Goal: Task Accomplishment & Management: Manage account settings

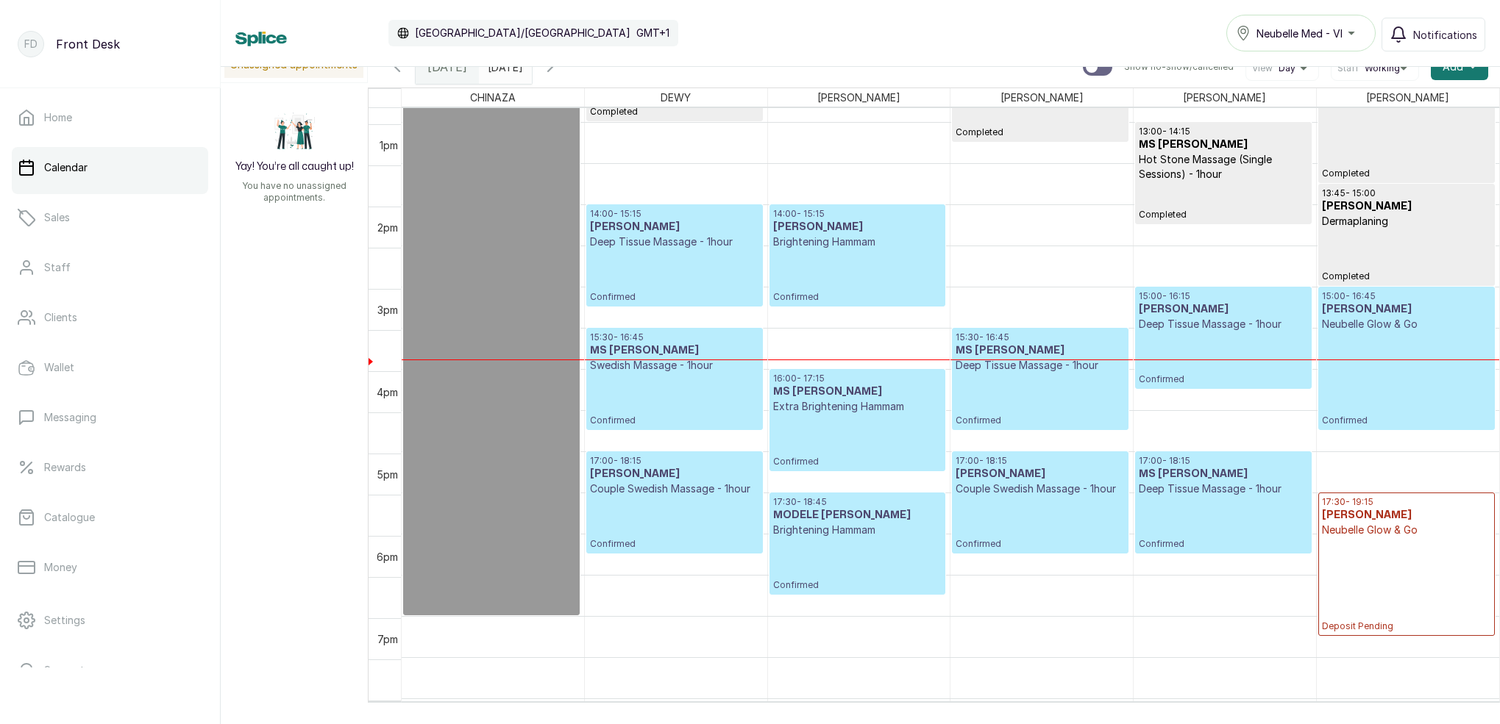
scroll to position [1057, 0]
click at [559, 71] on icon "button" at bounding box center [550, 67] width 18 height 18
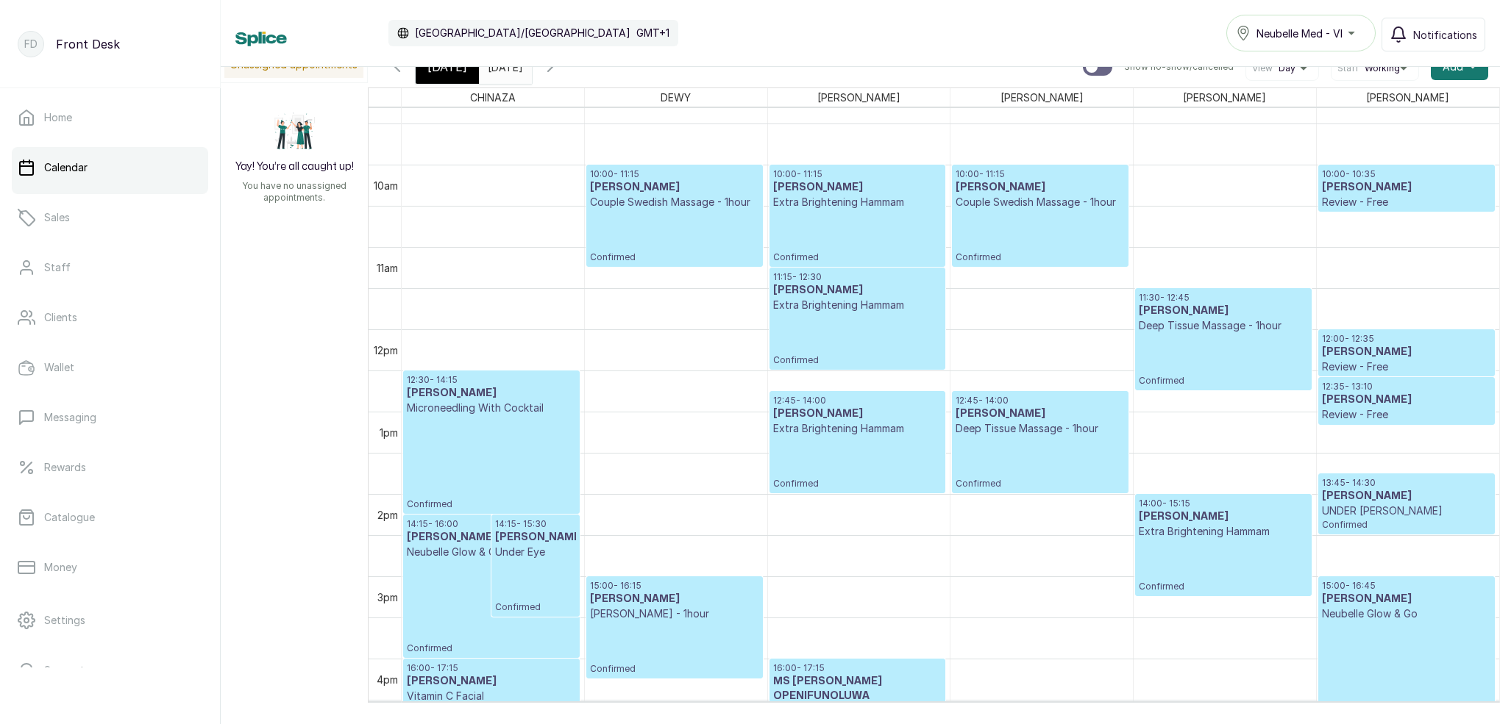
scroll to position [771, 0]
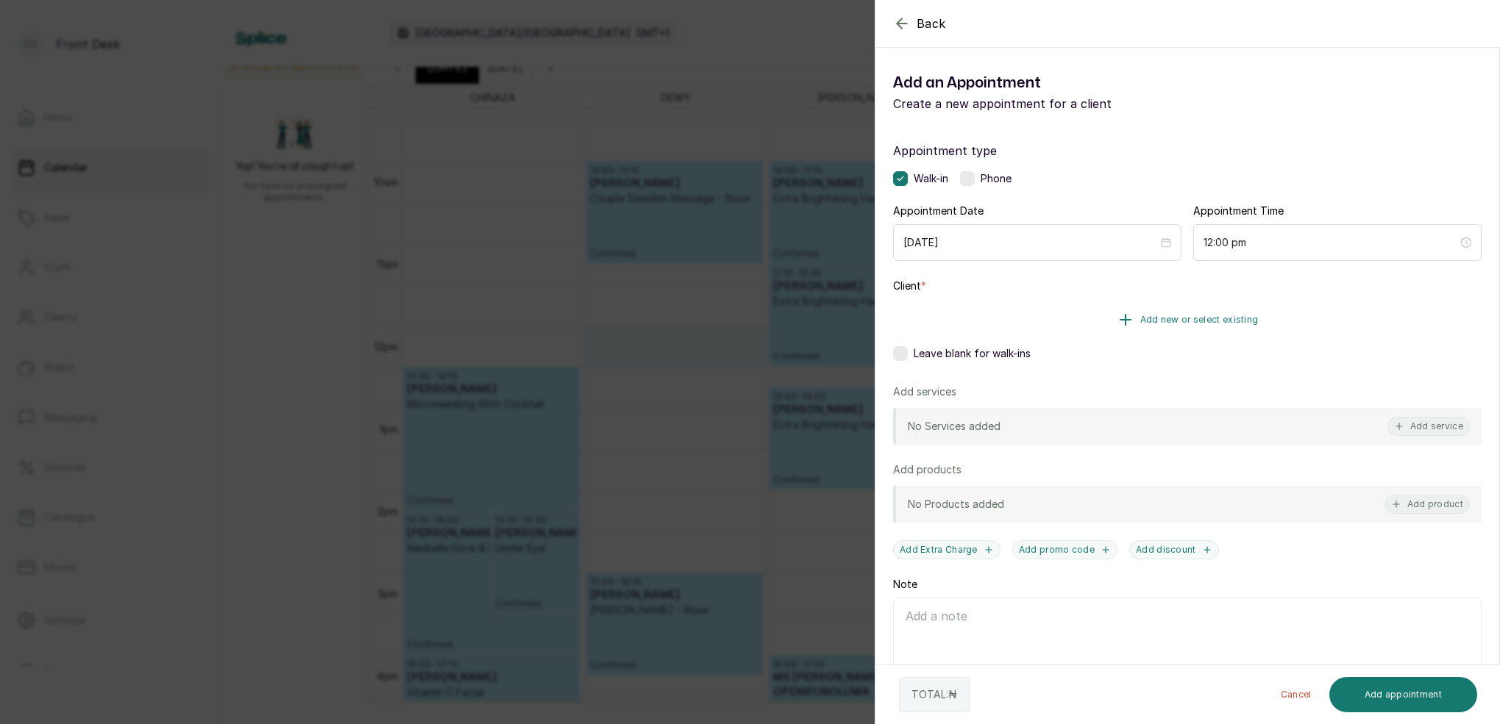
click at [1233, 316] on span "Add new or select existing" at bounding box center [1199, 320] width 118 height 12
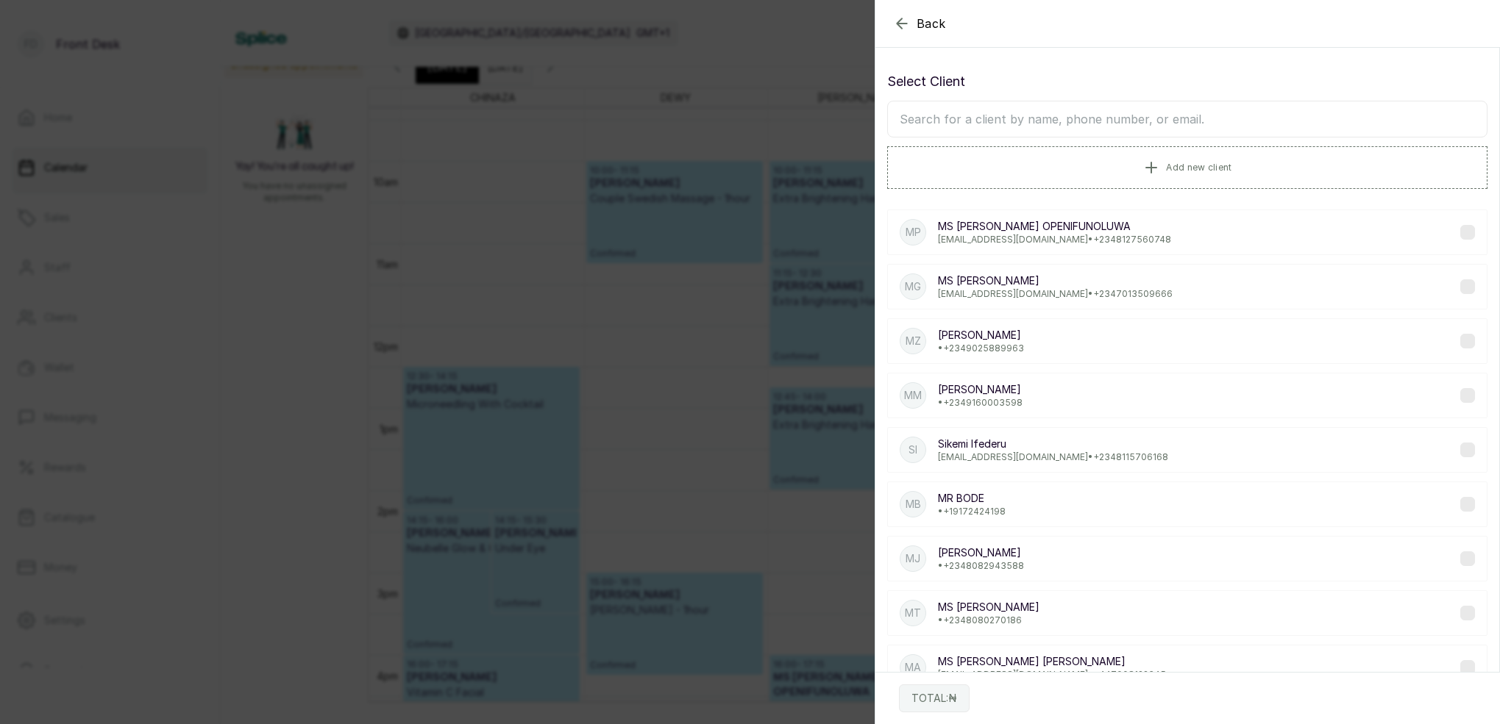
click at [1104, 119] on input "text" at bounding box center [1187, 119] width 600 height 37
type input "LOATSAD"
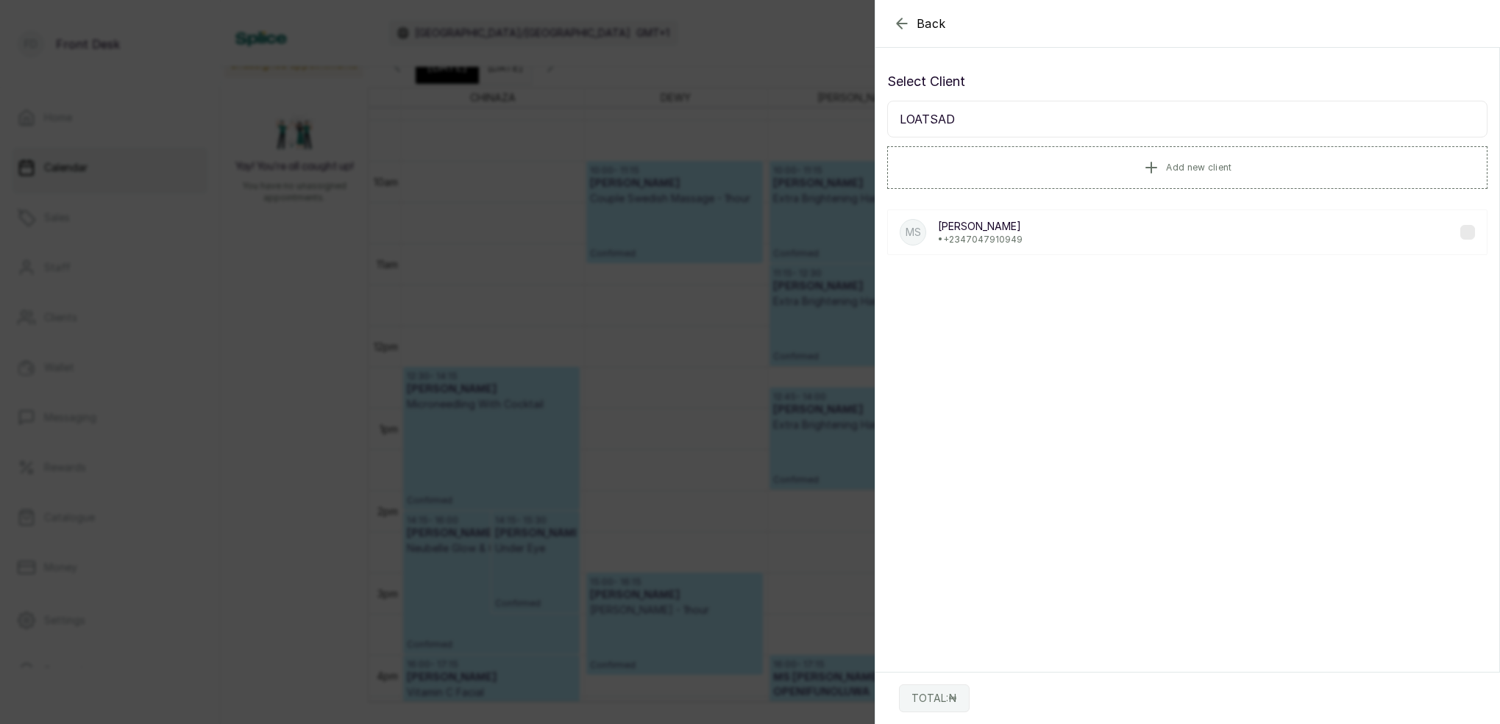
click at [1046, 245] on div "MS MS SOPHIE EJEGI LOATSAD • +234 7047910949" at bounding box center [1187, 233] width 600 height 46
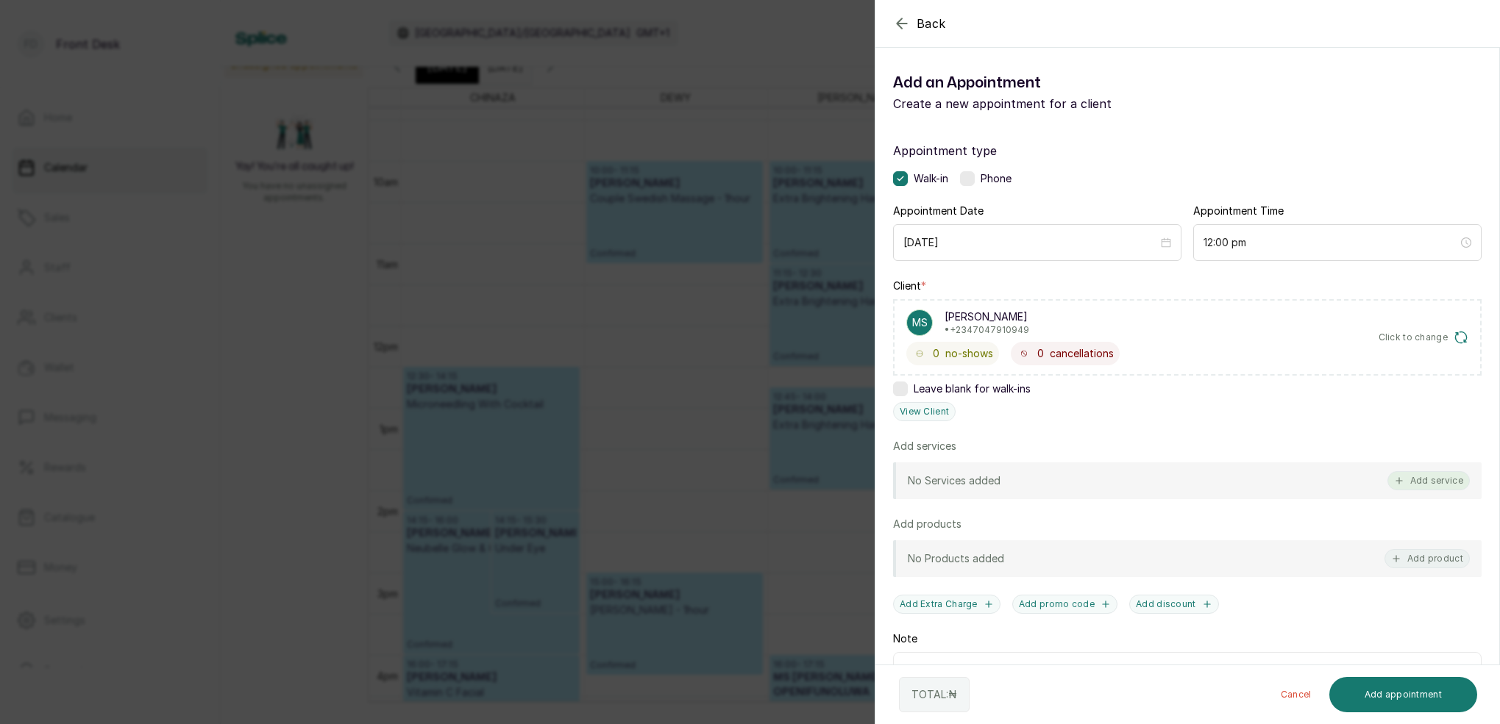
click at [1419, 476] on button "Add service" at bounding box center [1428, 480] width 82 height 19
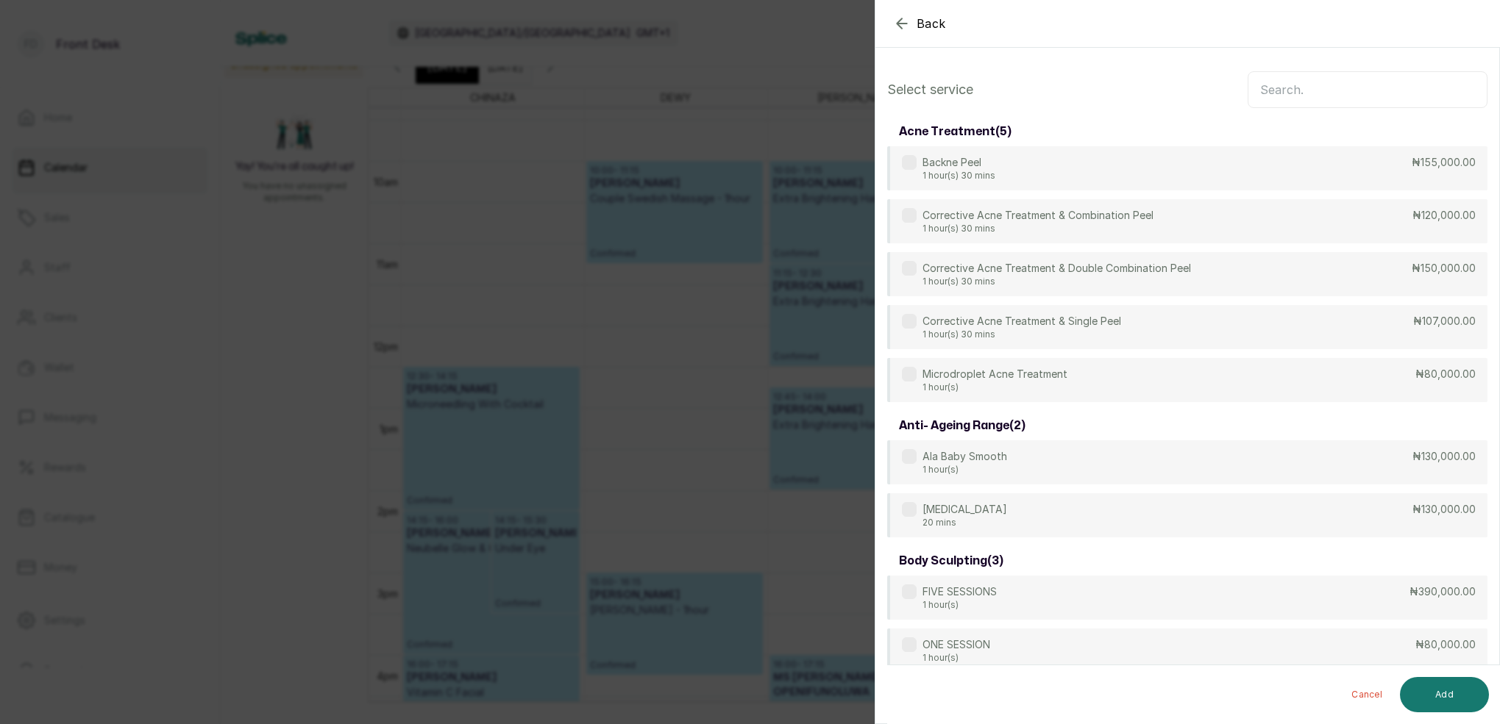
scroll to position [0, 0]
click at [1272, 97] on input "text" at bounding box center [1367, 89] width 240 height 37
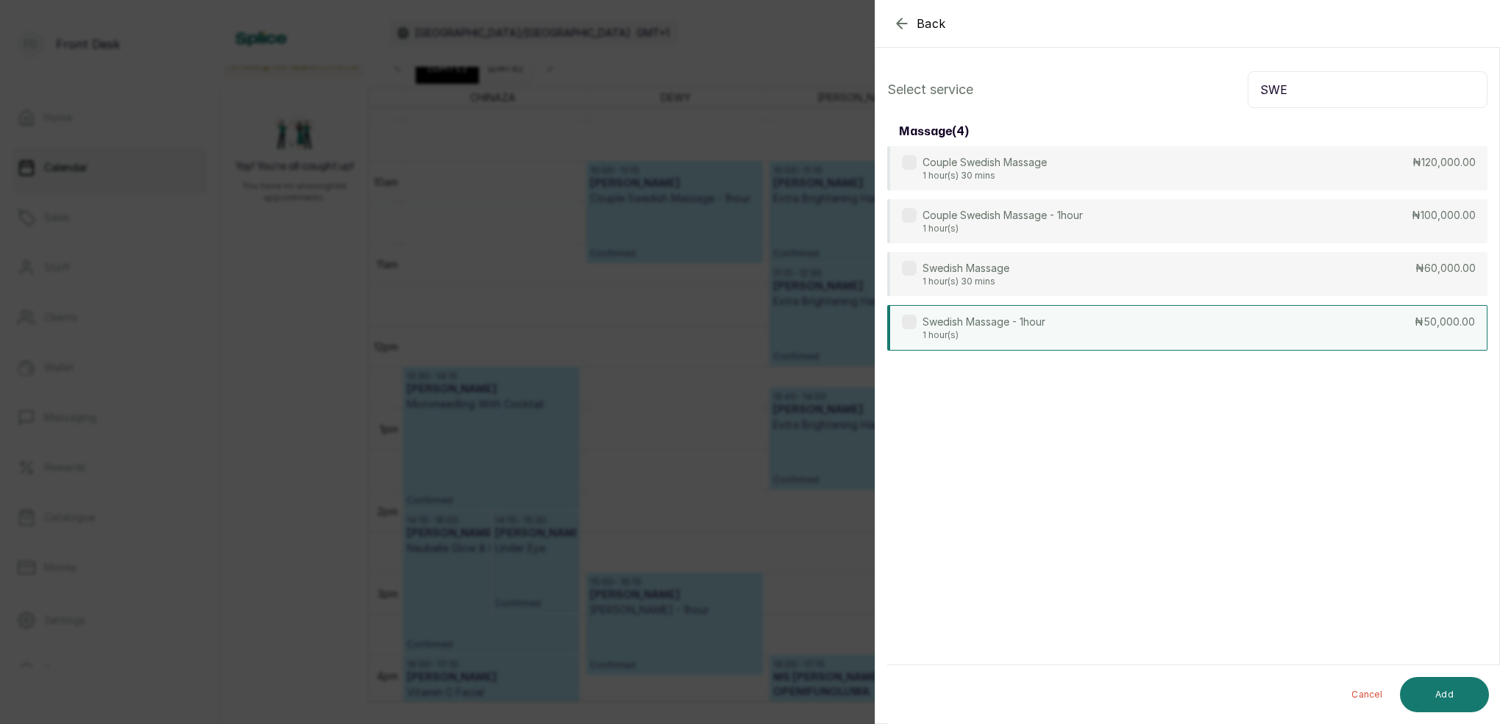
type input "SWE"
drag, startPoint x: 1010, startPoint y: 325, endPoint x: 1035, endPoint y: 316, distance: 26.8
click at [1017, 318] on p "Swedish Massage - 1hour" at bounding box center [983, 322] width 123 height 15
click at [1453, 683] on button "Add" at bounding box center [1444, 694] width 89 height 35
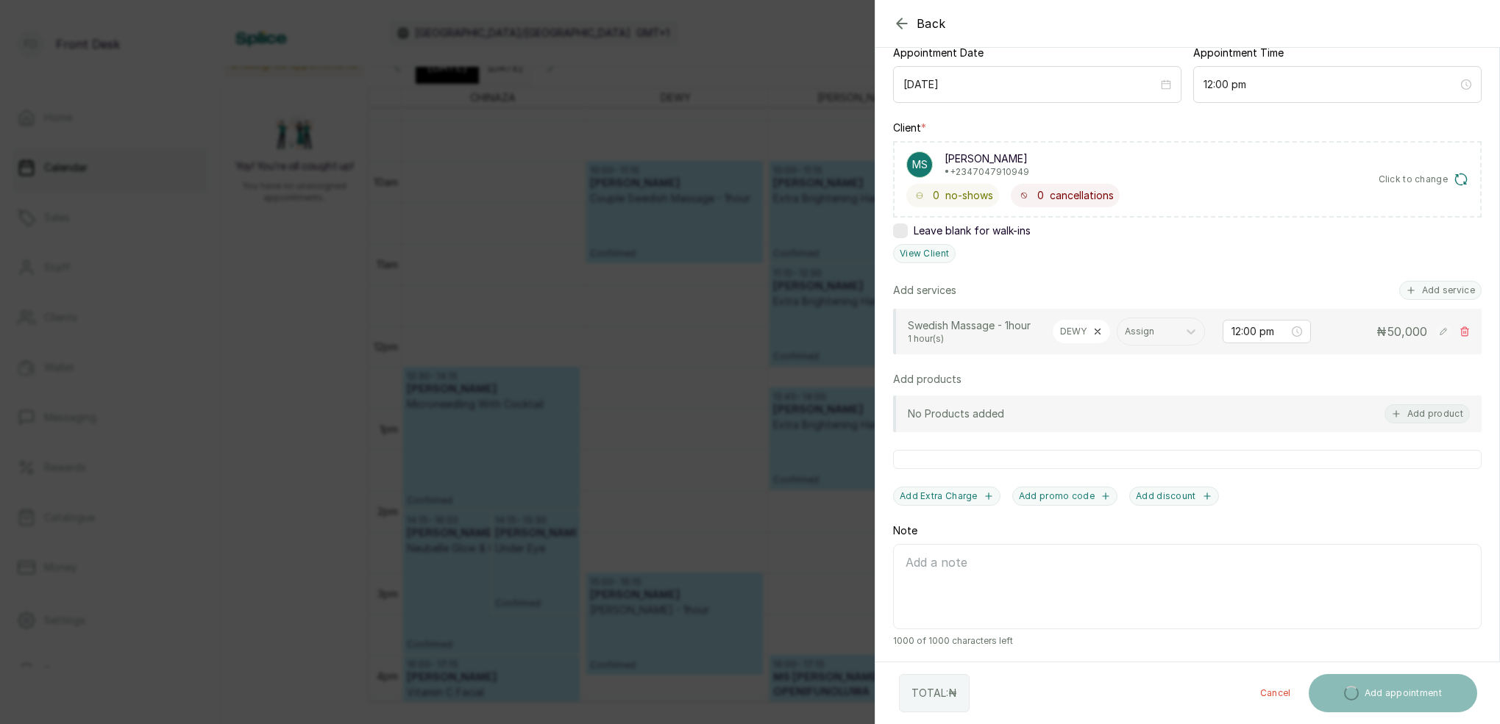
scroll to position [158, 0]
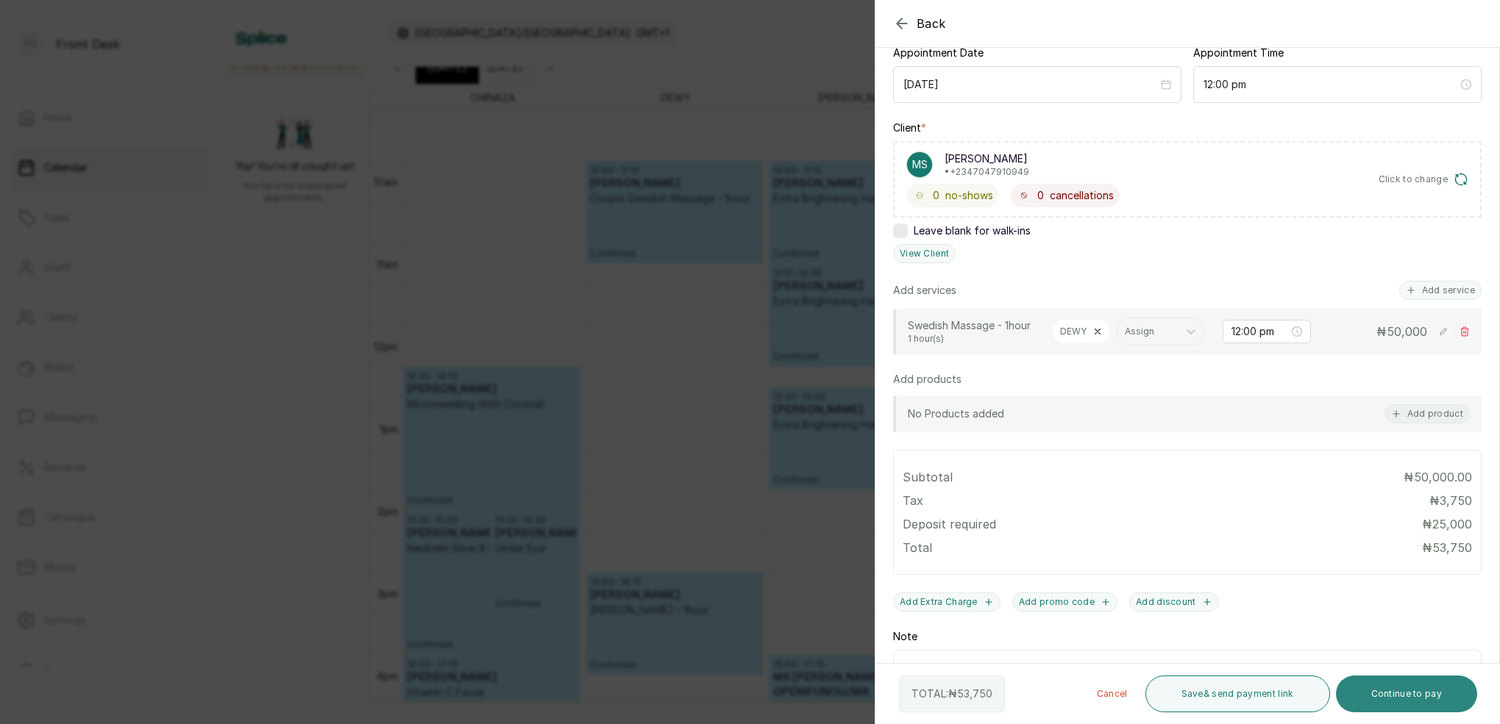
click at [1453, 688] on button "Continue to pay" at bounding box center [1407, 694] width 142 height 37
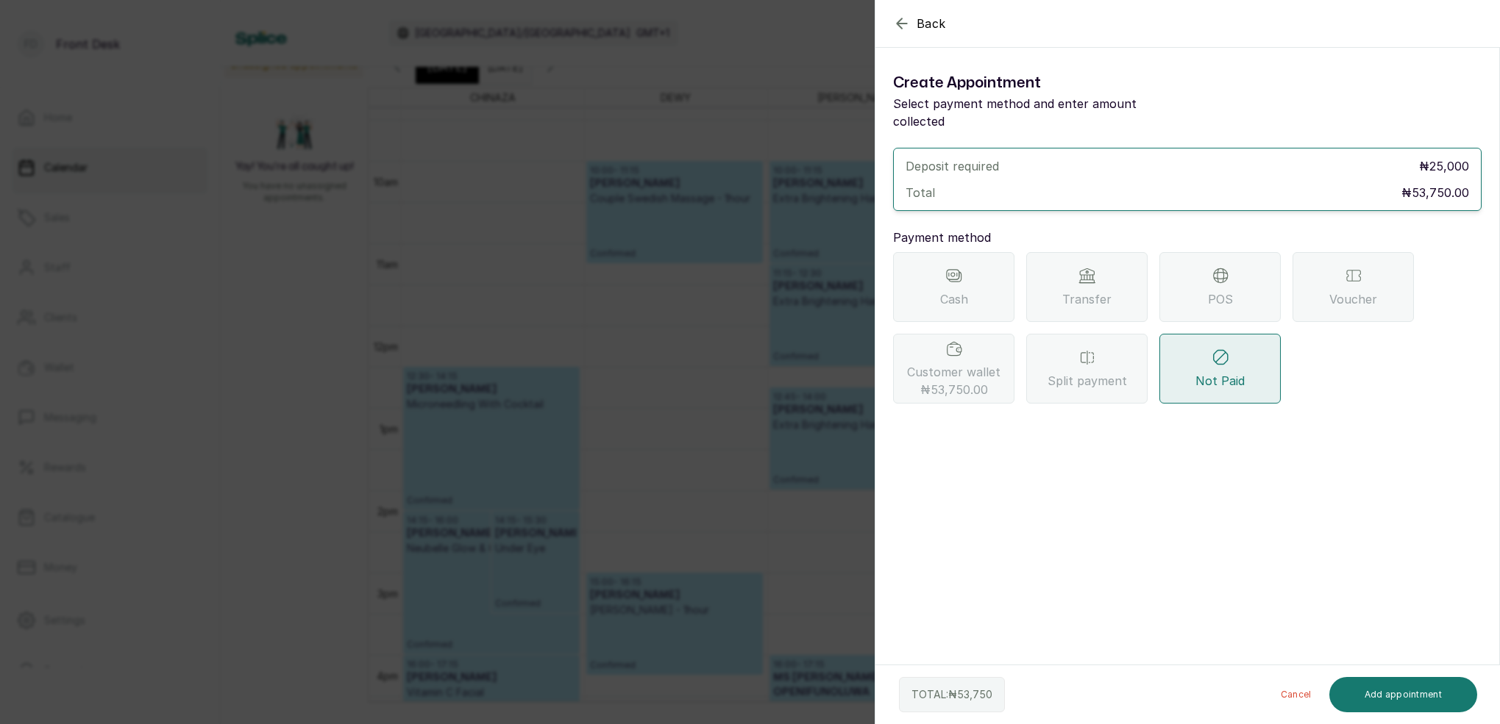
click at [957, 381] on span "₦53,750.00" at bounding box center [954, 390] width 68 height 18
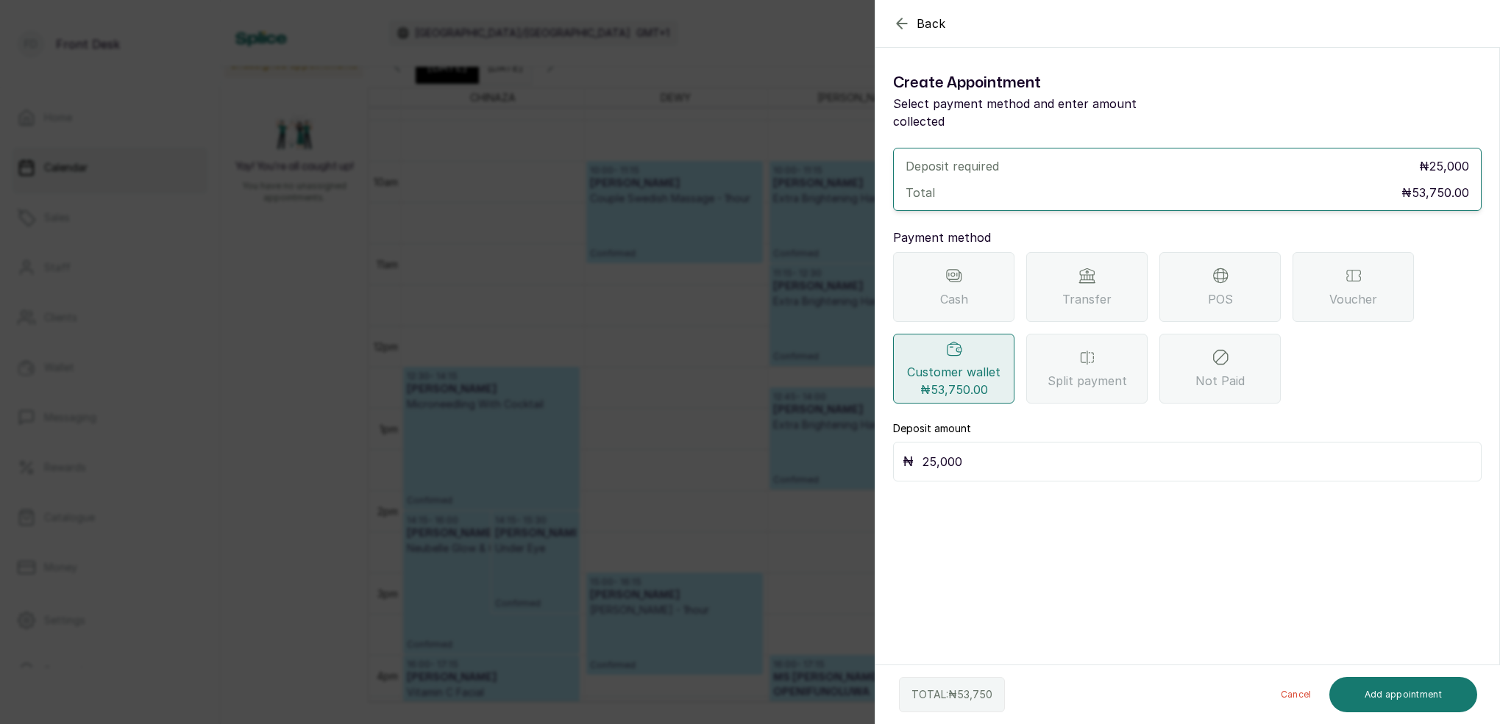
click at [969, 452] on input "25,000" at bounding box center [1196, 462] width 549 height 21
type input "2"
type input "53,750"
click at [1395, 694] on button "Add appointment" at bounding box center [1403, 694] width 149 height 35
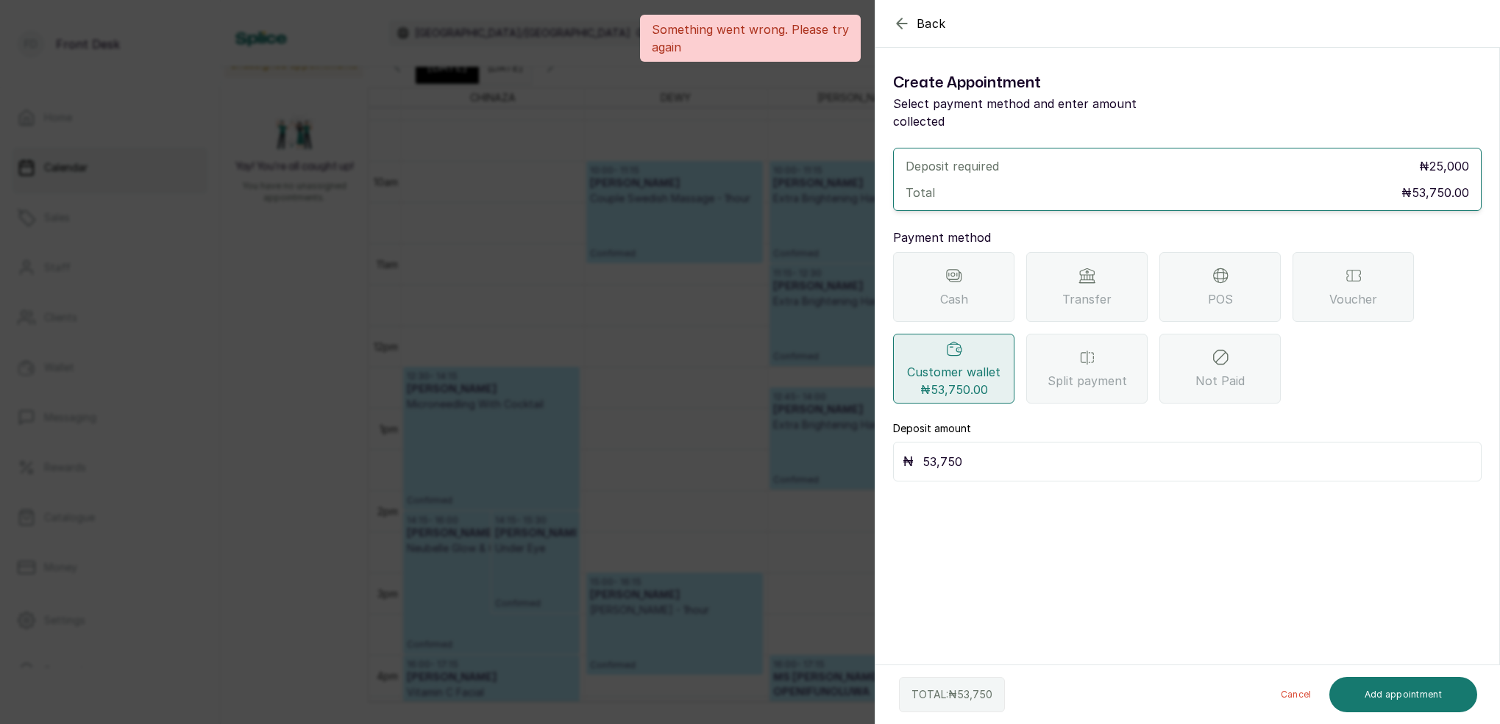
click at [769, 450] on div "Back Add Appointment Create Appointment Select payment method and enter amount …" at bounding box center [750, 362] width 1500 height 724
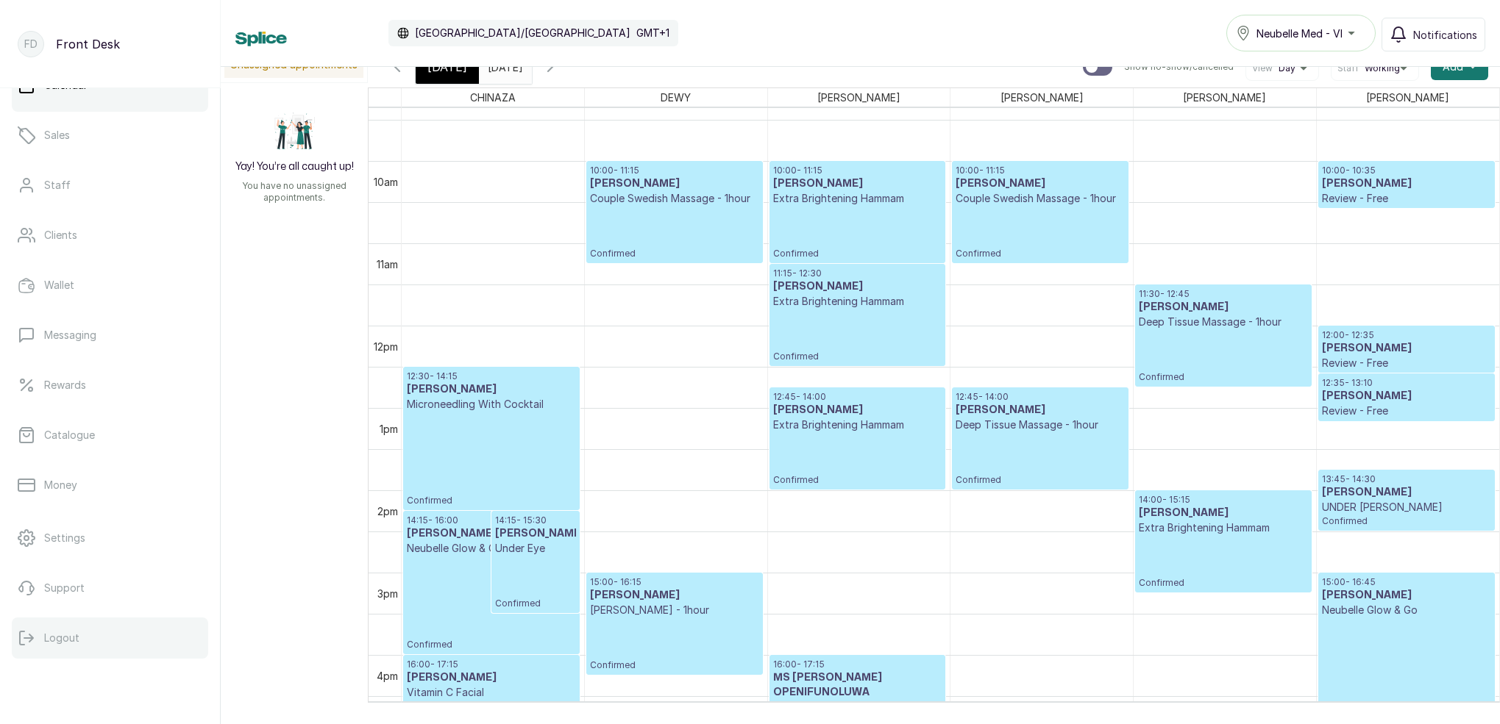
scroll to position [83, 0]
click at [112, 638] on button "Logout" at bounding box center [110, 638] width 196 height 41
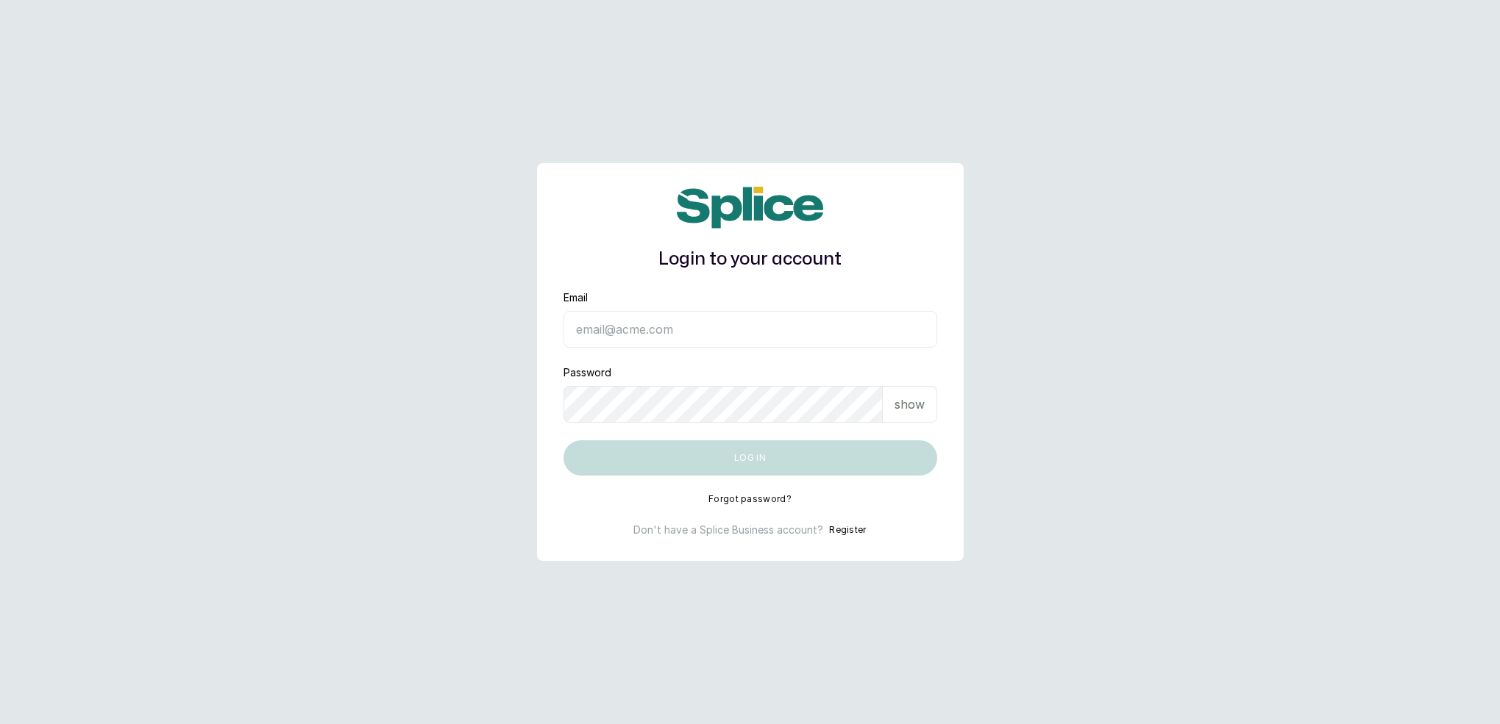
click at [664, 345] on input "Email" at bounding box center [750, 329] width 374 height 37
type input "[EMAIL_ADDRESS][DOMAIN_NAME]"
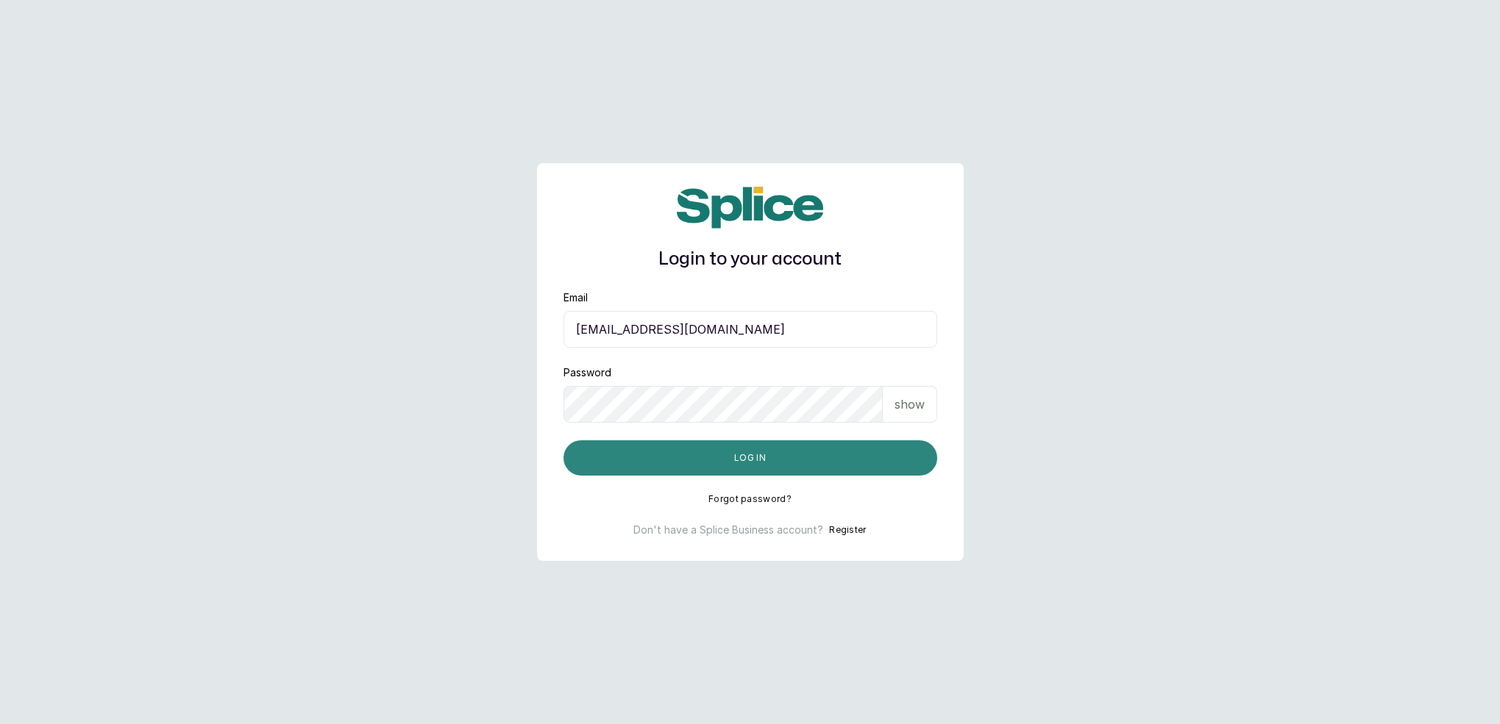
click at [714, 455] on button "Log in" at bounding box center [750, 458] width 374 height 35
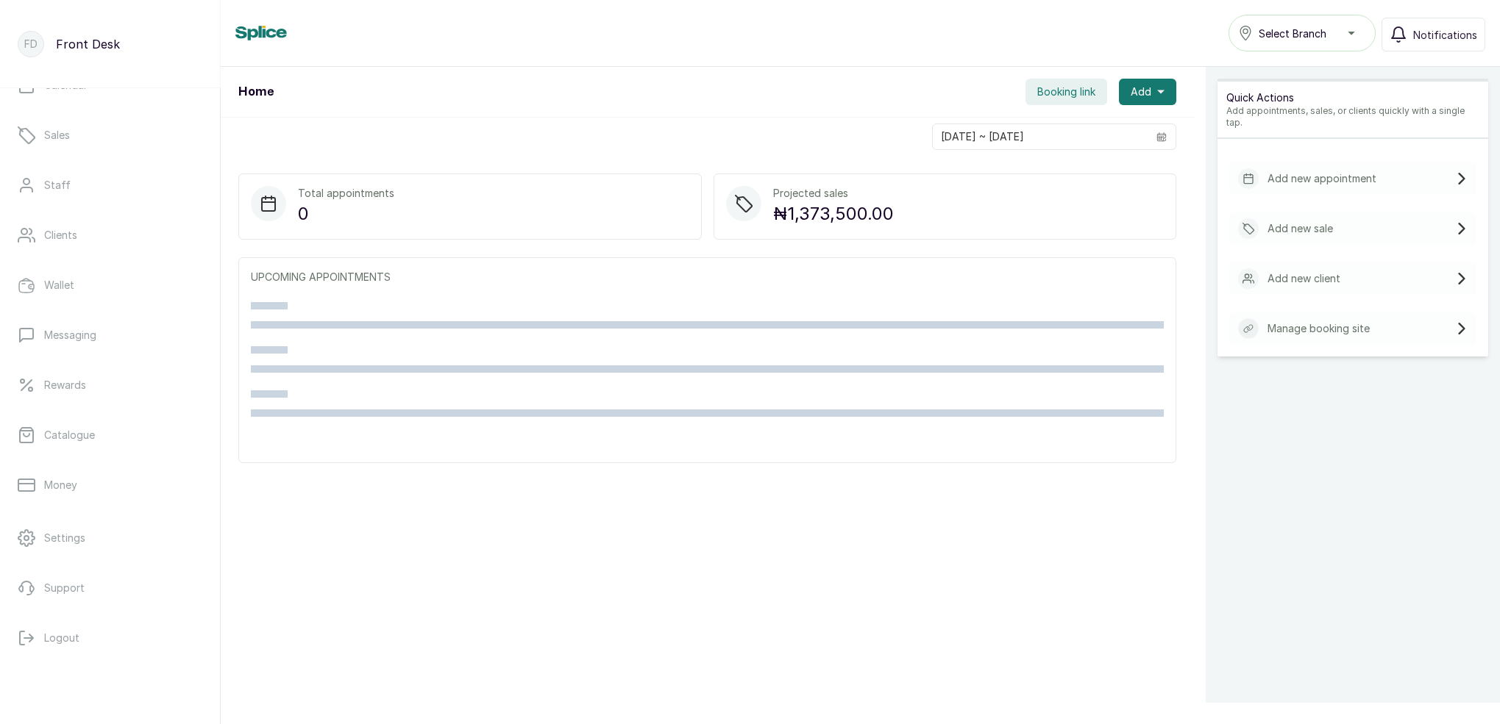
scroll to position [82, 0]
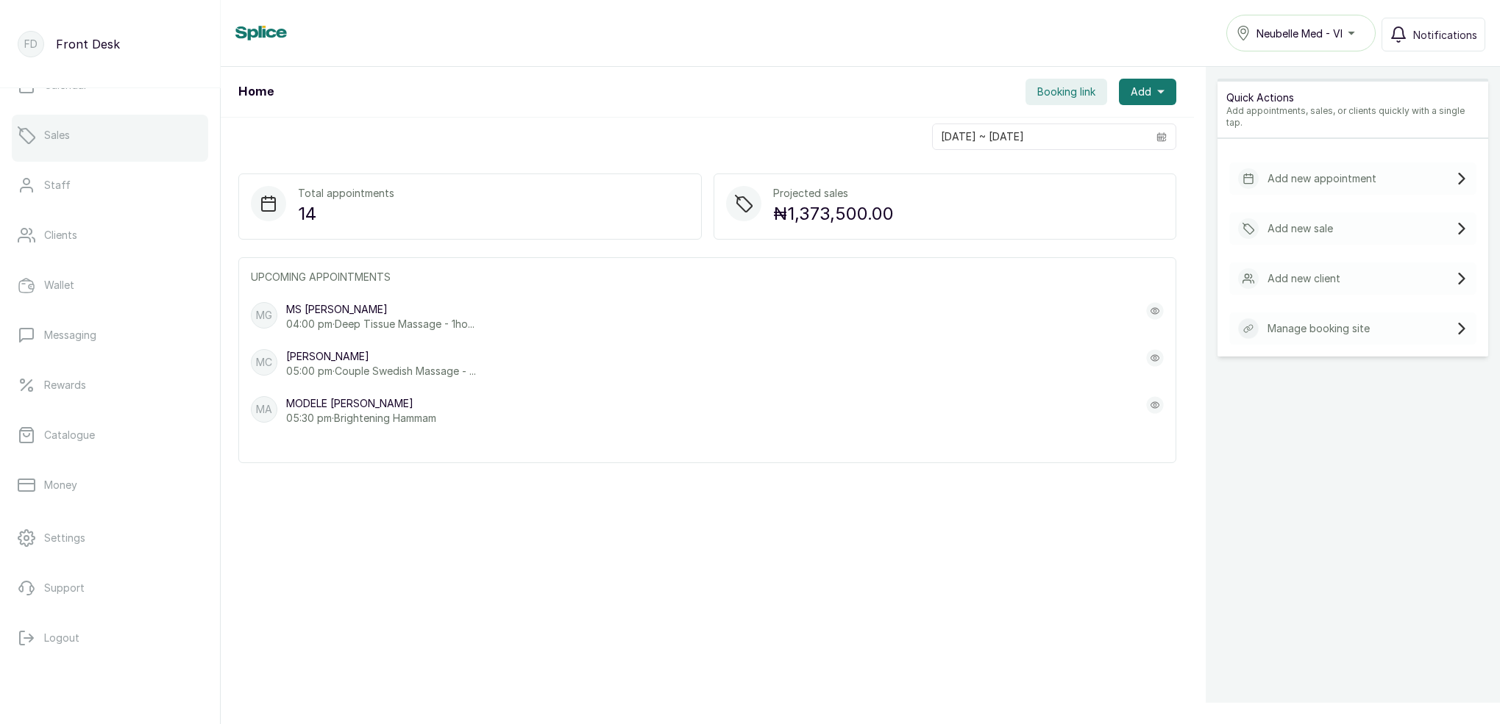
click at [83, 149] on link "Sales" at bounding box center [110, 135] width 196 height 41
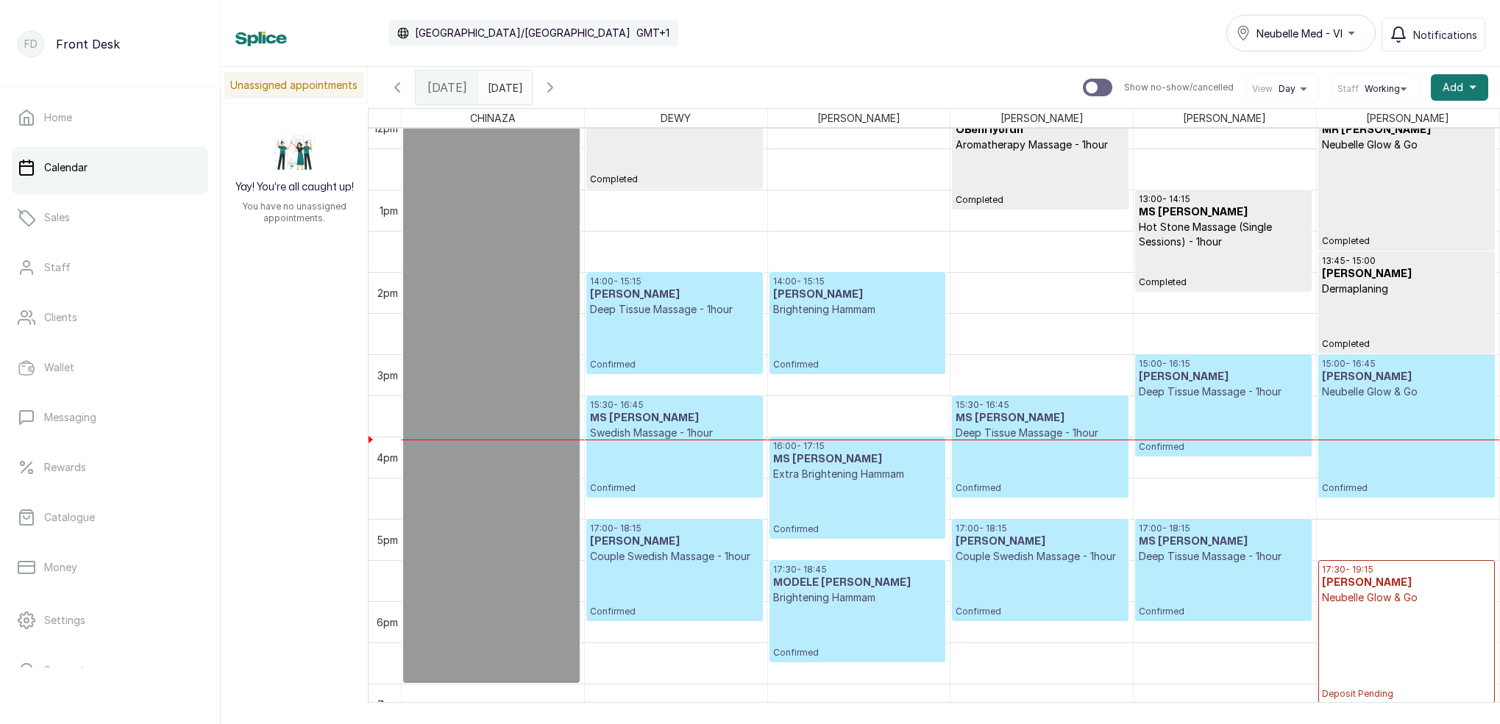
click at [559, 90] on icon "button" at bounding box center [550, 88] width 18 height 18
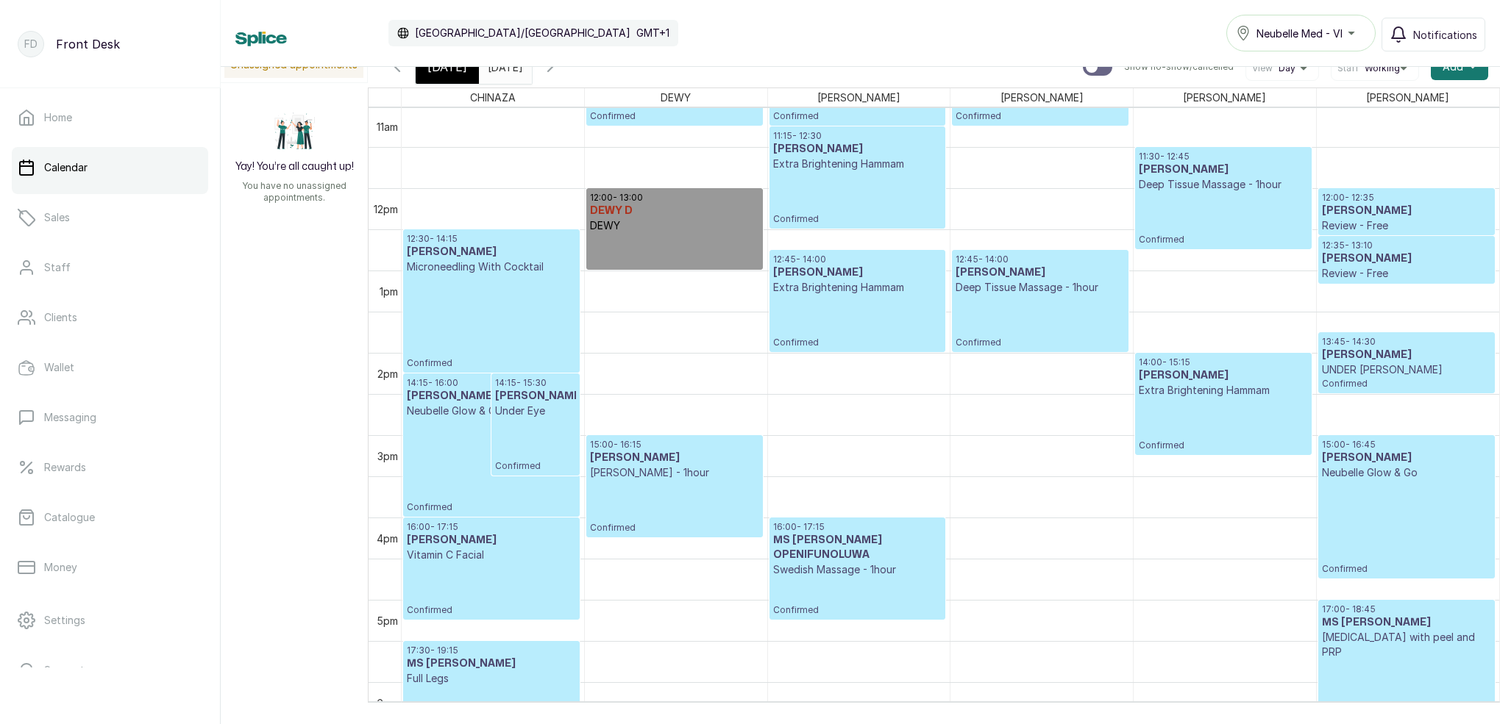
click at [688, 254] on p at bounding box center [674, 249] width 168 height 33
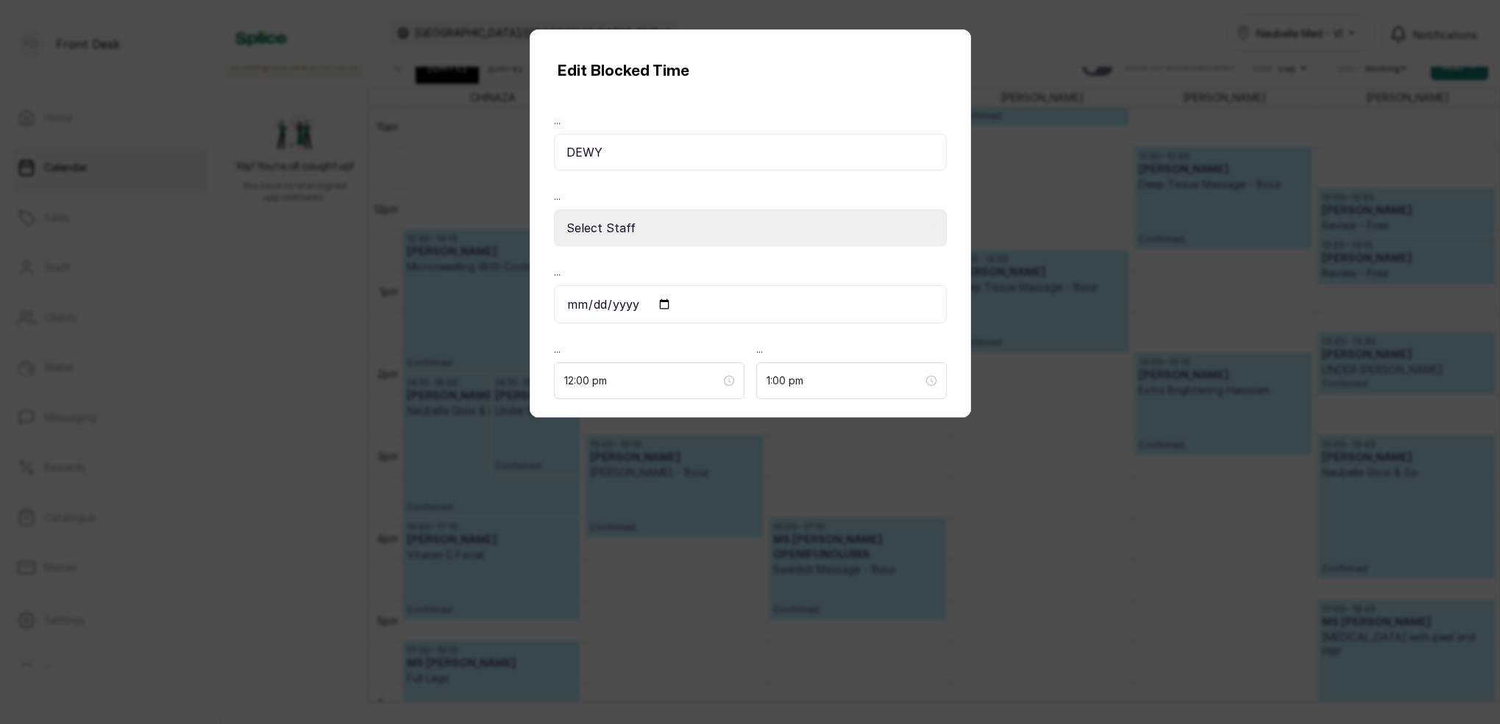
select select "34245912-a2a4-4248-bc00-0f9ef5998277"
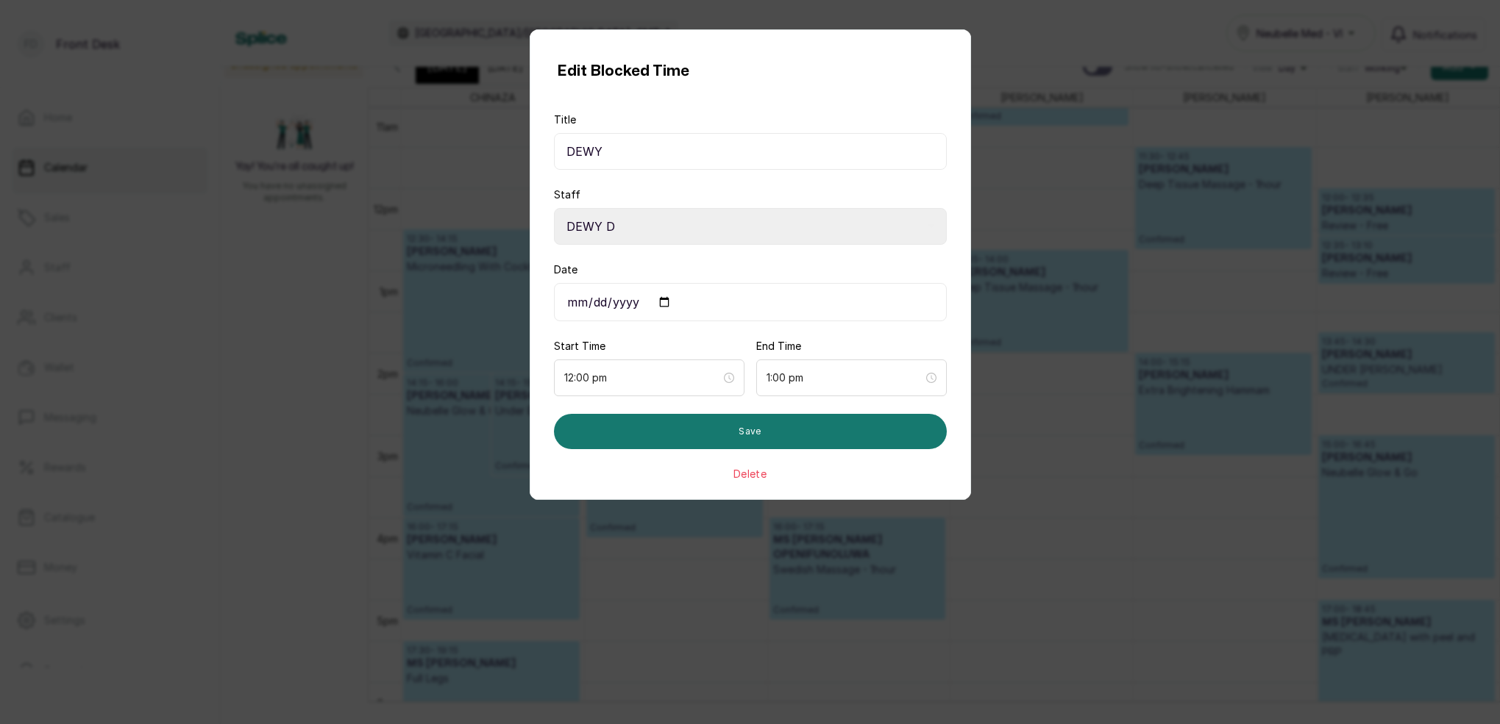
click at [470, 79] on div "Edit Blocked Time Title DEWY Staff Select Staff MARY I - Aesthetician SARAH S M…" at bounding box center [750, 362] width 1500 height 724
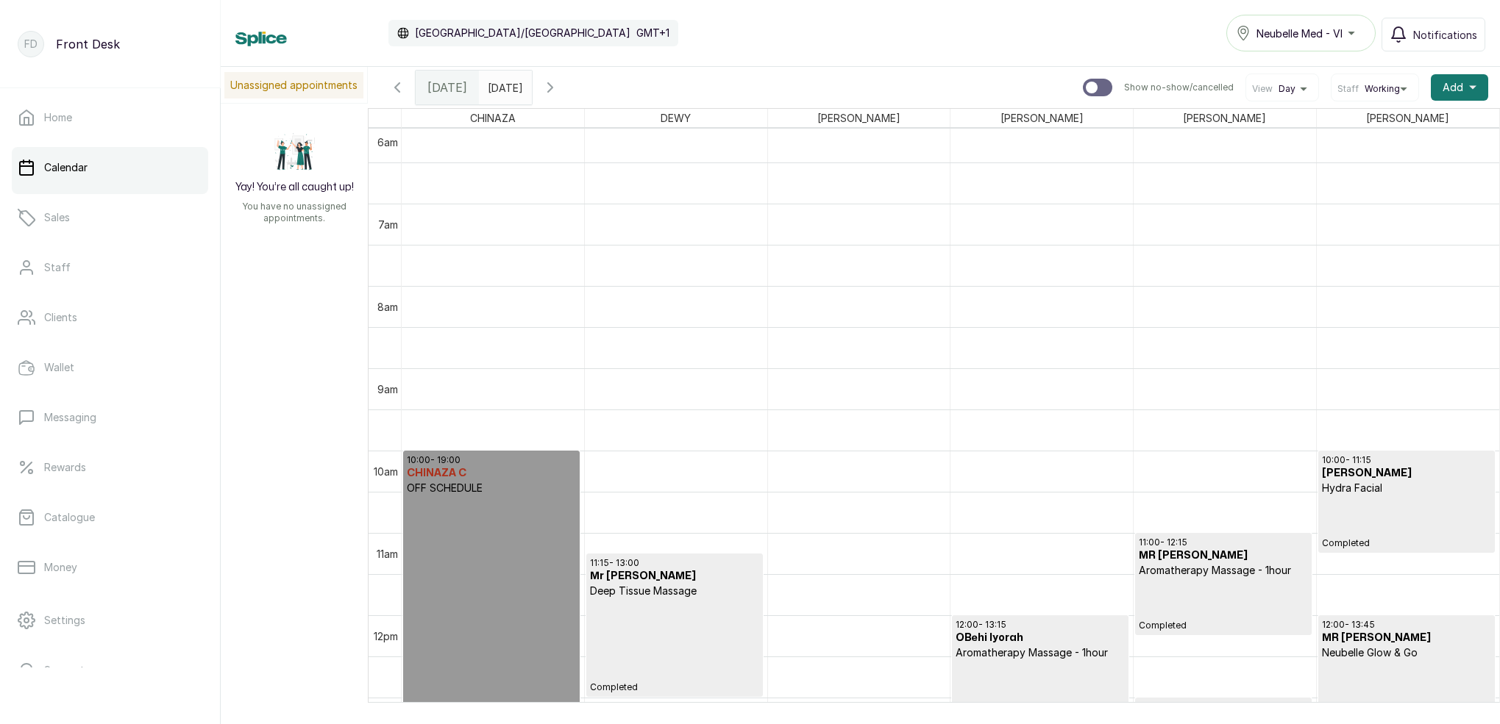
click at [559, 92] on icon "button" at bounding box center [550, 88] width 18 height 18
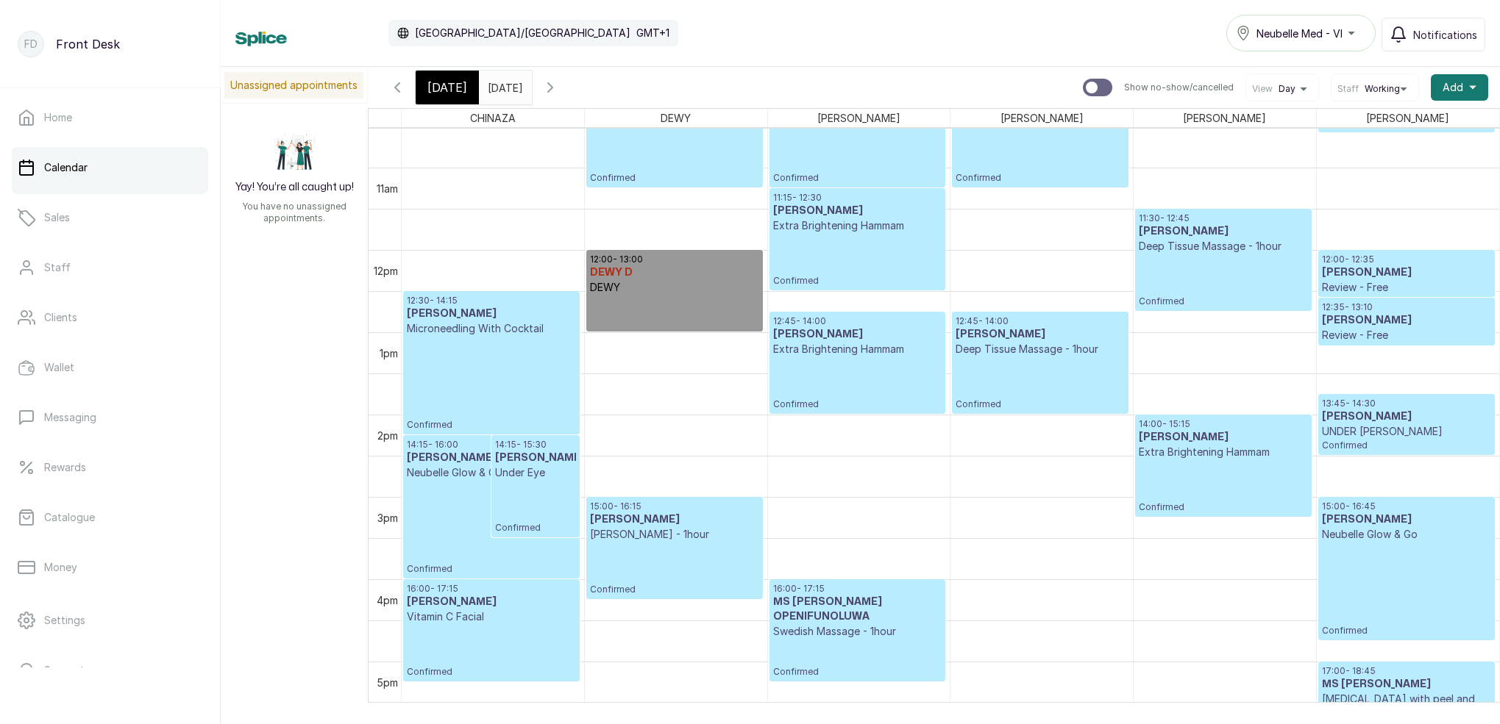
scroll to position [870, 0]
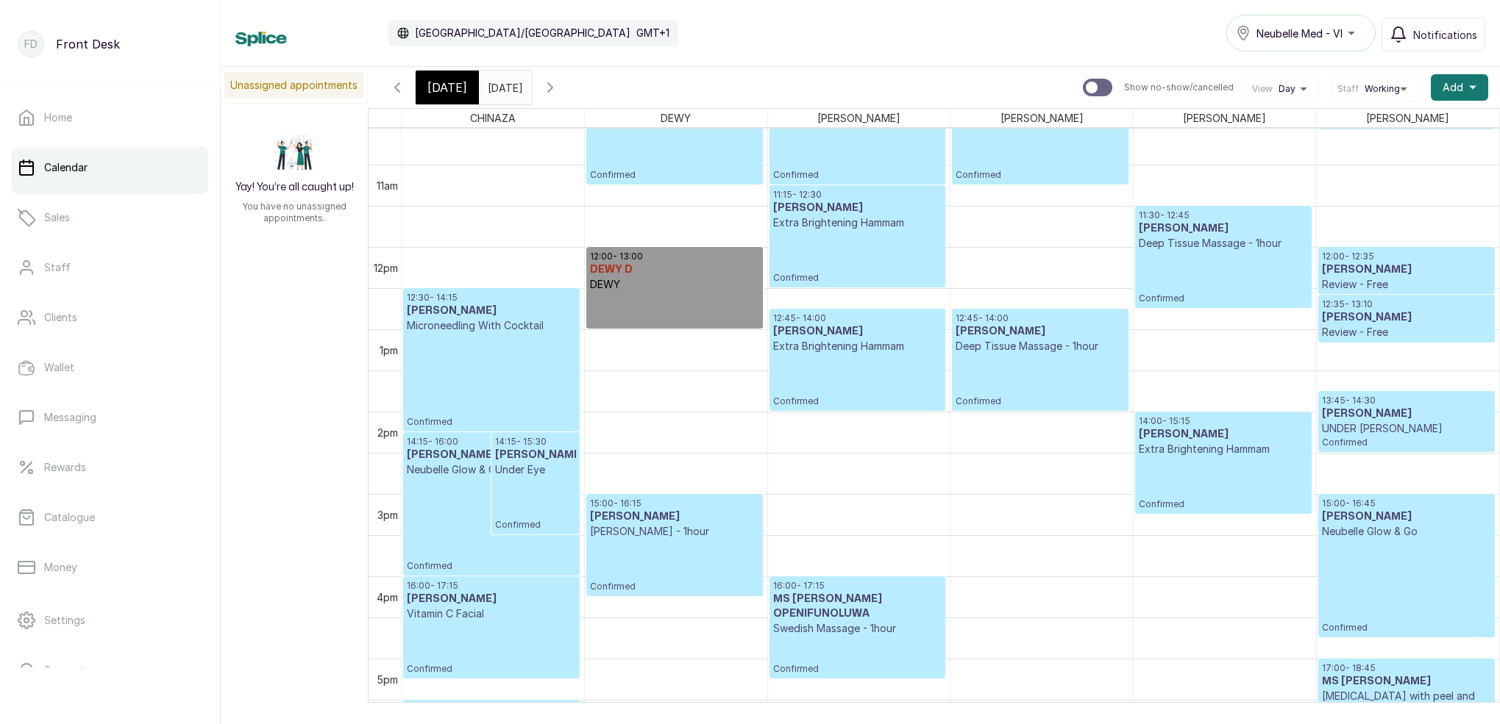
click at [690, 254] on p "12:00 - 13:00" at bounding box center [674, 257] width 168 height 12
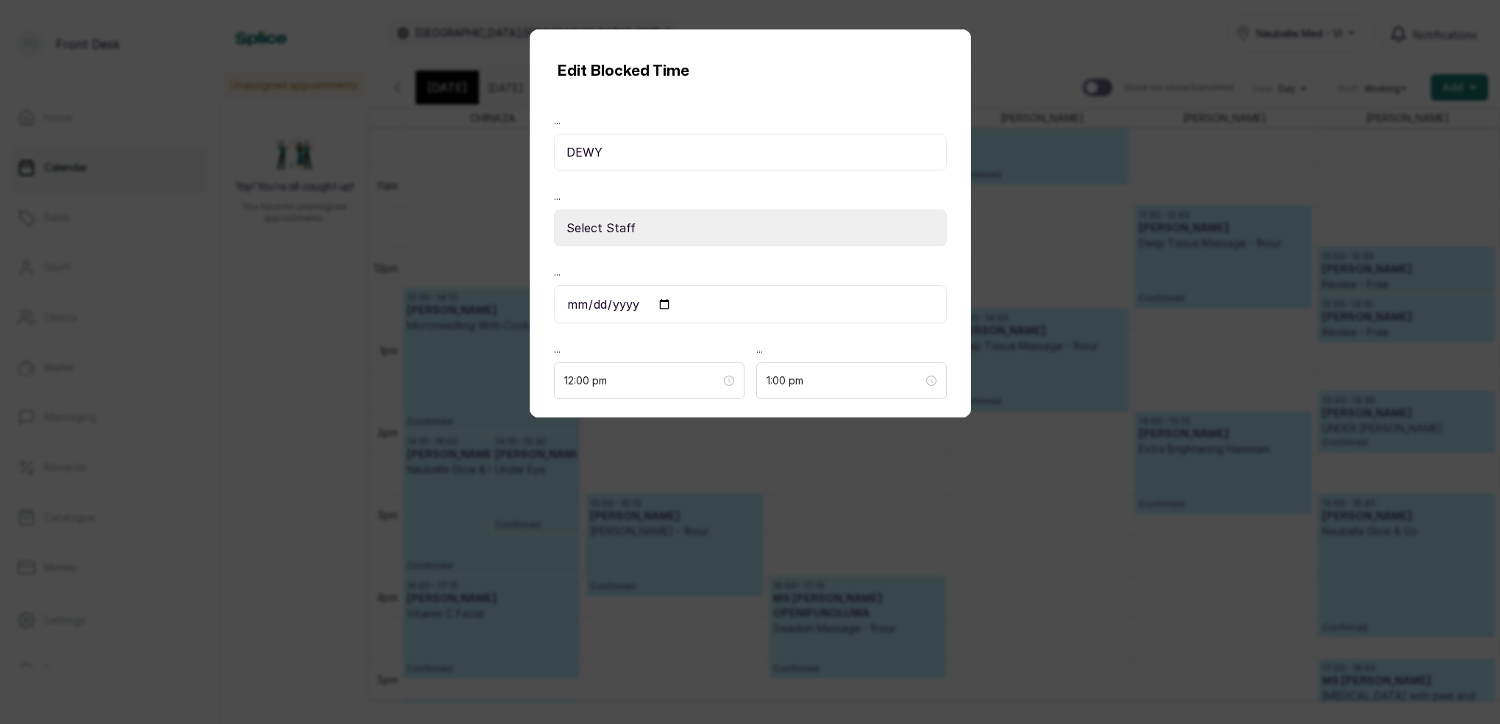
select select "34245912-a2a4-4248-bc00-0f9ef5998277"
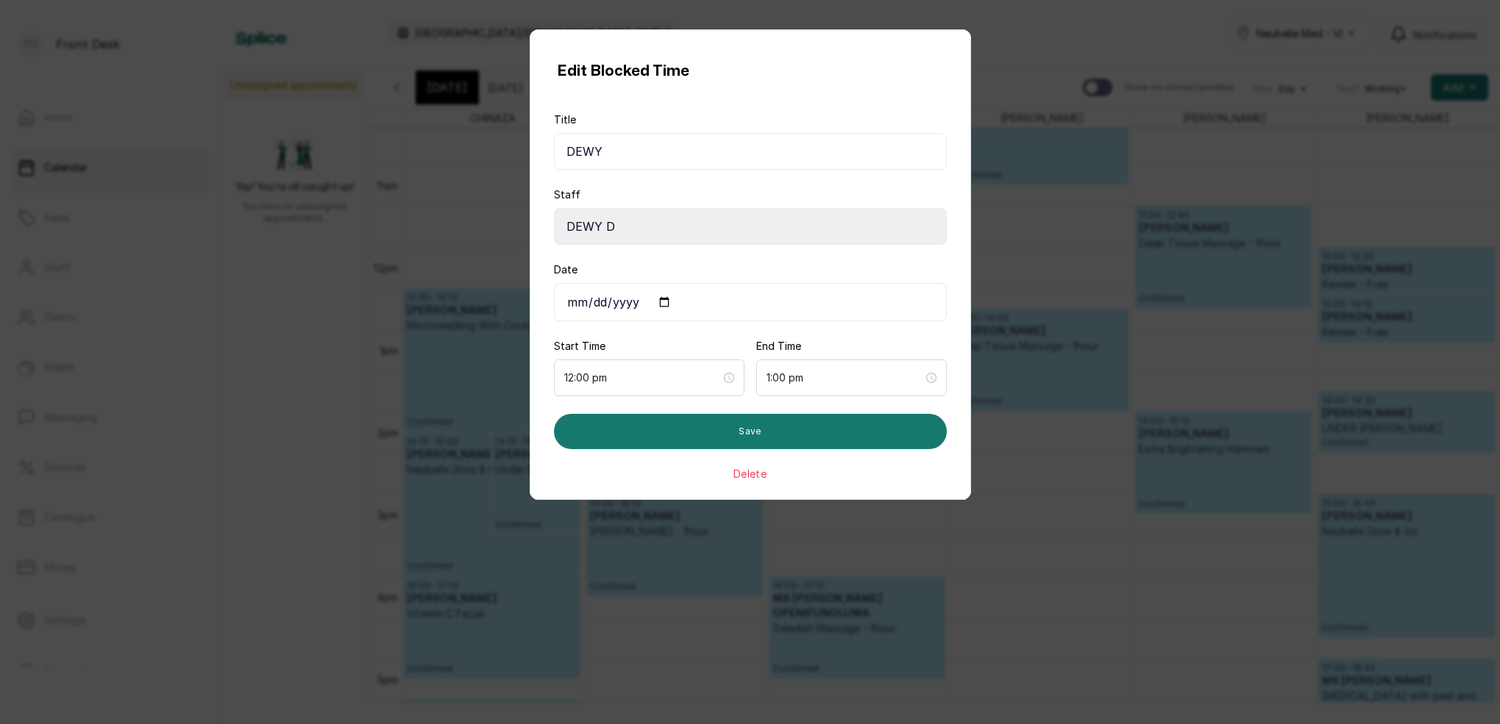
click at [758, 475] on button "Delete" at bounding box center [749, 474] width 33 height 15
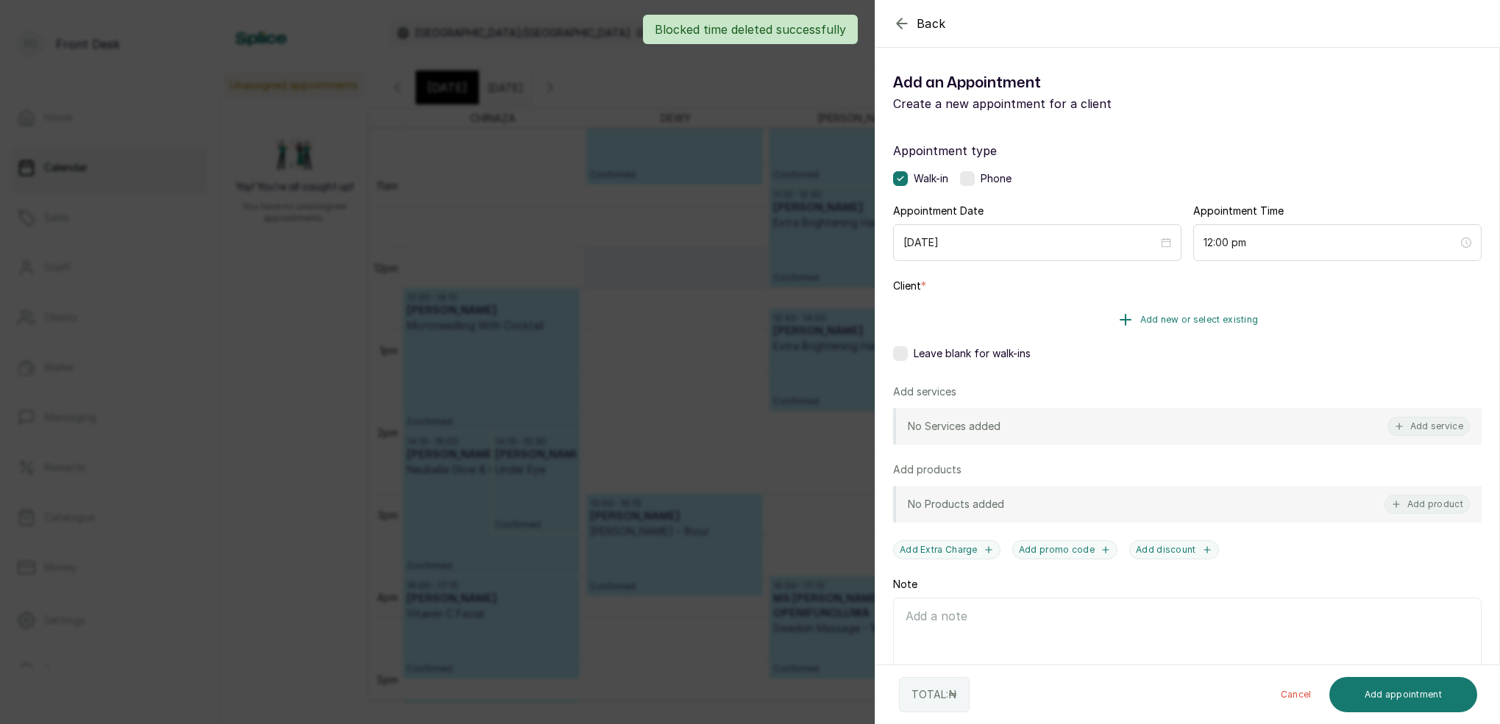
click at [1235, 312] on button "Add new or select existing" at bounding box center [1187, 319] width 588 height 41
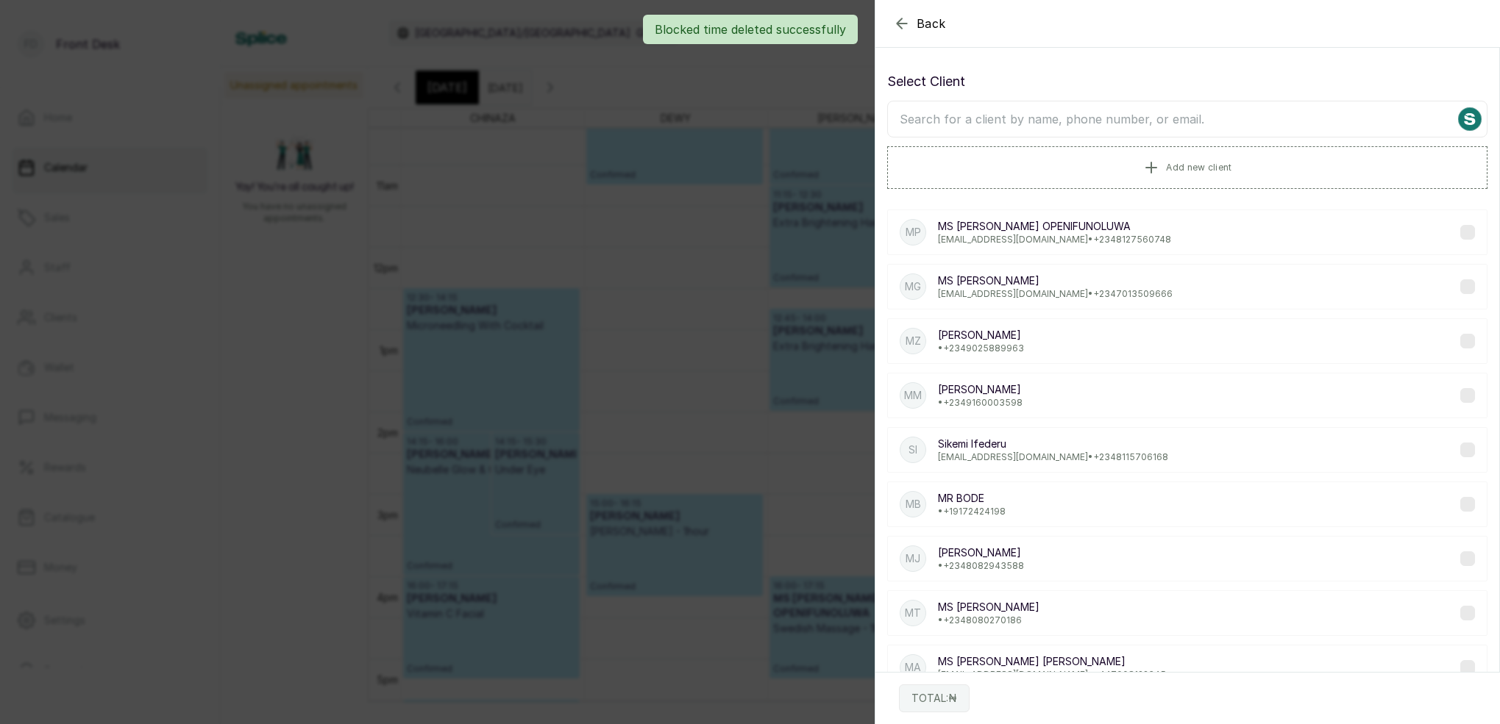
click at [1107, 127] on input "text" at bounding box center [1187, 119] width 600 height 37
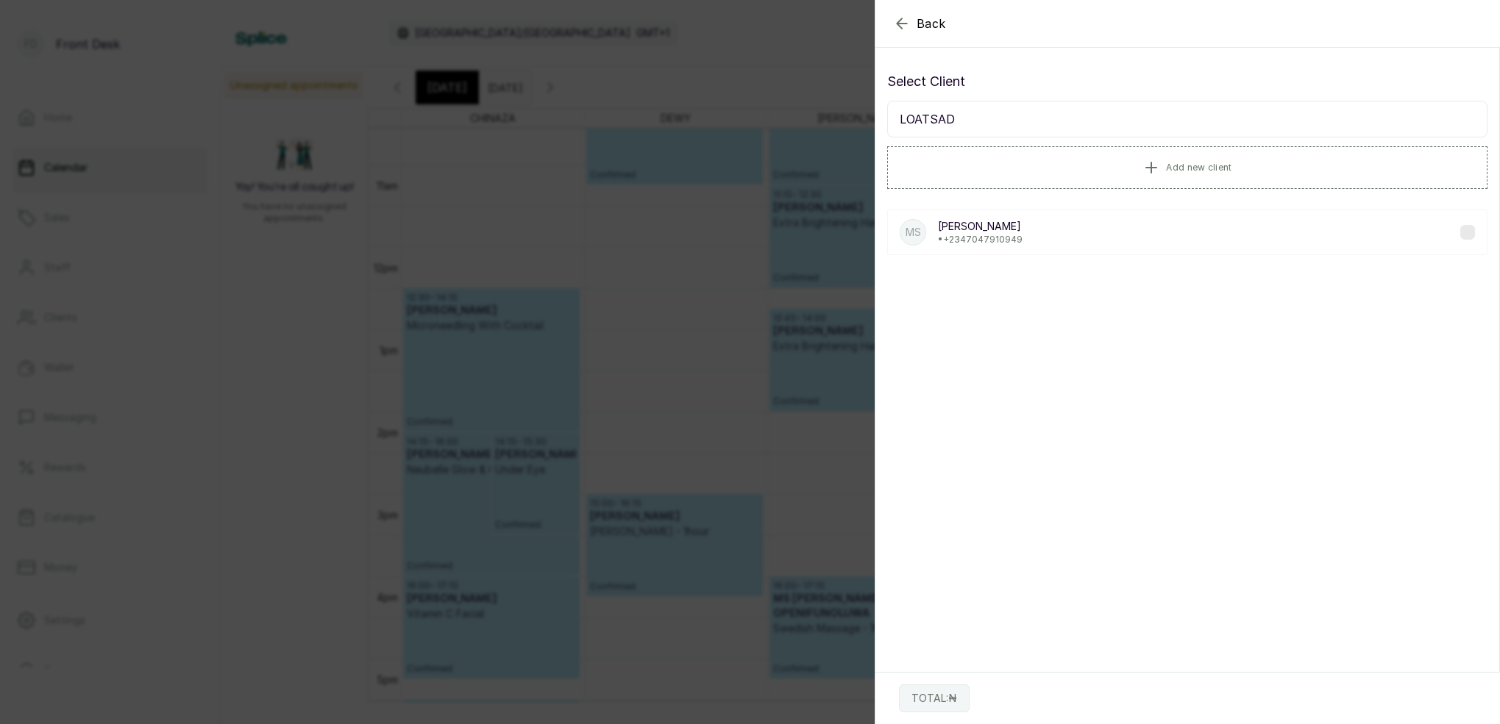
type input "LOATSAD"
click at [1022, 232] on p "[PERSON_NAME]" at bounding box center [980, 226] width 85 height 15
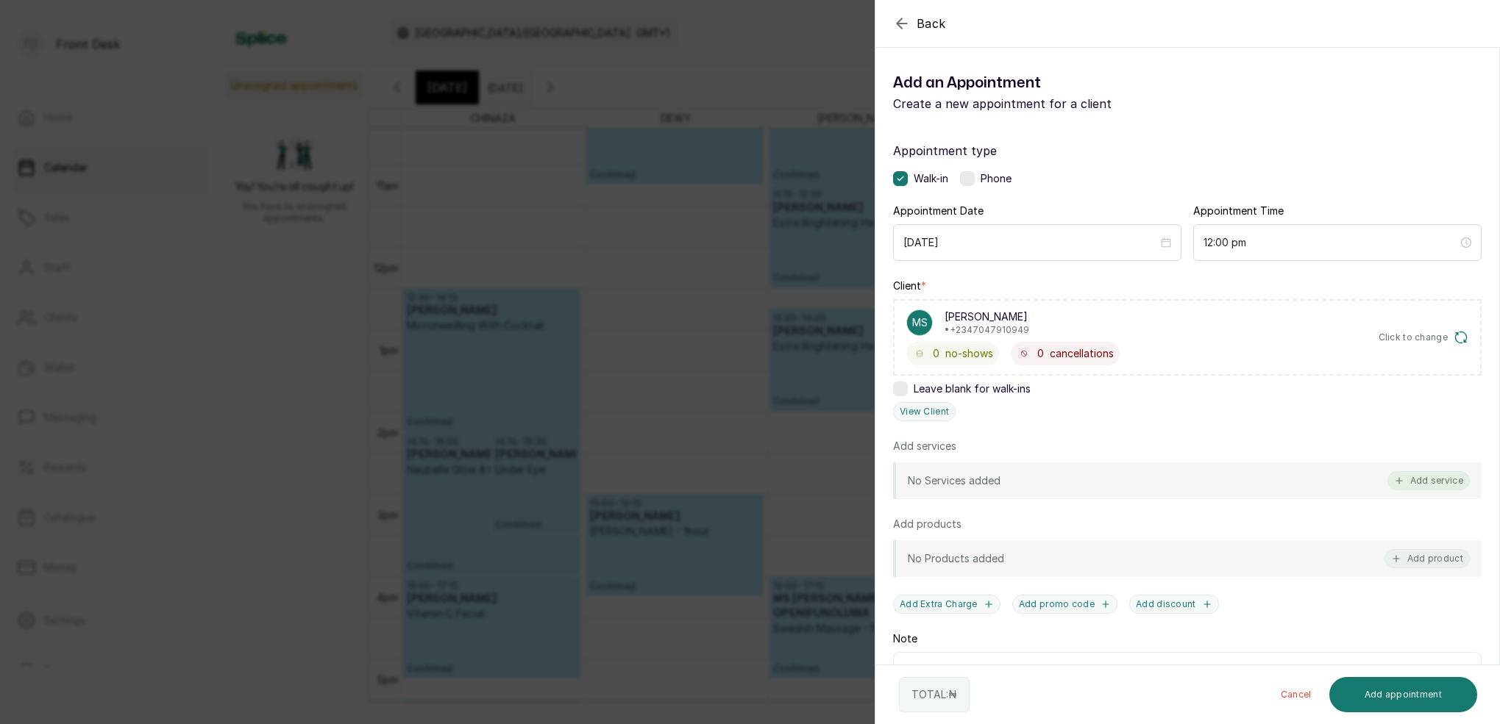
click at [1428, 474] on button "Add service" at bounding box center [1428, 480] width 82 height 19
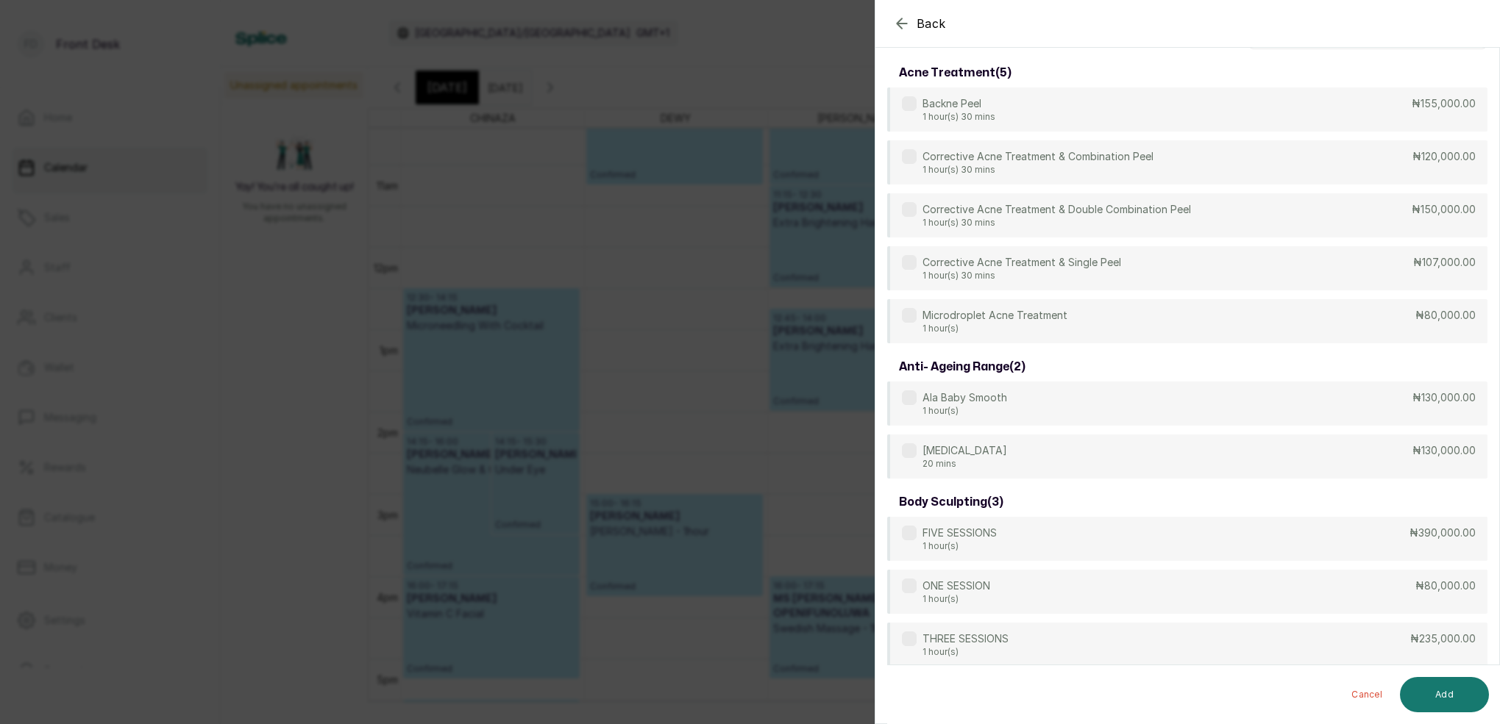
scroll to position [0, 0]
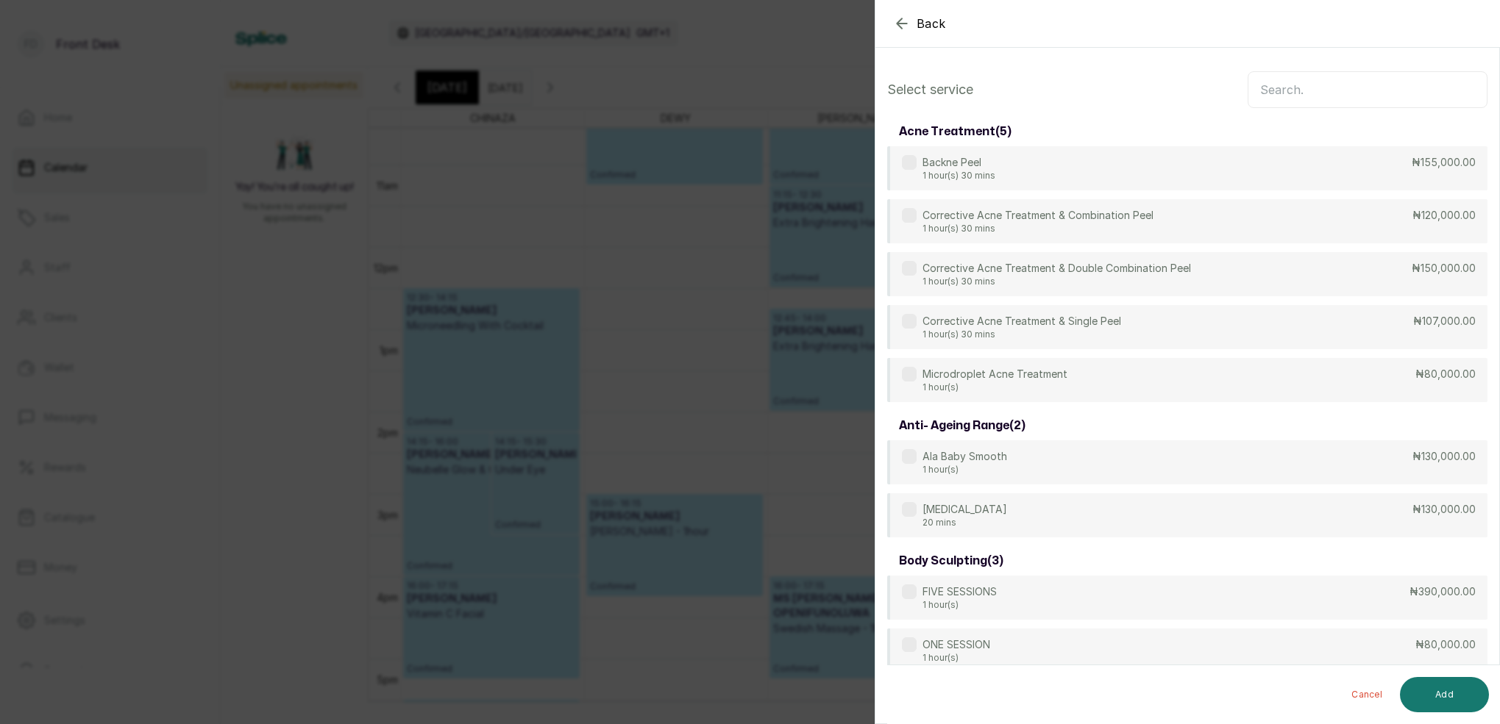
click at [1317, 82] on input "text" at bounding box center [1367, 89] width 240 height 37
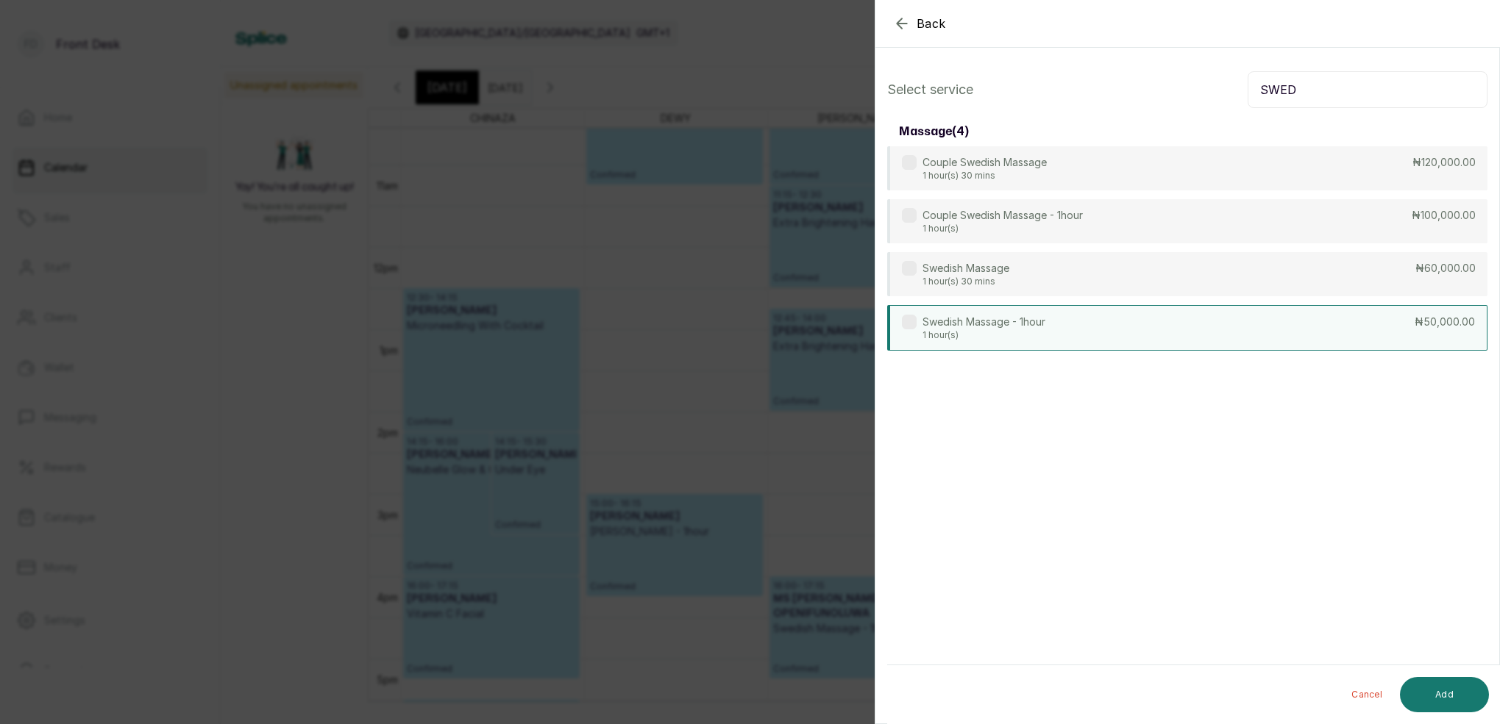
type input "SWED"
click at [1016, 322] on p "Swedish Massage - 1hour" at bounding box center [983, 322] width 123 height 15
click at [1436, 694] on button "Add" at bounding box center [1444, 694] width 89 height 35
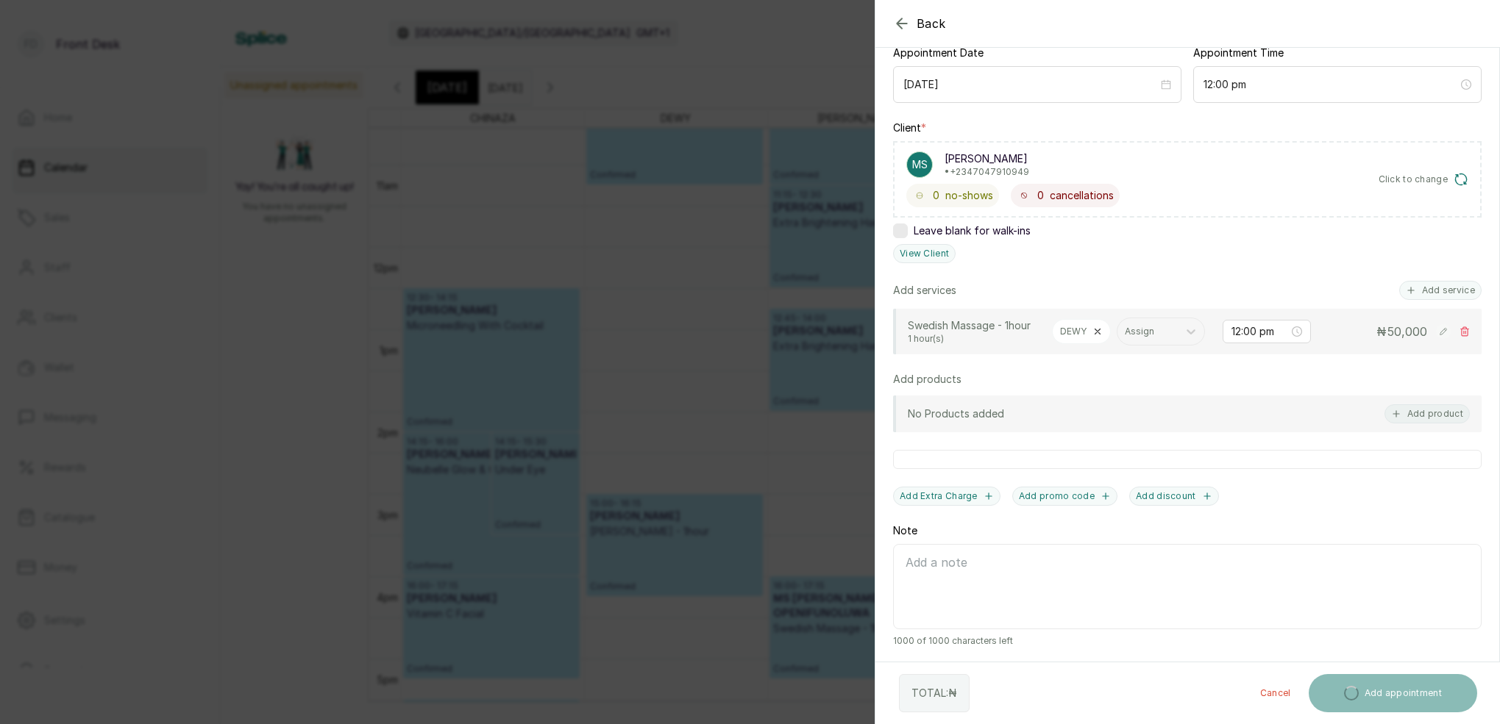
scroll to position [158, 0]
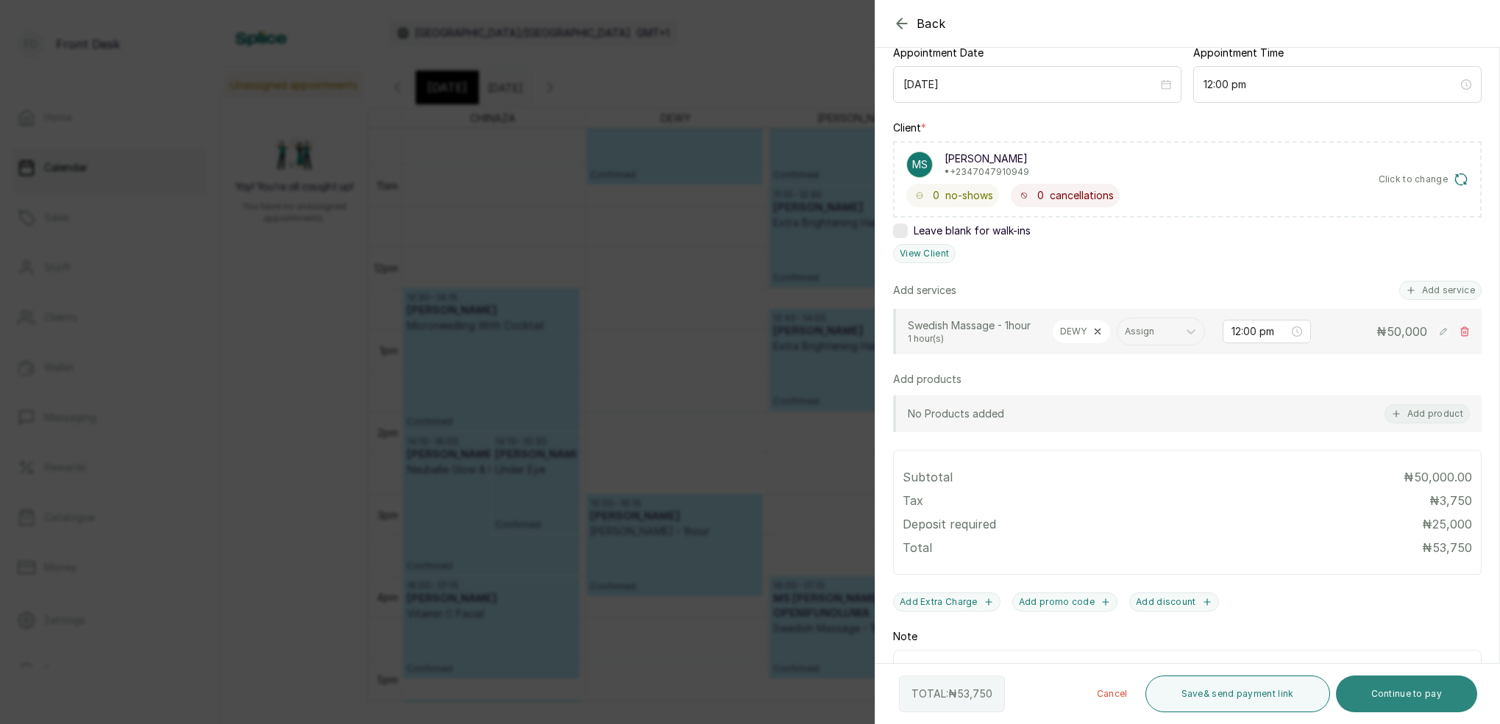
click at [1420, 696] on button "Continue to pay" at bounding box center [1407, 694] width 142 height 37
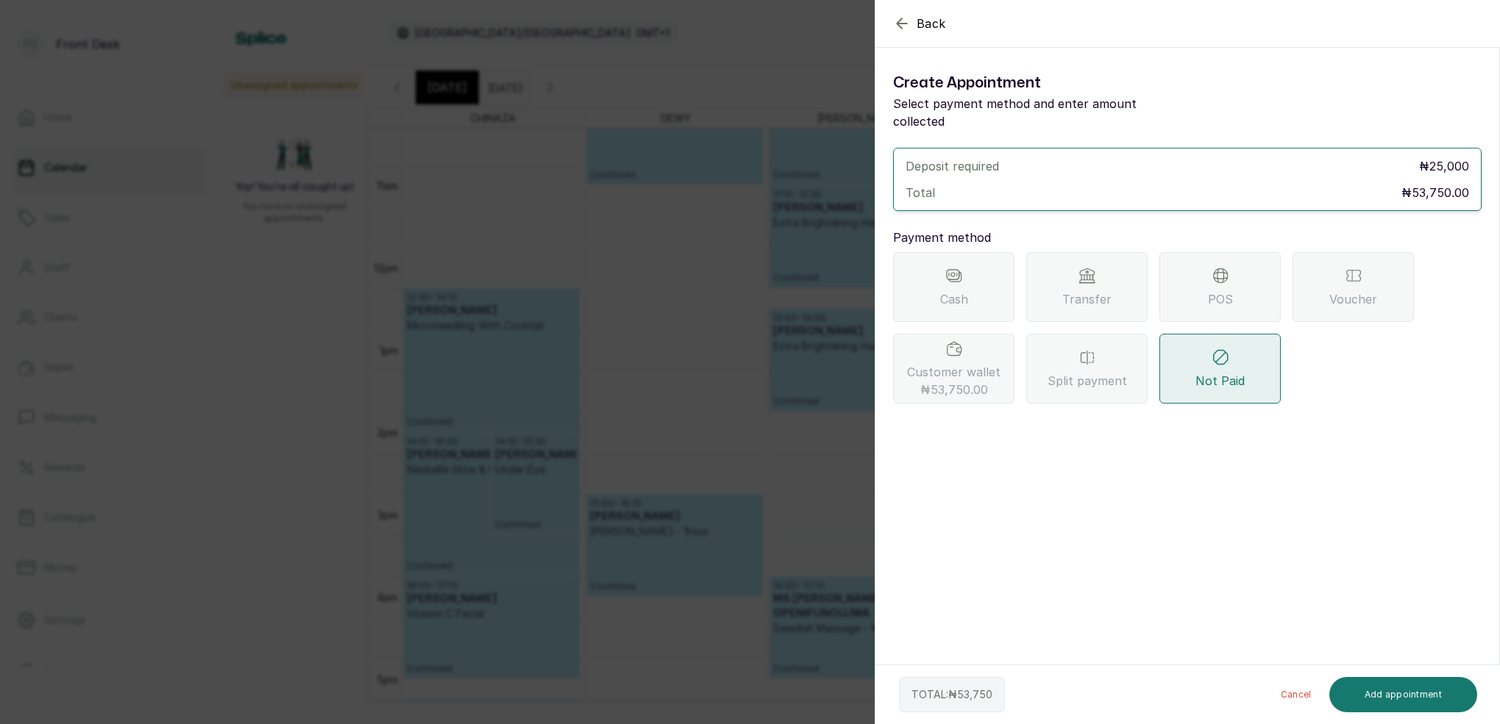
scroll to position [0, 0]
click at [988, 369] on span "Customer wallet ₦53,750.00" at bounding box center [953, 380] width 93 height 35
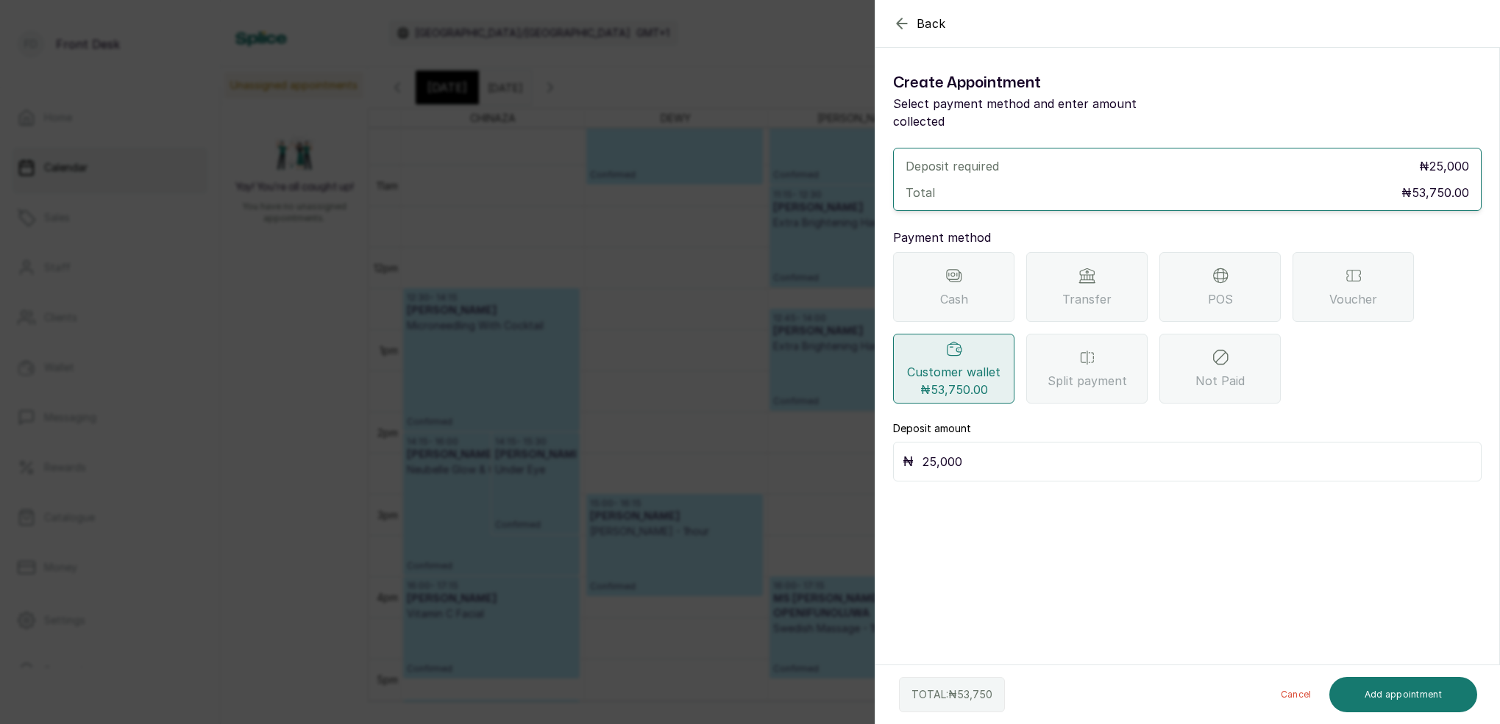
click at [997, 452] on input "25,000" at bounding box center [1196, 462] width 549 height 21
type input "2"
type input "53,750"
click at [1438, 702] on button "Add appointment" at bounding box center [1403, 694] width 149 height 35
click at [1413, 697] on button "Add appointment" at bounding box center [1403, 694] width 149 height 35
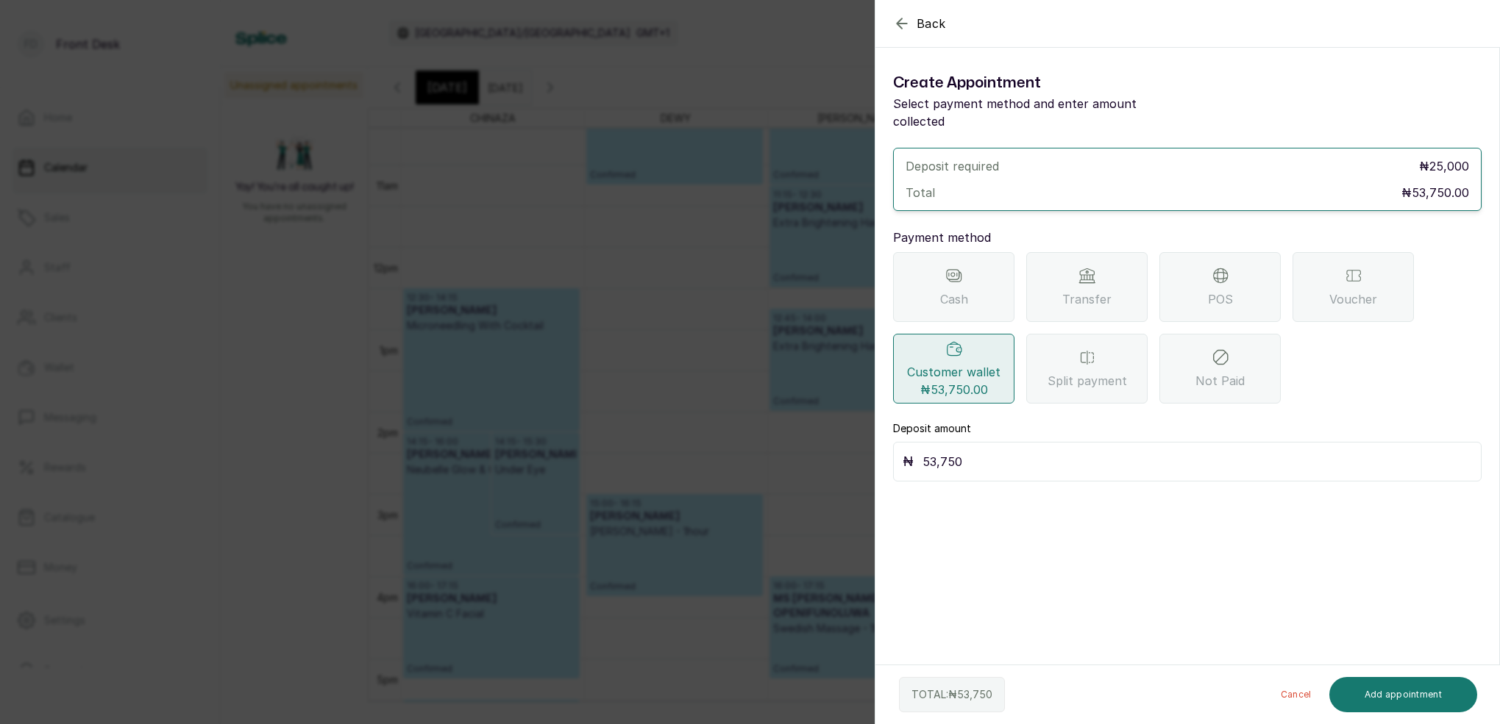
click at [705, 362] on div "Back Add Appointment Create Appointment Select payment method and enter amount …" at bounding box center [750, 362] width 1500 height 724
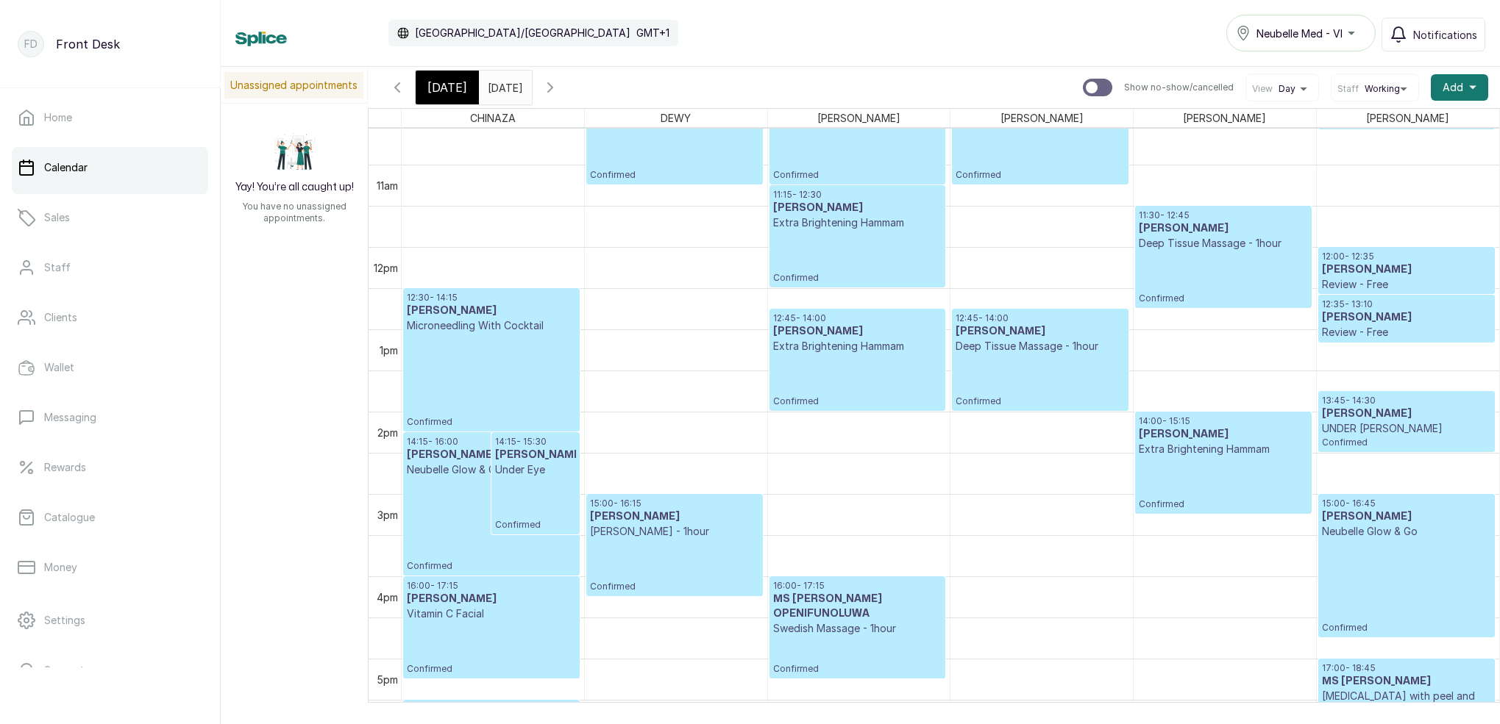
type input "dd/MM/yyyy"
click at [503, 84] on input "dd/MM/yyyy" at bounding box center [492, 83] width 24 height 25
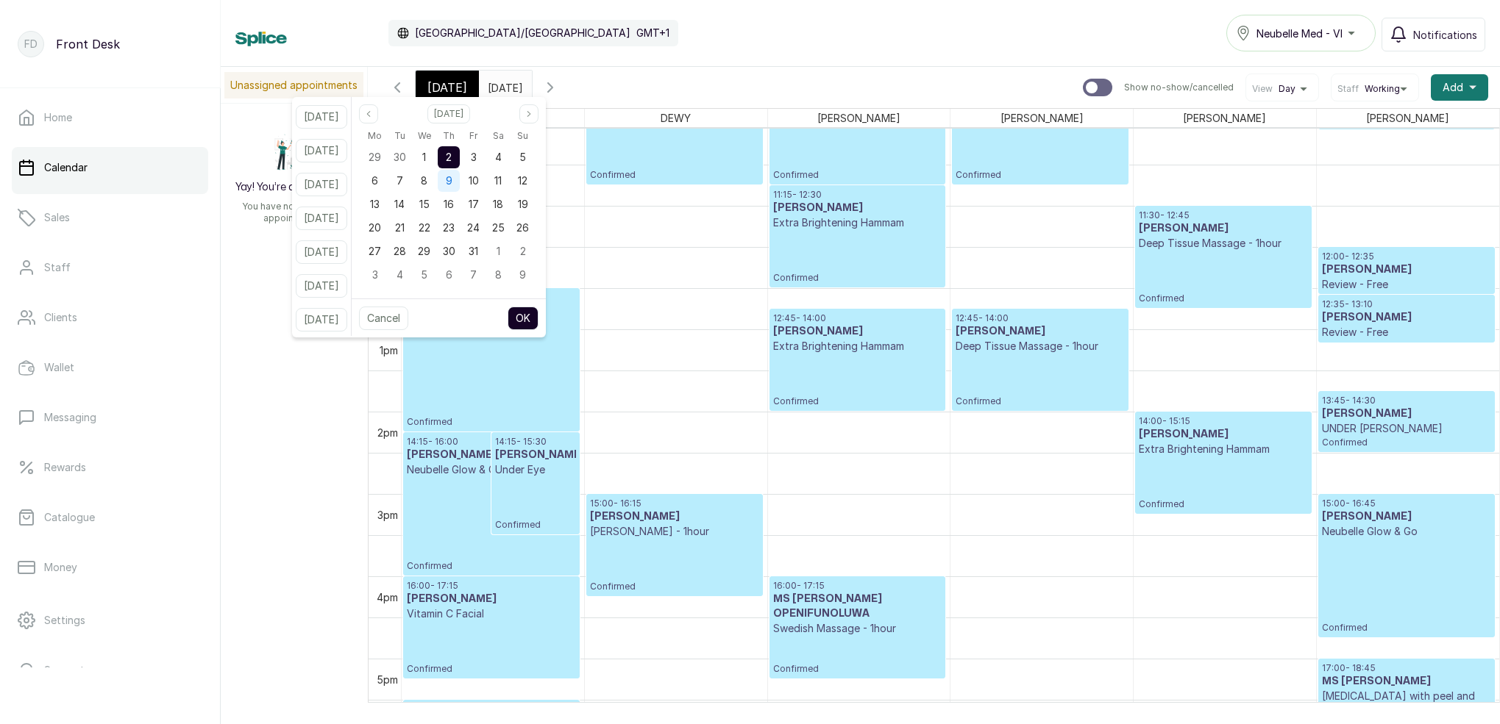
drag, startPoint x: 447, startPoint y: 183, endPoint x: 457, endPoint y: 182, distance: 10.4
click at [435, 183] on div "8" at bounding box center [424, 181] width 22 height 22
click at [452, 180] on span "9" at bounding box center [449, 180] width 7 height 13
click at [538, 317] on button "OK" at bounding box center [522, 319] width 31 height 24
type input "[DATE]"
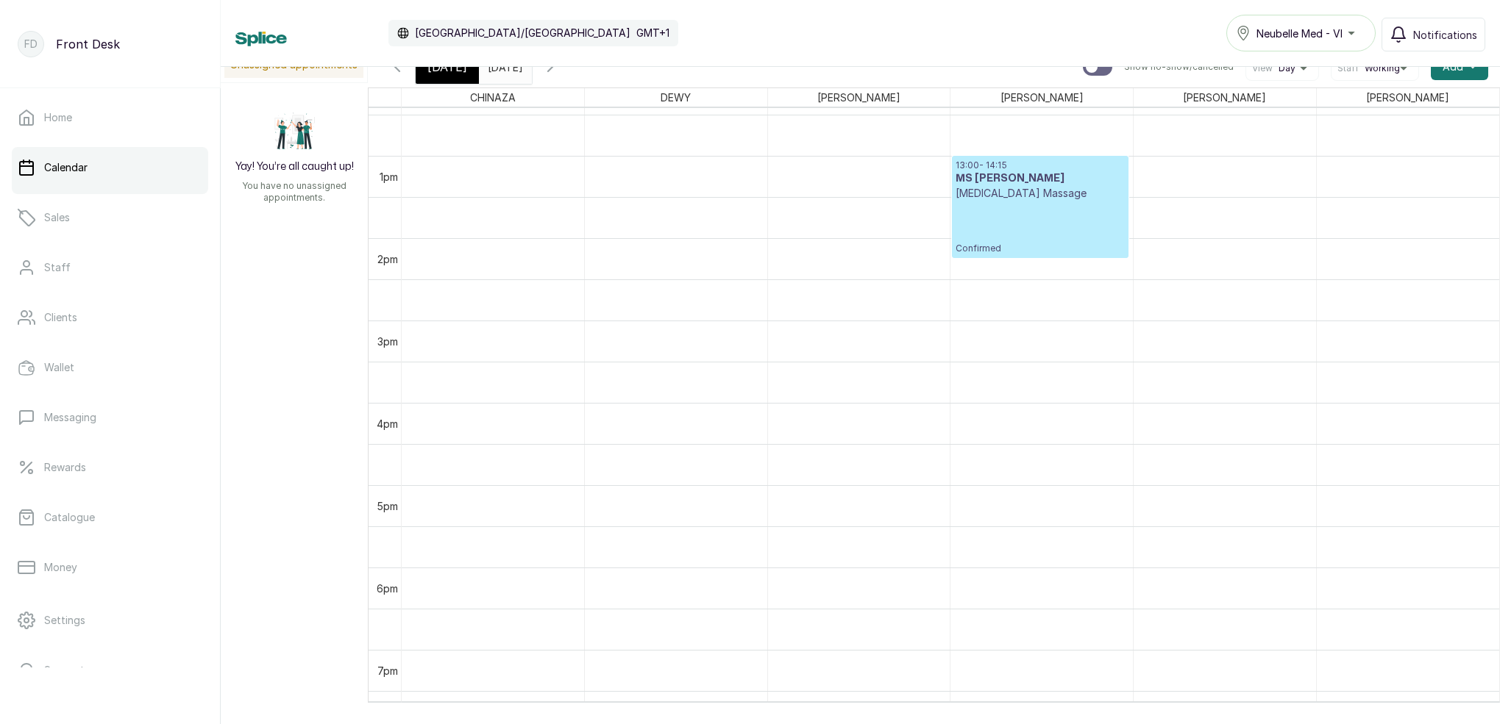
scroll to position [1005, 0]
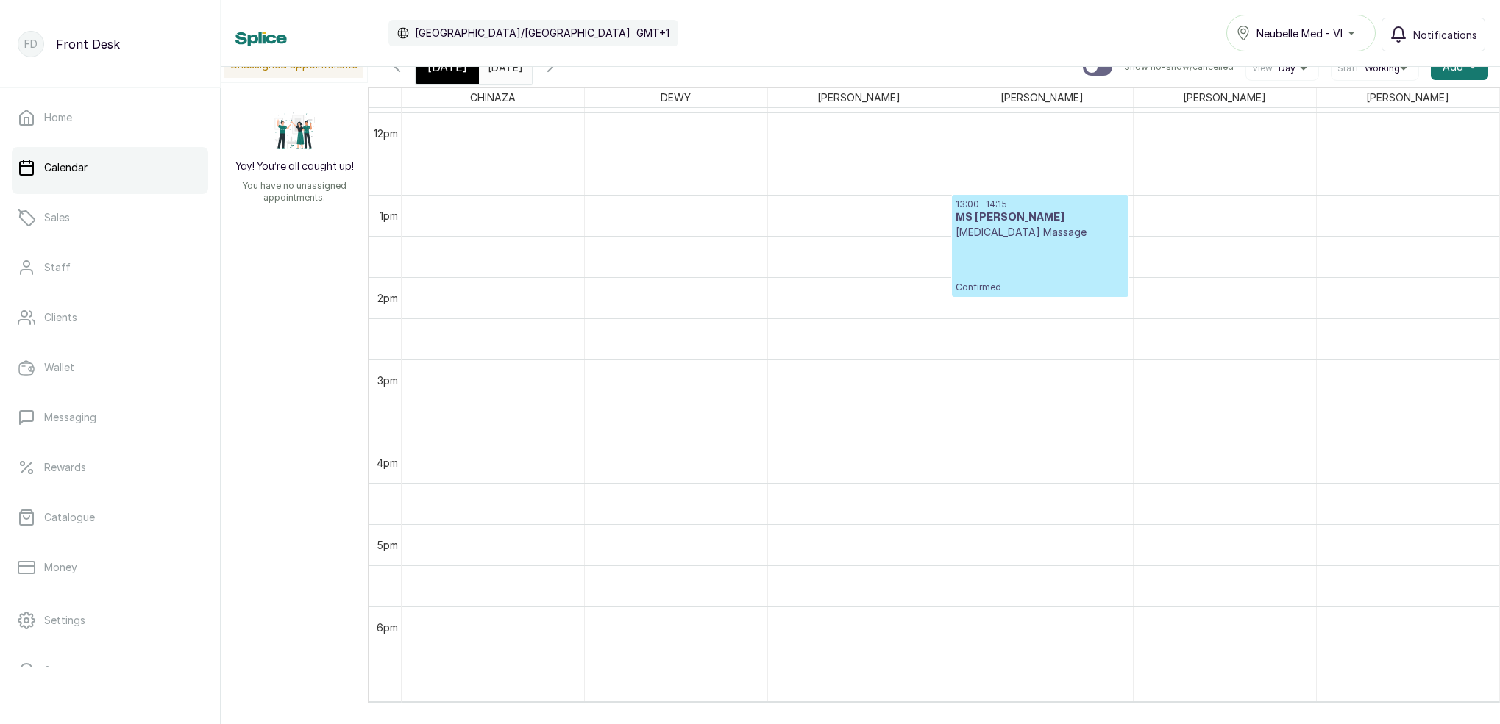
click at [455, 74] on span "[DATE]" at bounding box center [447, 67] width 40 height 18
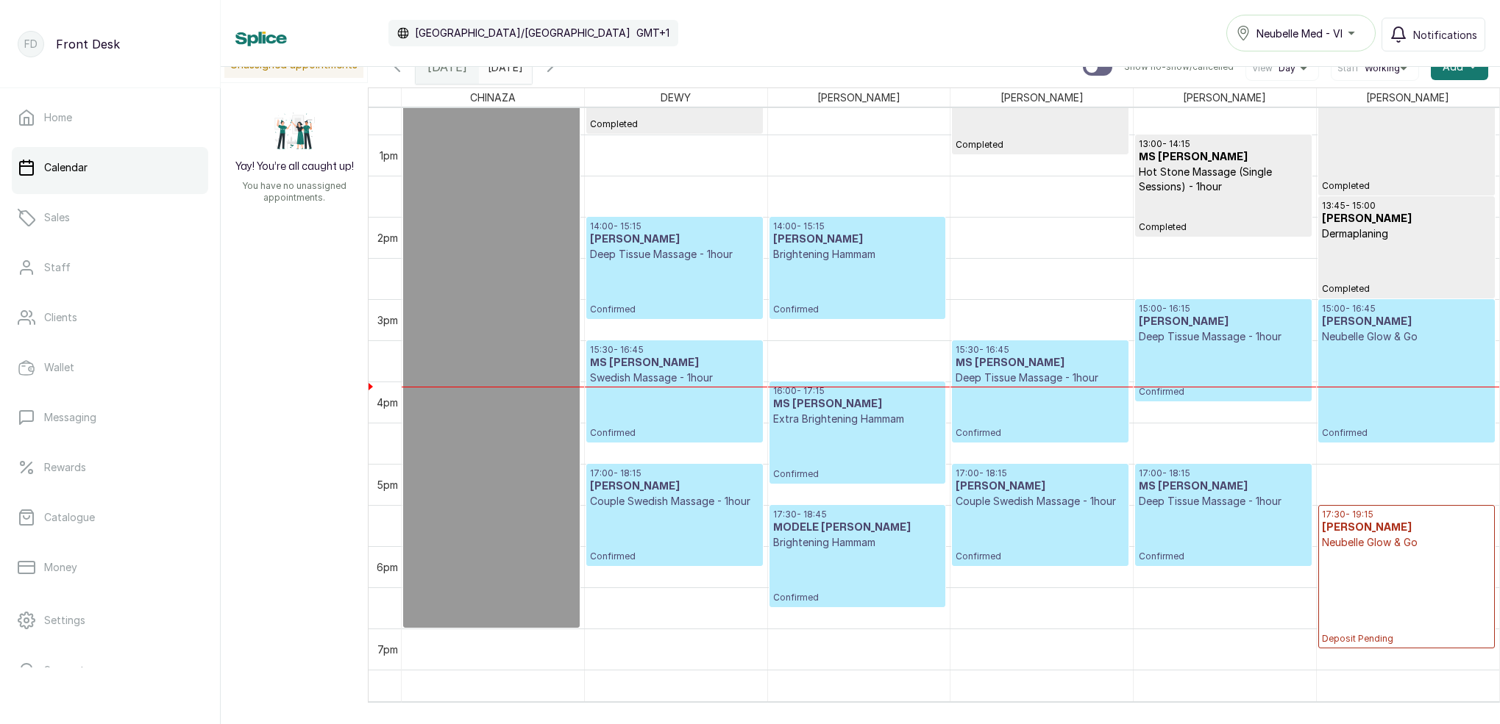
click at [559, 73] on icon "button" at bounding box center [550, 67] width 18 height 18
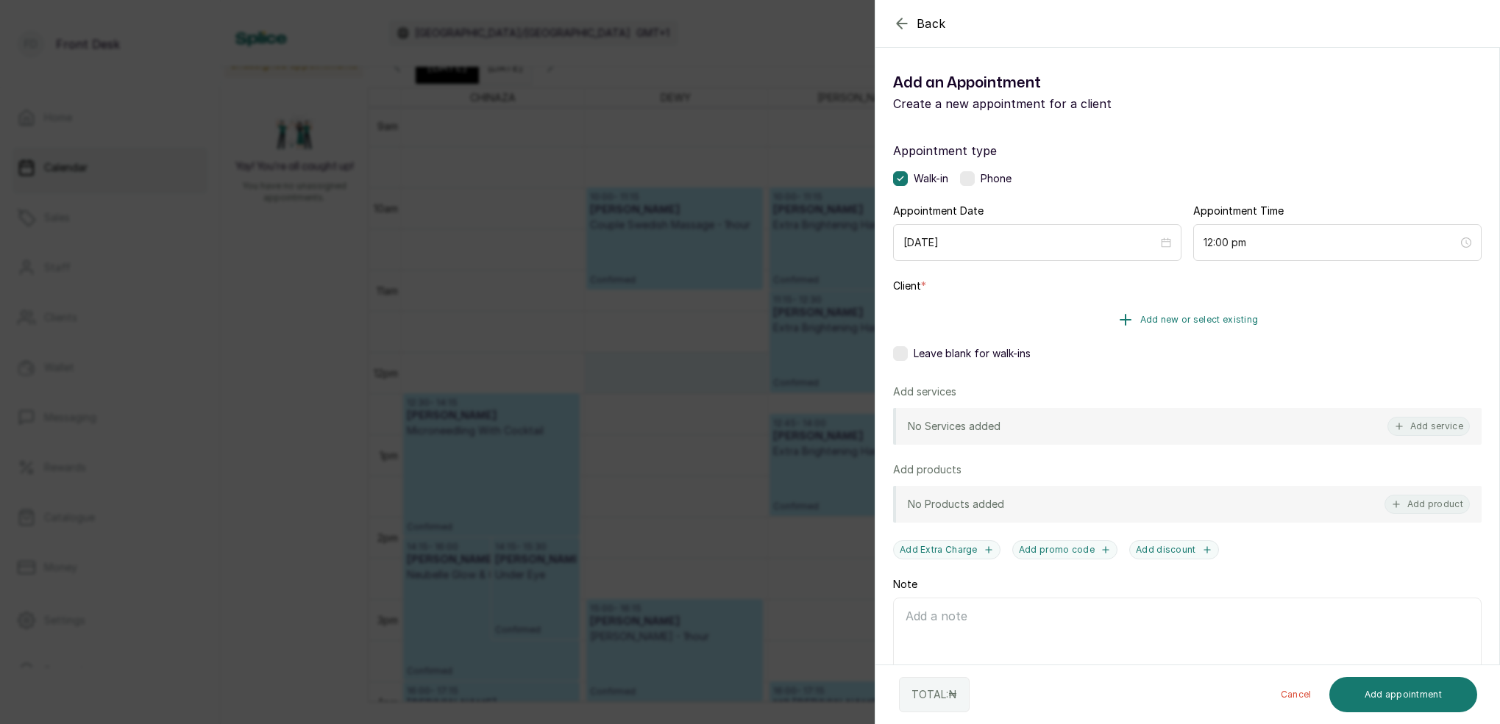
click at [1216, 324] on span "Add new or select existing" at bounding box center [1199, 320] width 118 height 12
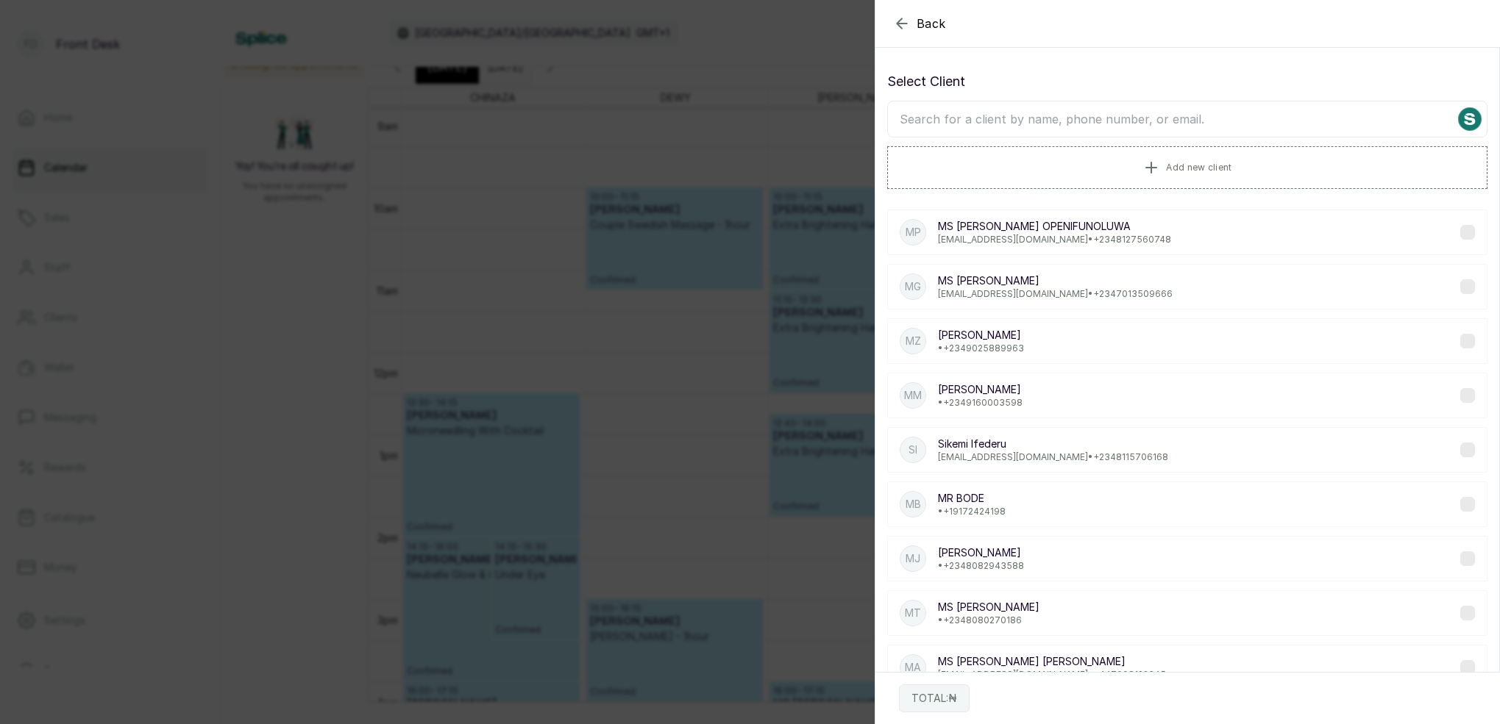
drag, startPoint x: 907, startPoint y: 24, endPoint x: 909, endPoint y: 32, distance: 7.7
click at [907, 24] on icon "button" at bounding box center [902, 24] width 18 height 18
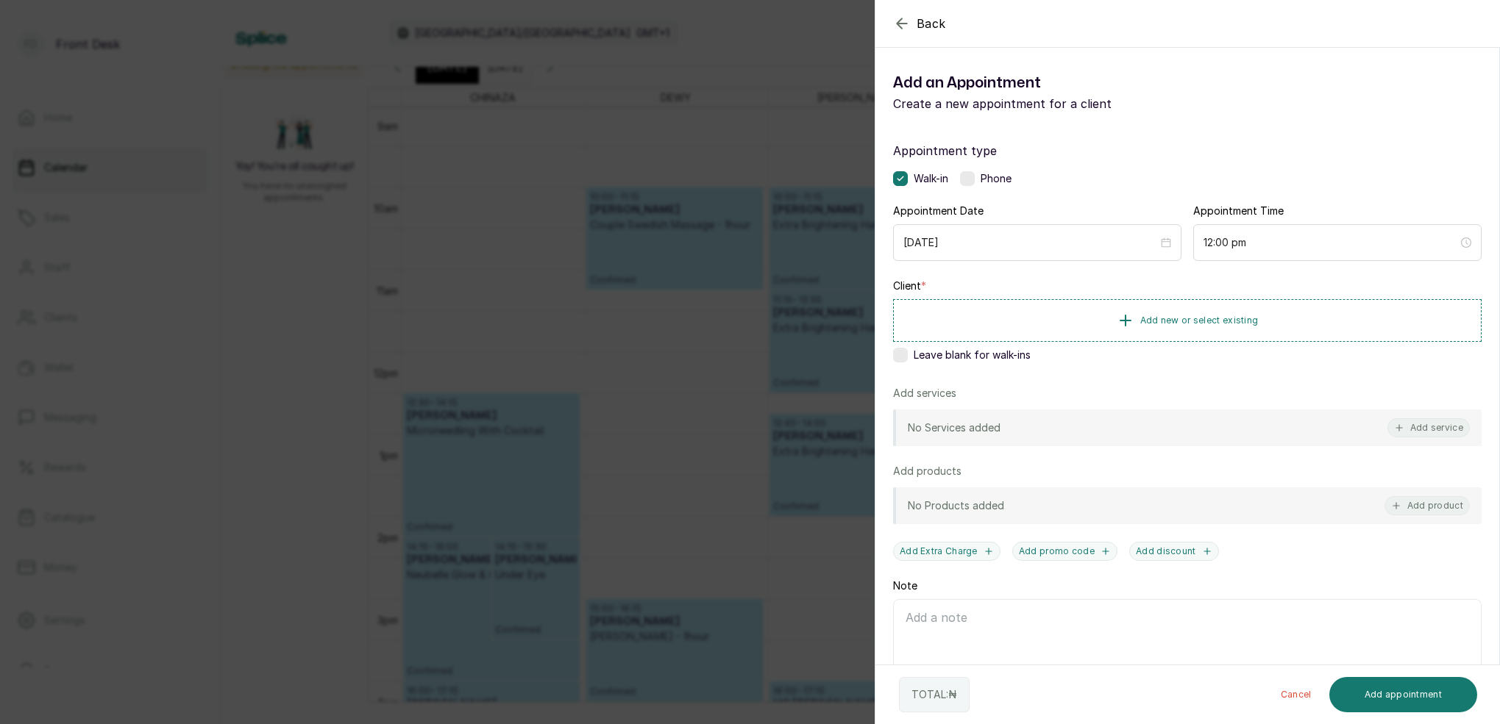
drag, startPoint x: 902, startPoint y: 352, endPoint x: 1153, endPoint y: 436, distance: 265.4
click at [902, 352] on label at bounding box center [900, 355] width 15 height 15
click at [1432, 433] on button "Add service" at bounding box center [1428, 427] width 82 height 19
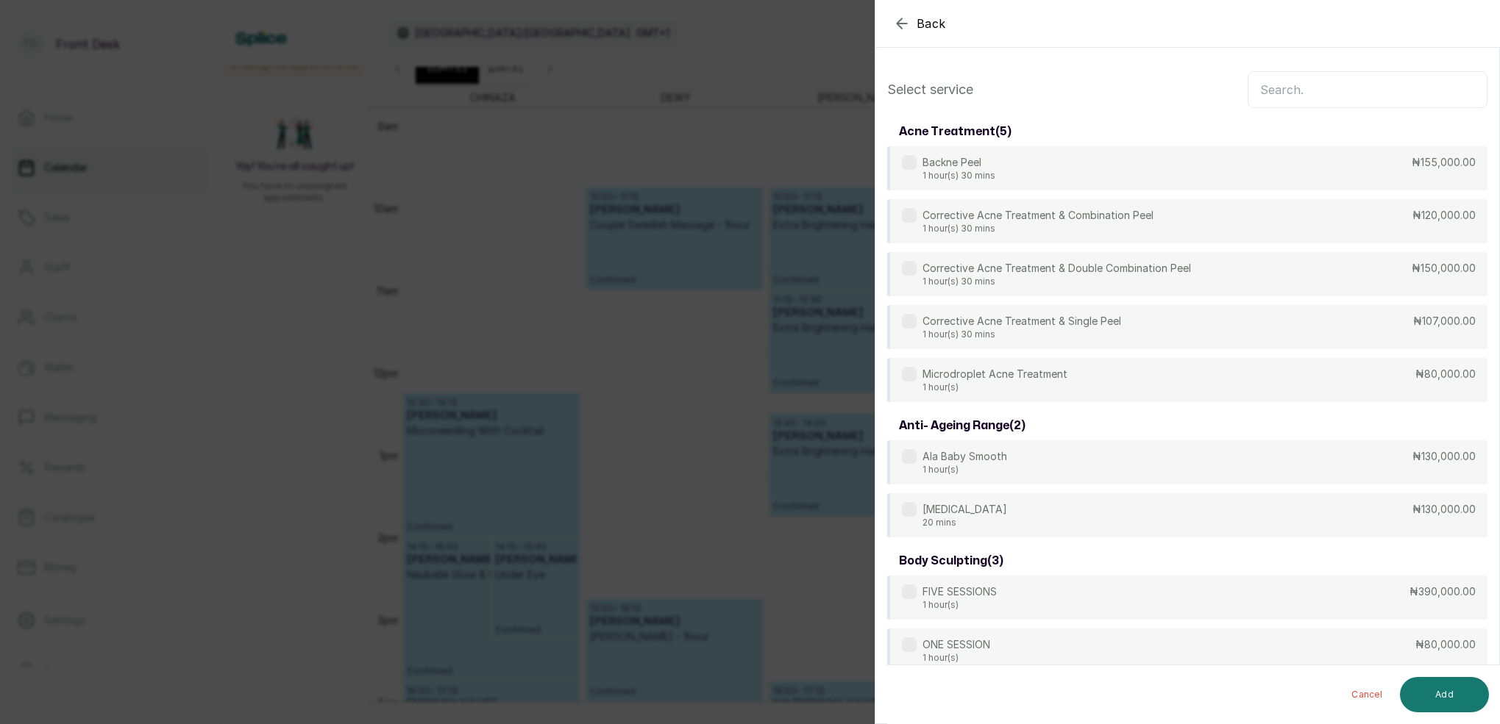
click at [1294, 88] on input "text" at bounding box center [1367, 89] width 240 height 37
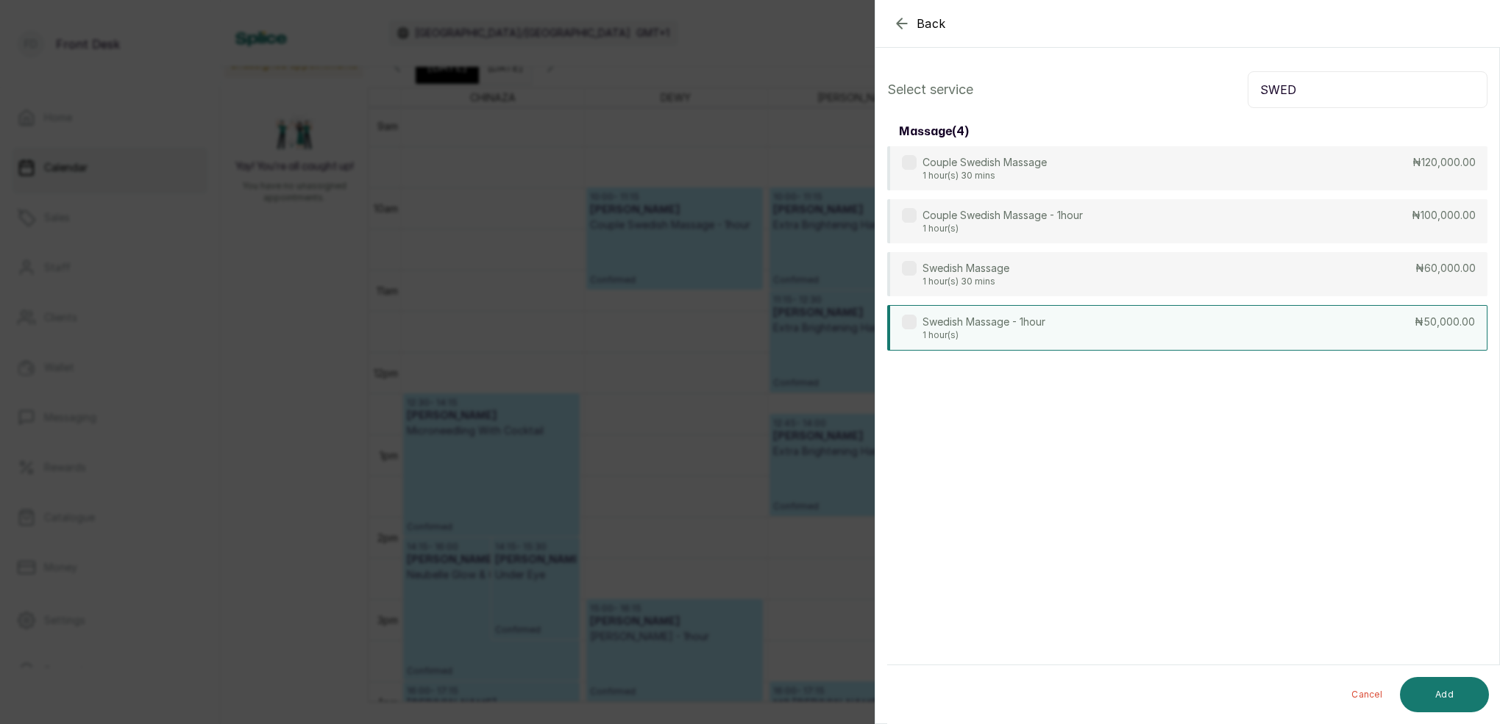
type input "SWED"
drag, startPoint x: 952, startPoint y: 329, endPoint x: 1276, endPoint y: 466, distance: 352.0
click at [955, 329] on div "Swedish Massage - 1hour 1 hour(s)" at bounding box center [983, 327] width 123 height 26
click at [1457, 684] on button "Add" at bounding box center [1444, 694] width 89 height 35
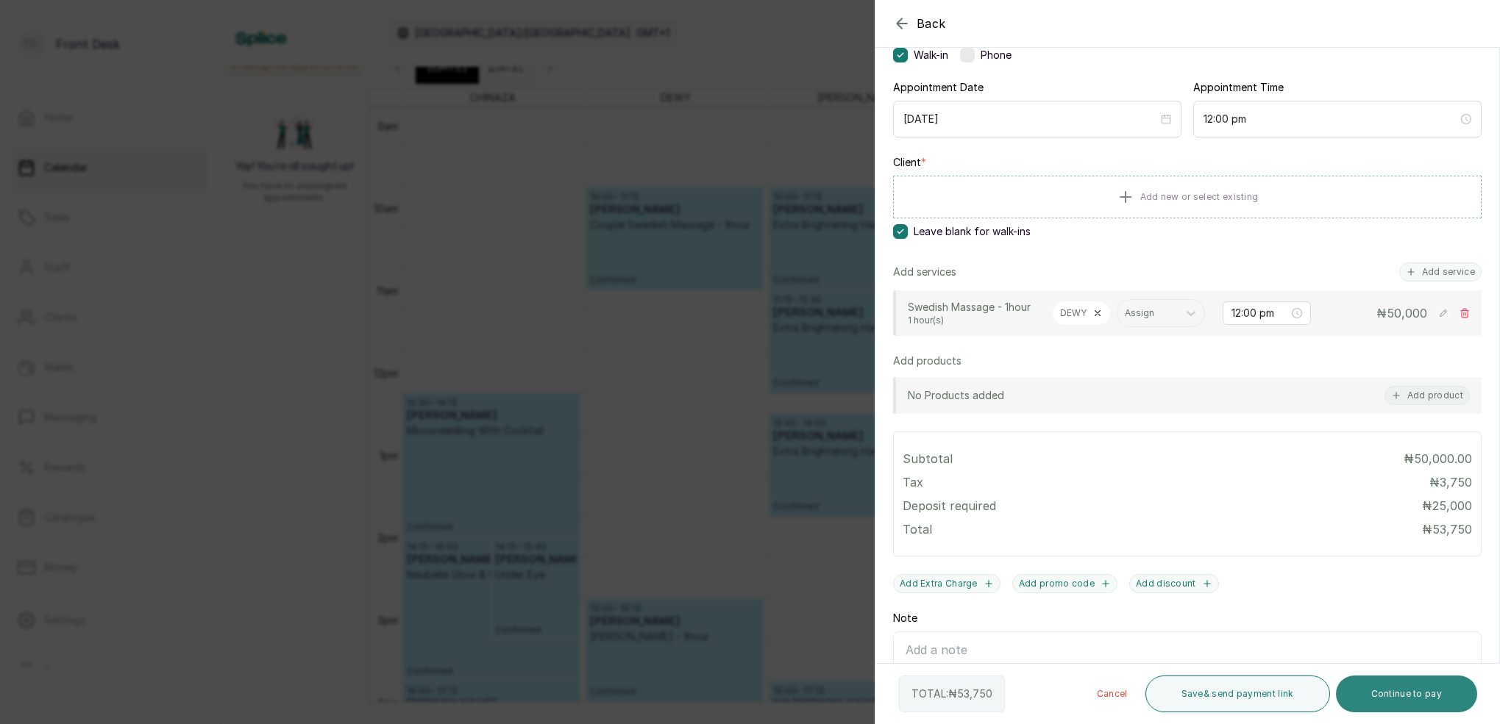
click at [1444, 689] on button "Continue to pay" at bounding box center [1407, 694] width 142 height 37
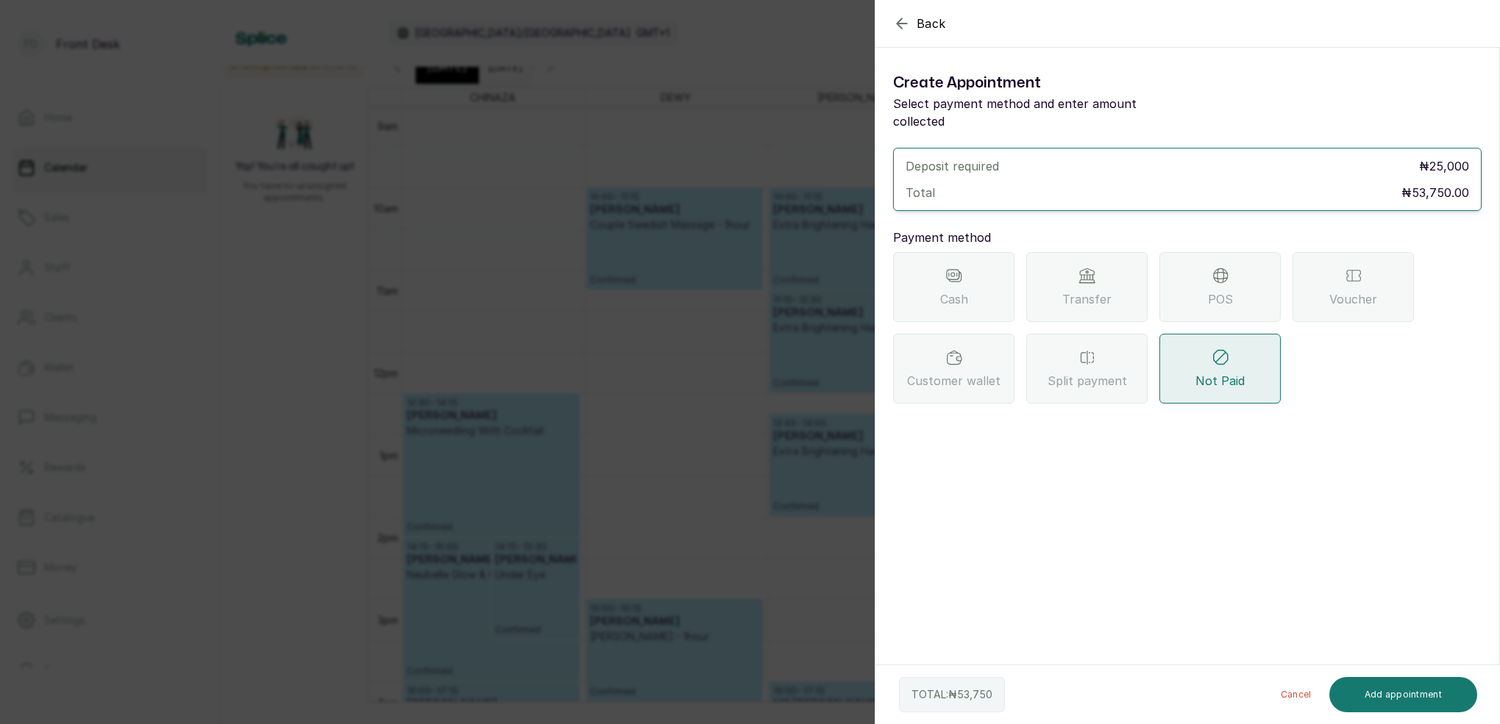
click at [1076, 263] on div "Transfer" at bounding box center [1086, 287] width 121 height 70
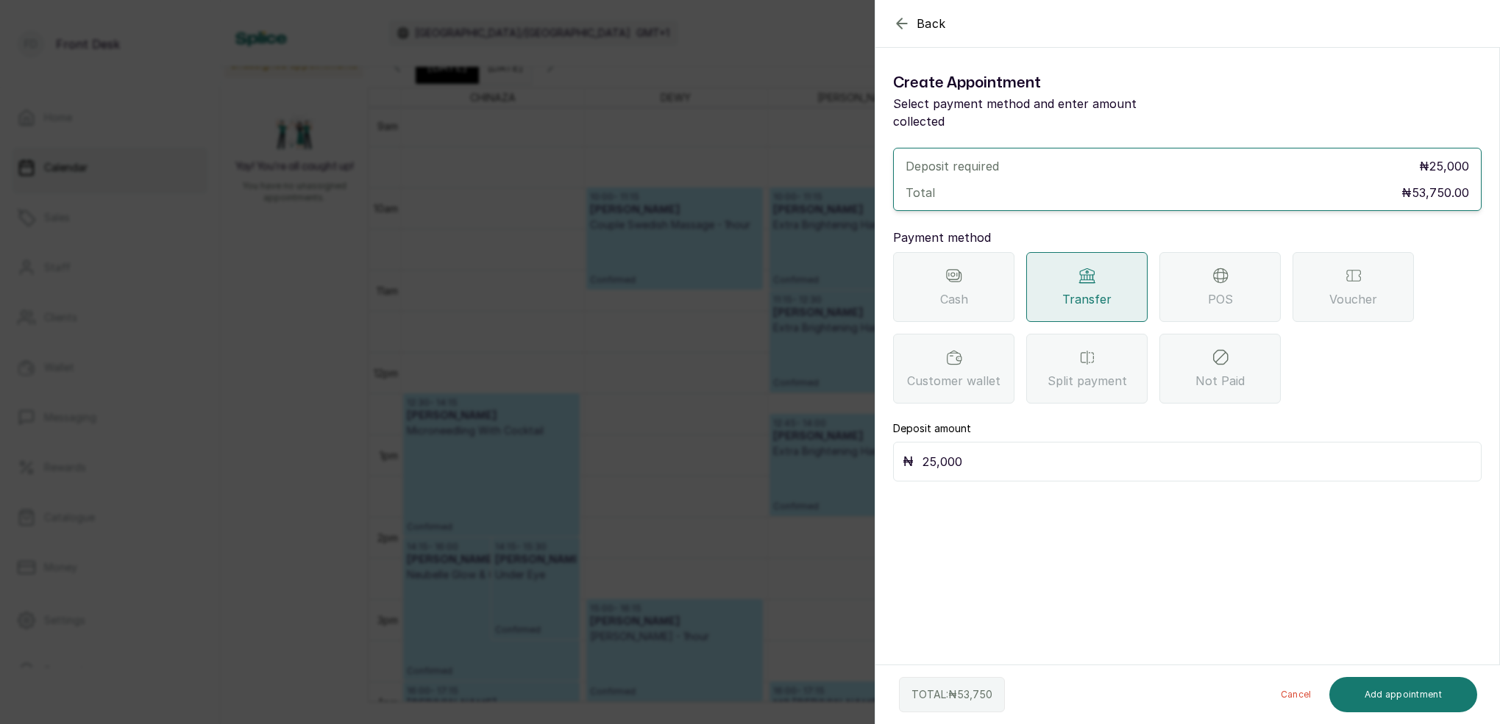
click at [975, 452] on input "25,000" at bounding box center [1196, 462] width 549 height 21
type input "250"
click at [904, 21] on icon "button" at bounding box center [902, 24] width 18 height 18
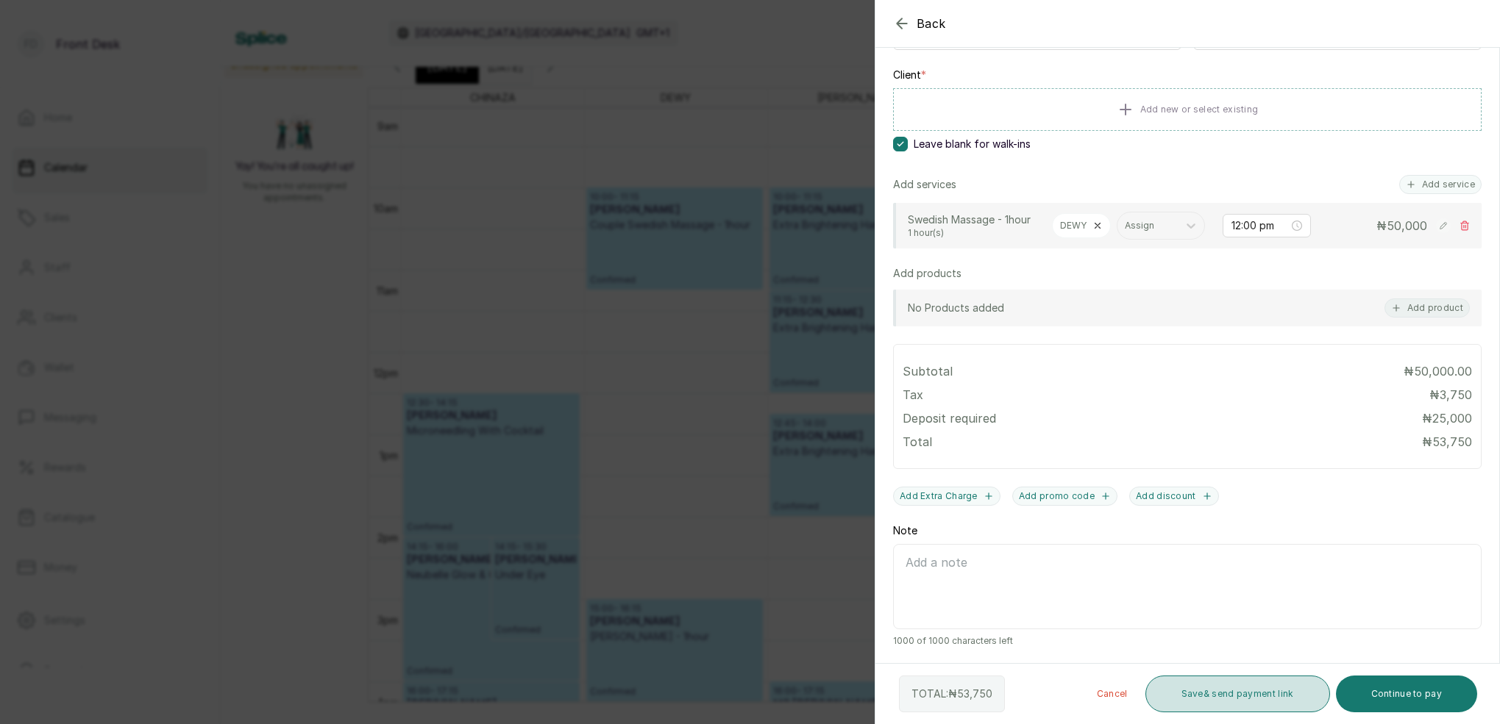
click at [1242, 699] on button "Save & send payment link" at bounding box center [1237, 694] width 185 height 37
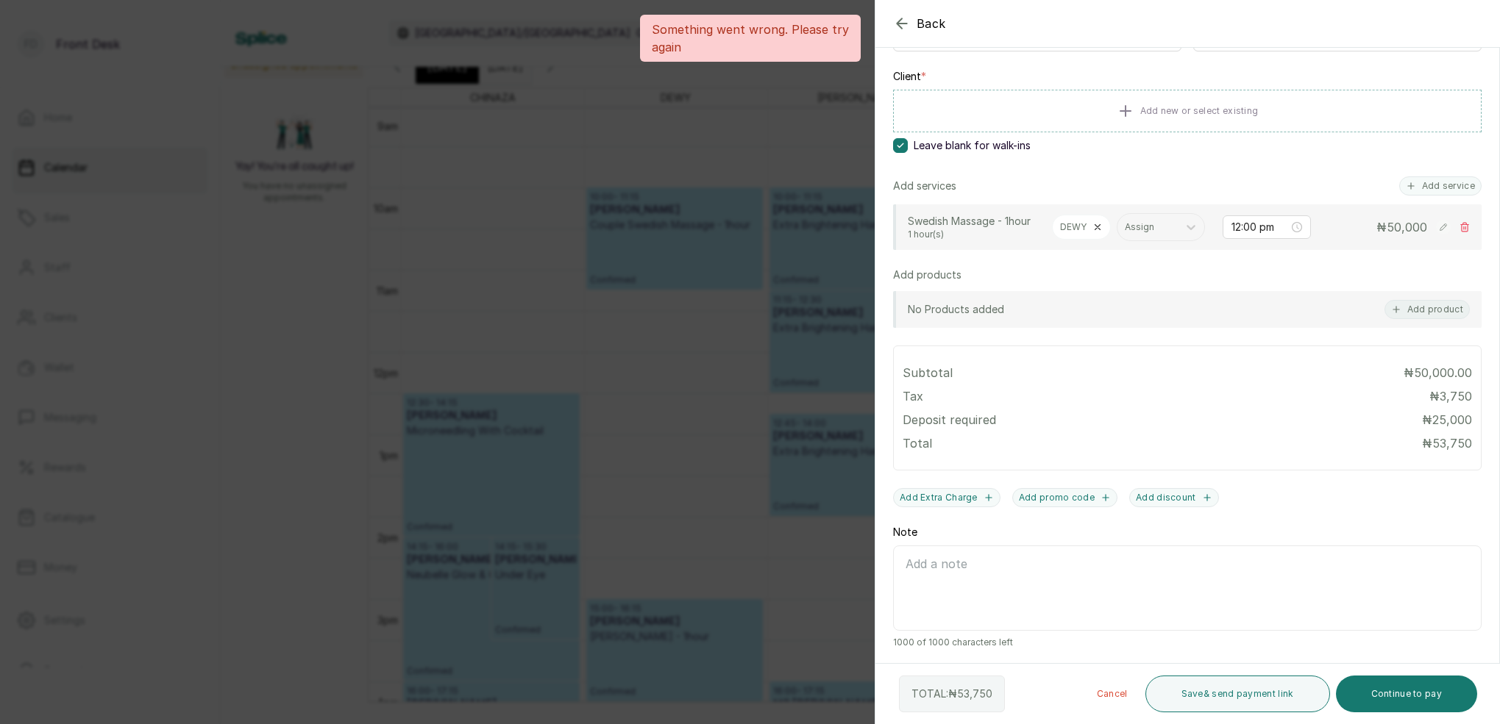
click at [754, 174] on div "Back Add Appointment Add an Appointment Create a new appointment for a client A…" at bounding box center [750, 362] width 1500 height 724
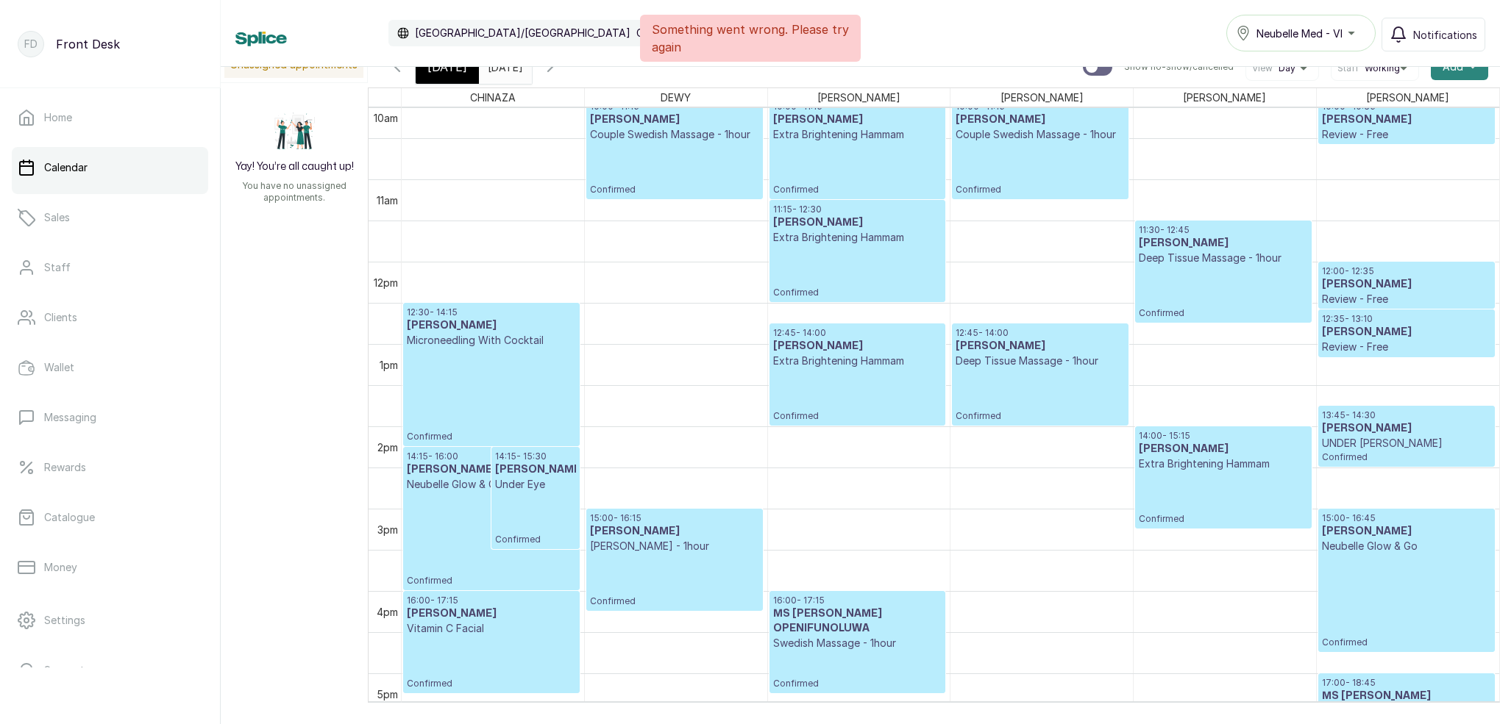
click at [1475, 69] on icon "button" at bounding box center [1472, 66] width 7 height 7
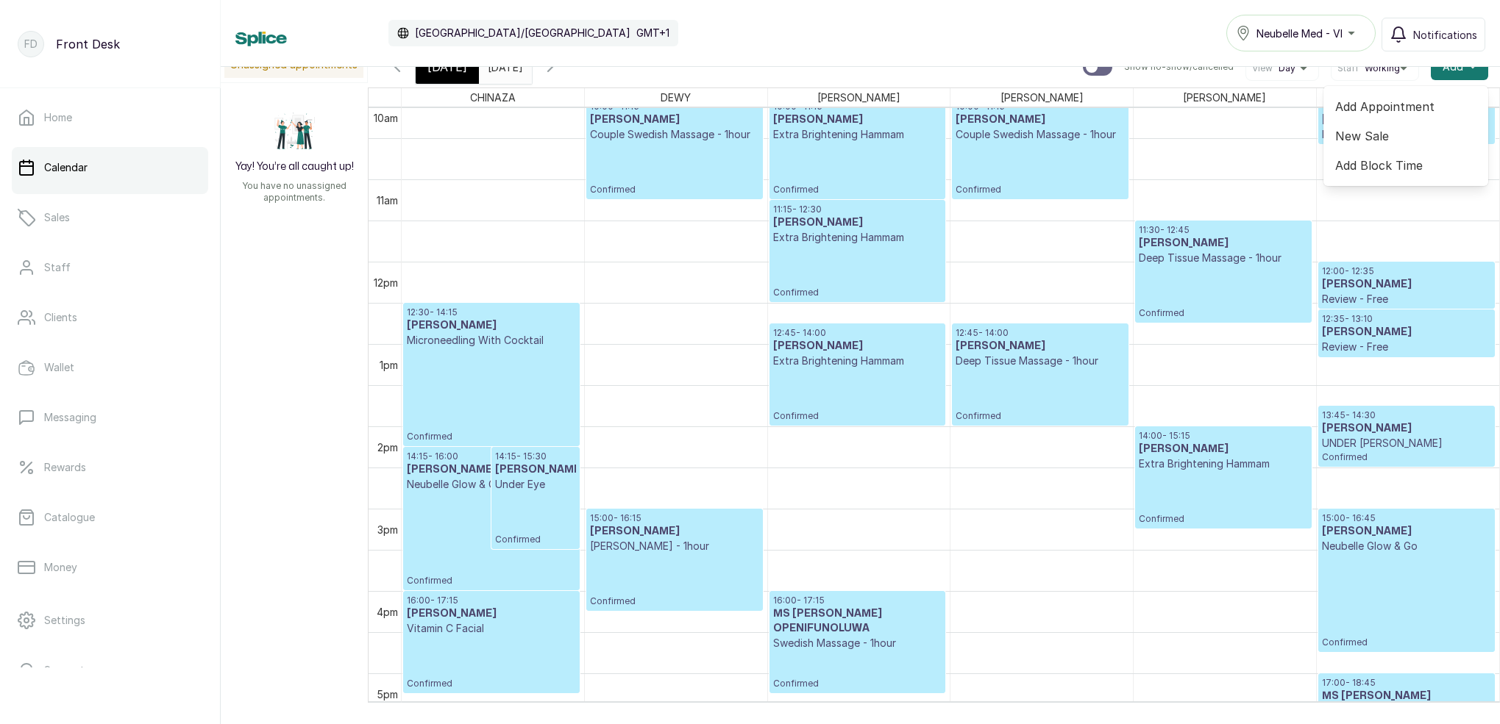
click at [1375, 165] on span "Add Block Time" at bounding box center [1405, 166] width 141 height 18
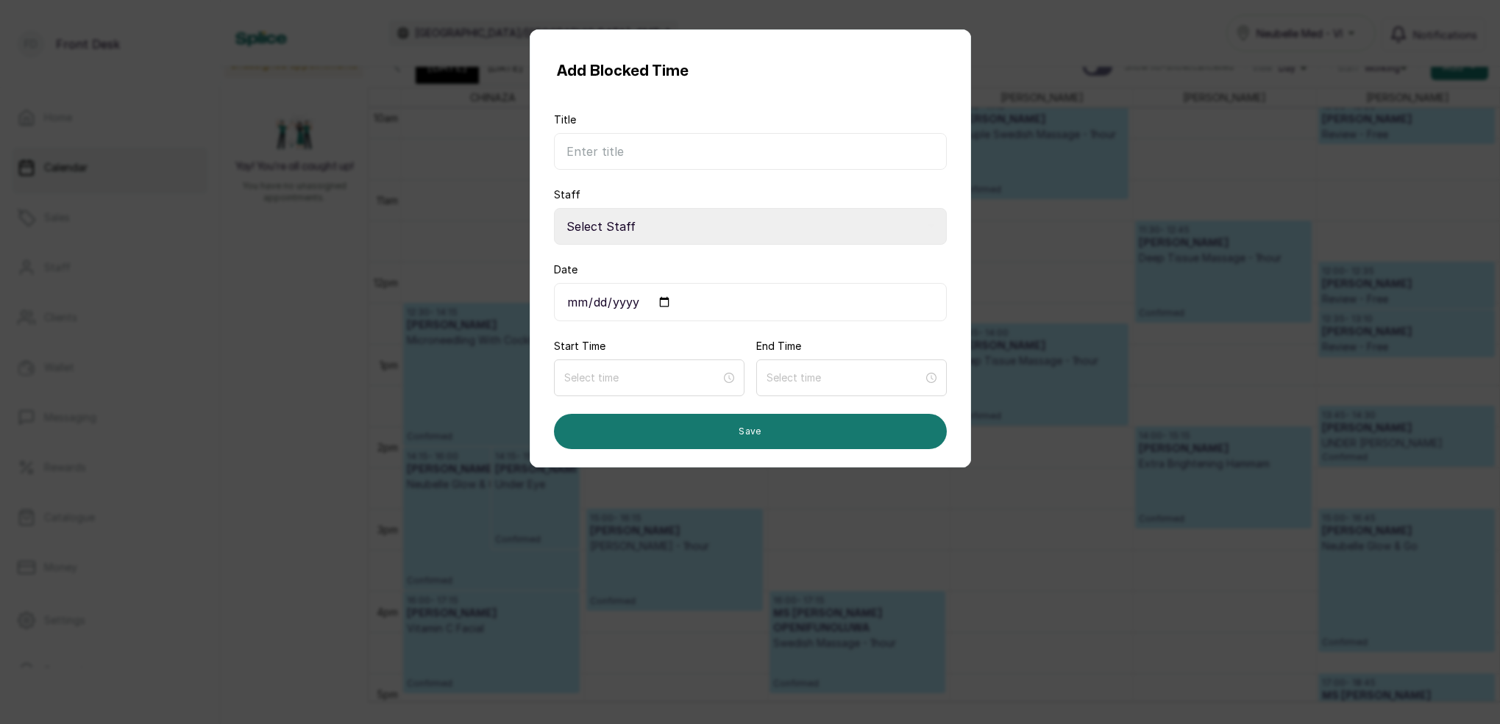
click at [605, 154] on input "Title" at bounding box center [750, 151] width 393 height 37
type input "DEWY"
select select "34245912-a2a4-4248-bc00-0f9ef5998277"
click at [587, 302] on input "Date" at bounding box center [750, 302] width 393 height 38
type input "[DATE]"
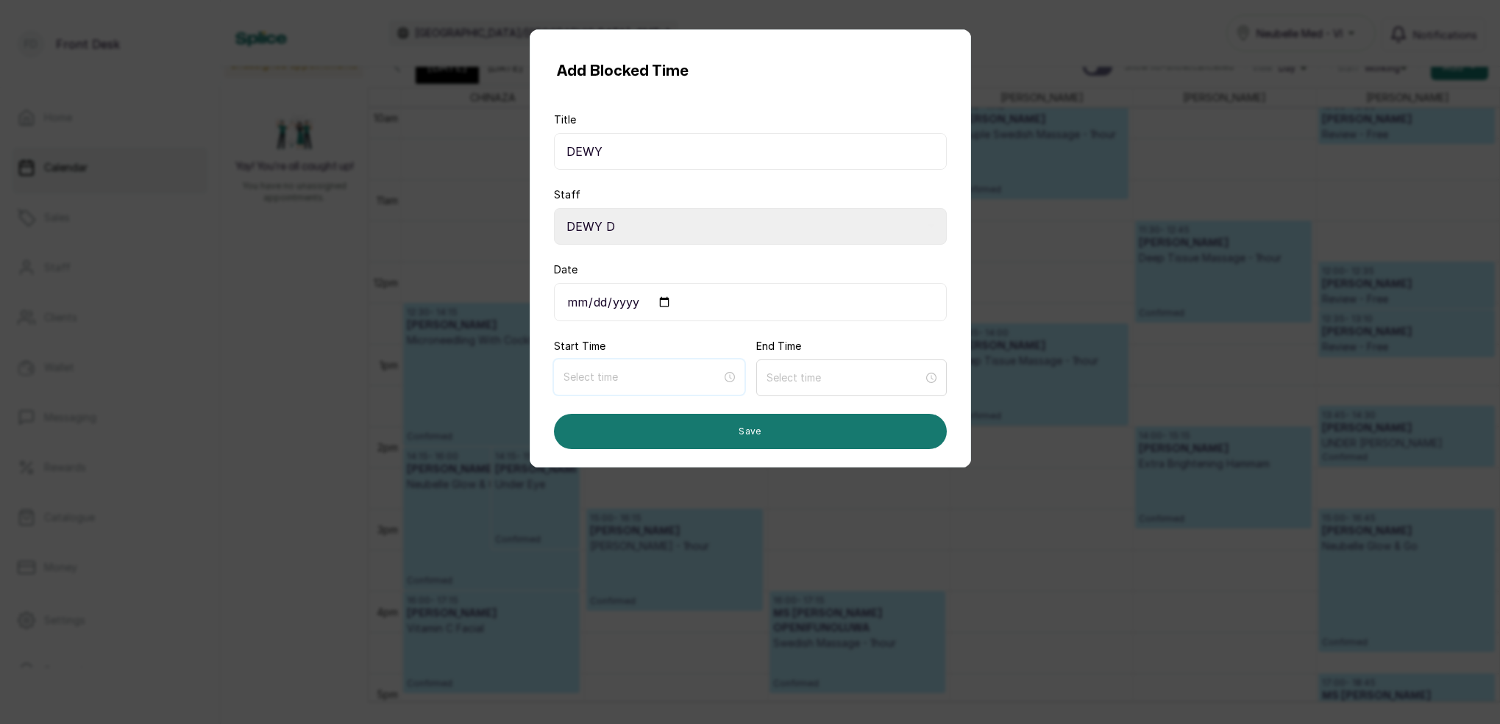
click at [671, 381] on input at bounding box center [642, 377] width 158 height 16
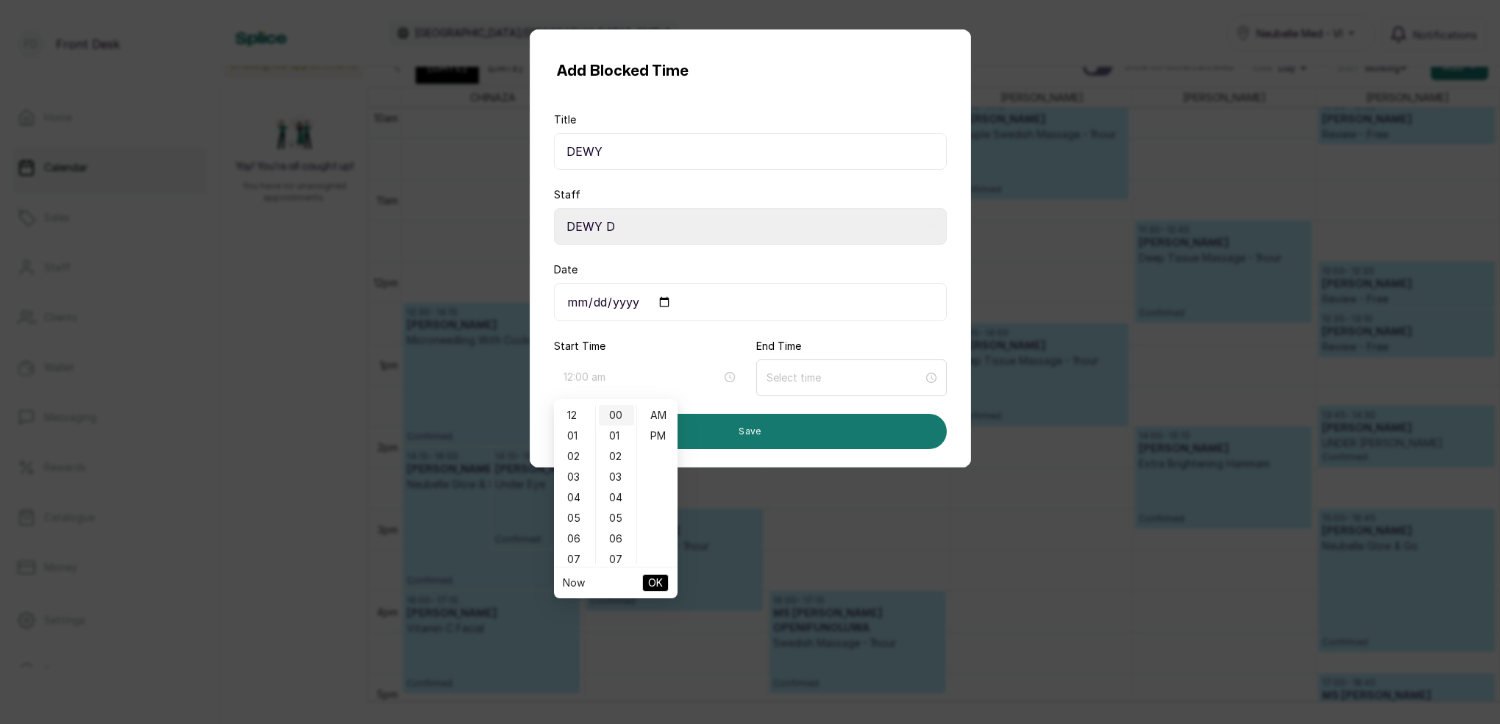
drag, startPoint x: 572, startPoint y: 411, endPoint x: 619, endPoint y: 419, distance: 47.0
click at [574, 411] on div "12" at bounding box center [574, 415] width 35 height 21
click at [624, 418] on div "00" at bounding box center [616, 415] width 35 height 21
type input "12:00 pm"
drag, startPoint x: 662, startPoint y: 435, endPoint x: 672, endPoint y: 509, distance: 75.0
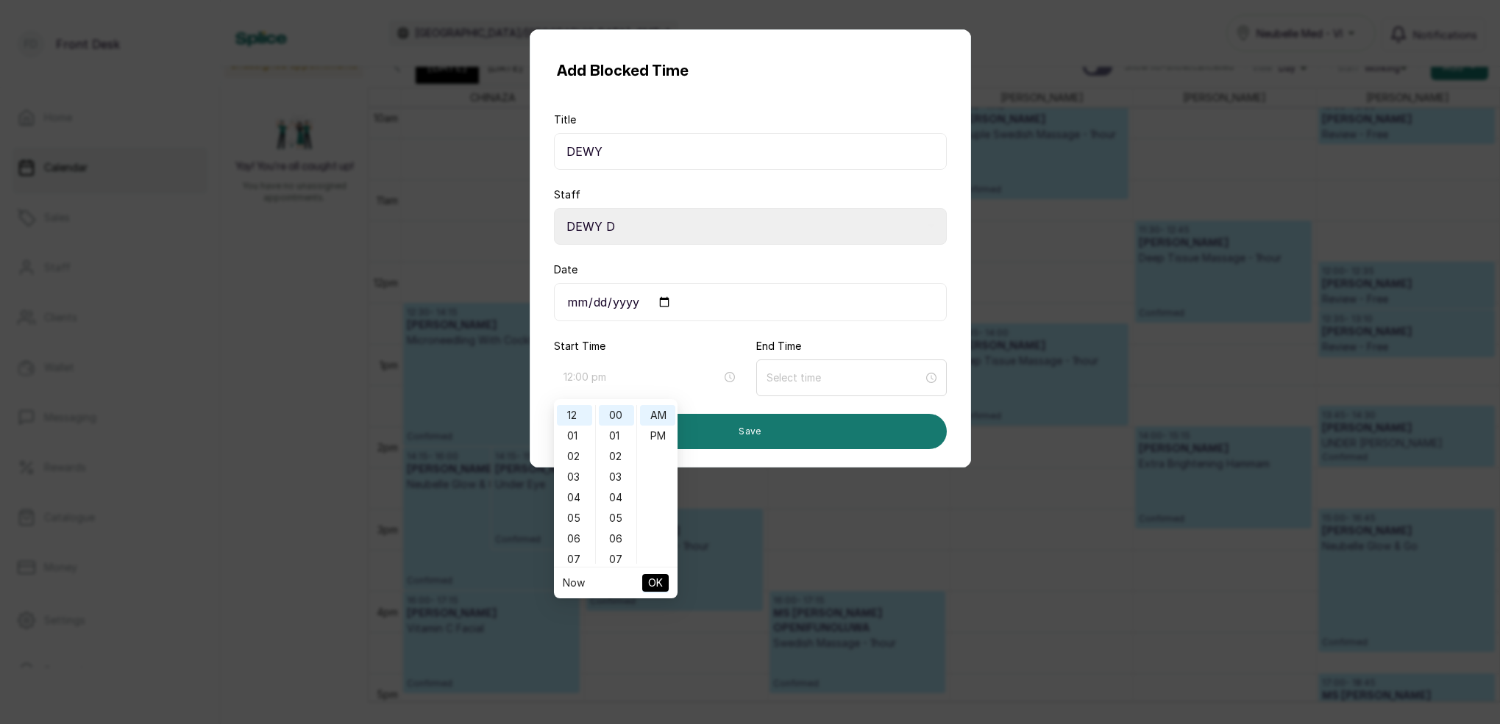
click at [662, 435] on div "PM" at bounding box center [657, 436] width 35 height 21
click at [655, 583] on span "OK" at bounding box center [655, 583] width 15 height 28
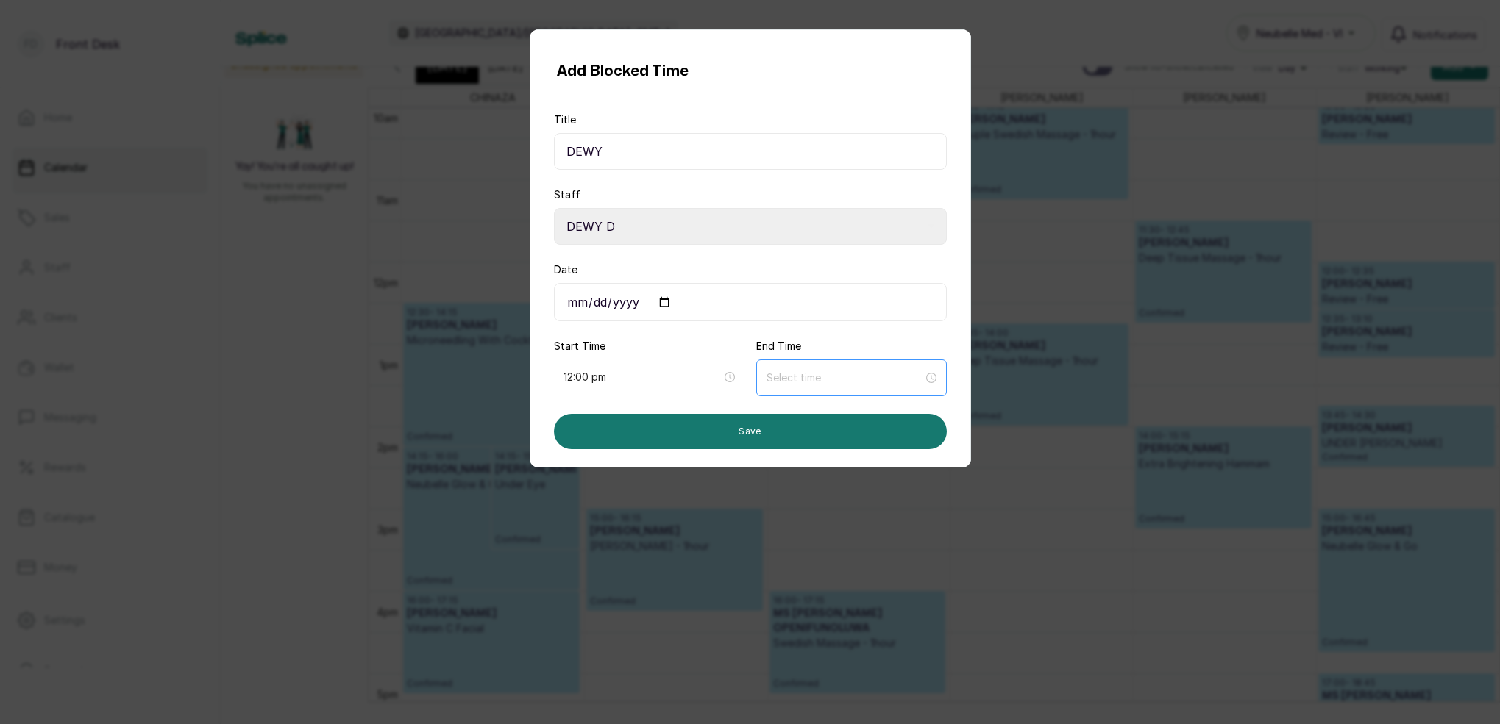
click at [783, 390] on div at bounding box center [851, 378] width 190 height 37
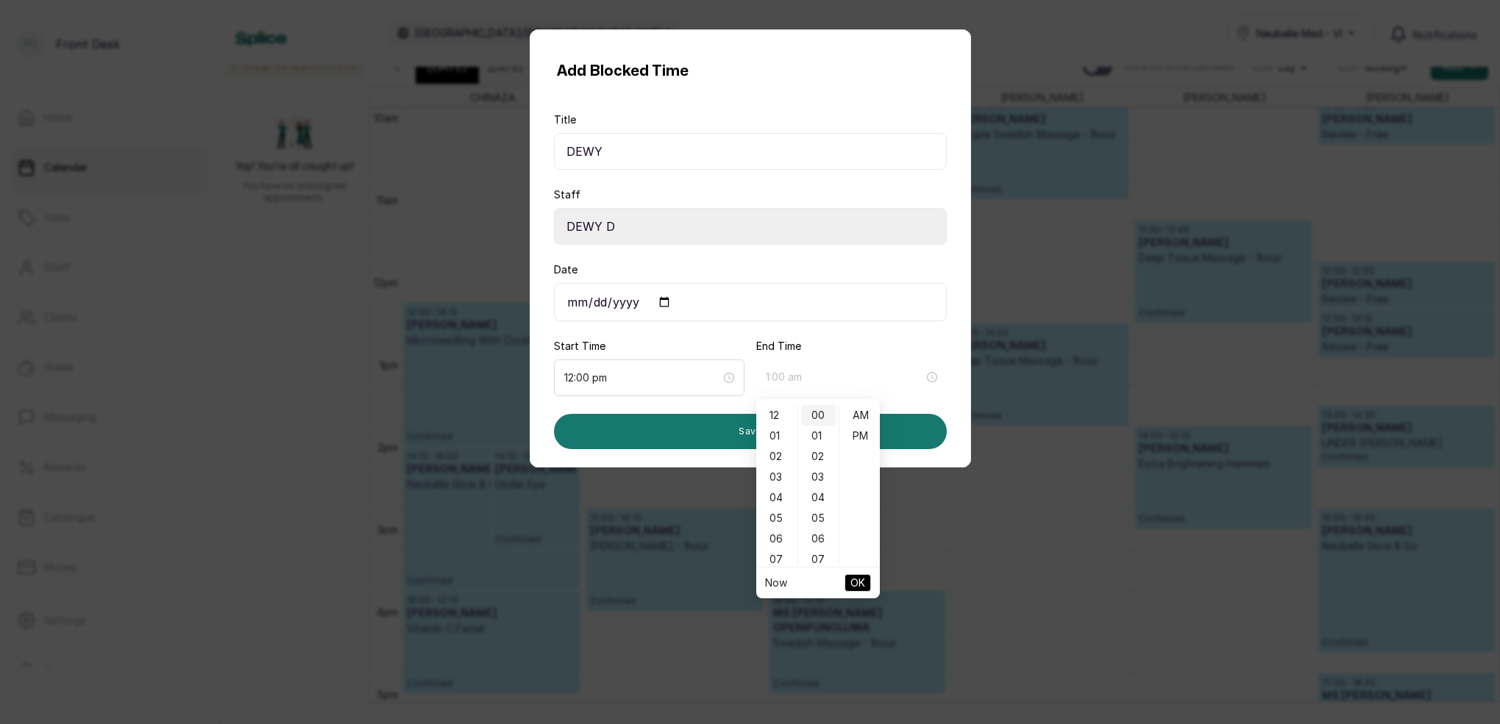
drag, startPoint x: 779, startPoint y: 435, endPoint x: 816, endPoint y: 420, distance: 39.9
click at [783, 435] on div "01" at bounding box center [776, 436] width 35 height 21
drag, startPoint x: 819, startPoint y: 415, endPoint x: 829, endPoint y: 423, distance: 13.1
click at [820, 415] on div "00" at bounding box center [818, 415] width 35 height 21
type input "1:00 pm"
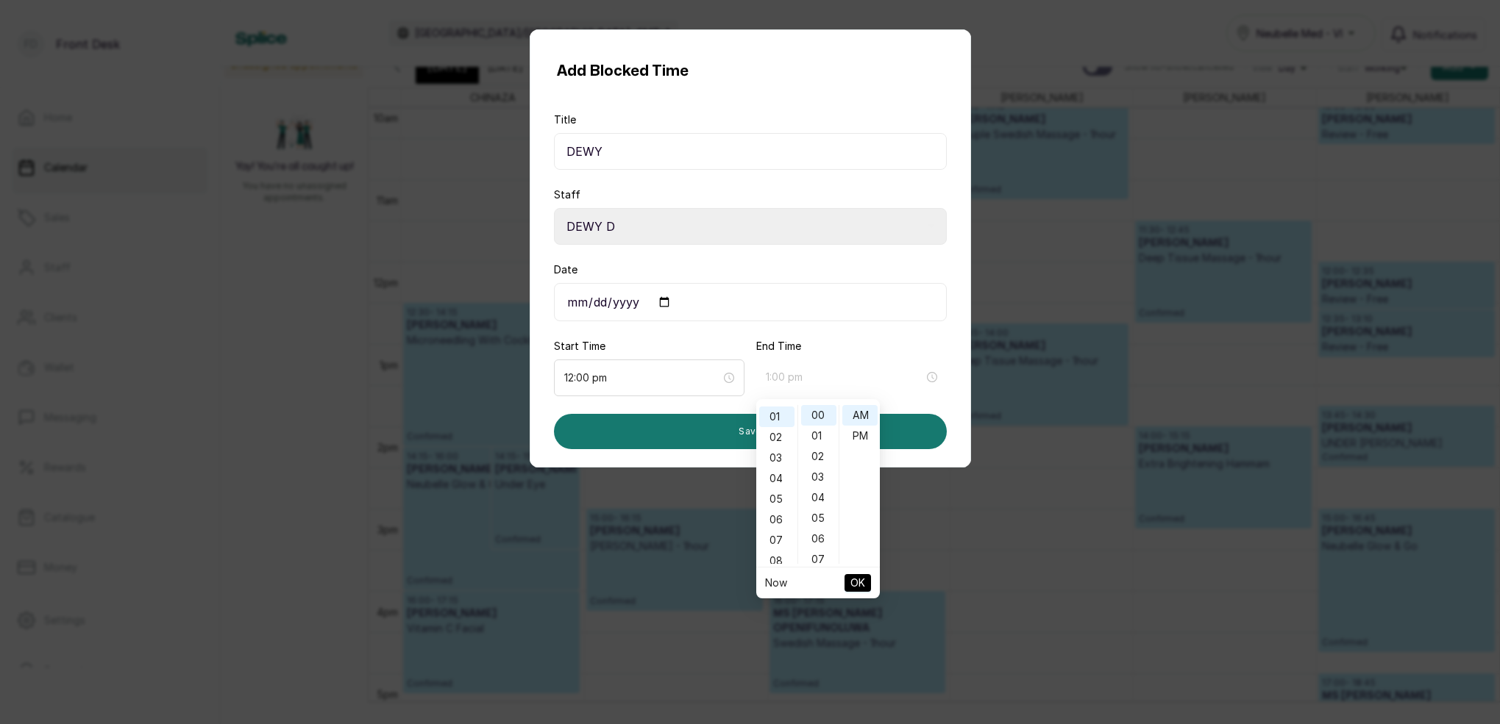
click at [858, 437] on div "PM" at bounding box center [859, 436] width 35 height 21
click at [861, 581] on span "OK" at bounding box center [857, 583] width 15 height 28
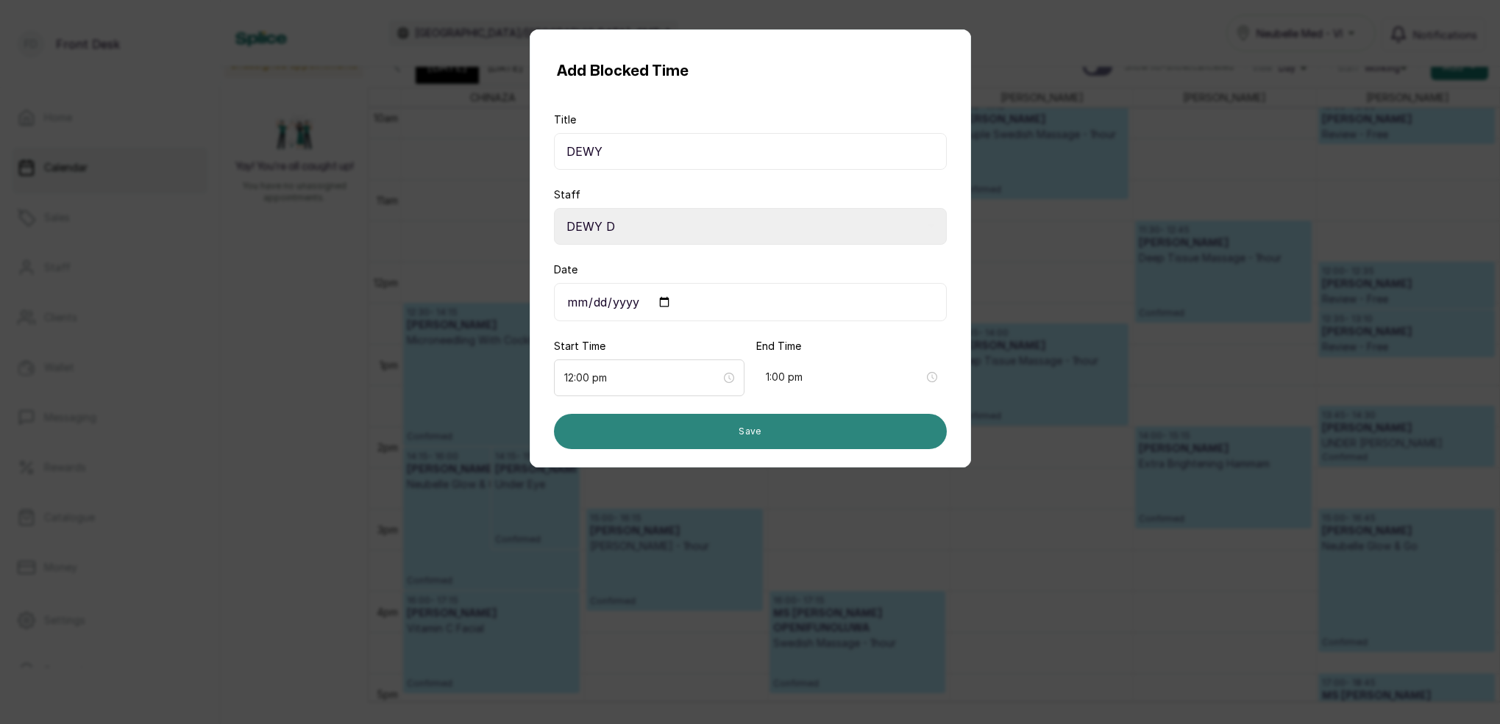
click at [758, 438] on button "Save" at bounding box center [750, 431] width 393 height 35
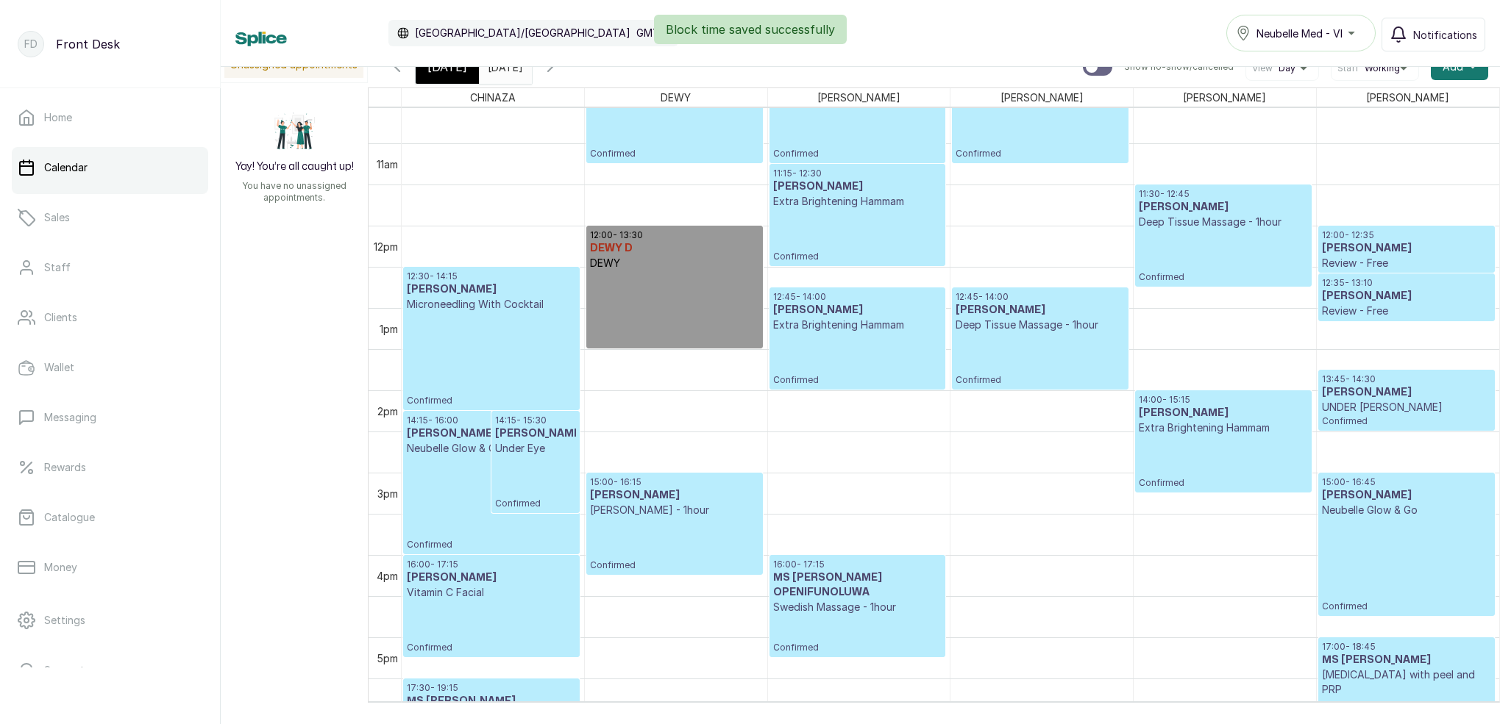
drag, startPoint x: 678, startPoint y: 305, endPoint x: 673, endPoint y: 311, distance: 7.8
click at [677, 313] on div "10:00 - 11:15 DAMILOLA OMOTUNDE Couple Swedish Massage - 1hour Confirmed 12:00 …" at bounding box center [676, 225] width 182 height 1977
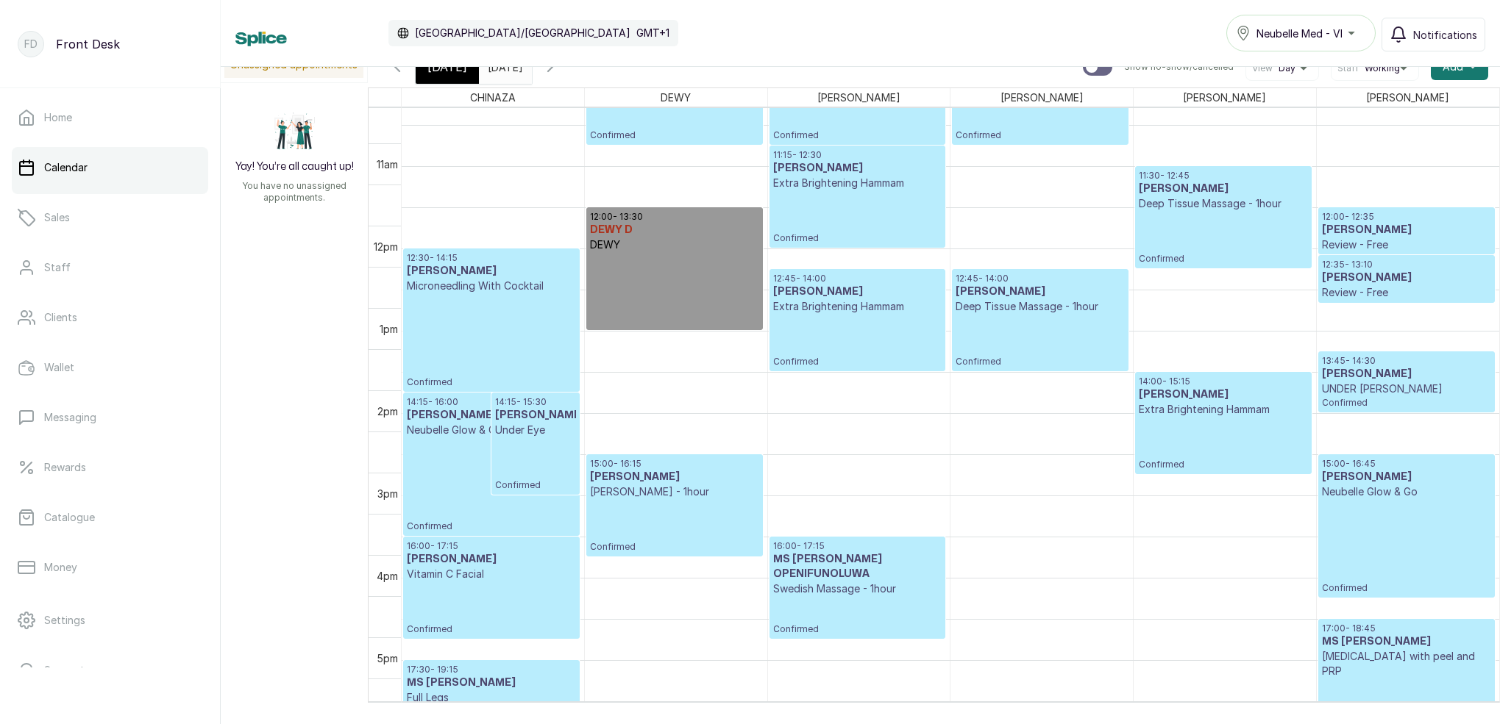
scroll to position [891, 0]
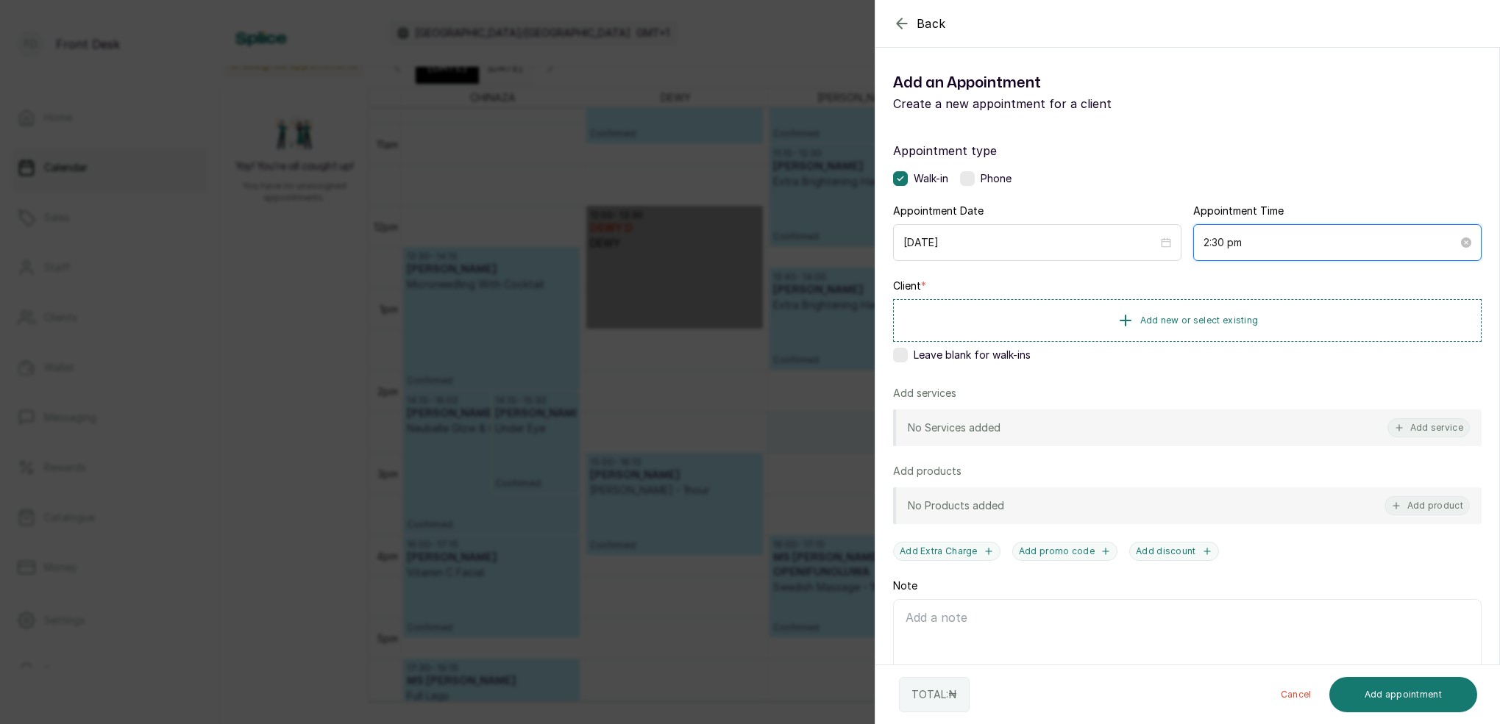
click at [1224, 244] on input "2:30 pm" at bounding box center [1330, 243] width 254 height 16
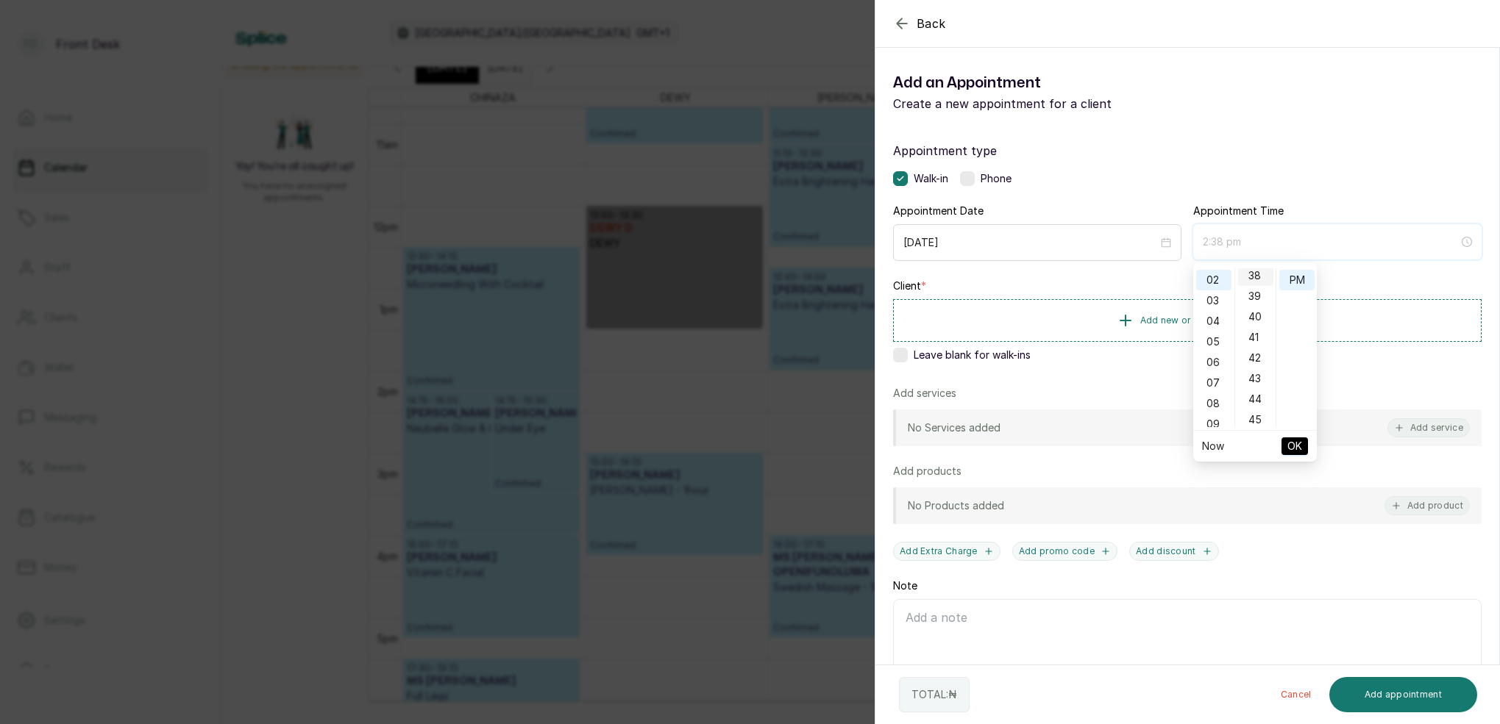
scroll to position [819, 0]
drag, startPoint x: 1261, startPoint y: 386, endPoint x: 1261, endPoint y: 378, distance: 8.1
click at [1261, 385] on div "45" at bounding box center [1255, 387] width 35 height 21
type input "2:45 pm"
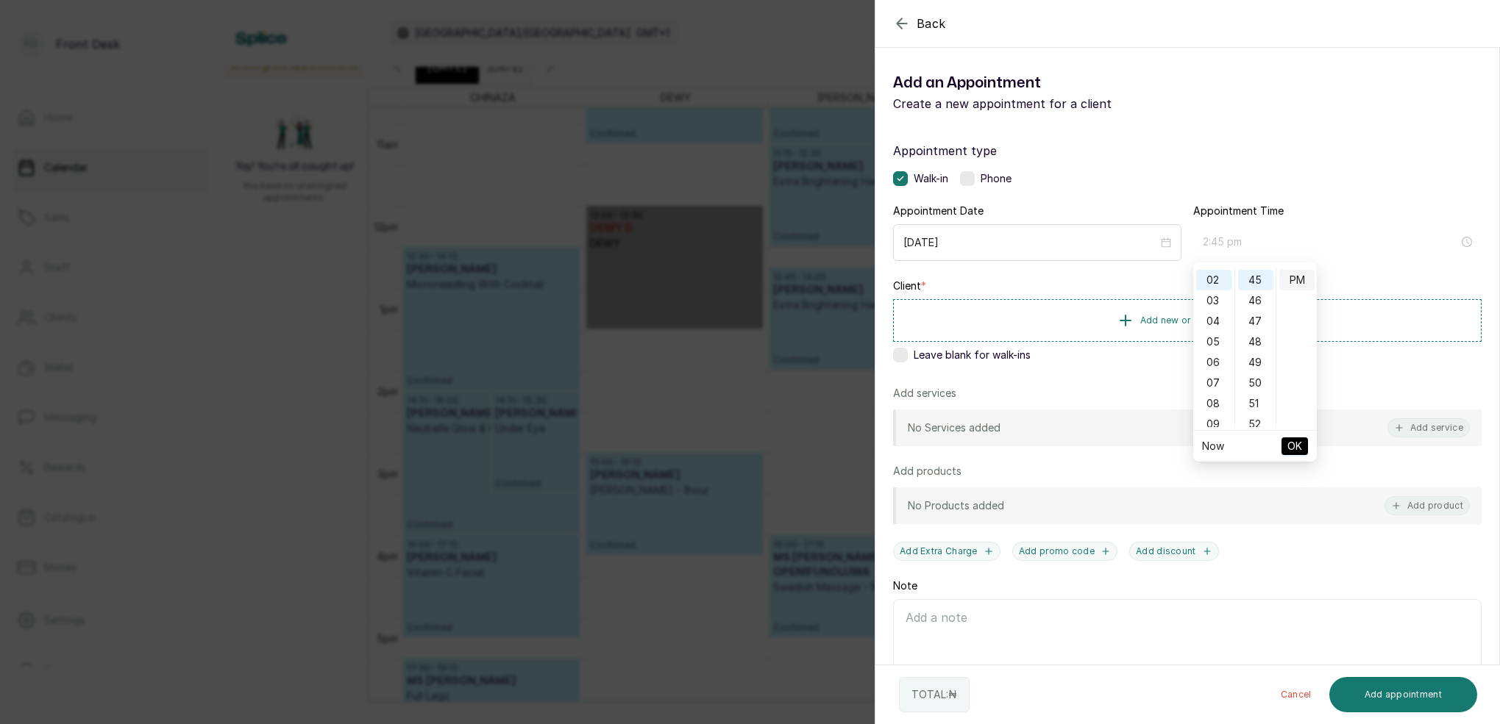
click at [1299, 281] on div "PM" at bounding box center [1296, 280] width 35 height 21
drag, startPoint x: 1298, startPoint y: 449, endPoint x: 1284, endPoint y: 429, distance: 24.3
click at [1298, 449] on span "OK" at bounding box center [1294, 446] width 15 height 28
click at [906, 29] on icon "button" at bounding box center [902, 24] width 18 height 18
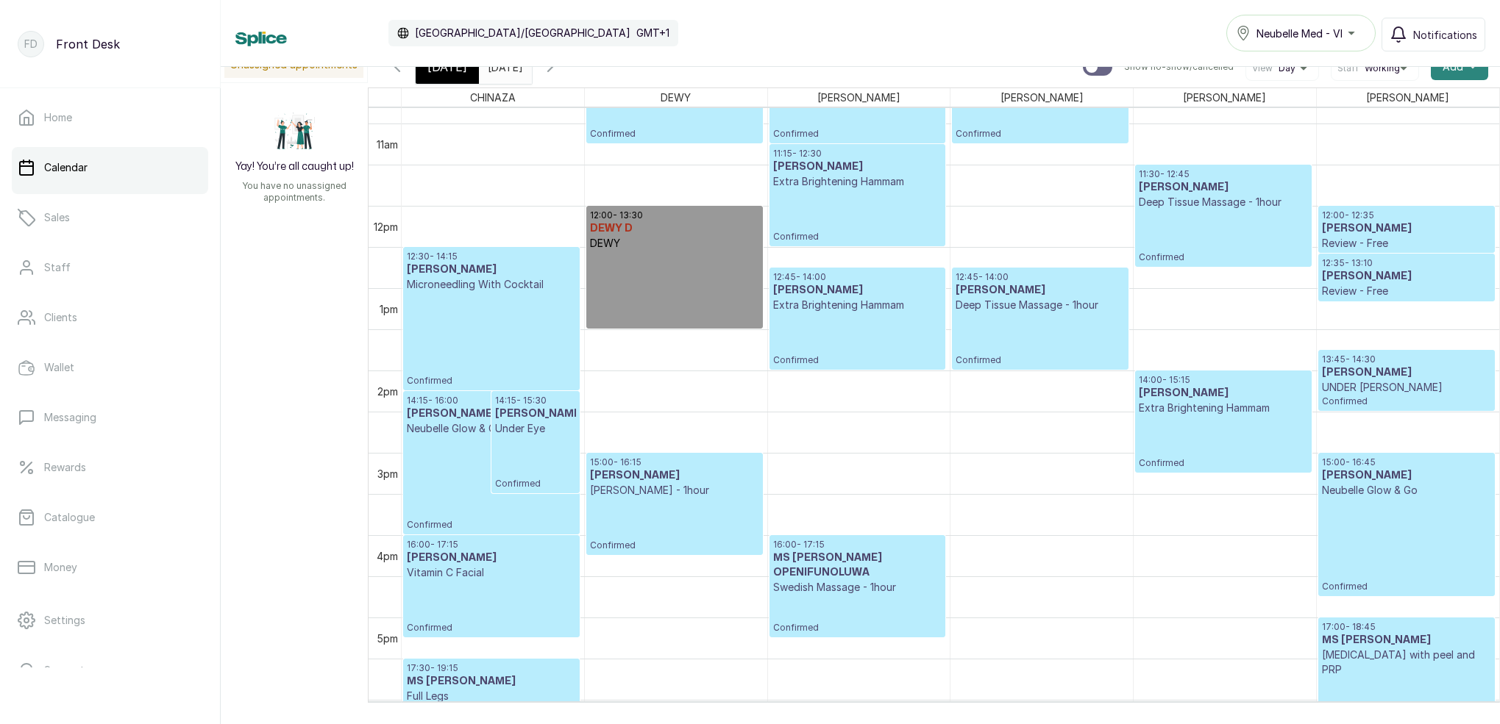
click at [1472, 72] on button "Add +" at bounding box center [1459, 67] width 57 height 26
click at [1374, 167] on span "Add Block Time" at bounding box center [1405, 166] width 141 height 18
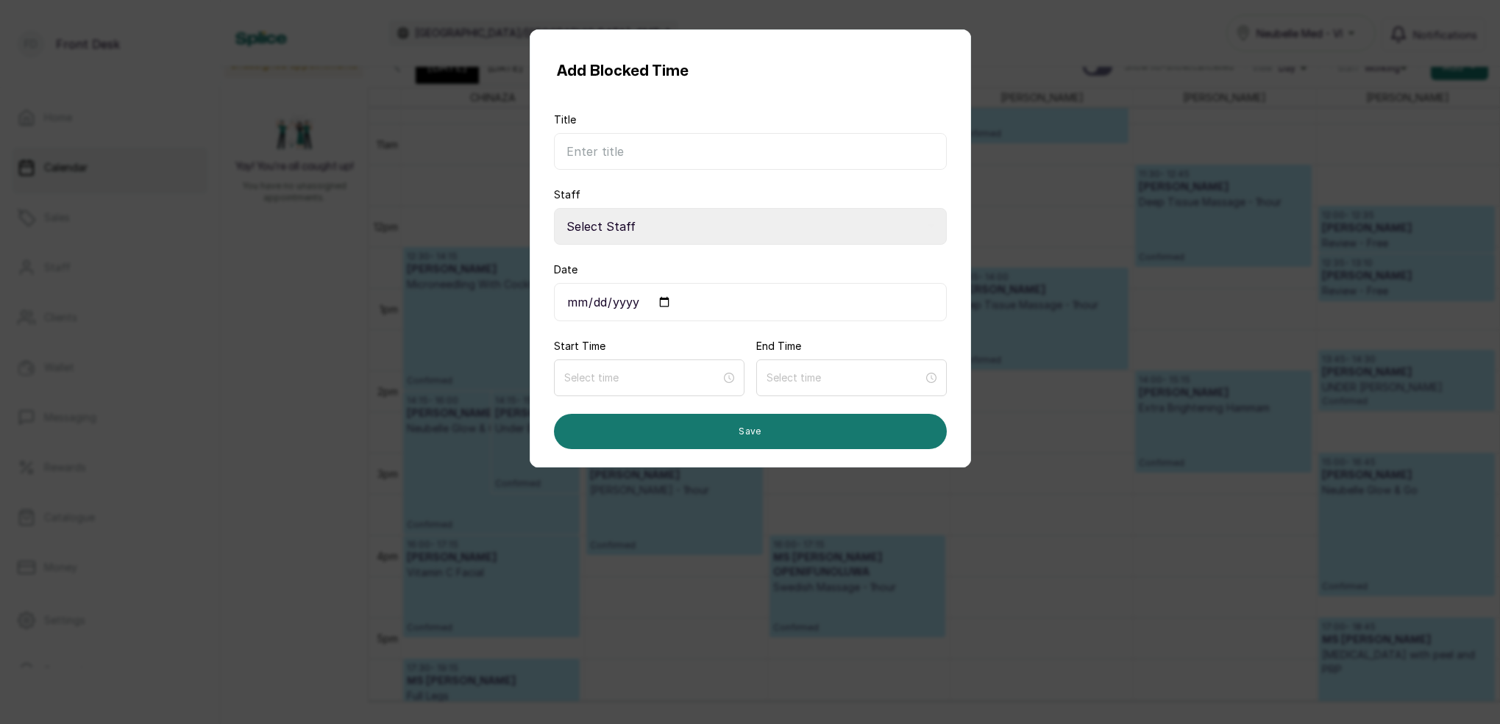
click at [677, 142] on input "Title" at bounding box center [750, 151] width 393 height 37
type input "[PERSON_NAME]"
select select "587d7cd8-4736-47ff-a9a7-c13fbb947d4b"
drag, startPoint x: 599, startPoint y: 302, endPoint x: 606, endPoint y: 307, distance: 8.9
click at [599, 301] on input "Date" at bounding box center [750, 302] width 393 height 38
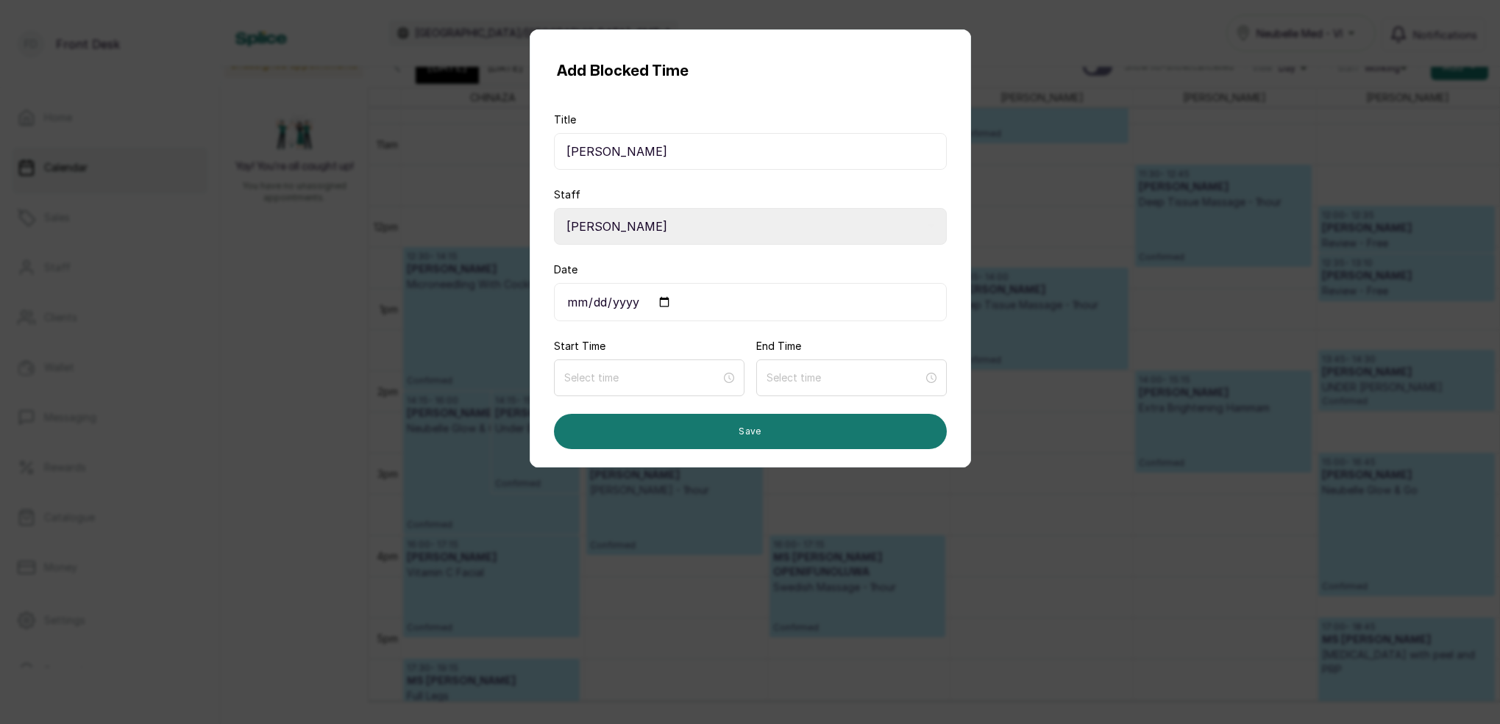
type input "[DATE]"
click at [672, 375] on input at bounding box center [642, 378] width 157 height 16
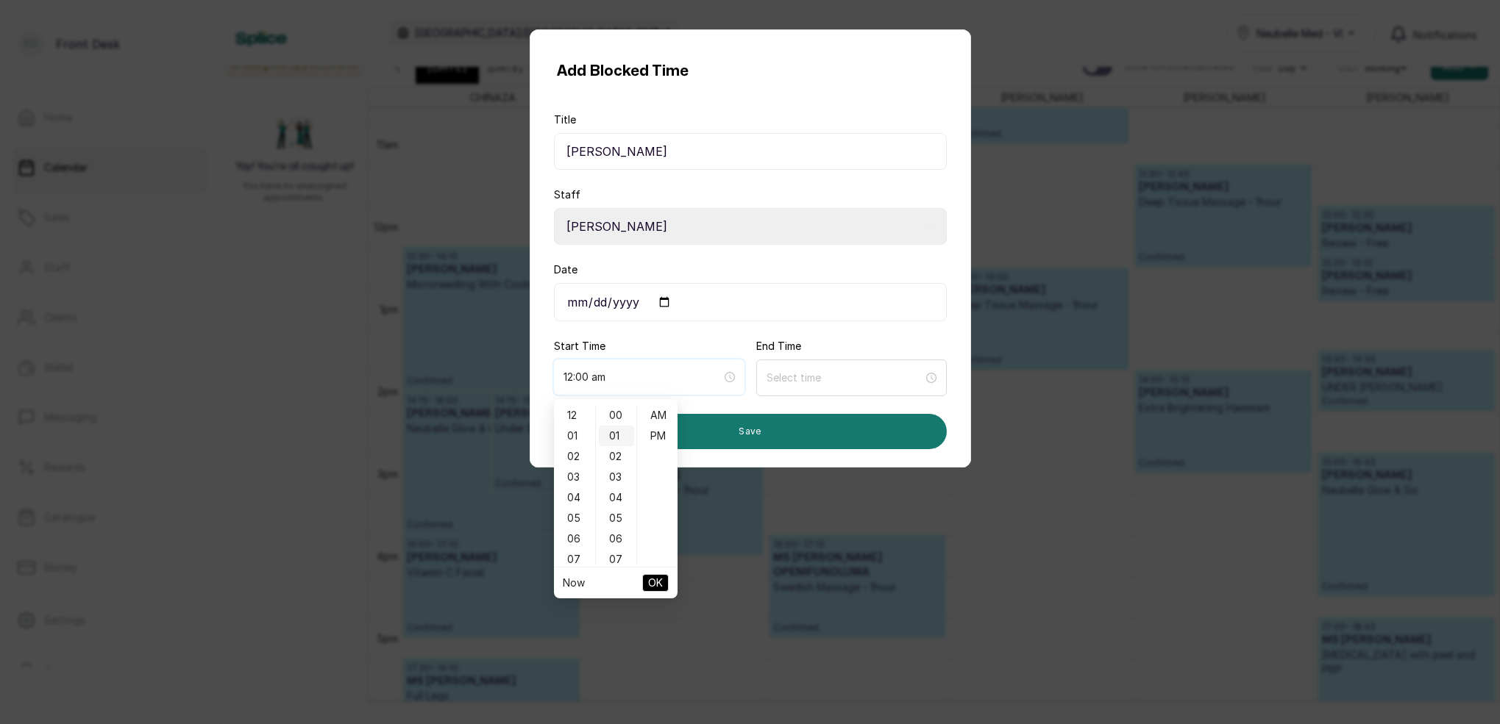
type input "12:01 am"
click at [580, 452] on div "02" at bounding box center [574, 456] width 35 height 21
click at [621, 455] on div "45" at bounding box center [616, 462] width 35 height 21
type input "2:45 pm"
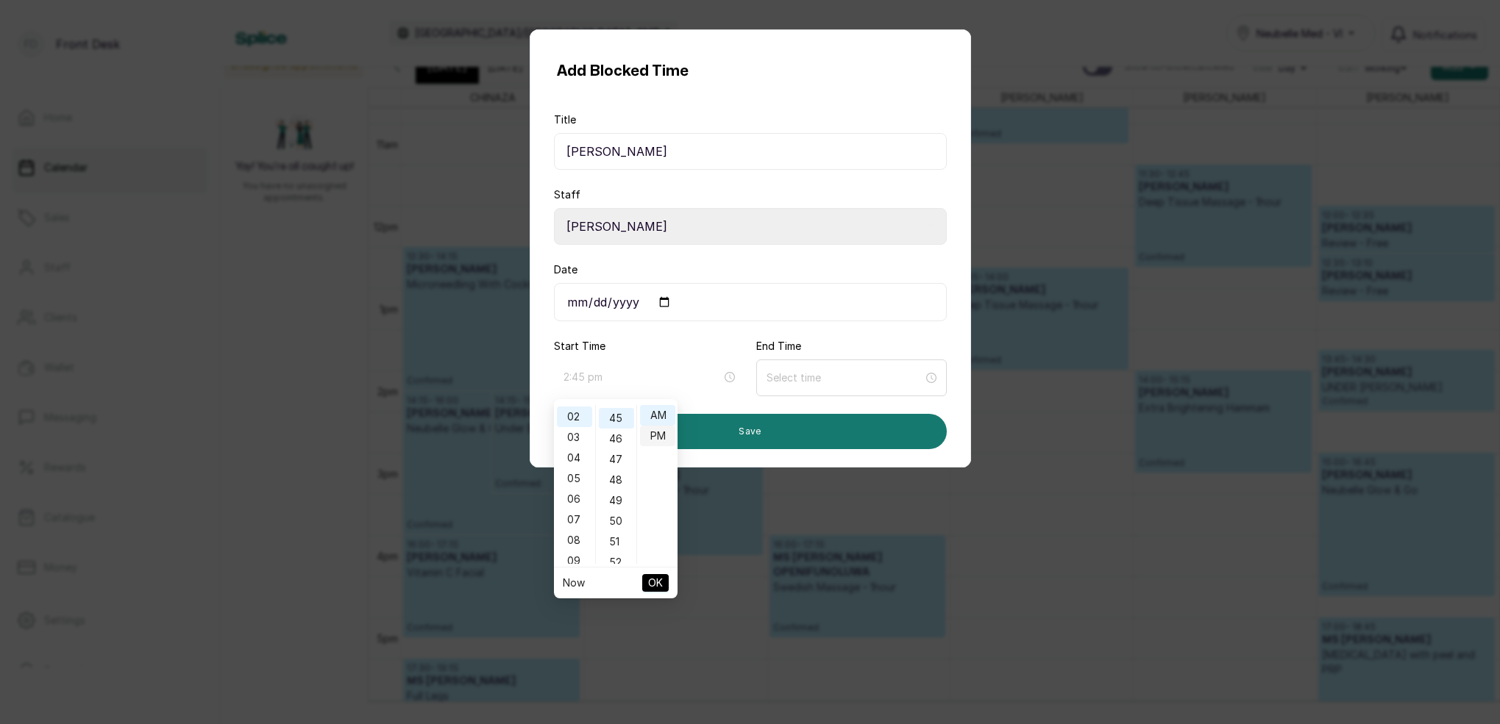
scroll to position [925, 0]
drag, startPoint x: 656, startPoint y: 436, endPoint x: 670, endPoint y: 437, distance: 14.0
click at [657, 435] on div "PM" at bounding box center [657, 436] width 35 height 21
click at [662, 580] on span "OK" at bounding box center [655, 583] width 15 height 28
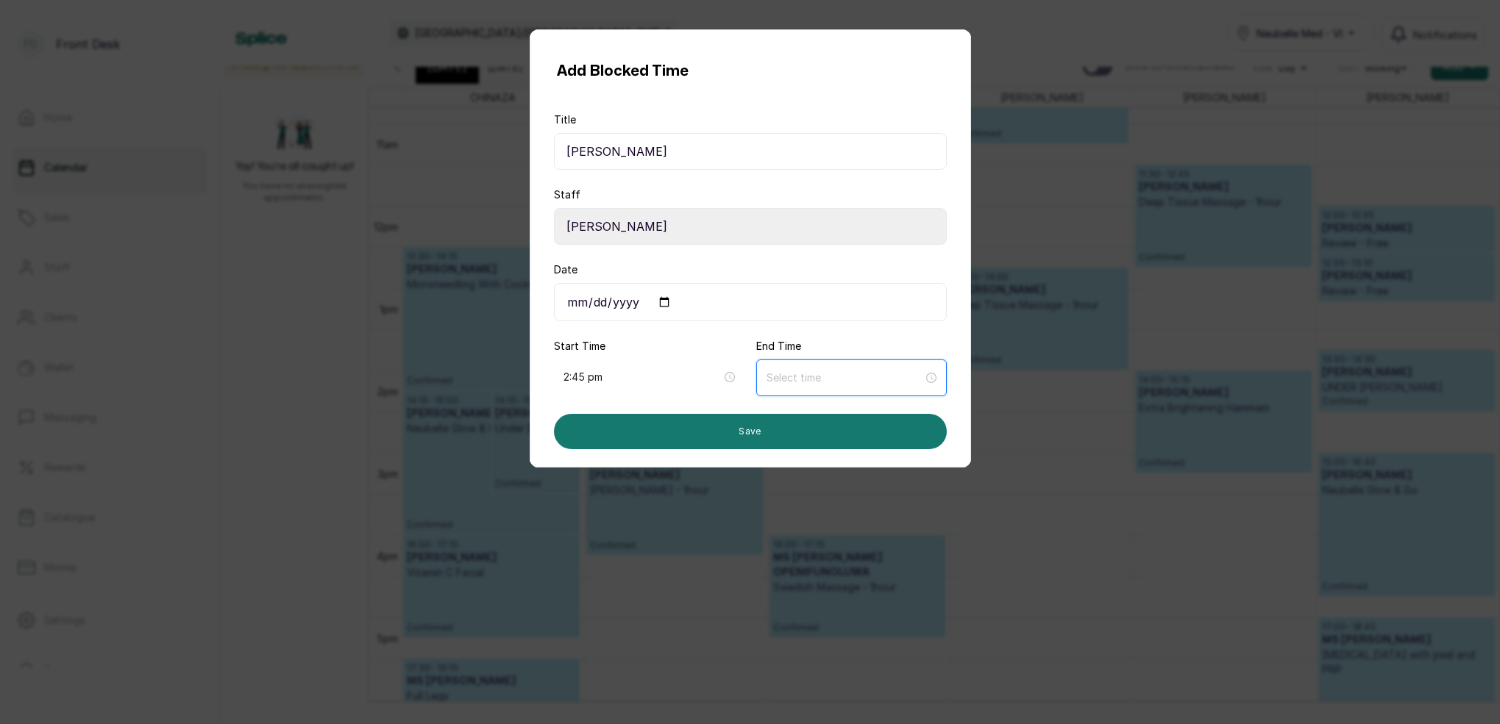
click at [802, 380] on input at bounding box center [844, 378] width 157 height 16
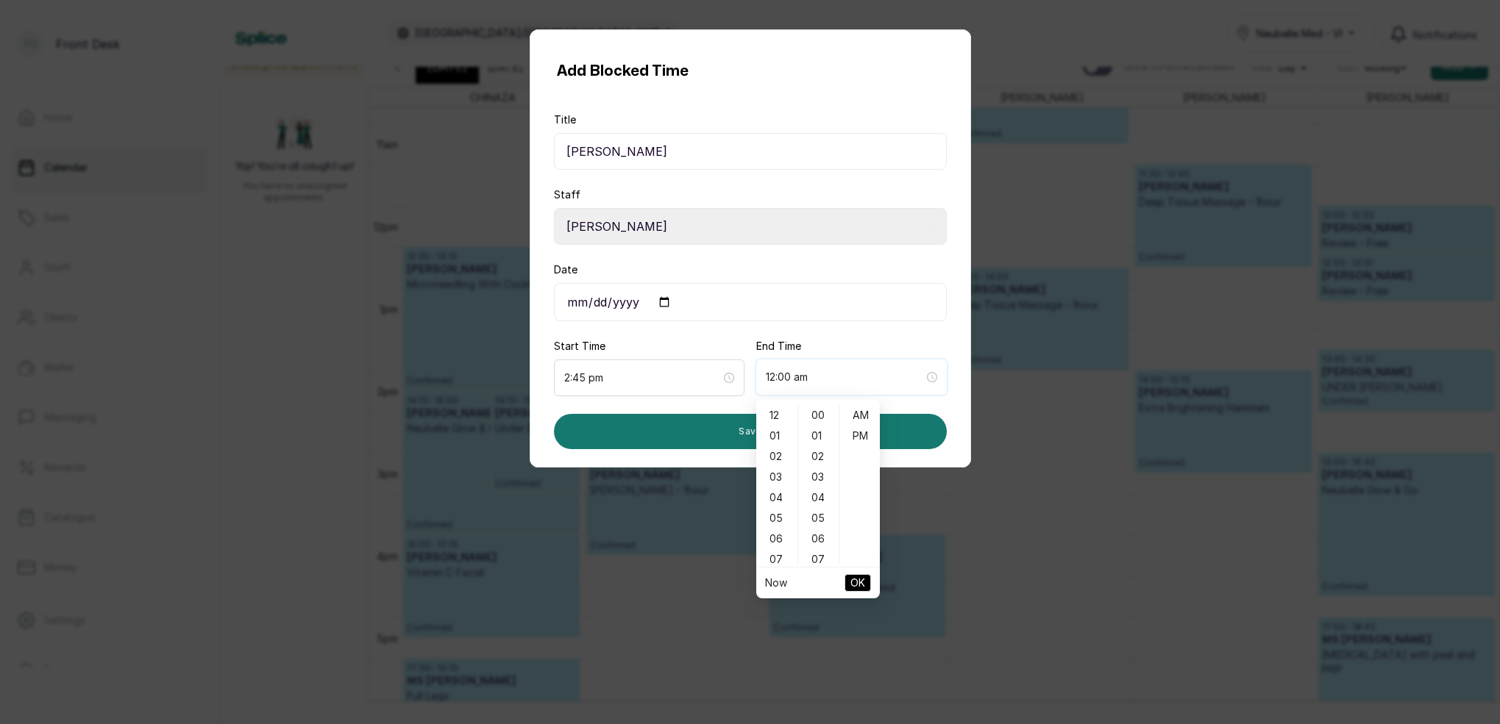
type input "1:00 am"
click at [779, 476] on div "03" at bounding box center [776, 477] width 35 height 21
drag, startPoint x: 820, startPoint y: 487, endPoint x: 847, endPoint y: 449, distance: 46.3
click at [821, 486] on div "45" at bounding box center [818, 489] width 35 height 21
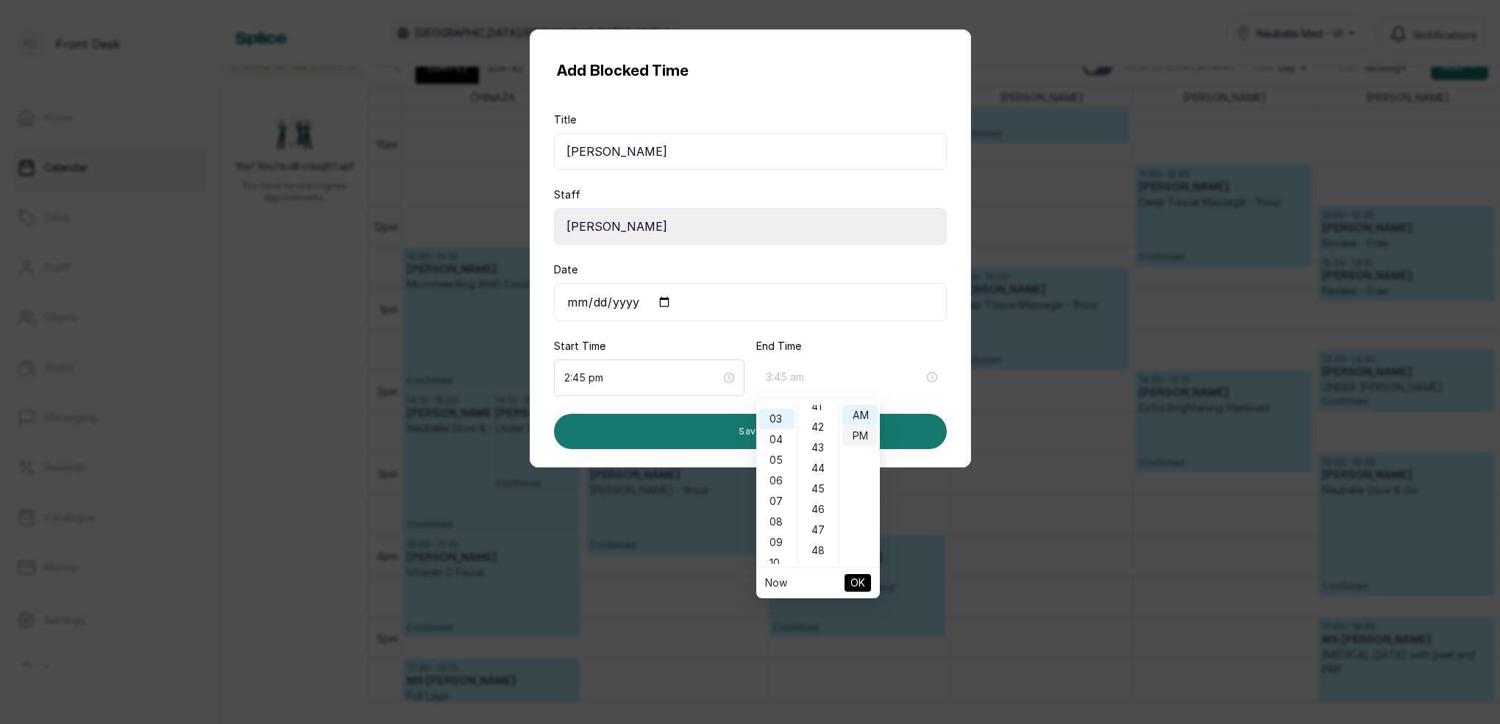
type input "3:45 pm"
drag, startPoint x: 860, startPoint y: 435, endPoint x: 867, endPoint y: 436, distance: 7.5
click at [860, 435] on div "PM" at bounding box center [859, 436] width 35 height 21
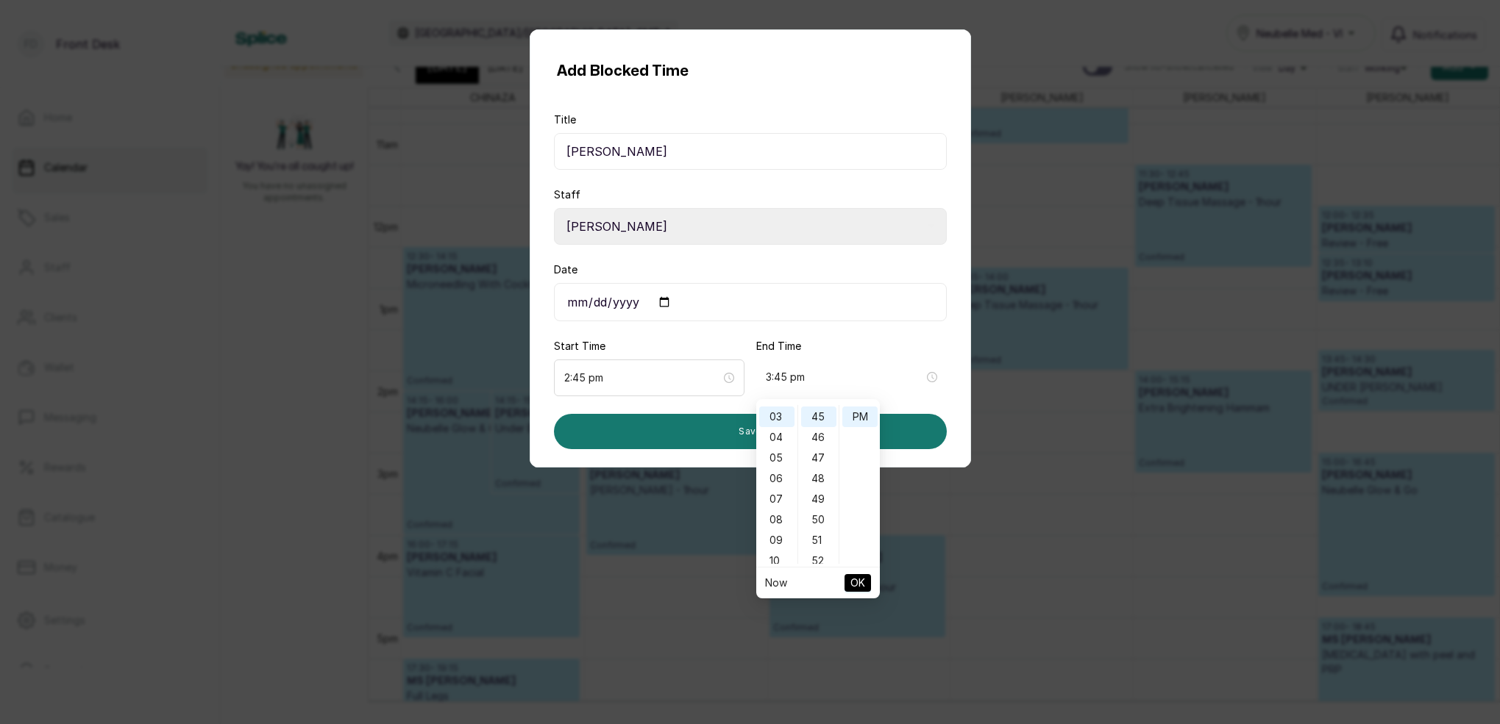
drag, startPoint x: 863, startPoint y: 584, endPoint x: 844, endPoint y: 532, distance: 55.9
click at [863, 583] on span "OK" at bounding box center [857, 583] width 15 height 28
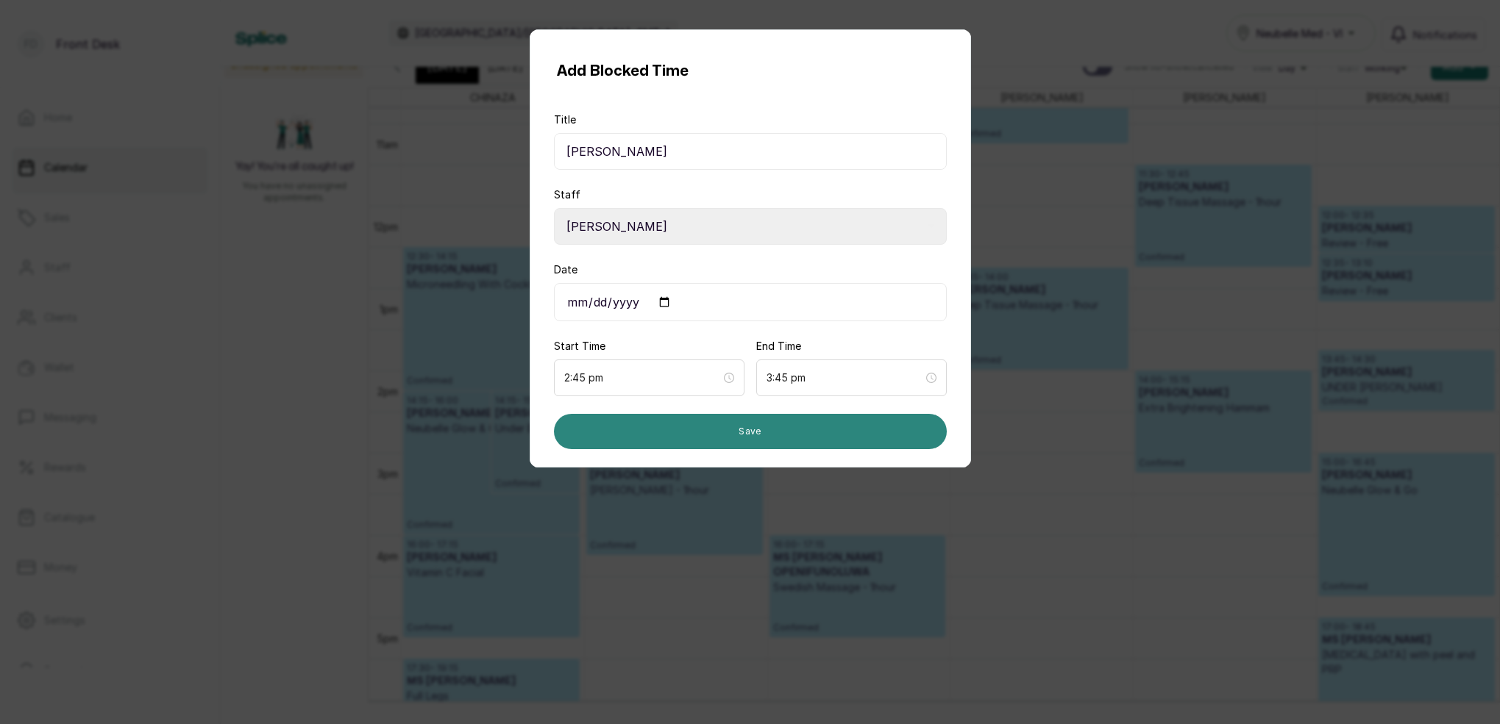
click at [809, 441] on button "Save" at bounding box center [750, 431] width 393 height 35
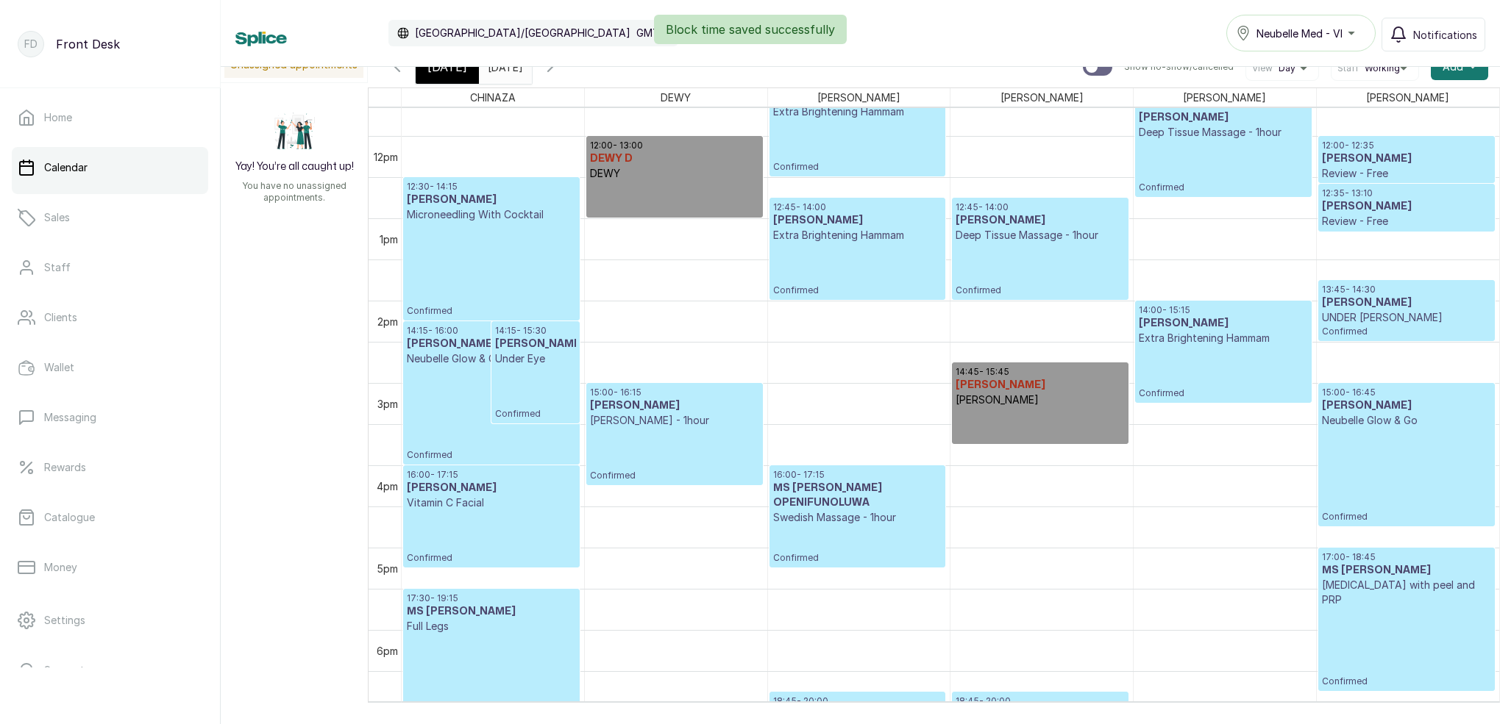
scroll to position [961, 0]
click at [1012, 445] on div "14:15 - 16:00 MS ANTHONIA LAWSON Neubelle Glow & Go Confirmed 14:15 - 15:30 MS …" at bounding box center [950, 135] width 1097 height 1977
click at [1016, 449] on div "14:15 - 16:00 MS ANTHONIA LAWSON Neubelle Glow & Go Confirmed 14:15 - 15:30 MS …" at bounding box center [950, 135] width 1097 height 1977
click at [1021, 449] on div "14:15 - 16:00 MS ANTHONIA LAWSON Neubelle Glow & Go Confirmed 14:15 - 15:30 MS …" at bounding box center [950, 135] width 1097 height 1977
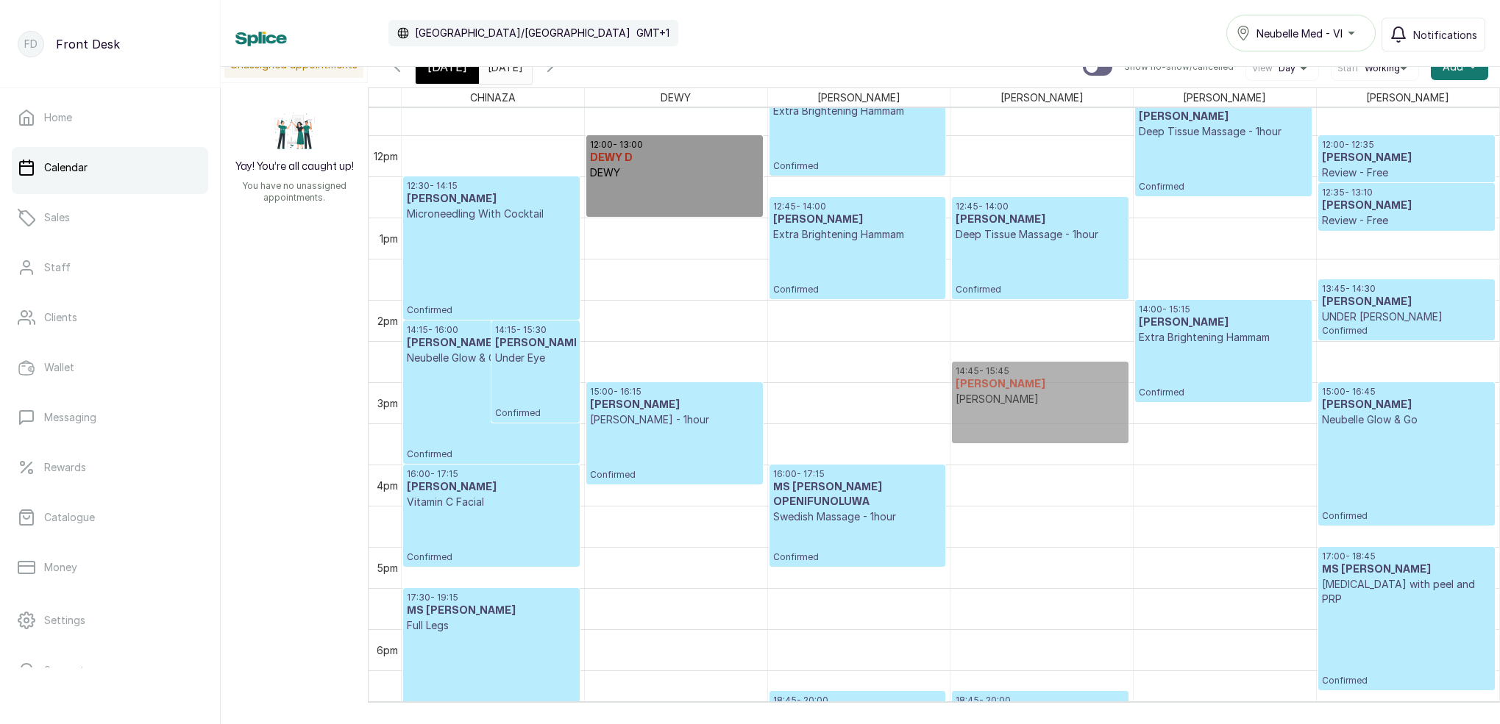
drag, startPoint x: 1027, startPoint y: 439, endPoint x: 1023, endPoint y: 448, distance: 9.9
click at [1024, 450] on div "14:15 - 16:00 MS ANTHONIA LAWSON Neubelle Glow & Go Confirmed 14:15 - 15:30 MS …" at bounding box center [950, 135] width 1097 height 1977
click at [1477, 74] on button "Add +" at bounding box center [1459, 67] width 57 height 26
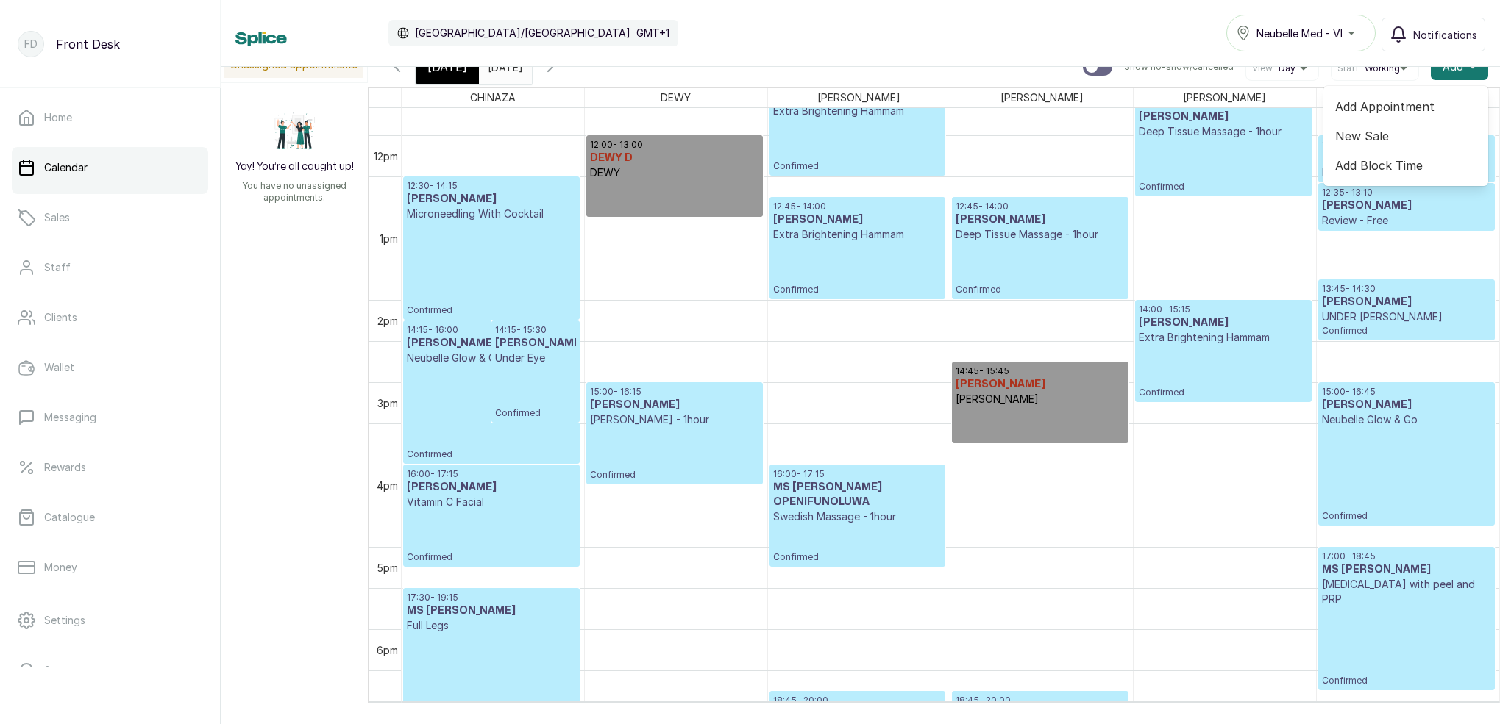
click at [1389, 167] on span "Add Block Time" at bounding box center [1405, 166] width 141 height 18
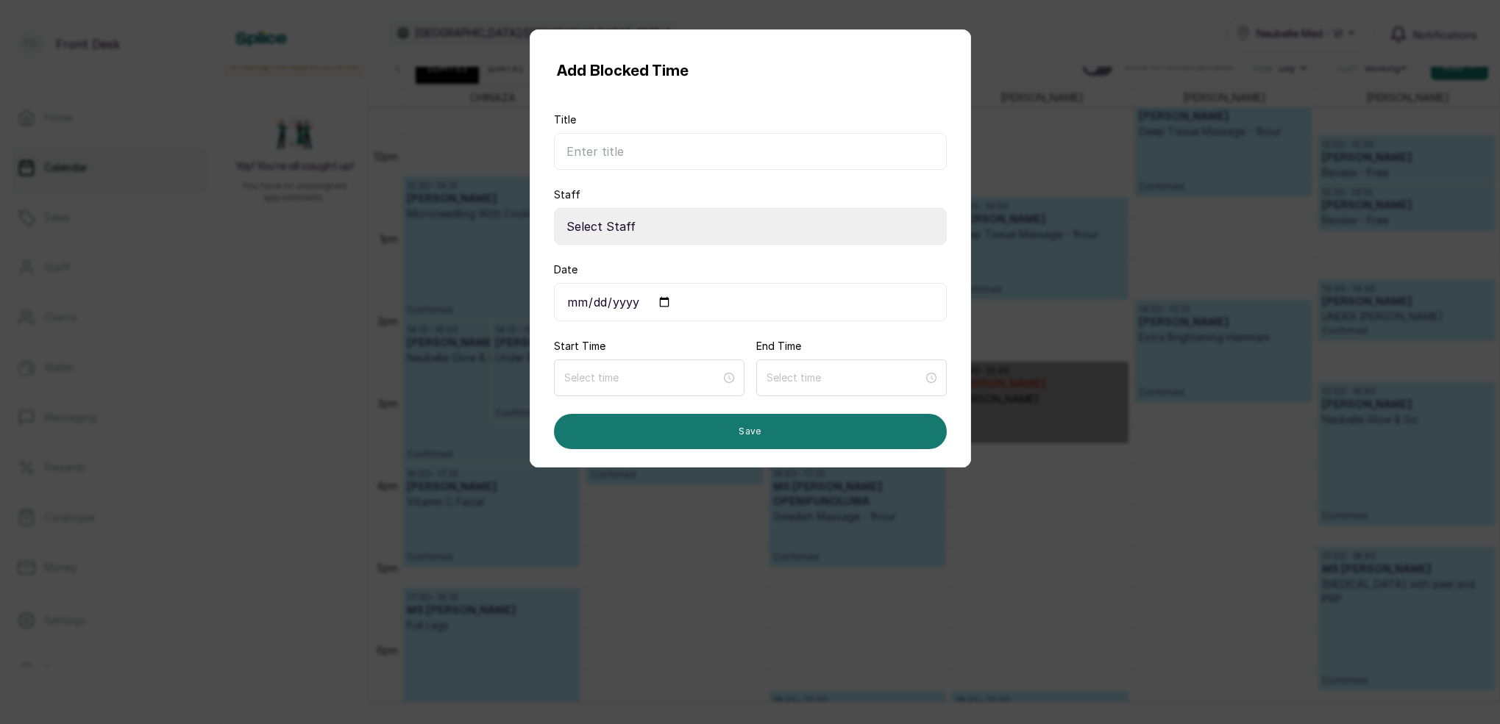
click at [735, 145] on input "Title" at bounding box center [750, 151] width 393 height 37
type input "[PERSON_NAME]"
select select "3439cc87-c445-418d-9ecf-d109f3ed77bc"
drag, startPoint x: 603, startPoint y: 302, endPoint x: 621, endPoint y: 316, distance: 23.0
click at [603, 302] on input "Date" at bounding box center [750, 302] width 393 height 38
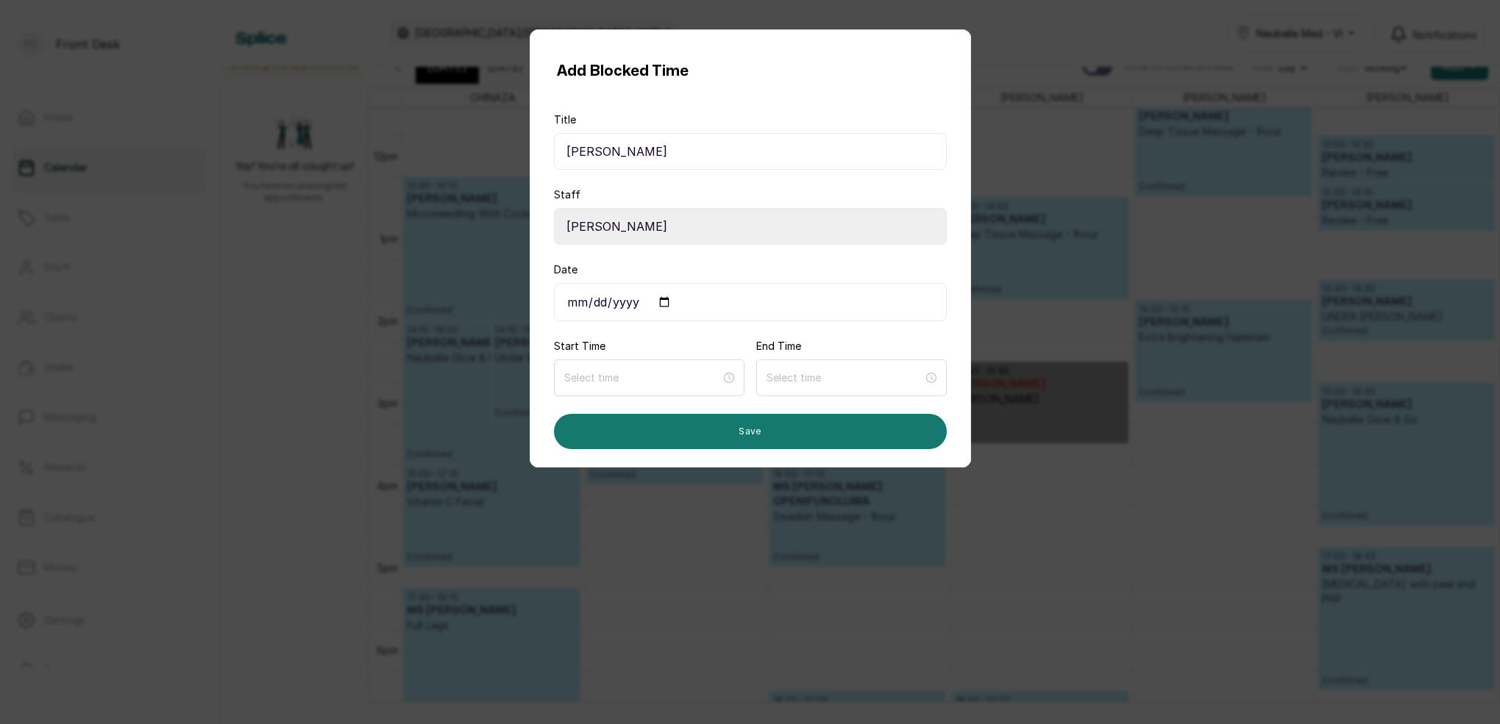
type input "[DATE]"
click at [662, 381] on input at bounding box center [642, 378] width 157 height 16
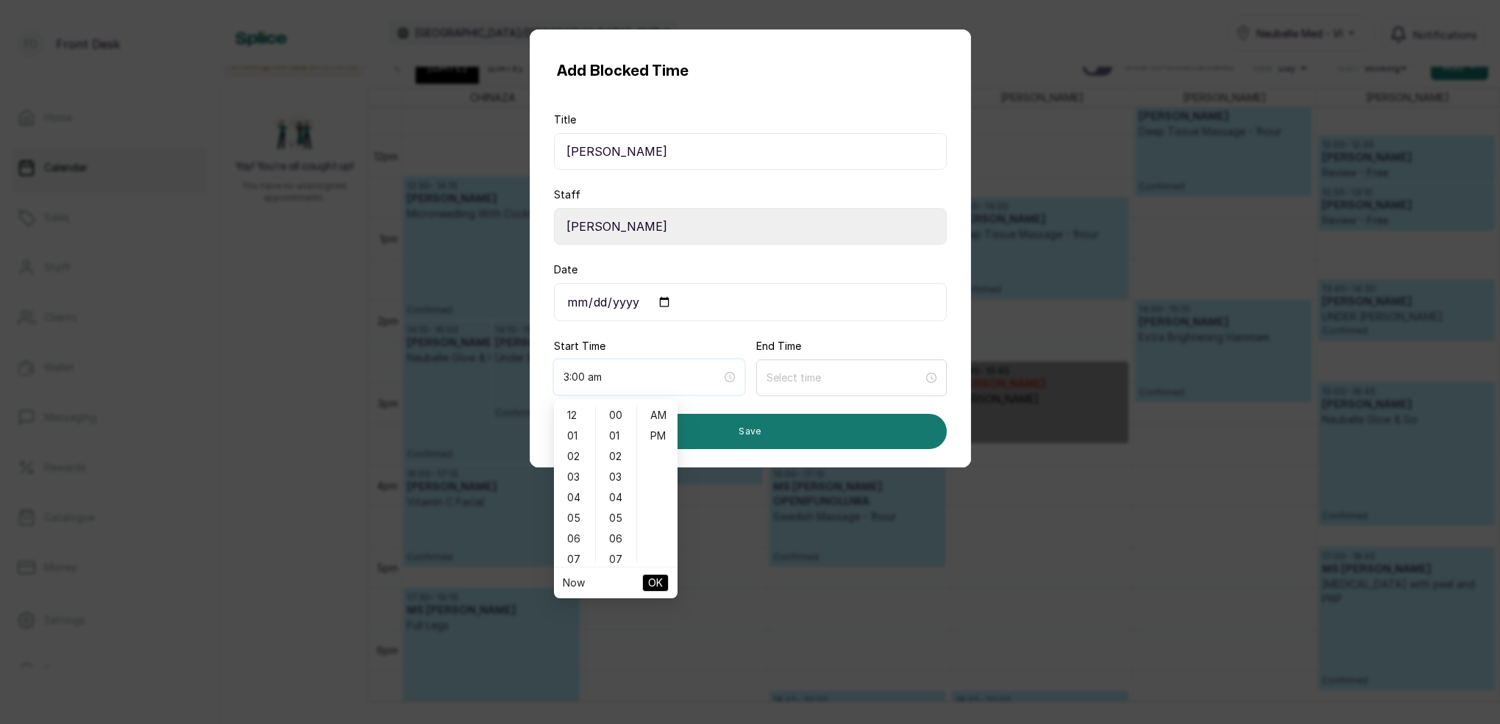
type input "4:00 am"
drag, startPoint x: 576, startPoint y: 455, endPoint x: 599, endPoint y: 458, distance: 23.8
click at [579, 454] on div "02" at bounding box center [574, 456] width 35 height 21
click at [616, 550] on div "45" at bounding box center [616, 554] width 35 height 21
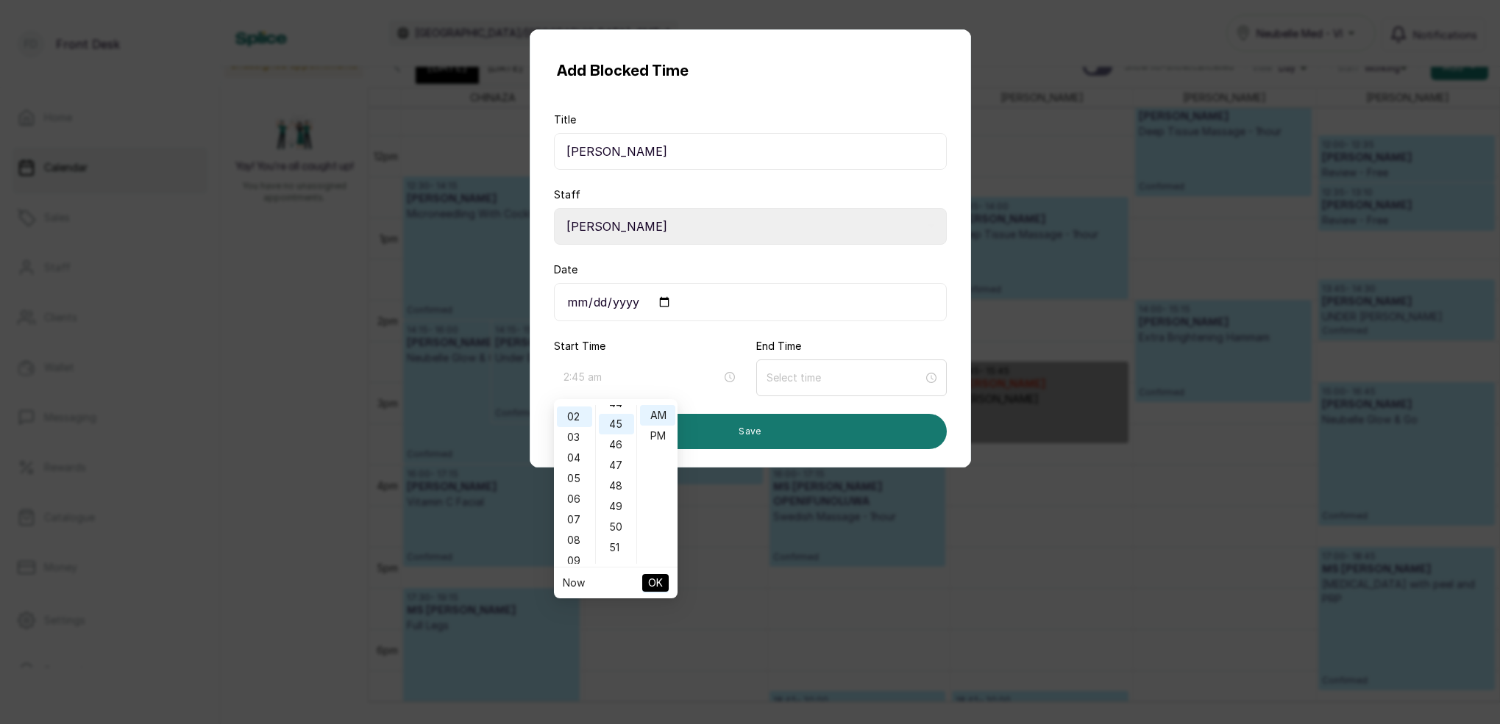
scroll to position [925, 0]
type input "2:45 pm"
click at [666, 438] on div "PM" at bounding box center [657, 436] width 35 height 21
drag, startPoint x: 658, startPoint y: 579, endPoint x: 708, endPoint y: 532, distance: 68.2
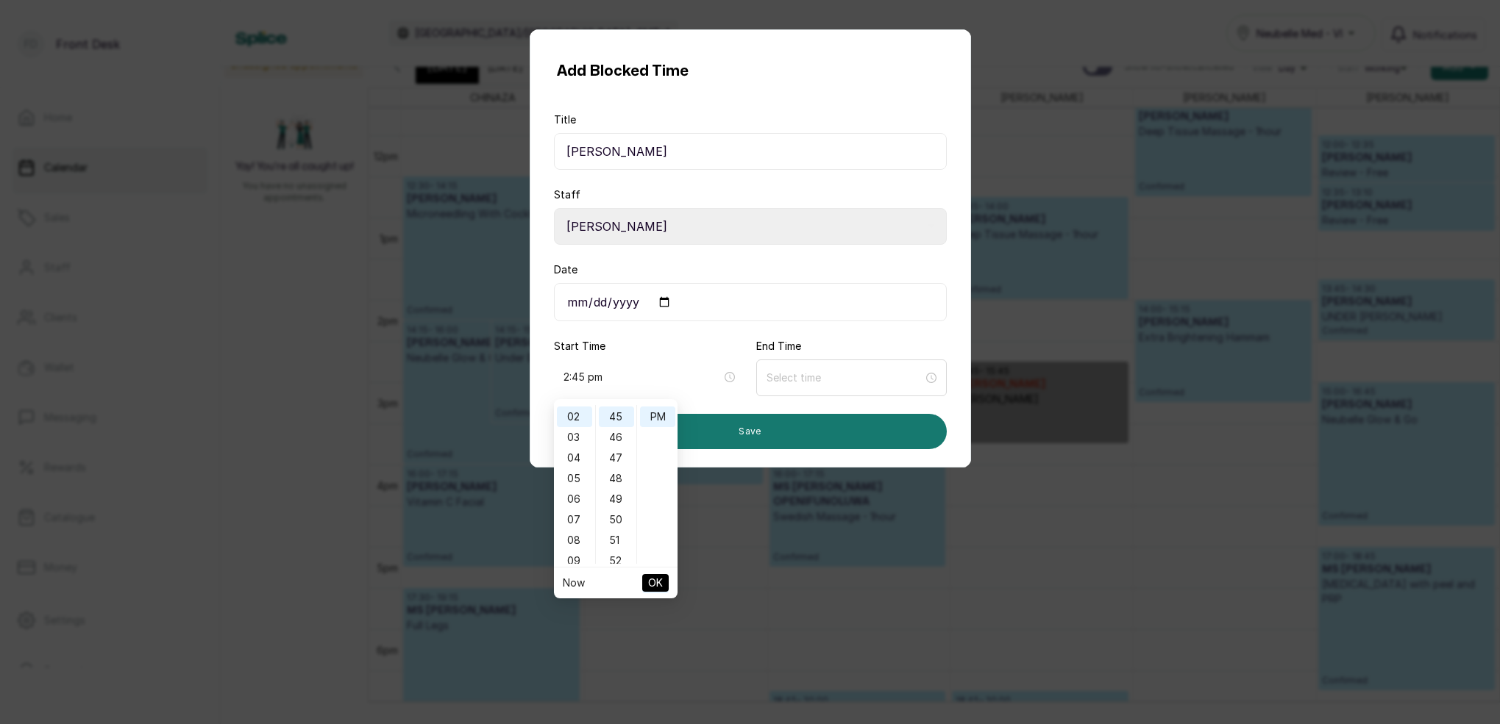
click at [660, 577] on span "OK" at bounding box center [655, 583] width 15 height 28
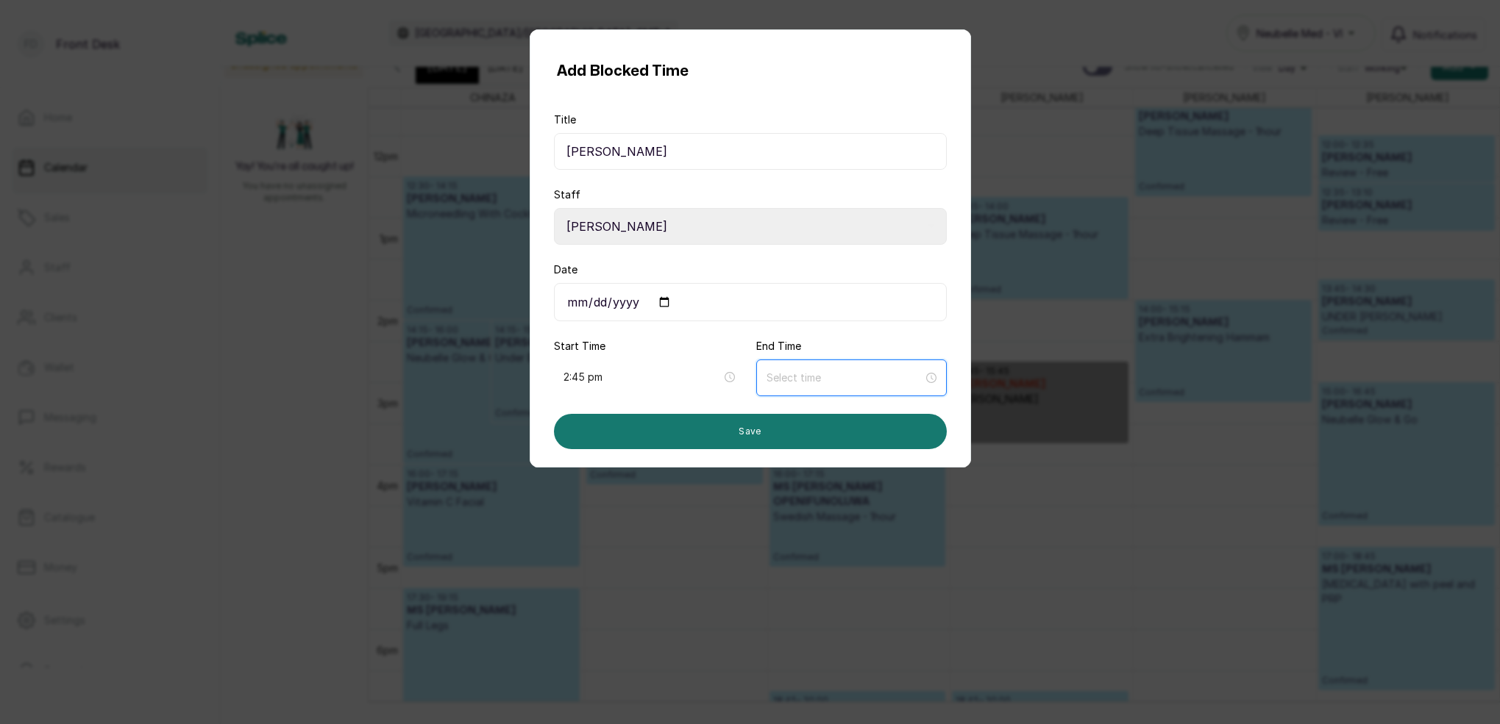
click at [809, 386] on input at bounding box center [844, 378] width 157 height 16
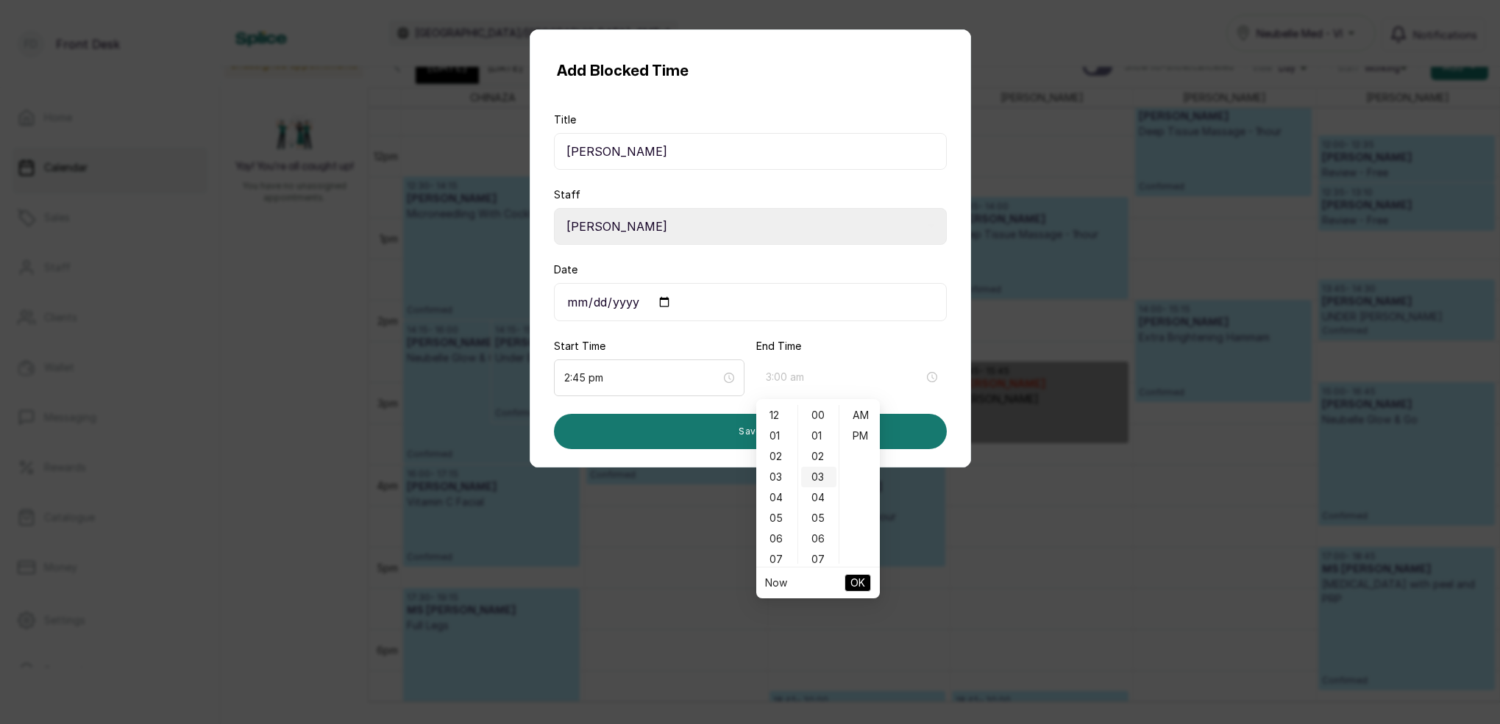
drag, startPoint x: 777, startPoint y: 473, endPoint x: 803, endPoint y: 473, distance: 25.7
click at [779, 473] on div "03" at bounding box center [776, 477] width 35 height 21
click at [827, 522] on div "45" at bounding box center [818, 525] width 35 height 21
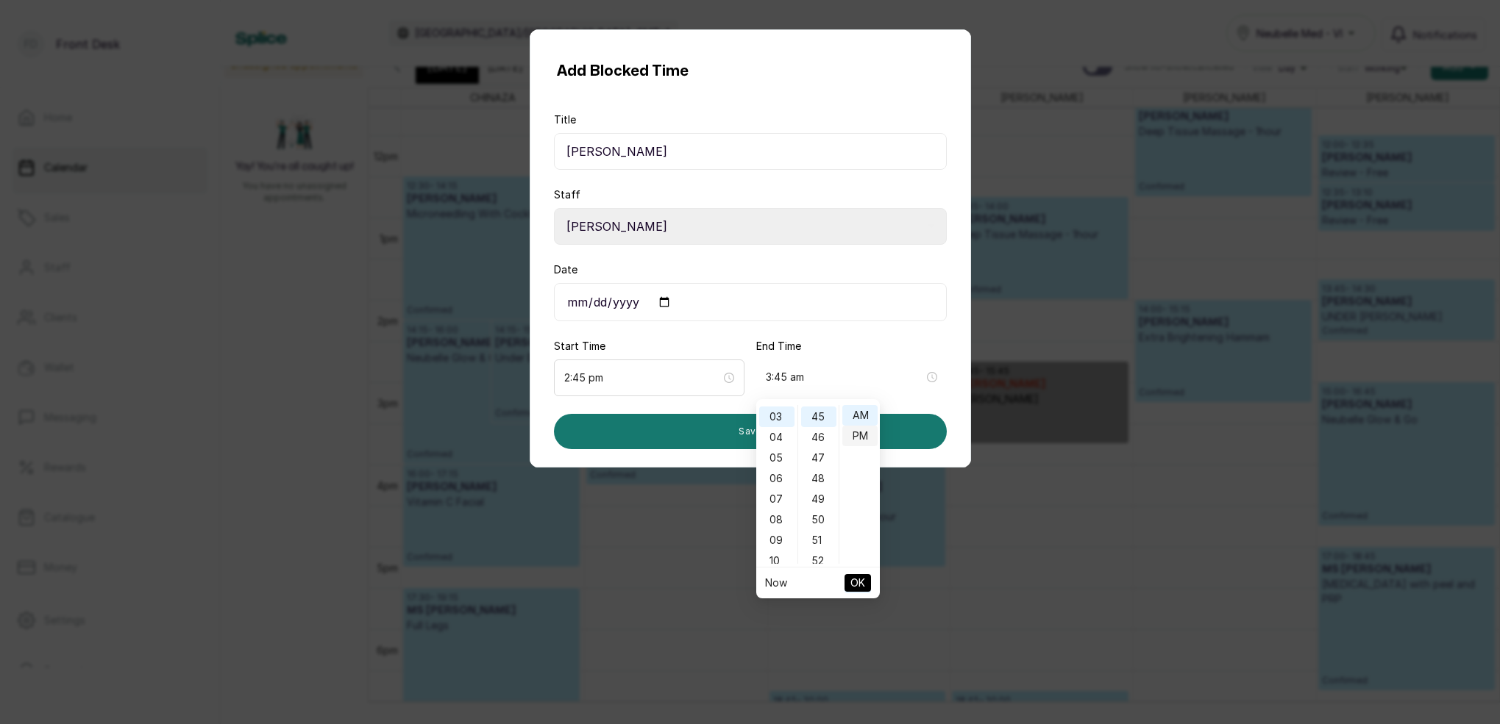
type input "3:45 pm"
click at [863, 438] on div "PM" at bounding box center [859, 436] width 35 height 21
click at [866, 579] on button "OK" at bounding box center [857, 583] width 26 height 18
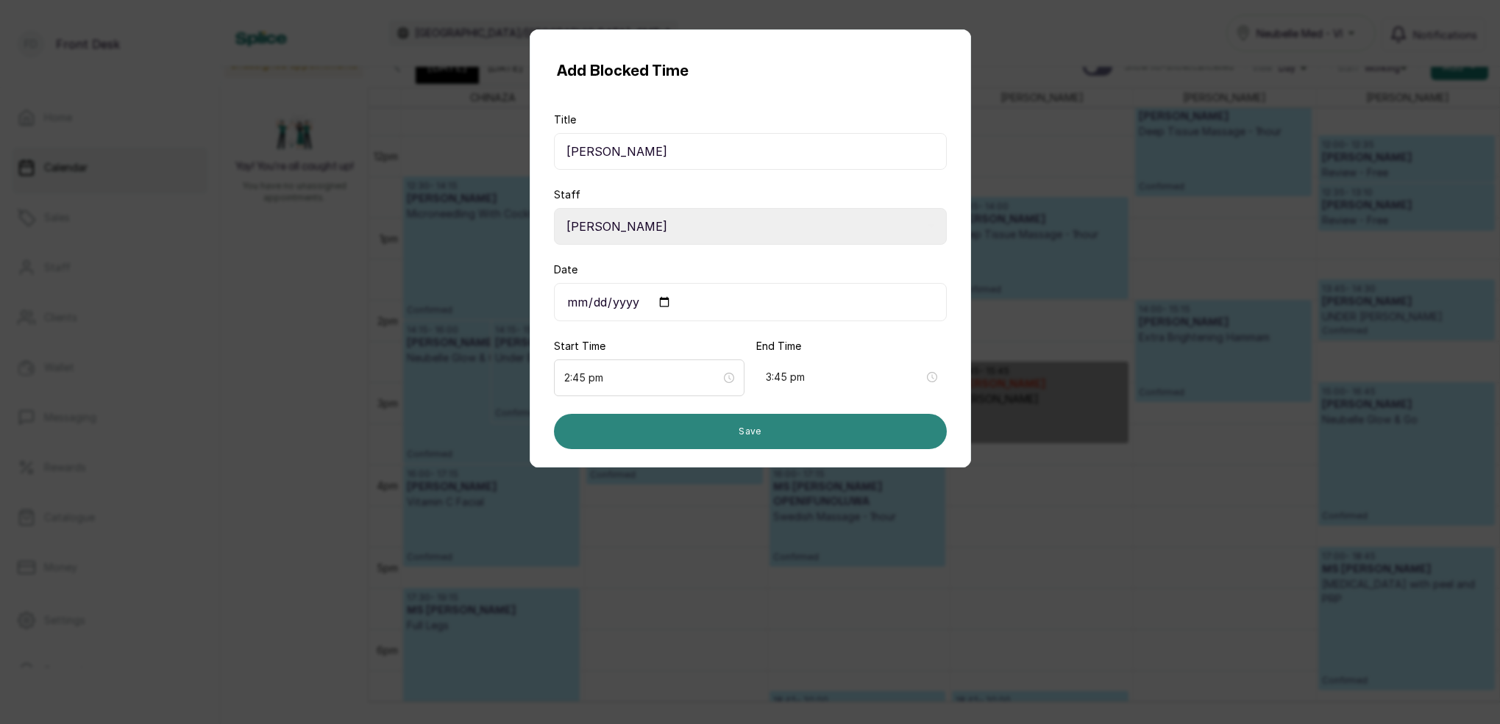
click at [852, 438] on button "Save" at bounding box center [750, 431] width 393 height 35
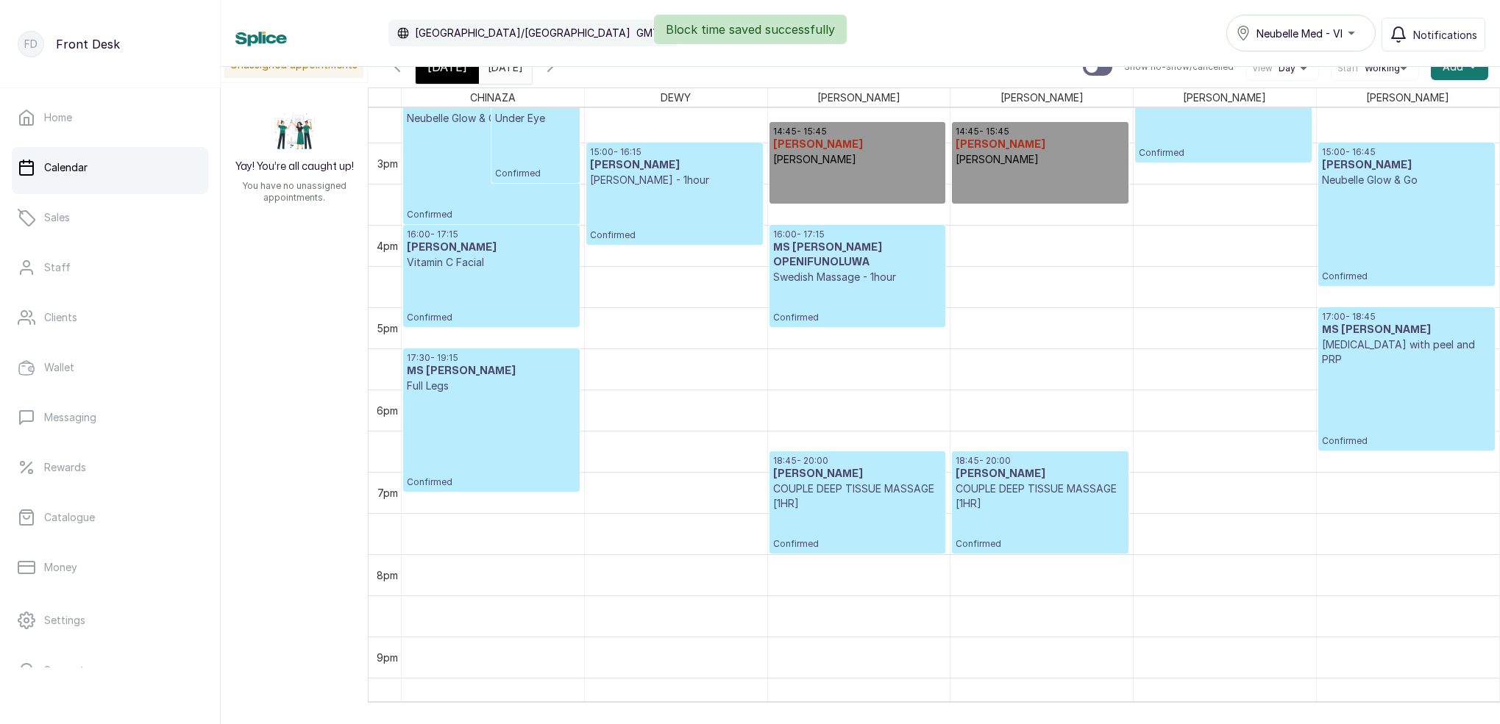
scroll to position [1206, 0]
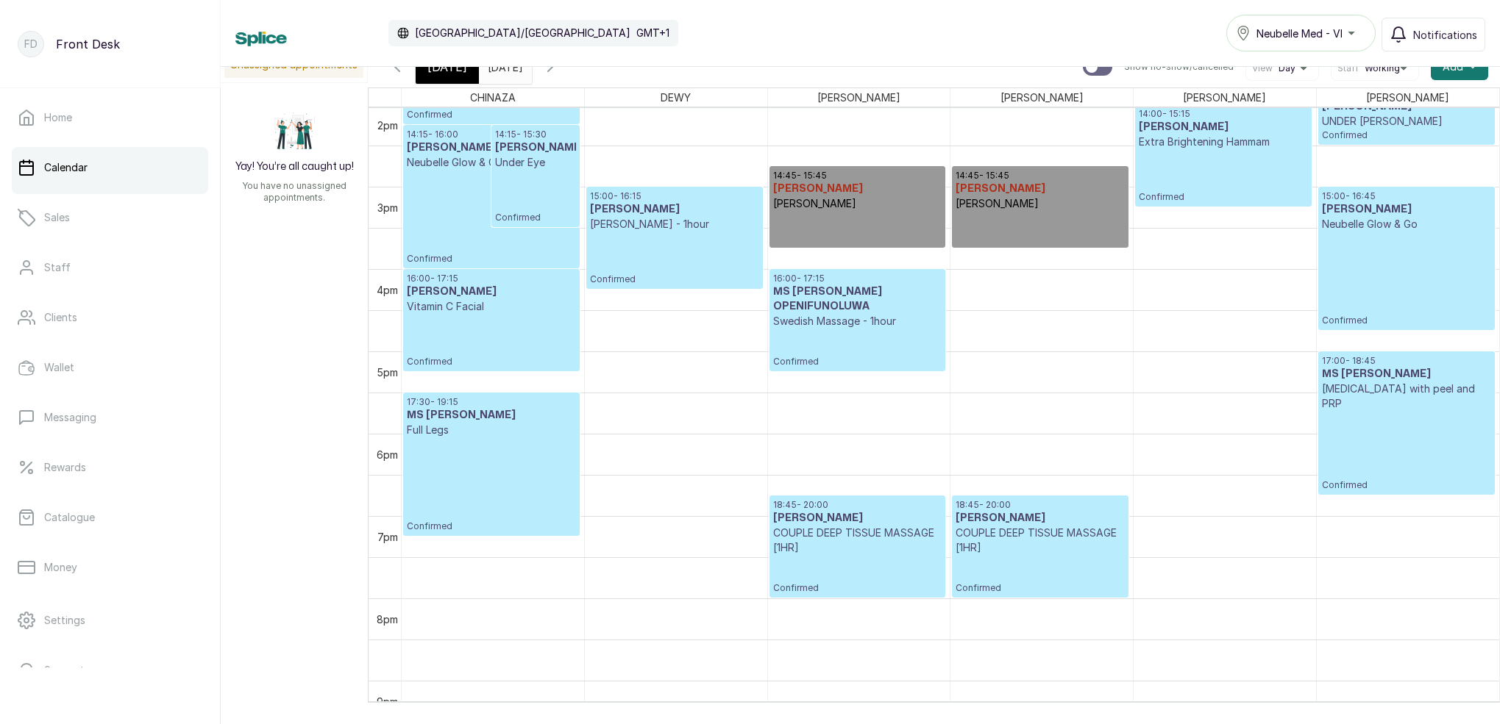
drag, startPoint x: 1050, startPoint y: 246, endPoint x: 1049, endPoint y: 256, distance: 10.3
drag, startPoint x: 1052, startPoint y: 246, endPoint x: 900, endPoint y: 241, distance: 153.0
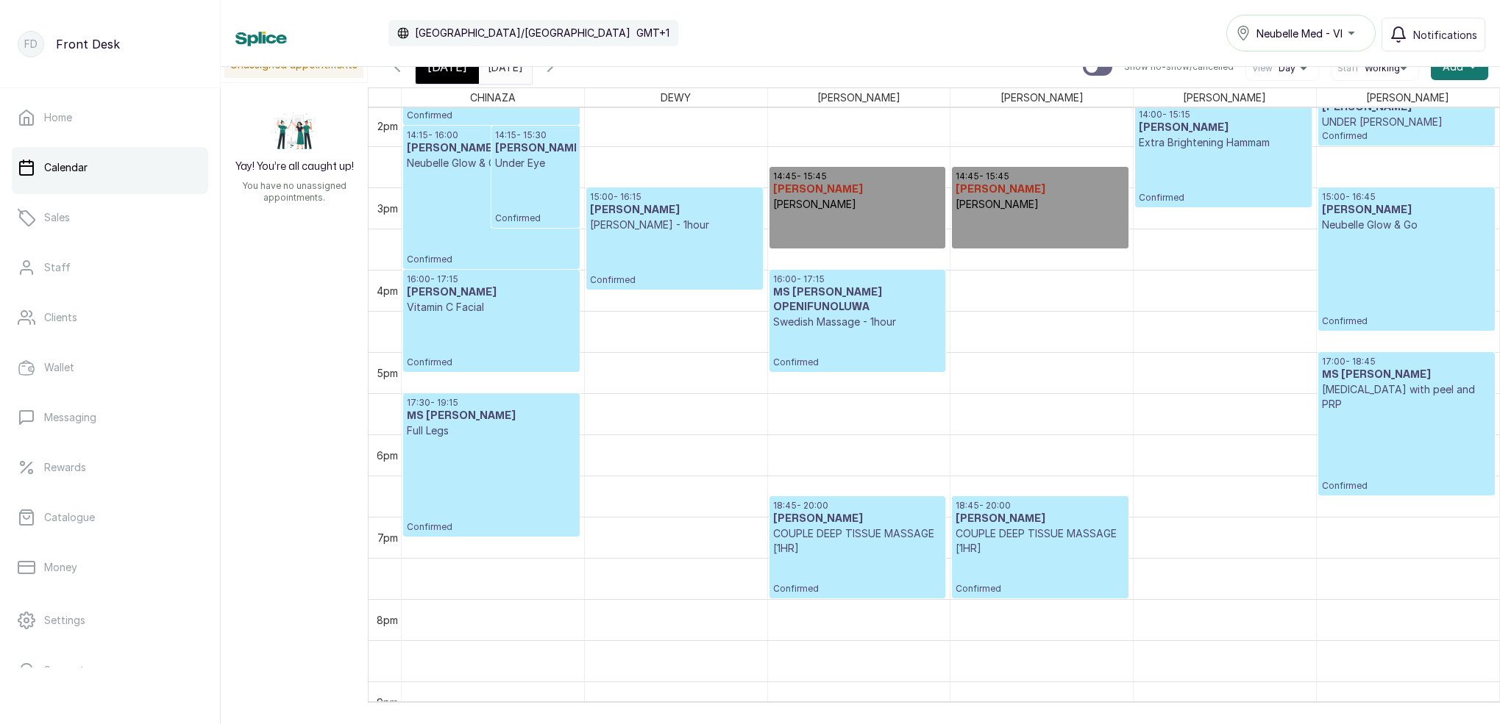
drag, startPoint x: 884, startPoint y: 251, endPoint x: 906, endPoint y: 257, distance: 22.8
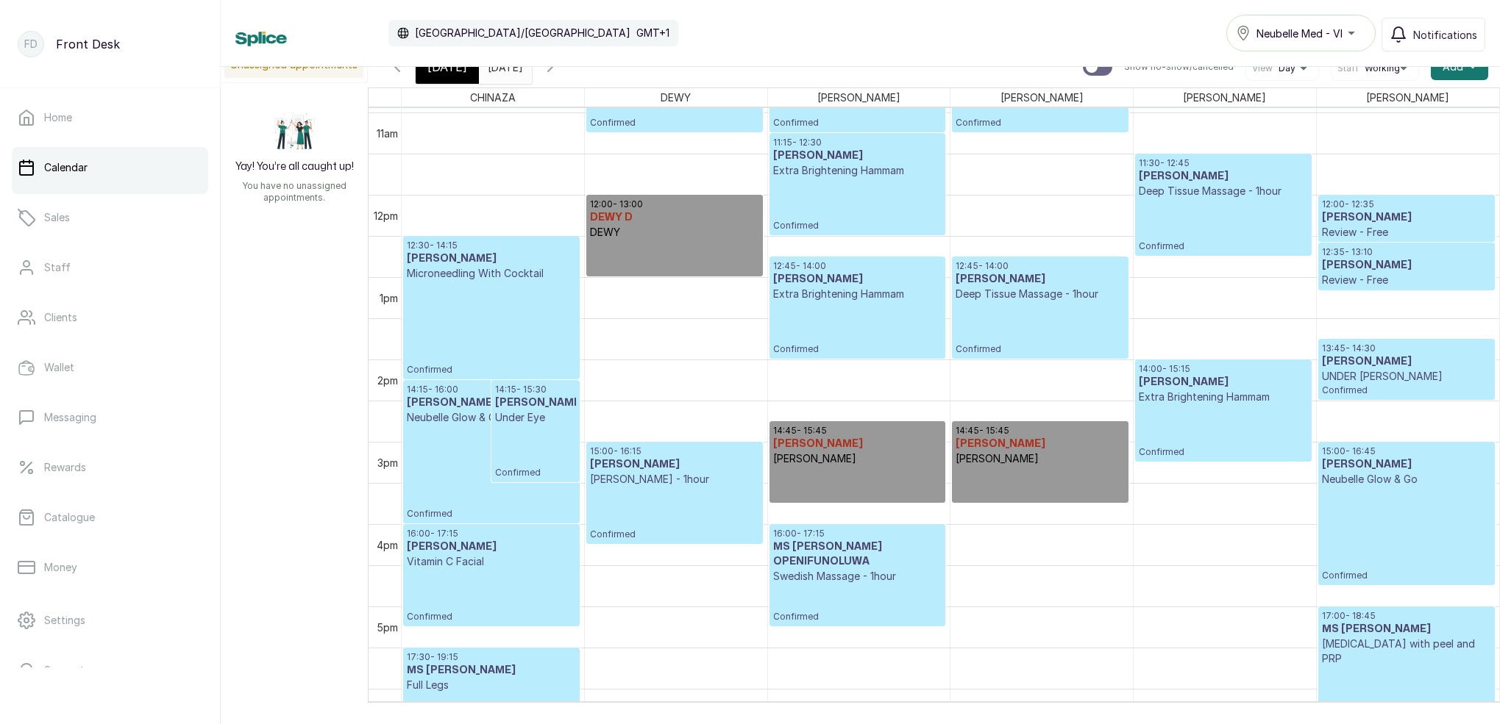
click at [1034, 488] on p at bounding box center [1039, 482] width 168 height 33
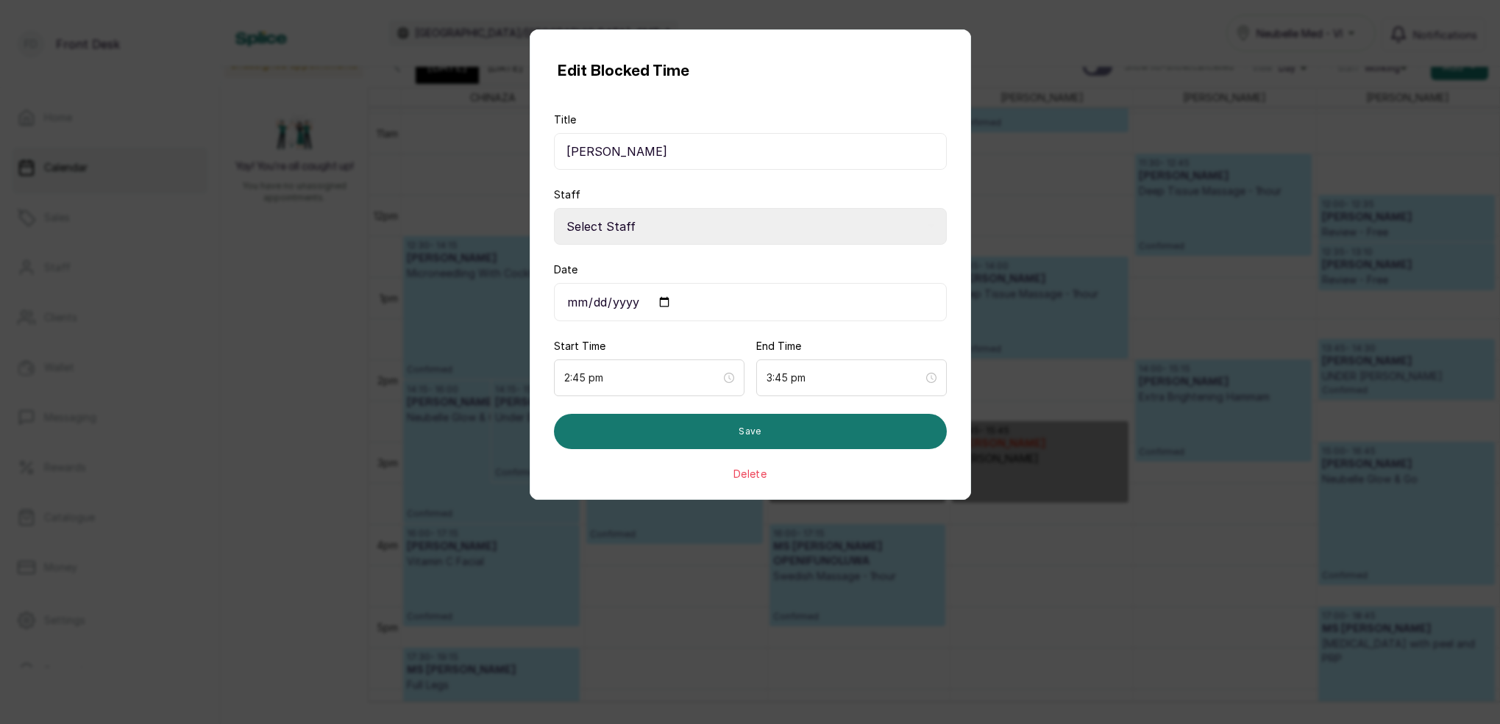
select select "587d7cd8-4736-47ff-a9a7-c13fbb947d4b"
drag, startPoint x: 777, startPoint y: 382, endPoint x: 784, endPoint y: 383, distance: 7.5
click at [777, 382] on input "3:45 pm" at bounding box center [844, 378] width 157 height 16
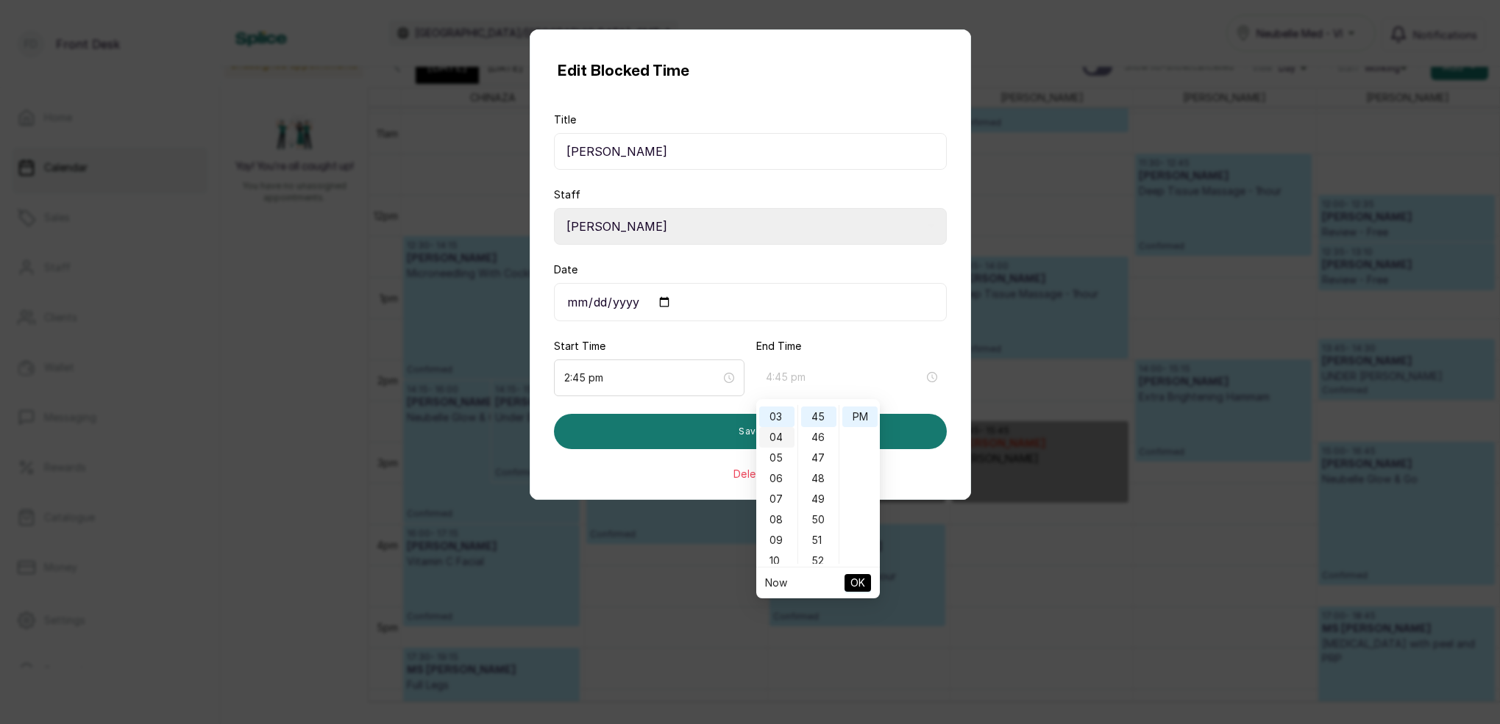
click at [780, 440] on div "04" at bounding box center [776, 437] width 35 height 21
type input "4:45 pm"
drag, startPoint x: 818, startPoint y: 418, endPoint x: 860, endPoint y: 421, distance: 42.0
click at [819, 418] on div "45" at bounding box center [818, 417] width 35 height 21
click at [865, 419] on div "PM" at bounding box center [859, 417] width 35 height 21
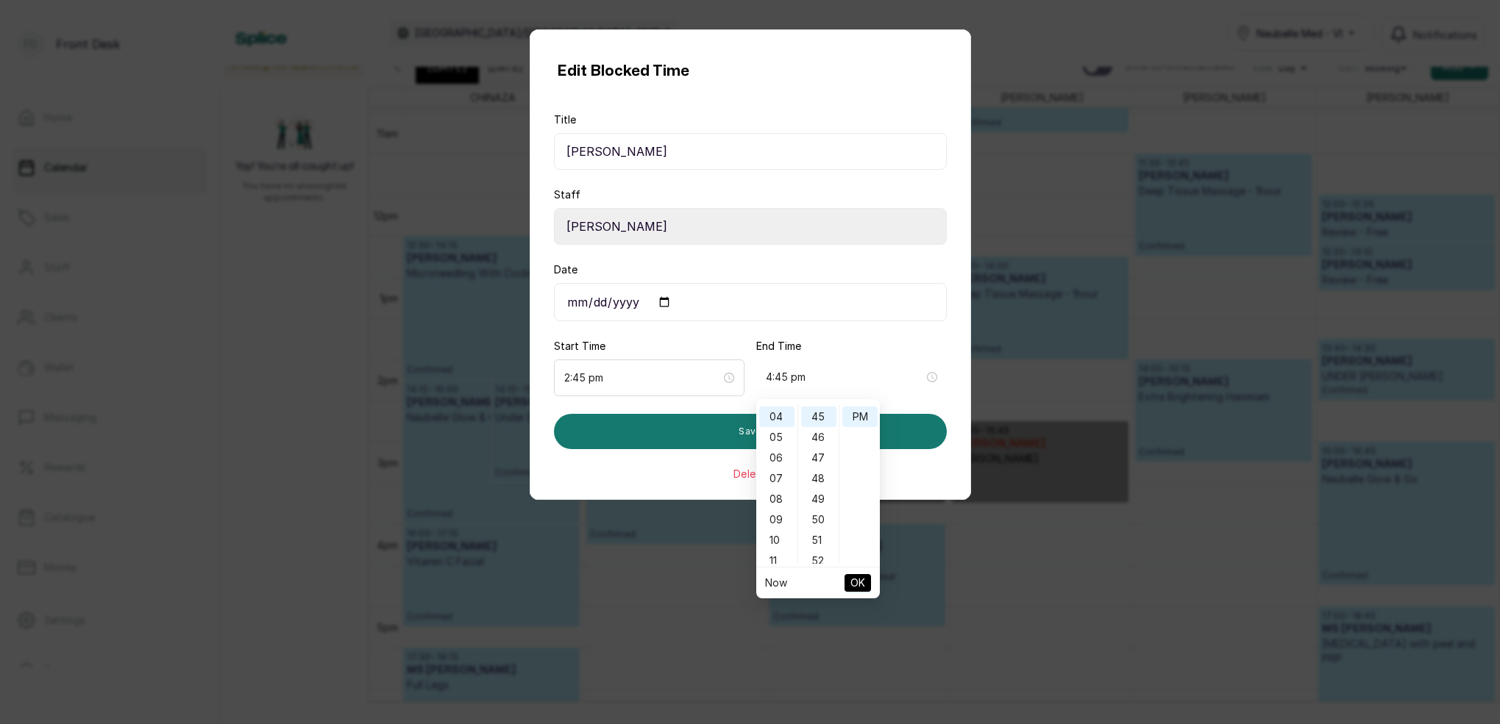
click at [859, 581] on span "OK" at bounding box center [857, 583] width 15 height 28
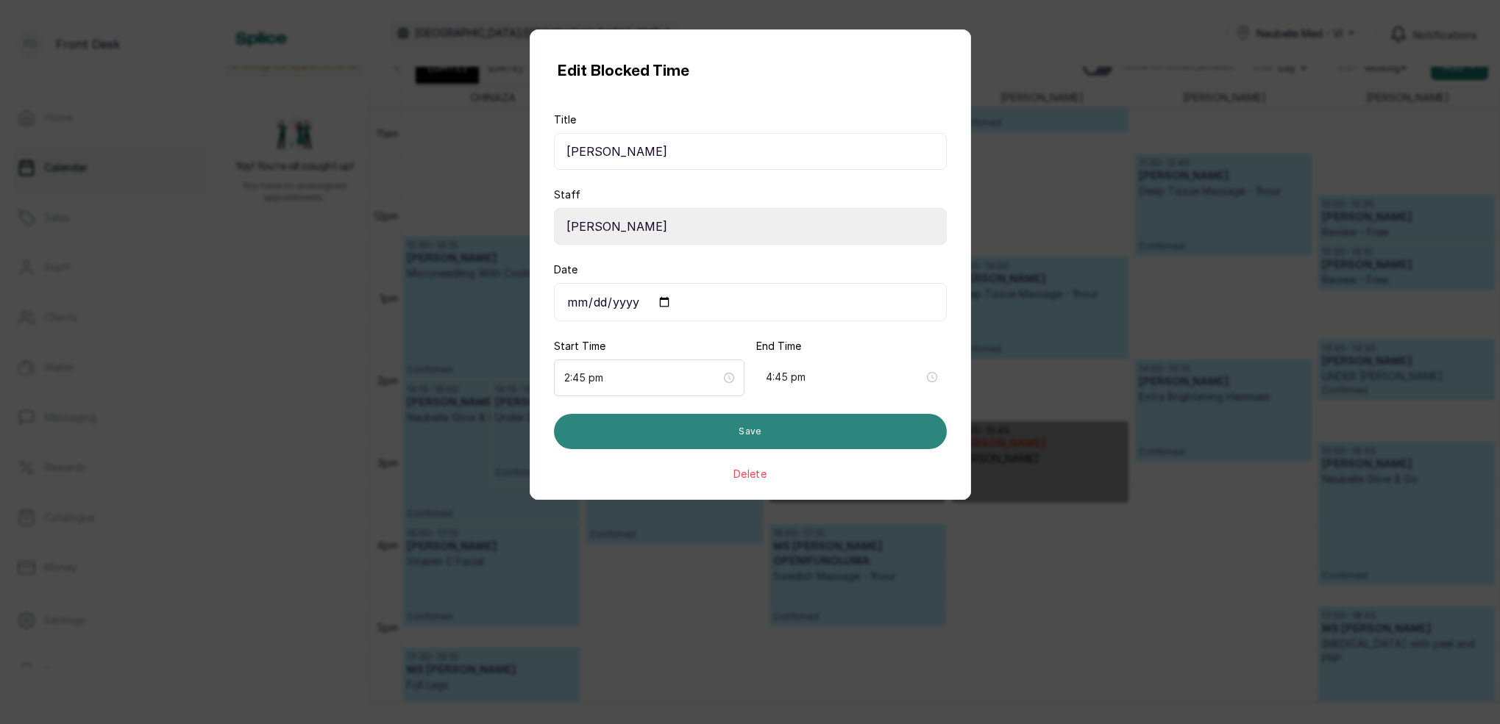
click at [851, 439] on button "Save" at bounding box center [750, 431] width 393 height 35
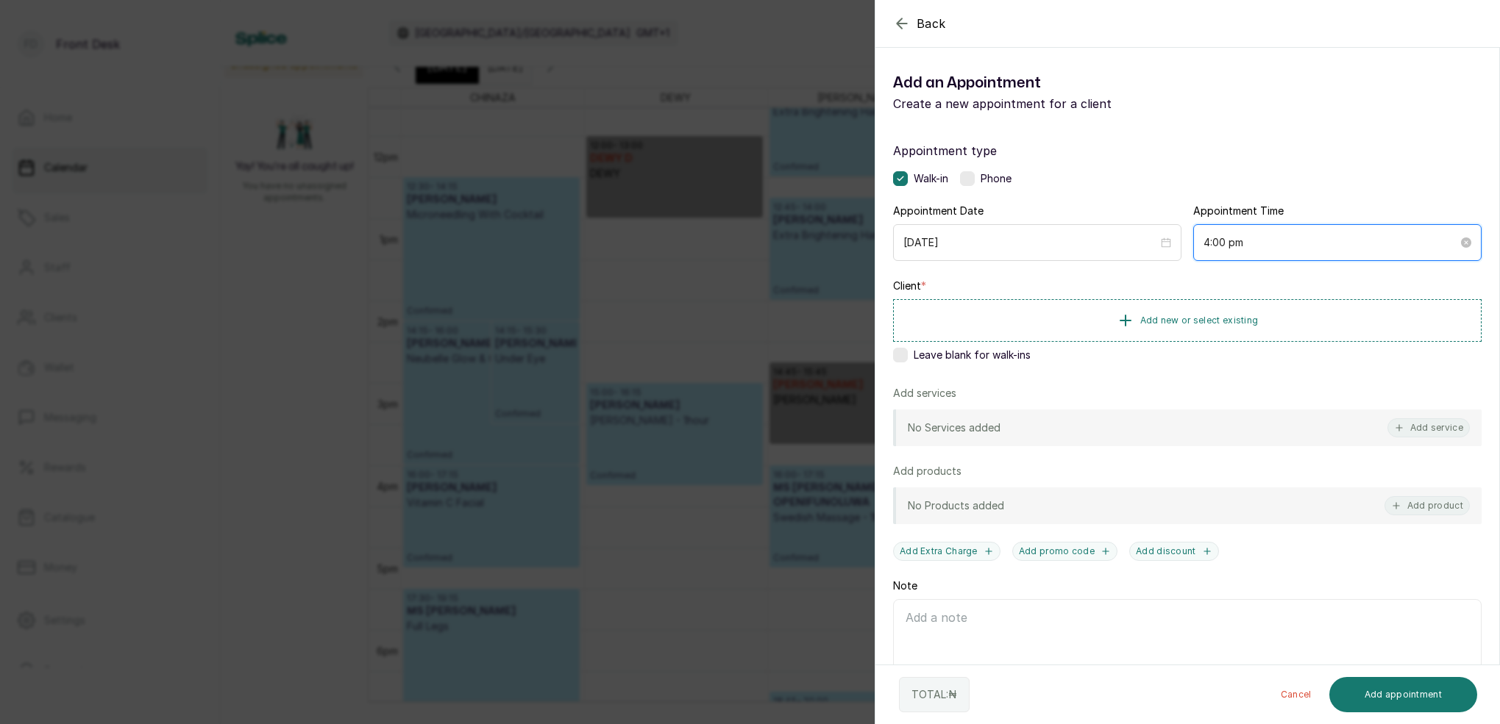
click at [1221, 246] on input "4:00 pm" at bounding box center [1330, 243] width 254 height 16
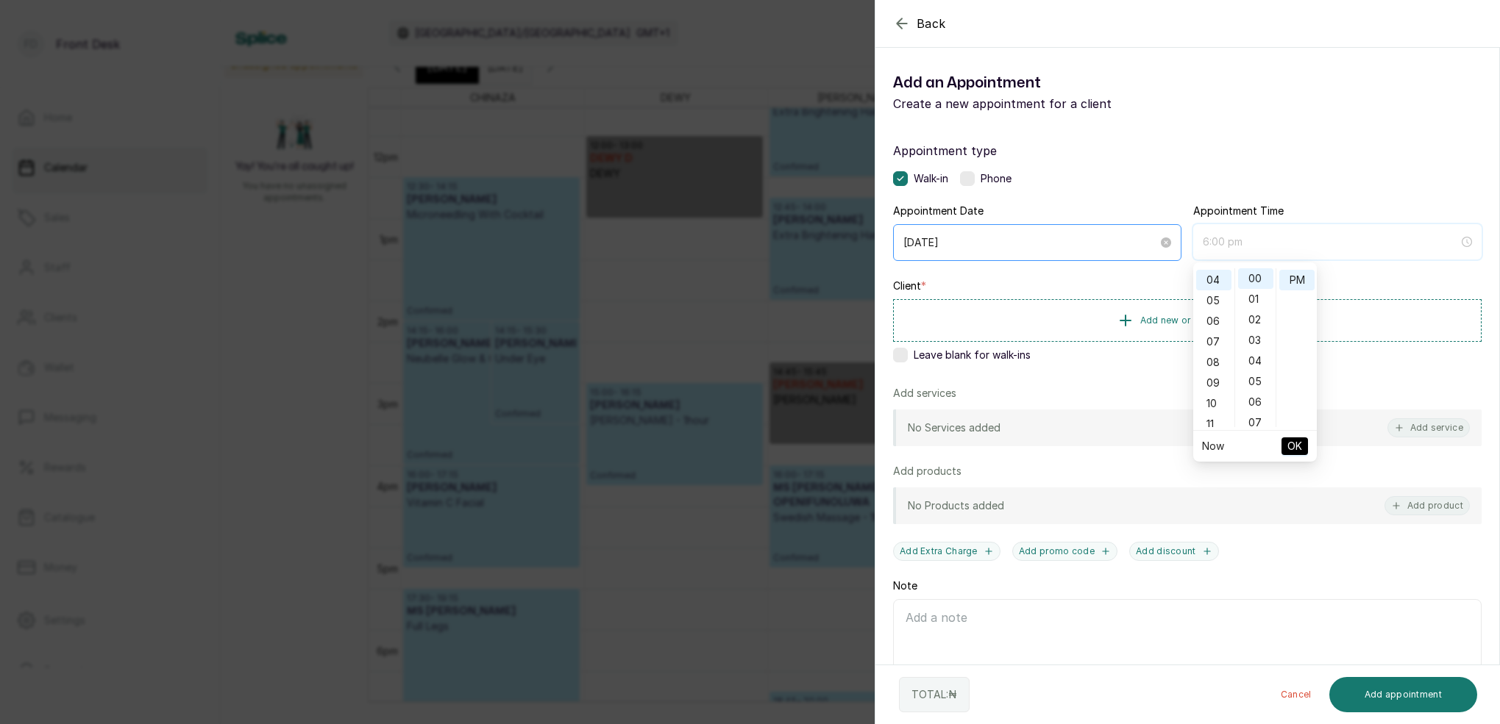
type input "4:00 pm"
drag, startPoint x: 760, startPoint y: 169, endPoint x: 1075, endPoint y: 142, distance: 315.2
click at [761, 170] on div "Back Add Appointment Add an Appointment Create a new appointment for a client A…" at bounding box center [750, 362] width 1500 height 724
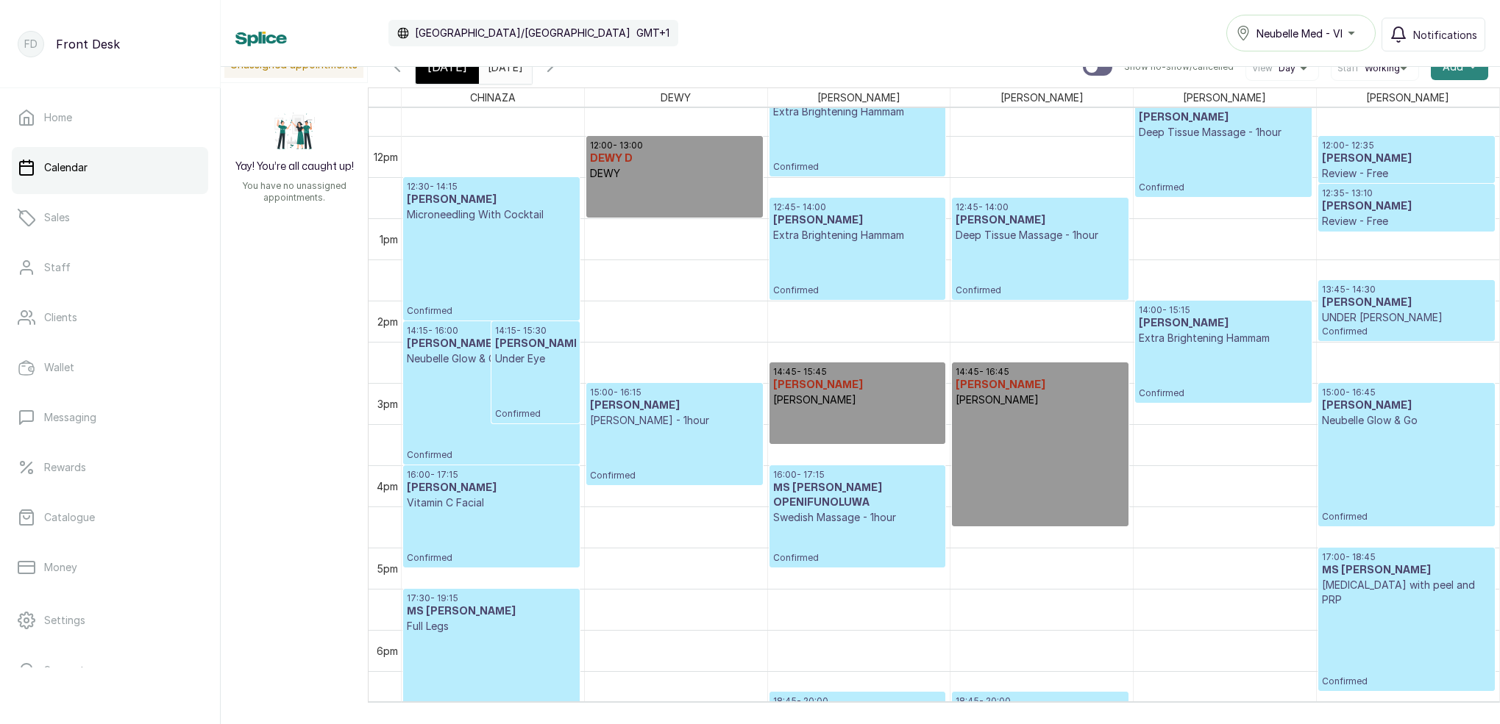
click at [1461, 72] on span "Add" at bounding box center [1452, 67] width 21 height 15
click at [1376, 167] on span "Add Block Time" at bounding box center [1405, 166] width 141 height 18
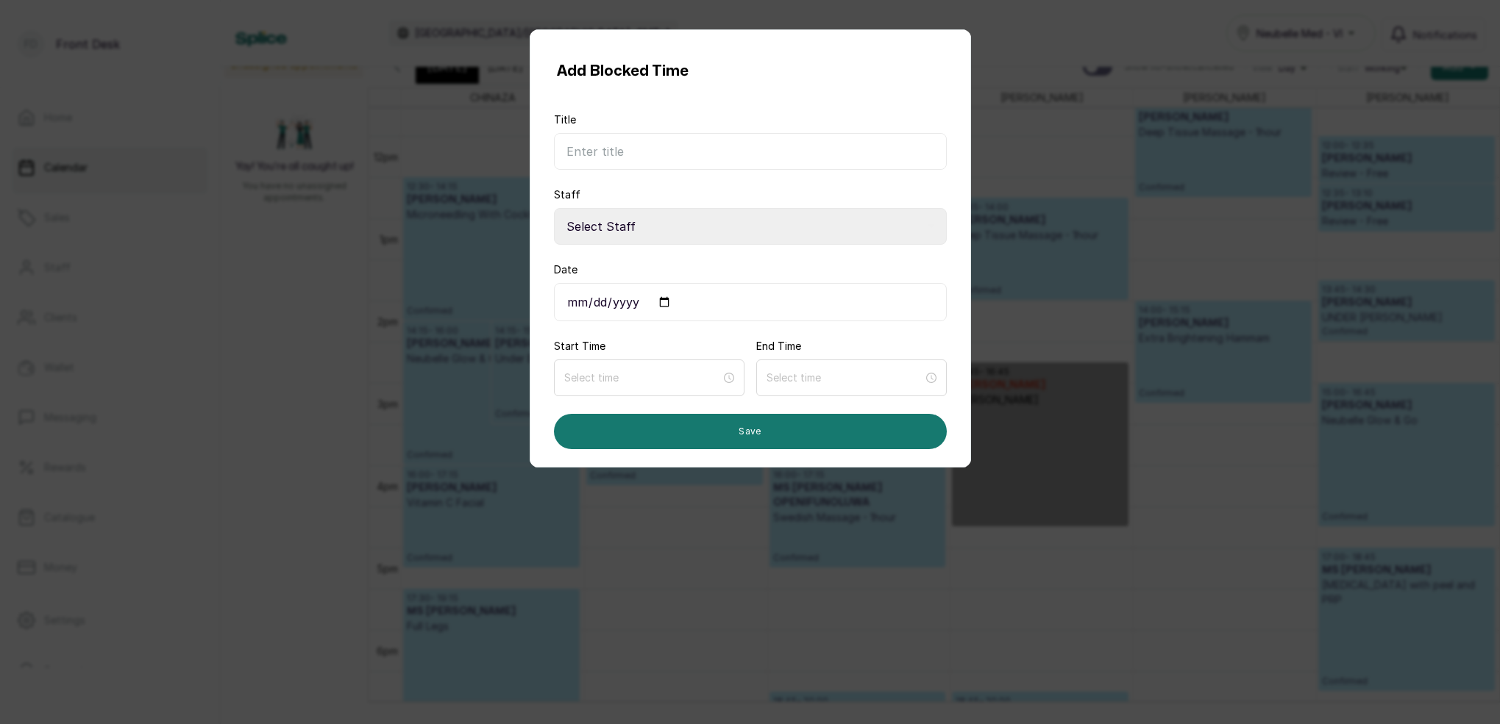
click at [675, 152] on input "Title" at bounding box center [750, 151] width 393 height 37
type input "[PERSON_NAME]"
select select "7d9a89a2-aaf5-47a7-801d-4bb651f44a4d"
click at [583, 304] on input "Date" at bounding box center [750, 302] width 393 height 38
type input "[DATE]"
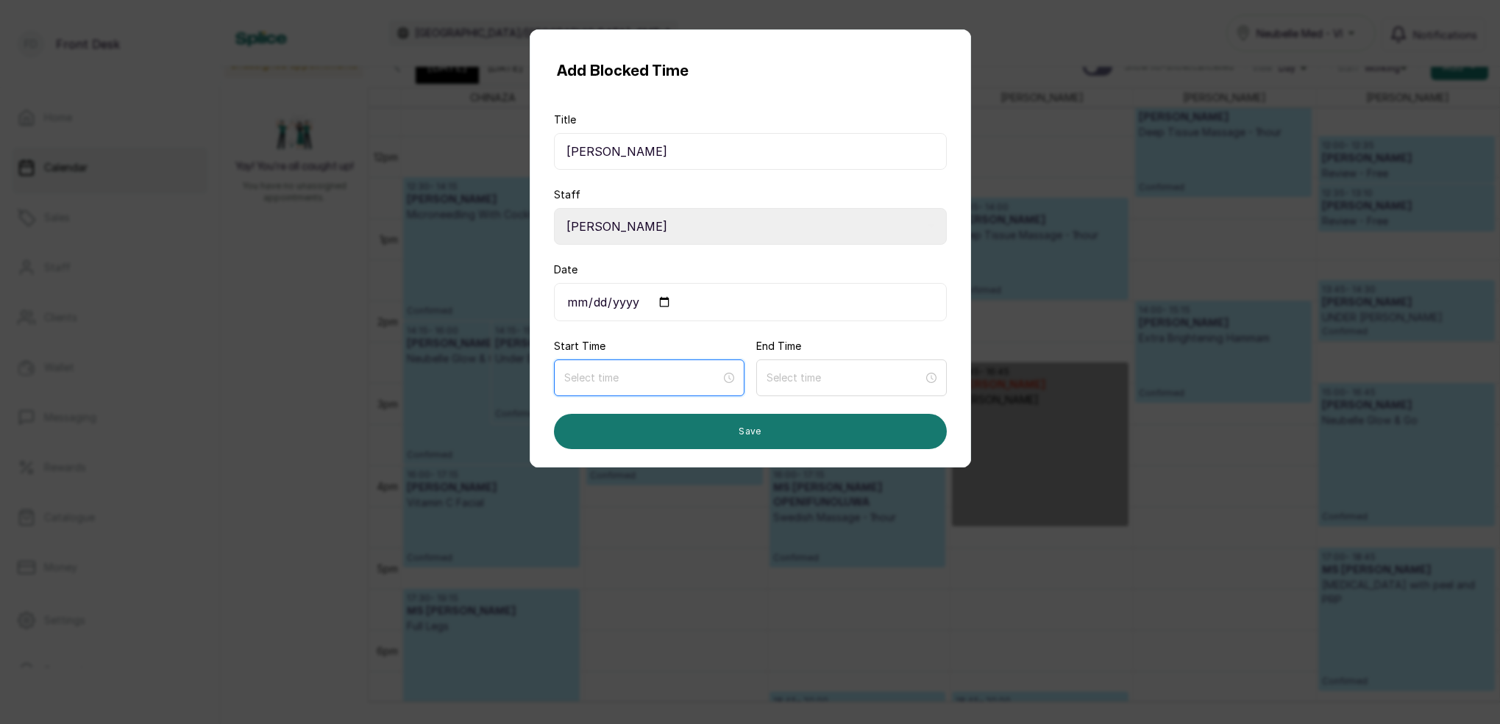
click at [672, 371] on input at bounding box center [642, 378] width 157 height 16
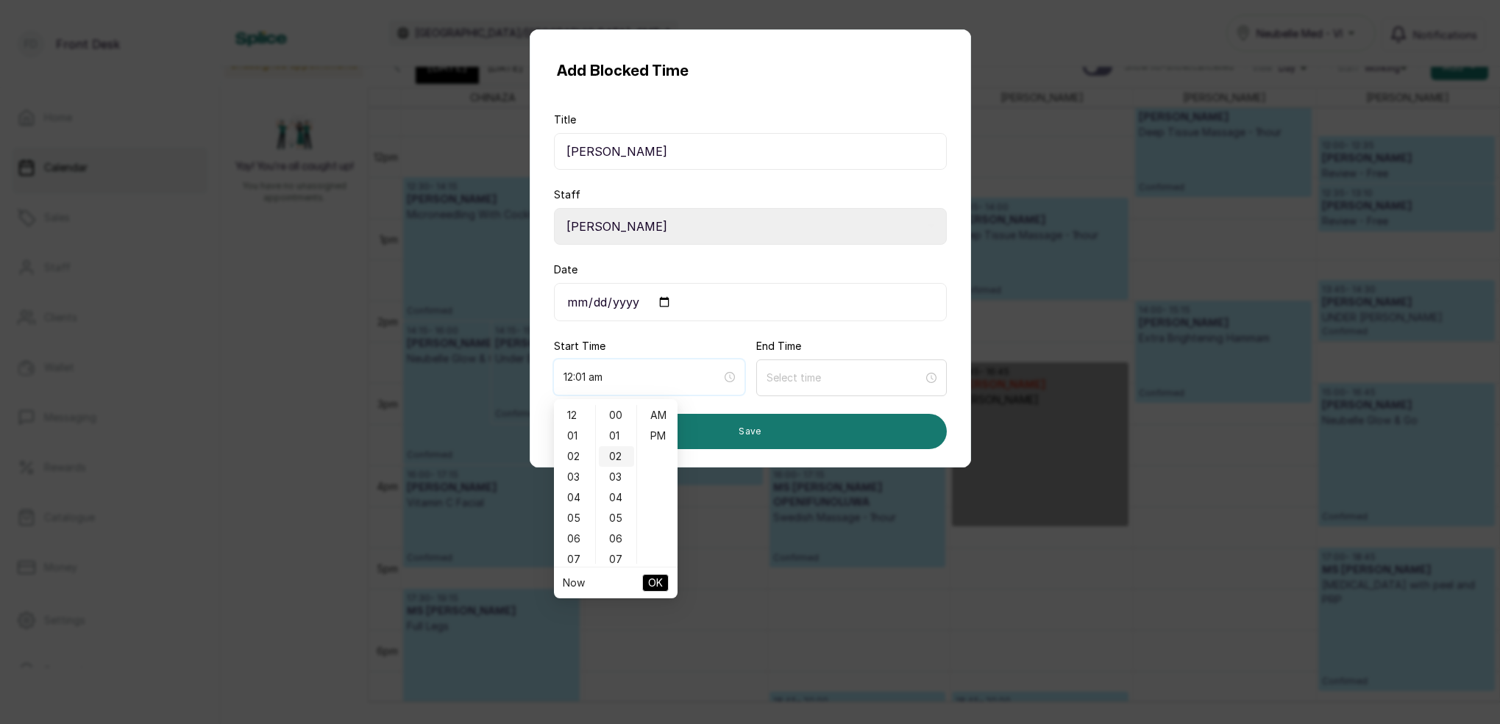
type input "12:02 am"
click at [579, 474] on div "03" at bounding box center [574, 477] width 35 height 21
drag, startPoint x: 621, startPoint y: 442, endPoint x: 632, endPoint y: 441, distance: 11.1
click at [621, 441] on div "45" at bounding box center [616, 445] width 35 height 21
type input "3:45 pm"
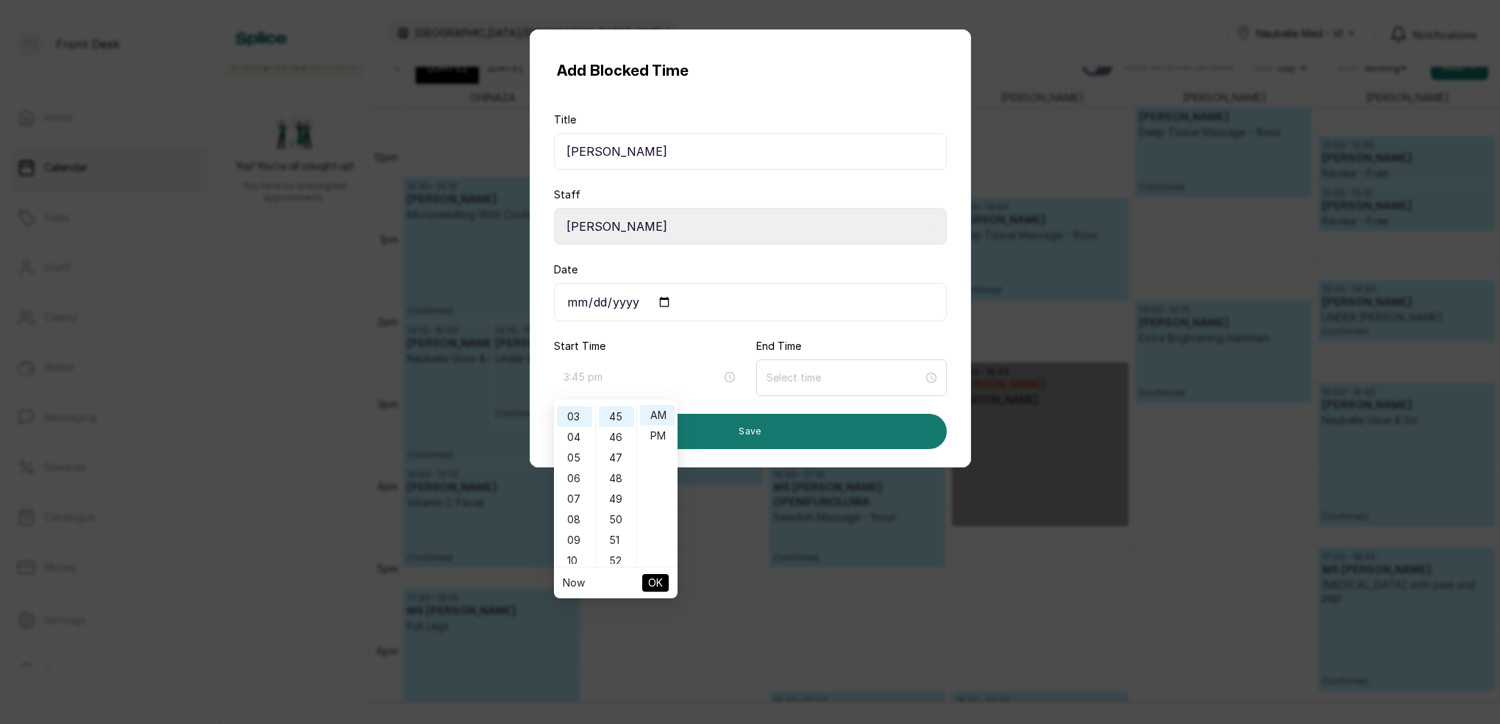
click at [651, 436] on div "PM" at bounding box center [657, 436] width 35 height 21
drag, startPoint x: 660, startPoint y: 580, endPoint x: 666, endPoint y: 562, distance: 18.4
click at [661, 579] on span "OK" at bounding box center [655, 583] width 15 height 28
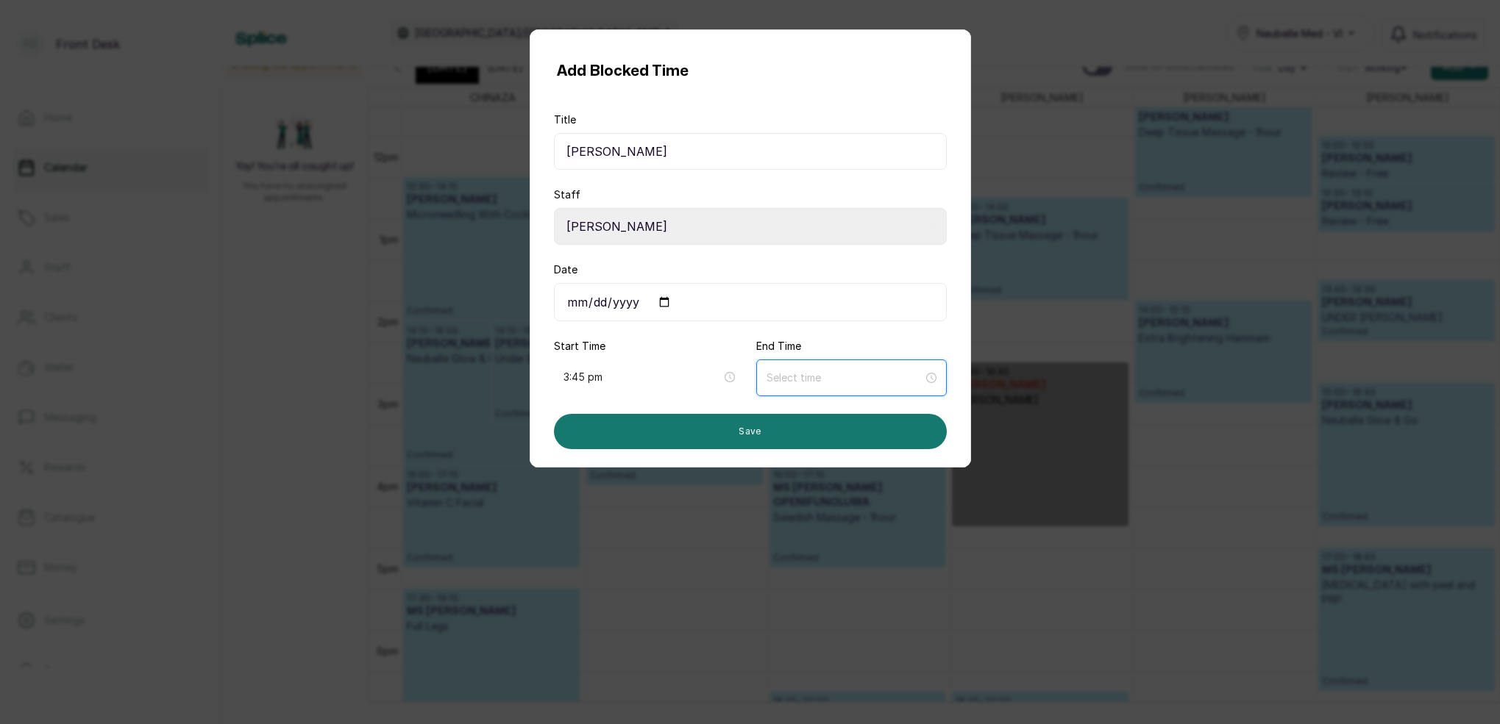
click at [781, 380] on input at bounding box center [844, 378] width 157 height 16
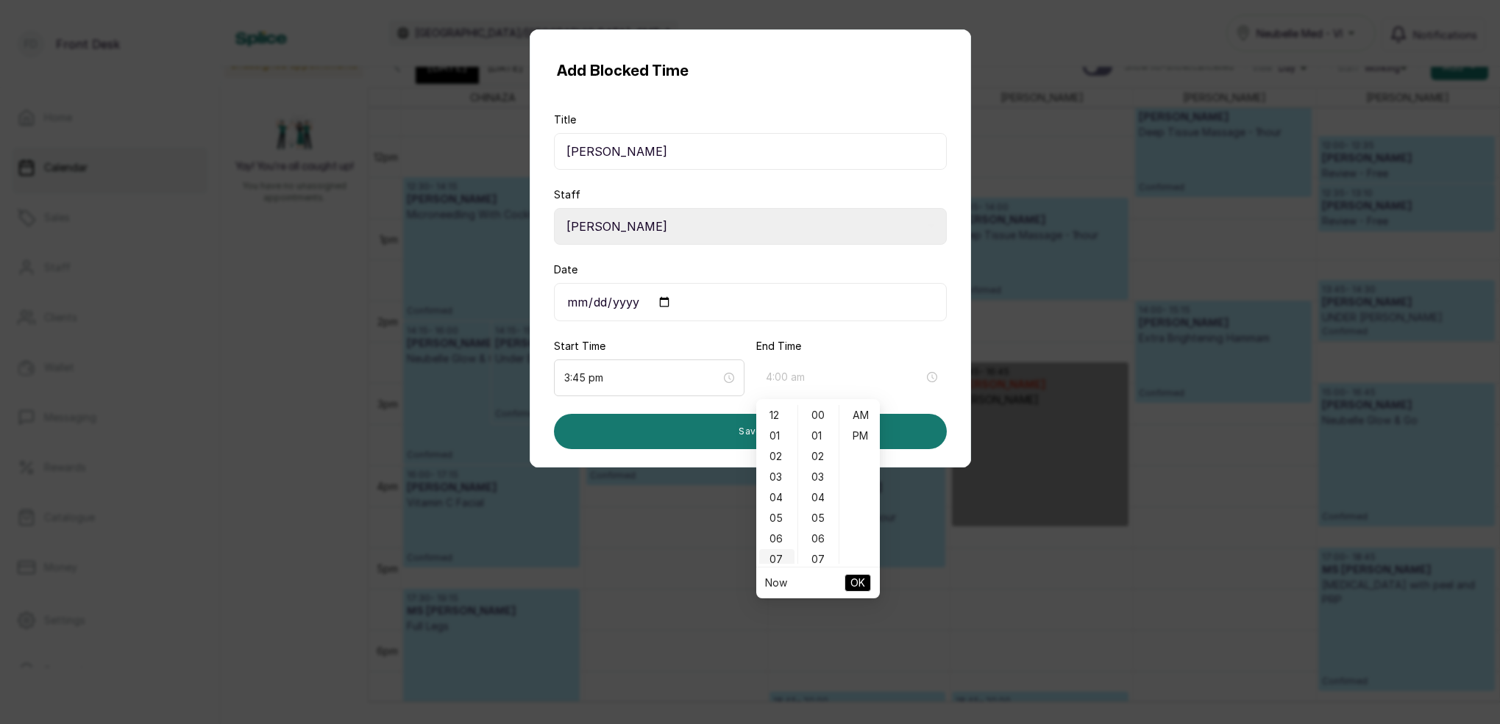
click at [777, 494] on div "04" at bounding box center [776, 498] width 35 height 21
click at [819, 504] on div "45" at bounding box center [818, 501] width 35 height 21
type input "4:45 pm"
click at [855, 436] on div "PM" at bounding box center [859, 436] width 35 height 21
click at [861, 580] on span "OK" at bounding box center [857, 583] width 15 height 28
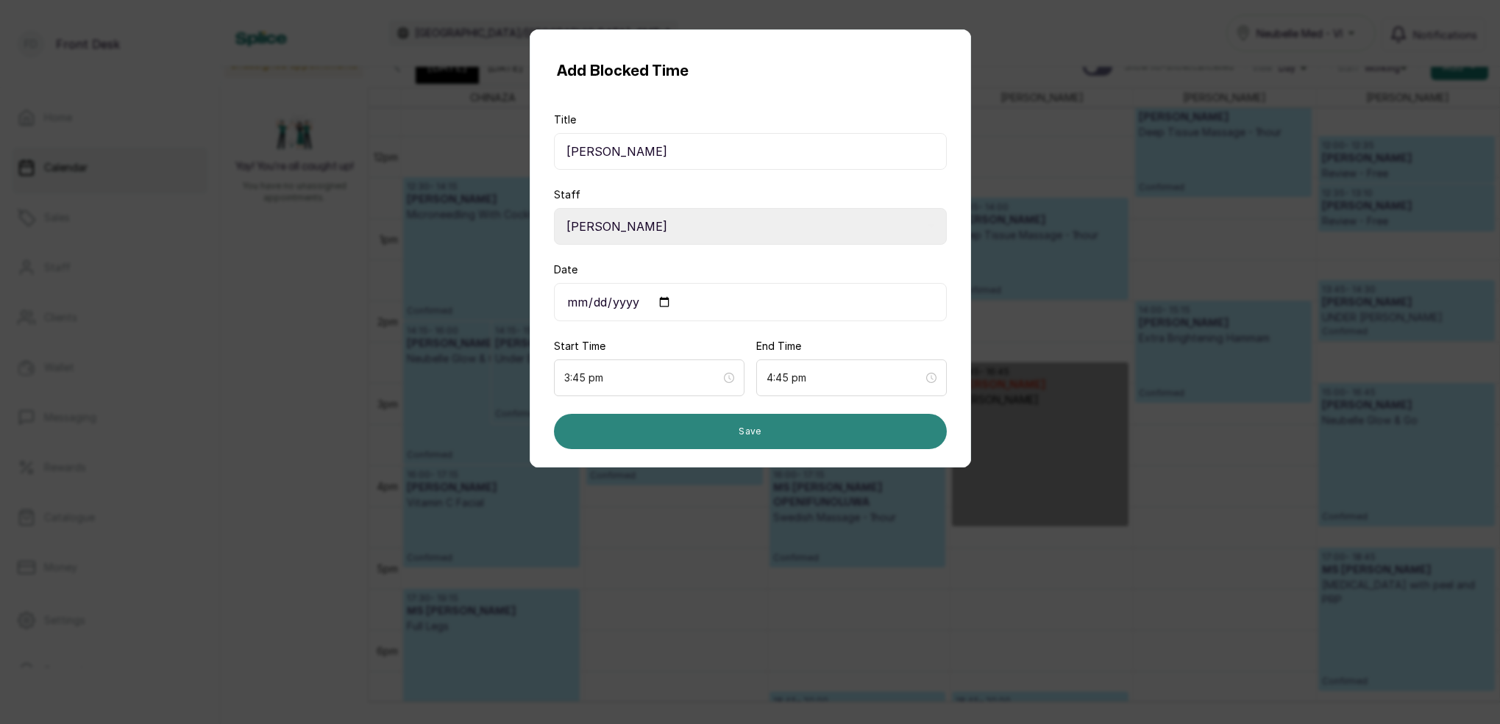
click at [783, 438] on button "Save" at bounding box center [750, 431] width 393 height 35
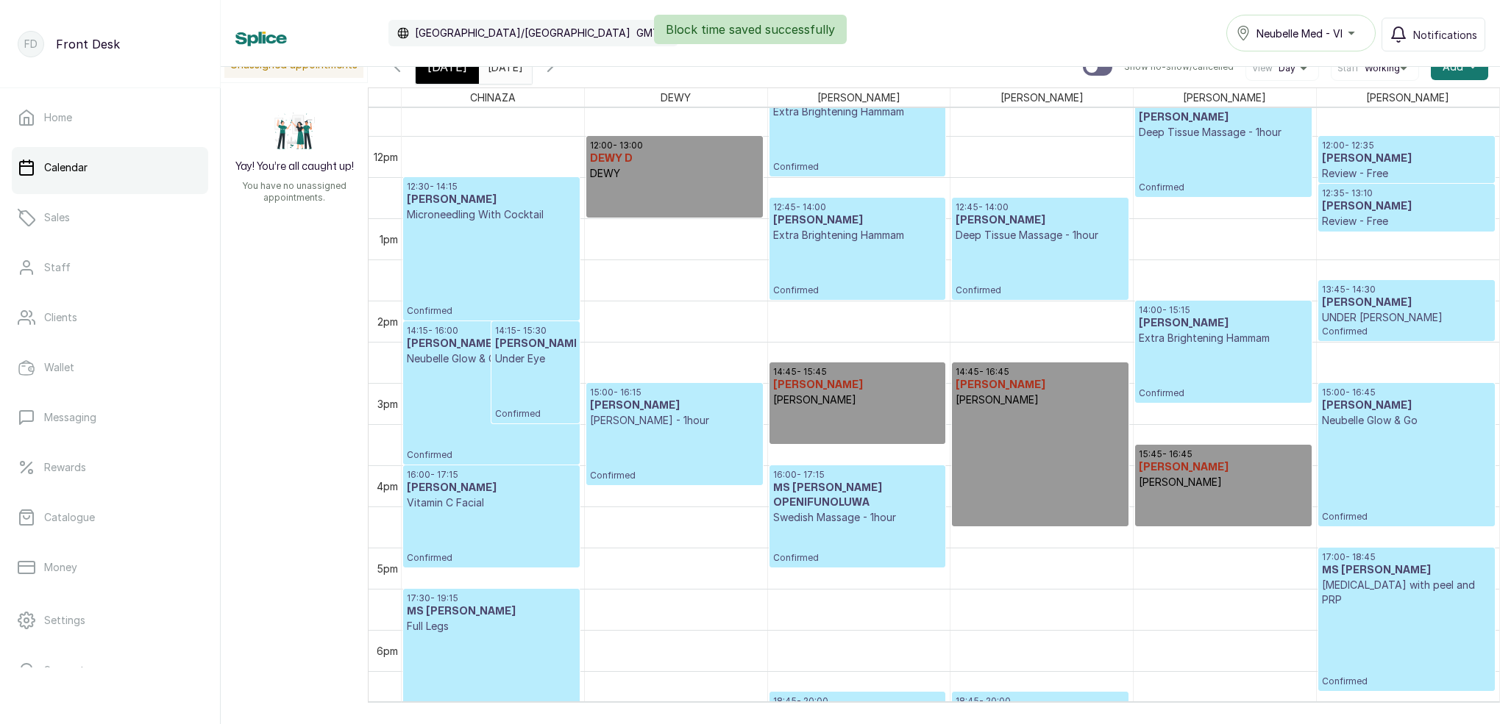
scroll to position [1000, 0]
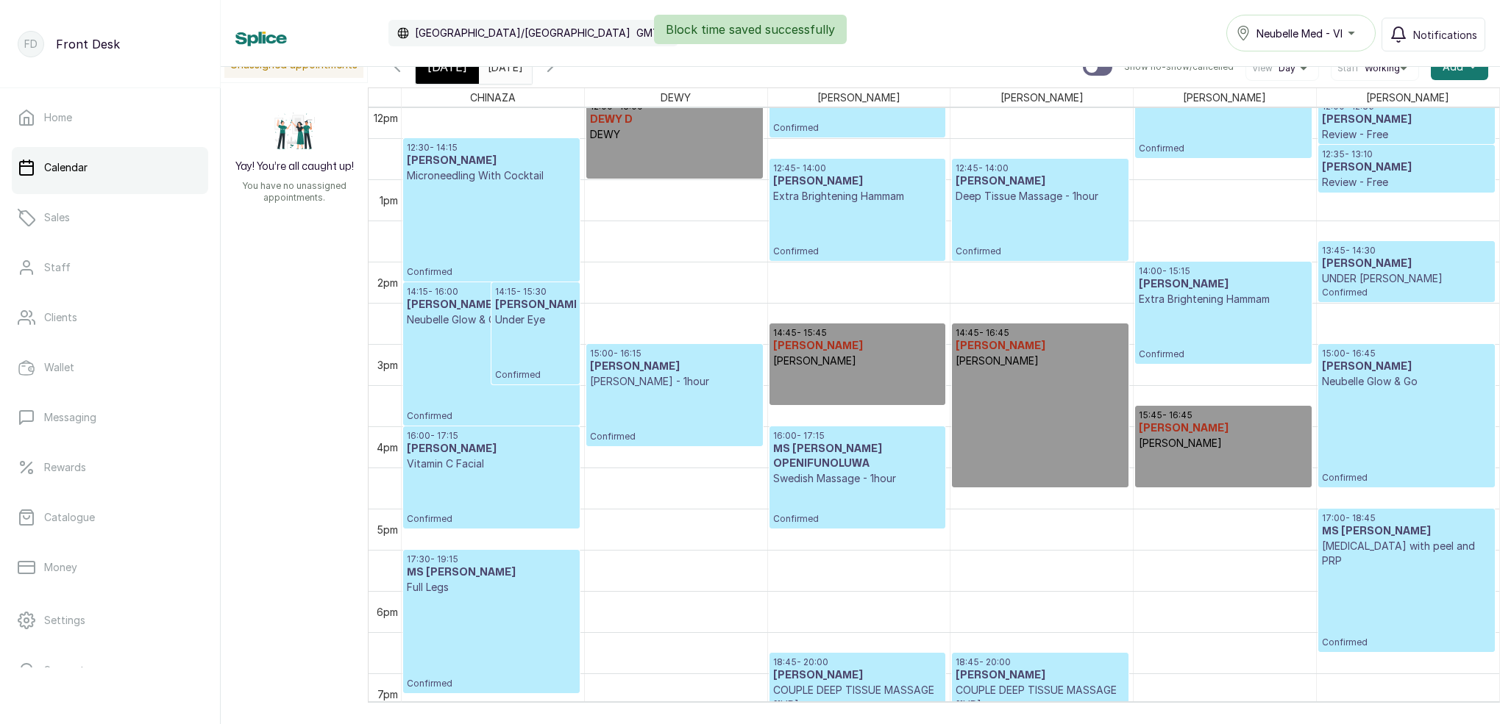
click at [460, 77] on div "[DATE]" at bounding box center [447, 67] width 63 height 34
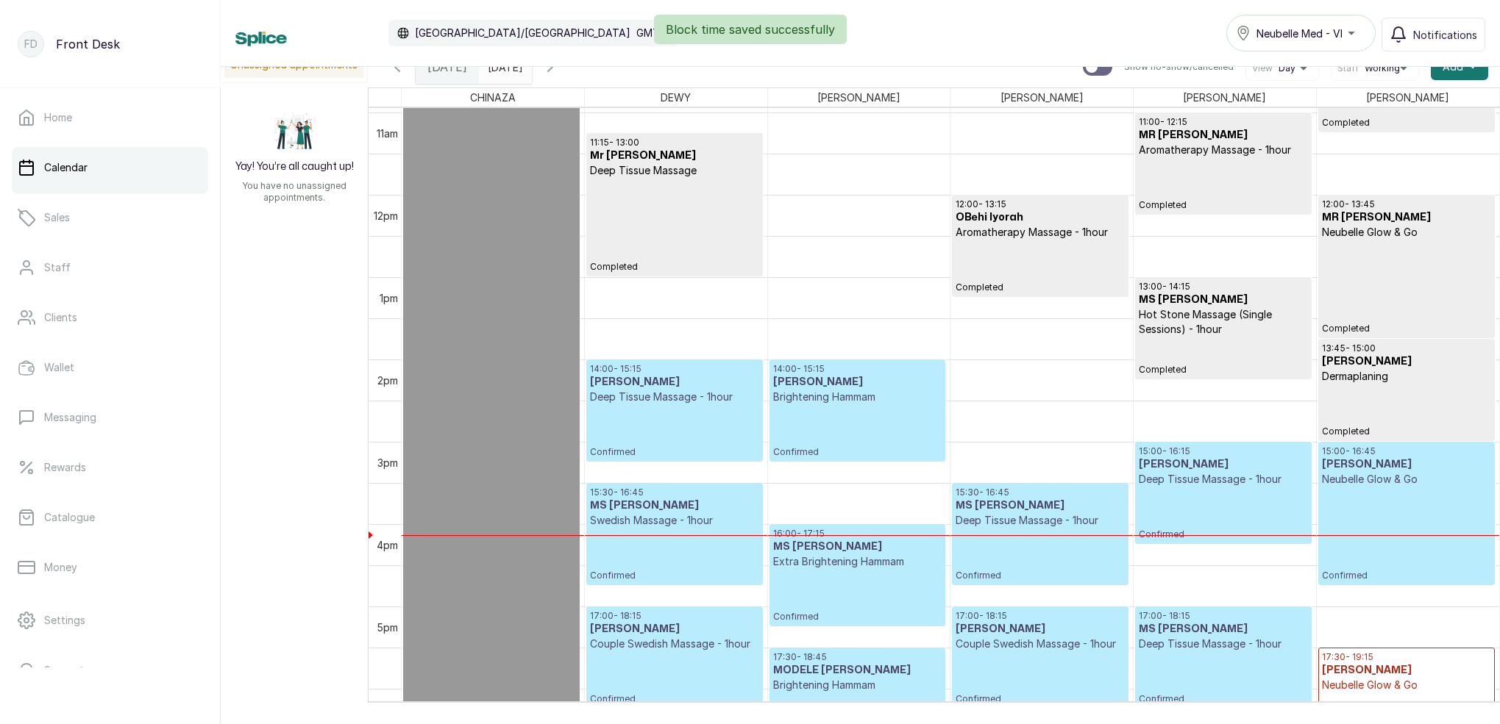
scroll to position [950, 0]
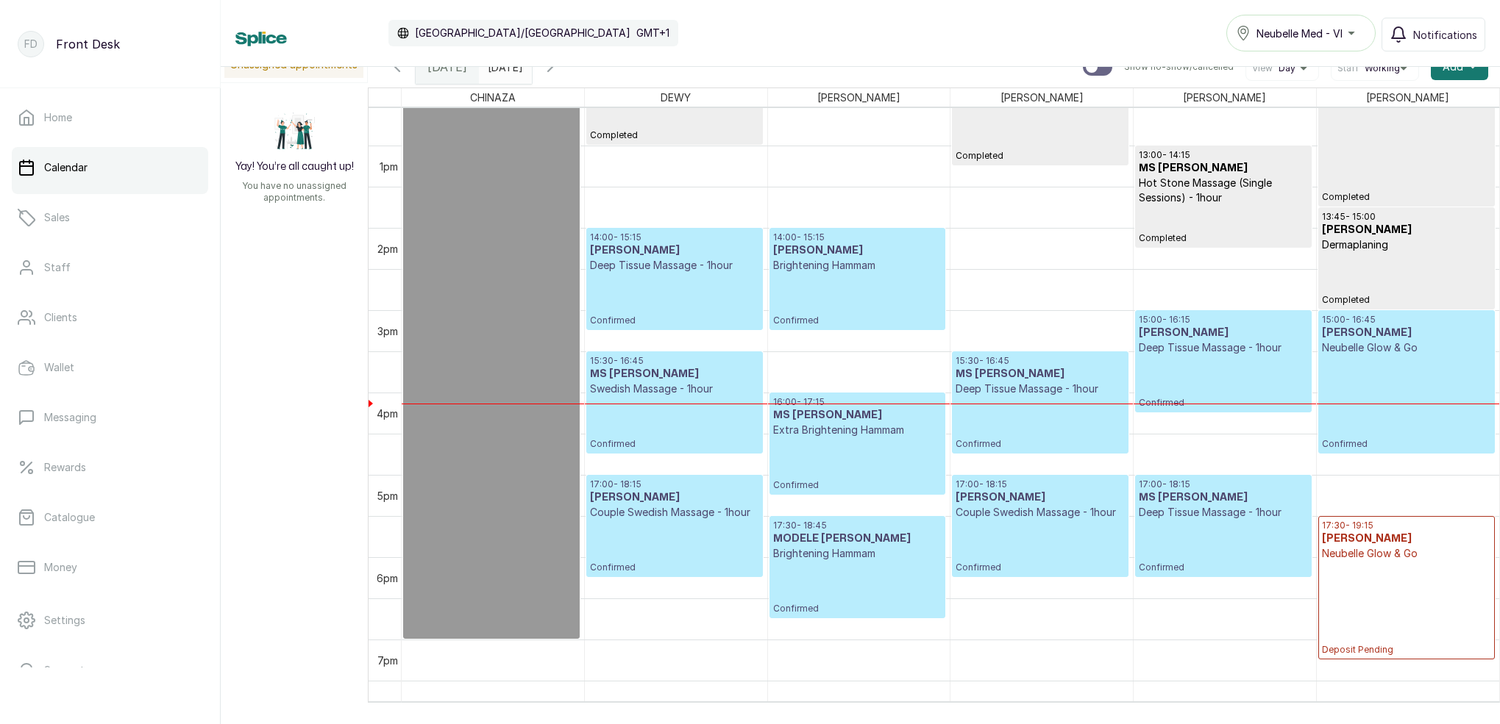
click at [559, 72] on icon "button" at bounding box center [550, 67] width 18 height 18
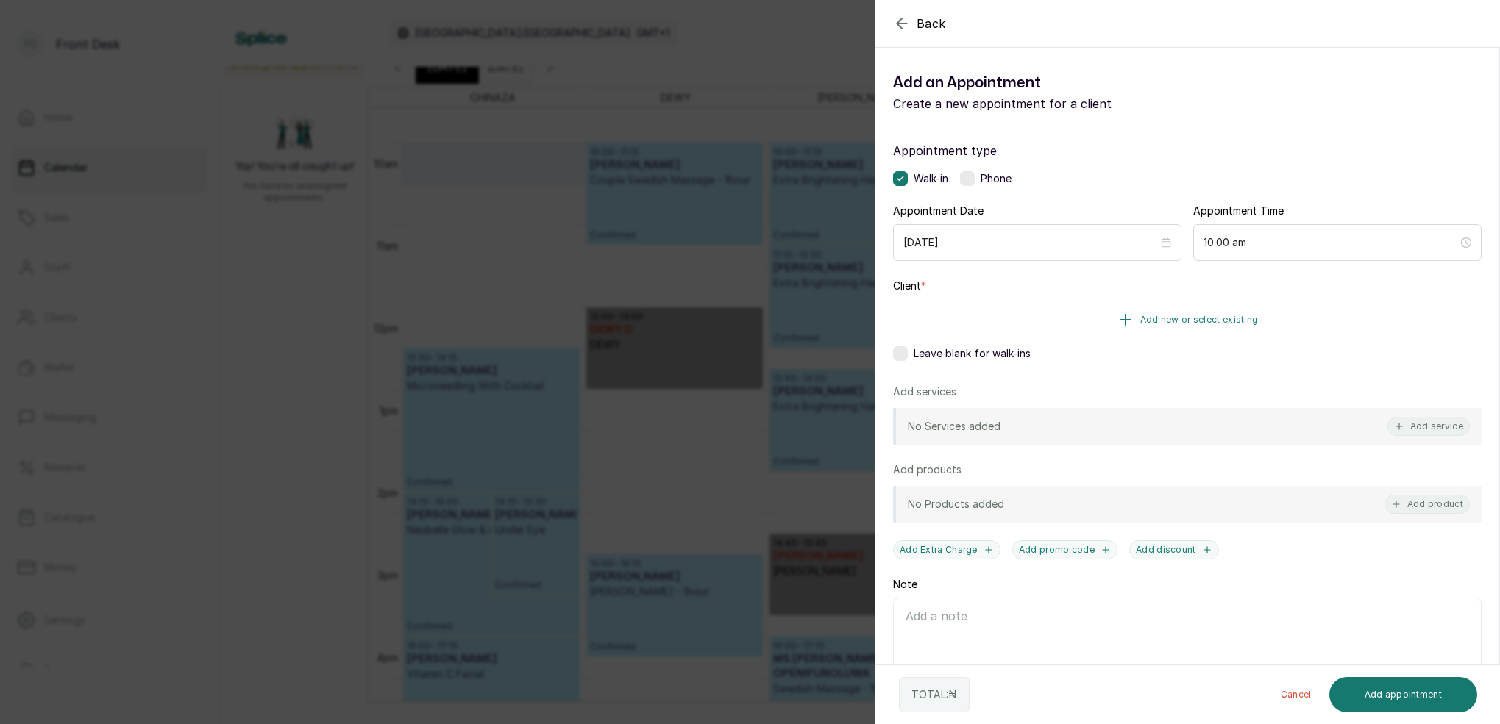
click at [1216, 323] on span "Add new or select existing" at bounding box center [1199, 320] width 118 height 12
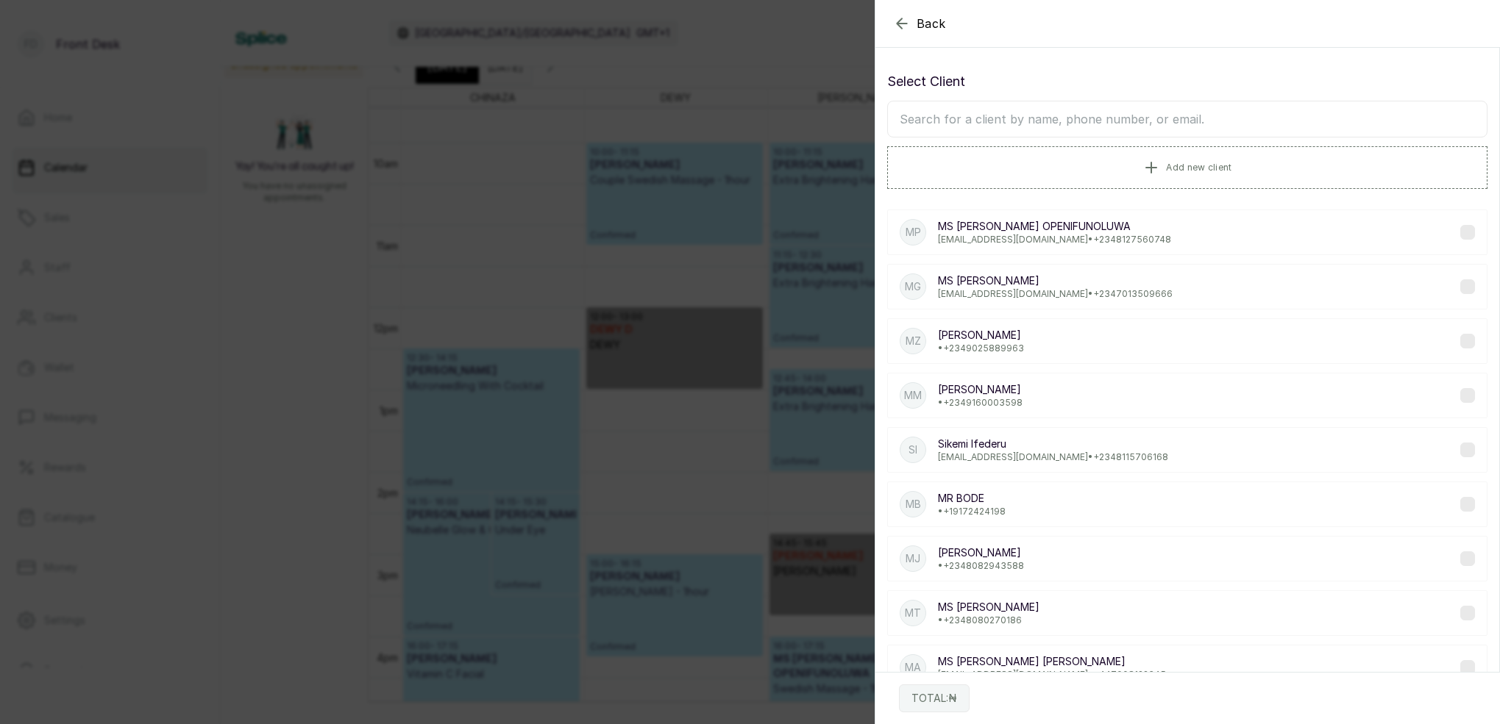
click at [1090, 124] on input "text" at bounding box center [1187, 119] width 600 height 37
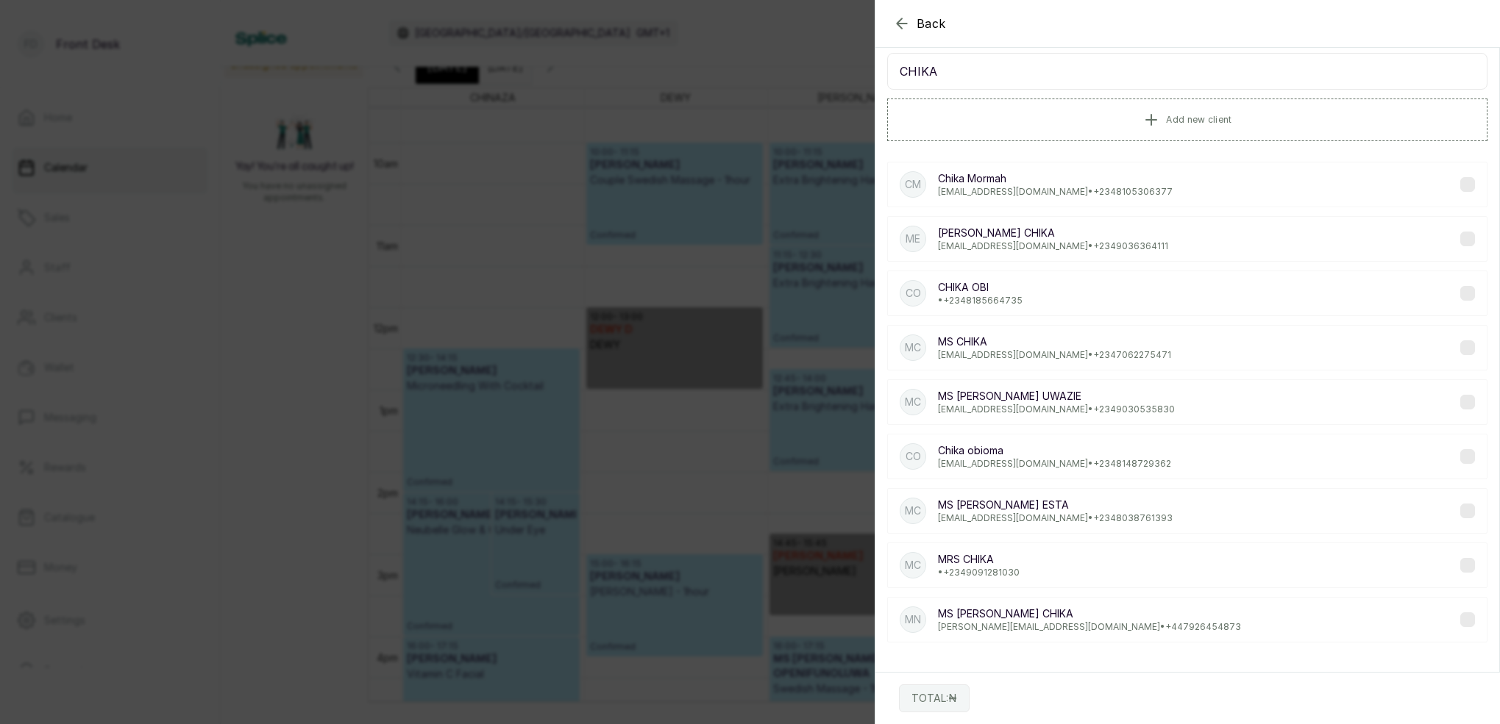
type input "CHIKA"
click at [1046, 611] on p "MS NAOMI CHIKA" at bounding box center [1089, 614] width 303 height 15
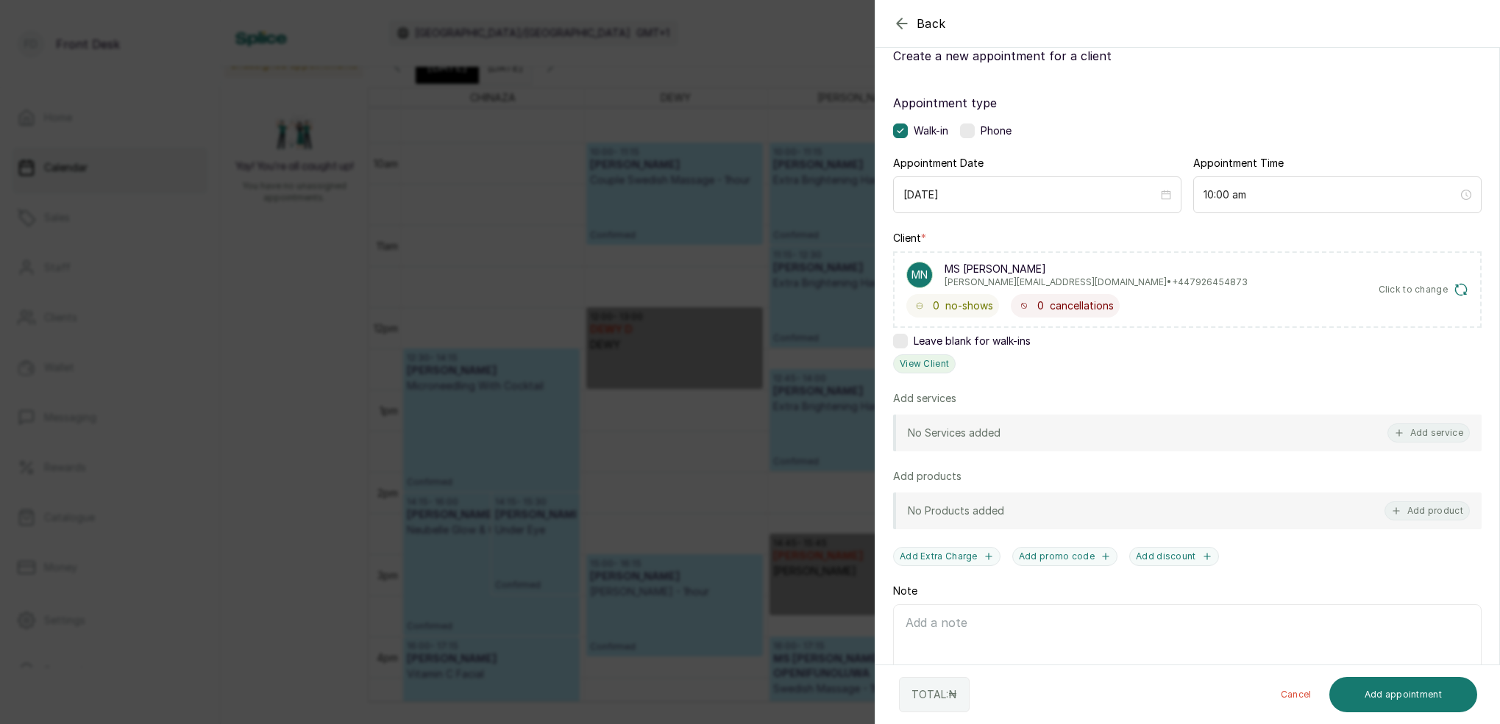
click at [933, 360] on button "View Client" at bounding box center [924, 364] width 63 height 19
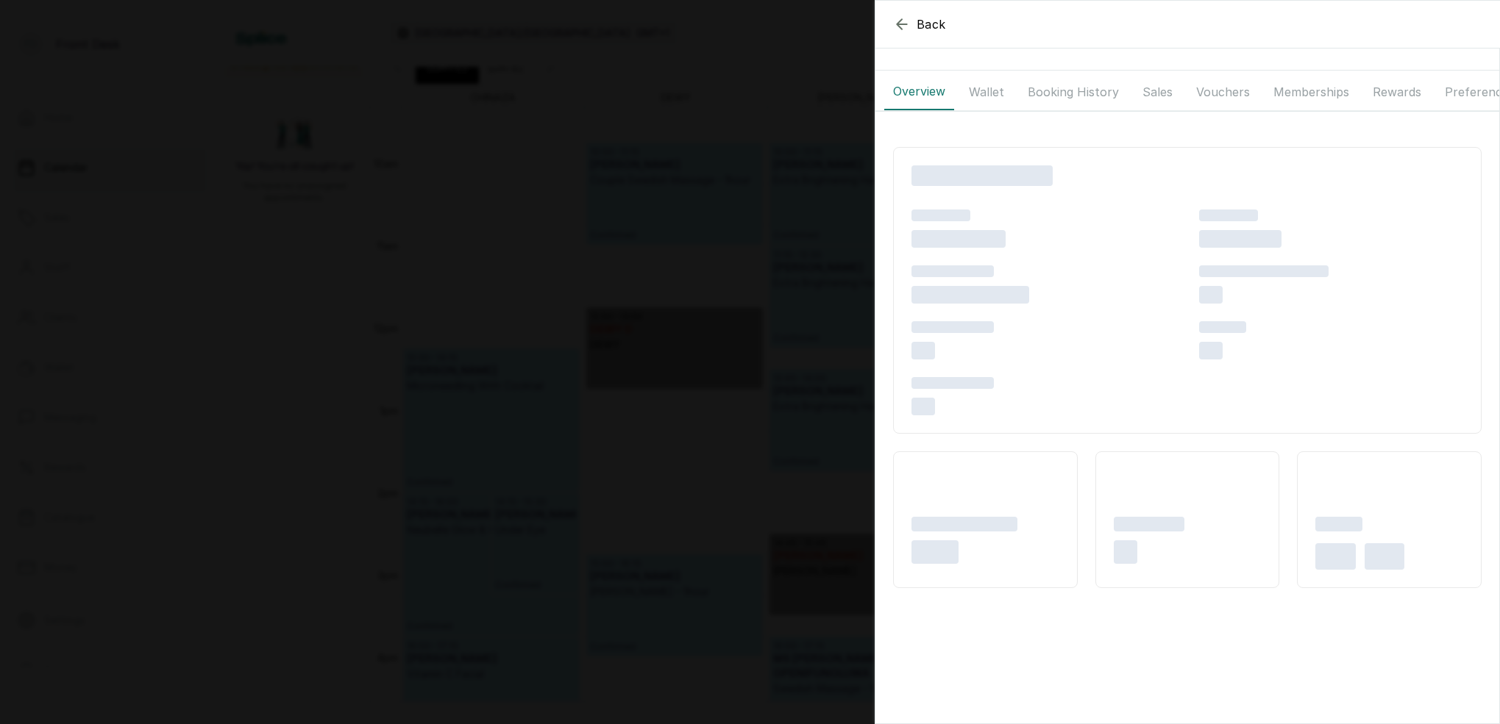
click at [1000, 93] on button "Wallet" at bounding box center [986, 92] width 53 height 37
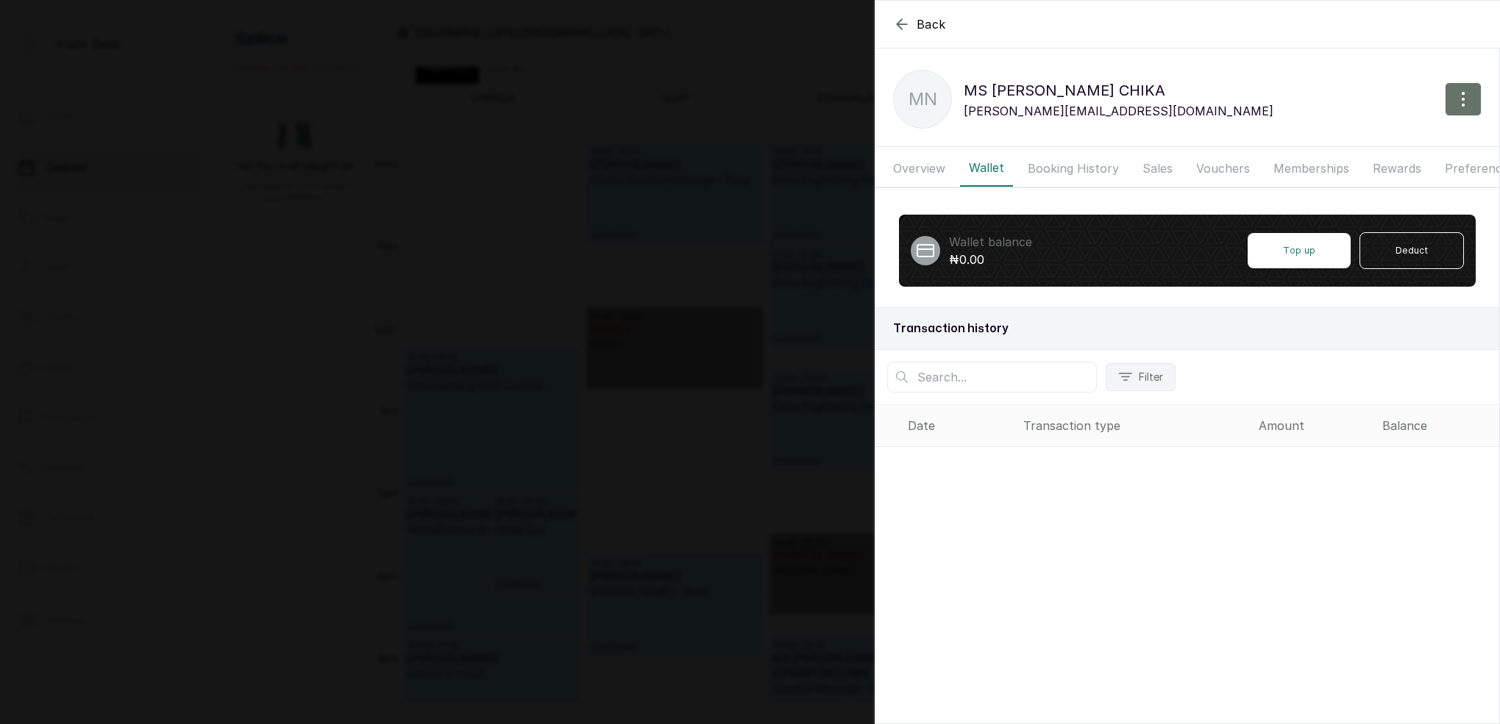
click at [1064, 172] on button "Booking History" at bounding box center [1073, 168] width 109 height 37
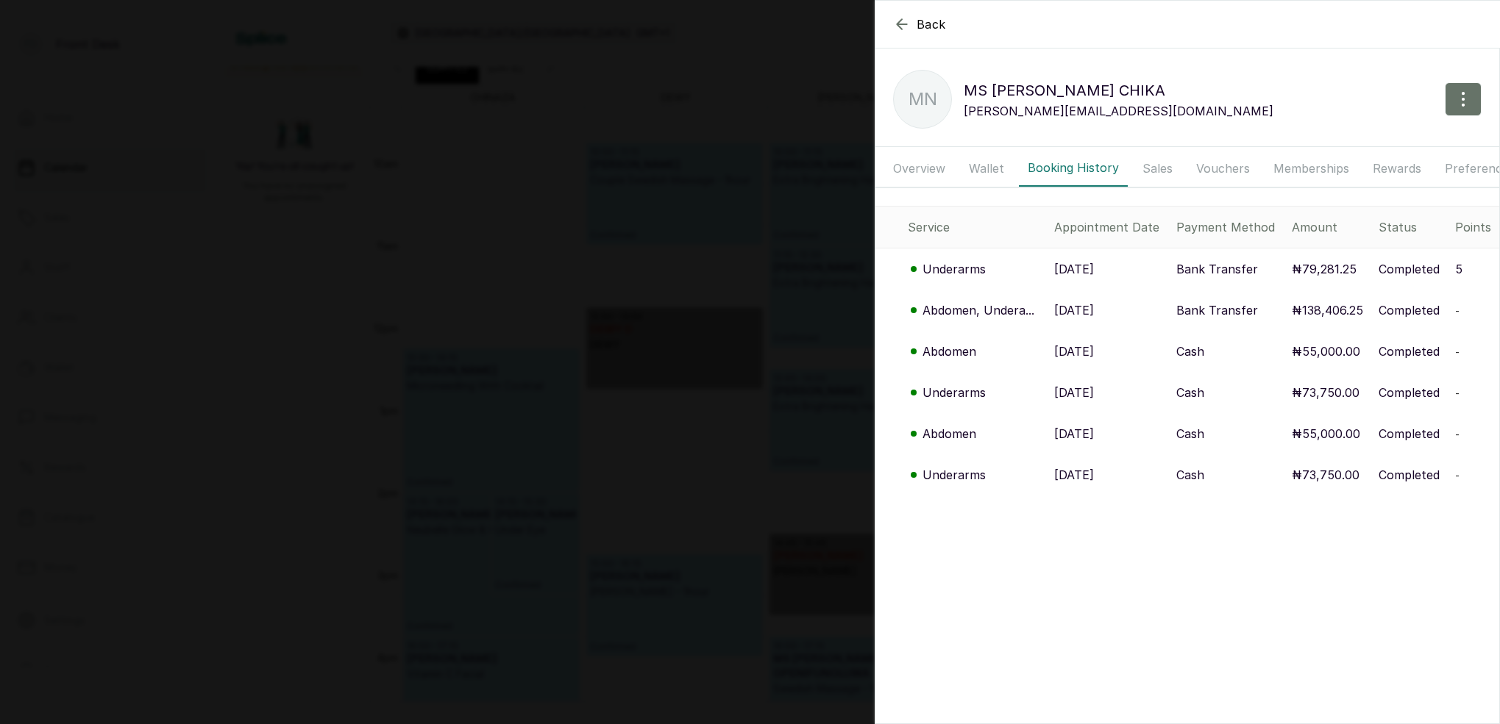
click at [971, 269] on p "Underarms" at bounding box center [953, 269] width 63 height 18
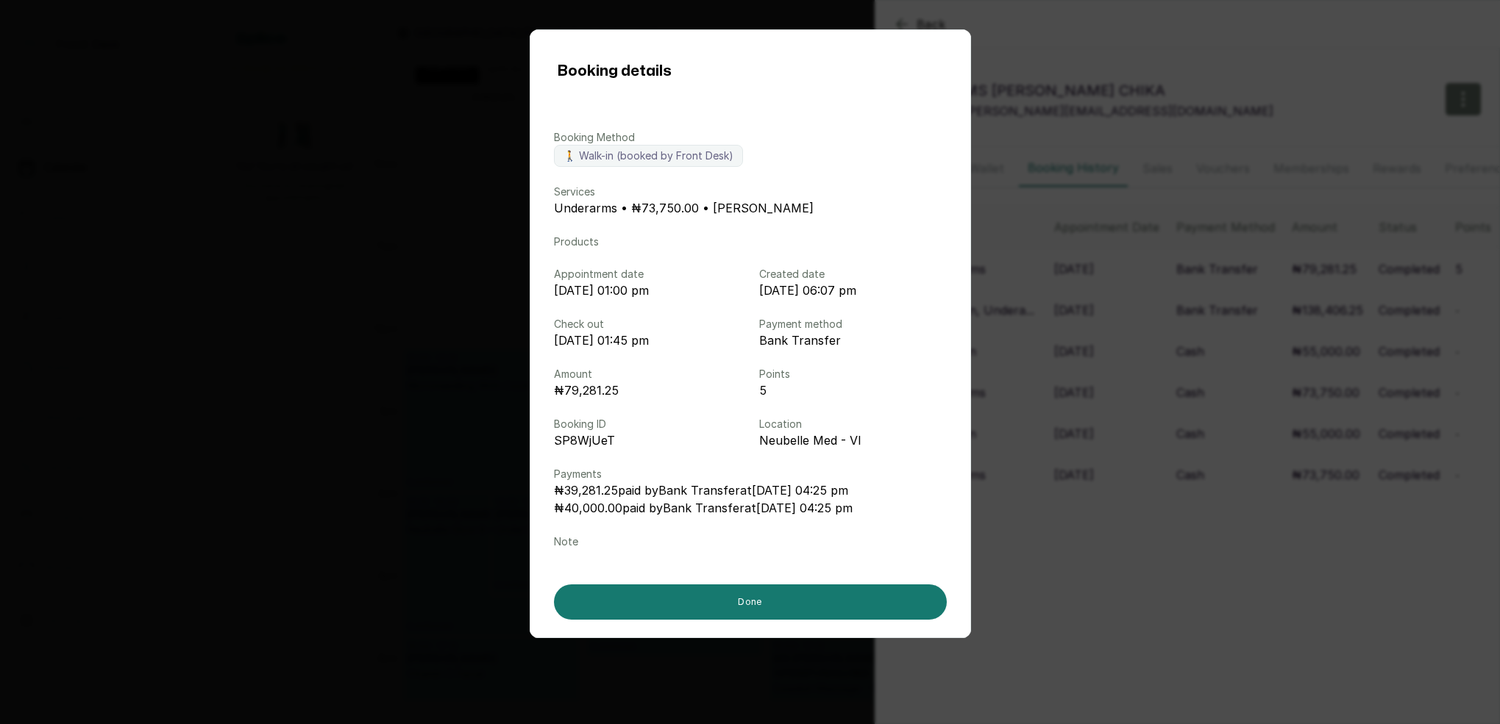
drag, startPoint x: 1067, startPoint y: 282, endPoint x: 1015, endPoint y: 318, distance: 63.4
click at [1067, 283] on div "Booking details Booking Method 🚶 Walk-in (booked by Front Desk) Services Undera…" at bounding box center [750, 362] width 1500 height 724
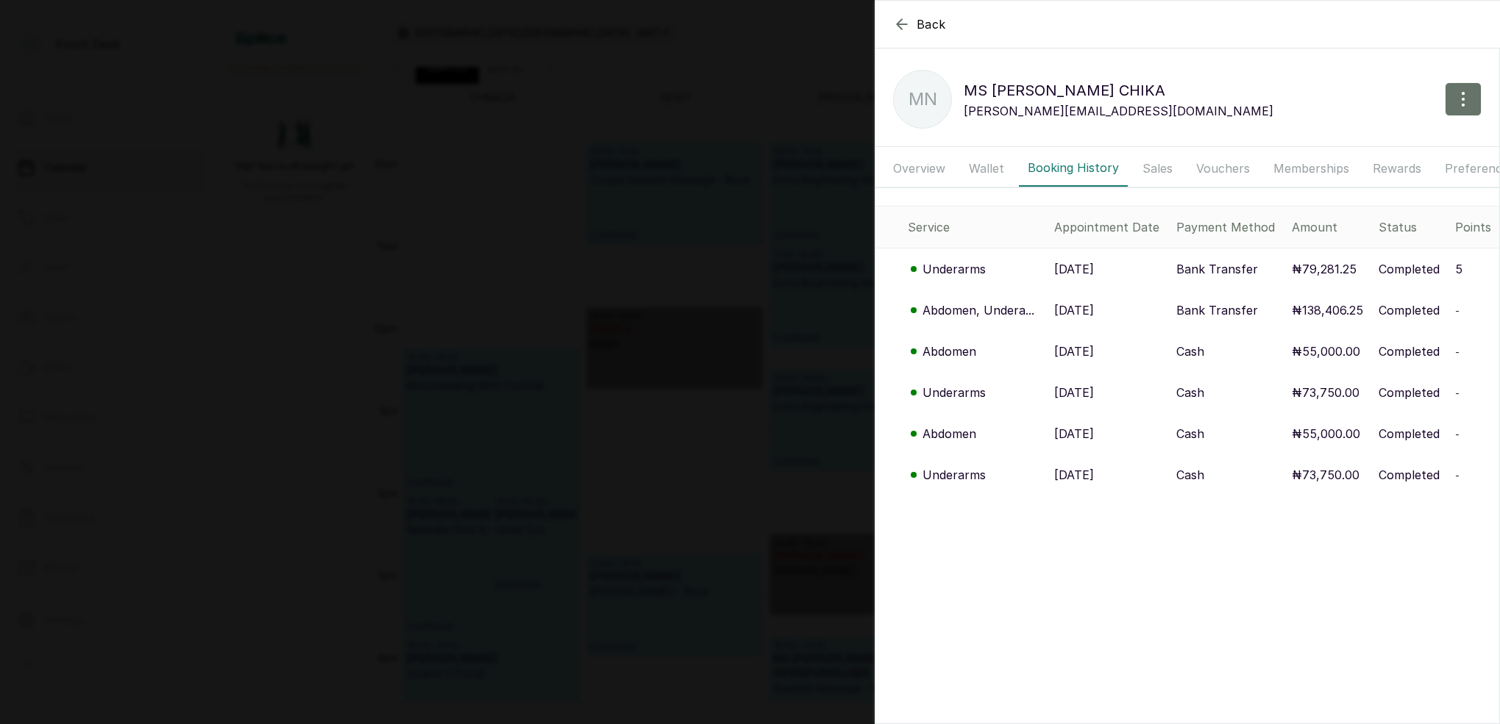
click at [973, 310] on p "Abdomen, Undera..." at bounding box center [978, 311] width 112 height 18
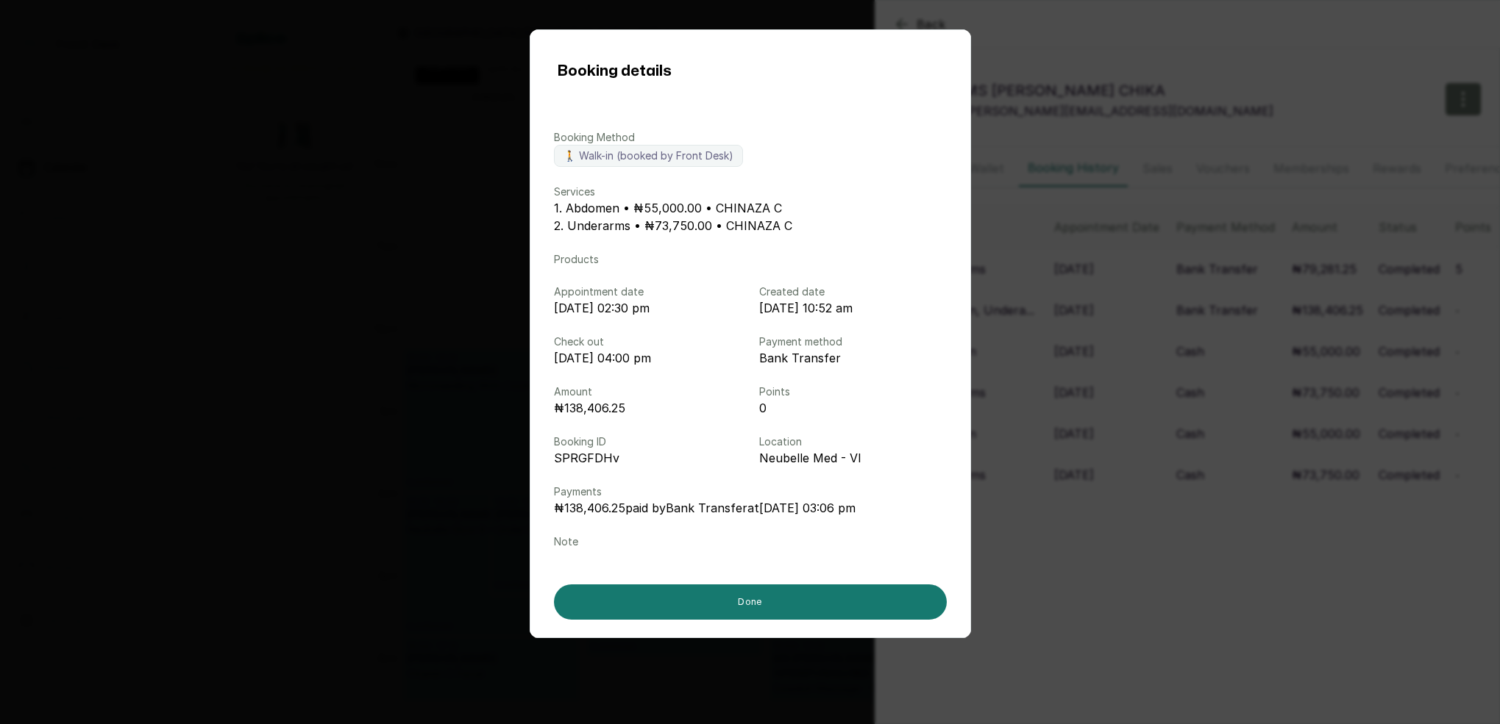
click at [1157, 363] on div "Booking details Booking Method 🚶 Walk-in (booked by Front Desk) Services 1. Abd…" at bounding box center [750, 362] width 1500 height 724
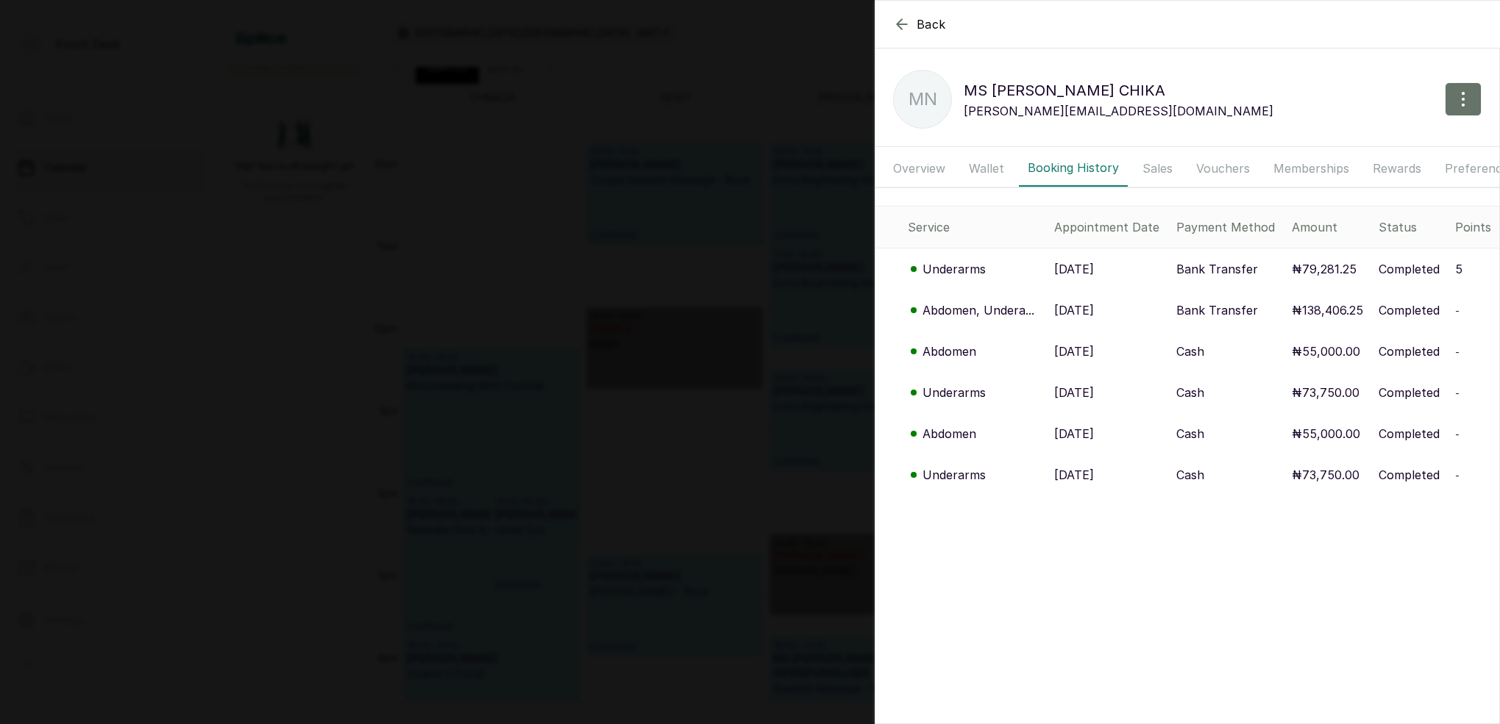
click at [961, 352] on p "Abdomen" at bounding box center [949, 352] width 54 height 18
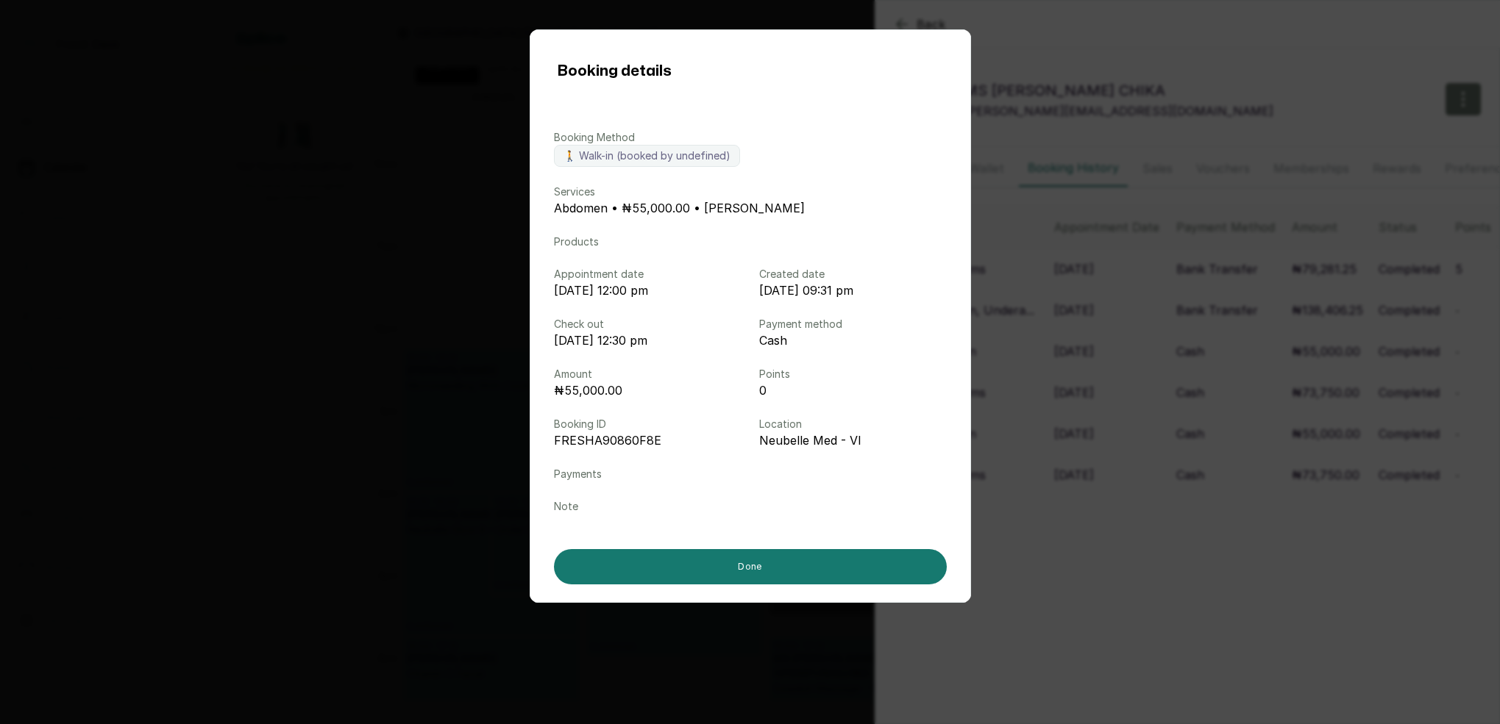
drag, startPoint x: 1143, startPoint y: 355, endPoint x: 913, endPoint y: 313, distance: 233.3
click at [1143, 355] on div "Booking details Booking Method 🚶 Walk-in (booked by undefined) Services Abdomen…" at bounding box center [750, 362] width 1500 height 724
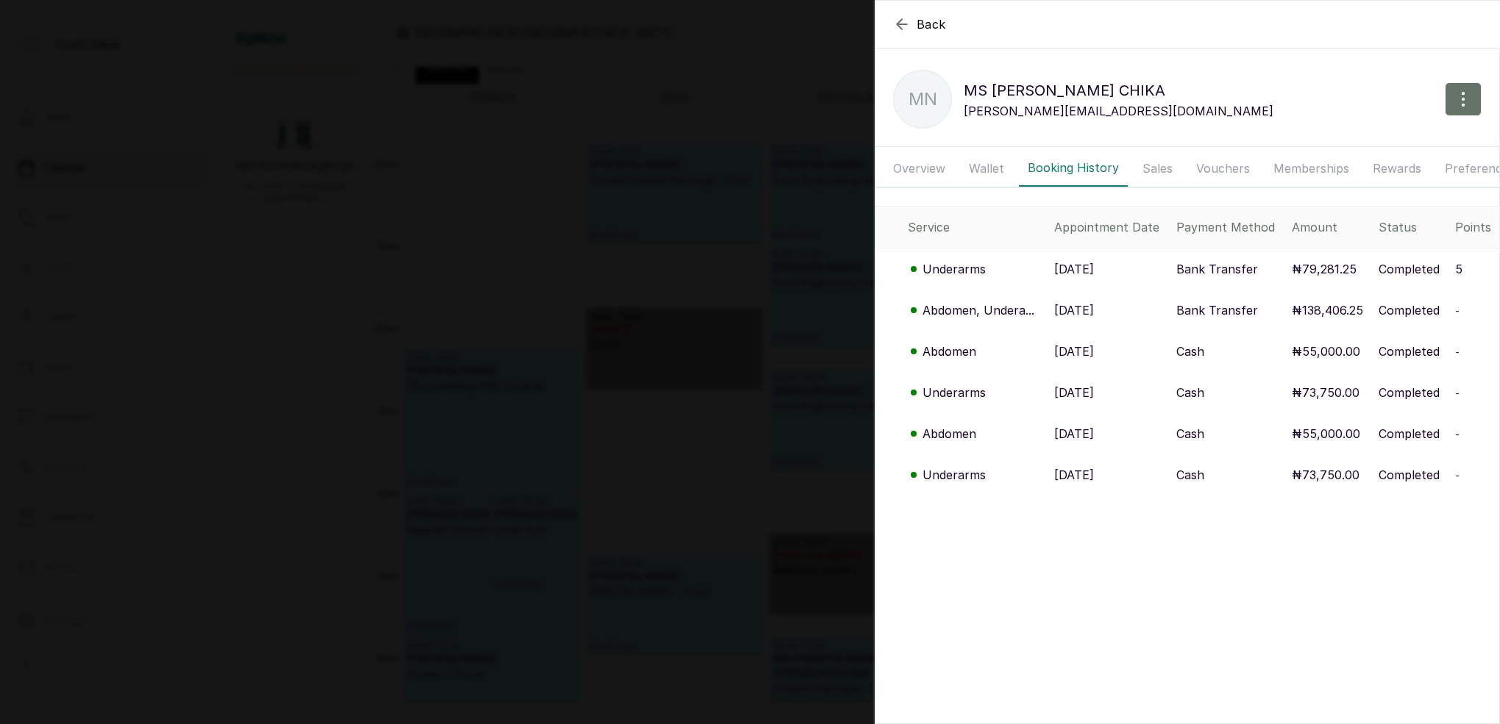
click at [558, 271] on div "Back MS NAOMI CHIKA MN MS NAOMI CHIKA naomi.nwauzu@live.co.uk Overview Wallet B…" at bounding box center [750, 362] width 1500 height 724
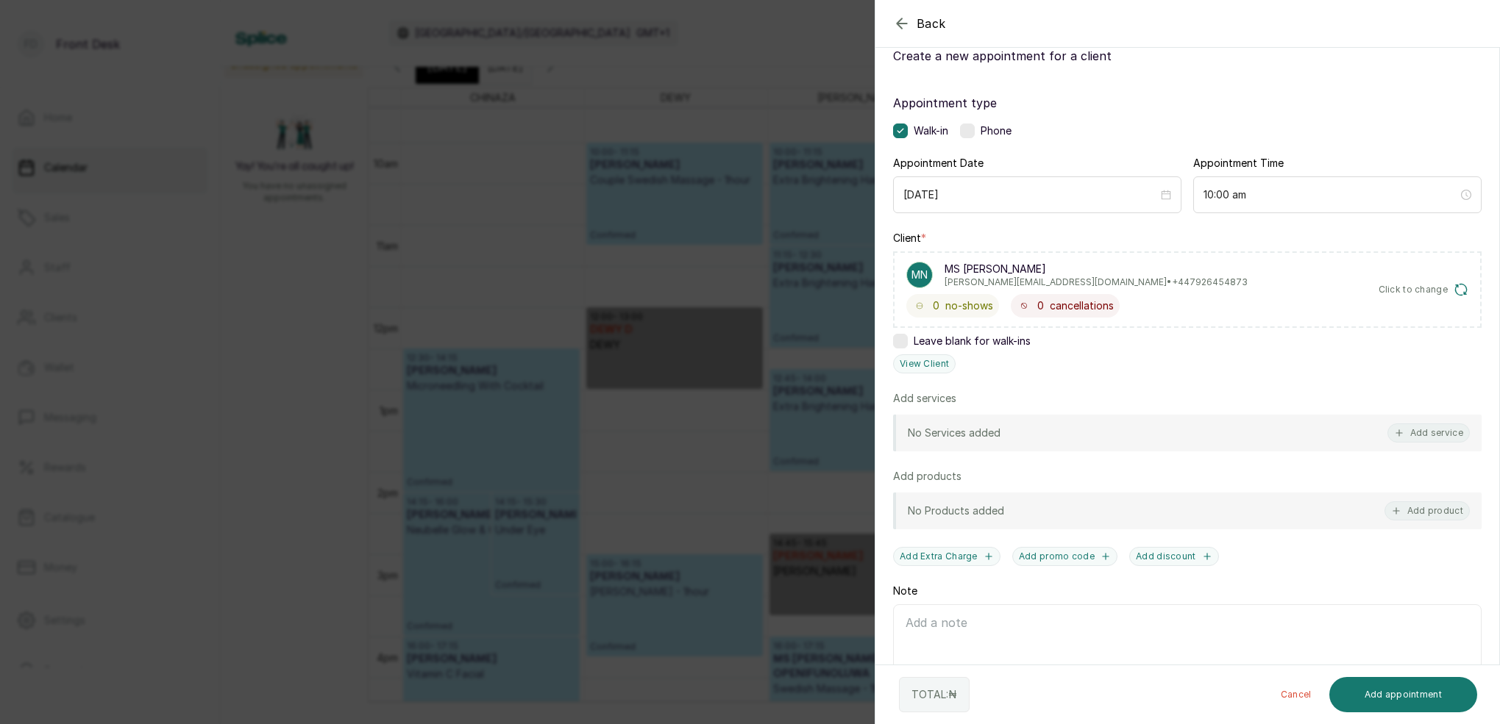
click at [738, 53] on div "Back Add Appointment Add an Appointment Create a new appointment for a client A…" at bounding box center [750, 362] width 1500 height 724
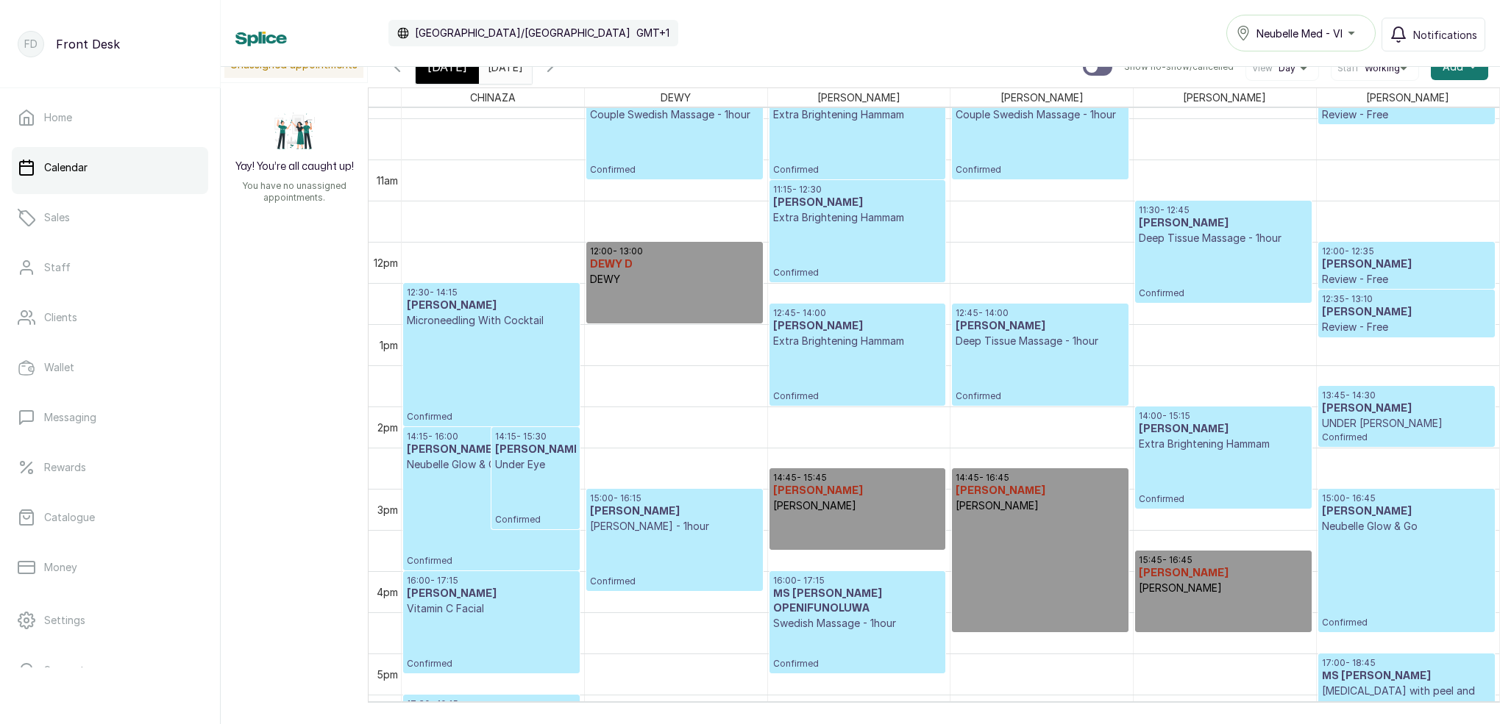
scroll to position [897, 0]
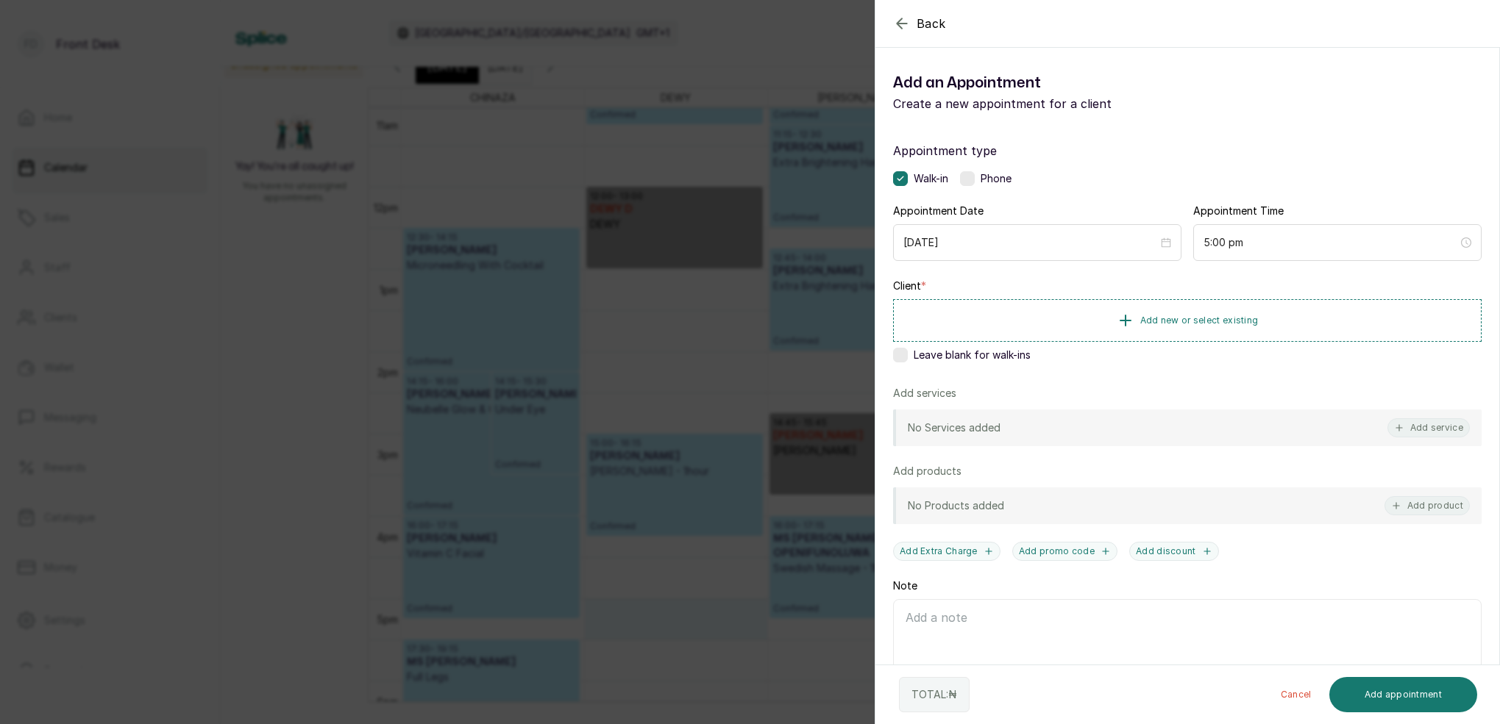
drag, startPoint x: 901, startPoint y: 352, endPoint x: 987, endPoint y: 368, distance: 87.6
click at [903, 352] on label at bounding box center [900, 355] width 15 height 15
click at [1439, 430] on button "Add service" at bounding box center [1428, 427] width 82 height 19
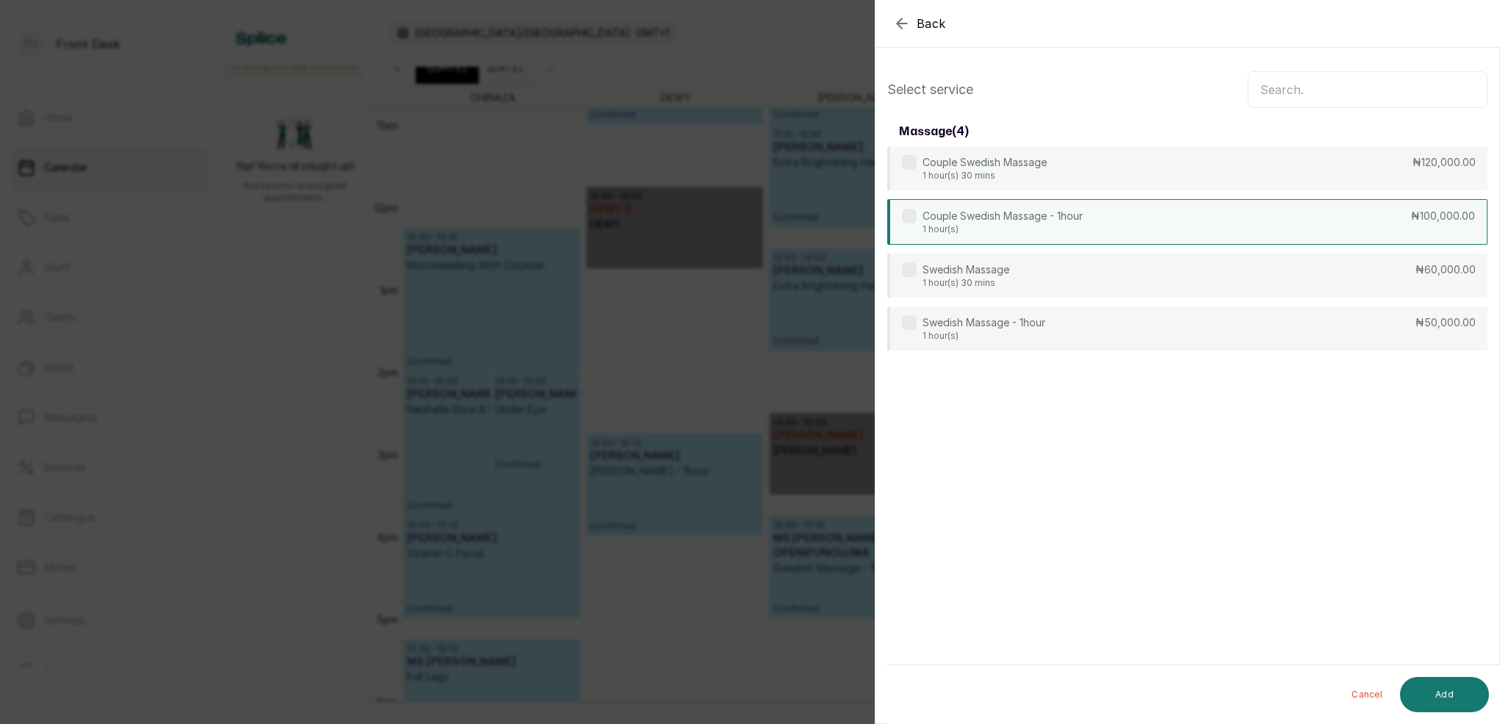
click at [1011, 234] on p "1 hour(s)" at bounding box center [1002, 230] width 160 height 12
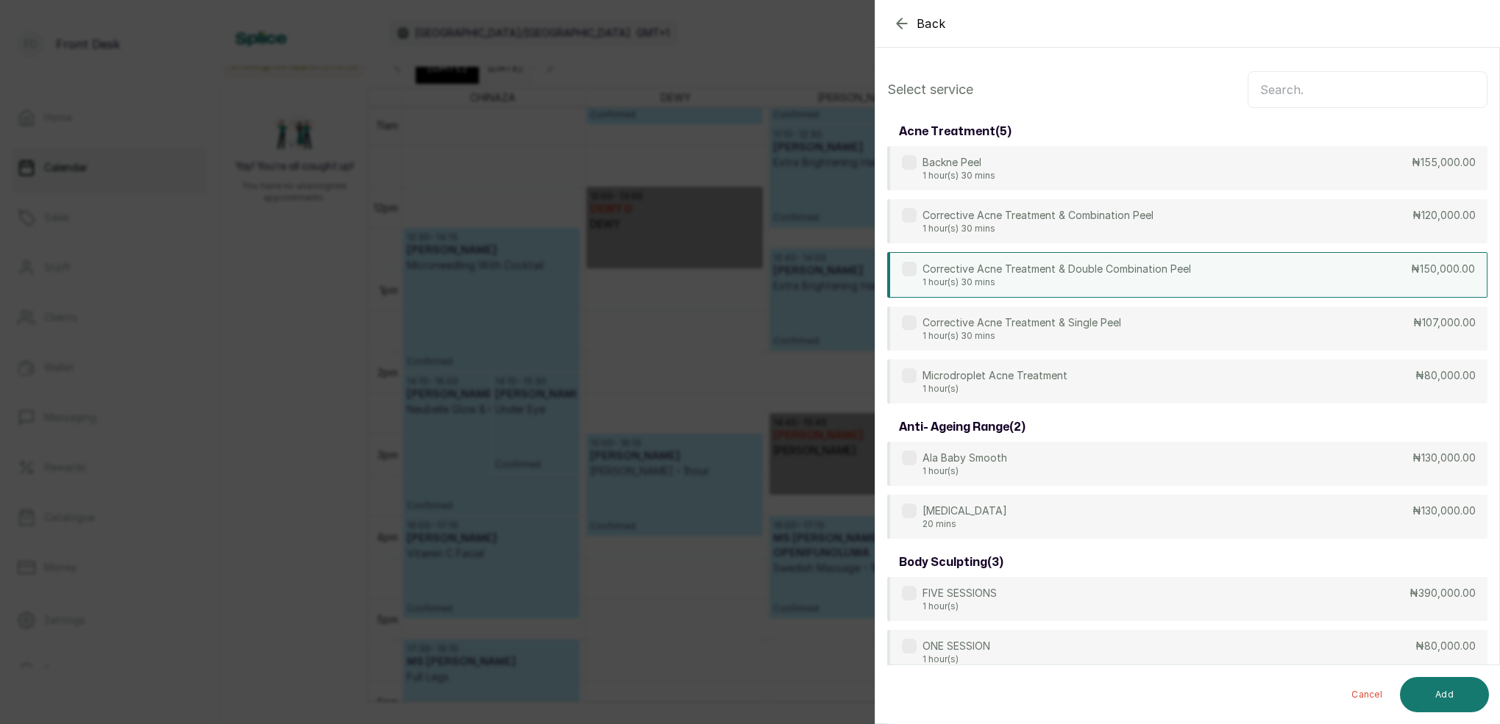
drag, startPoint x: 985, startPoint y: 274, endPoint x: 1014, endPoint y: 294, distance: 34.9
click at [985, 274] on p "Corrective Acne Treatment & Double Combination Peel" at bounding box center [1056, 269] width 268 height 15
click at [1455, 685] on button "Add" at bounding box center [1444, 694] width 89 height 35
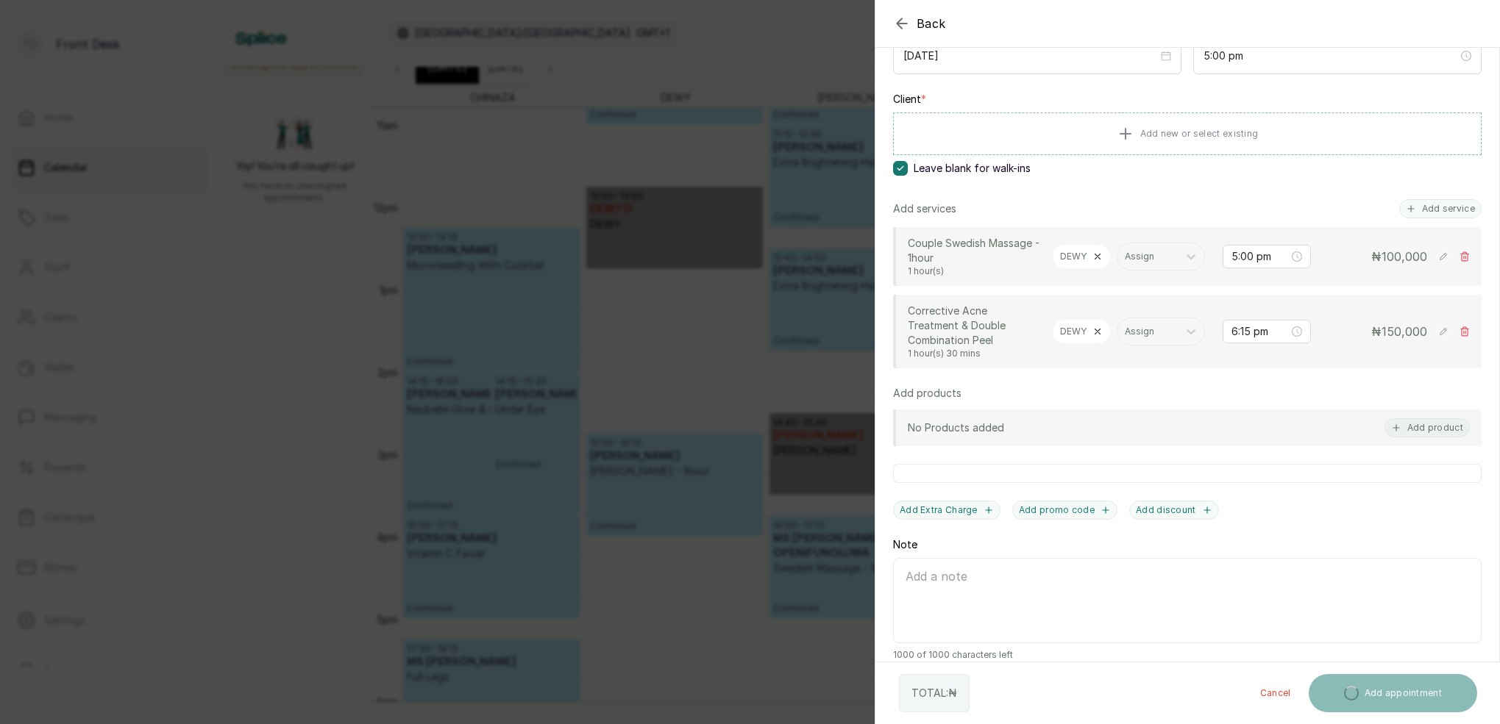
scroll to position [186, 0]
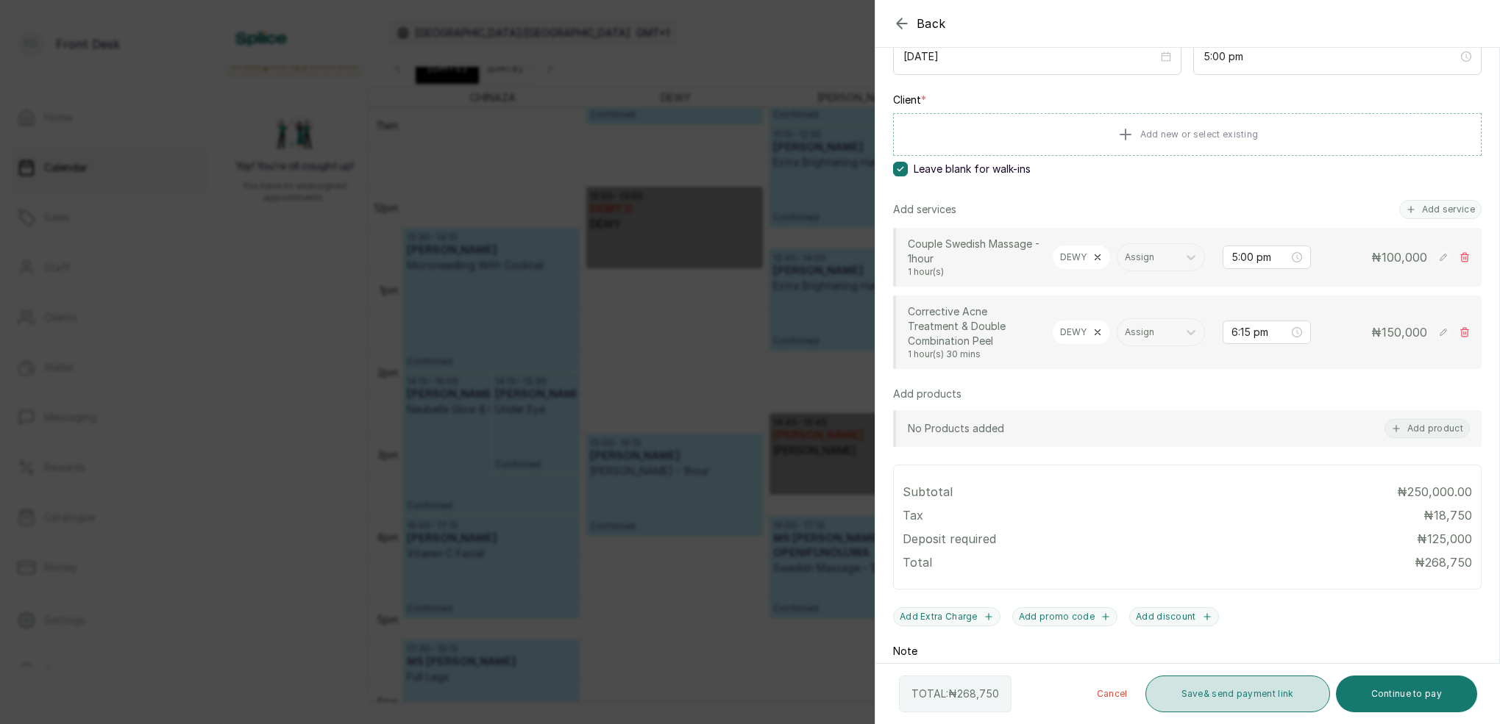
click at [1238, 693] on button "Save & send payment link" at bounding box center [1237, 694] width 185 height 37
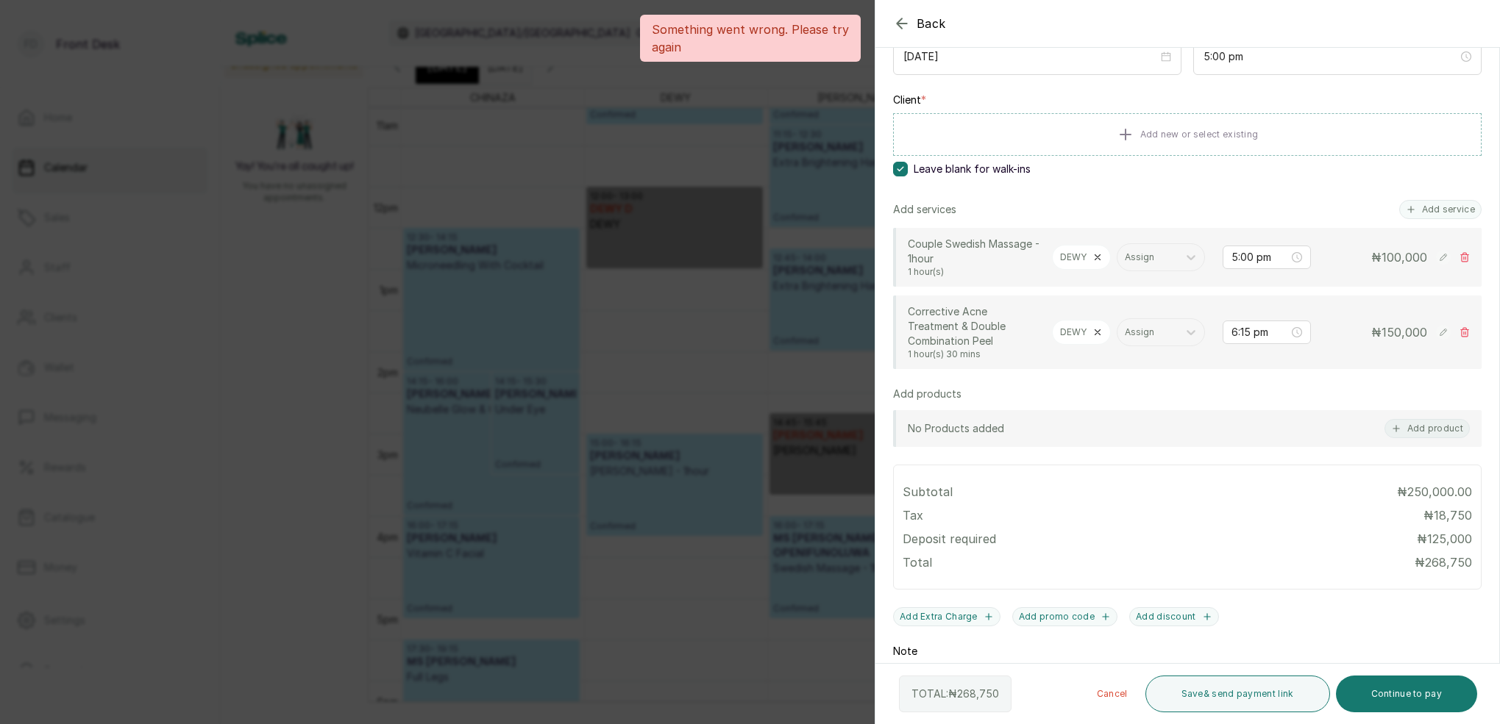
click at [628, 249] on div "Back Add Appointment Add an Appointment Create a new appointment for a client A…" at bounding box center [750, 362] width 1500 height 724
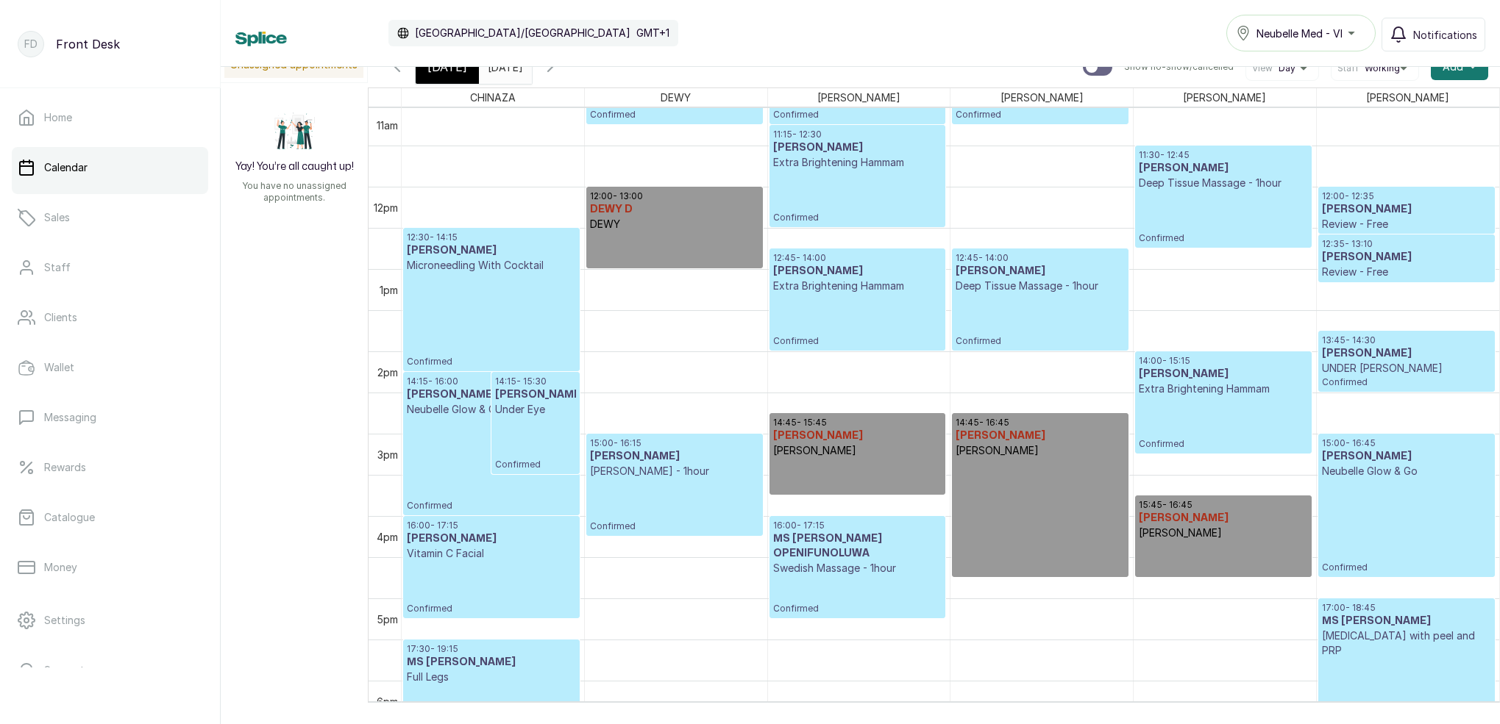
click at [503, 71] on input "[DATE]" at bounding box center [492, 63] width 24 height 25
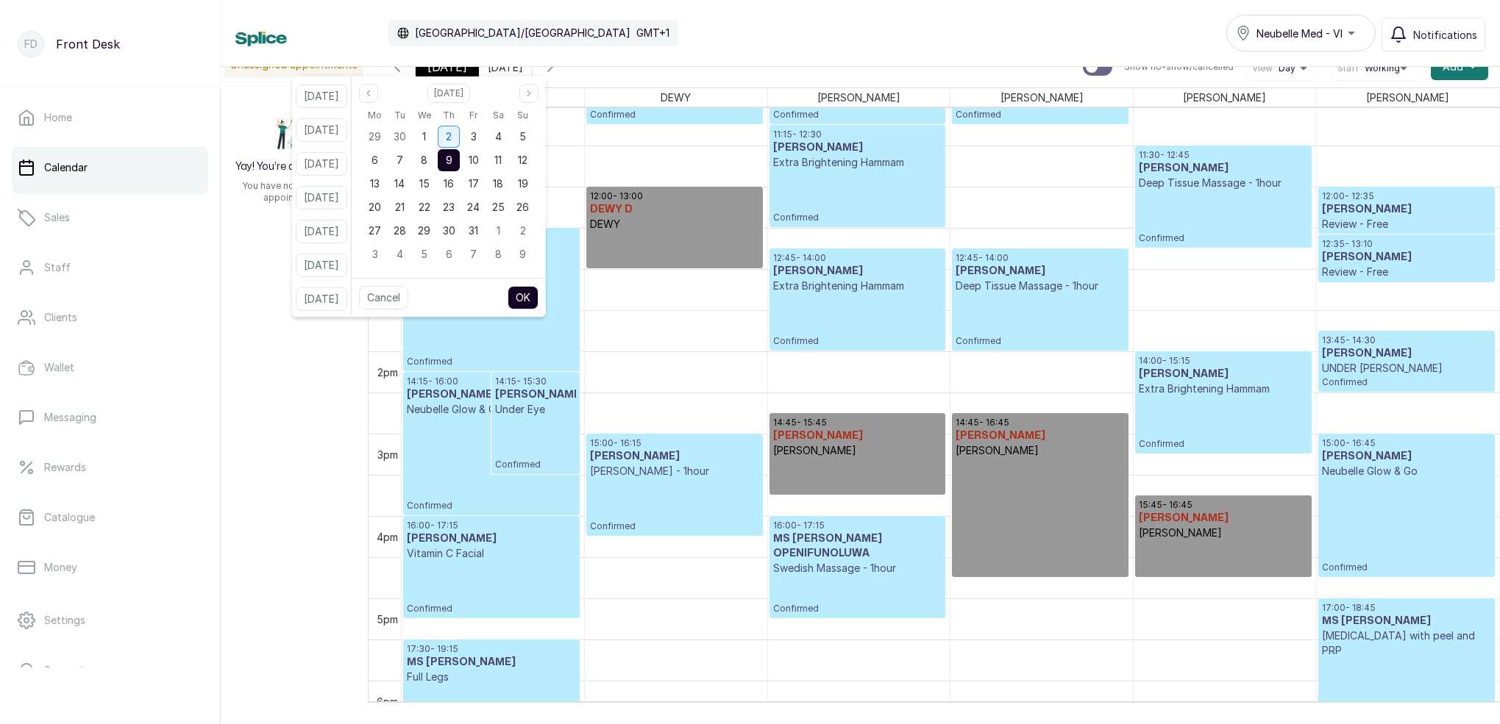
drag, startPoint x: 443, startPoint y: 138, endPoint x: 473, endPoint y: 135, distance: 30.3
click at [435, 138] on div "1" at bounding box center [424, 137] width 22 height 22
click at [460, 134] on div "2" at bounding box center [449, 137] width 22 height 22
click at [533, 296] on button "OK" at bounding box center [522, 298] width 31 height 24
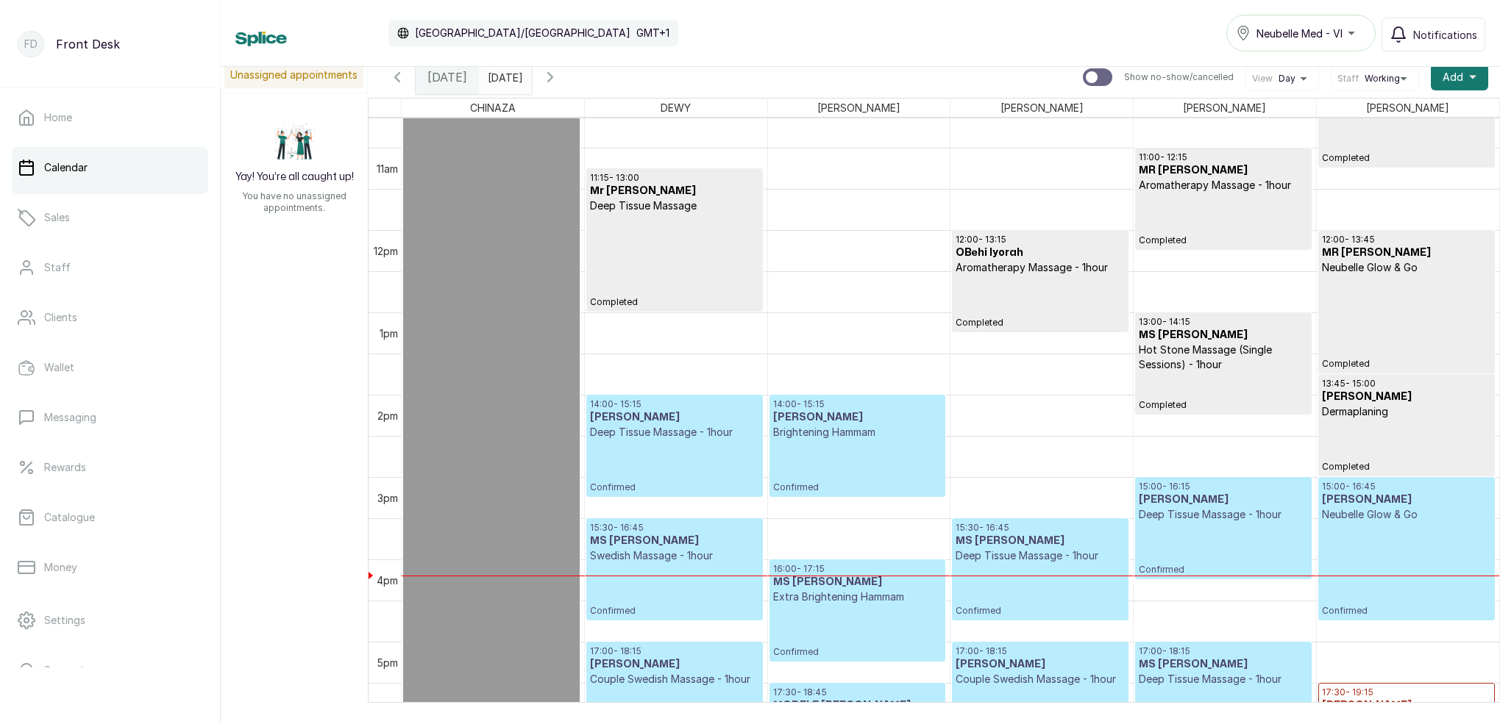
scroll to position [919, 0]
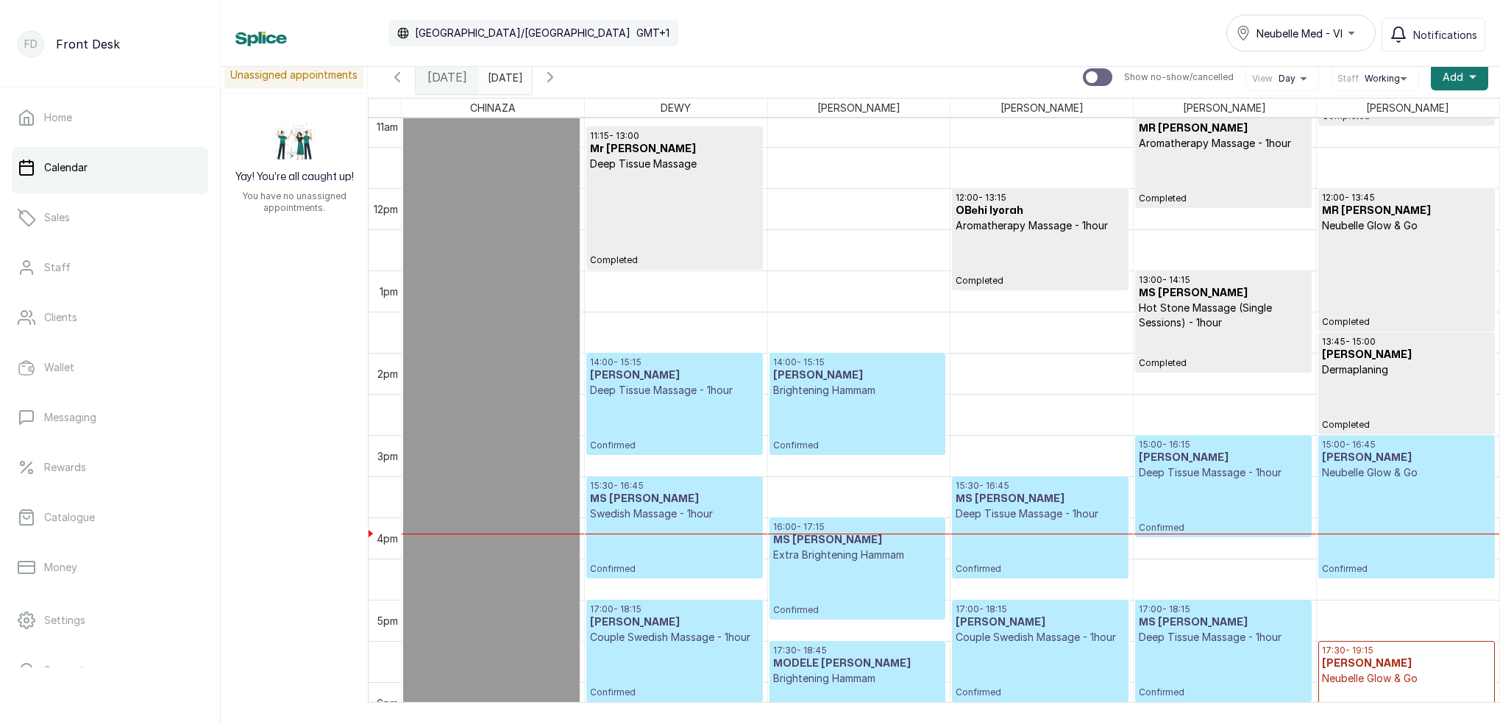
click at [503, 76] on input "02/10/2025" at bounding box center [492, 73] width 24 height 25
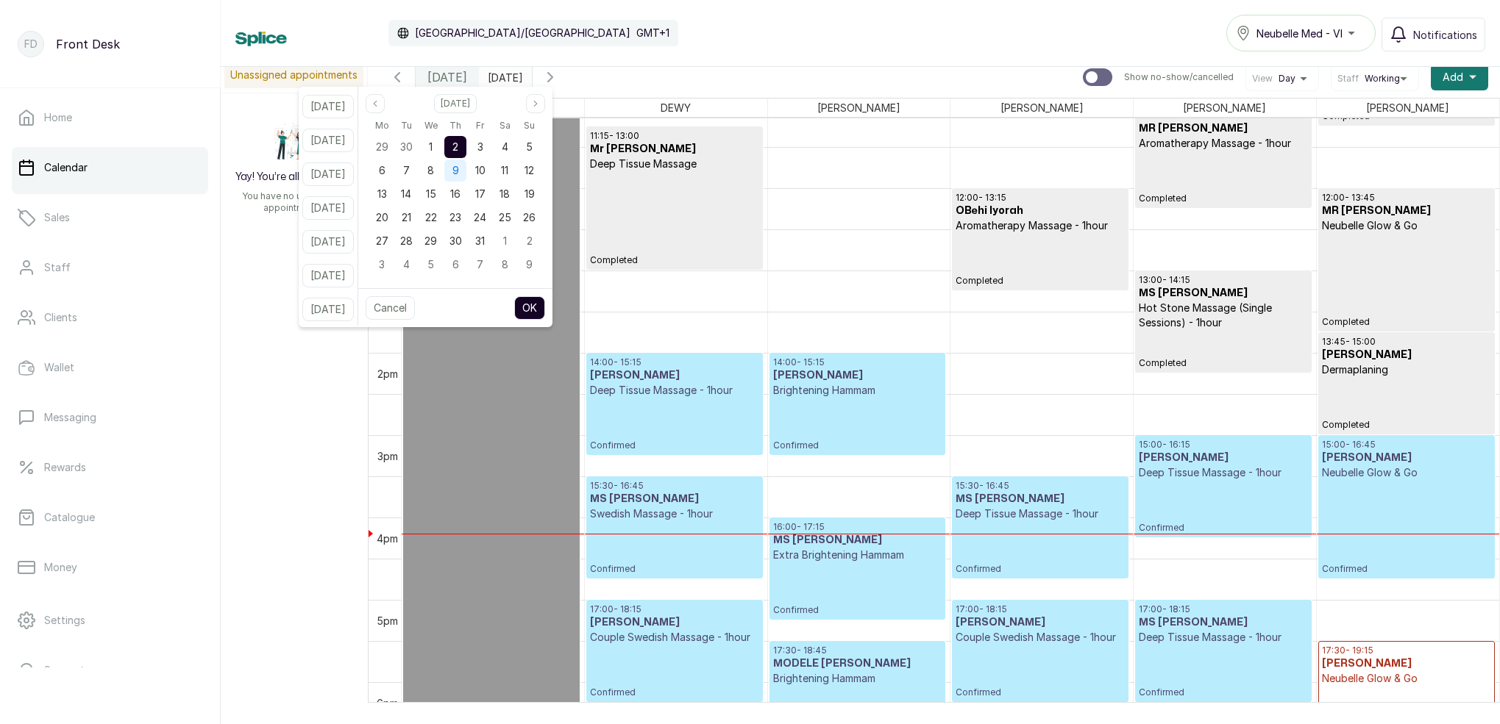
click at [466, 179] on div "9" at bounding box center [455, 171] width 22 height 22
click at [545, 305] on button "OK" at bounding box center [529, 308] width 31 height 24
type input "[DATE]"
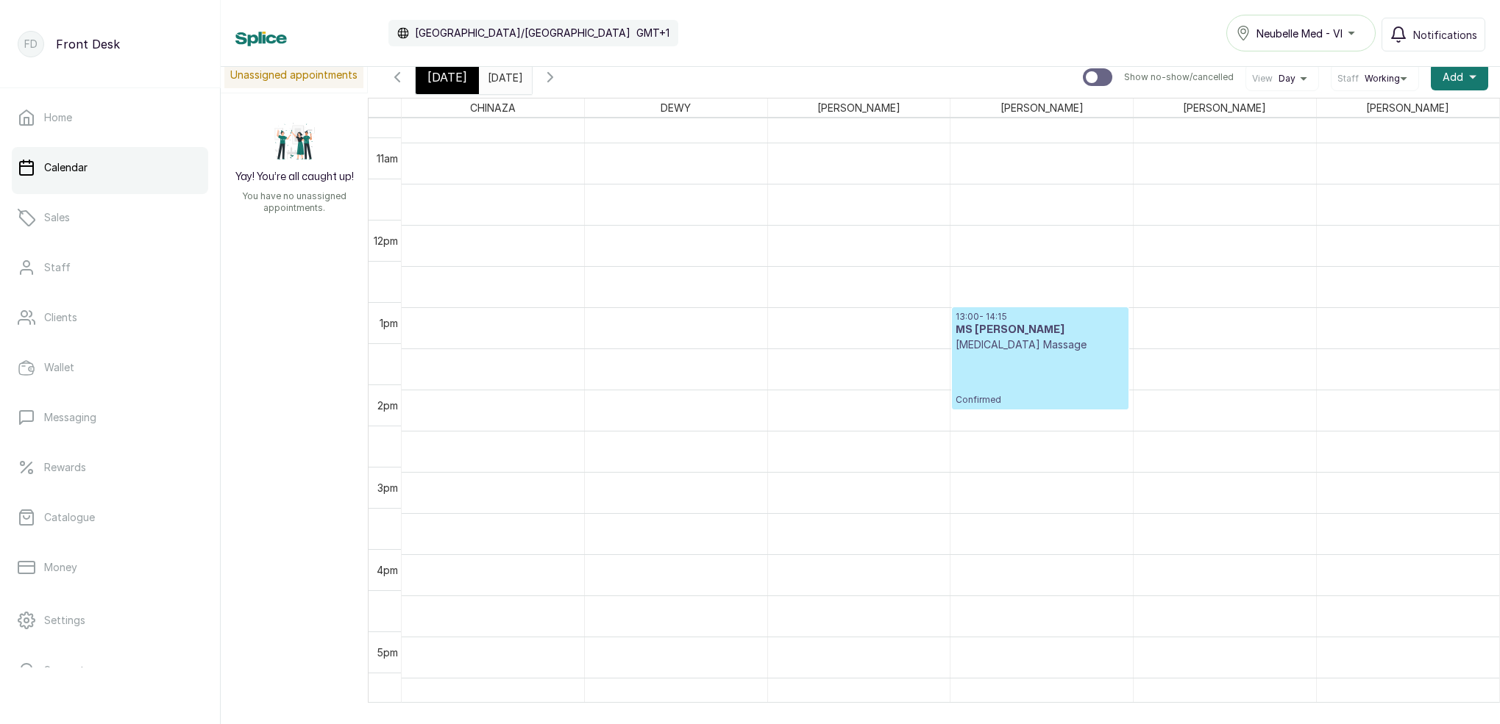
scroll to position [887, 0]
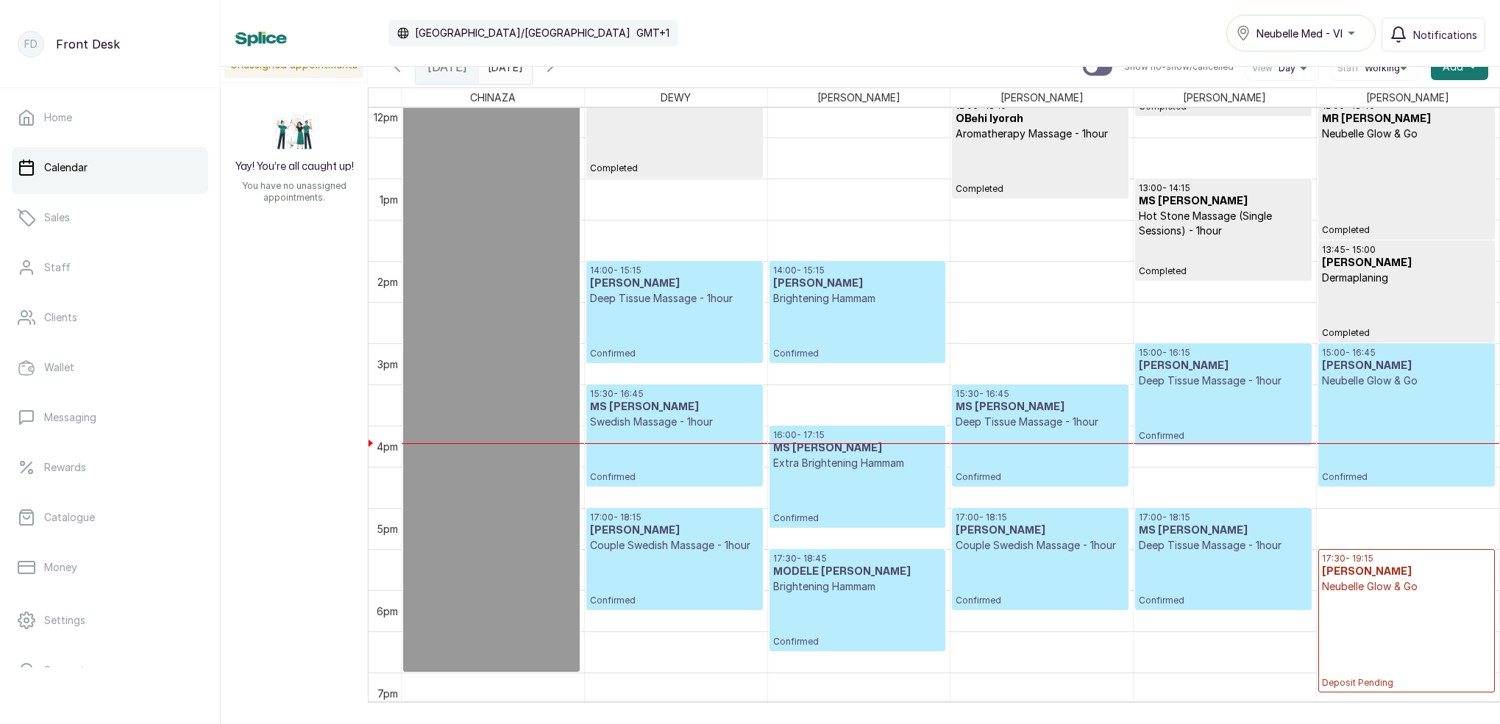
scroll to position [999, 0]
click at [552, 68] on icon "button" at bounding box center [550, 67] width 4 height 9
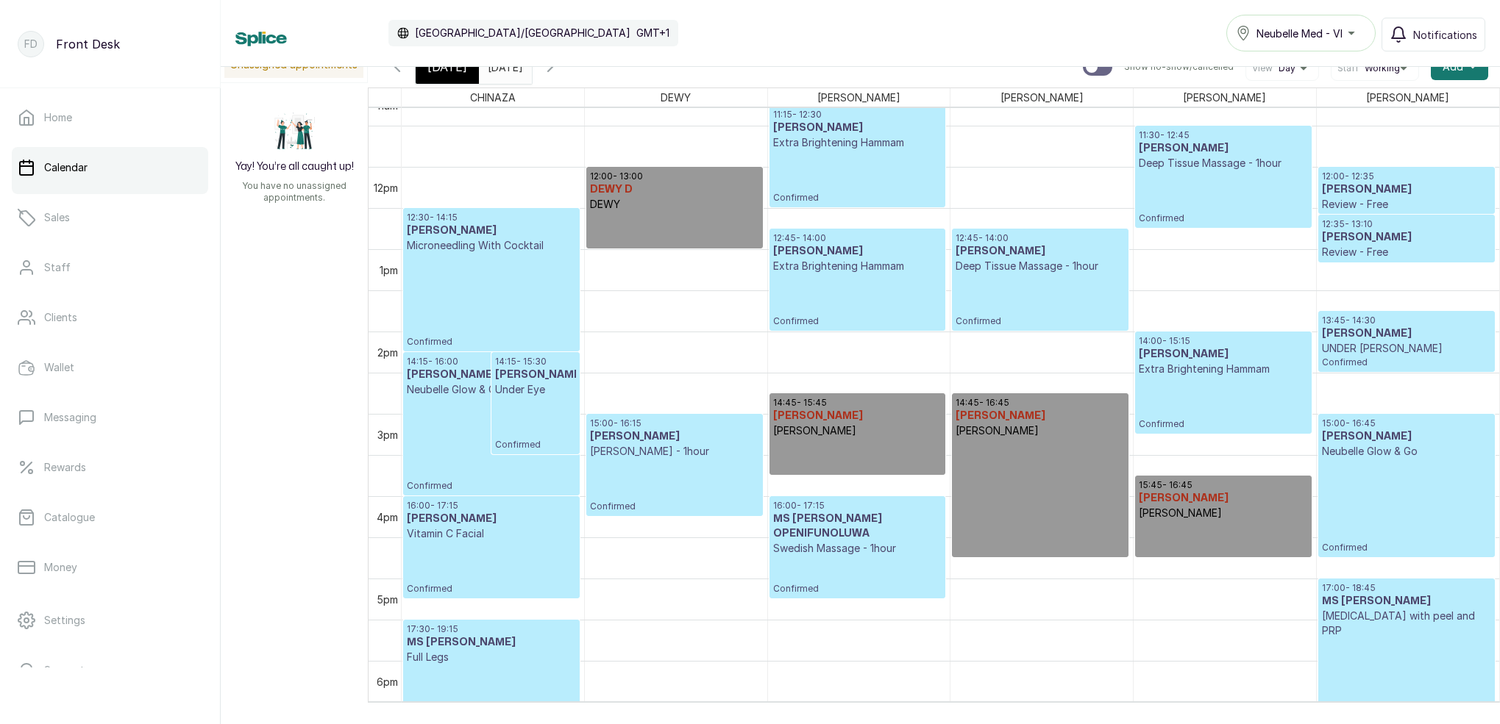
scroll to position [0, 0]
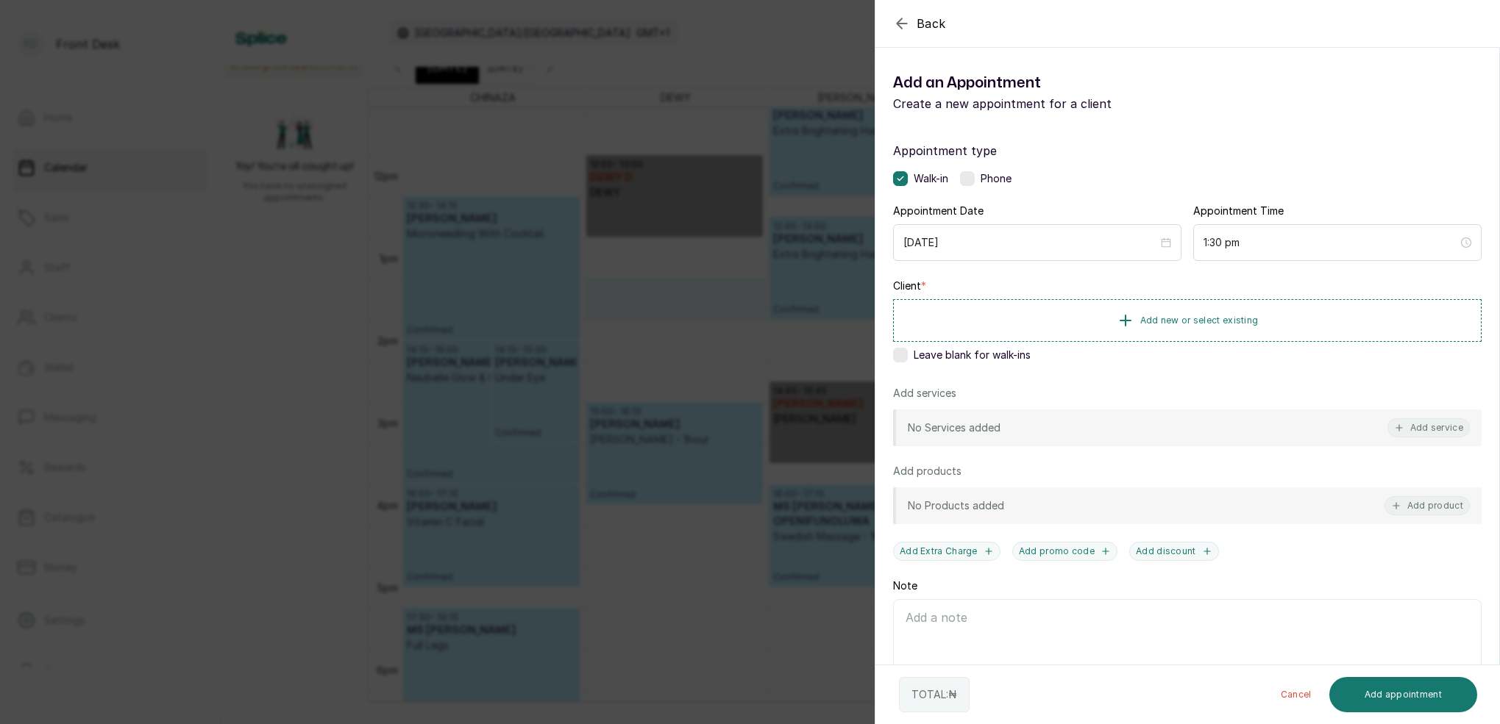
drag, startPoint x: 903, startPoint y: 357, endPoint x: 910, endPoint y: 354, distance: 7.6
click at [904, 356] on label at bounding box center [900, 355] width 15 height 15
click at [1425, 423] on button "Add service" at bounding box center [1428, 427] width 82 height 19
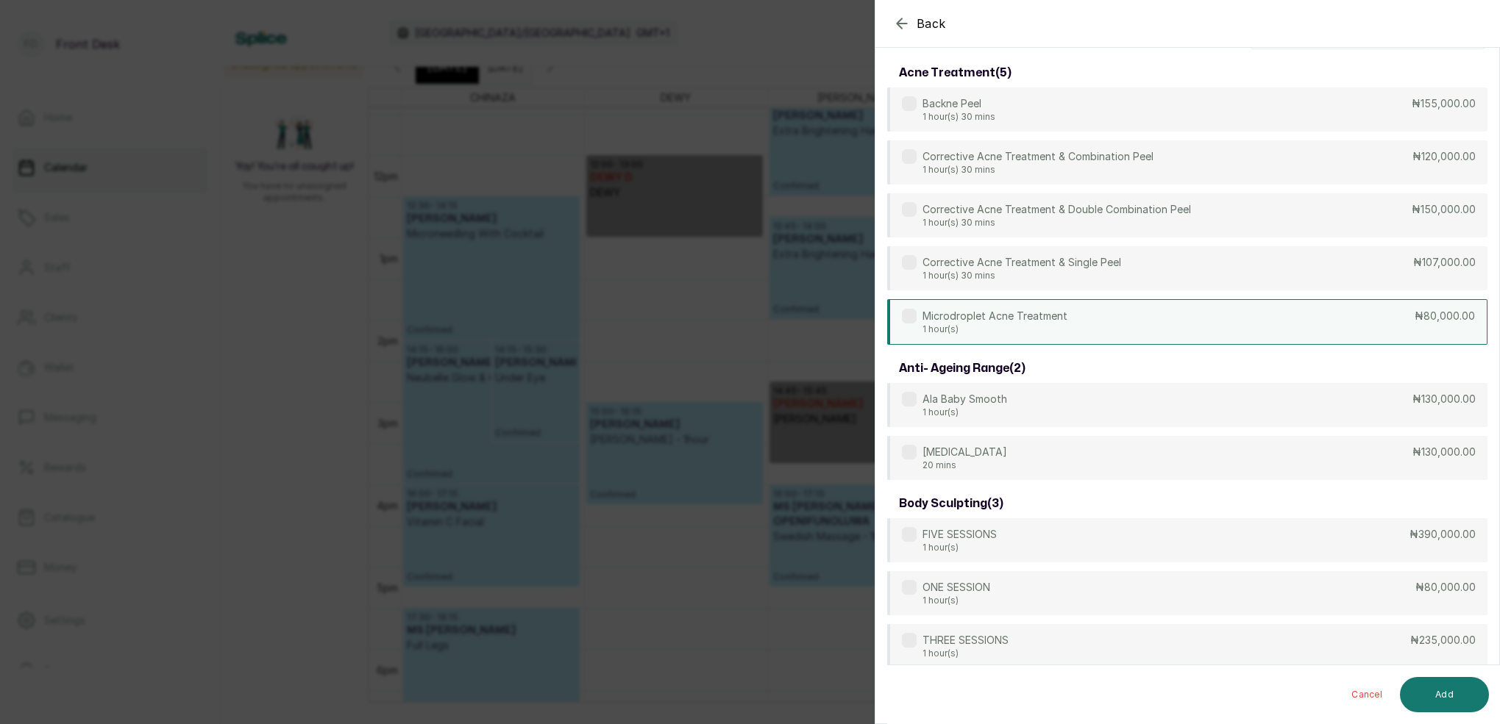
drag, startPoint x: 1014, startPoint y: 316, endPoint x: 1039, endPoint y: 324, distance: 26.5
click at [1014, 316] on p "Microdroplet Acne Treatment" at bounding box center [994, 316] width 145 height 15
click at [1479, 685] on button "Add" at bounding box center [1444, 694] width 89 height 35
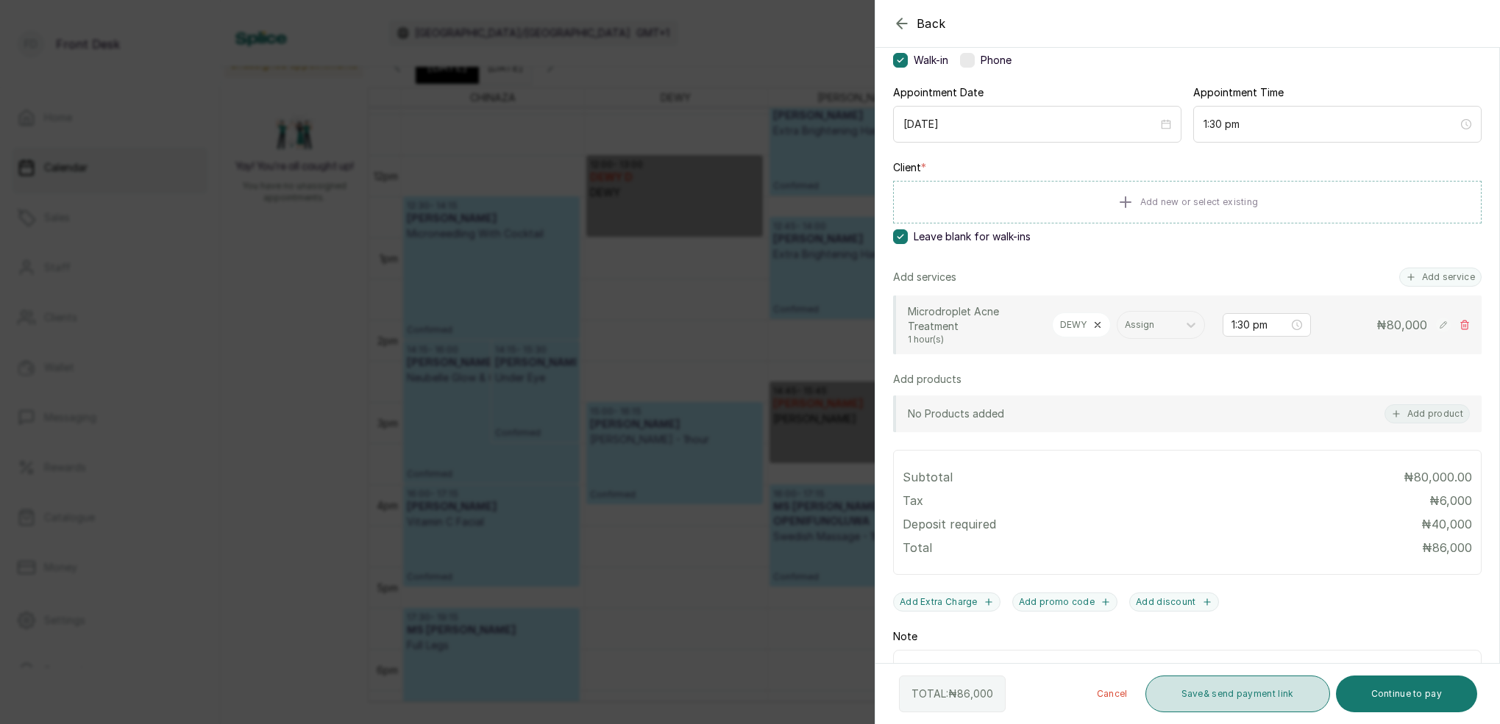
click at [1288, 694] on button "Save & send payment link" at bounding box center [1237, 694] width 185 height 37
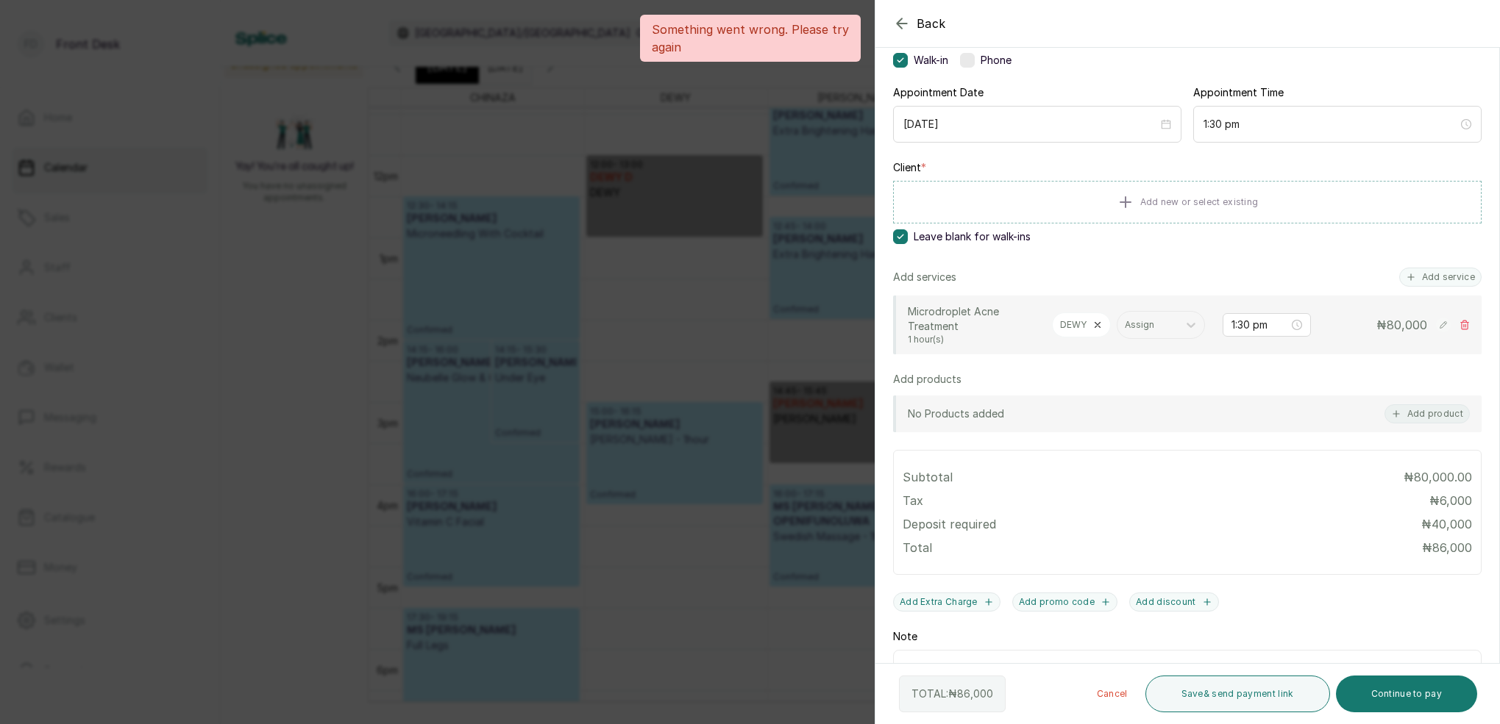
click at [786, 85] on div "Back Add Appointment Add an Appointment Create a new appointment for a client A…" at bounding box center [750, 362] width 1500 height 724
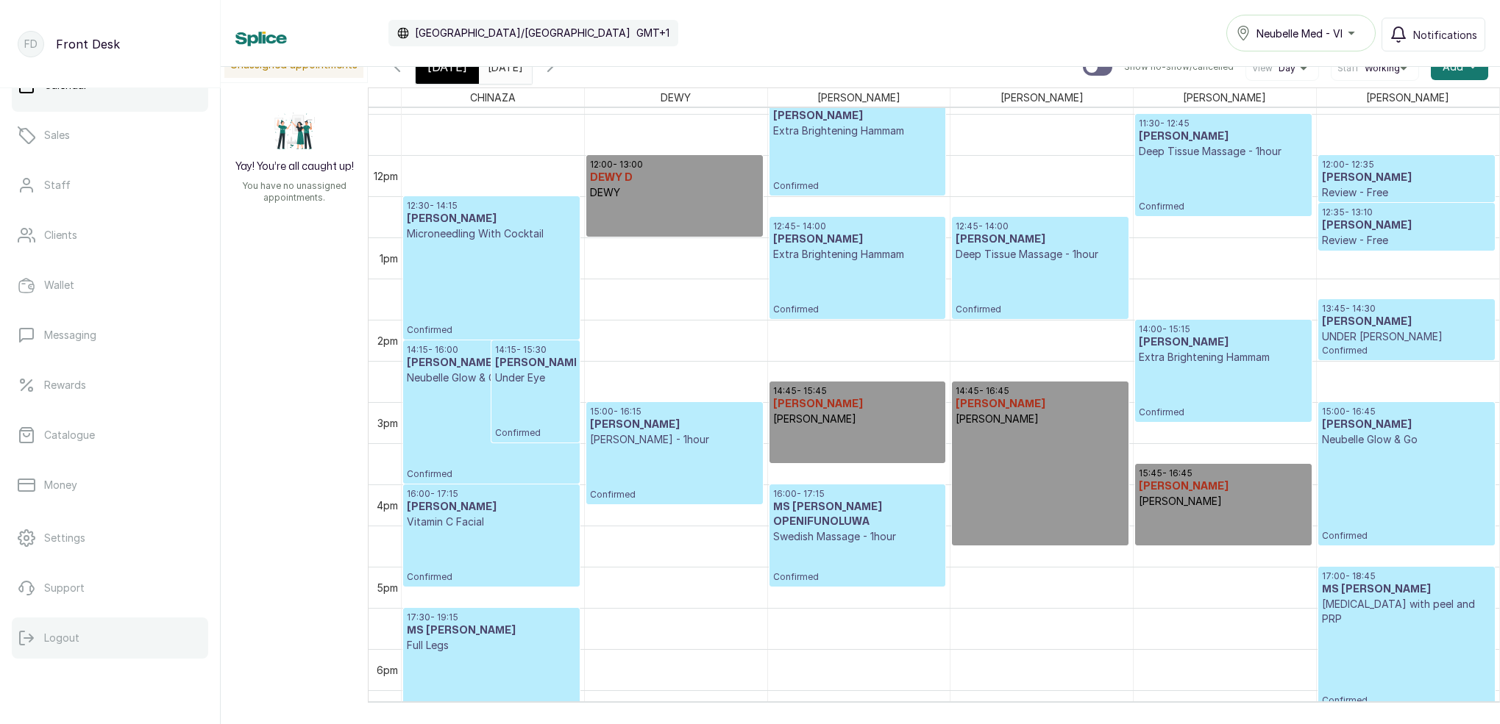
click at [82, 639] on button "Logout" at bounding box center [110, 638] width 196 height 41
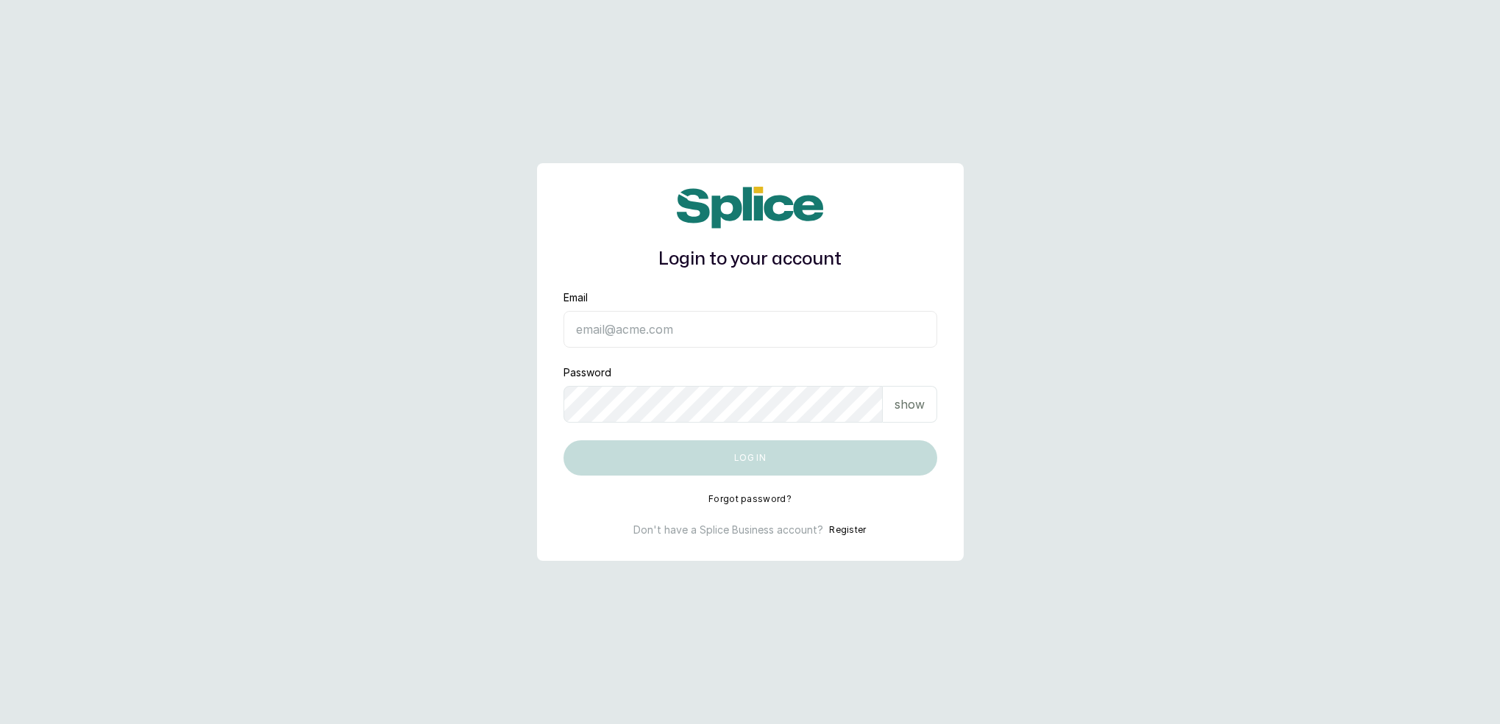
type input "[EMAIL_ADDRESS][DOMAIN_NAME]"
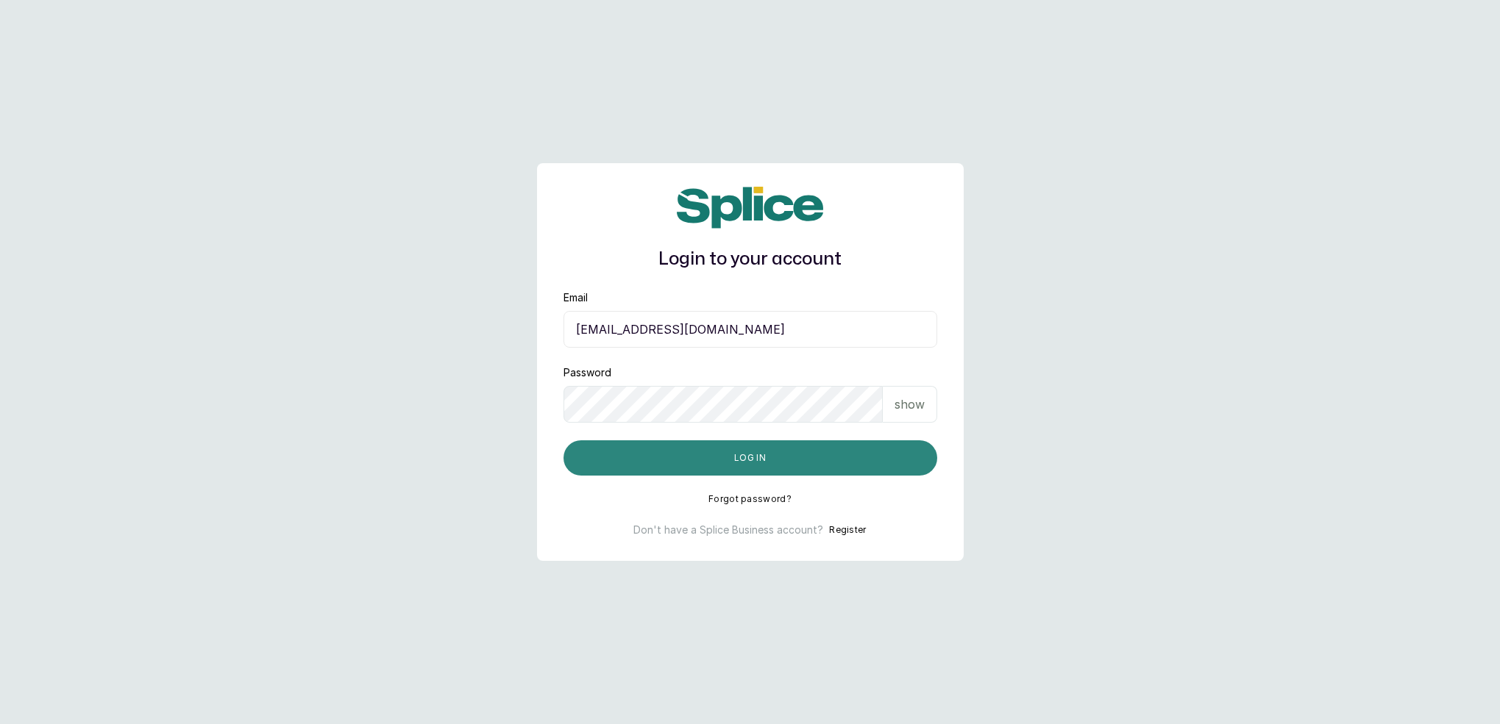
click at [719, 451] on button "Log in" at bounding box center [750, 458] width 374 height 35
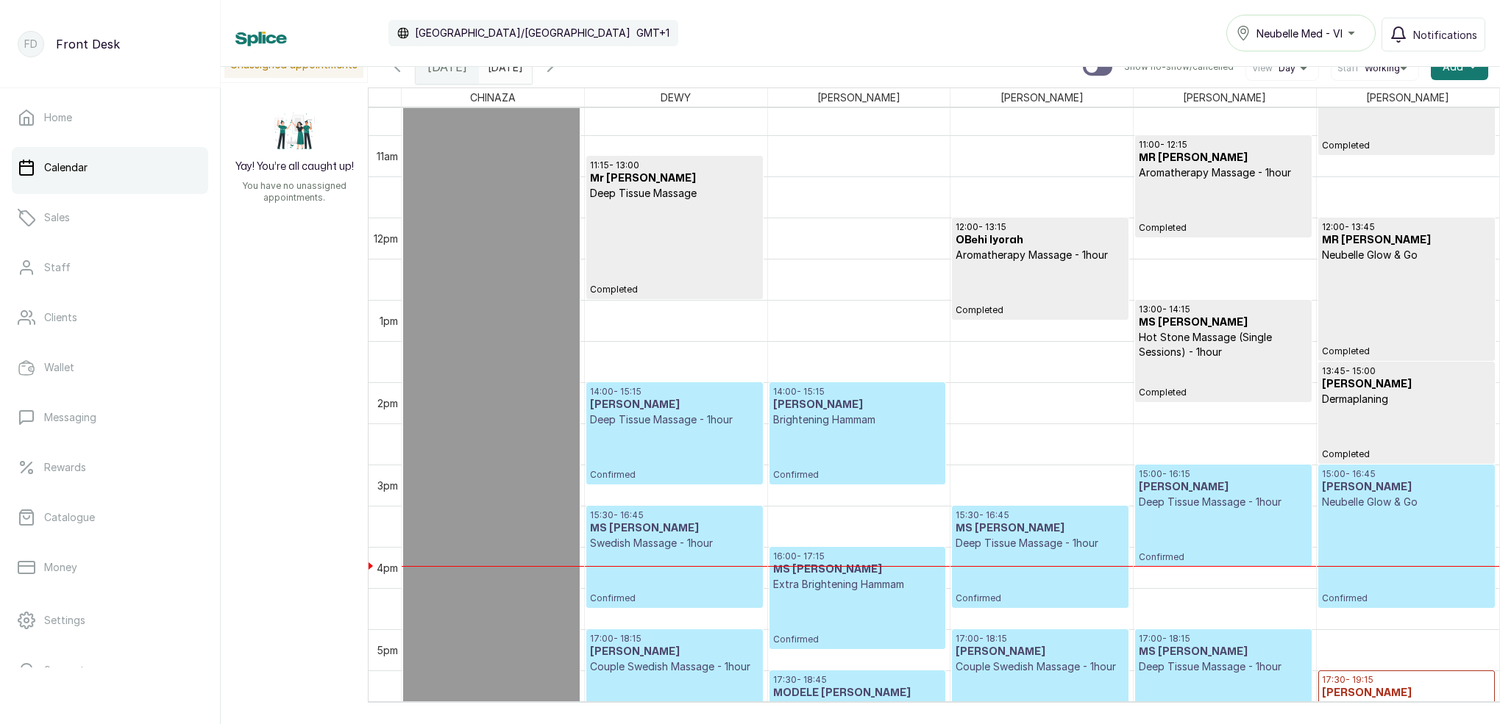
scroll to position [881, 0]
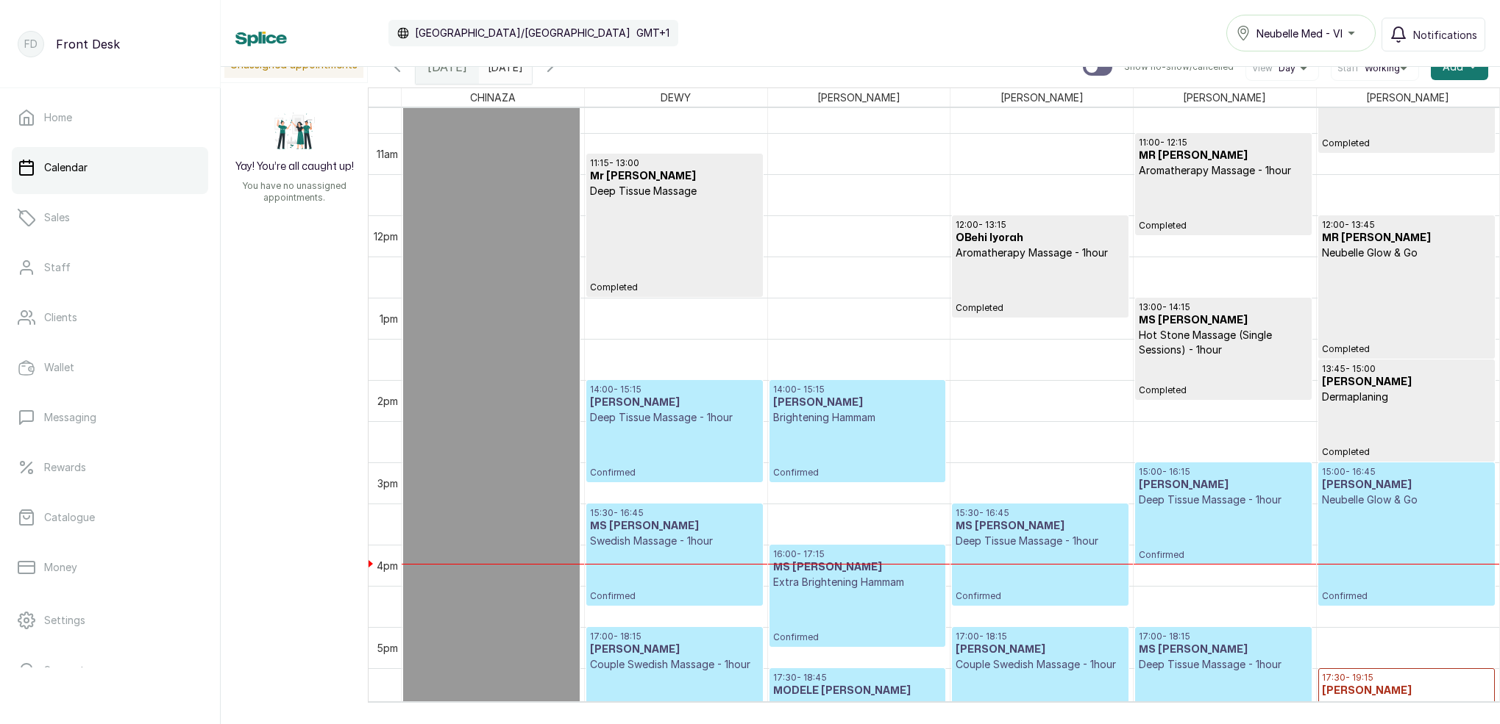
click at [559, 73] on icon "button" at bounding box center [550, 67] width 18 height 18
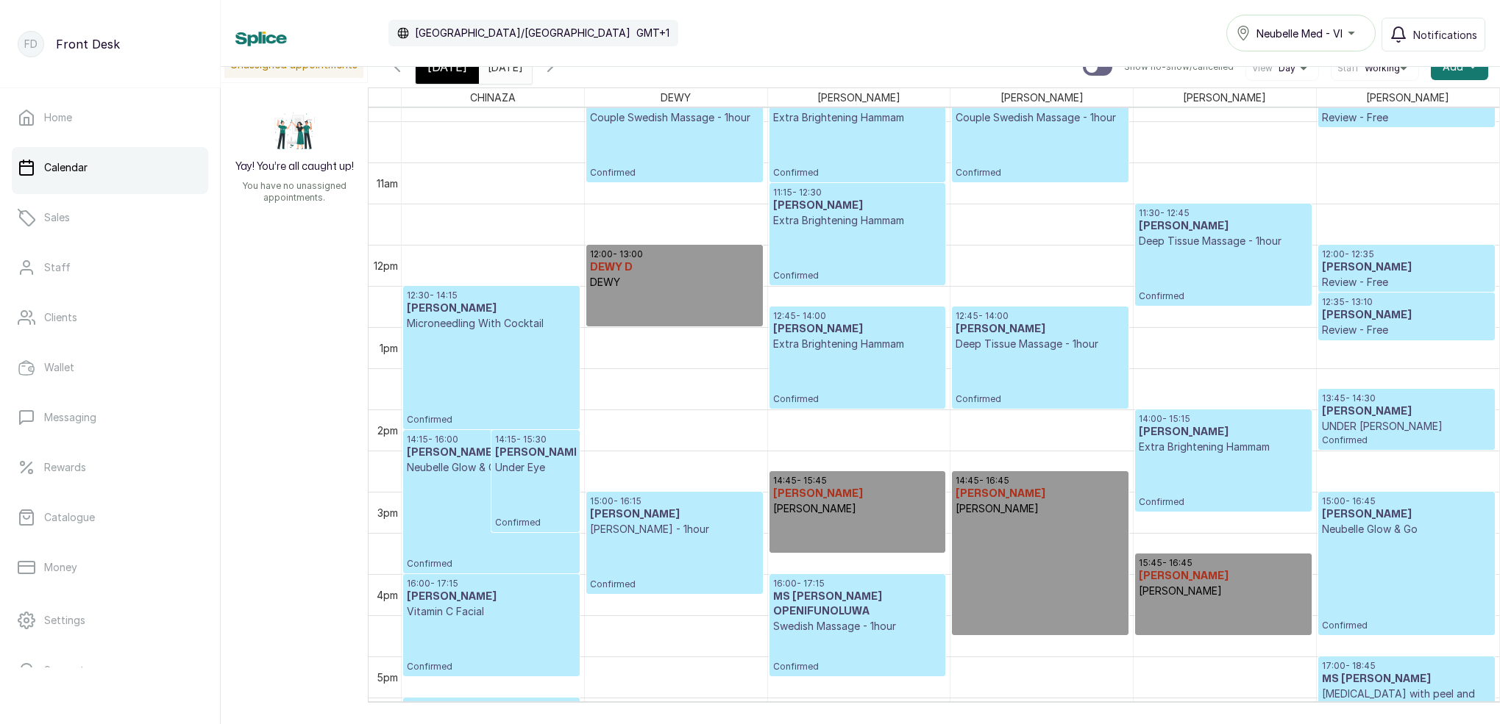
scroll to position [0, 0]
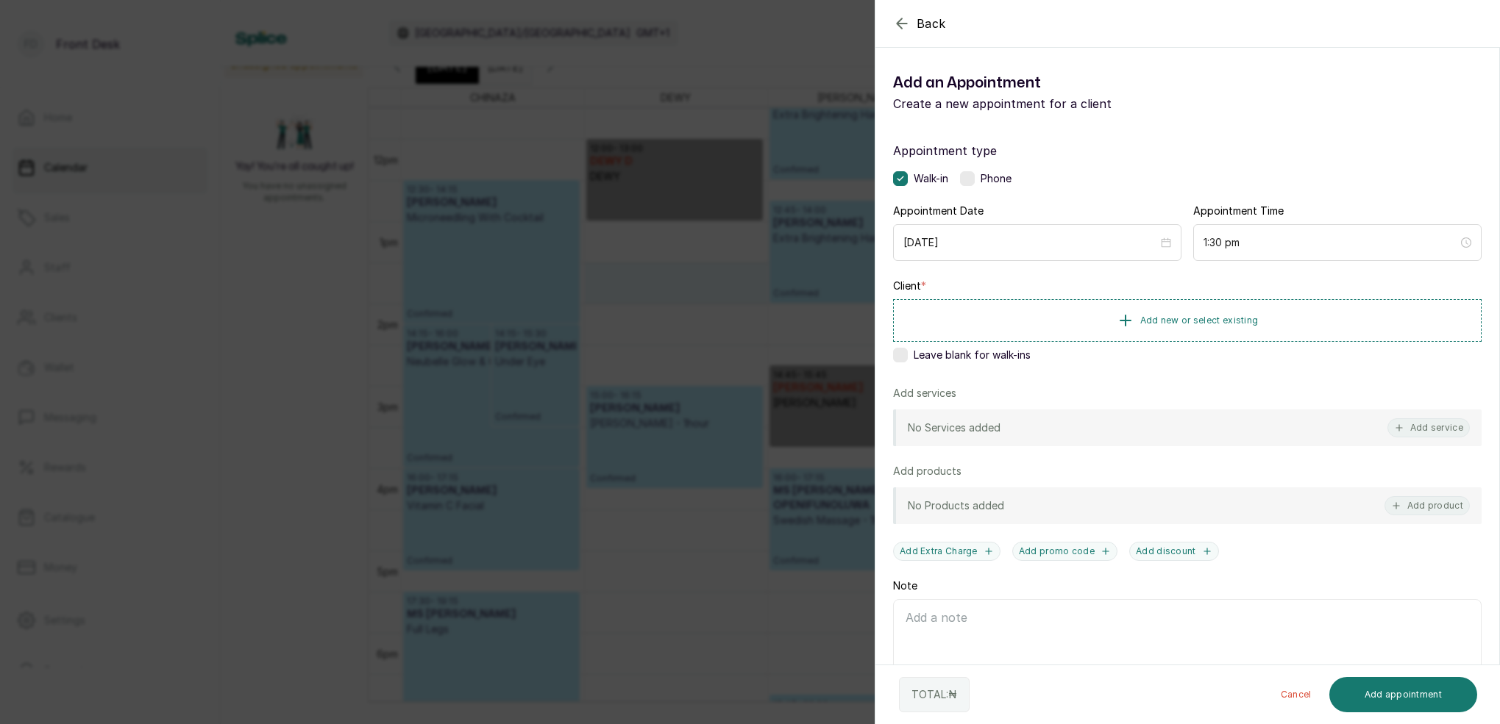
click at [911, 349] on div "Leave blank for walk-ins" at bounding box center [1187, 355] width 588 height 15
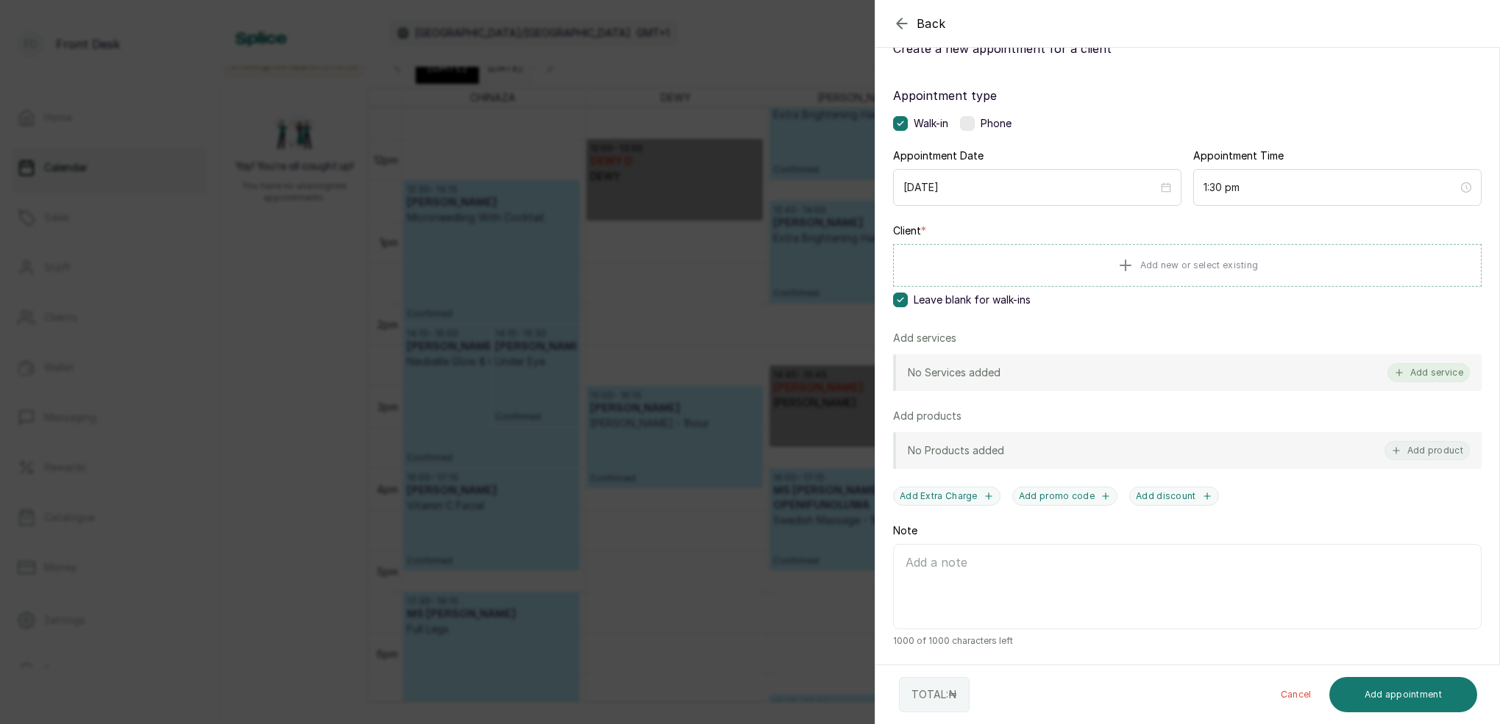
click at [1456, 373] on button "Add service" at bounding box center [1428, 372] width 82 height 19
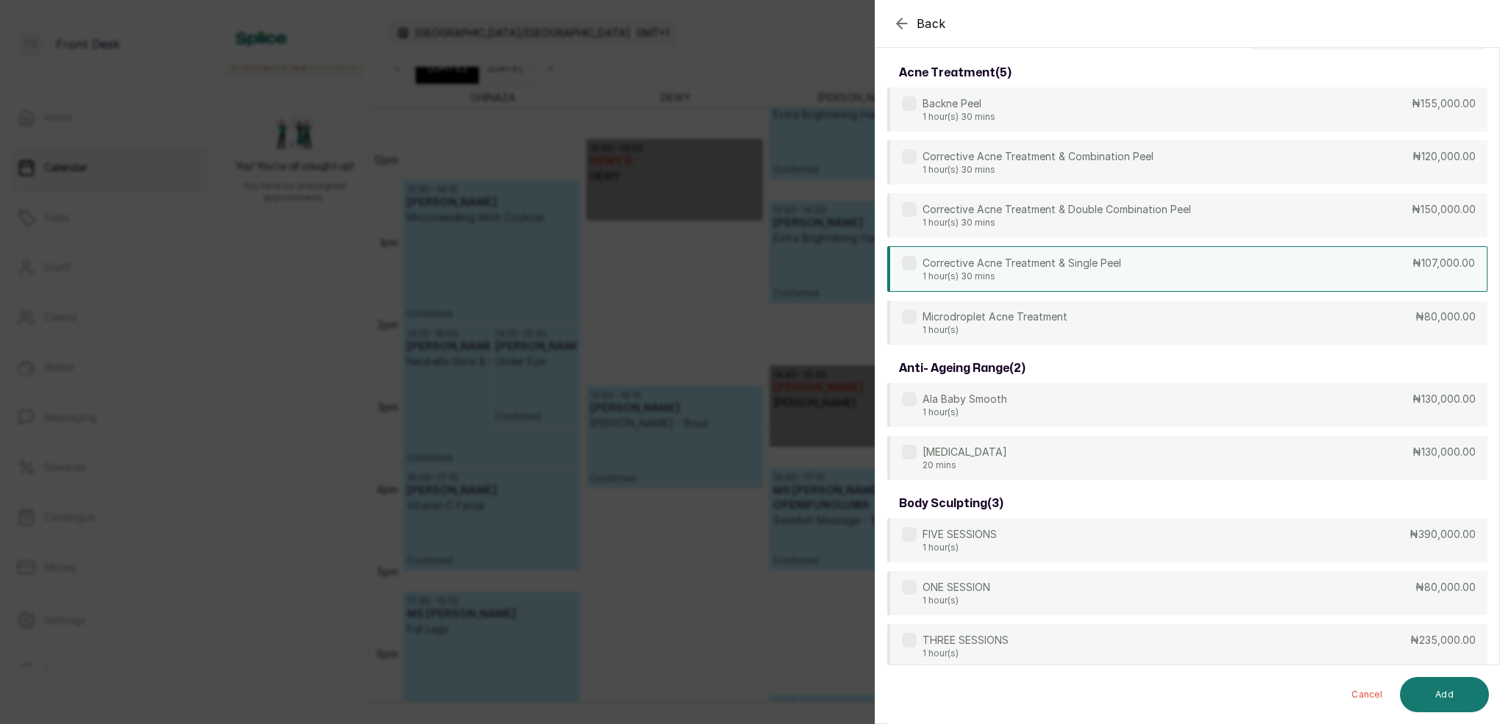
drag, startPoint x: 1008, startPoint y: 266, endPoint x: 1035, endPoint y: 283, distance: 32.4
click at [1008, 266] on p "Corrective Acne Treatment & Single Peel" at bounding box center [1021, 263] width 199 height 15
click at [1428, 680] on button "Add" at bounding box center [1444, 694] width 89 height 35
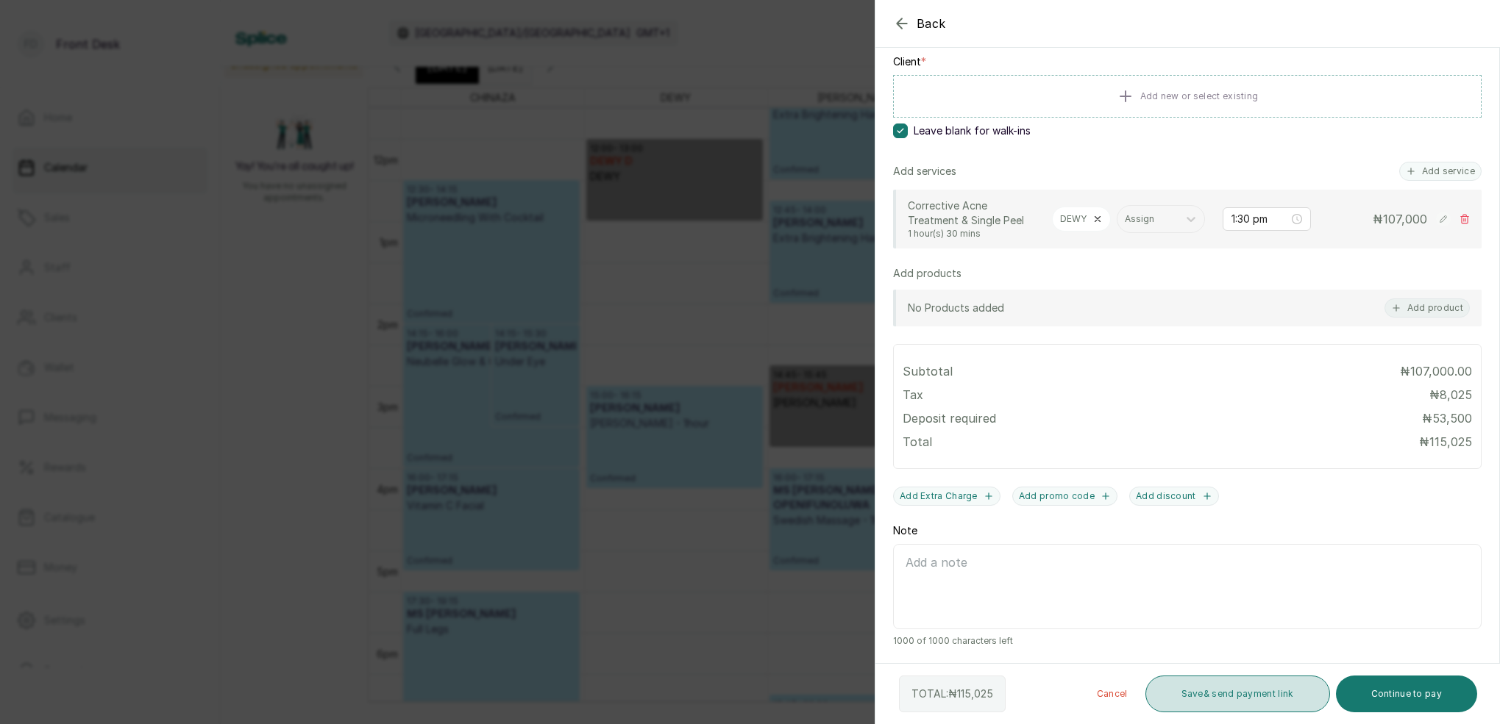
click at [1260, 683] on button "Save & send payment link" at bounding box center [1237, 694] width 185 height 37
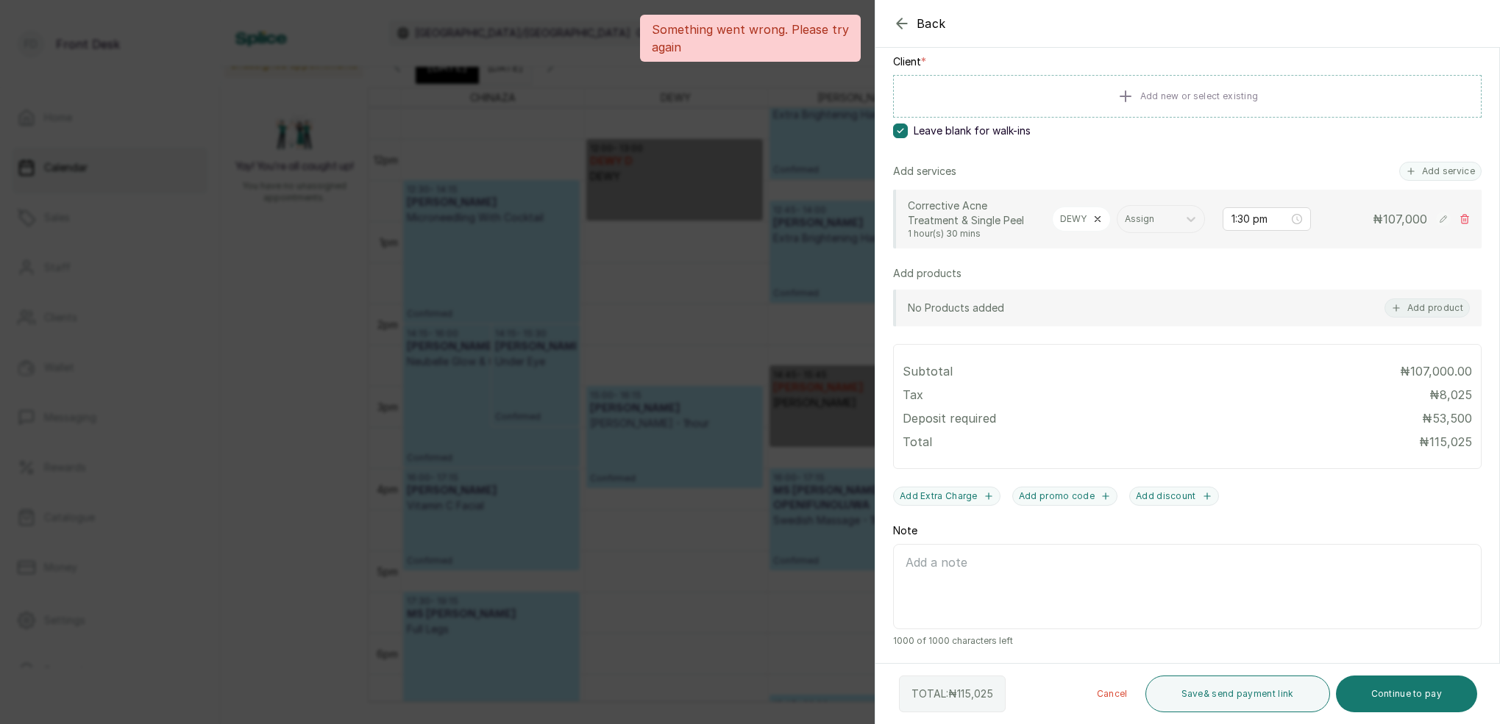
click at [789, 251] on div "Back Add Appointment Add an Appointment Create a new appointment for a client A…" at bounding box center [750, 362] width 1500 height 724
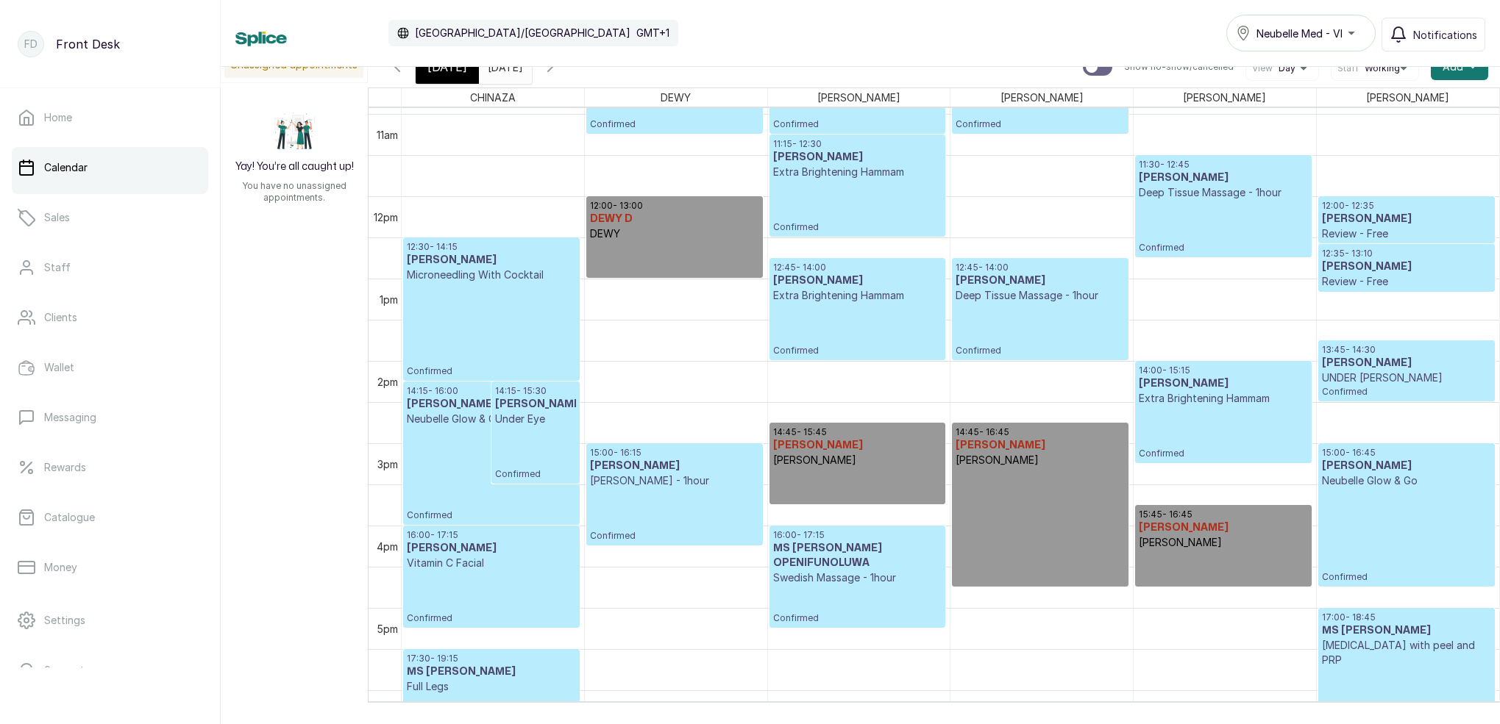
scroll to position [874, 0]
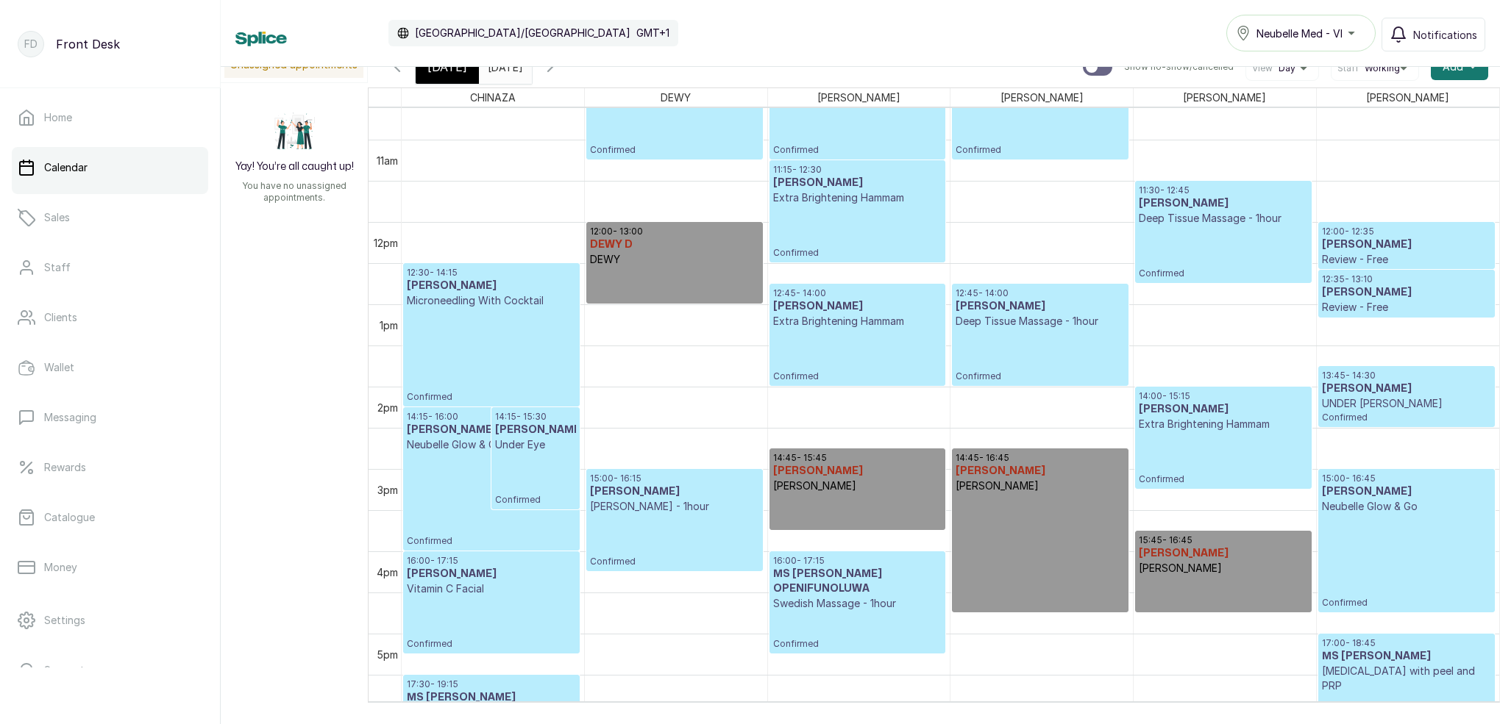
click at [463, 80] on div "[DATE]" at bounding box center [447, 67] width 63 height 34
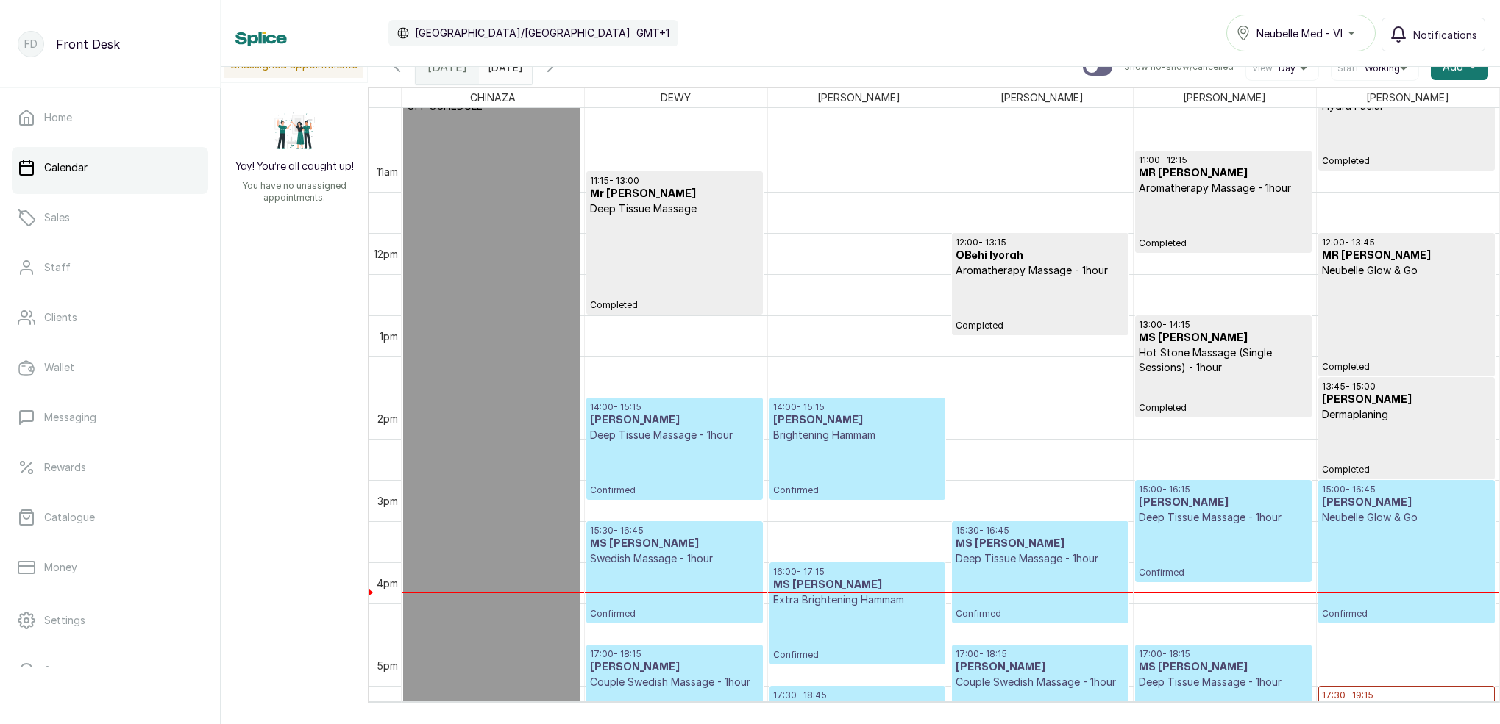
scroll to position [863, 0]
drag, startPoint x: 594, startPoint y: 75, endPoint x: 636, endPoint y: 83, distance: 42.7
click at [559, 75] on icon "button" at bounding box center [550, 67] width 18 height 18
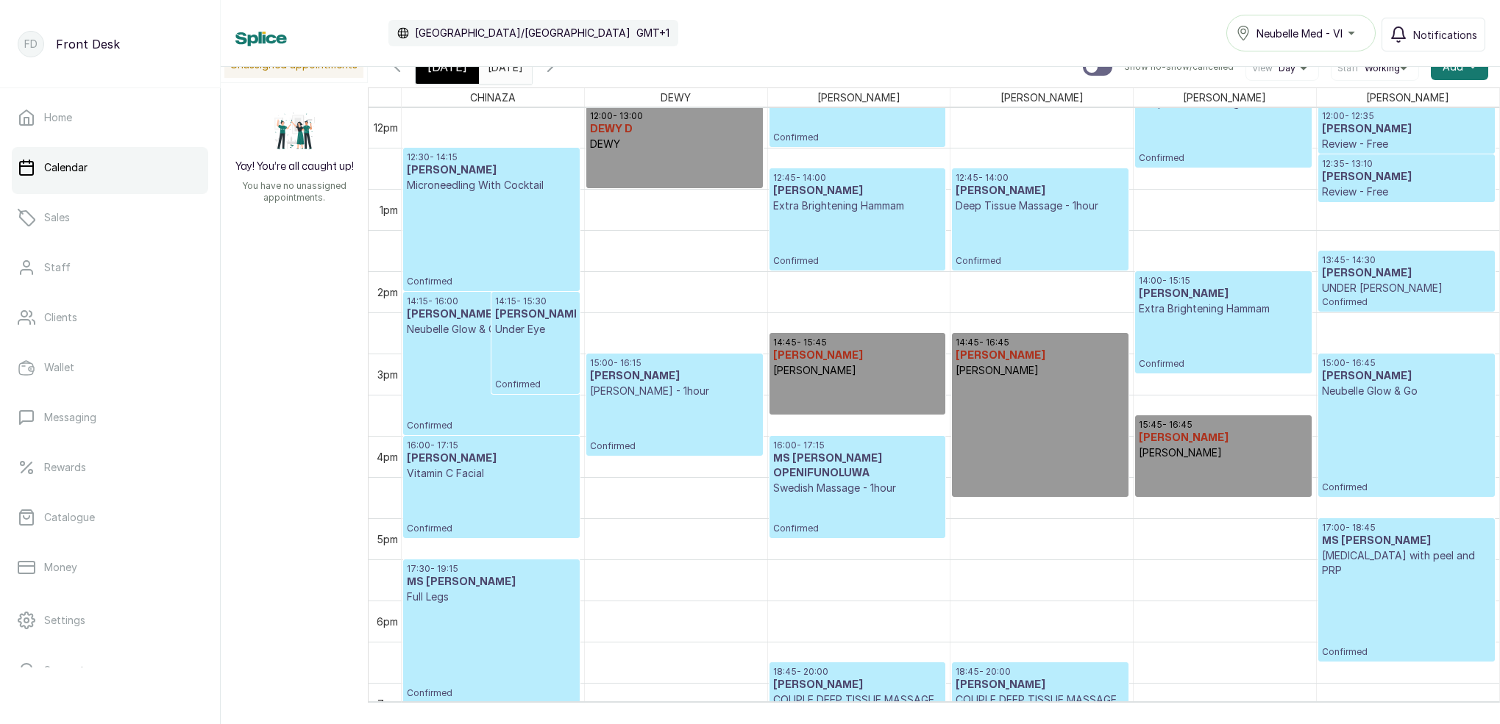
scroll to position [930, 0]
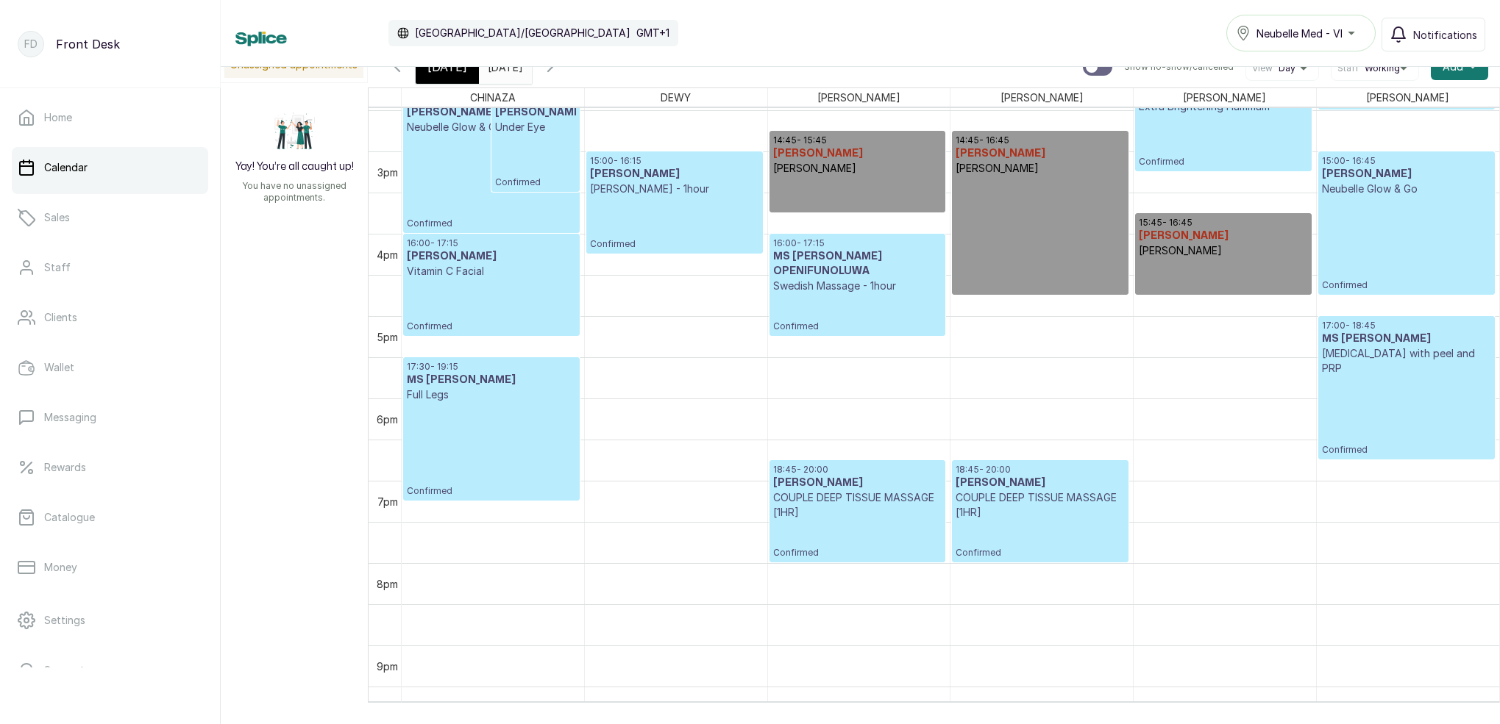
drag, startPoint x: 457, startPoint y: 74, endPoint x: 477, endPoint y: 83, distance: 22.4
click at [457, 75] on span "[DATE]" at bounding box center [447, 67] width 40 height 18
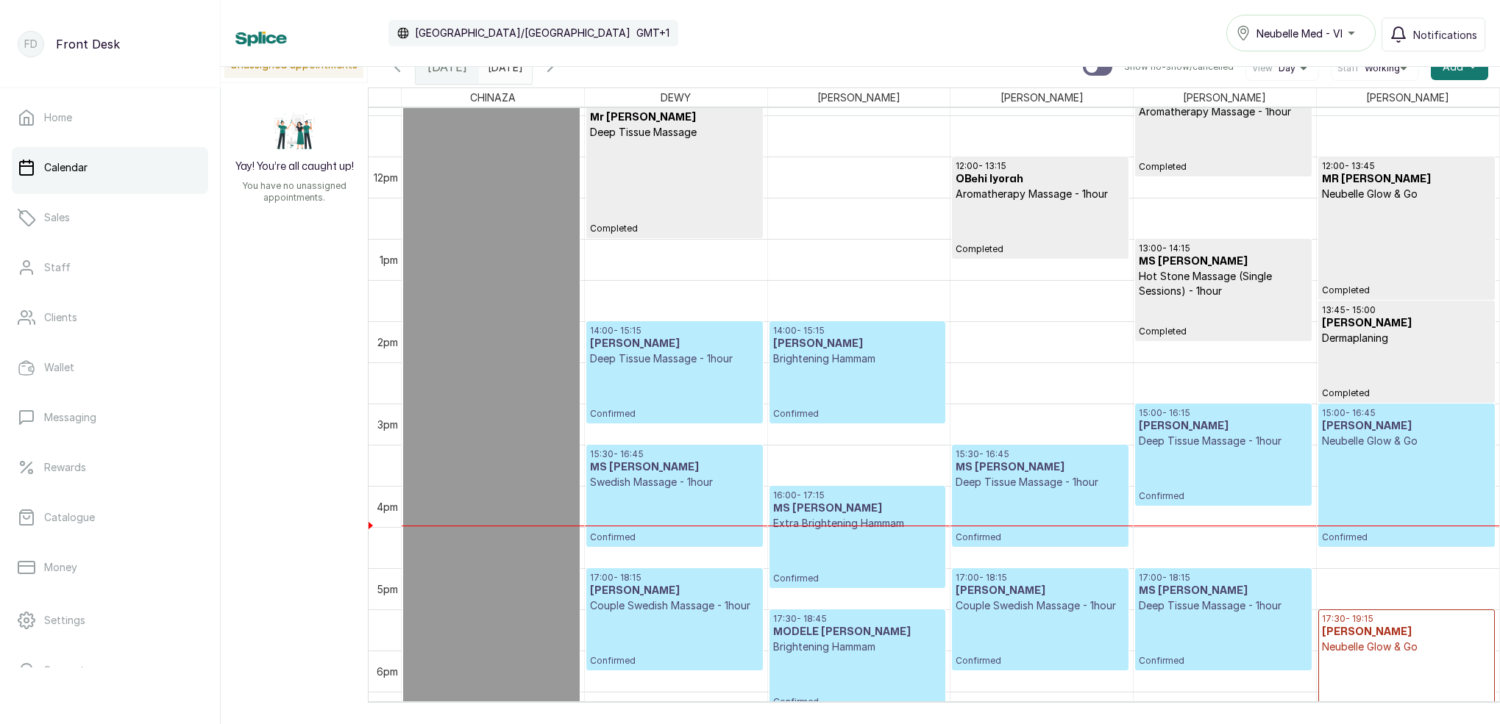
scroll to position [992, 0]
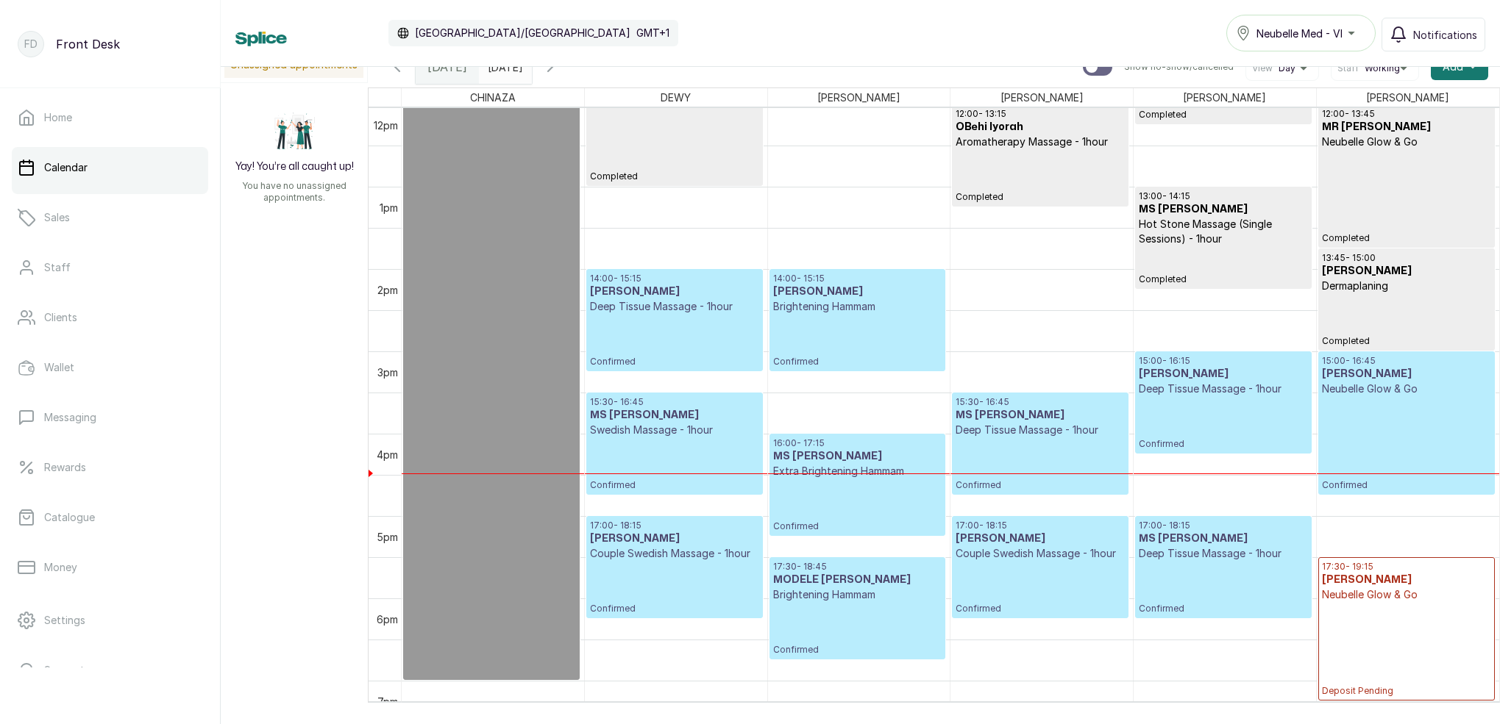
click at [1371, 425] on p "Confirmed" at bounding box center [1406, 443] width 169 height 95
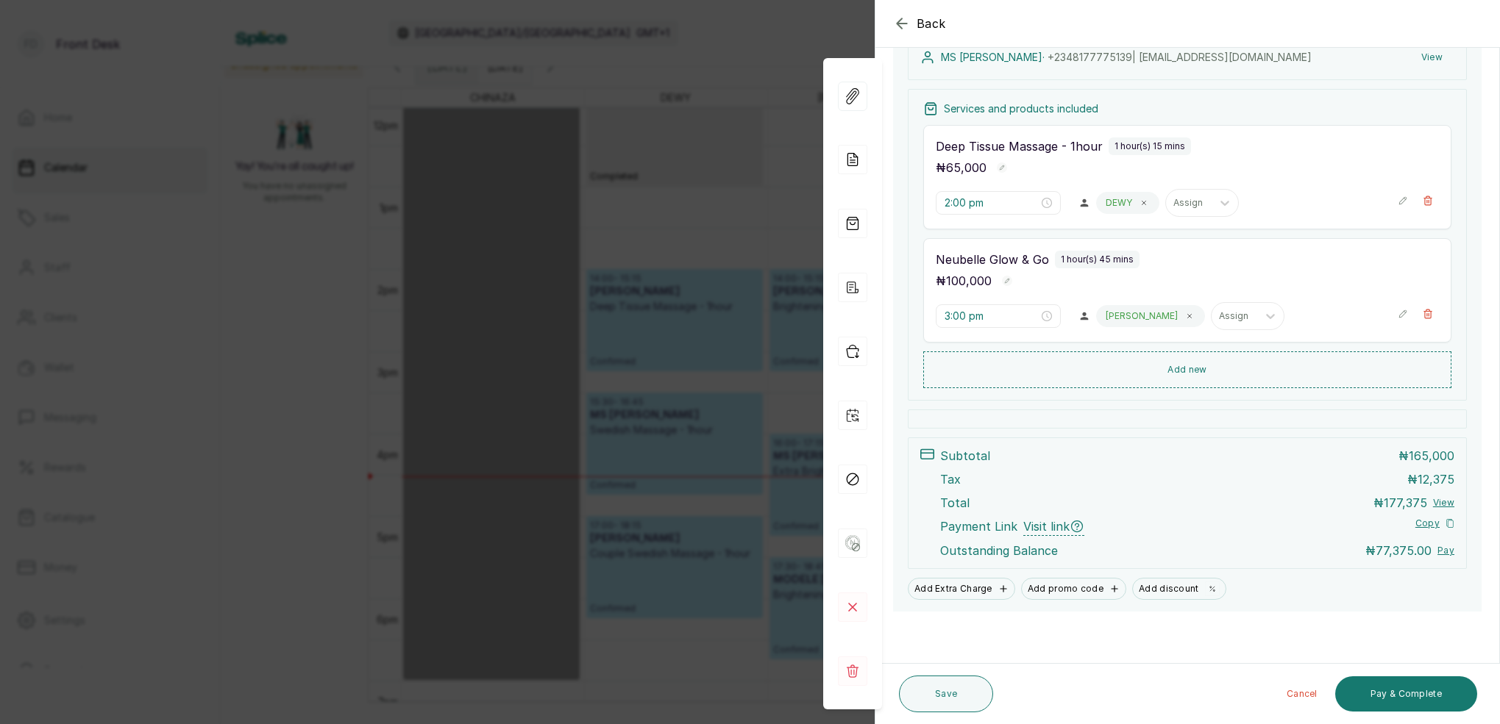
scroll to position [238, 0]
click at [754, 197] on div "Back Appointment Details Edit appointment 🚶 Walk-in (booked by Front Desk) Make…" at bounding box center [750, 362] width 1500 height 724
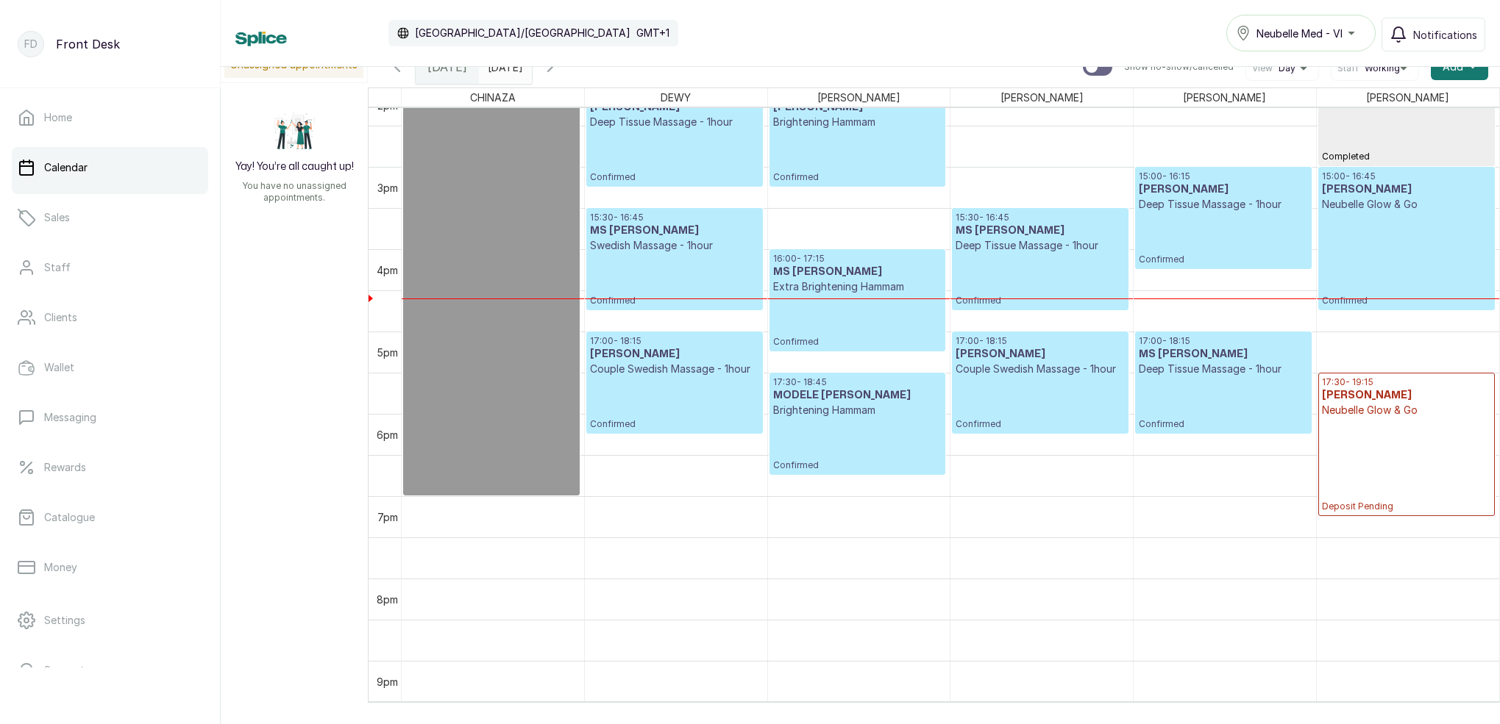
scroll to position [1176, 0]
click at [1416, 239] on p "Confirmed" at bounding box center [1406, 260] width 169 height 95
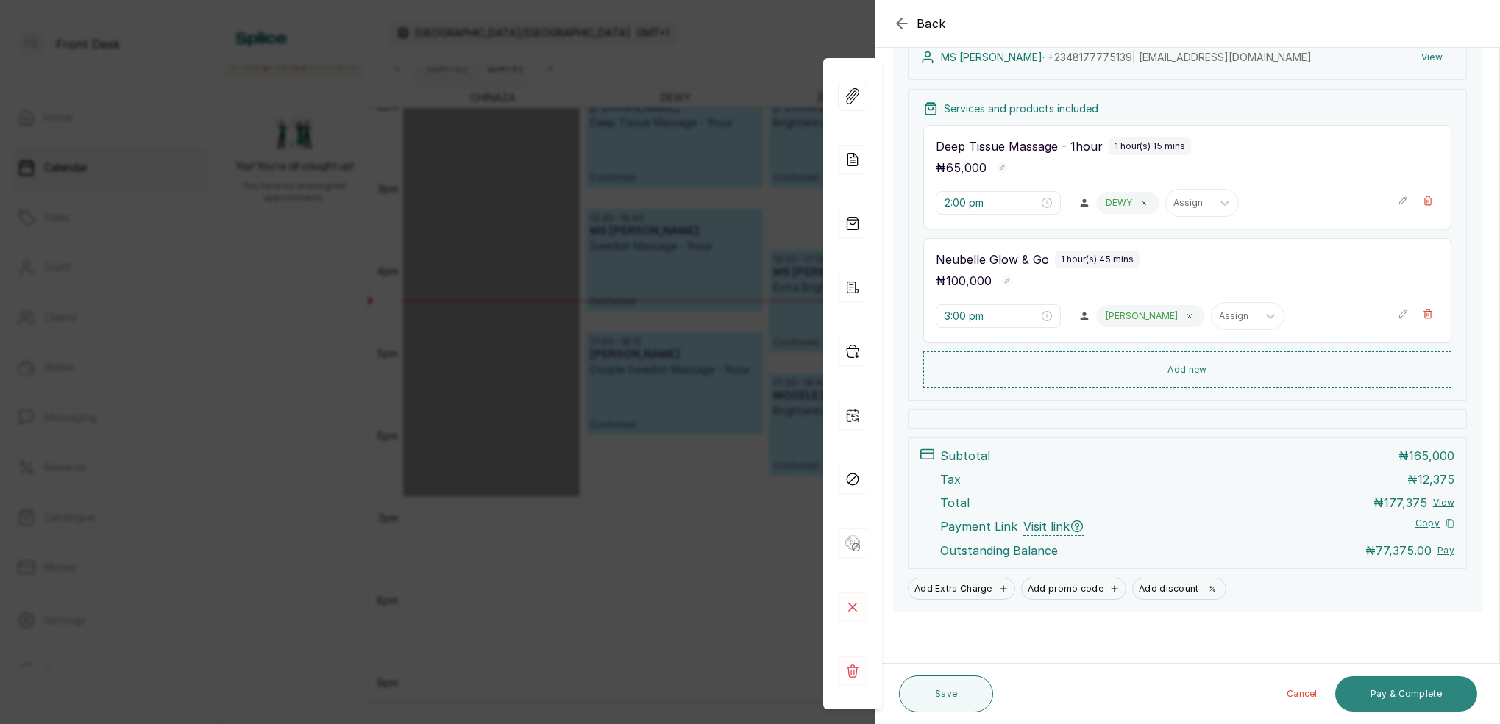
scroll to position [238, 0]
click at [1415, 693] on button "Pay & Complete" at bounding box center [1406, 694] width 142 height 35
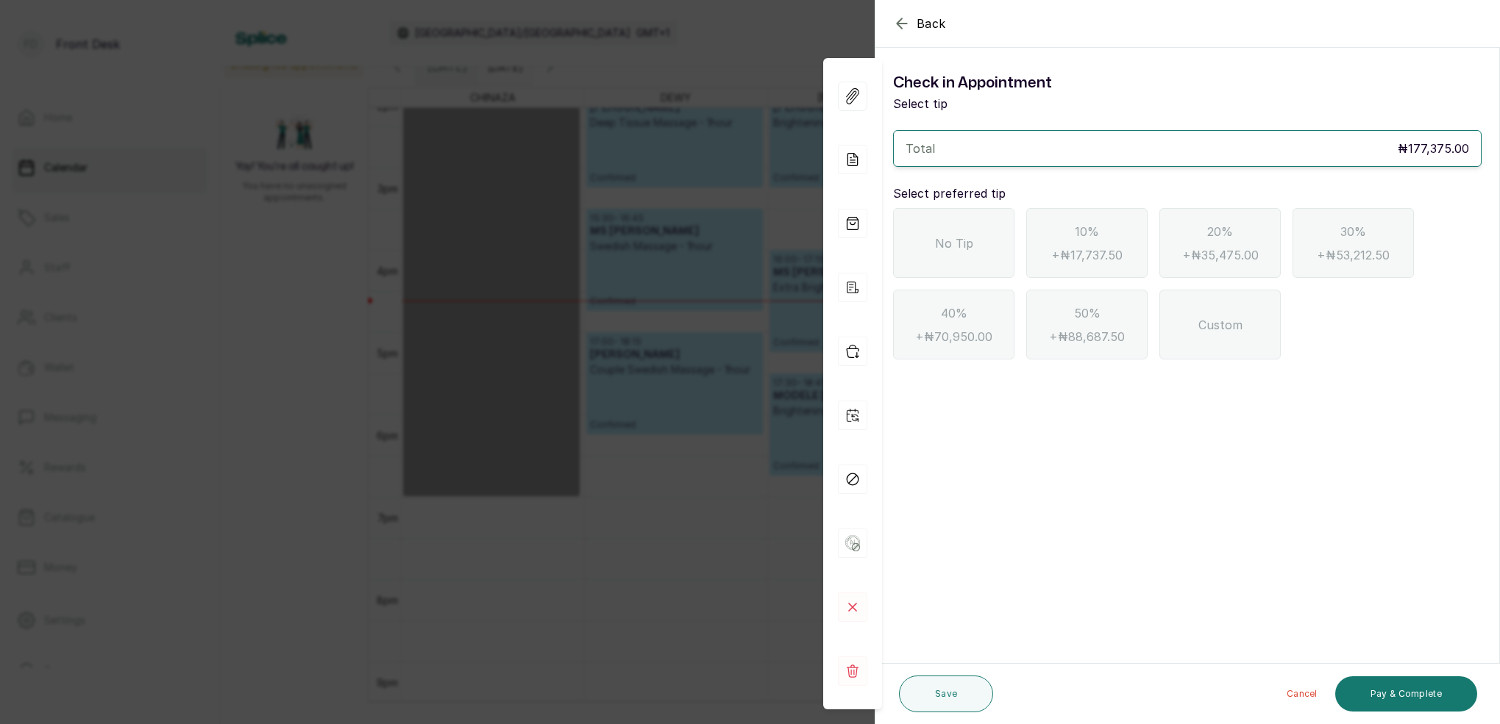
scroll to position [0, 0]
drag, startPoint x: 900, startPoint y: 30, endPoint x: 907, endPoint y: 46, distance: 17.5
click at [900, 31] on icon "button" at bounding box center [902, 24] width 18 height 18
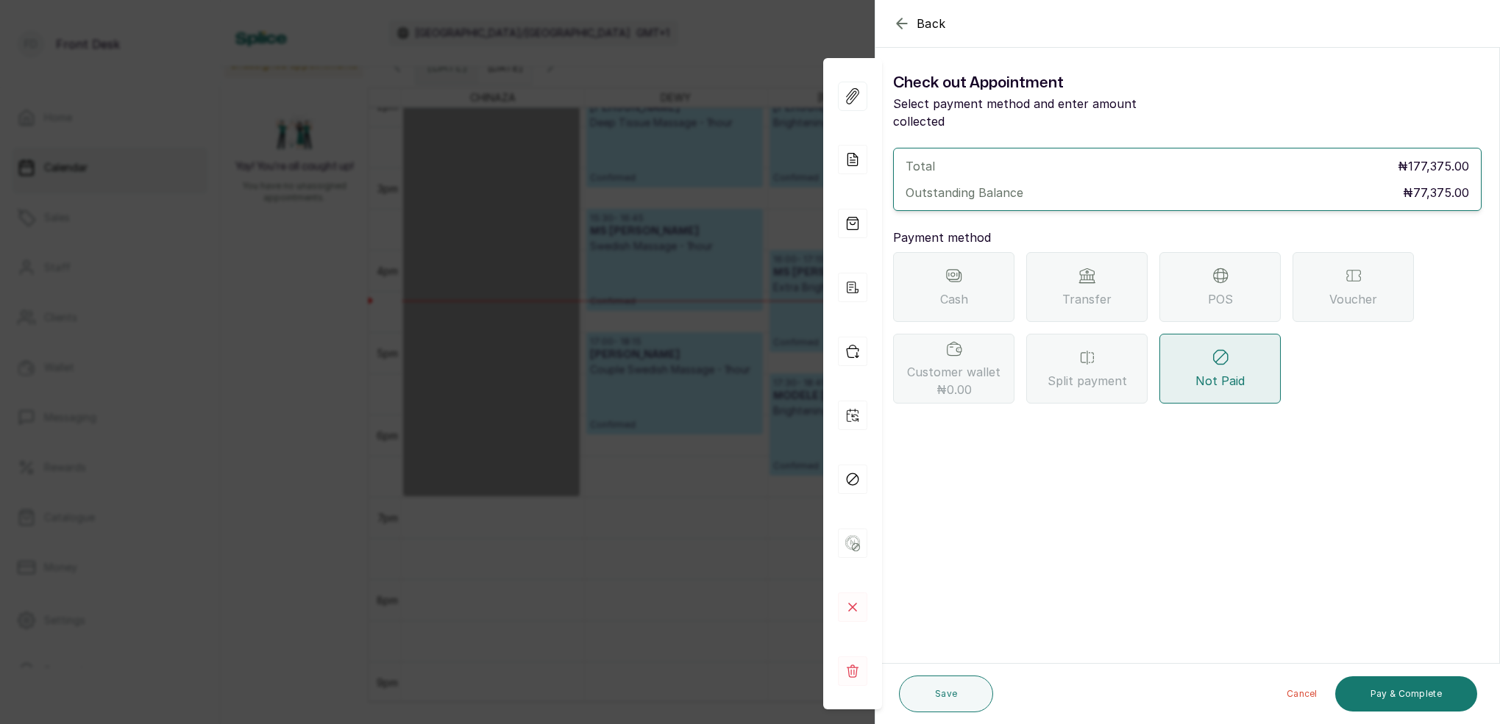
drag, startPoint x: 1175, startPoint y: 272, endPoint x: 1172, endPoint y: 286, distance: 14.1
click at [1174, 272] on div "POS" at bounding box center [1219, 287] width 121 height 70
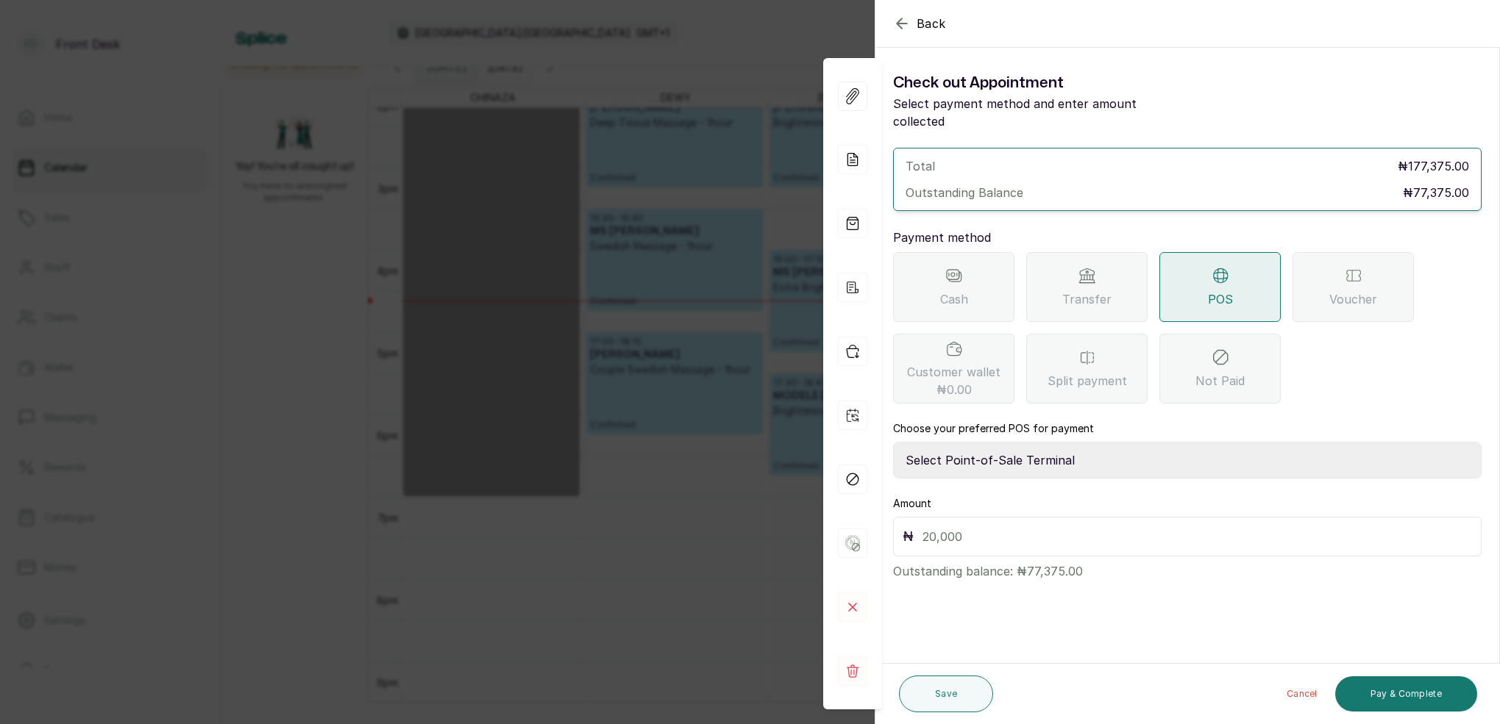
select select "7a4fd382-b2de-4137-8553-2ff33fa7fb29"
drag, startPoint x: 997, startPoint y: 517, endPoint x: 1000, endPoint y: 503, distance: 14.3
click at [998, 527] on input "text" at bounding box center [1196, 537] width 549 height 21
type input "77,375"
click at [963, 696] on button "Save" at bounding box center [946, 694] width 94 height 37
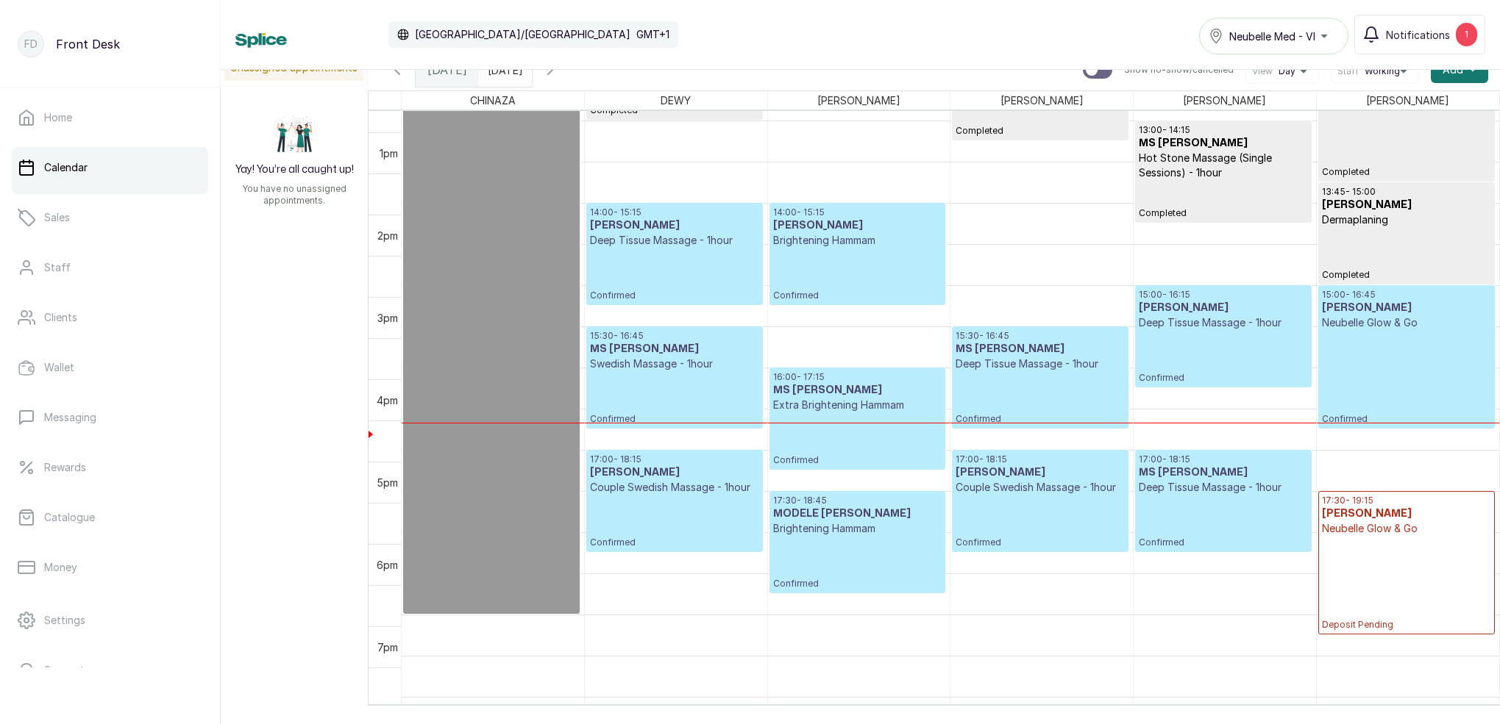
scroll to position [1048, 0]
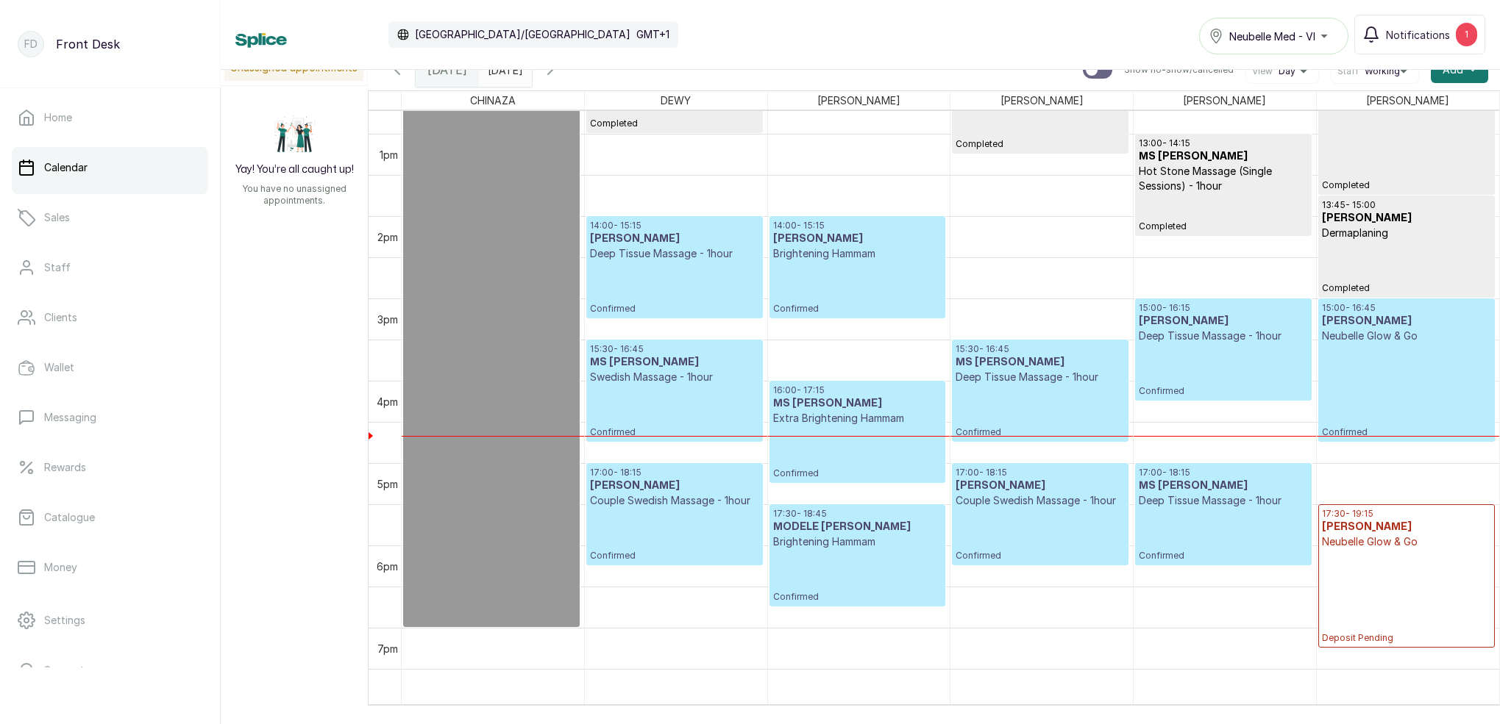
click at [531, 72] on span at bounding box center [517, 66] width 28 height 25
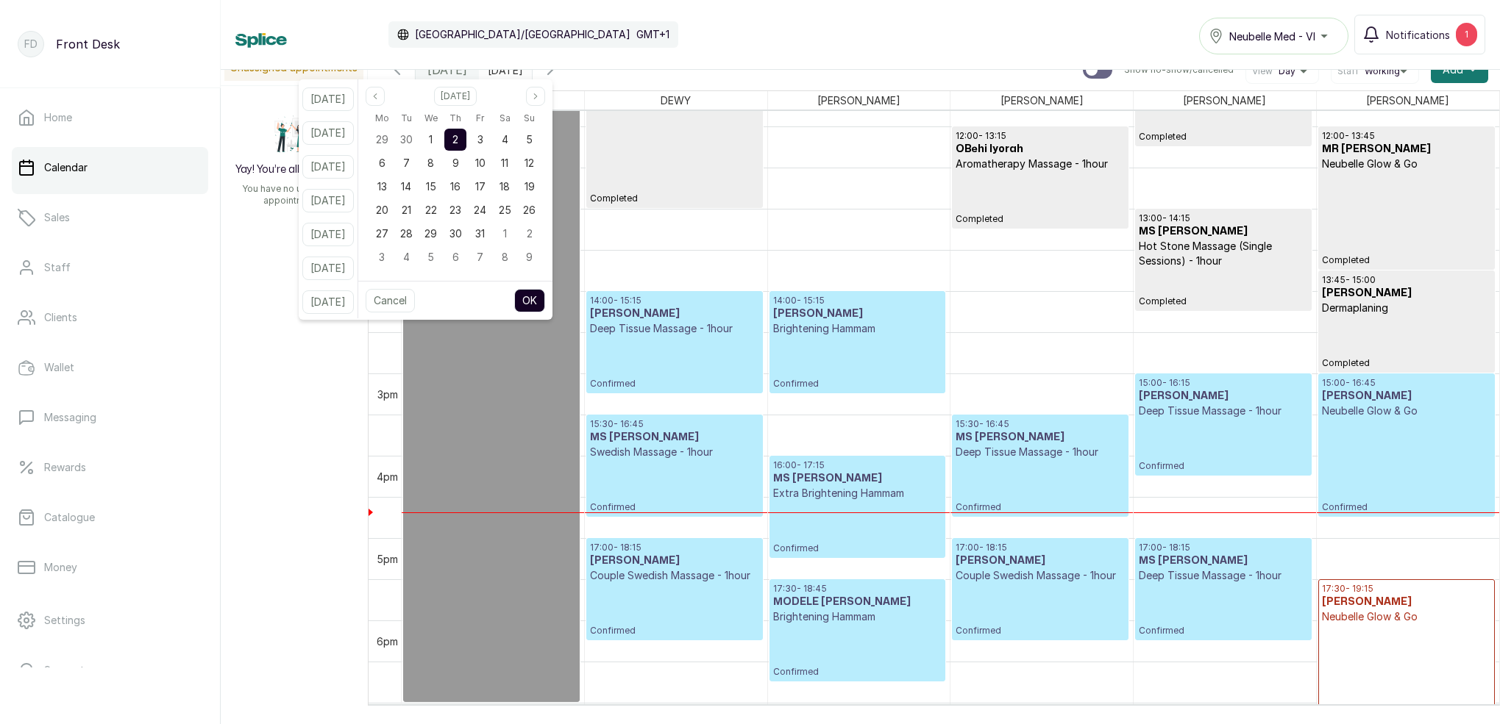
scroll to position [938, 0]
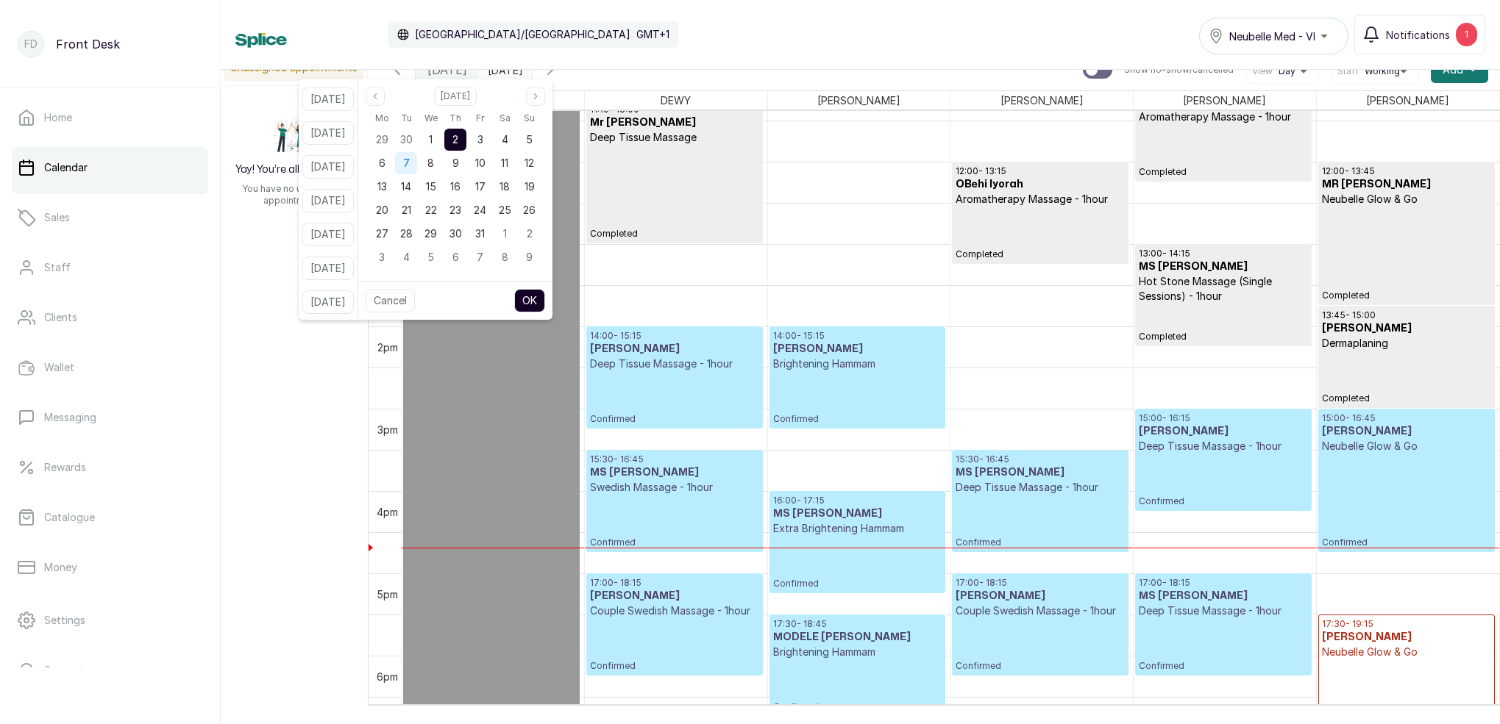
click at [417, 165] on div "7" at bounding box center [406, 163] width 22 height 22
click at [544, 297] on button "OK" at bounding box center [529, 301] width 31 height 24
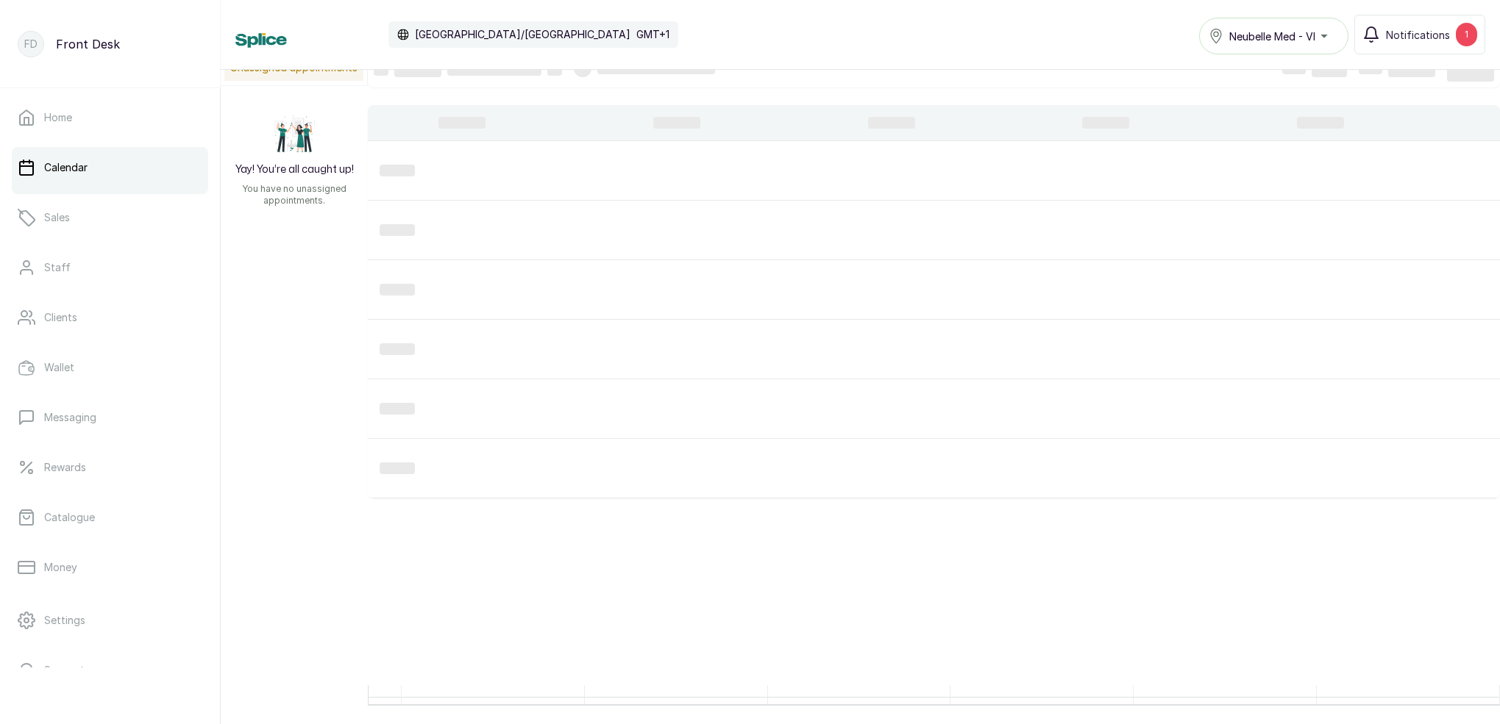
type input "[DATE]"
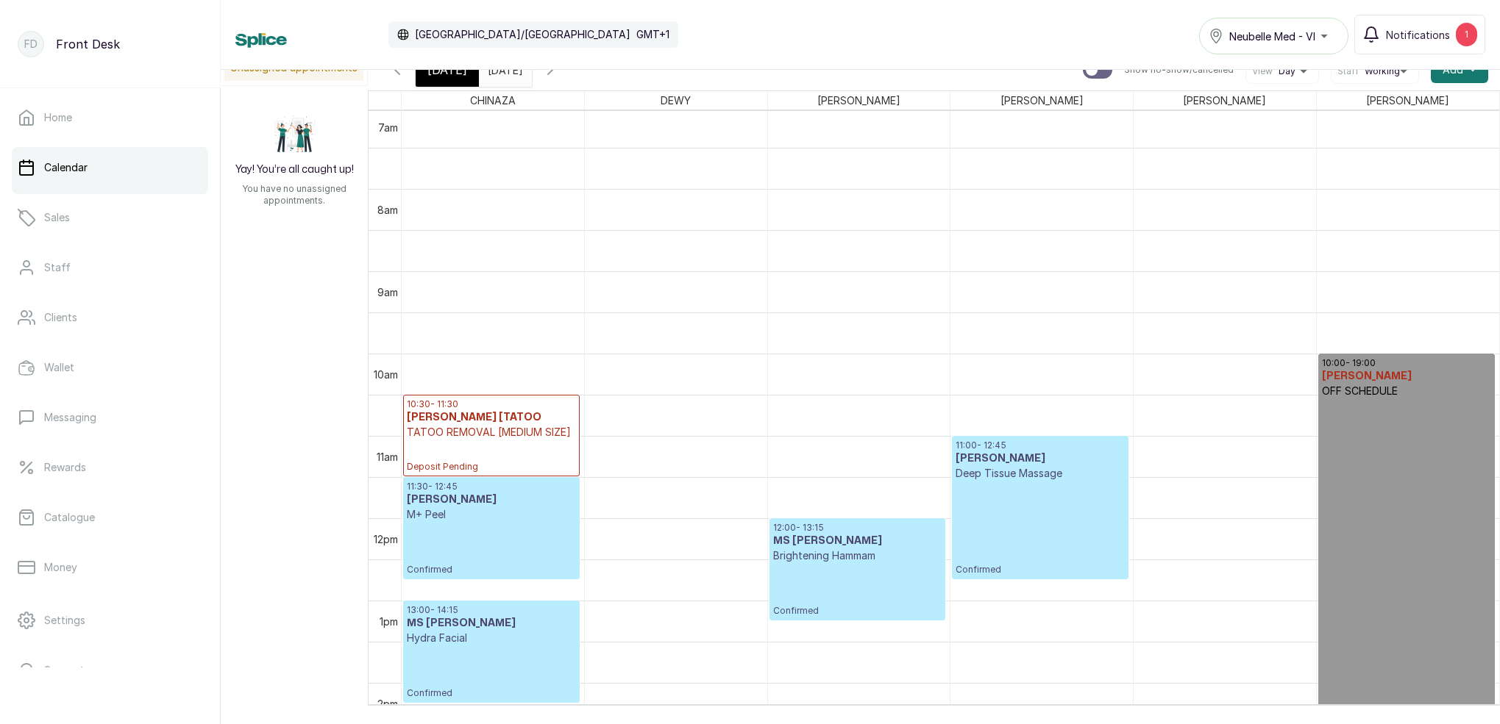
scroll to position [609, 0]
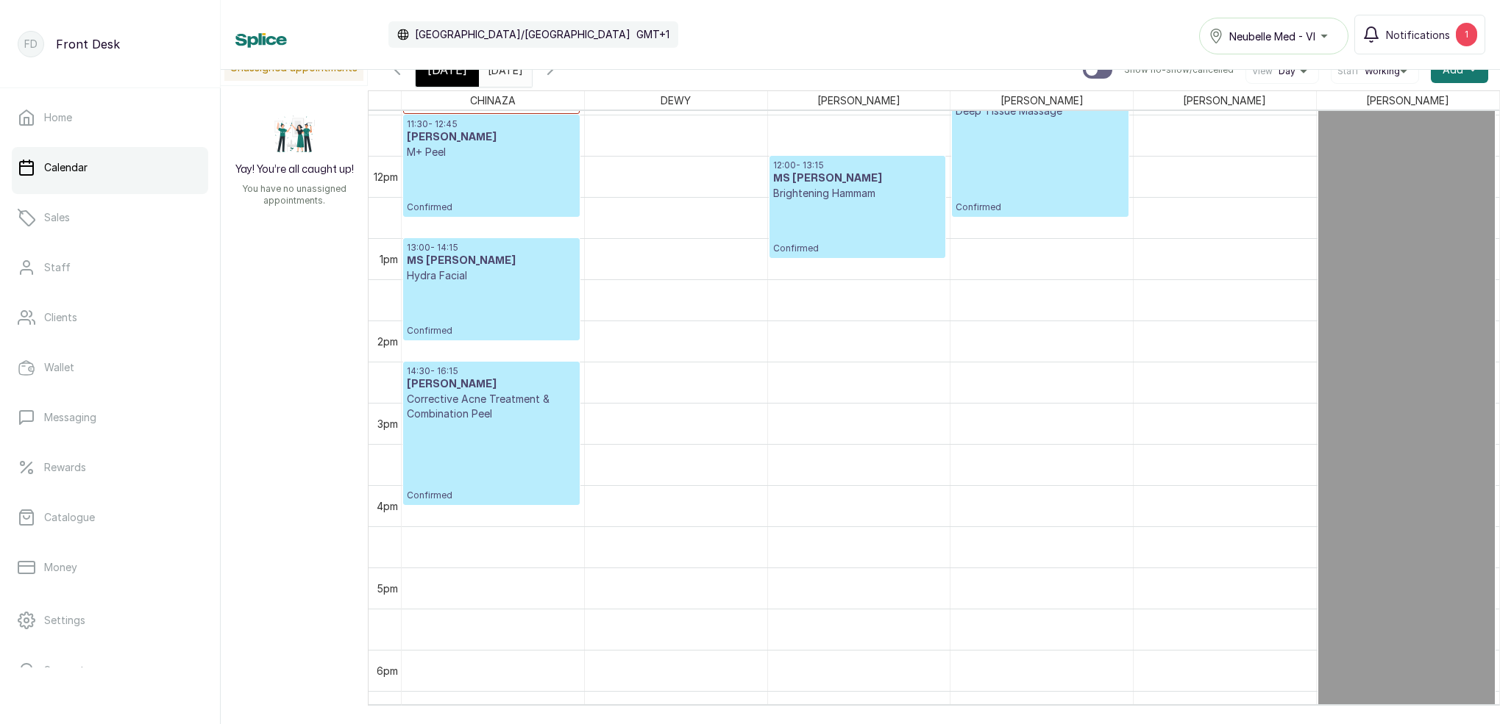
click at [457, 76] on span "[DATE]" at bounding box center [447, 70] width 40 height 18
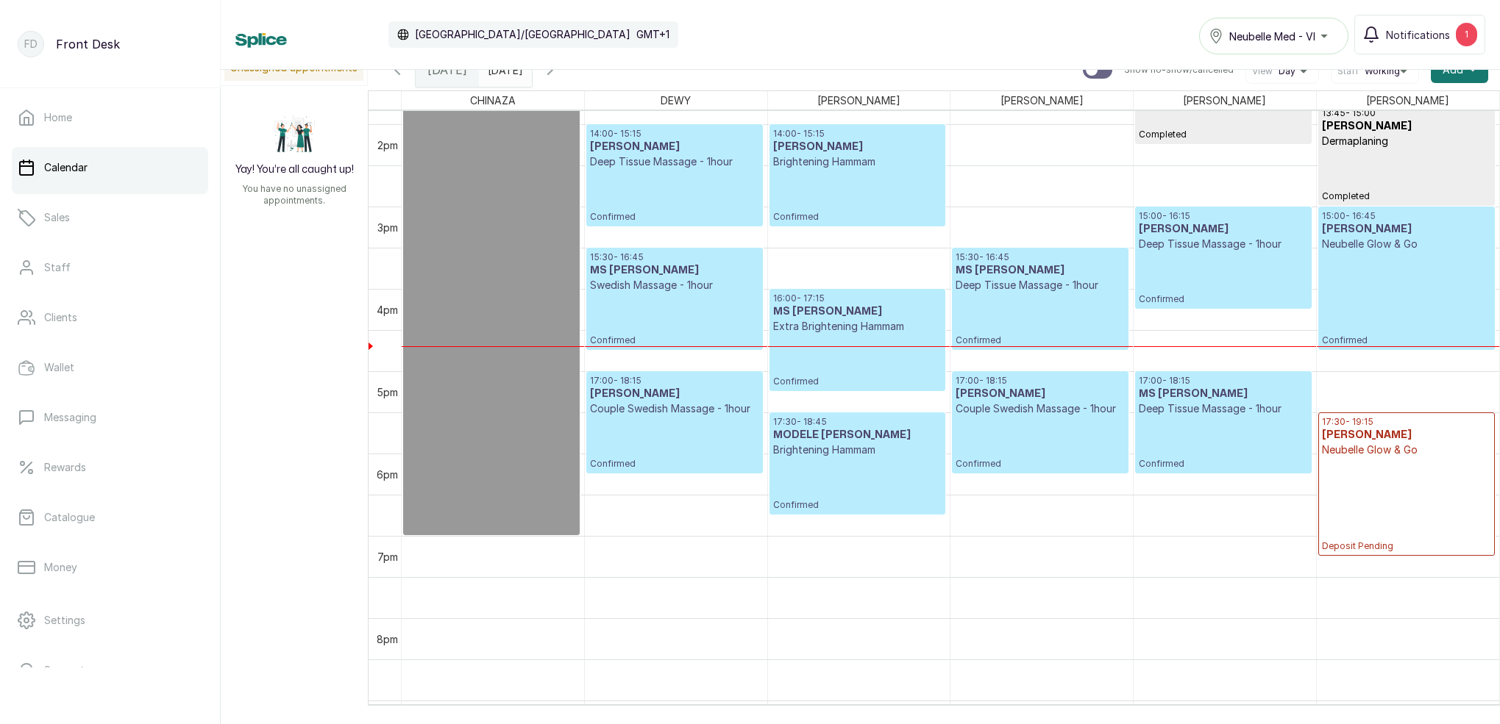
click at [568, 78] on button "Show no-show/cancelled" at bounding box center [549, 69] width 35 height 35
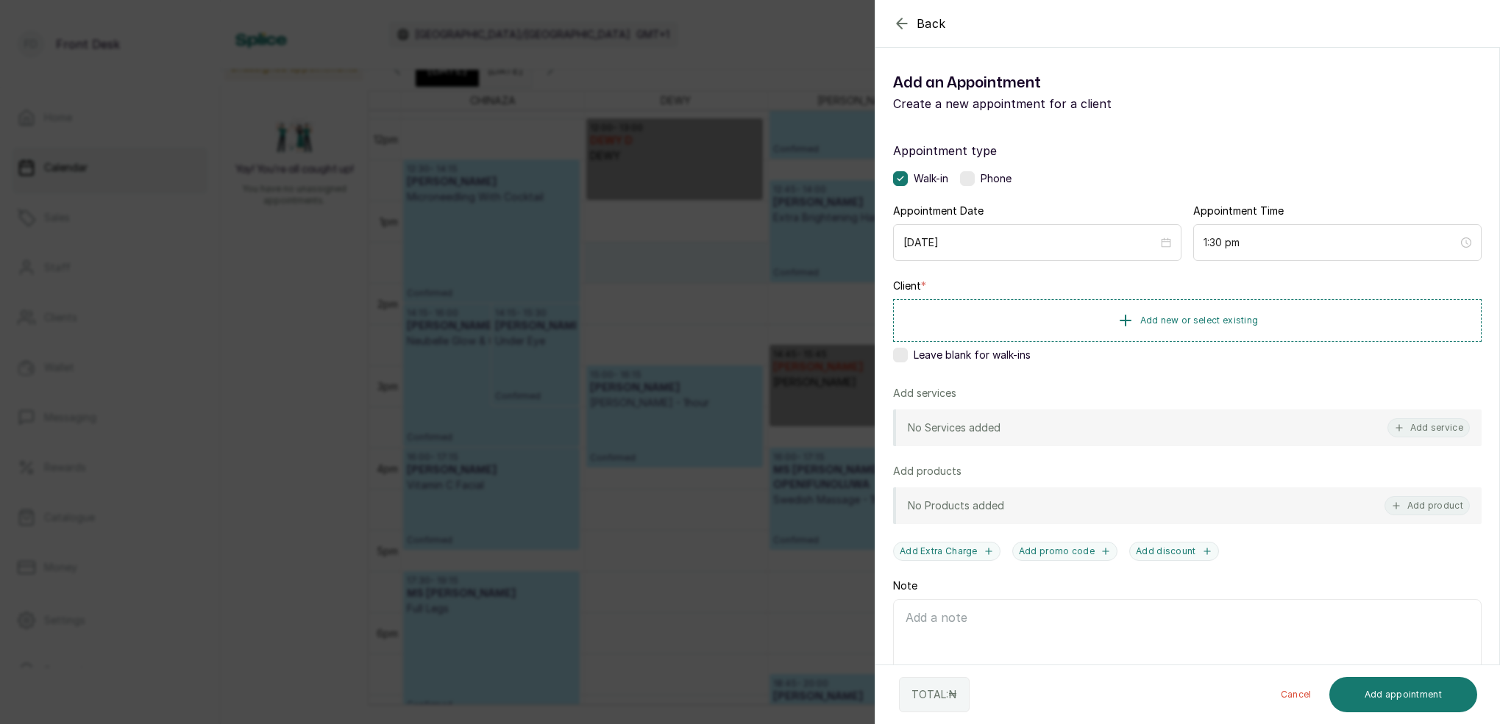
click at [914, 354] on span "Leave blank for walk-ins" at bounding box center [971, 355] width 117 height 15
click at [1438, 428] on button "Add service" at bounding box center [1428, 427] width 82 height 19
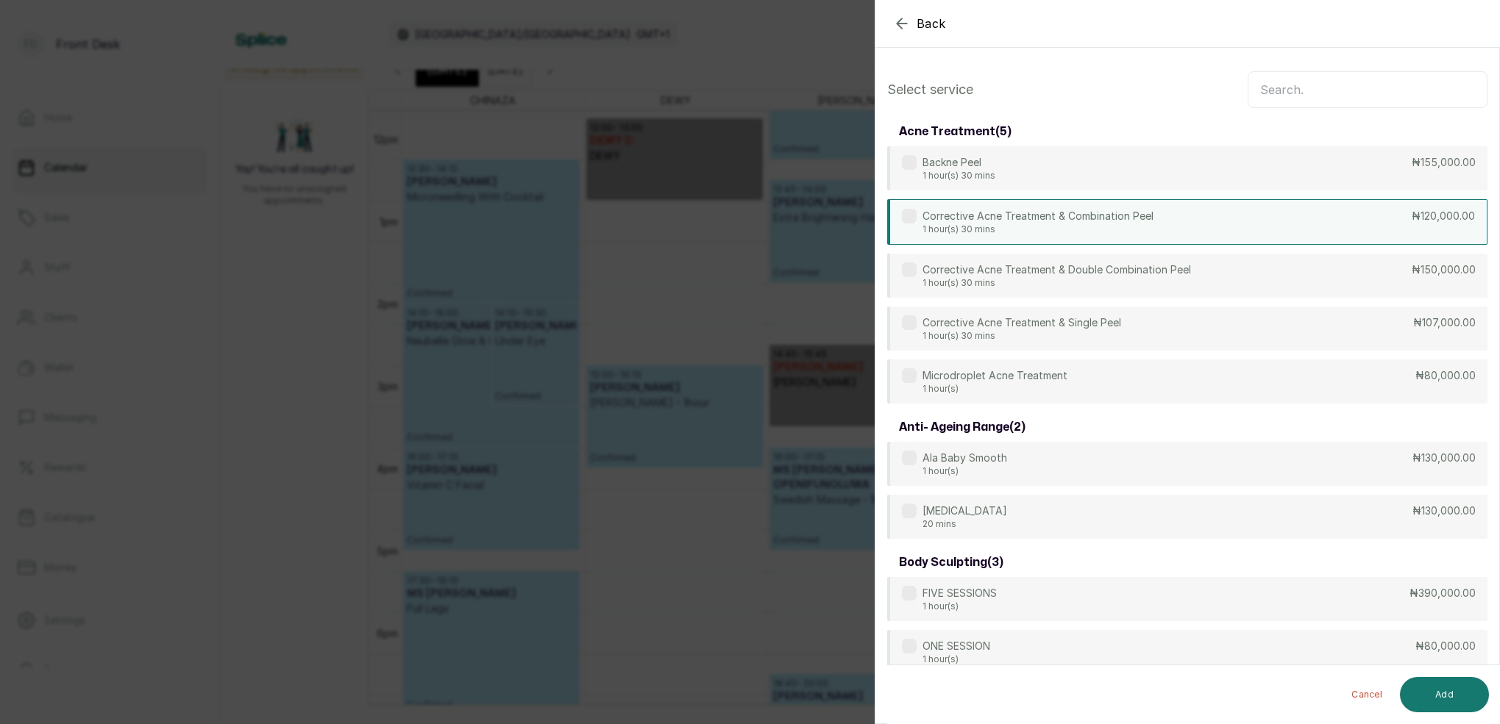
drag, startPoint x: 1072, startPoint y: 177, endPoint x: 1102, endPoint y: 210, distance: 45.3
click at [1072, 176] on div "Backne Peel 1 hour(s) 30 mins ₦155,000.00" at bounding box center [1187, 168] width 600 height 44
click at [1428, 683] on button "Add" at bounding box center [1444, 694] width 89 height 35
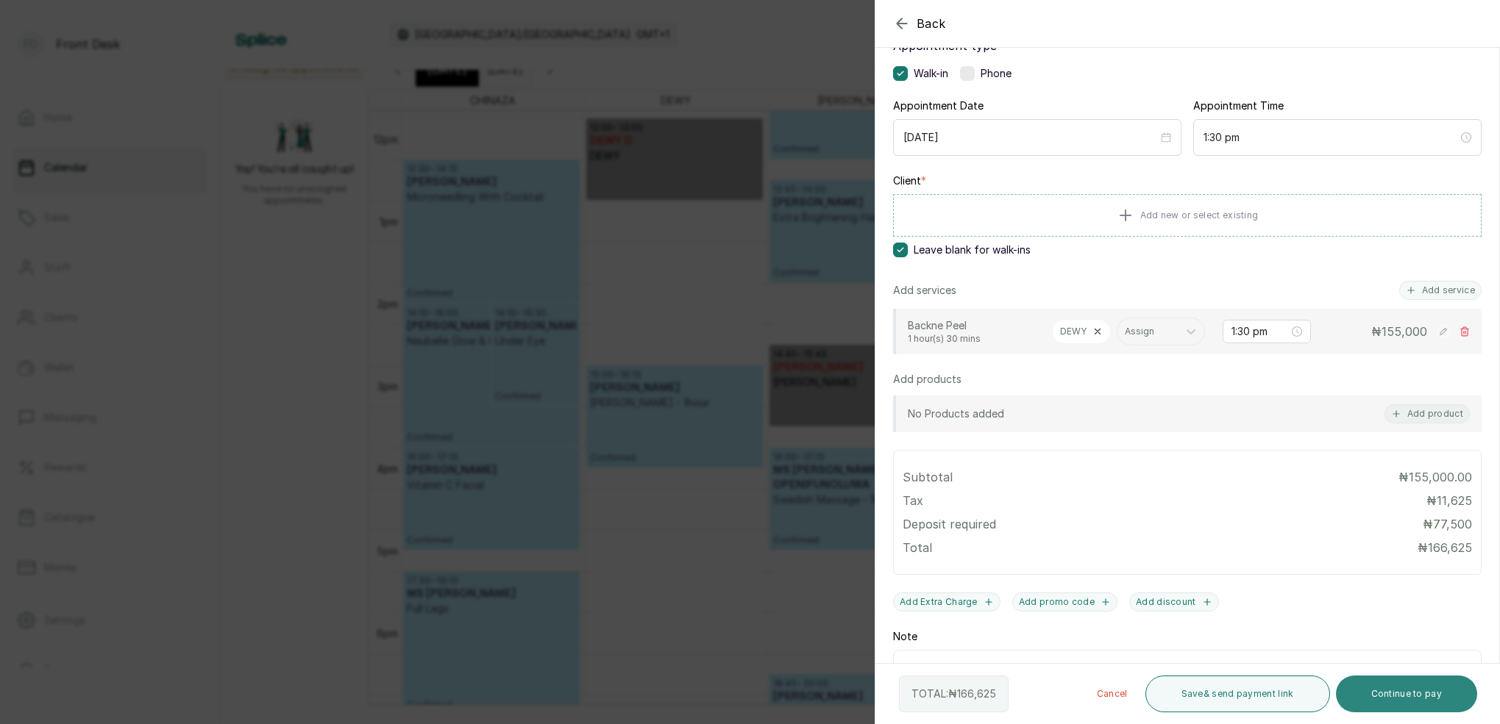
drag, startPoint x: 1399, startPoint y: 695, endPoint x: 1400, endPoint y: 683, distance: 12.5
click at [1399, 694] on button "Continue to pay" at bounding box center [1407, 694] width 142 height 37
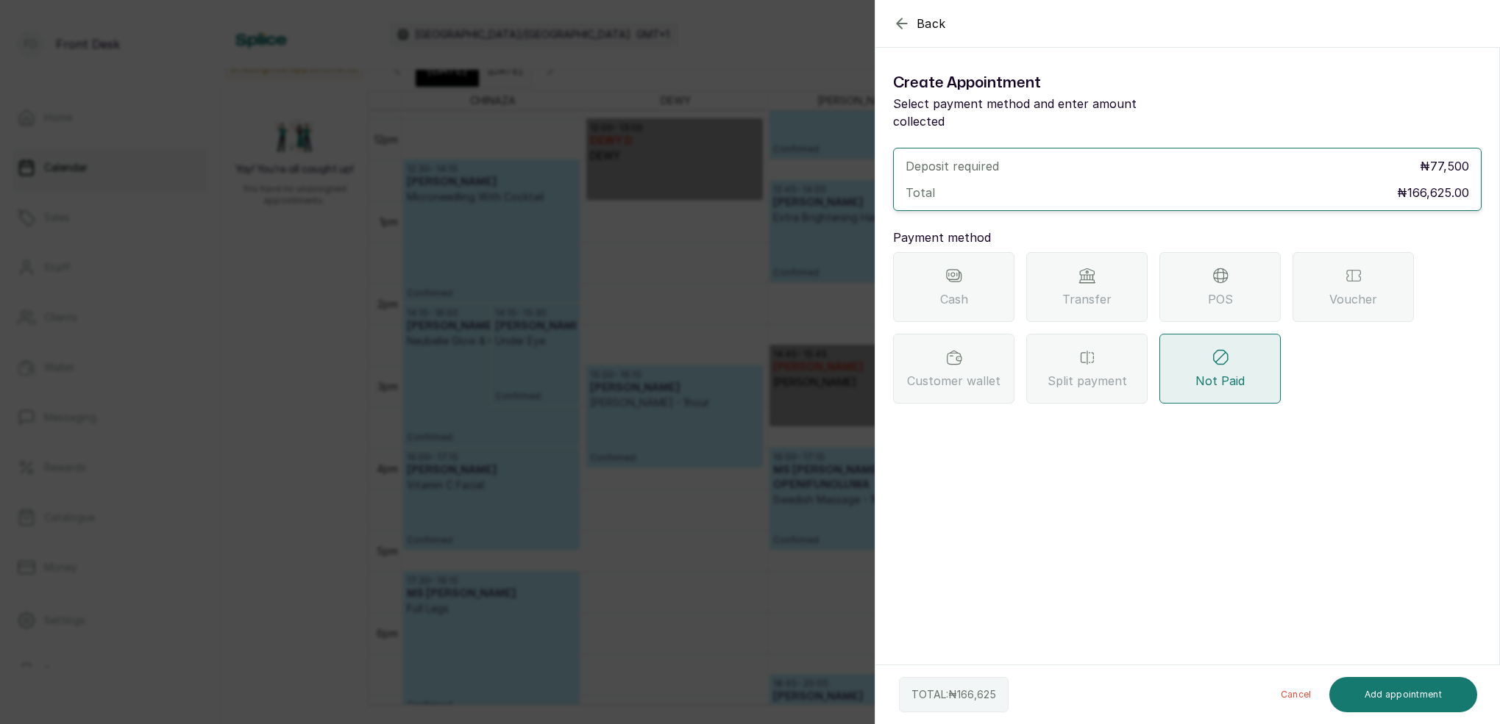
click at [897, 22] on icon "button" at bounding box center [902, 24] width 18 height 18
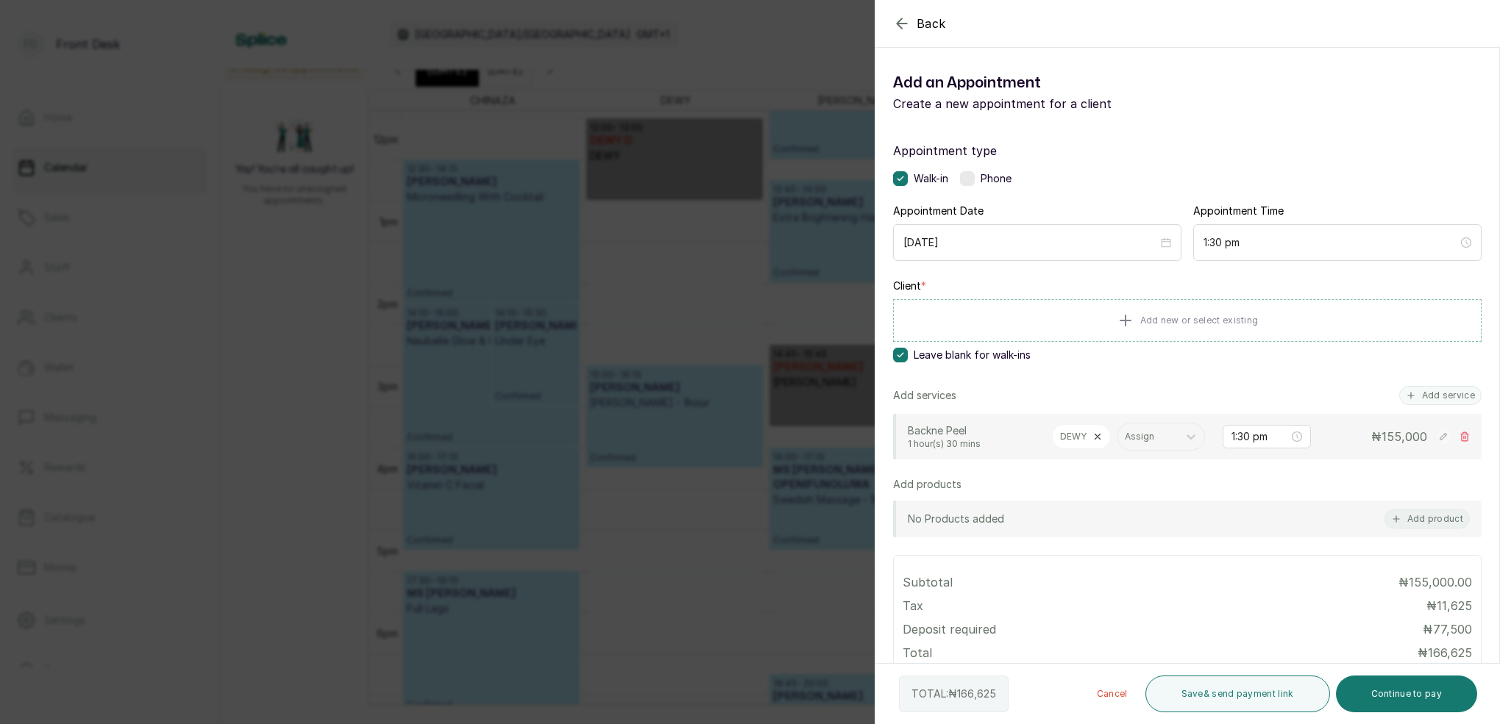
drag, startPoint x: 1215, startPoint y: 693, endPoint x: 1225, endPoint y: 672, distance: 23.4
click at [1217, 681] on button "Save & send payment link" at bounding box center [1237, 694] width 185 height 37
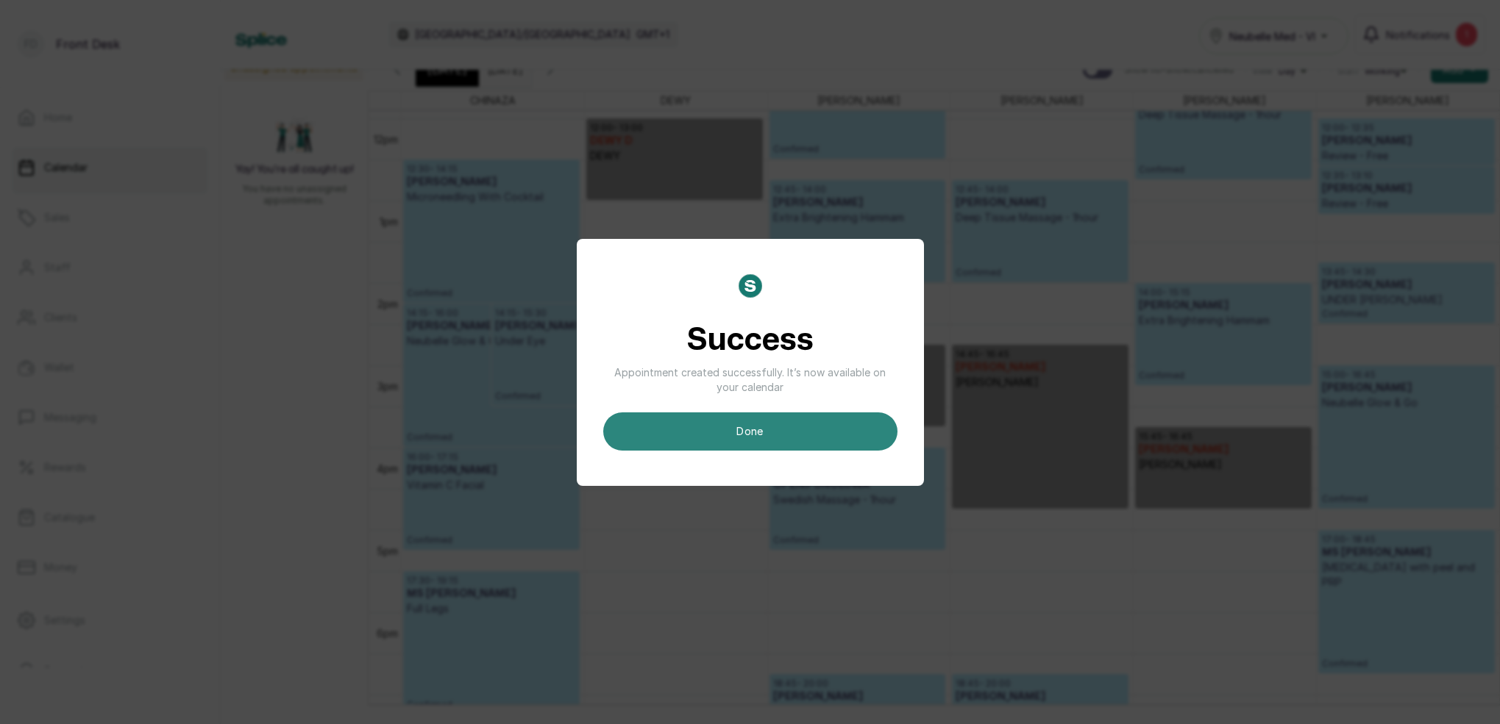
click at [836, 434] on button "done" at bounding box center [750, 432] width 294 height 38
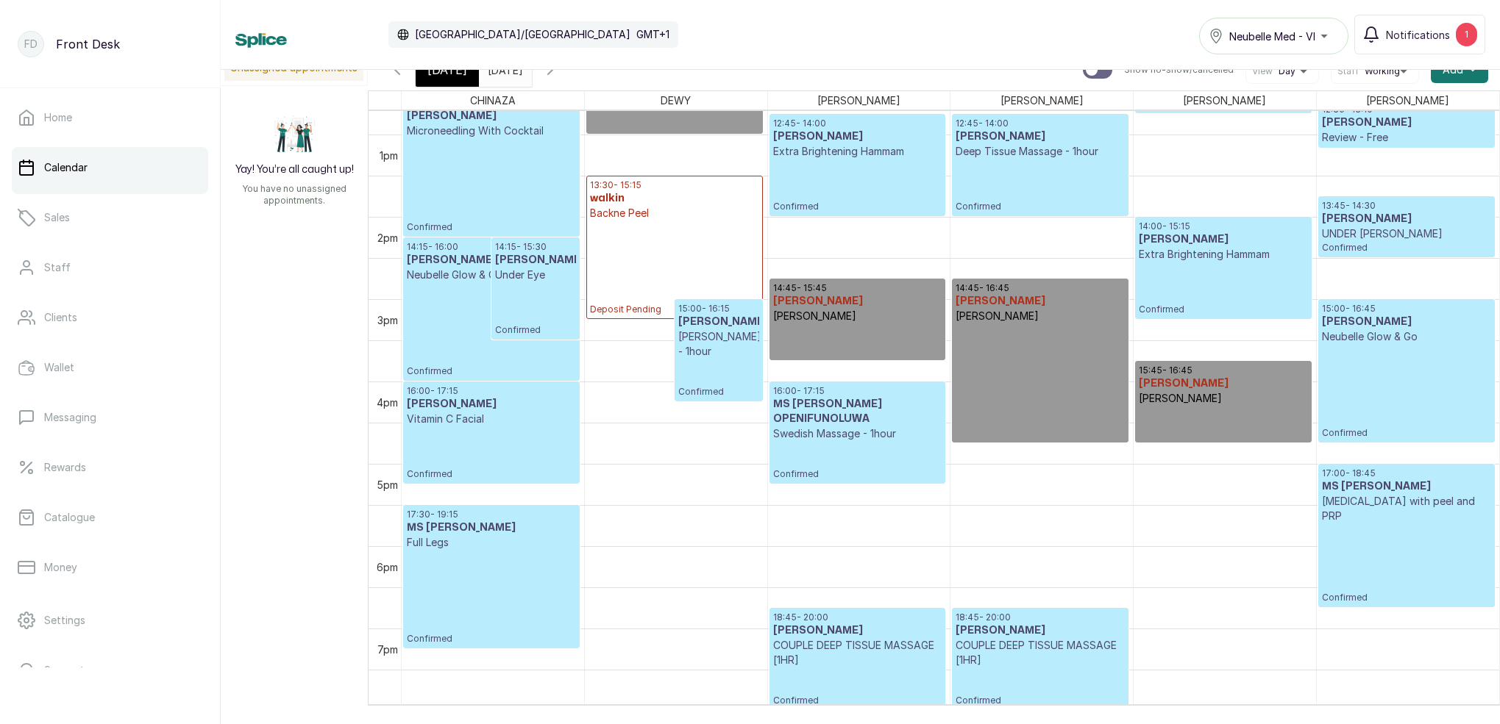
click at [670, 249] on p "Deposit Pending" at bounding box center [674, 268] width 168 height 95
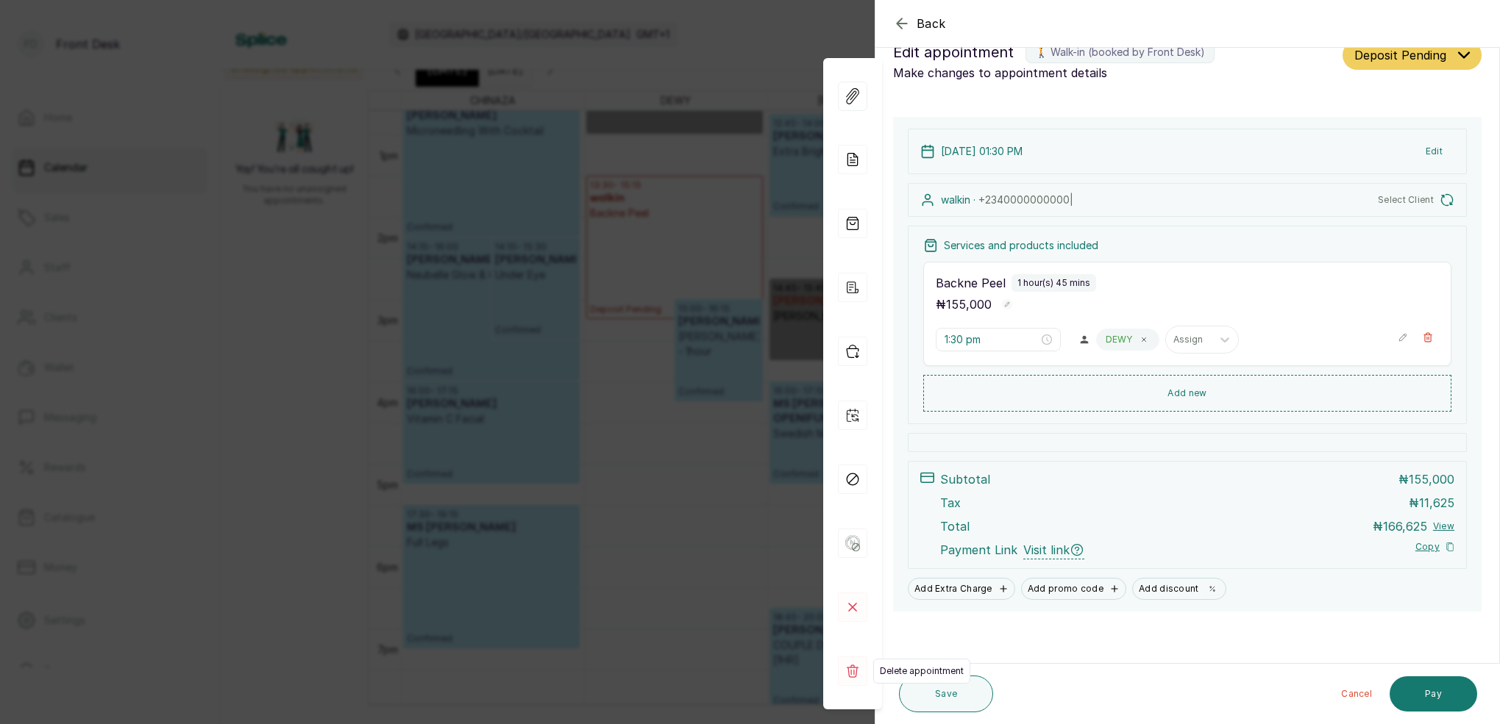
click at [858, 672] on rect at bounding box center [852, 671] width 29 height 29
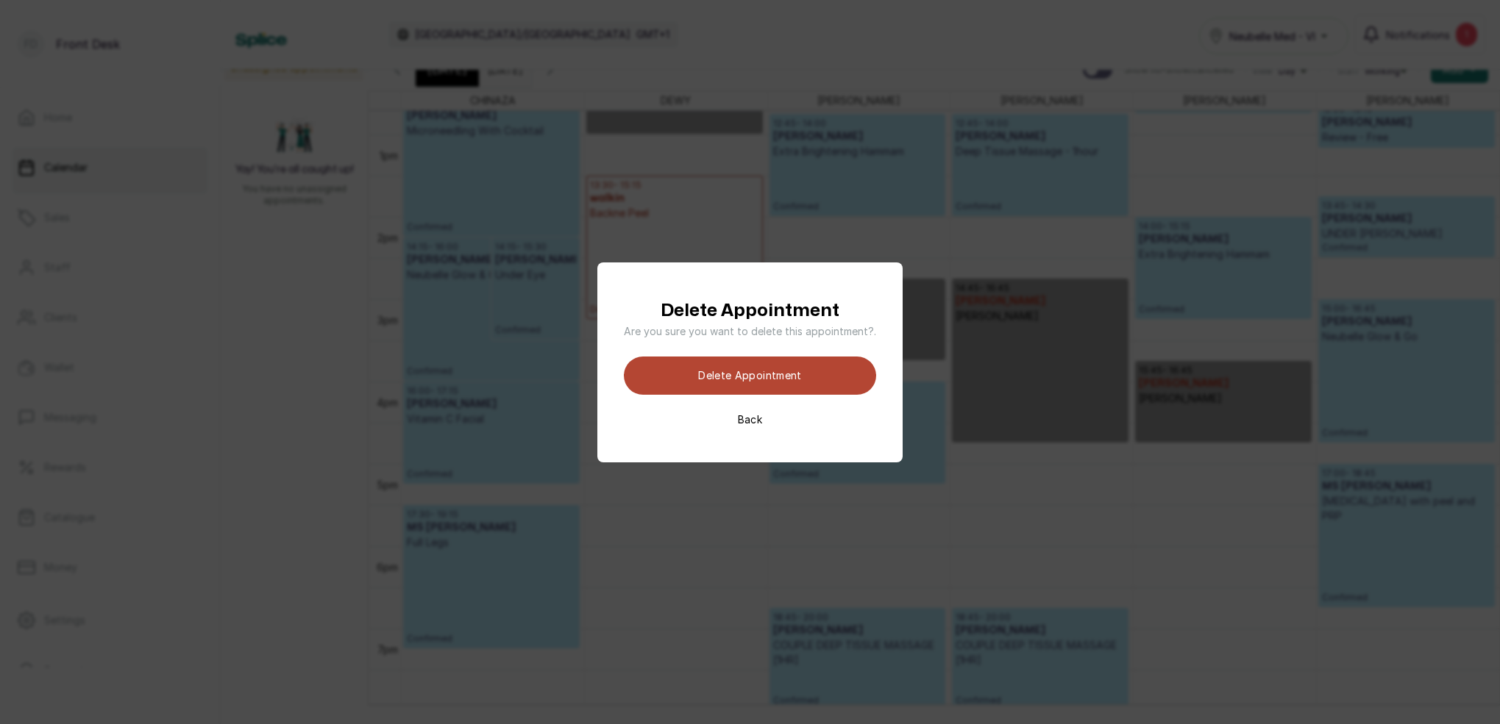
click at [811, 388] on button "Delete appointment" at bounding box center [750, 376] width 252 height 38
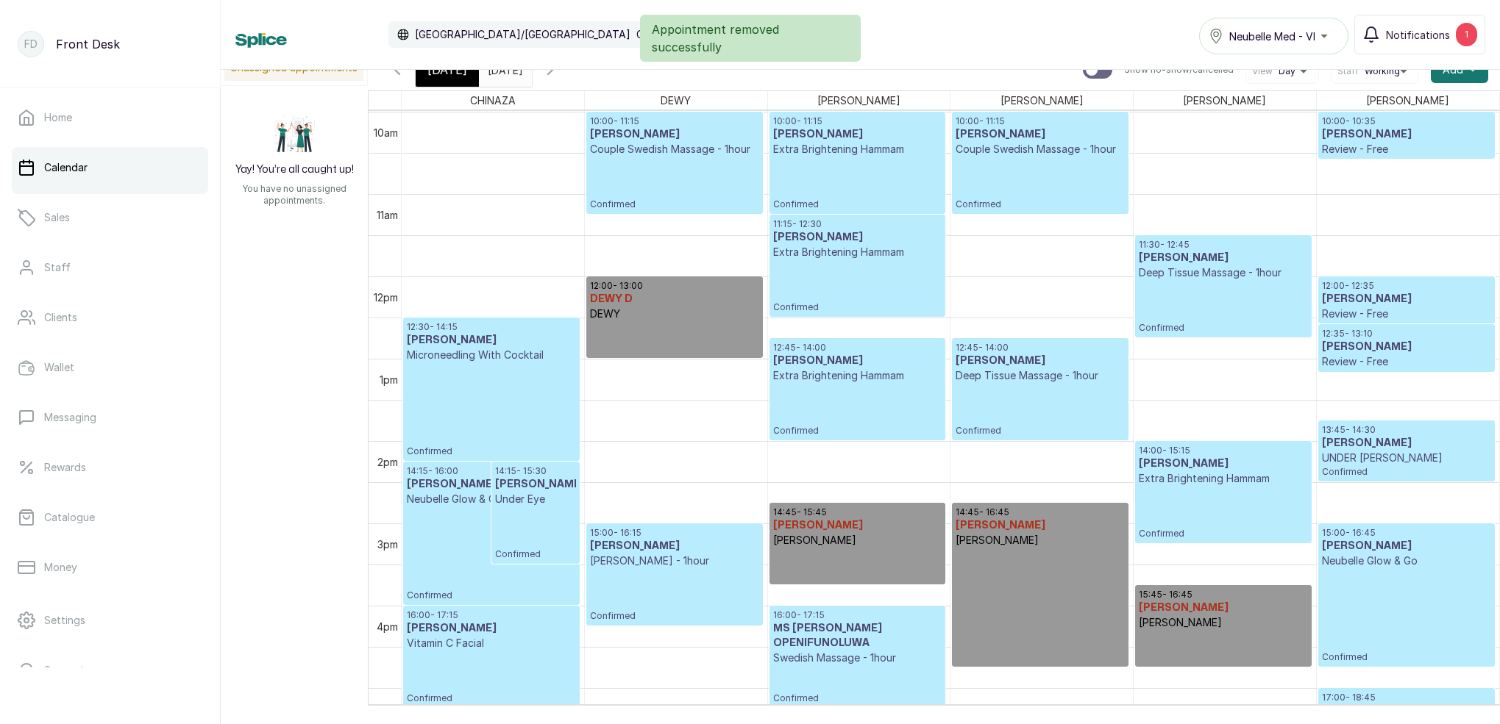
click at [687, 306] on span "12:00 - 13:00 DEWY D DEWY" at bounding box center [674, 300] width 168 height 41
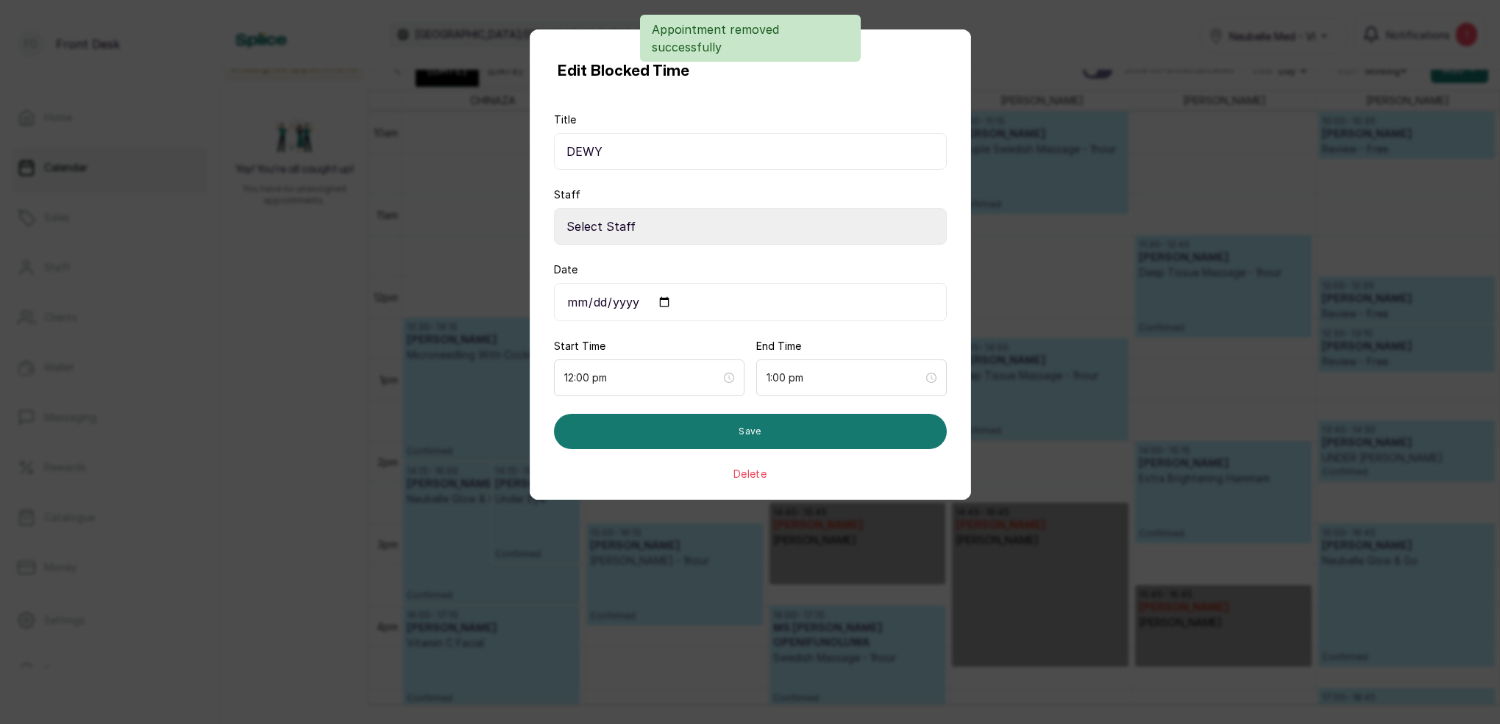
select select "34245912-a2a4-4248-bc00-0f9ef5998277"
click at [758, 477] on button "Delete" at bounding box center [749, 474] width 33 height 15
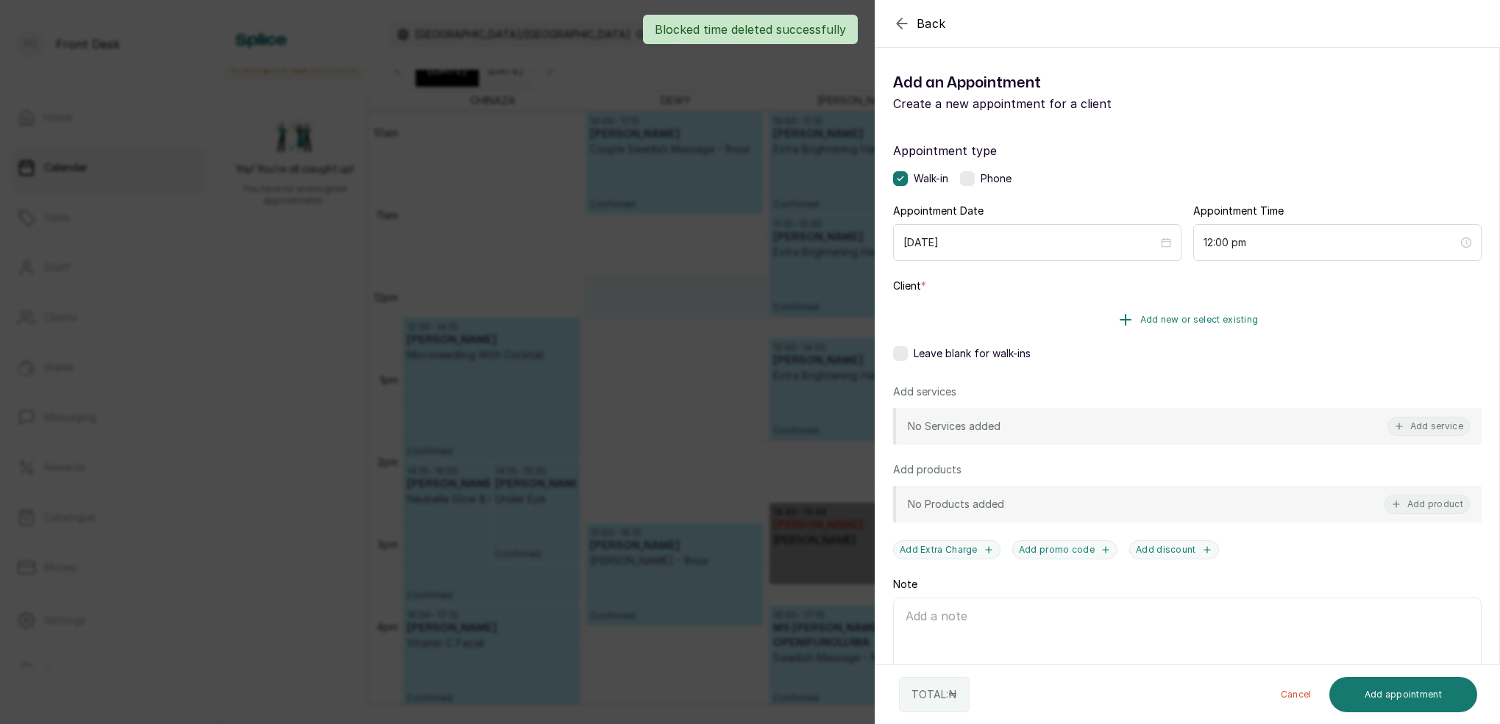
click at [1244, 322] on span "Add new or select existing" at bounding box center [1199, 320] width 118 height 12
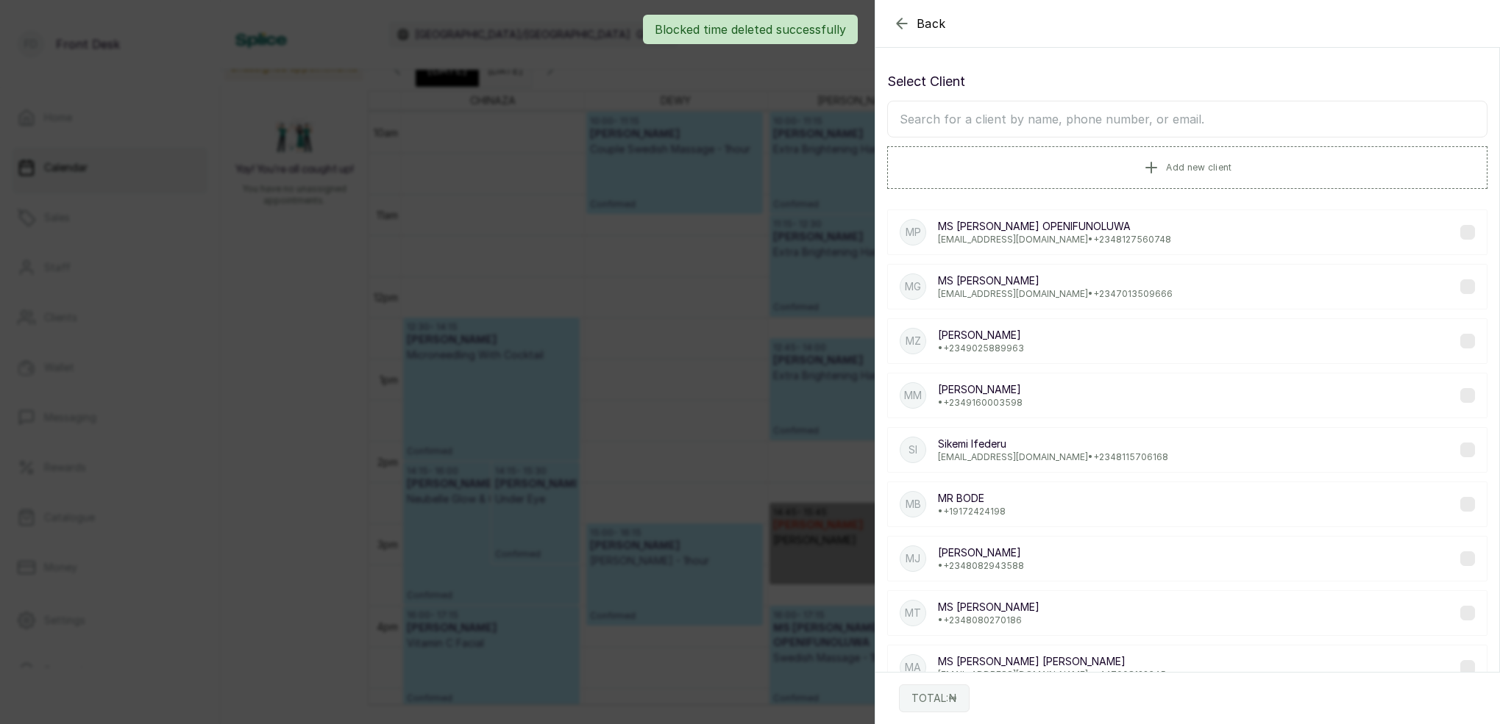
click at [1129, 121] on input "text" at bounding box center [1187, 119] width 600 height 37
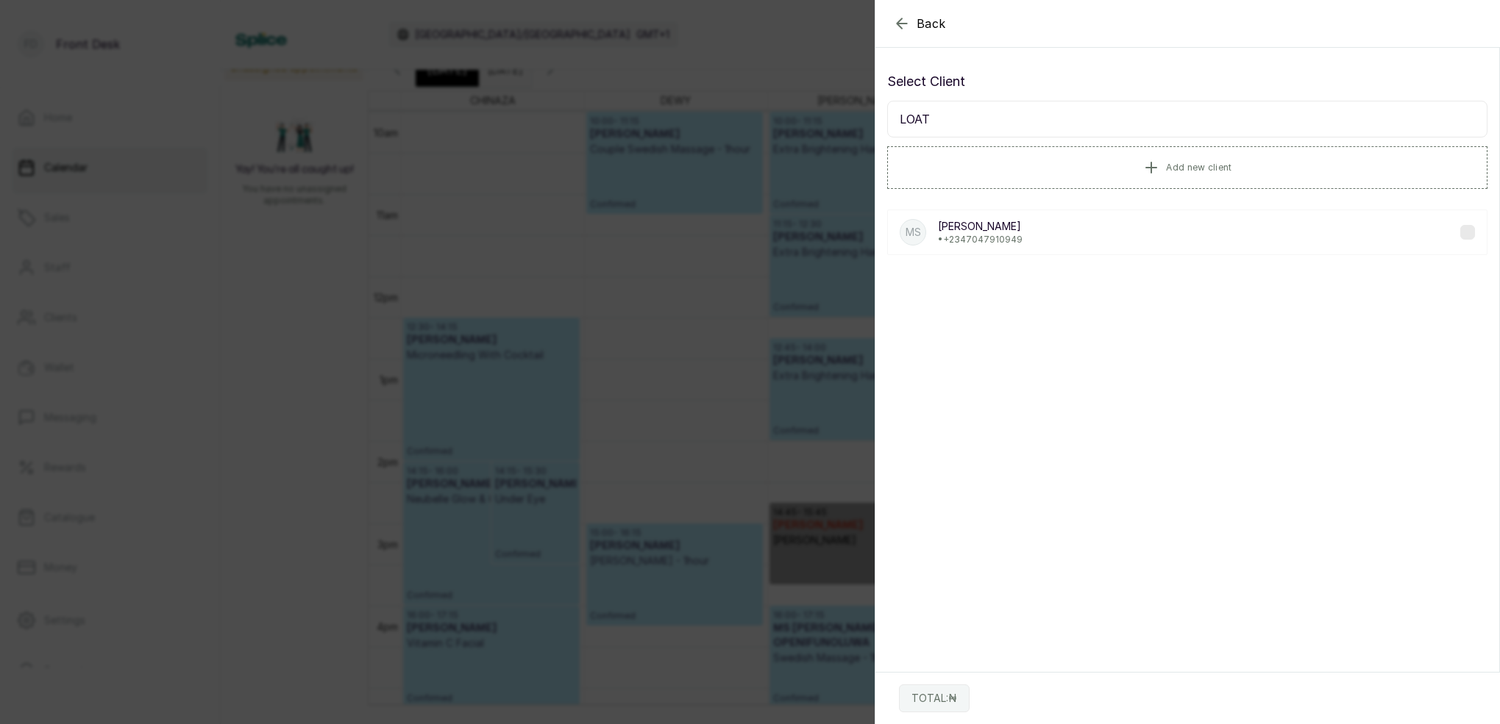
type input "LOAT"
click at [1022, 237] on p "• [PHONE_NUMBER]" at bounding box center [980, 240] width 85 height 12
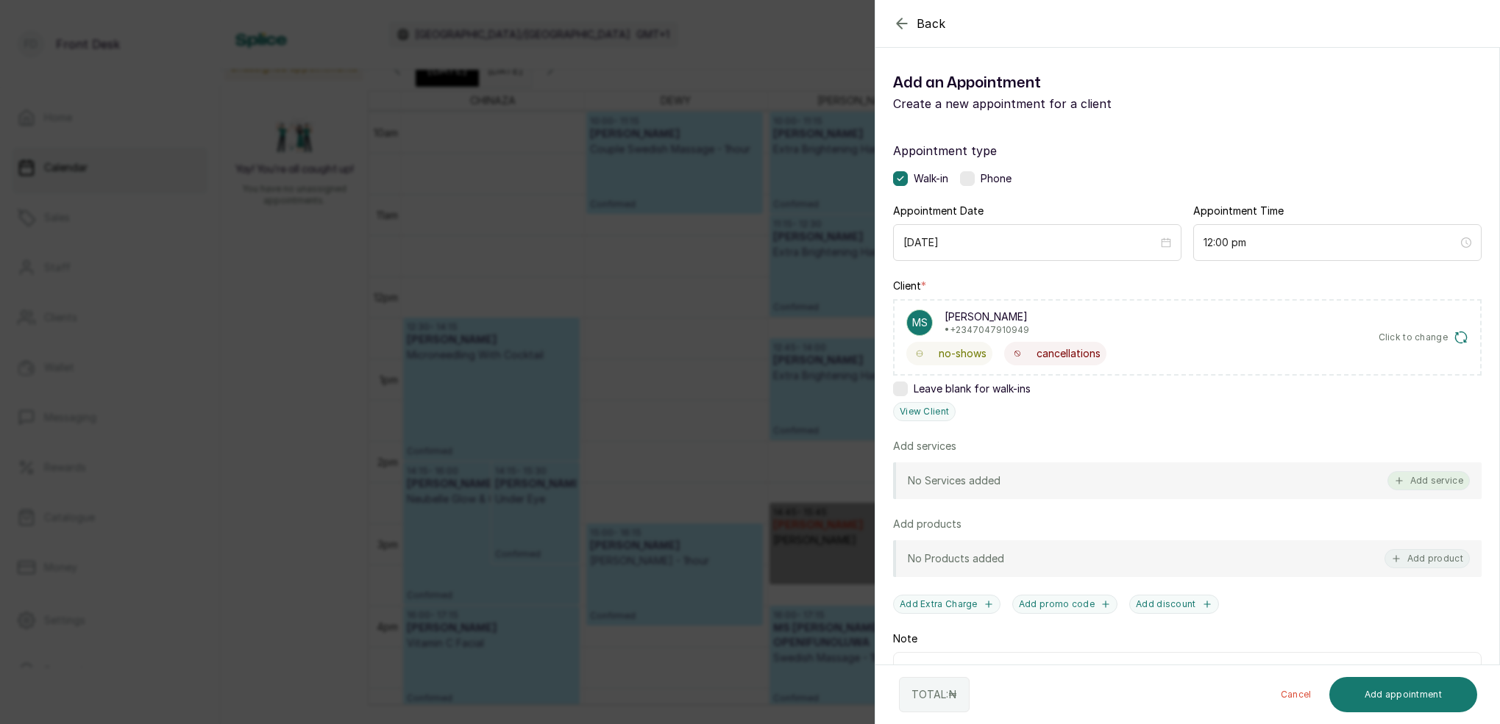
click at [1421, 484] on button "Add service" at bounding box center [1428, 480] width 82 height 19
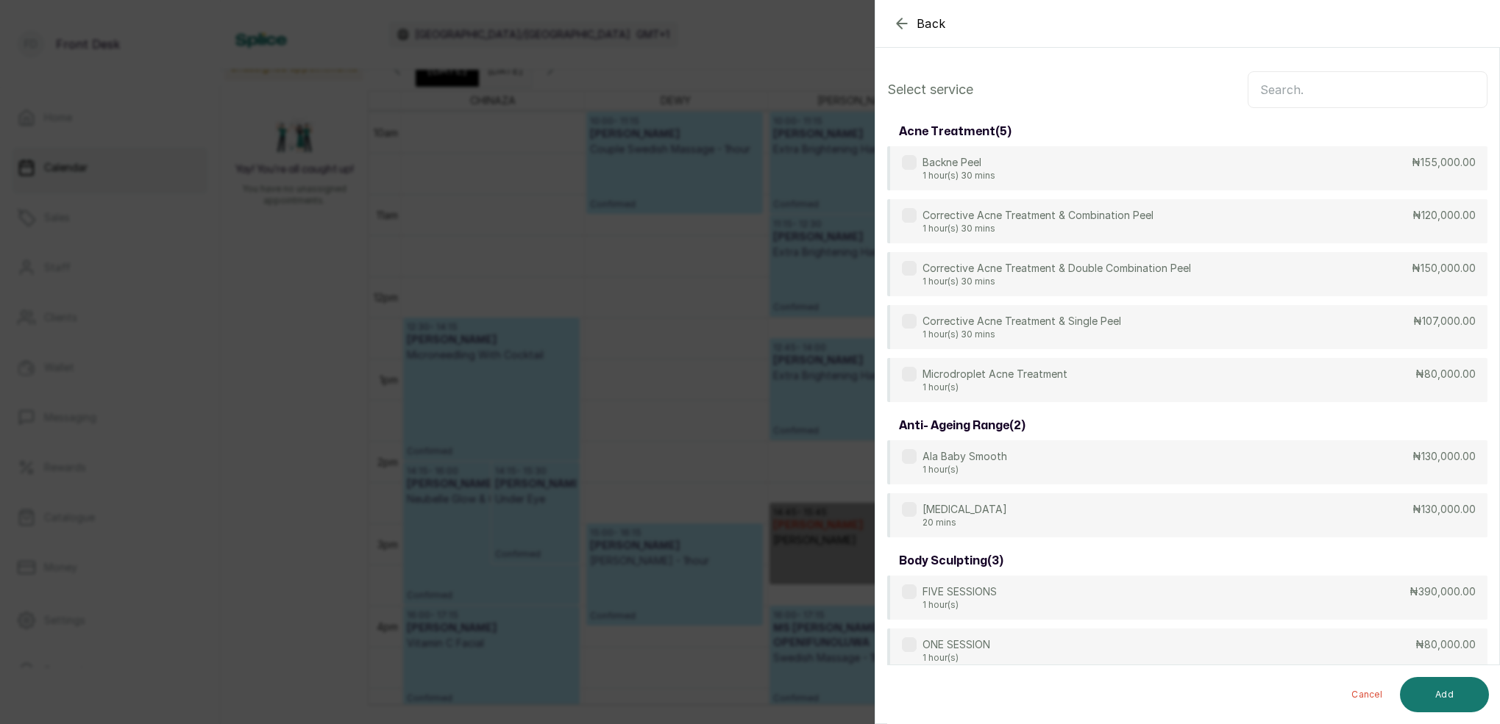
click at [1294, 97] on input "text" at bounding box center [1367, 89] width 240 height 37
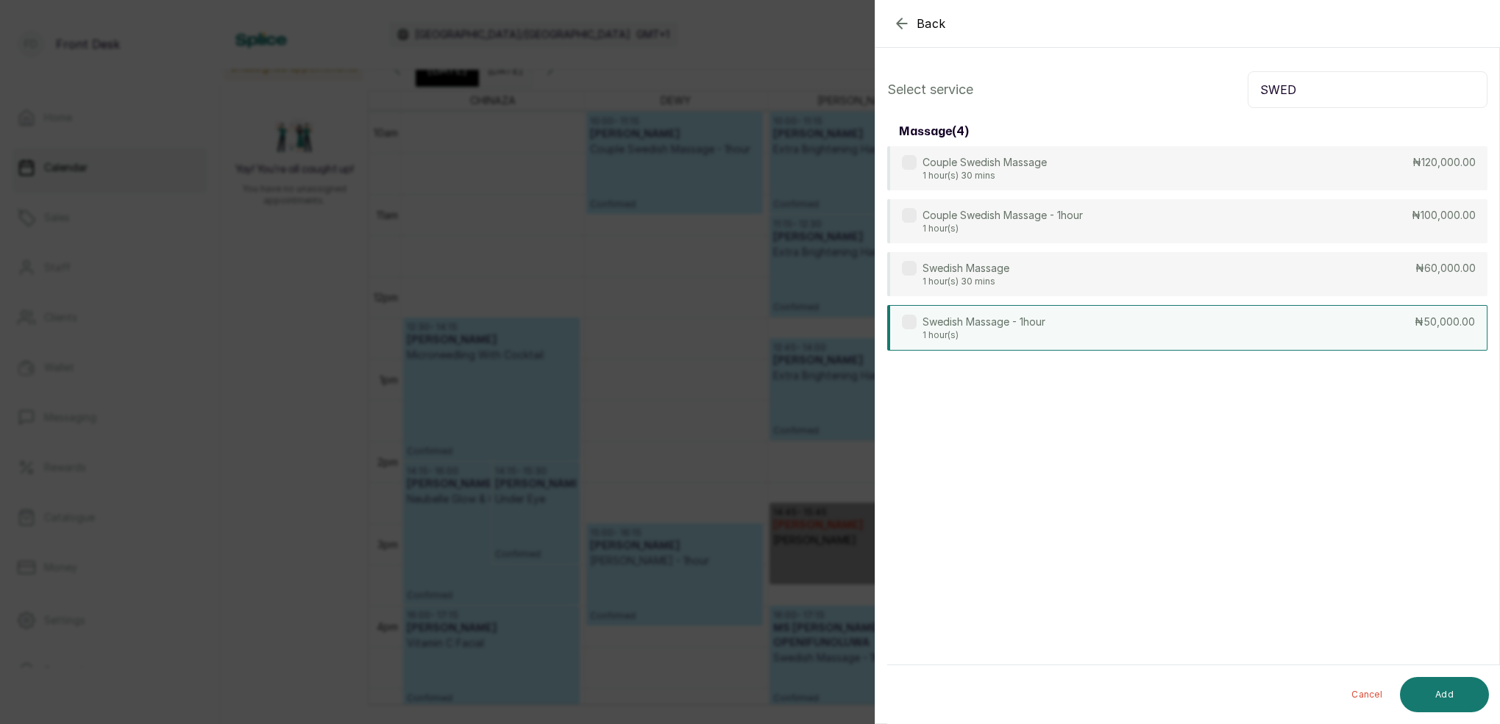
type input "SWED"
click at [991, 344] on div "Swedish Massage - 1hour 1 hour(s) ₦50,000.00" at bounding box center [1187, 328] width 600 height 46
click at [1461, 686] on button "Add" at bounding box center [1444, 694] width 89 height 35
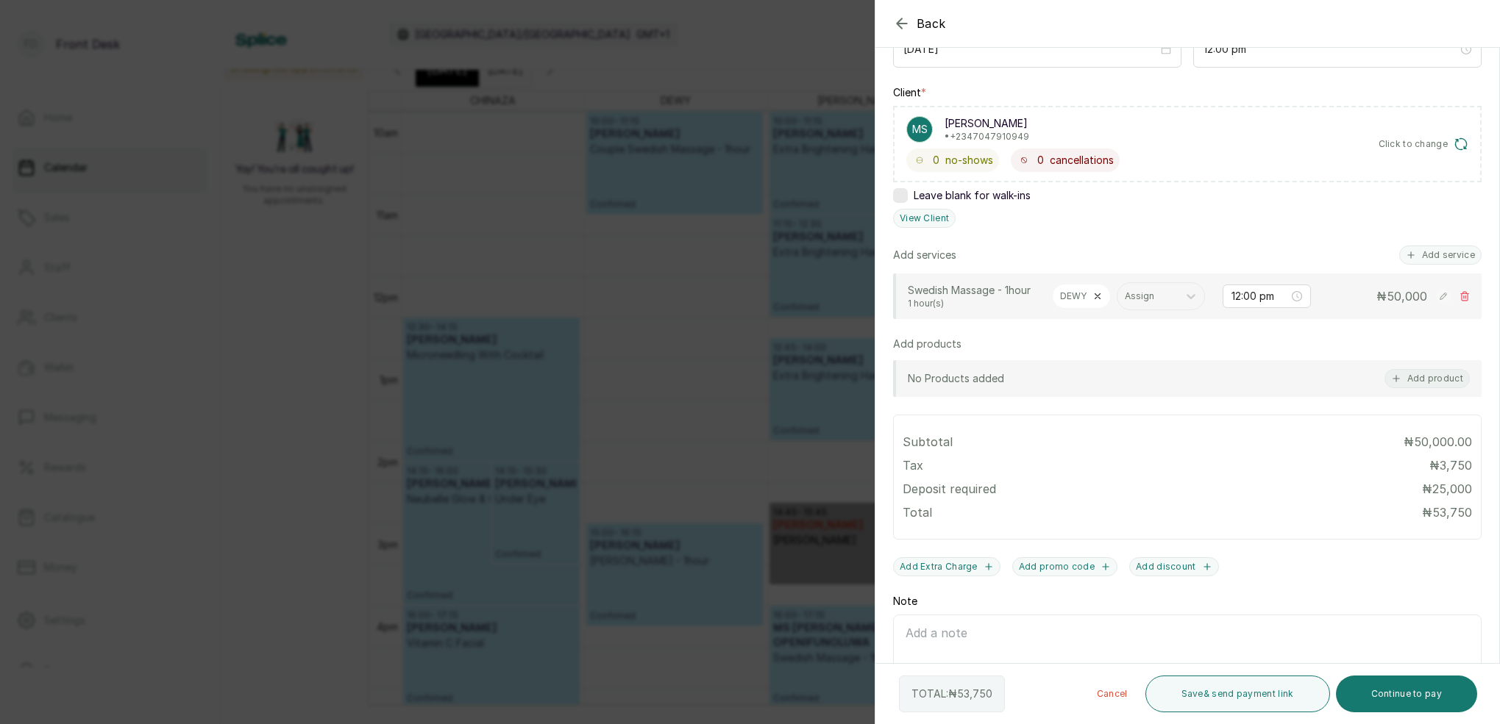
drag, startPoint x: 1416, startPoint y: 702, endPoint x: 1269, endPoint y: 598, distance: 180.4
click at [1414, 697] on button "Continue to pay" at bounding box center [1407, 694] width 142 height 37
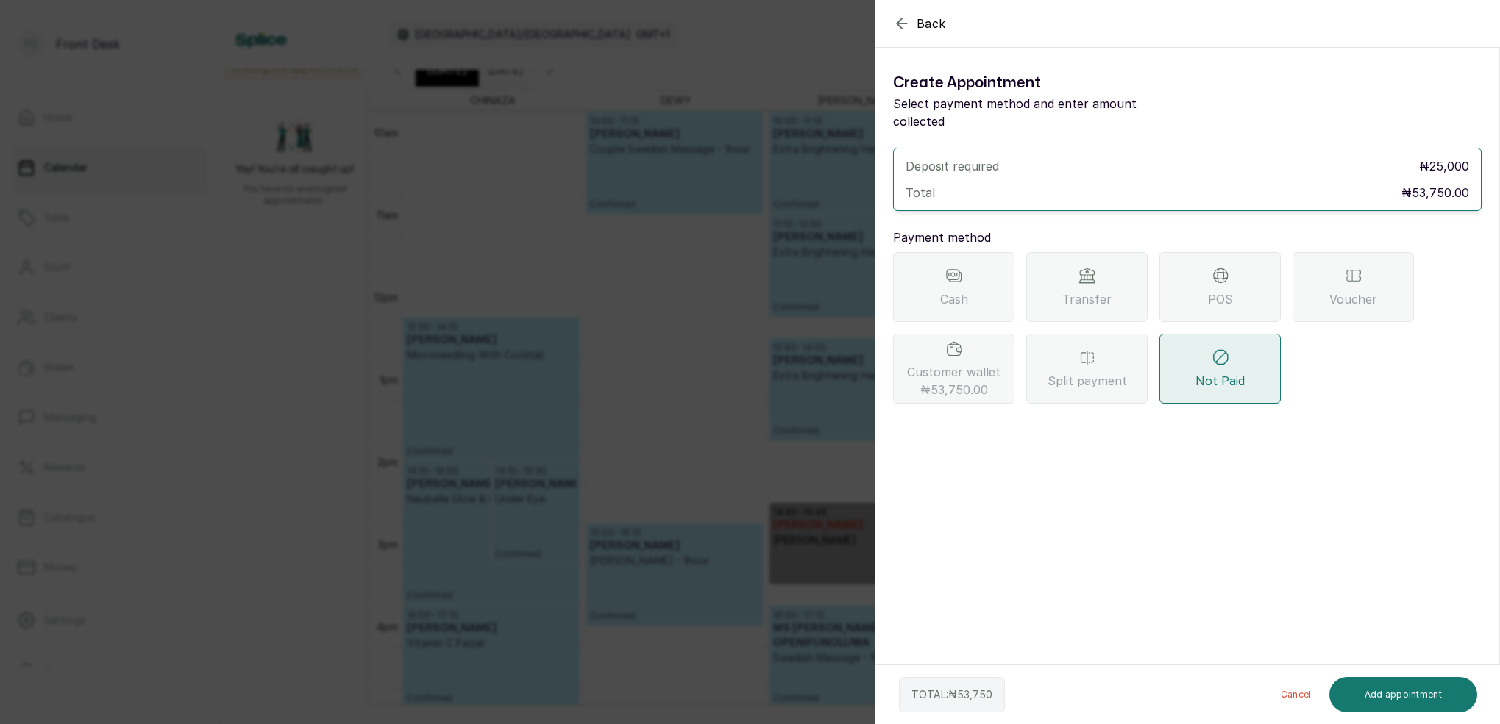
click at [955, 381] on span "₦53,750.00" at bounding box center [954, 390] width 68 height 18
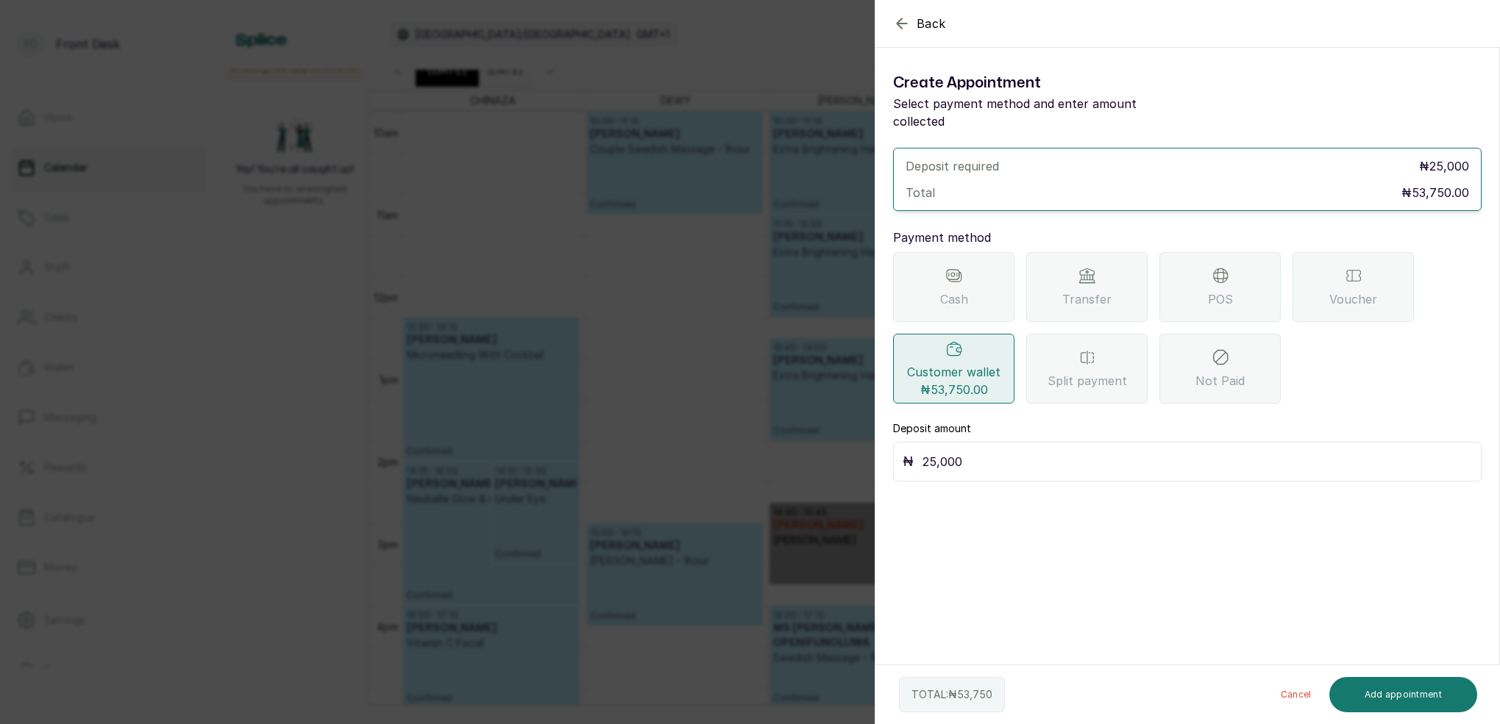
click at [996, 452] on input "25,000" at bounding box center [1196, 462] width 549 height 21
type input "2"
type input "53,750"
click at [1445, 691] on button "Add appointment" at bounding box center [1403, 694] width 149 height 35
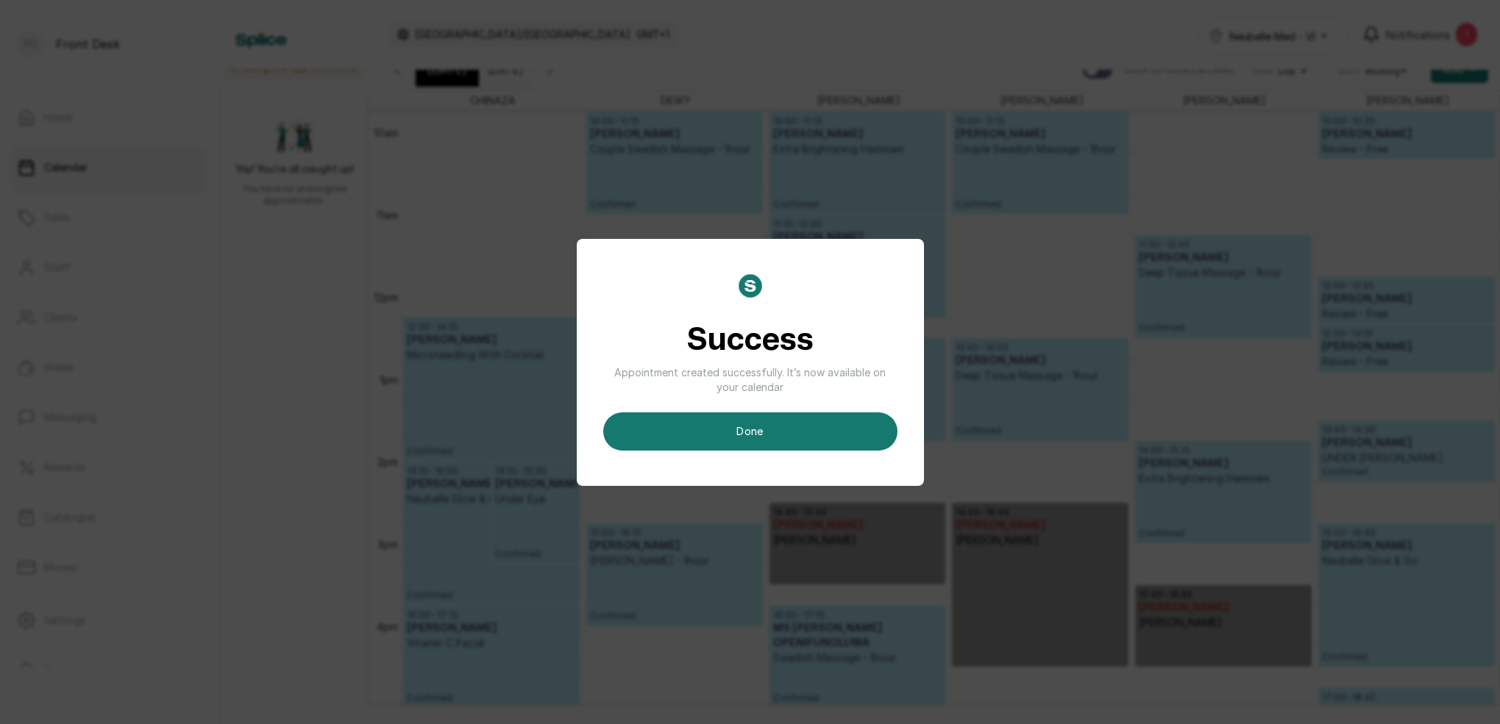
drag, startPoint x: 828, startPoint y: 427, endPoint x: 928, endPoint y: 414, distance: 100.9
click at [828, 427] on button "done" at bounding box center [750, 432] width 294 height 38
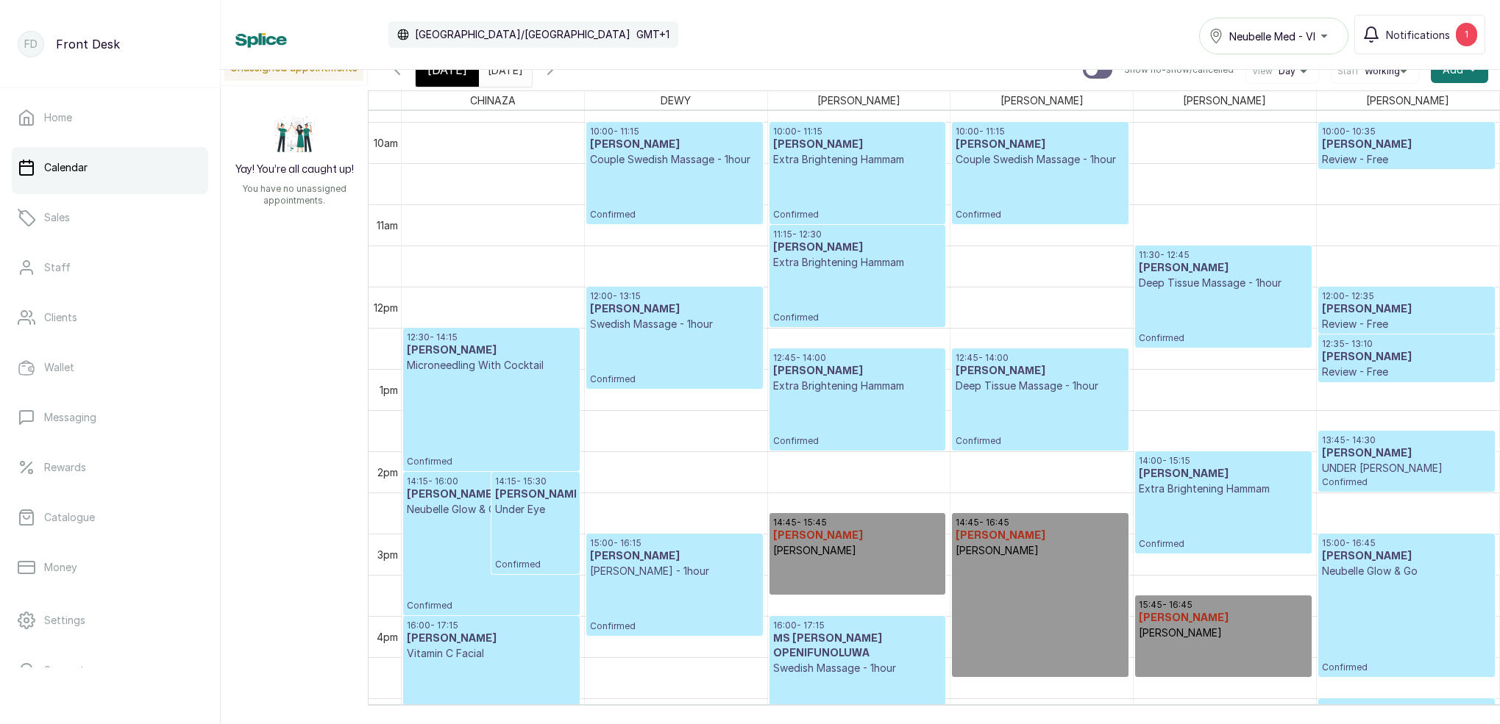
click at [841, 560] on p at bounding box center [857, 574] width 168 height 33
select select "3439cc87-c445-418d-9ecf-d109f3ed77bc"
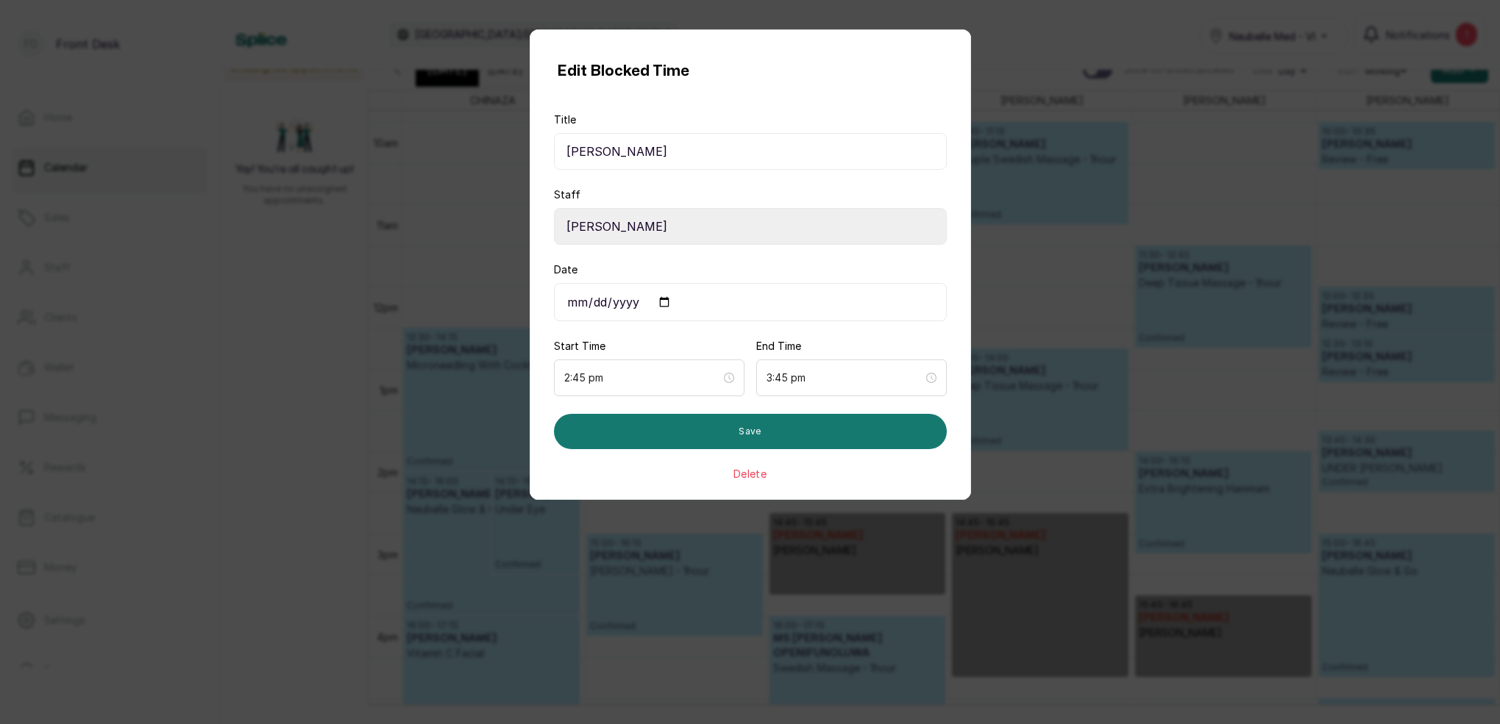
click at [750, 477] on button "Delete" at bounding box center [749, 474] width 33 height 15
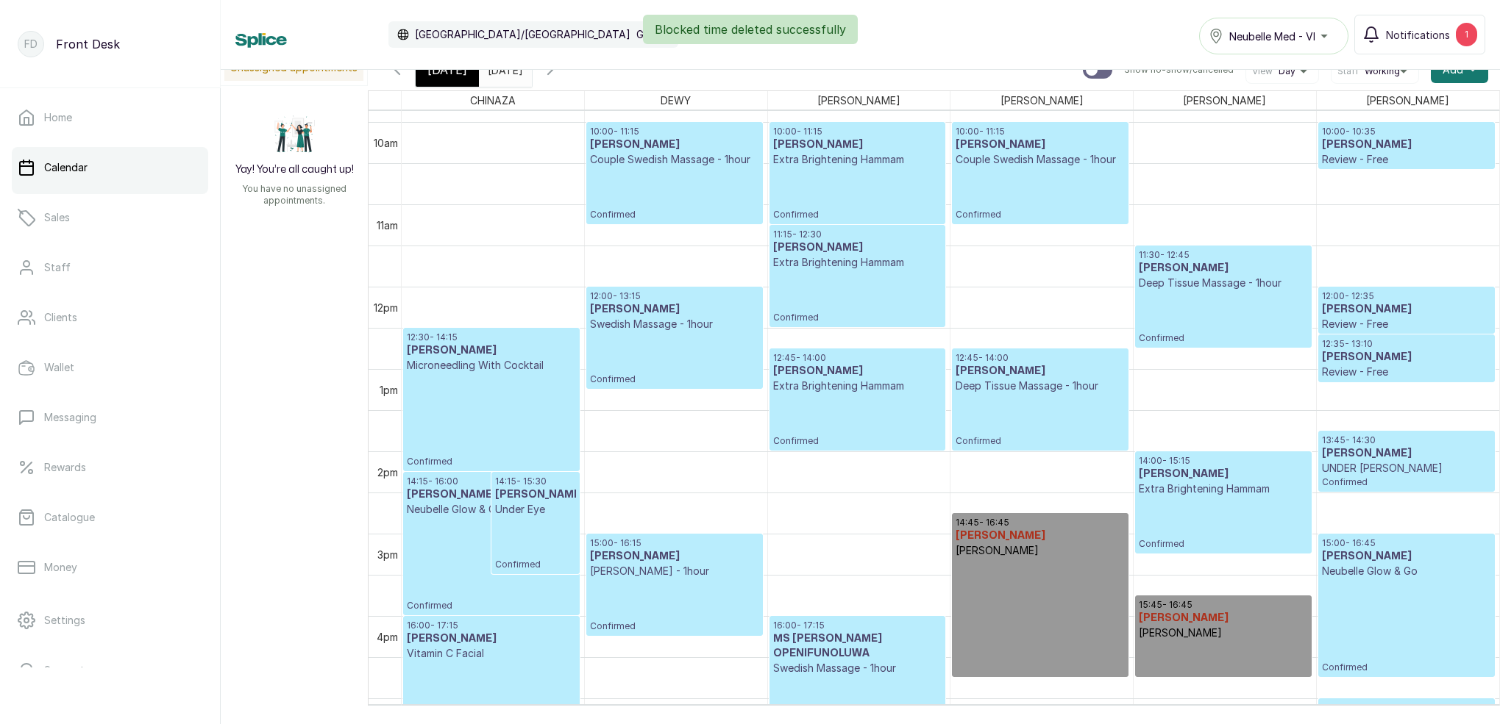
click at [1028, 584] on p at bounding box center [1039, 615] width 168 height 115
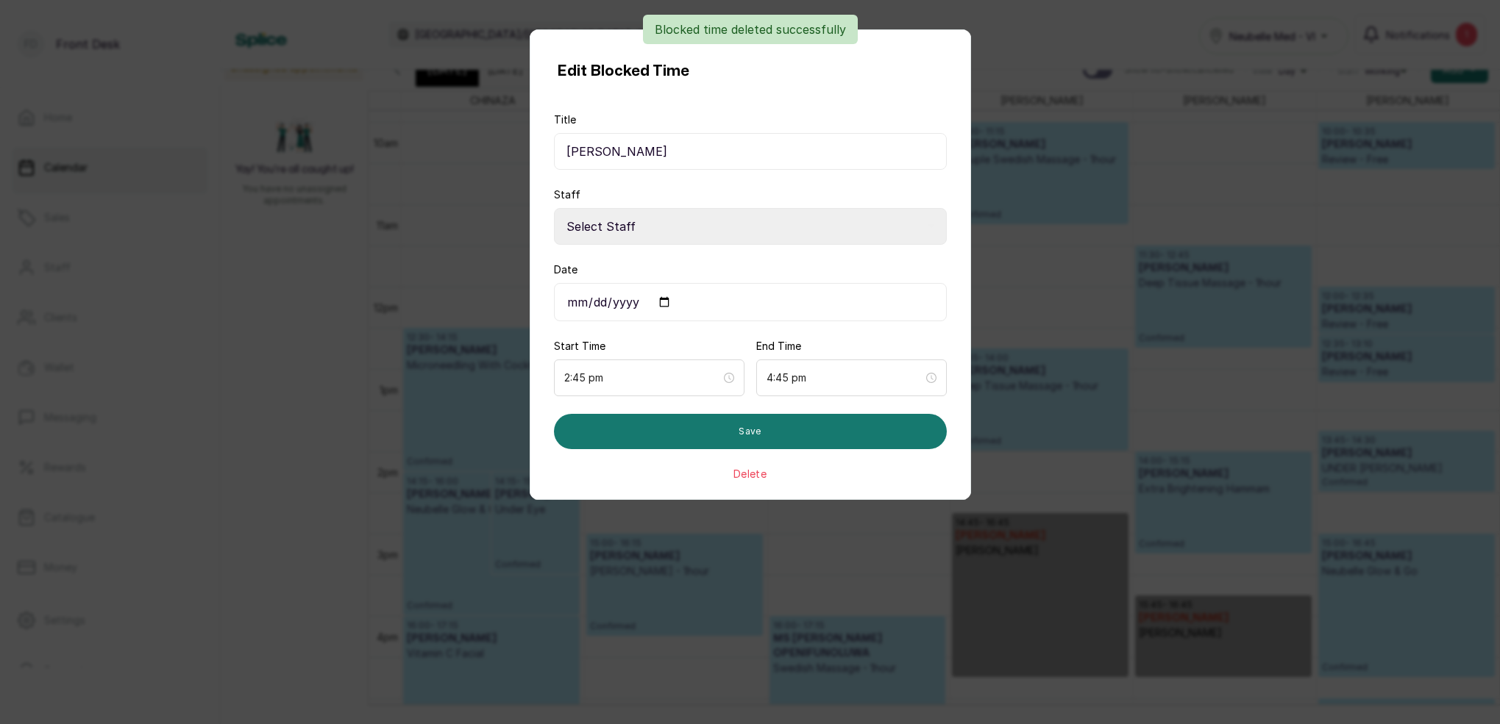
select select "587d7cd8-4736-47ff-a9a7-c13fbb947d4b"
click at [755, 474] on button "Delete" at bounding box center [749, 474] width 33 height 15
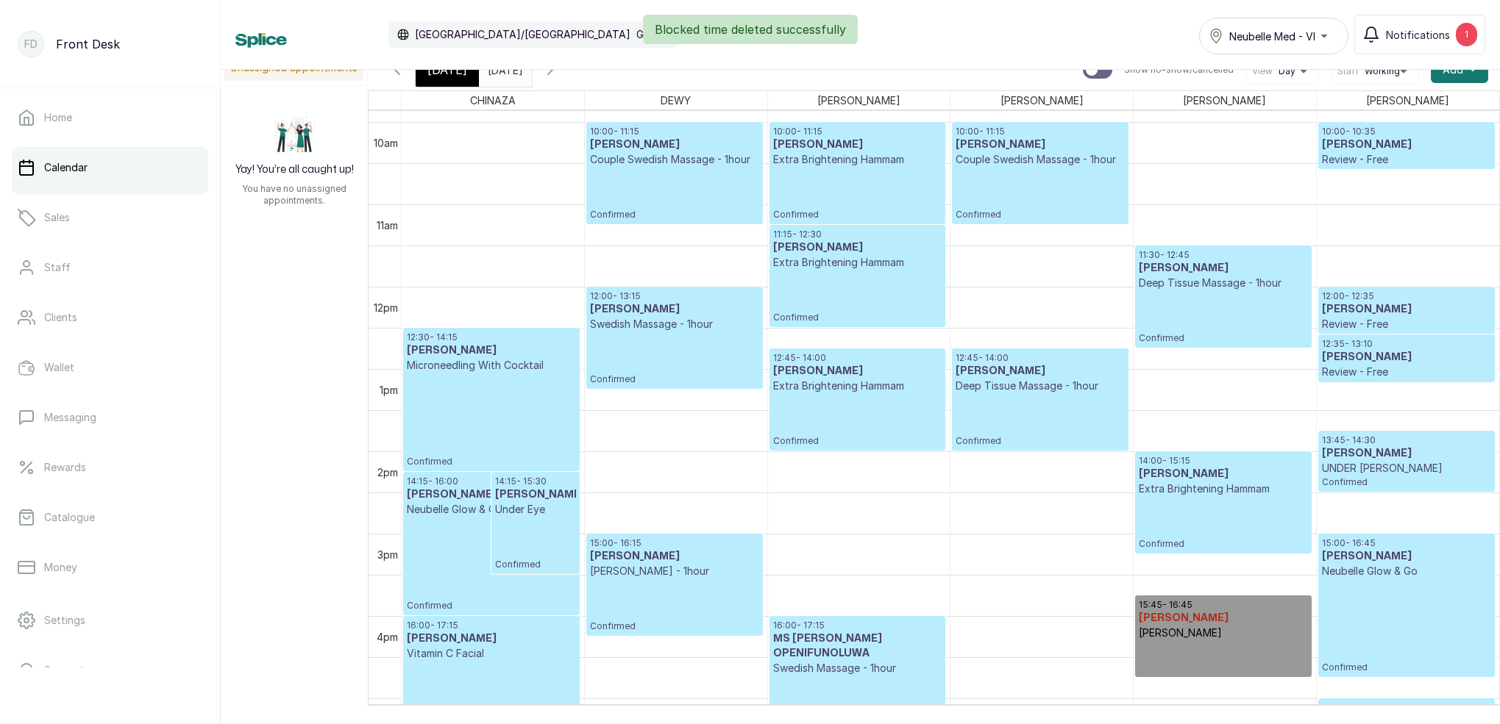
click at [1219, 631] on p "[PERSON_NAME]" at bounding box center [1223, 633] width 168 height 15
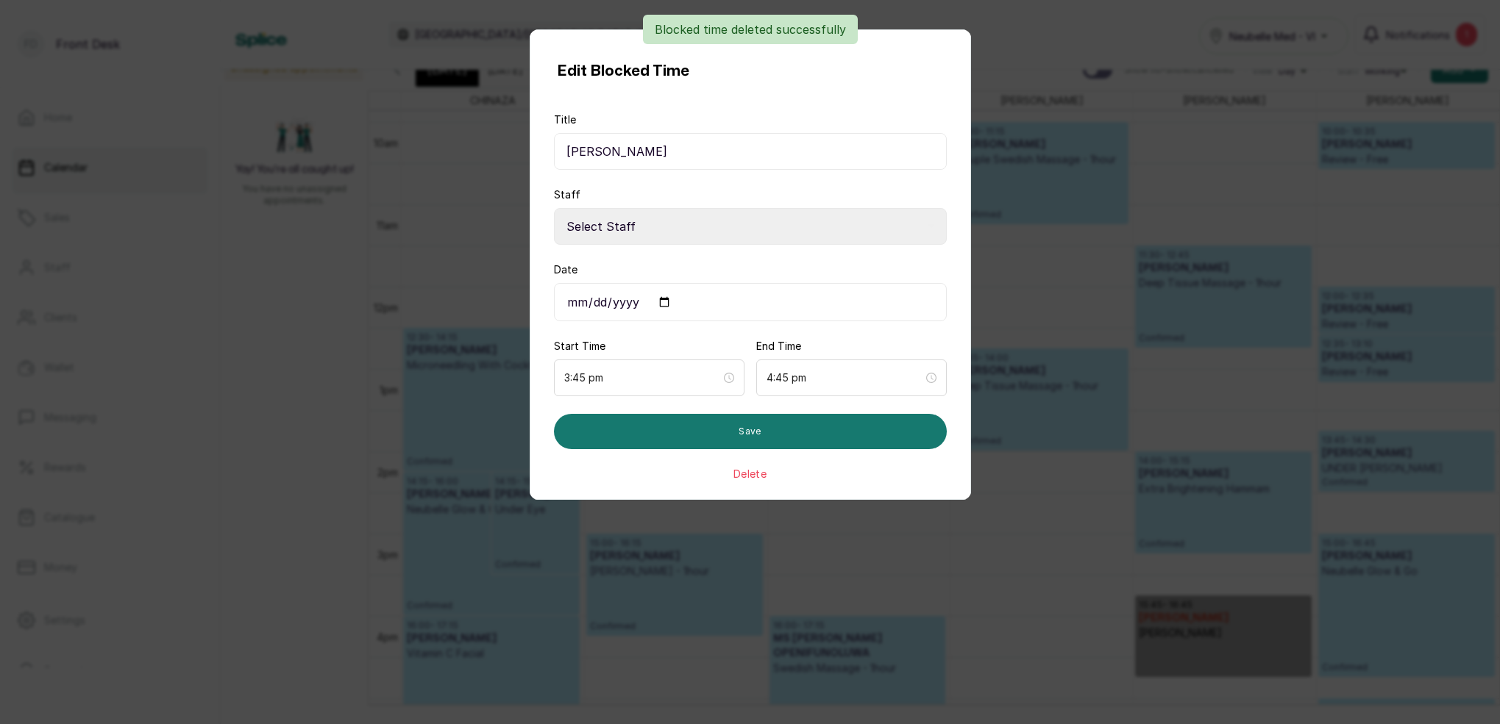
select select "7d9a89a2-aaf5-47a7-801d-4bb651f44a4d"
click at [760, 478] on button "Delete" at bounding box center [749, 474] width 33 height 15
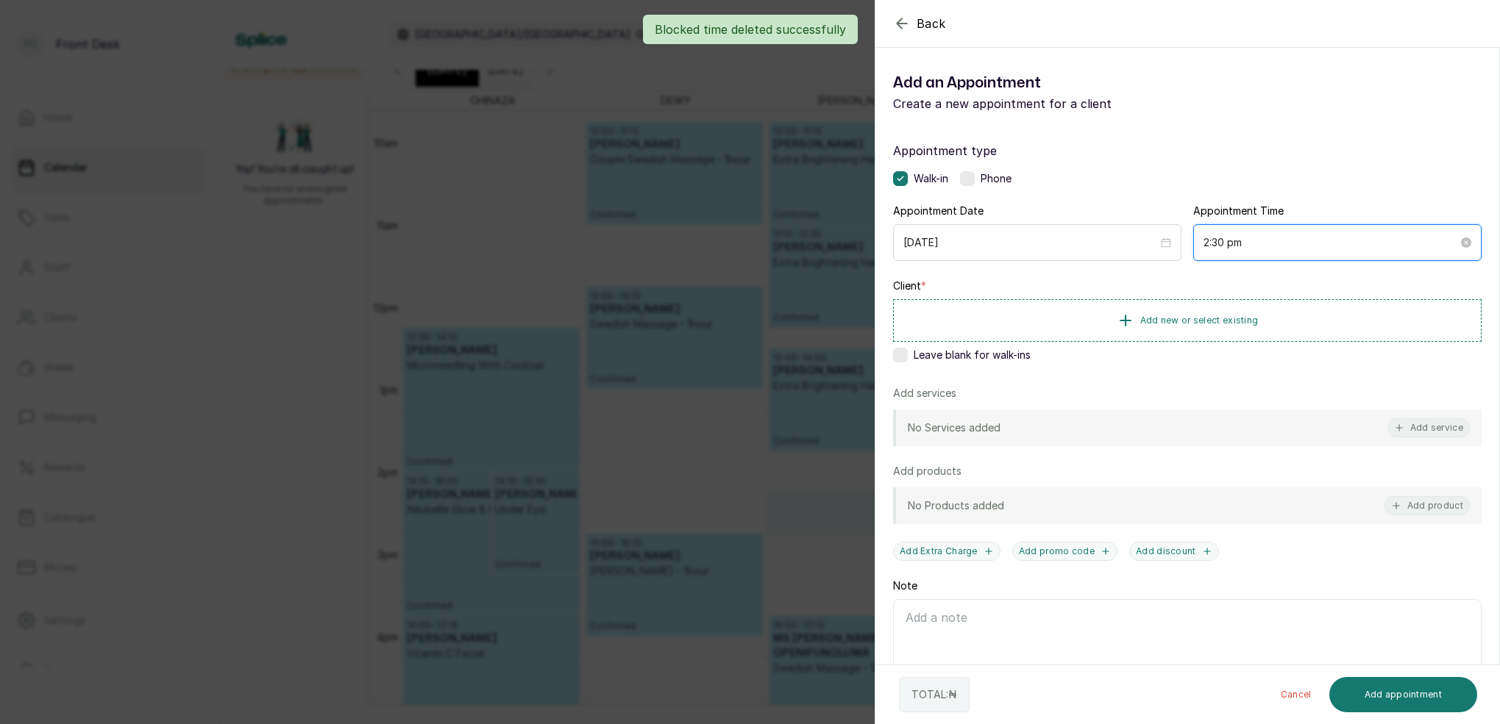
click at [1221, 246] on input "2:30 pm" at bounding box center [1330, 243] width 254 height 16
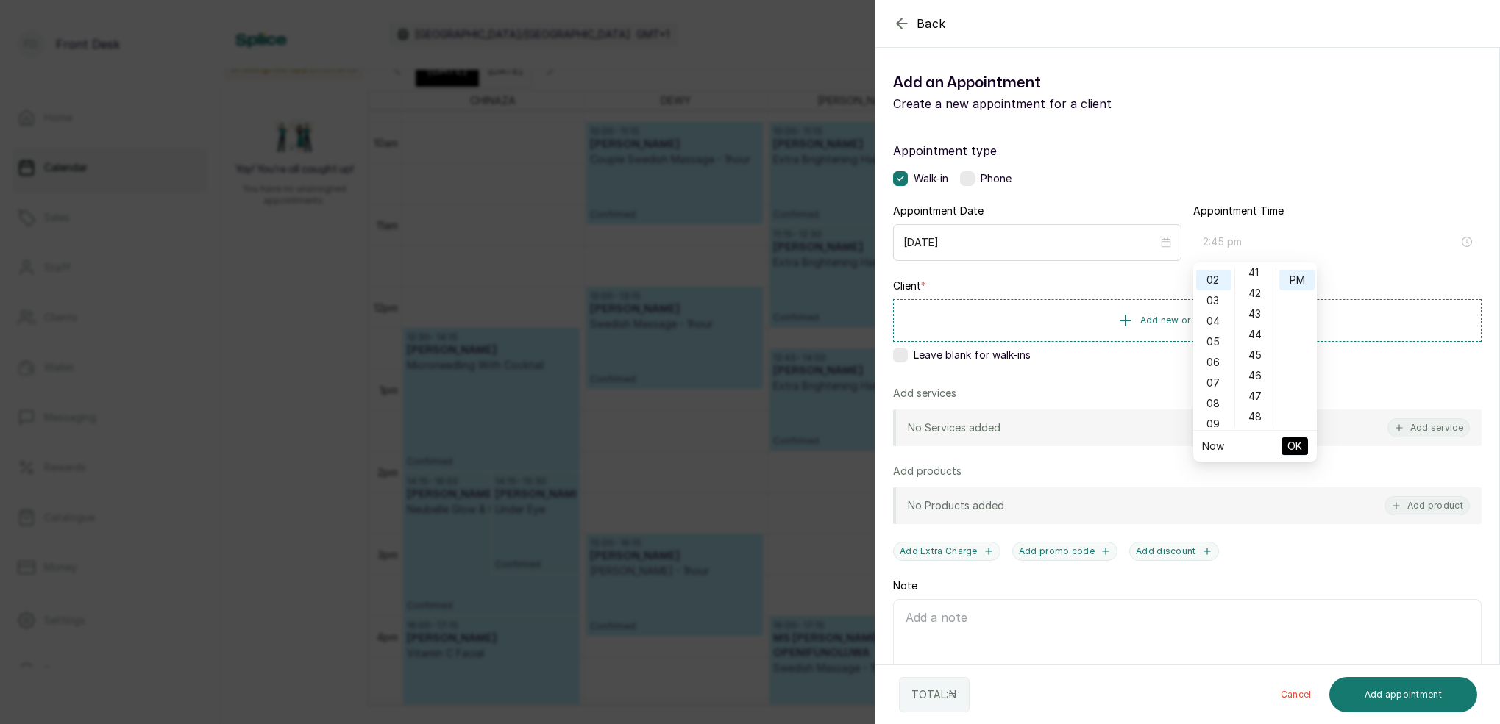
drag, startPoint x: 1261, startPoint y: 350, endPoint x: 1300, endPoint y: 303, distance: 61.6
click at [1261, 349] on div "45" at bounding box center [1255, 355] width 35 height 21
type input "2:45 pm"
click at [1307, 277] on div "PM" at bounding box center [1296, 280] width 35 height 21
drag, startPoint x: 1297, startPoint y: 446, endPoint x: 1255, endPoint y: 390, distance: 69.9
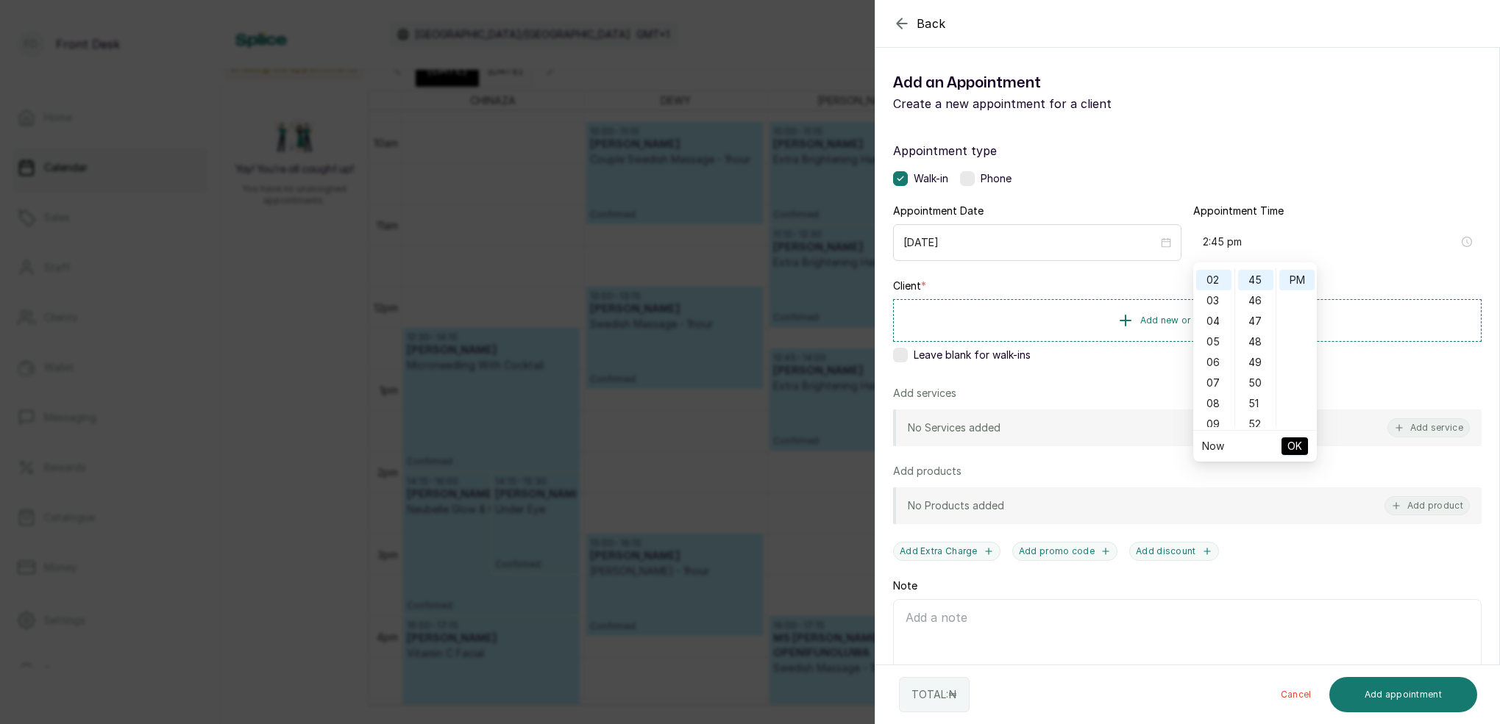
click at [1296, 444] on span "OK" at bounding box center [1294, 446] width 15 height 28
click at [1211, 319] on span "Add new or select existing" at bounding box center [1199, 320] width 118 height 12
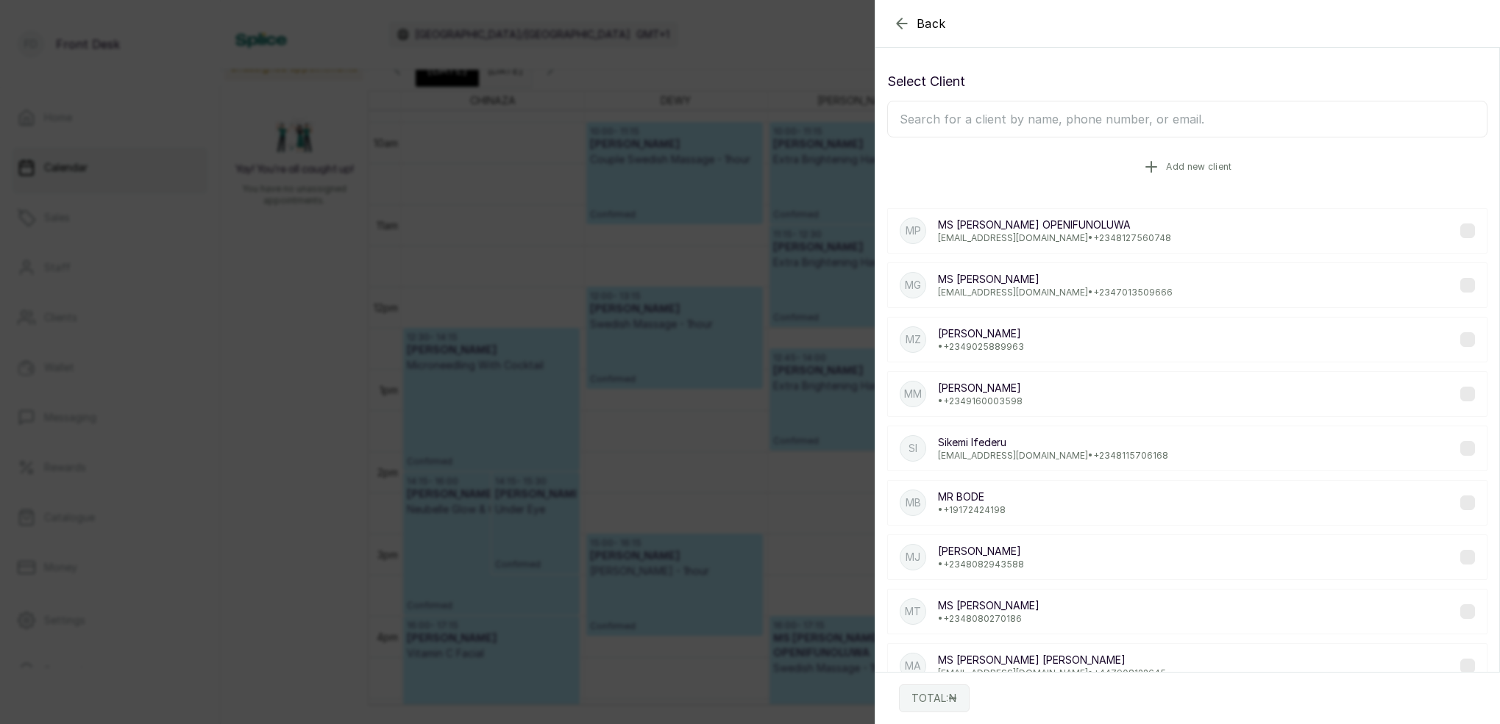
click at [1206, 167] on span "Add new client" at bounding box center [1198, 167] width 65 height 12
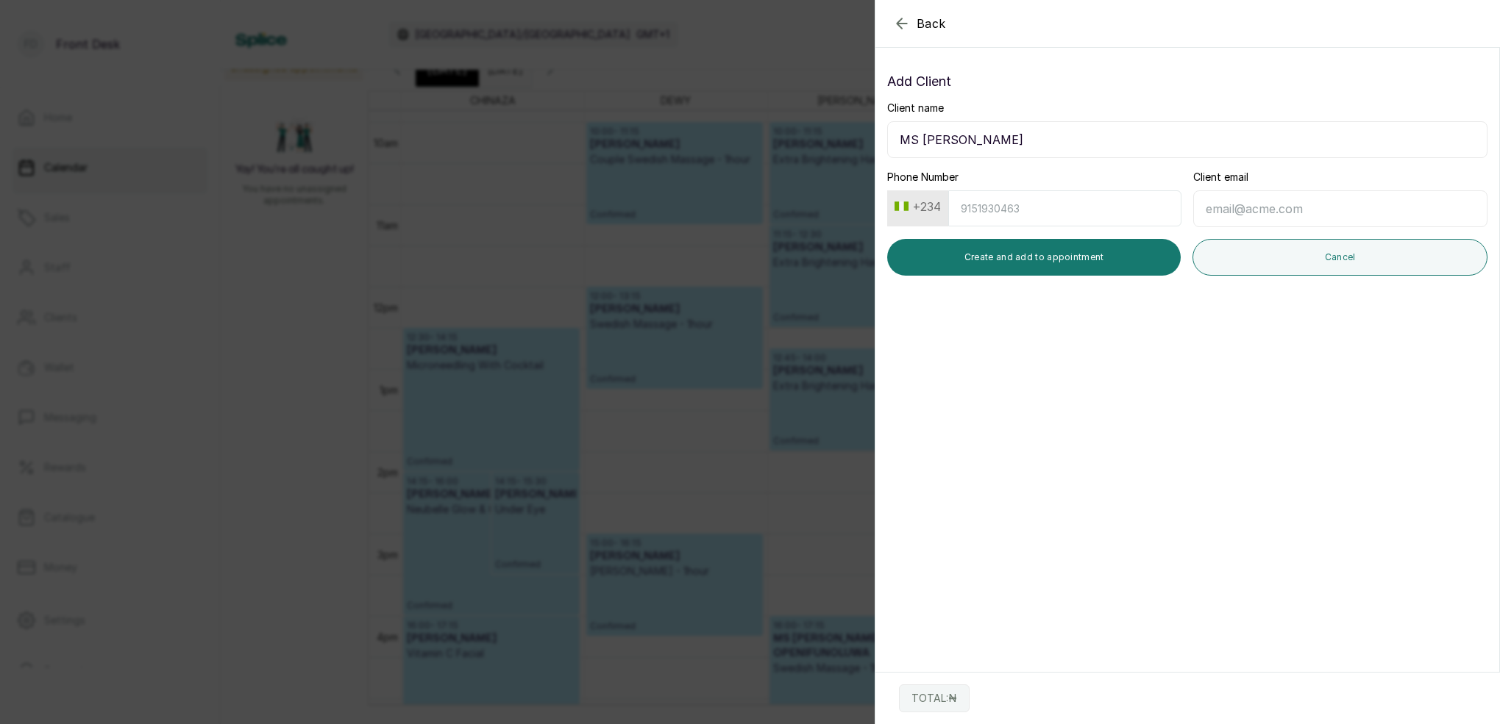
type input "MS [PERSON_NAME]"
type input "7078727945"
click at [1114, 256] on button "Create and add to appointment" at bounding box center [1033, 257] width 293 height 37
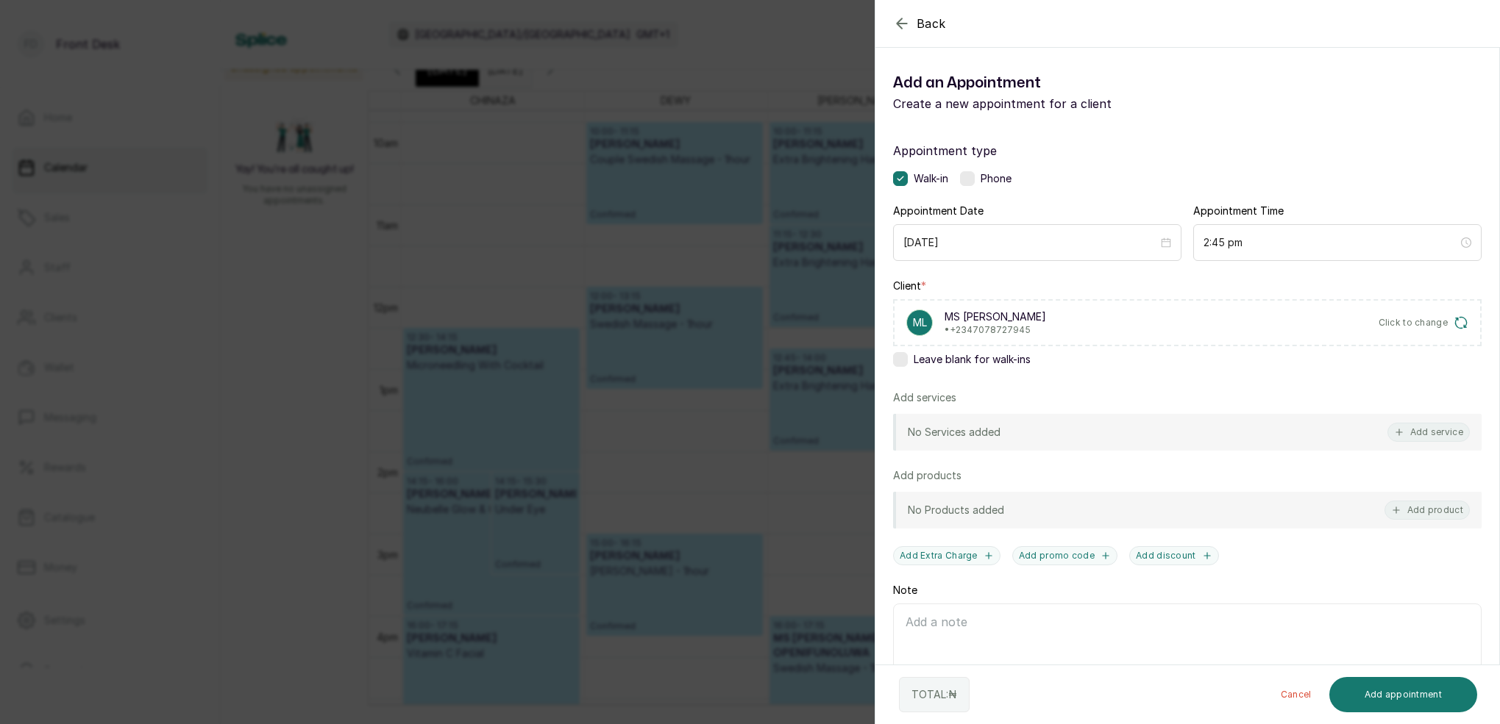
drag, startPoint x: 1436, startPoint y: 441, endPoint x: 1428, endPoint y: 432, distance: 13.0
click at [1435, 440] on button "Add service" at bounding box center [1428, 432] width 82 height 19
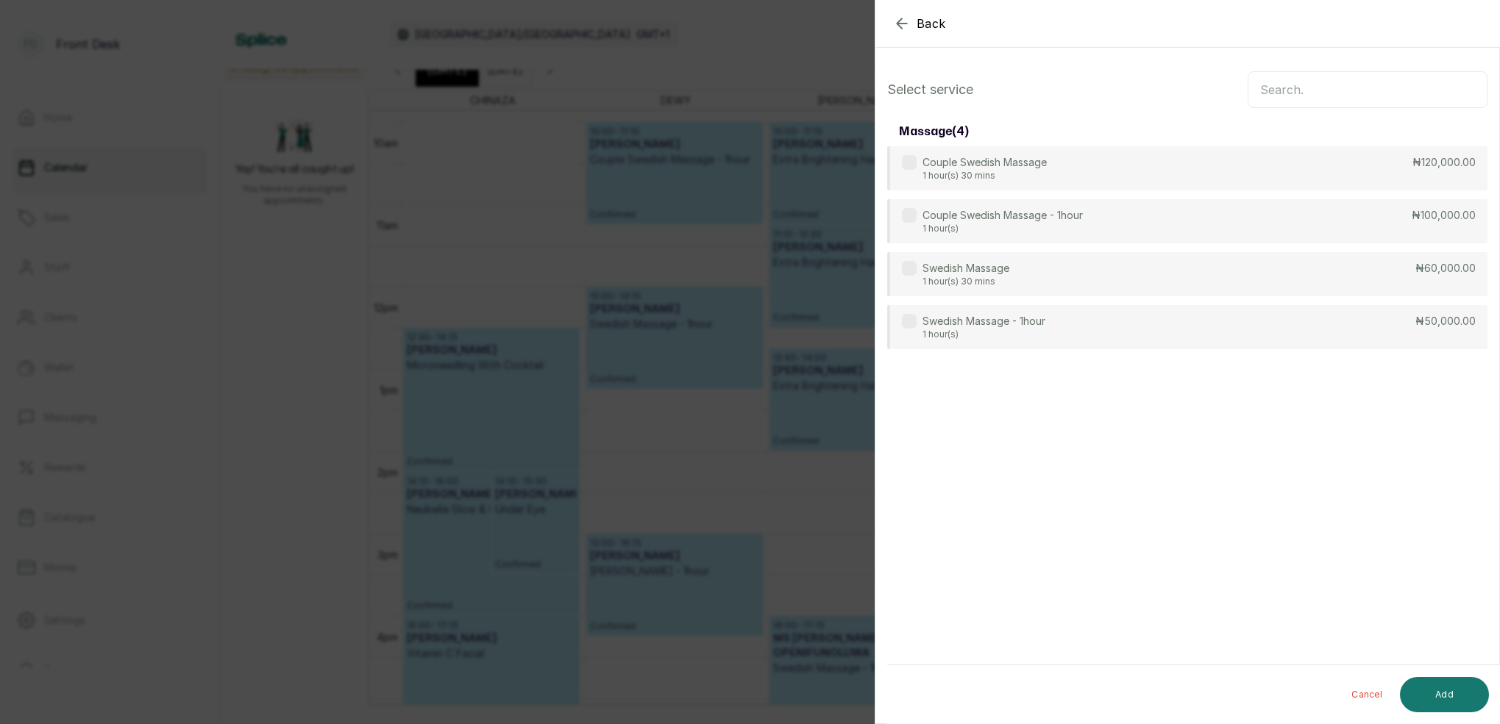
click at [1362, 89] on input "text" at bounding box center [1367, 89] width 240 height 37
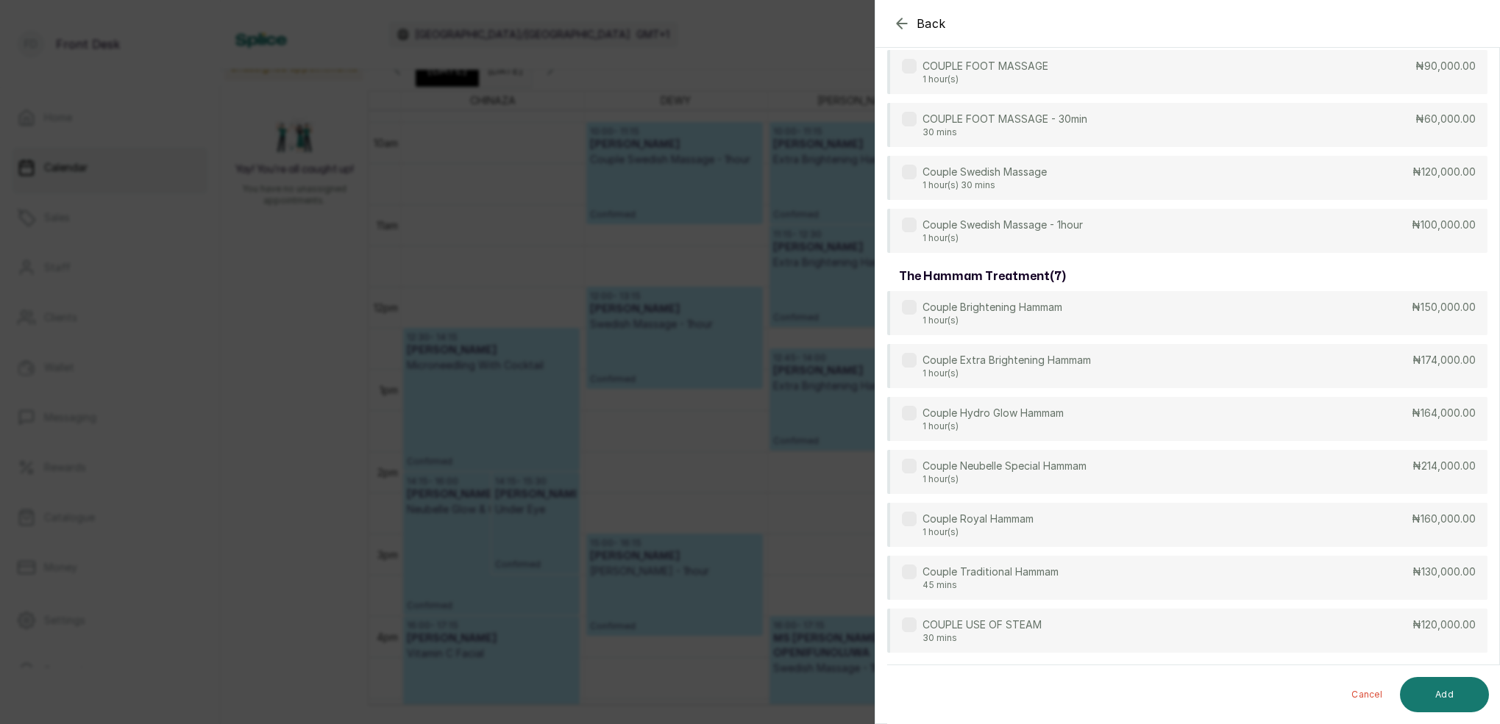
scroll to position [314, 0]
type input "COUP"
drag, startPoint x: 1072, startPoint y: 316, endPoint x: 1134, endPoint y: 355, distance: 73.7
click at [1072, 316] on div "Couple Brightening Hammam 1 hour(s) ₦150,000.00" at bounding box center [1187, 313] width 600 height 44
click at [1431, 690] on button "Add" at bounding box center [1444, 694] width 89 height 35
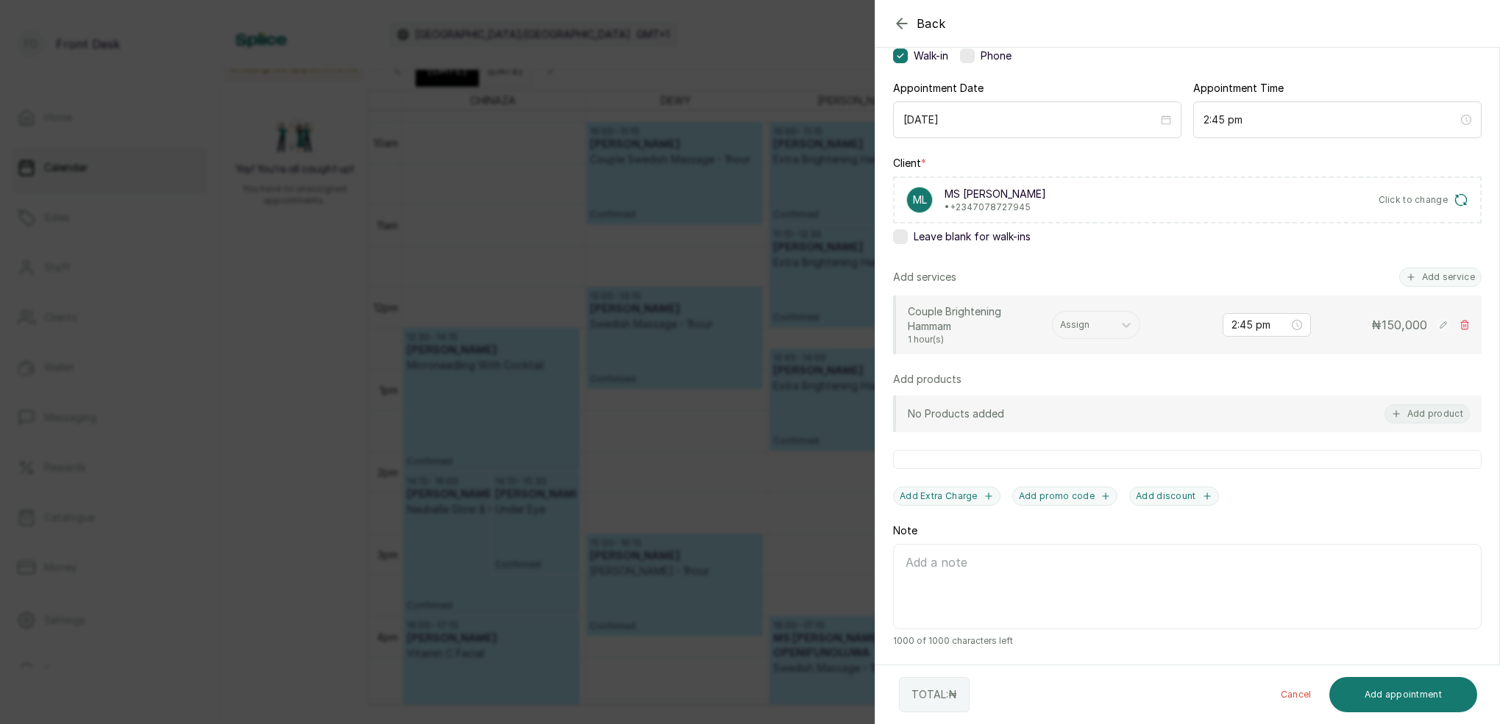
scroll to position [123, 0]
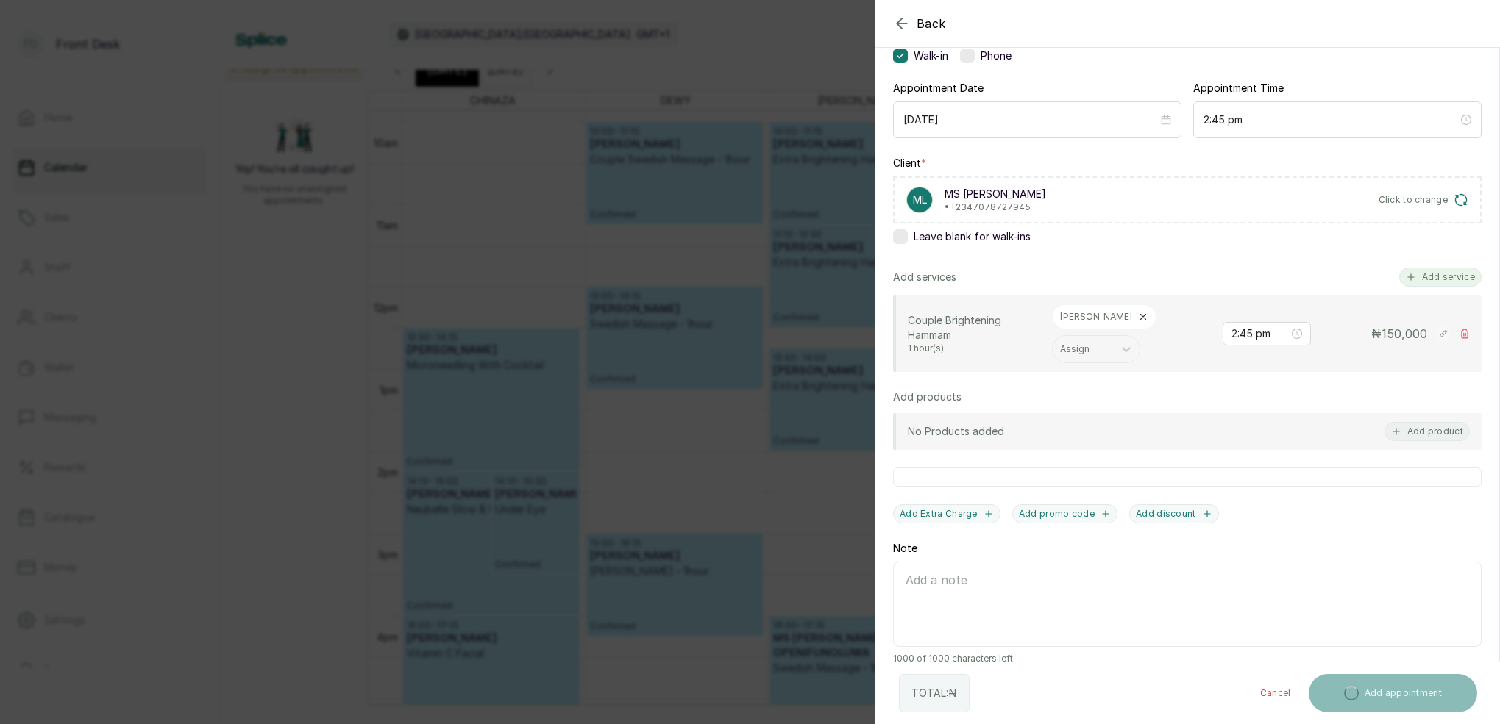
click at [1447, 282] on button "Add service" at bounding box center [1440, 277] width 82 height 19
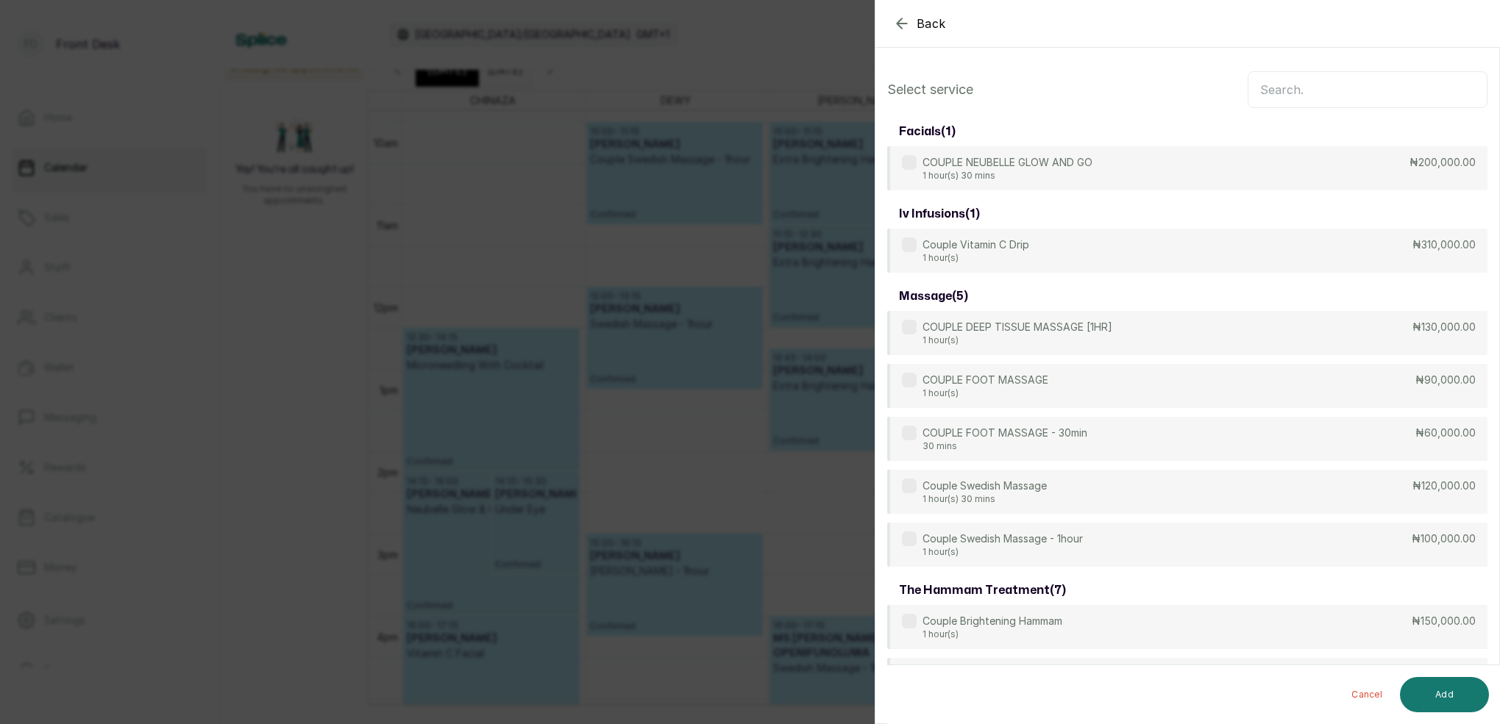
scroll to position [-1, 0]
click at [1356, 95] on input "text" at bounding box center [1367, 89] width 240 height 37
type input "COUPL"
click at [1039, 551] on p "1 hour(s)" at bounding box center [1002, 553] width 160 height 12
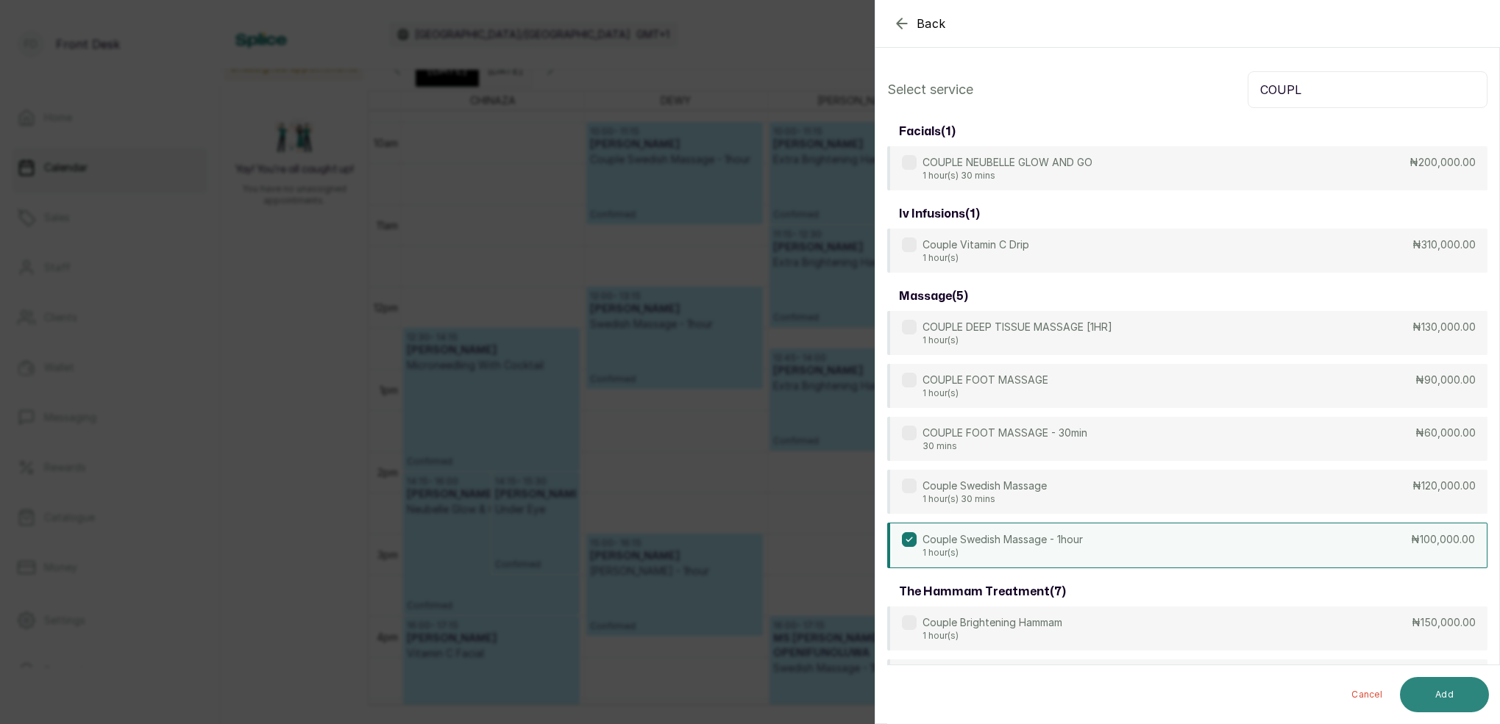
click at [1463, 697] on button "Add" at bounding box center [1444, 694] width 89 height 35
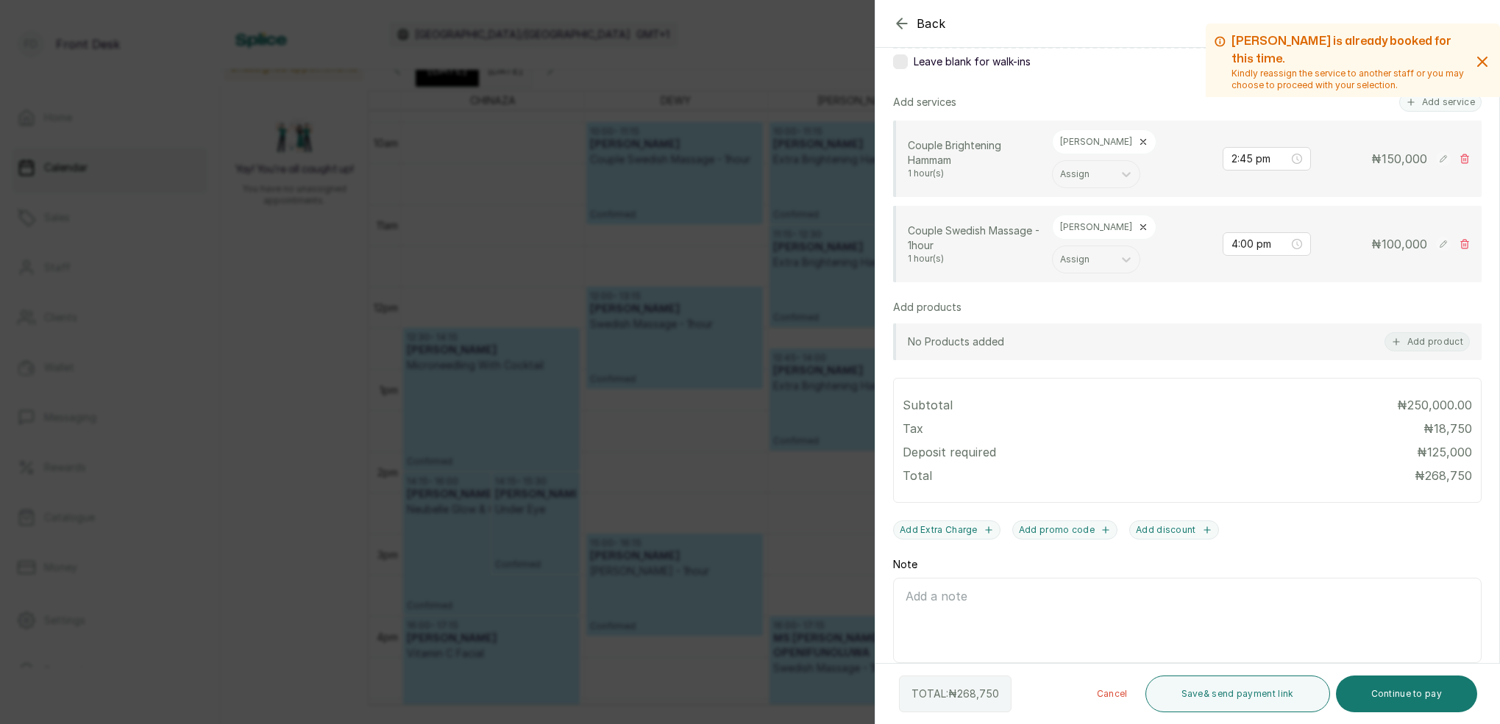
scroll to position [296, 0]
click at [1253, 238] on input "4:00 pm" at bounding box center [1259, 246] width 57 height 16
click at [1249, 305] on div "03" at bounding box center [1242, 309] width 35 height 21
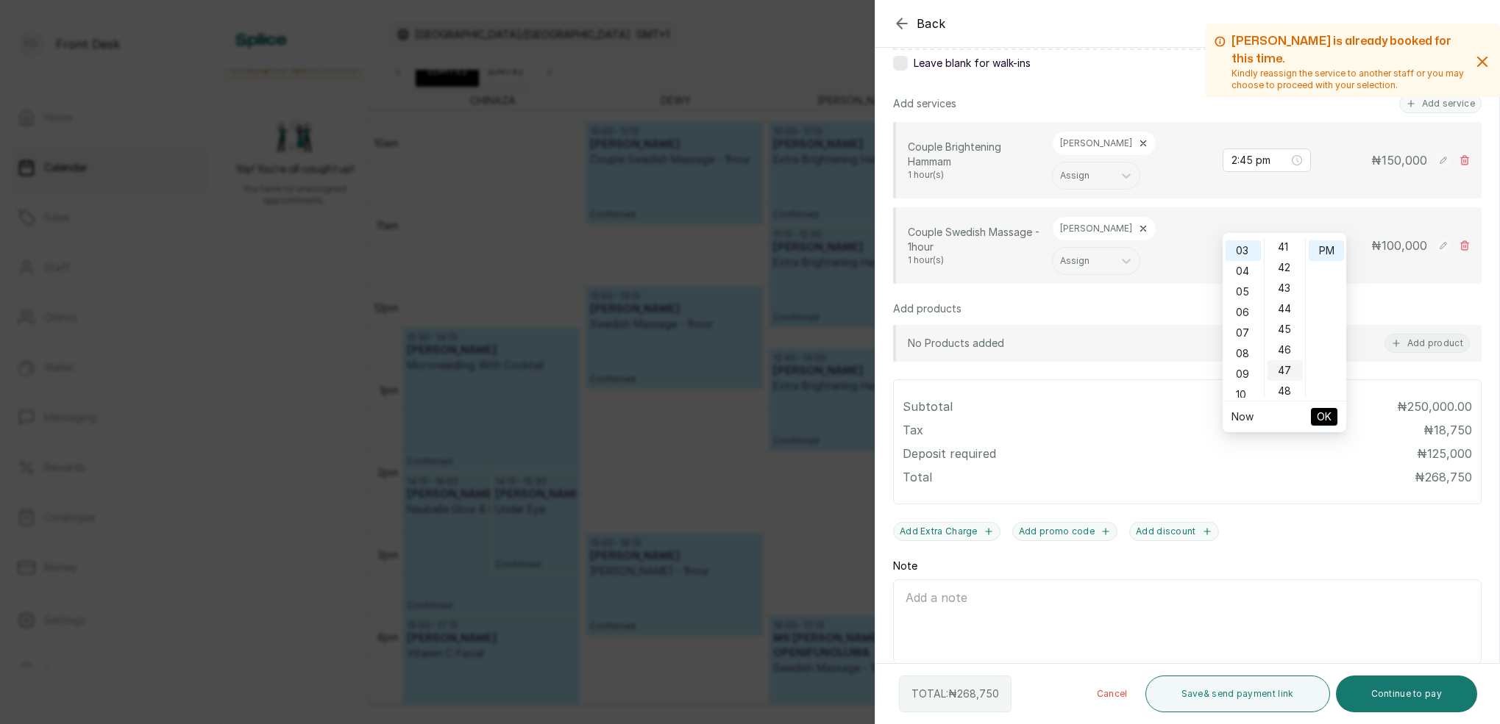
drag, startPoint x: 1292, startPoint y: 329, endPoint x: 1290, endPoint y: 319, distance: 9.7
click at [1292, 327] on div "45" at bounding box center [1284, 329] width 35 height 21
type input "3:45 pm"
drag, startPoint x: 1322, startPoint y: 252, endPoint x: 1324, endPoint y: 261, distance: 9.7
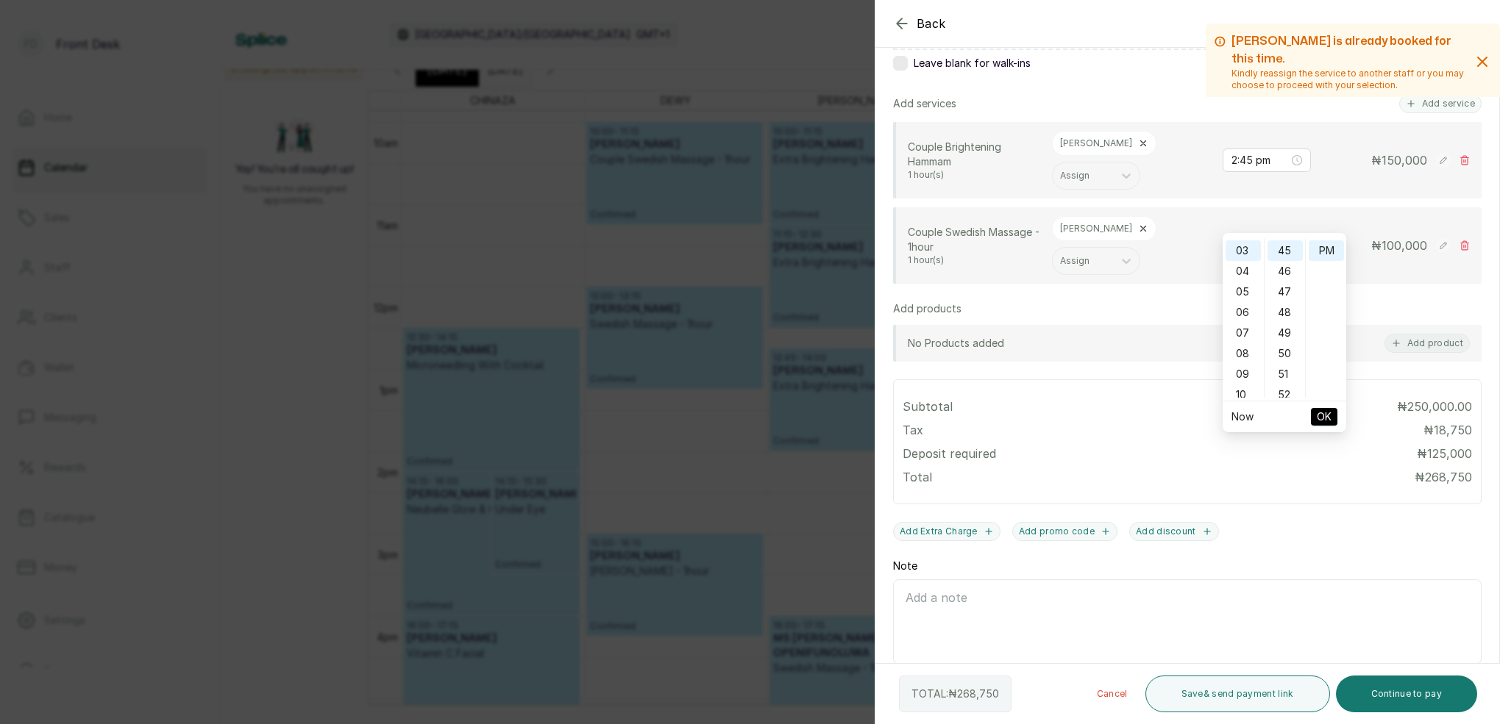
click at [1322, 252] on div "PM" at bounding box center [1325, 251] width 35 height 21
click at [1337, 416] on ul "Now OK" at bounding box center [1284, 417] width 124 height 31
click at [1323, 418] on span "OK" at bounding box center [1324, 417] width 15 height 28
click at [1105, 171] on div "Assign" at bounding box center [1083, 176] width 46 height 10
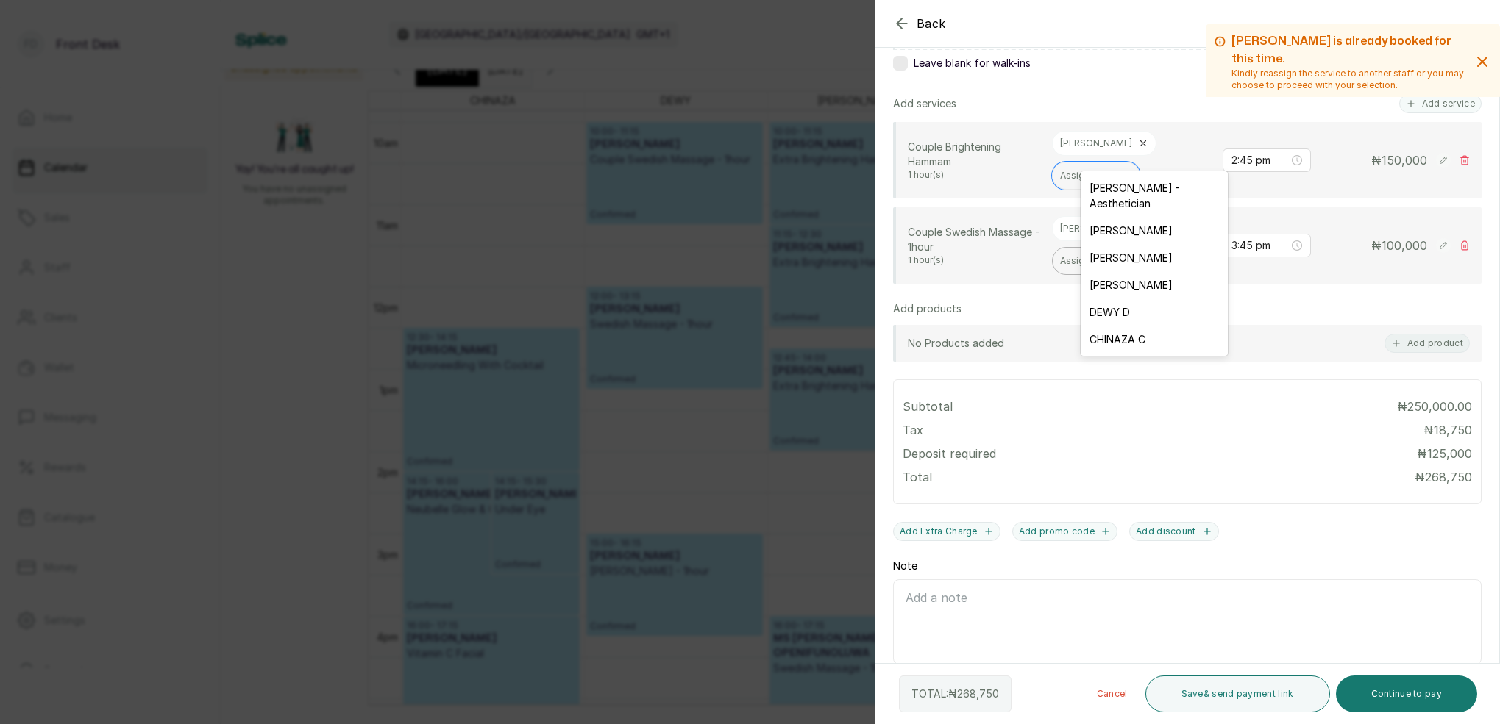
click at [1122, 244] on div "[PERSON_NAME]" at bounding box center [1153, 257] width 147 height 27
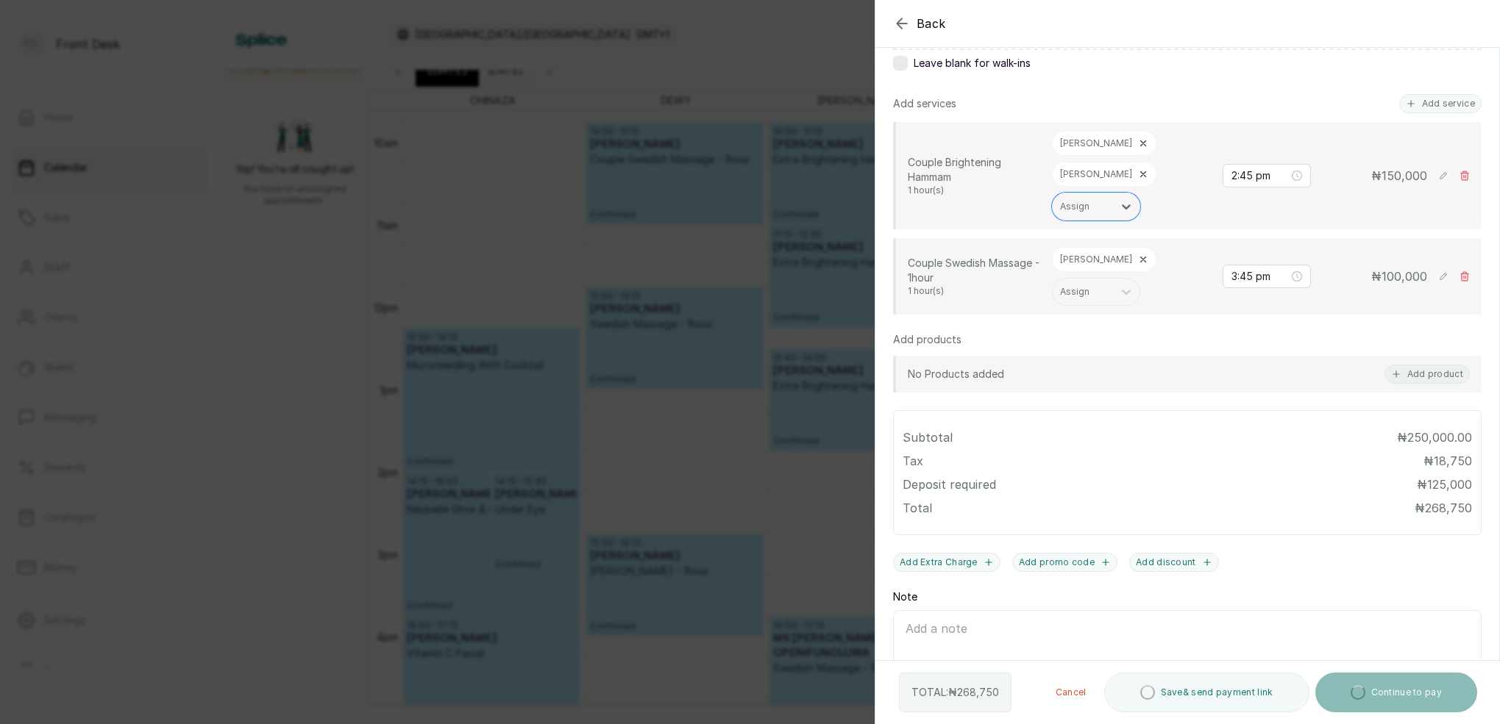
click at [1141, 257] on icon at bounding box center [1143, 259] width 5 height 5
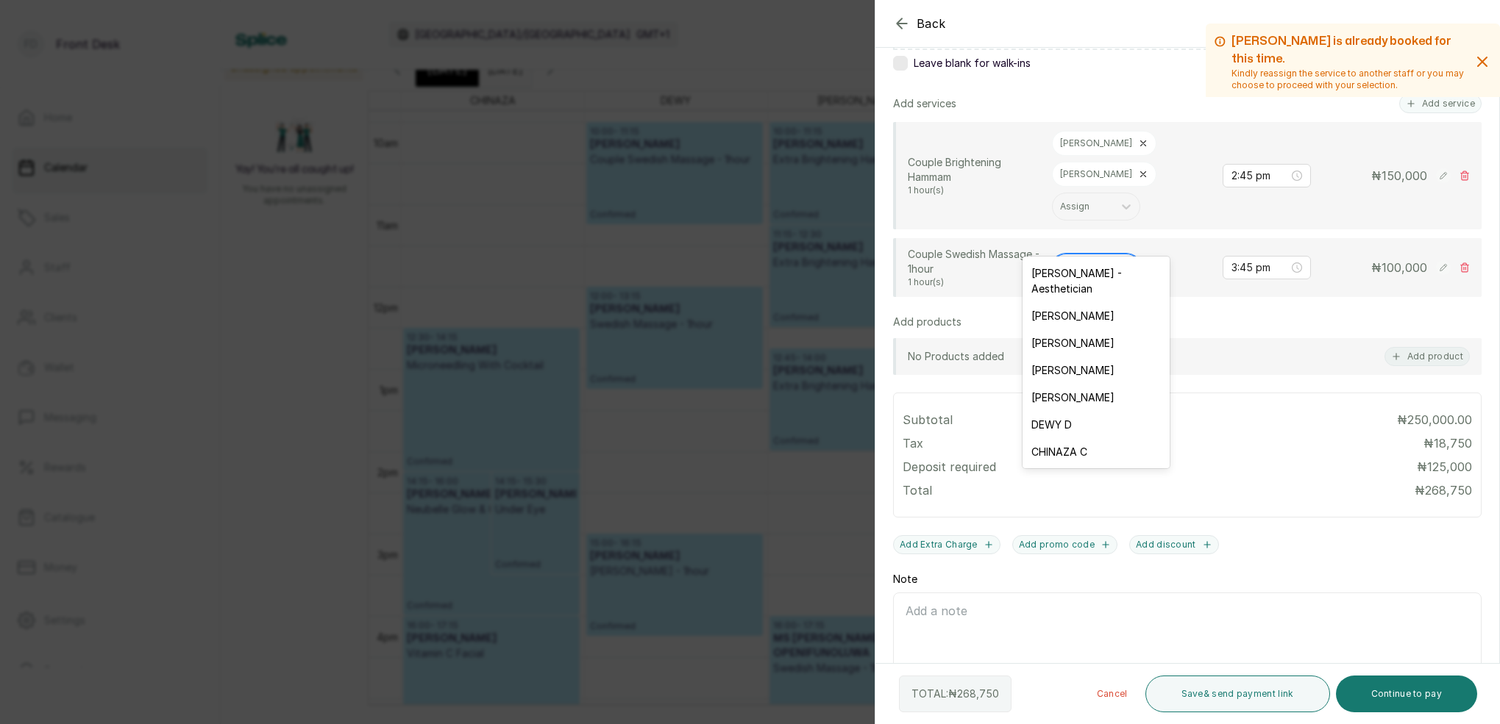
drag, startPoint x: 1083, startPoint y: 237, endPoint x: 1083, endPoint y: 246, distance: 9.6
click at [1083, 263] on div "Assign" at bounding box center [1083, 268] width 46 height 10
click at [1069, 302] on div "[PERSON_NAME]" at bounding box center [1095, 315] width 147 height 27
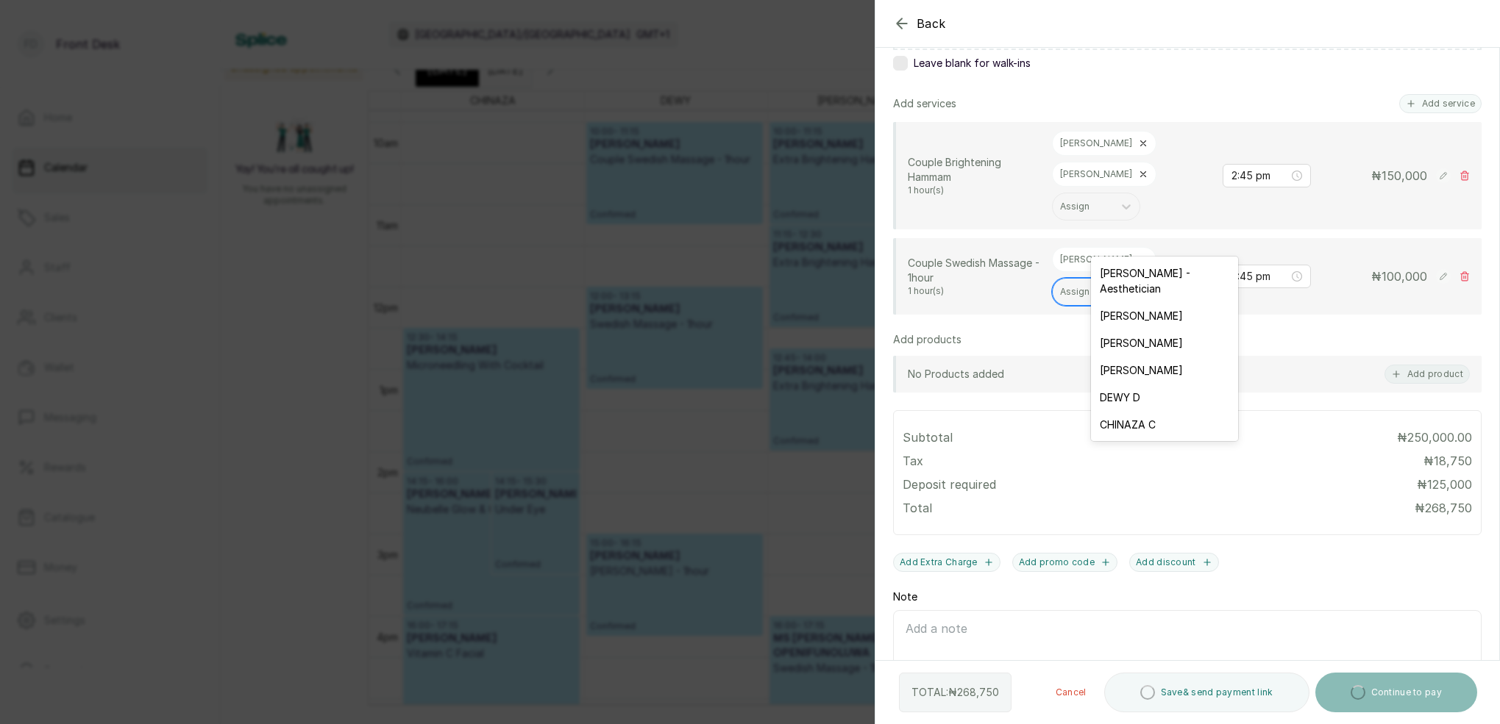
click at [1105, 285] on div at bounding box center [1083, 291] width 46 height 13
click at [1155, 384] on div "DEWY D" at bounding box center [1164, 397] width 147 height 27
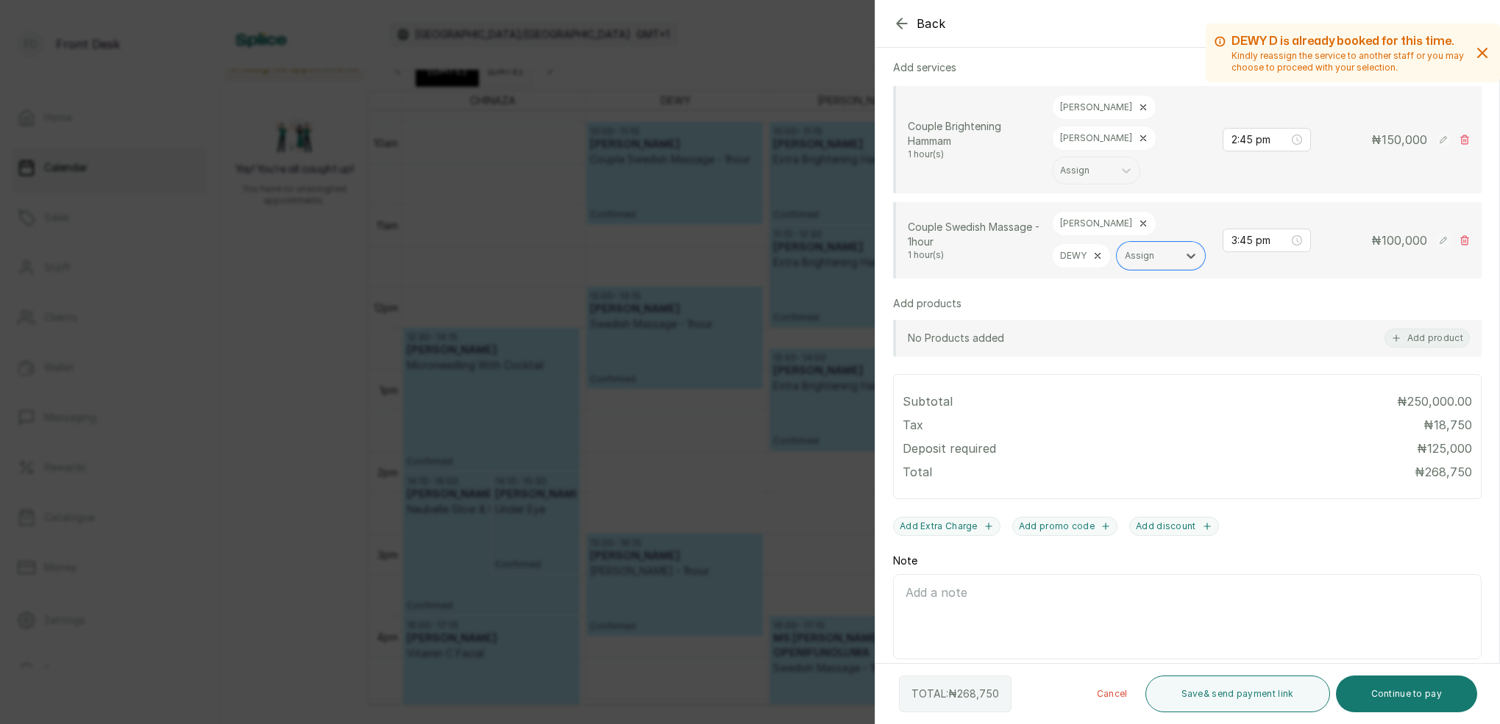
scroll to position [332, 0]
drag, startPoint x: 1433, startPoint y: 694, endPoint x: 1416, endPoint y: 651, distance: 46.6
click at [1432, 693] on button "Continue to pay" at bounding box center [1407, 694] width 142 height 37
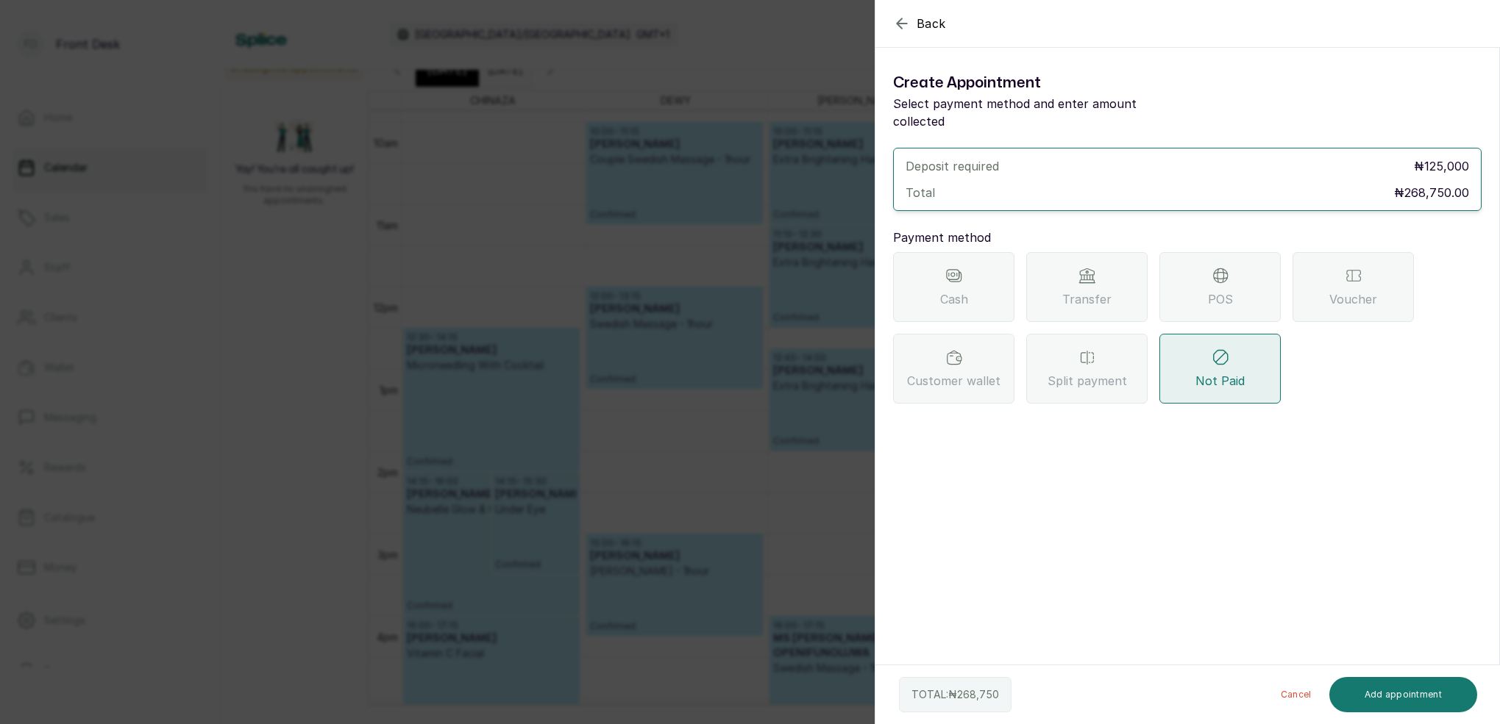
scroll to position [0, 0]
click at [1111, 268] on div "Transfer" at bounding box center [1086, 287] width 121 height 70
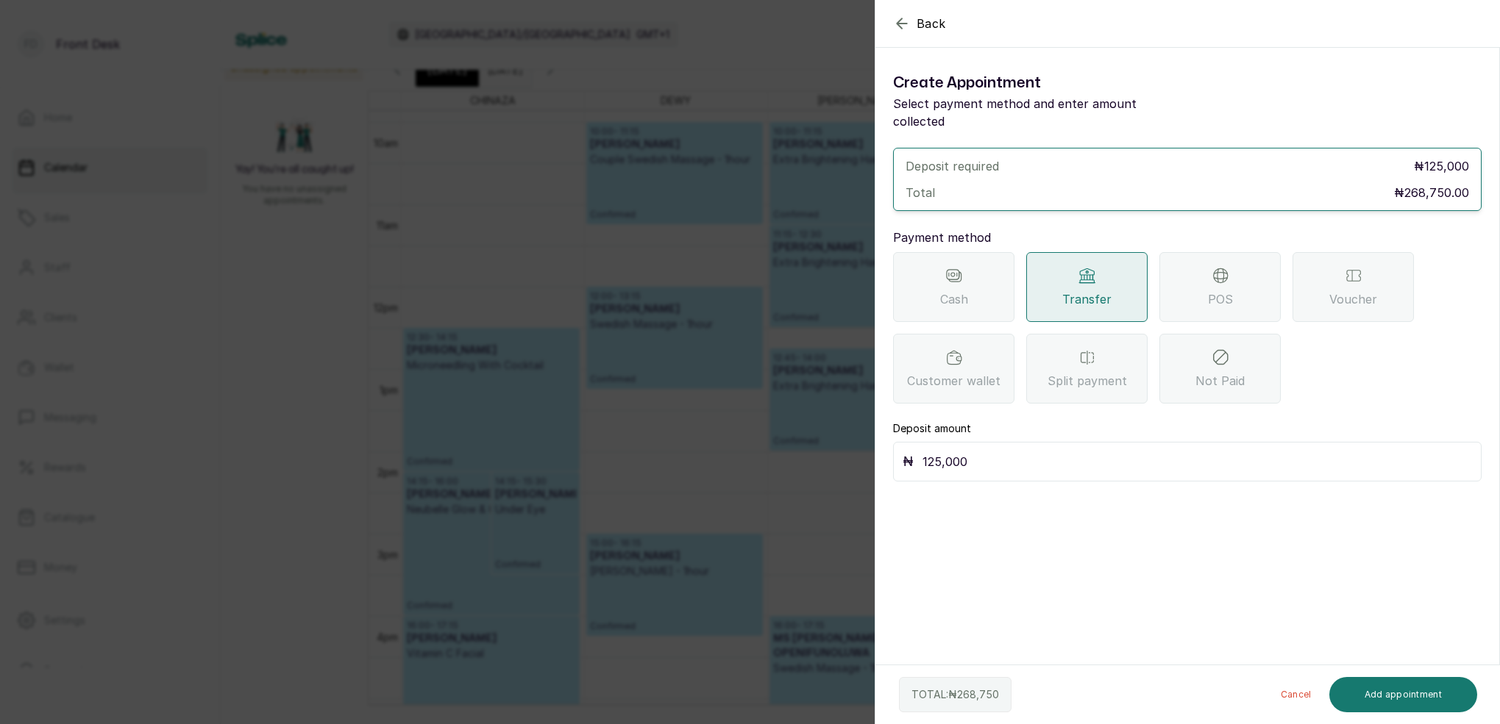
click at [1030, 452] on input "125,000" at bounding box center [1196, 462] width 549 height 21
type input "1"
type input "268,750"
click at [1372, 690] on button "Add appointment" at bounding box center [1403, 694] width 149 height 35
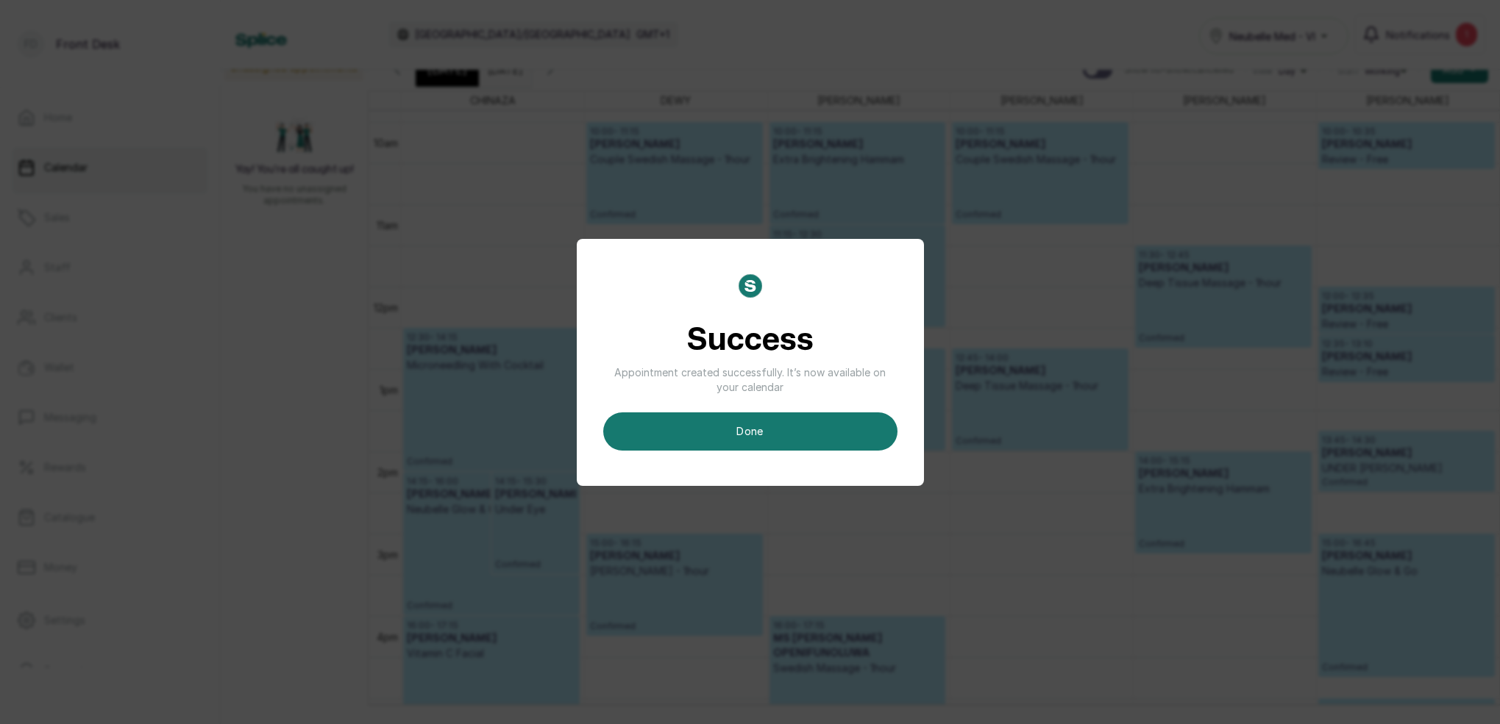
click at [813, 410] on div "Success Appointment created successfully. It’s now available on your calendar d…" at bounding box center [750, 362] width 294 height 177
click at [849, 432] on button "done" at bounding box center [750, 432] width 294 height 38
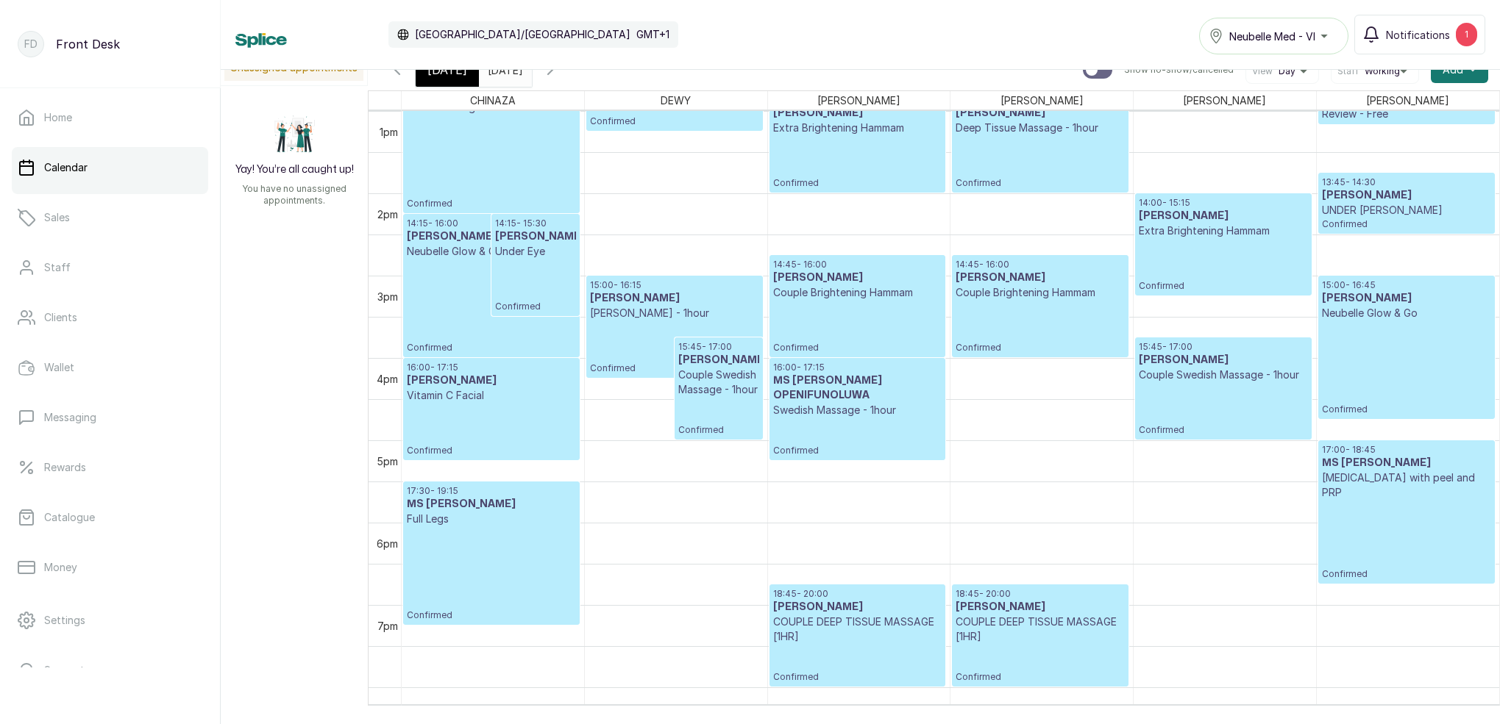
scroll to position [1072, 0]
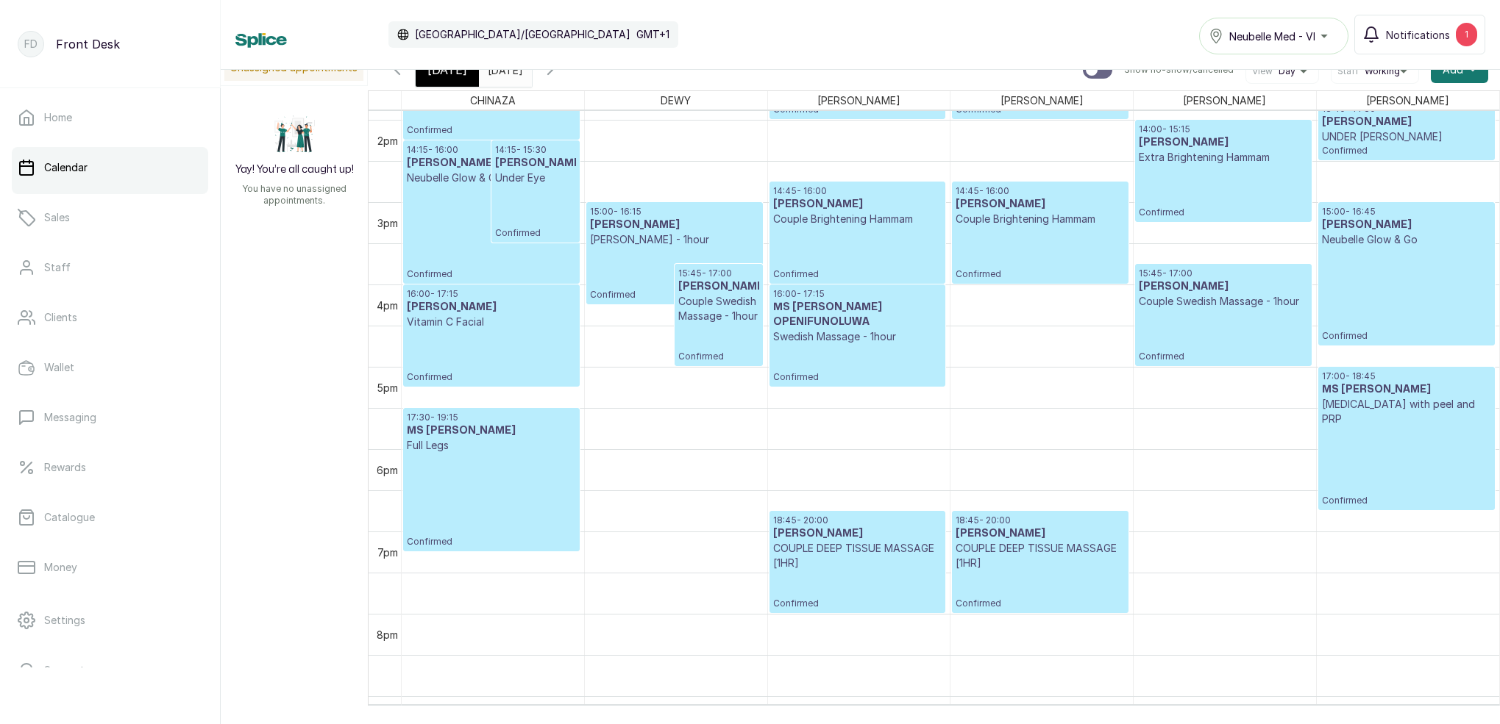
click at [713, 309] on p "Couple Swedish Massage - 1hour" at bounding box center [718, 308] width 81 height 29
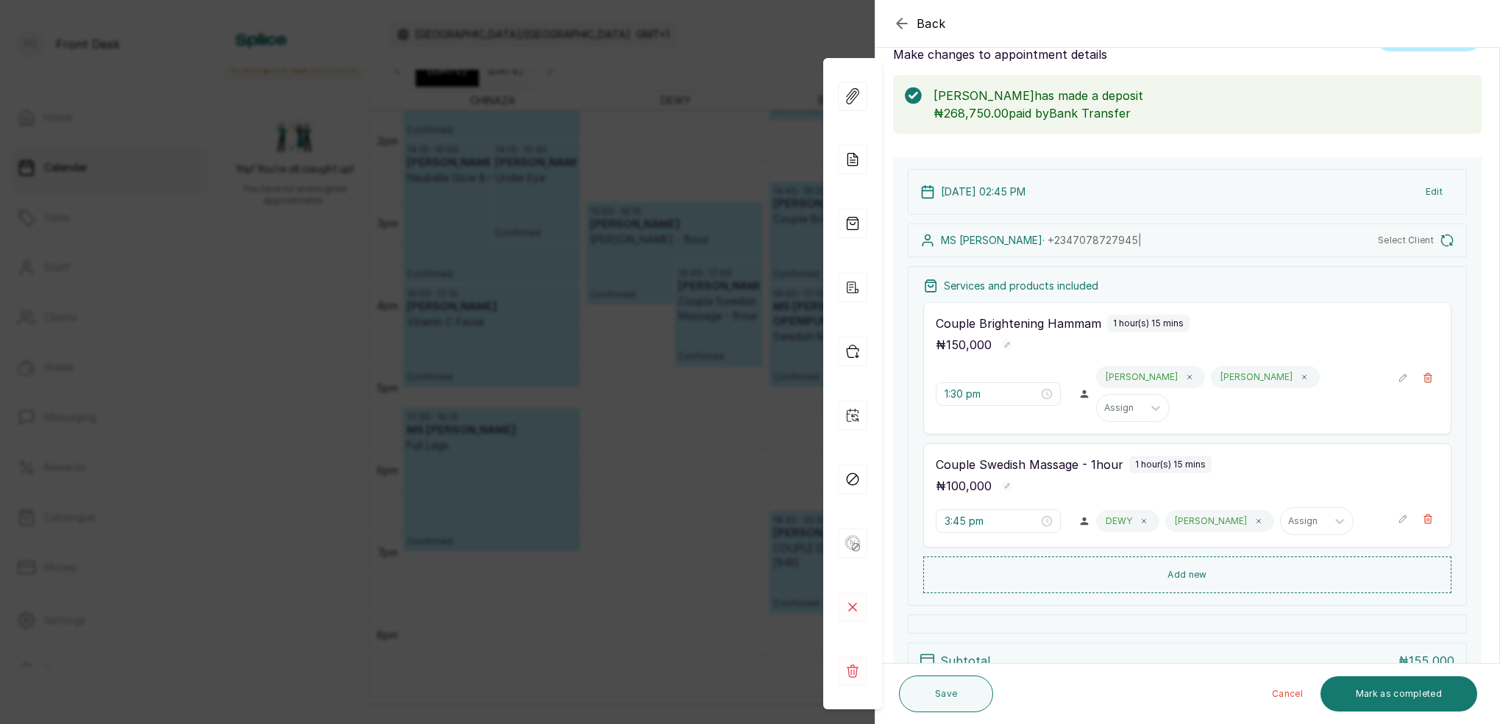
type input "2:45 pm"
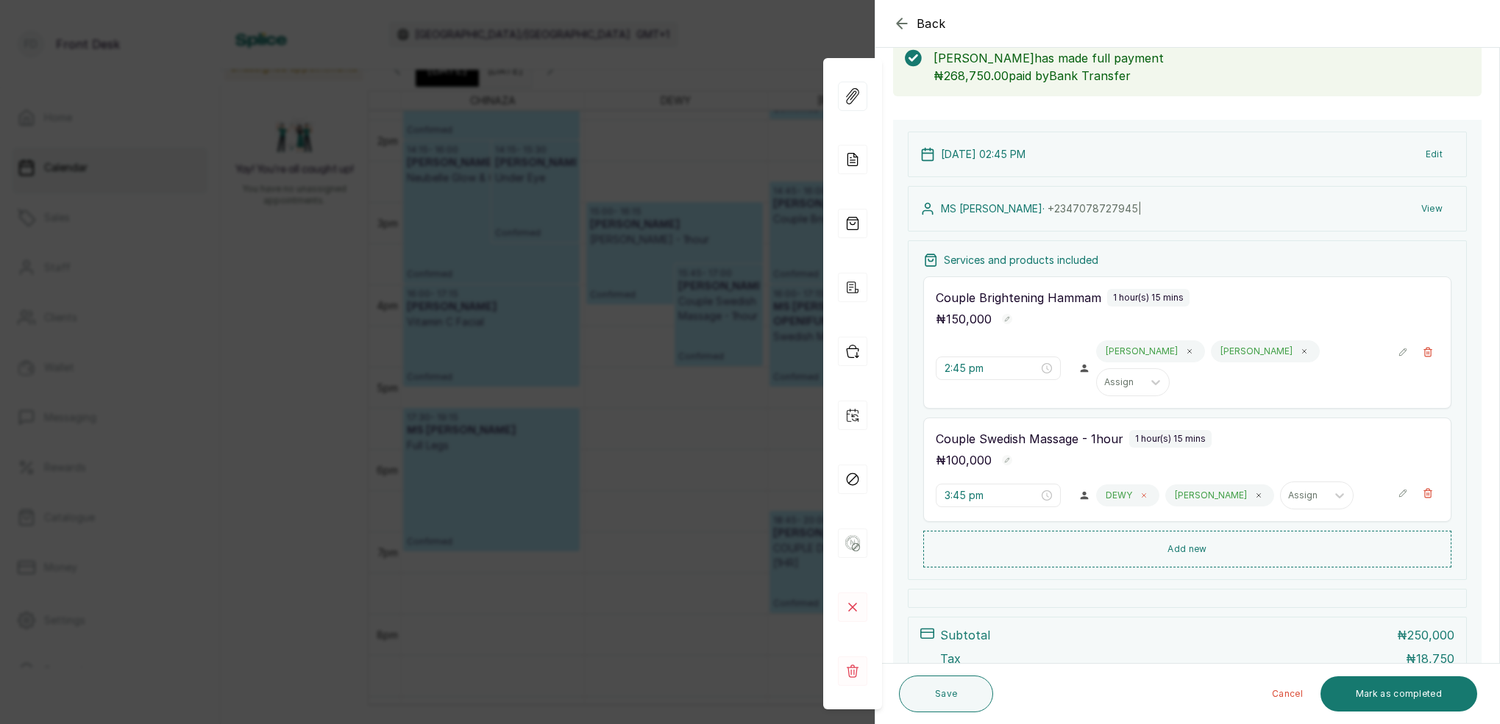
click at [1149, 490] on span at bounding box center [1144, 496] width 12 height 12
click at [1136, 485] on div "[PERSON_NAME]" at bounding box center [1150, 496] width 109 height 22
drag, startPoint x: 1196, startPoint y: 463, endPoint x: 1195, endPoint y: 486, distance: 23.5
click at [1219, 491] on div "Assign" at bounding box center [1234, 496] width 31 height 10
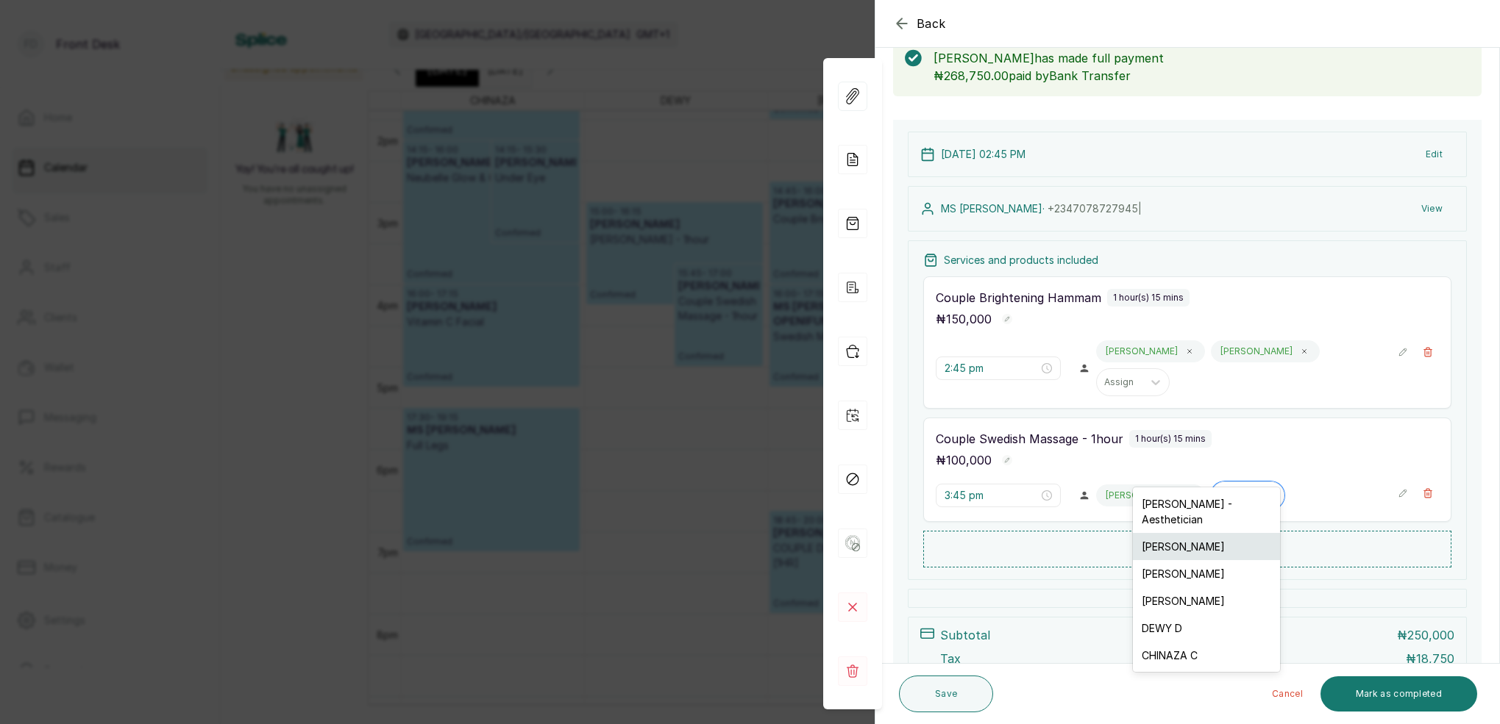
click at [1178, 533] on div "[PERSON_NAME]" at bounding box center [1206, 546] width 147 height 27
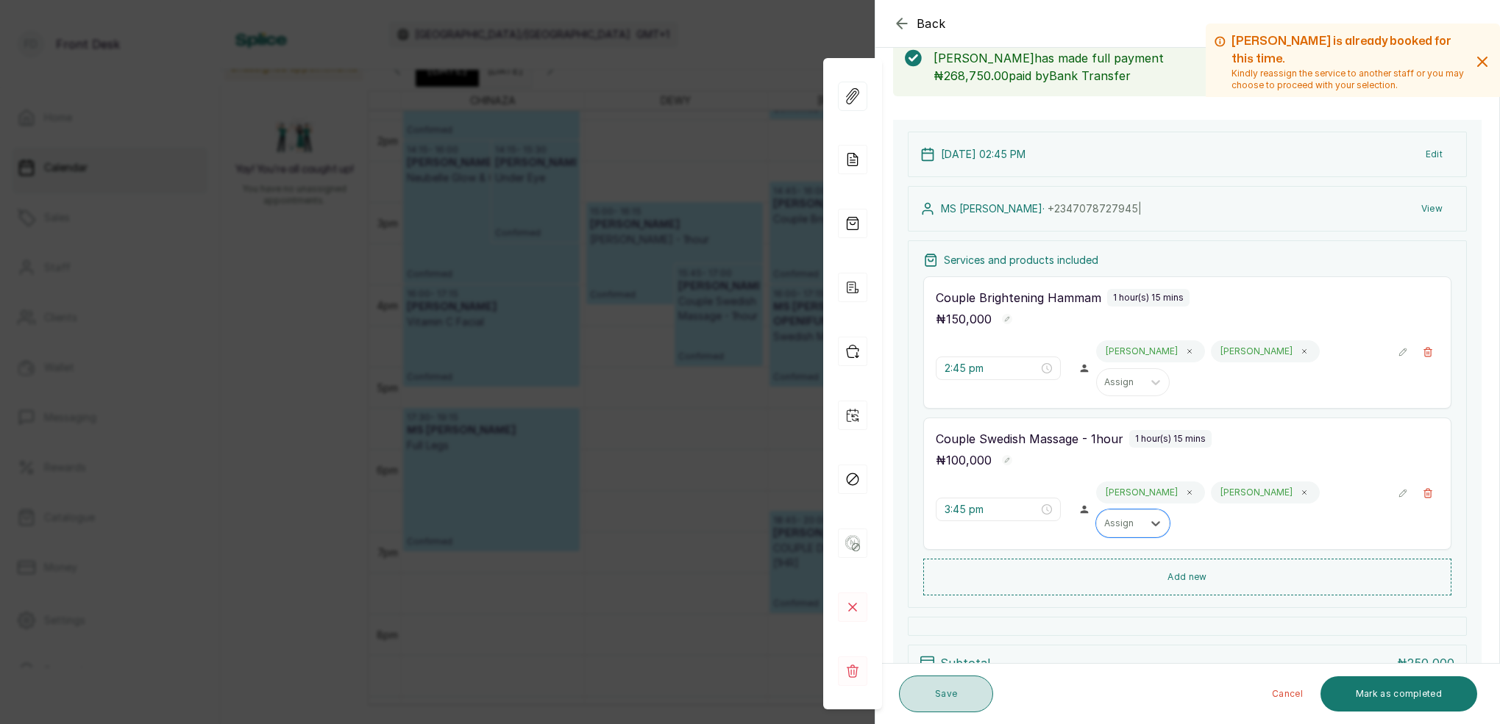
click at [923, 700] on button "Save" at bounding box center [946, 694] width 94 height 37
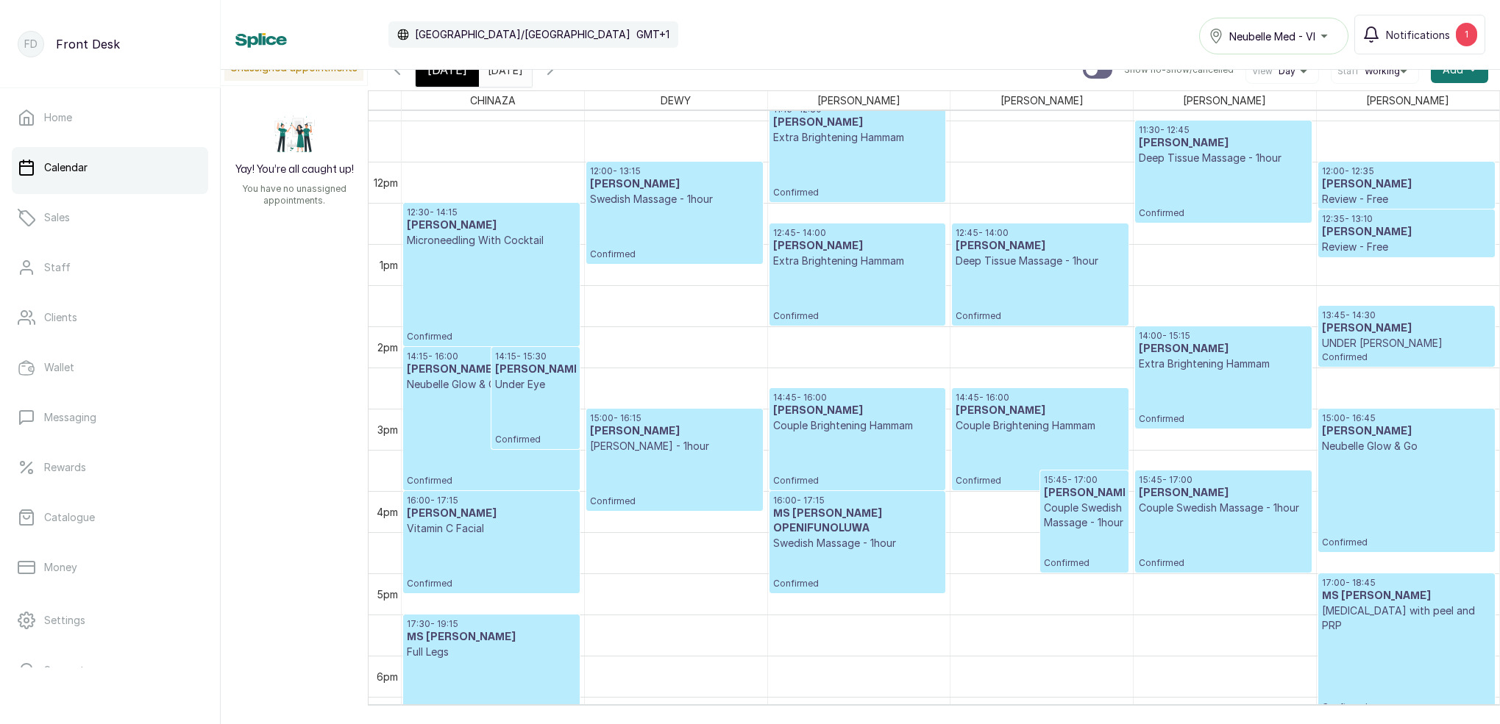
click at [559, 71] on icon "button" at bounding box center [550, 70] width 18 height 18
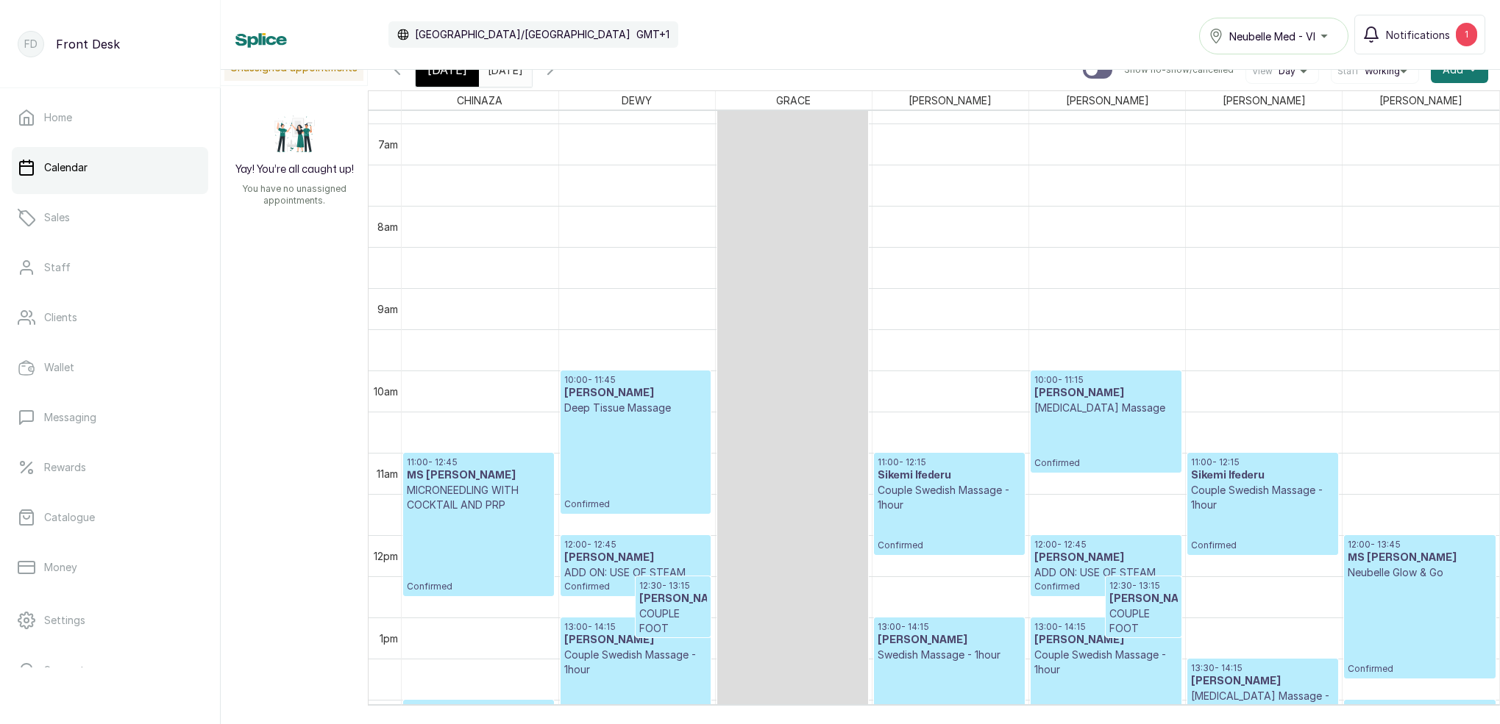
drag, startPoint x: 455, startPoint y: 84, endPoint x: 491, endPoint y: 86, distance: 36.1
click at [455, 84] on div "[DATE]" at bounding box center [447, 70] width 63 height 34
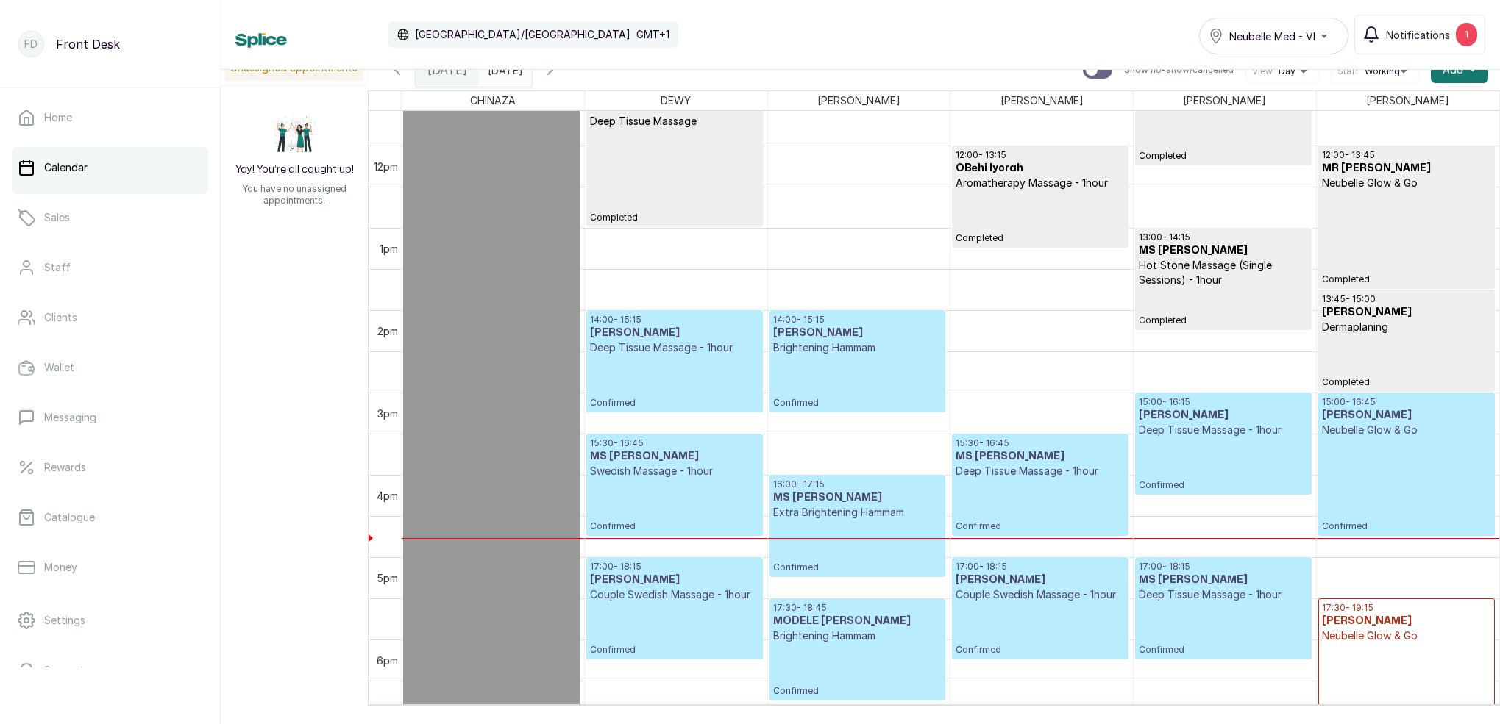
click at [1403, 468] on p "Confirmed" at bounding box center [1406, 485] width 169 height 95
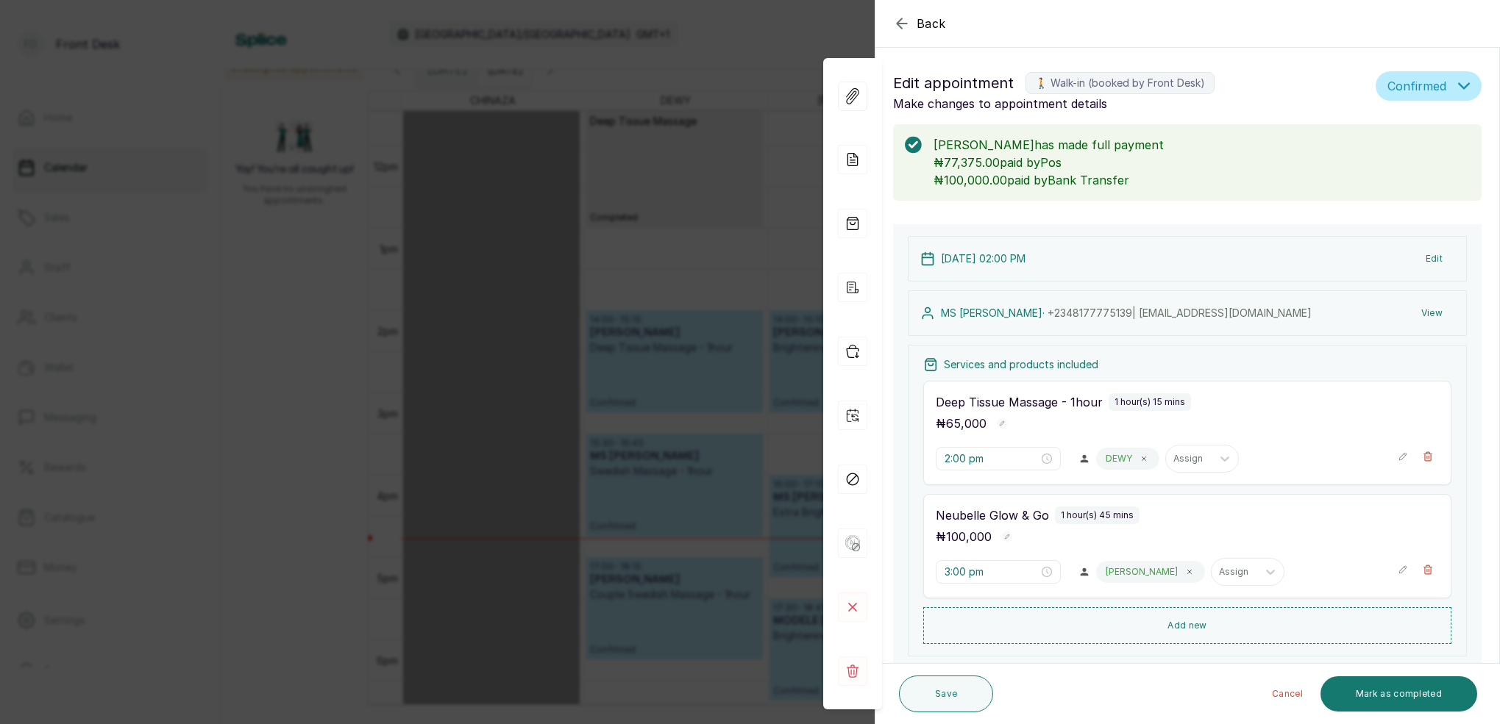
drag, startPoint x: 813, startPoint y: 14, endPoint x: 859, endPoint y: 35, distance: 50.3
click at [813, 14] on div "Back Appointment Details Edit appointment 🚶 Walk-in (booked by Front Desk) Make…" at bounding box center [750, 362] width 1500 height 724
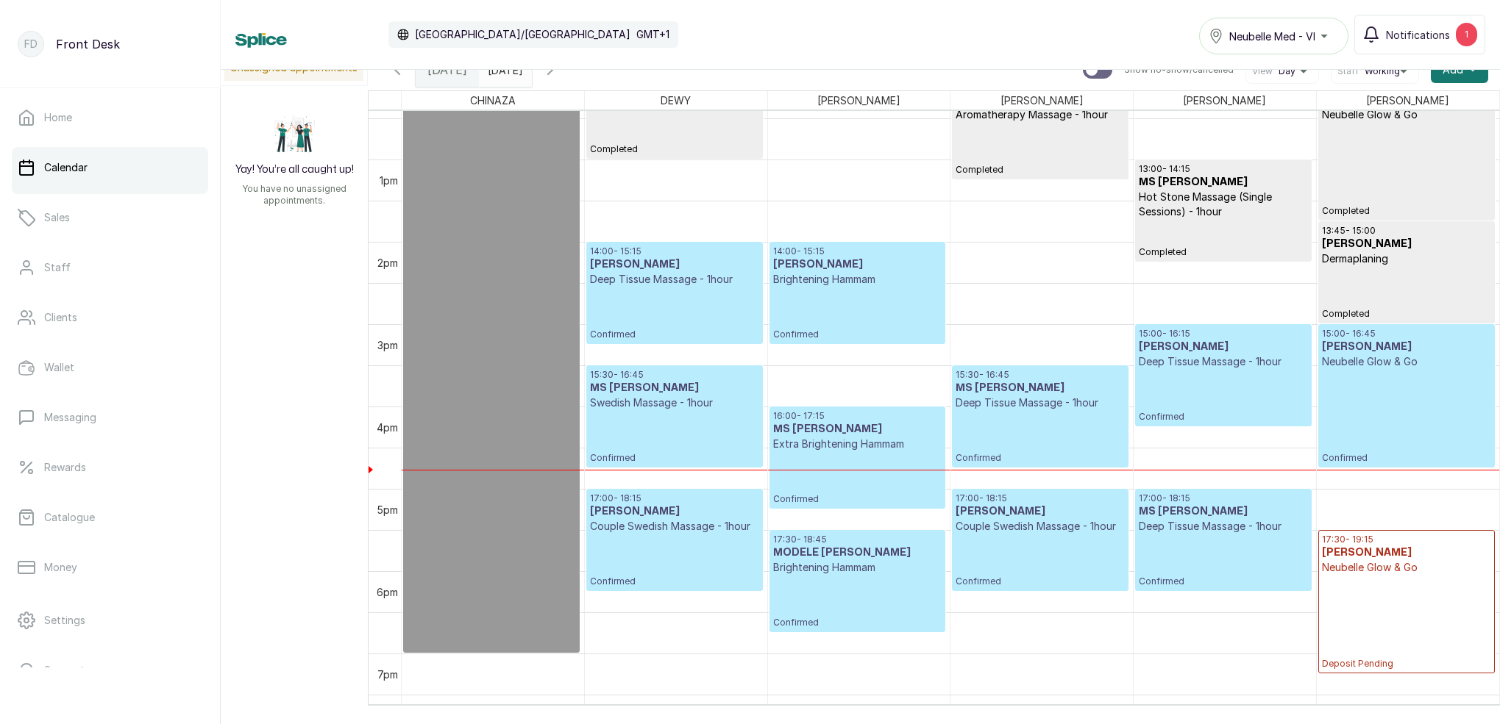
click at [710, 410] on p "Confirmed" at bounding box center [674, 437] width 168 height 54
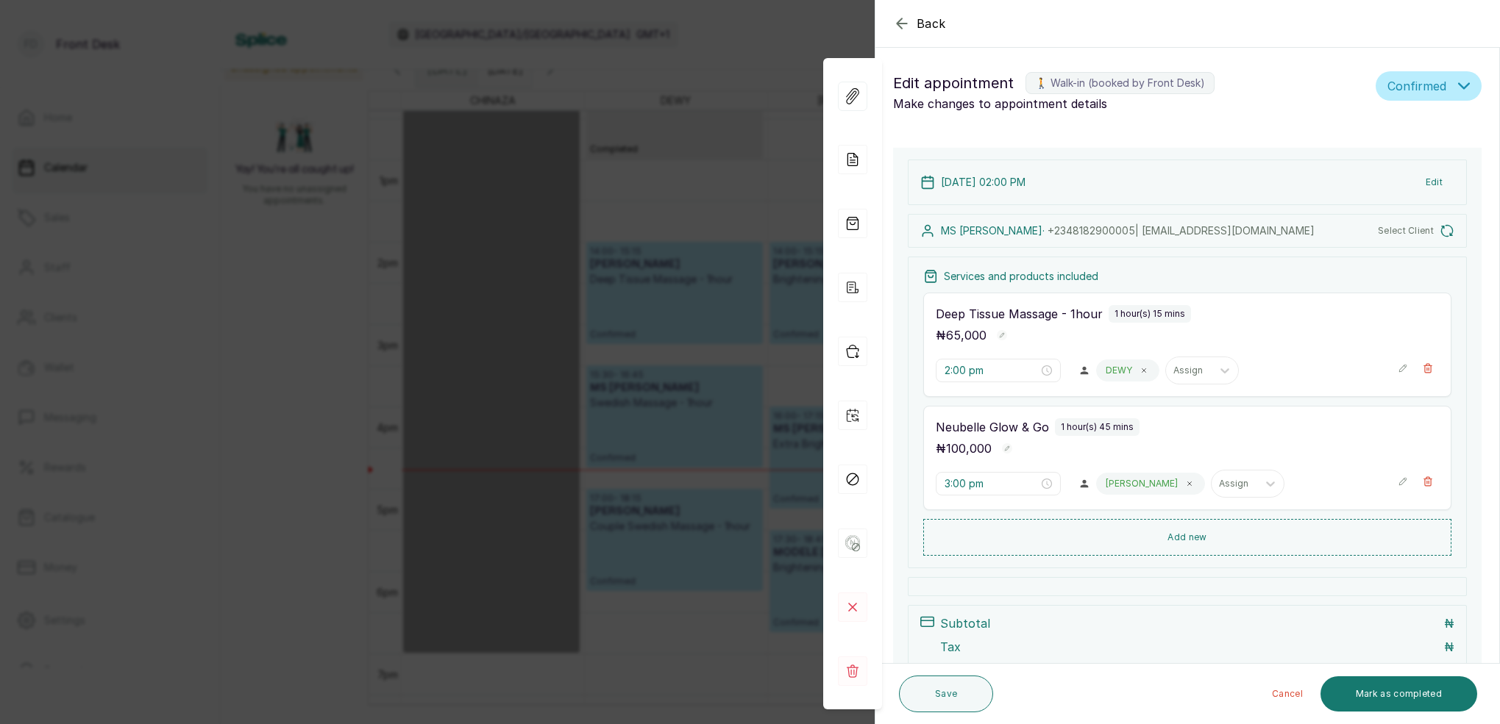
type input "3:30 pm"
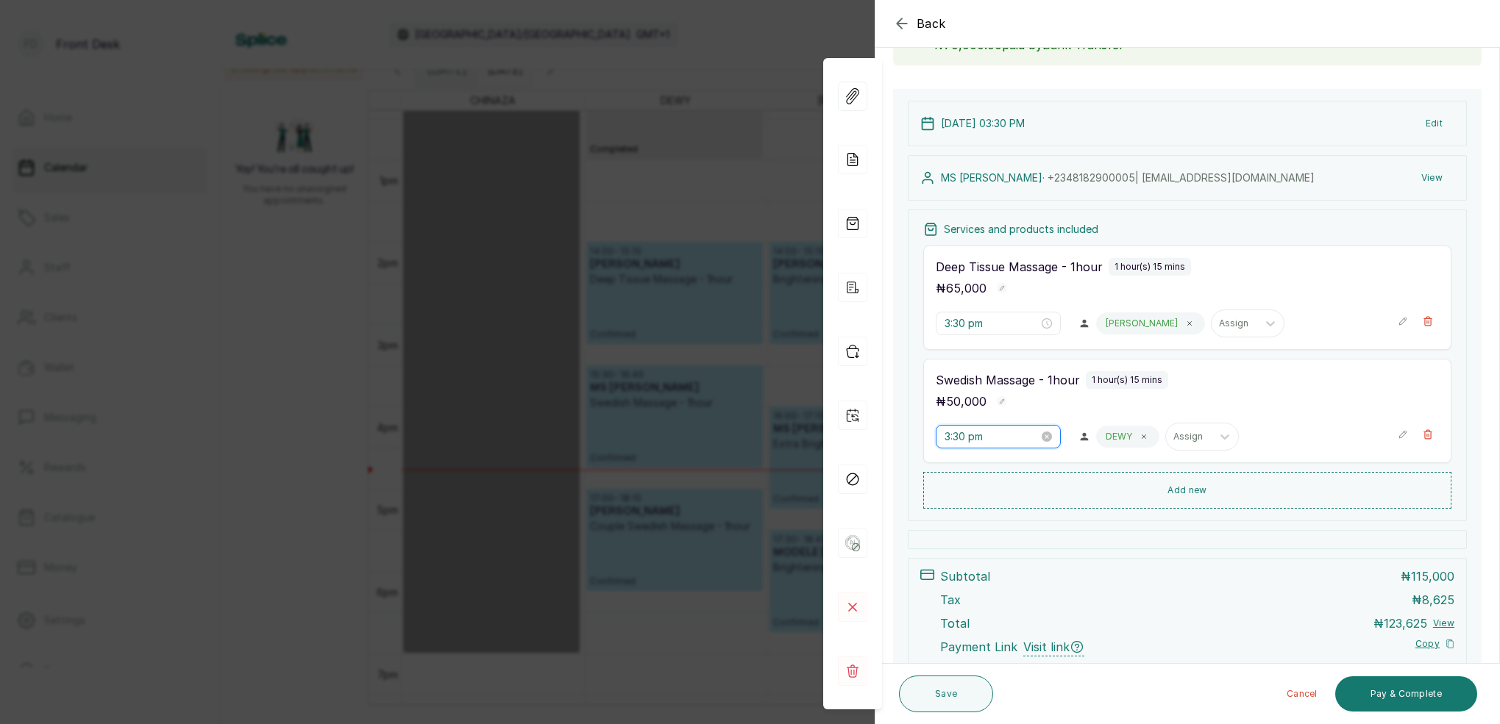
click at [966, 442] on input "3:30 pm" at bounding box center [991, 437] width 94 height 16
type input "3:59 pm"
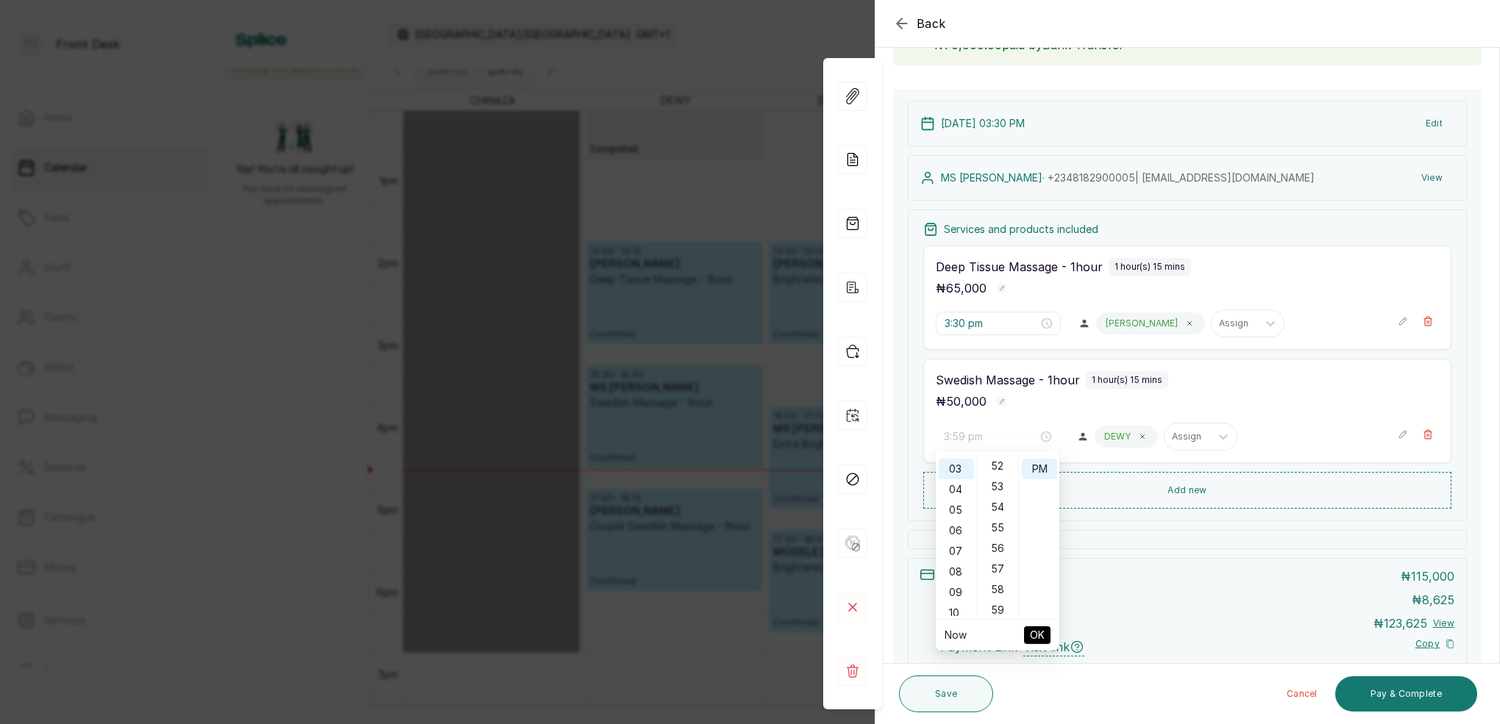
drag, startPoint x: 1002, startPoint y: 609, endPoint x: 1017, endPoint y: 553, distance: 58.0
click at [1002, 608] on div "59" at bounding box center [997, 610] width 35 height 21
drag, startPoint x: 1036, startPoint y: 472, endPoint x: 1034, endPoint y: 482, distance: 9.7
click at [1035, 472] on div "PM" at bounding box center [1039, 469] width 35 height 21
click at [1041, 632] on span "OK" at bounding box center [1037, 635] width 15 height 28
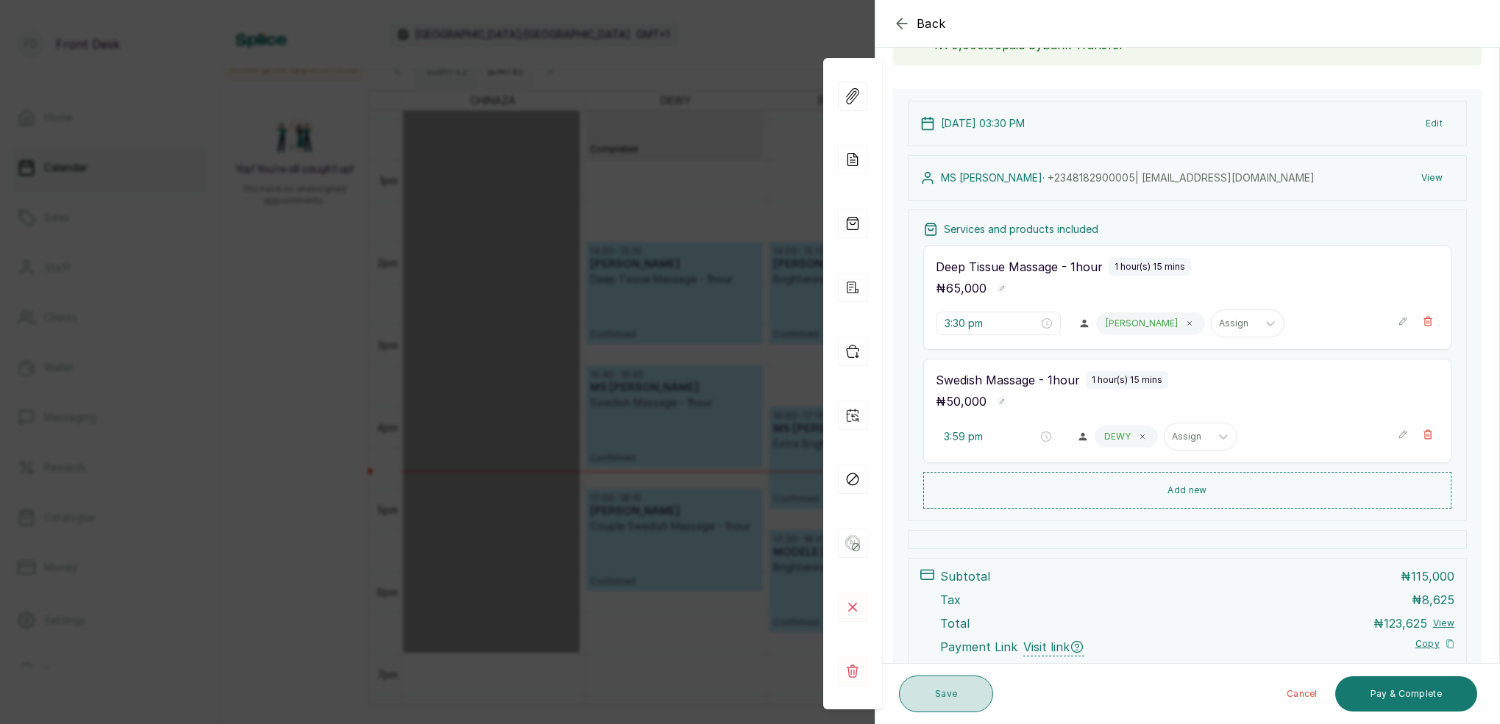
click at [950, 695] on button "Save" at bounding box center [946, 694] width 94 height 37
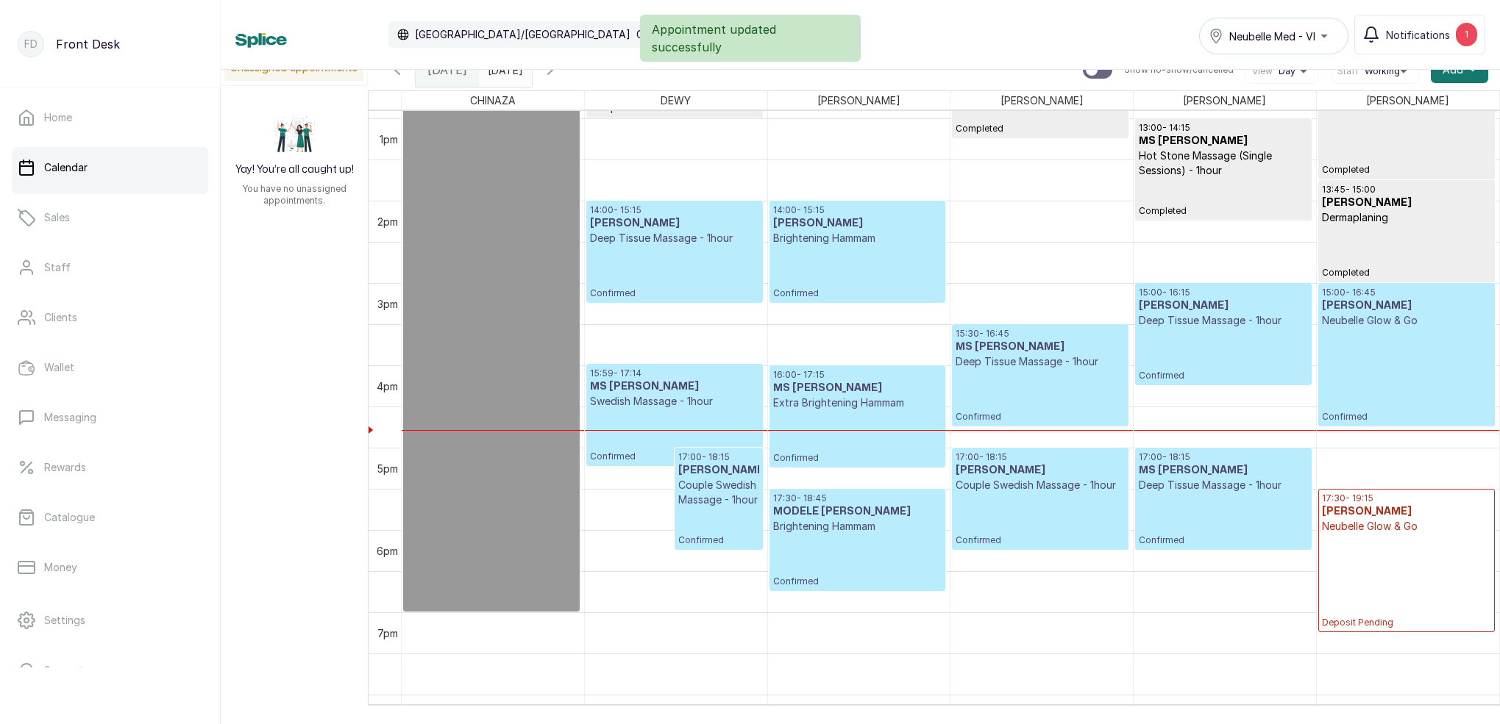
scroll to position [1064, 0]
click at [559, 76] on icon "button" at bounding box center [550, 70] width 18 height 18
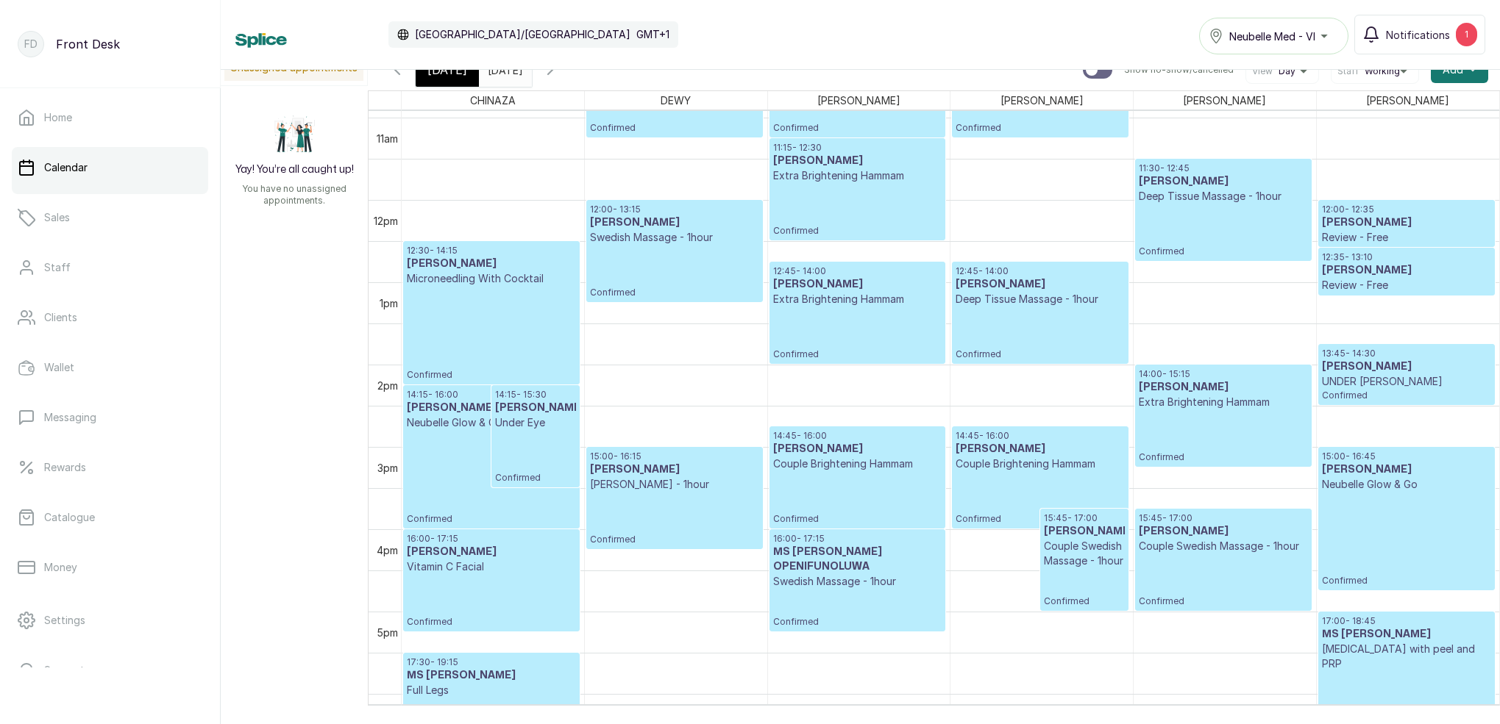
scroll to position [975, 0]
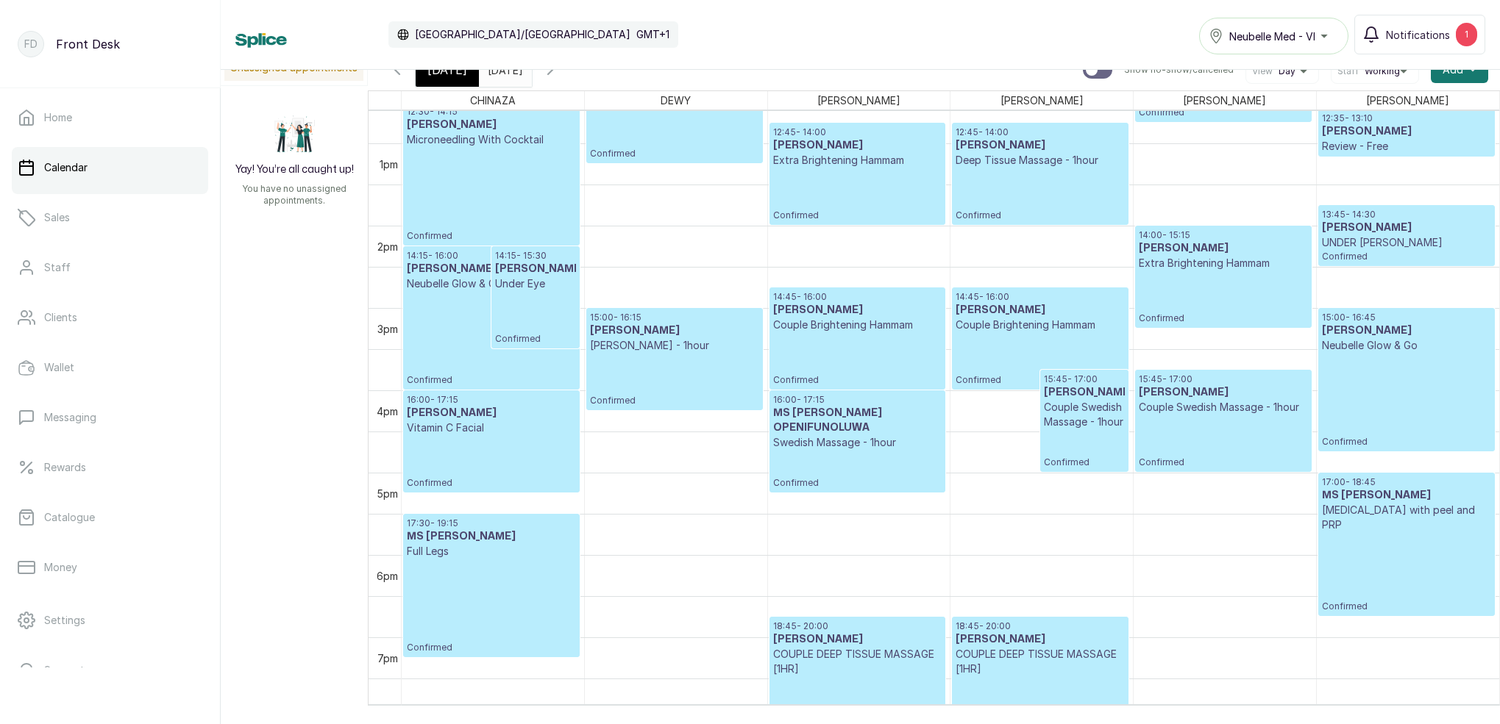
click at [503, 76] on input "[DATE]" at bounding box center [492, 66] width 24 height 25
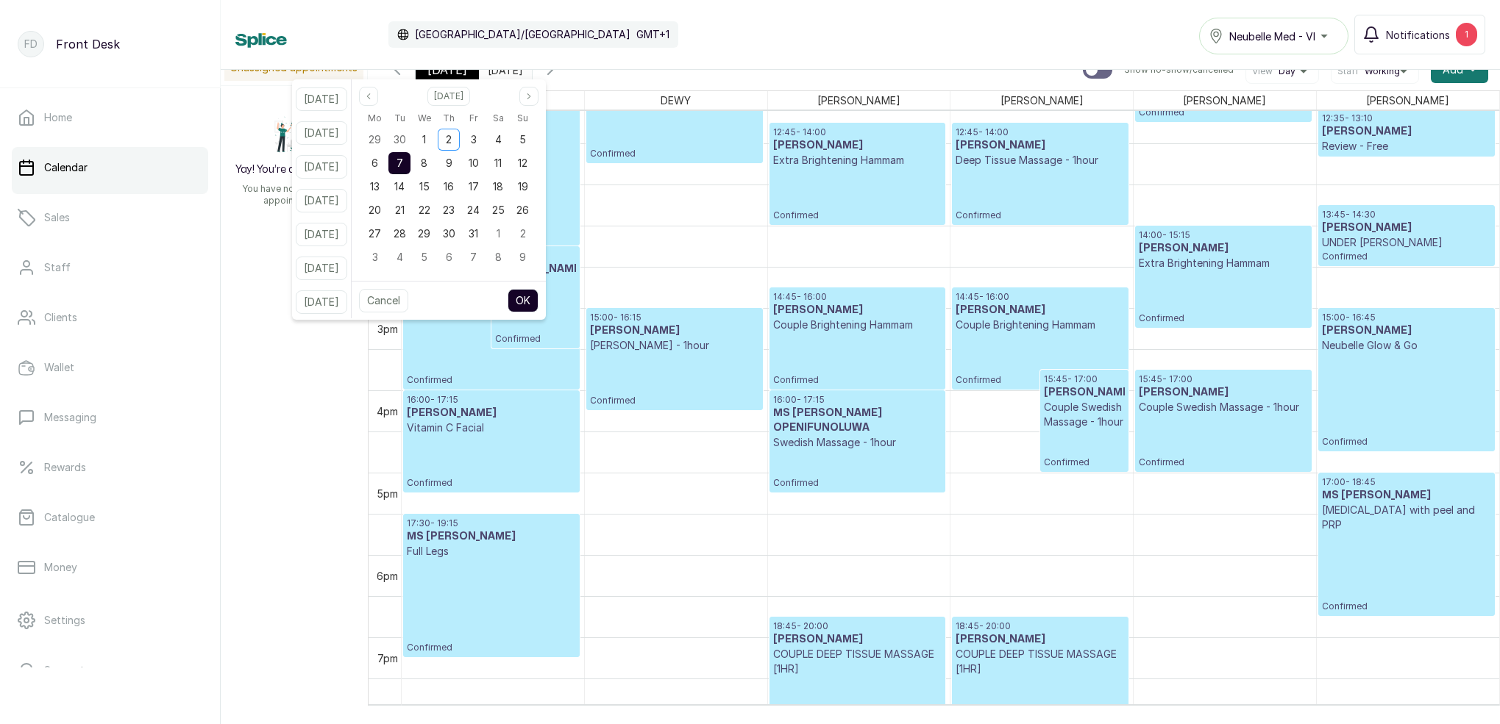
click at [538, 299] on button "OK" at bounding box center [522, 301] width 31 height 24
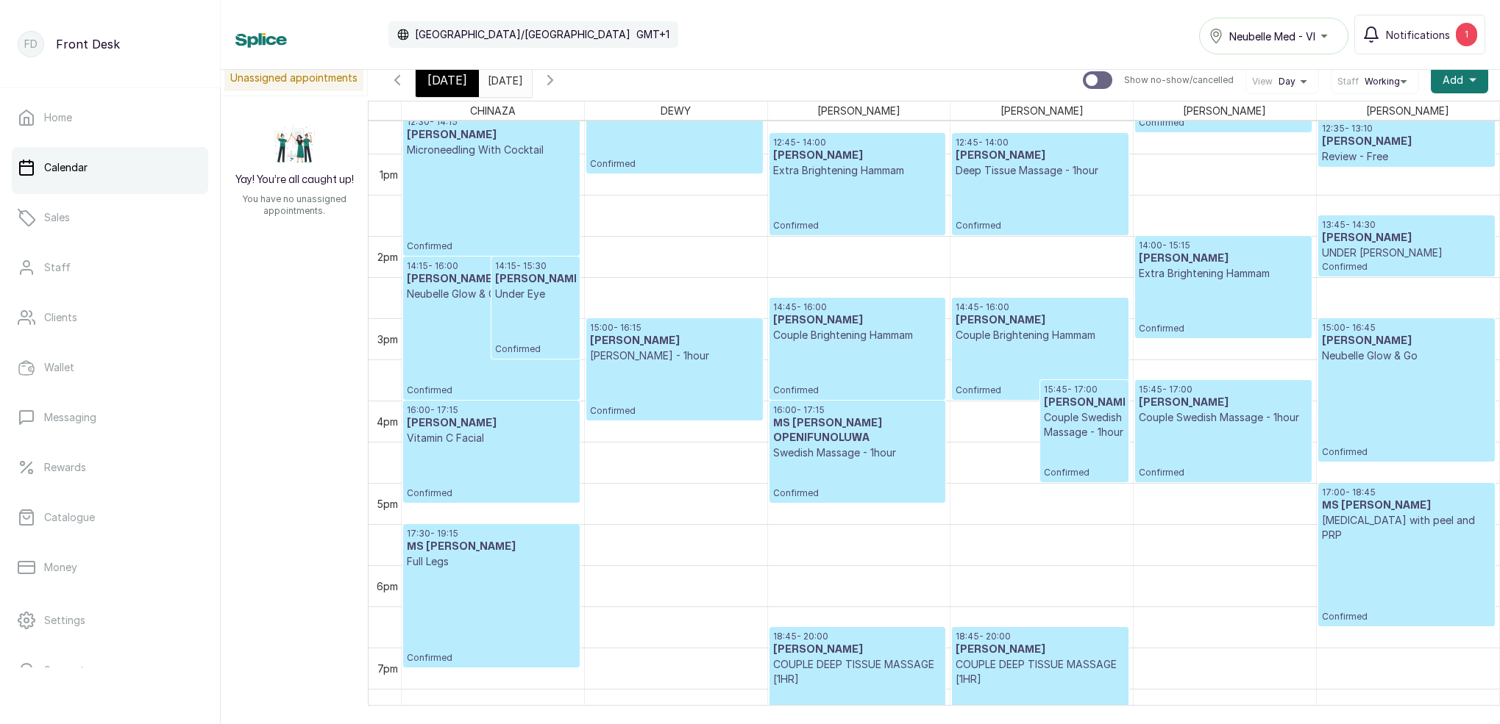
click at [503, 76] on input "[DATE]" at bounding box center [492, 76] width 24 height 25
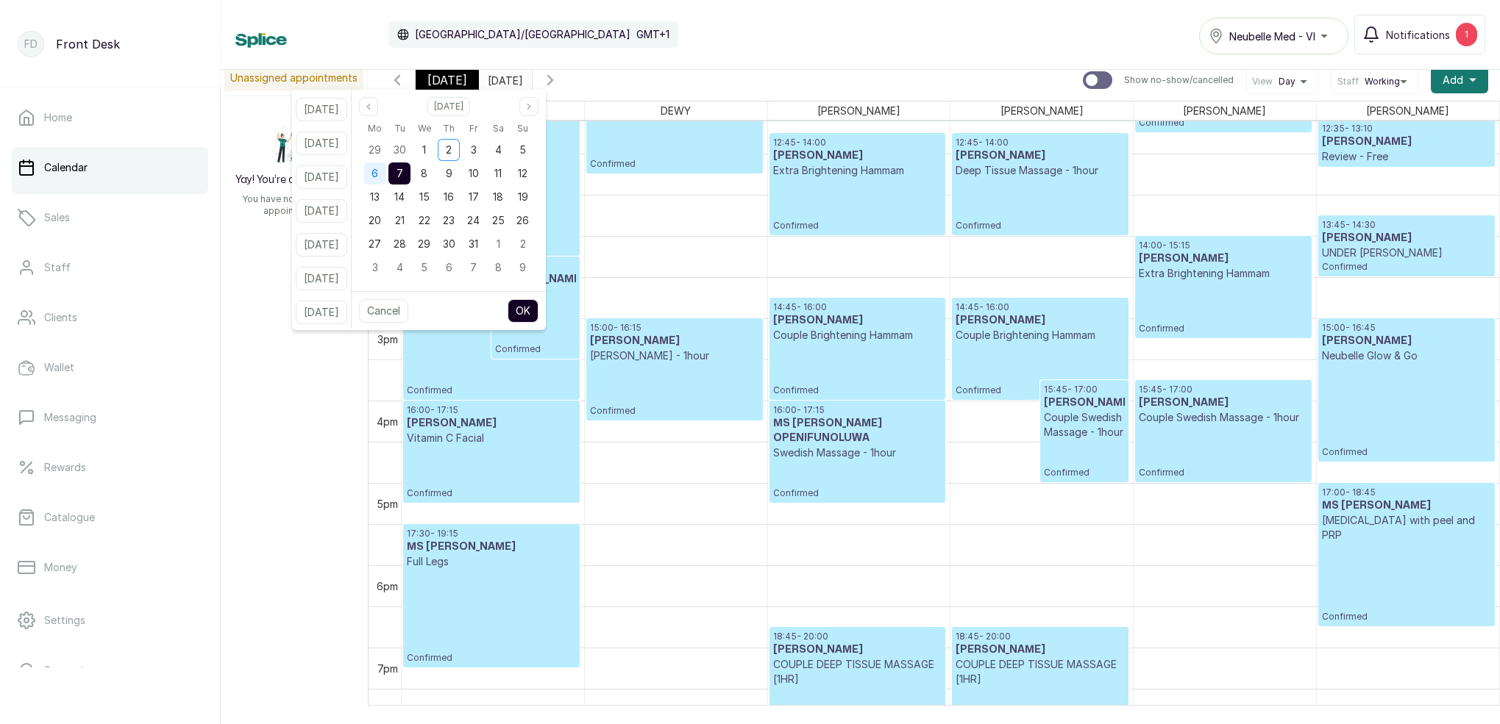
click at [386, 172] on div "6" at bounding box center [375, 174] width 22 height 22
click at [410, 172] on div "7" at bounding box center [399, 174] width 22 height 22
click at [538, 317] on button "OK" at bounding box center [522, 311] width 31 height 24
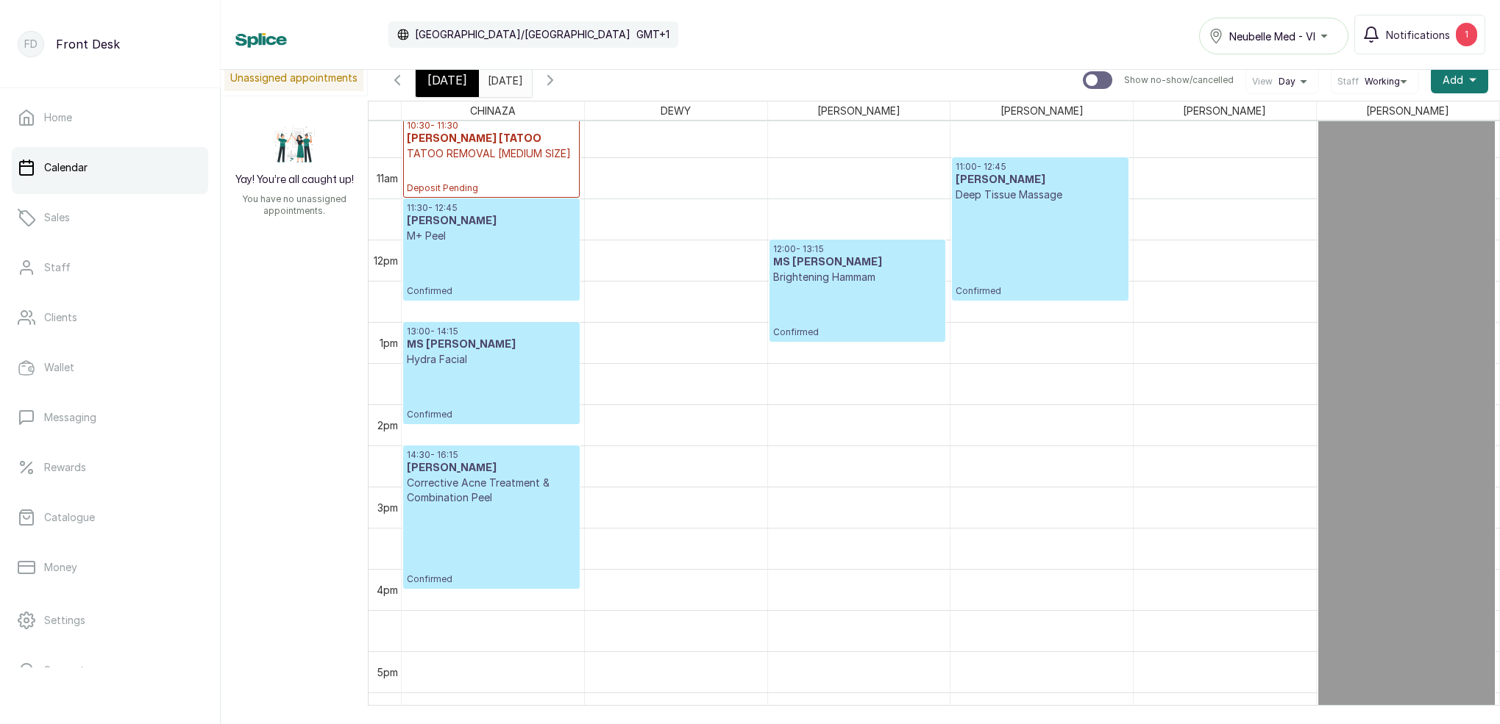
click at [503, 85] on input "[DATE]" at bounding box center [492, 76] width 24 height 25
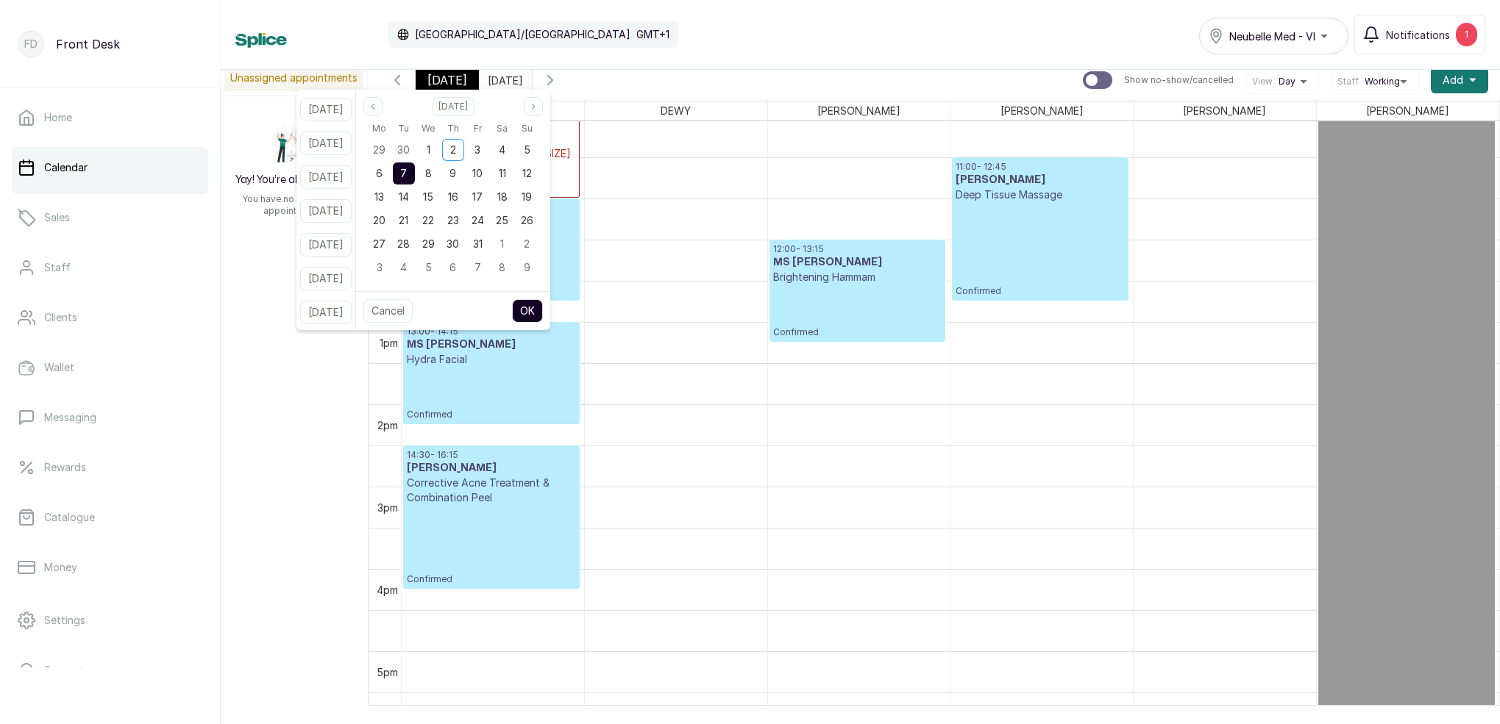
click at [849, 29] on div "Calendar [GEOGRAPHIC_DATA]/[GEOGRAPHIC_DATA] GMT+1 Neubelle Med - VI Notificati…" at bounding box center [860, 35] width 1250 height 40
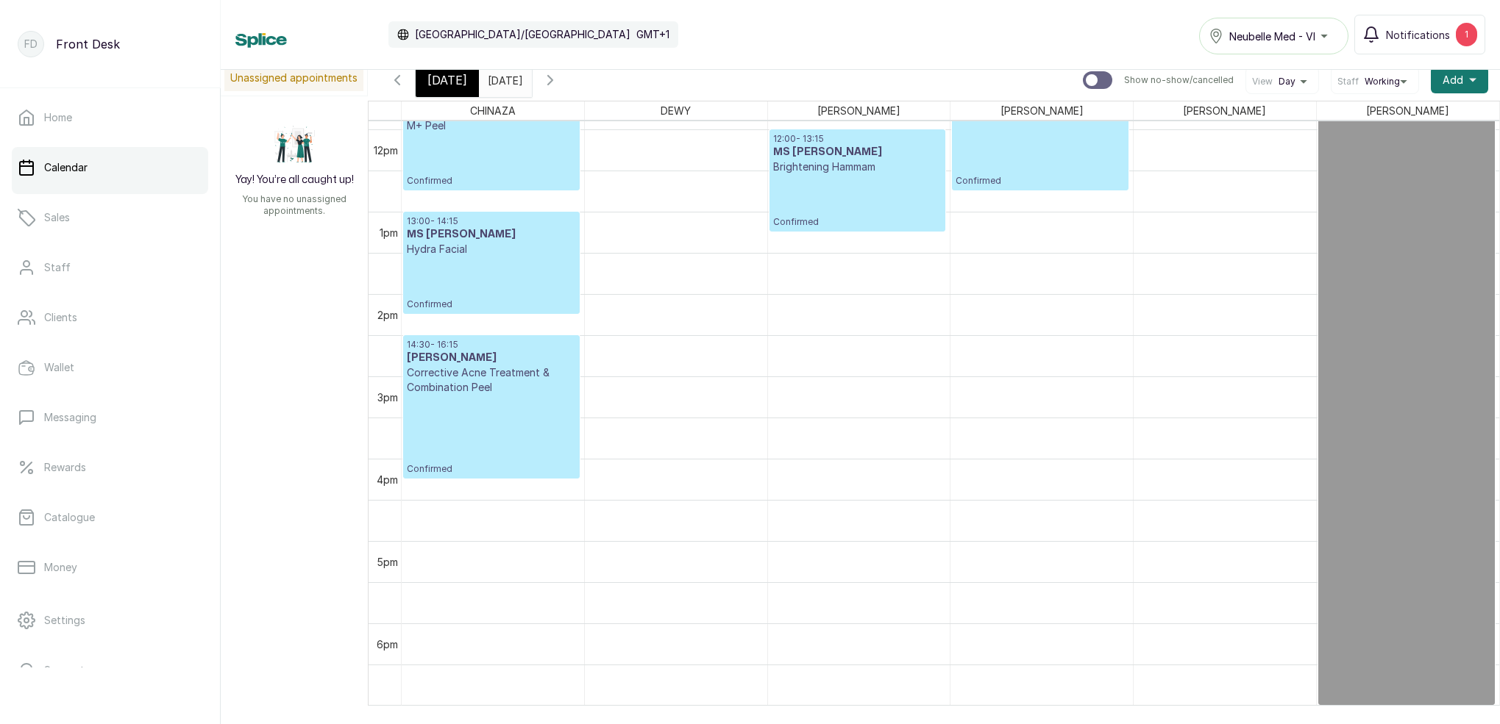
click at [459, 81] on span "[DATE]" at bounding box center [447, 80] width 40 height 18
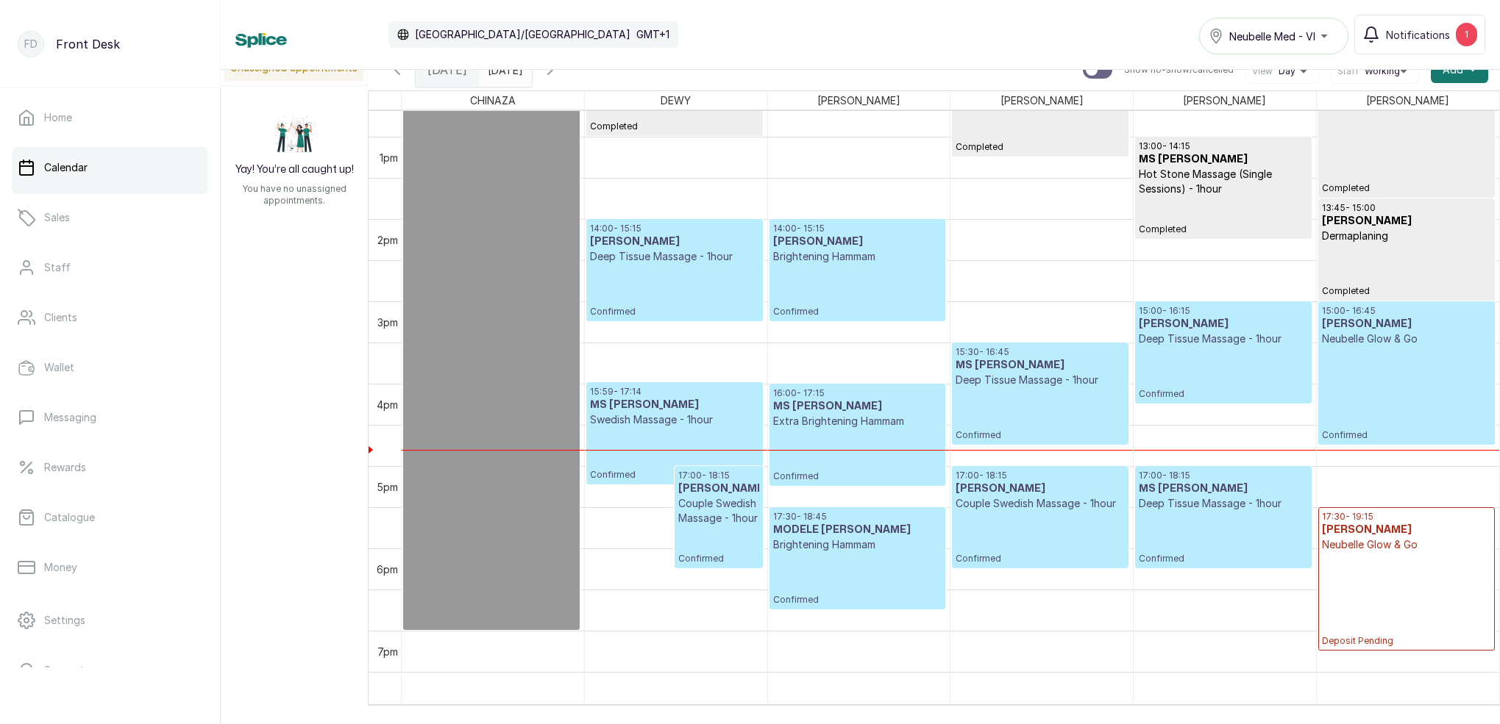
click at [1019, 375] on p "Deep Tissue Massage - 1hour" at bounding box center [1039, 380] width 168 height 15
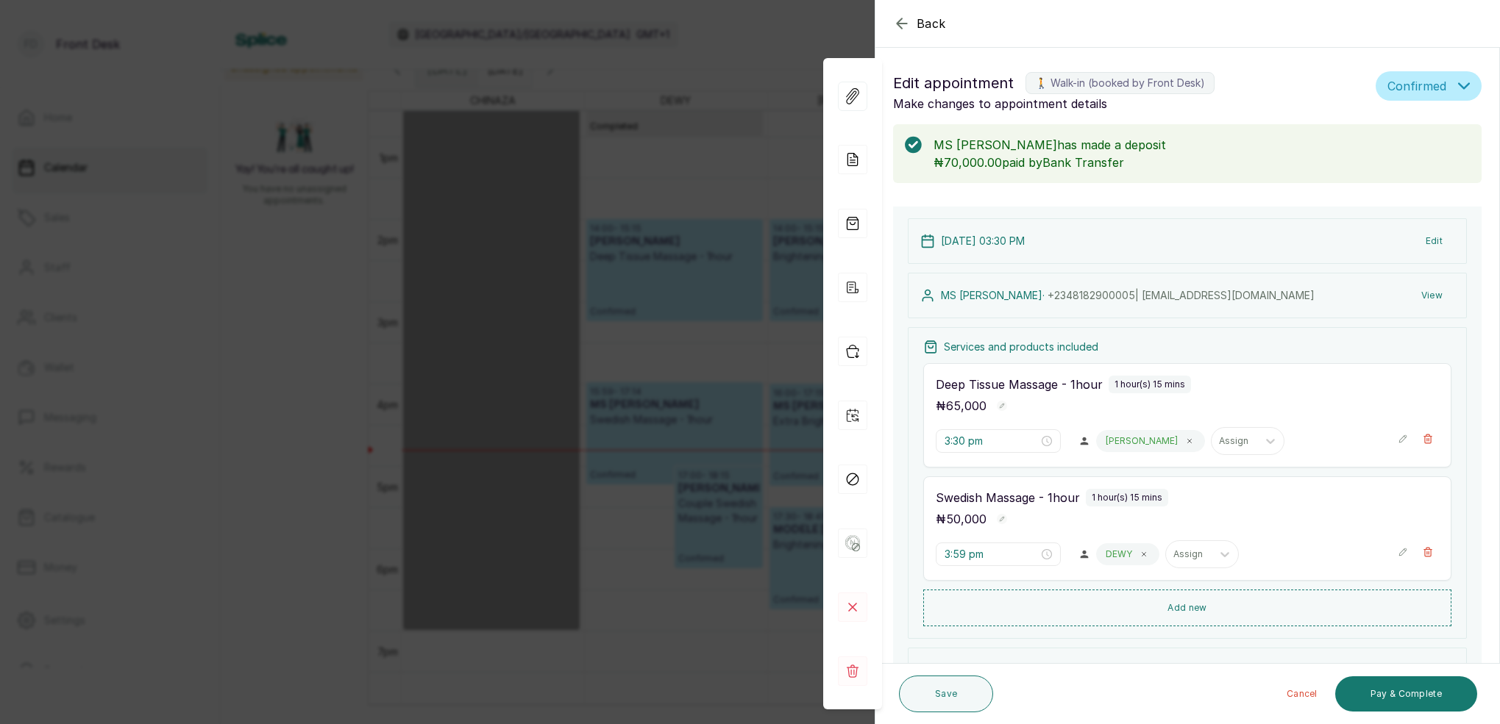
click at [750, 50] on div "Back Appointment Details Edit appointment 🚶 Walk-in (booked by Front Desk) Make…" at bounding box center [750, 362] width 1500 height 724
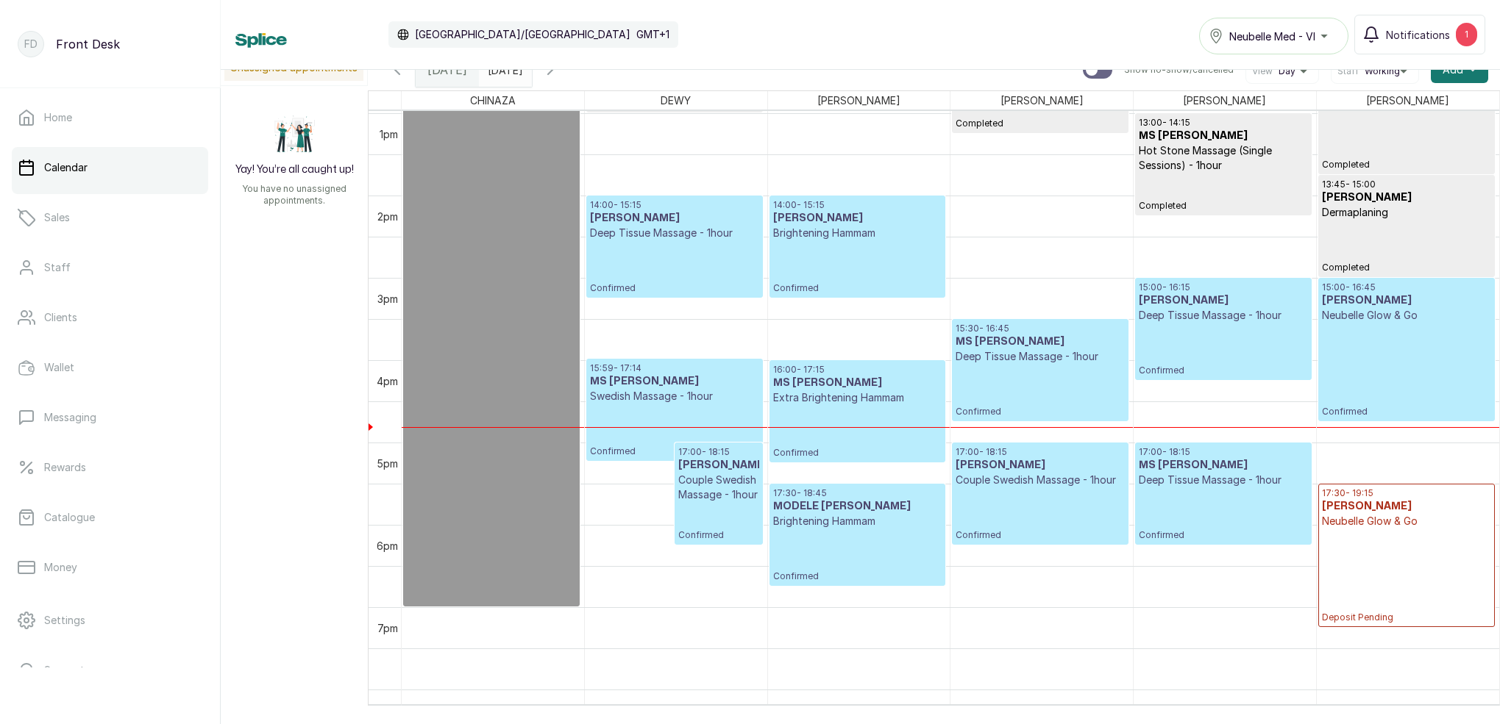
click at [568, 80] on button "Show no-show/cancelled" at bounding box center [549, 69] width 35 height 35
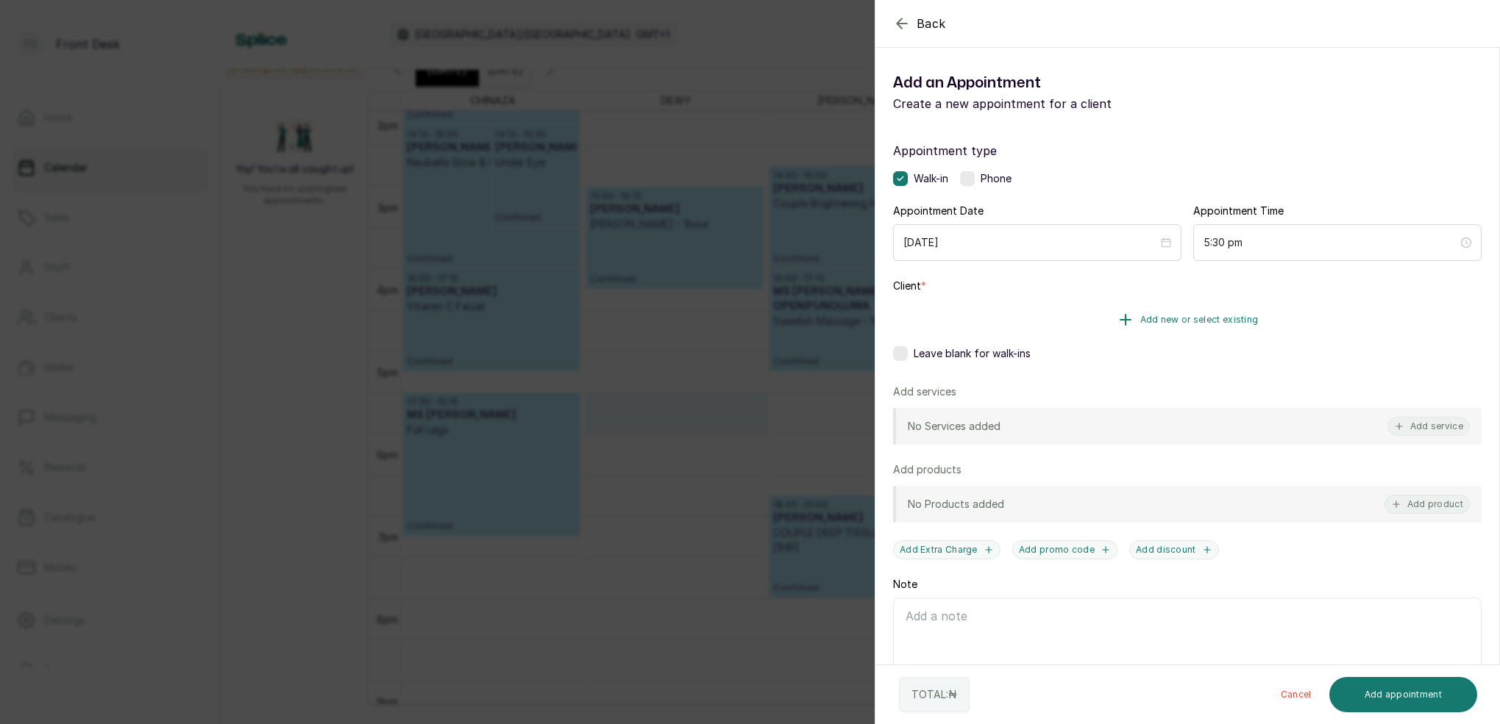
click at [1225, 317] on span "Add new or select existing" at bounding box center [1199, 320] width 118 height 12
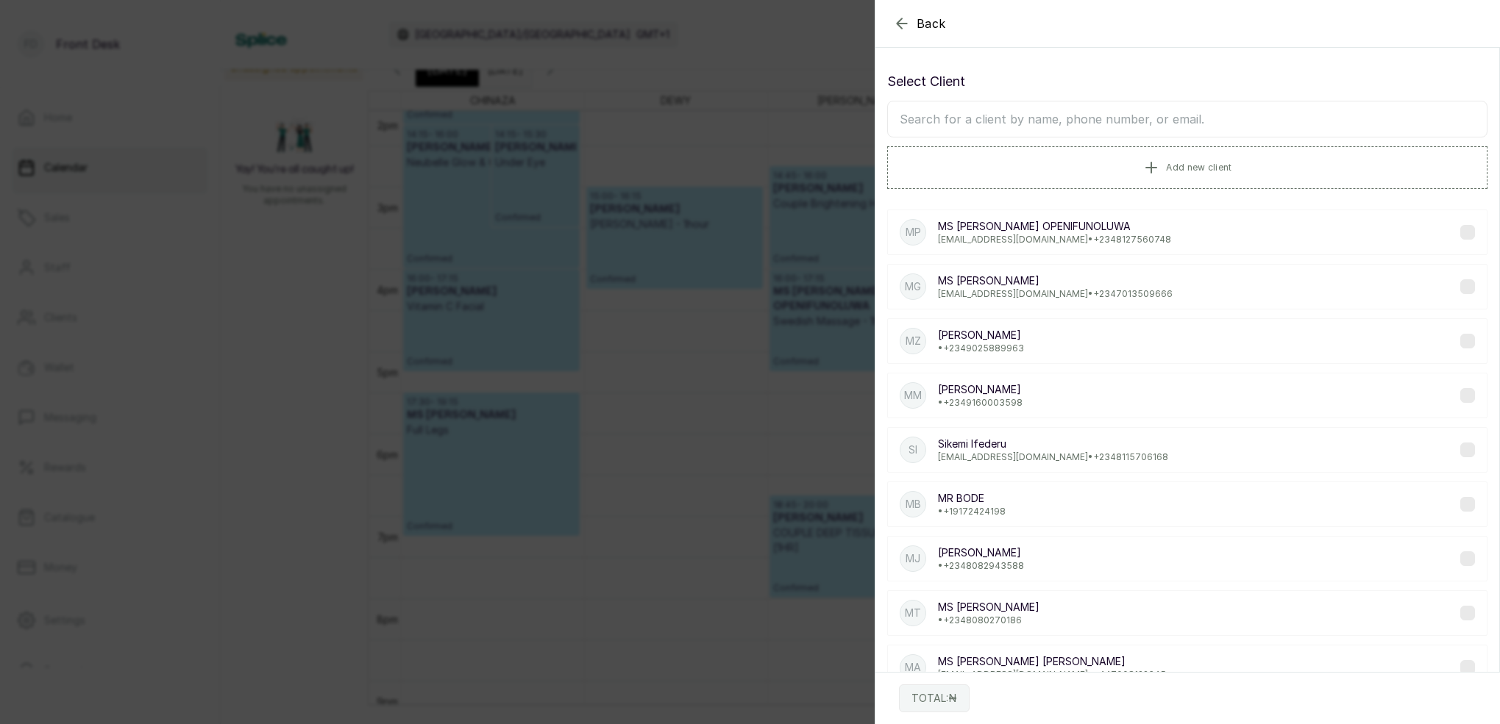
click at [1044, 120] on input "text" at bounding box center [1187, 119] width 600 height 37
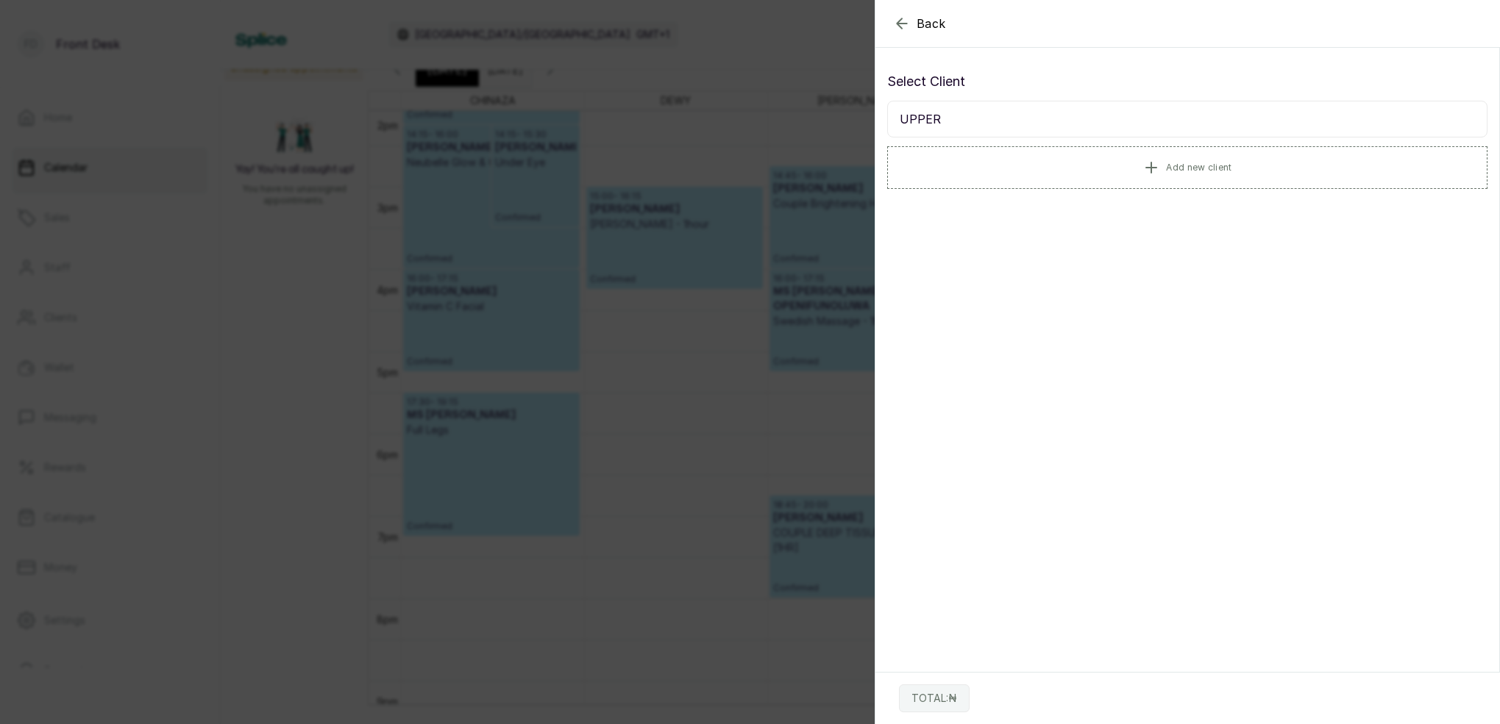
type input "UPPER"
click at [907, 21] on icon "button" at bounding box center [902, 24] width 18 height 18
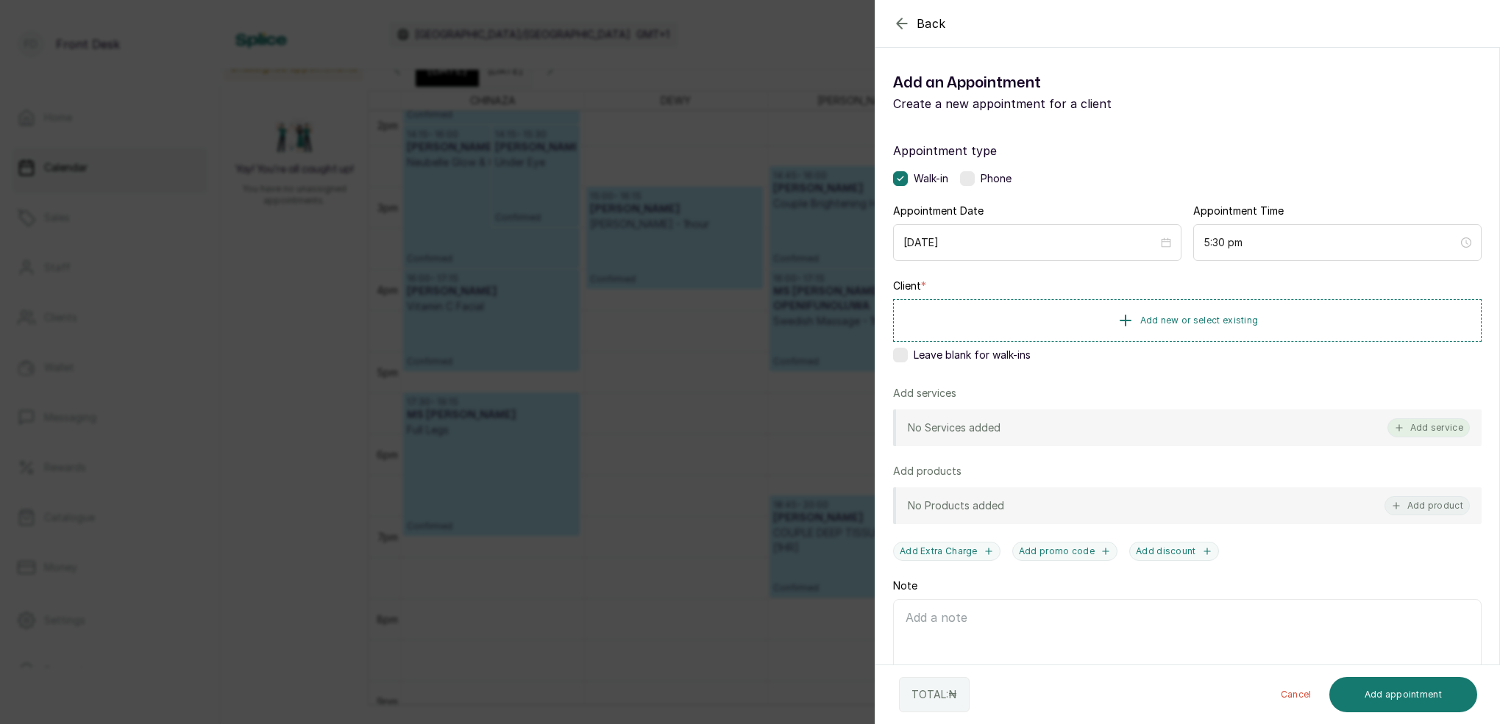
click at [1444, 427] on button "Add service" at bounding box center [1428, 427] width 82 height 19
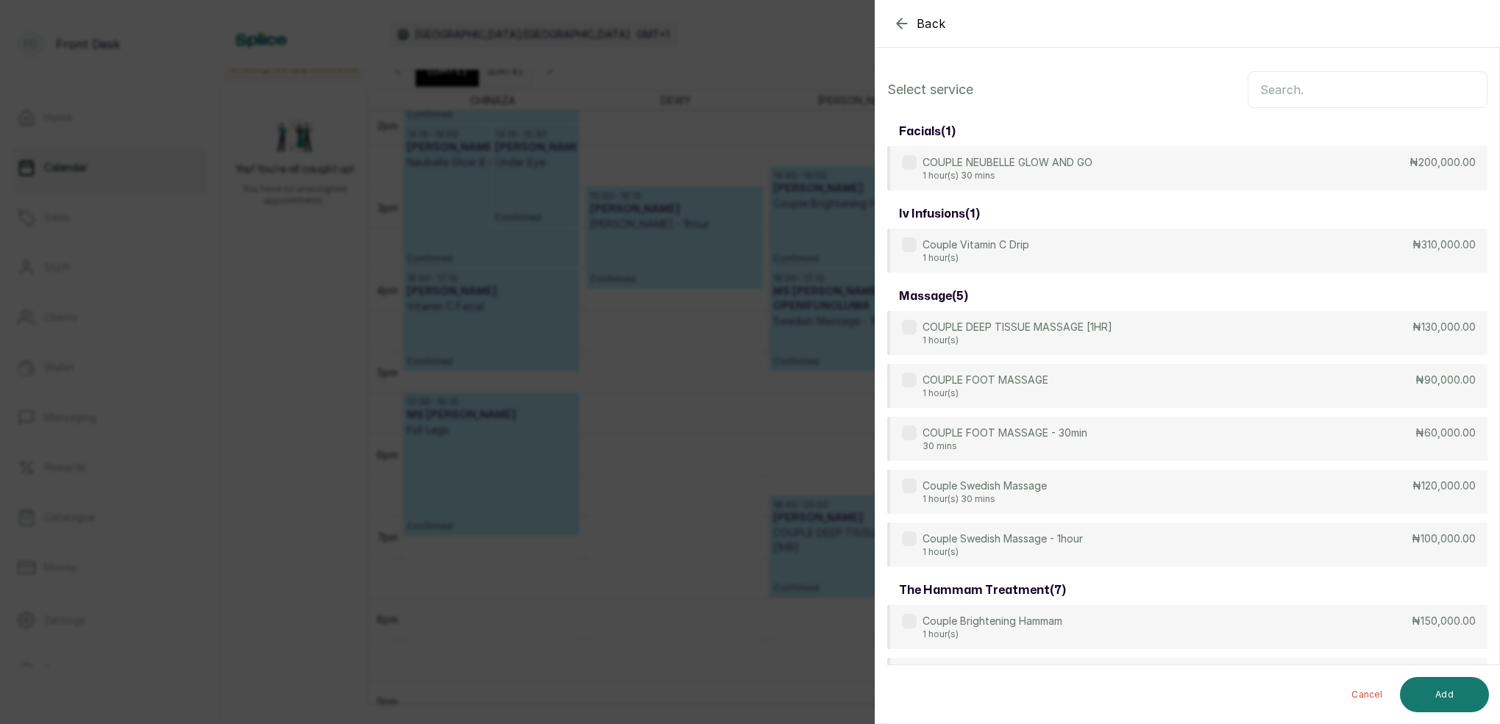
click at [1339, 94] on input "text" at bounding box center [1367, 89] width 240 height 37
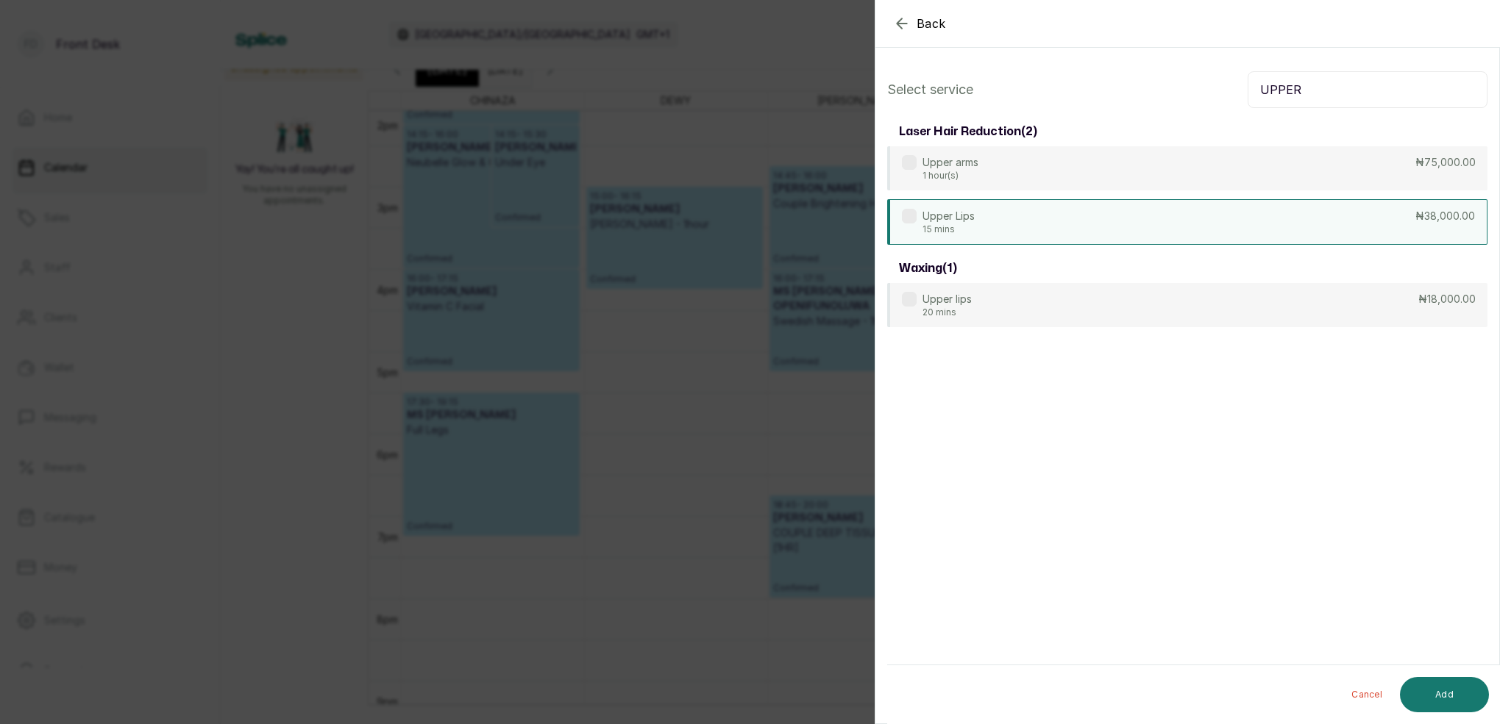
type input "UPPER"
click at [1013, 233] on div "Upper Lips 15 mins ₦38,000.00" at bounding box center [1187, 222] width 600 height 46
click at [1452, 696] on button "Add" at bounding box center [1444, 694] width 89 height 35
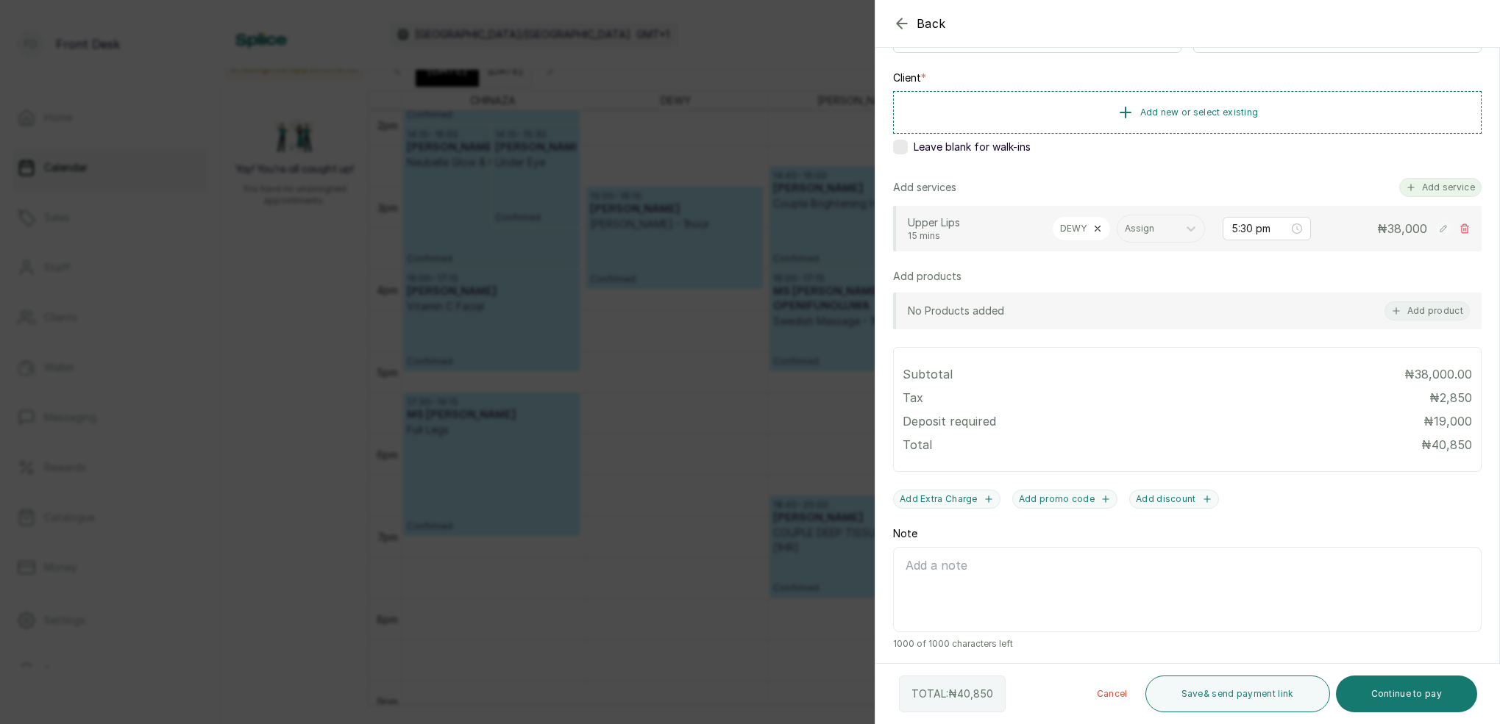
click at [1431, 192] on button "Add service" at bounding box center [1440, 187] width 82 height 19
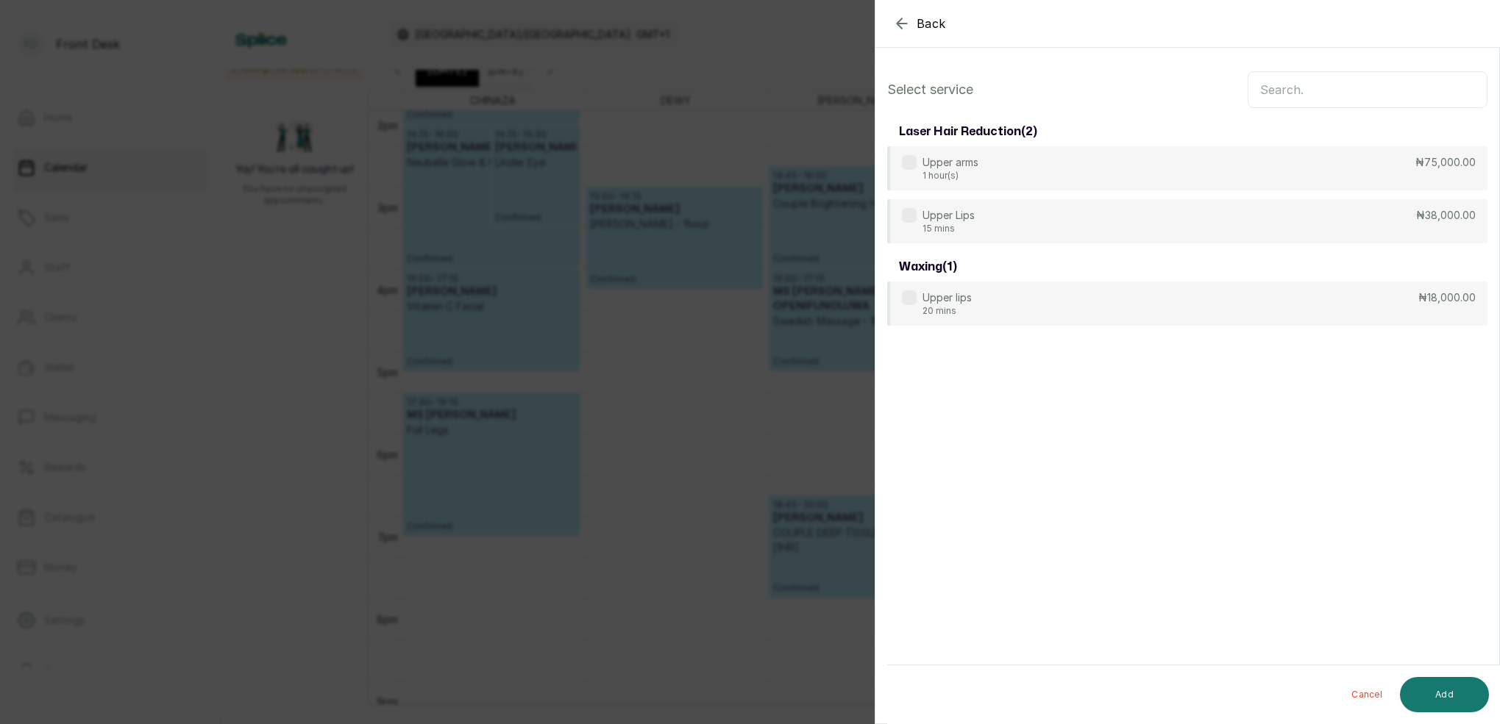
click at [1371, 93] on input "text" at bounding box center [1367, 89] width 240 height 37
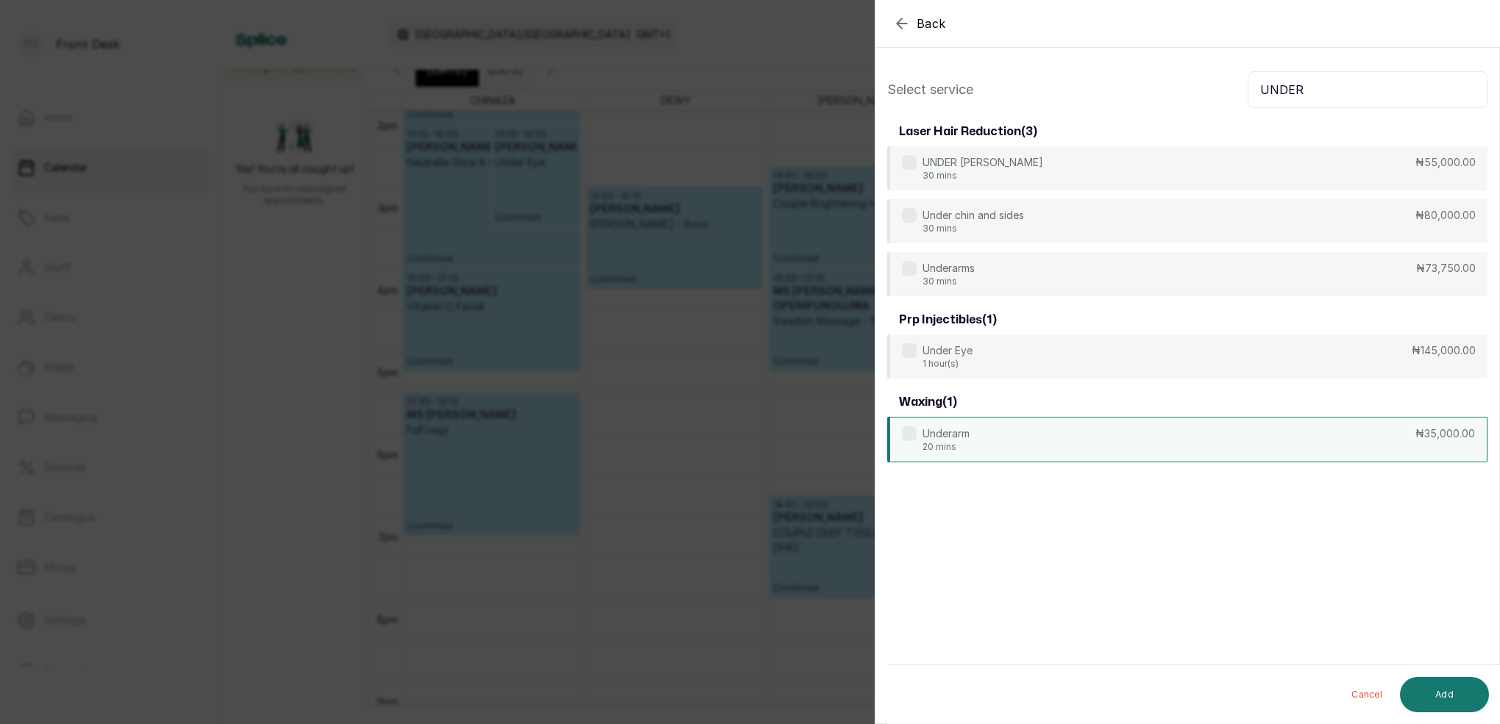
type input "UNDER"
click at [948, 448] on p "20 mins" at bounding box center [945, 447] width 47 height 12
click at [952, 456] on div "Underarm 20 mins ₦35,000.00" at bounding box center [1187, 440] width 600 height 46
drag, startPoint x: 946, startPoint y: 279, endPoint x: 995, endPoint y: 309, distance: 57.4
click at [946, 279] on p "30 mins" at bounding box center [948, 282] width 52 height 12
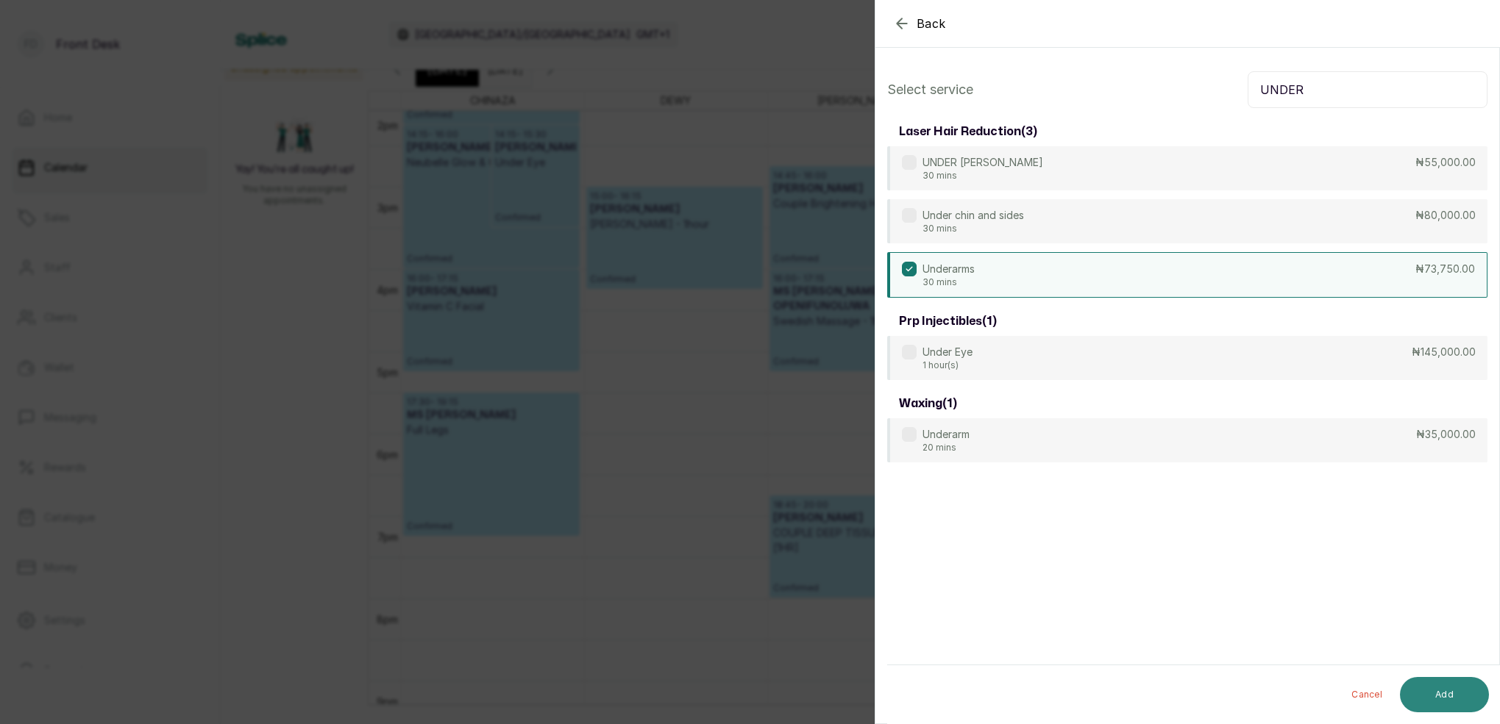
click at [1460, 696] on button "Add" at bounding box center [1444, 694] width 89 height 35
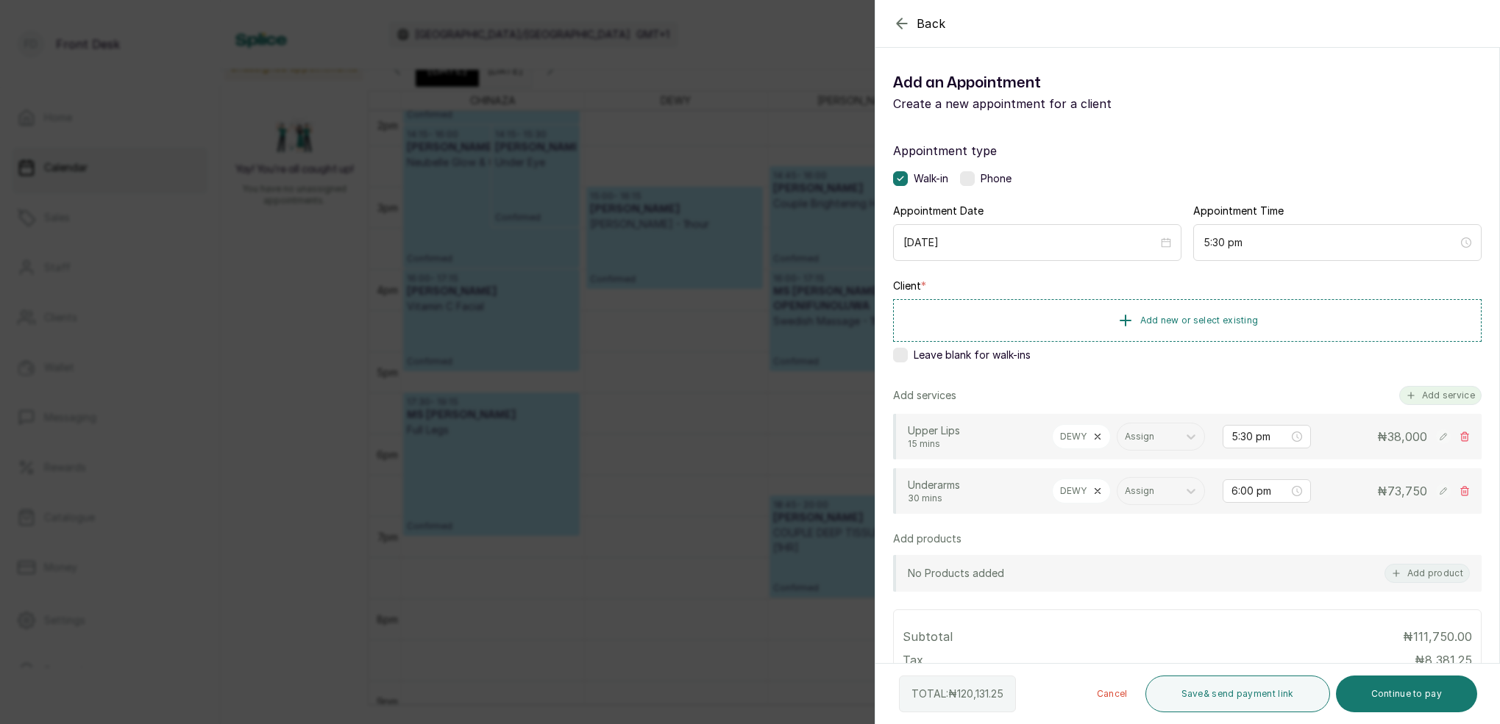
click at [1431, 396] on button "Add service" at bounding box center [1440, 395] width 82 height 19
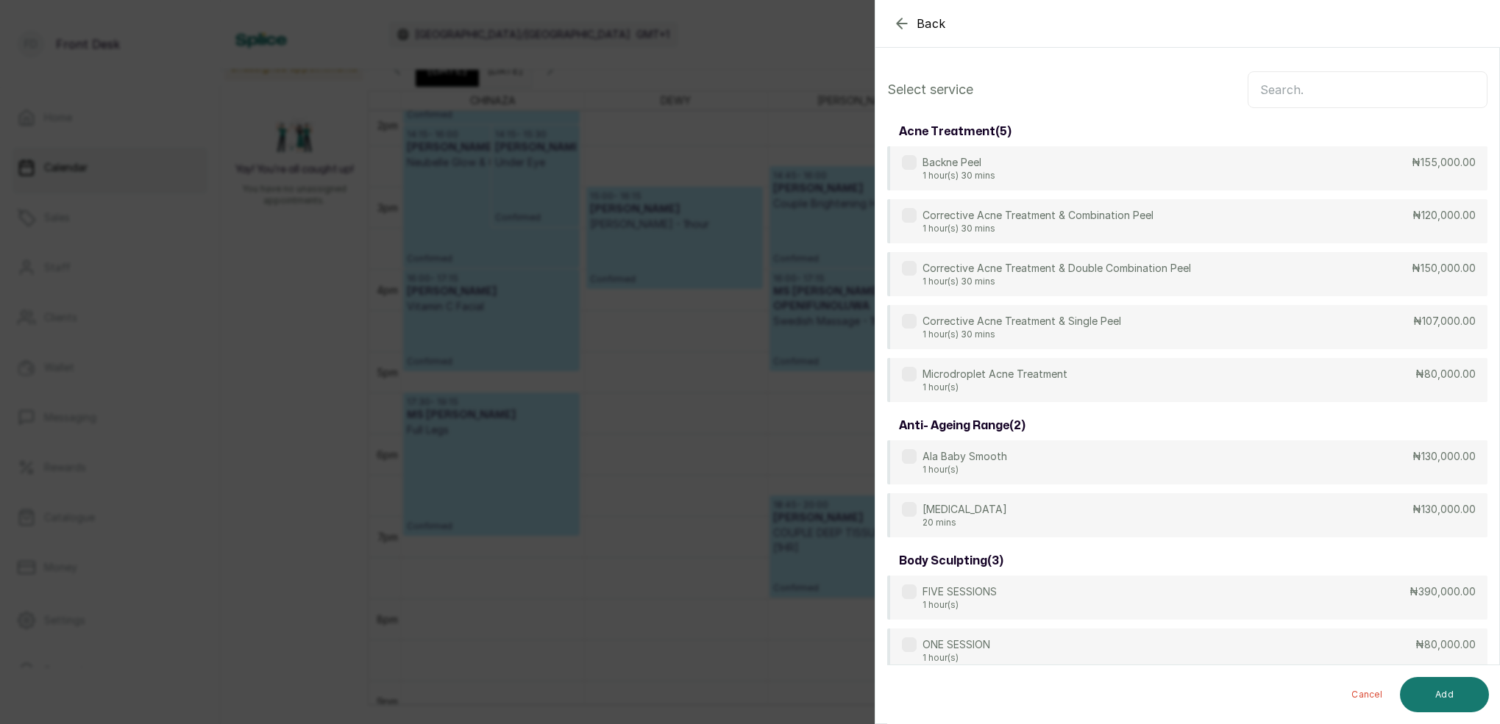
click at [1344, 95] on input "text" at bounding box center [1367, 89] width 240 height 37
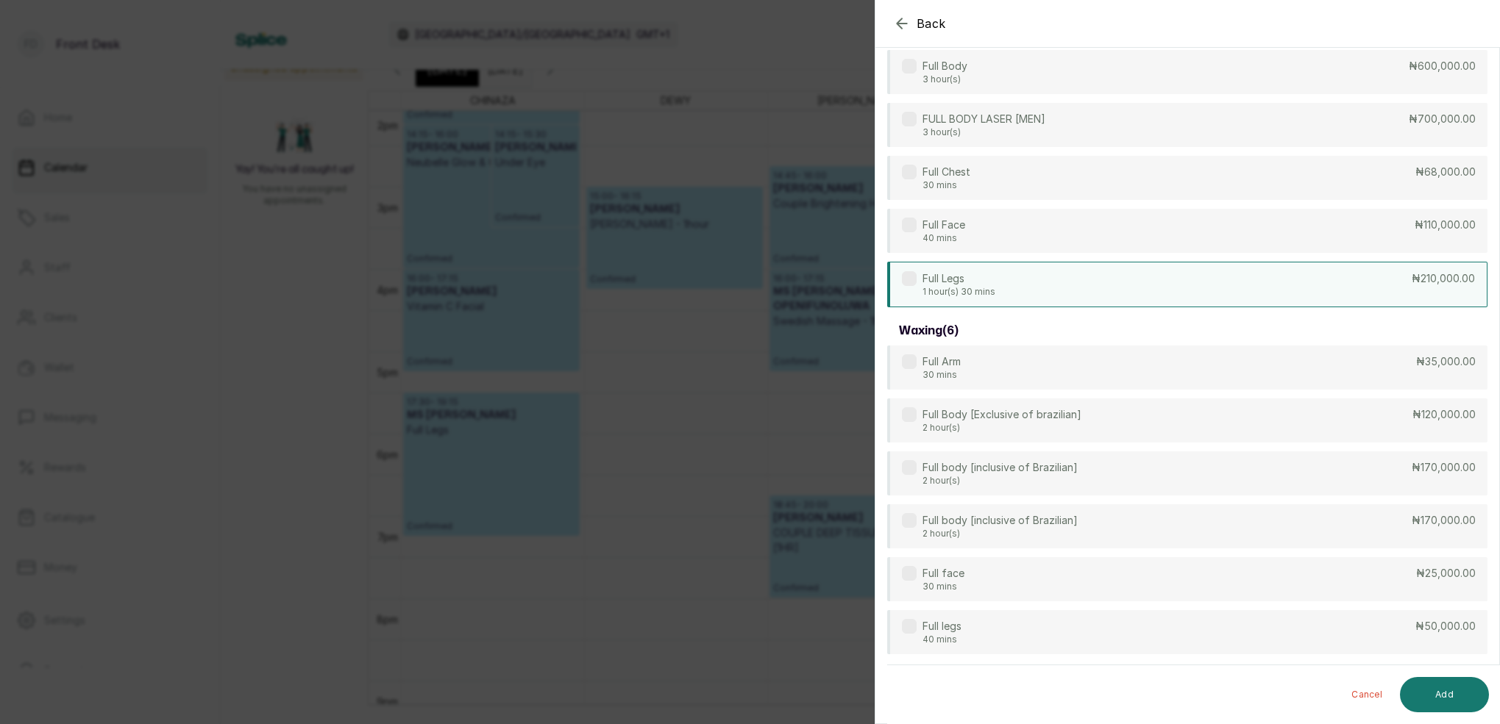
type input "FULL"
click at [1022, 282] on div "Full Legs 1 hour(s) 30 mins ₦210,000.00" at bounding box center [1187, 285] width 600 height 46
click at [1457, 692] on button "Add" at bounding box center [1444, 694] width 89 height 35
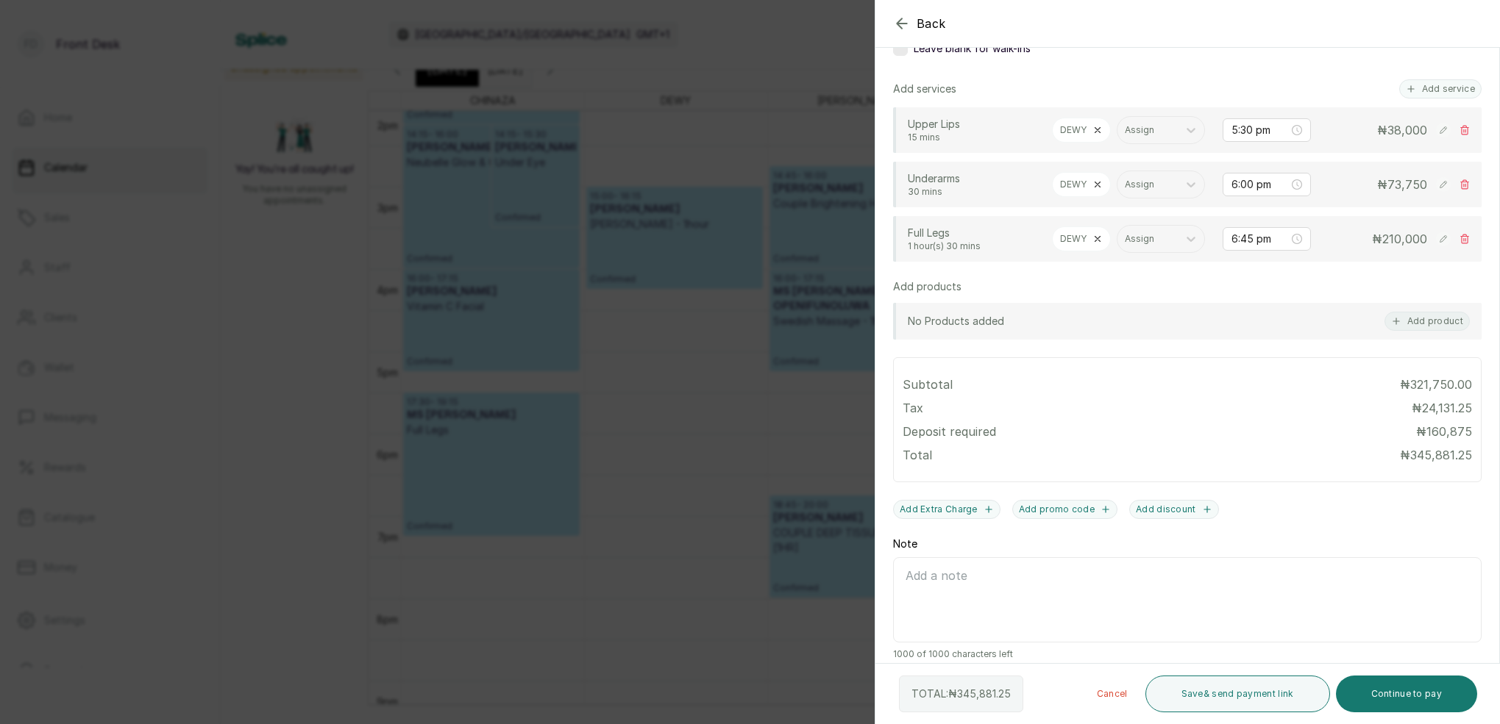
click at [723, 118] on div "Back Add Appointment Add an Appointment Create a new appointment for a client A…" at bounding box center [750, 362] width 1500 height 724
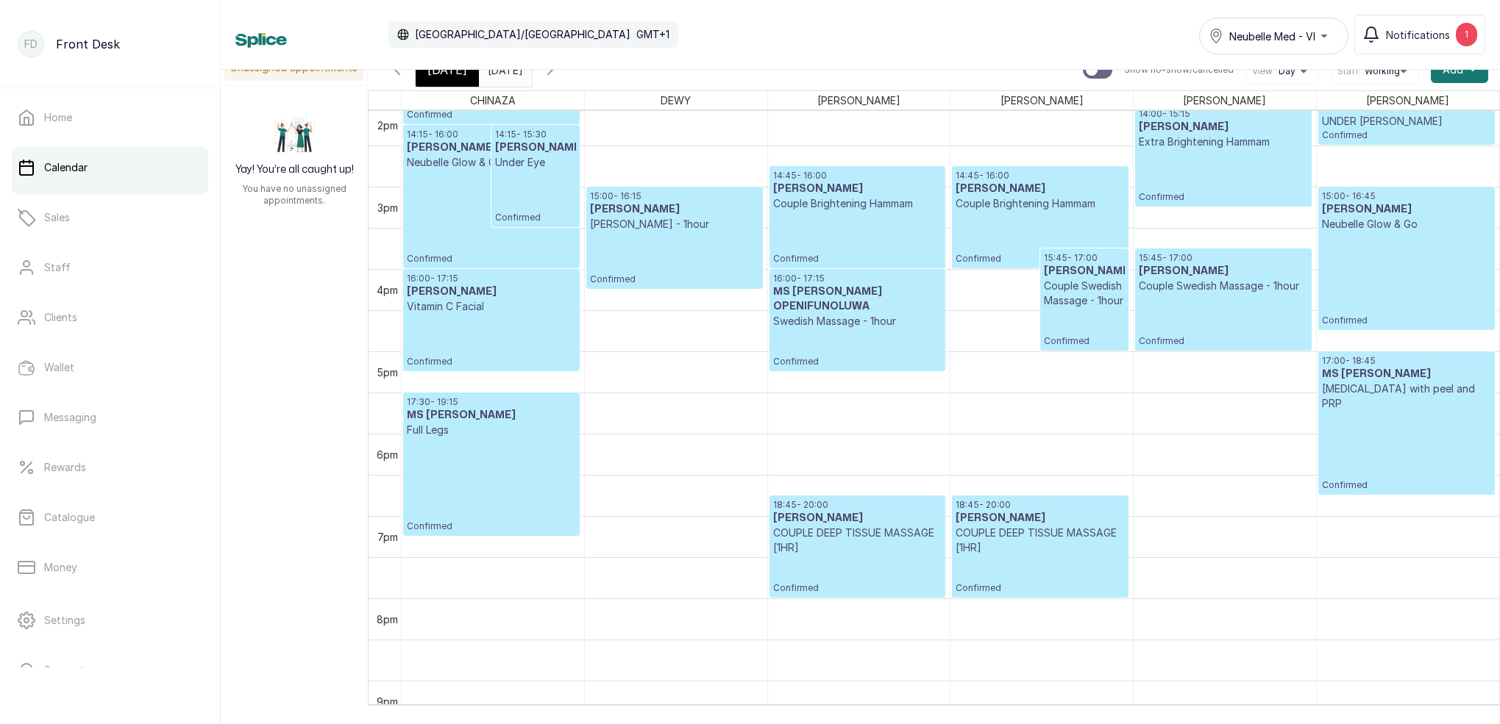
click at [446, 77] on span "[DATE]" at bounding box center [447, 70] width 40 height 18
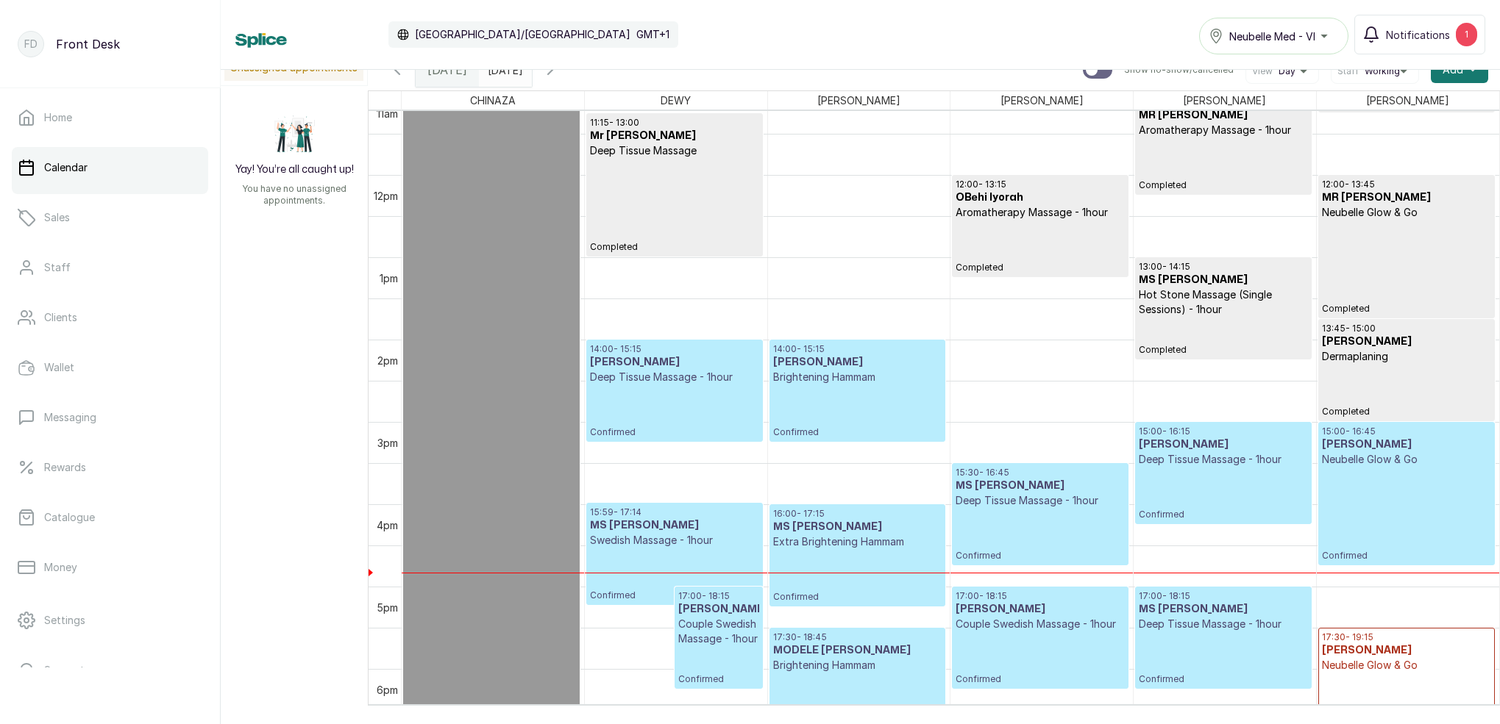
scroll to position [992, 0]
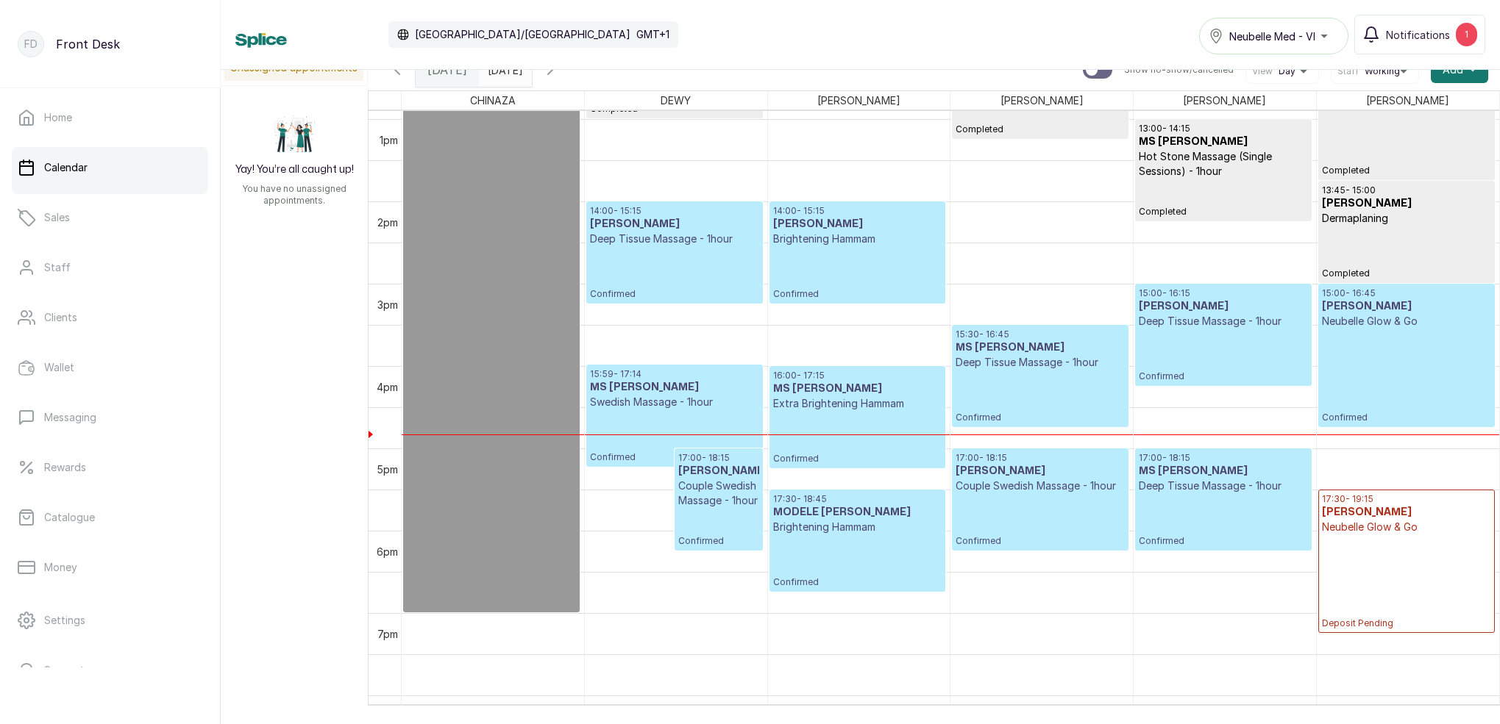
click at [1043, 375] on p "Confirmed" at bounding box center [1039, 397] width 168 height 54
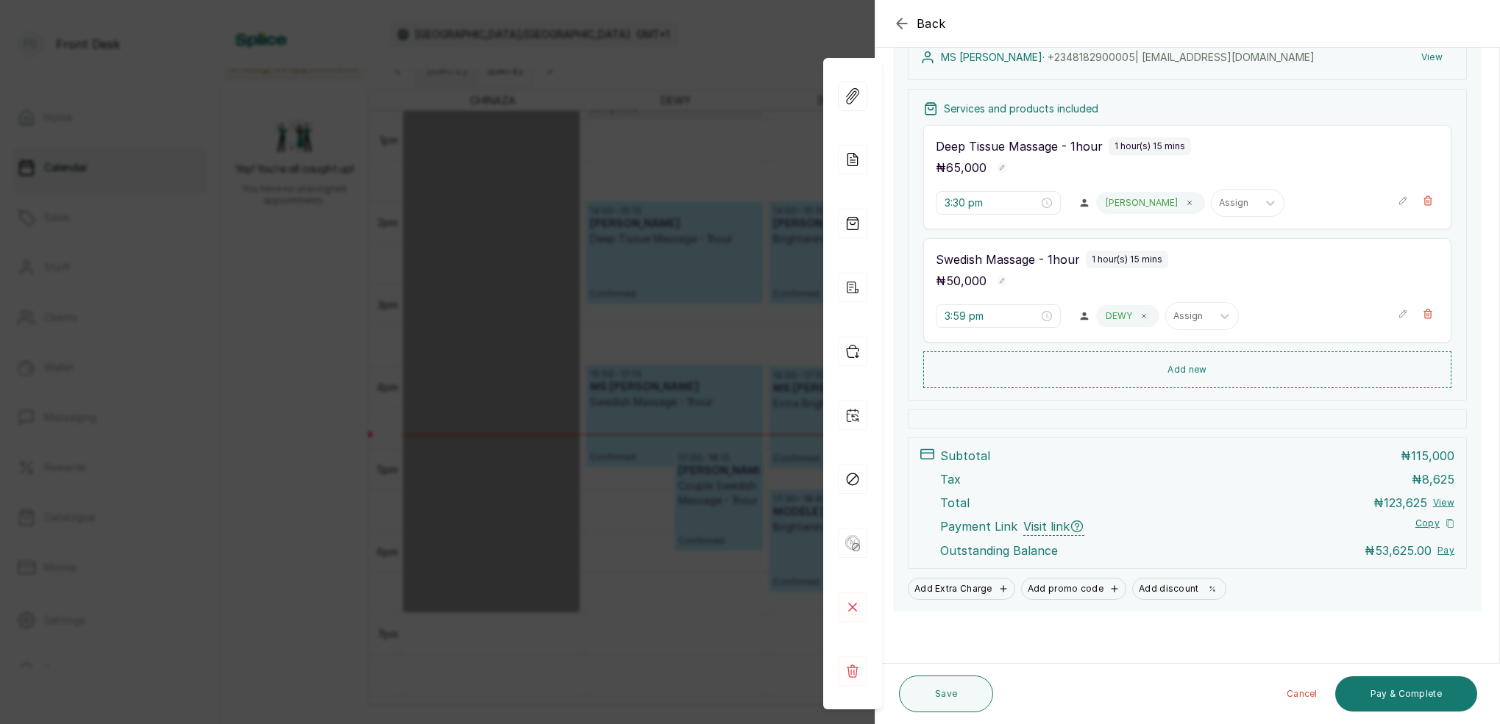
scroll to position [237, 0]
drag, startPoint x: 705, startPoint y: 27, endPoint x: 667, endPoint y: 35, distance: 38.9
click at [705, 27] on div "Back Appointment Details Edit appointment 🚶 Walk-in (booked by Front Desk) Make…" at bounding box center [750, 362] width 1500 height 724
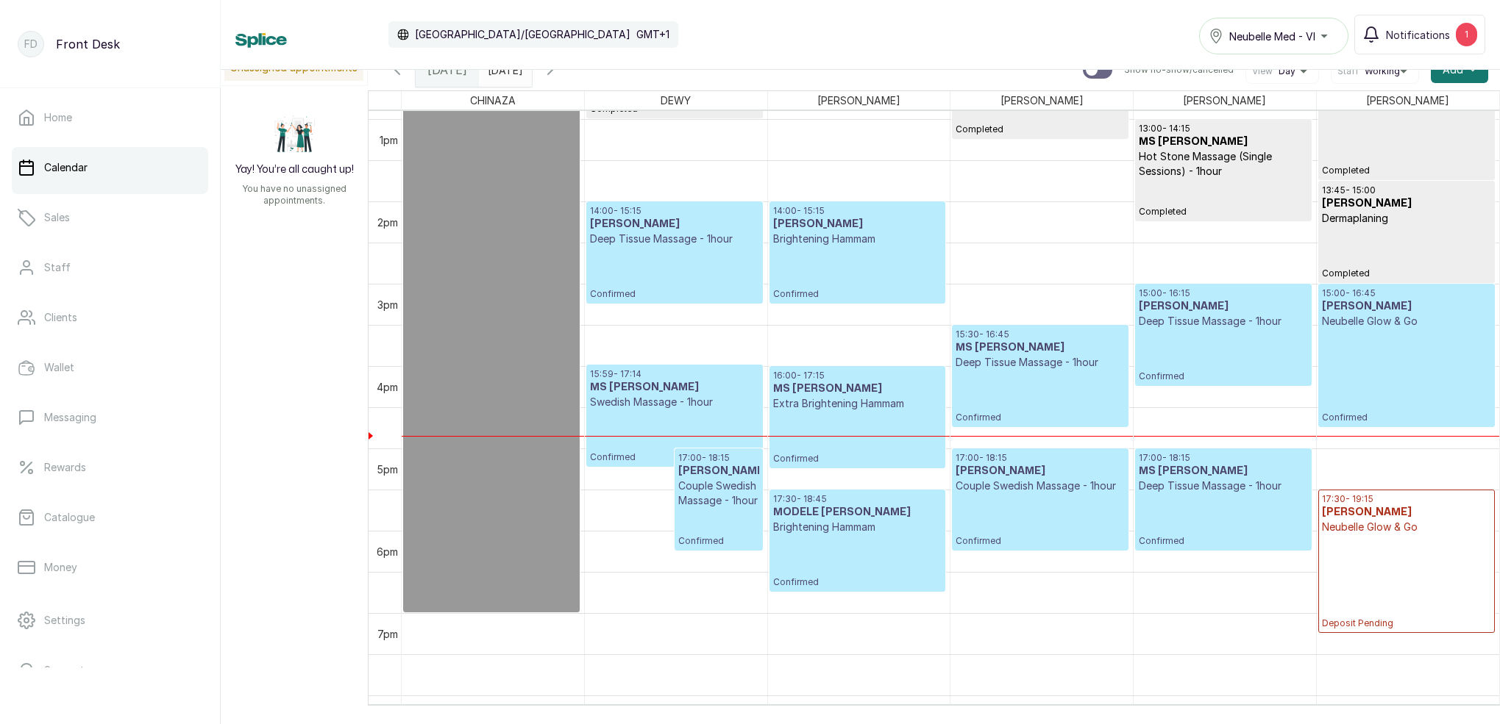
click at [503, 76] on input "[DATE]" at bounding box center [492, 66] width 24 height 25
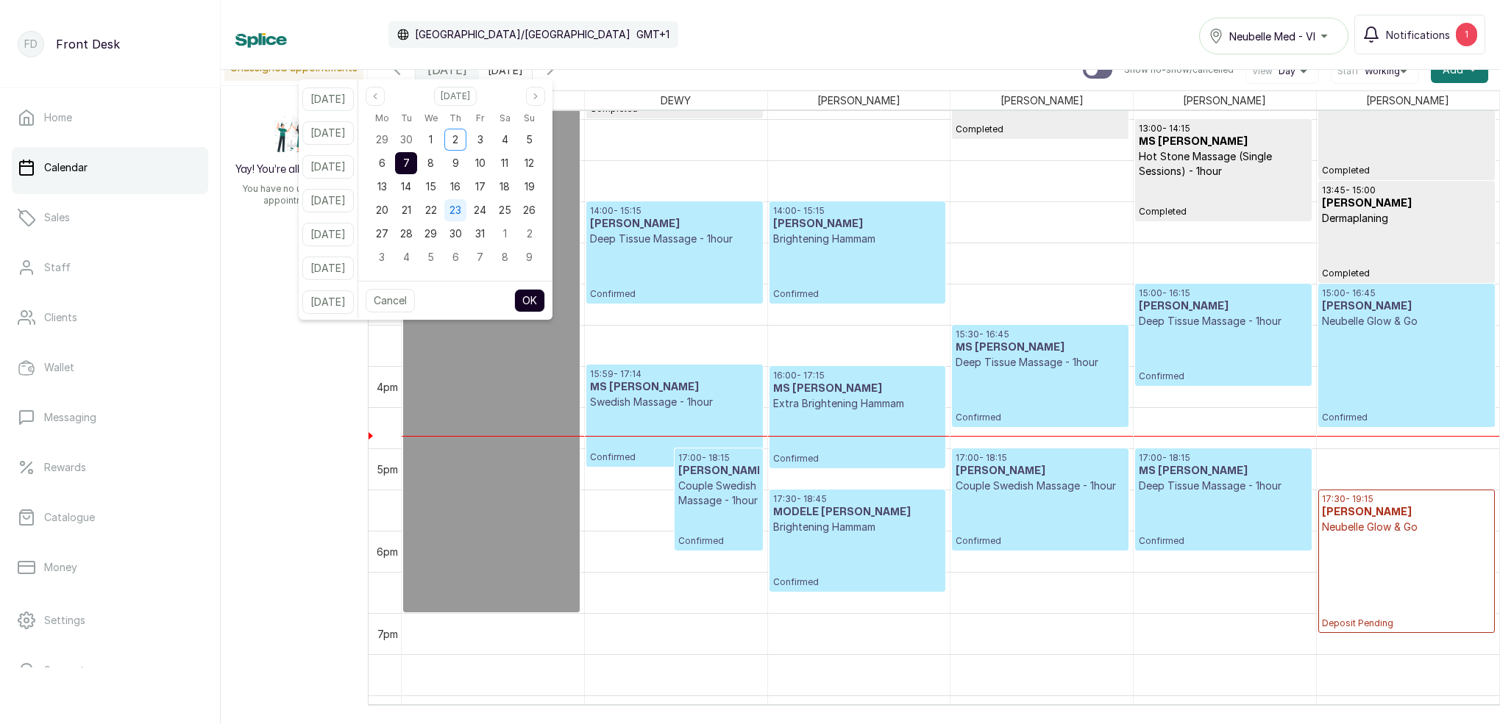
click at [461, 210] on span "23" at bounding box center [455, 210] width 12 height 13
click at [545, 290] on button "OK" at bounding box center [529, 301] width 31 height 24
type input "[DATE]"
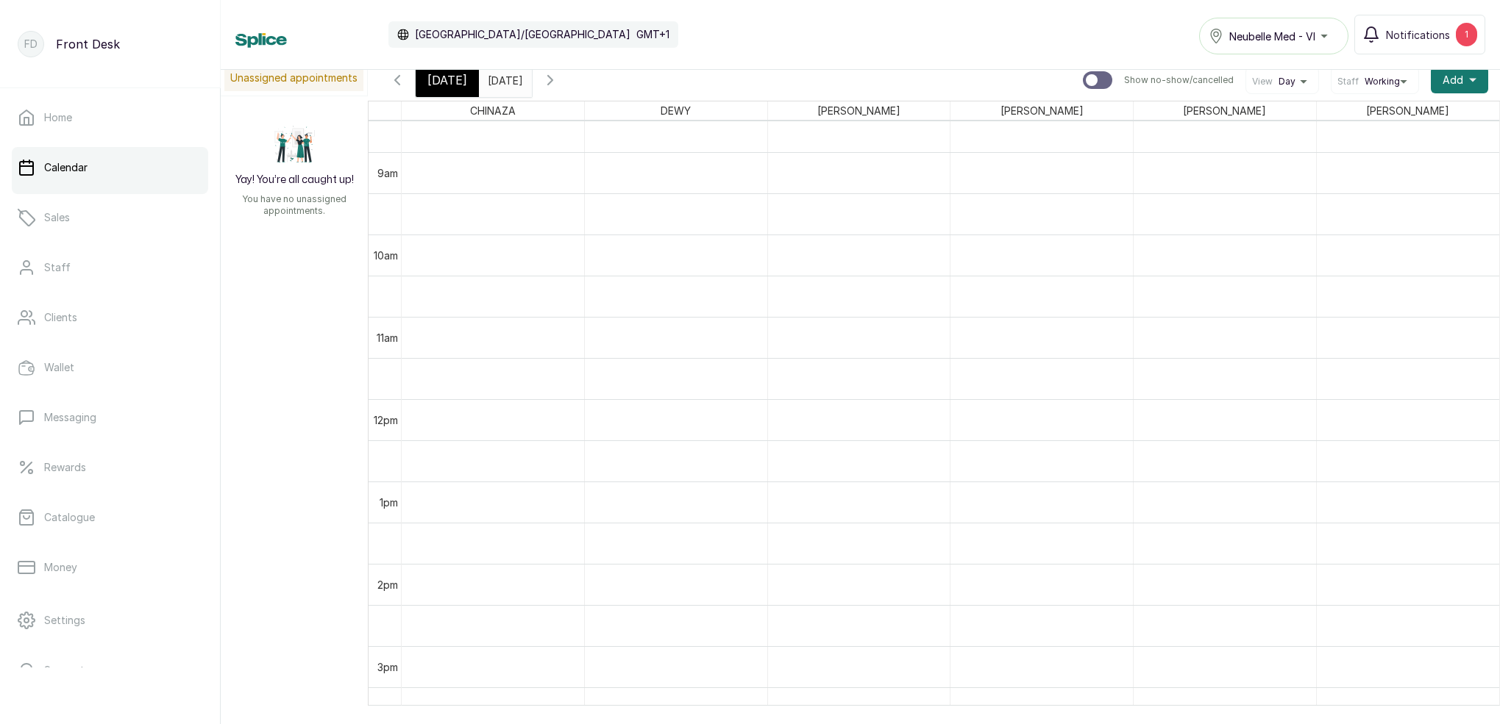
scroll to position [790, 0]
click at [445, 88] on span "[DATE]" at bounding box center [447, 80] width 40 height 18
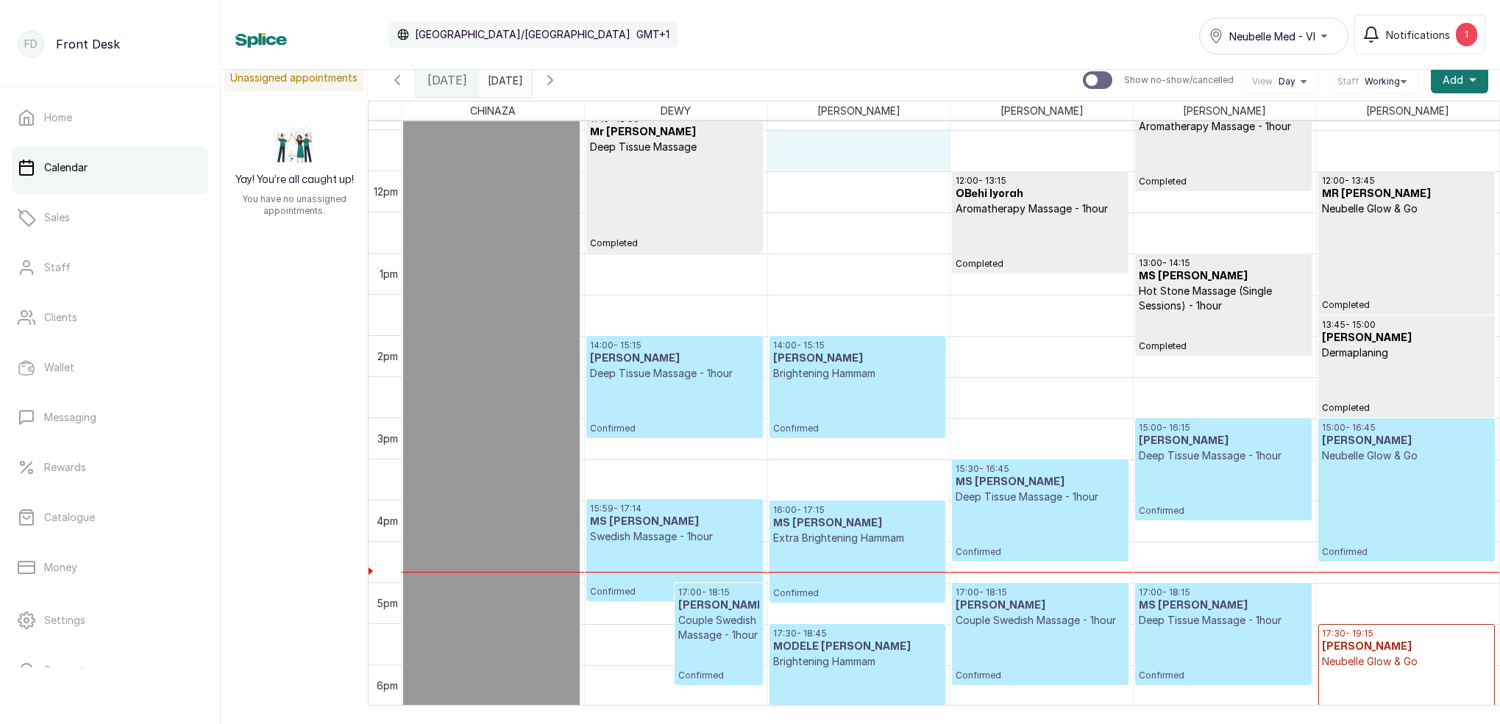
scroll to position [938, 0]
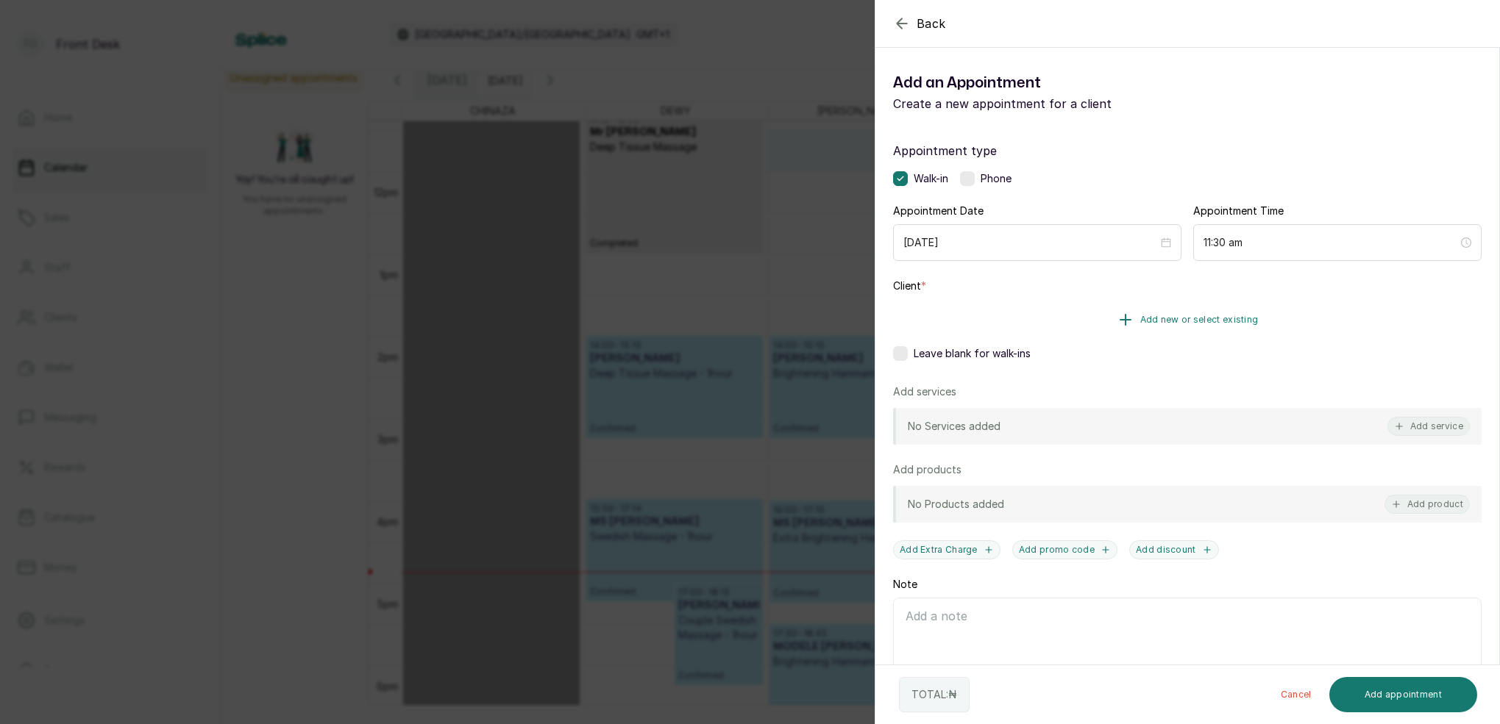
click at [1232, 317] on span "Add new or select existing" at bounding box center [1199, 320] width 118 height 12
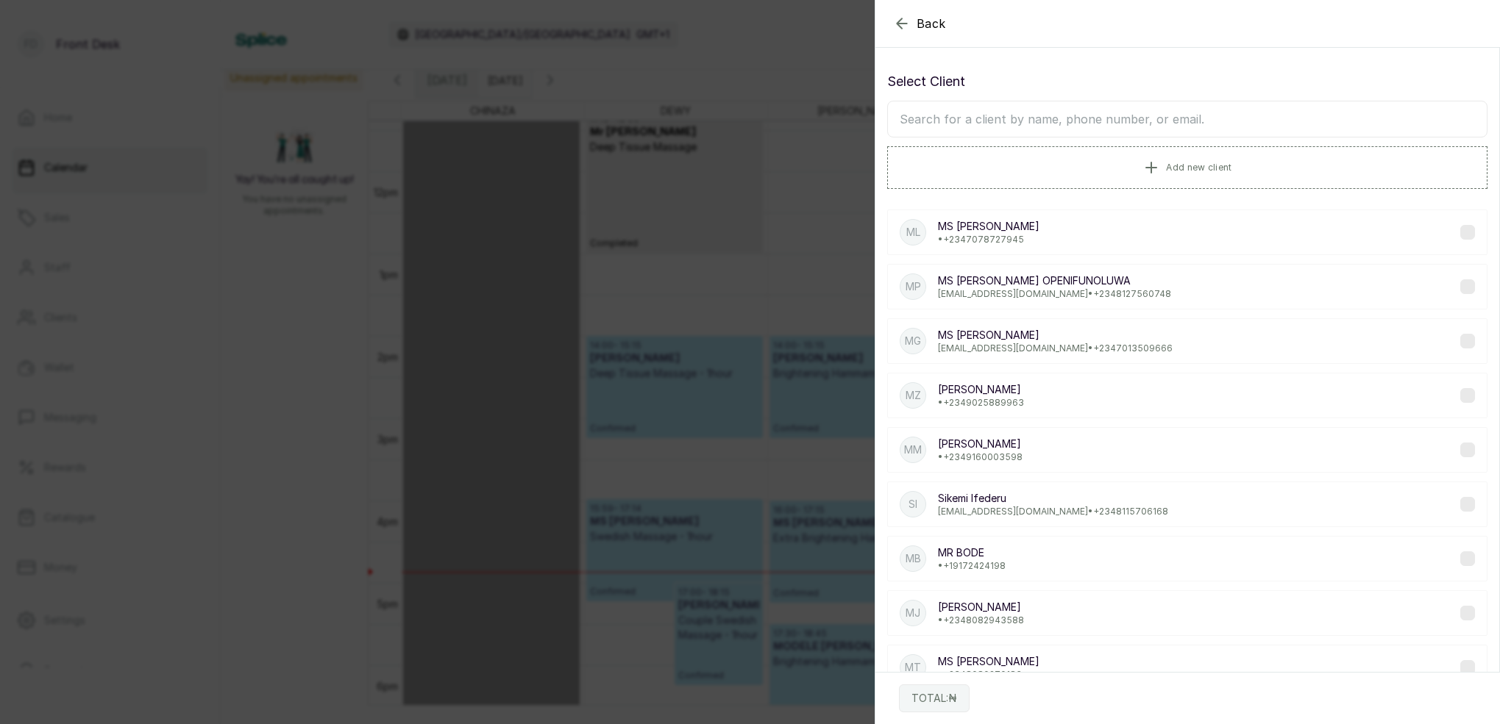
click at [1096, 125] on input "text" at bounding box center [1187, 119] width 600 height 37
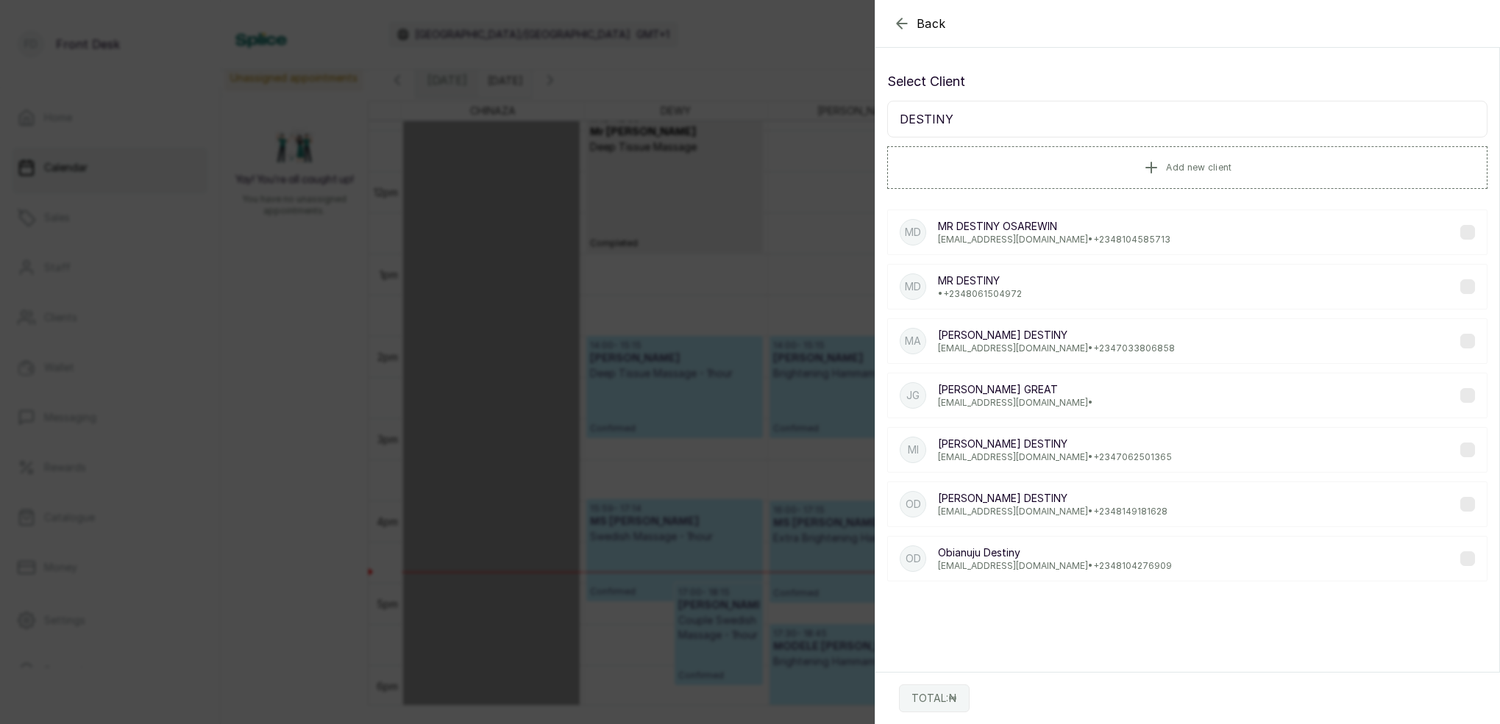
type input "DESTINY"
click at [1025, 233] on p "MR [PERSON_NAME] [PERSON_NAME]" at bounding box center [1054, 226] width 232 height 15
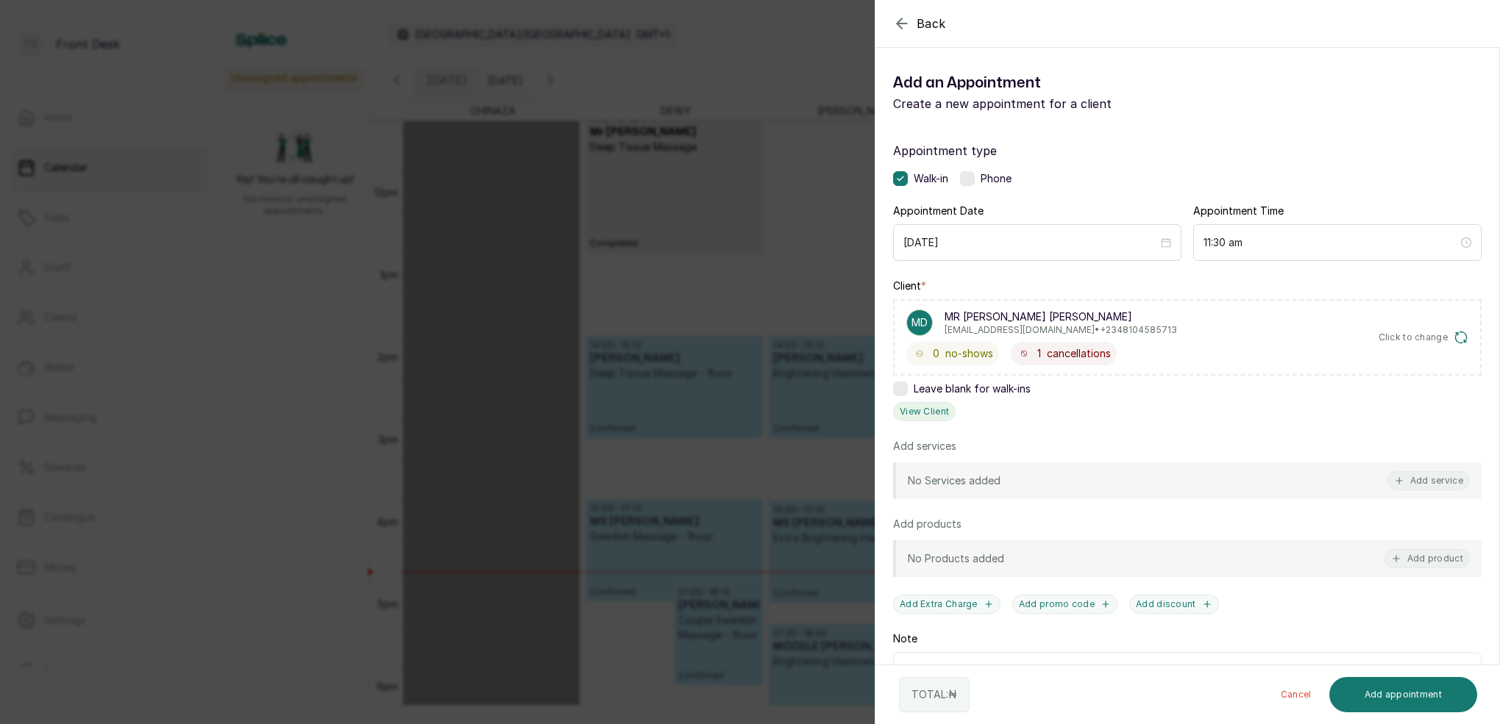
click at [940, 416] on button "View Client" at bounding box center [924, 411] width 63 height 19
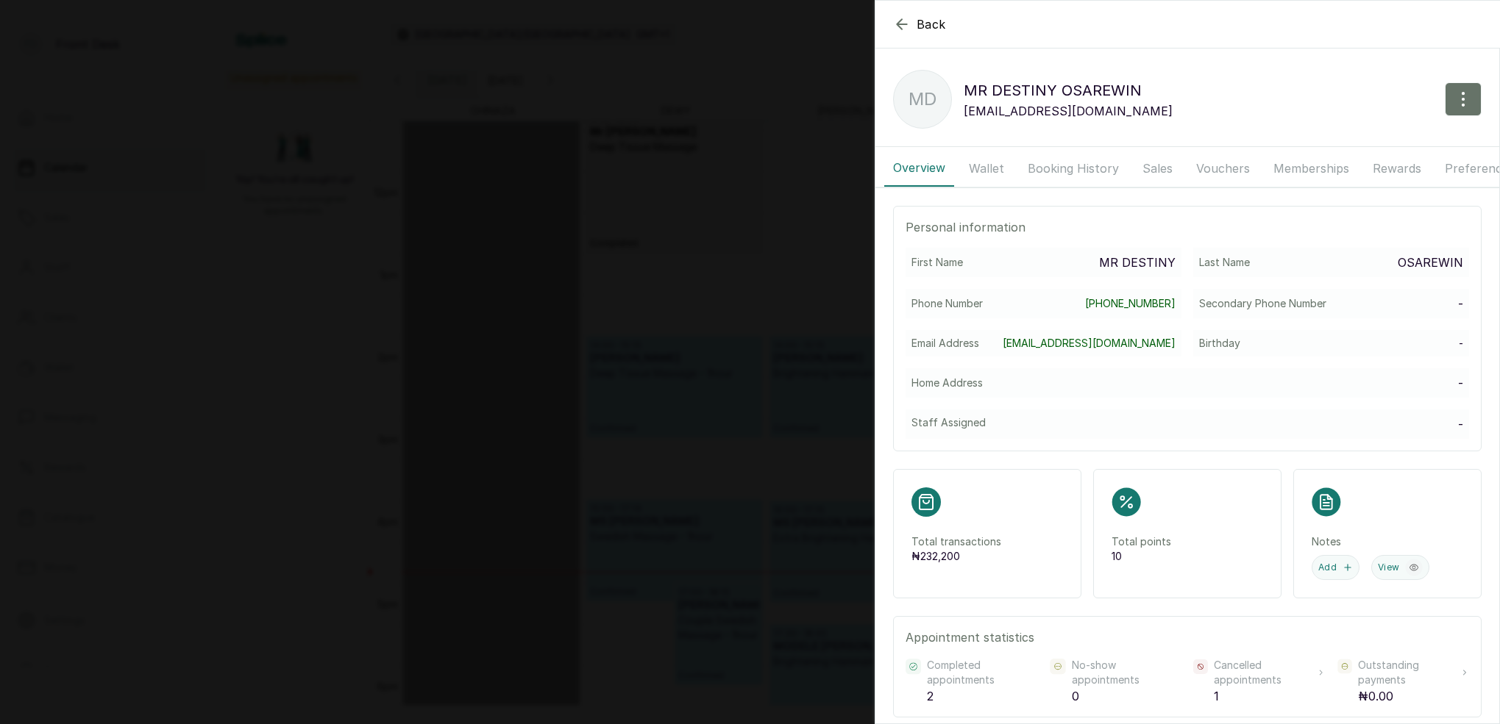
drag, startPoint x: 985, startPoint y: 152, endPoint x: 984, endPoint y: 163, distance: 11.1
click at [985, 153] on button "Wallet" at bounding box center [986, 168] width 53 height 37
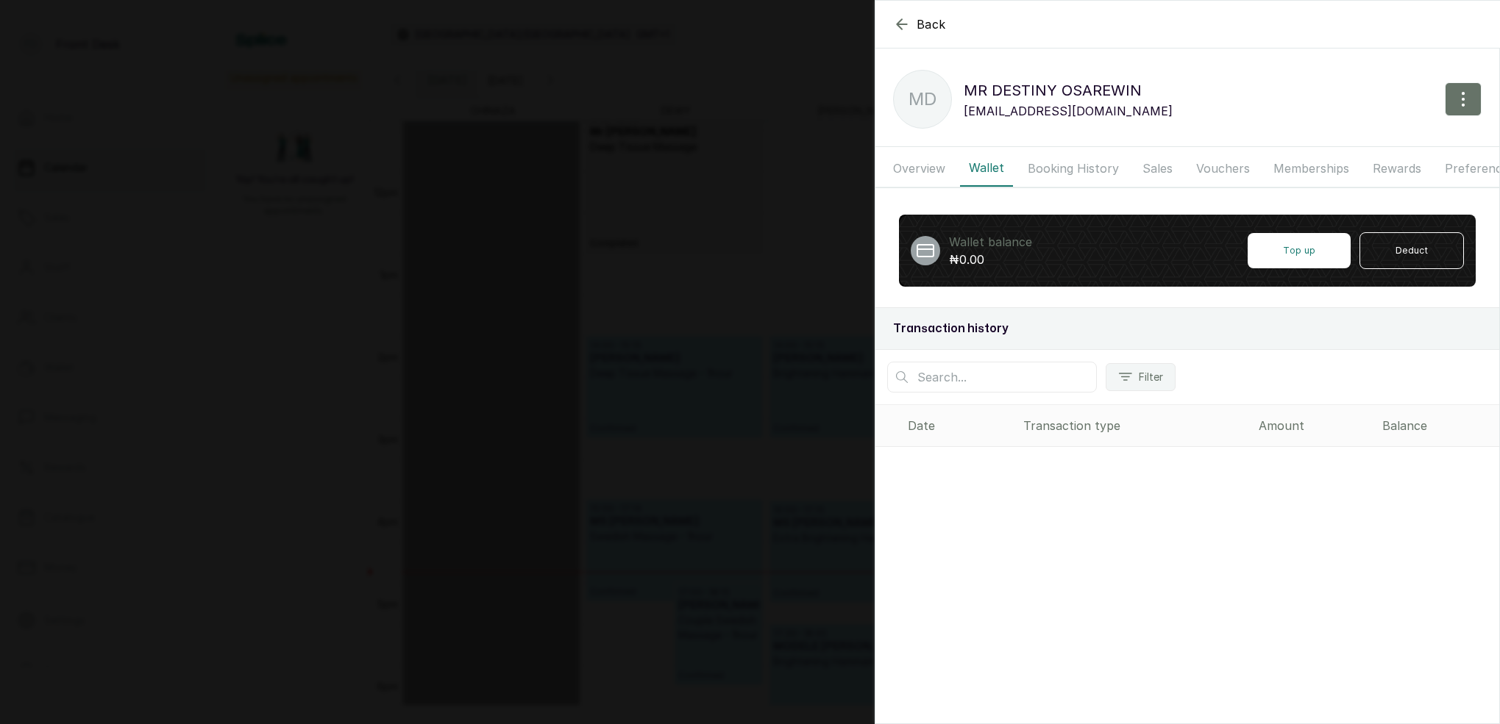
click at [1063, 167] on button "Booking History" at bounding box center [1073, 168] width 109 height 37
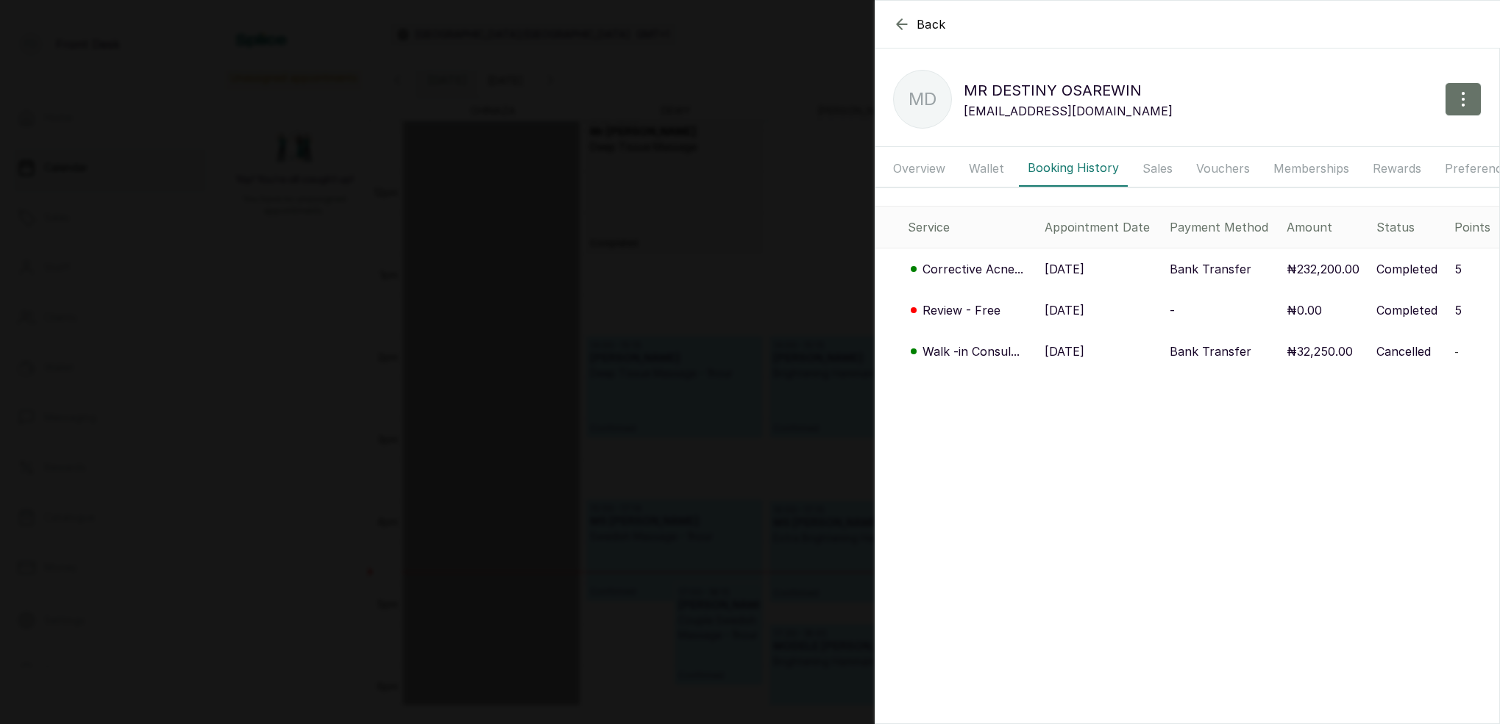
click at [987, 166] on button "Wallet" at bounding box center [986, 168] width 53 height 37
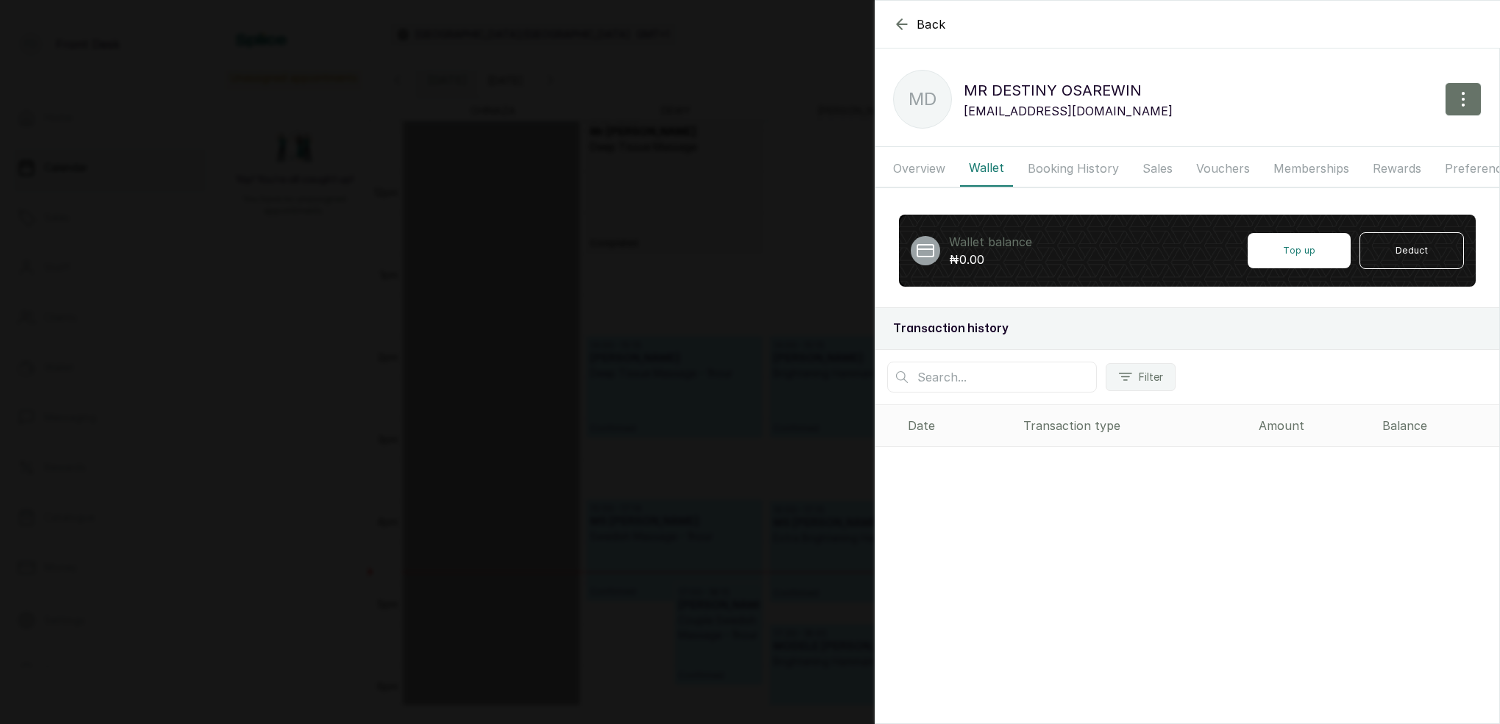
drag, startPoint x: 1047, startPoint y: 169, endPoint x: 1047, endPoint y: 185, distance: 15.4
click at [1047, 169] on button "Booking History" at bounding box center [1073, 168] width 109 height 37
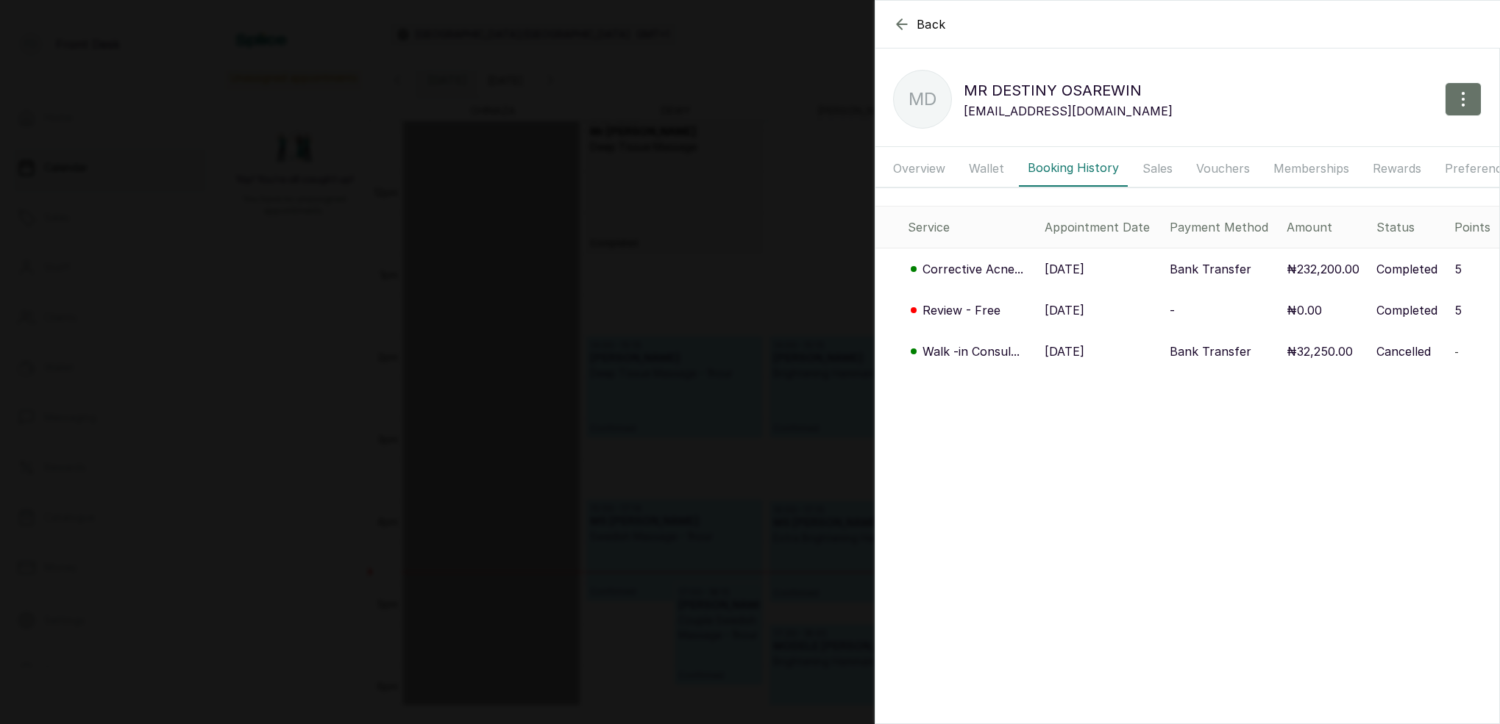
click at [705, 218] on div "Back MR [PERSON_NAME] [PERSON_NAME] MD MR [PERSON_NAME] [PERSON_NAME] [EMAIL_AD…" at bounding box center [750, 362] width 1500 height 724
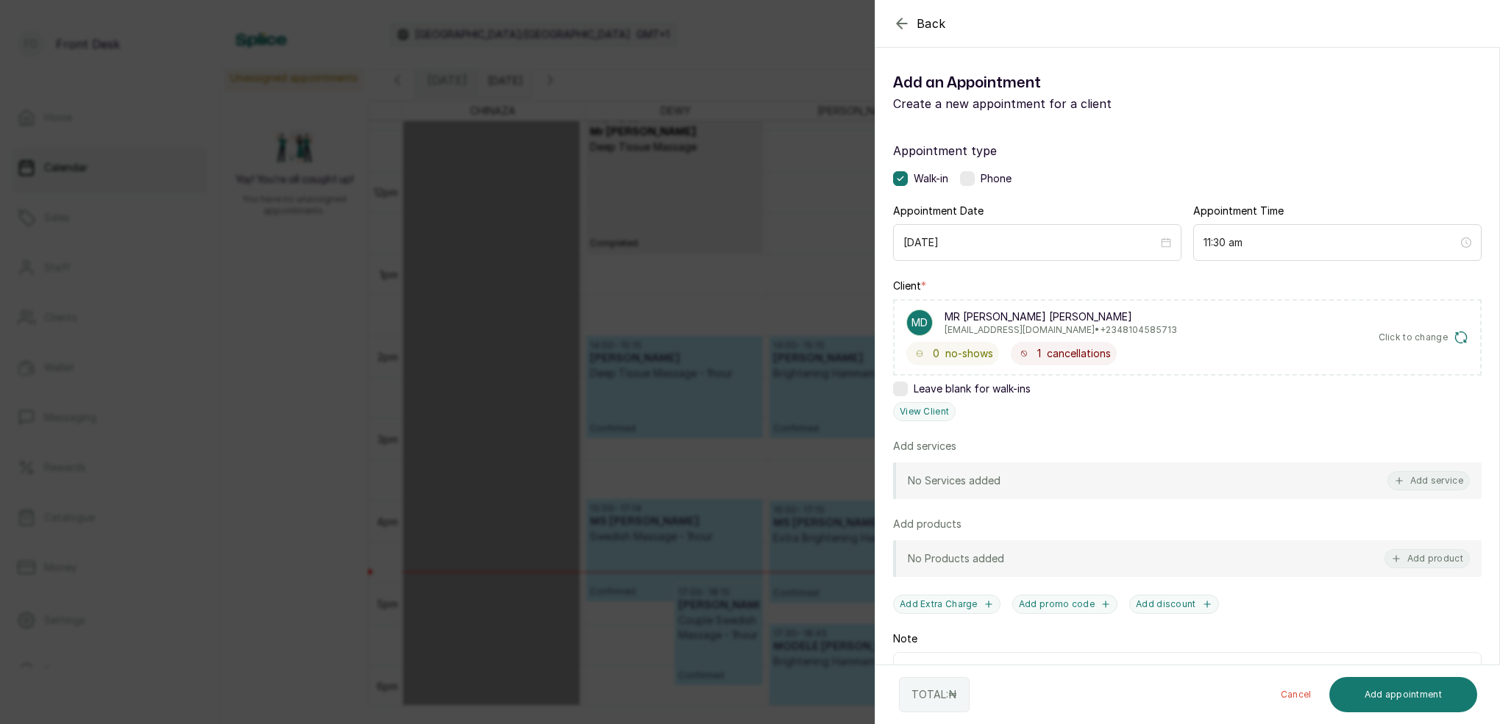
click at [575, 76] on div "Back Add Appointment Add an Appointment Create a new appointment for a client A…" at bounding box center [750, 362] width 1500 height 724
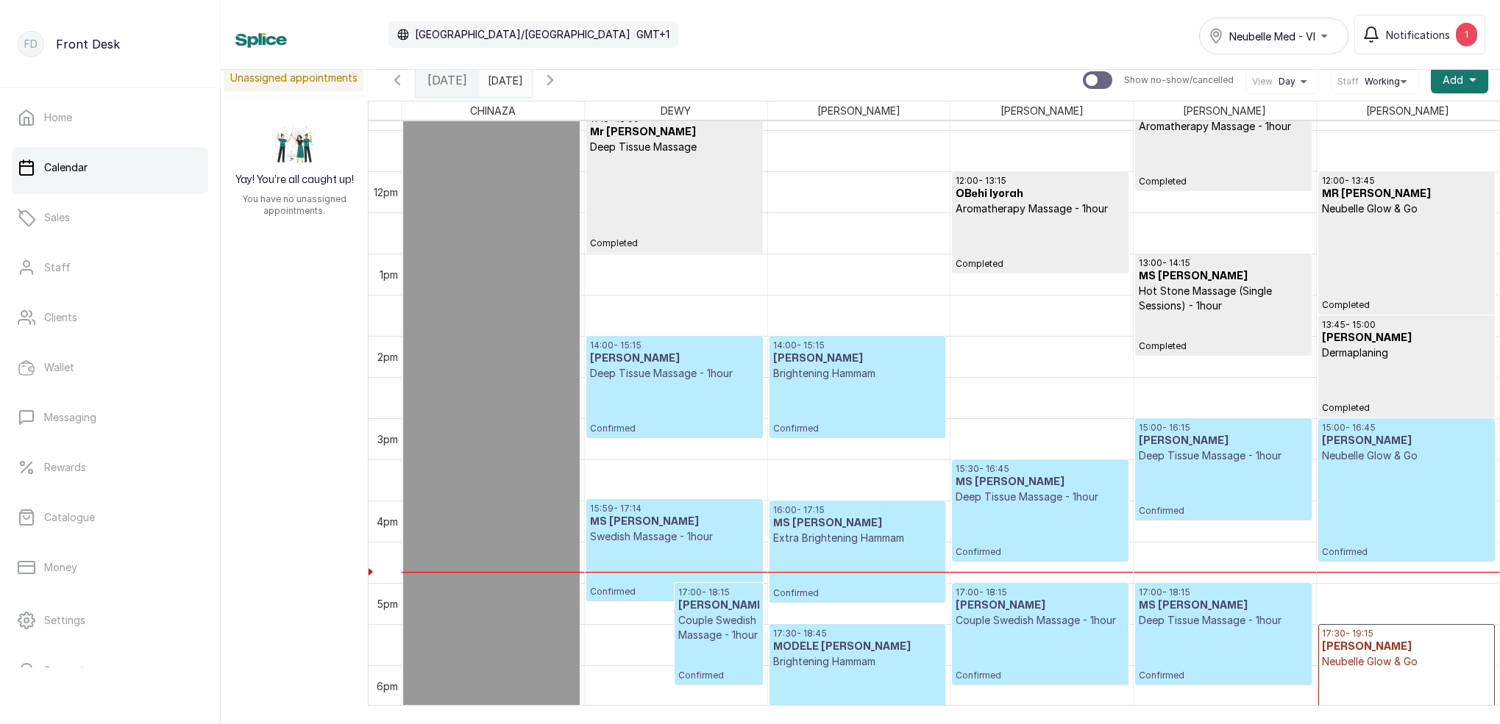
click at [503, 81] on input "[DATE]" at bounding box center [492, 76] width 24 height 25
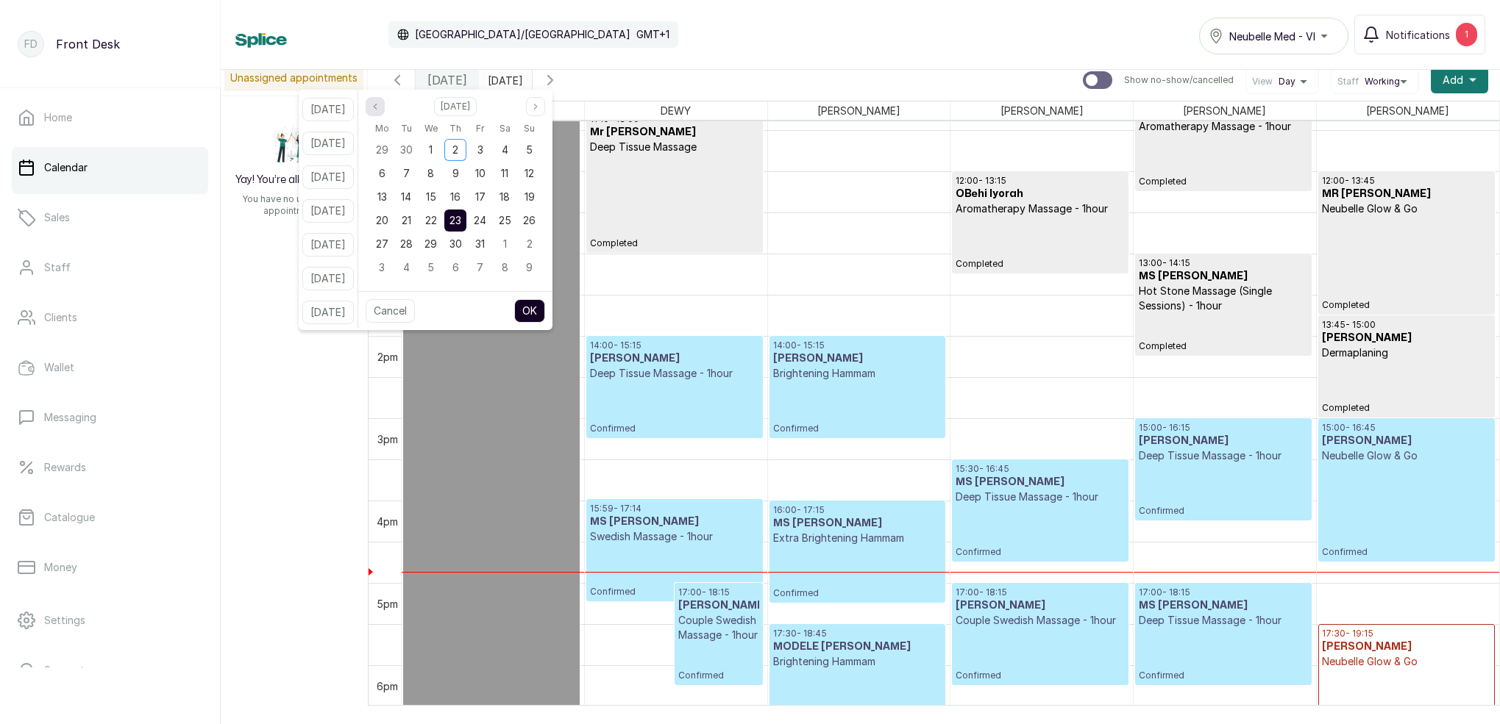
drag, startPoint x: 392, startPoint y: 103, endPoint x: 397, endPoint y: 110, distance: 8.4
click at [380, 103] on icon "page previous" at bounding box center [375, 106] width 9 height 9
click at [462, 221] on span "25" at bounding box center [455, 220] width 13 height 13
click at [459, 266] on span "9" at bounding box center [455, 267] width 7 height 13
click at [545, 312] on button "OK" at bounding box center [529, 311] width 31 height 24
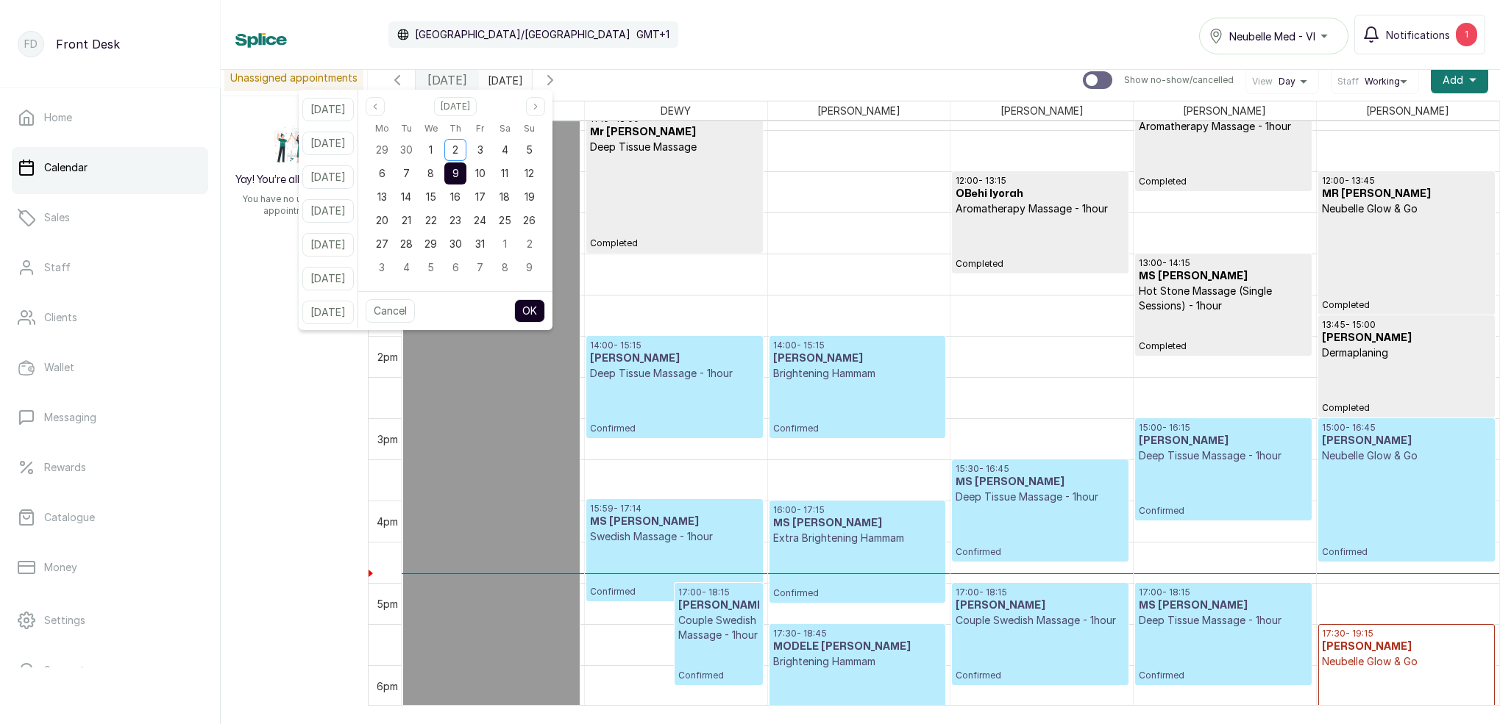
type input "[DATE]"
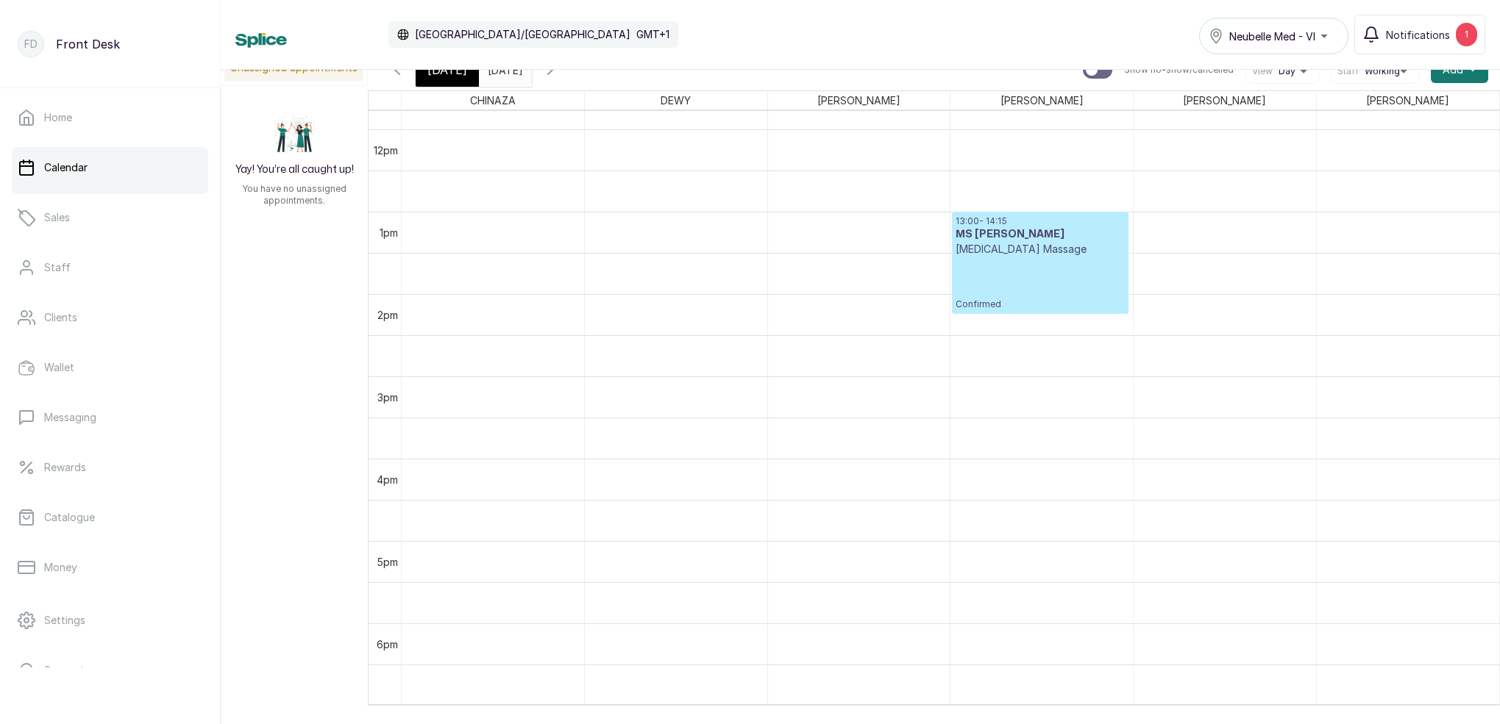
scroll to position [970, 0]
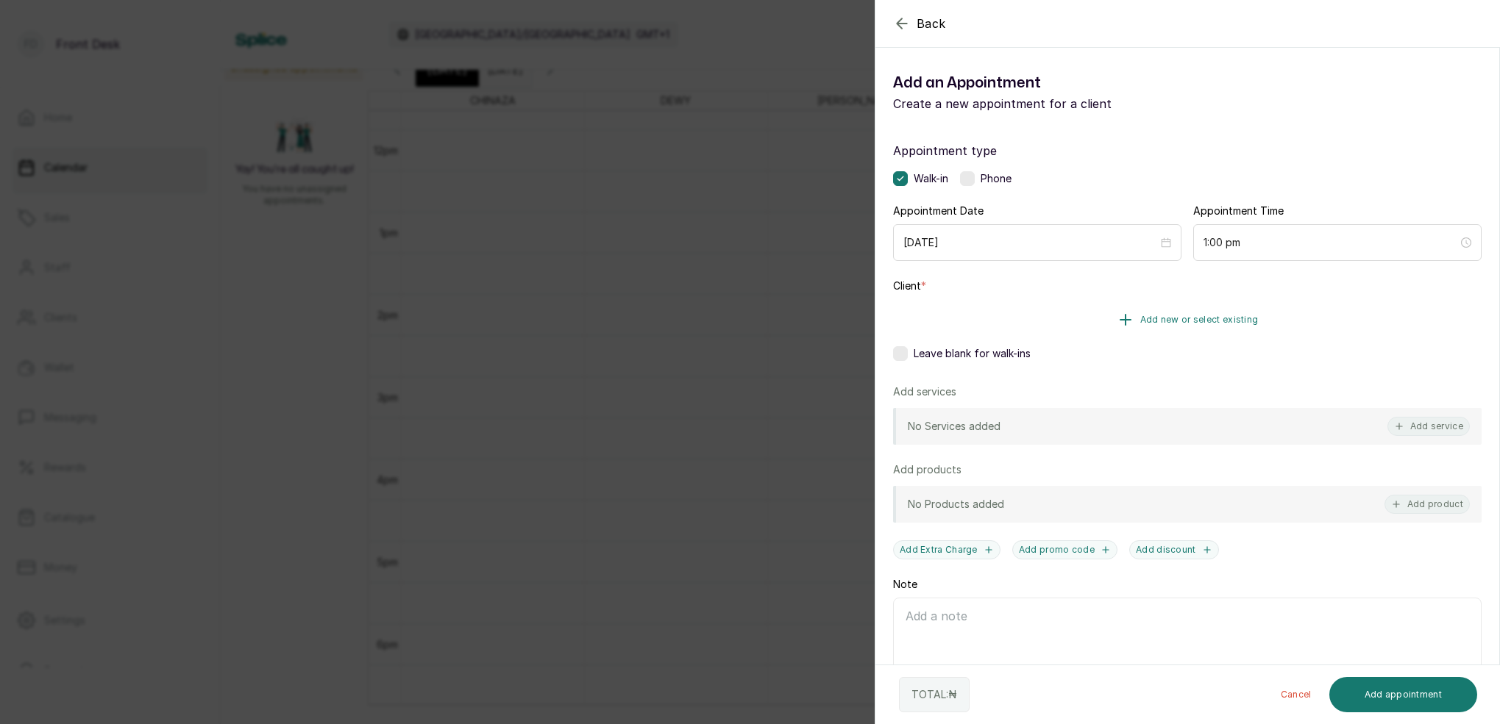
click at [1208, 321] on span "Add new or select existing" at bounding box center [1199, 320] width 118 height 12
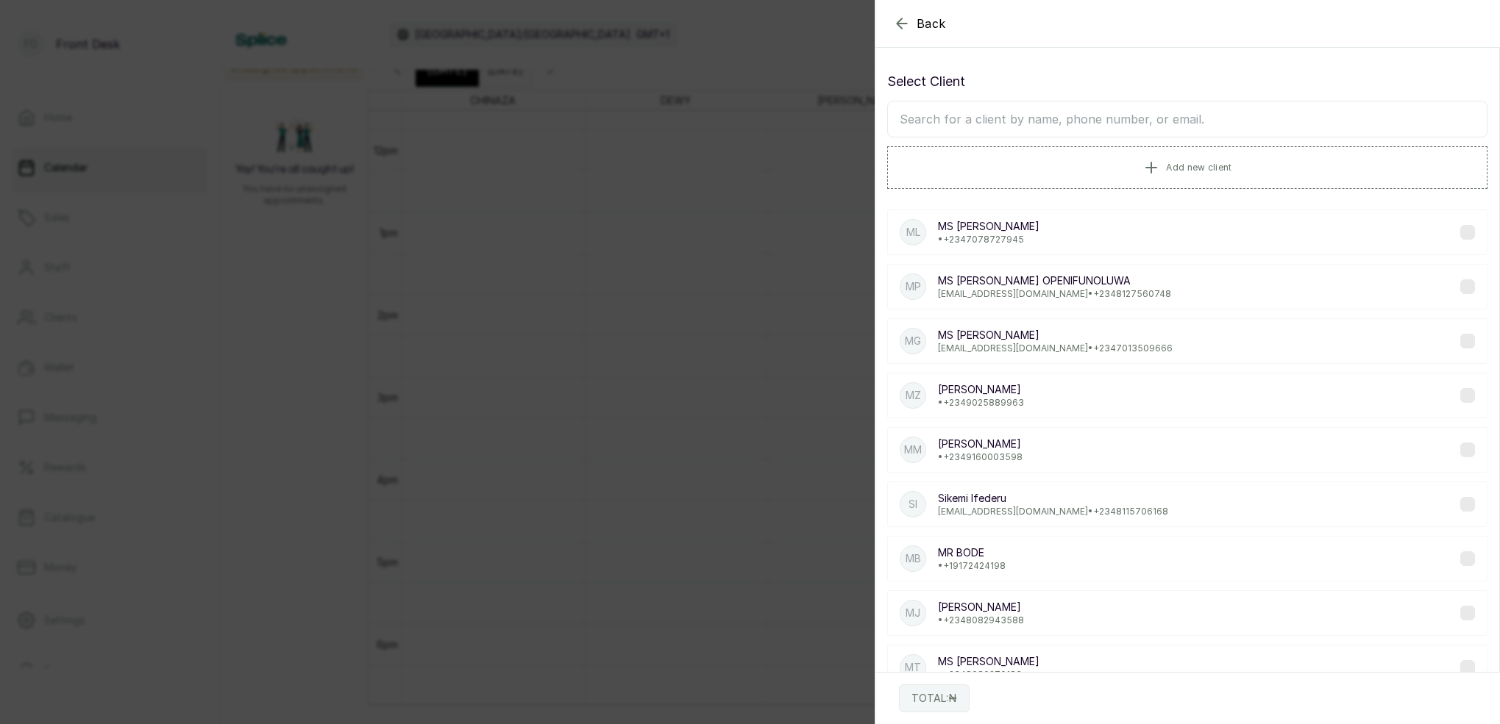
click at [1100, 121] on input "text" at bounding box center [1187, 119] width 600 height 37
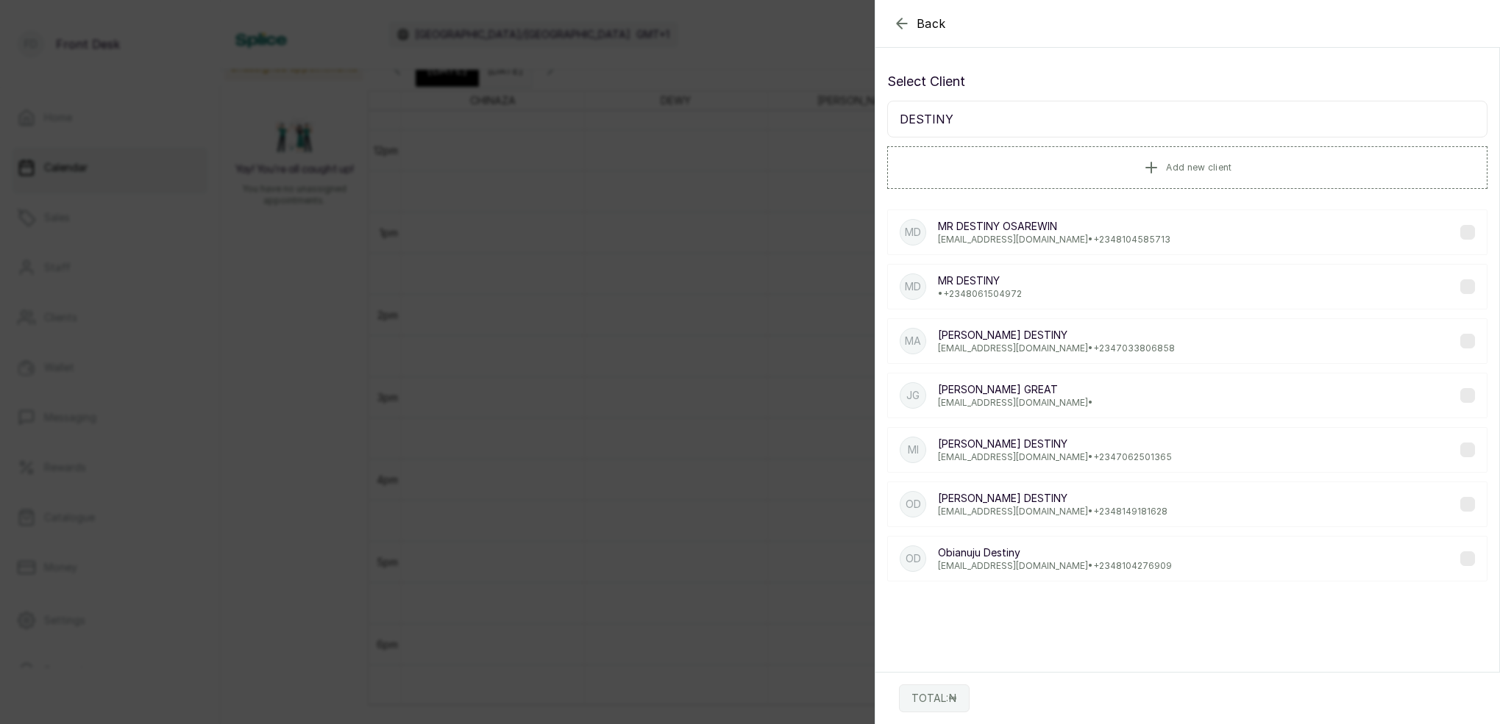
type input "DESTINY"
click at [1041, 232] on p "MR [PERSON_NAME] [PERSON_NAME]" at bounding box center [1054, 226] width 232 height 15
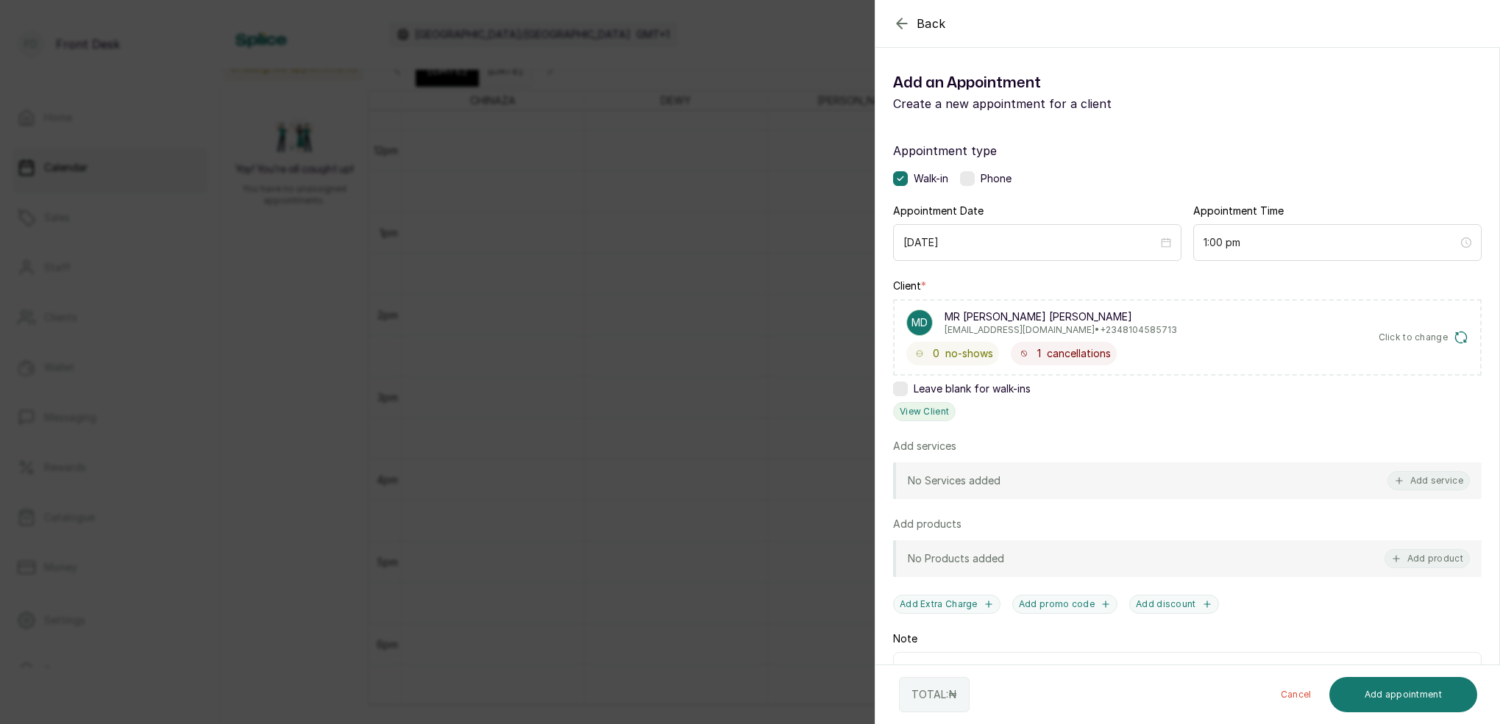
click at [936, 412] on button "View Client" at bounding box center [924, 411] width 63 height 19
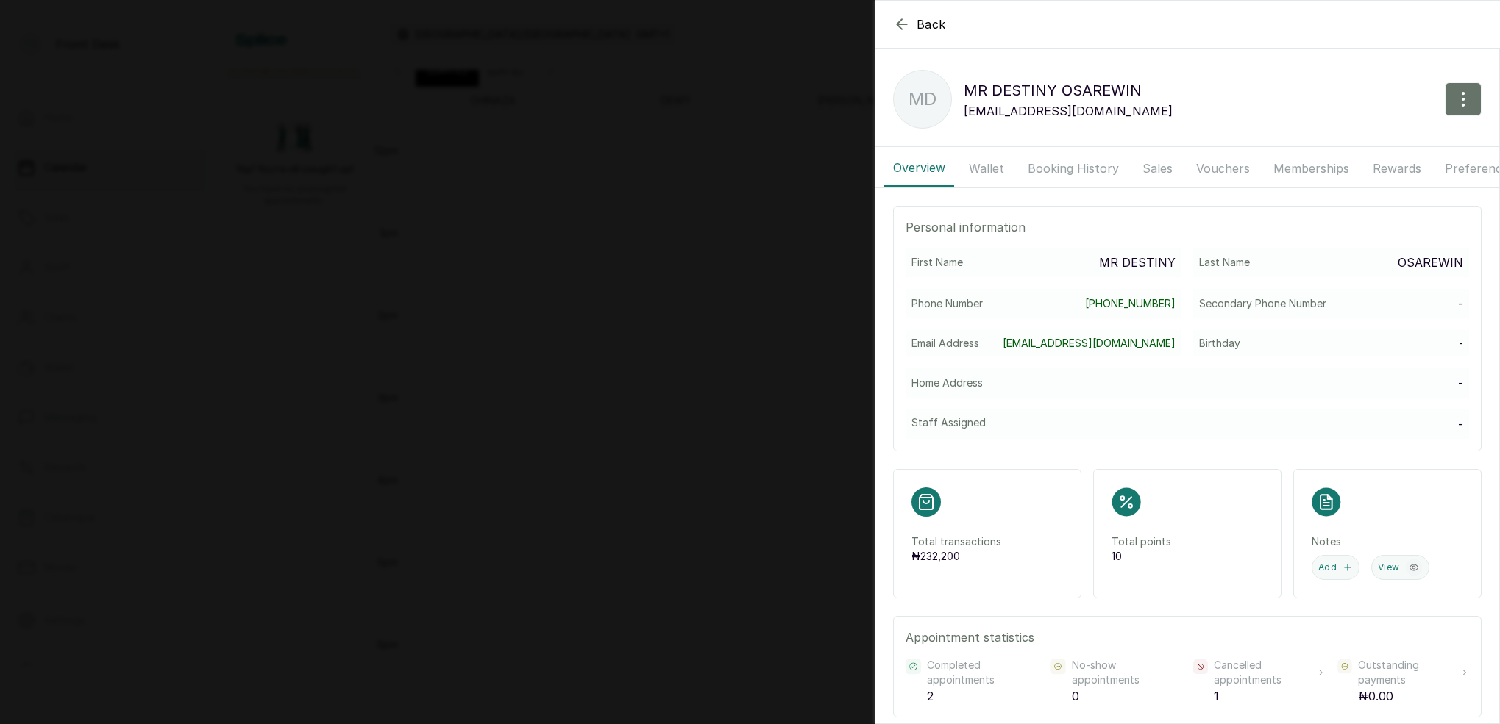
click at [1036, 171] on button "Booking History" at bounding box center [1073, 168] width 109 height 37
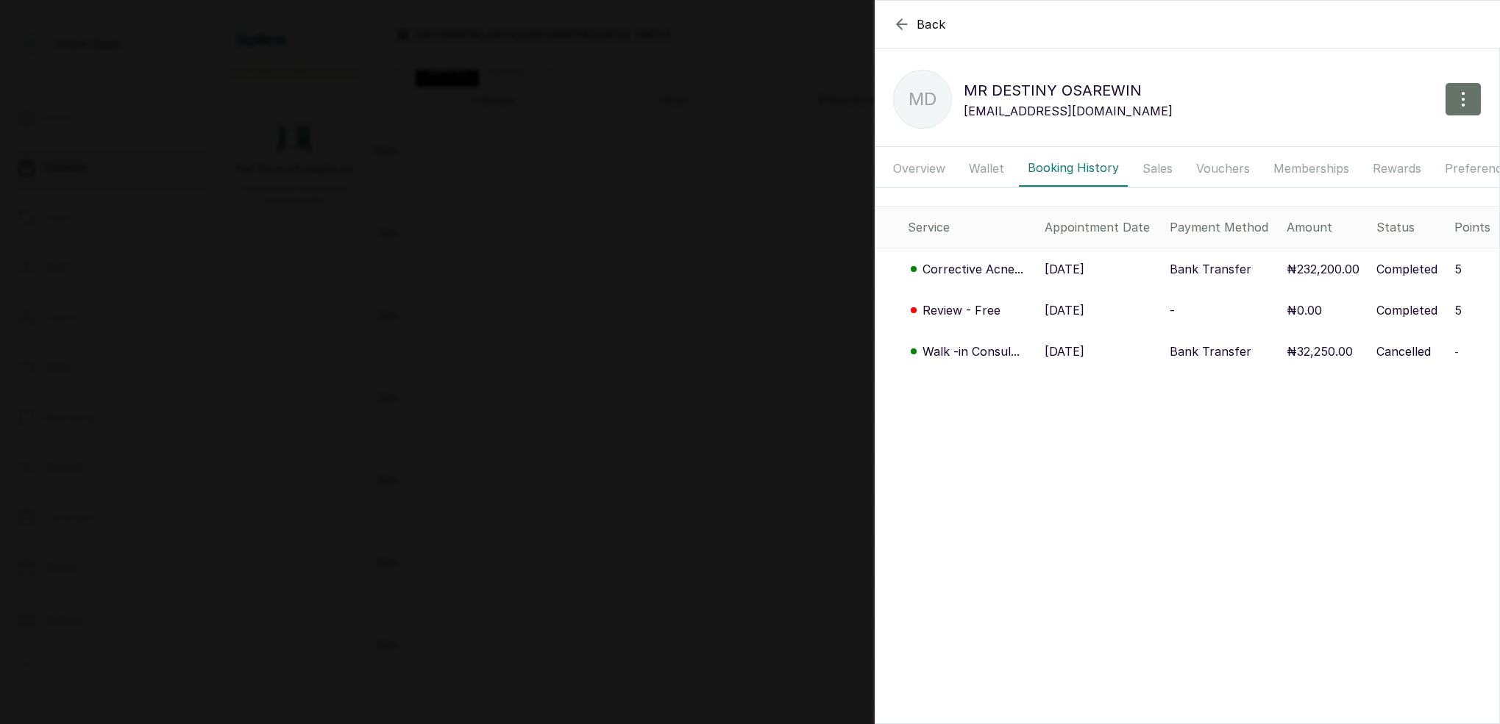
click at [999, 267] on p "Corrective Acne..." at bounding box center [972, 269] width 101 height 18
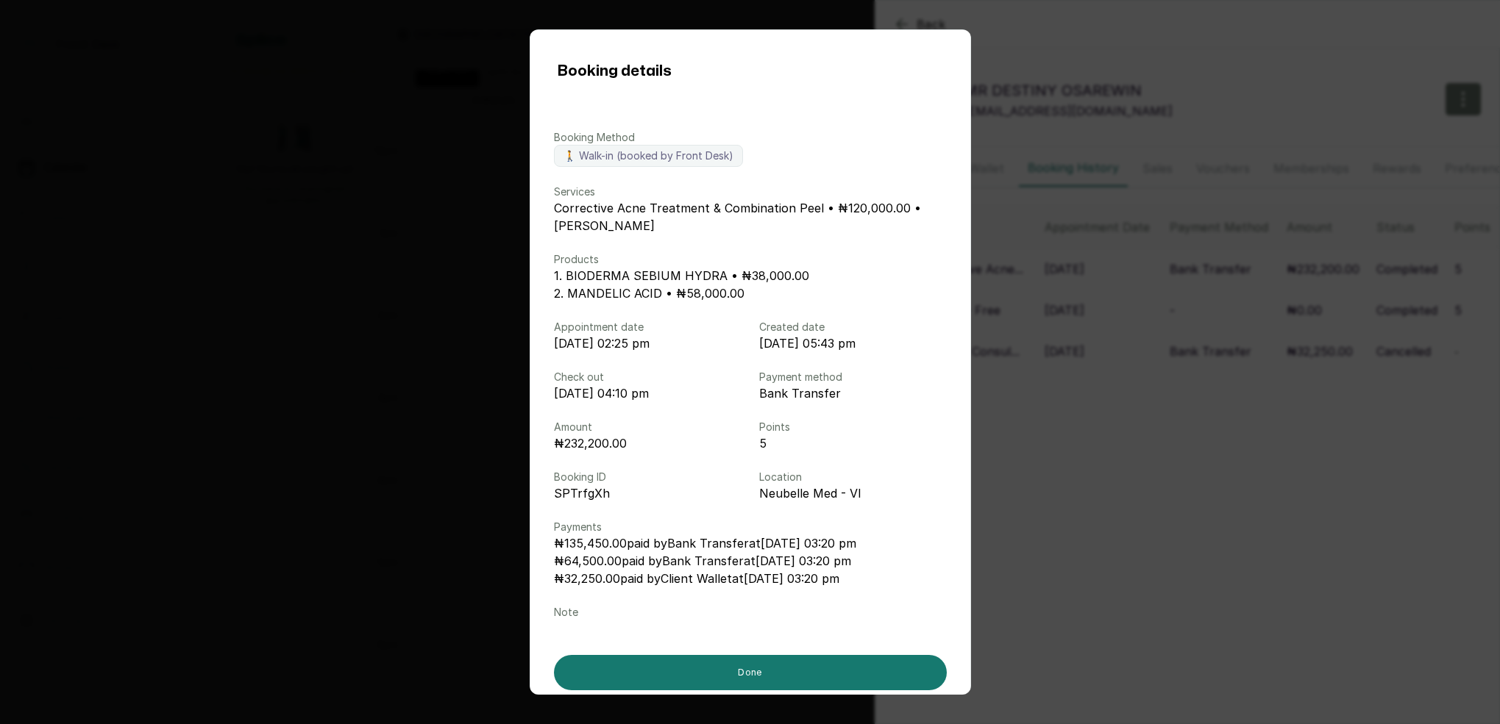
click at [1137, 427] on div "Booking details Booking Method 🚶 Walk-in (booked by Front Desk) Services Correc…" at bounding box center [750, 362] width 1500 height 724
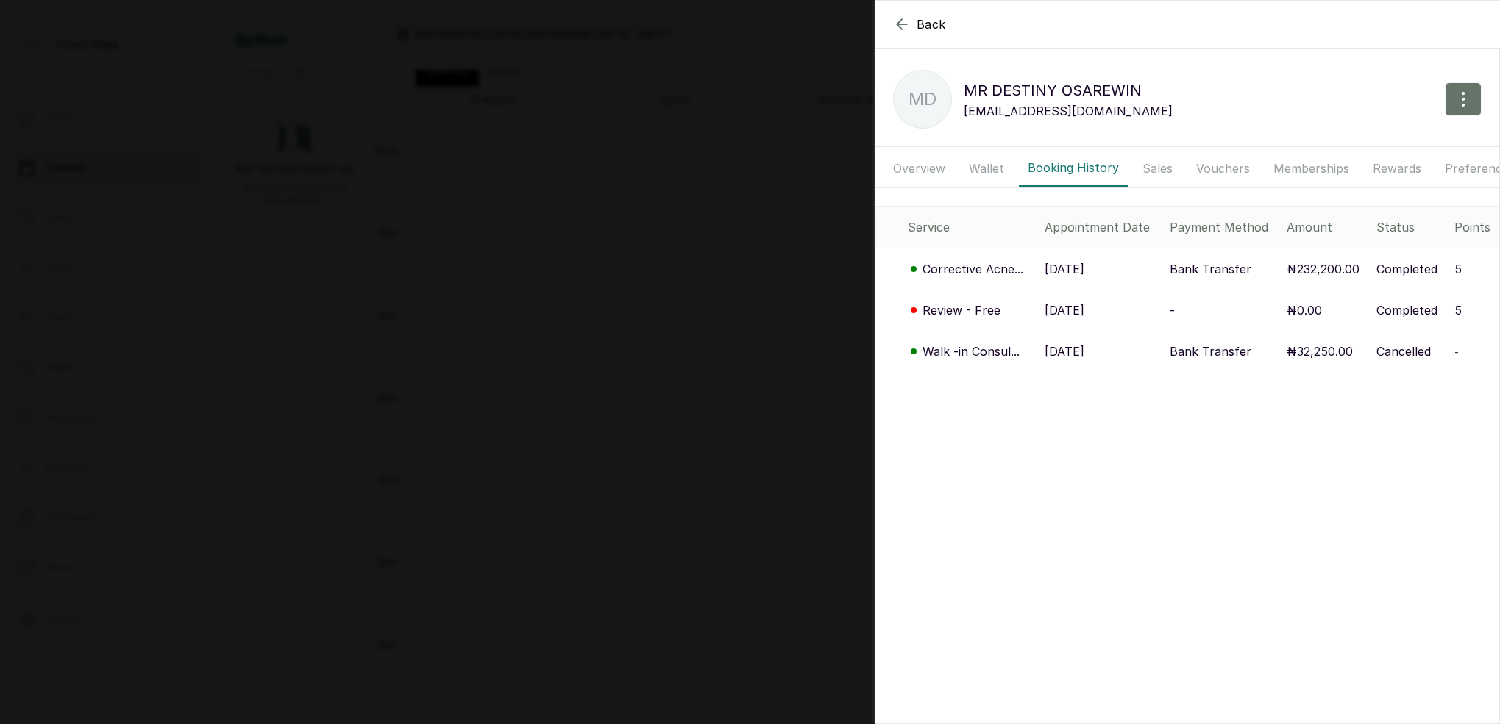
click at [966, 271] on p "Corrective Acne..." at bounding box center [972, 269] width 101 height 18
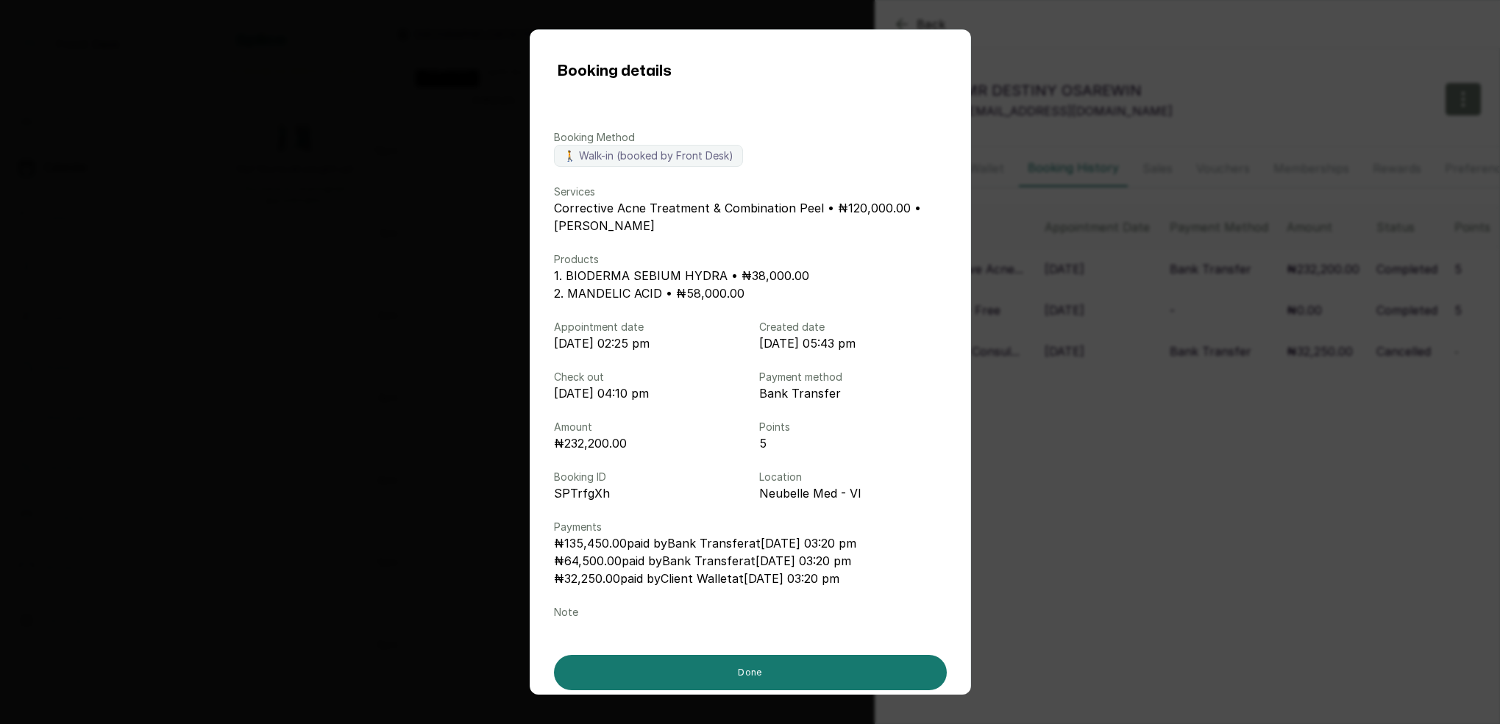
click at [1125, 470] on div "Booking details Booking Method 🚶 Walk-in (booked by Front Desk) Services Correc…" at bounding box center [750, 362] width 1500 height 724
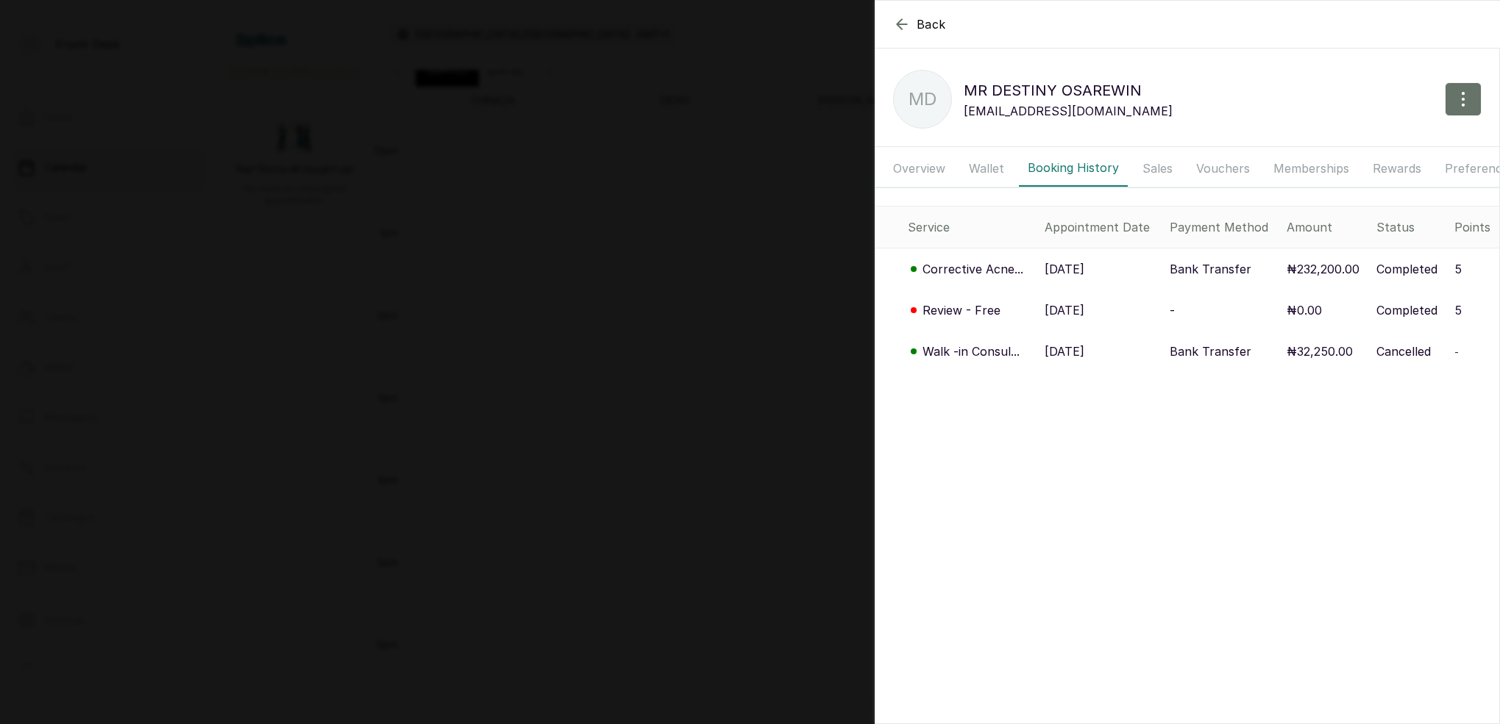
click at [702, 354] on div "Back MR [PERSON_NAME] [PERSON_NAME] MD MR [PERSON_NAME] [PERSON_NAME] [EMAIL_AD…" at bounding box center [750, 362] width 1500 height 724
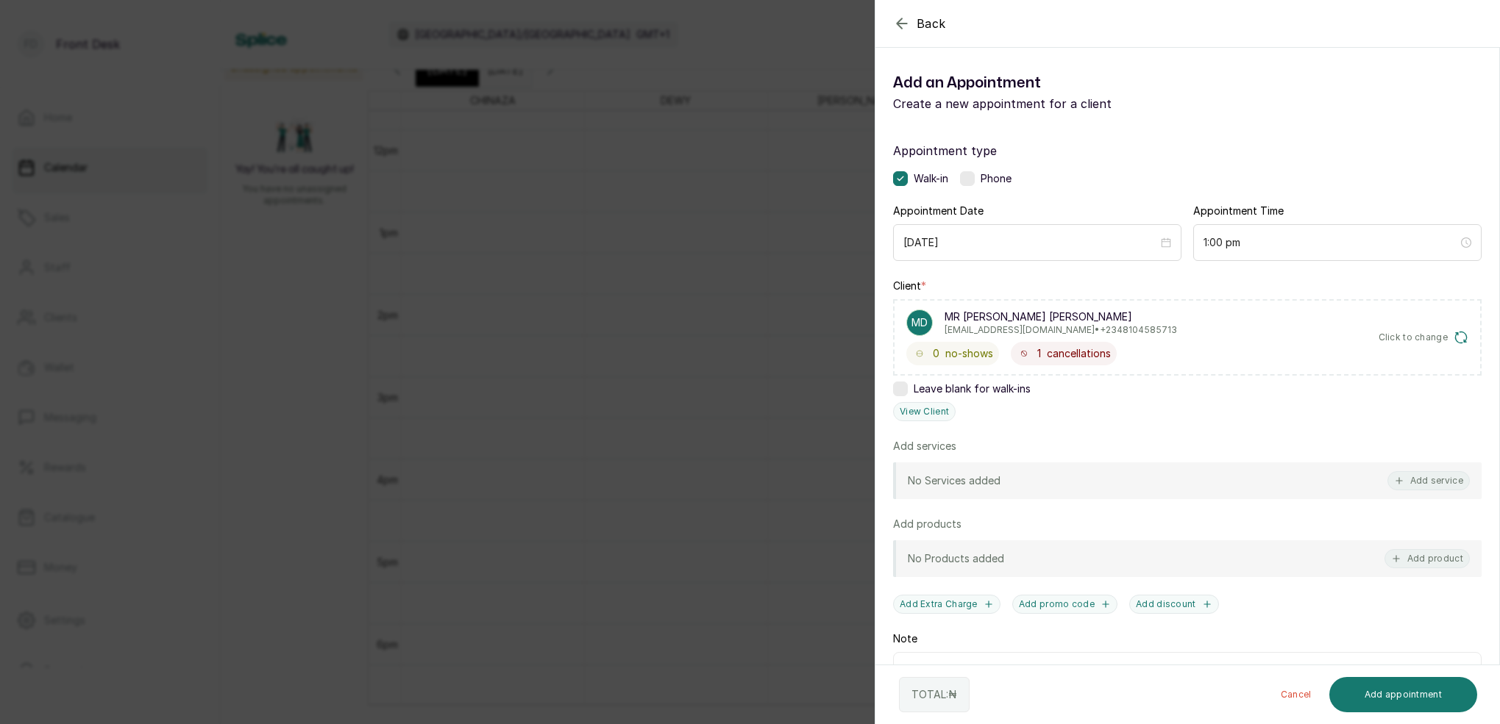
click at [717, 354] on div "Back Add Appointment Add an Appointment Create a new appointment for a client A…" at bounding box center [750, 362] width 1500 height 724
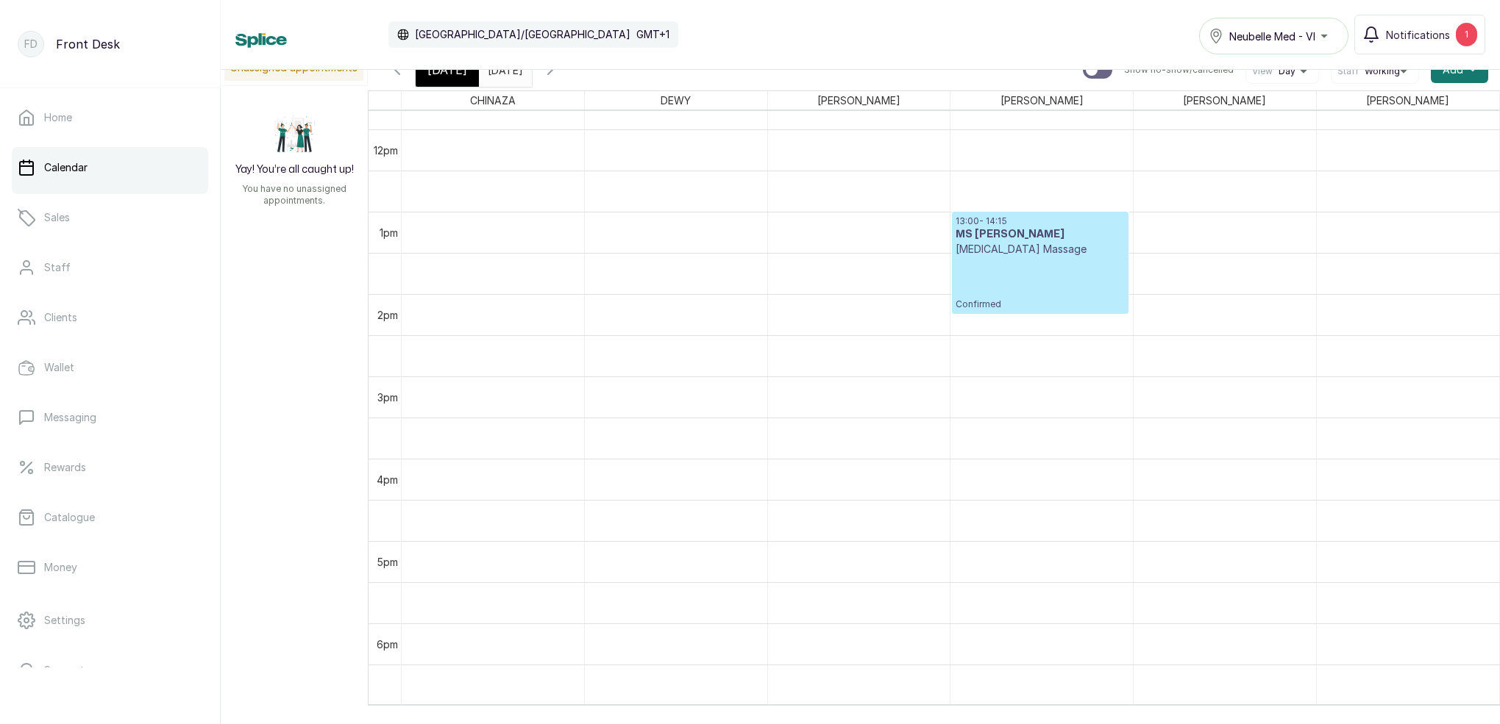
scroll to position [10, 0]
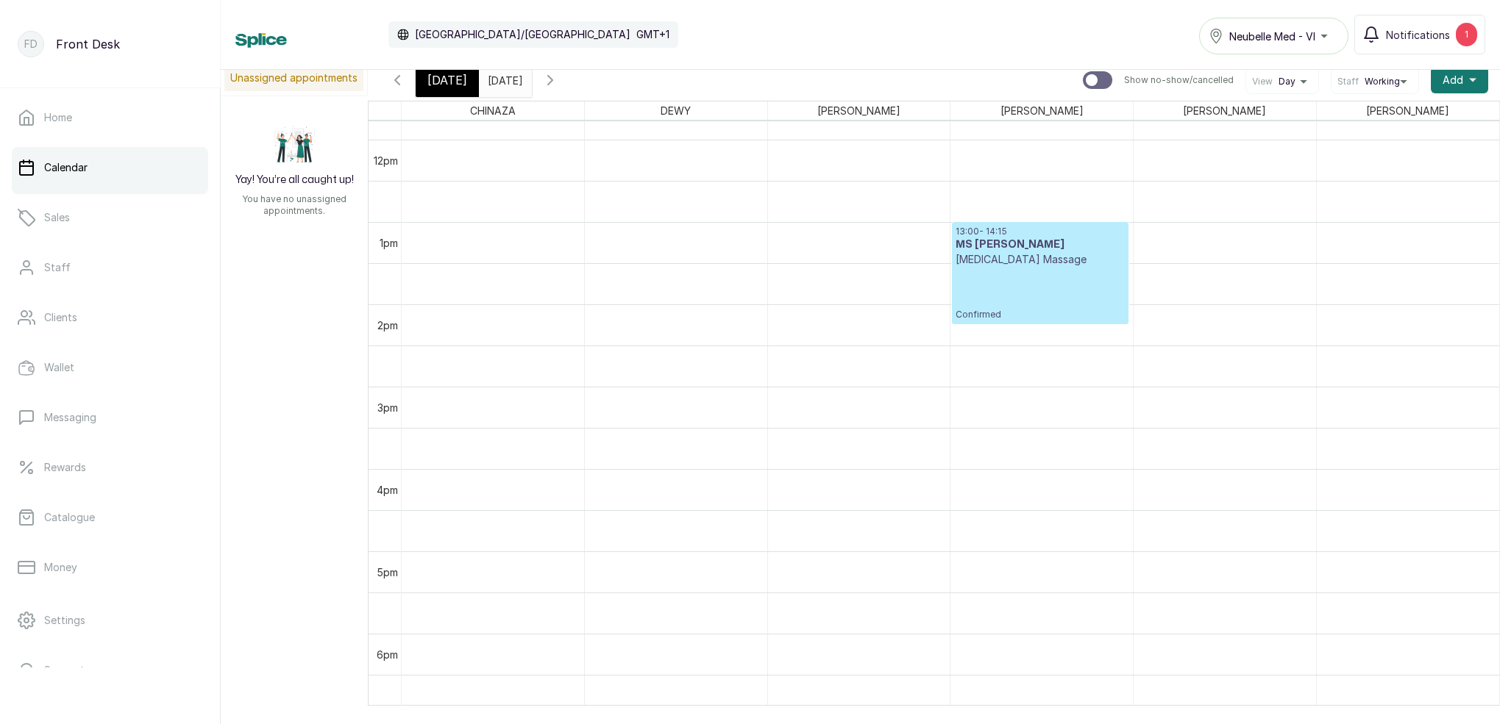
click at [469, 84] on div "[DATE]" at bounding box center [447, 80] width 63 height 34
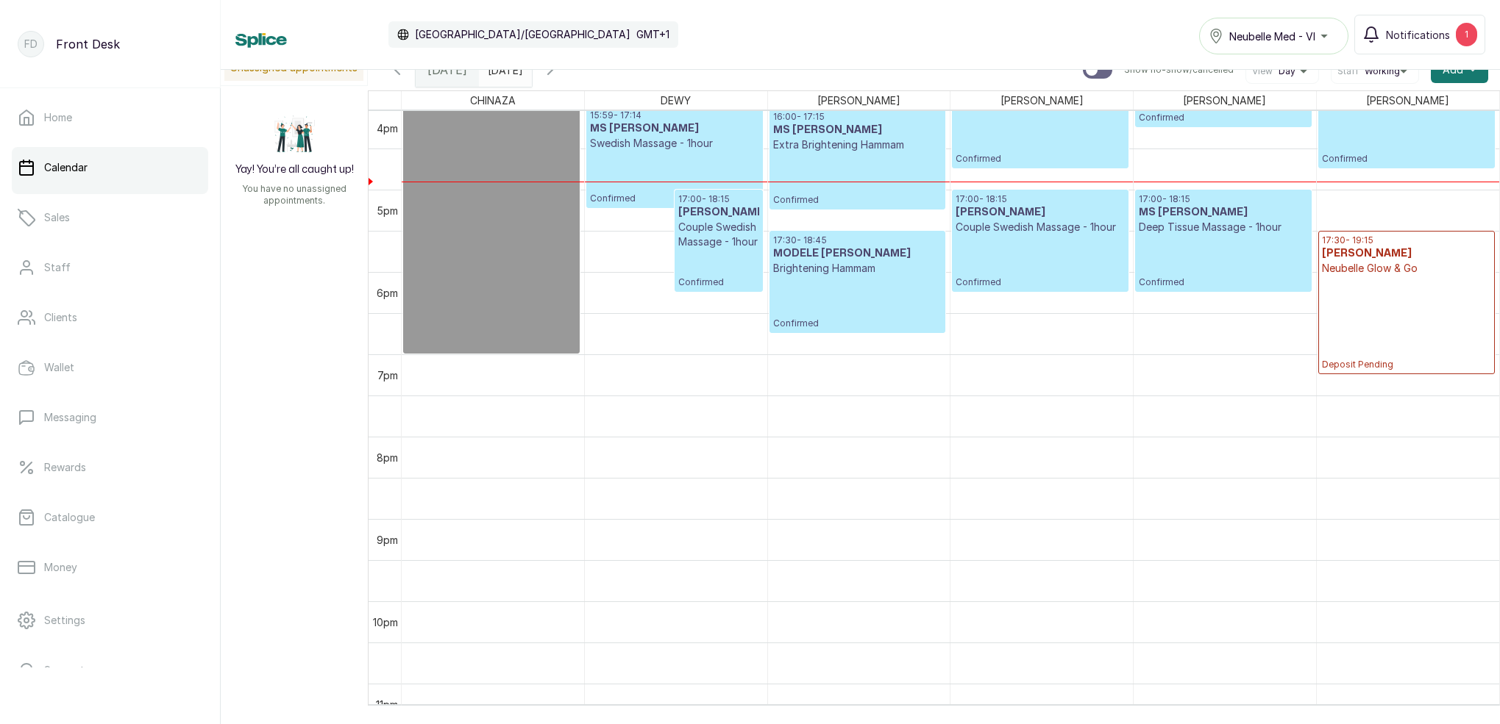
scroll to position [1333, 0]
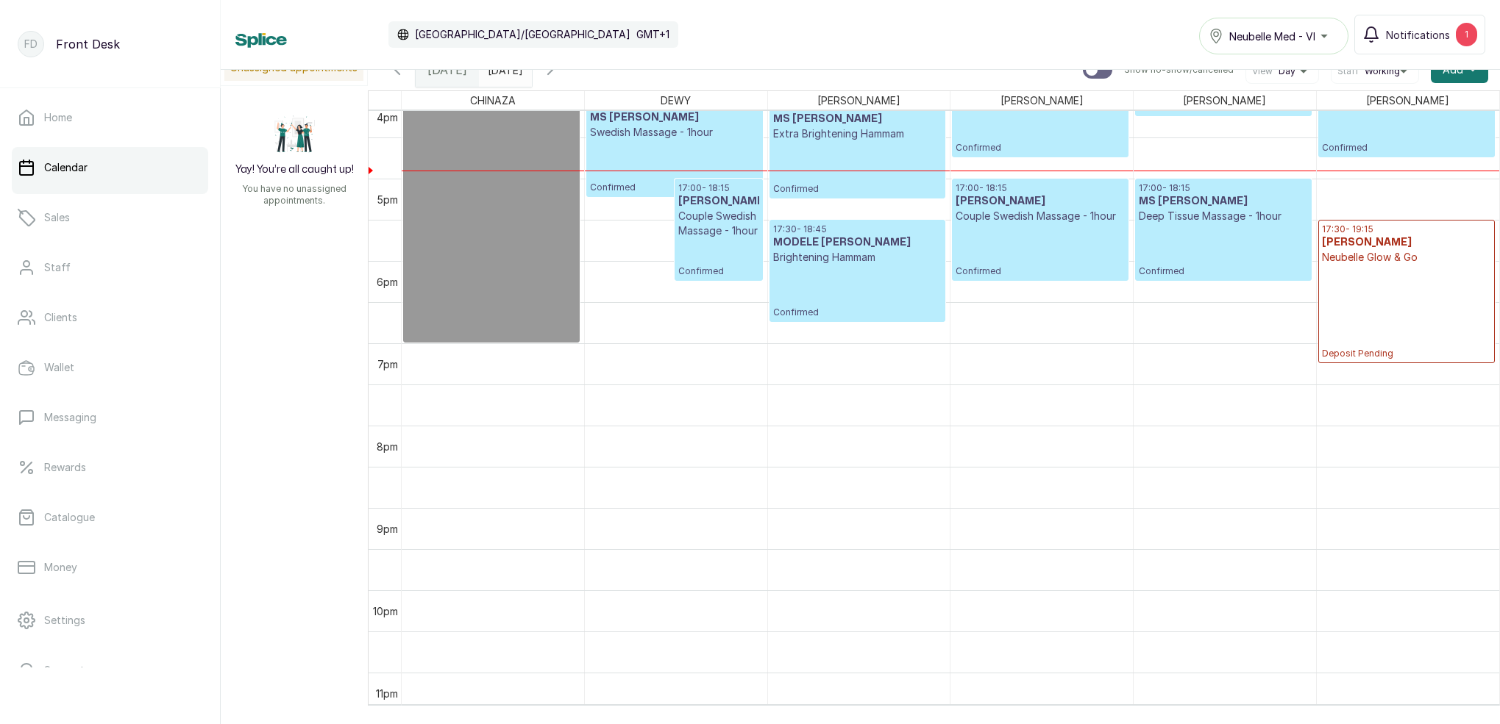
click at [559, 76] on icon "button" at bounding box center [550, 70] width 18 height 18
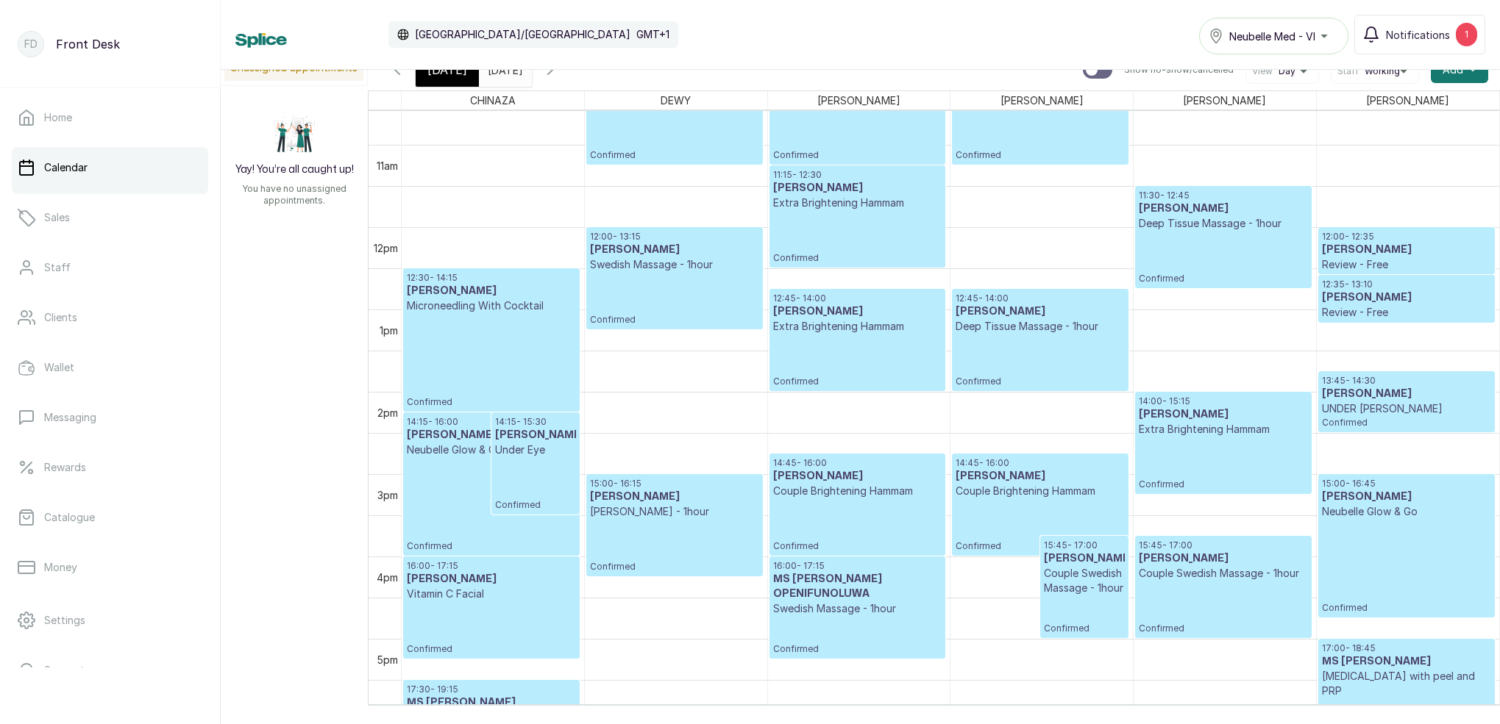
scroll to position [937, 0]
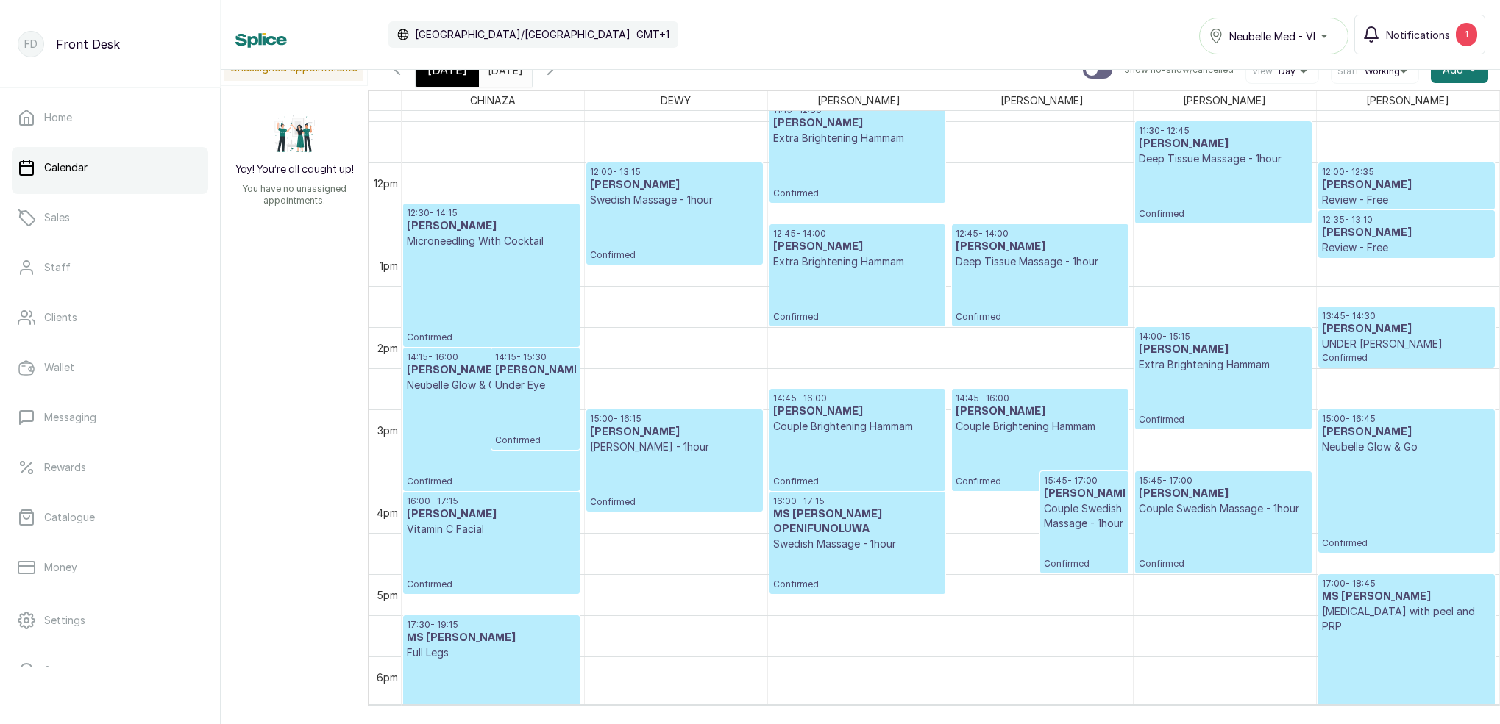
click at [1025, 438] on p "Confirmed" at bounding box center [1039, 461] width 168 height 54
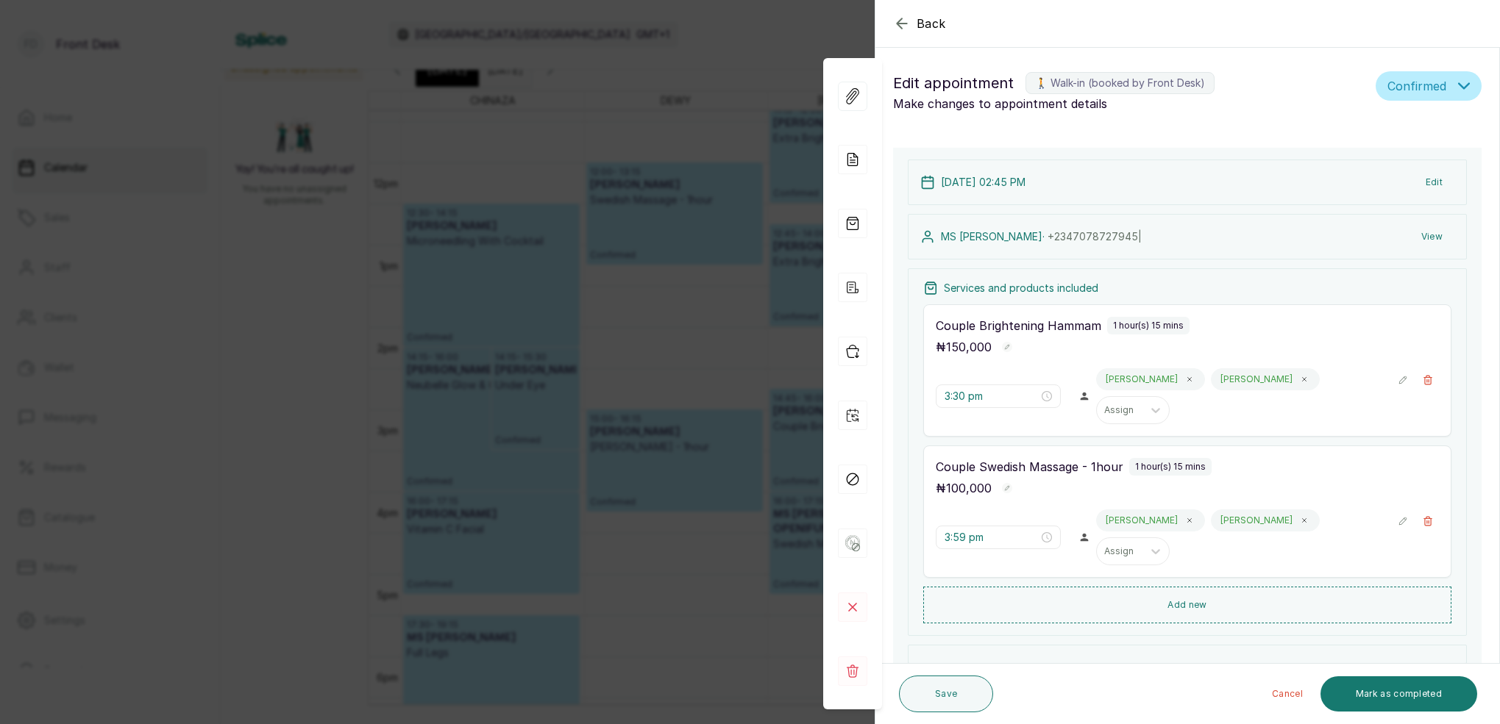
type input "2:45 pm"
type input "3:45 pm"
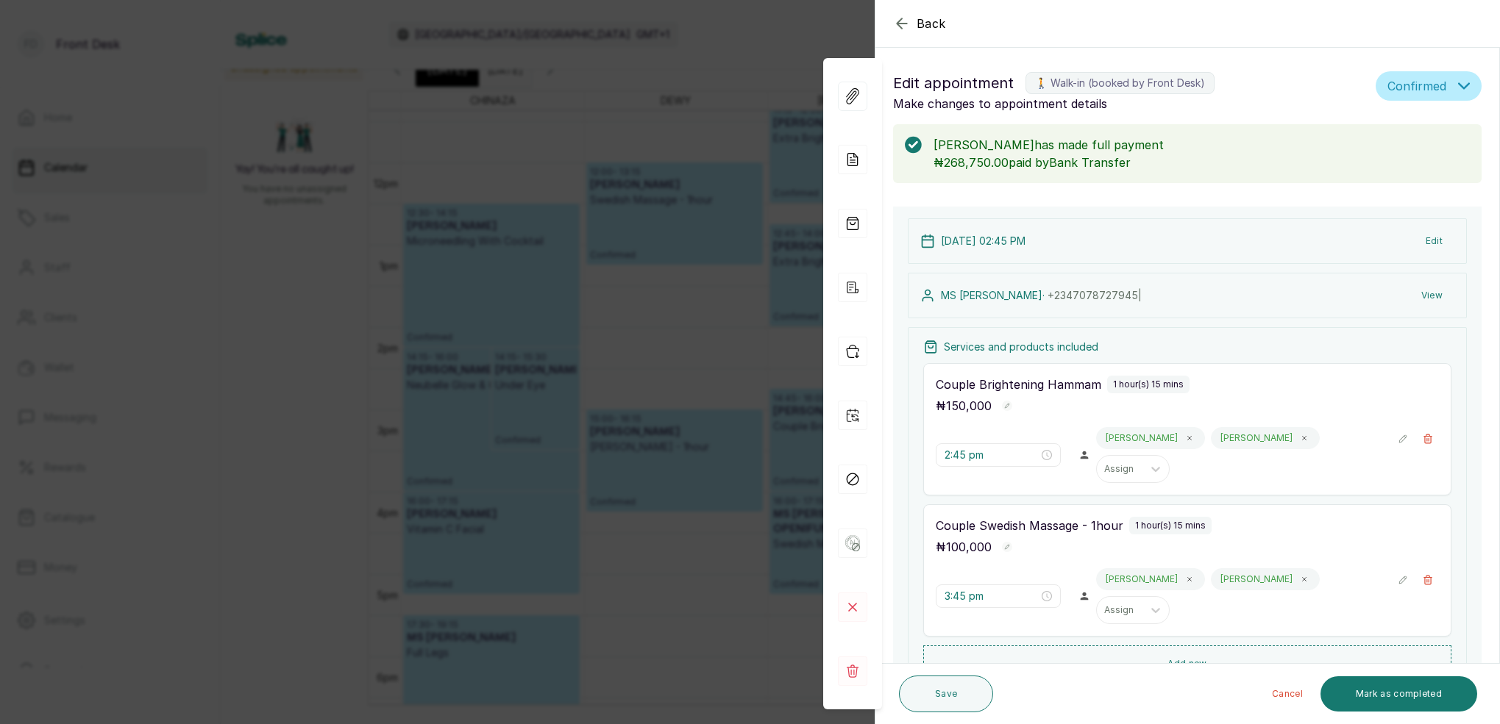
scroll to position [0, 0]
click at [1430, 296] on button "View" at bounding box center [1431, 295] width 45 height 26
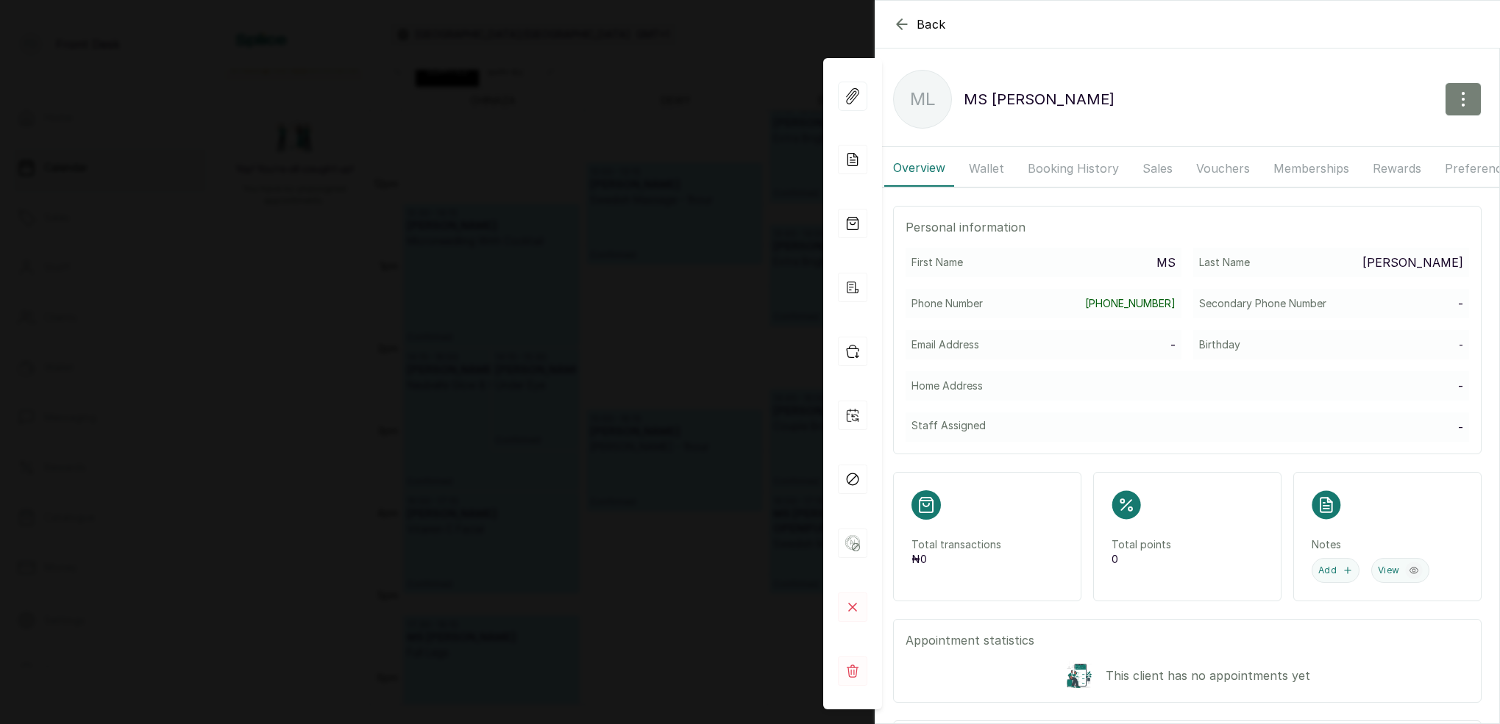
click at [1456, 99] on icon "button" at bounding box center [1463, 99] width 18 height 18
click at [1343, 142] on span "Edit" at bounding box center [1398, 143] width 141 height 18
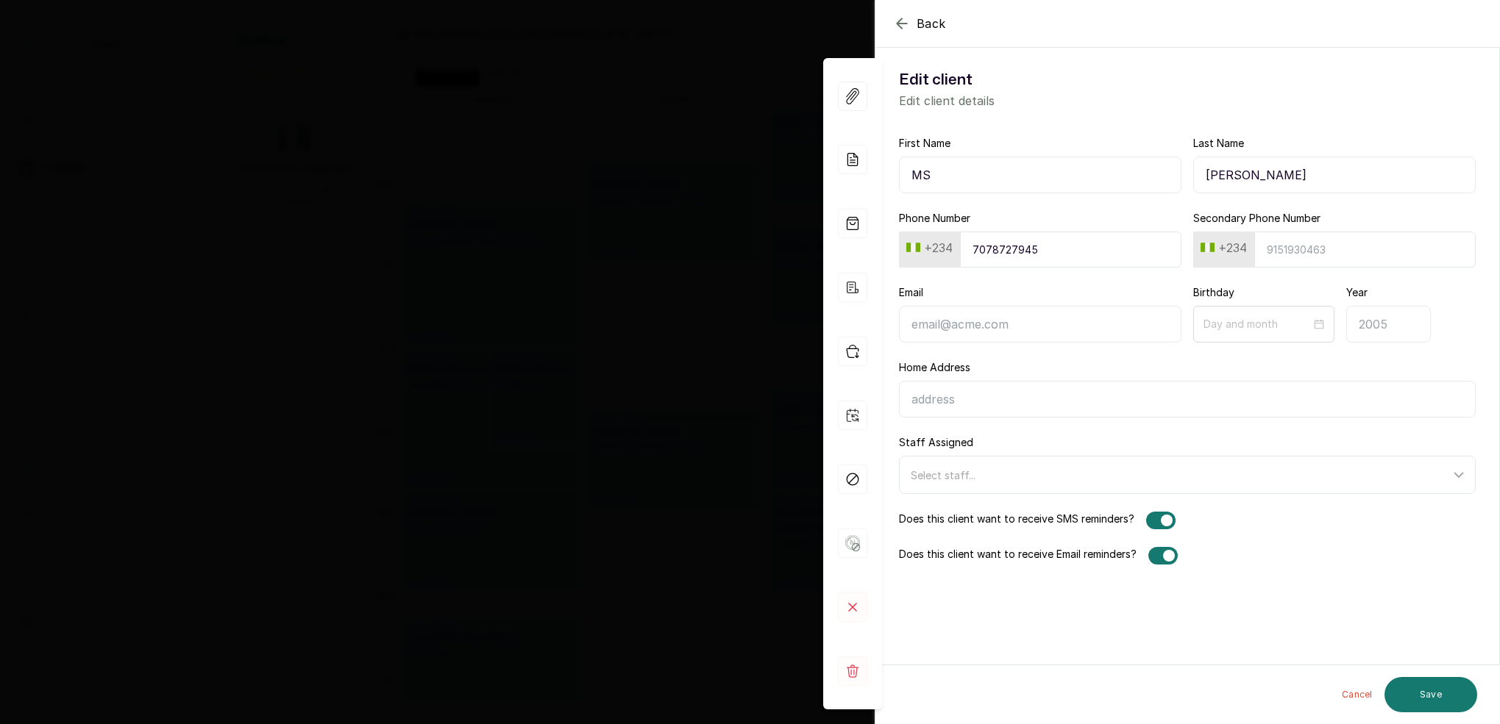
drag, startPoint x: 1253, startPoint y: 177, endPoint x: 1196, endPoint y: 177, distance: 57.4
paste input "[PERSON_NAME]"
type input "[PERSON_NAME]"
click at [1221, 178] on input "Last Name" at bounding box center [1334, 175] width 282 height 37
type input "[PERSON_NAME]"
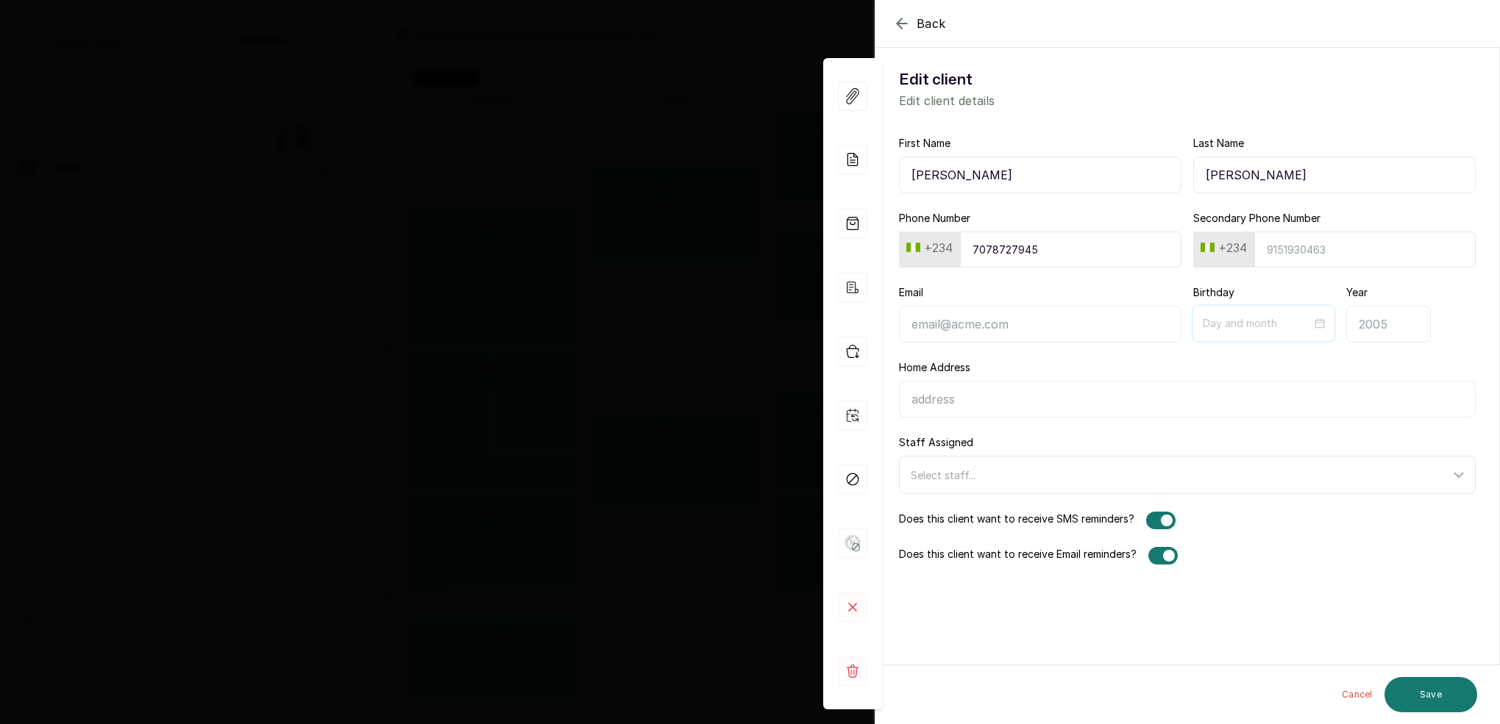
drag, startPoint x: 1247, startPoint y: 327, endPoint x: 1255, endPoint y: 327, distance: 8.1
click at [1247, 327] on input at bounding box center [1257, 324] width 109 height 16
click at [1222, 362] on button "Previous month (PageUp)" at bounding box center [1223, 358] width 16 height 29
type input "09-12"
click at [1353, 444] on div "12" at bounding box center [1352, 447] width 18 height 18
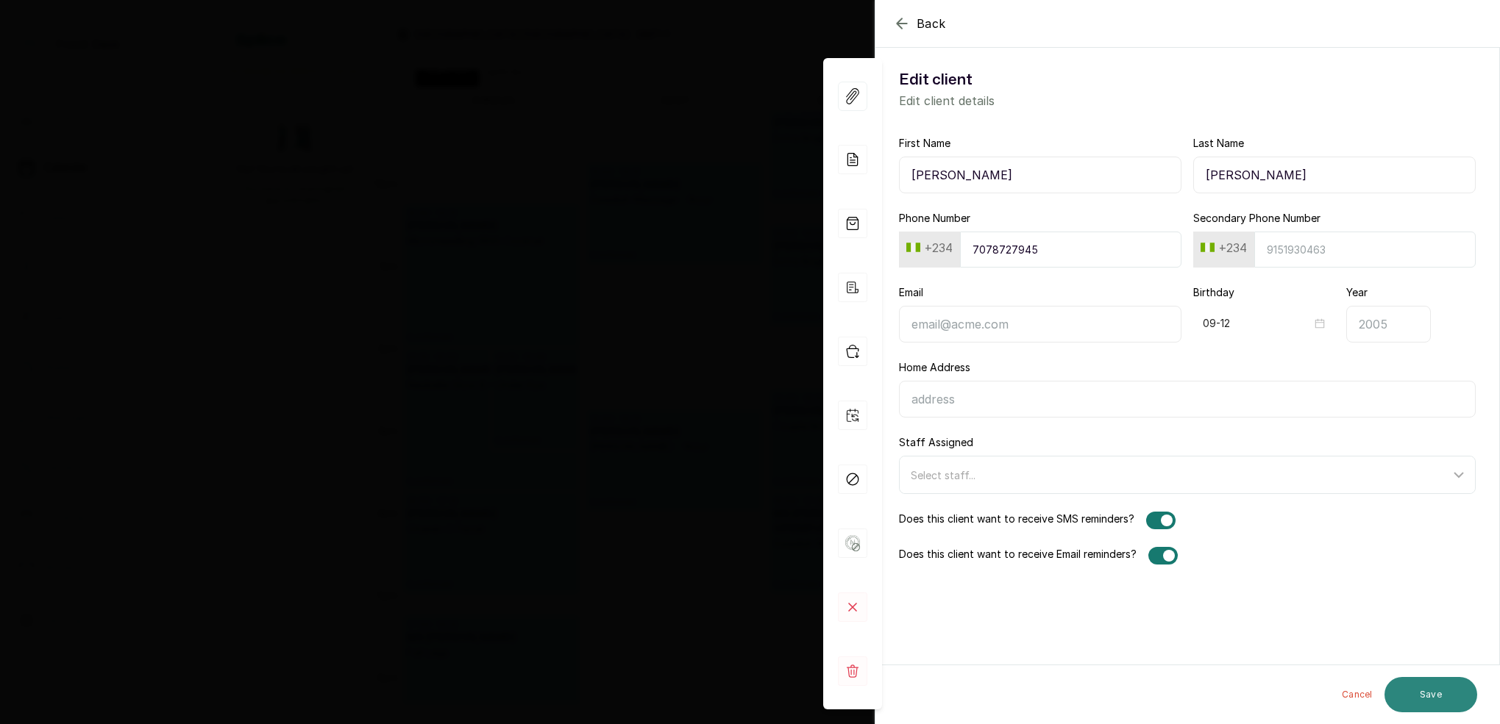
click at [1435, 696] on button "Save" at bounding box center [1430, 694] width 93 height 35
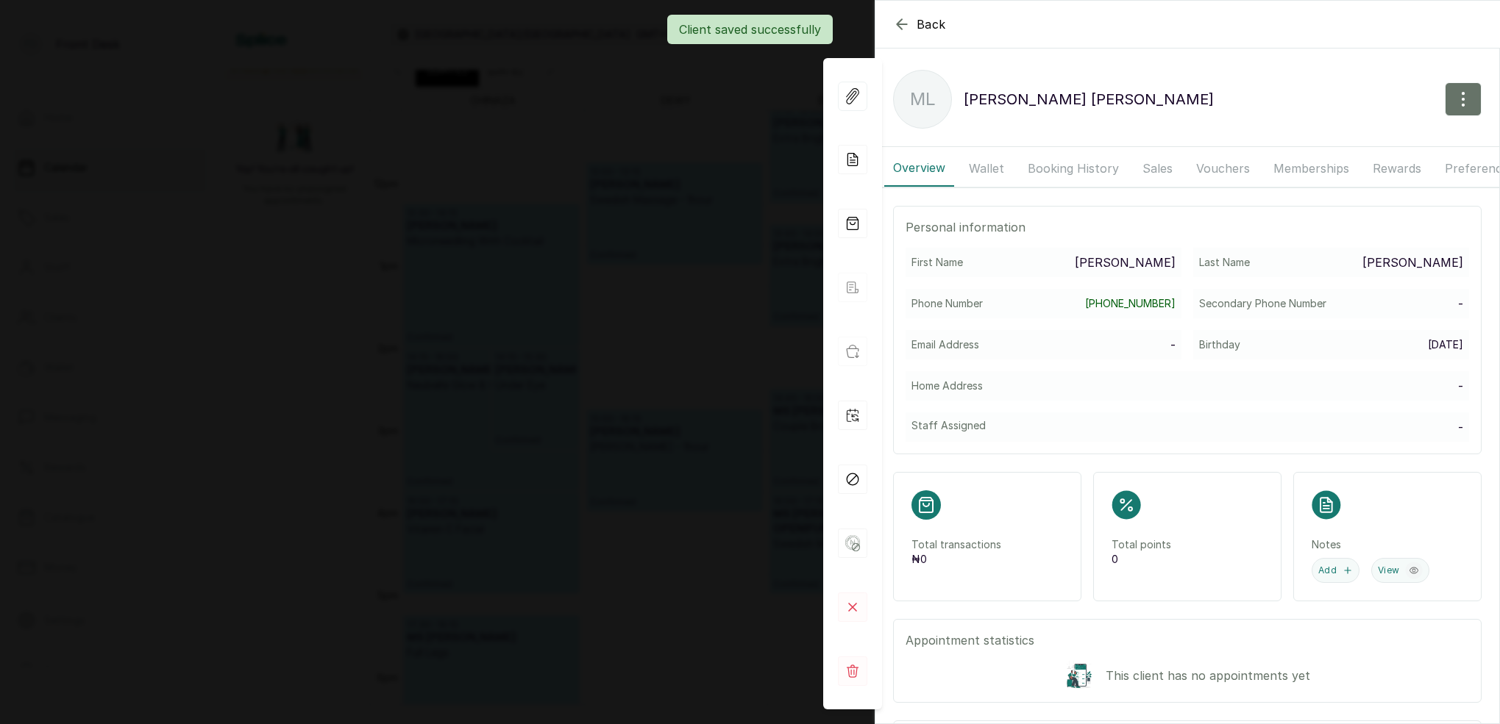
click at [726, 204] on div "Back MS [PERSON_NAME] ML MS [PERSON_NAME] Overview Wallet Booking History Sales…" at bounding box center [750, 362] width 1500 height 724
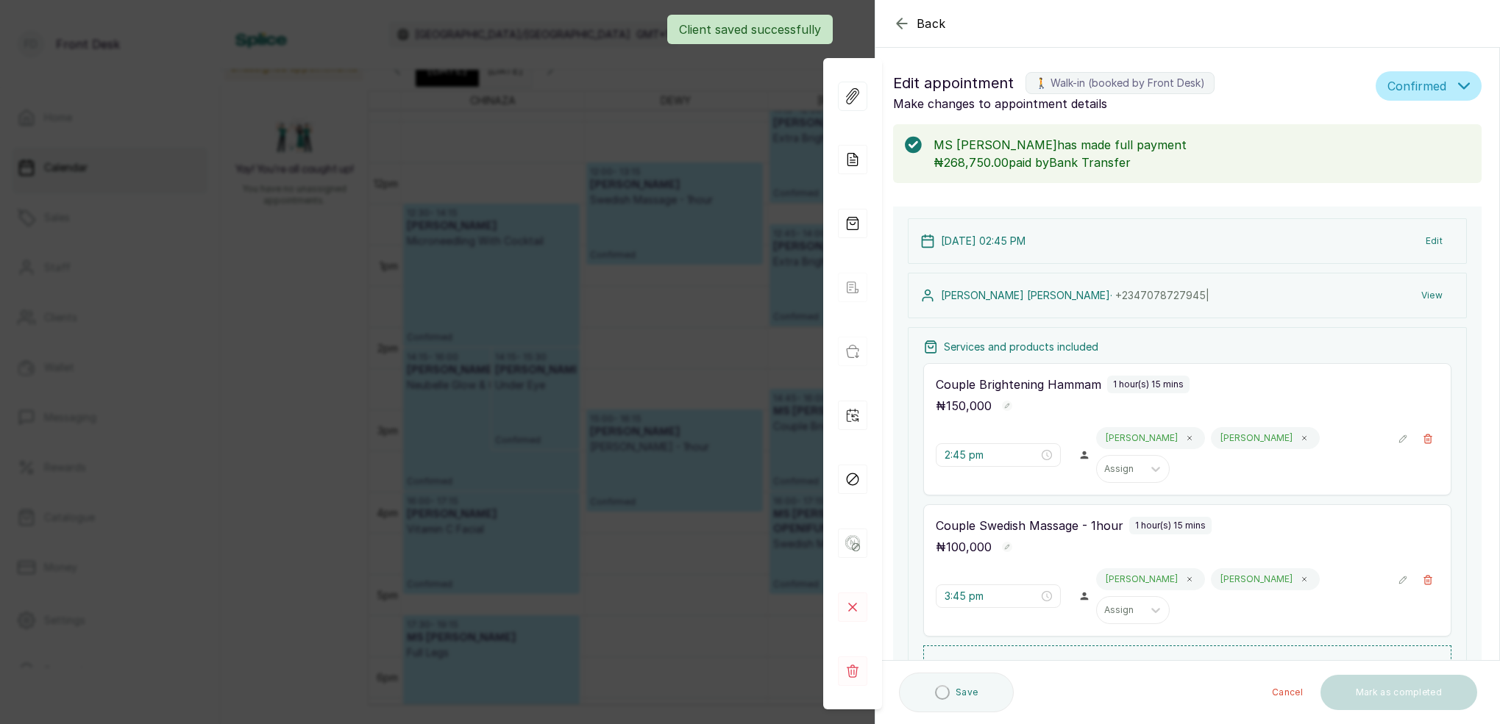
drag, startPoint x: 735, startPoint y: 265, endPoint x: 821, endPoint y: 268, distance: 86.1
click at [734, 265] on div "Back Appointment Details Edit appointment 🚶 Walk-in (booked by Front Desk) Make…" at bounding box center [750, 362] width 1500 height 724
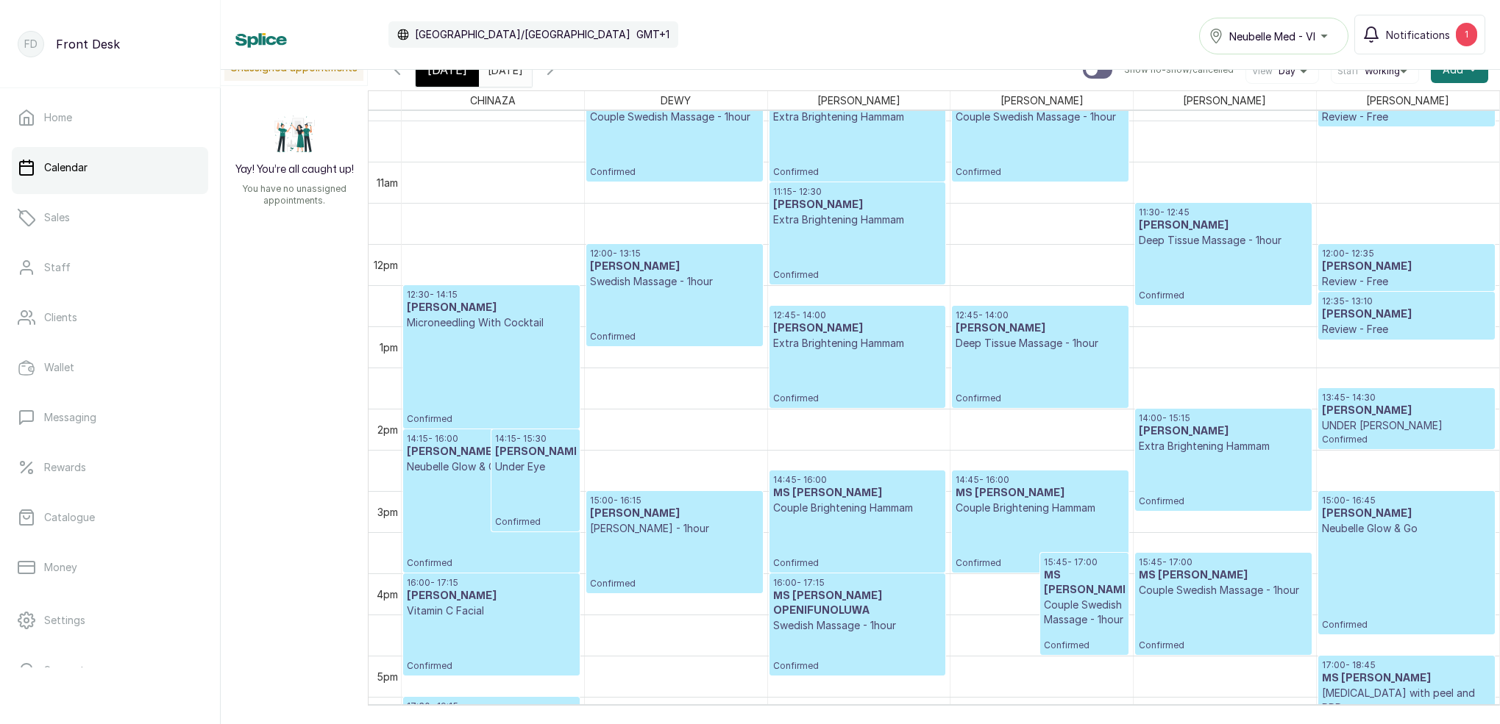
scroll to position [855, 0]
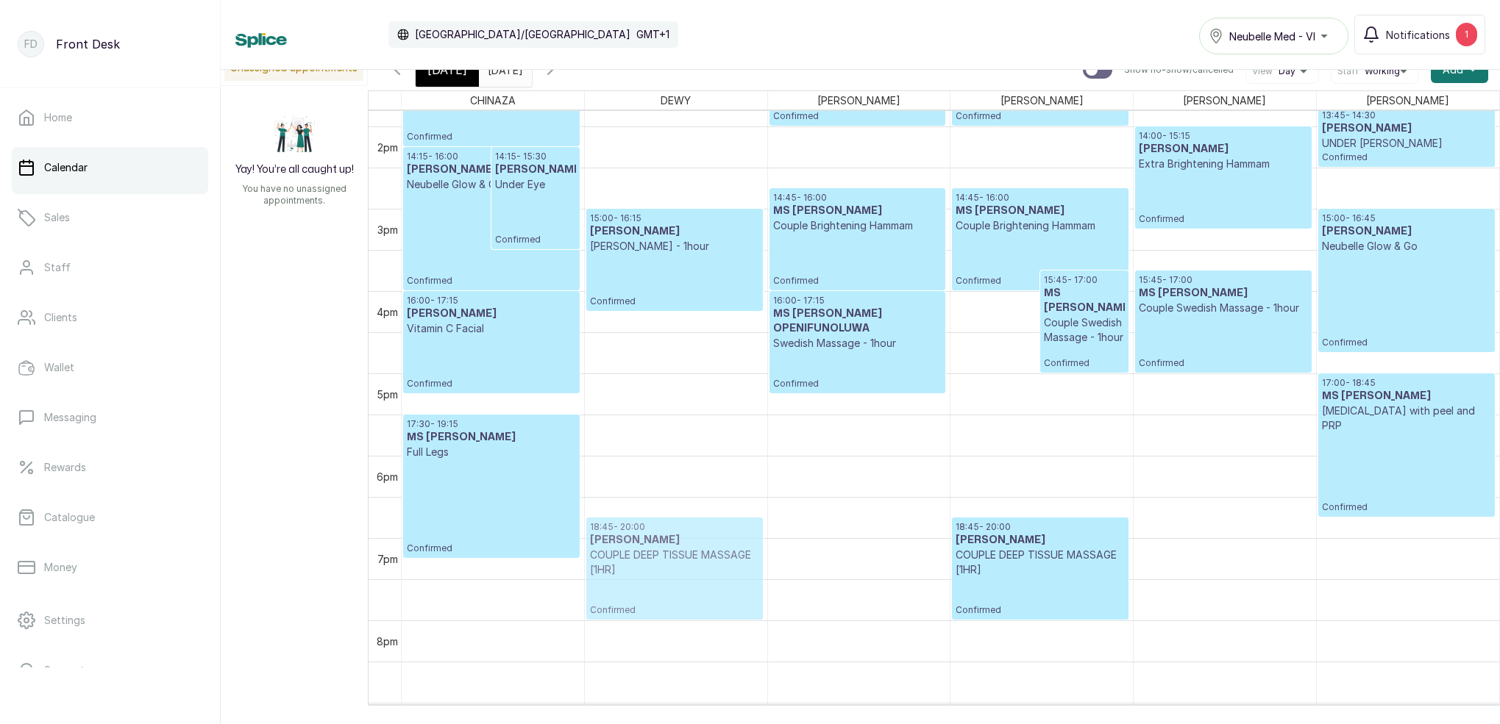
drag, startPoint x: 849, startPoint y: 558, endPoint x: 729, endPoint y: 549, distance: 120.9
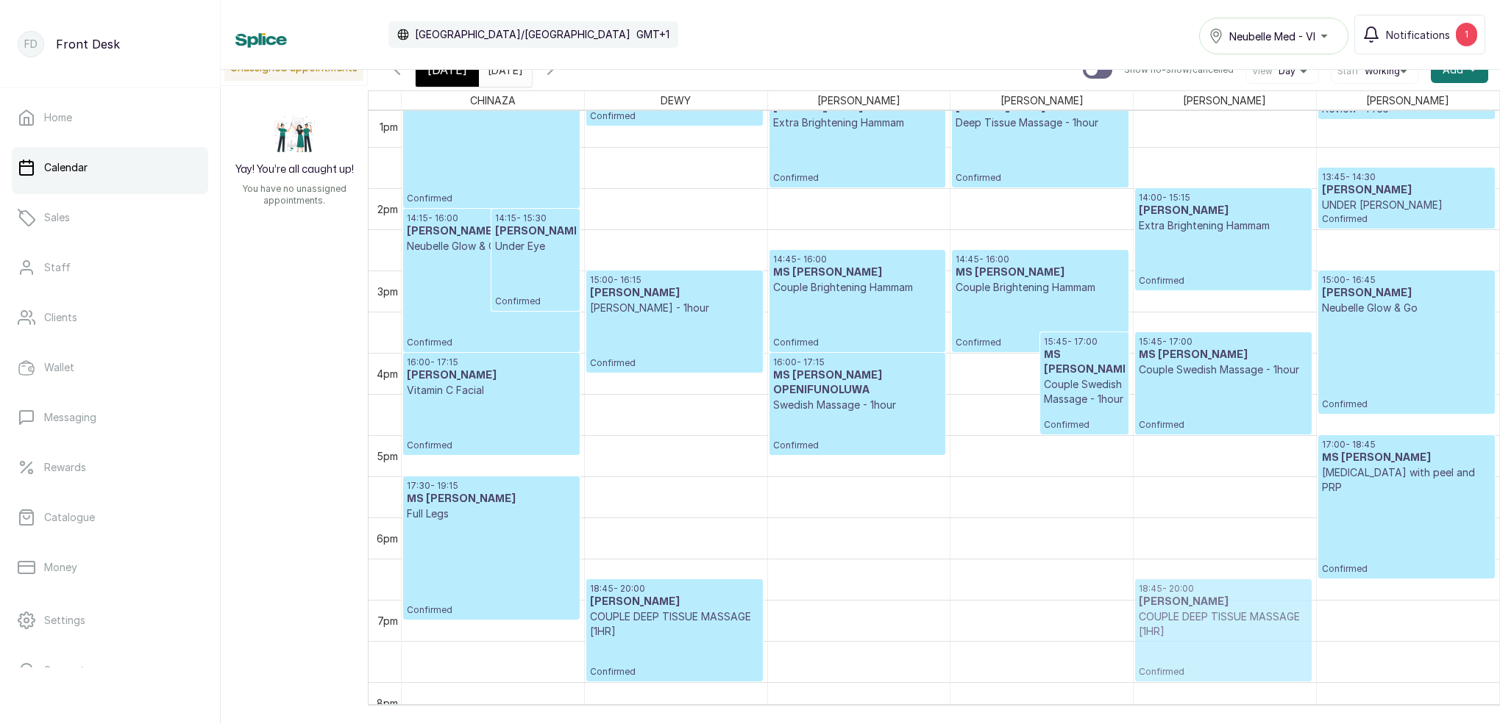
drag, startPoint x: 1046, startPoint y: 618, endPoint x: 1127, endPoint y: 611, distance: 81.2
click at [1147, 616] on tr "14:15 - 16:00 [PERSON_NAME] Neubelle Glow & Go Confirmed 14:15 - 15:30 [PERSON_…" at bounding box center [950, 23] width 1097 height 1977
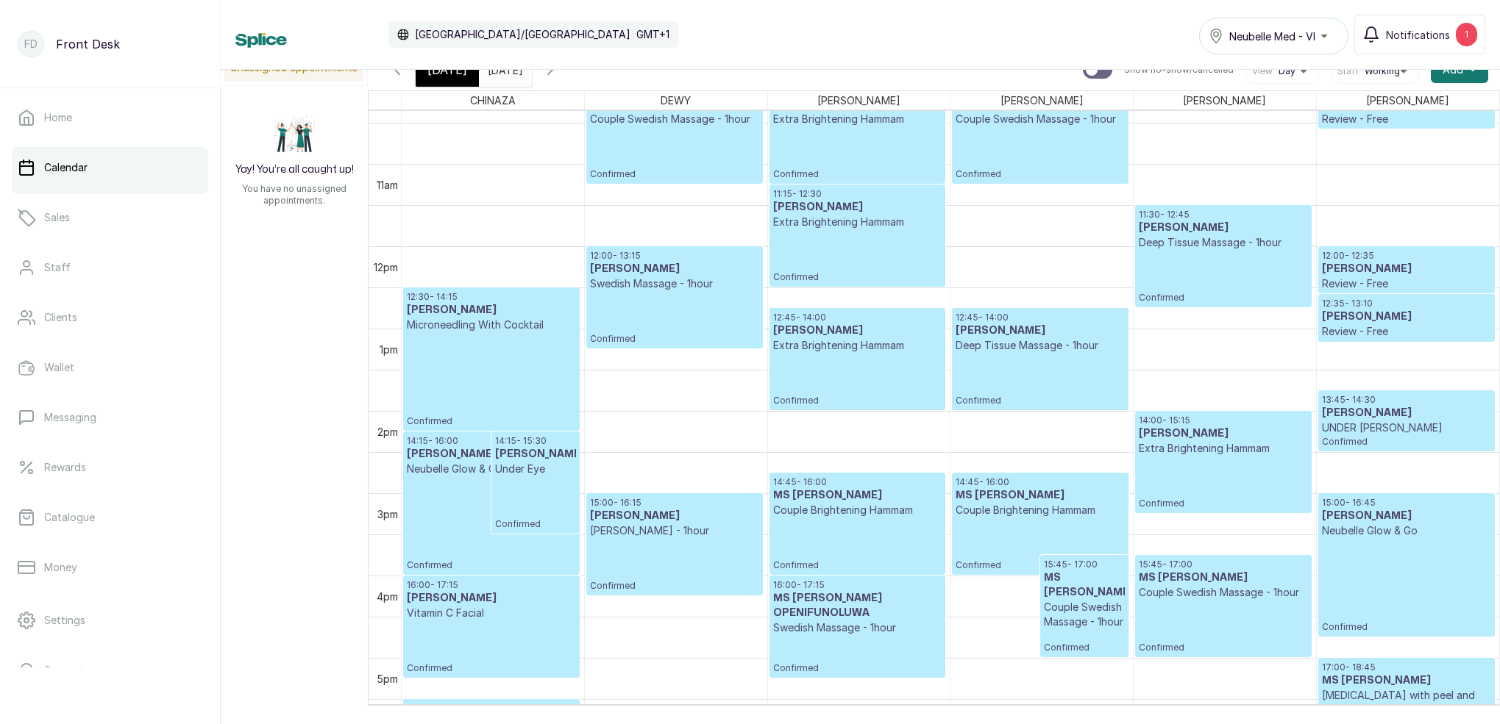
click at [559, 76] on icon "button" at bounding box center [550, 70] width 18 height 18
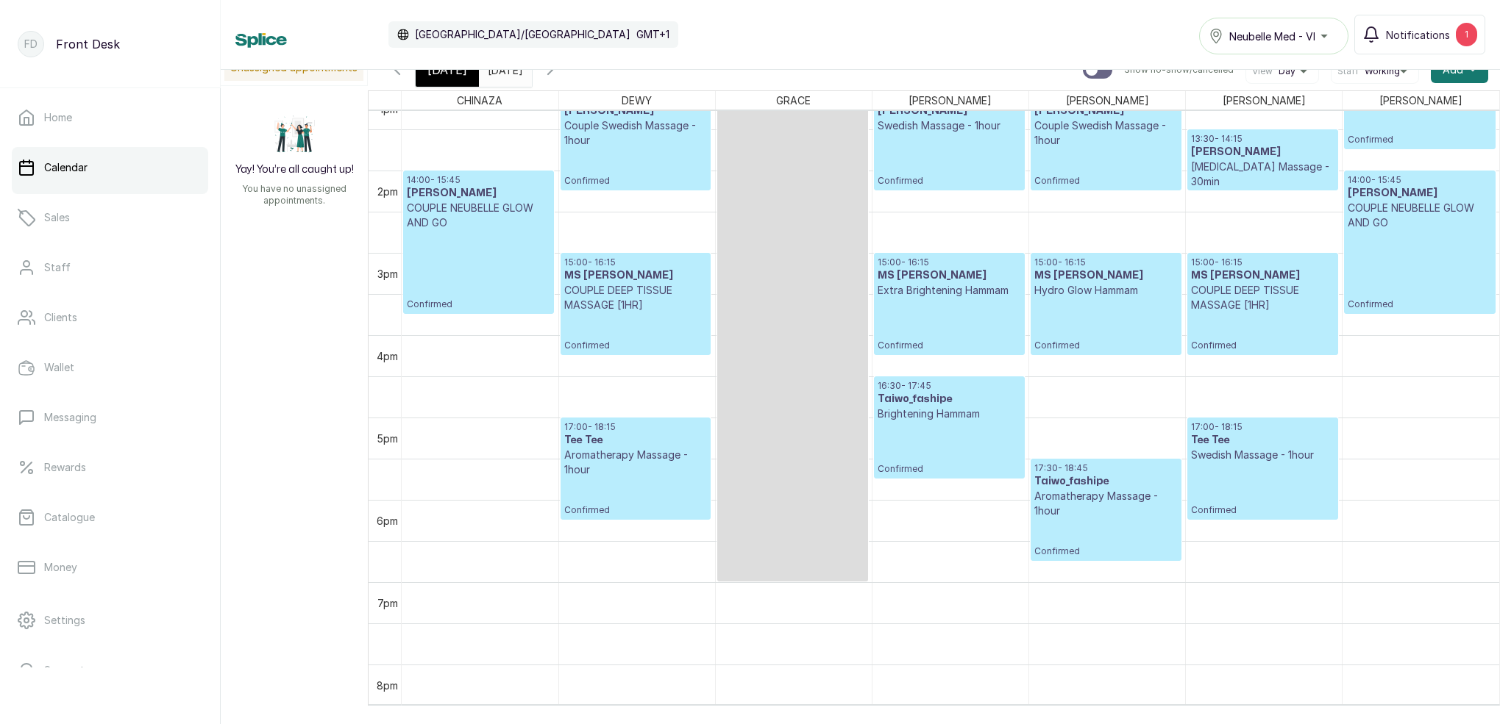
click at [552, 74] on icon "button" at bounding box center [550, 69] width 4 height 9
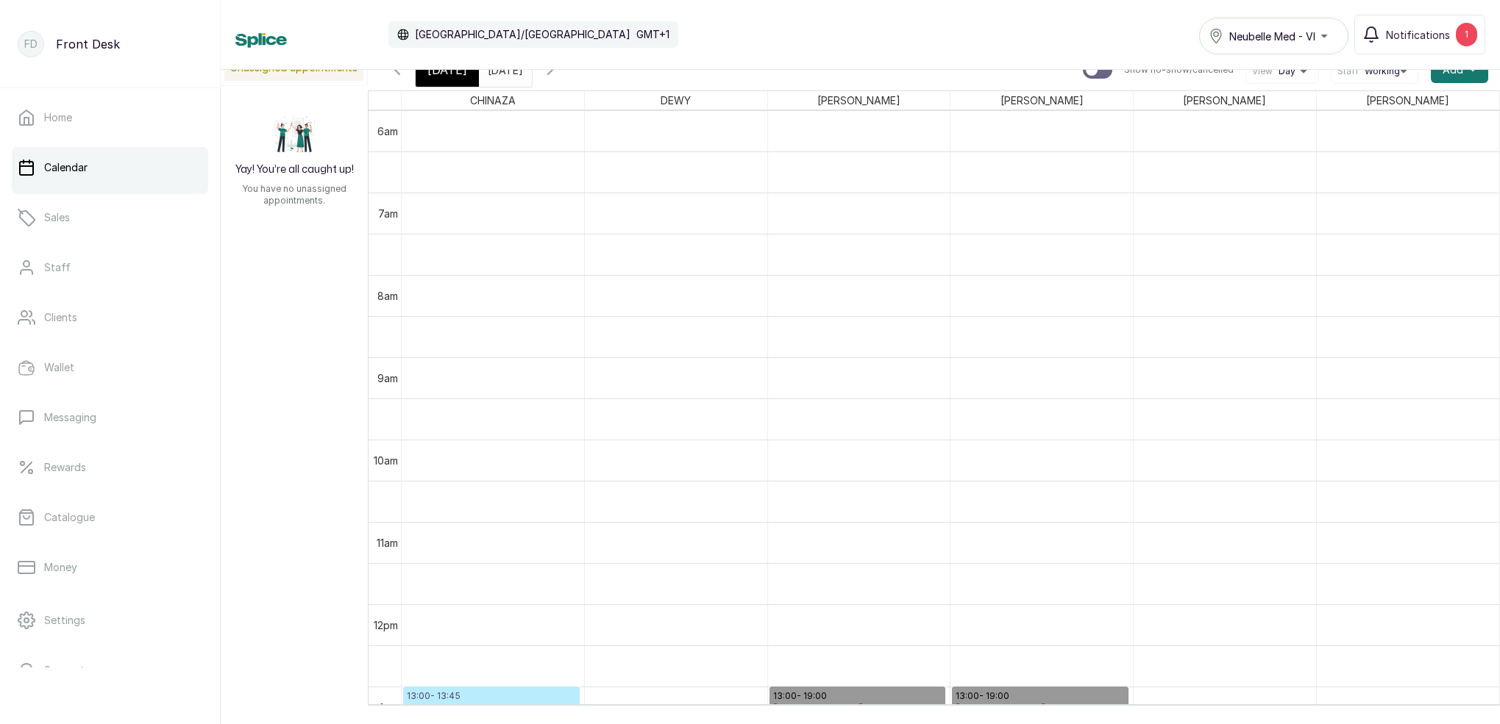
click at [402, 78] on button "Show no-show/cancelled" at bounding box center [397, 69] width 35 height 35
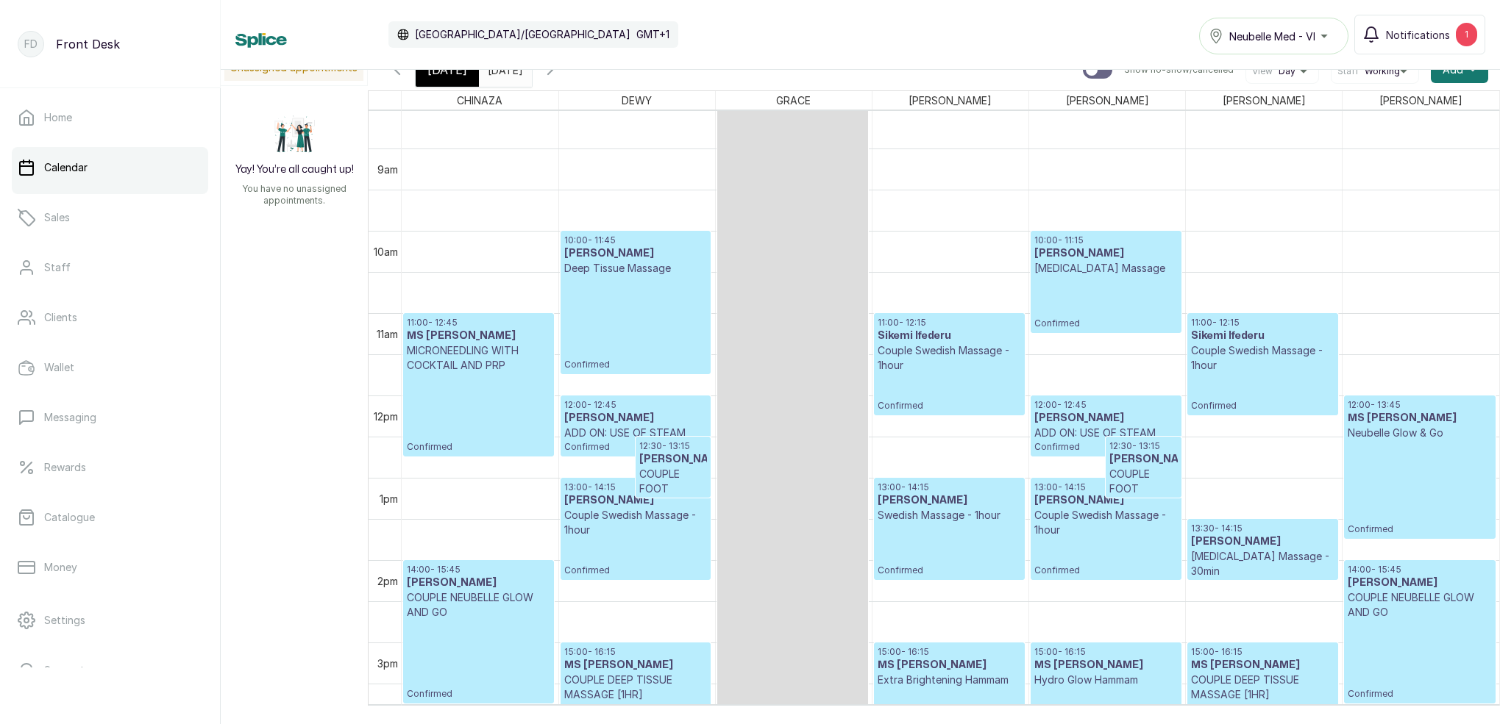
drag, startPoint x: 459, startPoint y: 79, endPoint x: 467, endPoint y: 80, distance: 8.2
click at [458, 79] on div "[DATE]" at bounding box center [447, 70] width 63 height 34
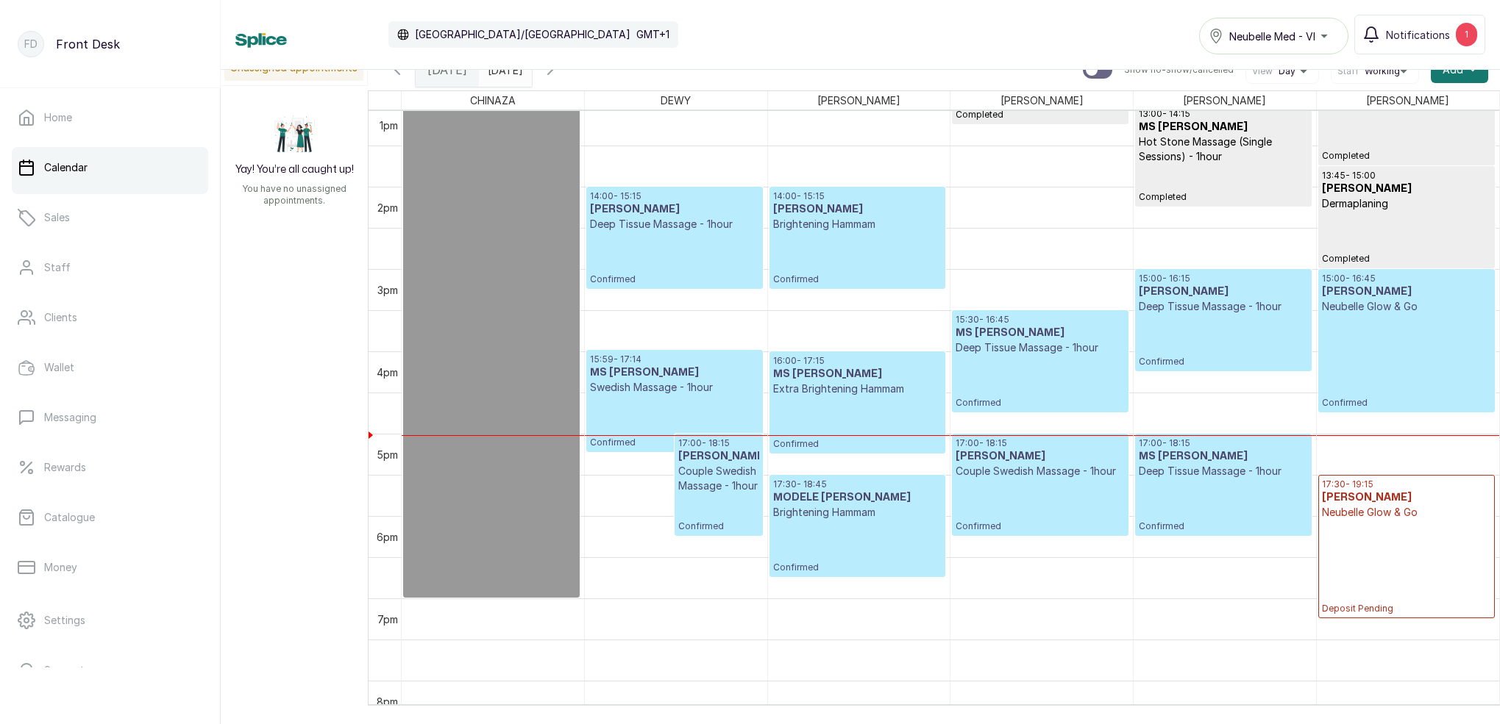
scroll to position [1089, 0]
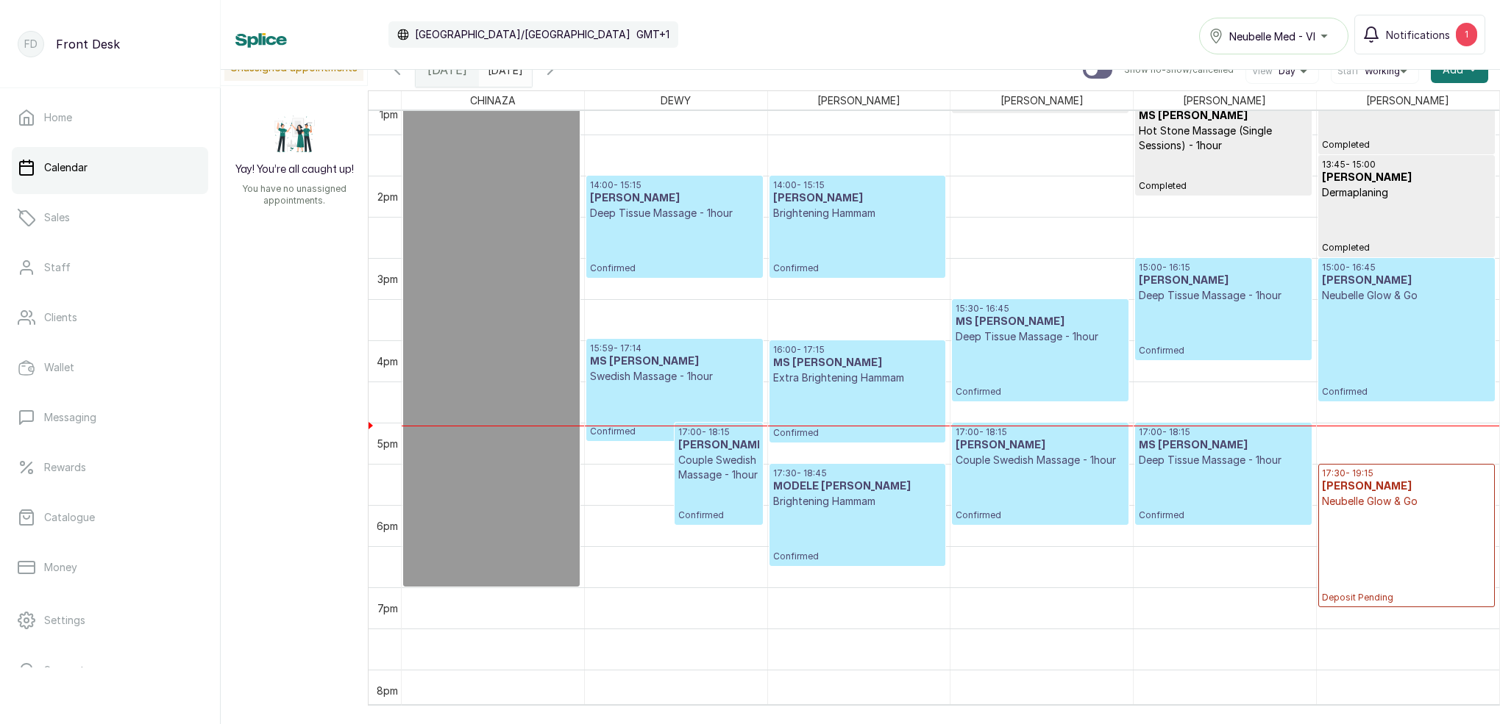
click at [1237, 290] on p "Deep Tissue Massage - 1hour" at bounding box center [1223, 295] width 168 height 15
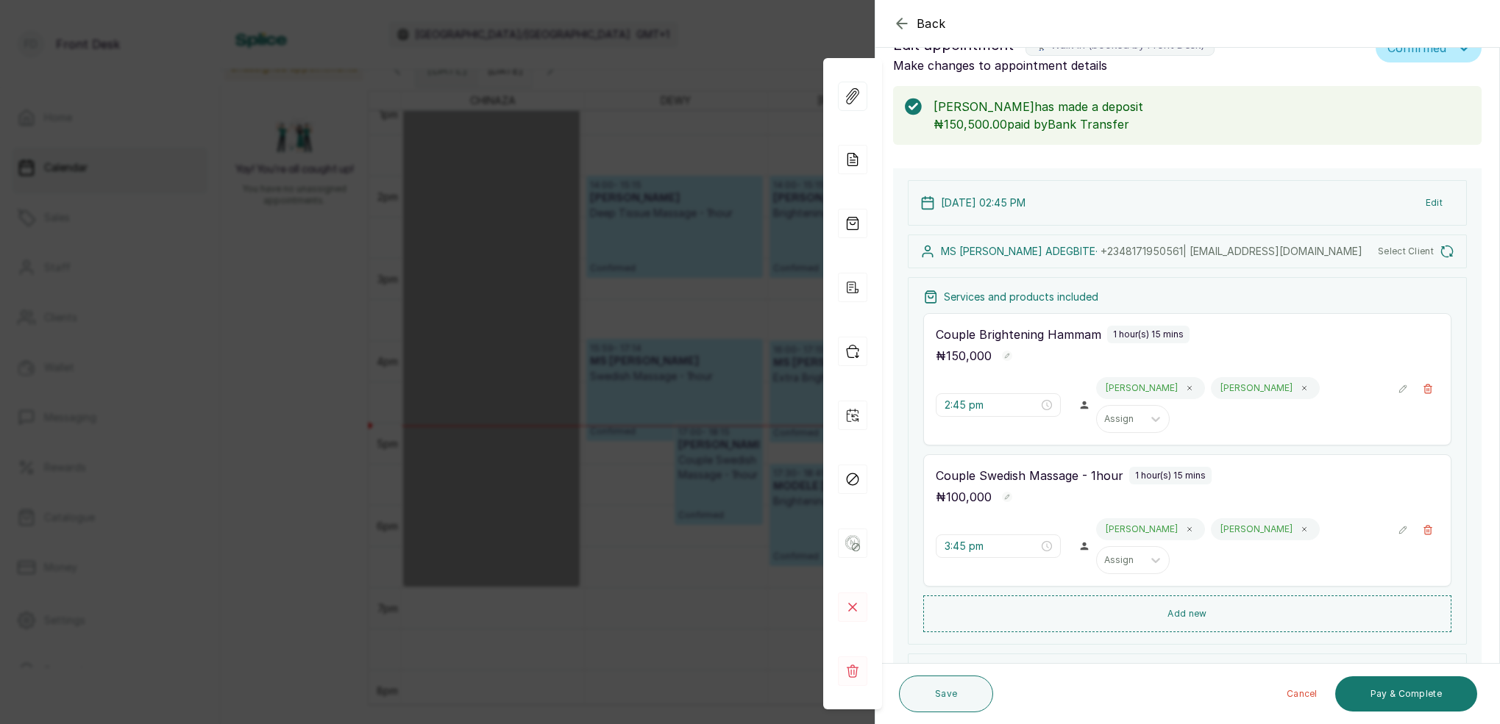
scroll to position [37, 0]
type input "2:00 pm"
type input "3:00 pm"
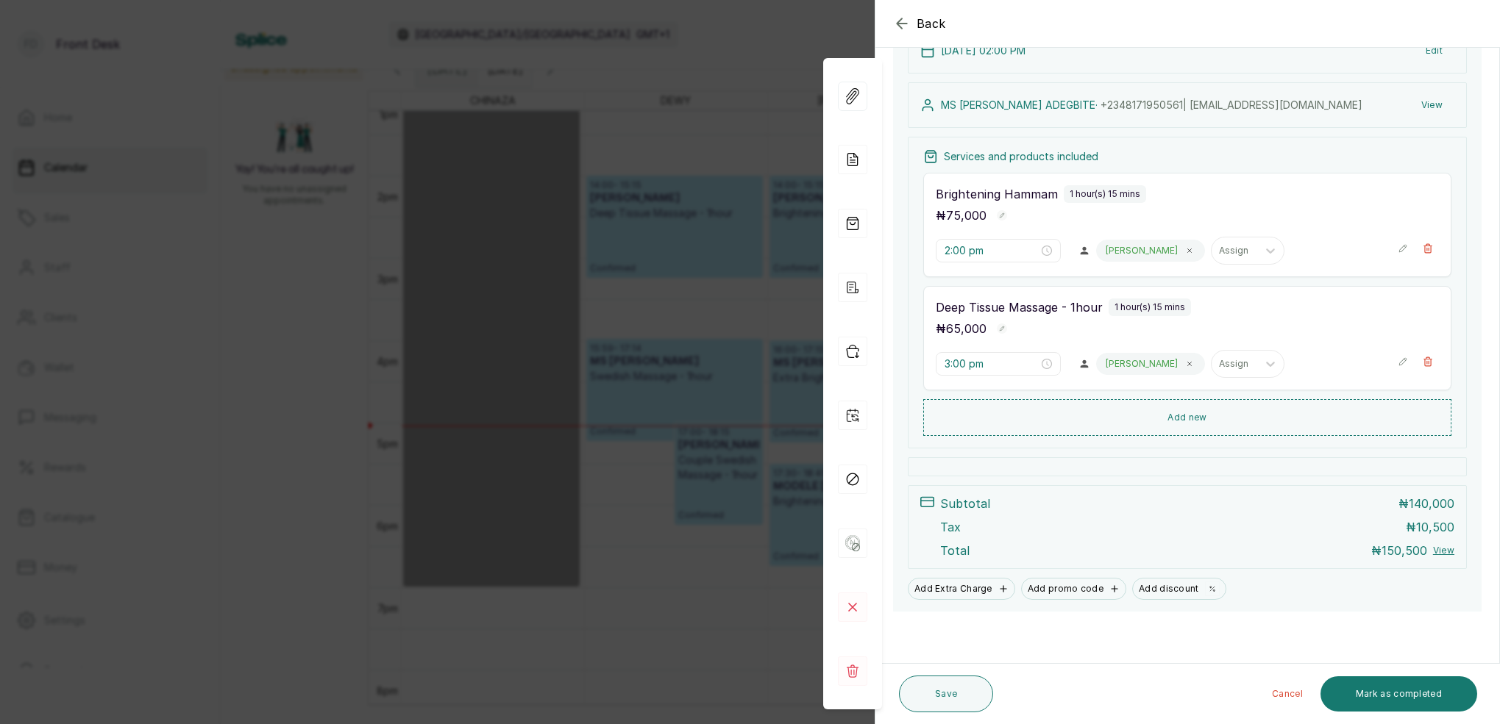
scroll to position [190, 0]
click at [695, 30] on div "Back Appointment Details Edit appointment 🚶 Walk-in (booked by Front Desk) Make…" at bounding box center [750, 362] width 1500 height 724
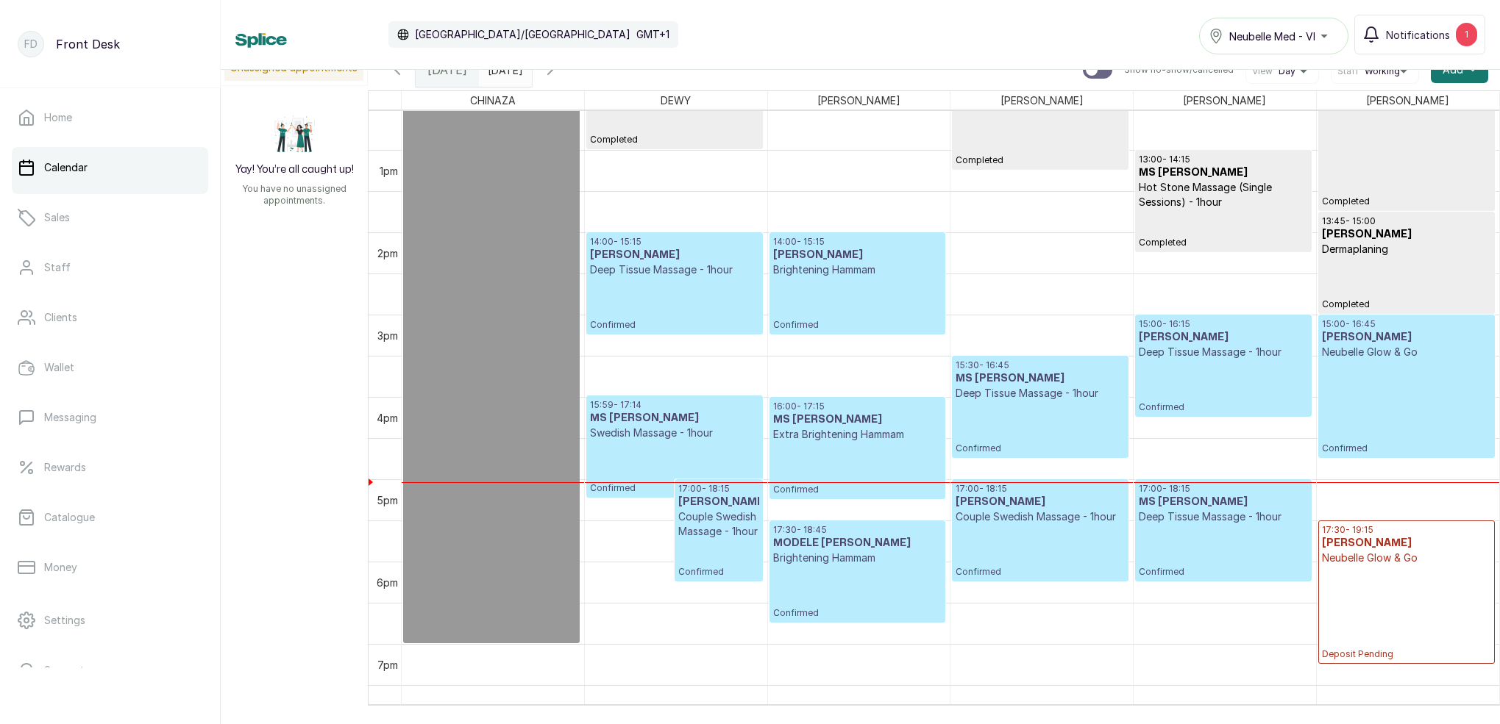
scroll to position [1049, 0]
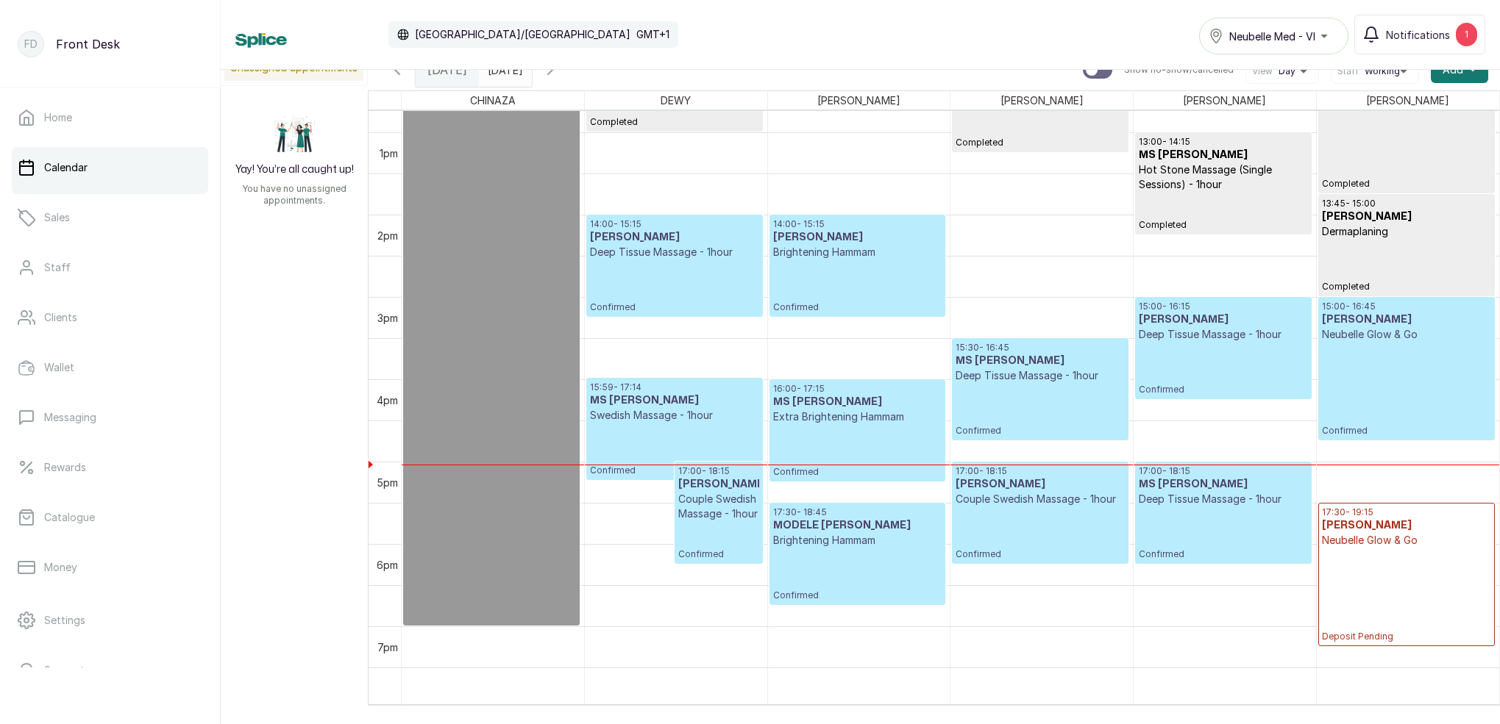
click at [1221, 361] on p "Confirmed" at bounding box center [1223, 369] width 168 height 54
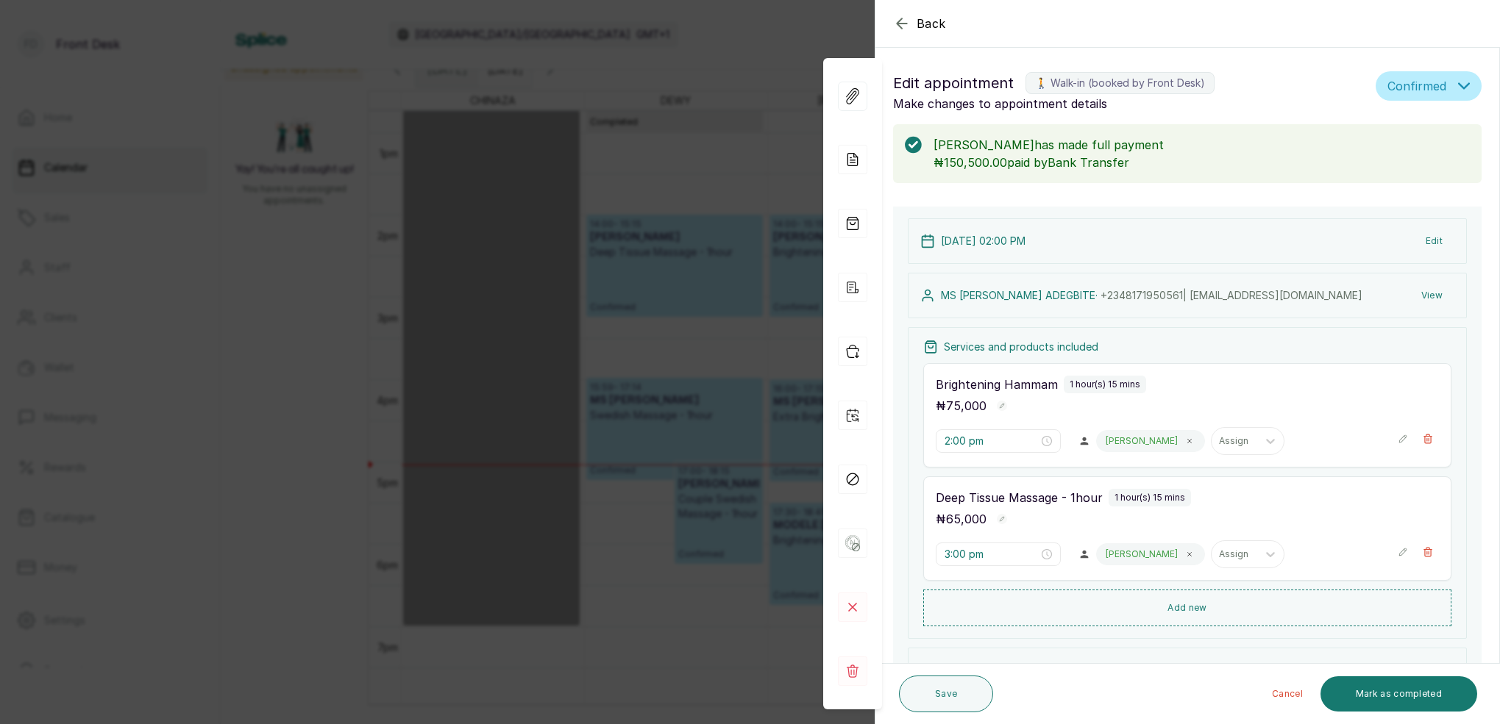
click at [638, 152] on div "Back Appointment Details Edit appointment 🚶 Walk-in (booked by Front Desk) Make…" at bounding box center [750, 362] width 1500 height 724
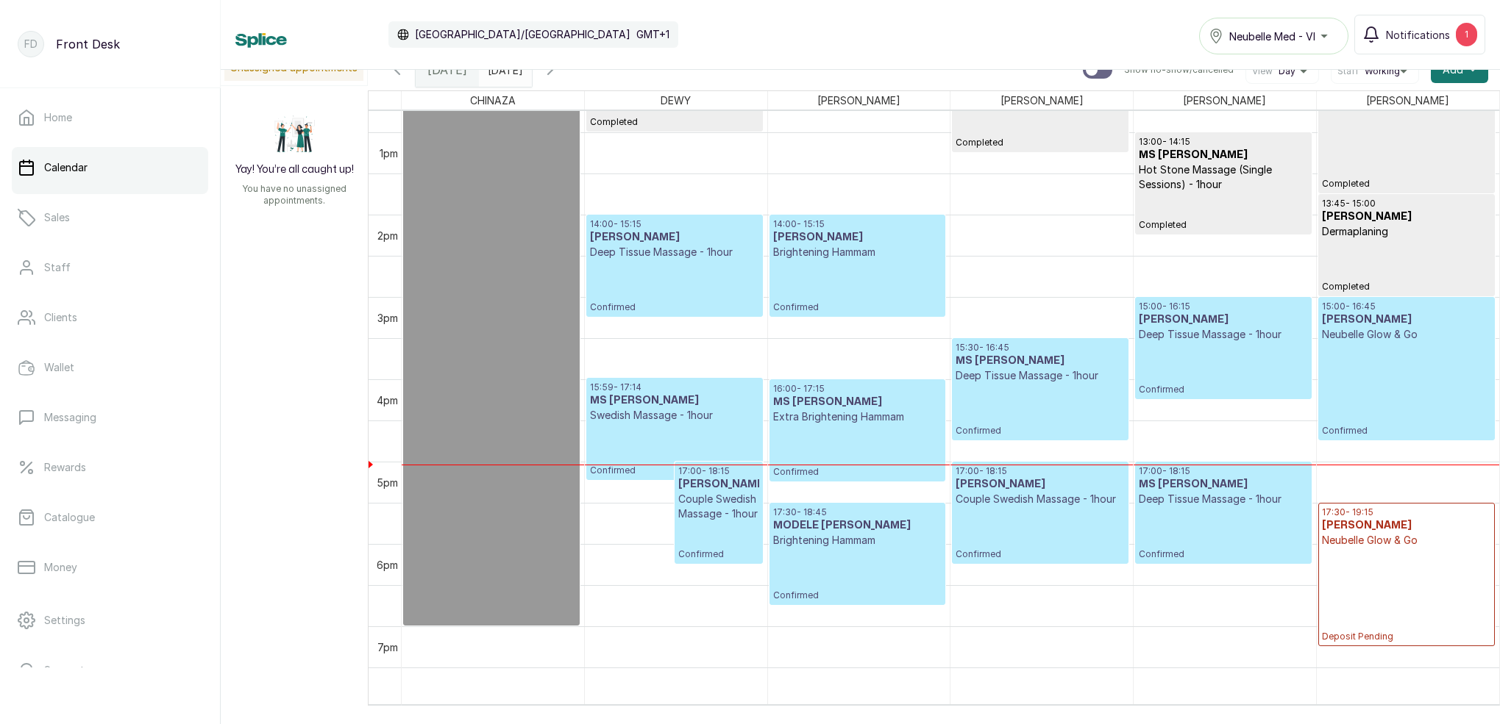
click at [1020, 395] on p "Confirmed" at bounding box center [1039, 410] width 168 height 54
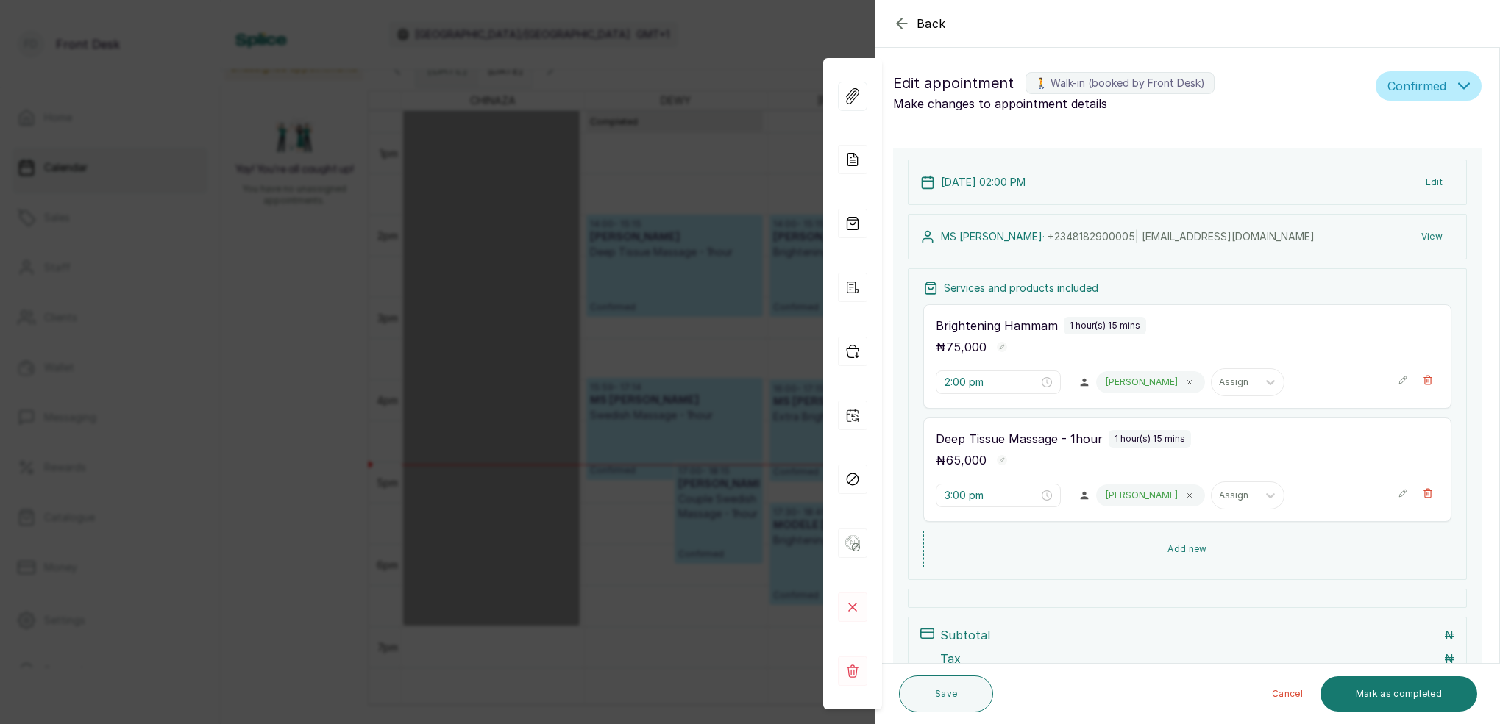
type input "3:30 pm"
type input "3:59 pm"
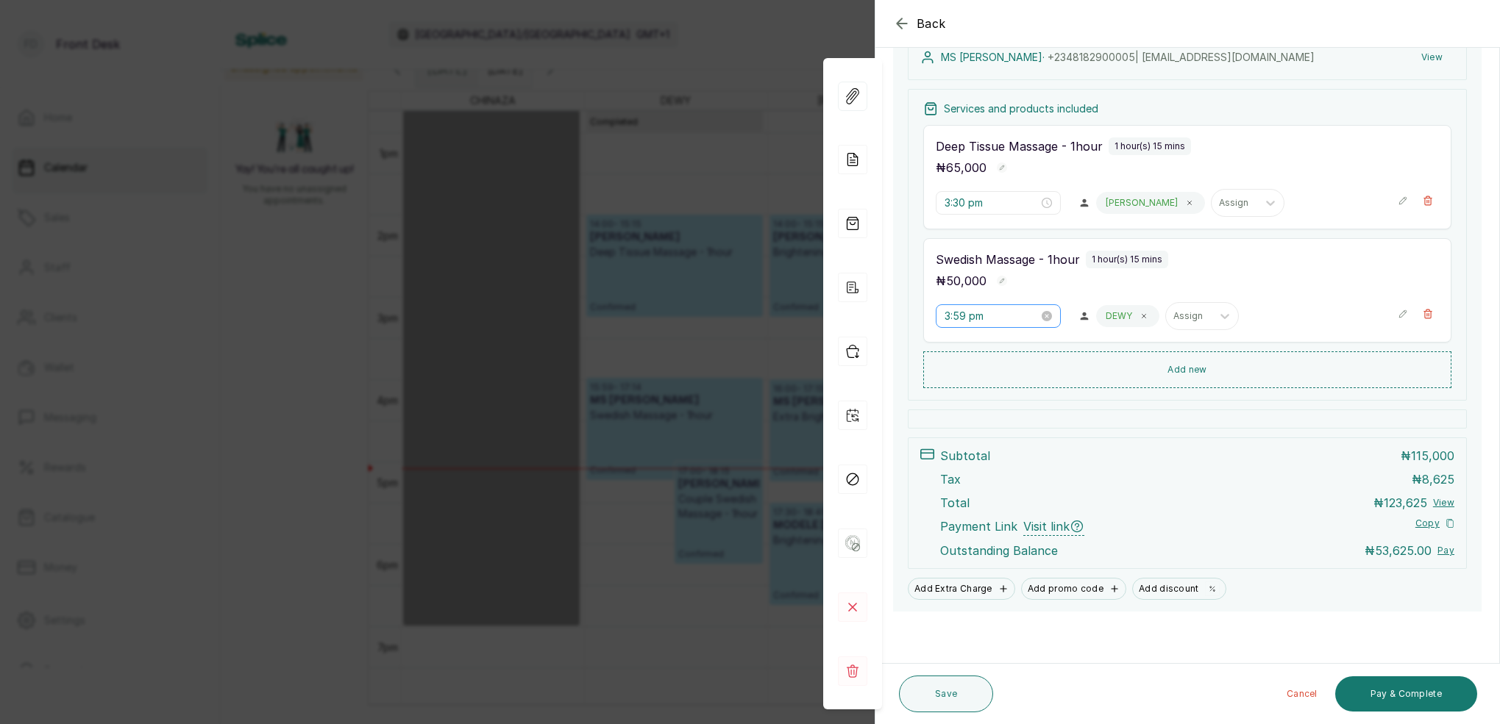
scroll to position [238, 0]
click at [653, 47] on div "Back Appointment Details Edit appointment 🚶 Walk-in (booked by Front Desk) Make…" at bounding box center [750, 362] width 1500 height 724
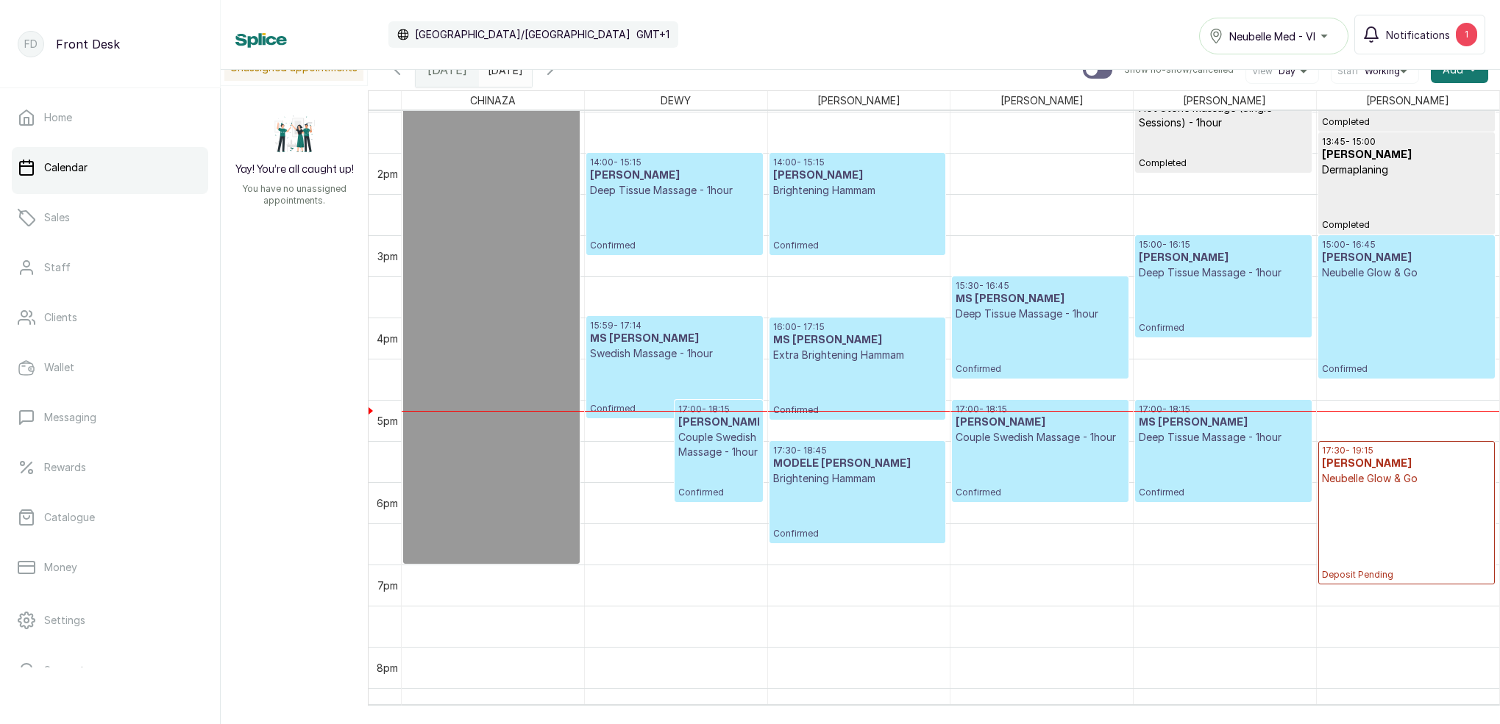
scroll to position [1111, 0]
click at [1408, 38] on span "Notifications" at bounding box center [1418, 34] width 64 height 15
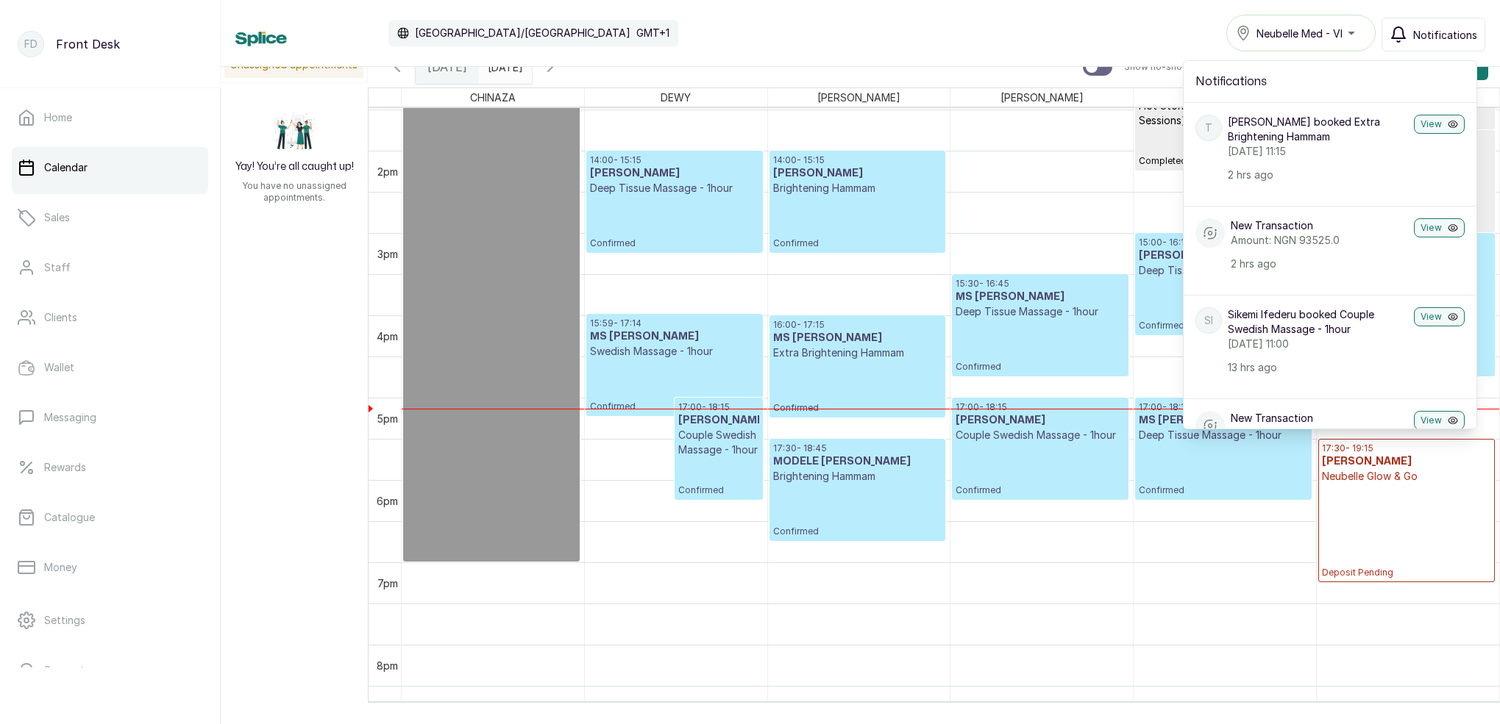
click at [1430, 37] on span "Notifications" at bounding box center [1445, 34] width 64 height 15
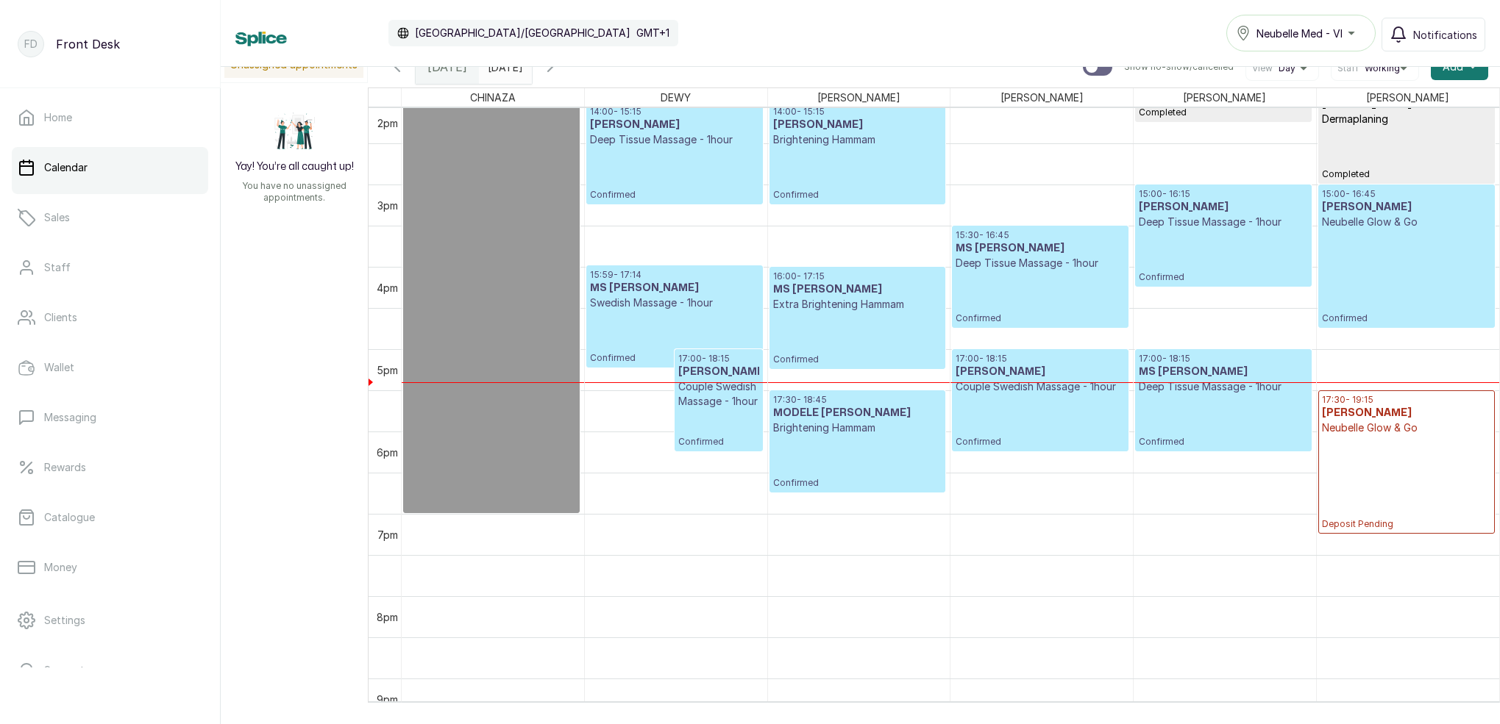
scroll to position [1161, 0]
click at [833, 435] on p "Confirmed" at bounding box center [857, 460] width 168 height 54
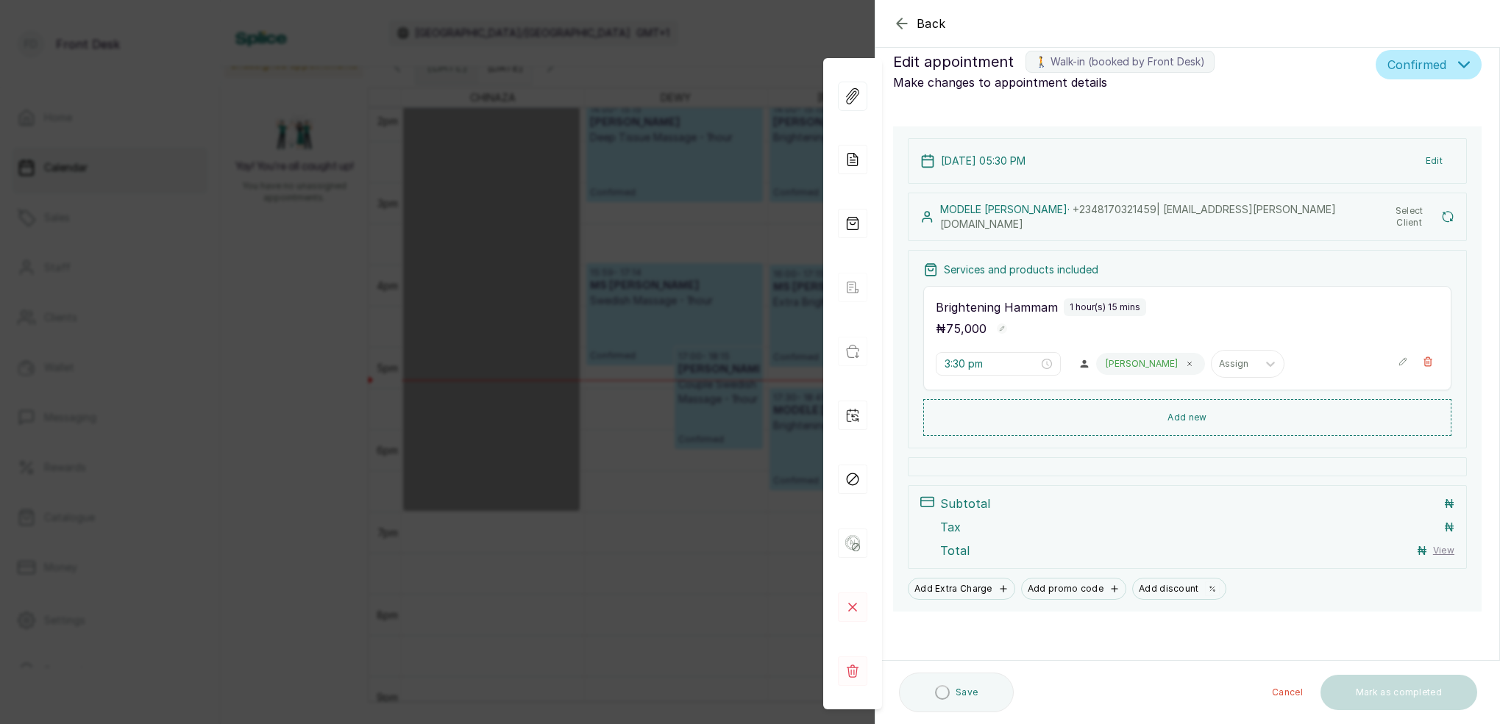
type input "5:30 pm"
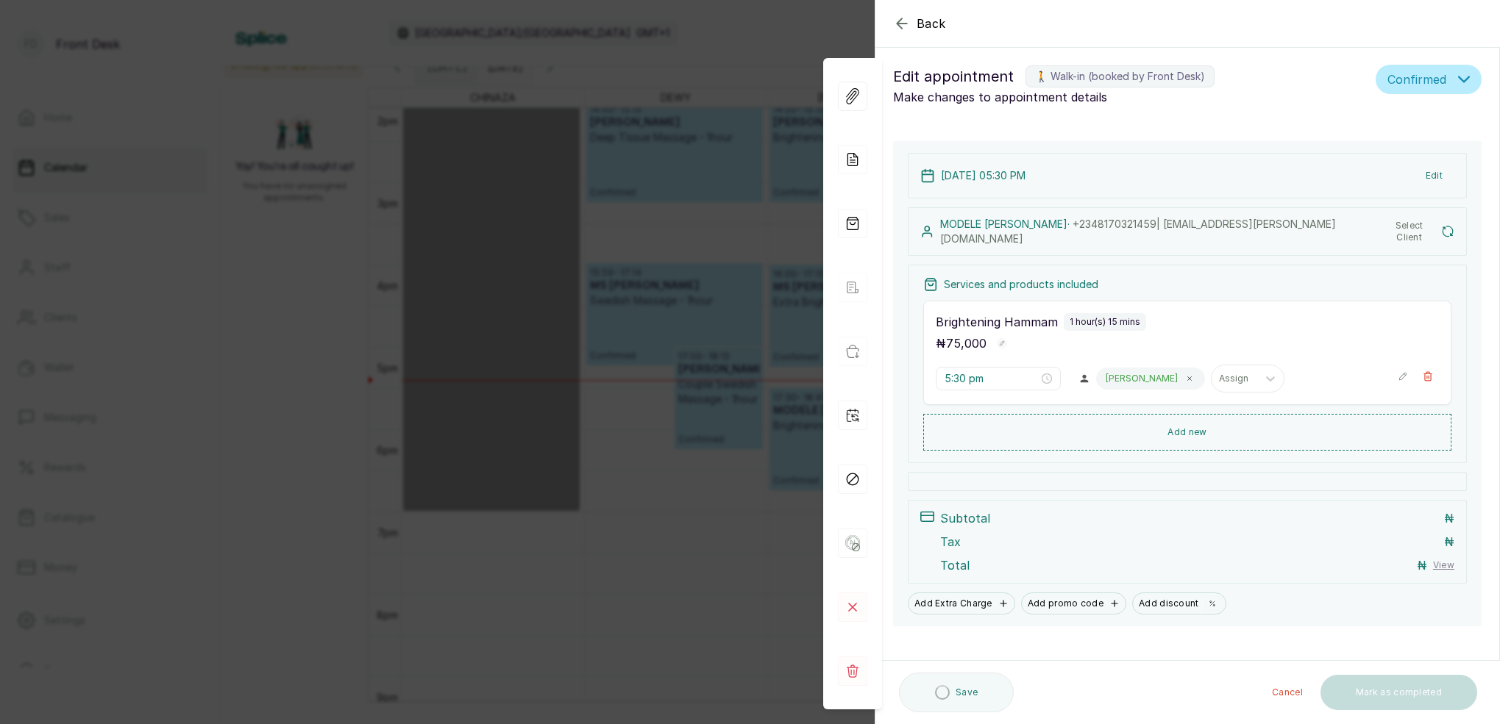
click at [756, 54] on div "Back Appointment Details Edit appointment 🚶 Walk-in (booked by Front Desk) Make…" at bounding box center [750, 362] width 1500 height 724
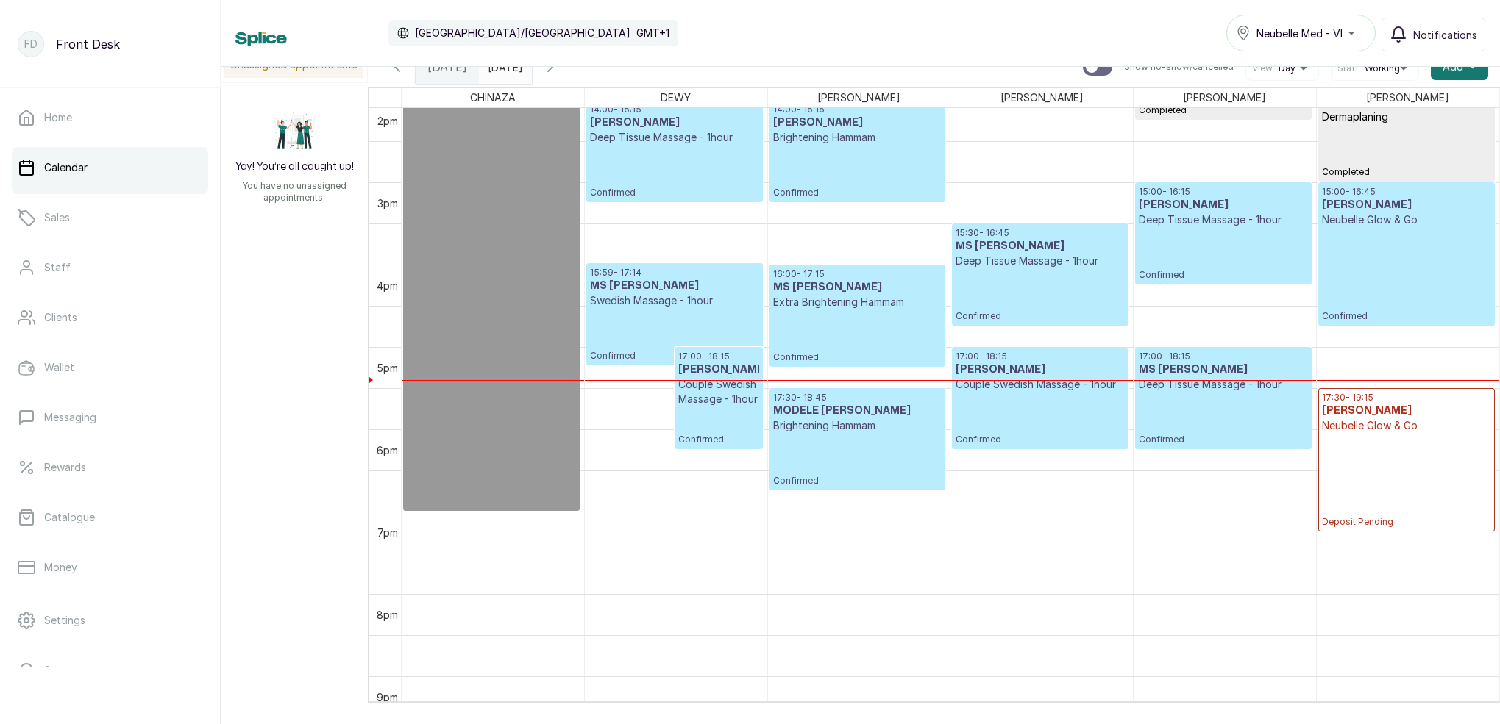
drag, startPoint x: 585, startPoint y: 72, endPoint x: 596, endPoint y: 76, distance: 11.9
click at [559, 71] on icon "button" at bounding box center [550, 67] width 18 height 18
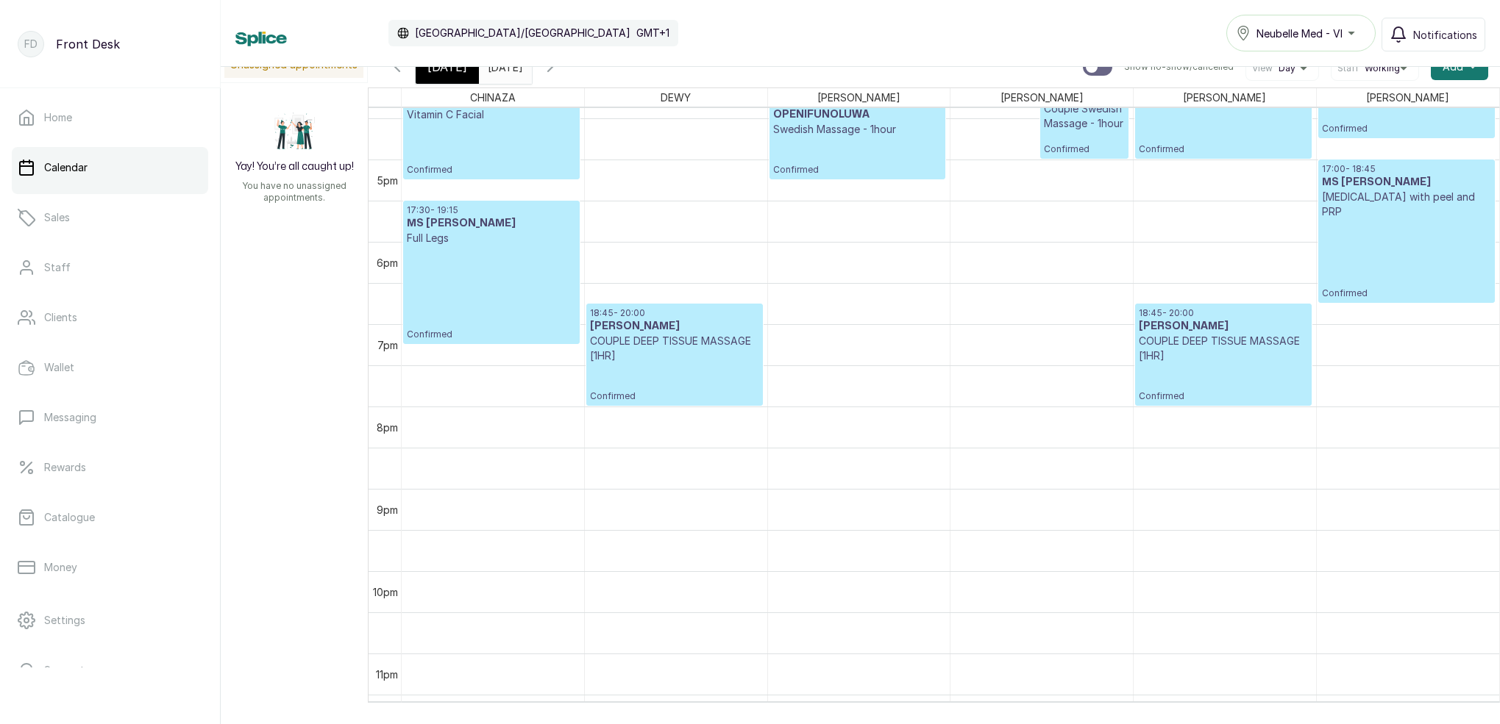
scroll to position [1361, 0]
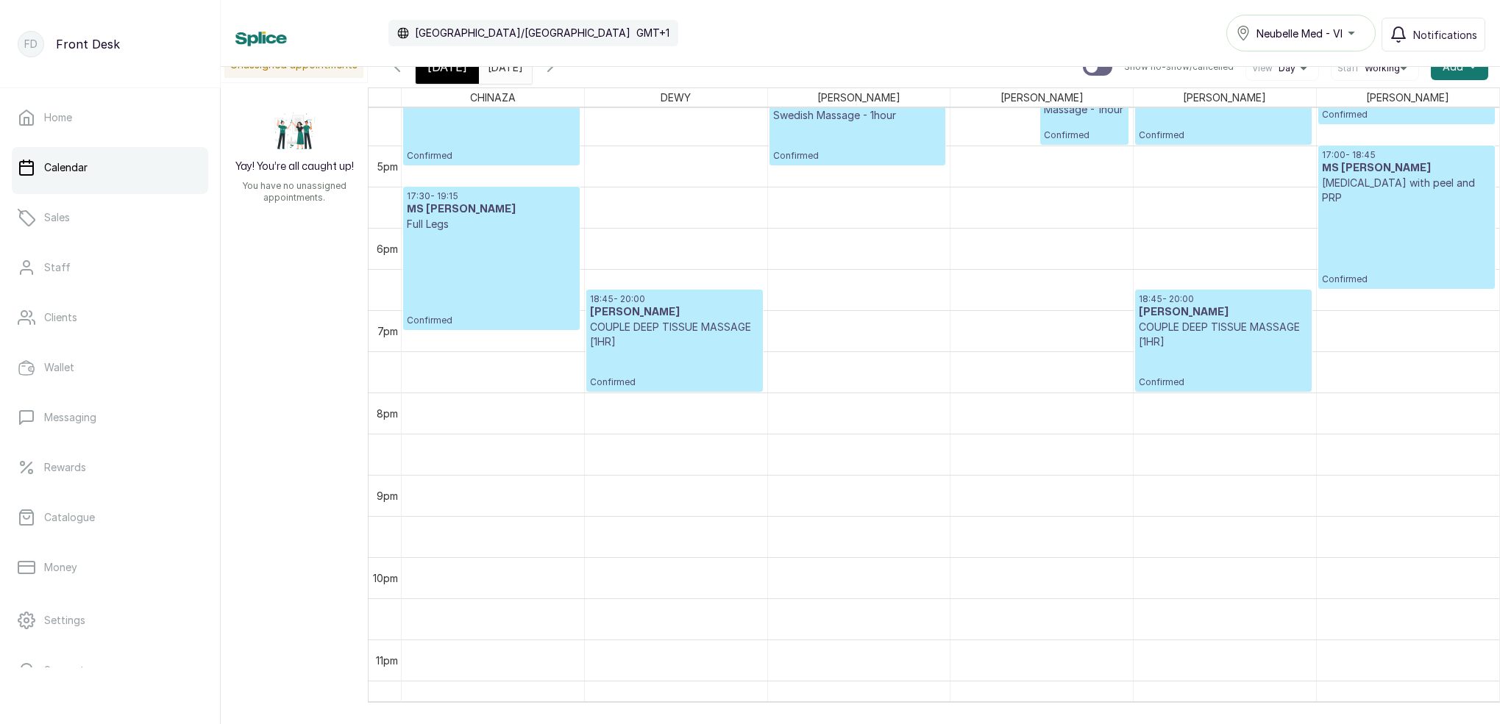
click at [531, 71] on span at bounding box center [517, 63] width 28 height 25
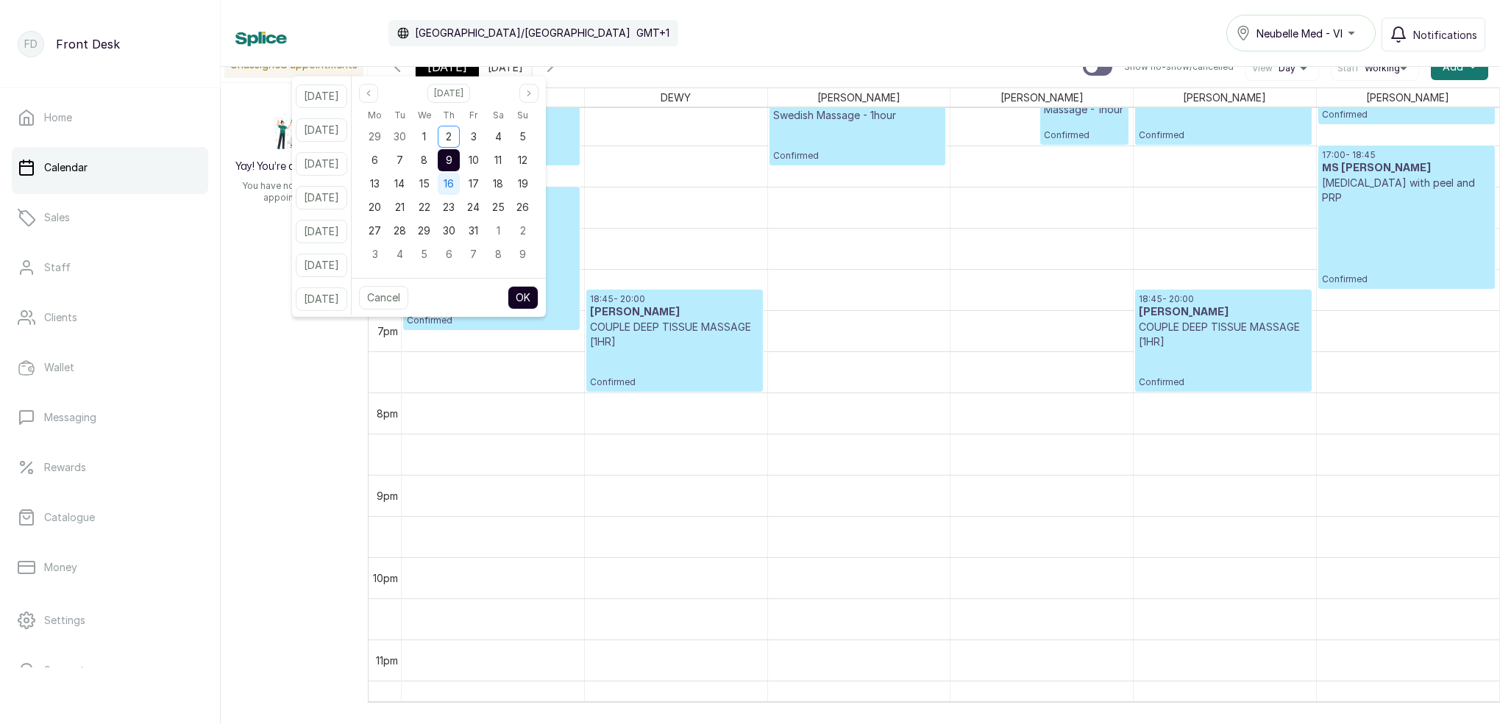
drag, startPoint x: 443, startPoint y: 158, endPoint x: 455, endPoint y: 184, distance: 28.3
click at [427, 158] on span "8" at bounding box center [424, 160] width 7 height 13
click at [534, 290] on button "OK" at bounding box center [522, 298] width 31 height 24
type input "[DATE]"
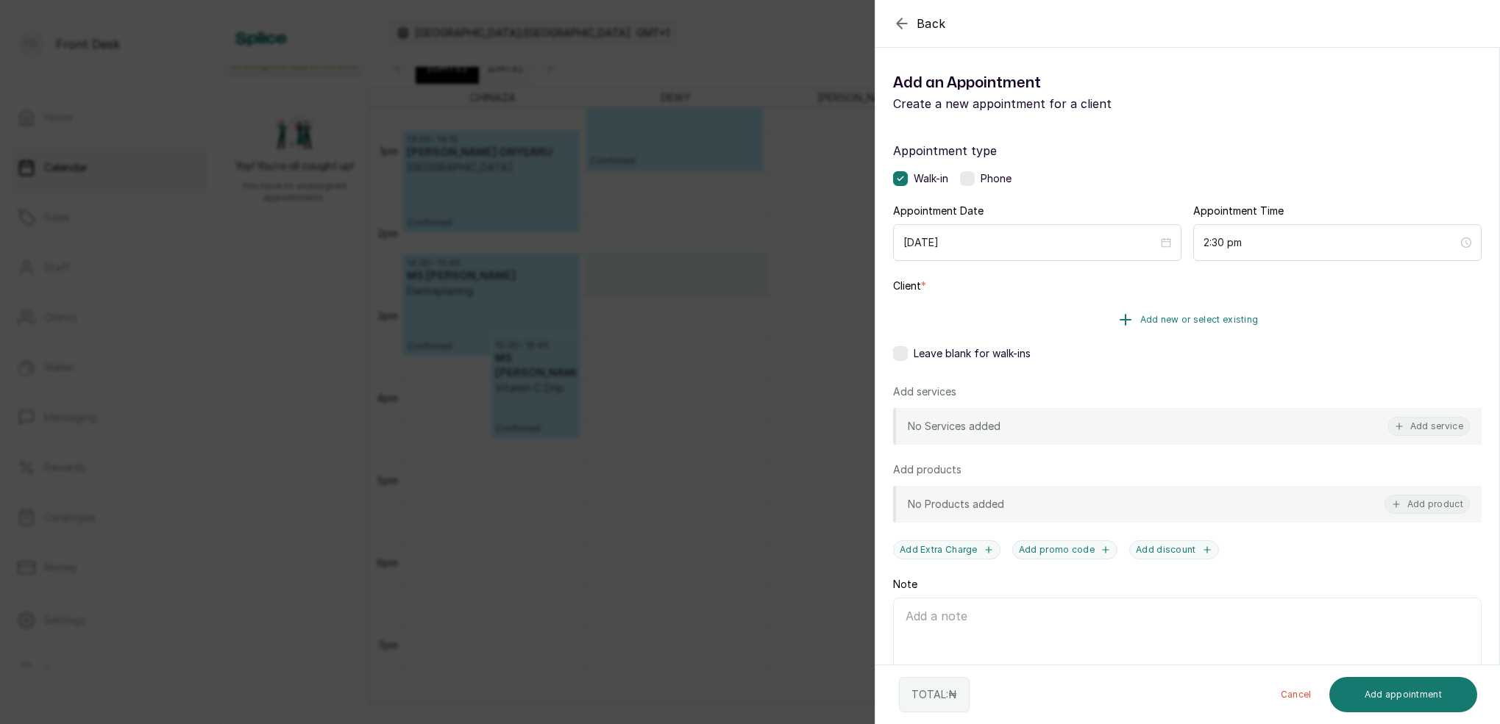
click at [1190, 322] on span "Add new or select existing" at bounding box center [1199, 320] width 118 height 12
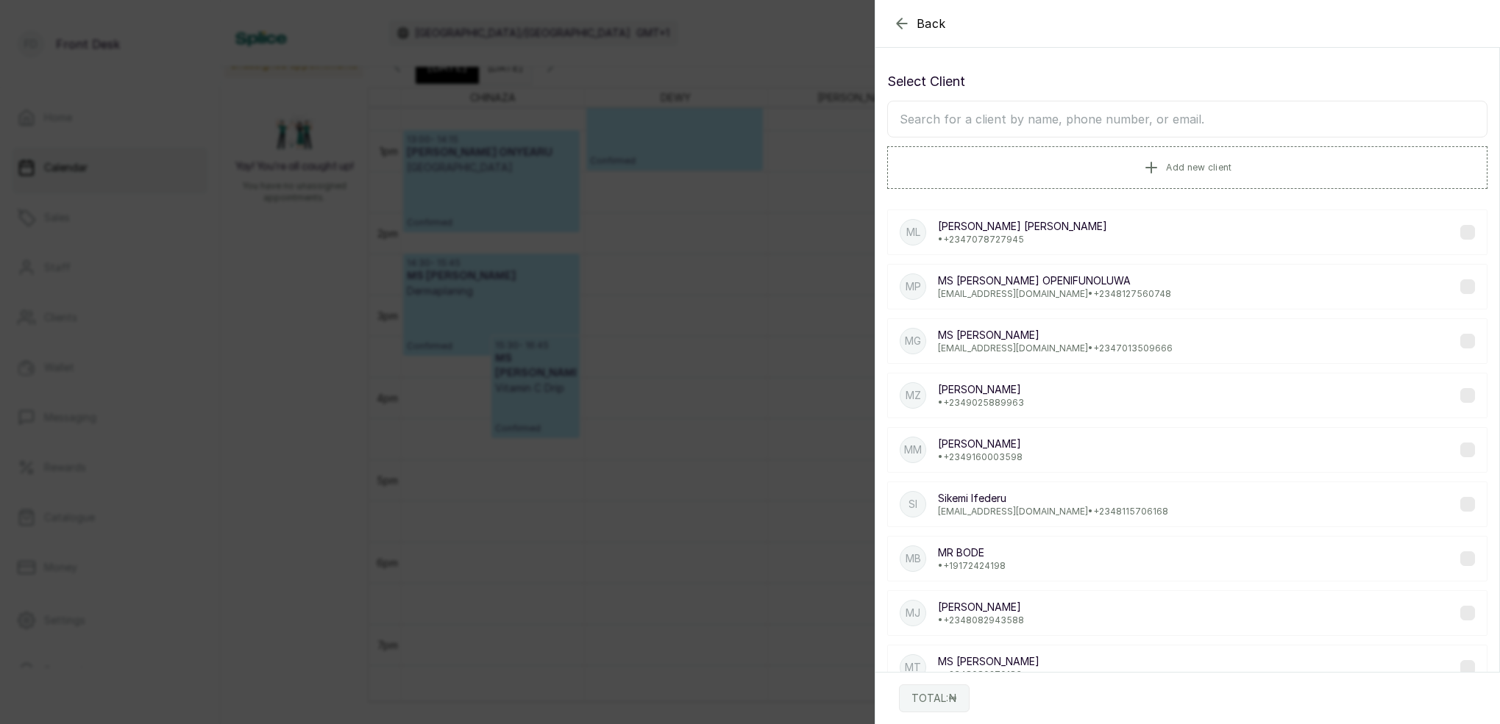
click at [1033, 124] on input "text" at bounding box center [1187, 119] width 600 height 37
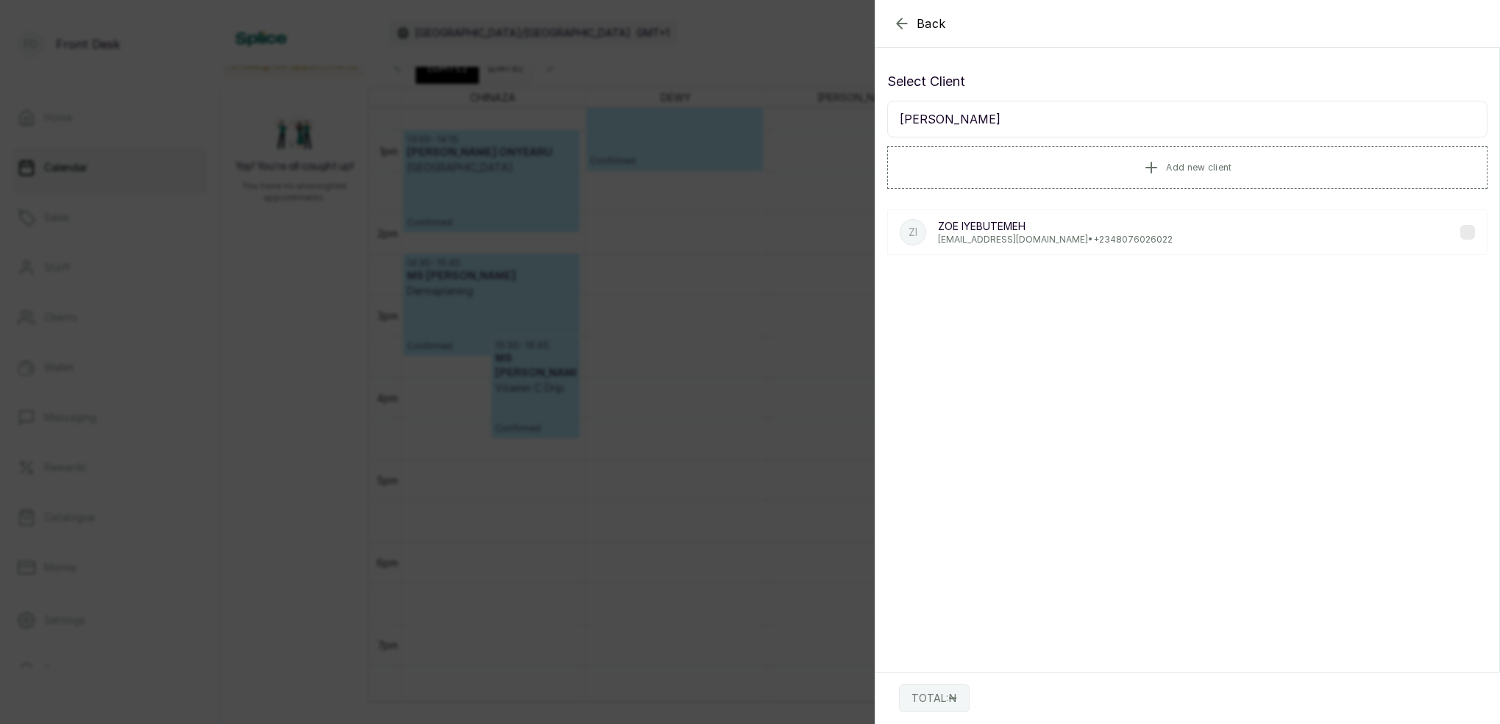
type input "[PERSON_NAME]"
click at [1115, 233] on div "[PERSON_NAME] [EMAIL_ADDRESS][DOMAIN_NAME] • [PHONE_NUMBER]" at bounding box center [1055, 232] width 235 height 26
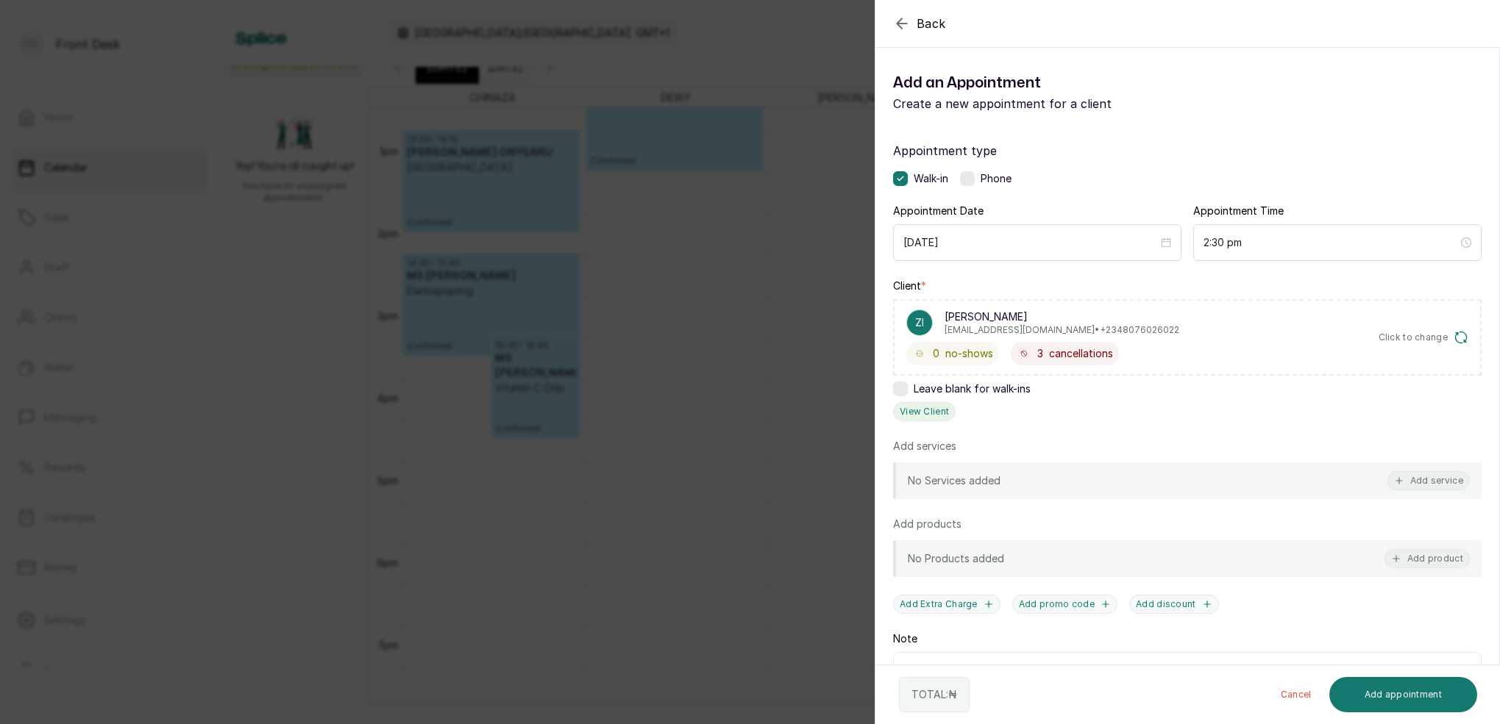
click at [941, 415] on button "View Client" at bounding box center [924, 411] width 63 height 19
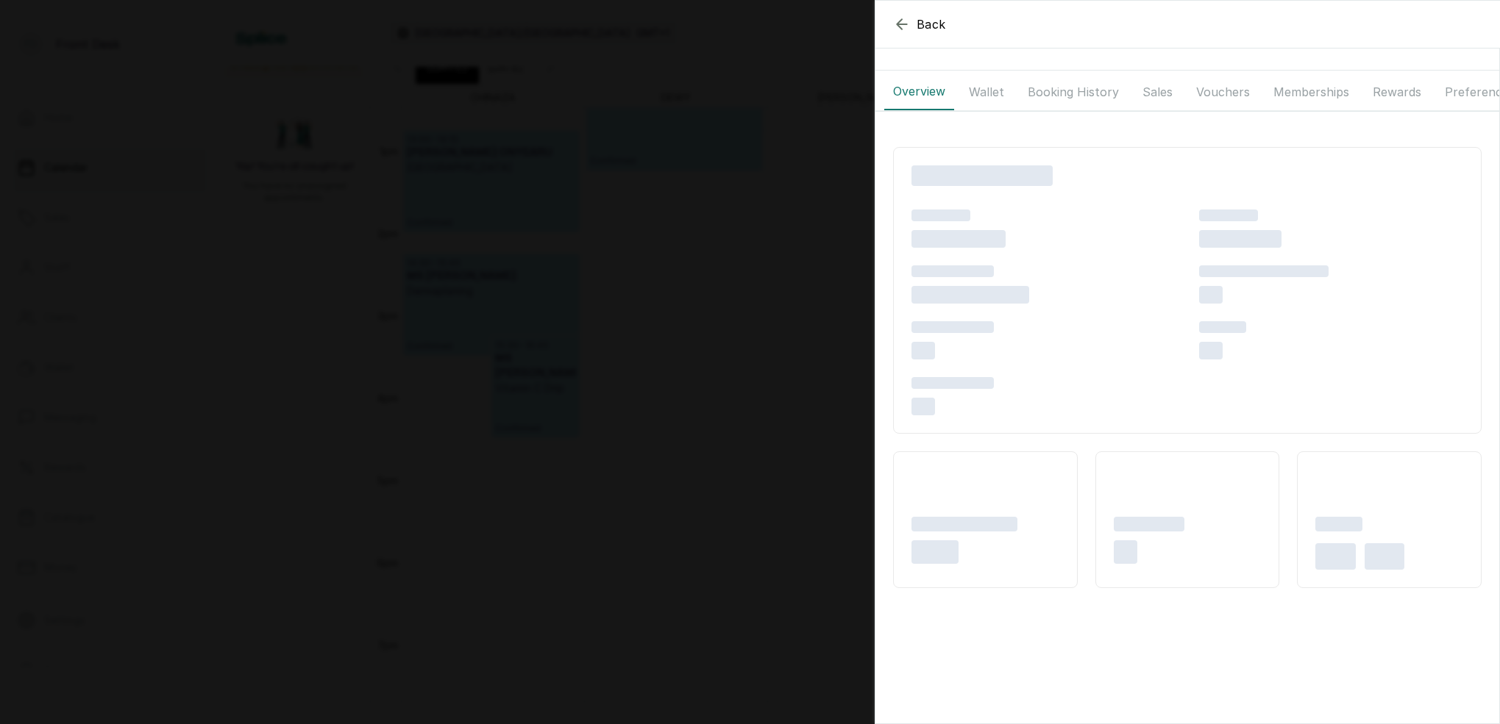
click at [988, 89] on button "Wallet" at bounding box center [986, 92] width 53 height 37
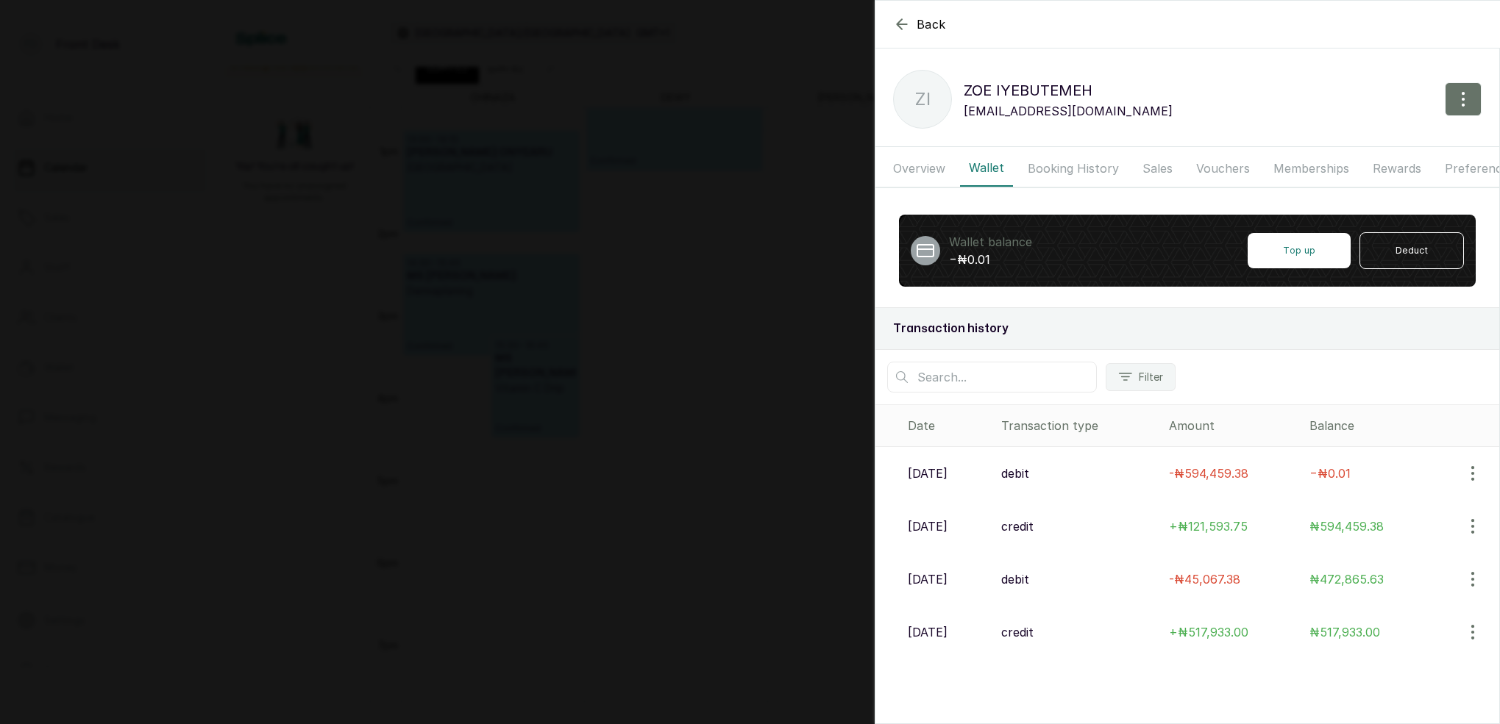
click at [1067, 165] on button "Booking History" at bounding box center [1073, 168] width 109 height 37
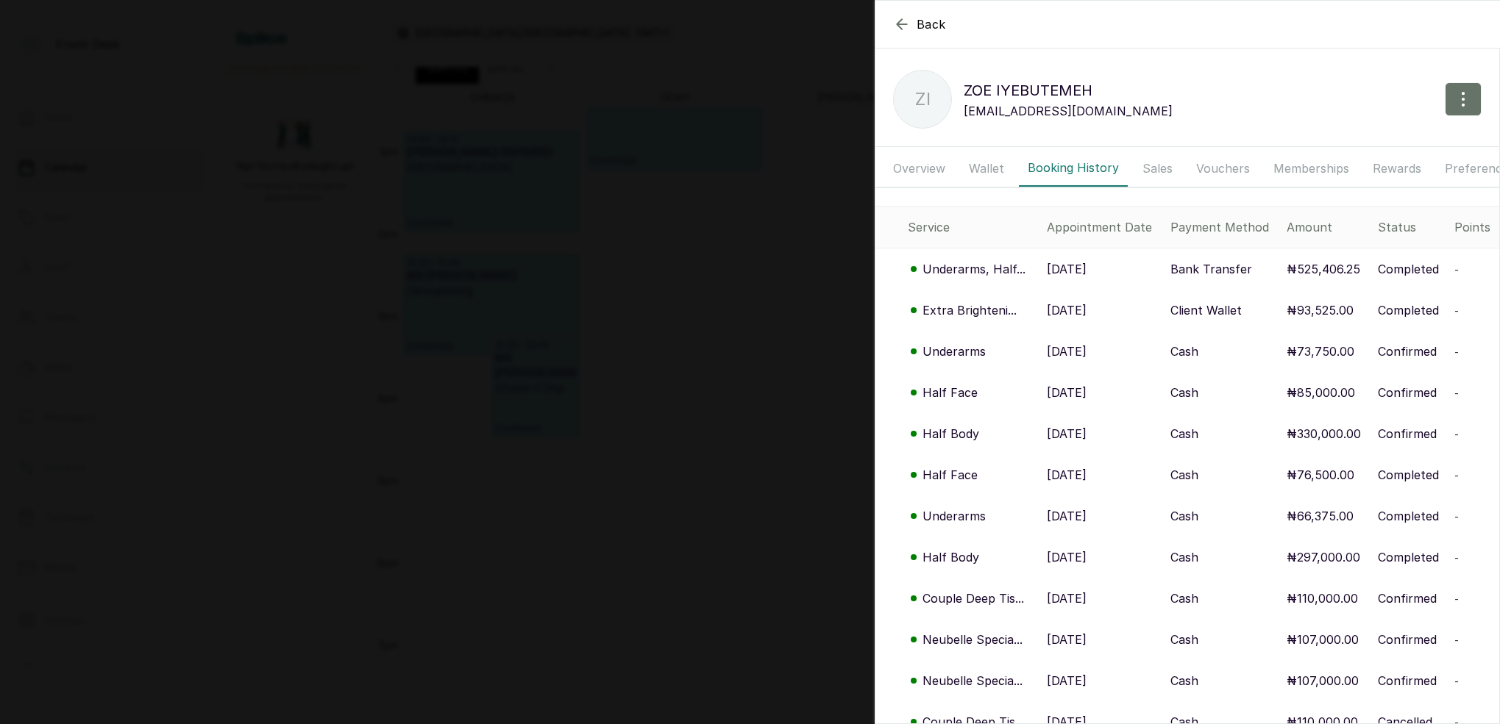
click at [989, 267] on p "Underarms, Half..." at bounding box center [973, 269] width 103 height 18
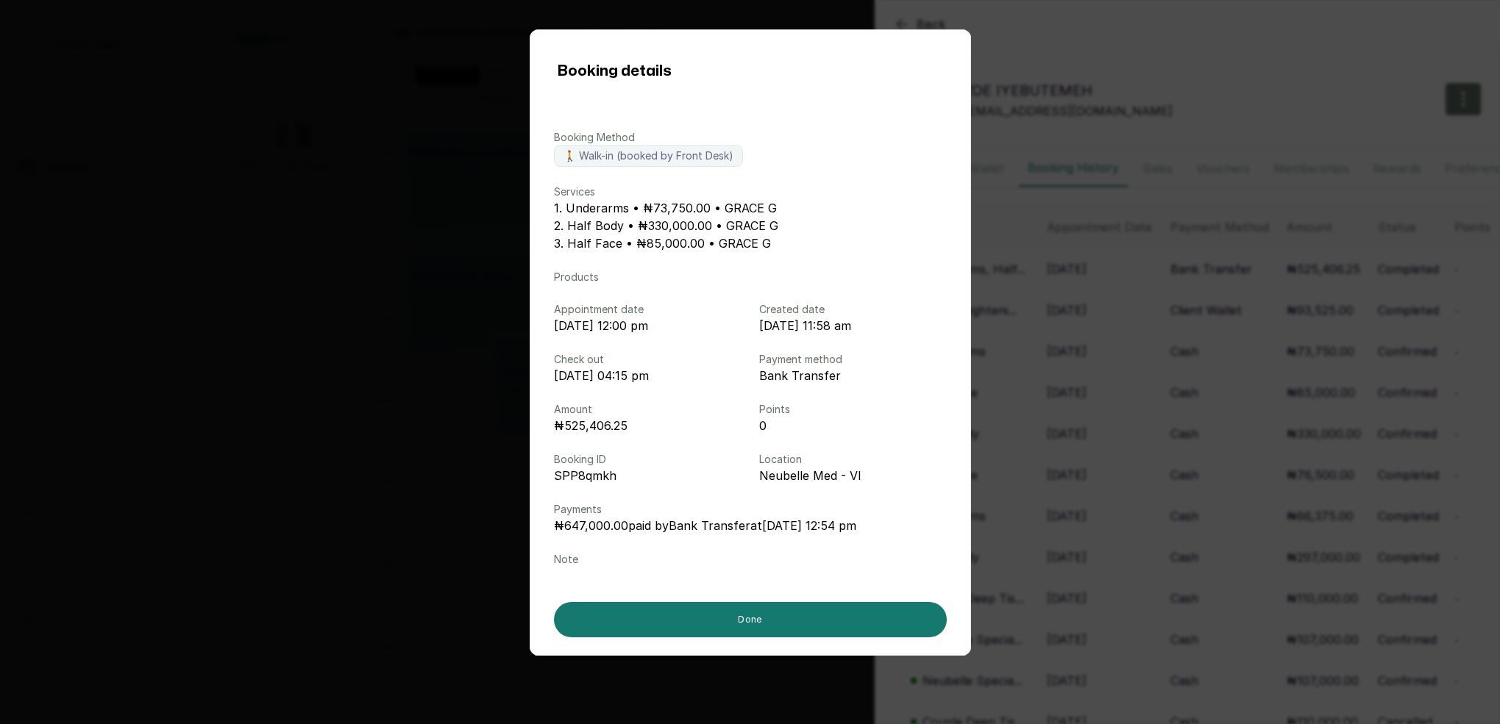
click at [1205, 74] on div "Booking details Booking Method 🚶 Walk-in (booked by Front Desk) Services 1. Und…" at bounding box center [750, 362] width 1500 height 724
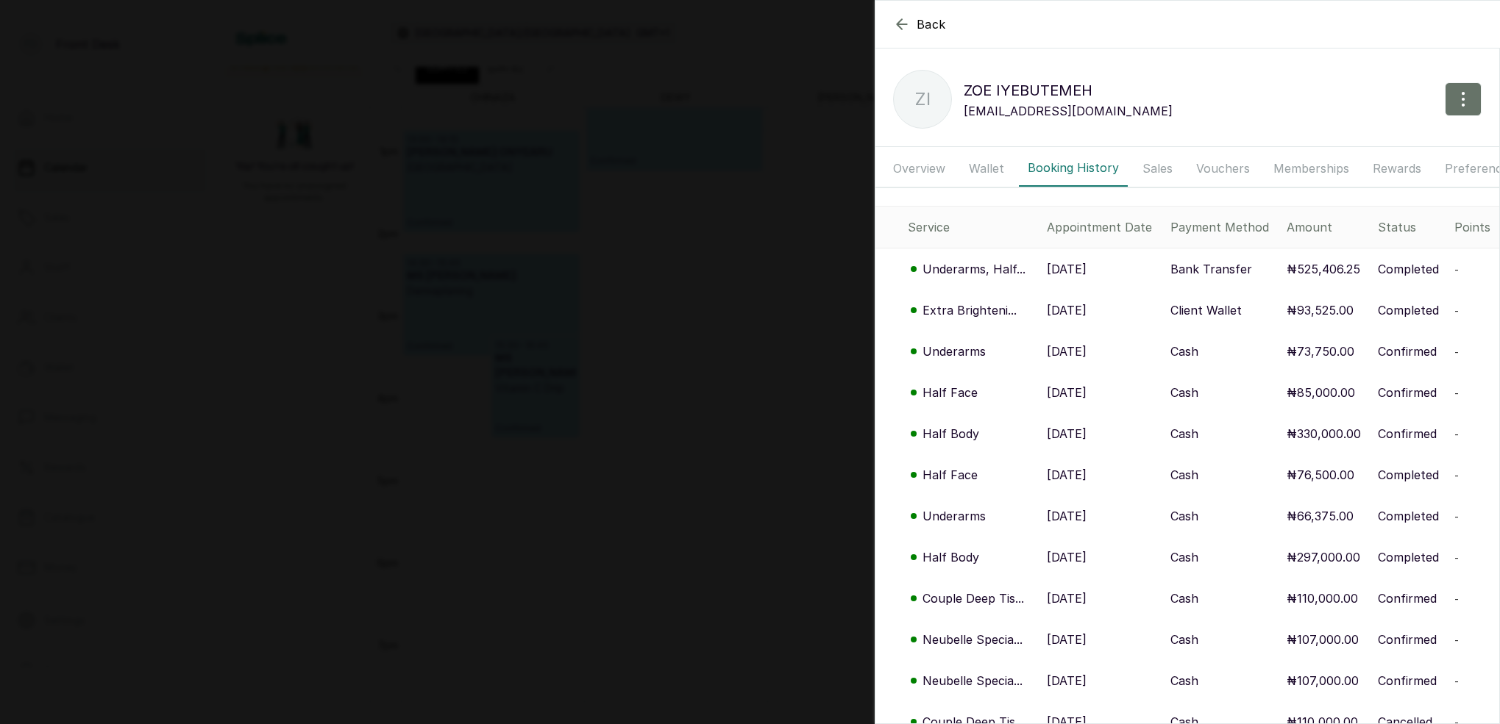
drag, startPoint x: 739, startPoint y: 185, endPoint x: 762, endPoint y: 157, distance: 35.5
click at [739, 184] on div "Back [PERSON_NAME] ZI [PERSON_NAME] [EMAIL_ADDRESS][DOMAIN_NAME] Overview Walle…" at bounding box center [750, 362] width 1500 height 724
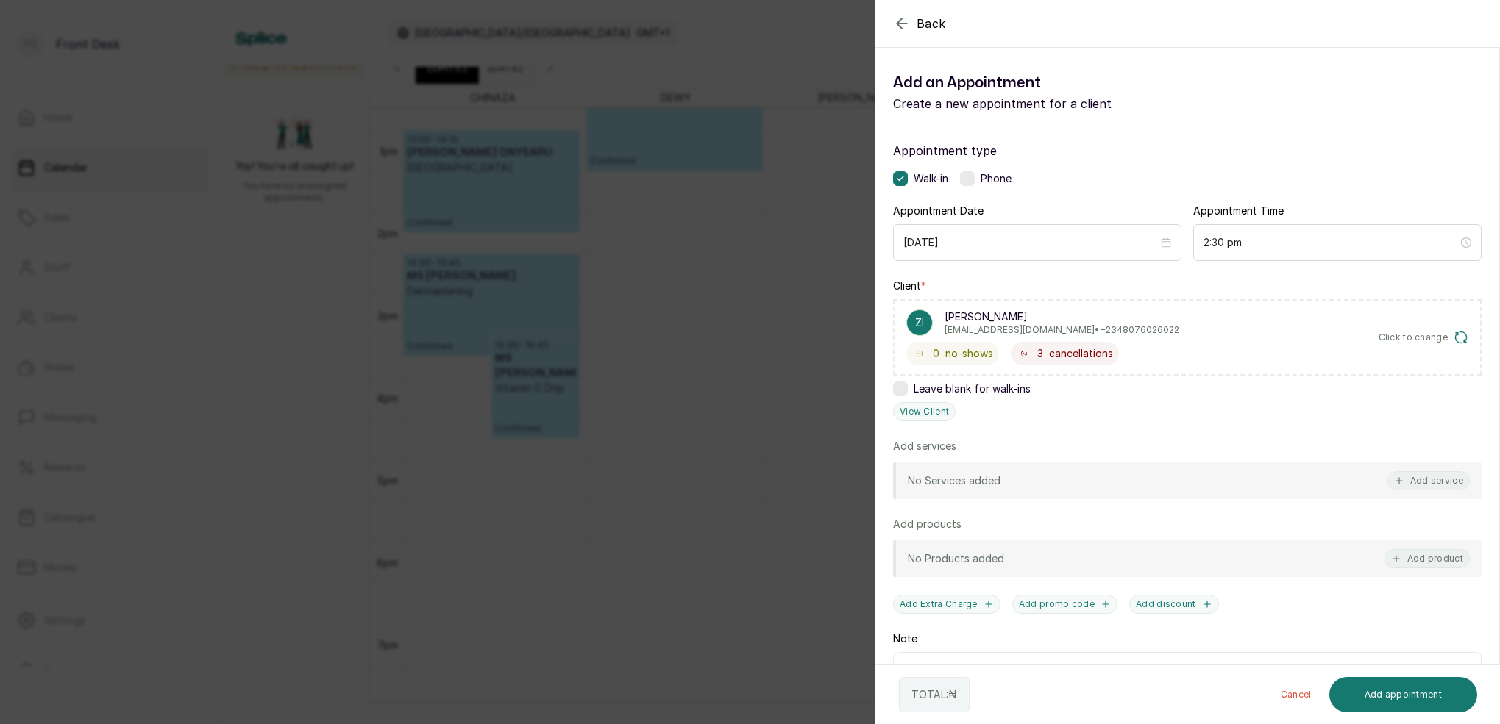
drag, startPoint x: 754, startPoint y: 107, endPoint x: 1075, endPoint y: 5, distance: 337.3
click at [760, 104] on div "Back Add Appointment Add an Appointment Create a new appointment for a client A…" at bounding box center [750, 362] width 1500 height 724
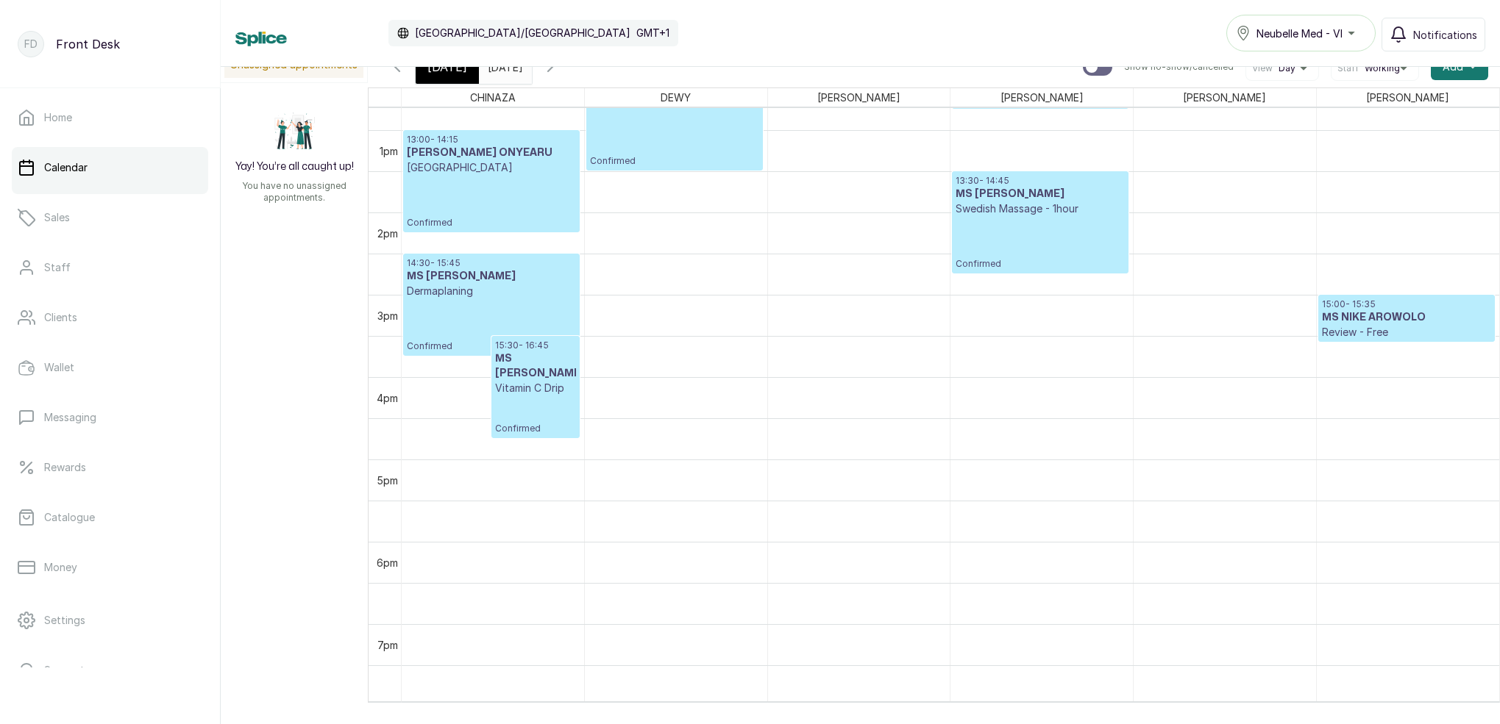
scroll to position [10, 0]
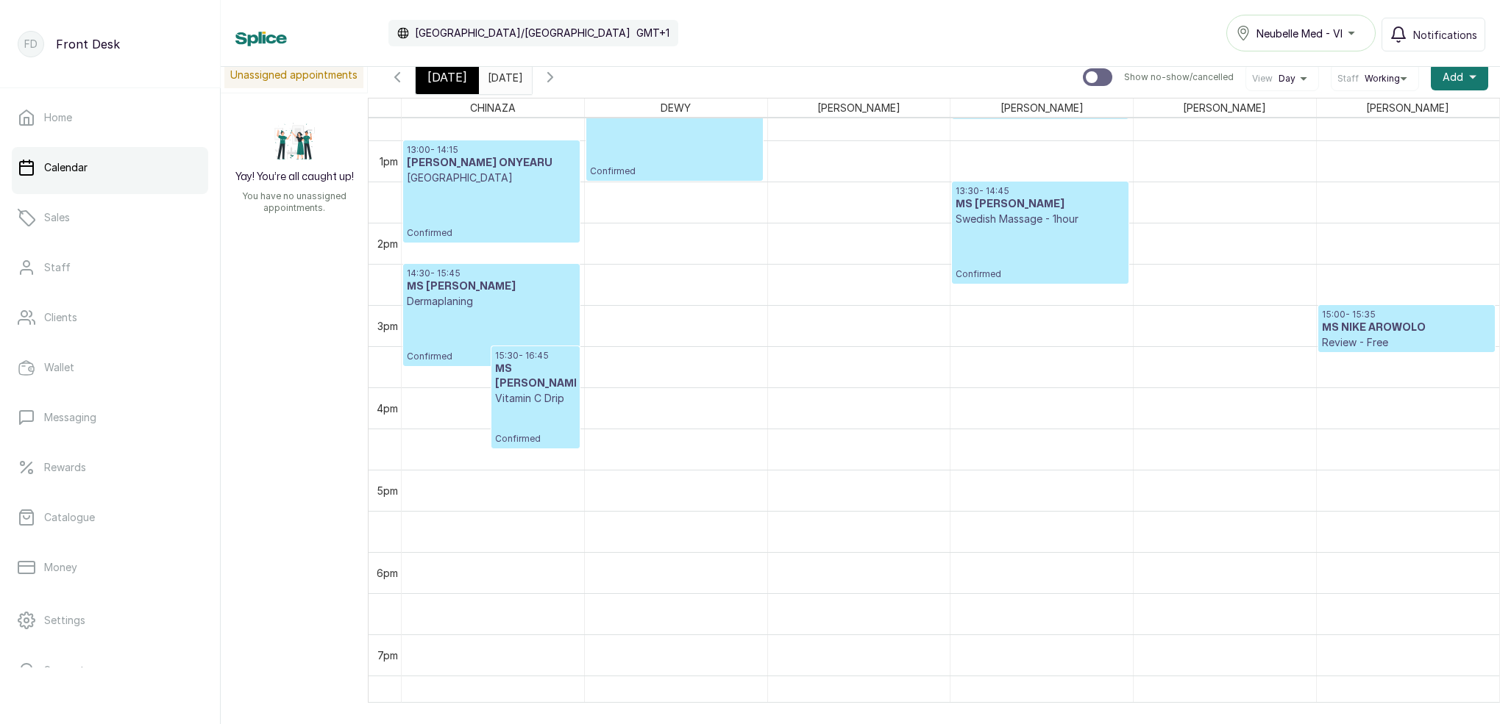
click at [503, 80] on input "[DATE]" at bounding box center [492, 73] width 24 height 25
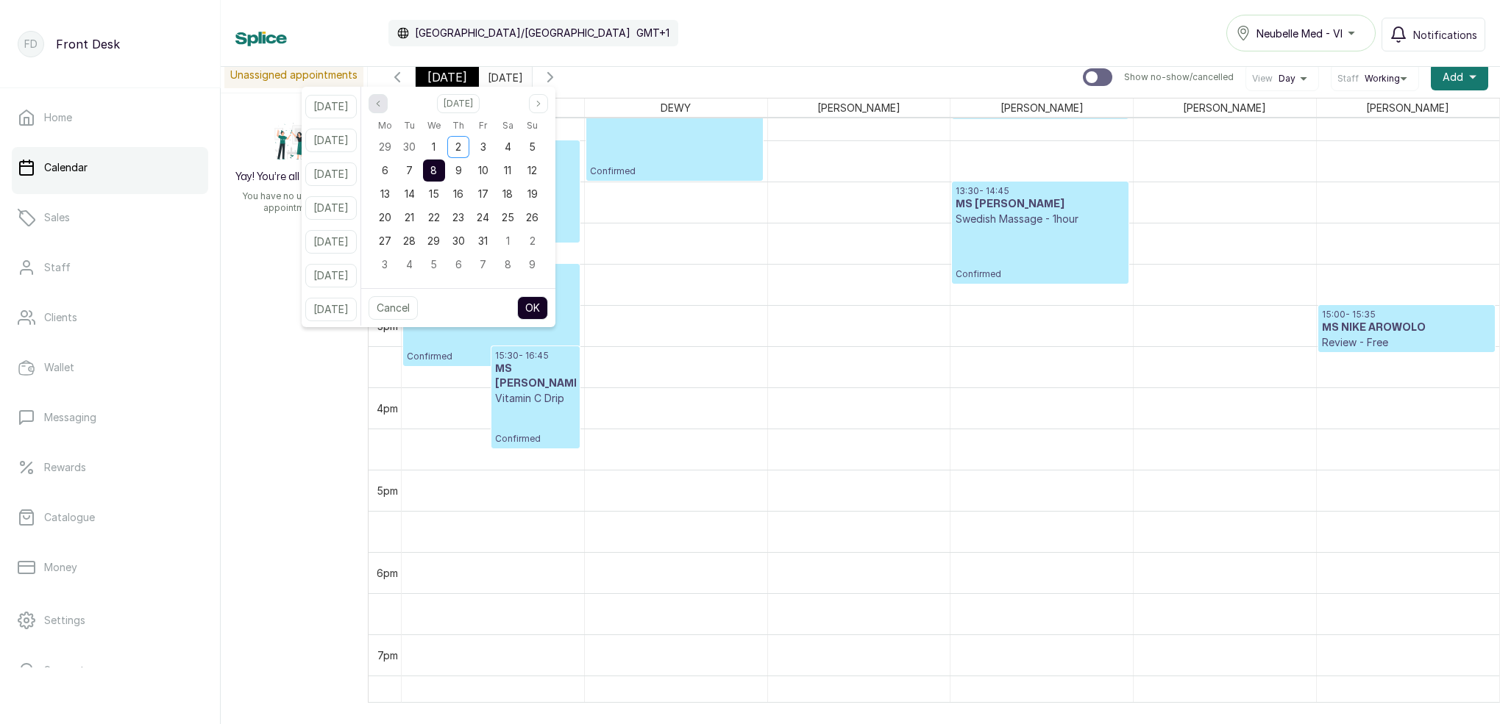
click at [382, 104] on icon "page previous" at bounding box center [378, 103] width 9 height 9
click at [388, 105] on button "Previous month" at bounding box center [377, 103] width 19 height 19
click at [388, 104] on button "Previous month" at bounding box center [377, 103] width 19 height 19
click at [382, 105] on icon "page previous" at bounding box center [378, 103] width 9 height 9
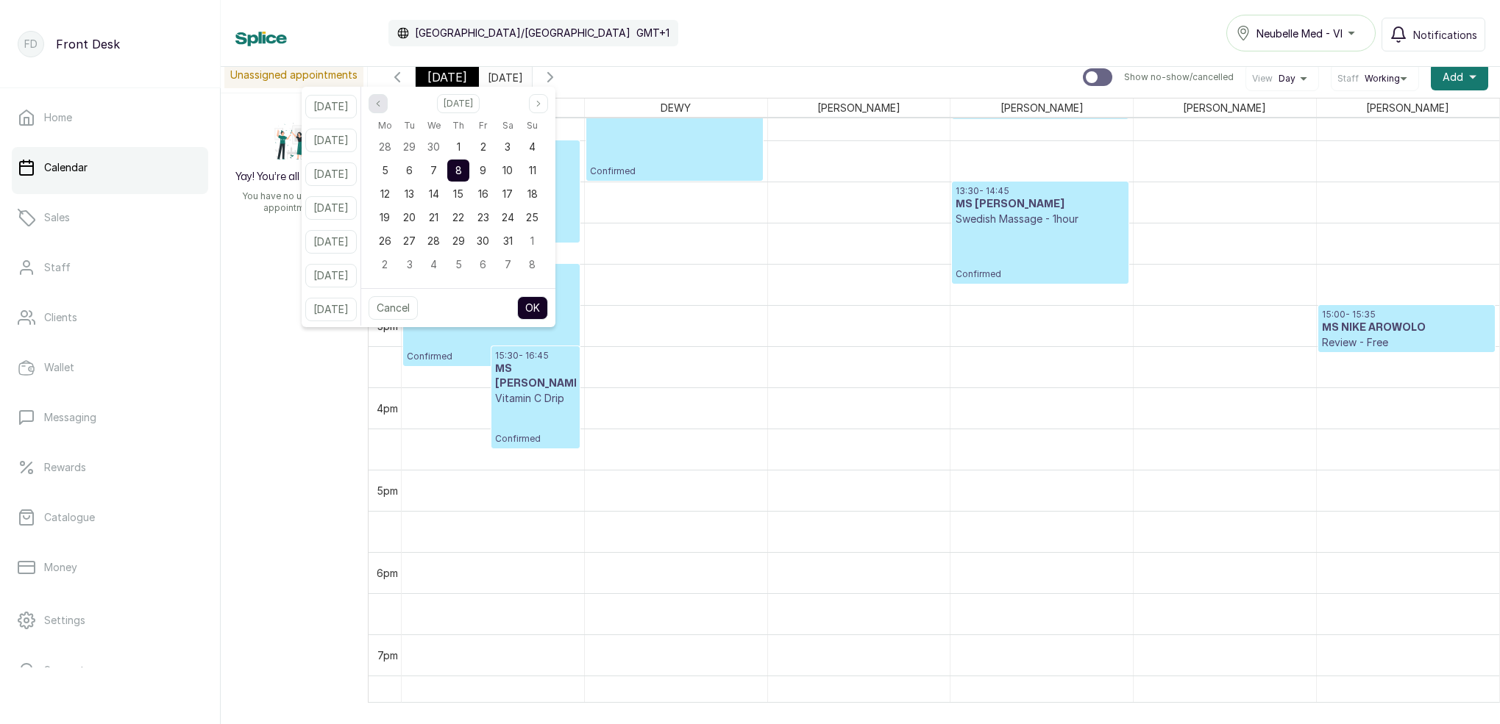
click at [382, 105] on icon "page previous" at bounding box center [378, 103] width 9 height 9
click at [461, 149] on span "3" at bounding box center [458, 146] width 6 height 13
click at [548, 304] on button "OK" at bounding box center [532, 308] width 31 height 24
type input "[DATE]"
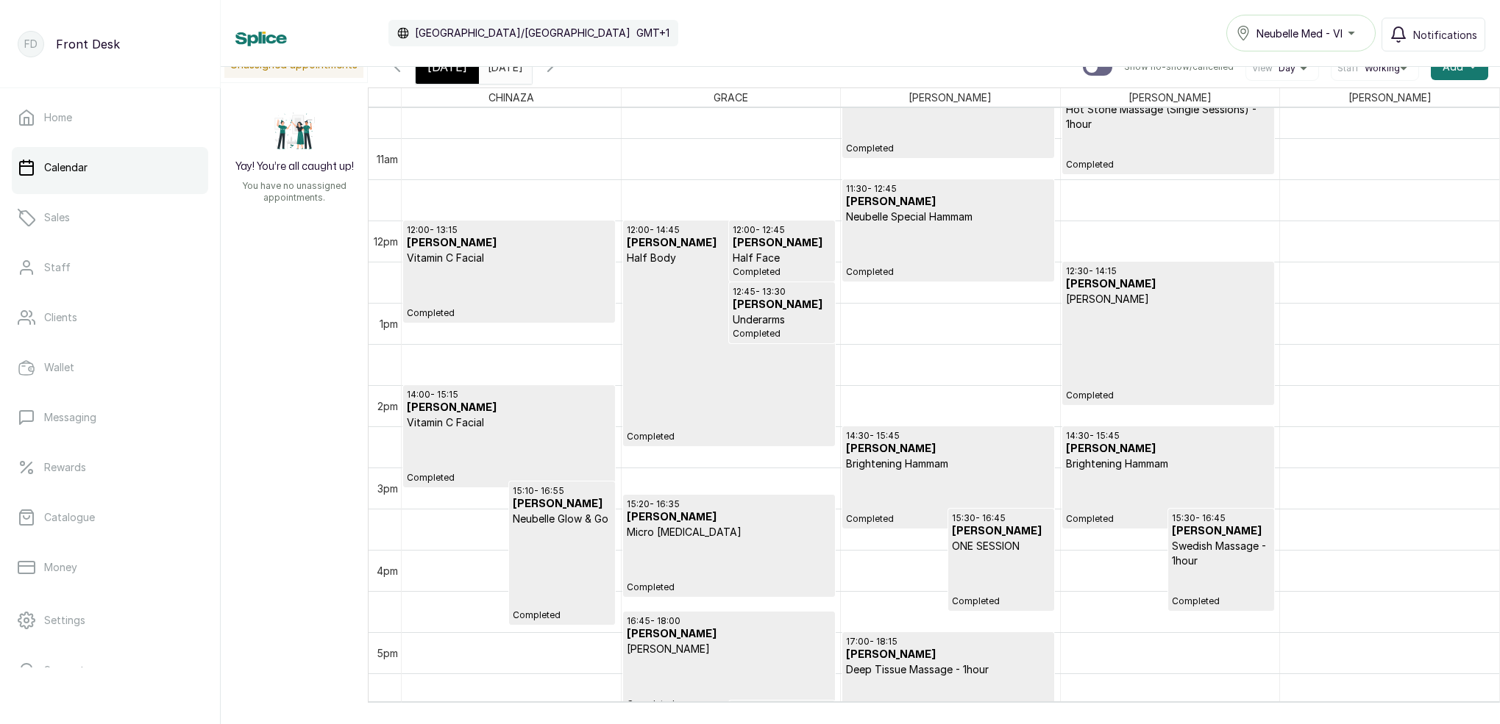
scroll to position [864, 0]
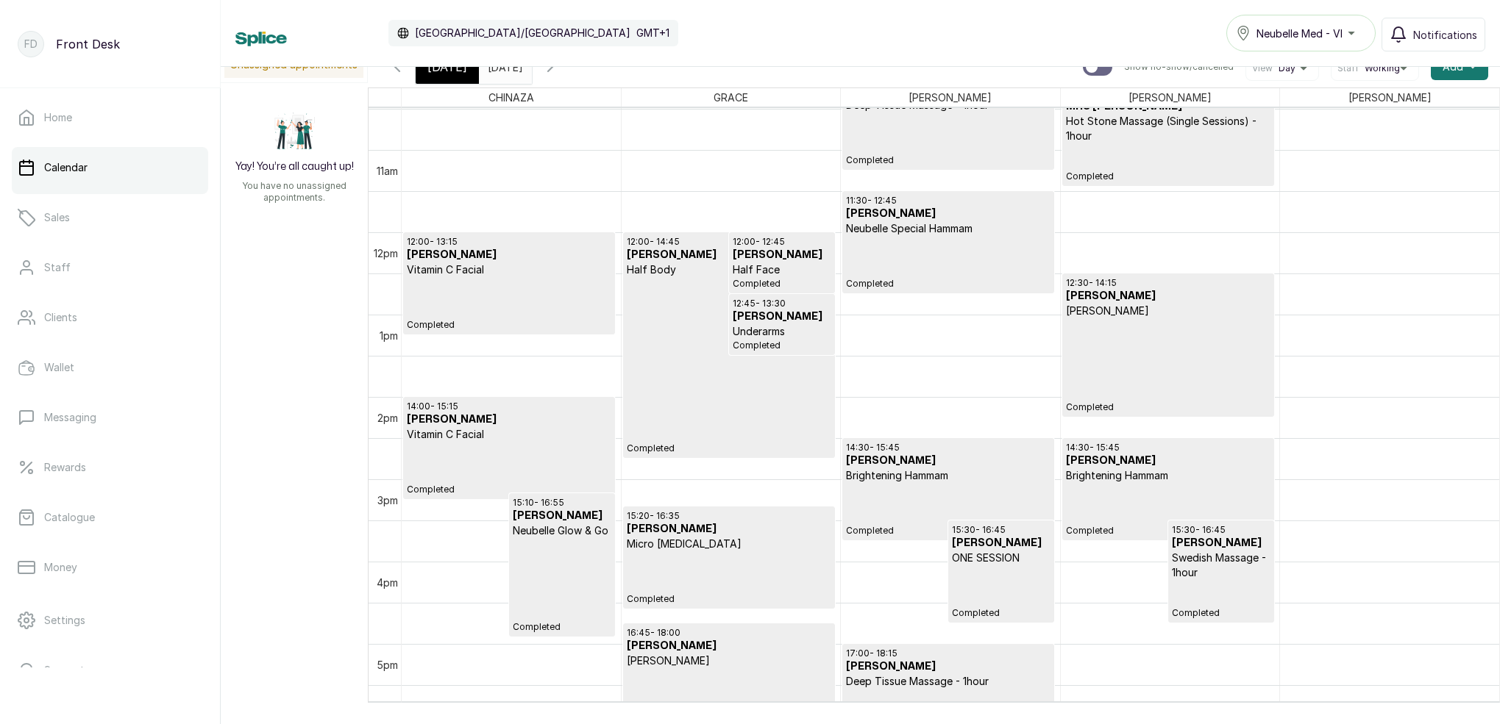
click at [697, 329] on p "Completed" at bounding box center [729, 365] width 204 height 177
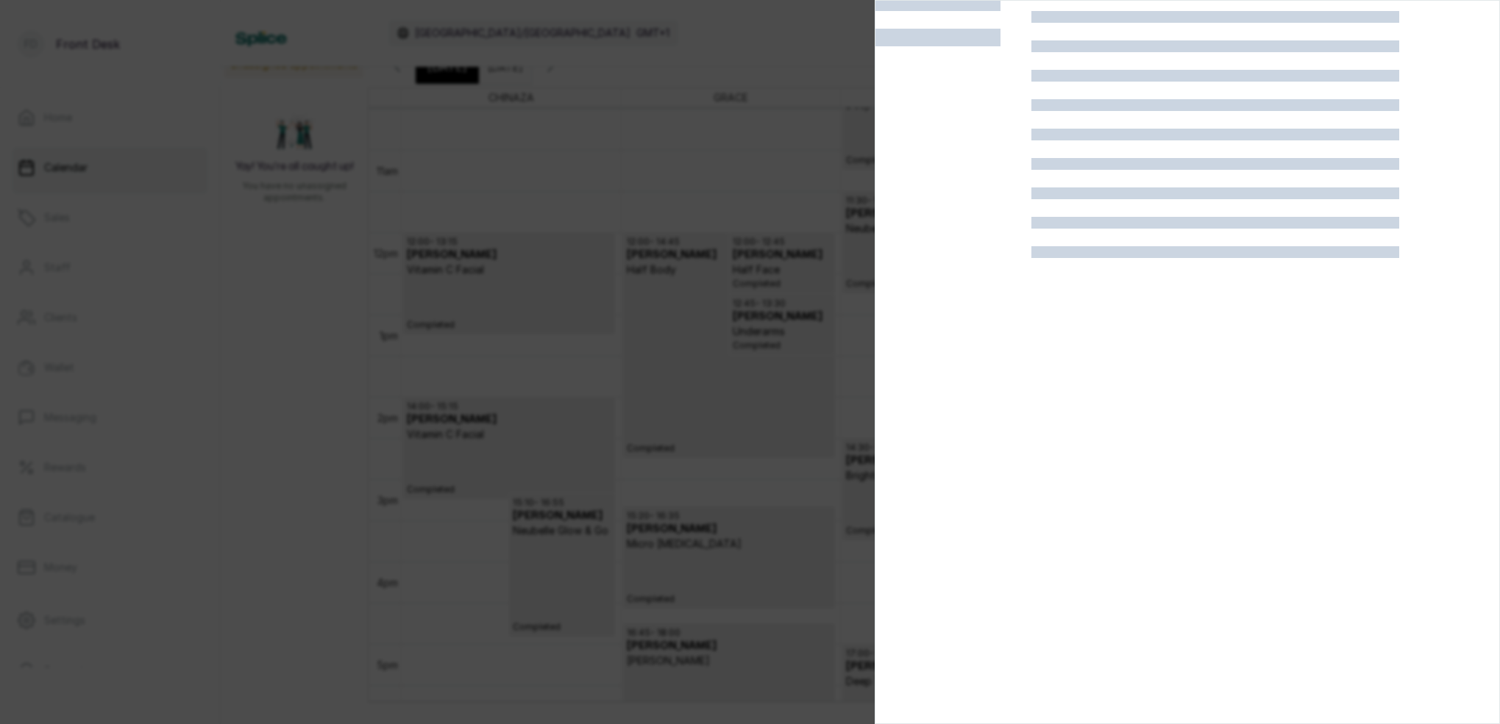
scroll to position [37, 0]
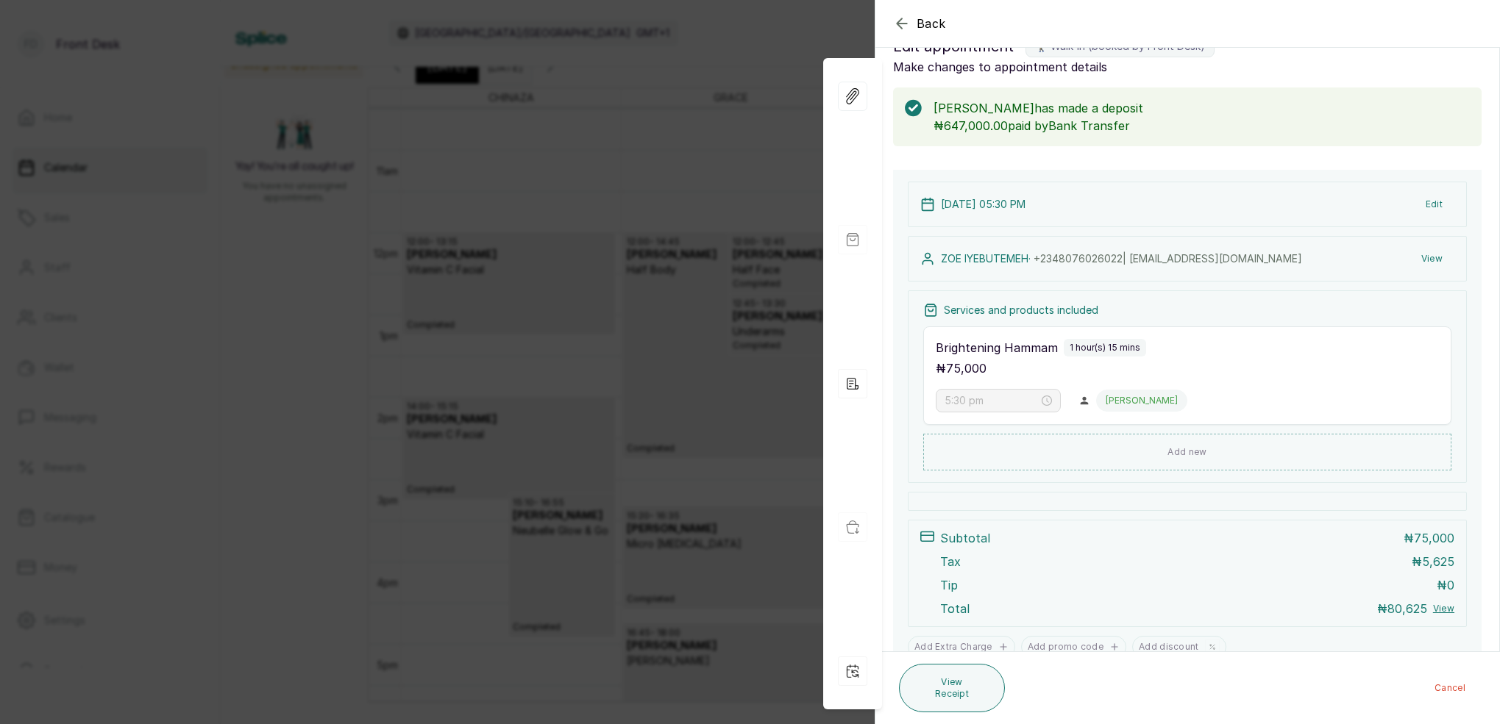
type input "12:00 pm"
click at [722, 354] on div "Back Appointment Details Edit appointment 🚶 Walk-in (booked by Front Desk) Make…" at bounding box center [750, 362] width 1500 height 724
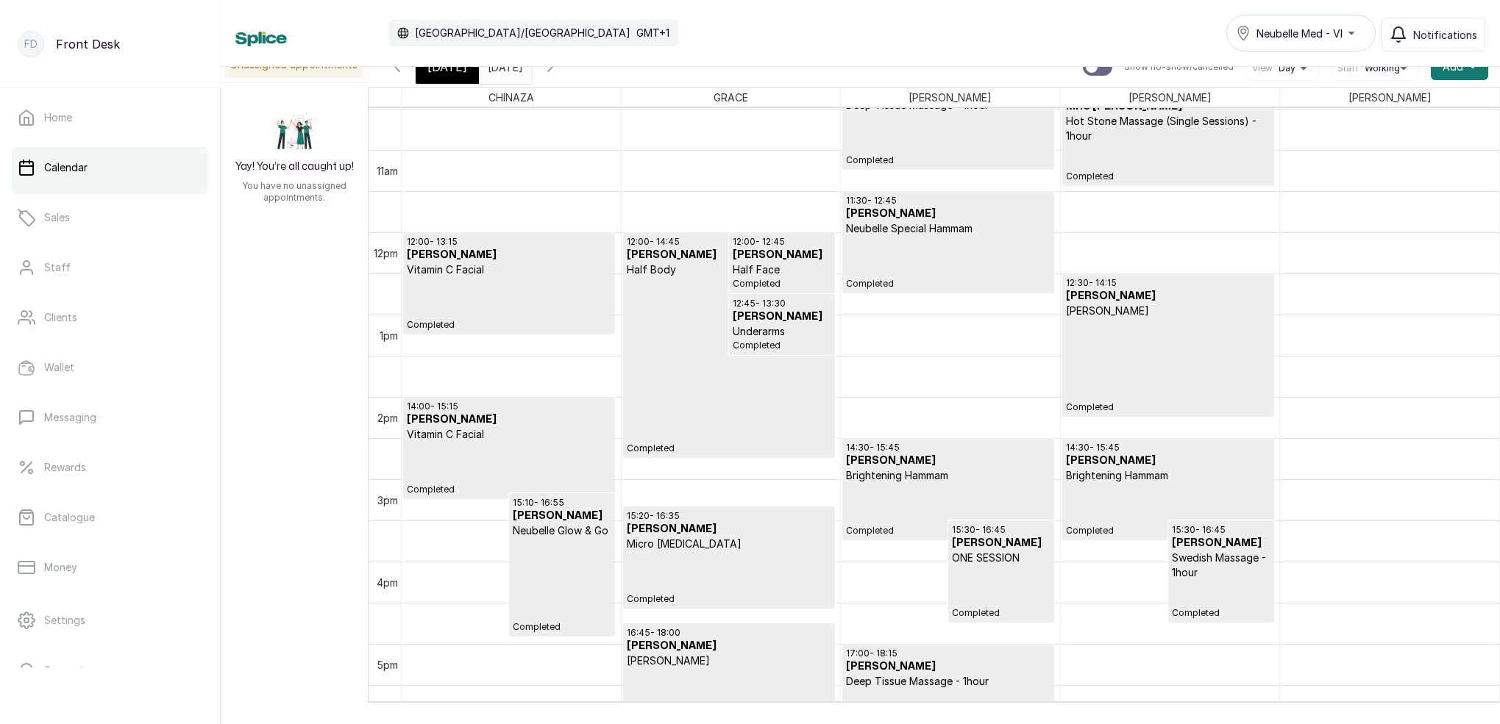
scroll to position [10, 0]
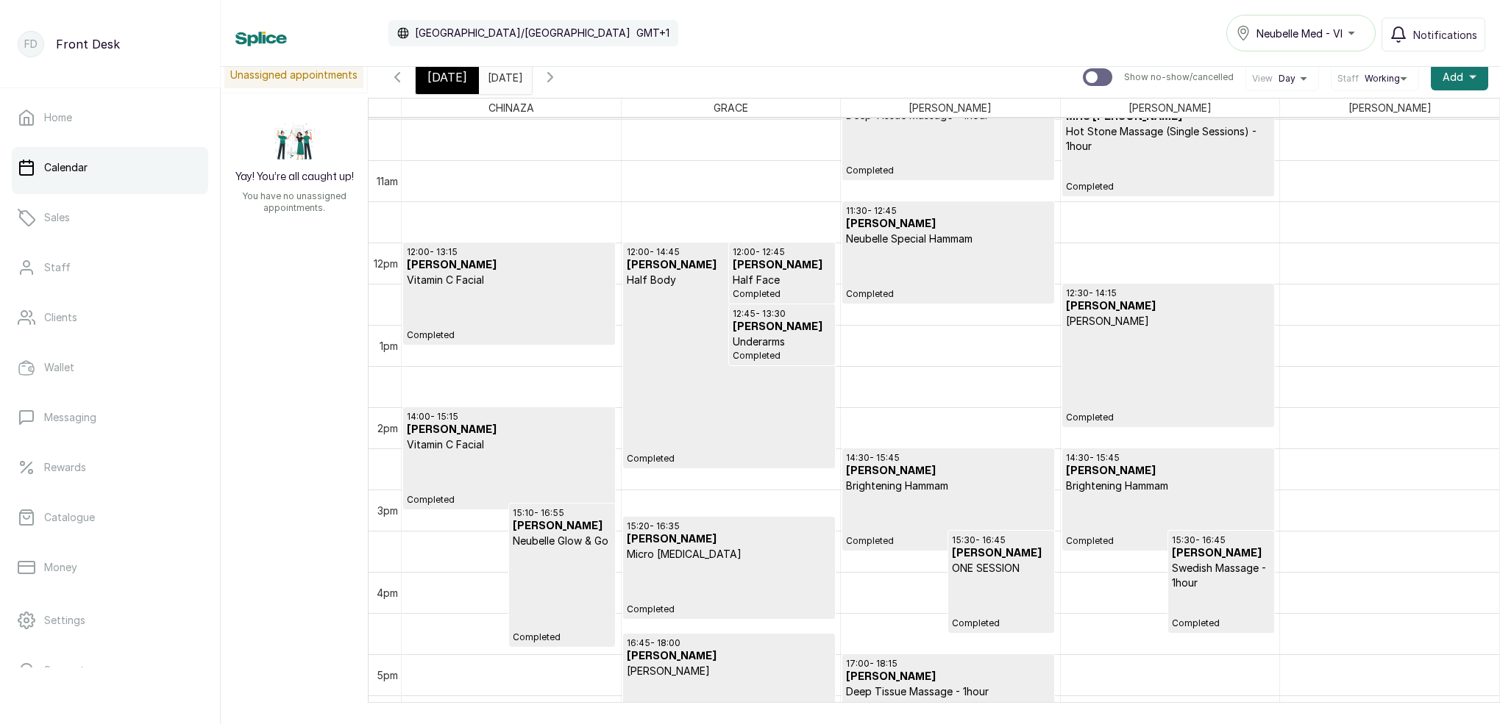
click at [744, 354] on p "Completed" at bounding box center [782, 355] width 99 height 13
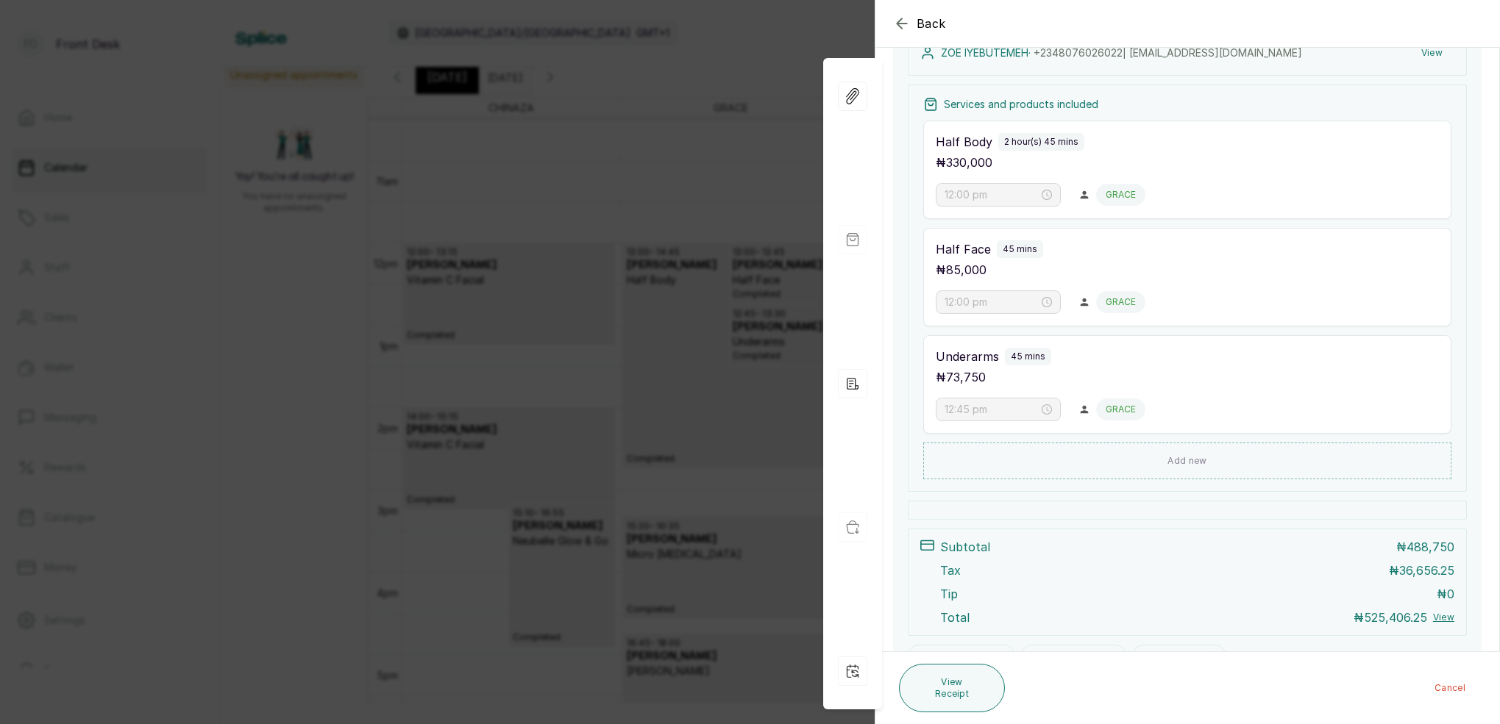
scroll to position [247, 0]
click at [769, 370] on div "Back Appointment Details Edit appointment 🚶 Walk-in (booked by Front Desk) Make…" at bounding box center [750, 362] width 1500 height 724
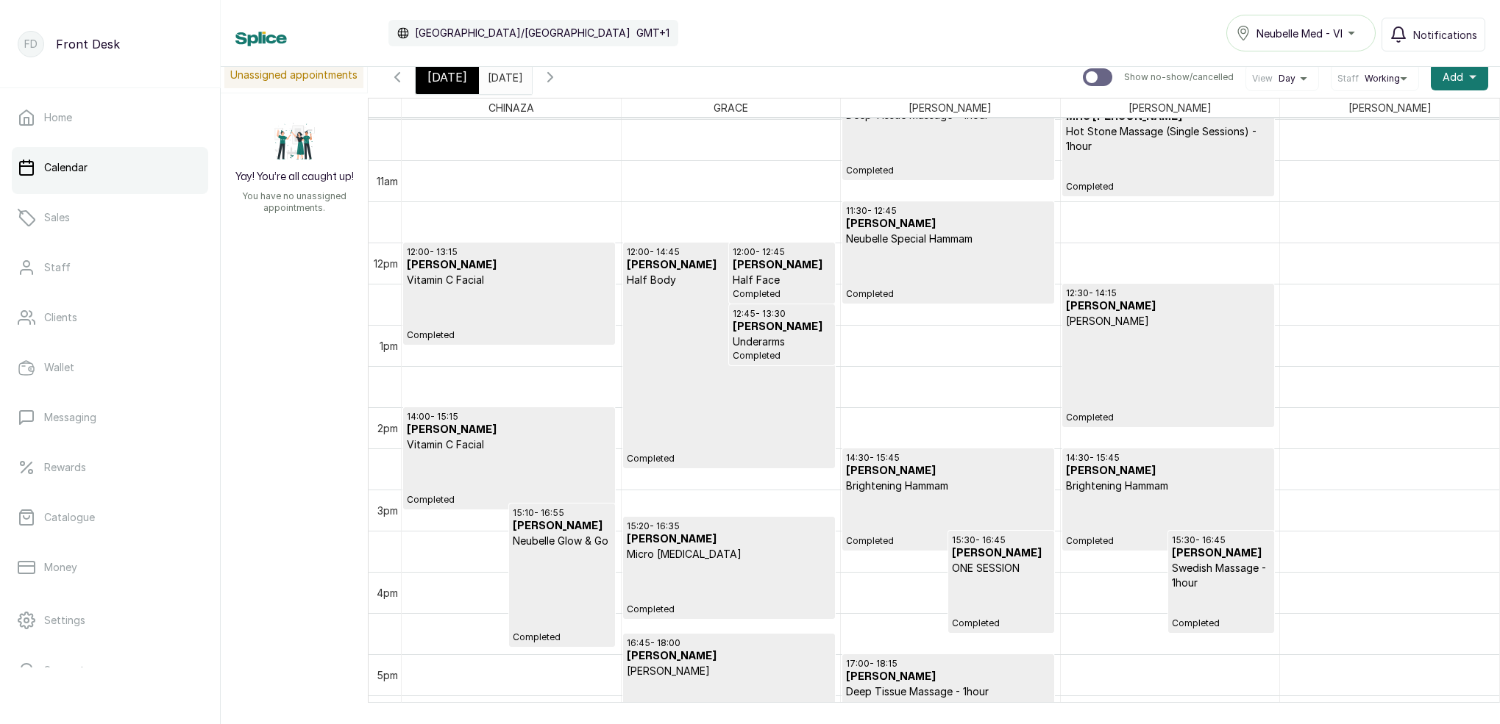
click at [461, 83] on span "[DATE]" at bounding box center [447, 77] width 40 height 18
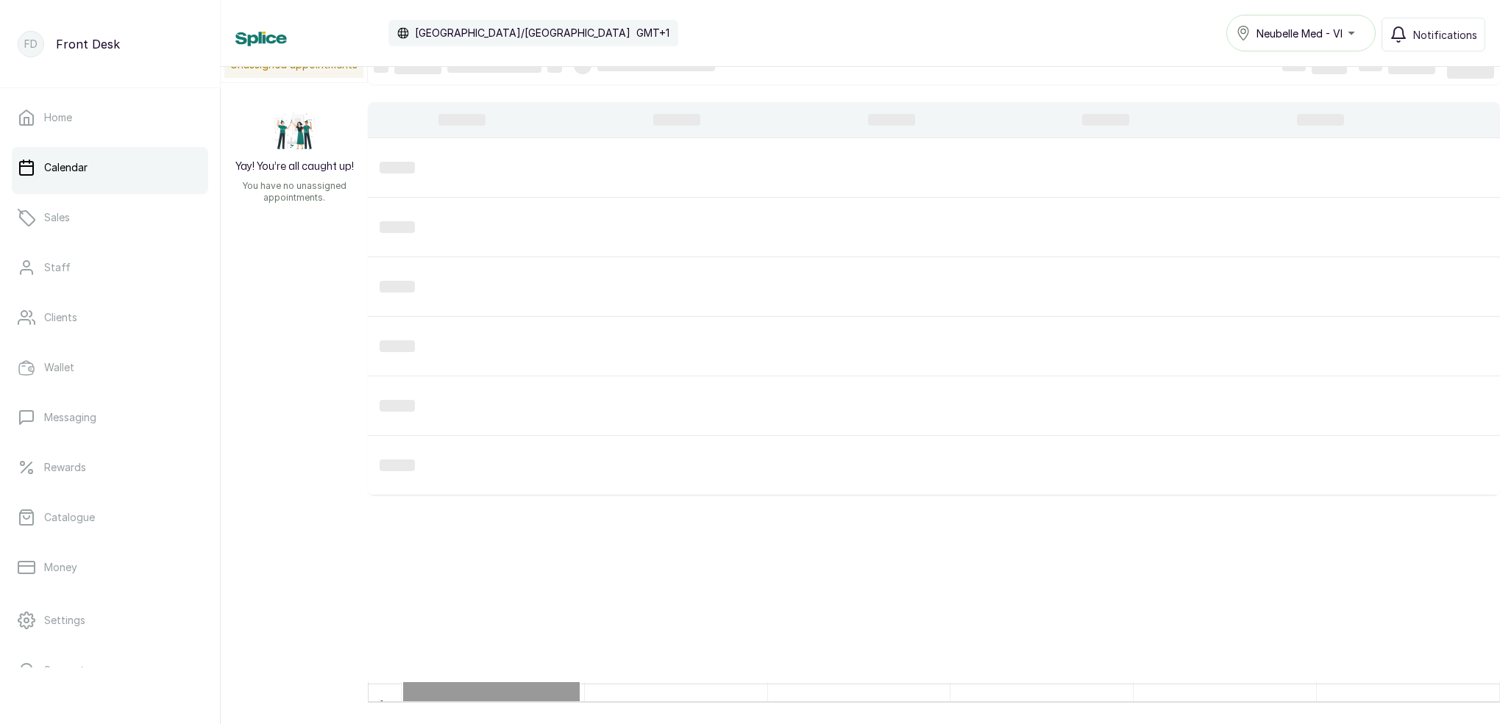
scroll to position [1, 0]
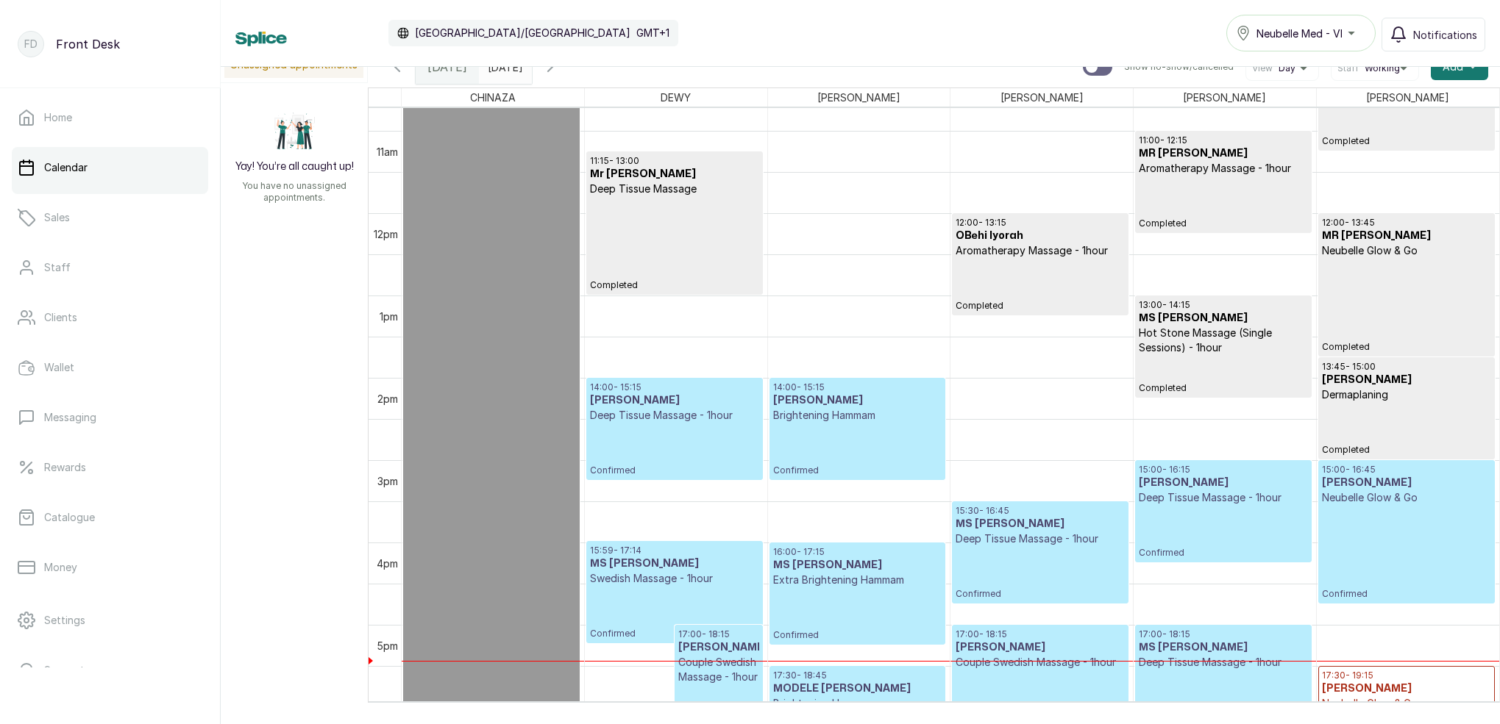
click at [532, 76] on div "[DATE]" at bounding box center [505, 63] width 53 height 26
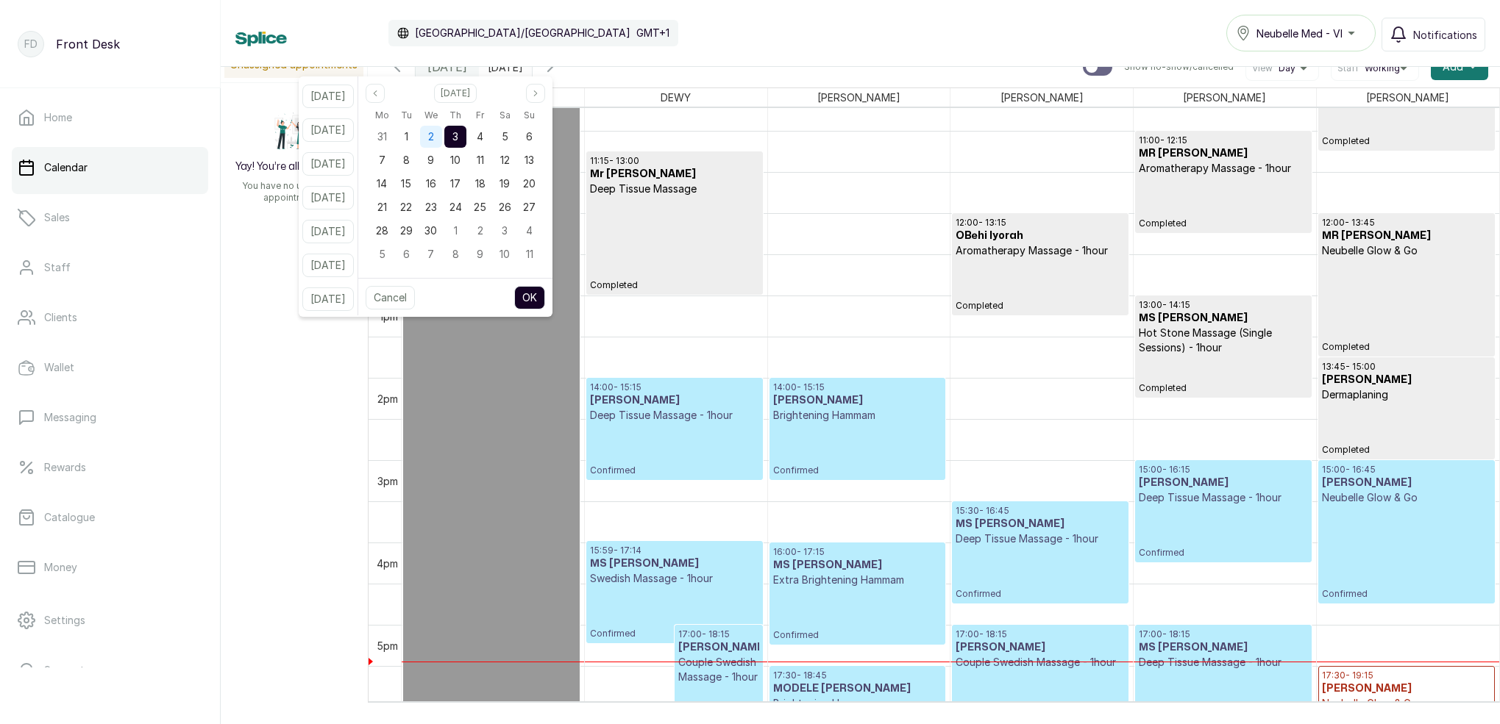
click at [434, 139] on span "2" at bounding box center [431, 136] width 6 height 13
click at [552, 95] on div "[DATE]" at bounding box center [455, 93] width 194 height 19
click at [545, 95] on button "Next month" at bounding box center [535, 93] width 19 height 19
click at [545, 96] on button "Next month" at bounding box center [535, 93] width 19 height 19
click at [540, 96] on icon "page next" at bounding box center [535, 93] width 9 height 9
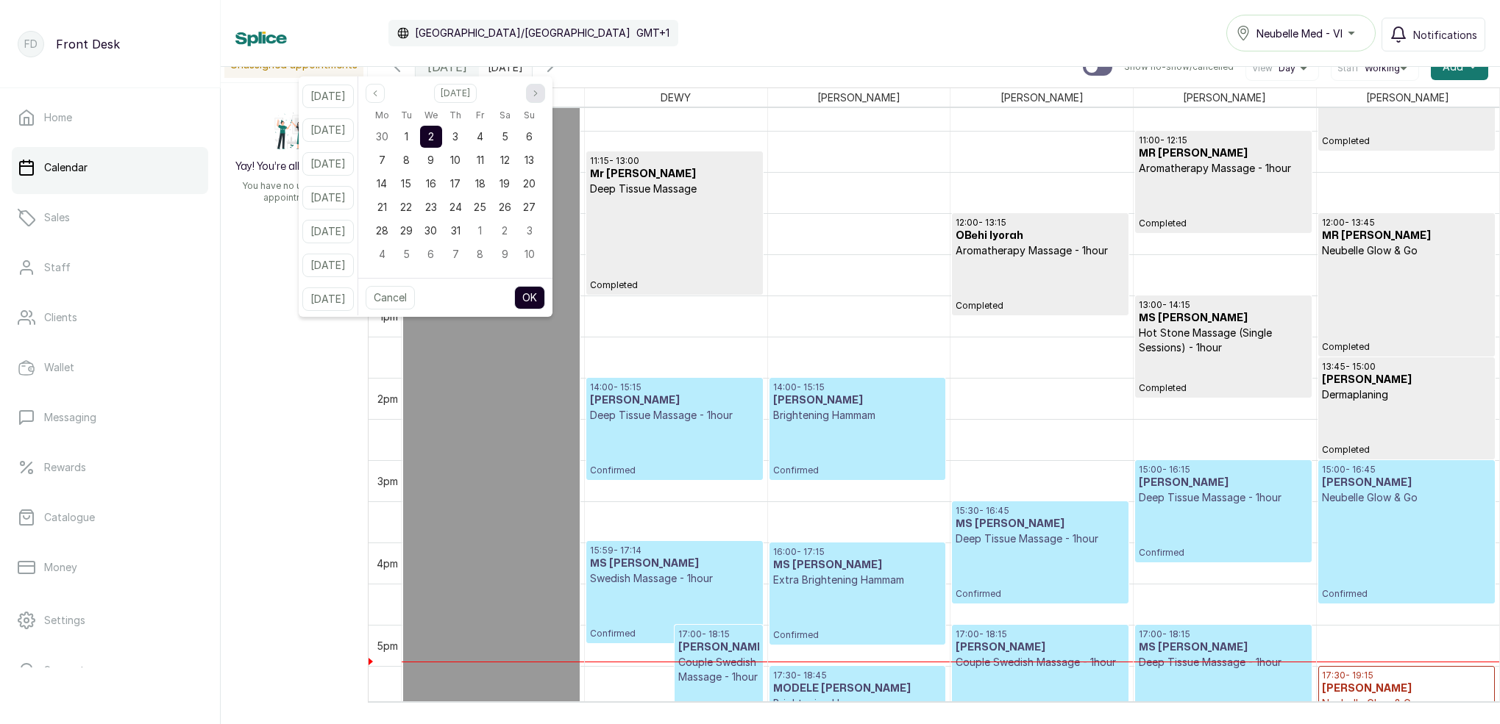
click at [540, 95] on icon "page next" at bounding box center [535, 93] width 9 height 9
click at [540, 94] on icon "page next" at bounding box center [535, 93] width 9 height 9
click at [442, 137] on div "3" at bounding box center [431, 137] width 22 height 22
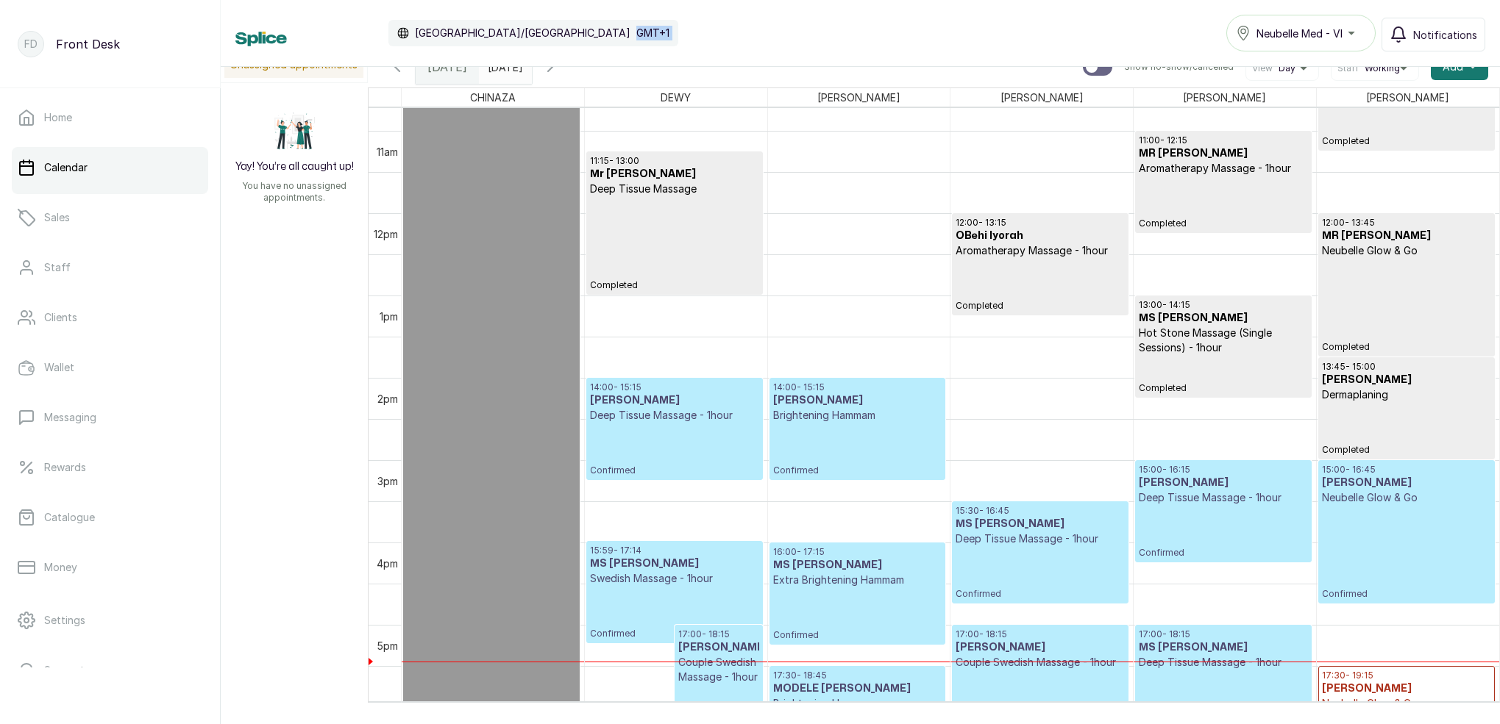
drag, startPoint x: 863, startPoint y: 32, endPoint x: 818, endPoint y: 30, distance: 45.7
click at [802, 25] on div "Calendar [GEOGRAPHIC_DATA]/[GEOGRAPHIC_DATA] GMT+1 Neubelle Med - VI Notificati…" at bounding box center [860, 33] width 1250 height 37
click at [503, 68] on input "[DATE]" at bounding box center [492, 63] width 24 height 25
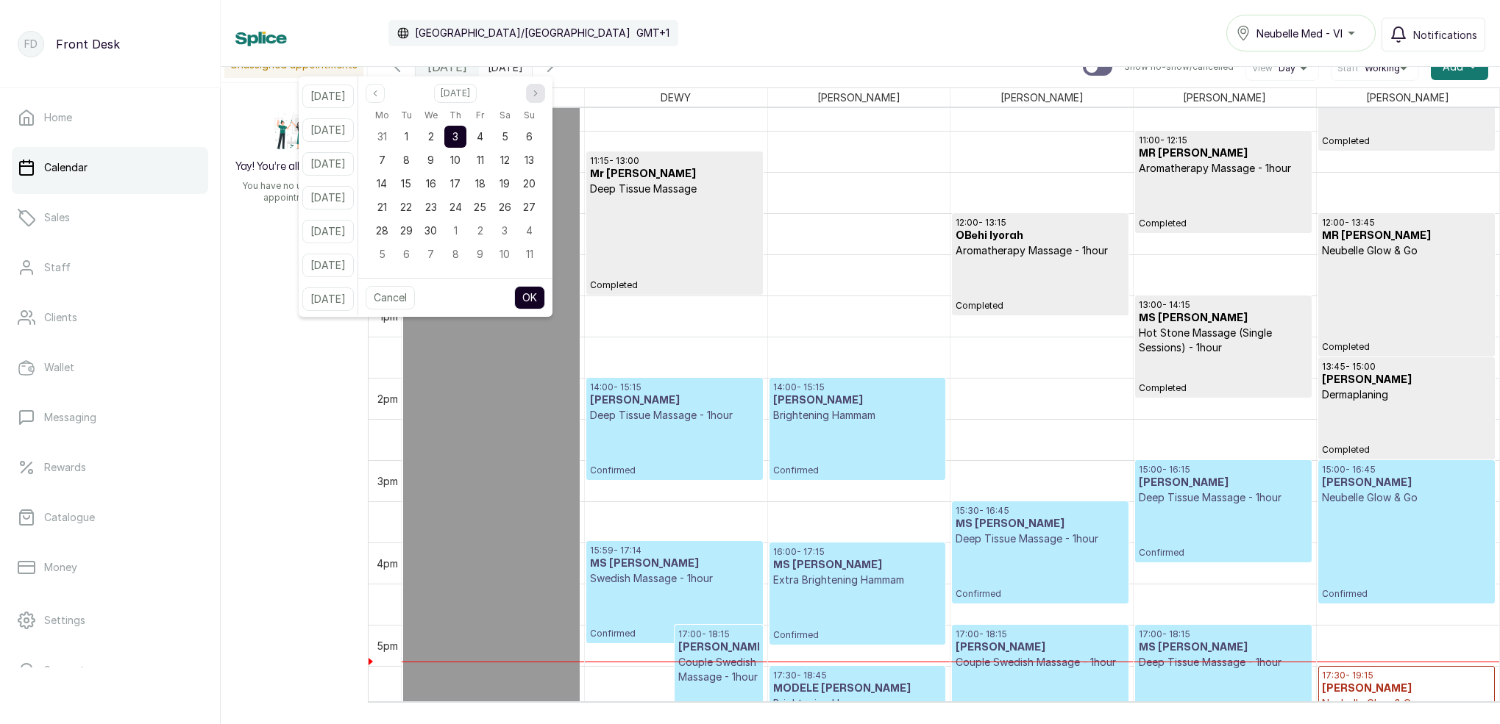
click at [540, 93] on icon "page next" at bounding box center [535, 93] width 9 height 9
click at [385, 94] on button "Previous month" at bounding box center [375, 93] width 19 height 19
click at [545, 96] on button "Next month" at bounding box center [535, 93] width 19 height 19
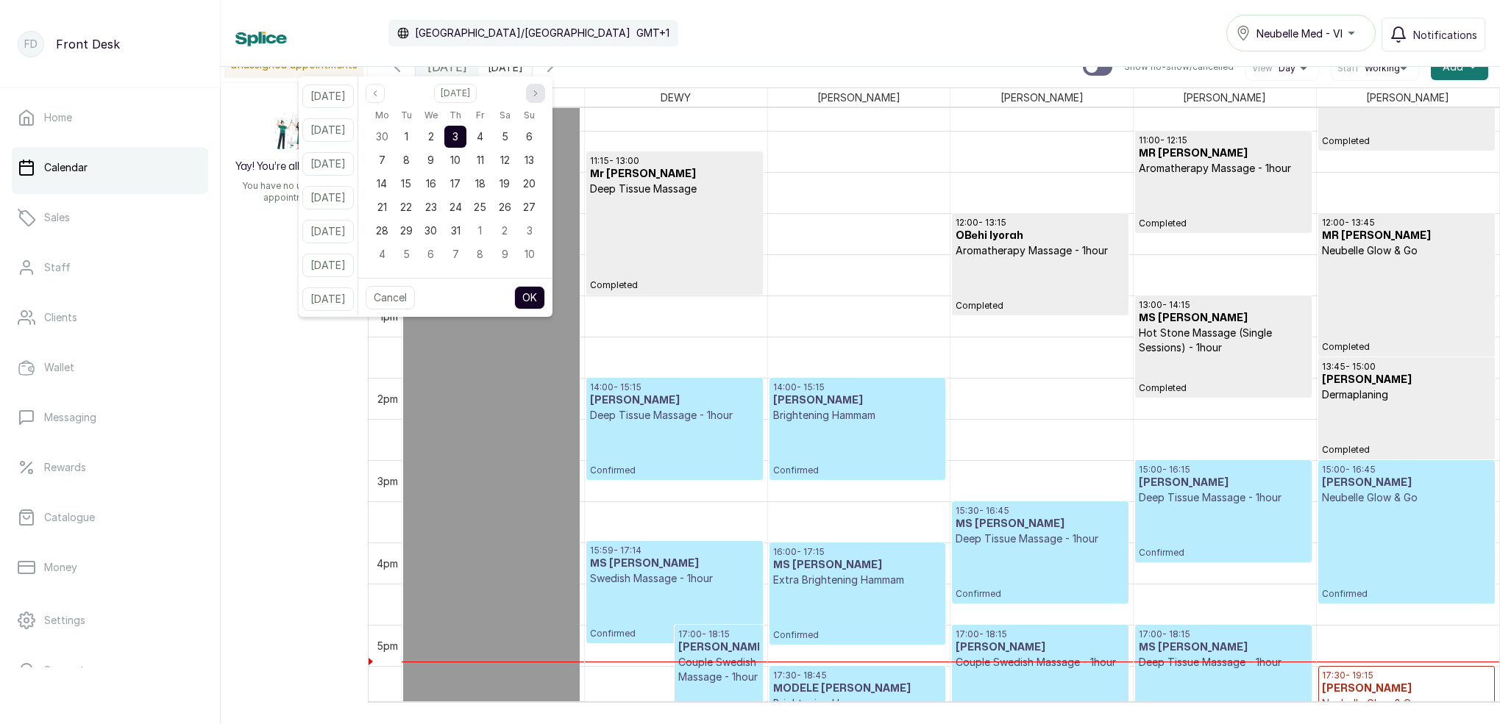
click at [545, 98] on button "Next month" at bounding box center [535, 93] width 19 height 19
click at [540, 91] on icon "page next" at bounding box center [535, 93] width 9 height 9
click at [442, 162] on div "8" at bounding box center [431, 160] width 22 height 22
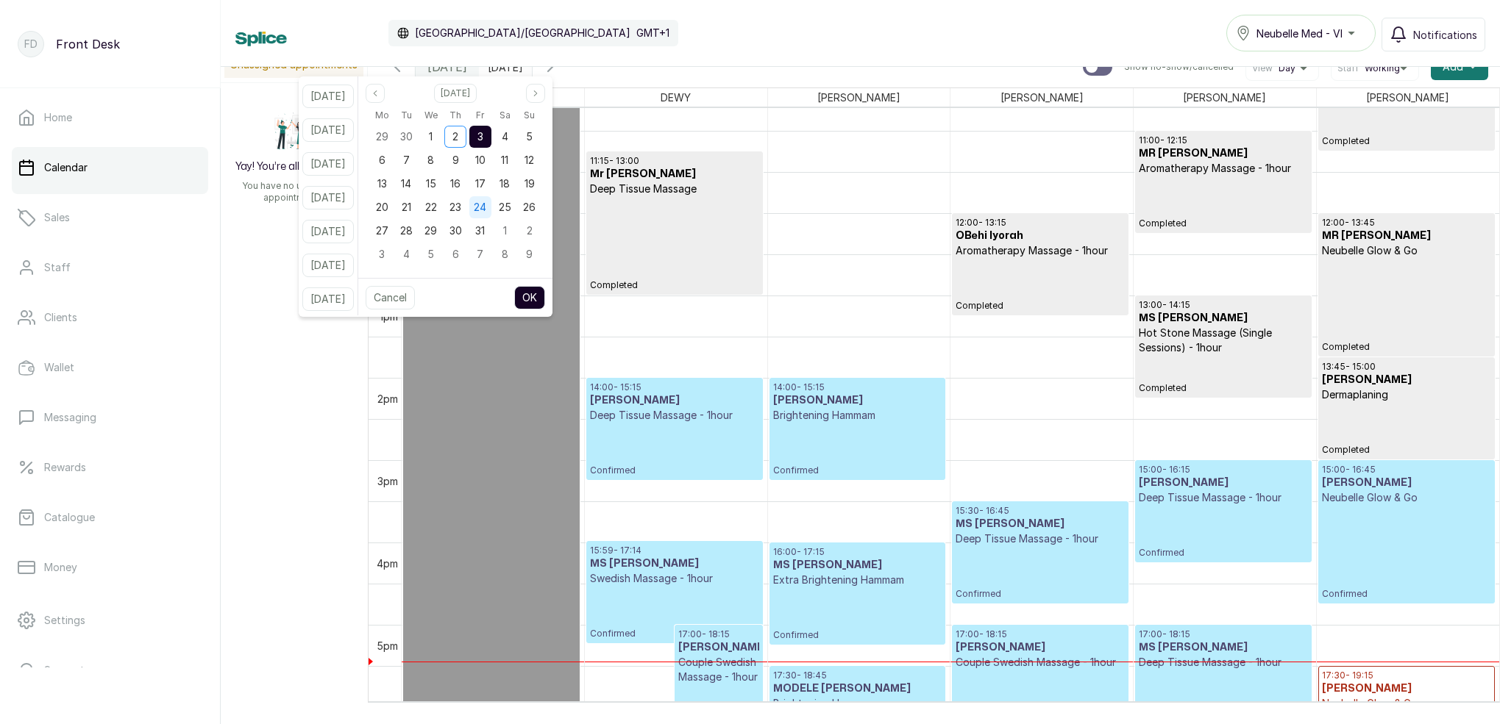
scroll to position [0, 0]
click at [545, 298] on button "OK" at bounding box center [529, 298] width 31 height 24
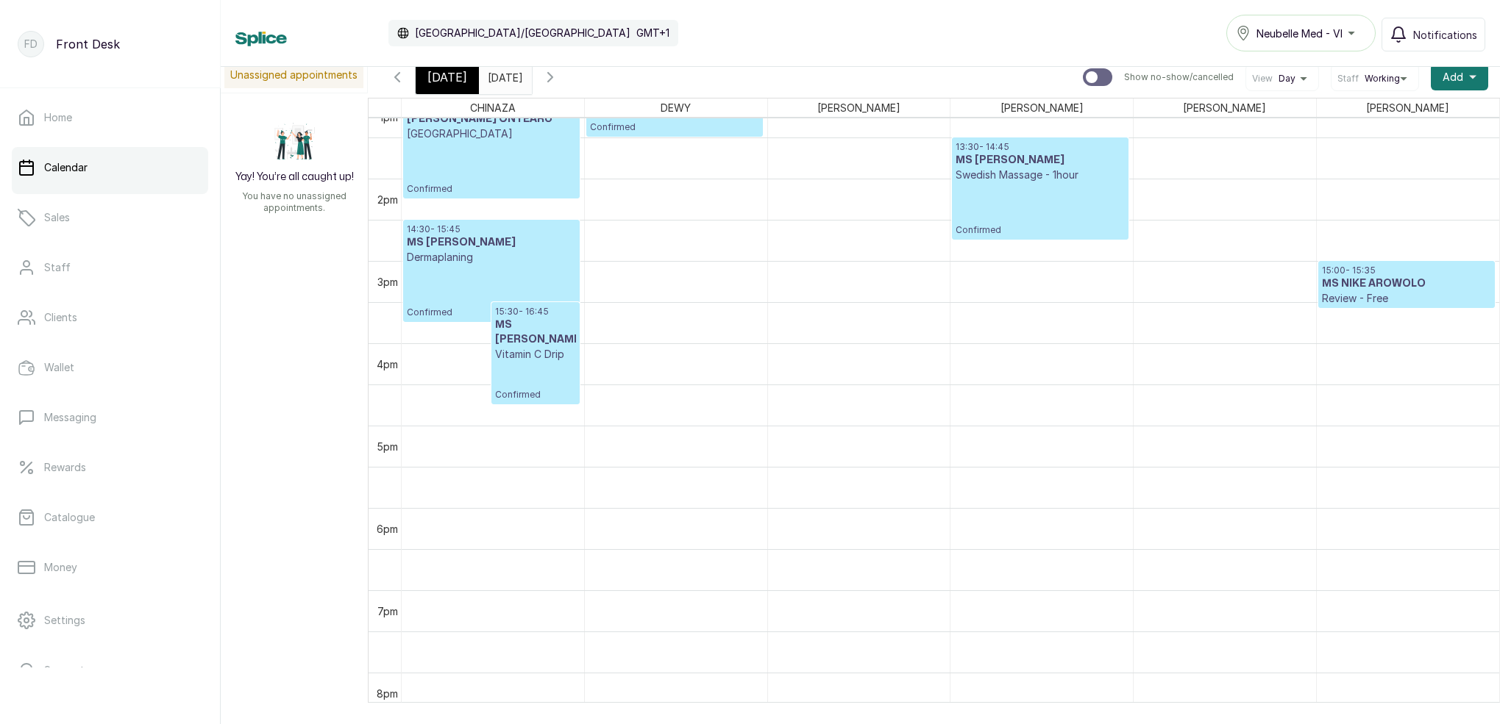
scroll to position [1094, 0]
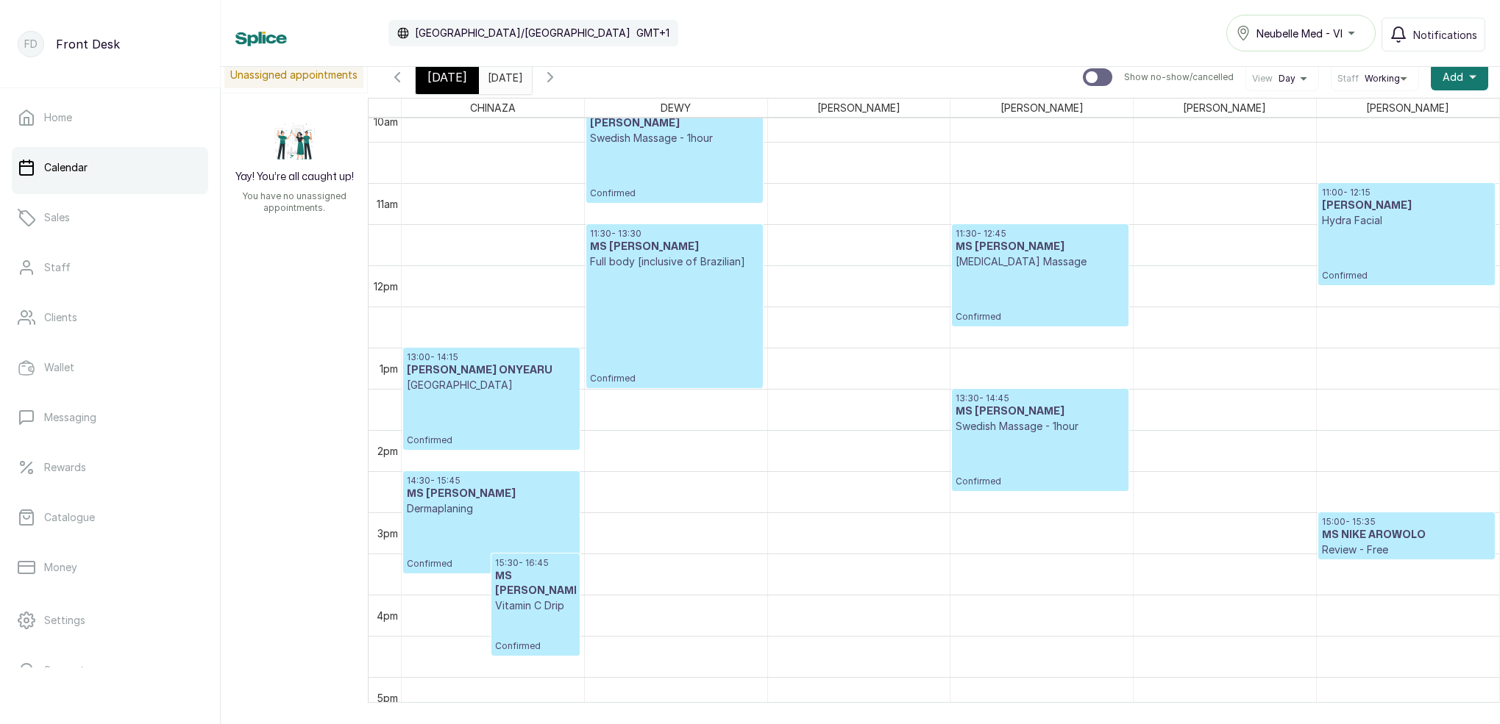
click at [503, 76] on input "[DATE]" at bounding box center [492, 73] width 24 height 25
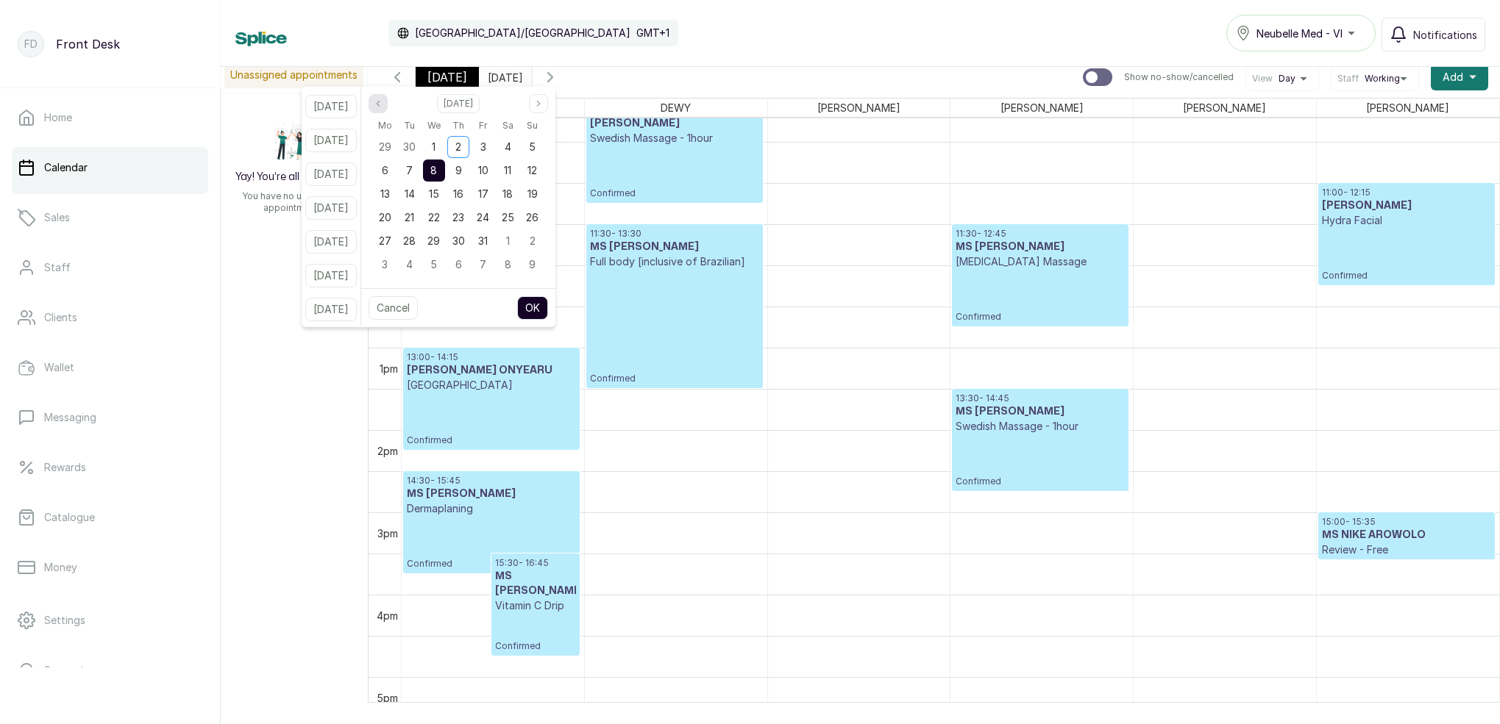
click at [388, 106] on button "Previous month" at bounding box center [377, 103] width 19 height 19
click at [388, 107] on button "Previous month" at bounding box center [377, 103] width 19 height 19
drag, startPoint x: 399, startPoint y: 108, endPoint x: 409, endPoint y: 112, distance: 10.2
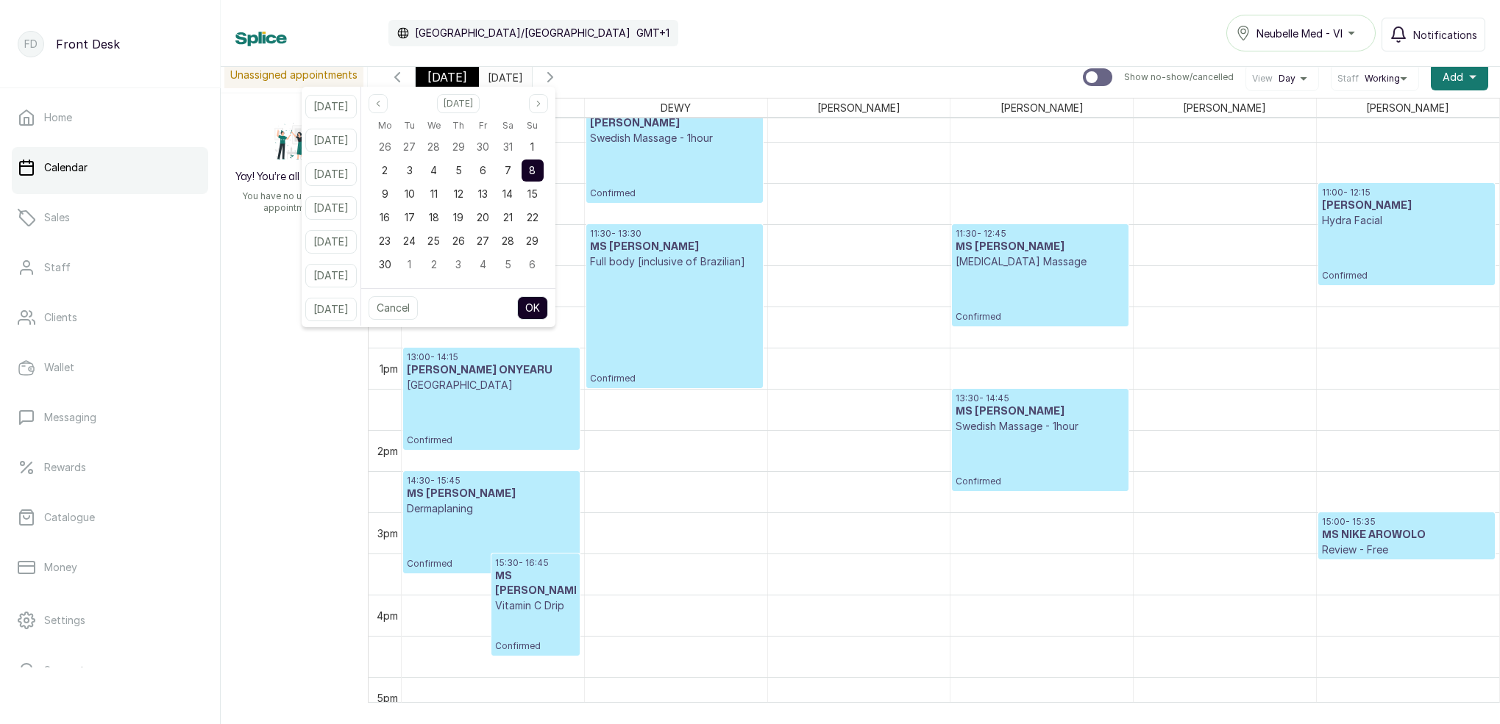
click at [388, 108] on button "Previous month" at bounding box center [377, 103] width 19 height 19
drag, startPoint x: 396, startPoint y: 107, endPoint x: 411, endPoint y: 113, distance: 16.5
click at [382, 105] on icon "page previous" at bounding box center [378, 103] width 9 height 9
drag, startPoint x: 478, startPoint y: 151, endPoint x: 486, endPoint y: 175, distance: 25.6
click at [461, 151] on span "3" at bounding box center [458, 146] width 6 height 13
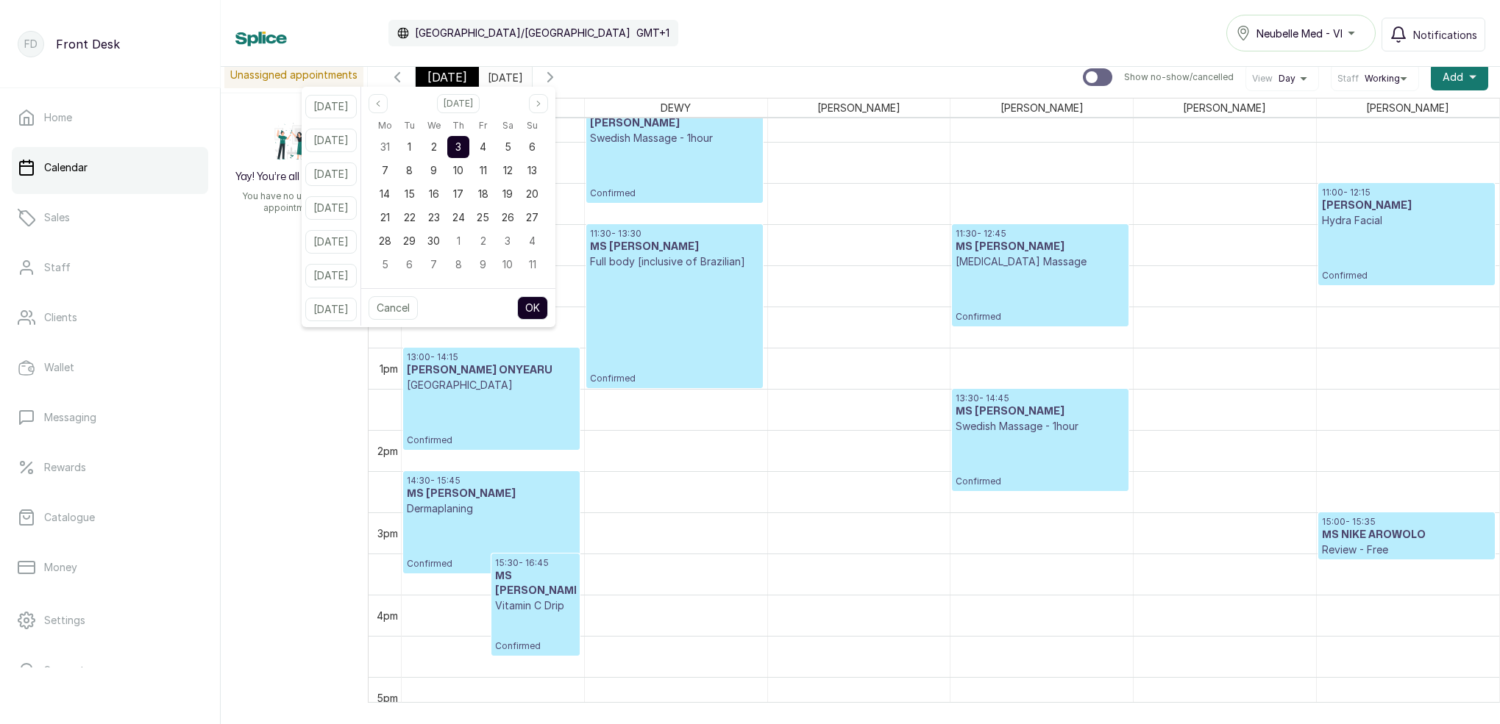
click at [548, 304] on button "OK" at bounding box center [532, 308] width 31 height 24
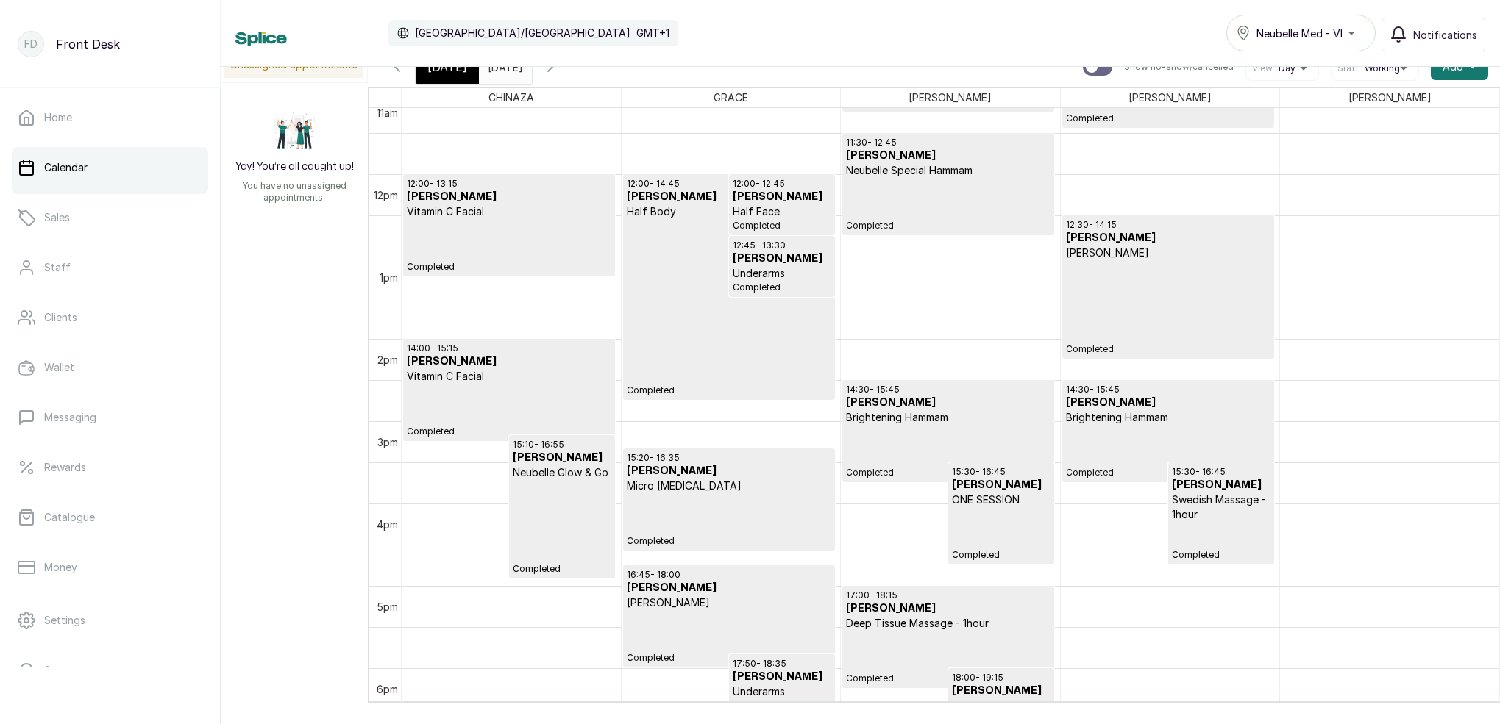
click at [532, 67] on div "[DATE]" at bounding box center [505, 63] width 53 height 26
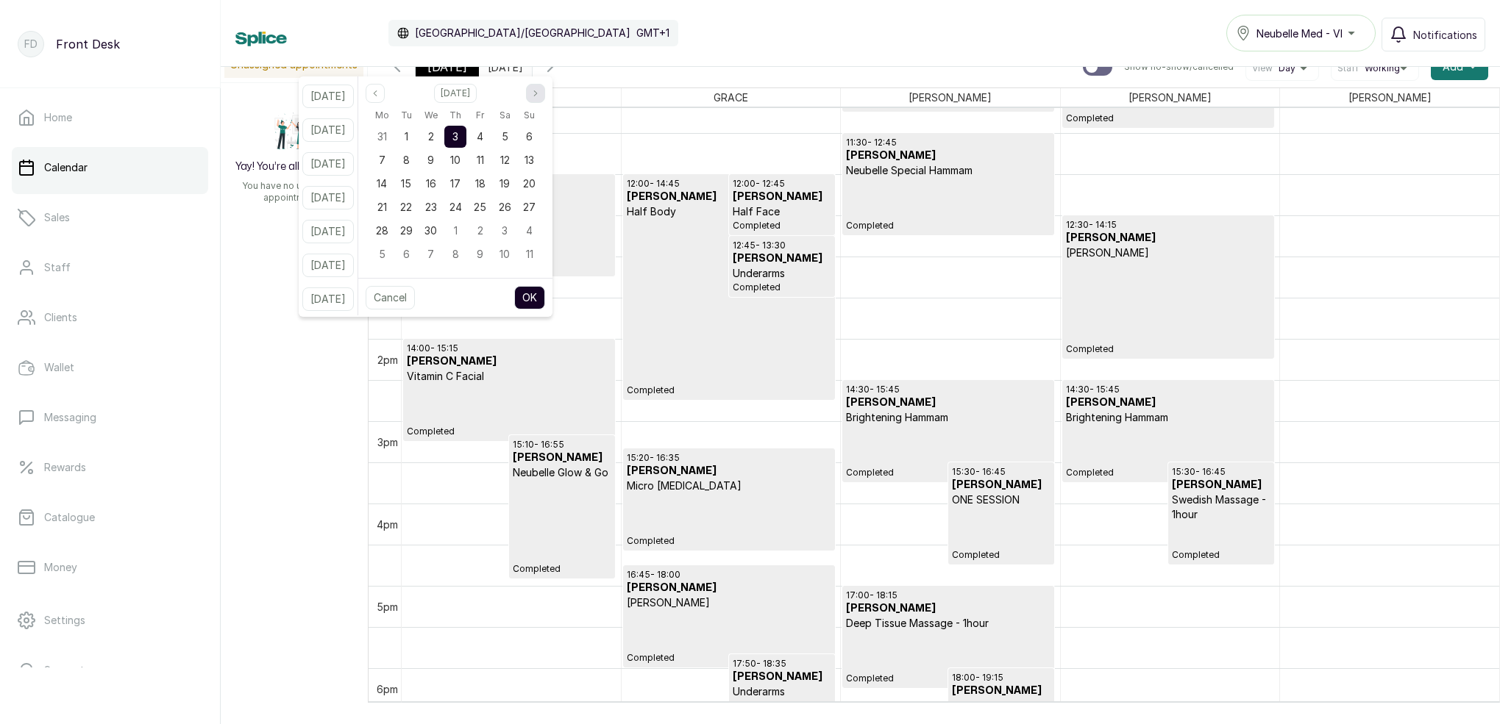
click at [540, 96] on icon "page next" at bounding box center [535, 93] width 9 height 9
click at [540, 97] on icon "page next" at bounding box center [535, 93] width 9 height 9
click at [545, 97] on button "Next month" at bounding box center [535, 93] width 19 height 19
click at [540, 95] on icon "page next" at bounding box center [535, 93] width 9 height 9
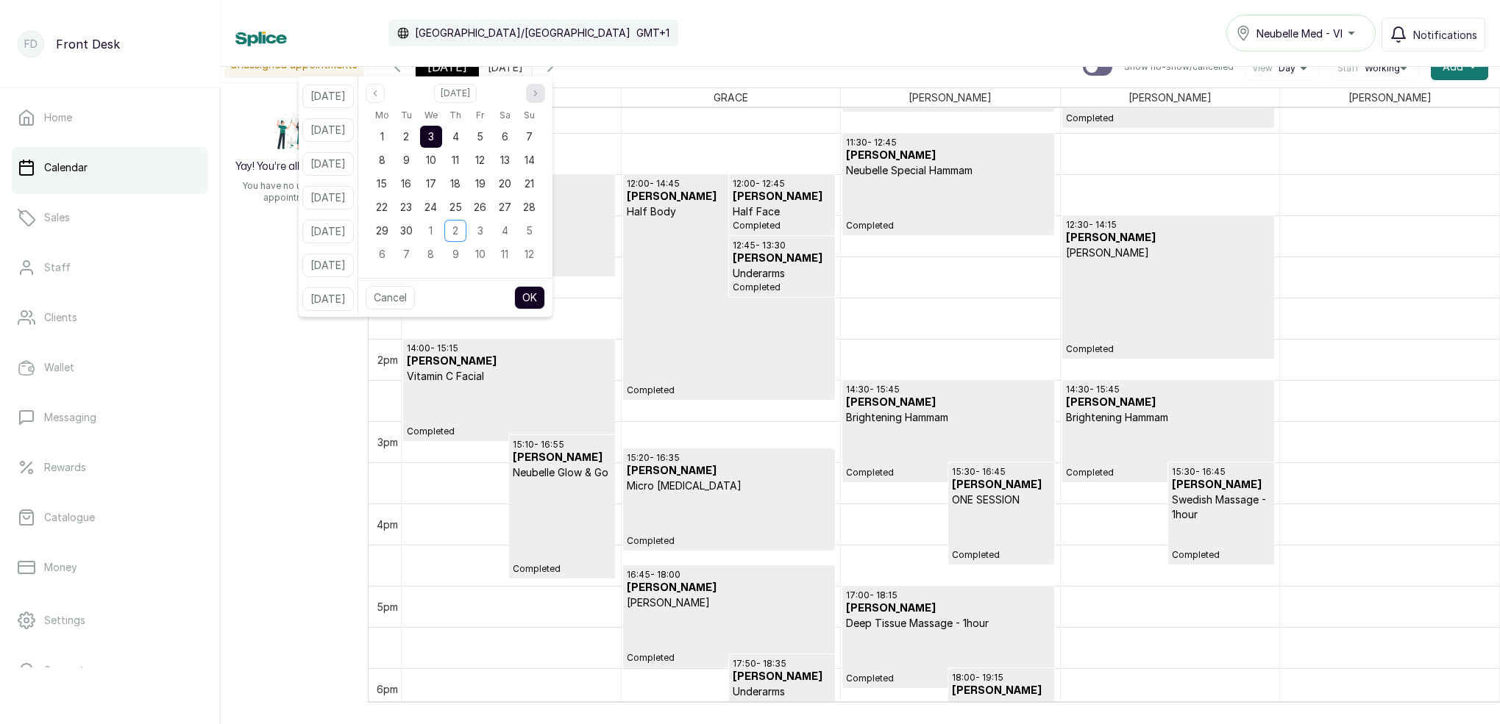
click at [540, 95] on icon "page next" at bounding box center [535, 93] width 9 height 9
click at [442, 164] on div "8" at bounding box center [431, 160] width 22 height 22
click at [545, 302] on button "OK" at bounding box center [529, 298] width 31 height 24
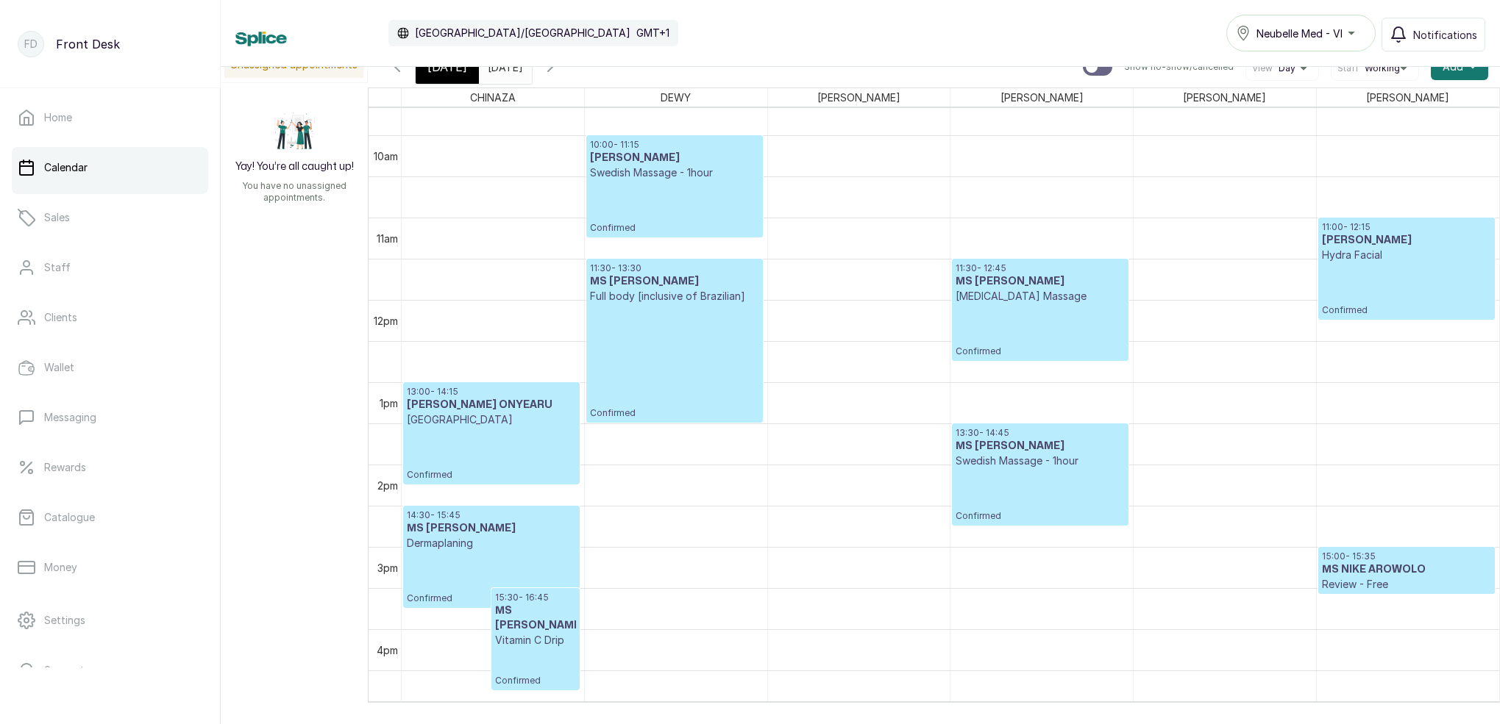
click at [559, 71] on icon "button" at bounding box center [550, 67] width 18 height 18
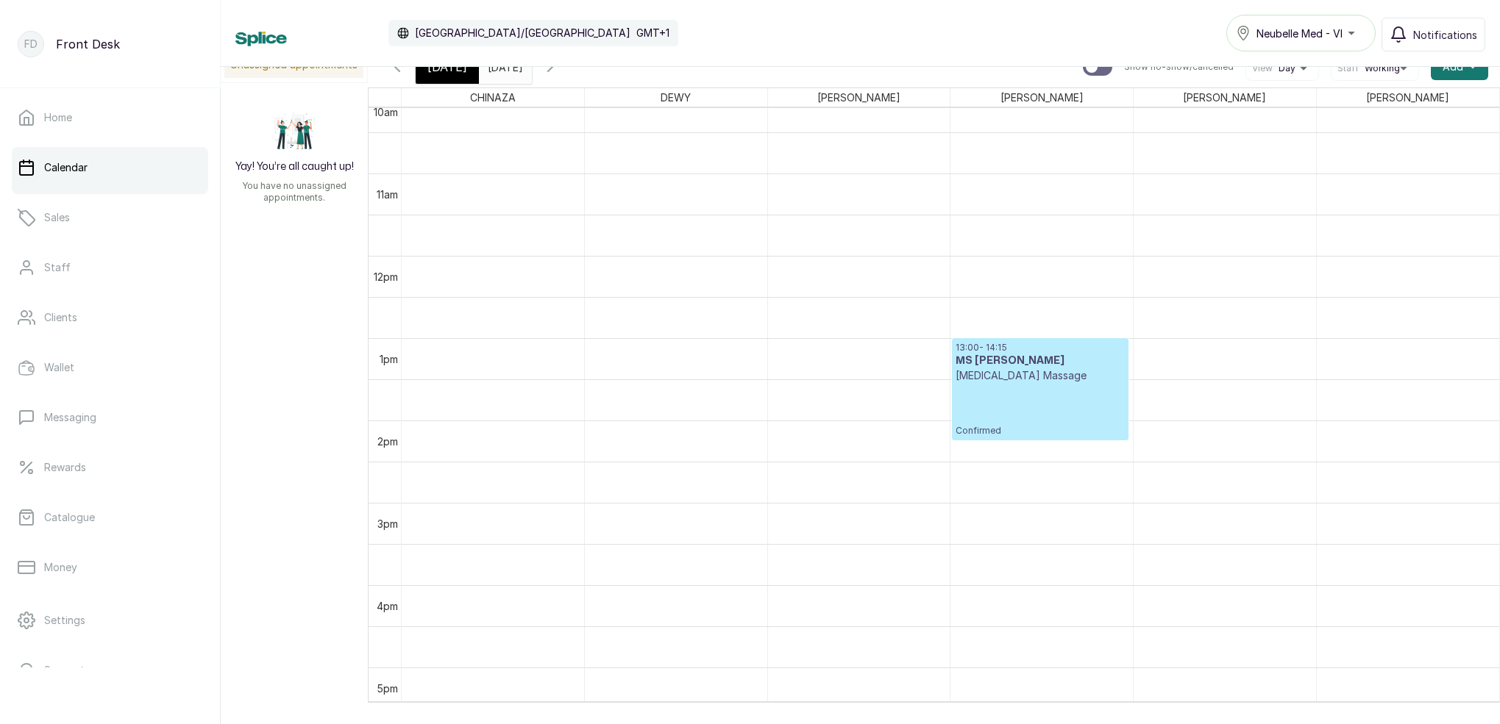
scroll to position [845, 0]
click at [448, 71] on span "[DATE]" at bounding box center [447, 67] width 40 height 18
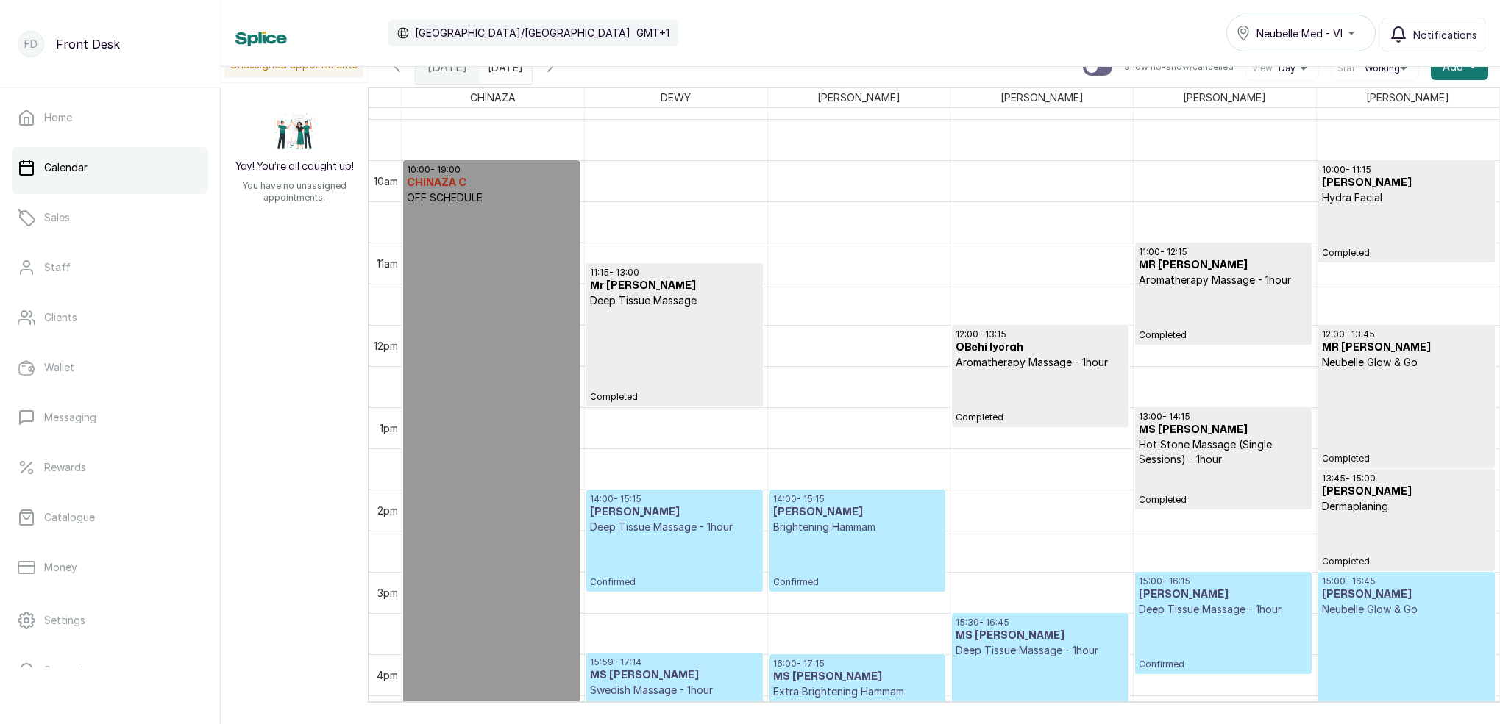
scroll to position [838, 0]
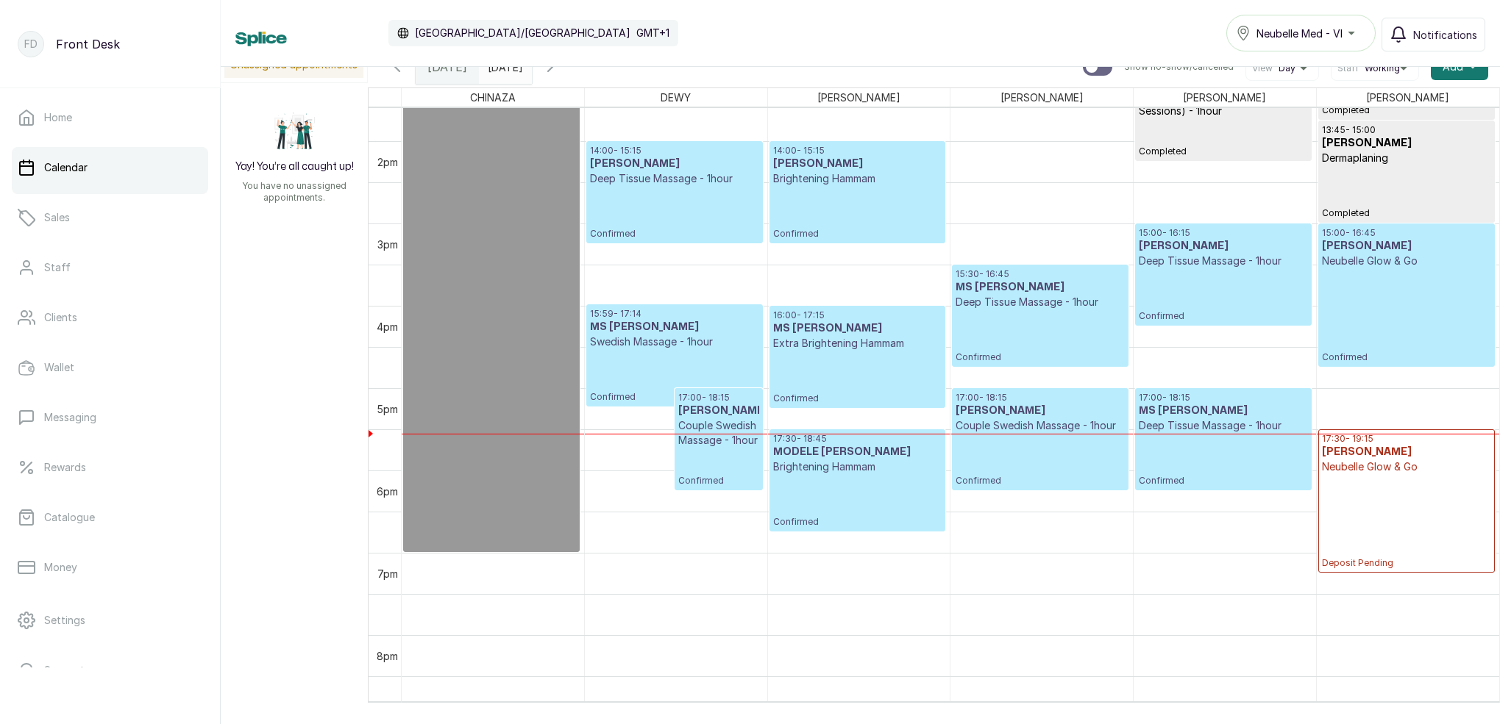
click at [503, 71] on input "[DATE]" at bounding box center [492, 63] width 24 height 25
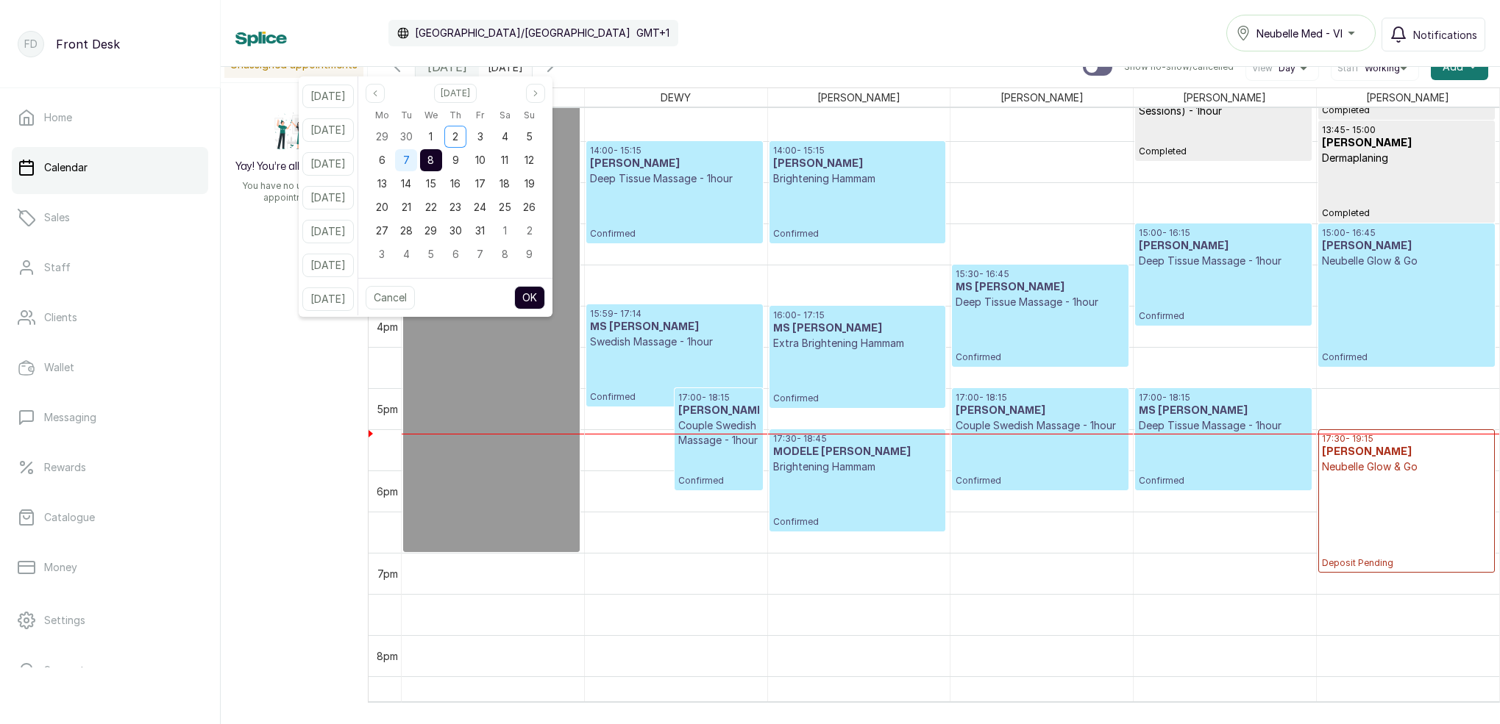
click at [417, 166] on div "7" at bounding box center [406, 160] width 22 height 22
click at [544, 294] on button "OK" at bounding box center [529, 298] width 31 height 24
type input "[DATE]"
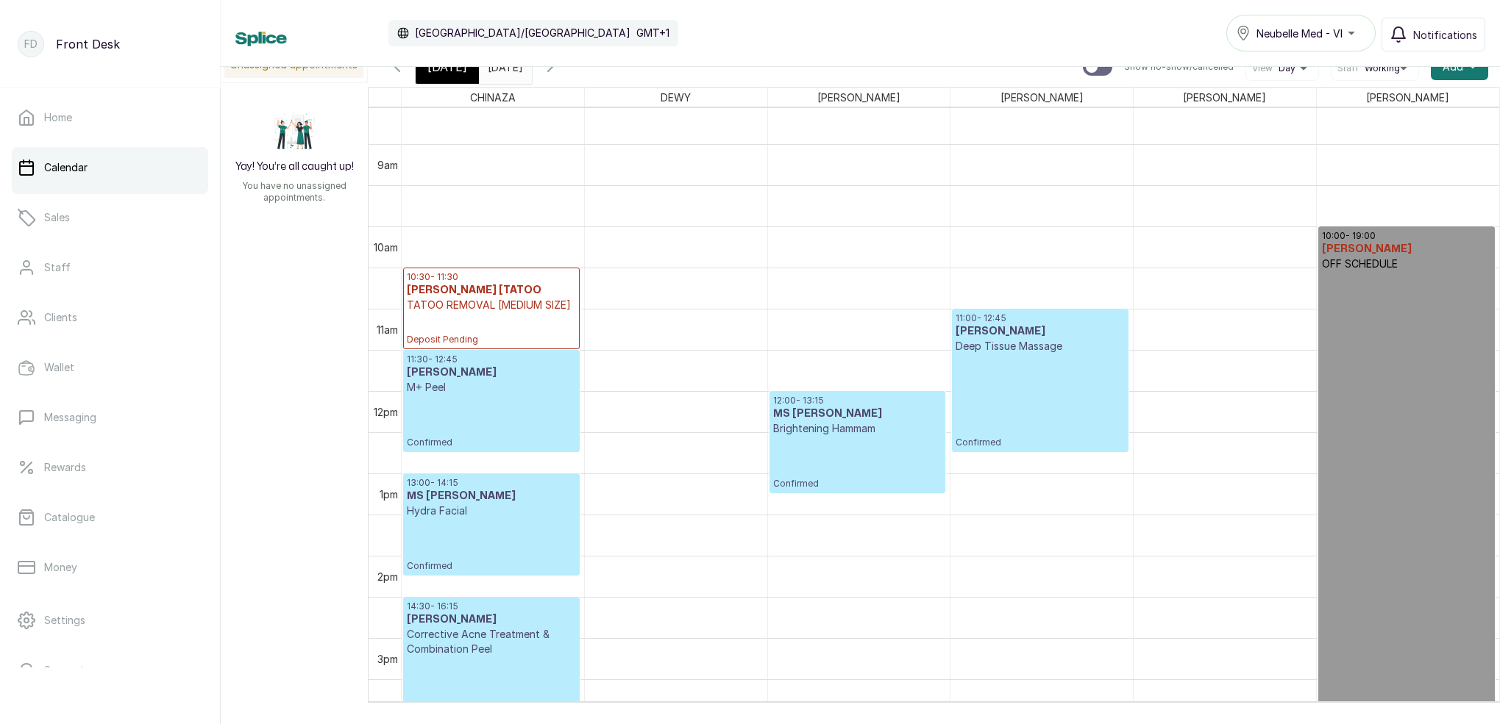
scroll to position [713, 0]
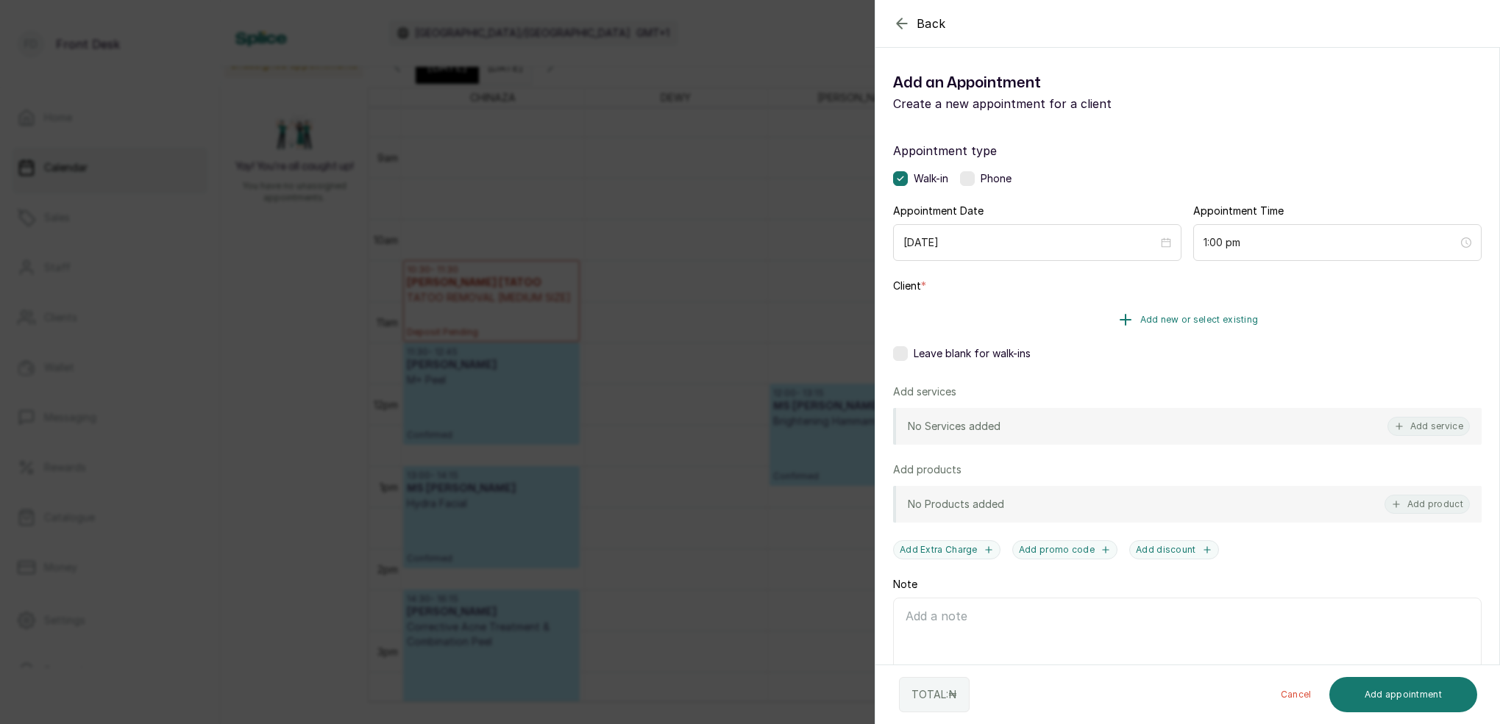
click at [1203, 313] on button "Add new or select existing" at bounding box center [1187, 319] width 588 height 41
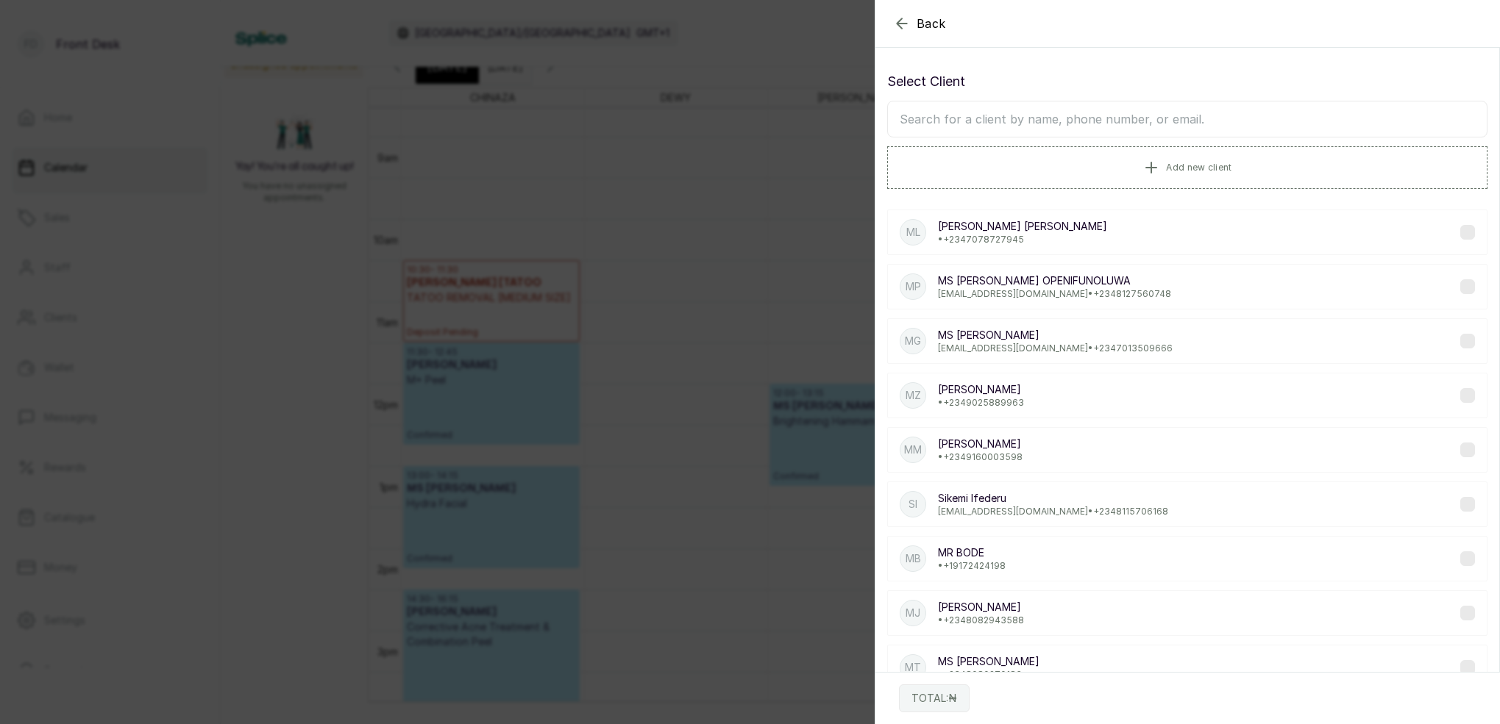
click at [1050, 119] on input "text" at bounding box center [1187, 119] width 600 height 37
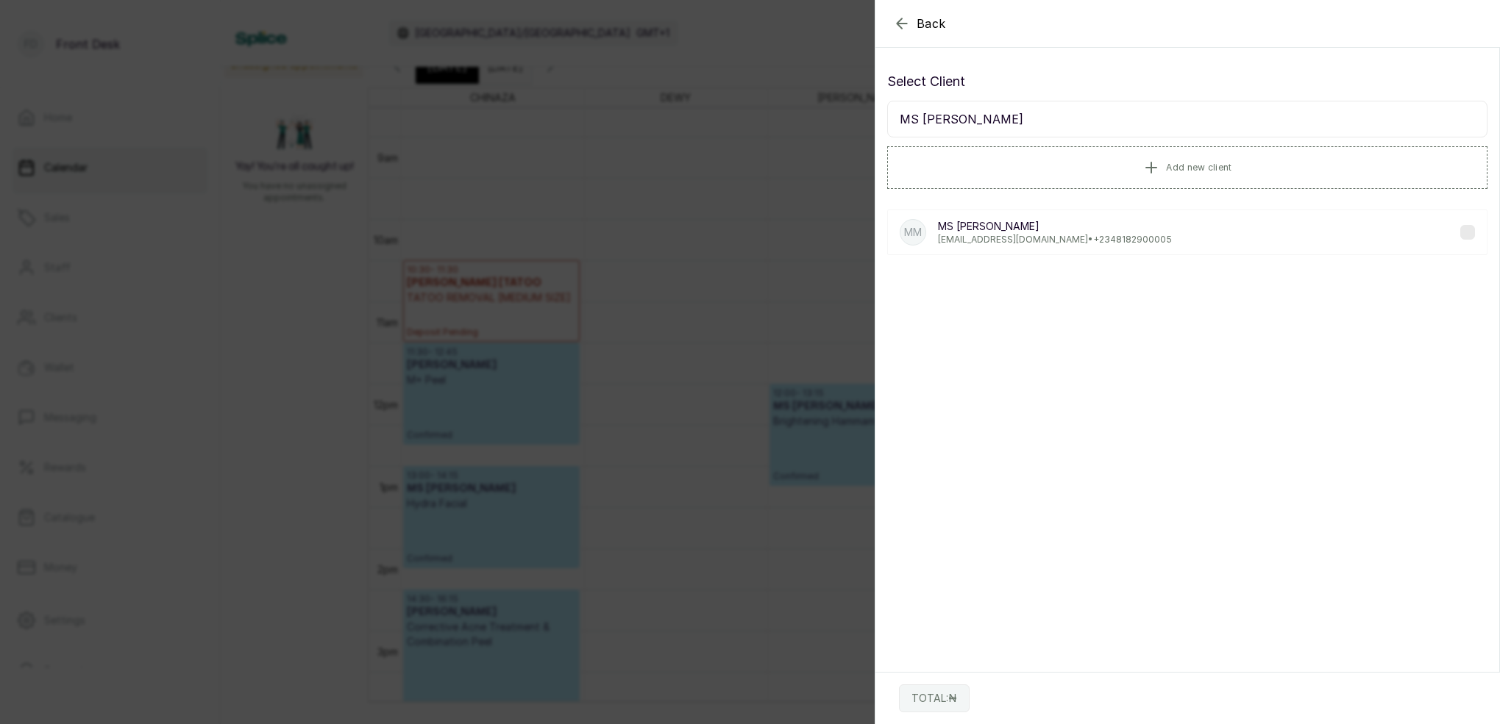
type input "MS [PERSON_NAME]"
click at [1024, 243] on p "[EMAIL_ADDRESS][DOMAIN_NAME] • [PHONE_NUMBER]" at bounding box center [1055, 240] width 234 height 12
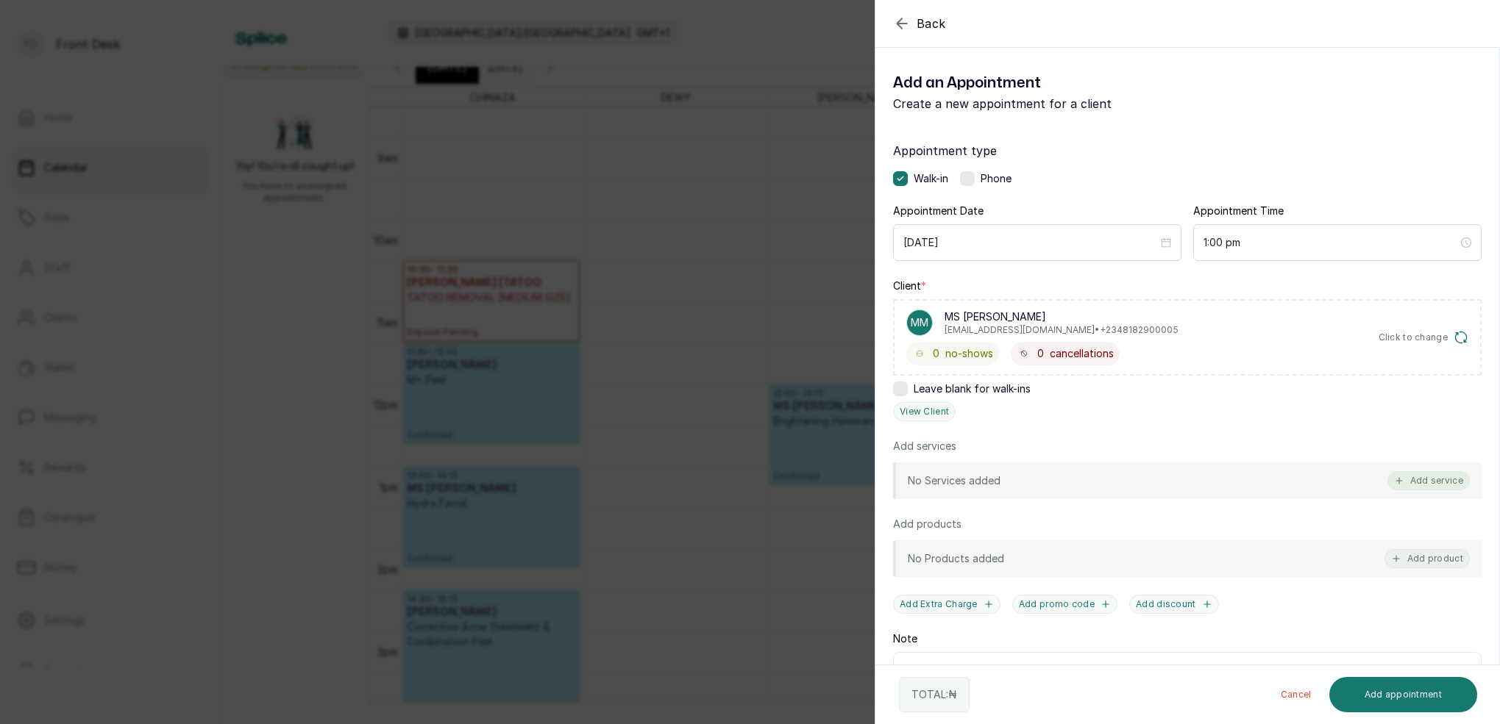
click at [1431, 473] on button "Add service" at bounding box center [1428, 480] width 82 height 19
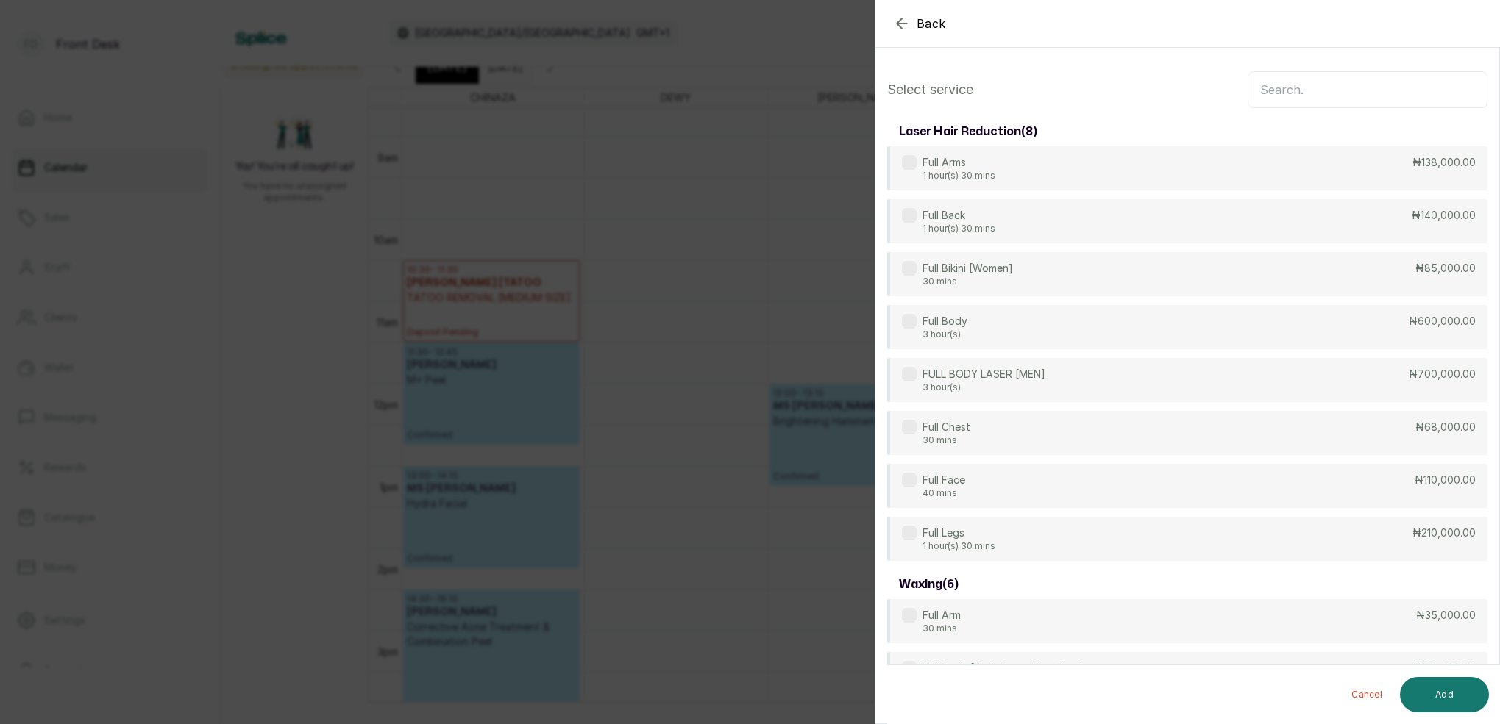
scroll to position [0, 0]
click at [1317, 71] on input "text" at bounding box center [1367, 89] width 240 height 37
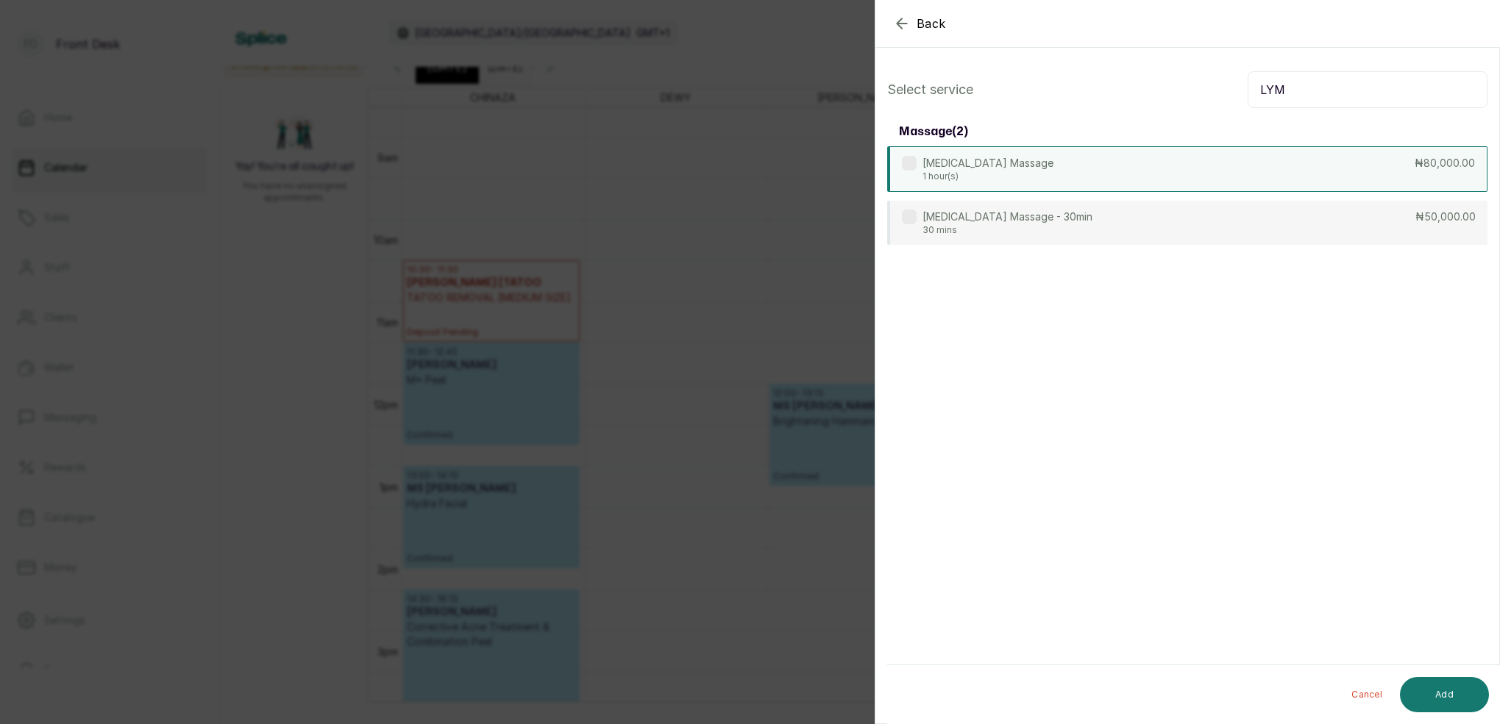
type input "LYM"
drag, startPoint x: 979, startPoint y: 174, endPoint x: 1025, endPoint y: 202, distance: 53.1
click at [979, 174] on p "1 hour(s)" at bounding box center [987, 176] width 131 height 12
click at [1450, 690] on button "Add" at bounding box center [1444, 694] width 89 height 35
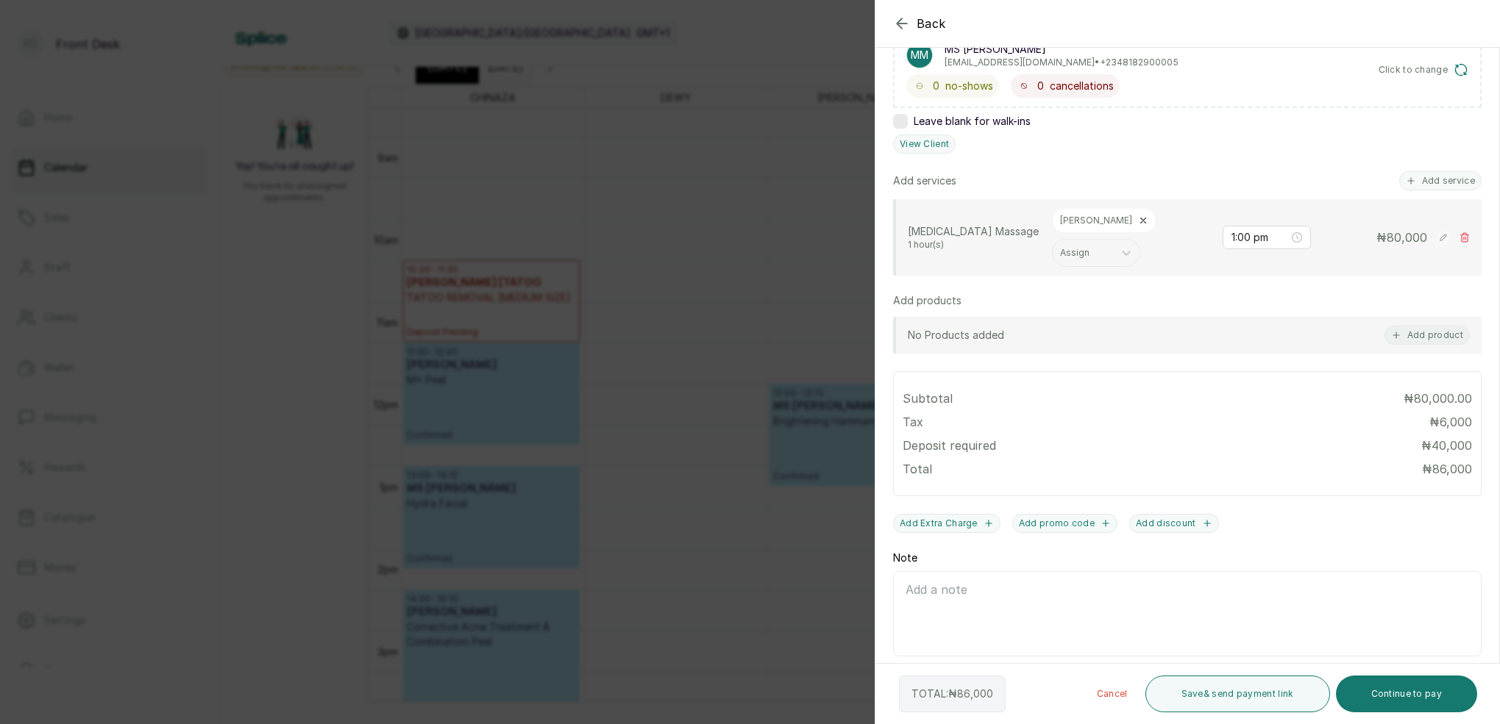
scroll to position [268, 0]
click at [1443, 697] on button "Continue to pay" at bounding box center [1407, 694] width 142 height 37
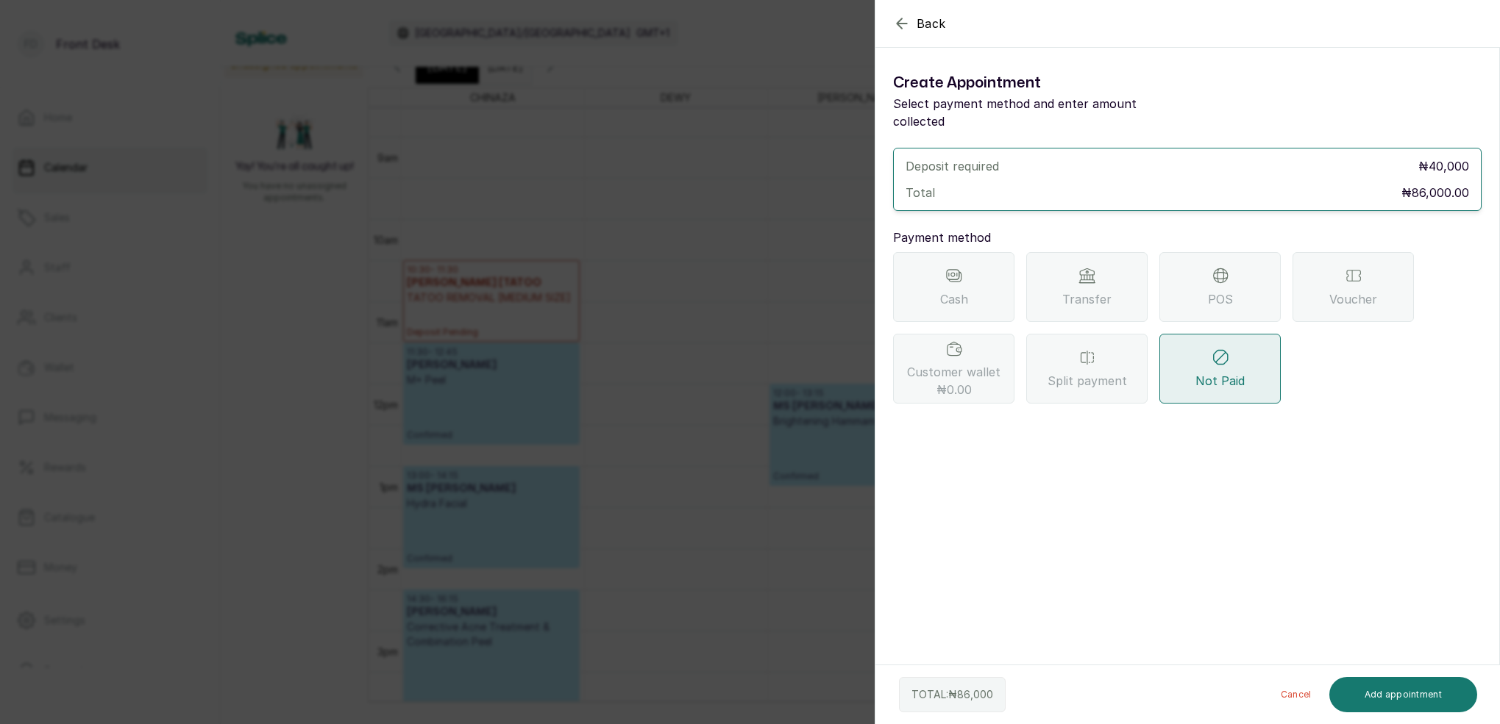
scroll to position [0, 0]
drag, startPoint x: 1116, startPoint y: 277, endPoint x: 1111, endPoint y: 292, distance: 16.5
click at [1116, 276] on div "Transfer" at bounding box center [1086, 287] width 121 height 70
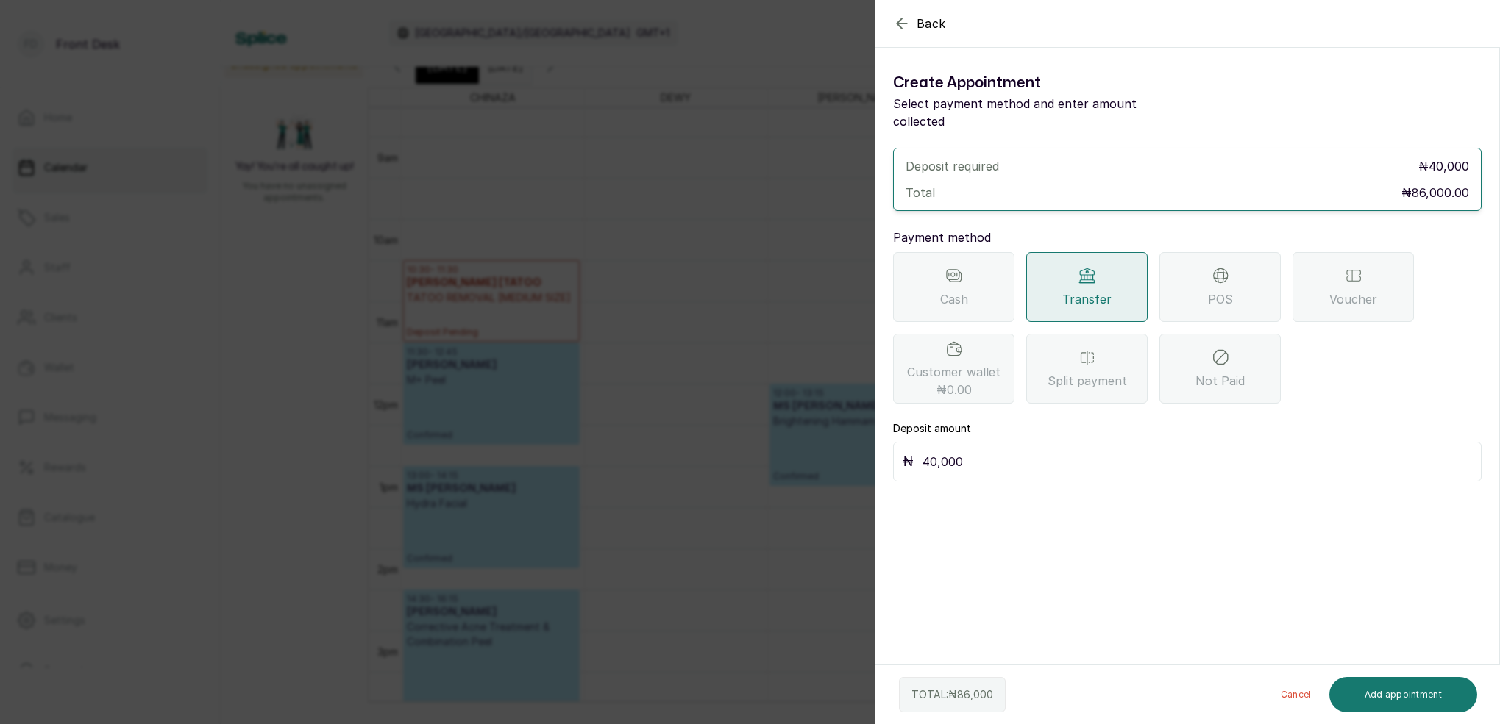
click at [1025, 452] on input "40,000" at bounding box center [1196, 462] width 549 height 21
type input "40,000"
click at [1428, 695] on button "Add appointment" at bounding box center [1403, 694] width 149 height 35
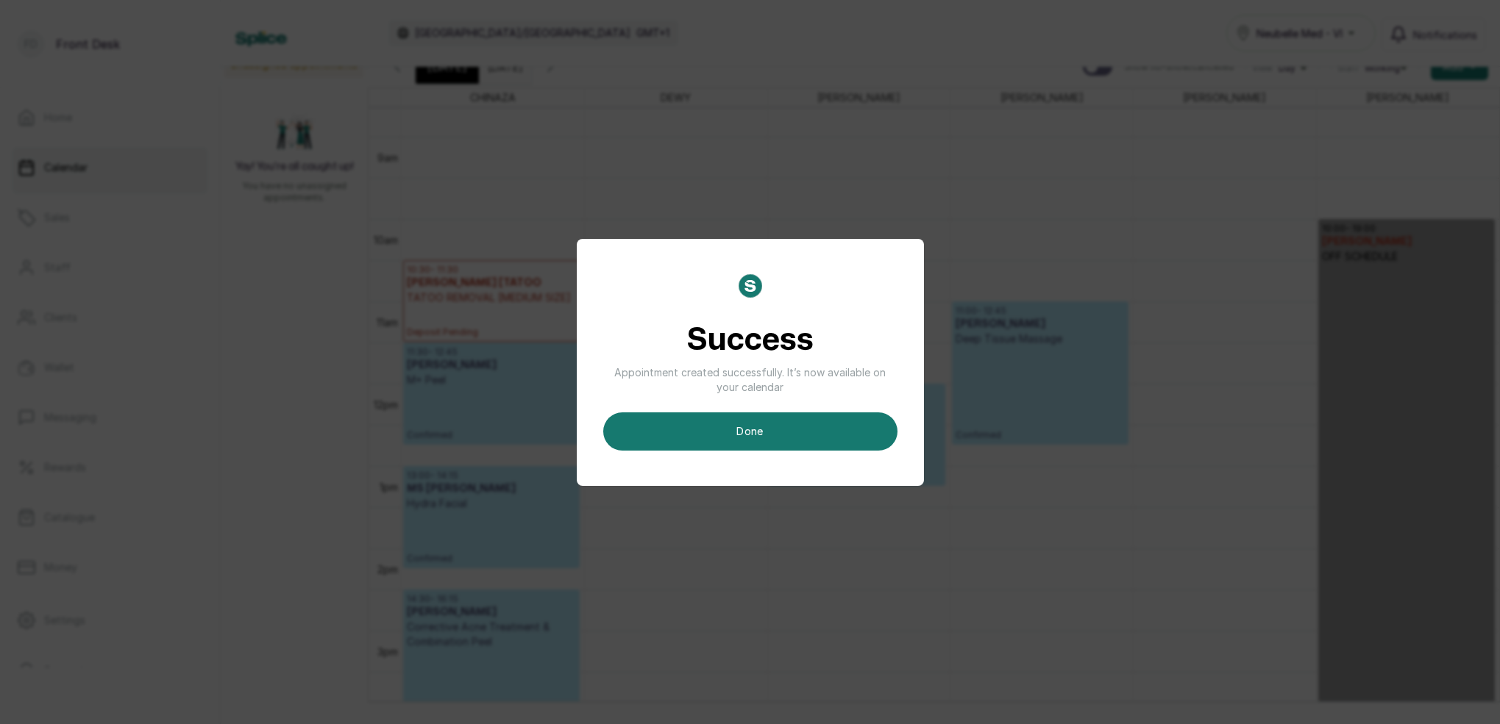
scroll to position [10, 0]
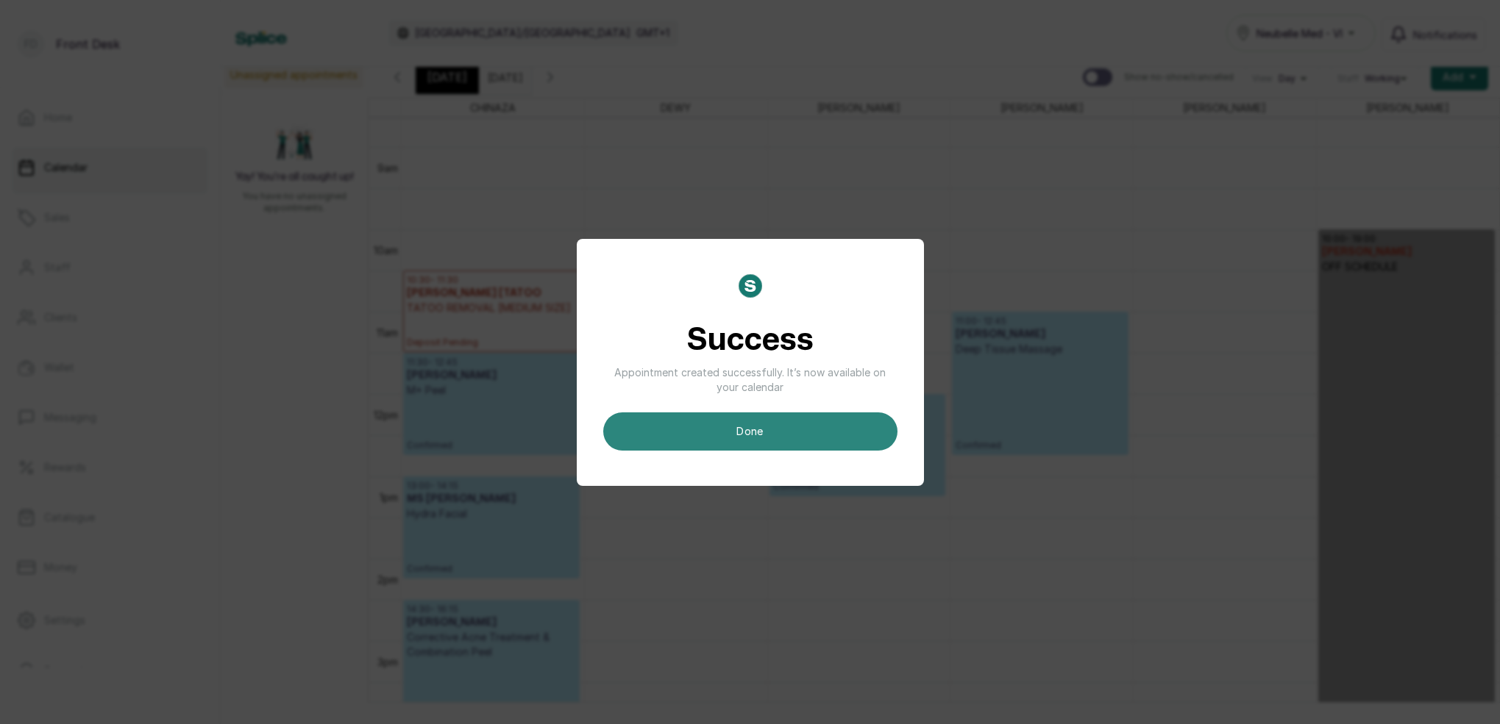
click at [827, 441] on button "done" at bounding box center [750, 432] width 294 height 38
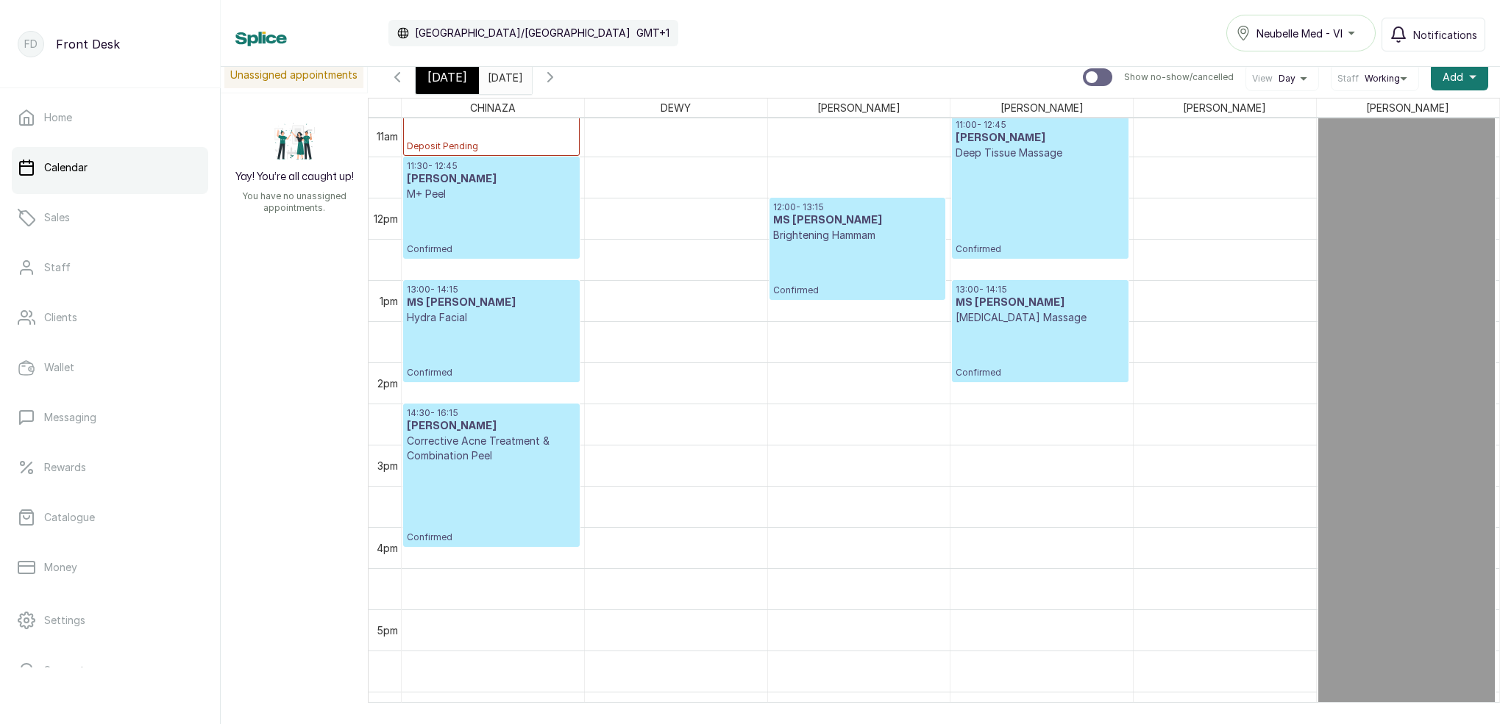
scroll to position [938, 0]
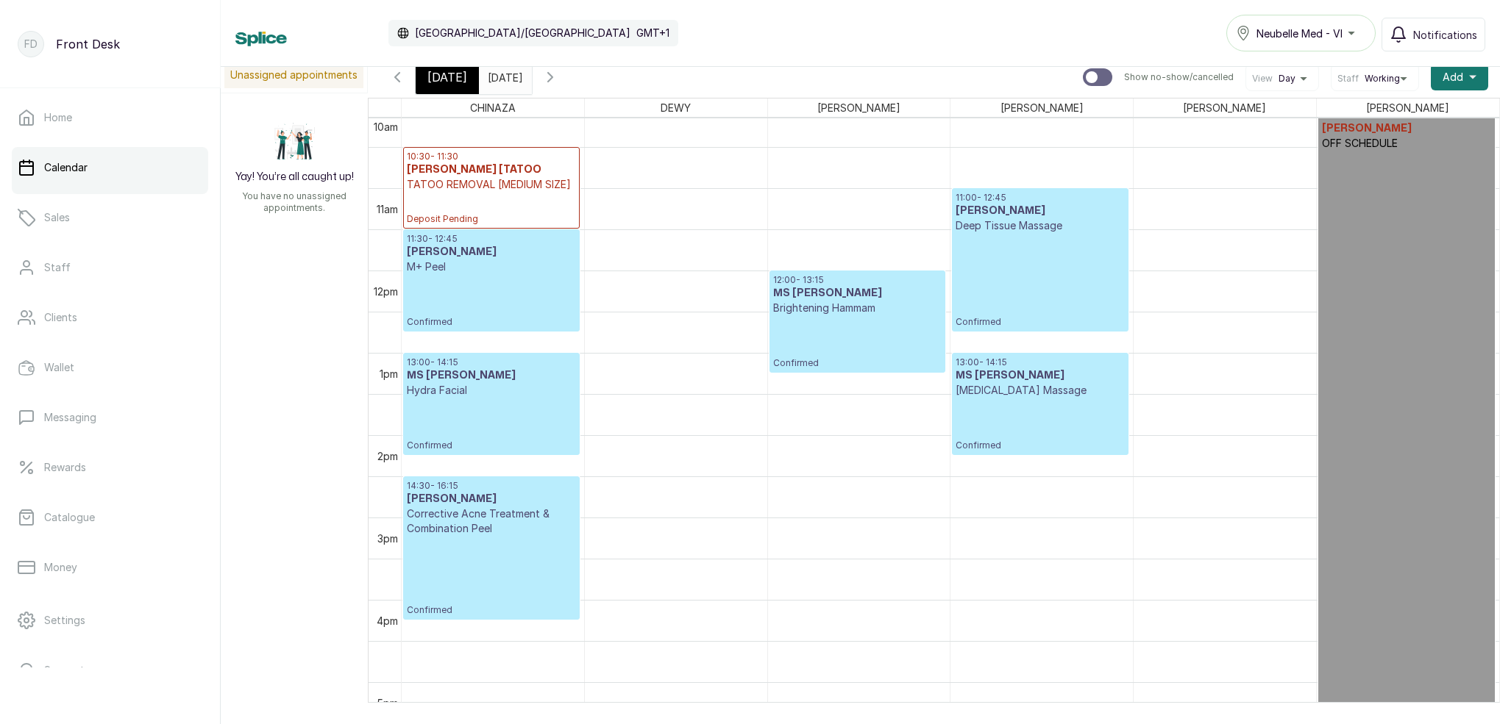
click at [503, 77] on input "[DATE]" at bounding box center [492, 73] width 24 height 25
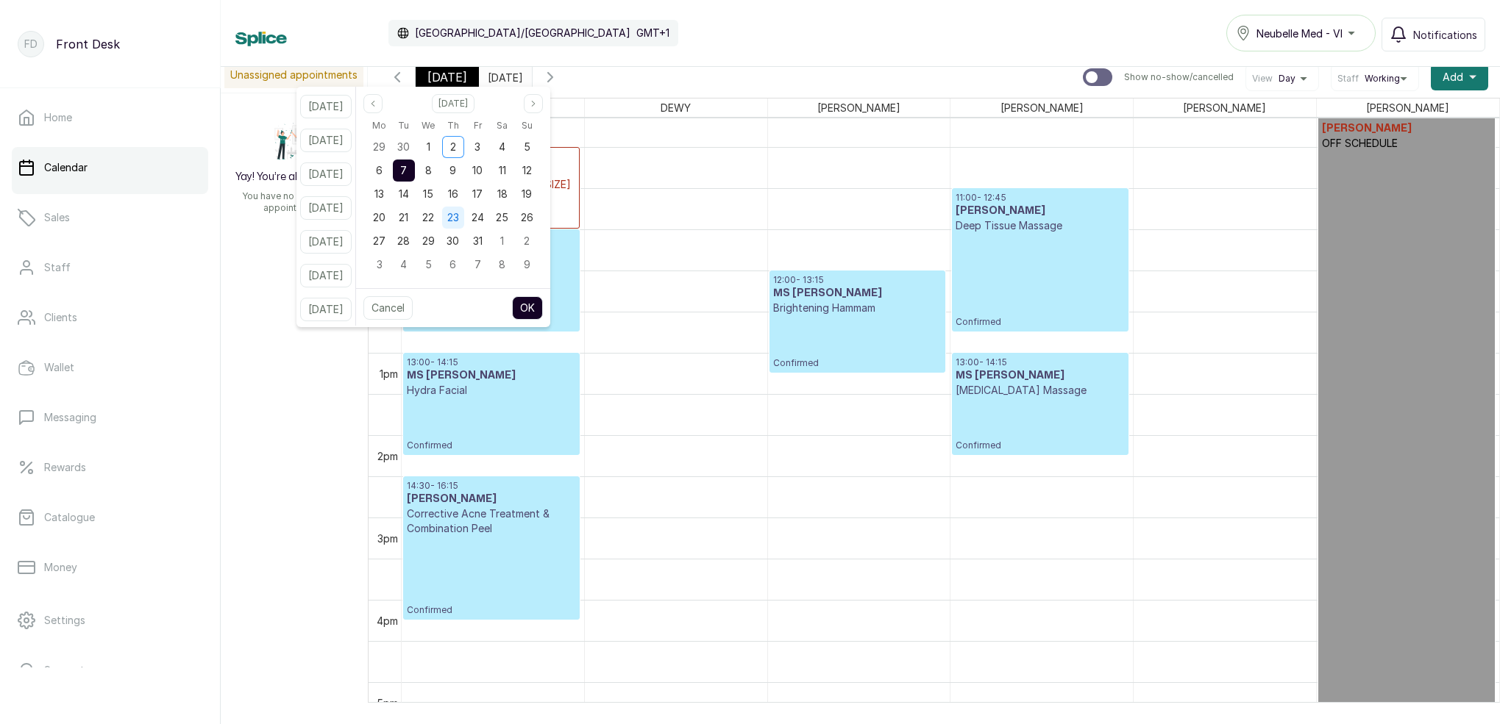
click at [459, 217] on span "23" at bounding box center [453, 217] width 12 height 13
click at [543, 306] on button "OK" at bounding box center [527, 308] width 31 height 24
type input "[DATE]"
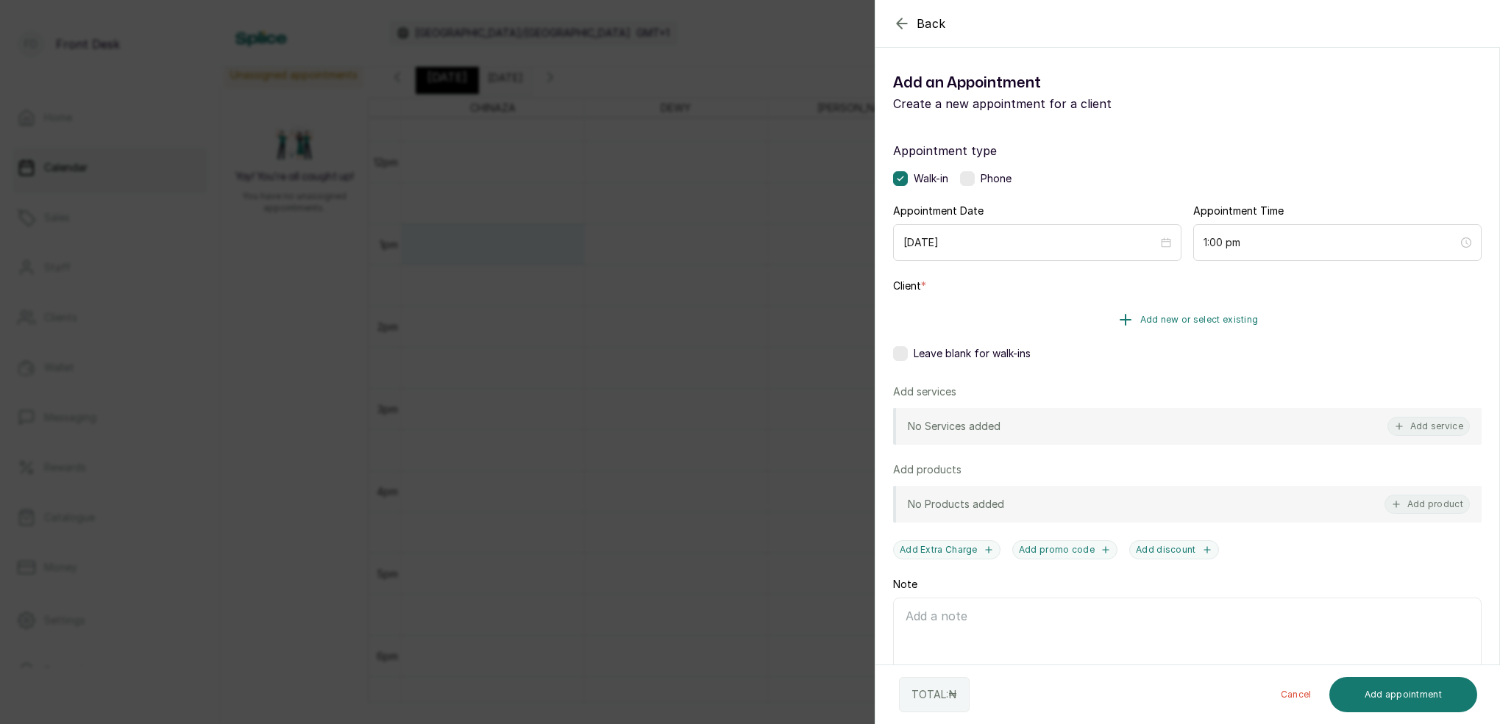
click at [1230, 320] on span "Add new or select existing" at bounding box center [1199, 320] width 118 height 12
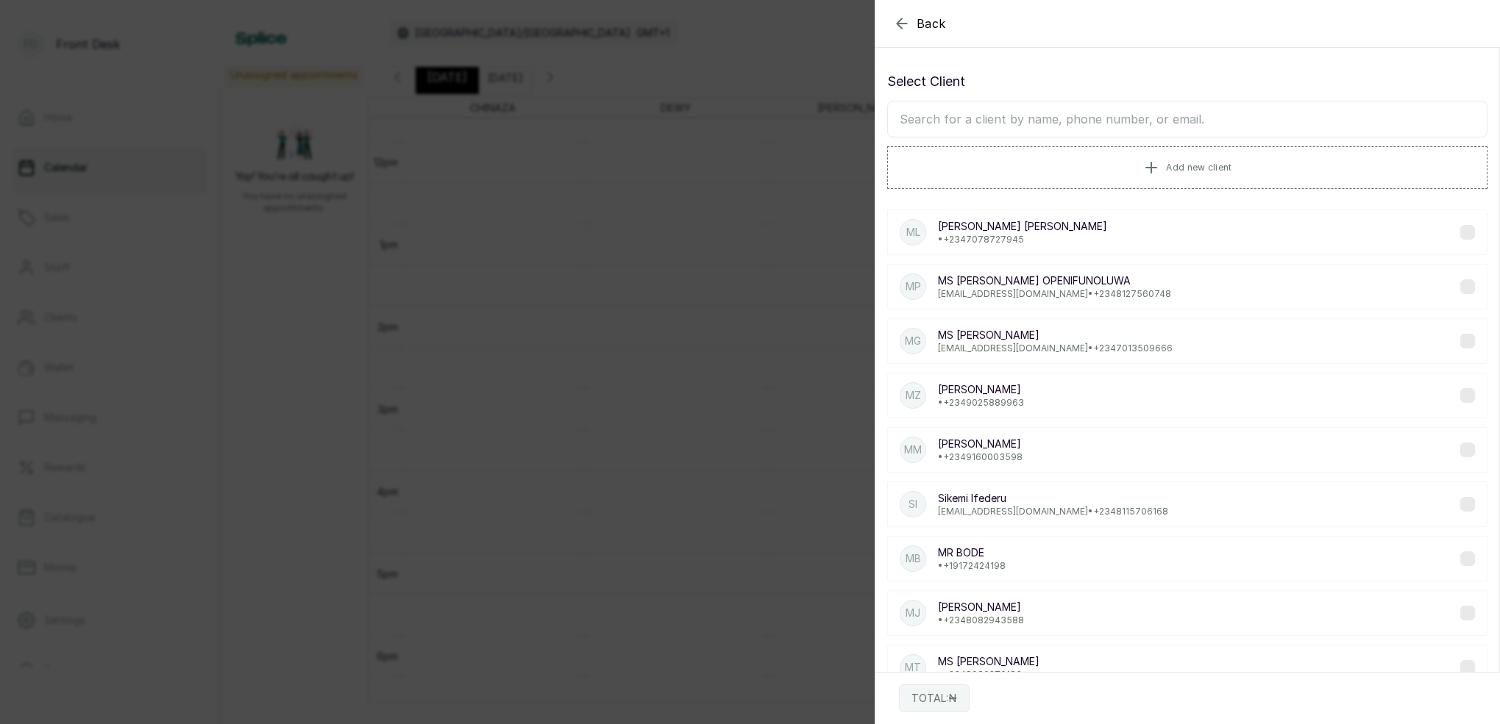
click at [1081, 129] on input "text" at bounding box center [1187, 119] width 600 height 37
type input "U"
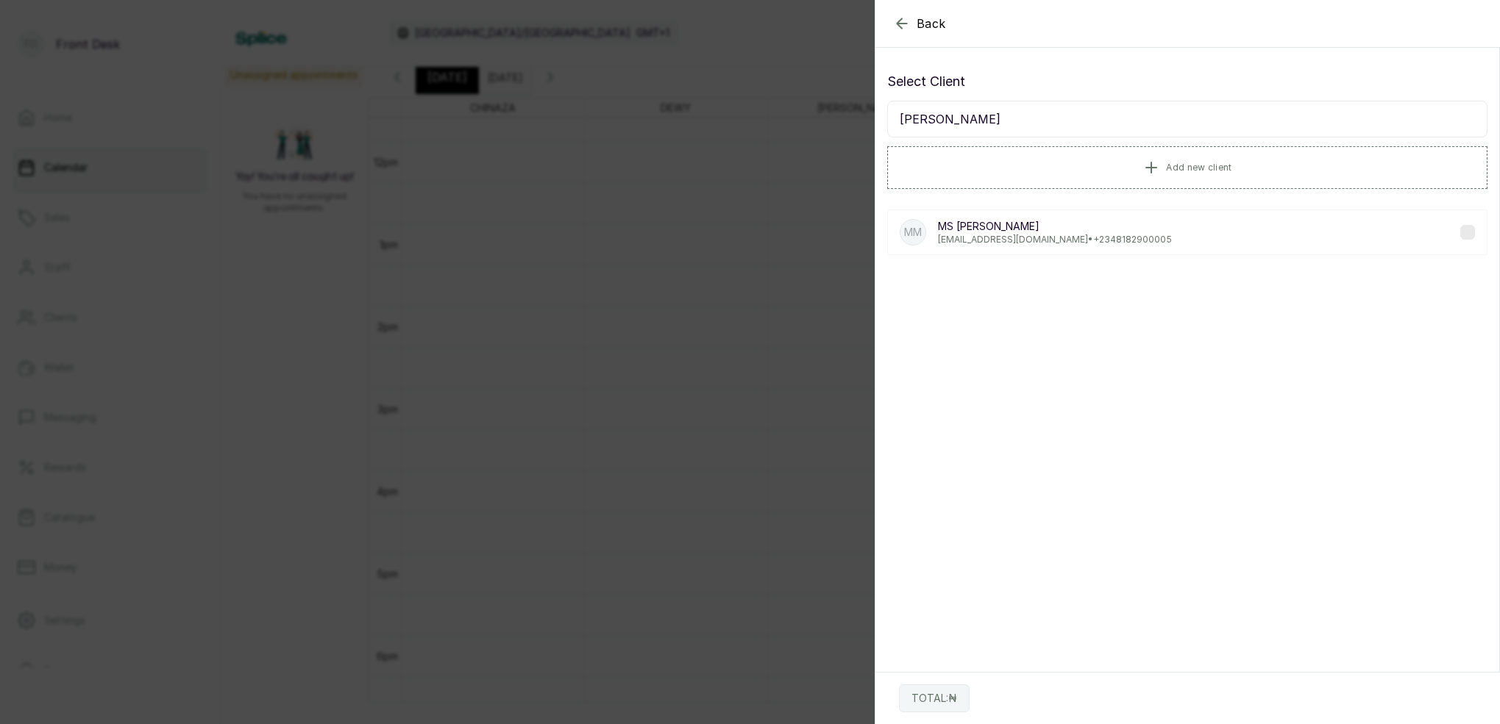
type input "[PERSON_NAME]"
click at [984, 224] on p "MS [PERSON_NAME]" at bounding box center [1055, 226] width 234 height 15
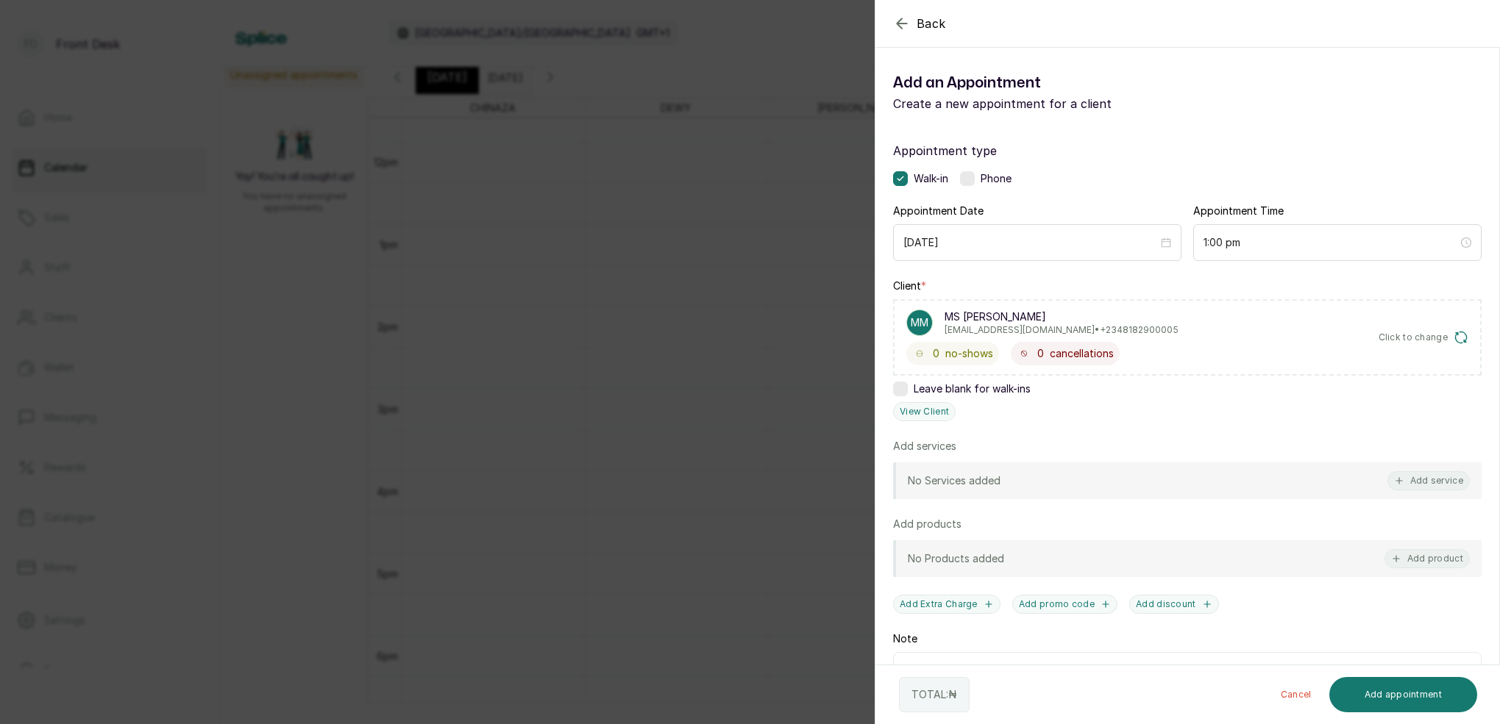
drag, startPoint x: 1458, startPoint y: 480, endPoint x: 1321, endPoint y: 395, distance: 161.5
click at [1458, 479] on button "Add service" at bounding box center [1428, 480] width 82 height 19
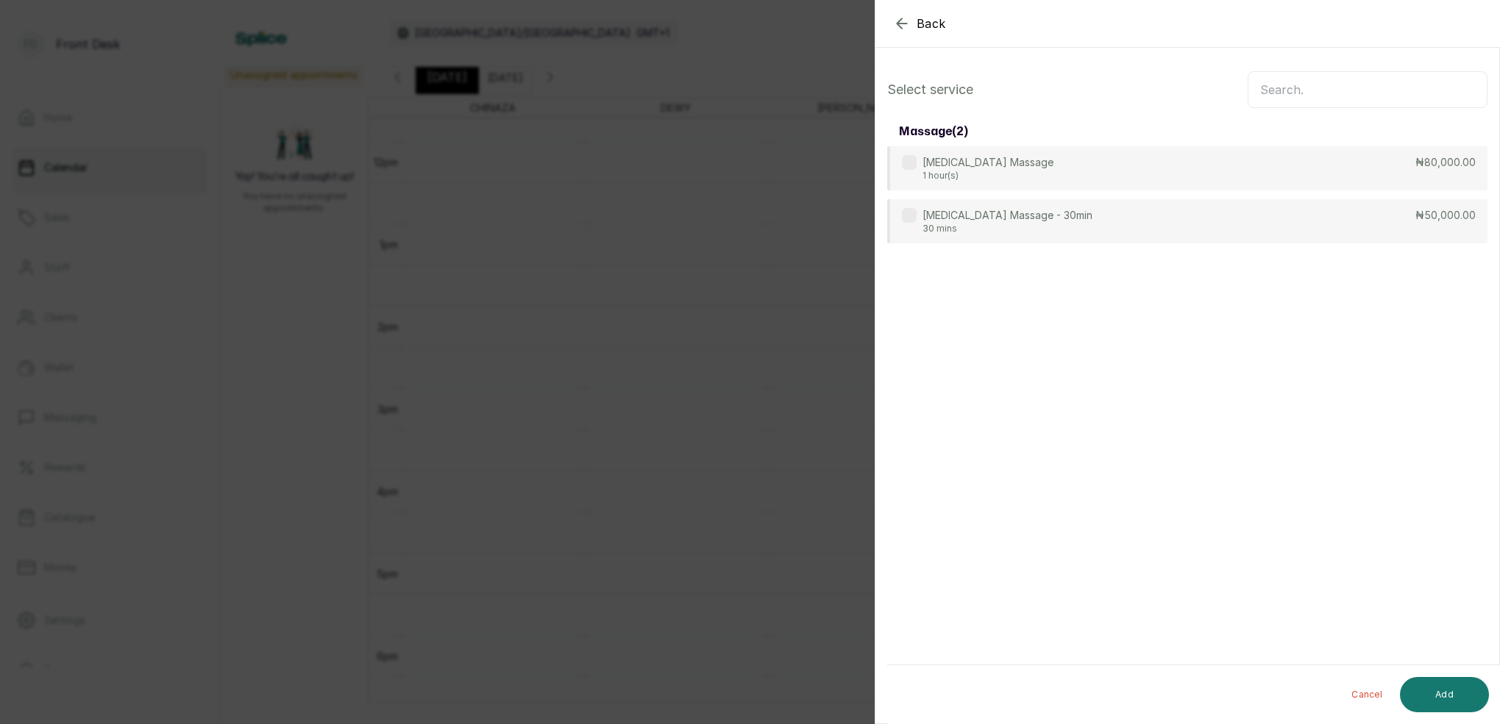
click at [1277, 90] on input "text" at bounding box center [1367, 89] width 240 height 37
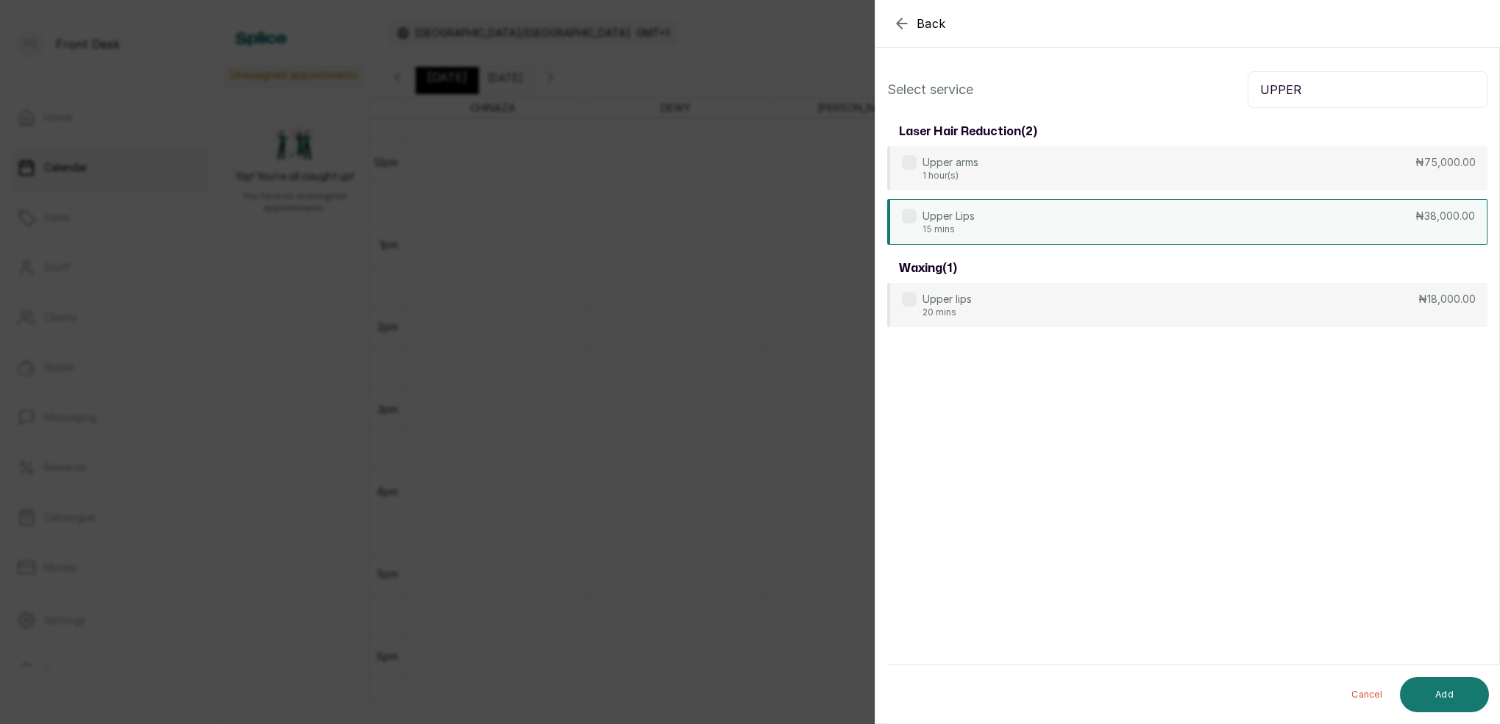
type input "UPPER"
click at [980, 218] on div "Upper Lips 15 mins ₦38,000.00" at bounding box center [1187, 222] width 600 height 46
drag, startPoint x: 1447, startPoint y: 684, endPoint x: 1411, endPoint y: 638, distance: 58.6
click at [1442, 677] on div "Cancel Add" at bounding box center [1199, 695] width 625 height 59
click at [1466, 691] on button "Add" at bounding box center [1444, 694] width 89 height 35
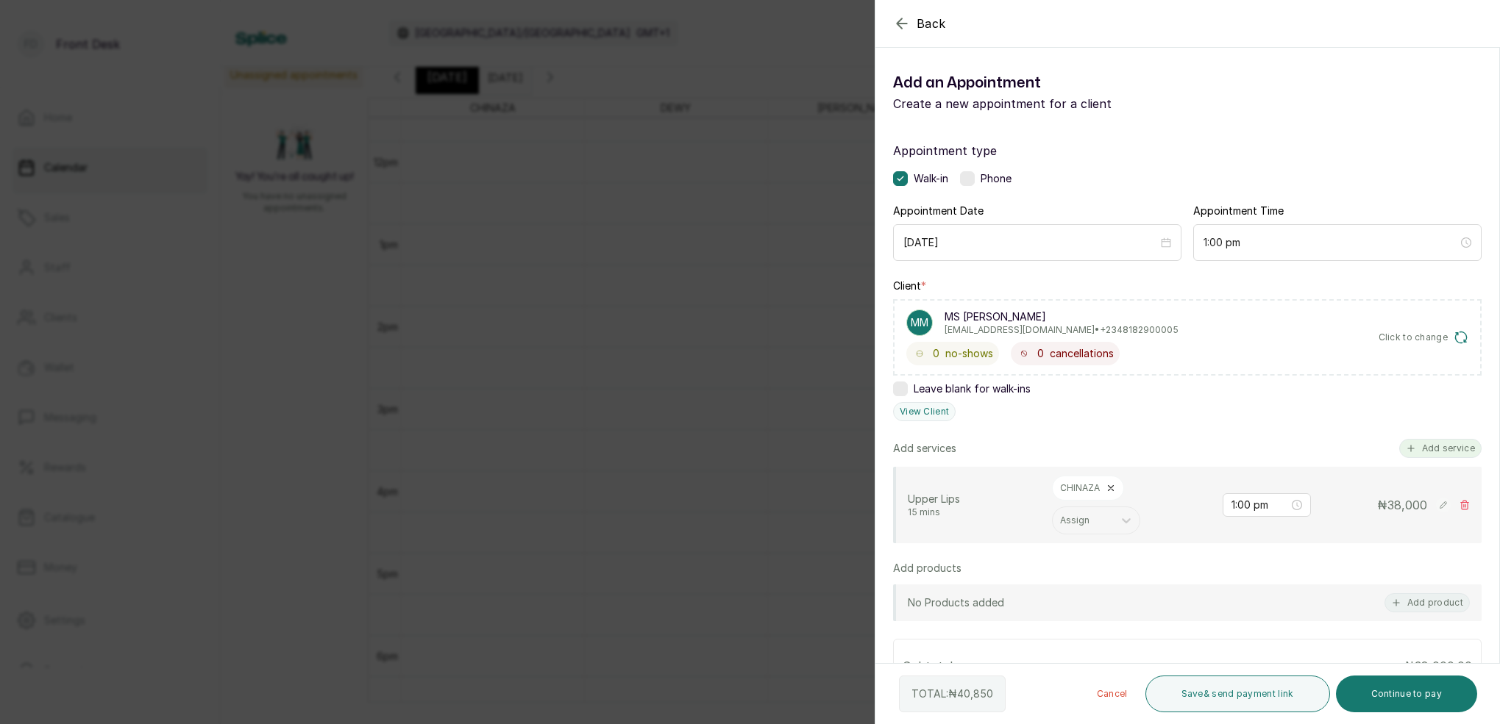
click at [1443, 449] on button "Add service" at bounding box center [1440, 448] width 82 height 19
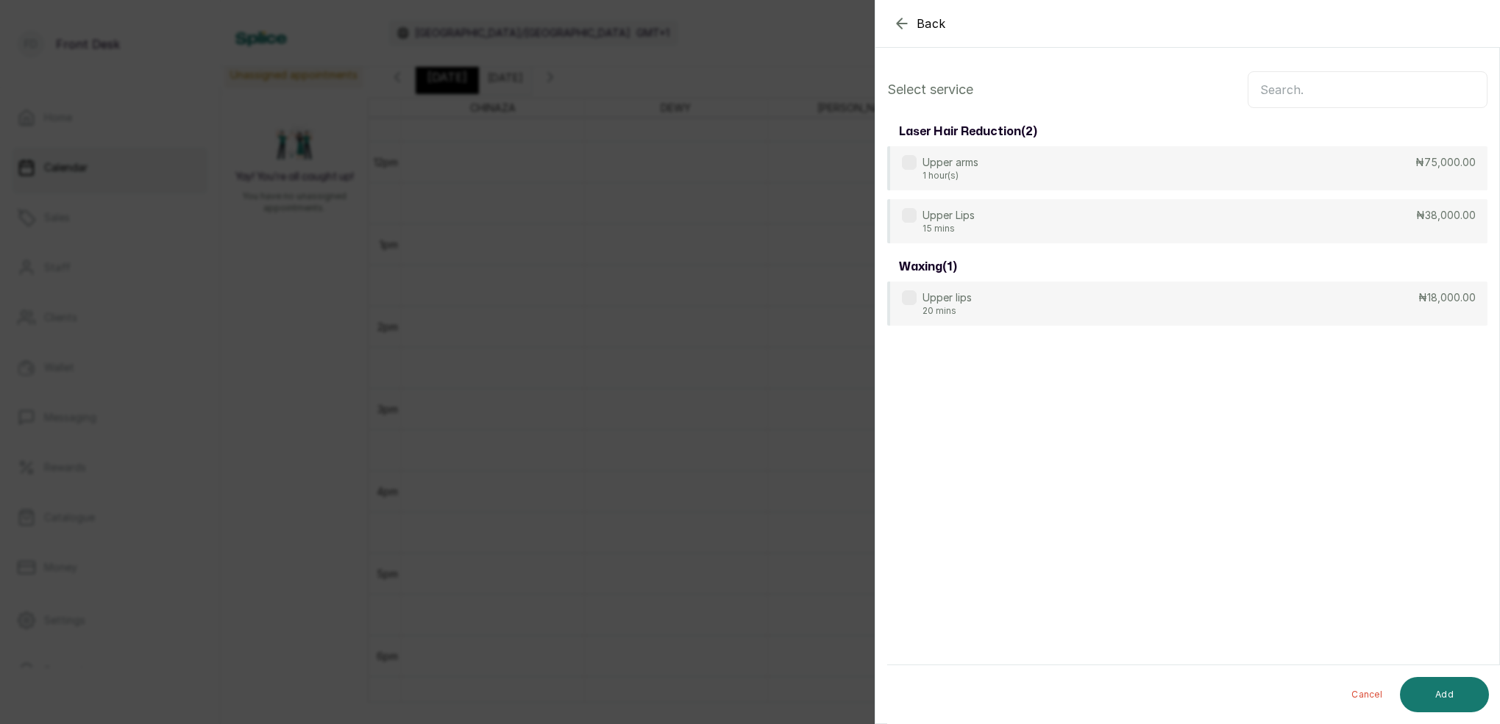
click at [1335, 81] on input "text" at bounding box center [1367, 89] width 240 height 37
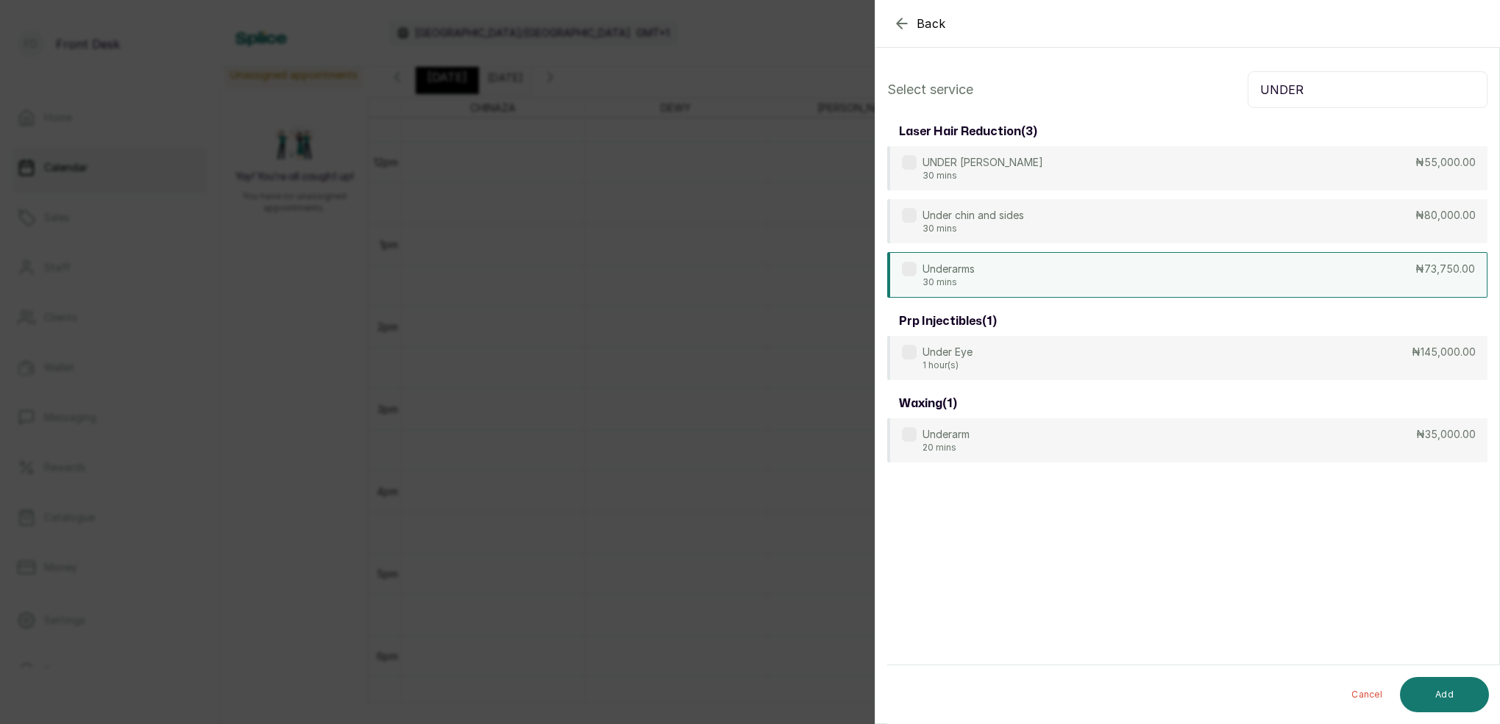
type input "UNDER"
click at [993, 272] on div "Underarms 30 mins ₦73,750.00" at bounding box center [1187, 275] width 600 height 46
click at [1453, 688] on button "Add" at bounding box center [1444, 694] width 89 height 35
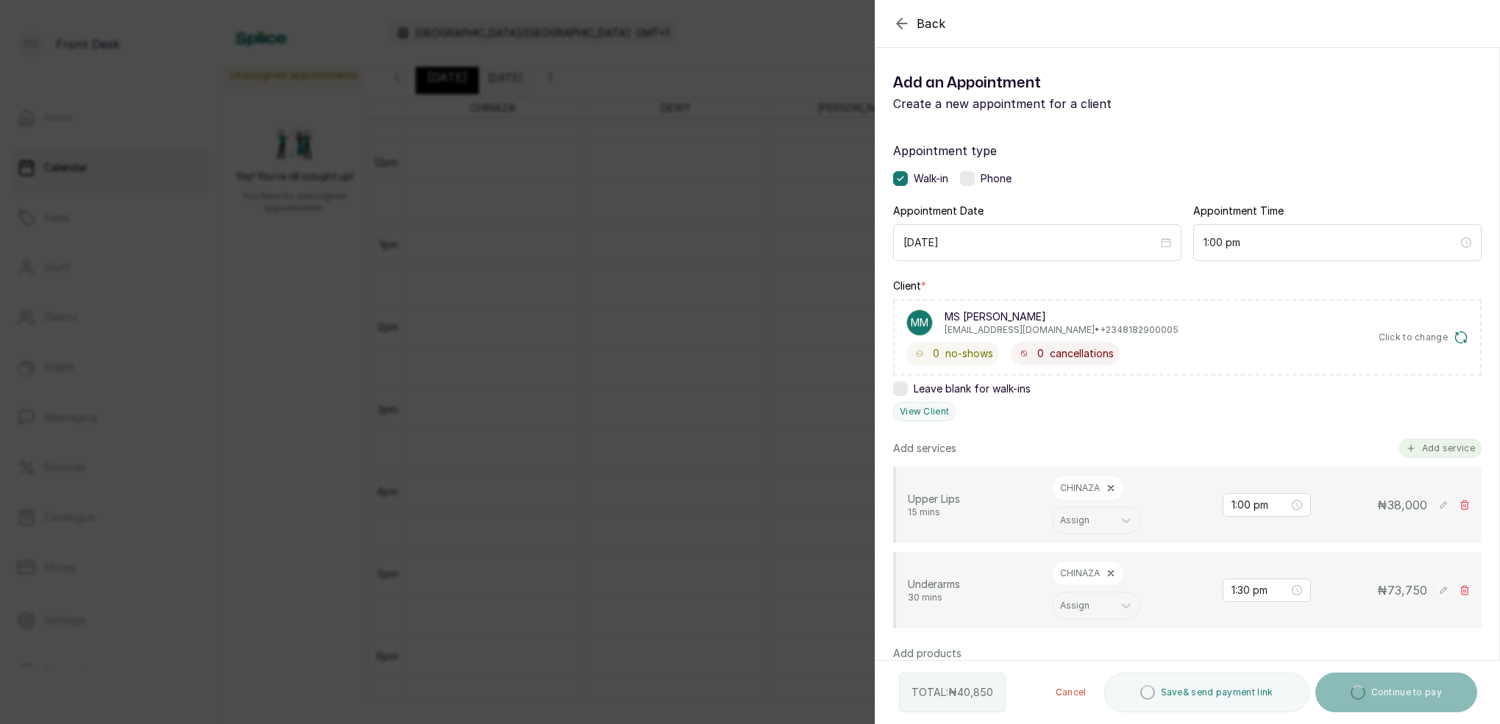
click at [1433, 454] on button "Add service" at bounding box center [1440, 448] width 82 height 19
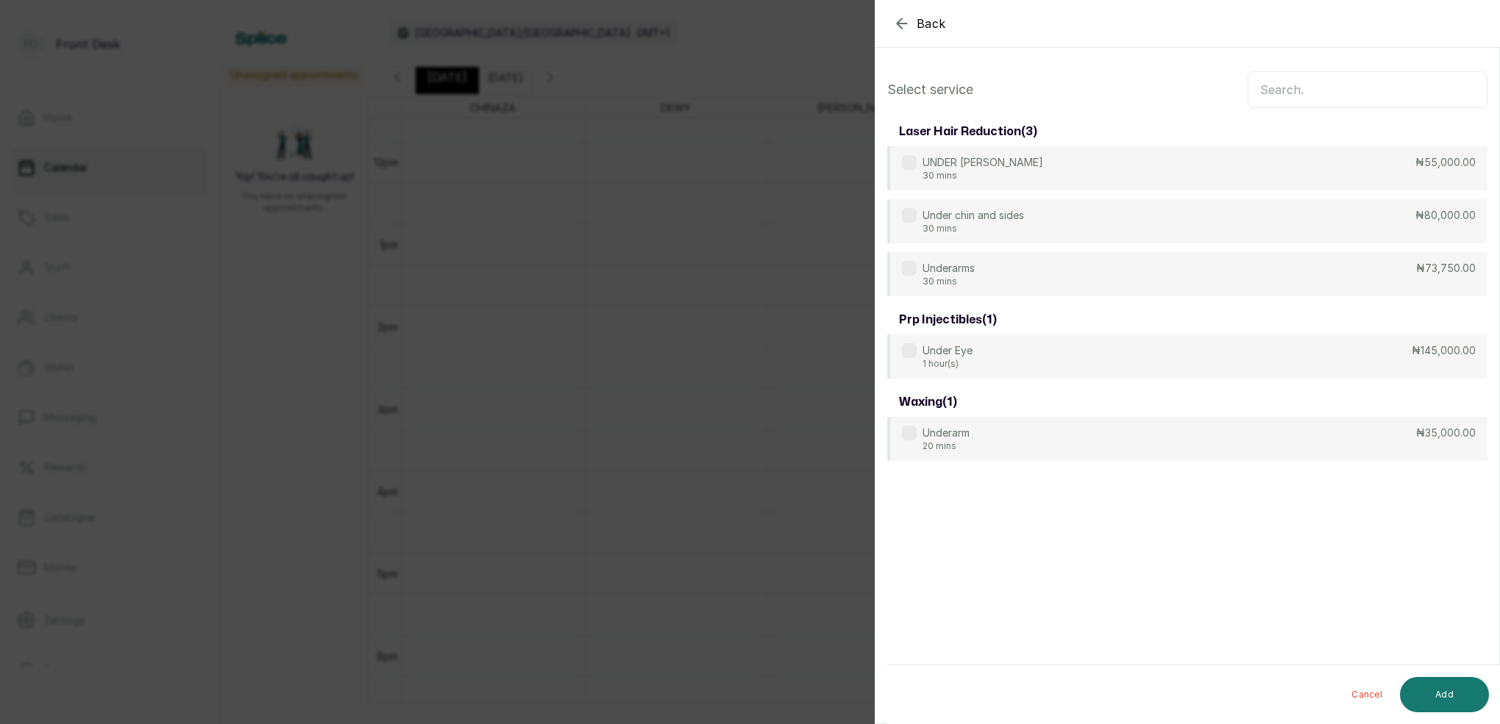
click at [1336, 88] on input "text" at bounding box center [1367, 89] width 240 height 37
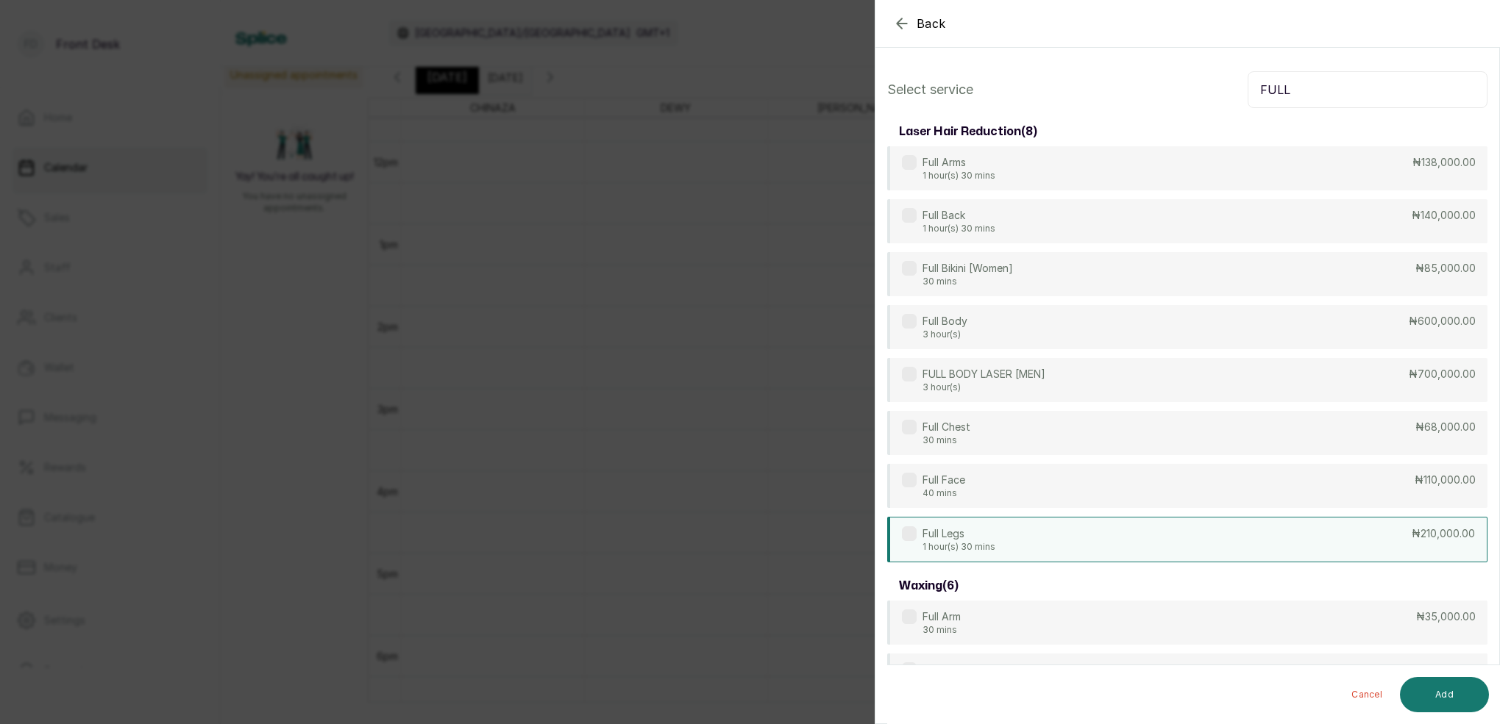
type input "FULL"
click at [986, 535] on p "Full Legs" at bounding box center [958, 534] width 73 height 15
click at [1447, 686] on button "Add" at bounding box center [1444, 694] width 89 height 35
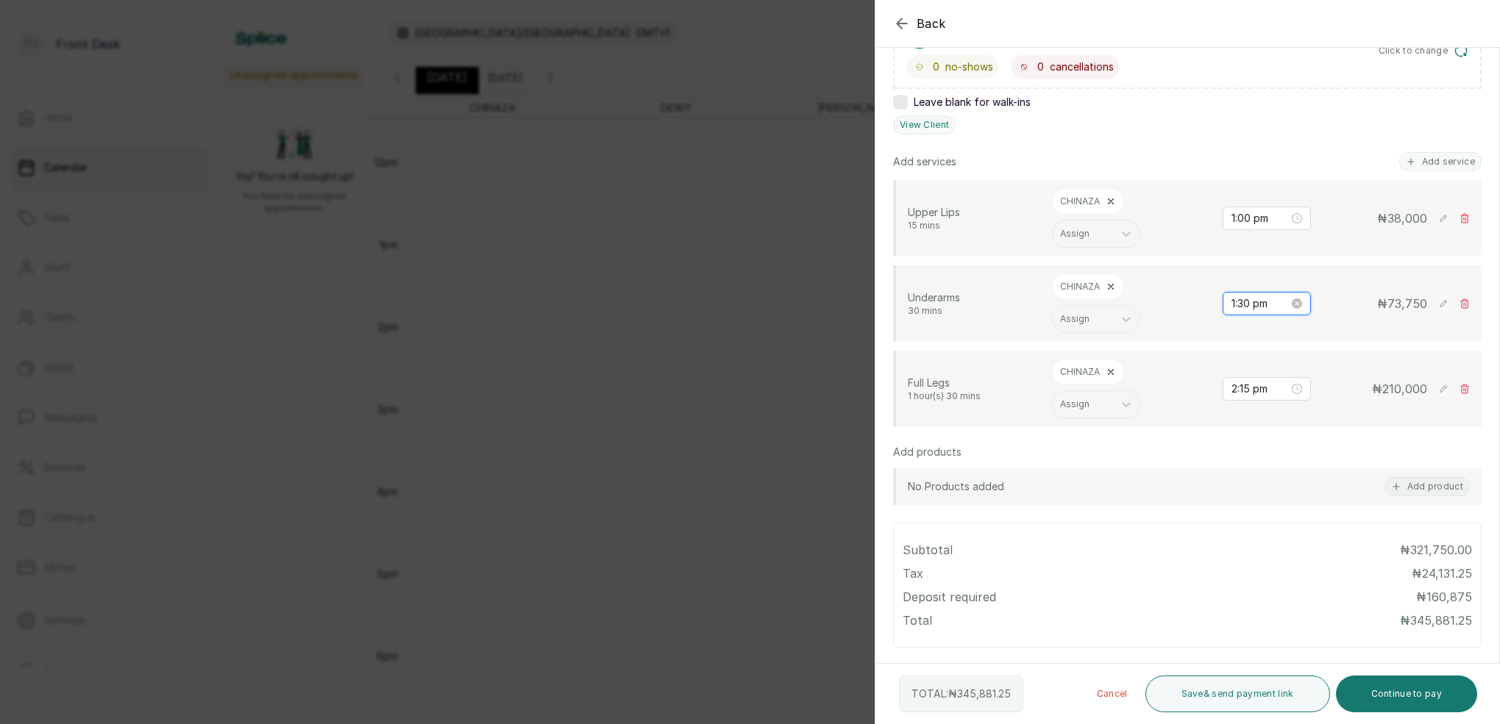
click at [1251, 305] on input "1:30 pm" at bounding box center [1259, 304] width 57 height 16
click at [1285, 393] on div "15" at bounding box center [1284, 397] width 35 height 21
type input "1:15 pm"
click at [1323, 334] on div "PM" at bounding box center [1325, 335] width 35 height 21
drag, startPoint x: 1328, startPoint y: 501, endPoint x: 1269, endPoint y: 457, distance: 73.1
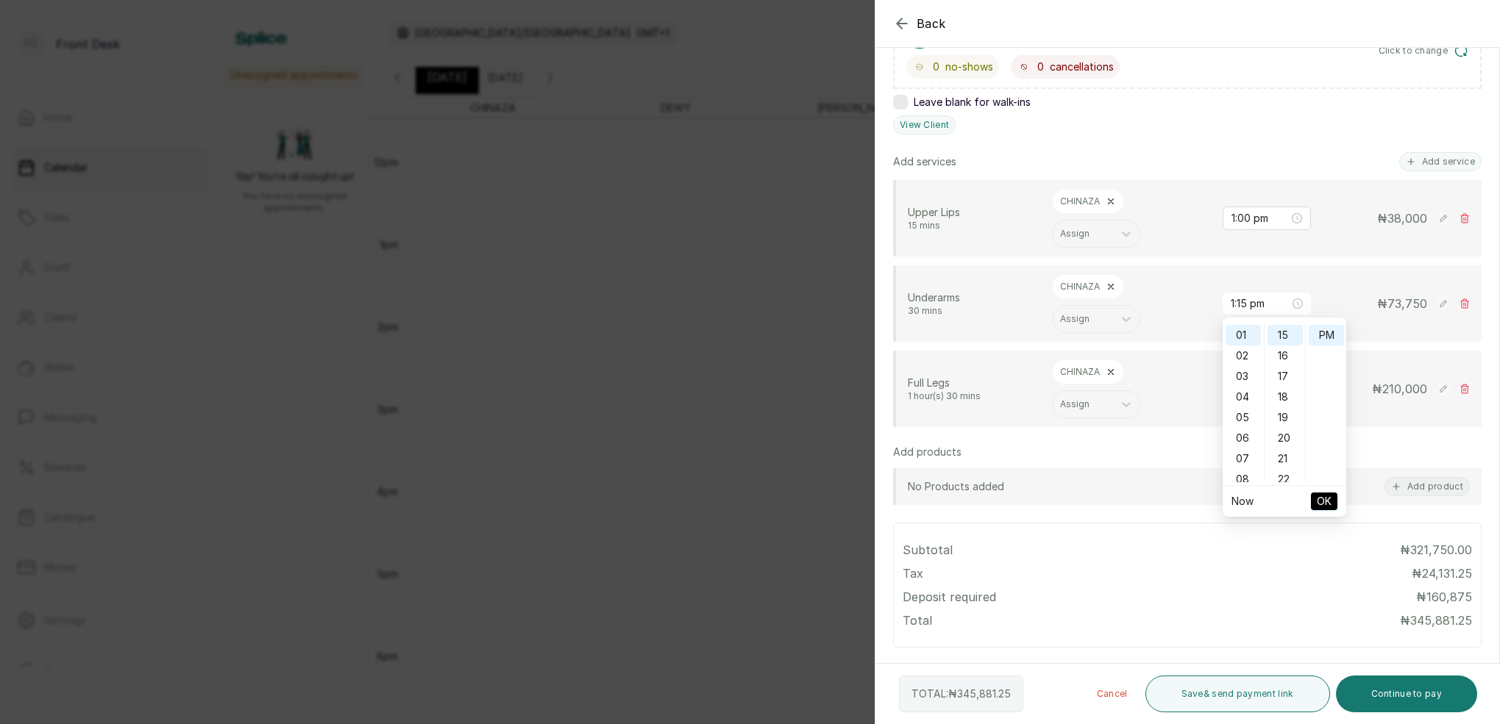
click at [1328, 498] on span "OK" at bounding box center [1324, 502] width 15 height 28
click at [1239, 388] on input "2:15 pm" at bounding box center [1259, 389] width 57 height 16
drag, startPoint x: 1245, startPoint y: 441, endPoint x: 1271, endPoint y: 443, distance: 25.8
click at [1245, 441] on div "01" at bounding box center [1242, 440] width 35 height 21
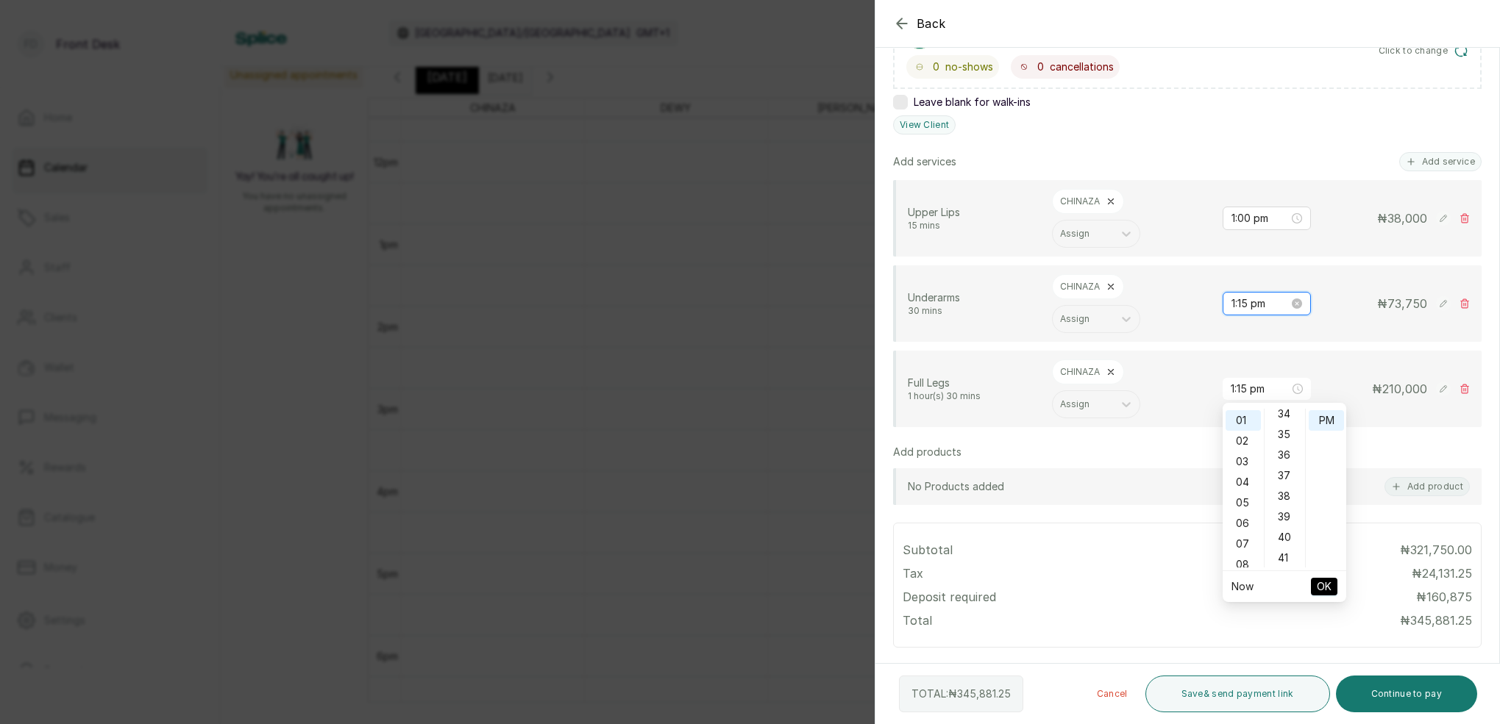
type input "2:15 pm"
click at [1244, 302] on input "1:15 pm" at bounding box center [1259, 304] width 57 height 16
type input "1:00 pm"
click at [1286, 339] on div "00" at bounding box center [1284, 334] width 35 height 21
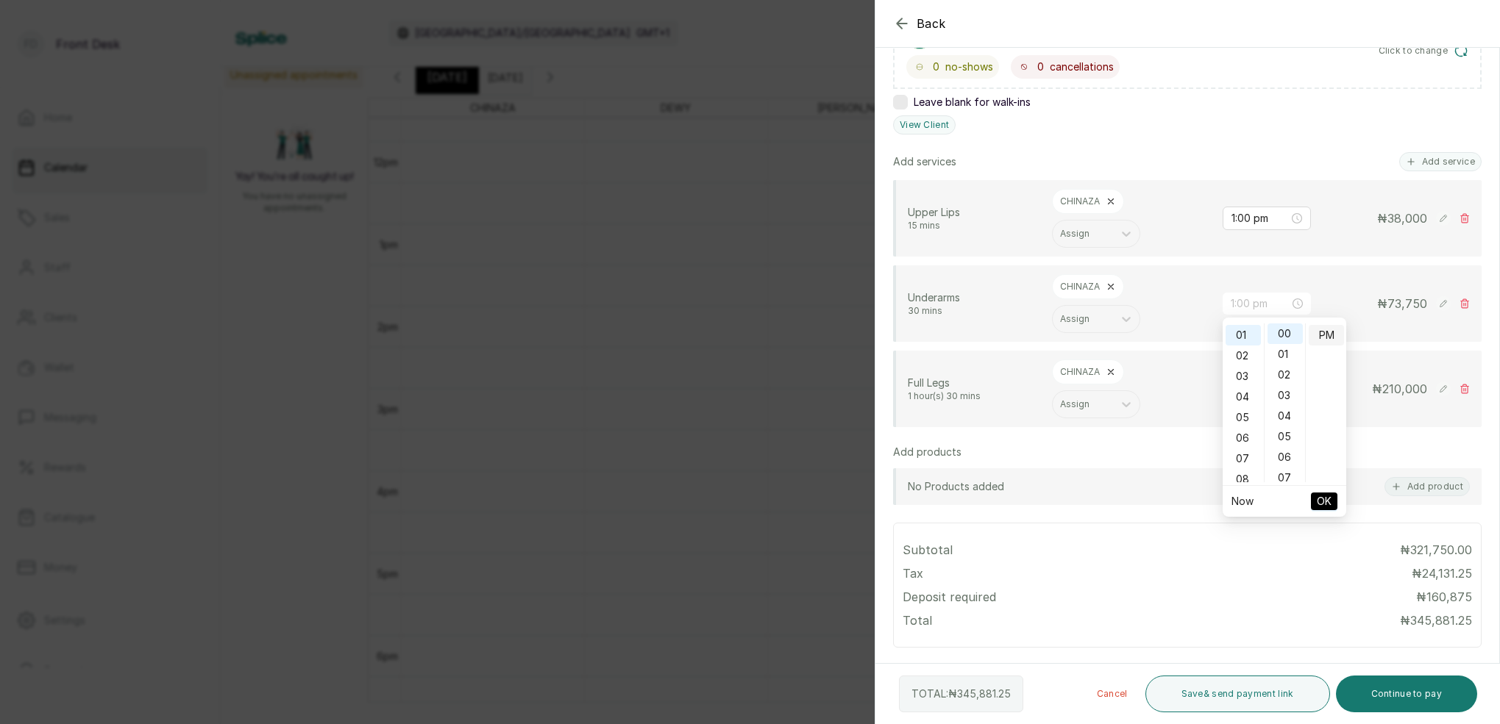
click at [1319, 337] on div "PM" at bounding box center [1325, 335] width 35 height 21
click at [1325, 505] on span "OK" at bounding box center [1324, 502] width 15 height 28
click at [1246, 390] on input "2:15 pm" at bounding box center [1259, 389] width 59 height 16
drag, startPoint x: 1244, startPoint y: 438, endPoint x: 1259, endPoint y: 437, distance: 14.8
click at [1245, 438] on div "01" at bounding box center [1242, 440] width 35 height 21
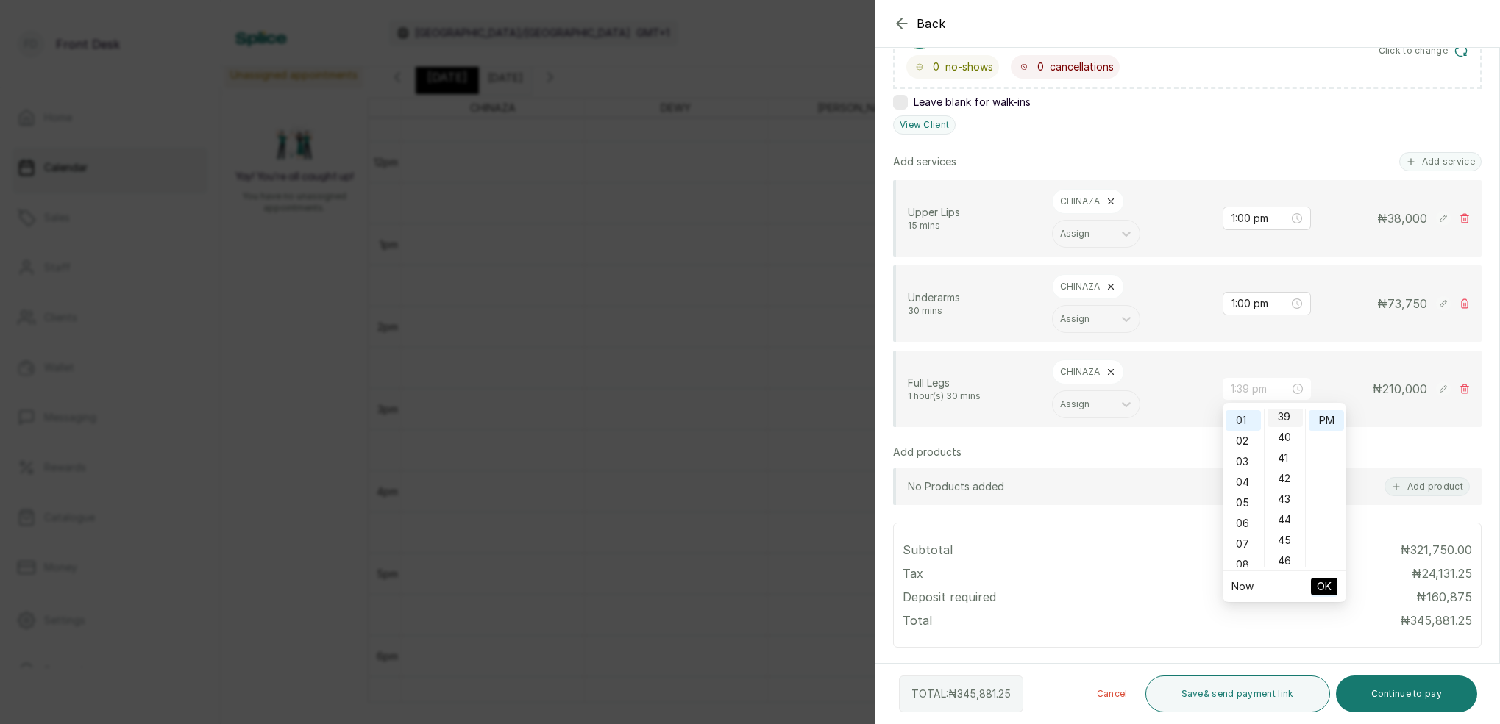
scroll to position [808, 0]
drag, startPoint x: 1291, startPoint y: 444, endPoint x: 1309, endPoint y: 436, distance: 19.8
click at [1291, 443] on div "30" at bounding box center [1284, 448] width 35 height 21
type input "1:30 pm"
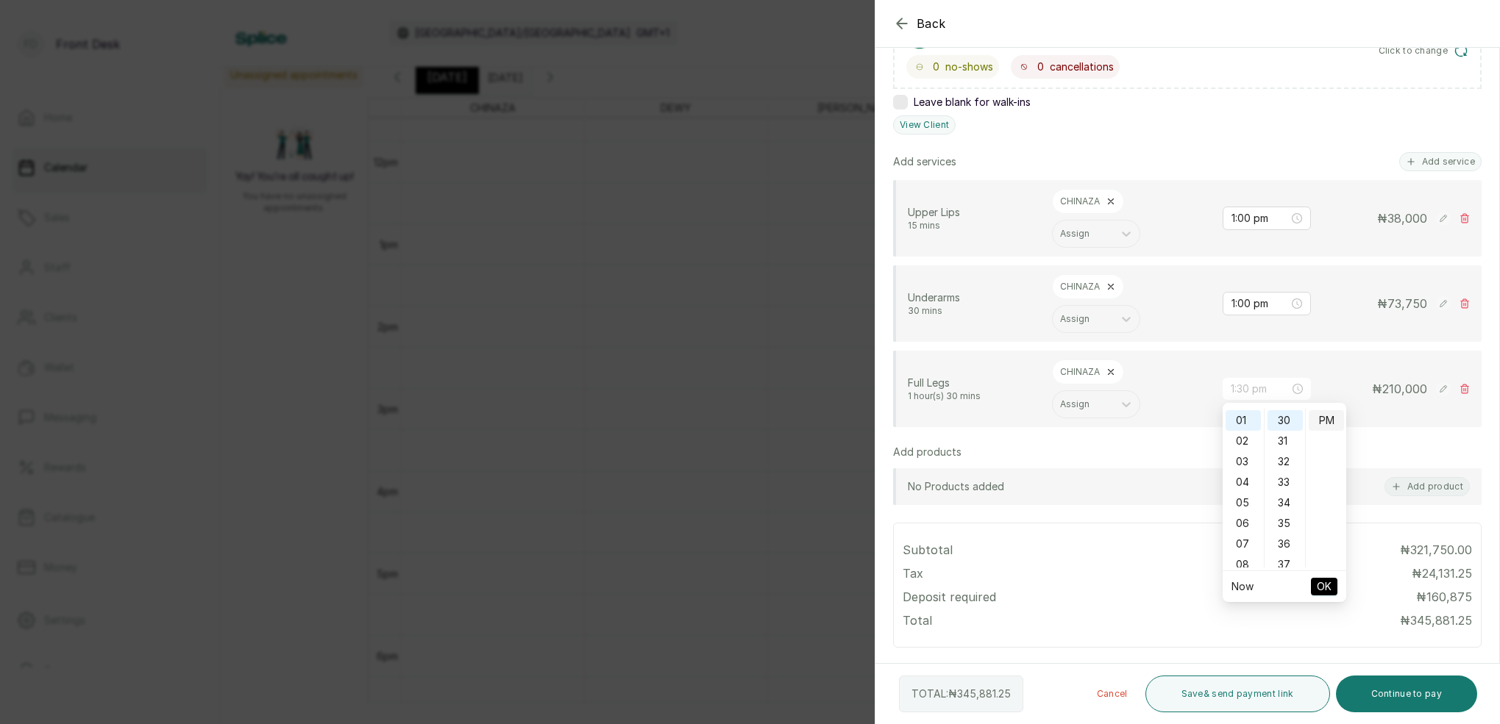
click at [1319, 427] on div "PM" at bounding box center [1325, 420] width 35 height 21
click at [1327, 582] on span "OK" at bounding box center [1324, 587] width 15 height 28
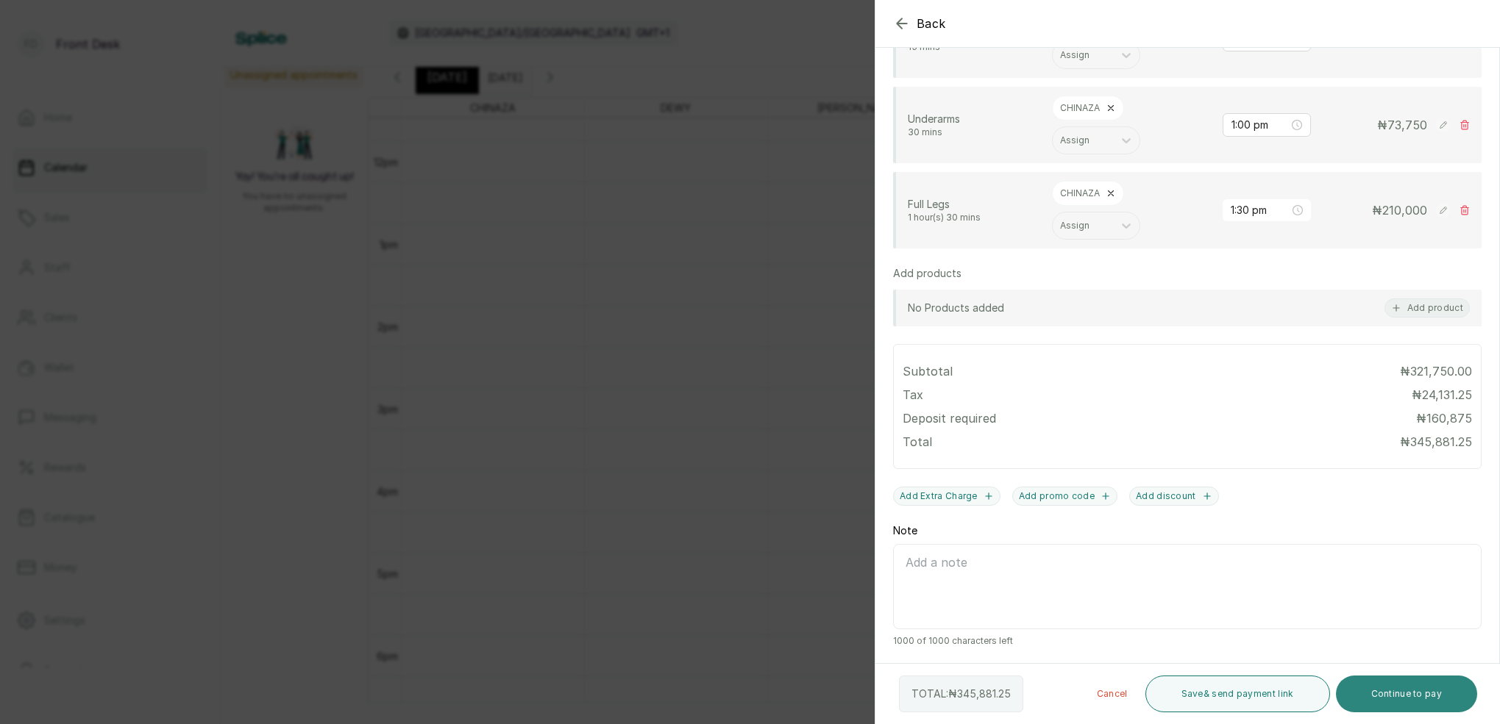
scroll to position [466, 0]
click at [1411, 693] on button "Continue to pay" at bounding box center [1407, 694] width 142 height 37
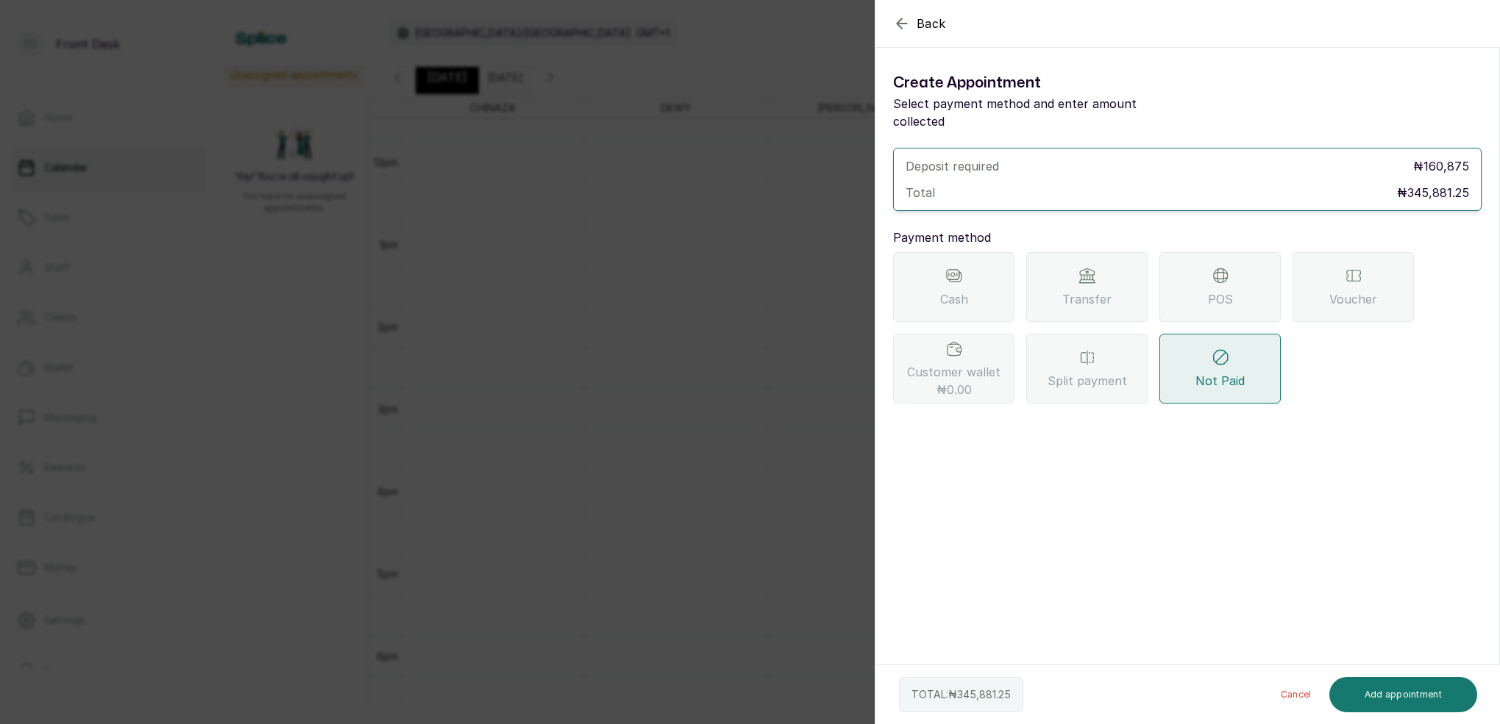
scroll to position [0, 0]
drag, startPoint x: 1073, startPoint y: 254, endPoint x: 1073, endPoint y: 283, distance: 29.4
click at [1073, 254] on div "Transfer" at bounding box center [1086, 287] width 121 height 70
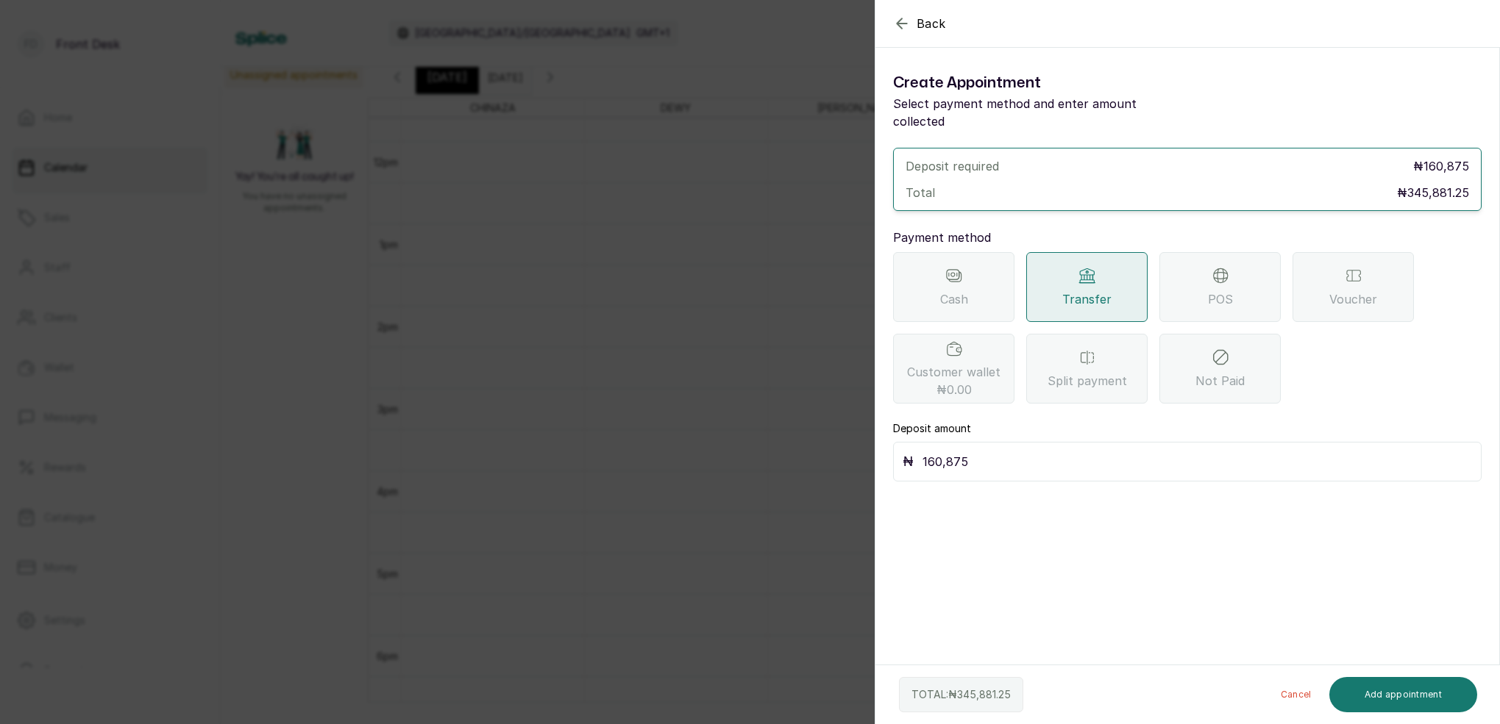
click at [998, 452] on input "160,875" at bounding box center [1196, 462] width 549 height 21
type input "160,000"
click at [1406, 696] on button "Add appointment" at bounding box center [1403, 694] width 149 height 35
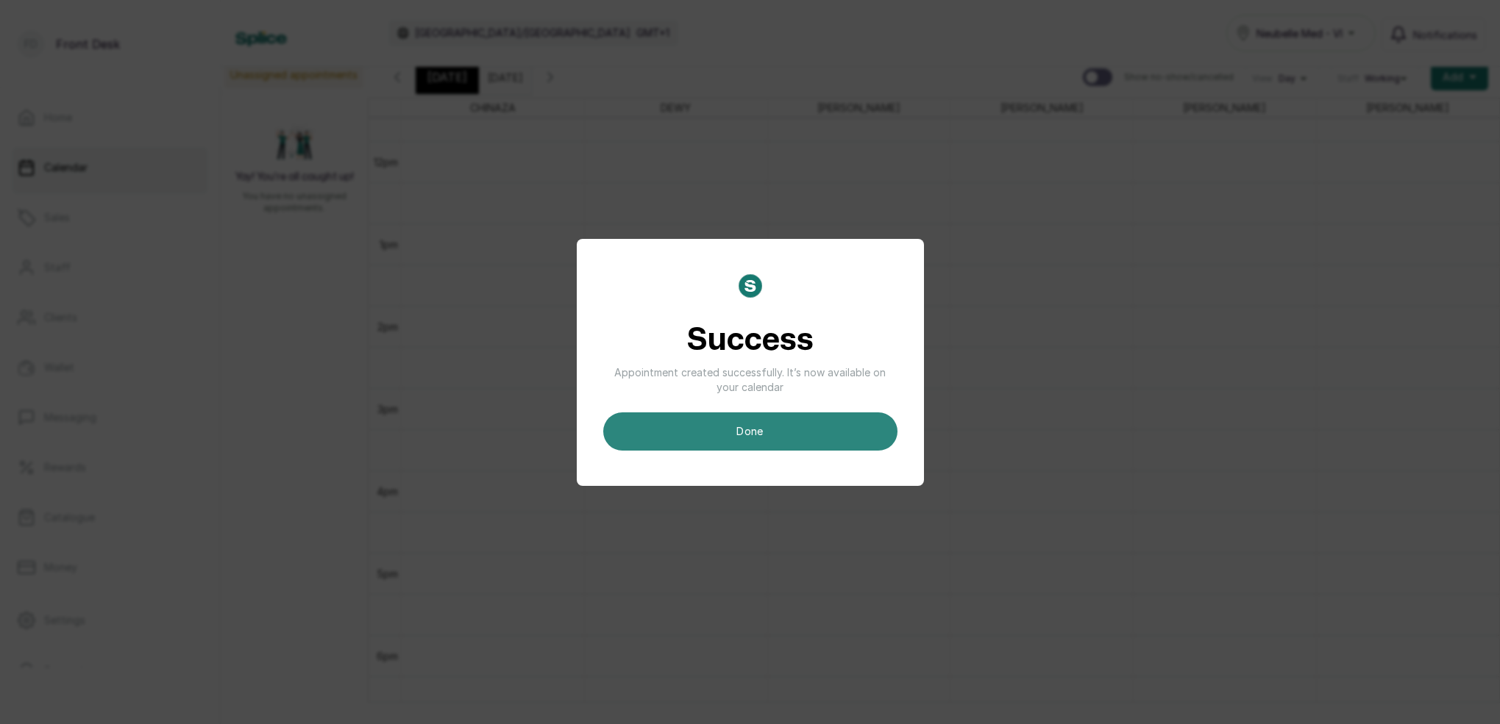
click at [752, 440] on button "done" at bounding box center [750, 432] width 294 height 38
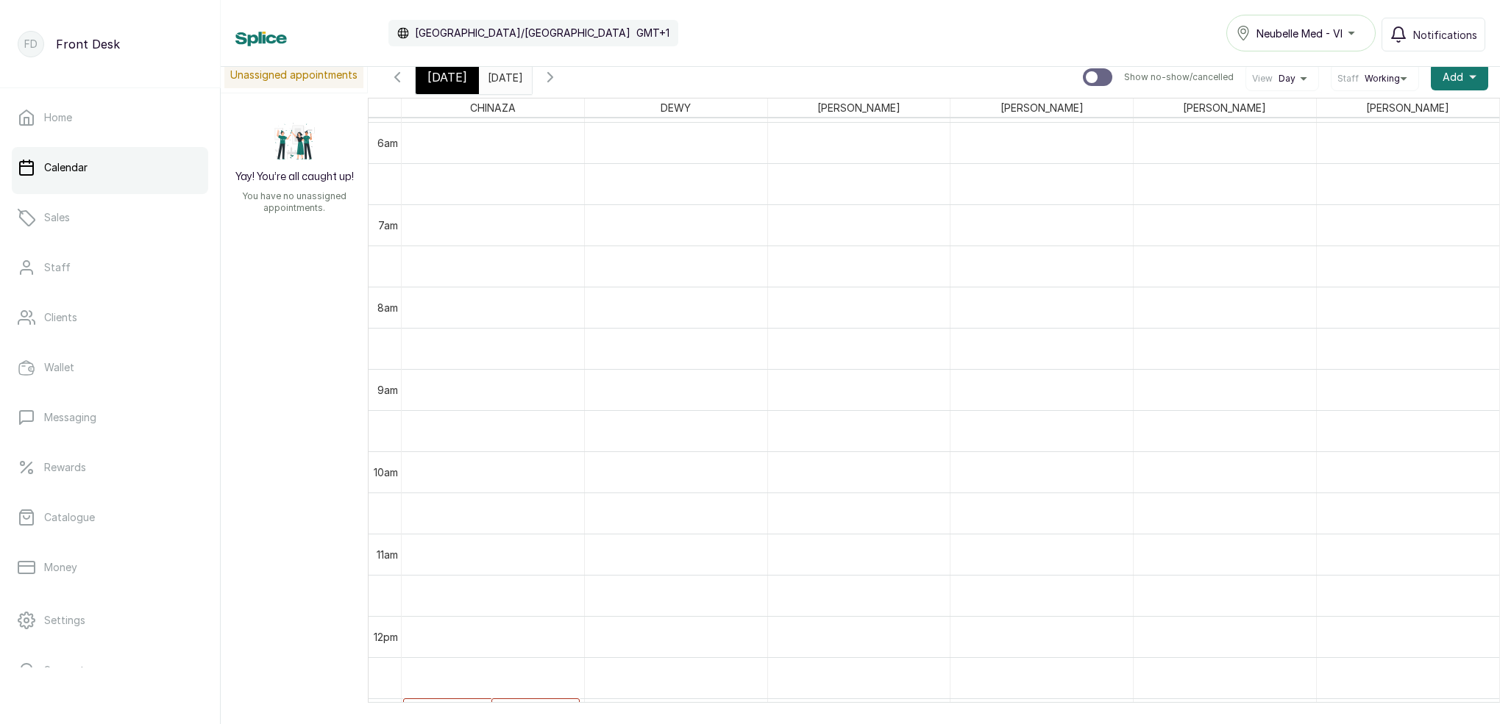
scroll to position [581, 0]
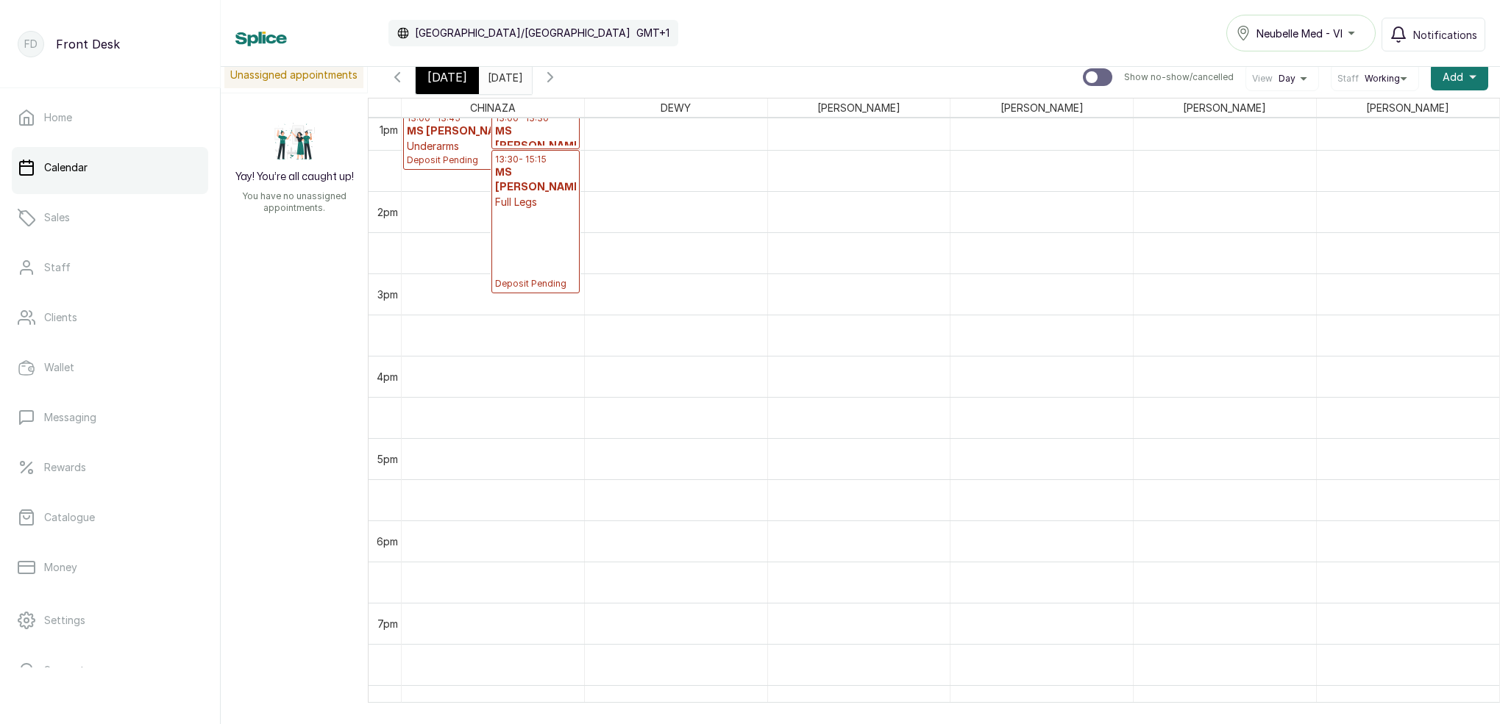
click at [560, 244] on p "Deposit Pending" at bounding box center [535, 250] width 81 height 80
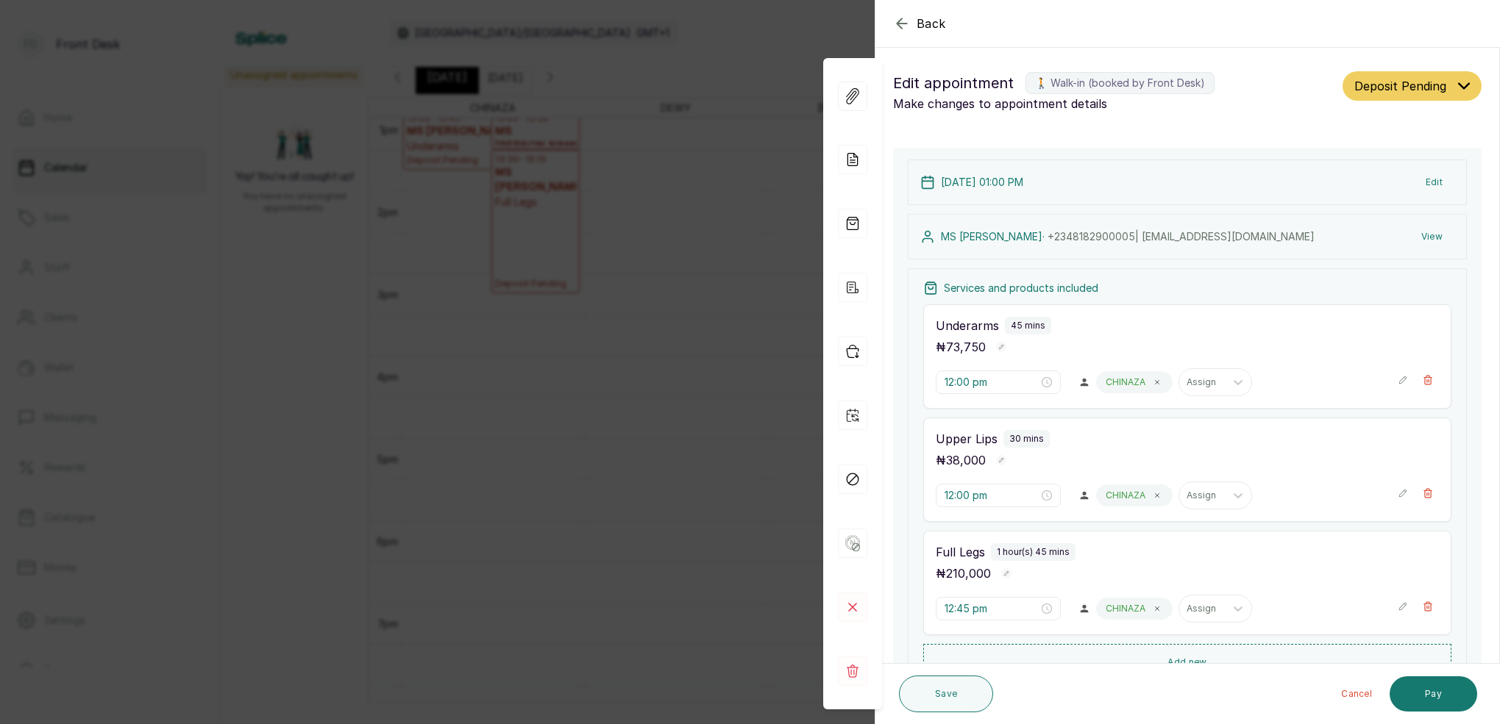
type input "1:00 pm"
type input "1:30 pm"
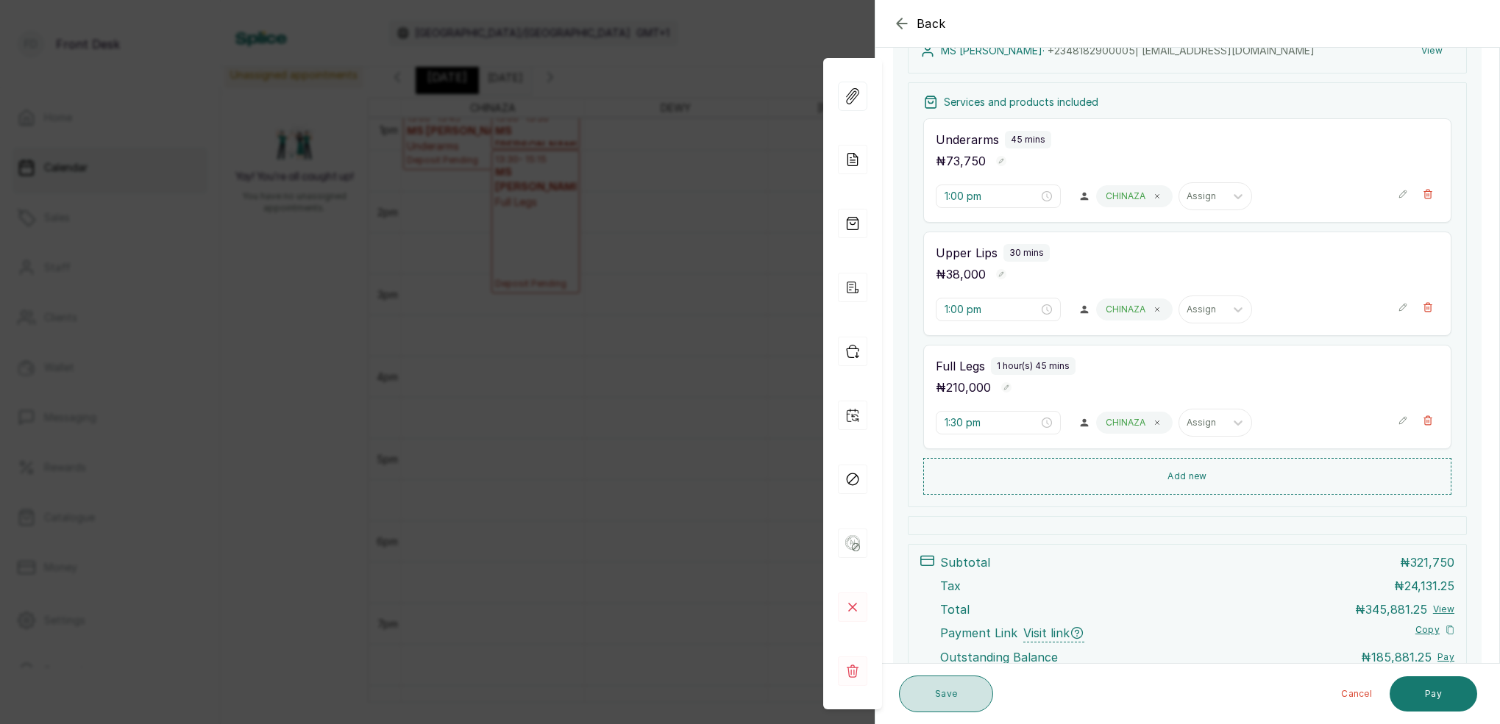
click at [945, 700] on button "Save" at bounding box center [946, 694] width 94 height 37
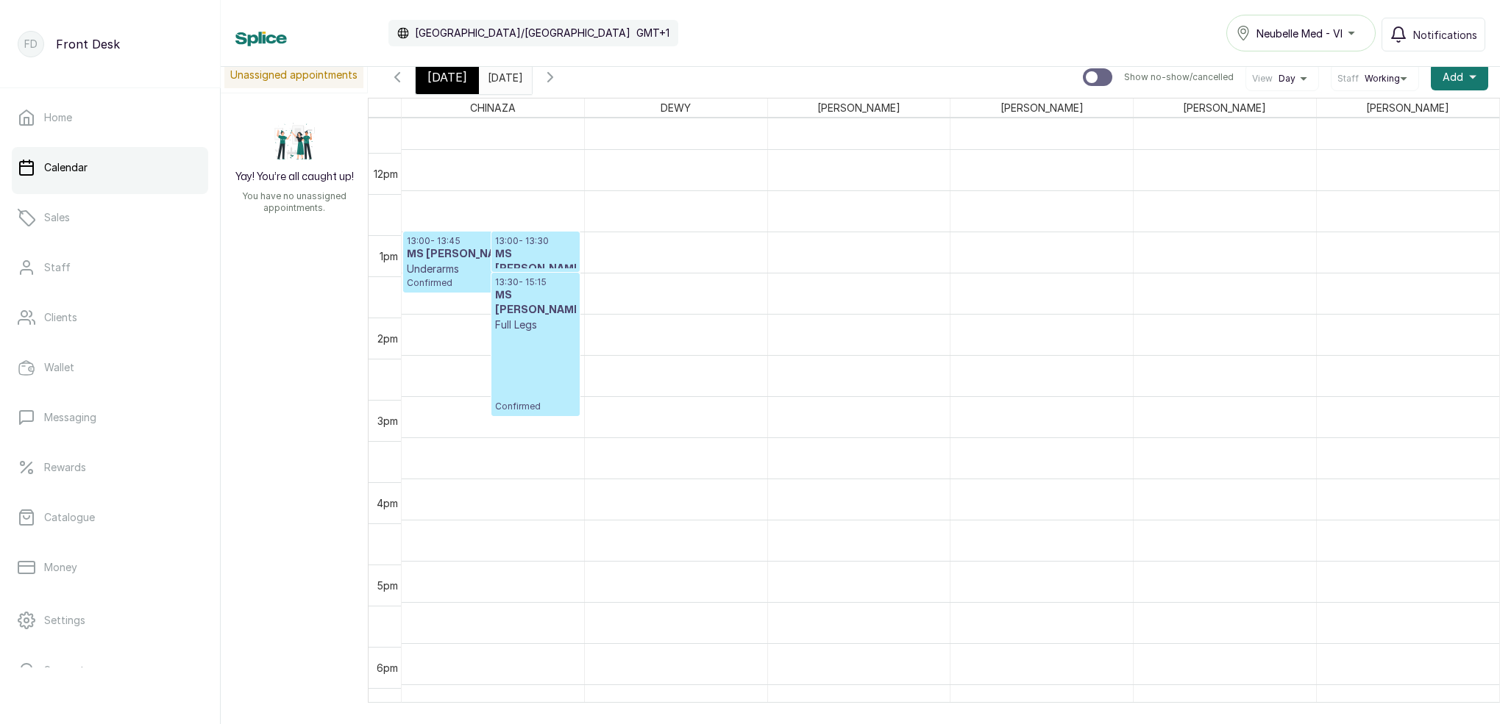
scroll to position [954, 0]
click at [535, 259] on h3 "MS [PERSON_NAME]" at bounding box center [535, 265] width 81 height 29
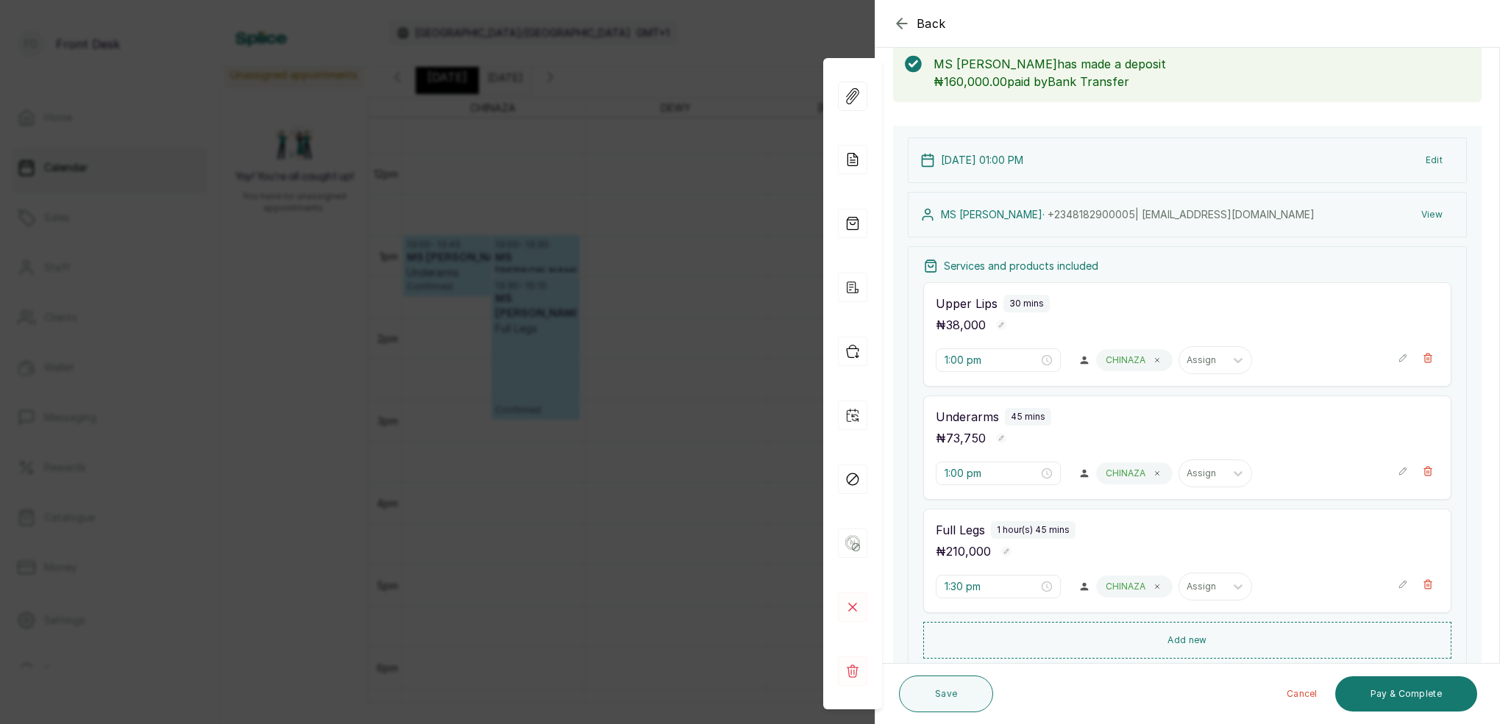
scroll to position [86, 0]
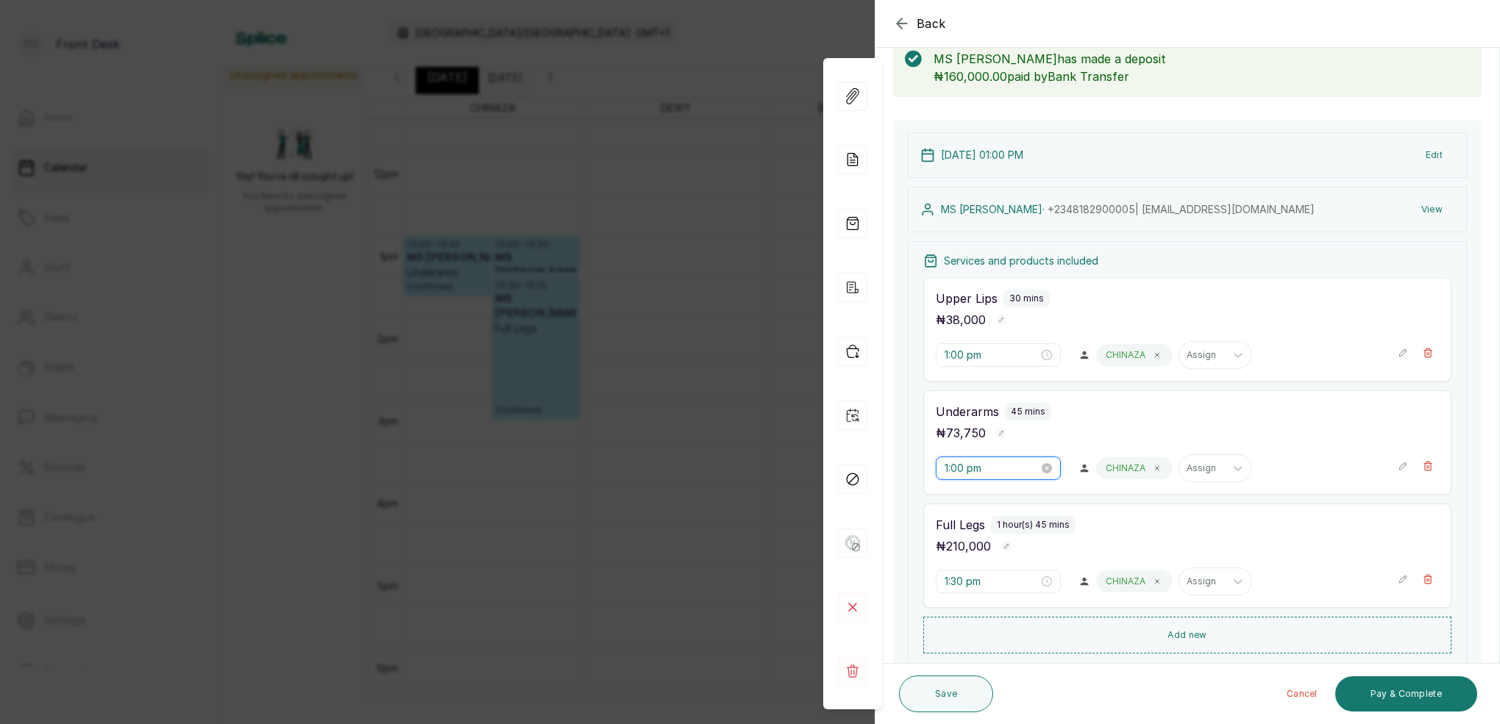
click at [962, 471] on input "1:00 pm" at bounding box center [991, 468] width 94 height 16
click at [999, 541] on div "15" at bounding box center [997, 540] width 35 height 21
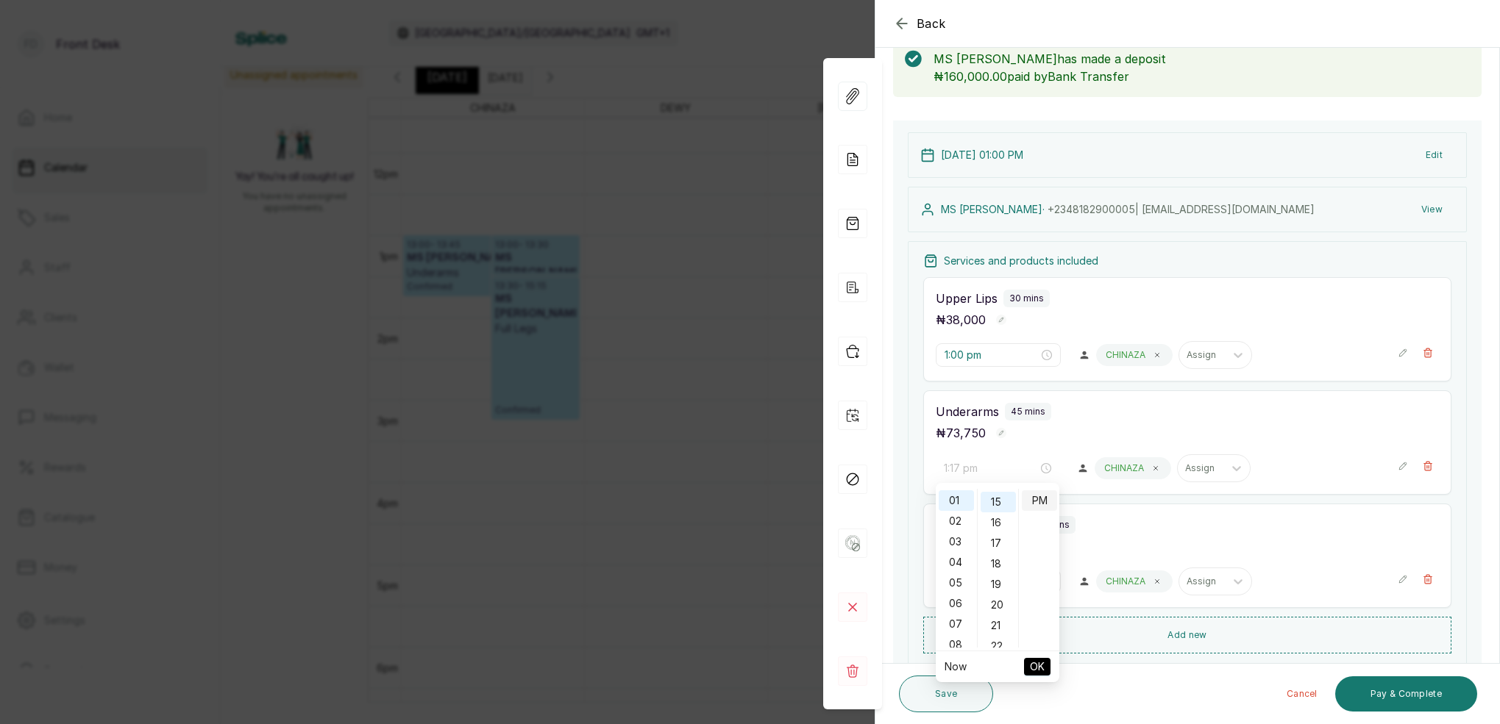
type input "1:15 pm"
click at [1046, 506] on div "PM" at bounding box center [1039, 501] width 35 height 21
click at [1037, 668] on span "OK" at bounding box center [1037, 667] width 15 height 28
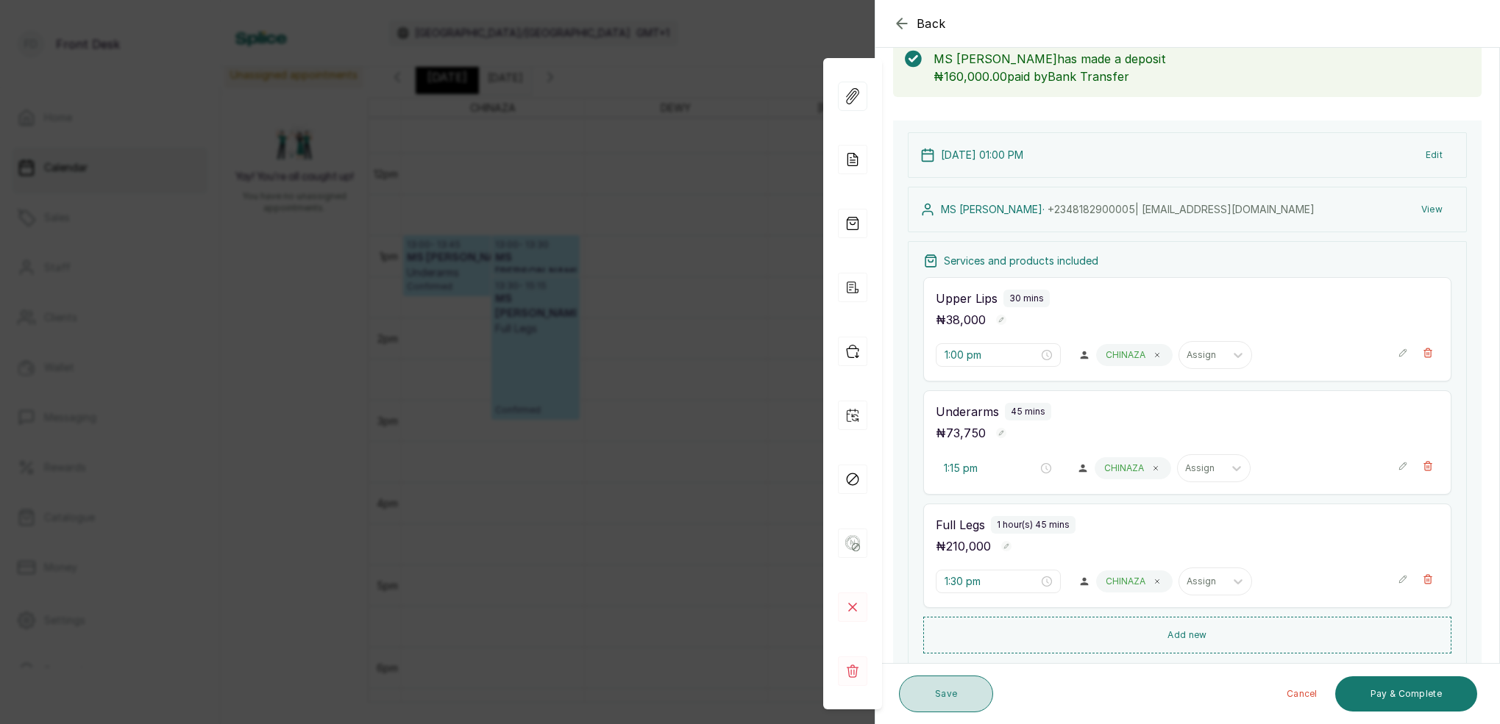
click at [947, 697] on button "Save" at bounding box center [946, 694] width 94 height 37
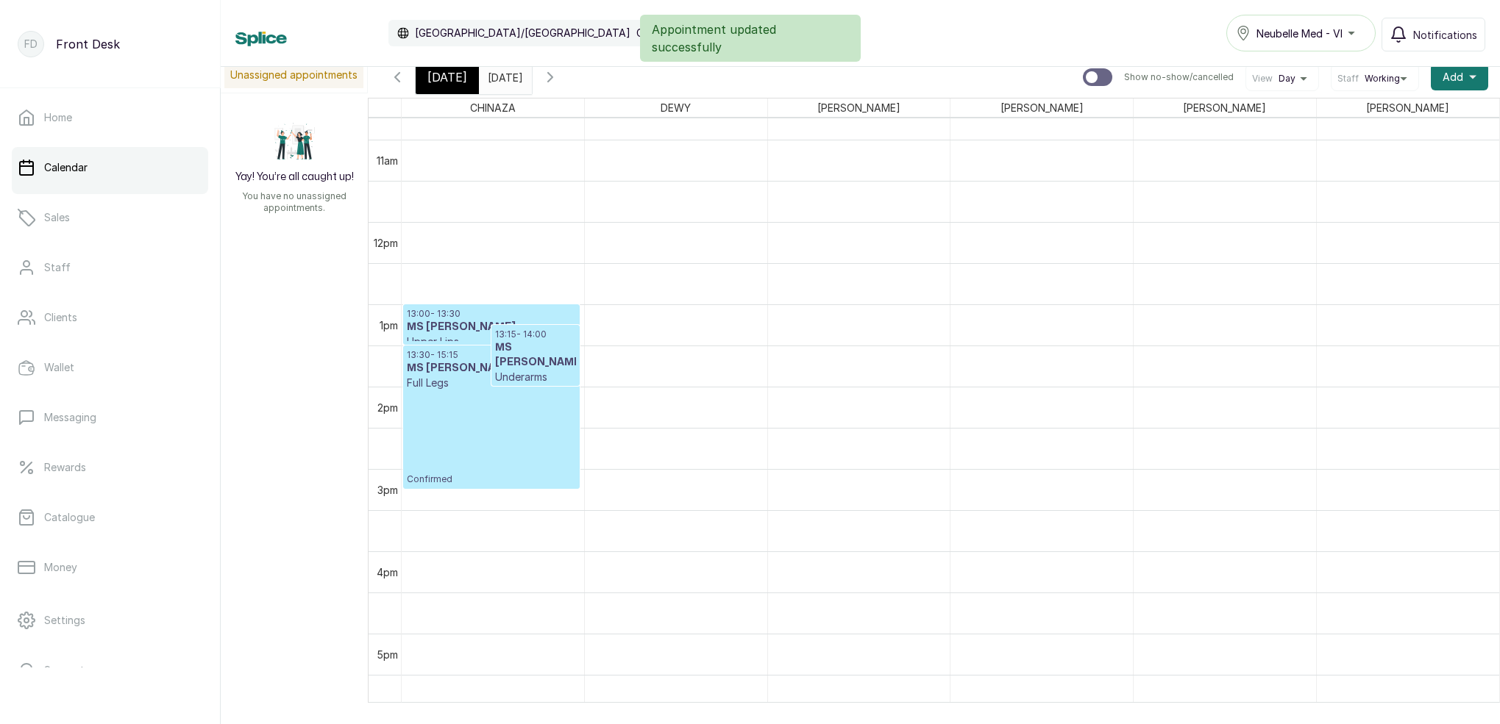
scroll to position [885, 0]
click at [457, 329] on h3 "MS [PERSON_NAME]" at bounding box center [491, 327] width 169 height 15
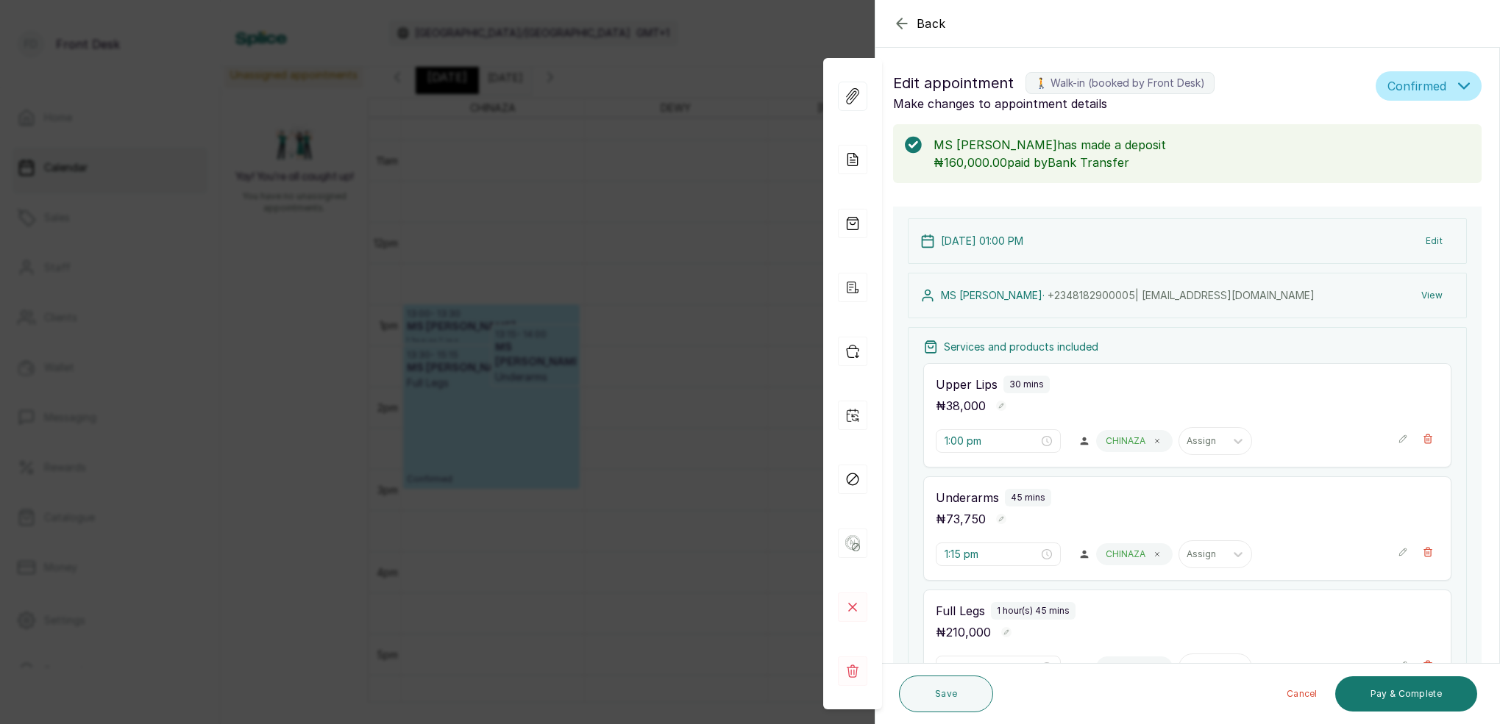
drag, startPoint x: 677, startPoint y: 157, endPoint x: 706, endPoint y: 208, distance: 58.3
click at [677, 157] on div "Back Appointment Details Edit appointment 🚶 Walk-in (booked by Front Desk) Make…" at bounding box center [750, 362] width 1500 height 724
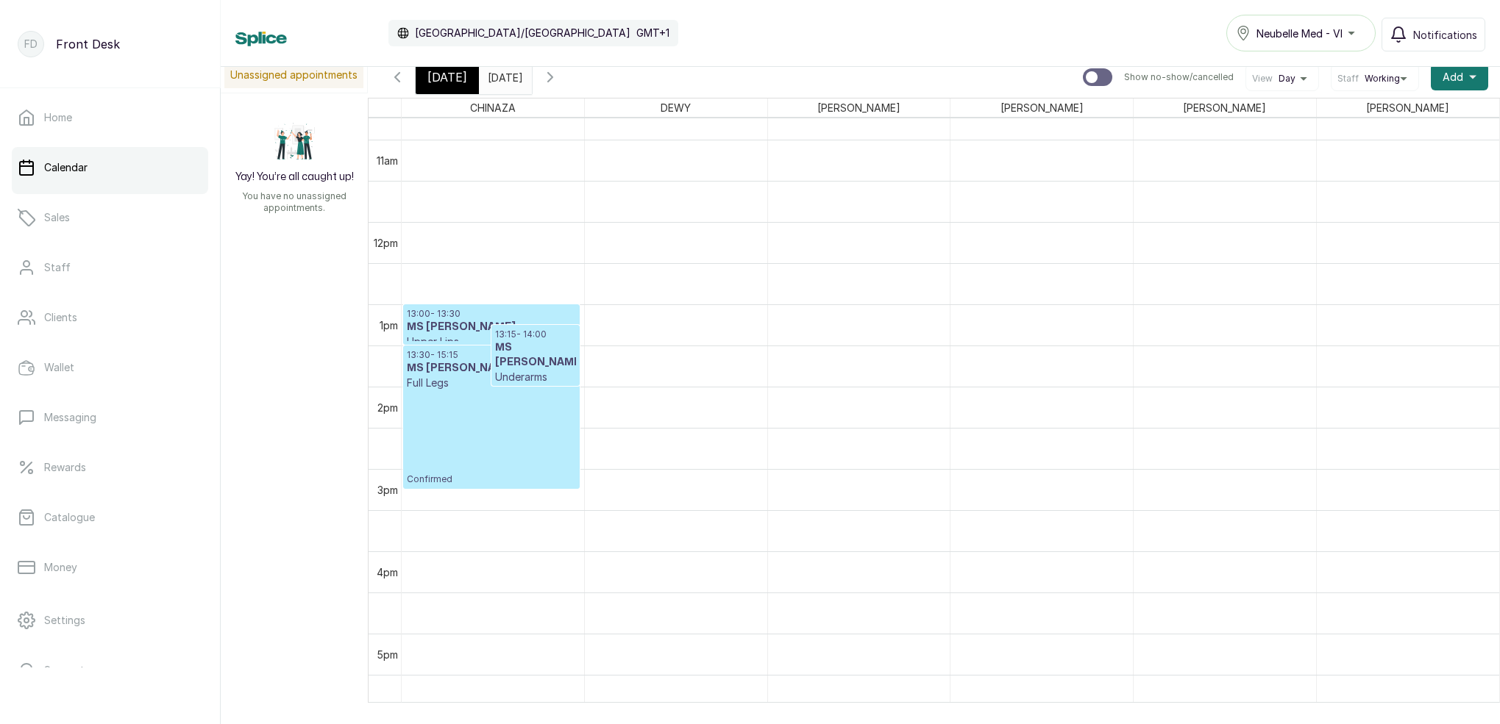
click at [485, 331] on h3 "MS [PERSON_NAME]" at bounding box center [491, 327] width 169 height 15
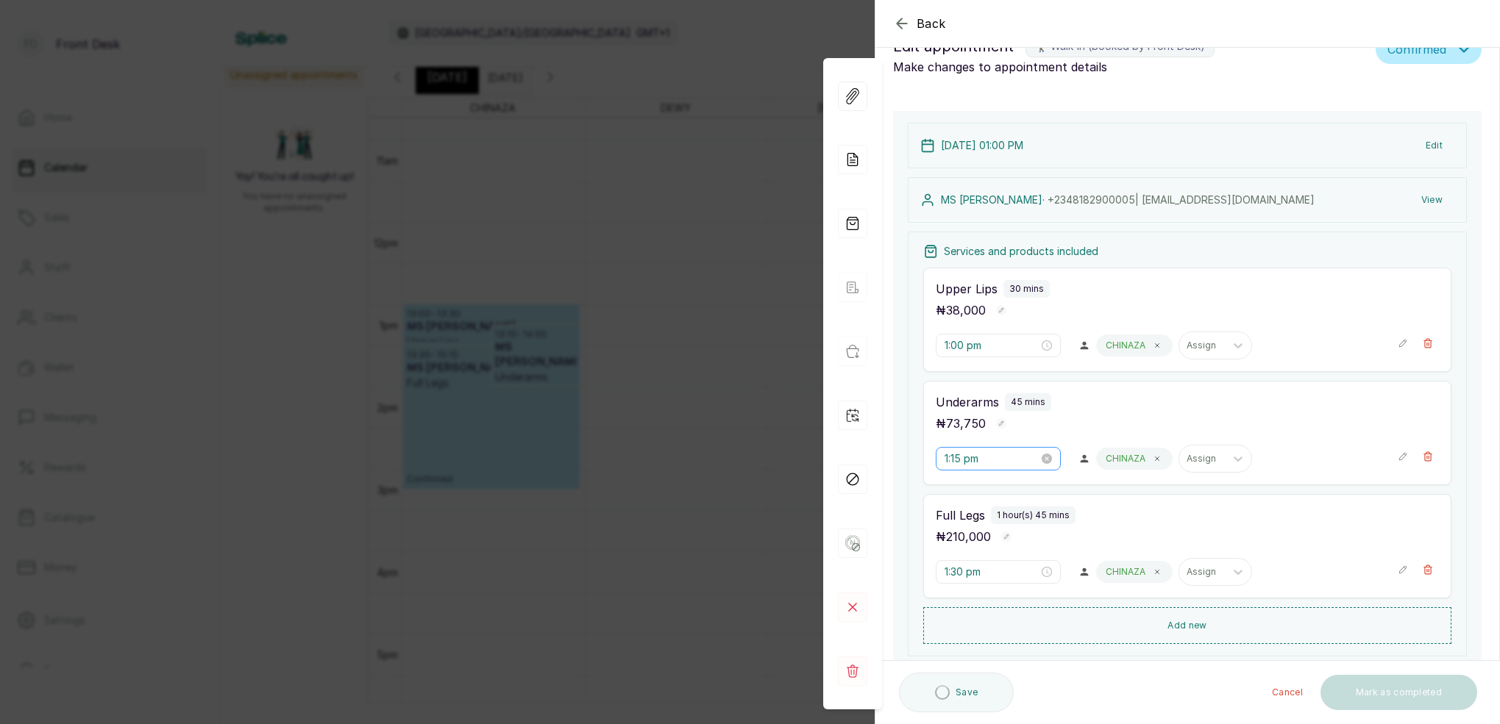
scroll to position [56, 0]
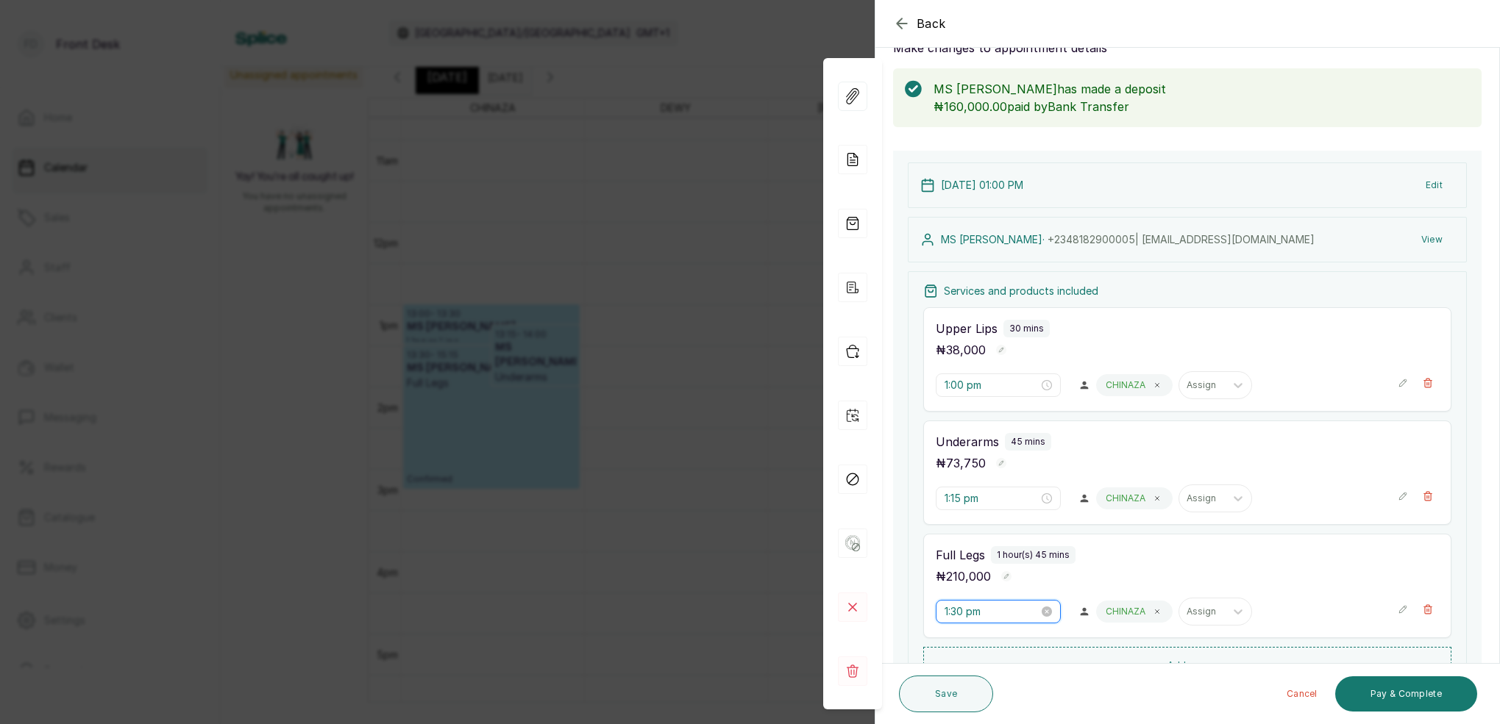
click at [967, 610] on input "1:30 pm" at bounding box center [991, 612] width 94 height 16
drag, startPoint x: 1002, startPoint y: 540, endPoint x: 1016, endPoint y: 474, distance: 66.8
click at [1003, 538] on div "45" at bounding box center [997, 542] width 35 height 21
type input "1:45 pm"
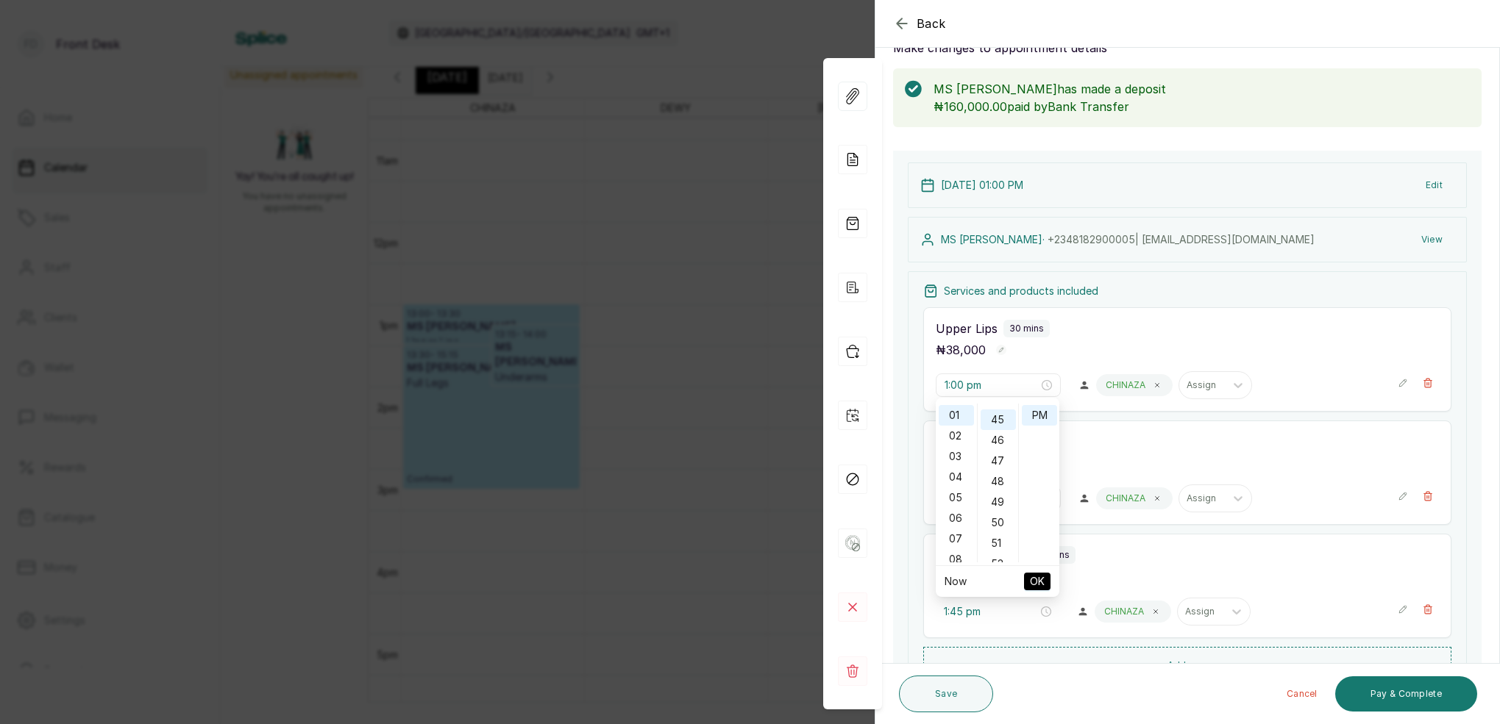
scroll to position [925, 0]
click at [1030, 415] on div "PM" at bounding box center [1039, 415] width 35 height 21
click at [1041, 572] on span "OK" at bounding box center [1037, 582] width 15 height 28
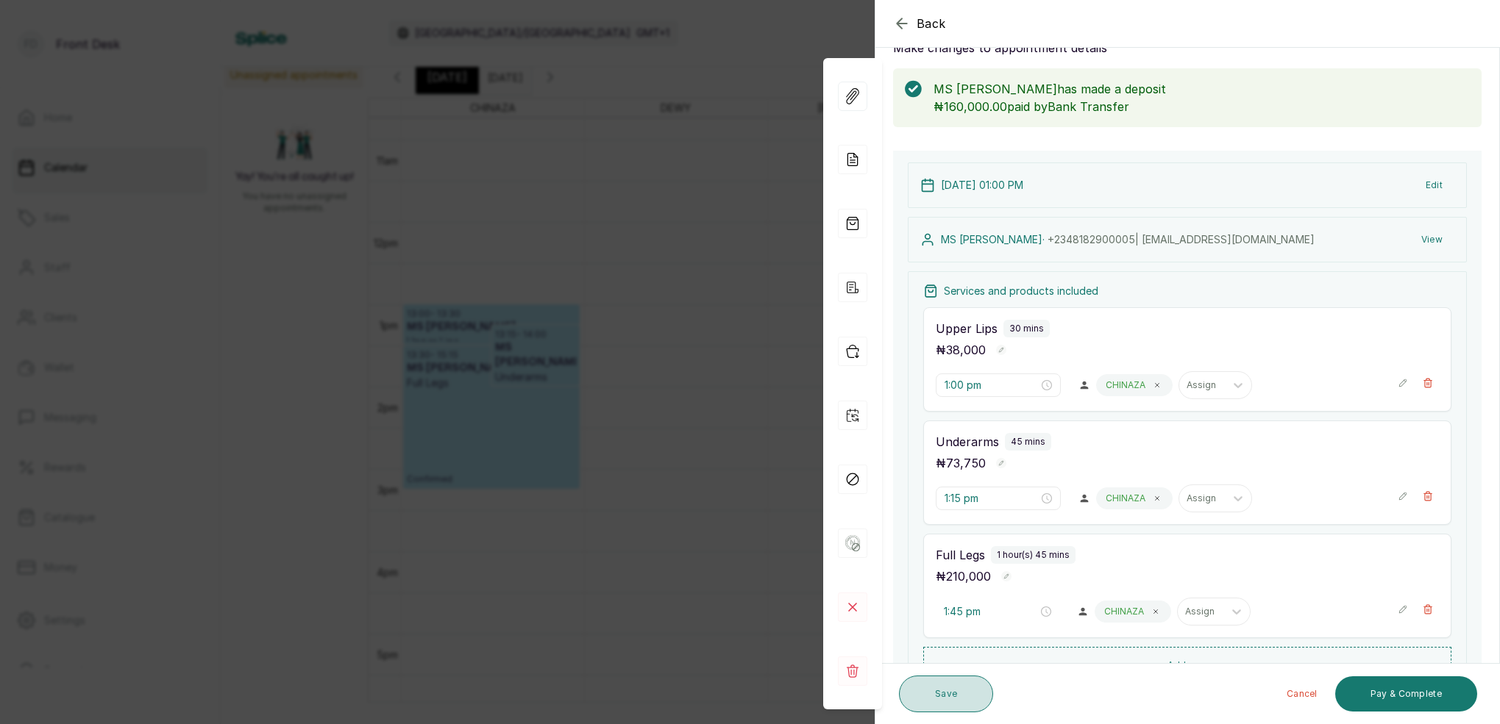
click at [960, 693] on button "Save" at bounding box center [946, 694] width 94 height 37
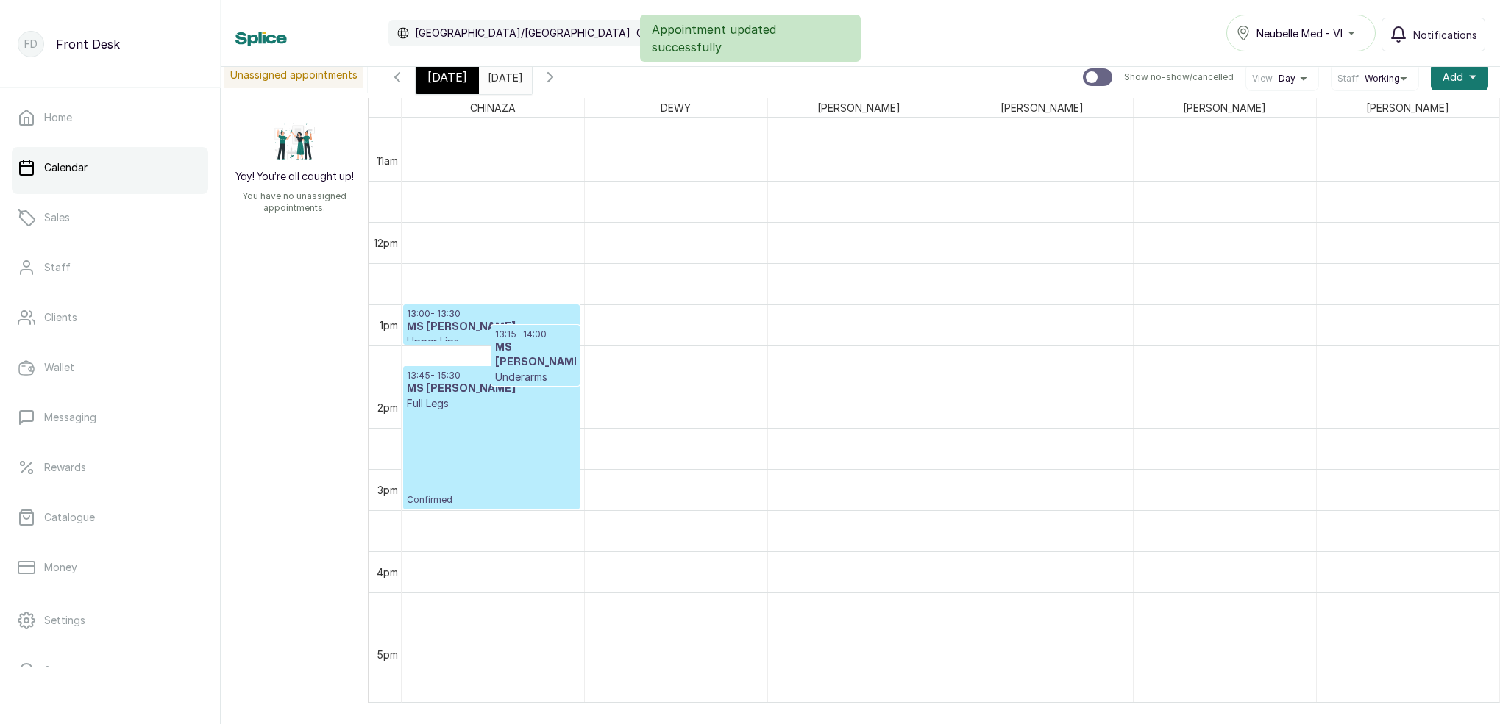
click at [445, 93] on div "[DATE]" at bounding box center [447, 77] width 63 height 34
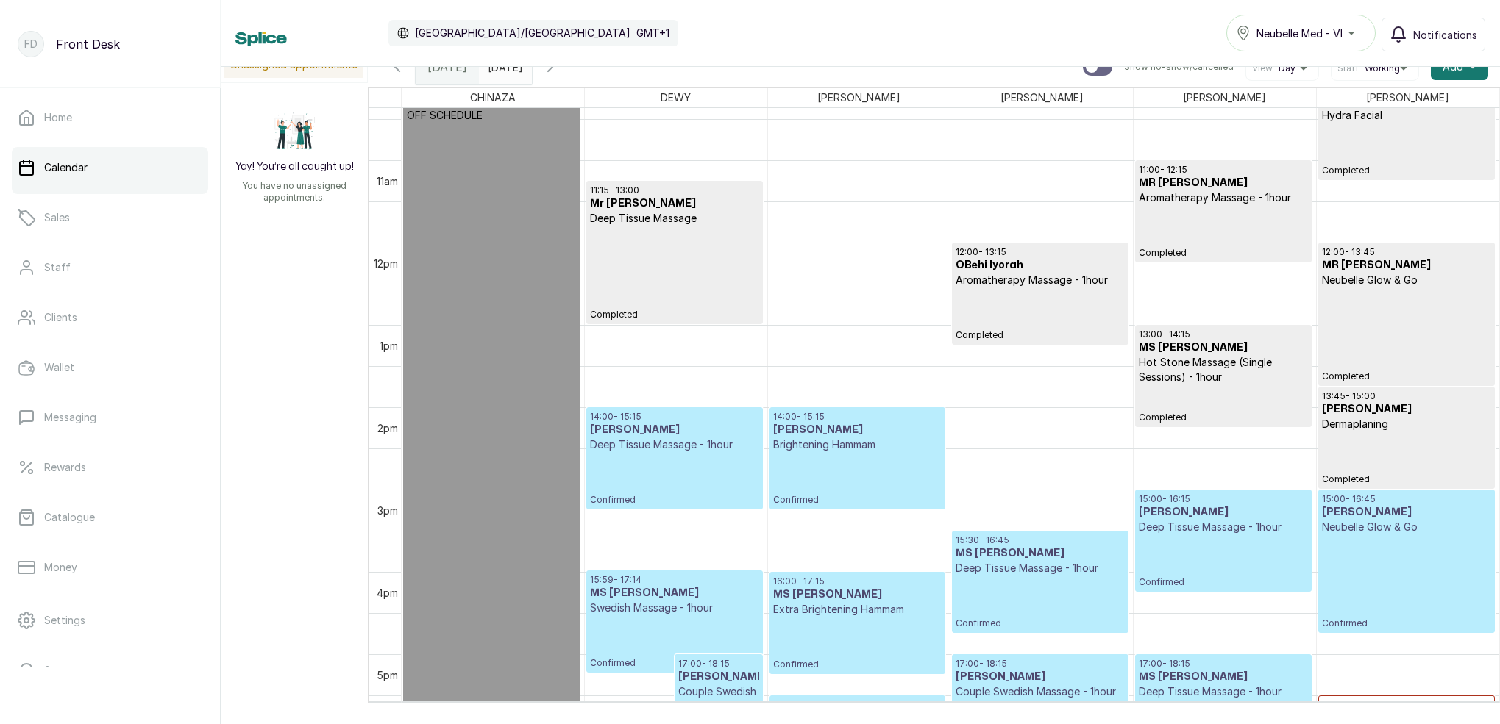
scroll to position [867, 0]
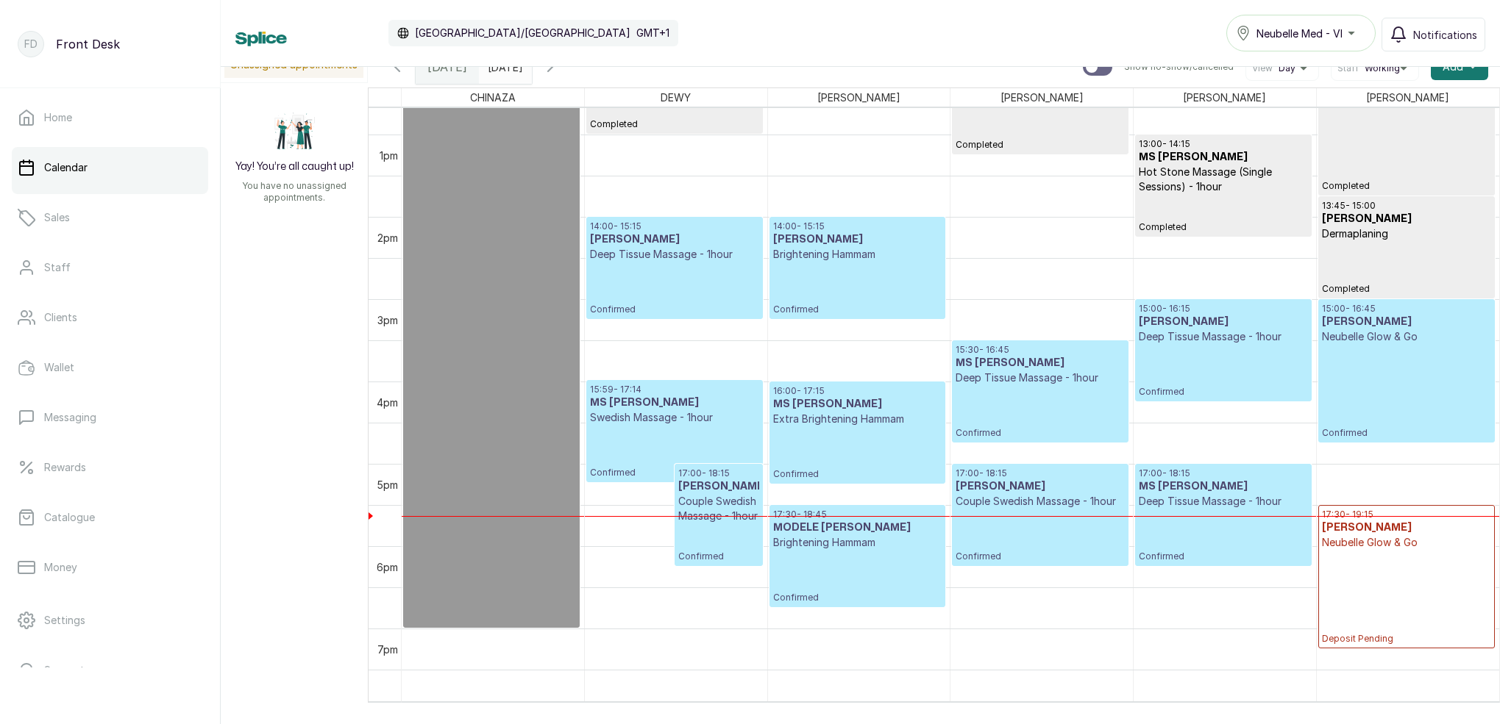
click at [503, 68] on input "[DATE]" at bounding box center [492, 63] width 24 height 25
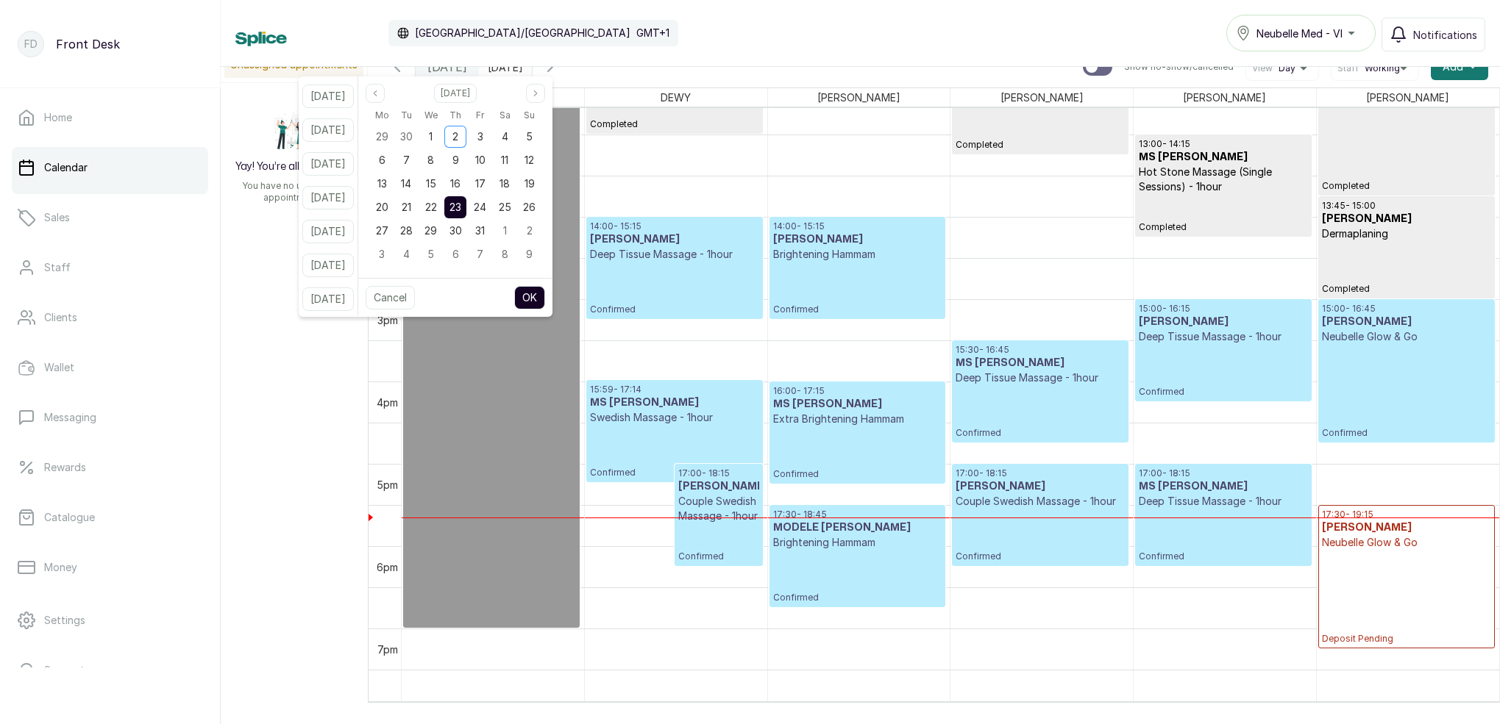
drag, startPoint x: 451, startPoint y: 207, endPoint x: 471, endPoint y: 207, distance: 19.9
click at [437, 207] on span "22" at bounding box center [431, 207] width 12 height 13
click at [461, 207] on span "23" at bounding box center [455, 207] width 12 height 13
click at [545, 293] on button "OK" at bounding box center [529, 298] width 31 height 24
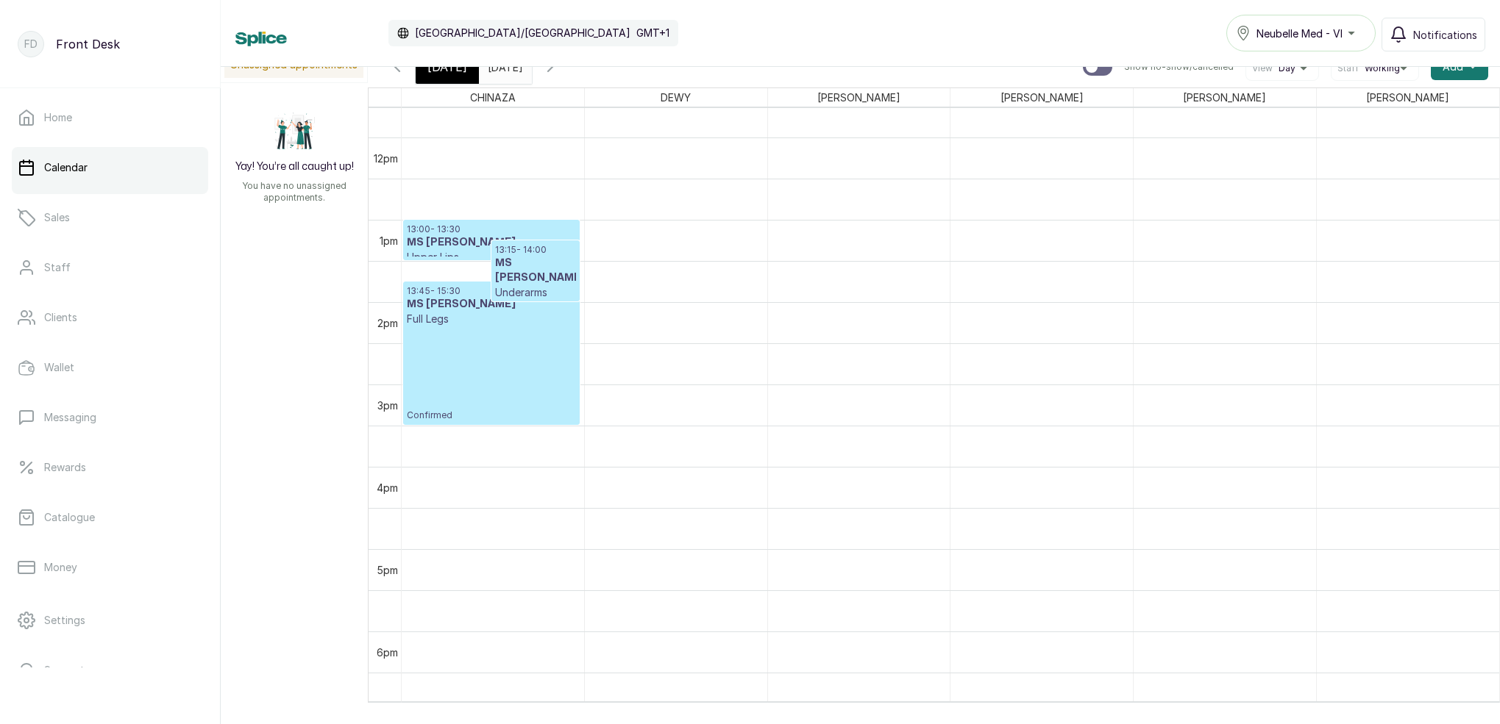
scroll to position [975, 0]
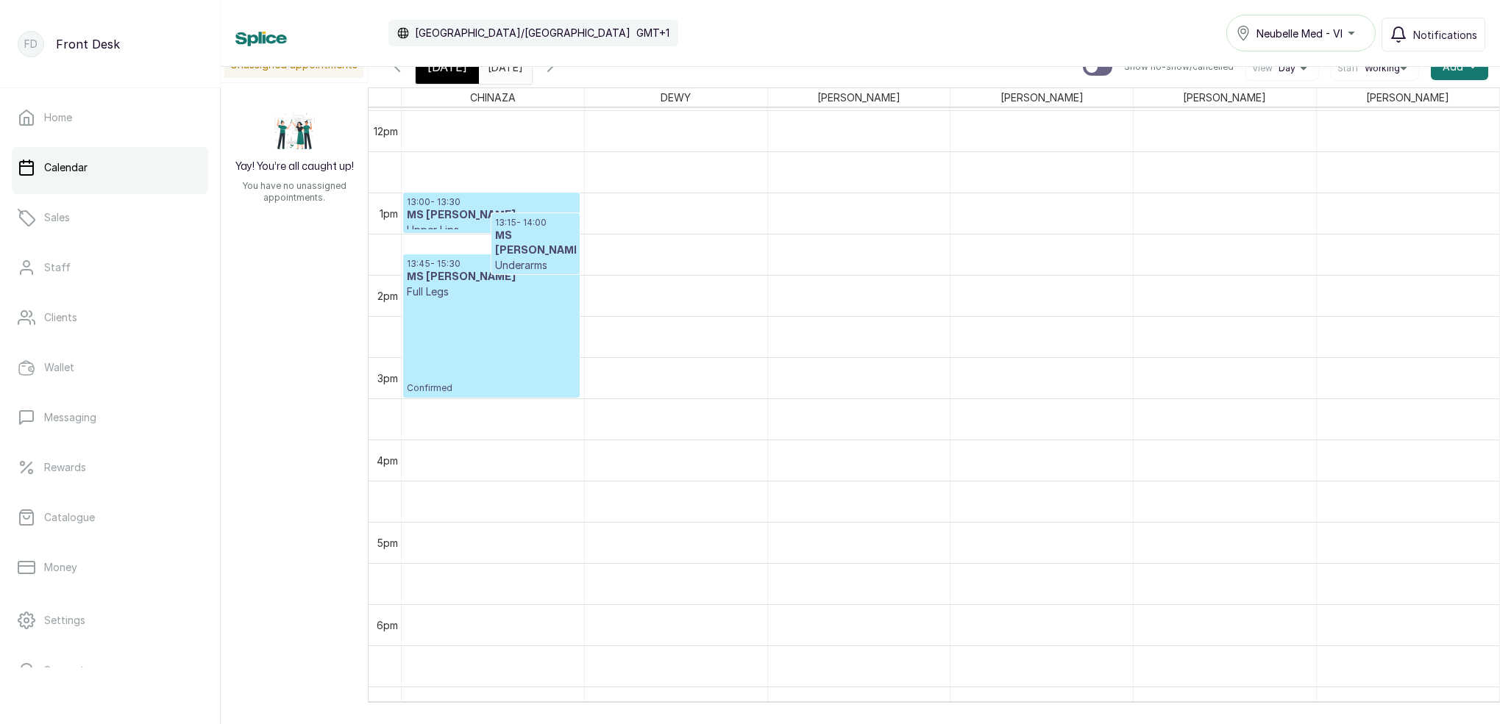
click at [535, 325] on p "Confirmed" at bounding box center [491, 346] width 169 height 95
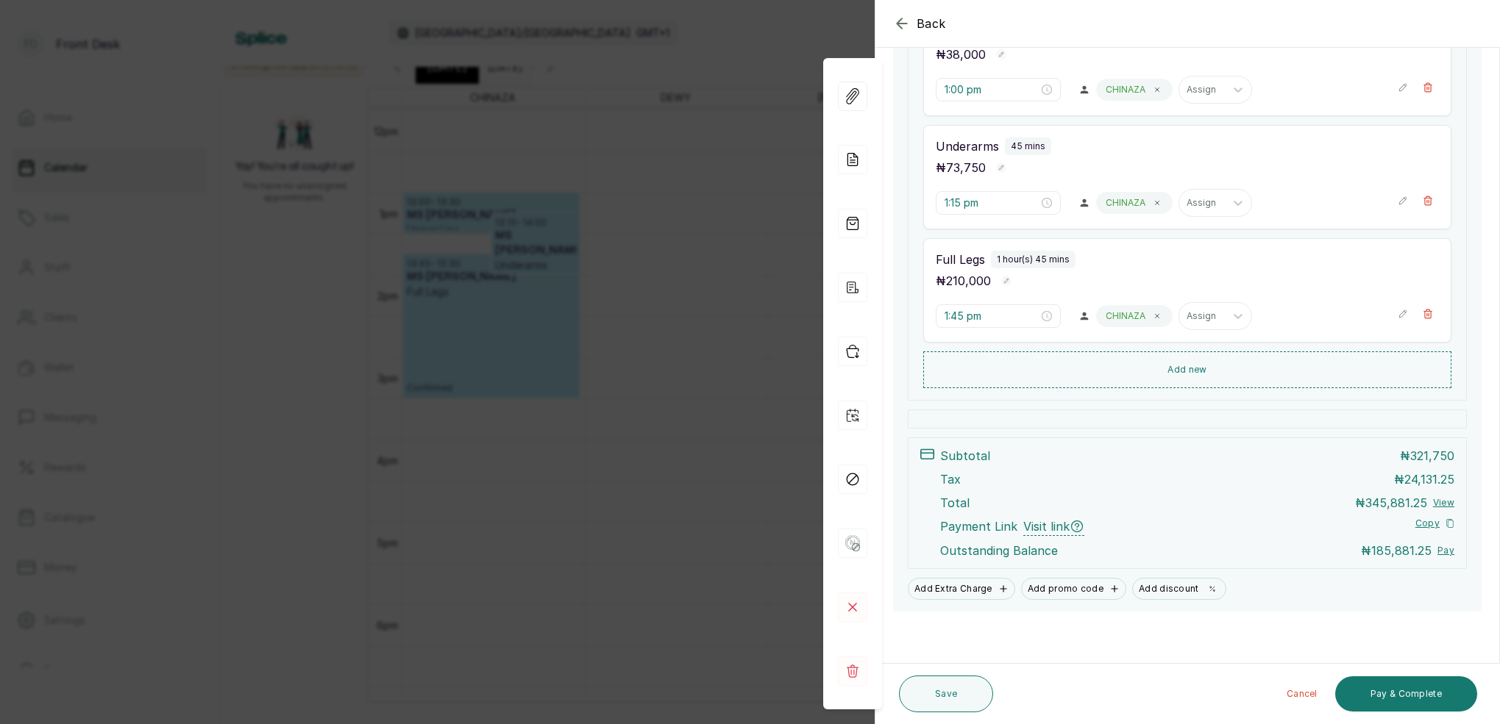
scroll to position [352, 0]
click at [719, 326] on div "Back Appointment Details Edit appointment 🚶 Walk-in (booked by Front Desk) Make…" at bounding box center [750, 362] width 1500 height 724
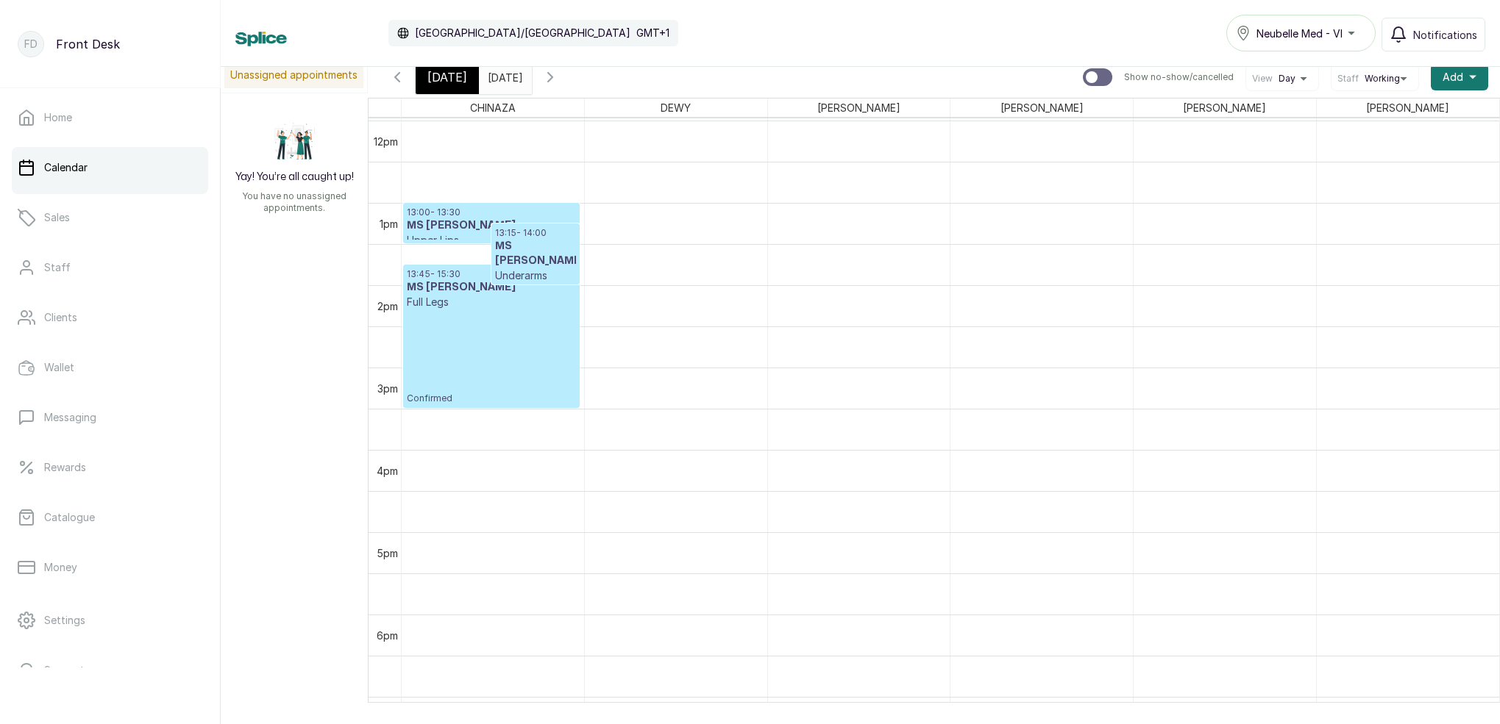
scroll to position [1016, 0]
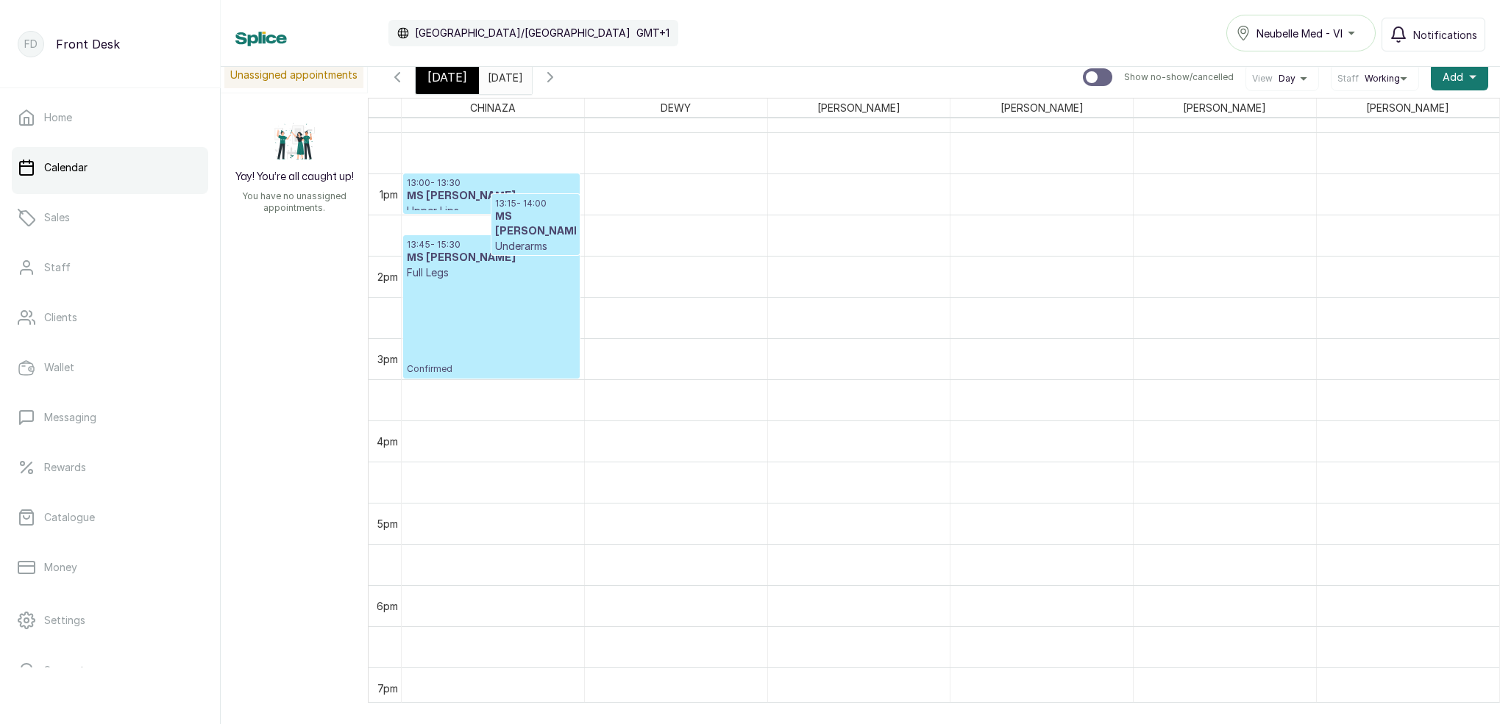
click at [503, 79] on input "[DATE]" at bounding box center [492, 73] width 24 height 25
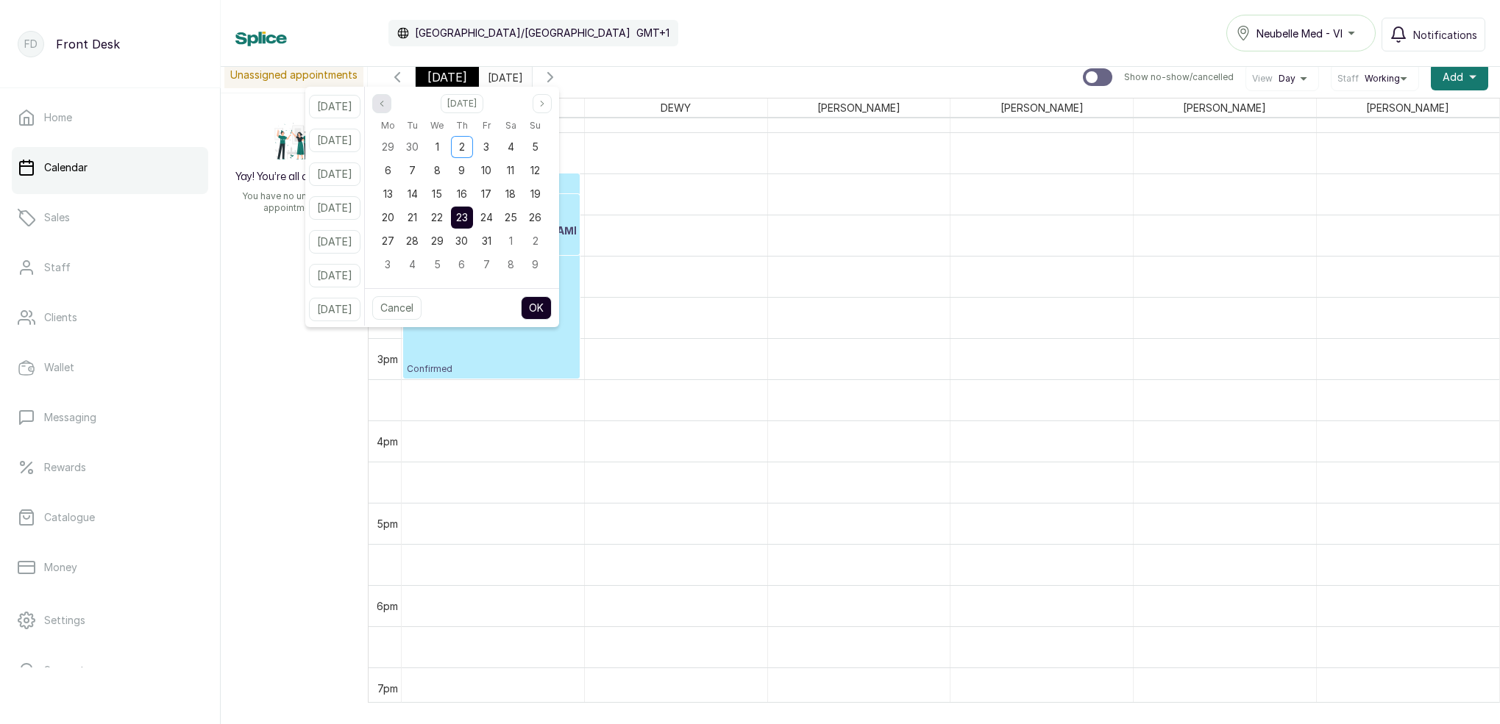
click at [391, 107] on button "Previous month" at bounding box center [381, 103] width 19 height 19
click at [538, 152] on span "7" at bounding box center [535, 146] width 7 height 13
click at [552, 302] on button "OK" at bounding box center [536, 308] width 31 height 24
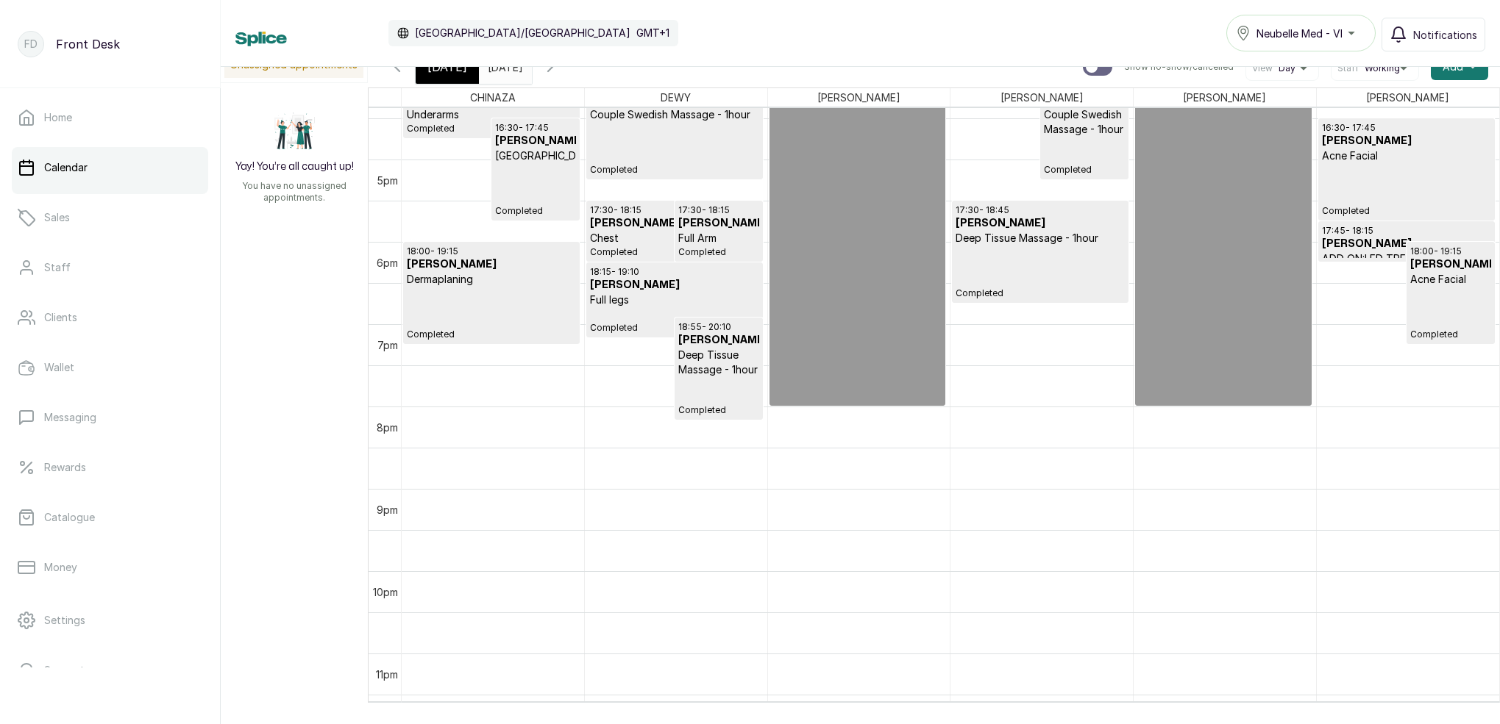
scroll to position [1383, 0]
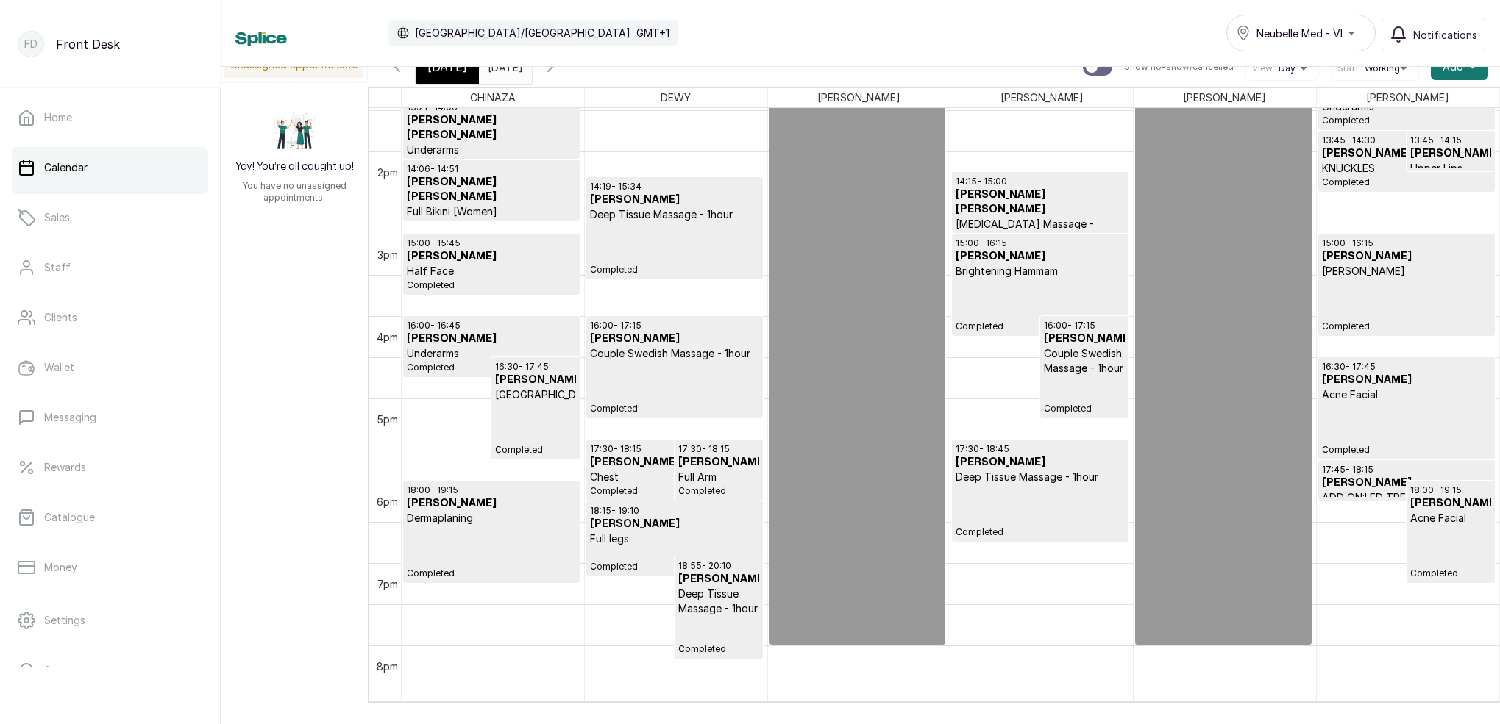
click at [503, 74] on input "[DATE]" at bounding box center [492, 63] width 24 height 25
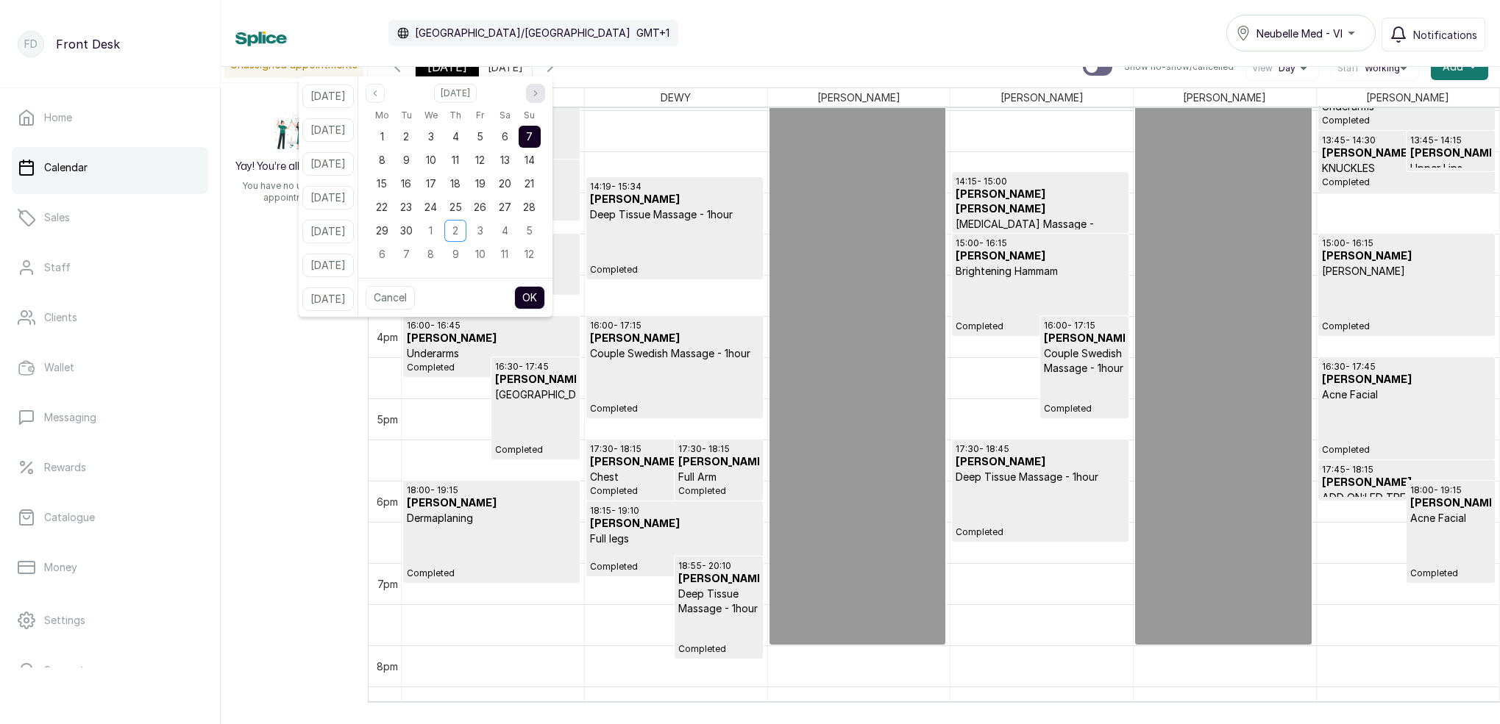
click at [545, 91] on button "Next month" at bounding box center [535, 93] width 19 height 19
drag, startPoint x: 407, startPoint y: 161, endPoint x: 418, endPoint y: 163, distance: 11.1
click at [393, 161] on div "6" at bounding box center [382, 160] width 22 height 22
click at [417, 165] on div "7" at bounding box center [406, 160] width 22 height 22
click at [545, 297] on button "OK" at bounding box center [529, 298] width 31 height 24
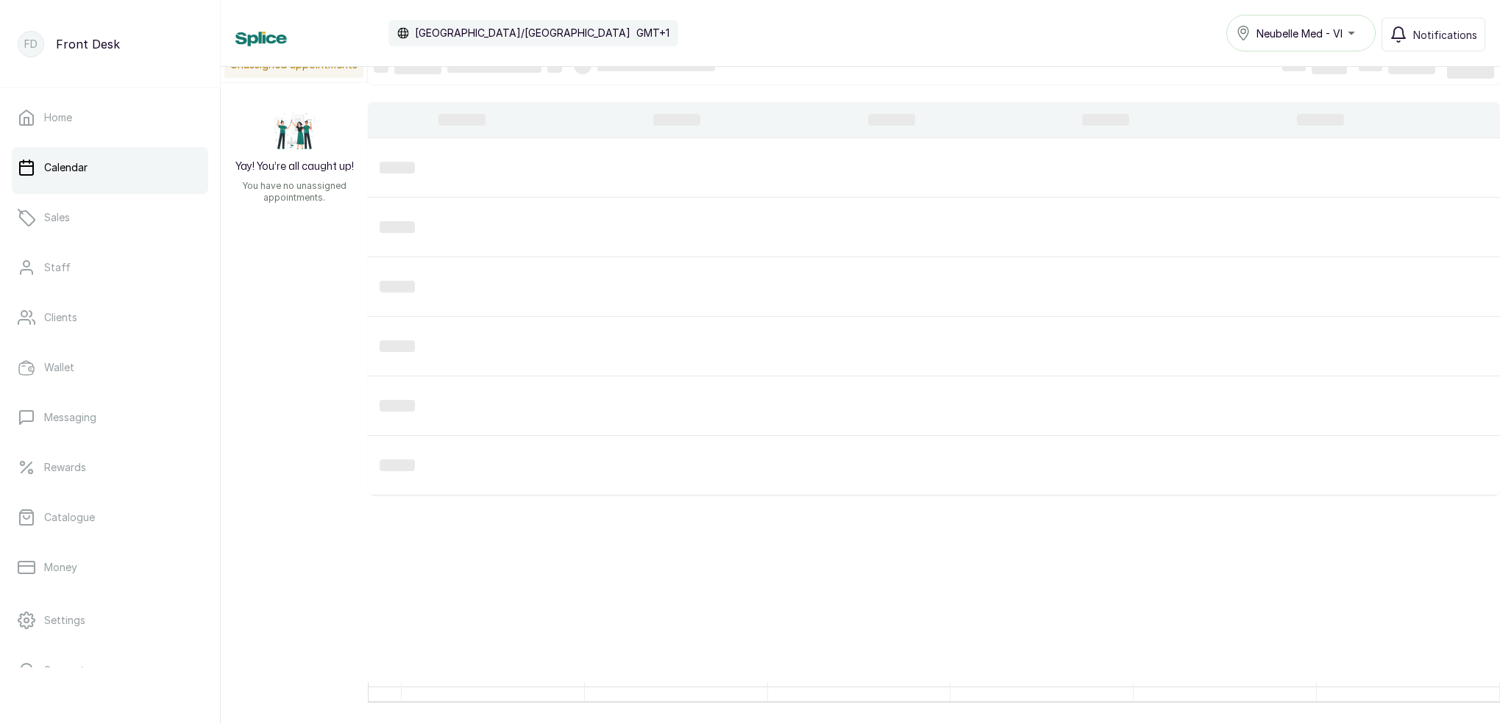
type input "[DATE]"
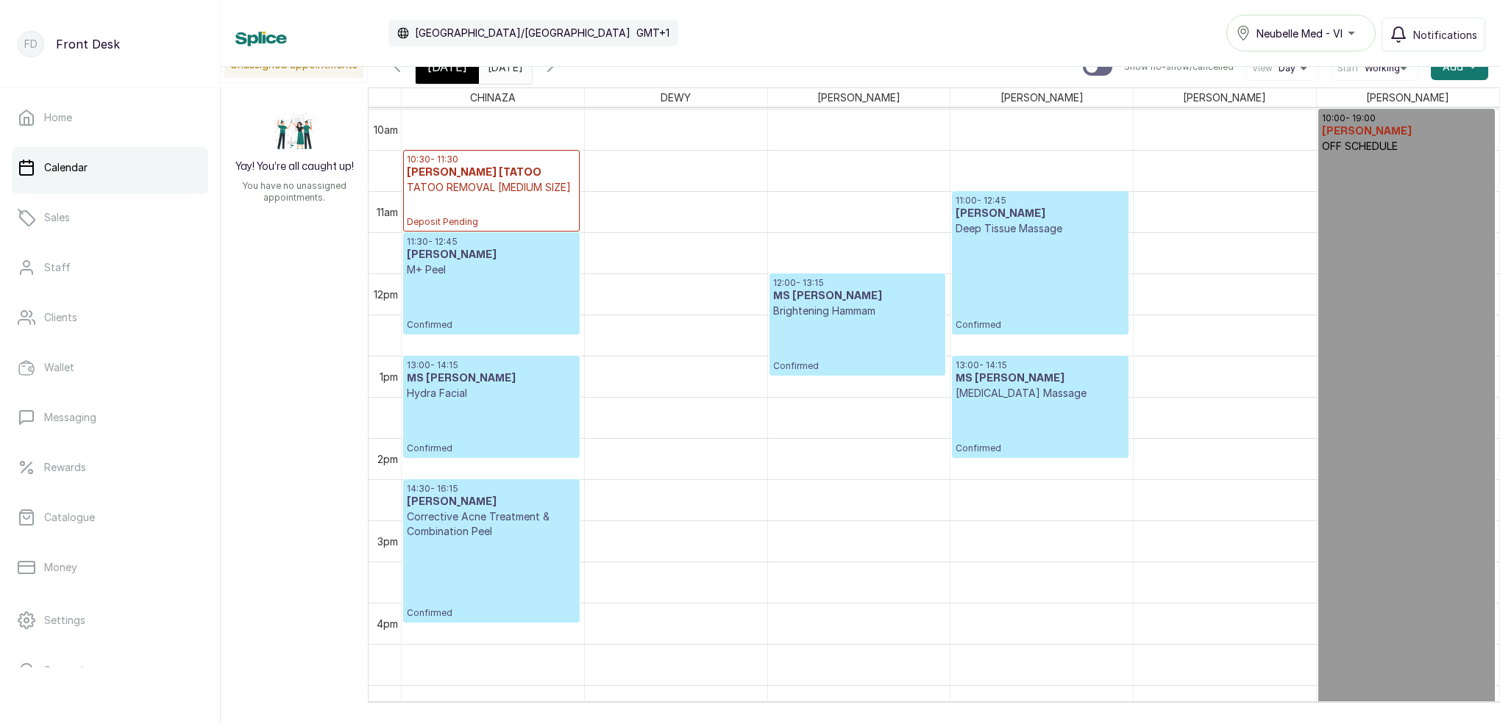
click at [987, 426] on p "Confirmed" at bounding box center [1039, 428] width 168 height 54
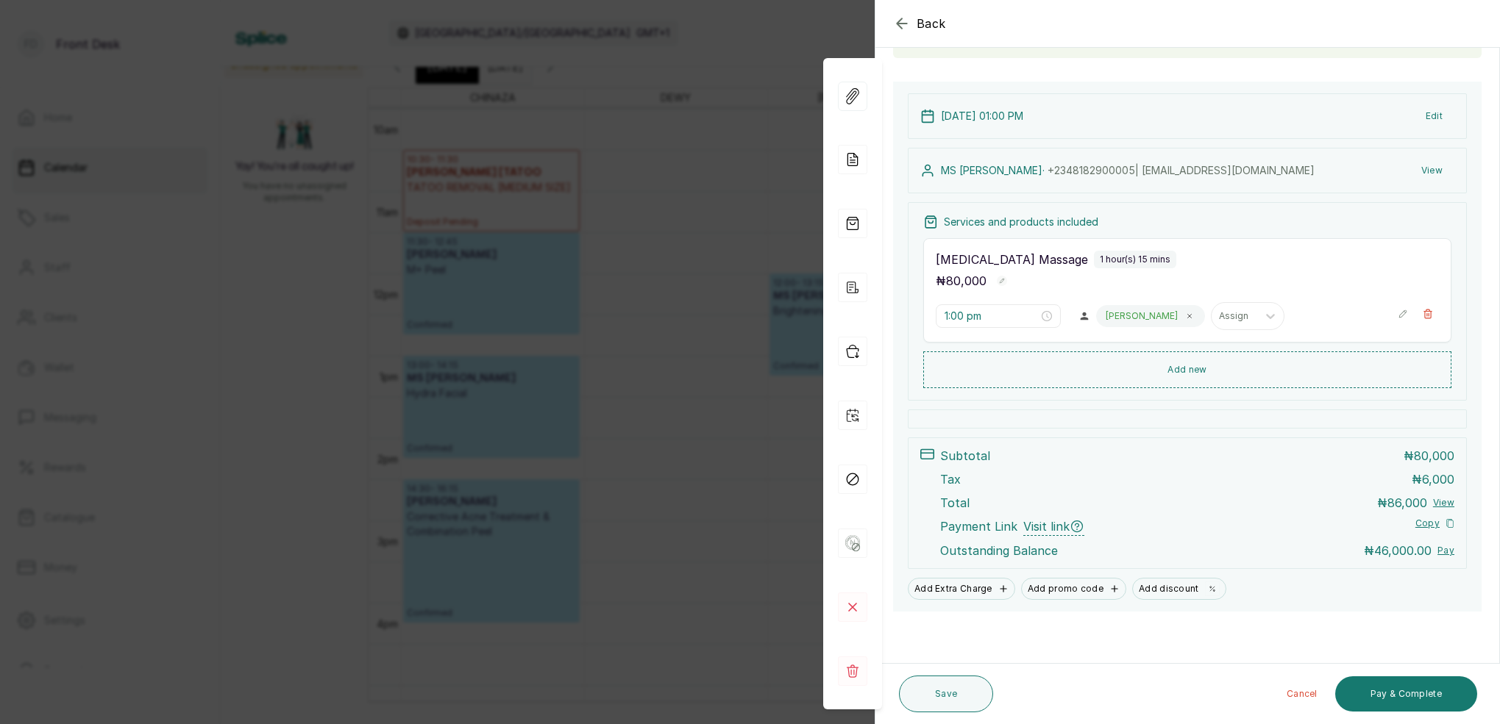
scroll to position [124, 0]
drag, startPoint x: 726, startPoint y: 139, endPoint x: 682, endPoint y: 139, distance: 44.1
click at [726, 139] on div "Back Appointment Details Edit appointment 🚶 Walk-in (booked by Front Desk) Make…" at bounding box center [750, 362] width 1500 height 724
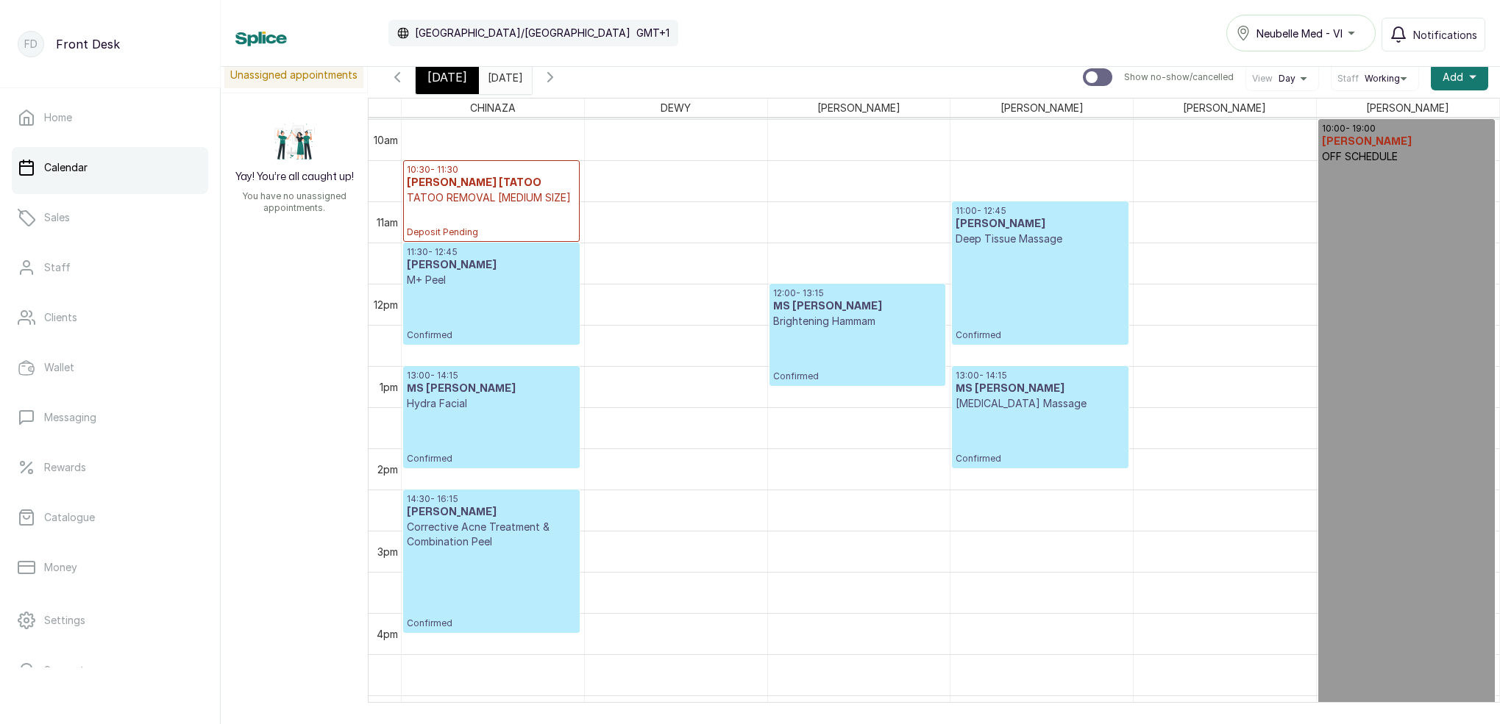
click at [459, 81] on span "[DATE]" at bounding box center [447, 77] width 40 height 18
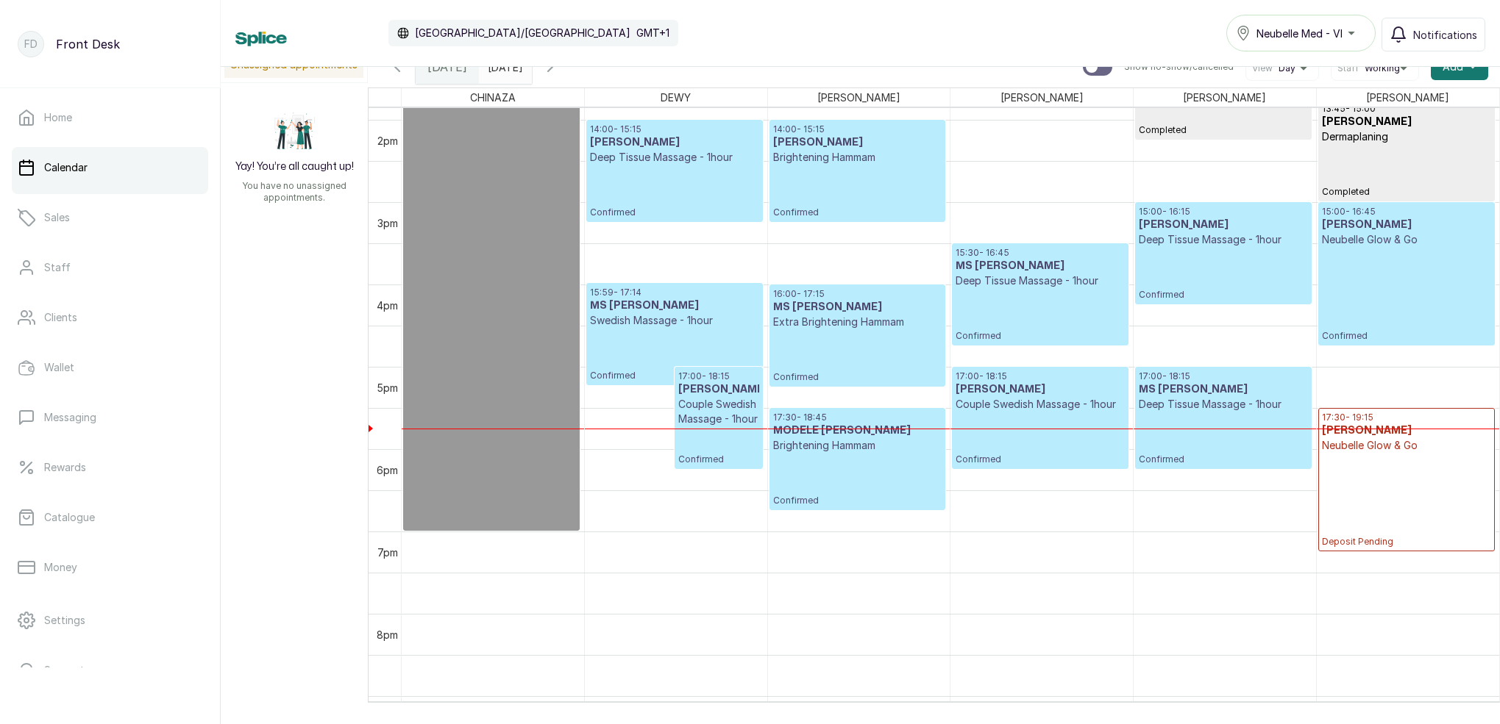
scroll to position [1145, 0]
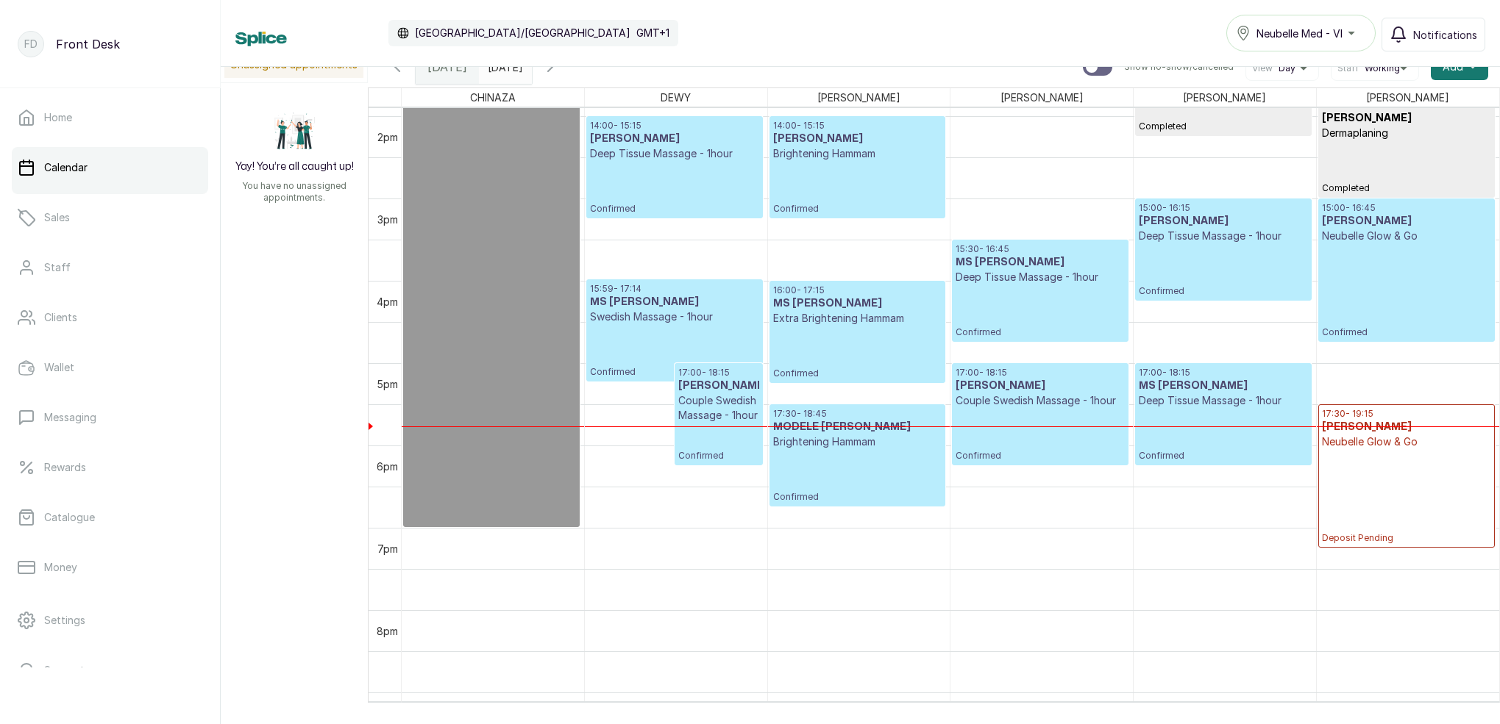
click at [1014, 309] on p "Confirmed" at bounding box center [1039, 312] width 168 height 54
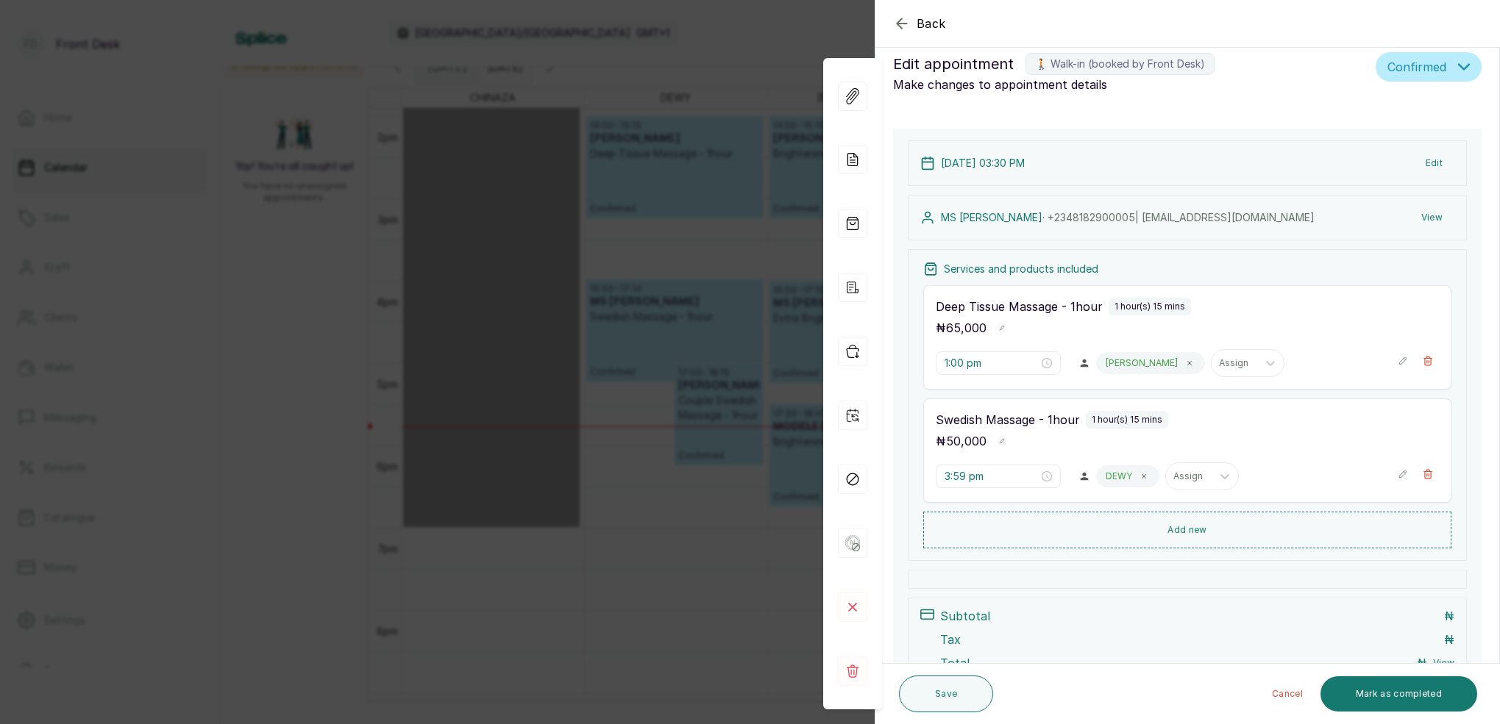
type input "3:30 pm"
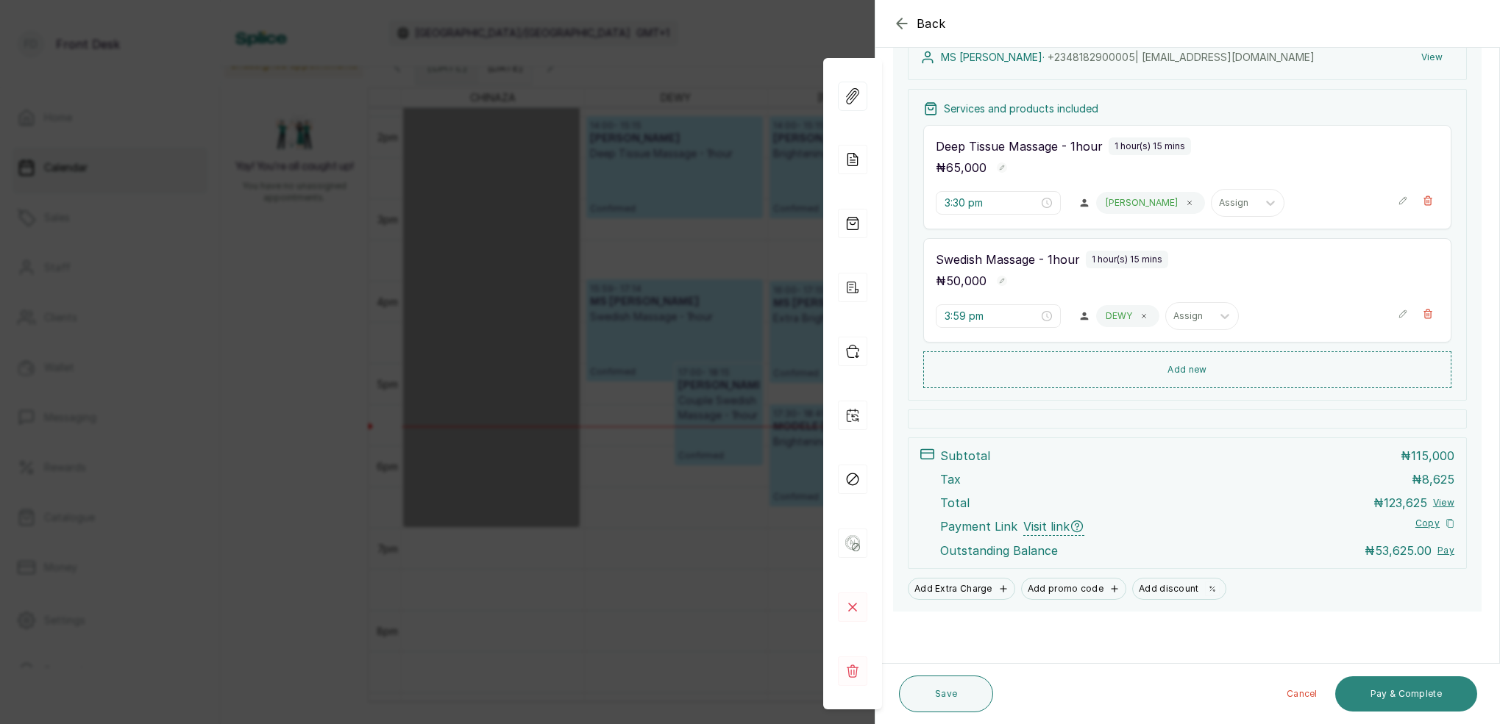
scroll to position [238, 0]
click at [1425, 697] on button "Pay & Complete" at bounding box center [1406, 694] width 142 height 35
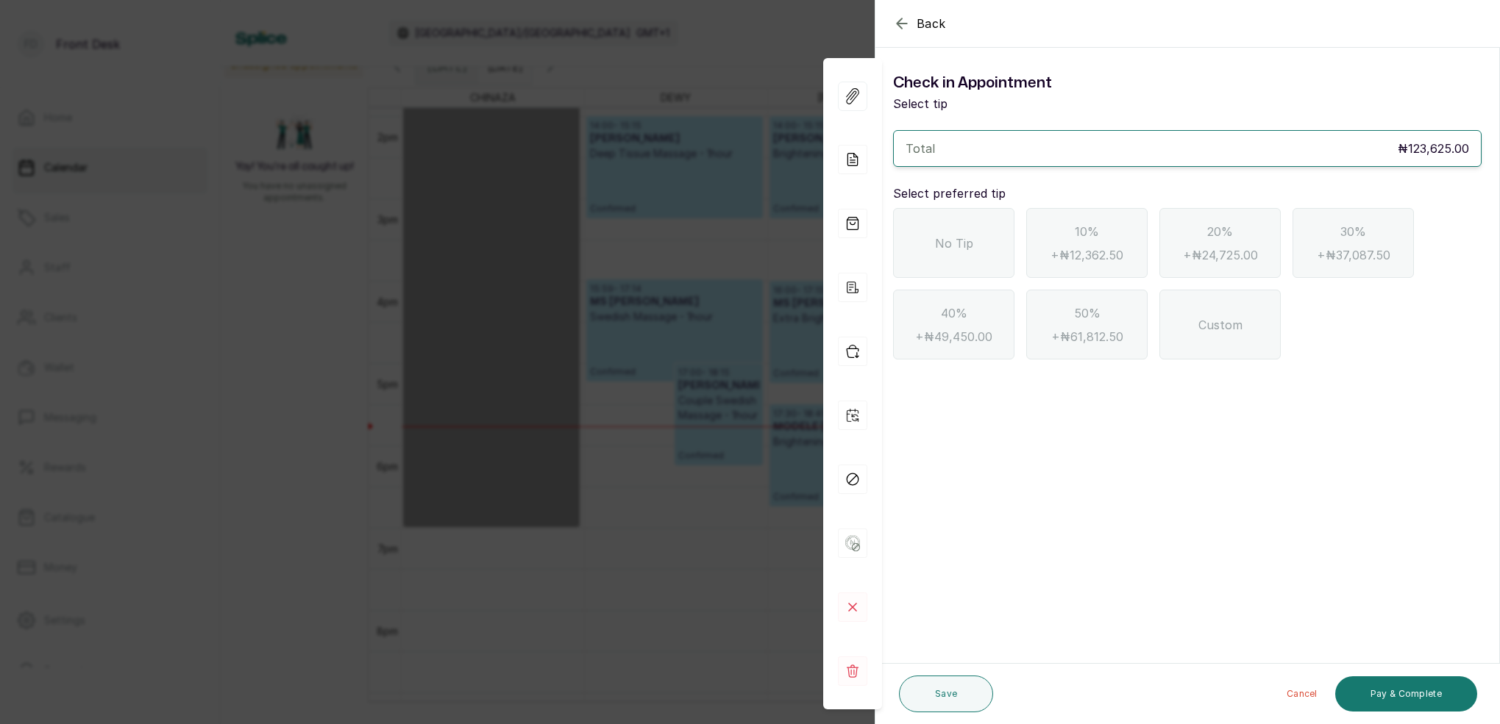
scroll to position [0, 0]
click at [905, 28] on icon "button" at bounding box center [902, 24] width 18 height 18
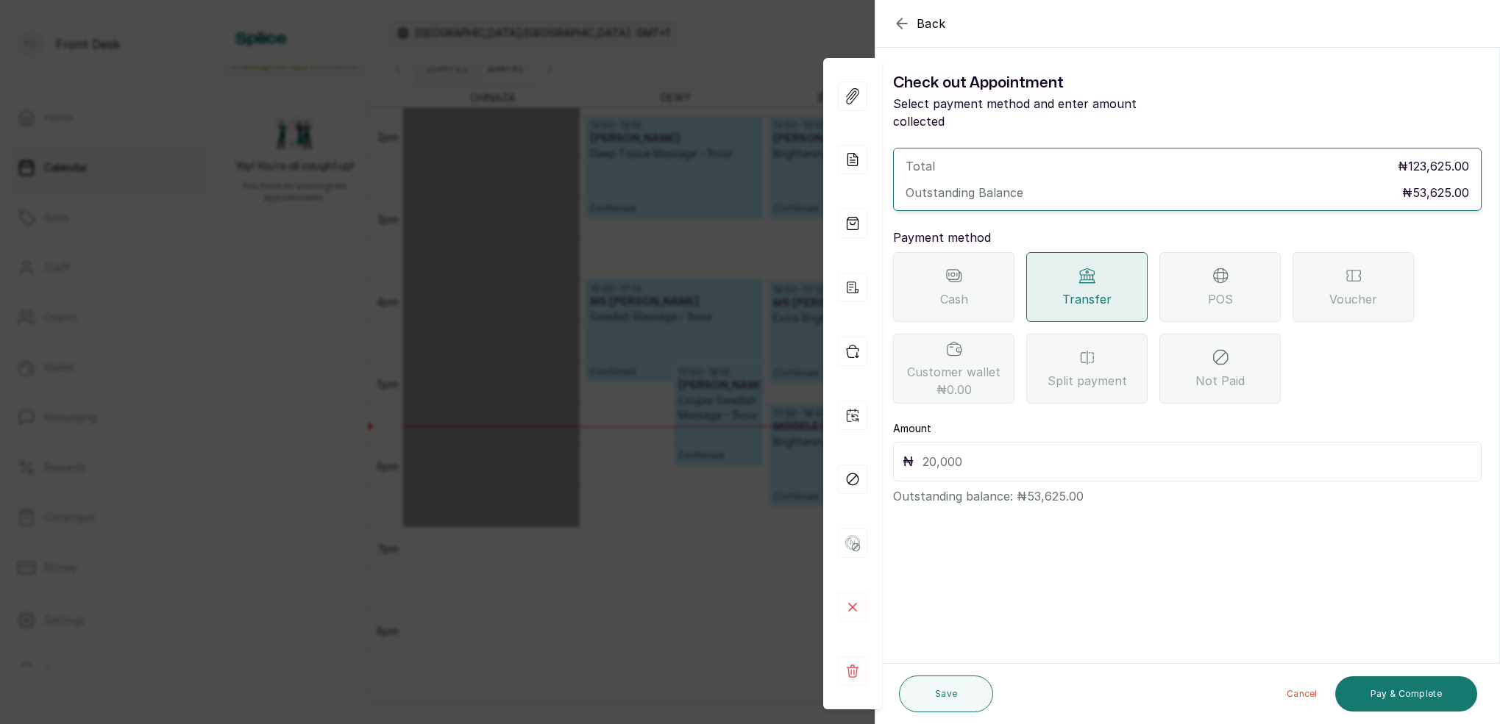
click at [1051, 452] on input "text" at bounding box center [1196, 462] width 549 height 21
type input "53,625"
click at [954, 691] on button "Save" at bounding box center [946, 694] width 94 height 37
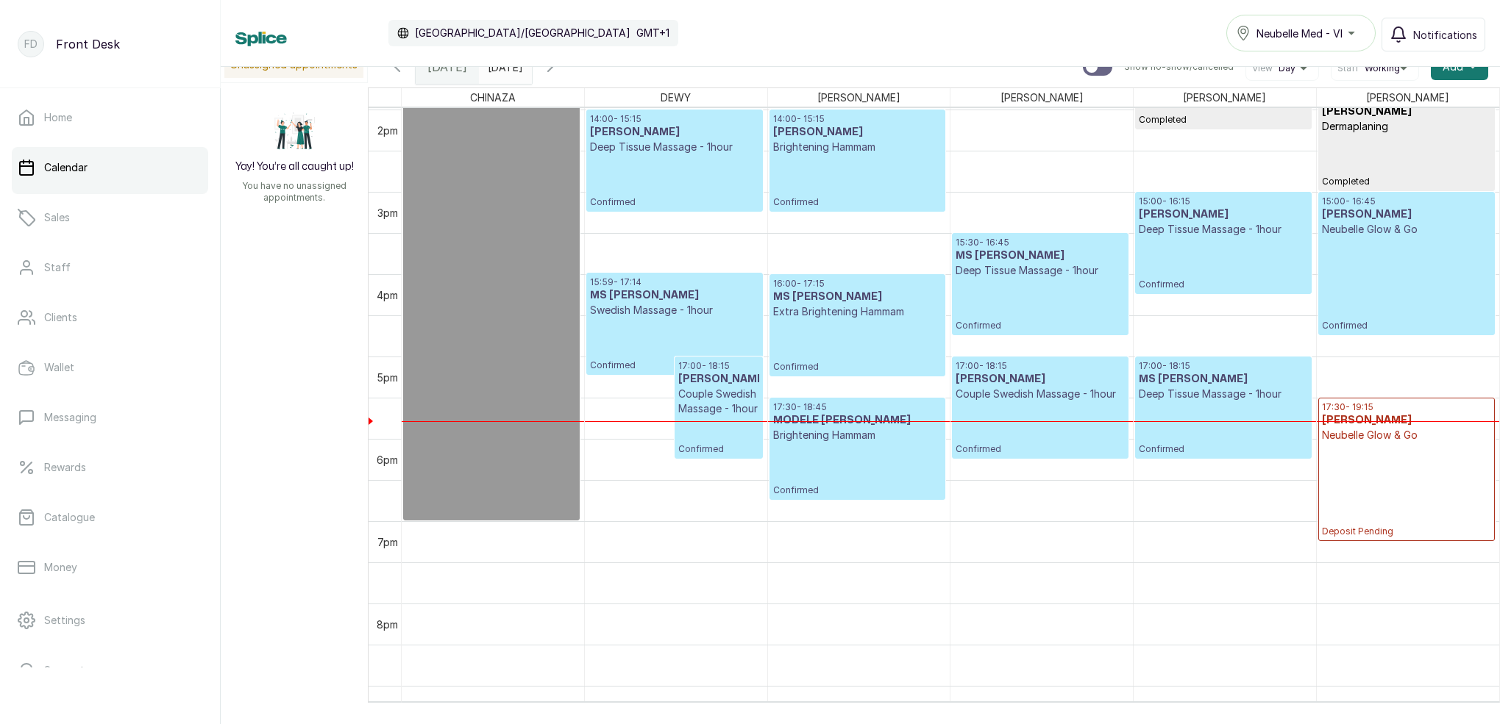
scroll to position [1153, 0]
click at [1222, 259] on p "Confirmed" at bounding box center [1223, 263] width 168 height 54
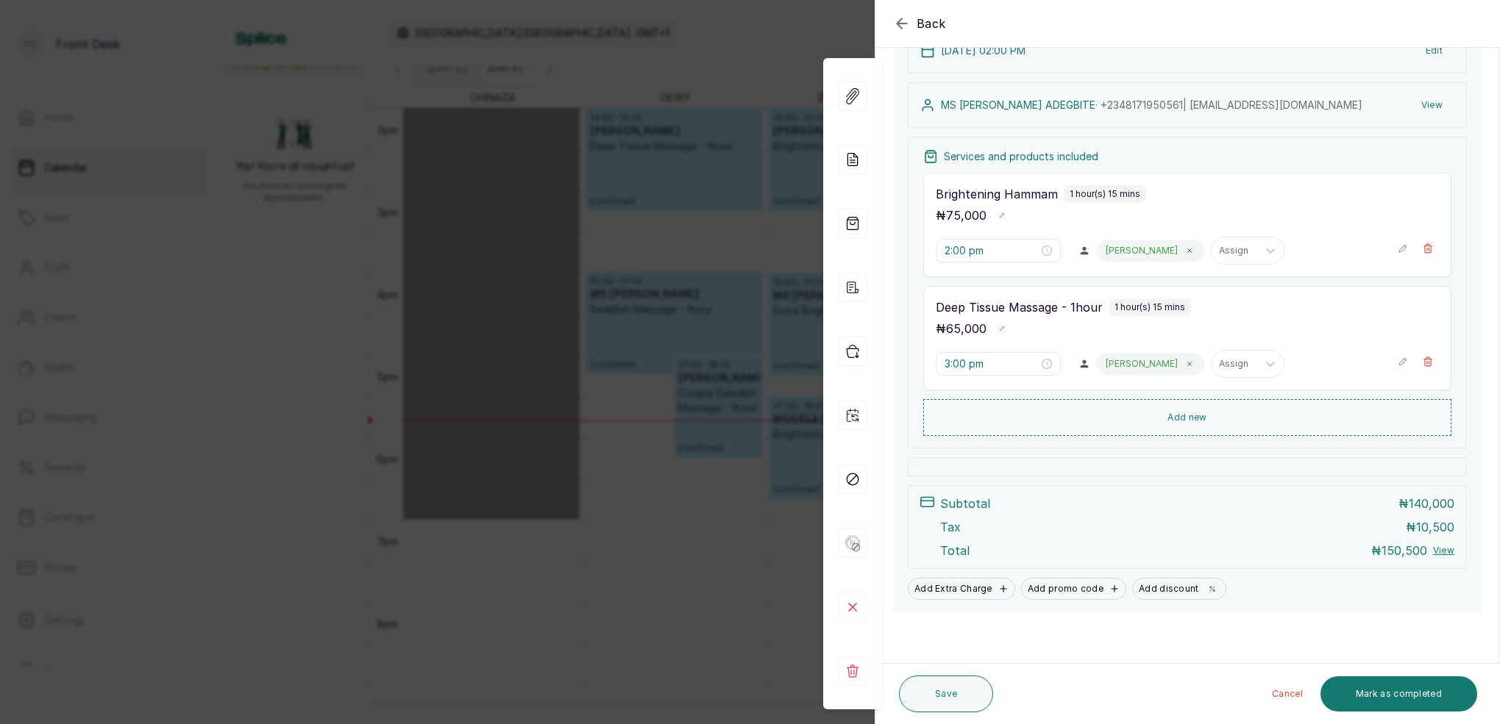
scroll to position [190, 0]
drag, startPoint x: 1425, startPoint y: 696, endPoint x: 929, endPoint y: 379, distance: 588.4
click at [1425, 695] on button "Mark as completed" at bounding box center [1398, 694] width 157 height 35
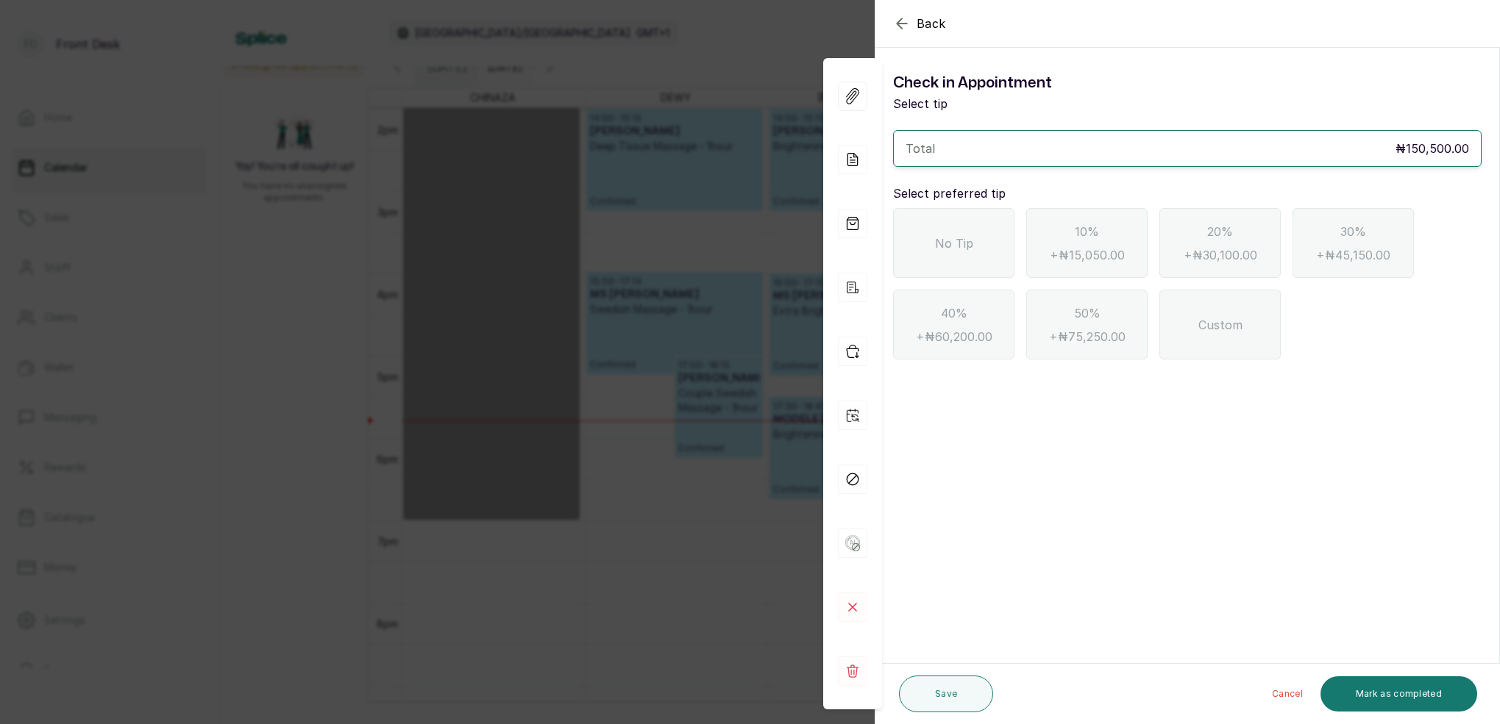
drag, startPoint x: 944, startPoint y: 245, endPoint x: 969, endPoint y: 254, distance: 27.5
click at [944, 245] on span "No Tip" at bounding box center [954, 244] width 38 height 18
click at [1445, 688] on button "Mark as completed" at bounding box center [1398, 694] width 157 height 35
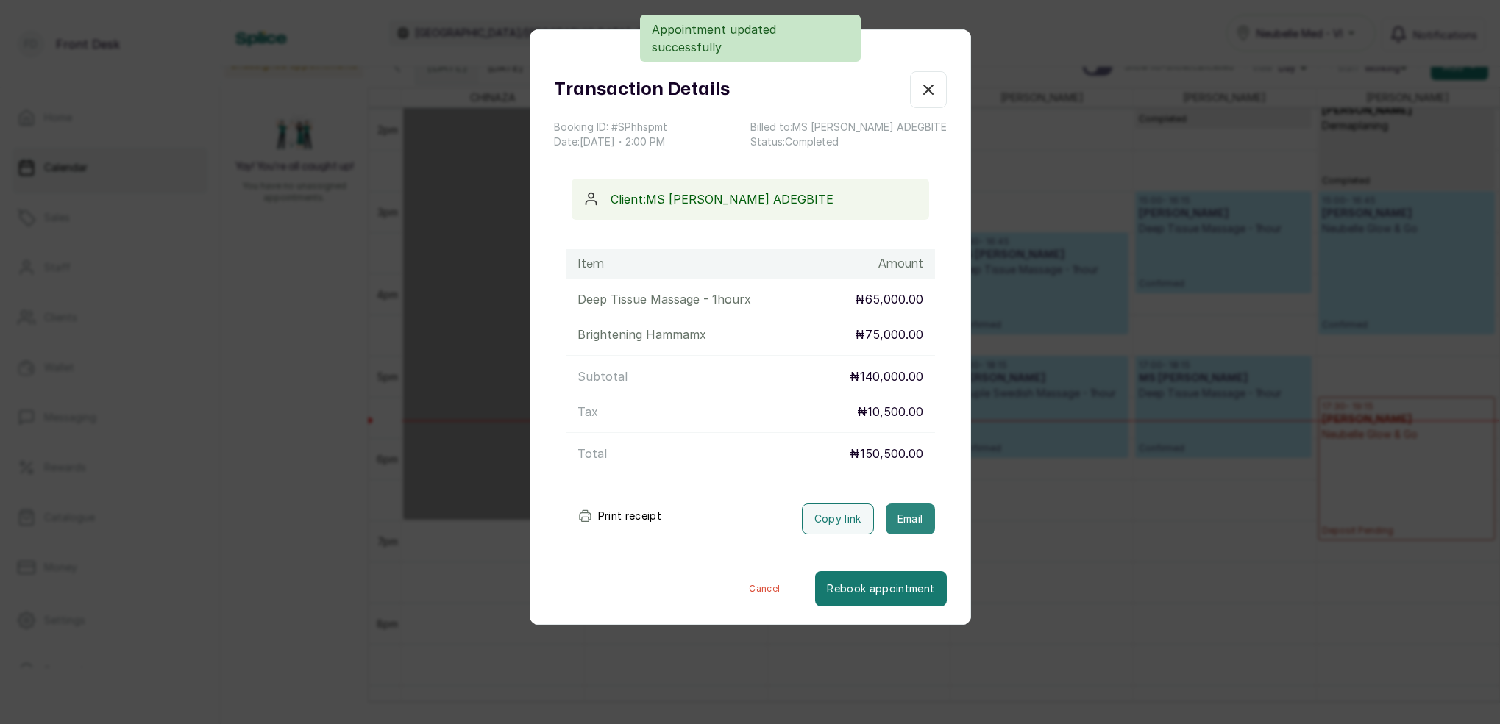
click at [909, 521] on button "Email" at bounding box center [910, 519] width 49 height 31
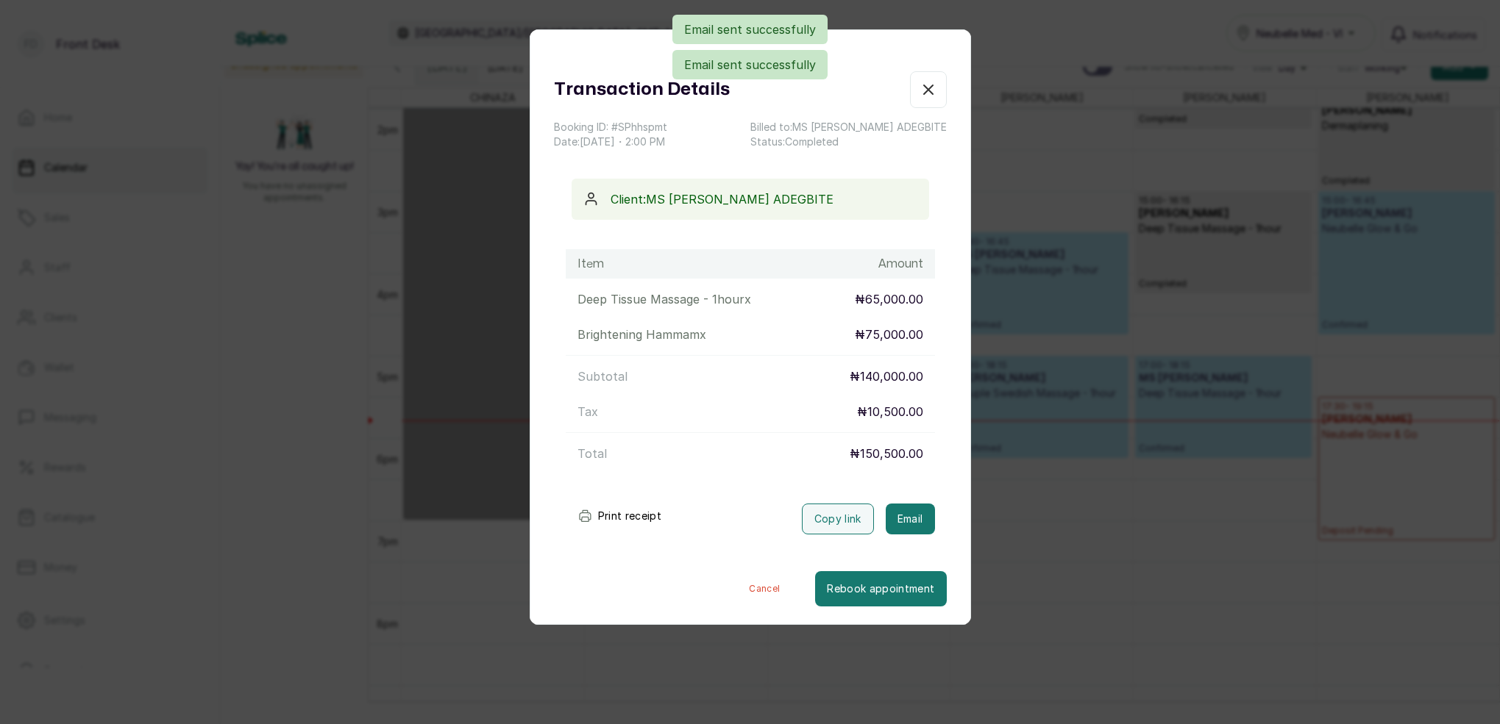
click at [933, 90] on icon "button" at bounding box center [928, 90] width 18 height 18
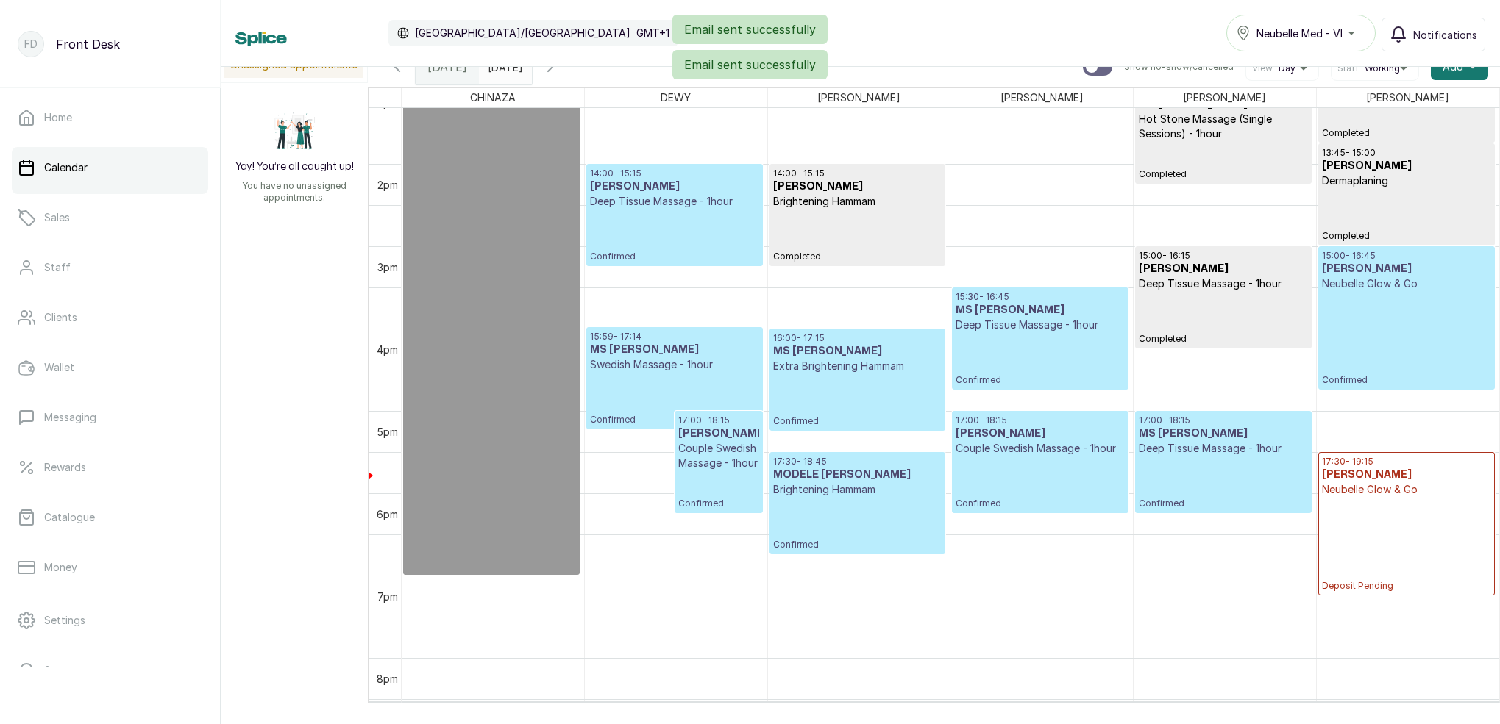
scroll to position [1083, 0]
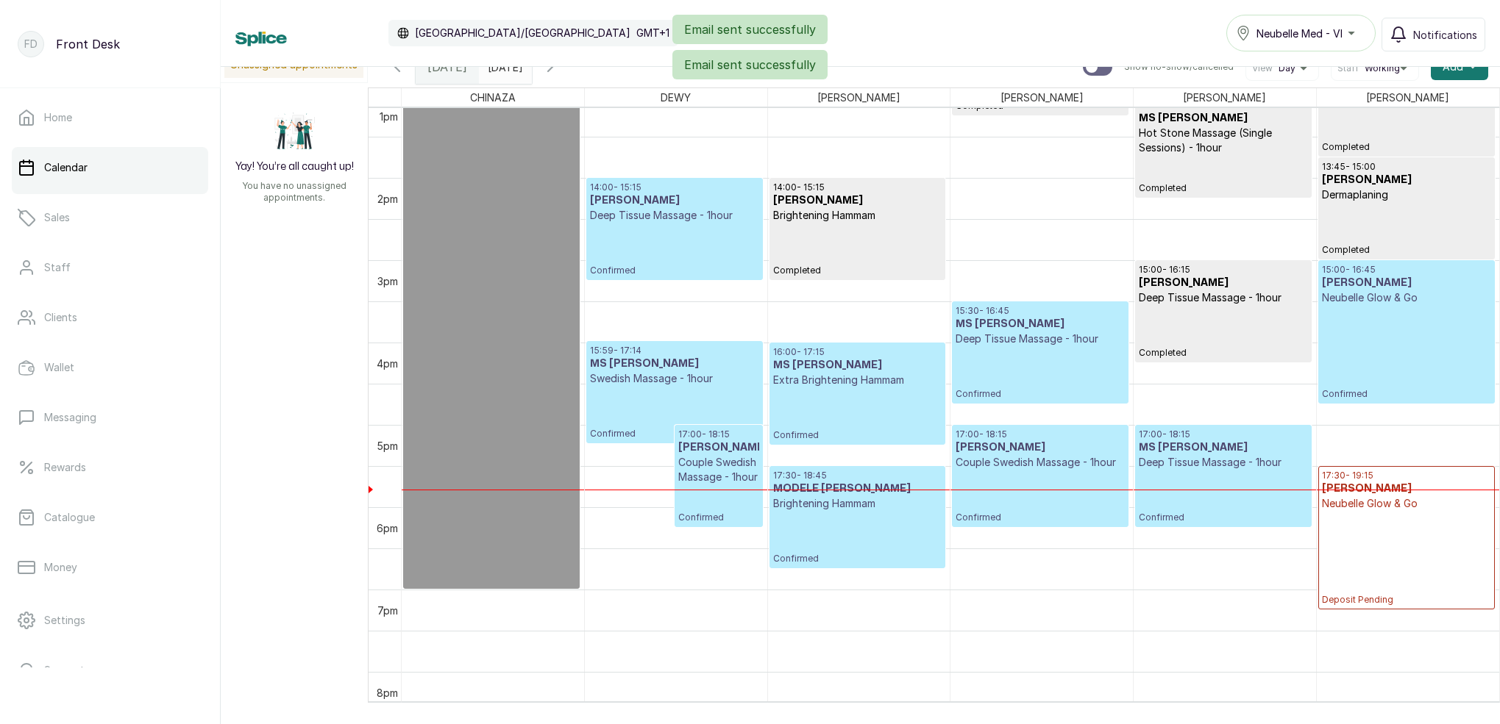
click at [686, 226] on p "Confirmed" at bounding box center [674, 250] width 168 height 54
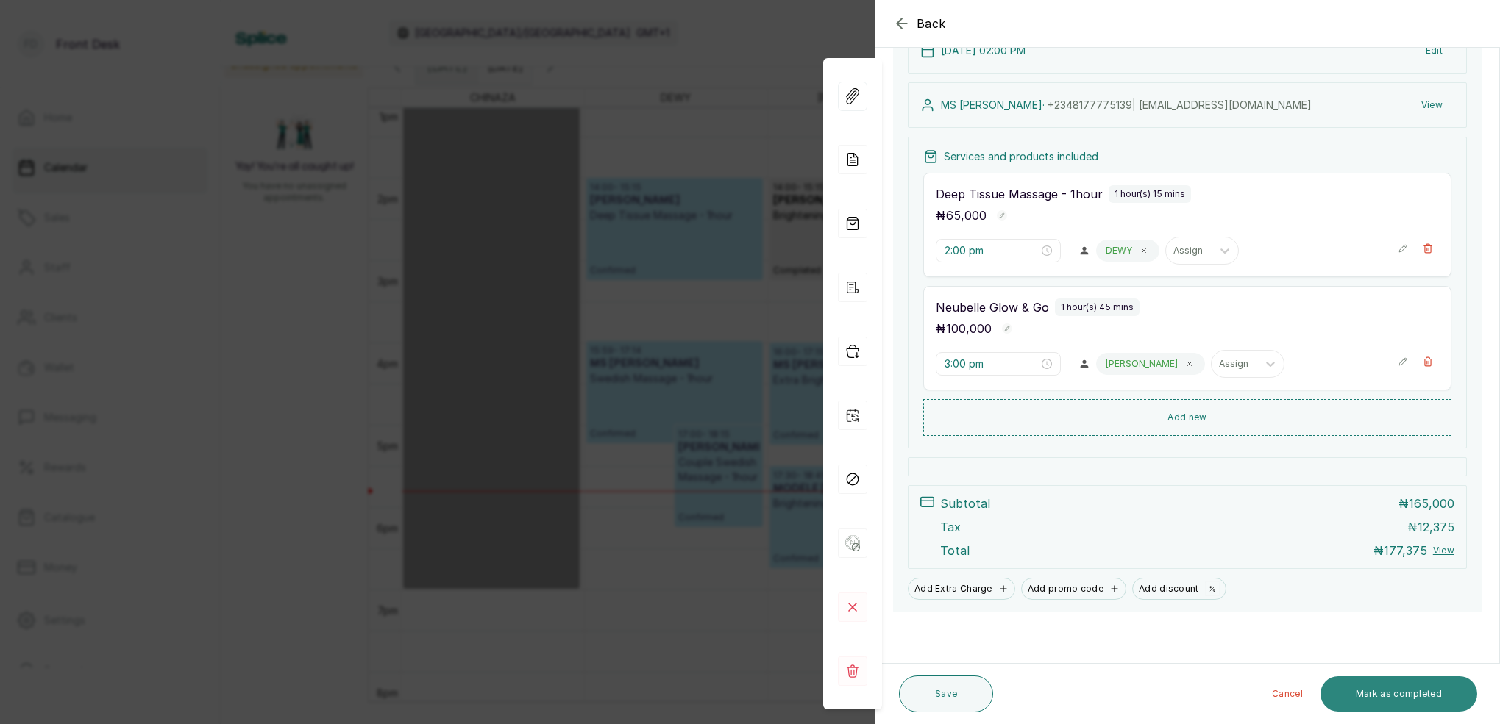
scroll to position [208, 0]
click at [1445, 702] on button "Mark as completed" at bounding box center [1398, 694] width 157 height 35
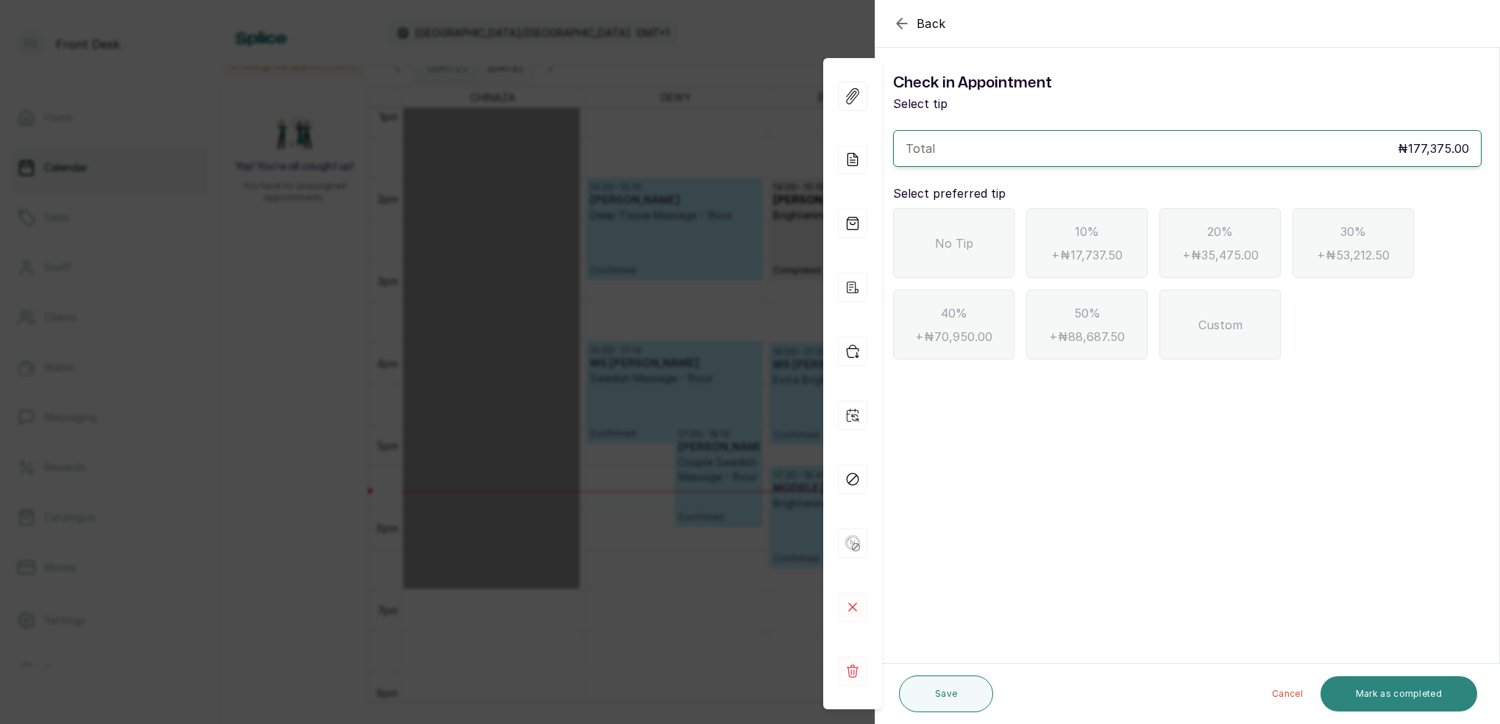
scroll to position [0, 0]
drag, startPoint x: 933, startPoint y: 219, endPoint x: 959, endPoint y: 233, distance: 29.3
click at [933, 219] on div "No Tip" at bounding box center [953, 243] width 121 height 70
click at [1423, 701] on button "Mark as completed" at bounding box center [1398, 694] width 157 height 35
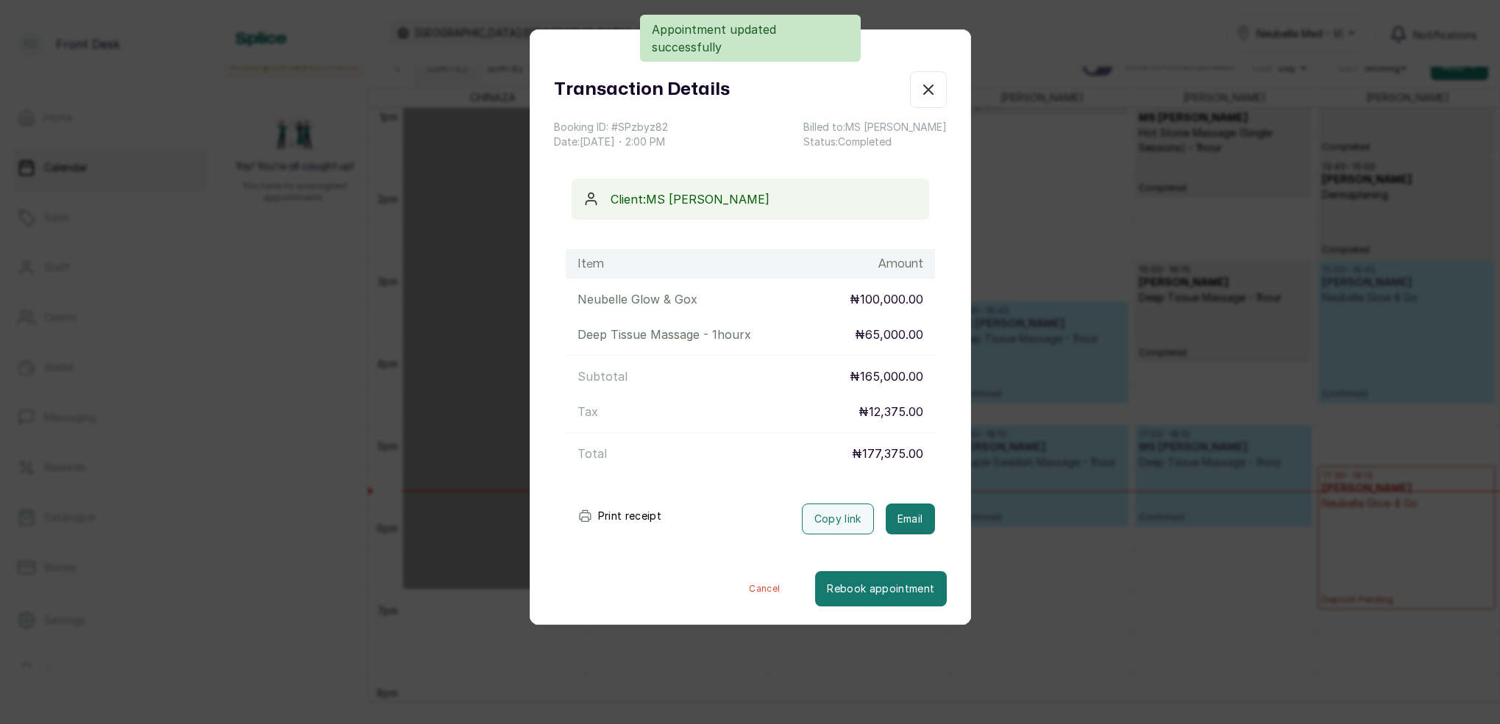
drag, startPoint x: 922, startPoint y: 517, endPoint x: 998, endPoint y: 402, distance: 137.5
click at [922, 517] on button "Email" at bounding box center [910, 519] width 49 height 31
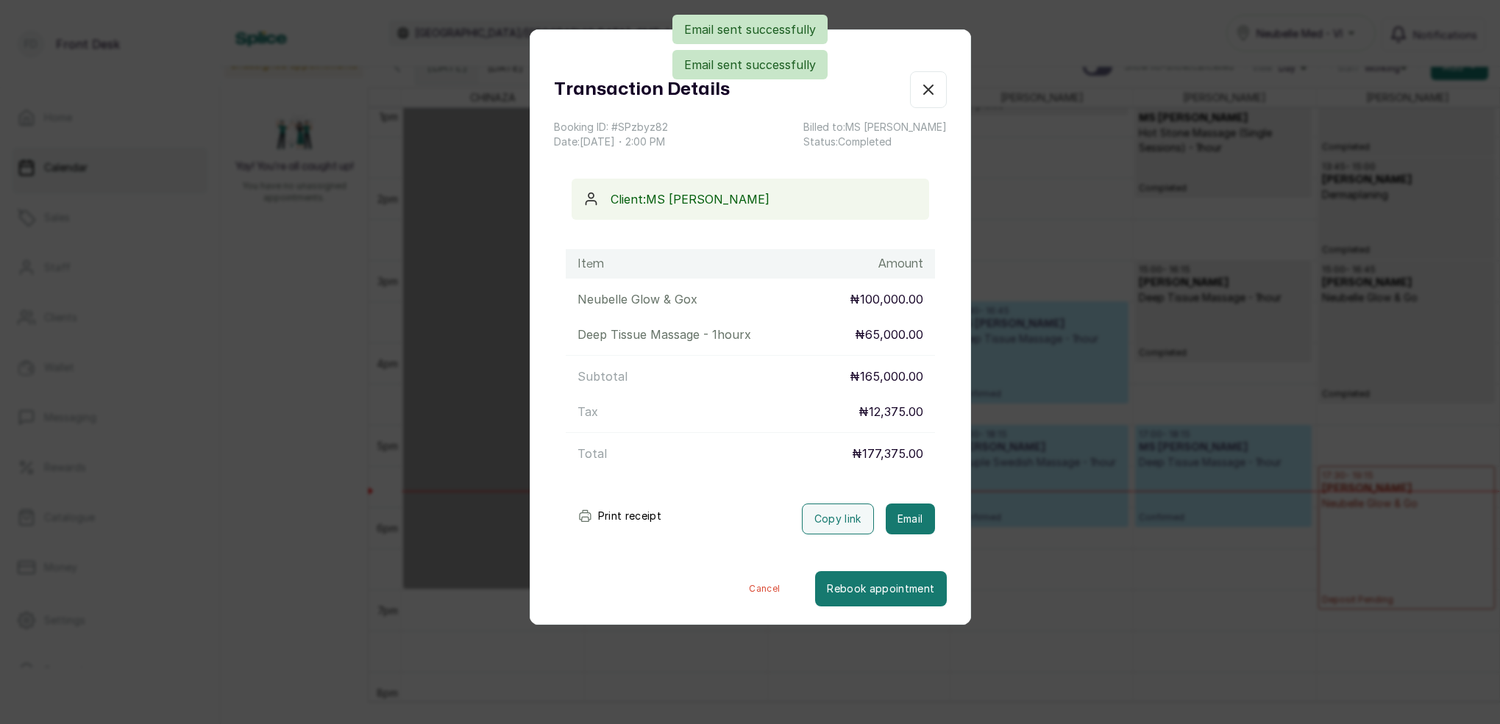
click at [1096, 162] on div "Transaction Details Booking ID: # SPzbyz82 Date: [DATE] ・ 2:00 PM Billed to: [P…" at bounding box center [750, 362] width 1500 height 724
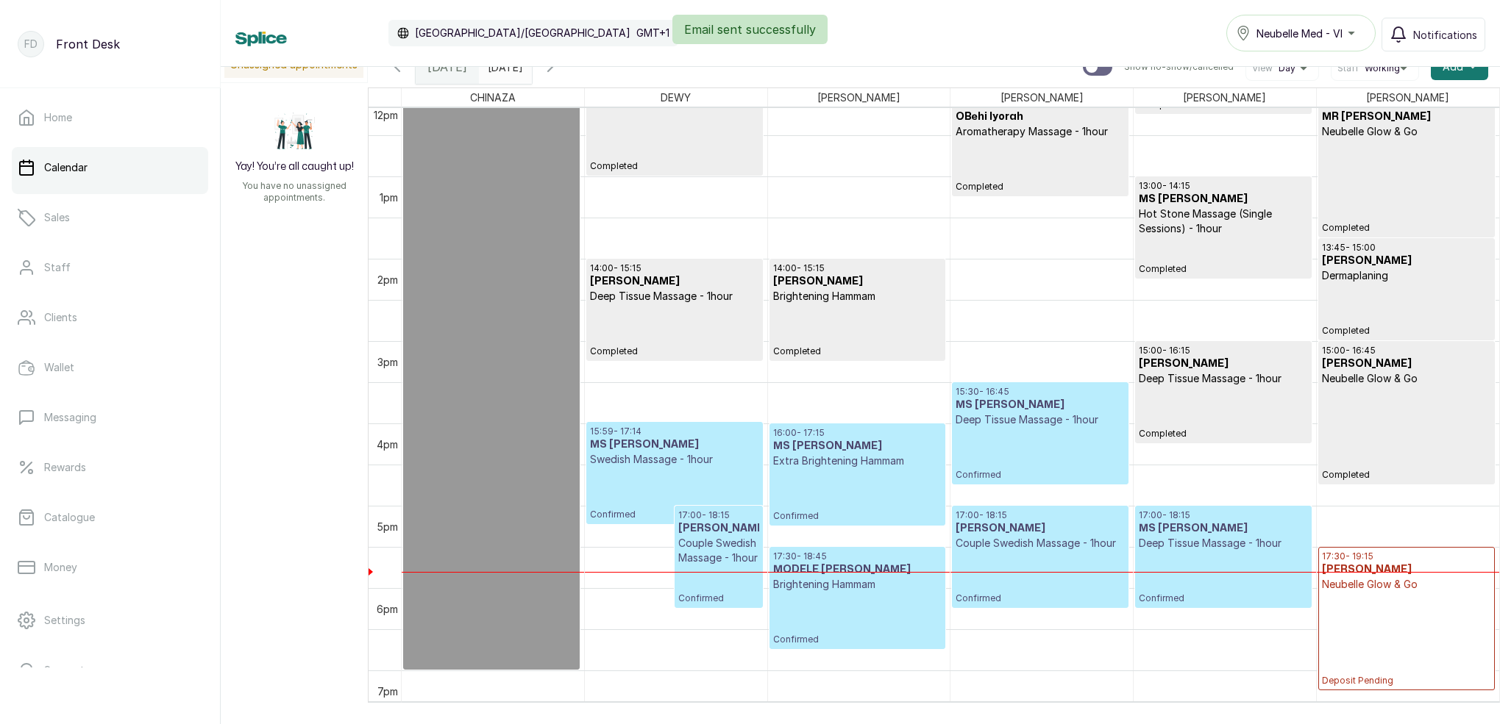
scroll to position [1072, 0]
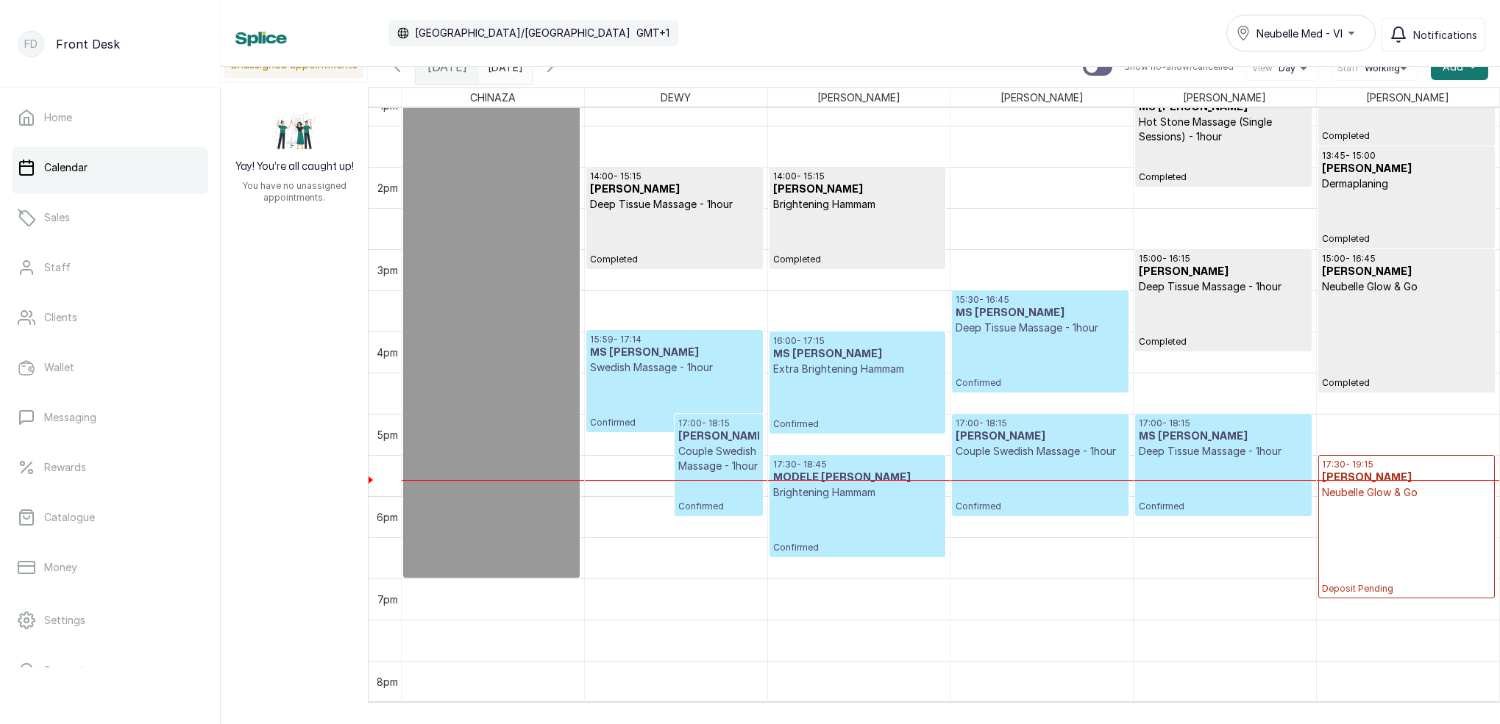
click at [1194, 455] on p "Deep Tissue Massage - 1hour" at bounding box center [1223, 451] width 168 height 15
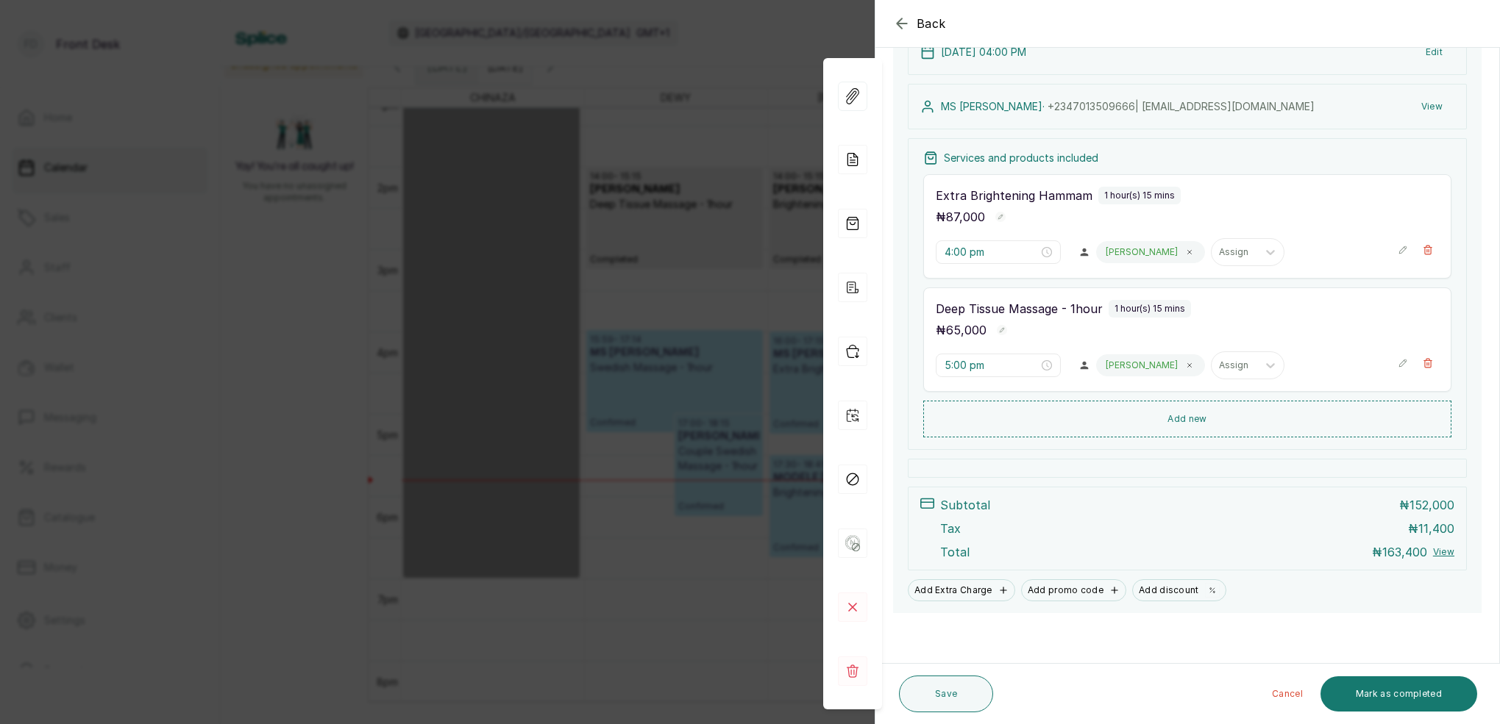
click at [738, 79] on div "Back Appointment Details Edit appointment 🚶 Walk-in (booked by Front Desk) Make…" at bounding box center [750, 362] width 1500 height 724
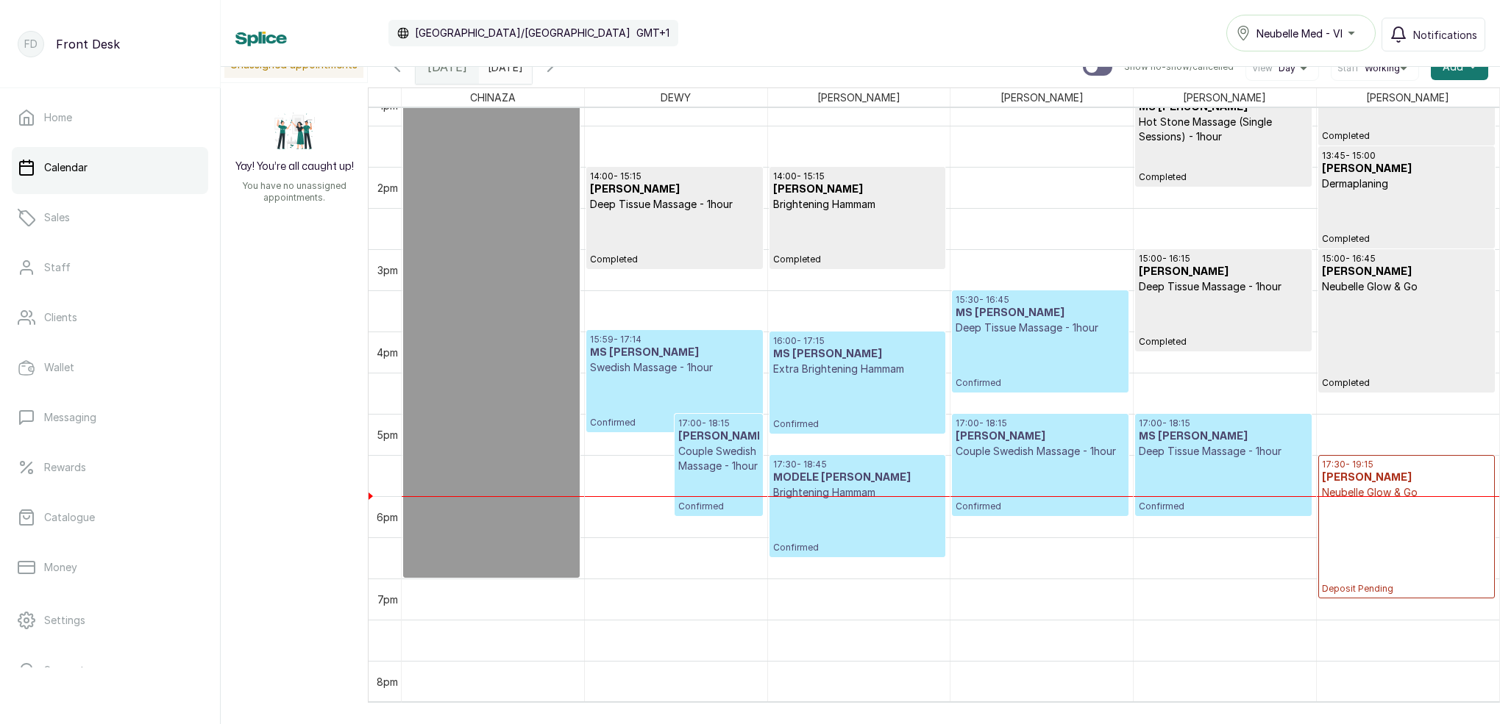
click at [559, 71] on icon "button" at bounding box center [550, 67] width 18 height 18
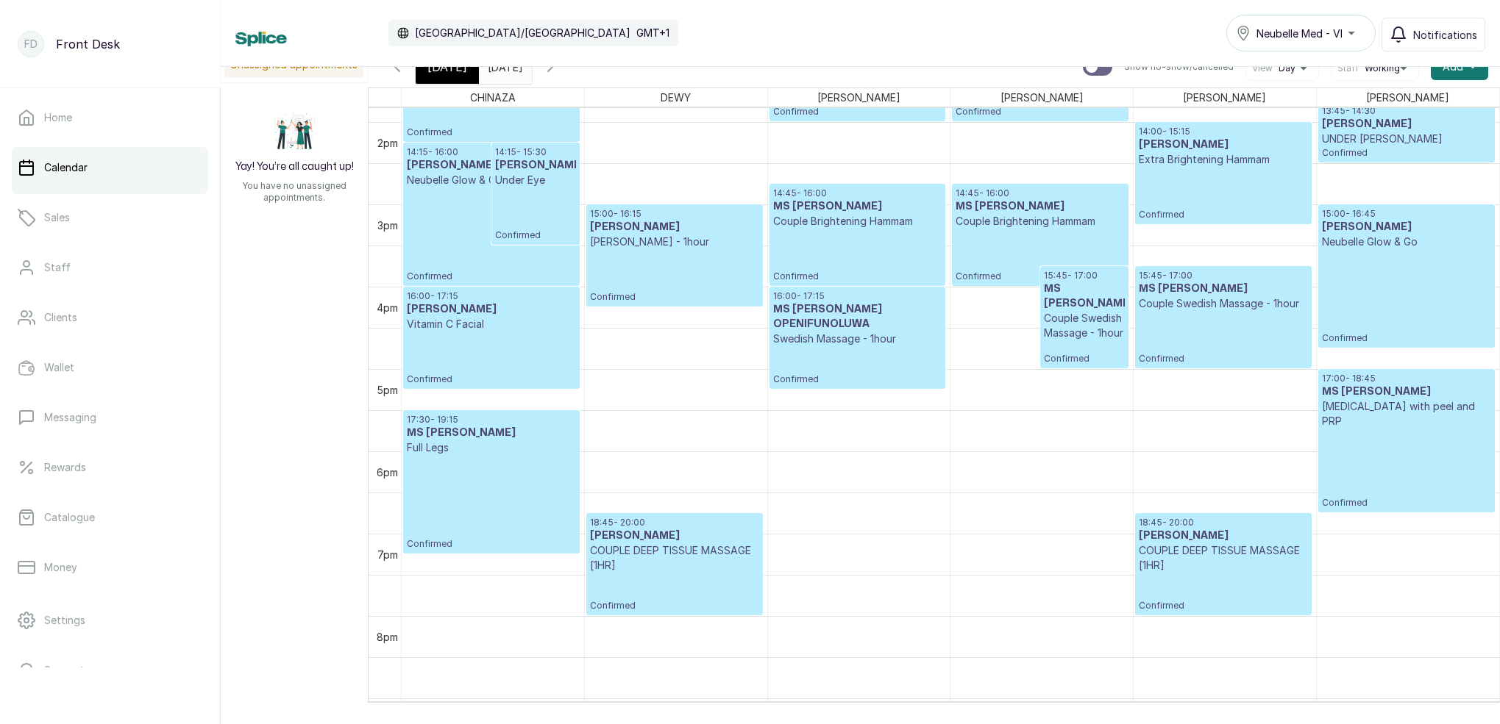
scroll to position [950, 0]
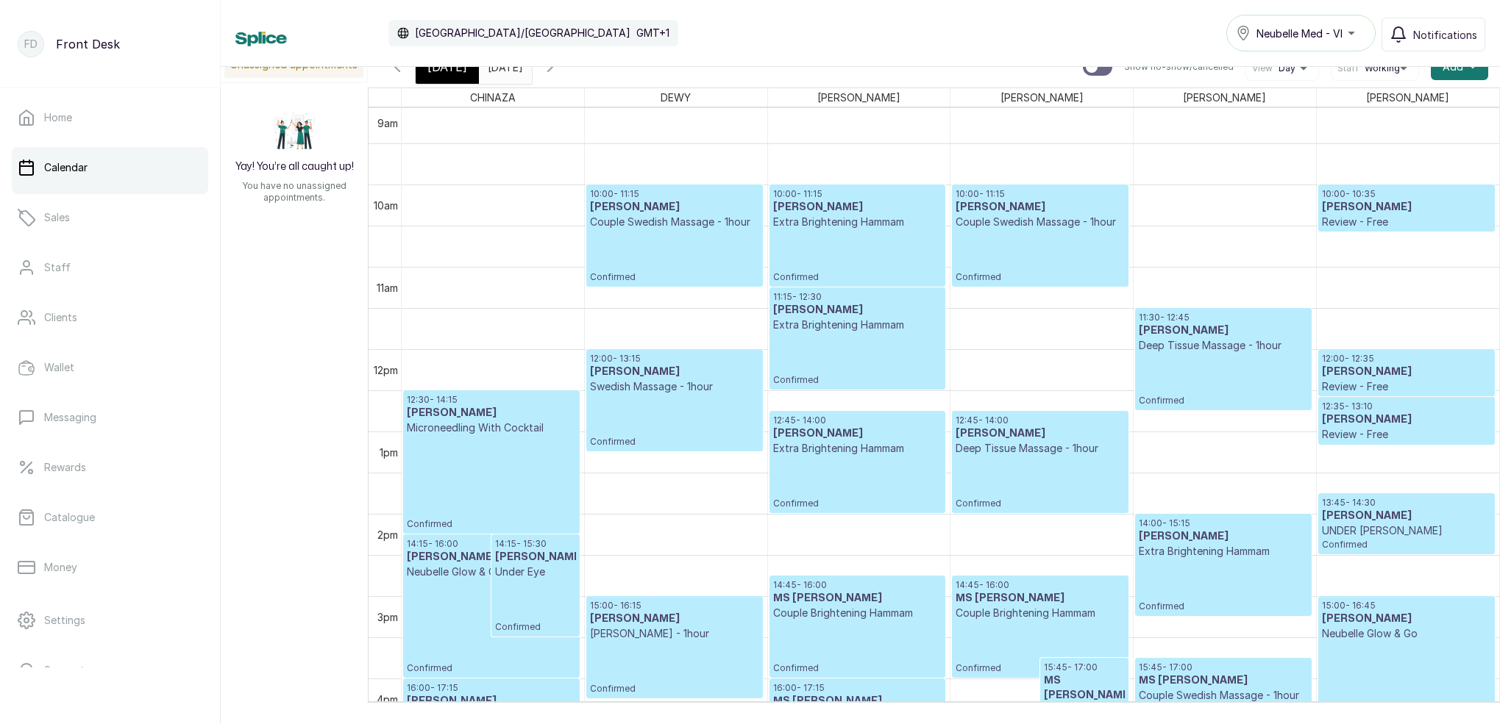
click at [559, 68] on icon "button" at bounding box center [550, 67] width 18 height 18
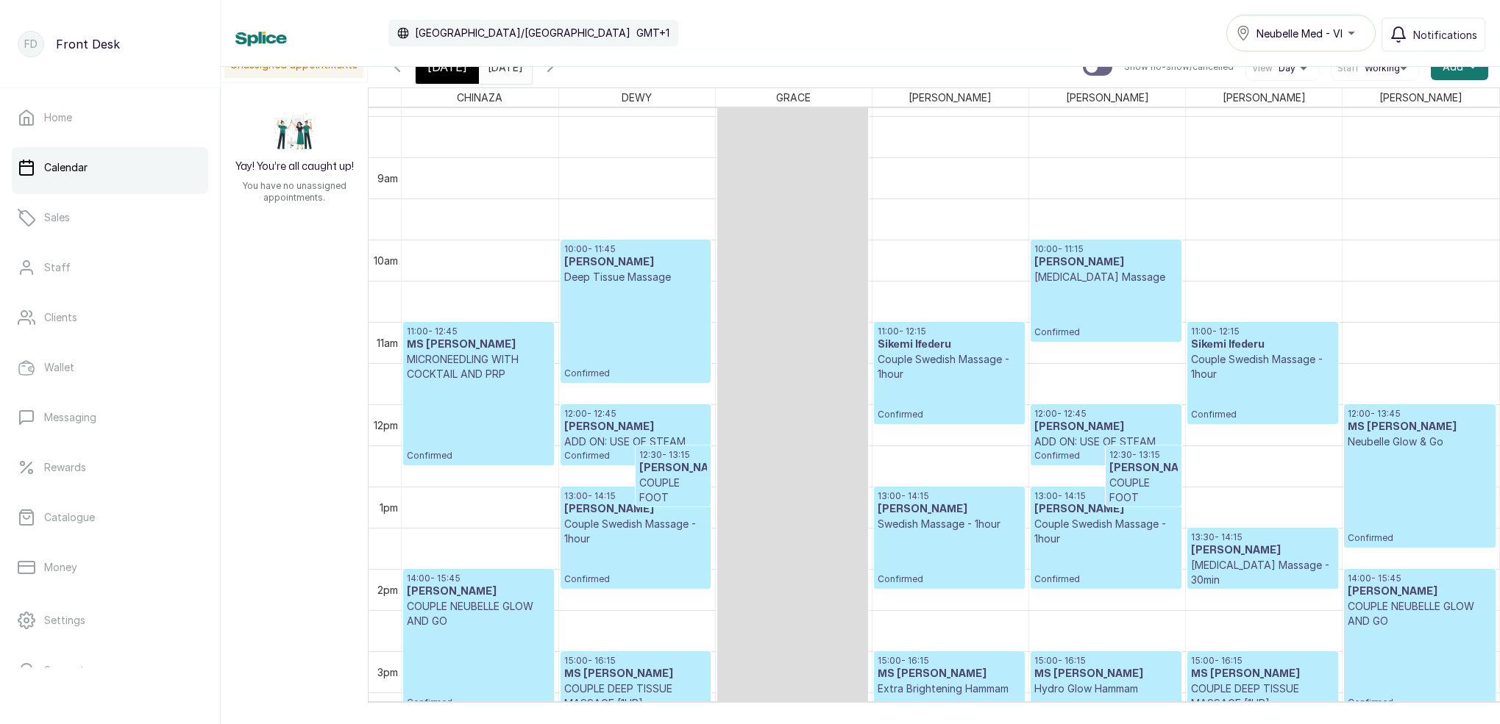
click at [559, 74] on icon "button" at bounding box center [550, 67] width 18 height 18
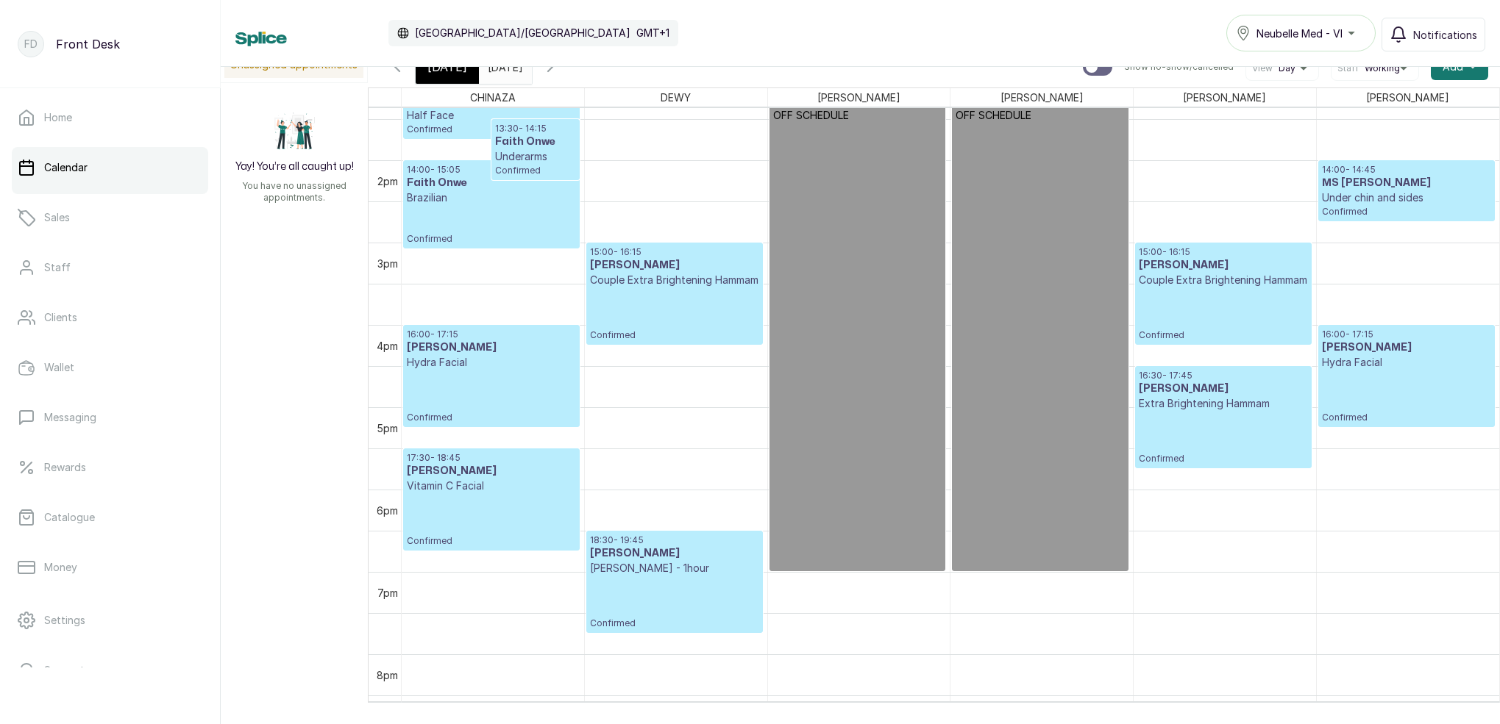
click at [503, 75] on input "[DATE]" at bounding box center [492, 63] width 24 height 25
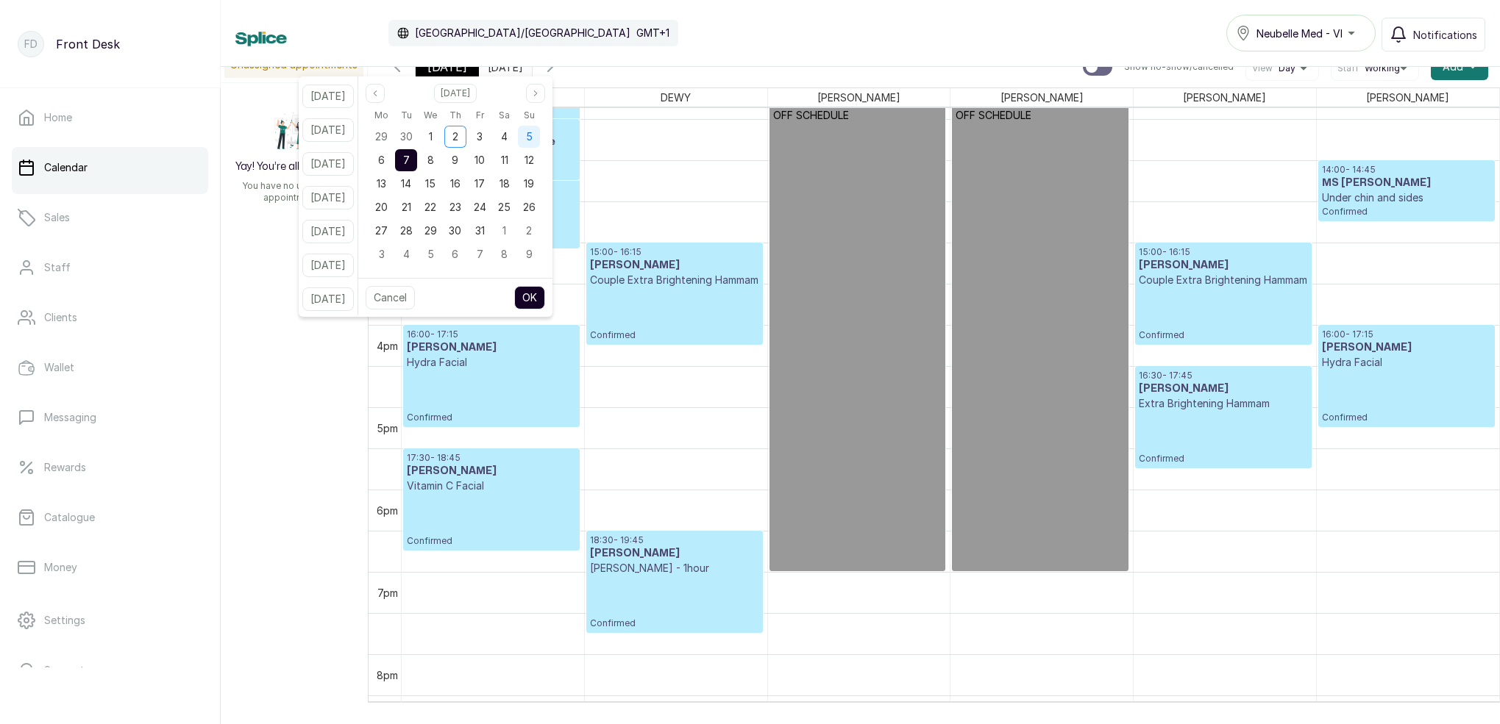
click at [540, 140] on div "5" at bounding box center [529, 137] width 22 height 22
click at [545, 291] on button "OK" at bounding box center [529, 298] width 31 height 24
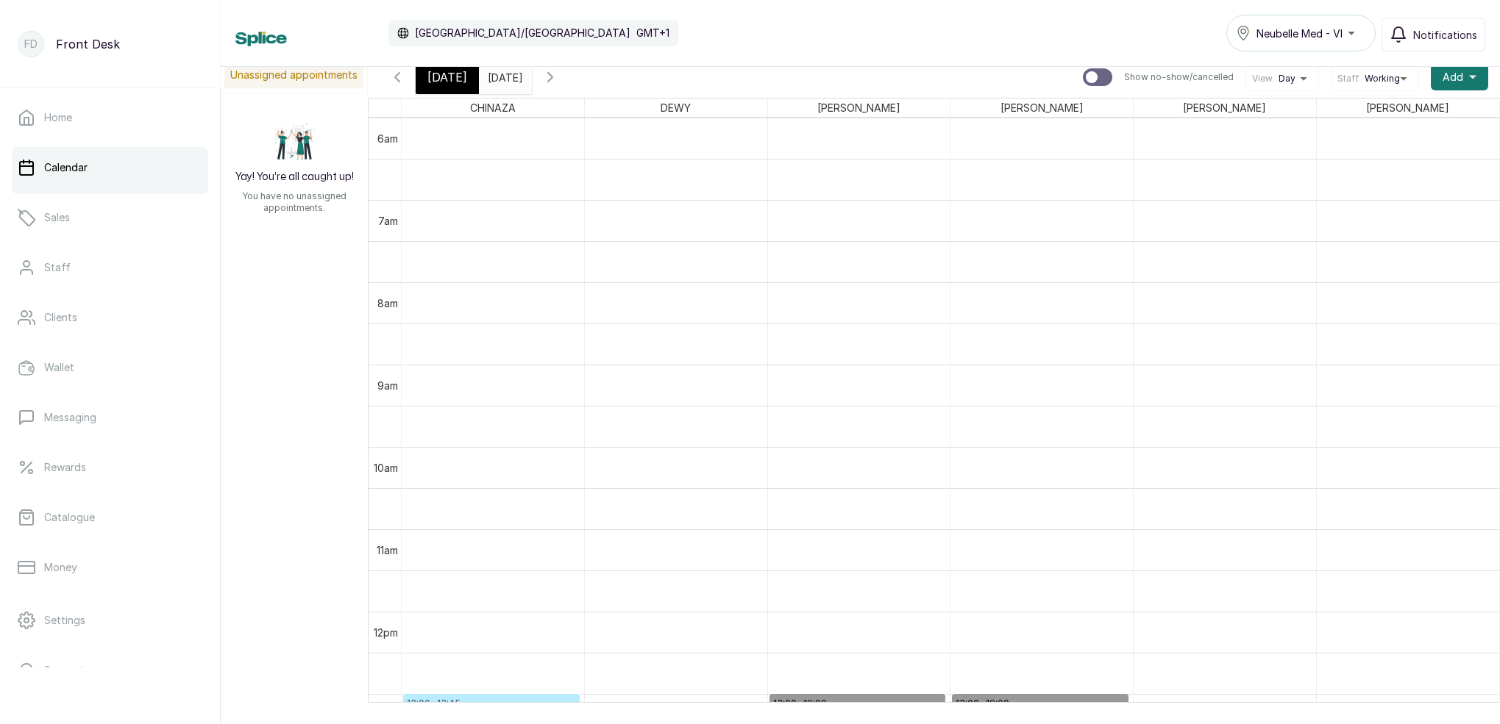
click at [503, 82] on input "[DATE]" at bounding box center [492, 73] width 24 height 25
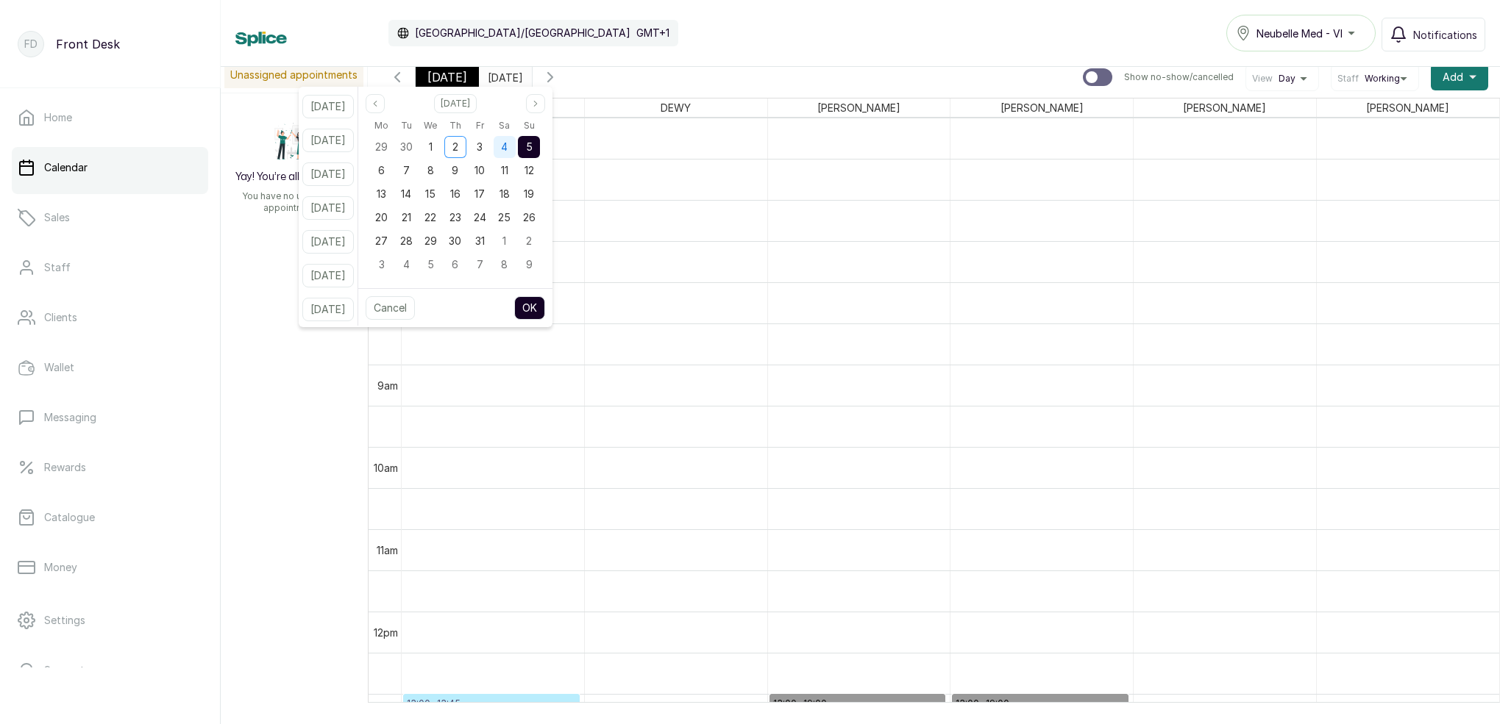
drag, startPoint x: 521, startPoint y: 154, endPoint x: 514, endPoint y: 158, distance: 8.0
click at [516, 153] on div "4" at bounding box center [505, 147] width 22 height 22
click at [545, 308] on button "OK" at bounding box center [529, 308] width 31 height 24
type input "[DATE]"
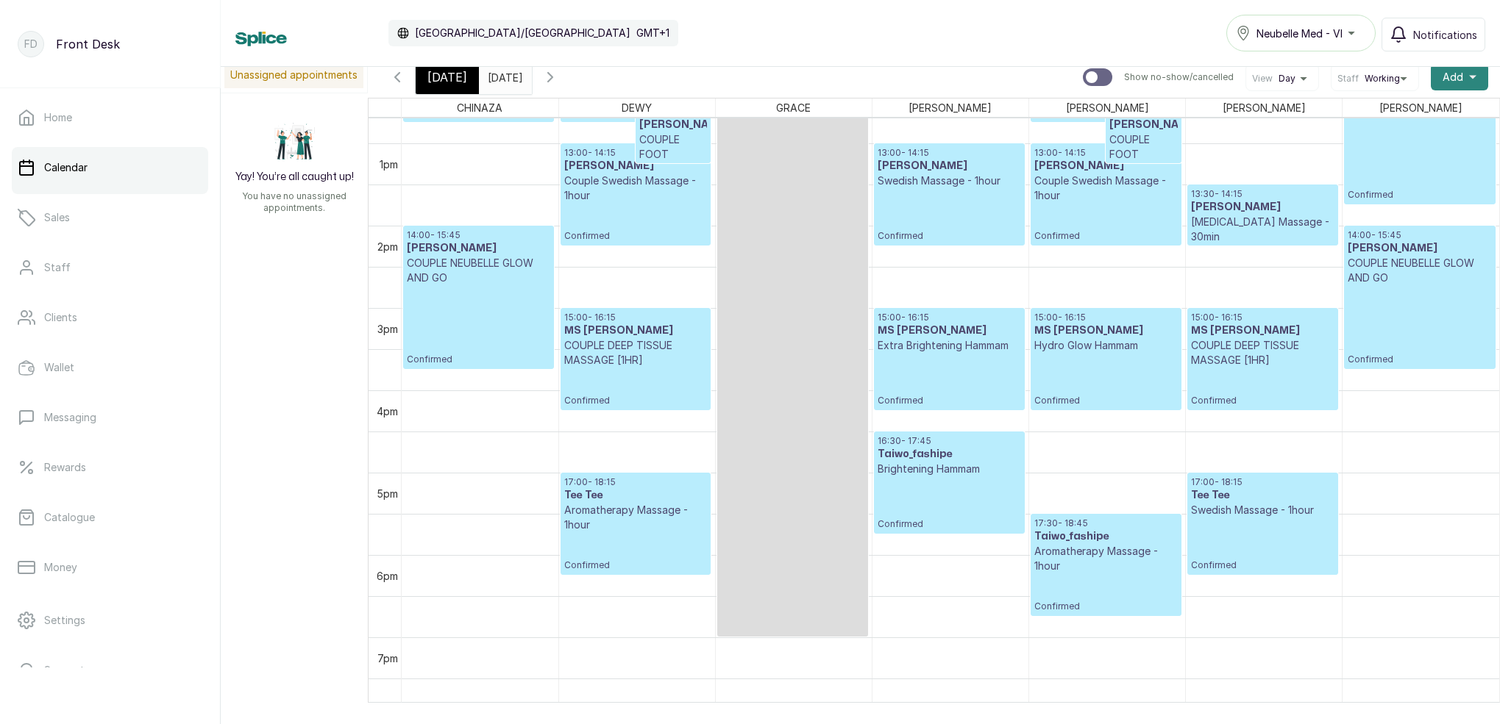
click at [1465, 74] on button "Add +" at bounding box center [1459, 77] width 57 height 26
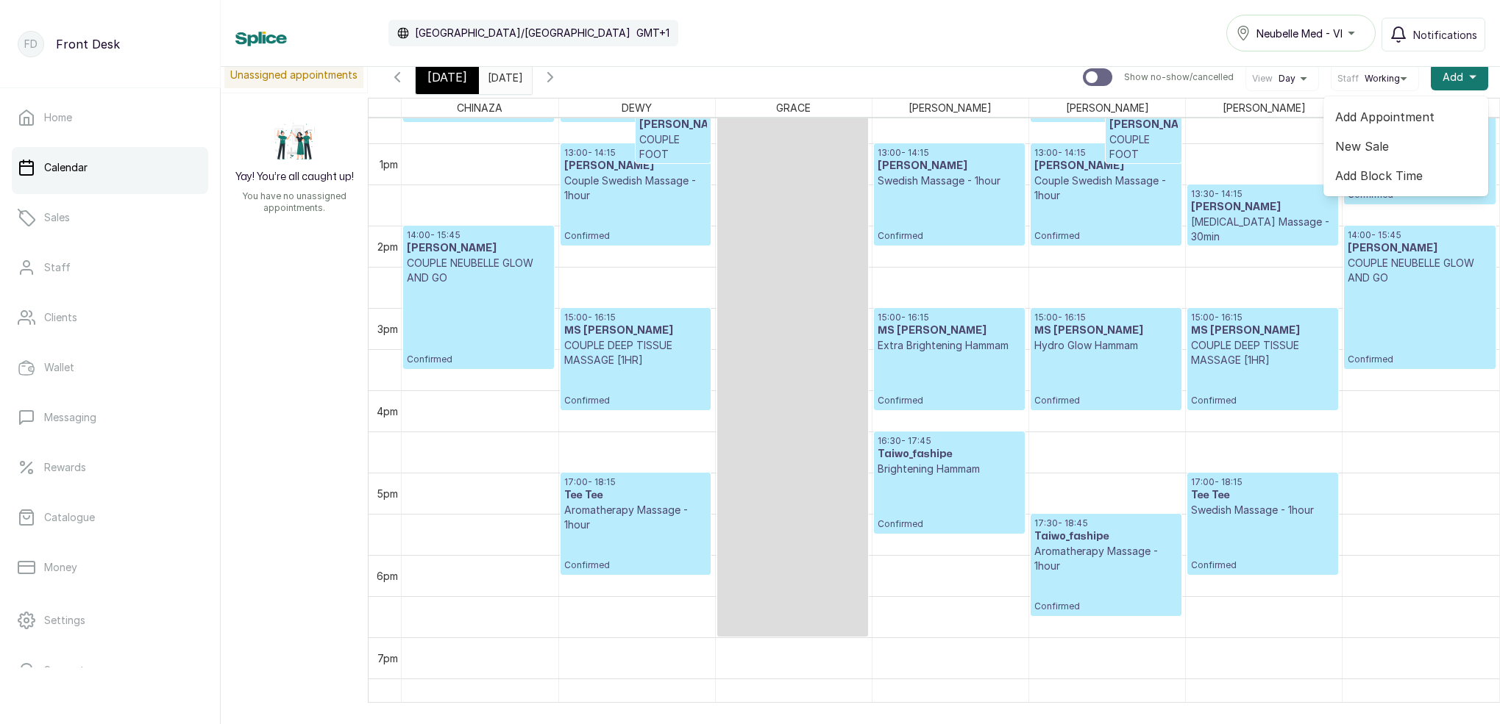
click at [1387, 113] on span "Add Appointment" at bounding box center [1405, 117] width 141 height 18
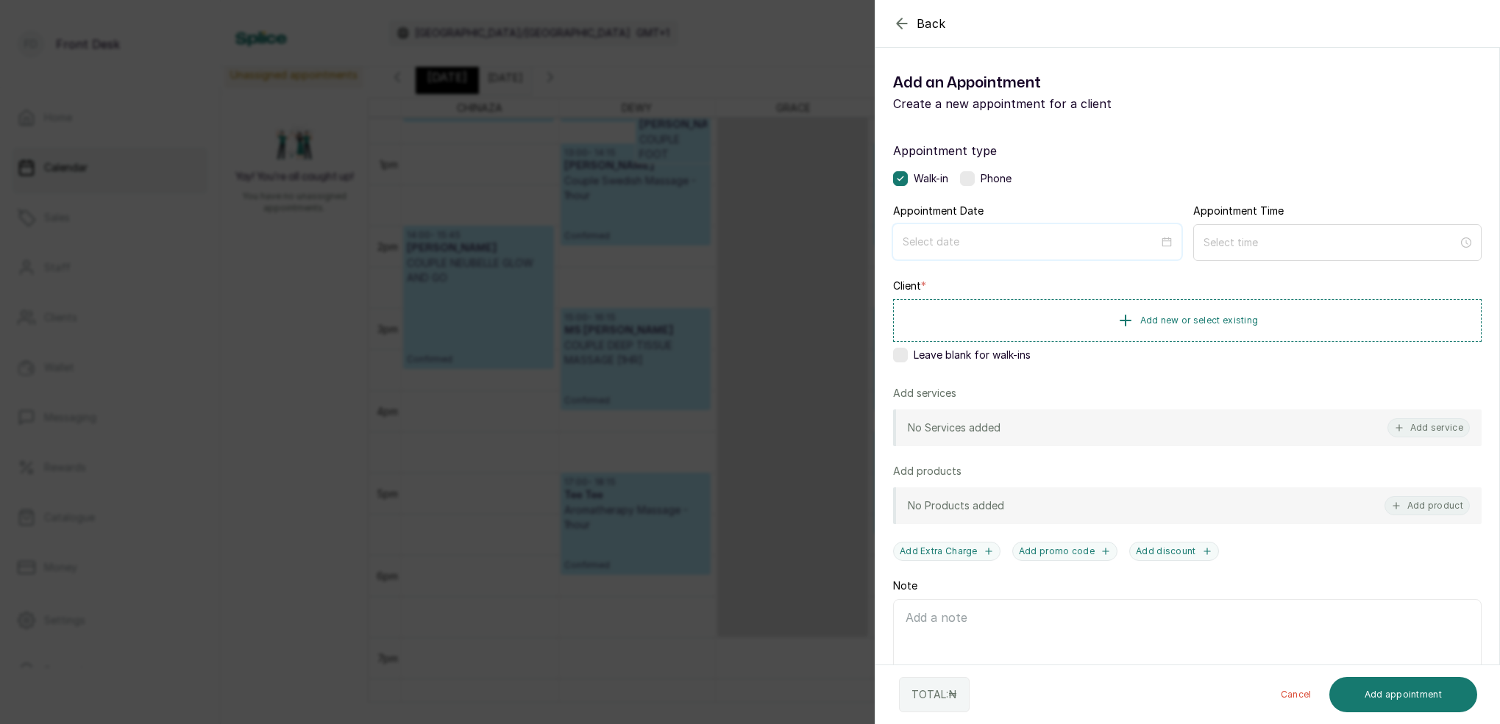
click at [1046, 235] on input at bounding box center [1030, 242] width 256 height 16
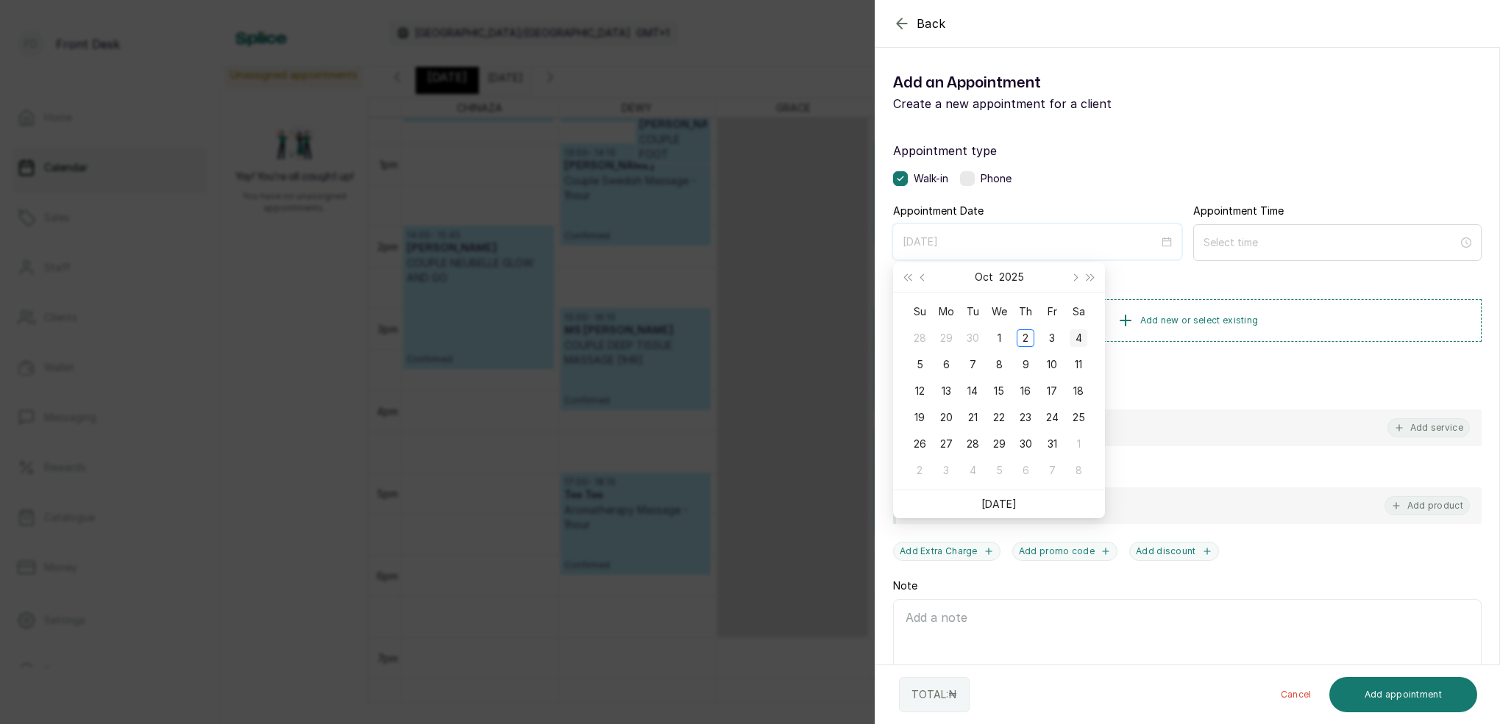
type input "[DATE]"
click at [1084, 340] on div "4" at bounding box center [1078, 338] width 18 height 18
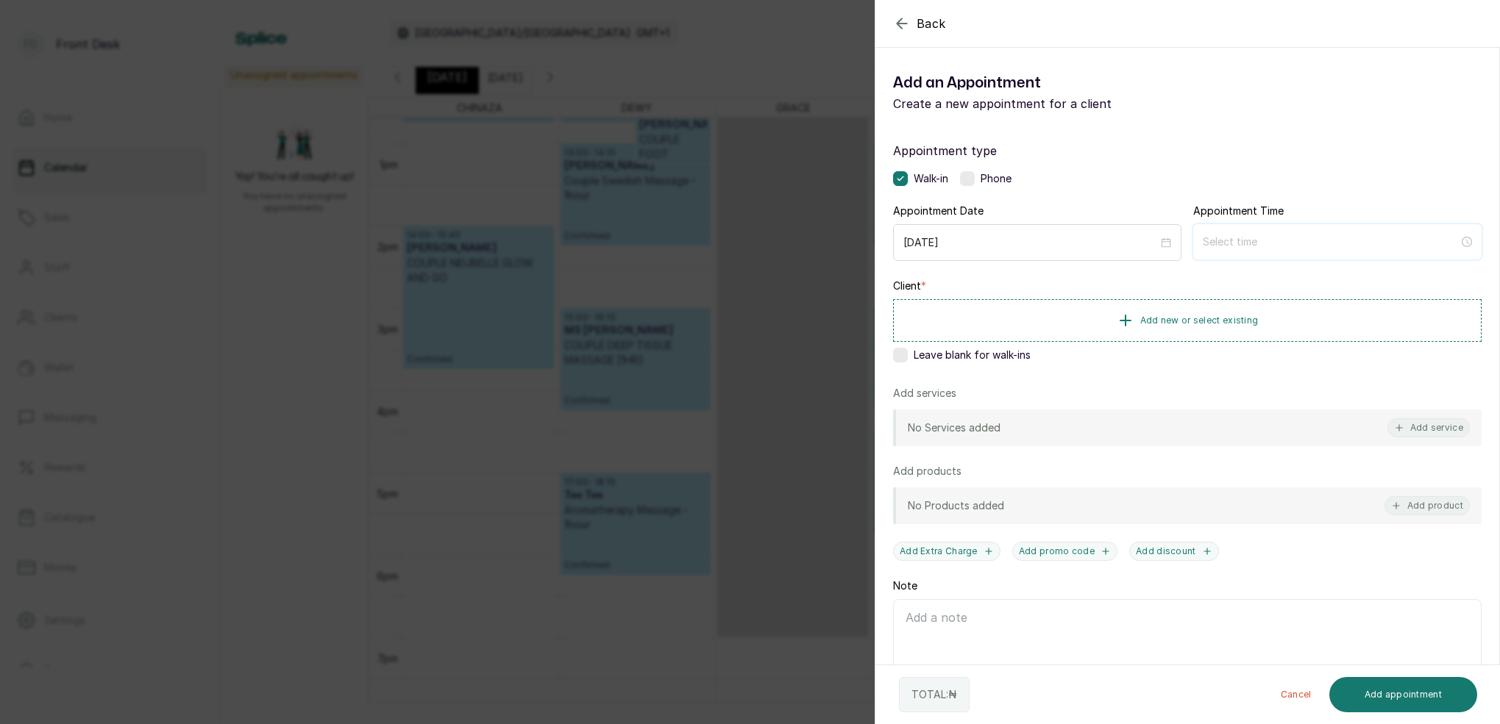
click at [1292, 242] on input at bounding box center [1331, 242] width 256 height 16
click at [1214, 400] on div "06" at bounding box center [1213, 402] width 35 height 21
type input "6:00 pm"
click at [1294, 294] on div "PM" at bounding box center [1296, 299] width 35 height 21
drag, startPoint x: 1300, startPoint y: 444, endPoint x: 1258, endPoint y: 420, distance: 47.8
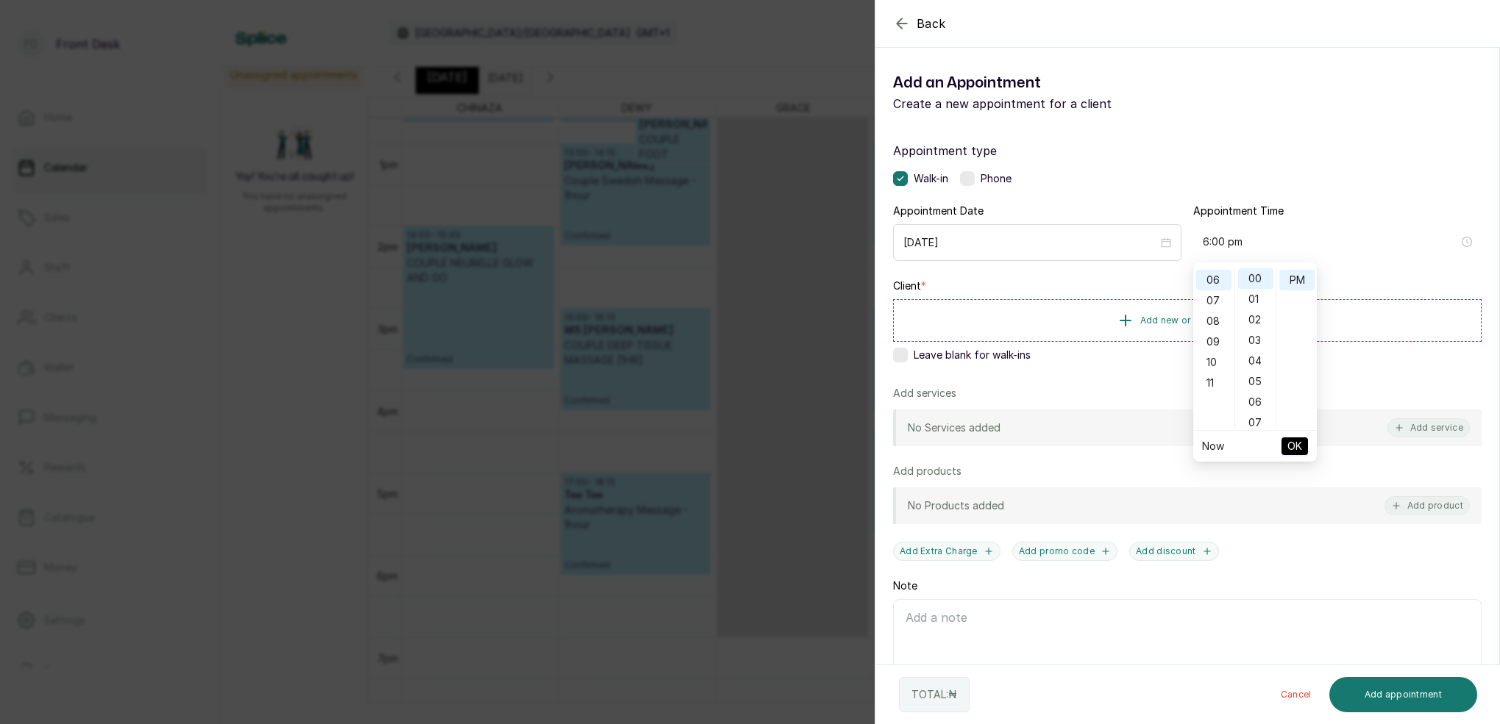
click at [1300, 444] on span "OK" at bounding box center [1294, 446] width 15 height 28
click at [1128, 312] on icon "button" at bounding box center [1125, 320] width 18 height 18
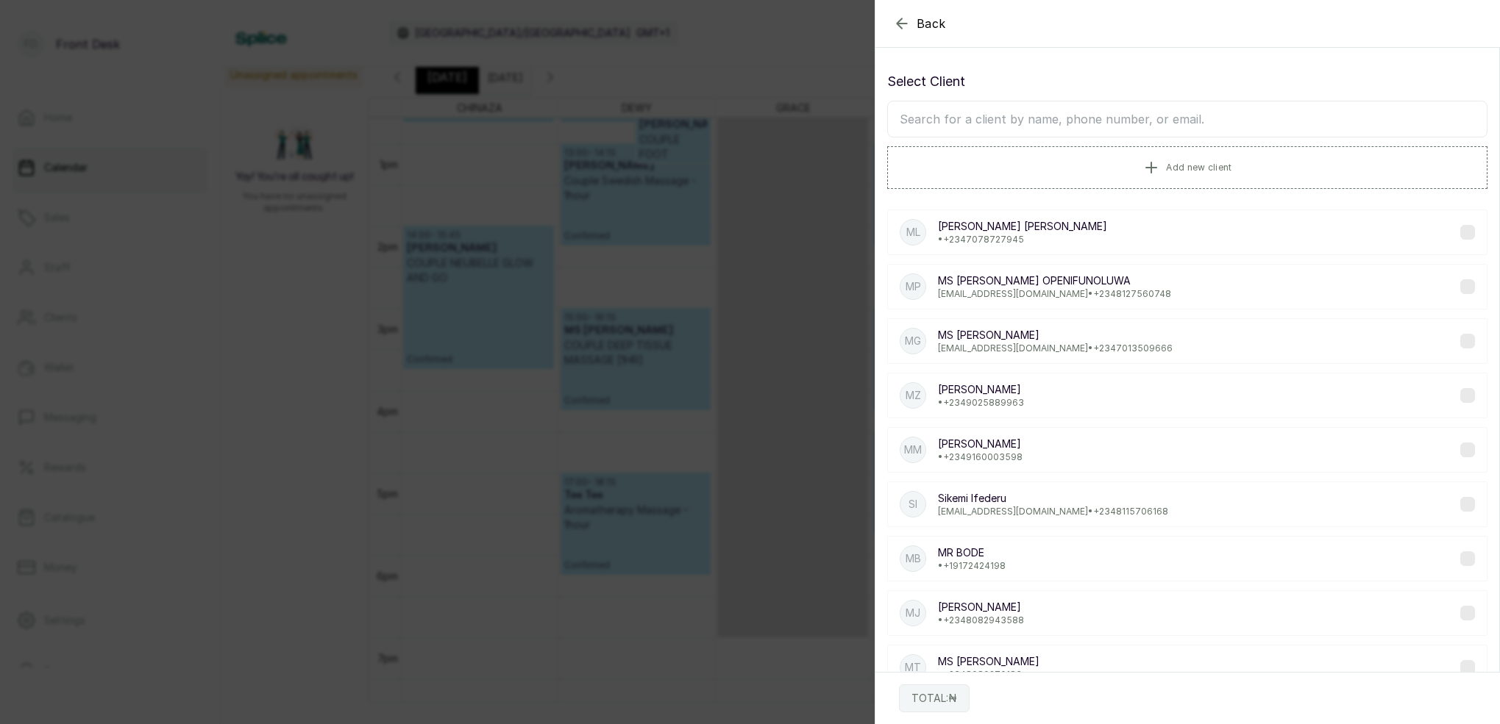
click at [1181, 118] on input "text" at bounding box center [1187, 119] width 600 height 37
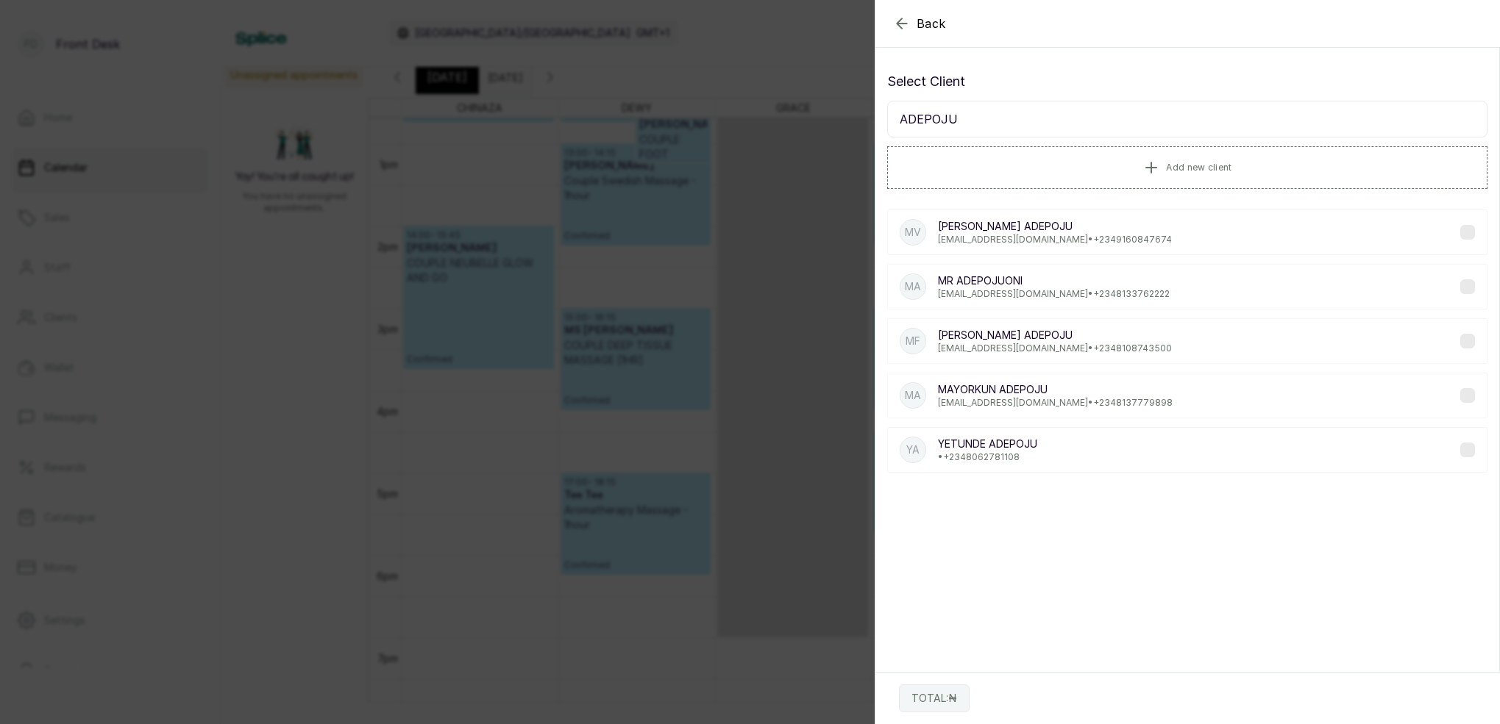
type input "ADEPOJU"
click at [1471, 228] on label at bounding box center [1467, 232] width 15 height 15
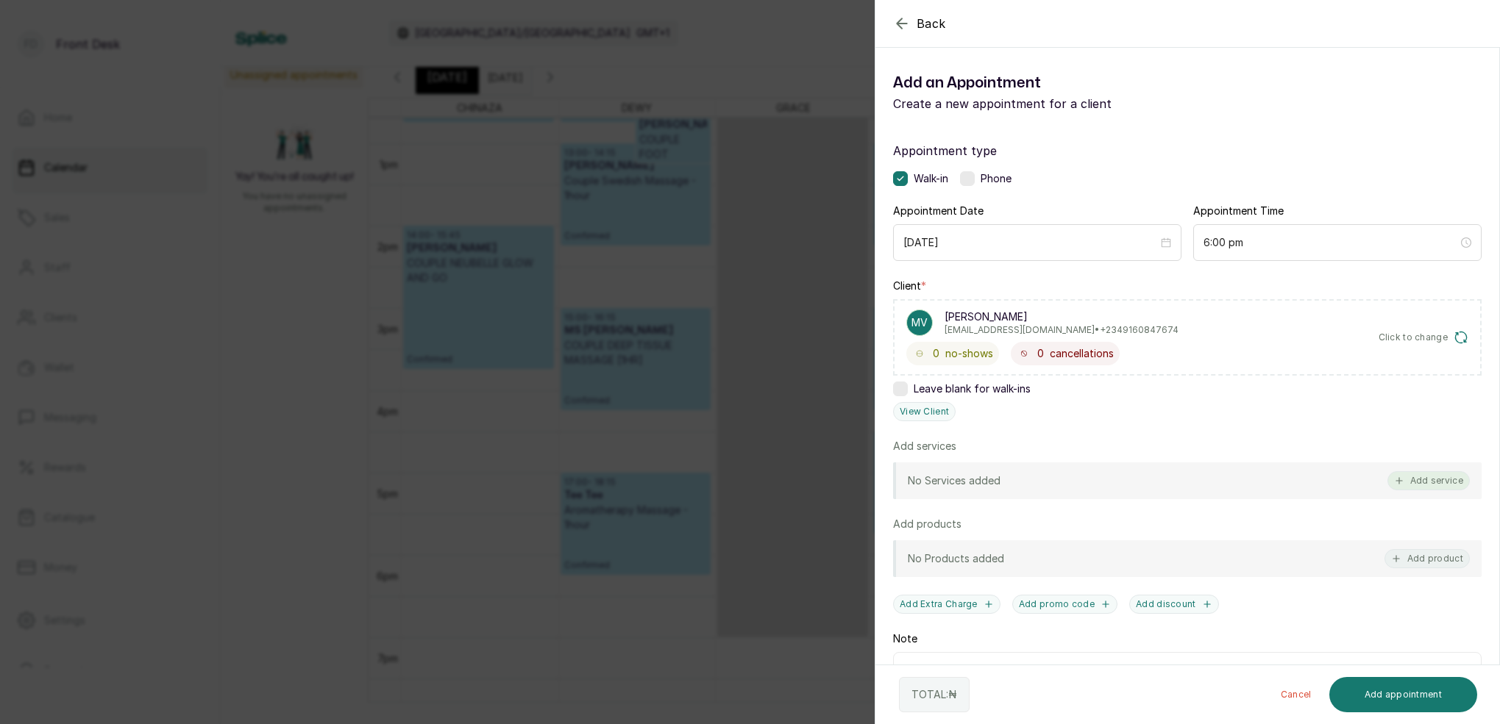
click at [1440, 476] on button "Add service" at bounding box center [1428, 480] width 82 height 19
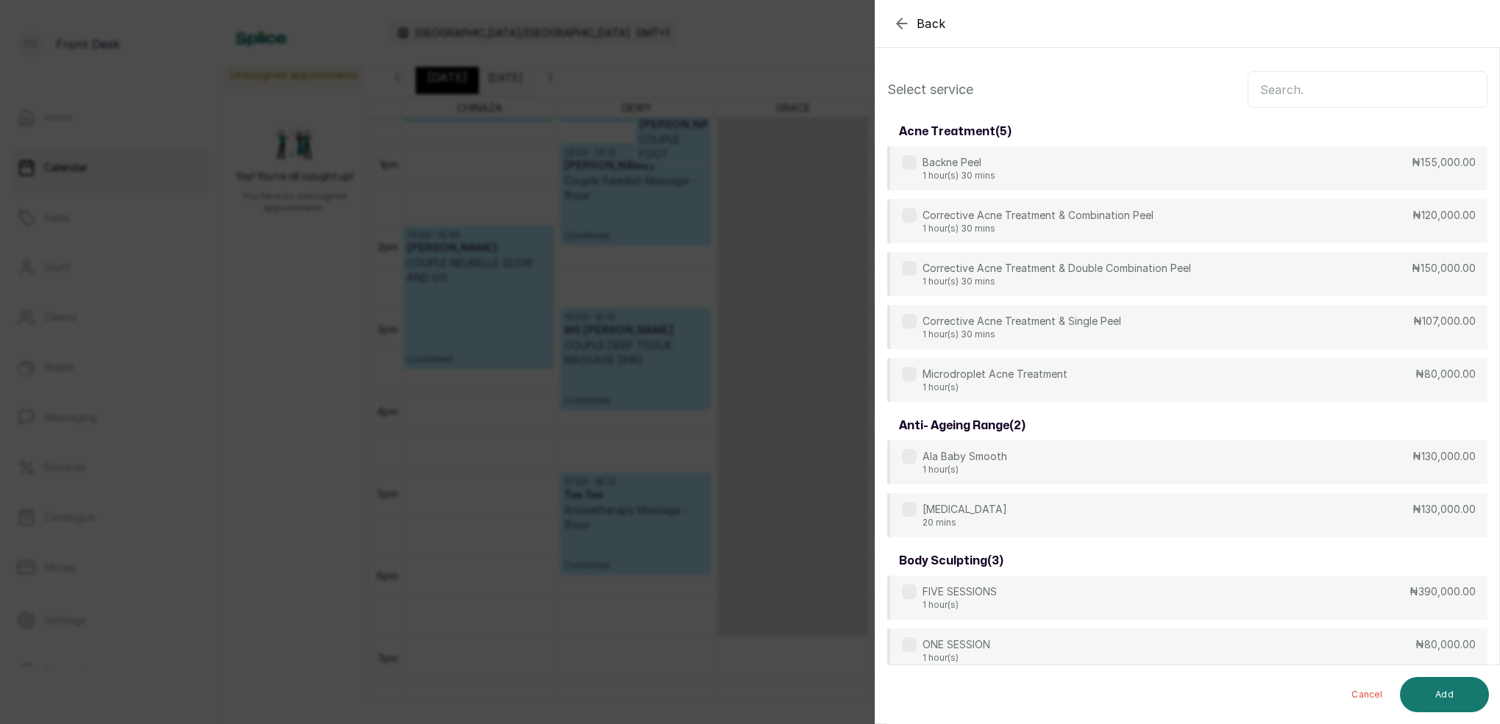
scroll to position [0, 0]
click at [1356, 82] on input "text" at bounding box center [1367, 89] width 240 height 37
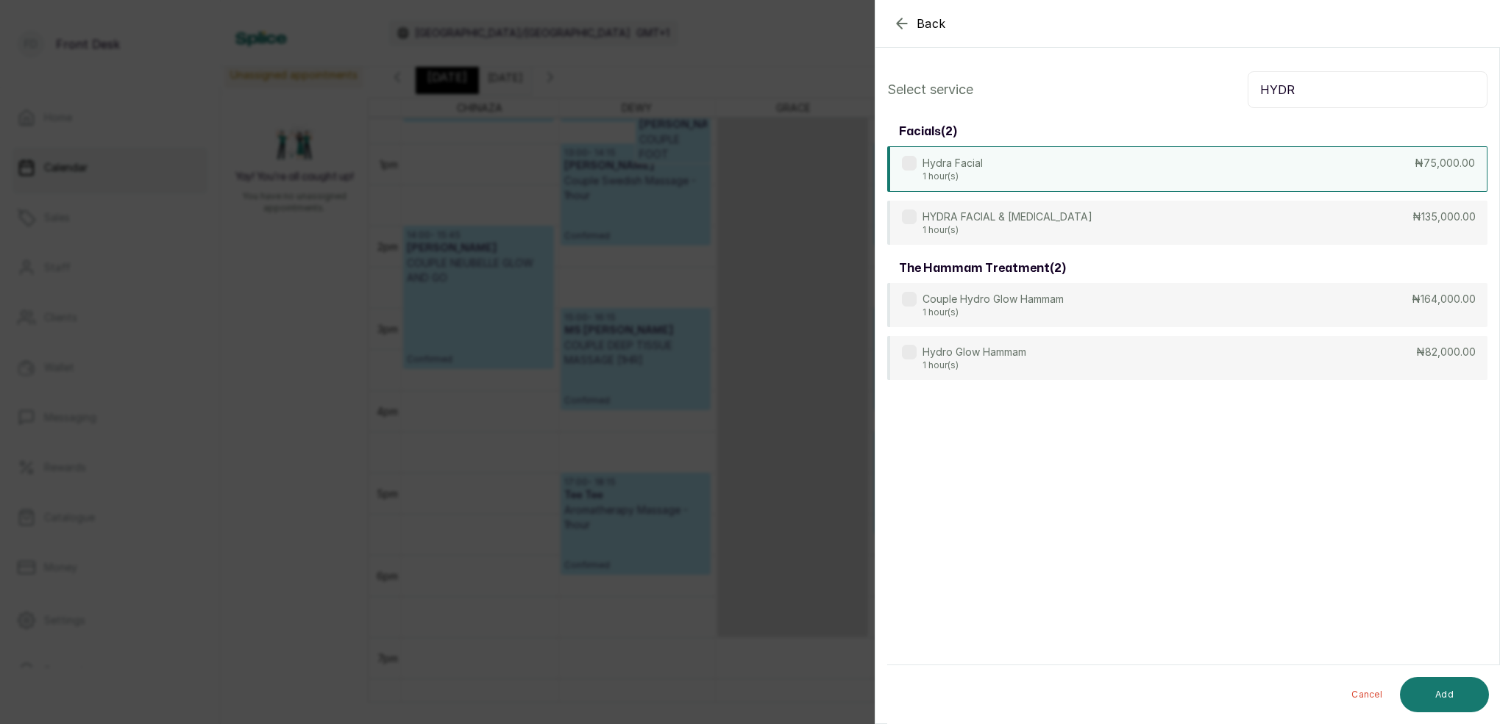
type input "HYDR"
click at [984, 169] on div "Hydra Facial 1 hour(s) ₦75,000.00" at bounding box center [1187, 169] width 600 height 46
click at [1471, 695] on button "Add" at bounding box center [1444, 694] width 89 height 35
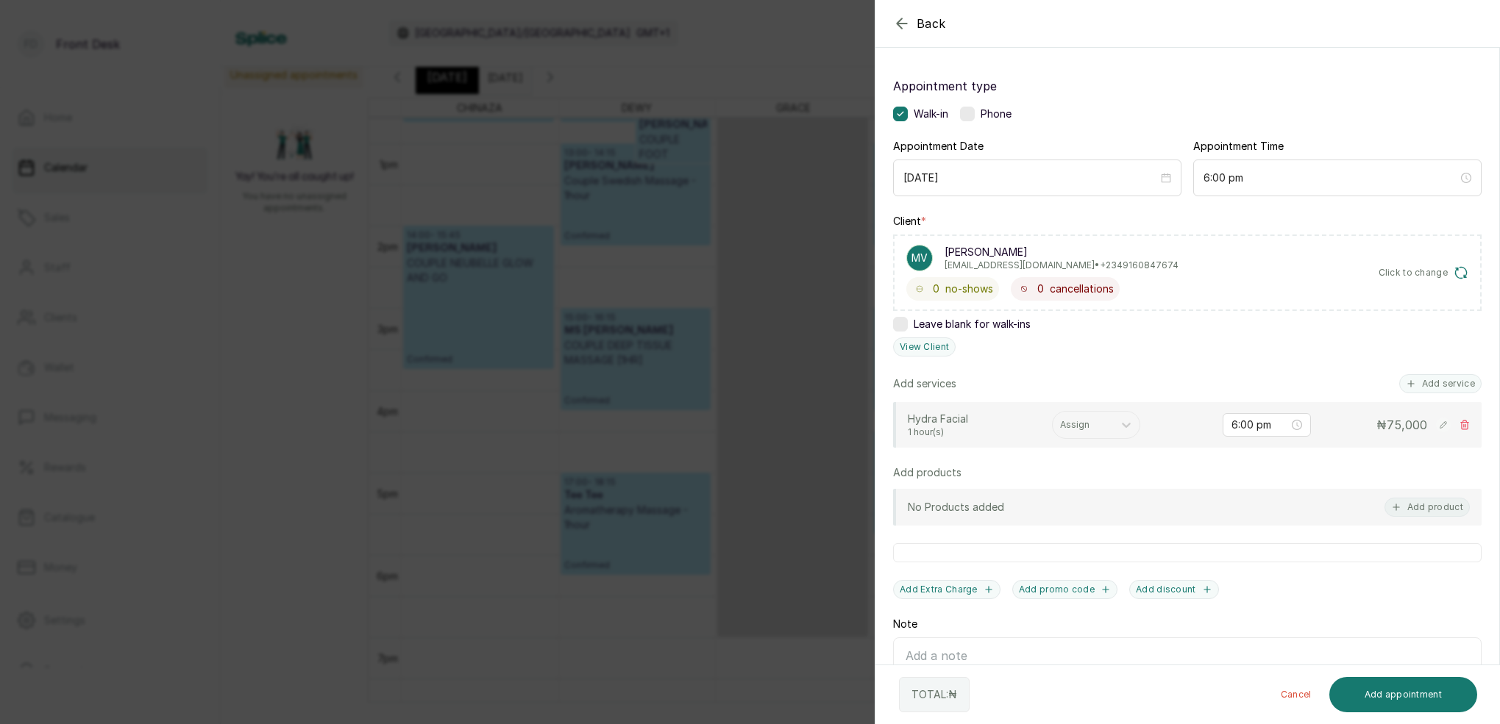
scroll to position [64, 0]
click at [1454, 685] on button "Add appointment" at bounding box center [1403, 694] width 149 height 35
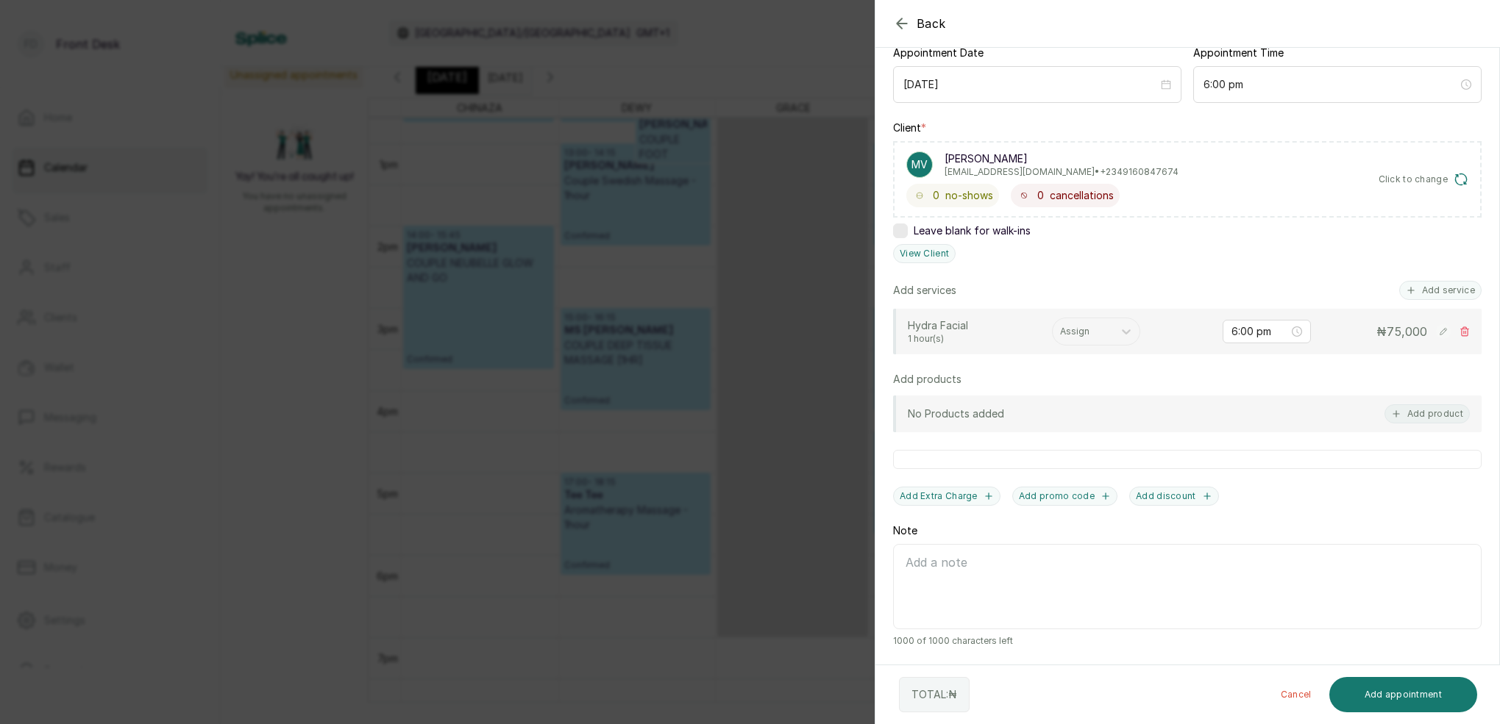
scroll to position [74, 0]
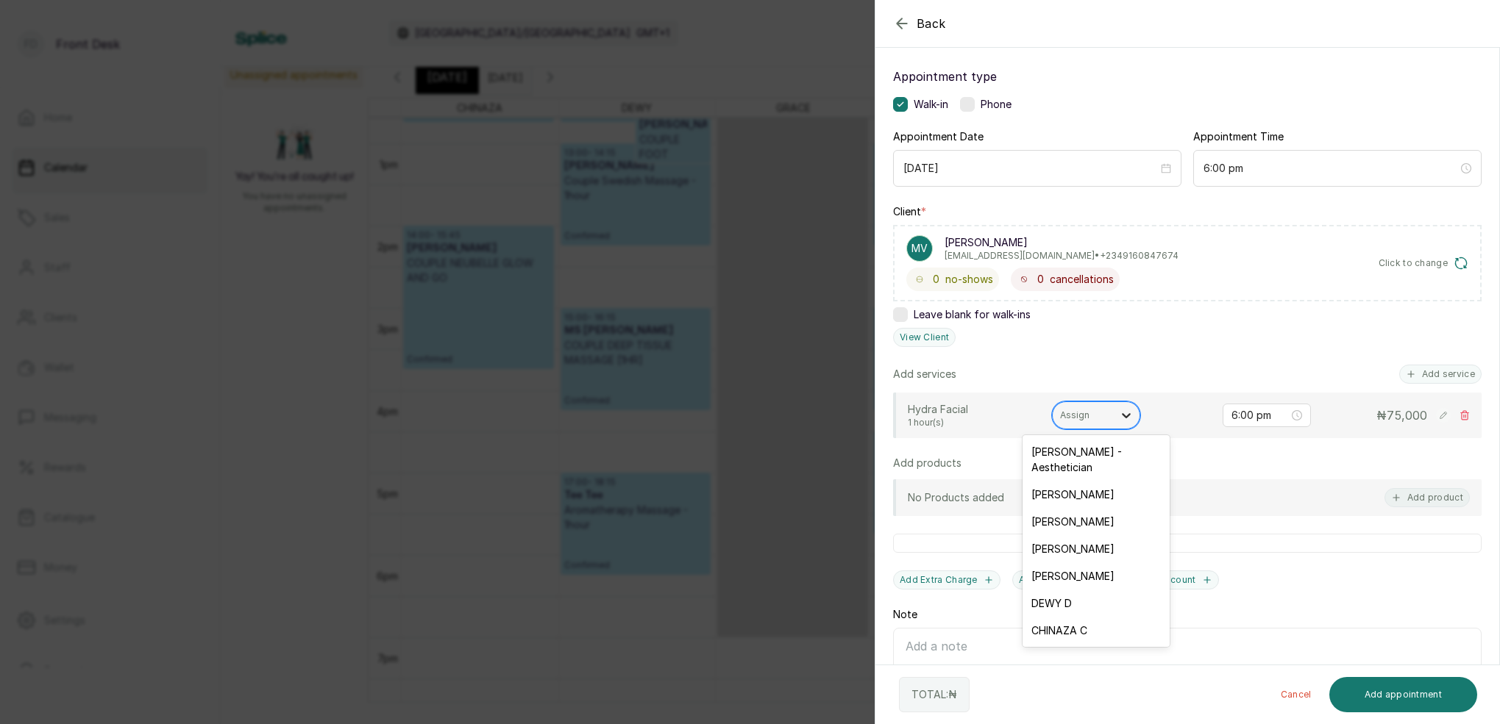
click at [1133, 413] on icon at bounding box center [1126, 415] width 15 height 15
click at [1056, 617] on div "CHINAZA C" at bounding box center [1095, 630] width 147 height 27
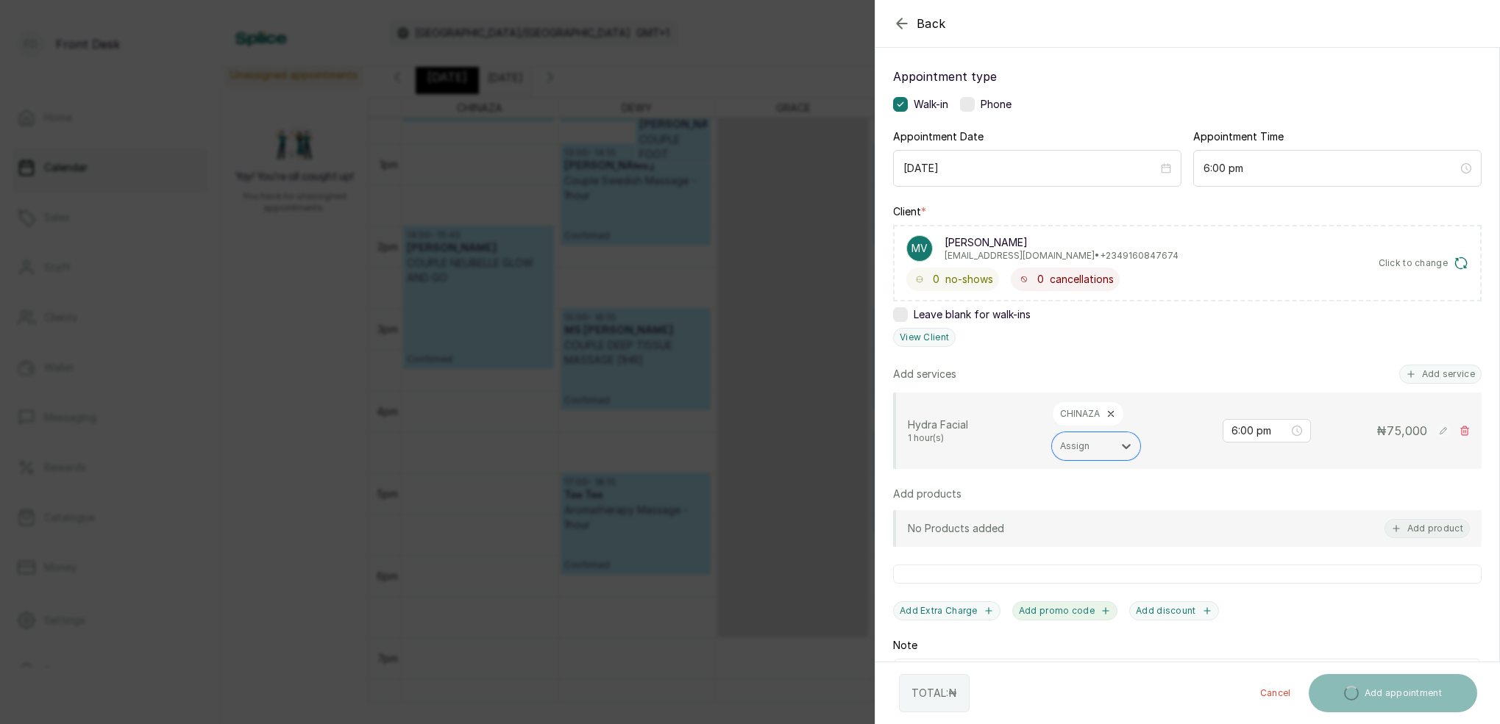
scroll to position [76, 0]
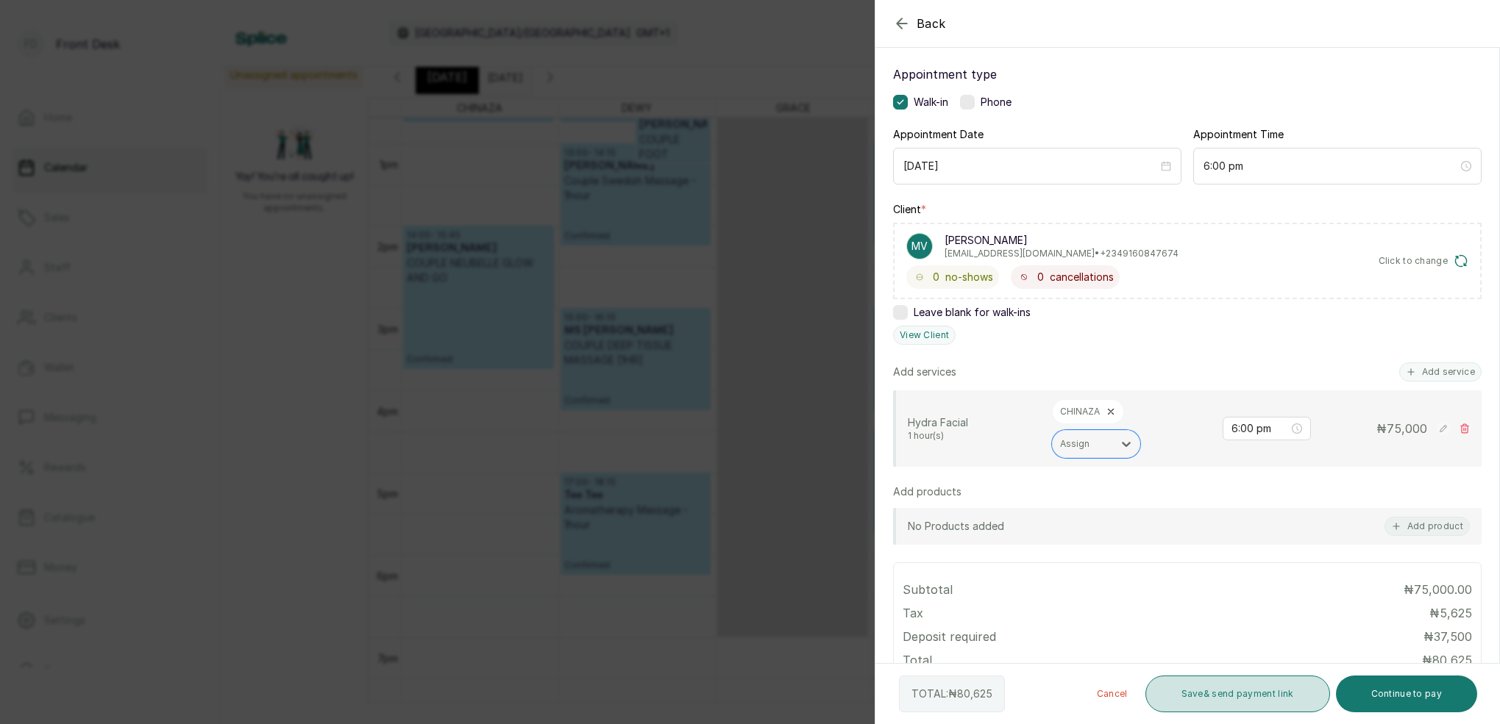
click at [1253, 689] on button "Save & send payment link" at bounding box center [1237, 694] width 185 height 37
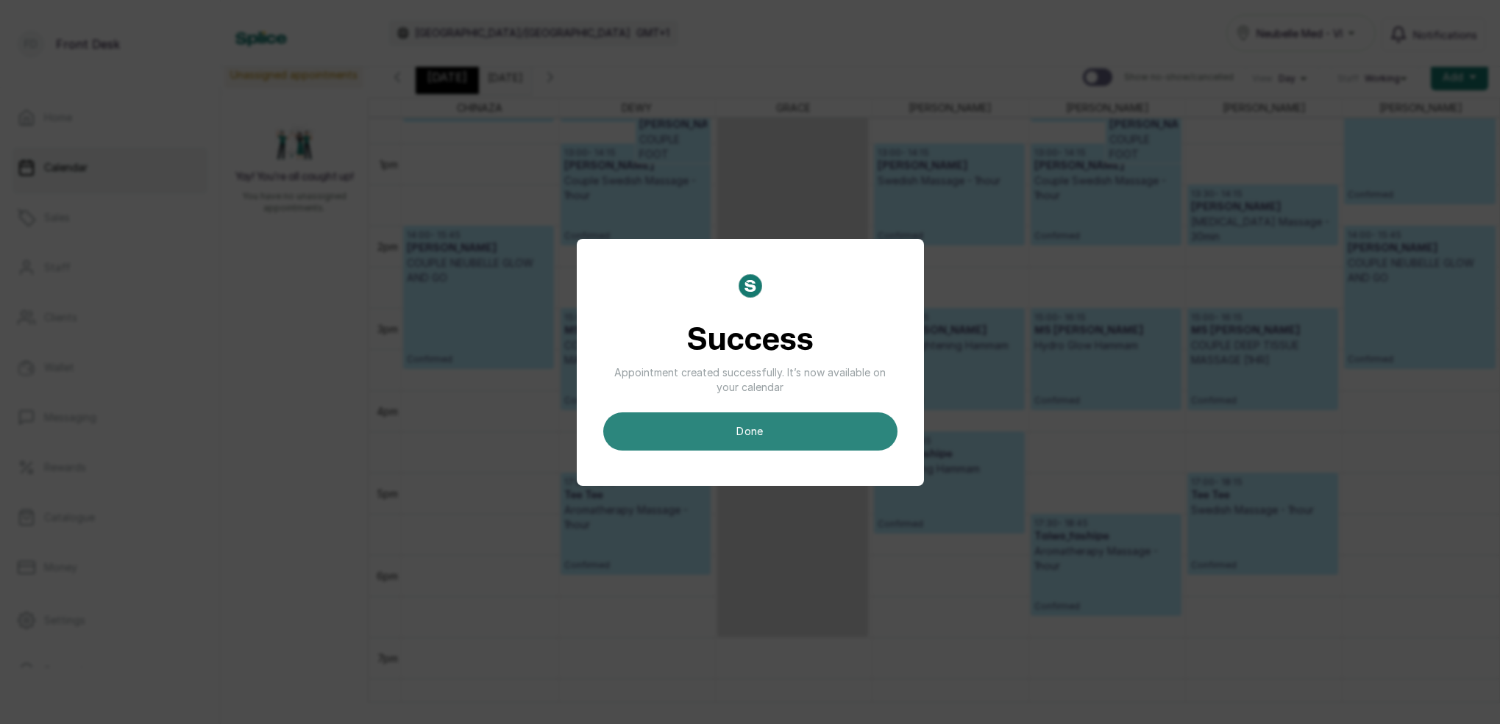
click at [888, 430] on button "done" at bounding box center [750, 432] width 294 height 38
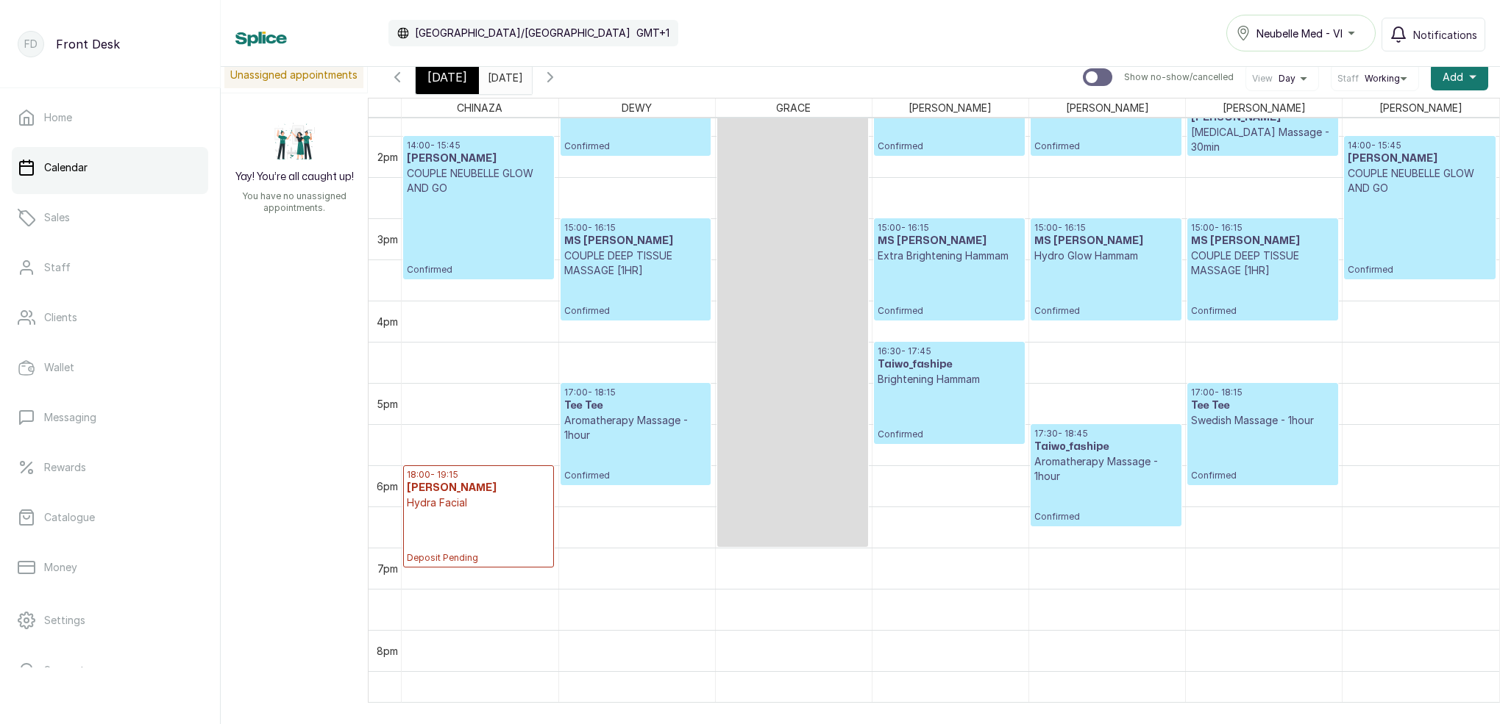
scroll to position [0, 1]
click at [455, 494] on h3 "[PERSON_NAME]" at bounding box center [478, 488] width 143 height 15
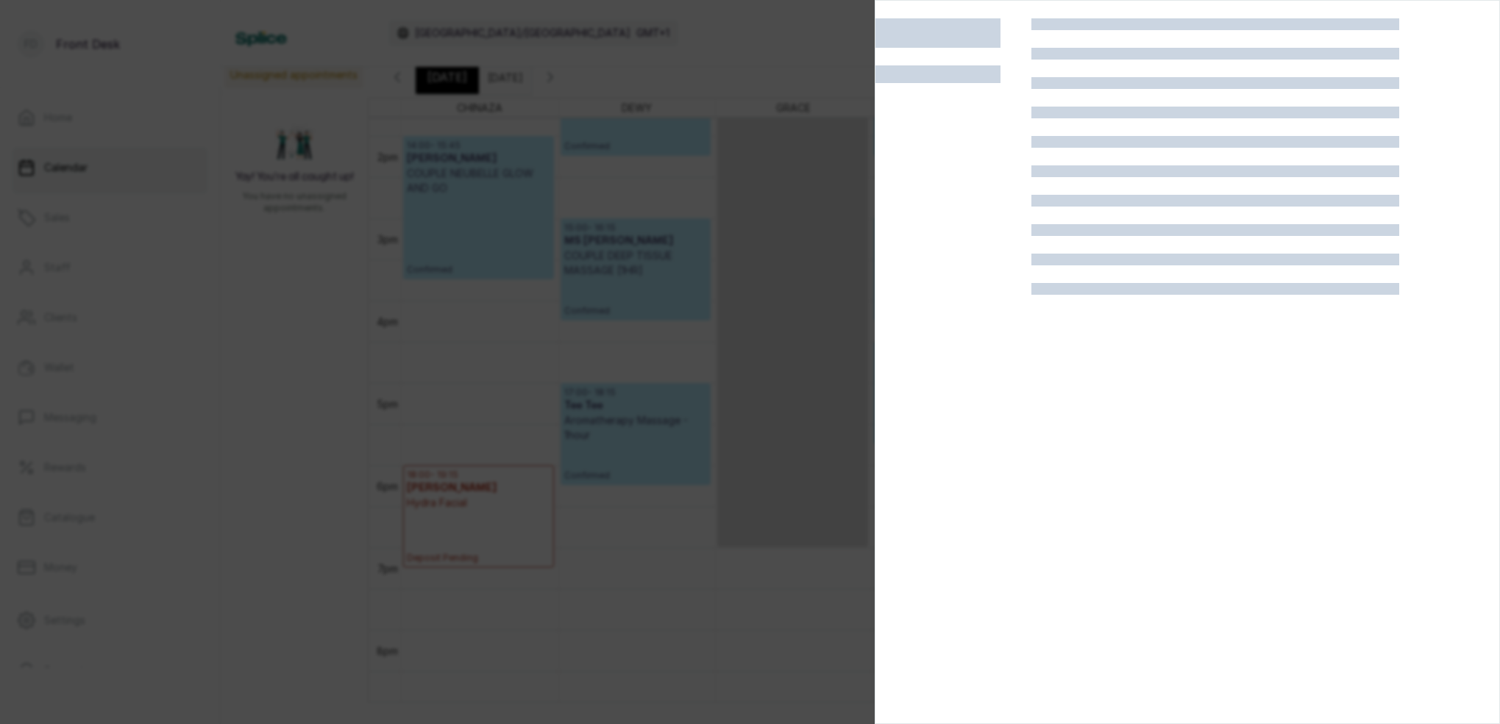
scroll to position [0, 0]
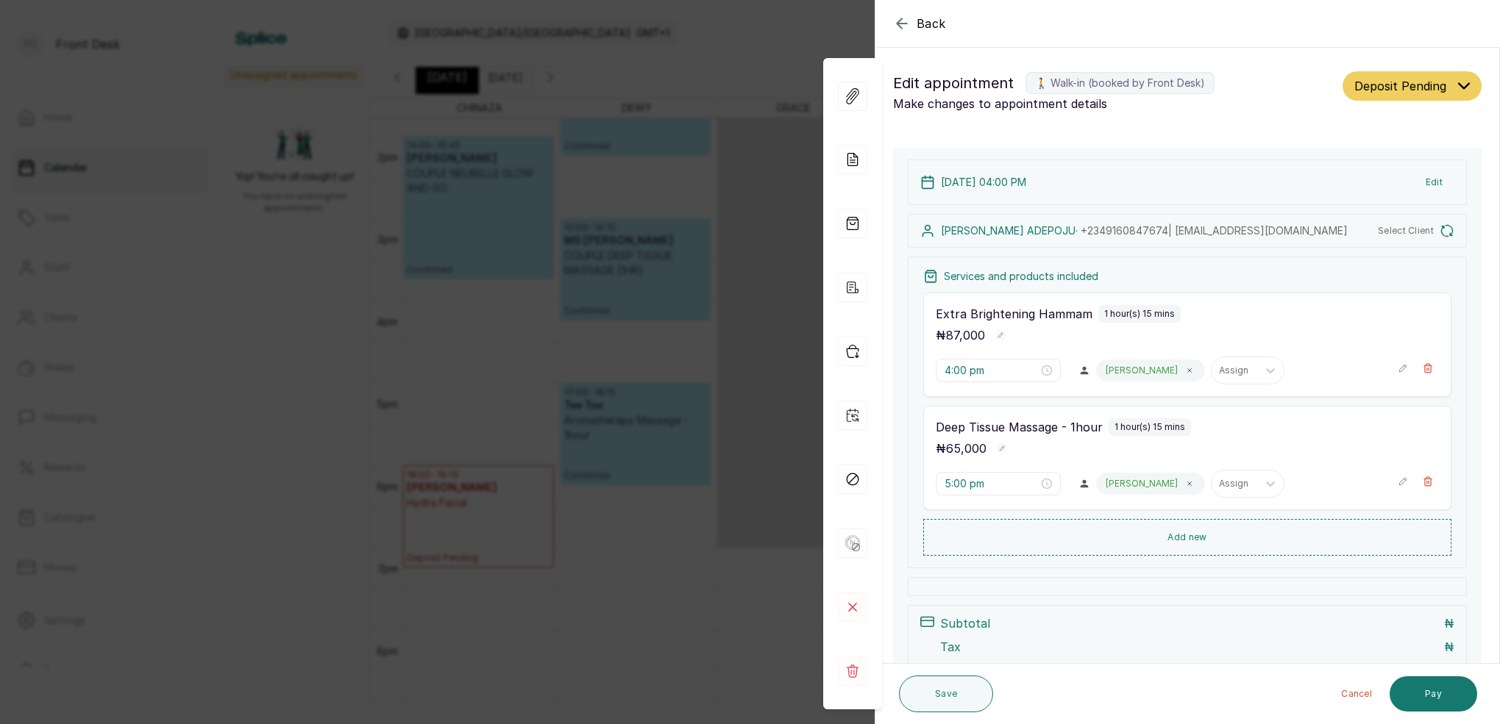
type input "6:00 pm"
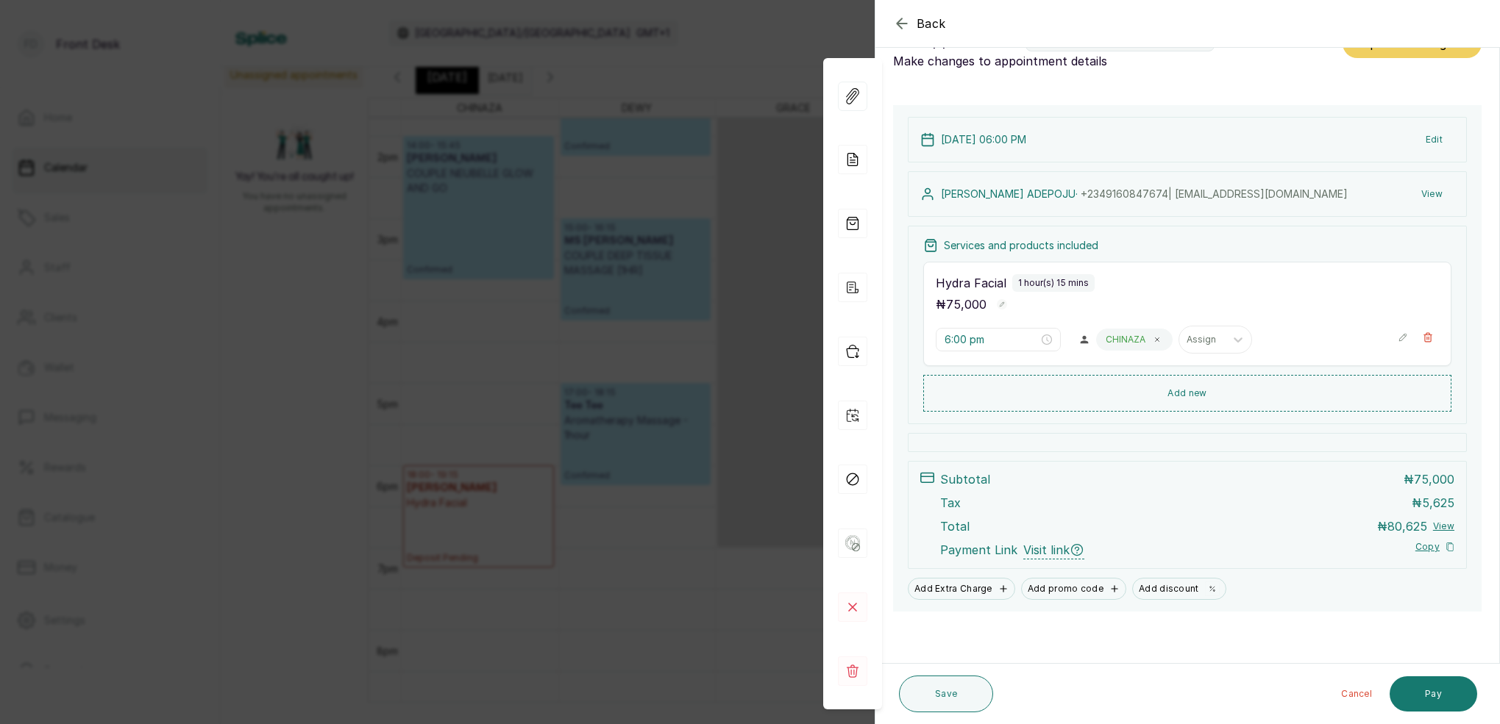
scroll to position [43, 0]
click at [1433, 191] on button "View" at bounding box center [1431, 194] width 45 height 26
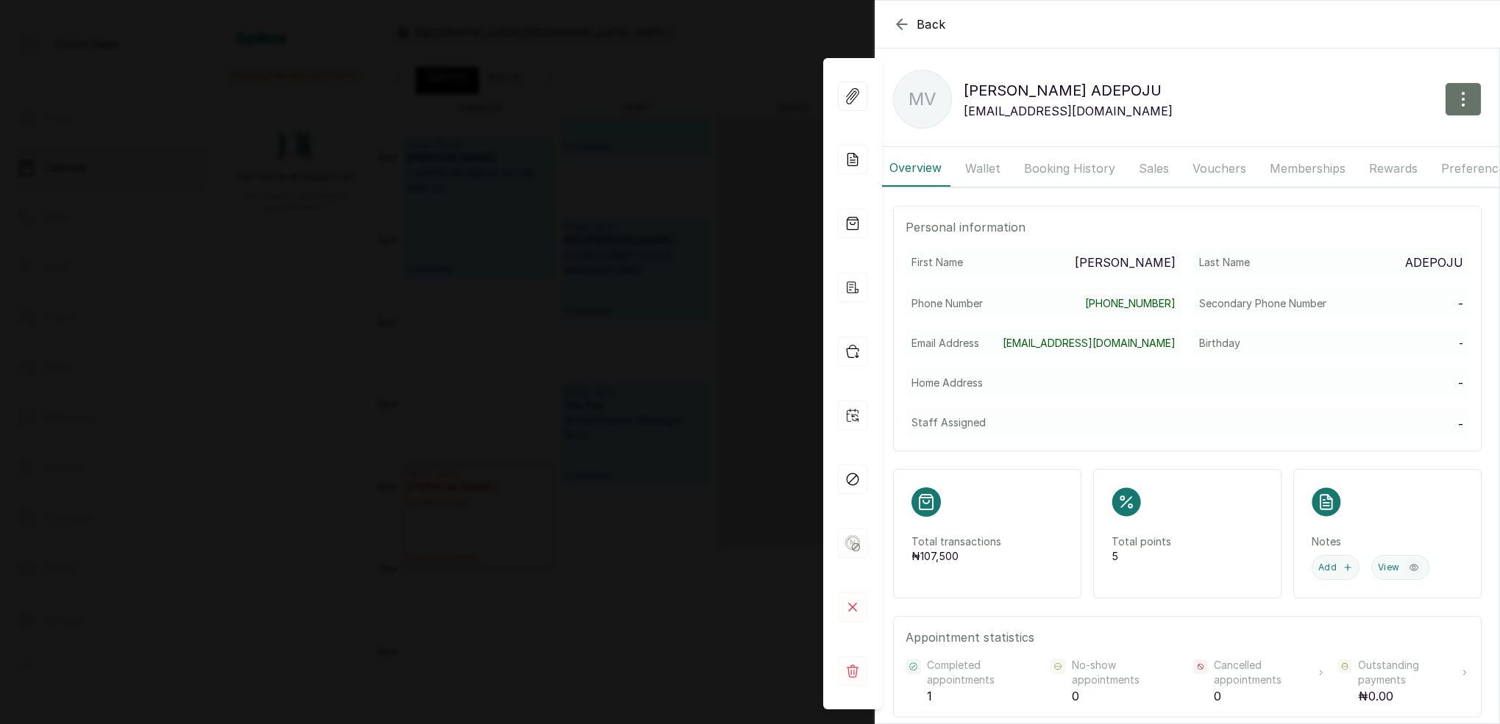
click at [1089, 167] on button "Booking History" at bounding box center [1069, 168] width 109 height 37
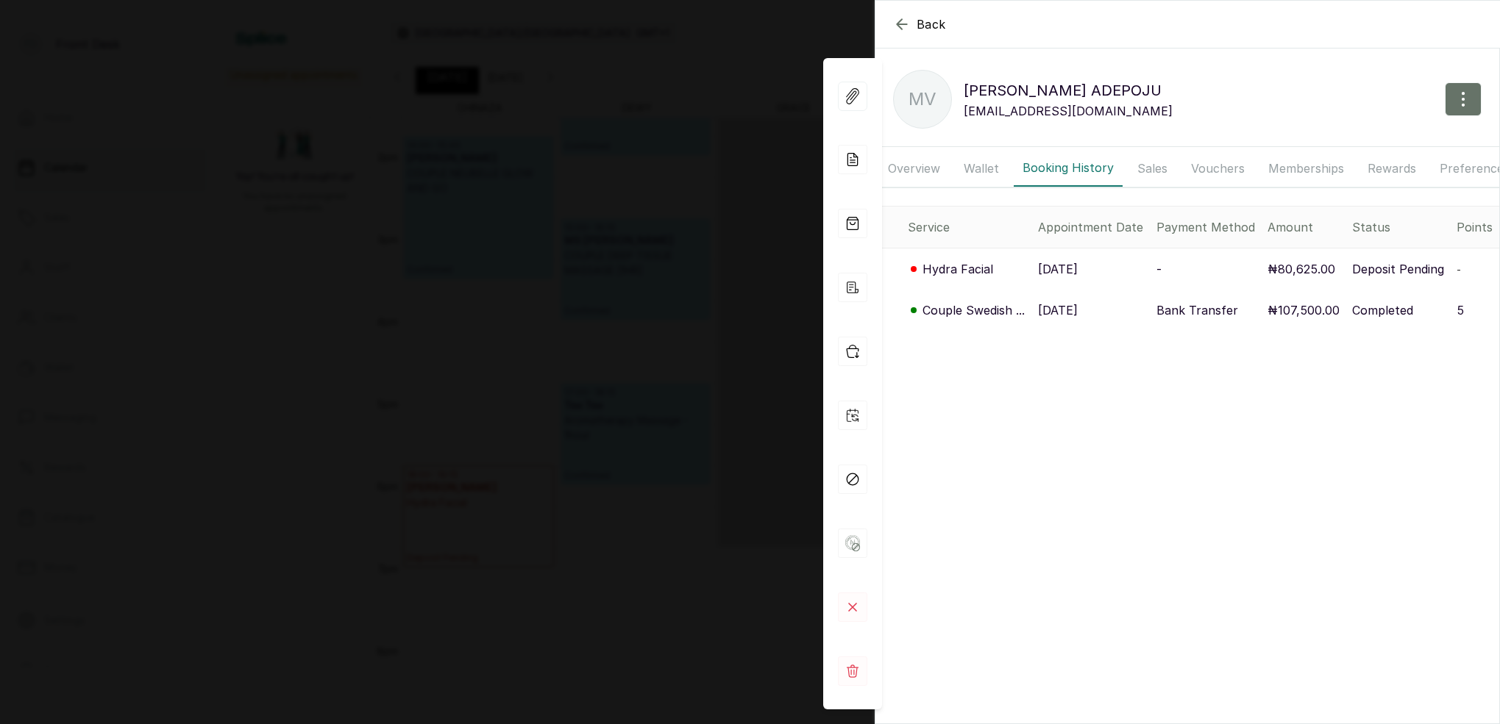
click at [922, 24] on span "Back" at bounding box center [930, 24] width 29 height 18
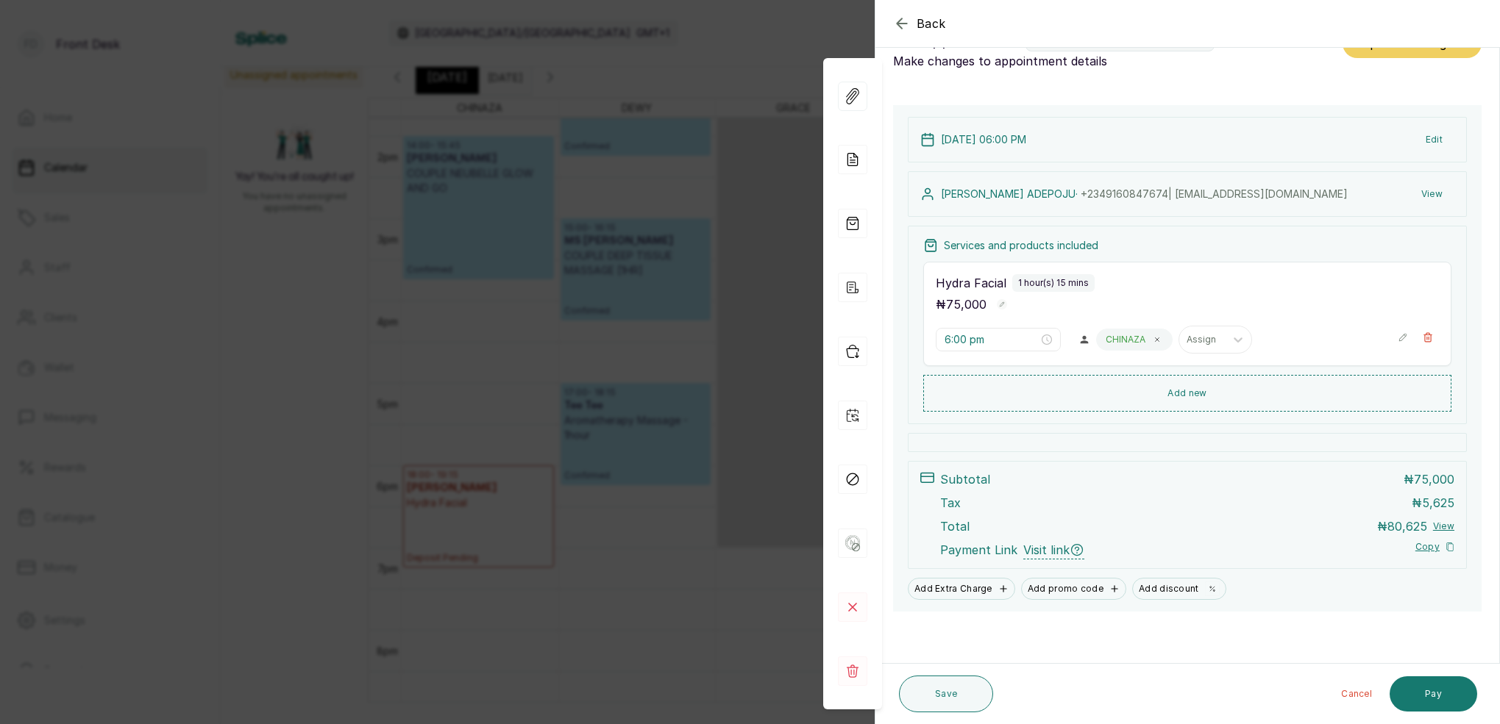
scroll to position [0, 0]
click at [903, 23] on icon "button" at bounding box center [902, 24] width 18 height 18
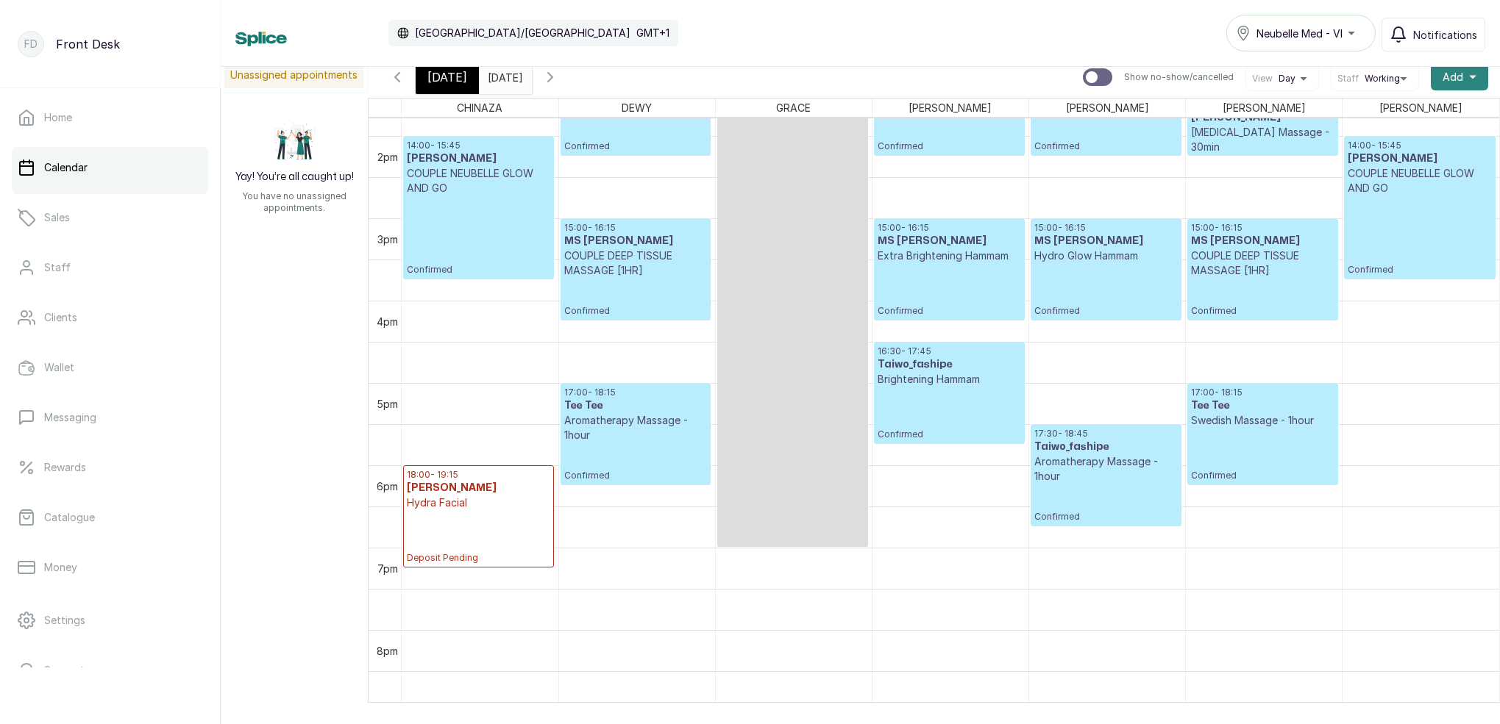
click at [1455, 76] on span "Add" at bounding box center [1452, 77] width 21 height 15
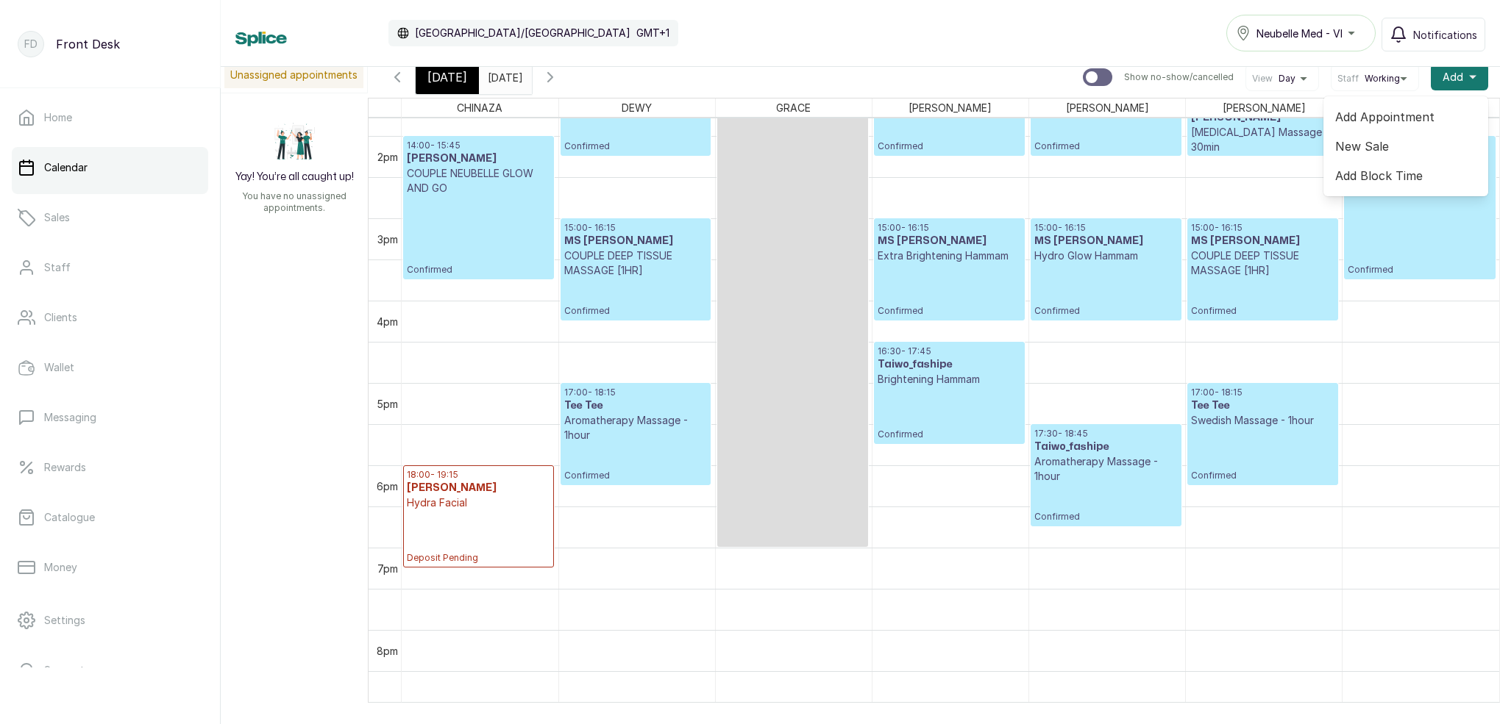
click at [1375, 117] on span "Add Appointment" at bounding box center [1405, 117] width 141 height 18
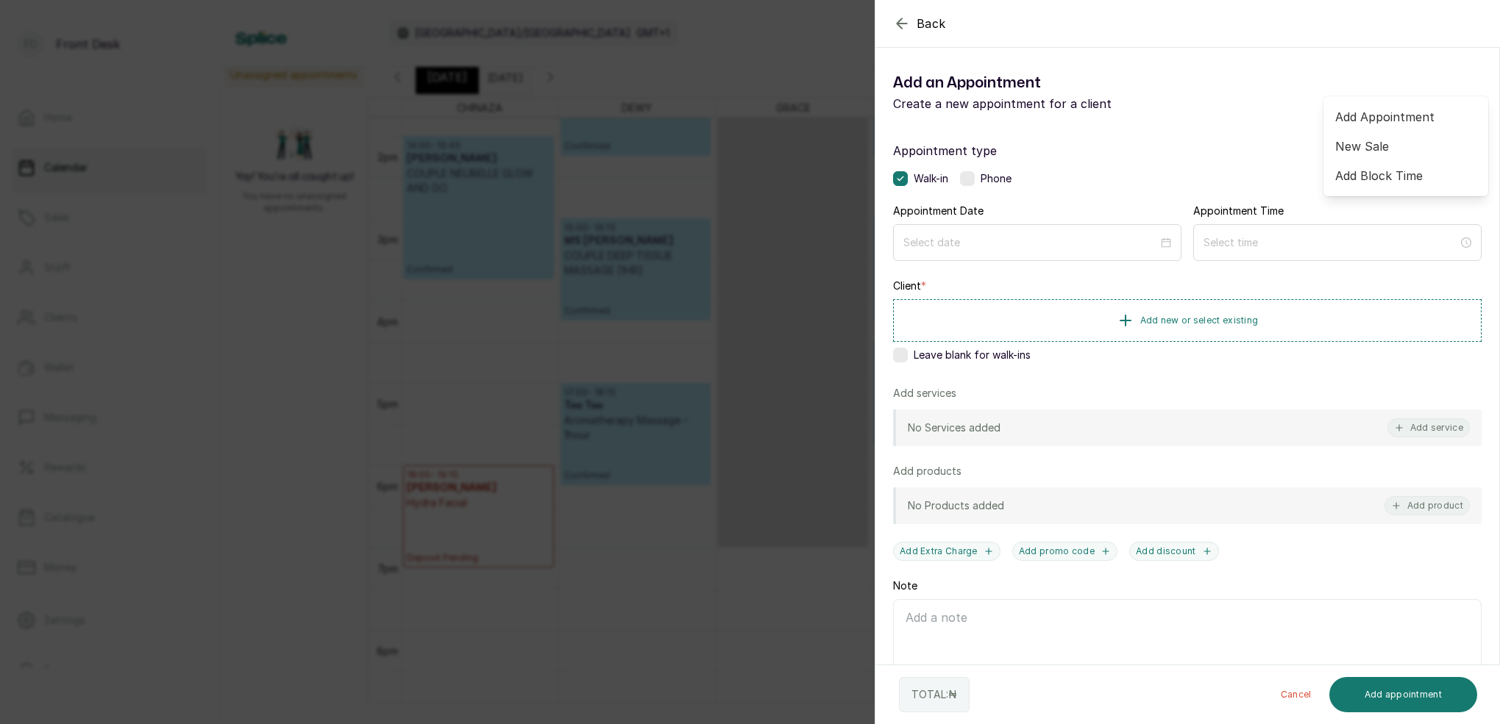
scroll to position [7, 0]
click at [1179, 321] on span "Add new or select existing" at bounding box center [1199, 320] width 118 height 12
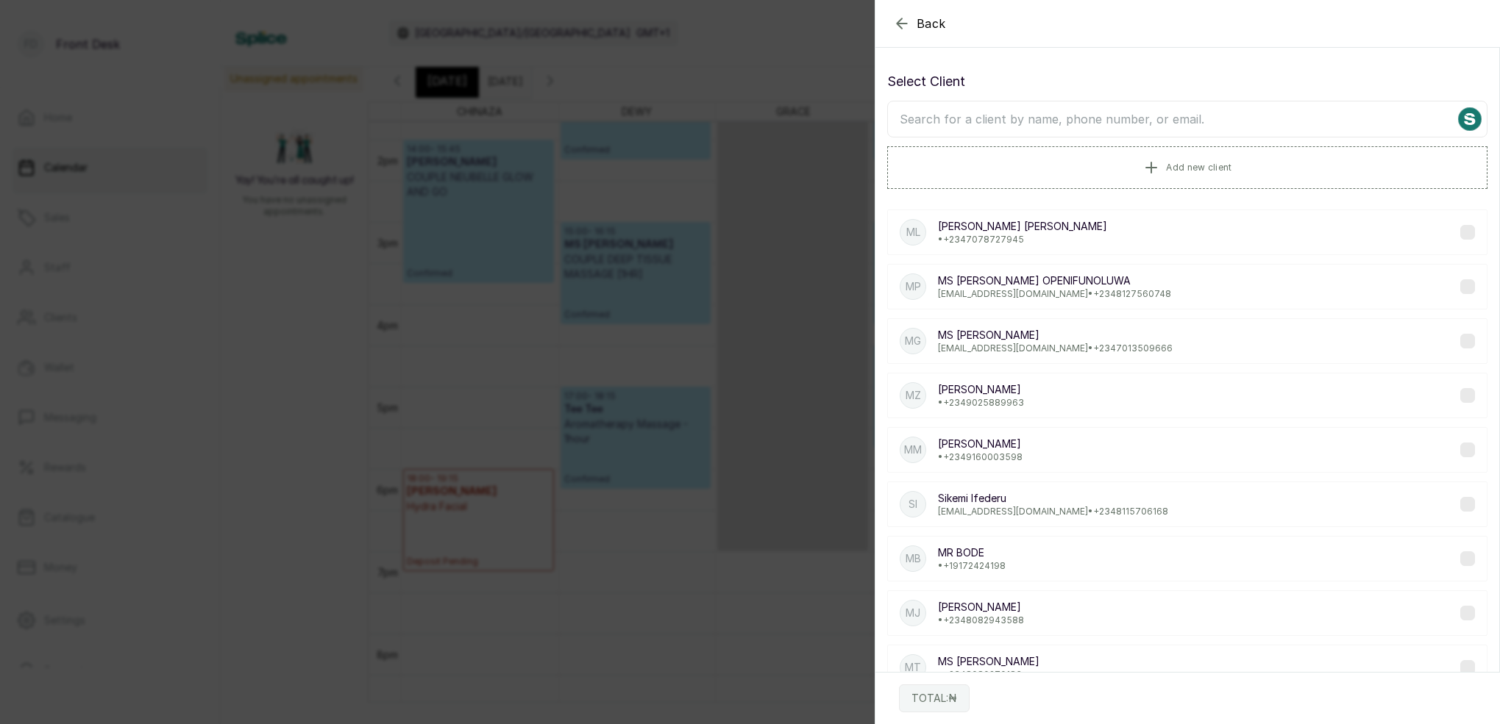
click at [1160, 112] on input "text" at bounding box center [1187, 119] width 600 height 37
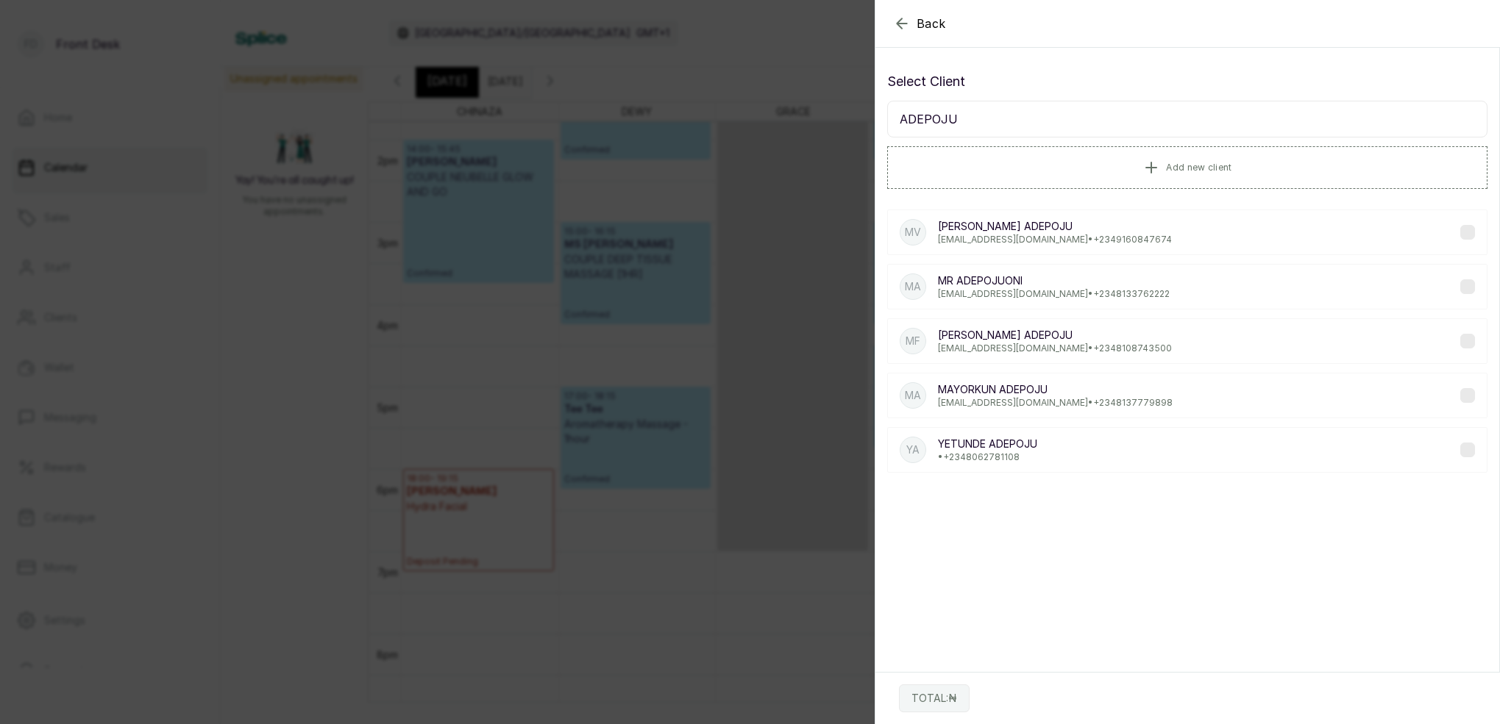
type input "ADEPOJU"
click at [902, 29] on icon "button" at bounding box center [902, 24] width 18 height 18
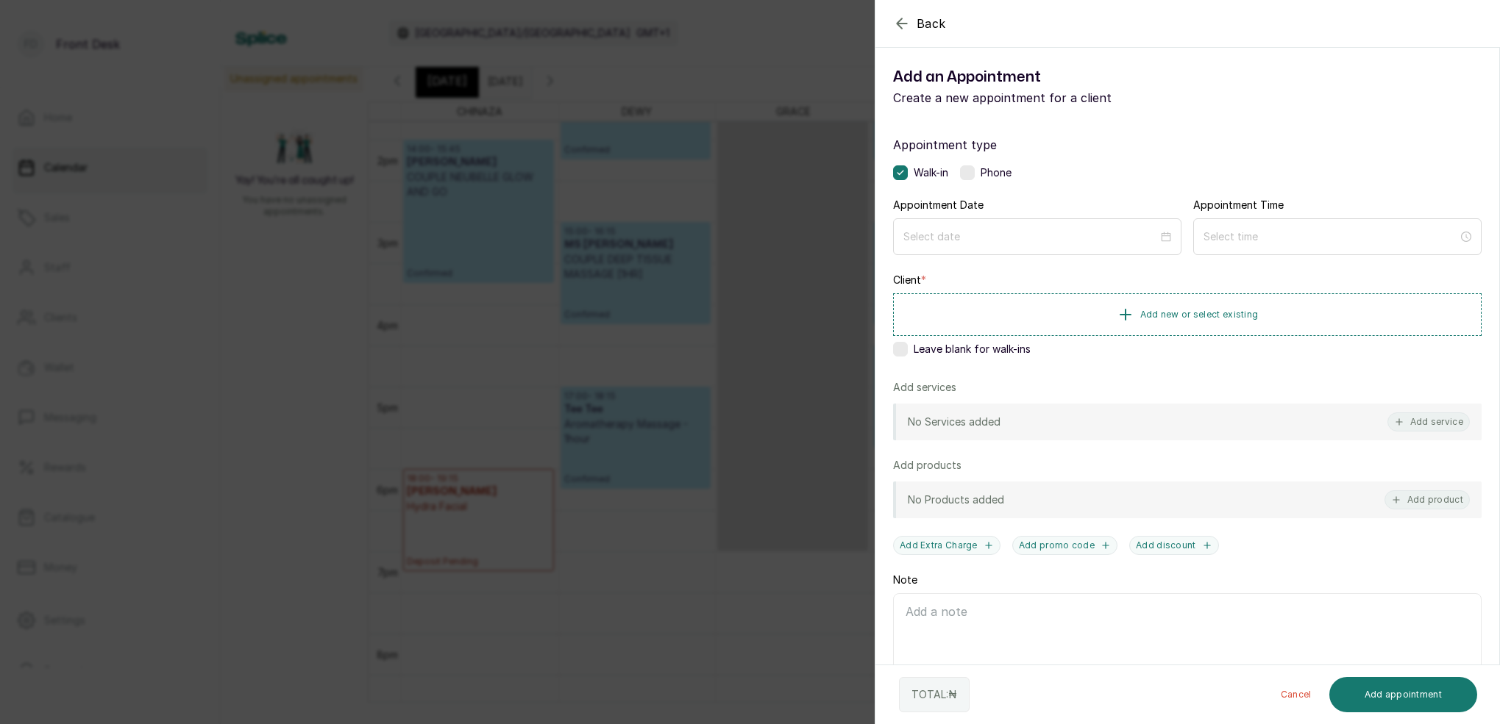
click at [900, 21] on icon "button" at bounding box center [902, 23] width 10 height 10
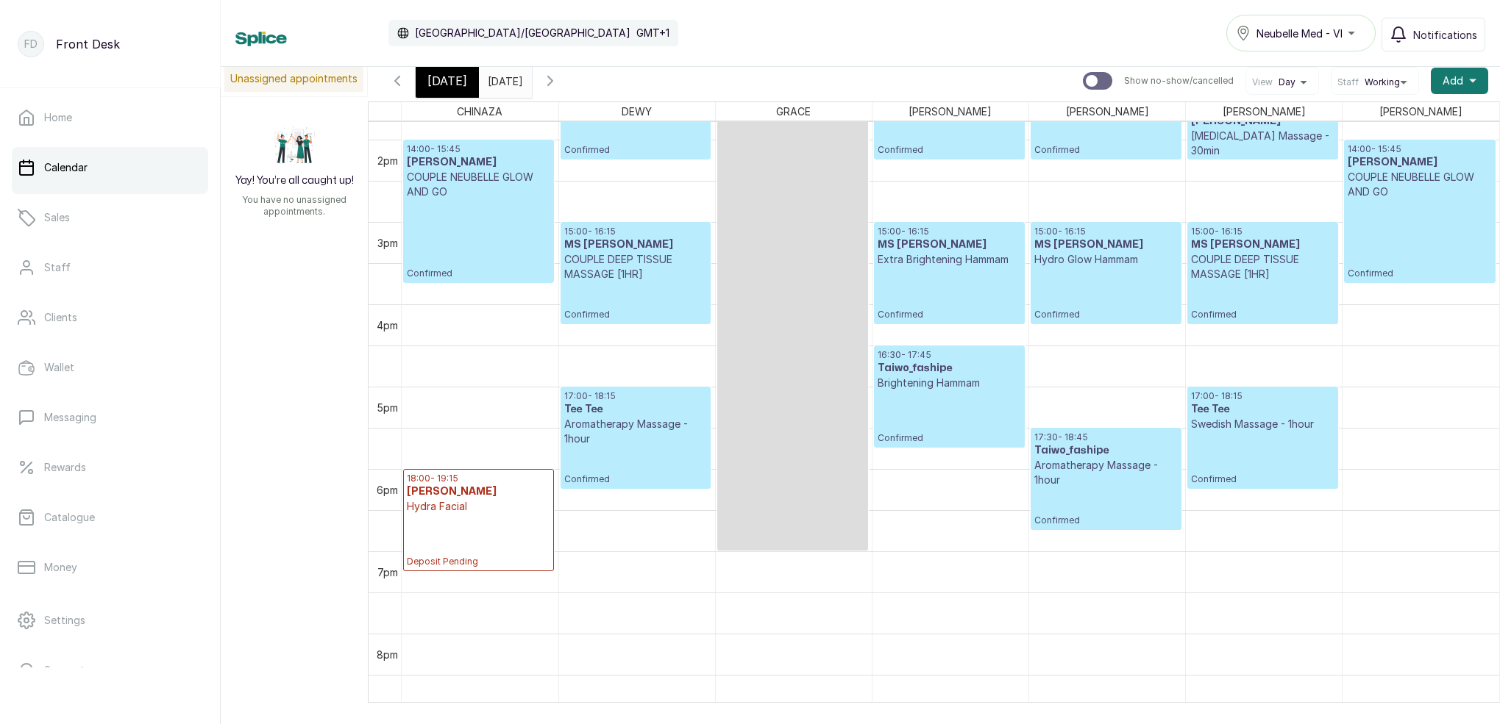
drag, startPoint x: 580, startPoint y: 40, endPoint x: 514, endPoint y: 1, distance: 76.4
click at [709, 60] on div "Calendar [GEOGRAPHIC_DATA]/[GEOGRAPHIC_DATA] GMT+1 Neubelle Med - VI Notificati…" at bounding box center [860, 33] width 1279 height 67
click at [107, 297] on link "Clients" at bounding box center [110, 317] width 196 height 41
